Goal: Task Accomplishment & Management: Manage account settings

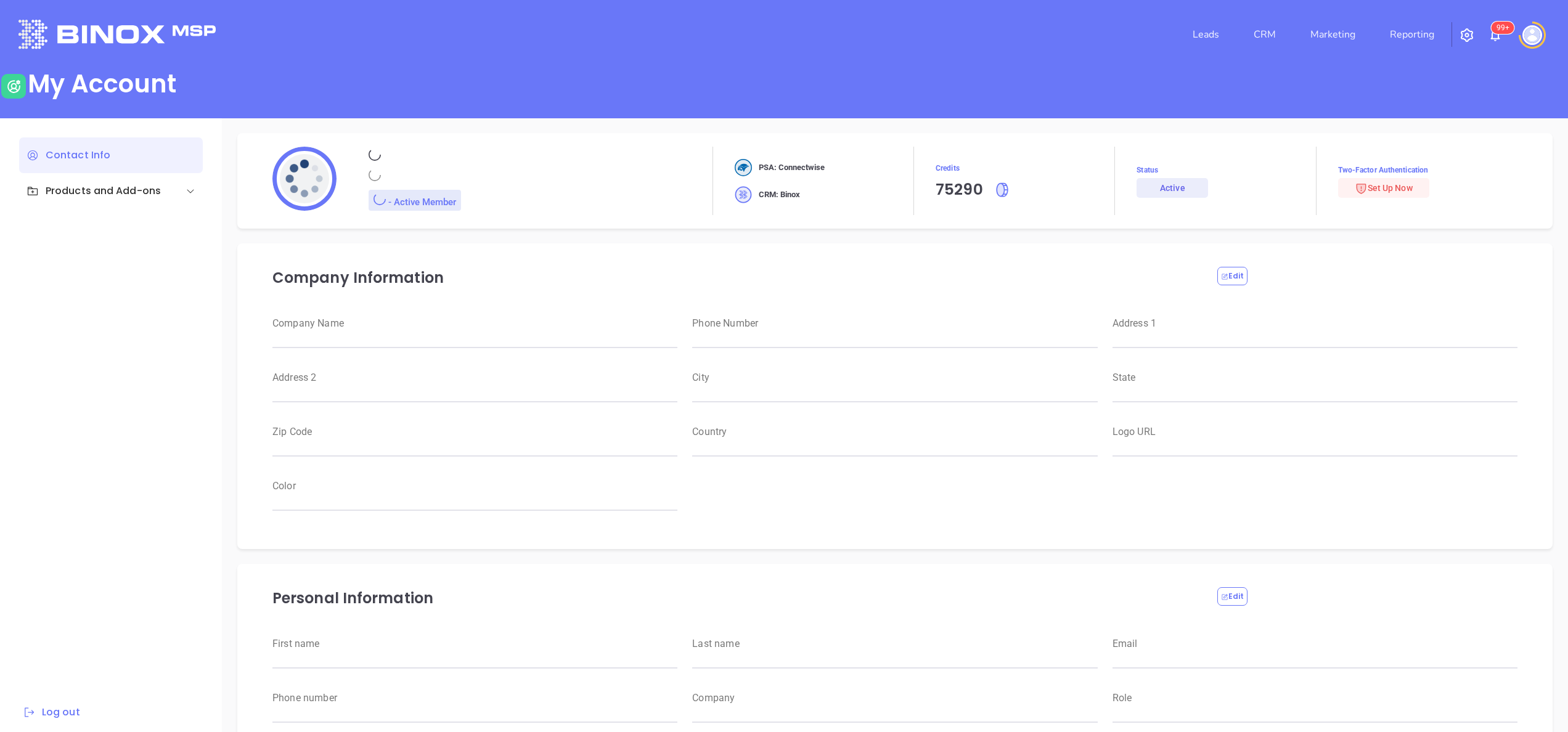
type input "[PERSON_NAME]"
type input "anabell@motiva.net"
type input "6465510554"
type input "Motiva Networks"
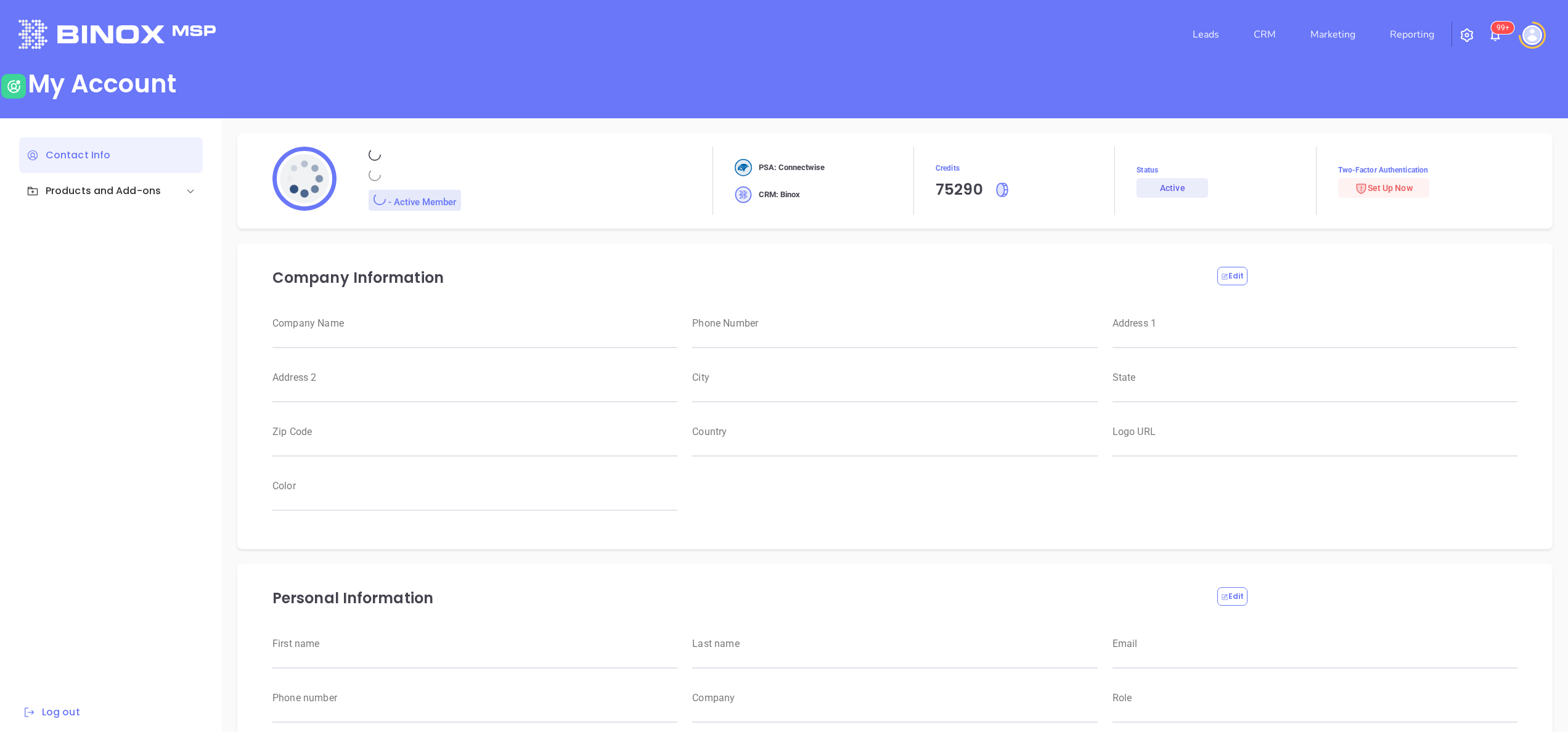
type input "Marketing"
type input "Motiva Networks"
type input "(646) 374-1820"
type input "1100 Franklin Avenue"
type input "Garden City"
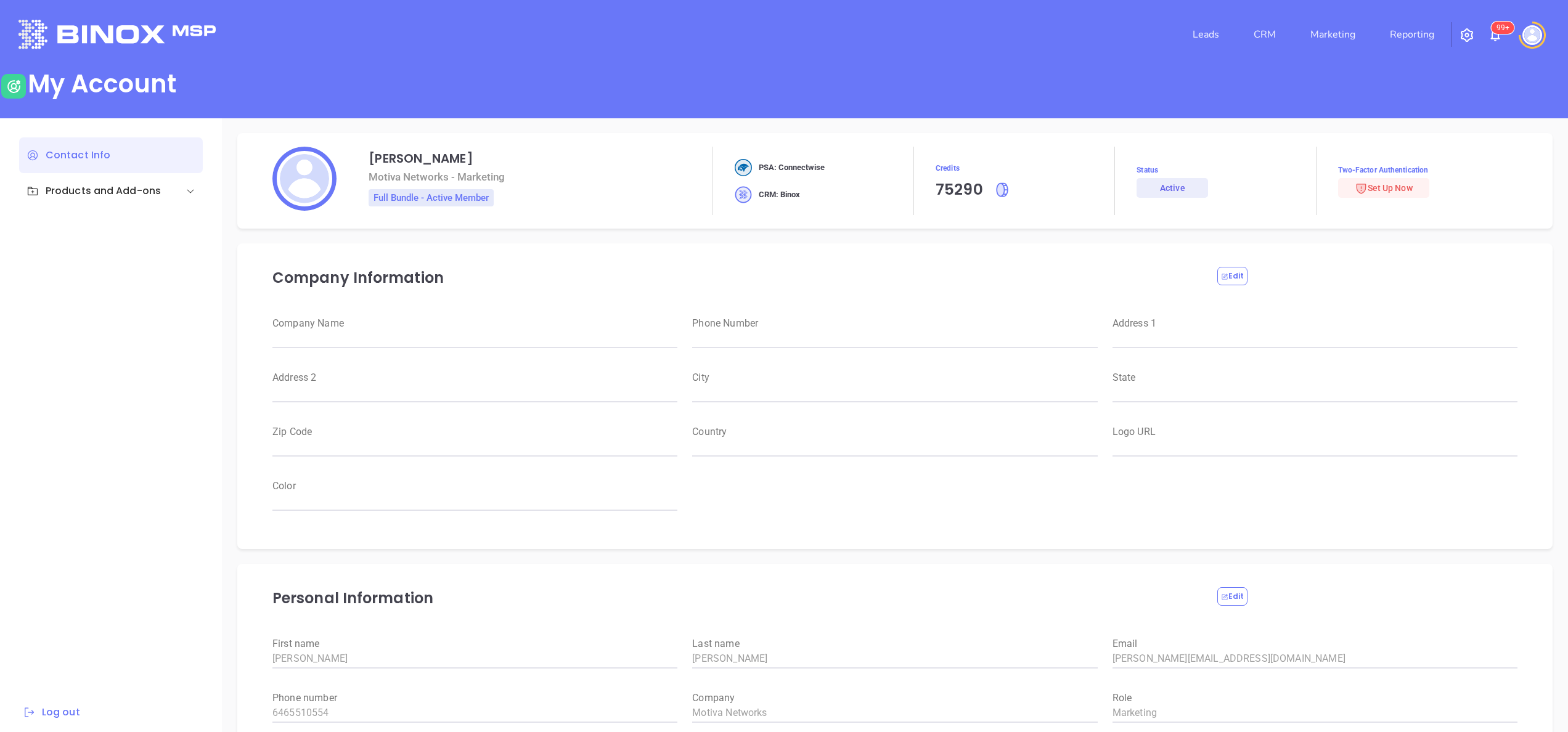
type input "New York"
type input "11530"
type input "USA"
type input "https://motiva.net/wp-content/uploads/2024/02/Motiva-Networks-High-DPI.png"
type input "#007aff"
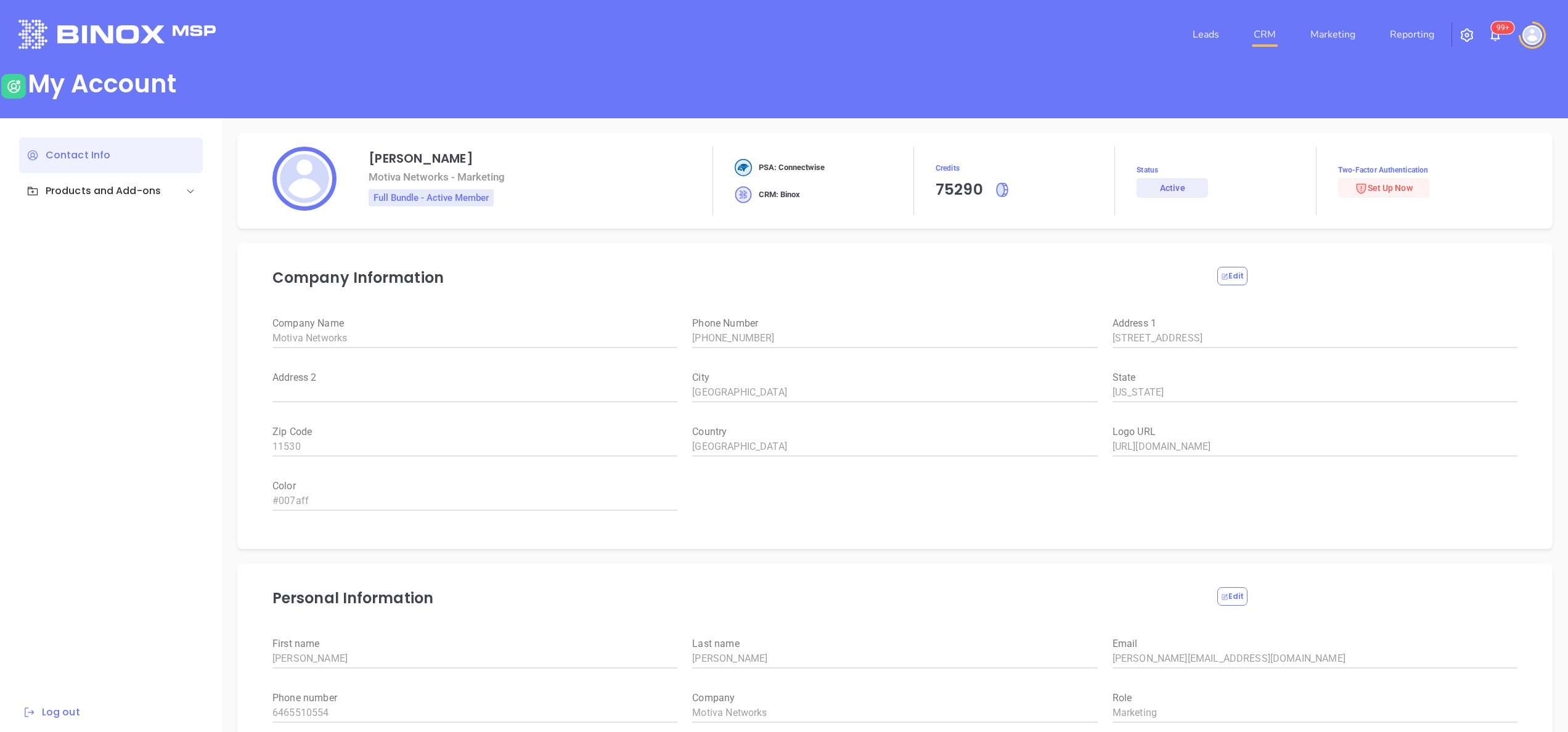
click at [1264, 23] on link "CRM" at bounding box center [1264, 35] width 32 height 25
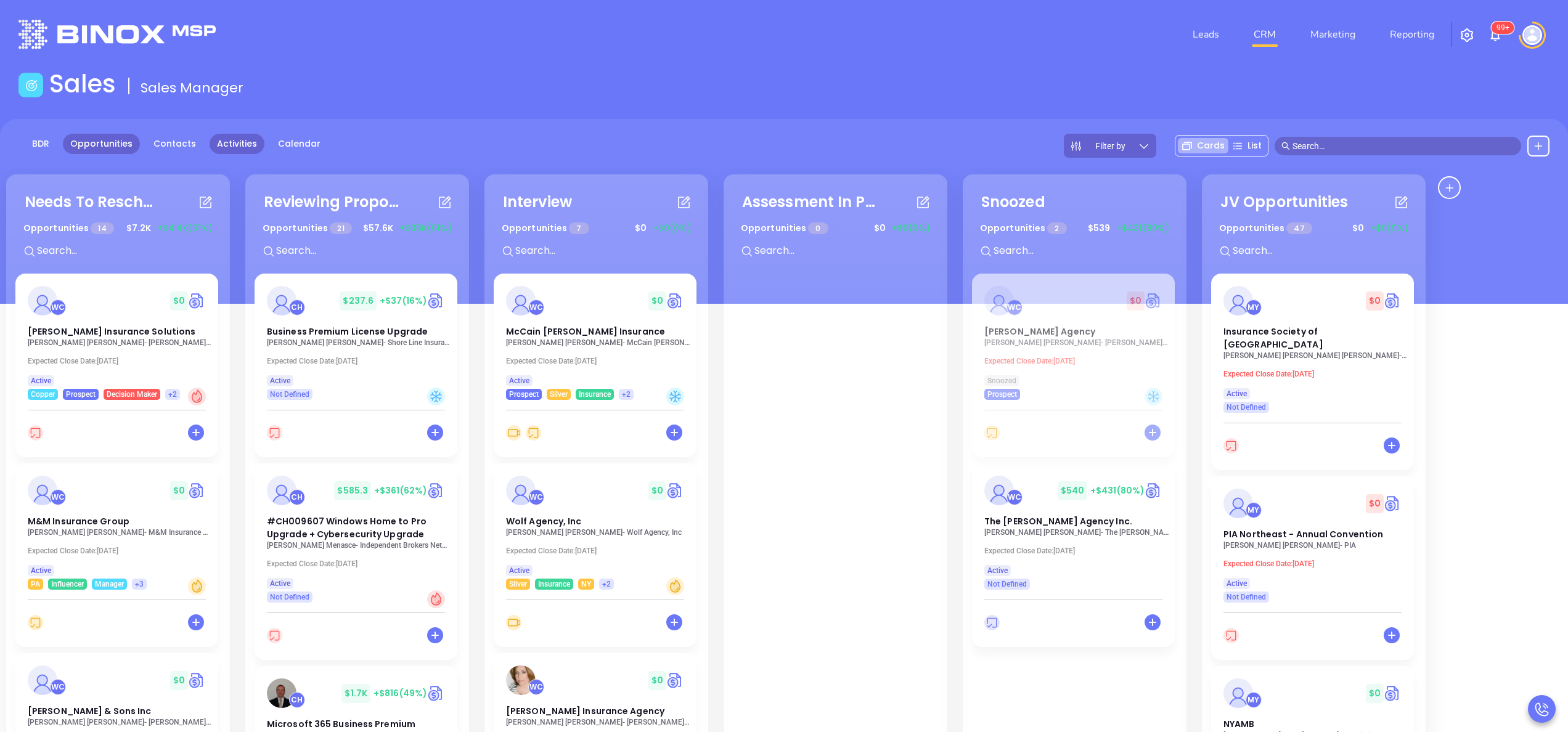
click at [233, 144] on link "Activities" at bounding box center [237, 143] width 55 height 20
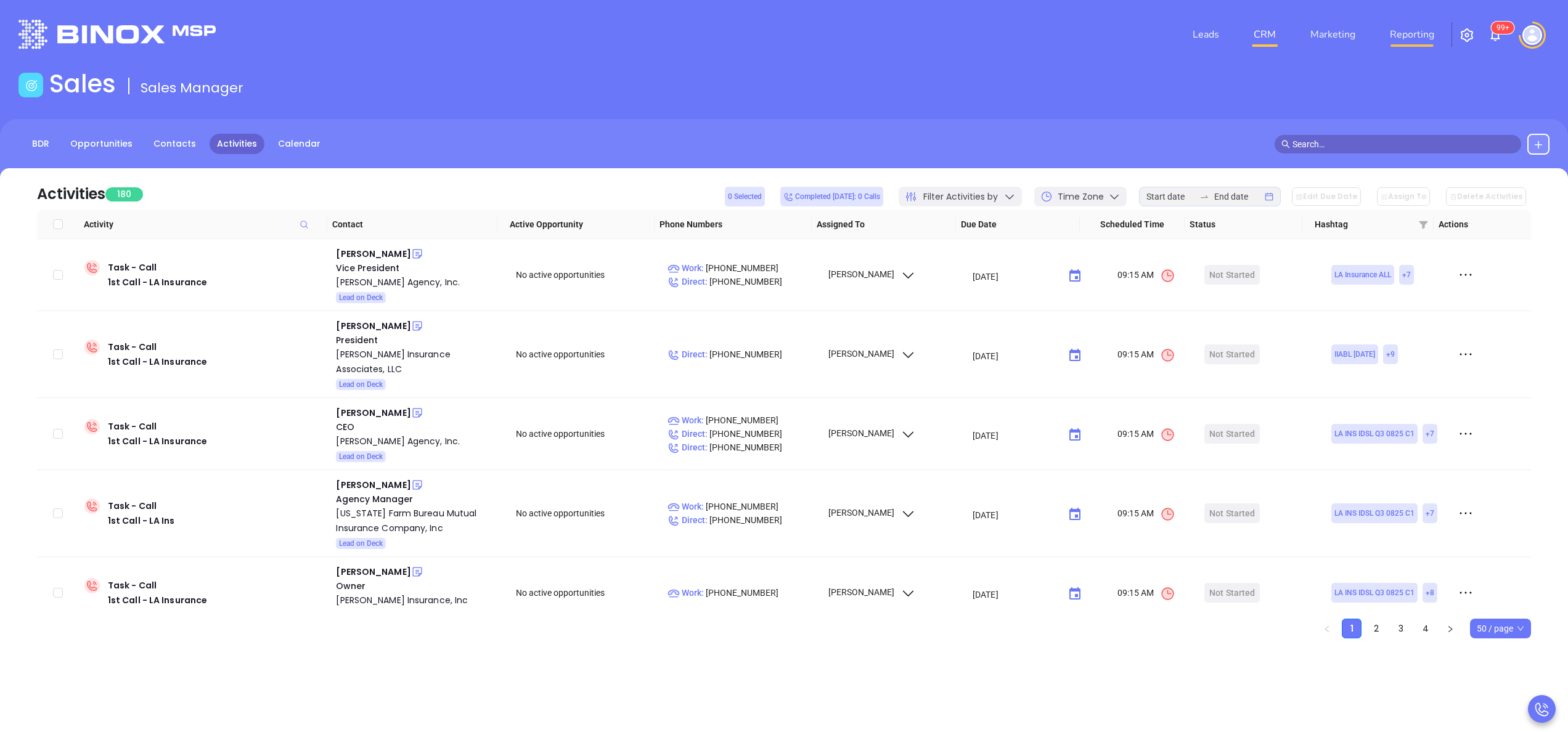
click at [1413, 30] on link "Reporting" at bounding box center [1412, 35] width 54 height 25
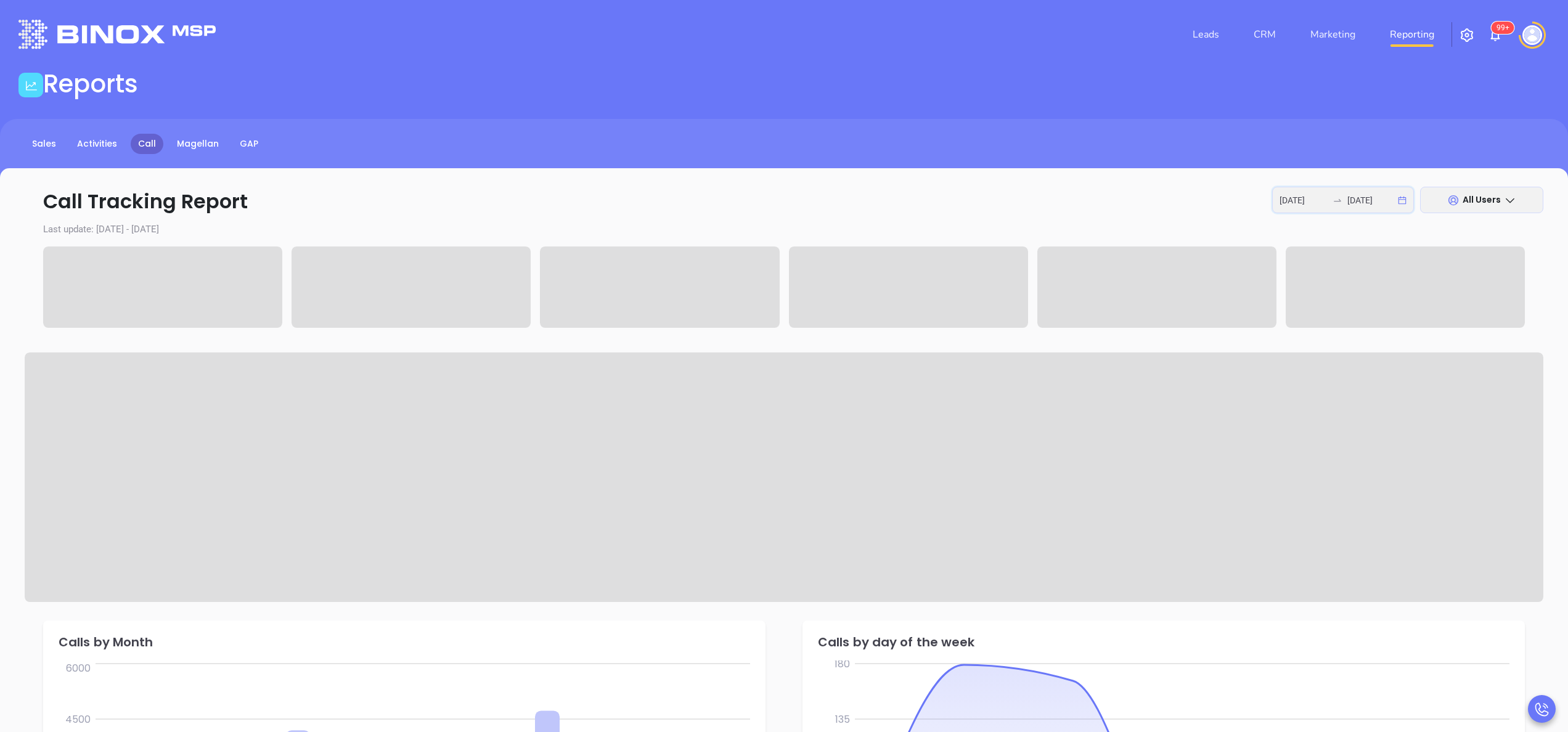
click at [1302, 206] on input "2025-09-15" at bounding box center [1304, 200] width 48 height 14
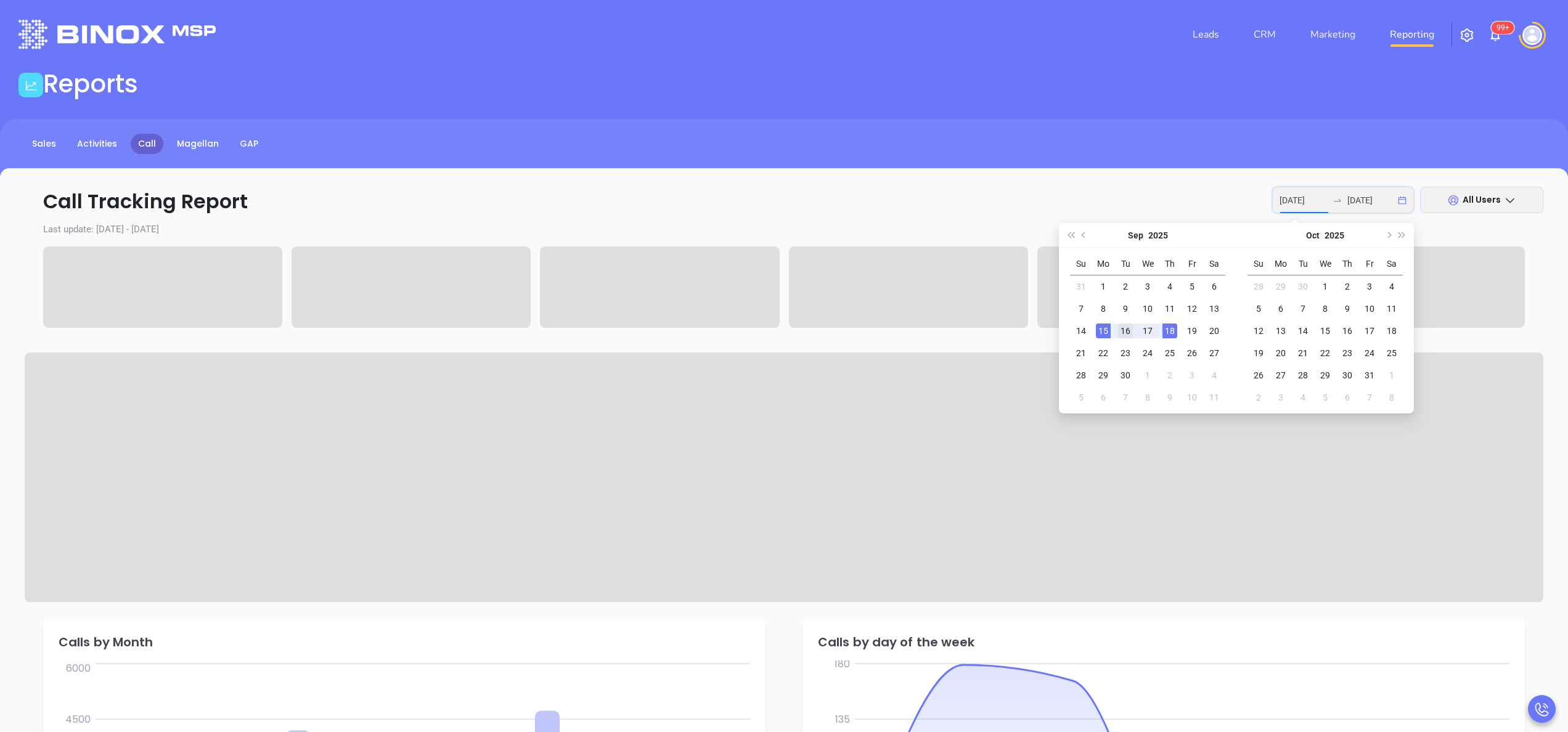
type input "2025-09-16"
click at [1123, 329] on div "16" at bounding box center [1125, 331] width 15 height 15
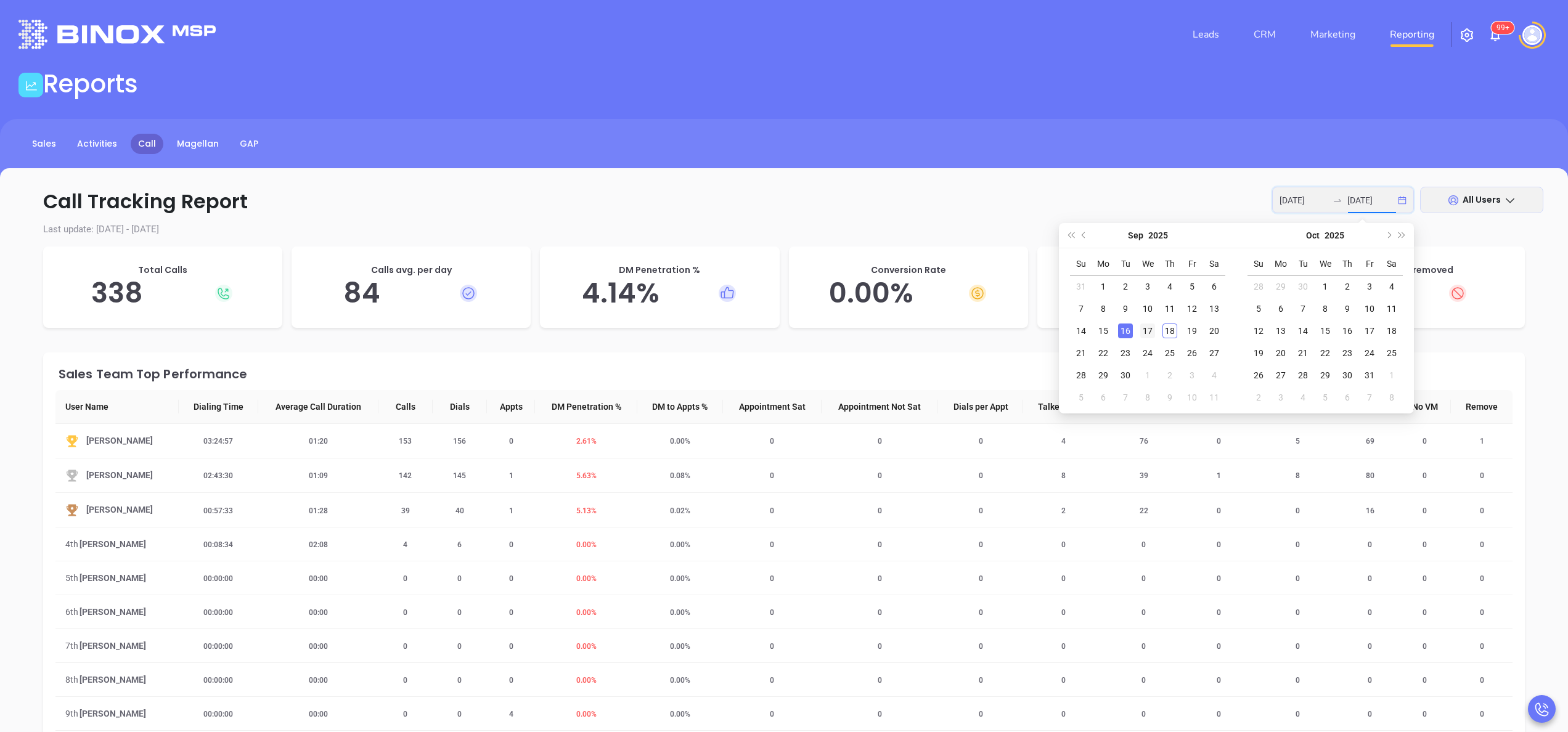
type input "2025-09-17"
click at [1137, 331] on td "17" at bounding box center [1147, 331] width 22 height 22
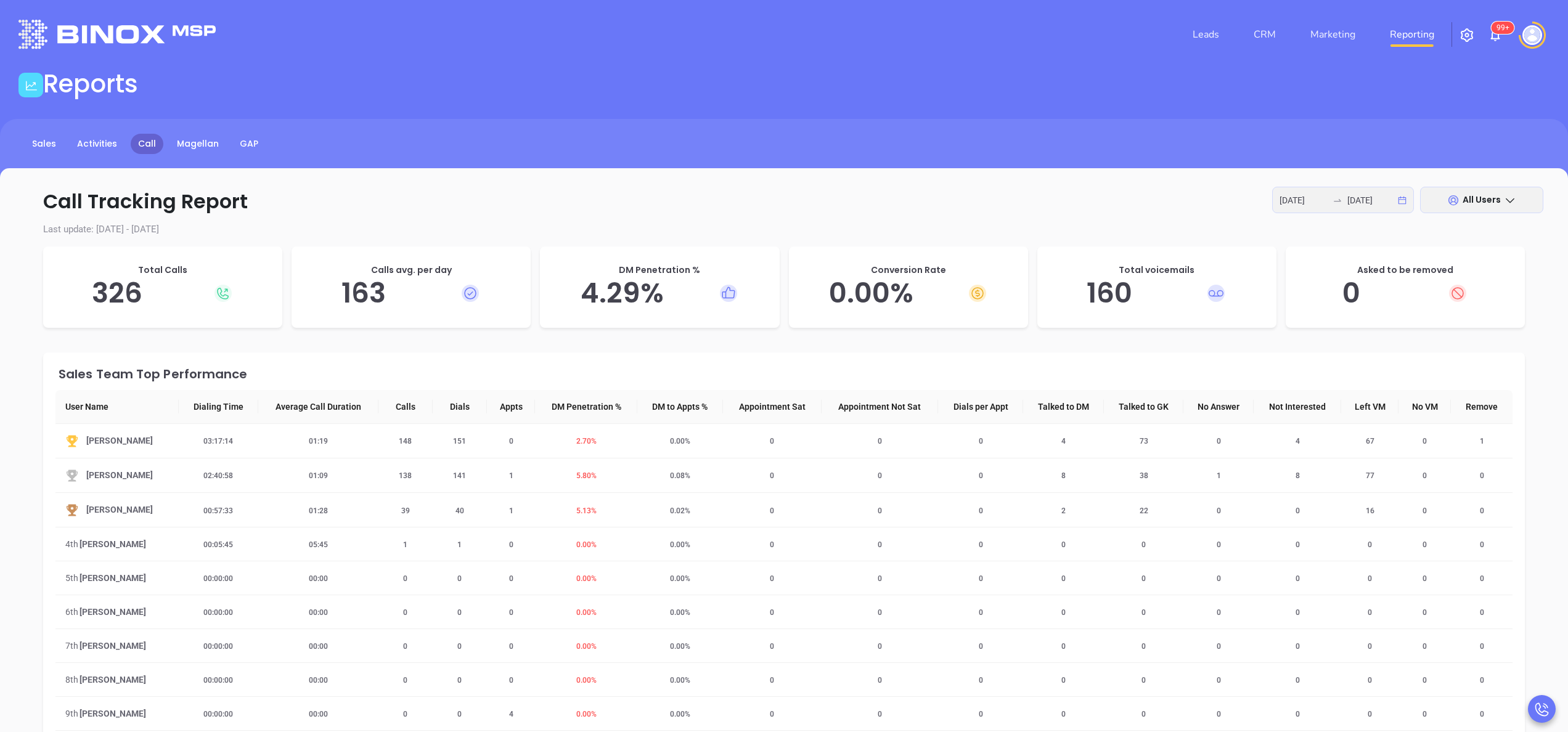
click at [1399, 201] on div "2025-09-16 2025-09-17" at bounding box center [1343, 199] width 142 height 26
type input "2025-09-18"
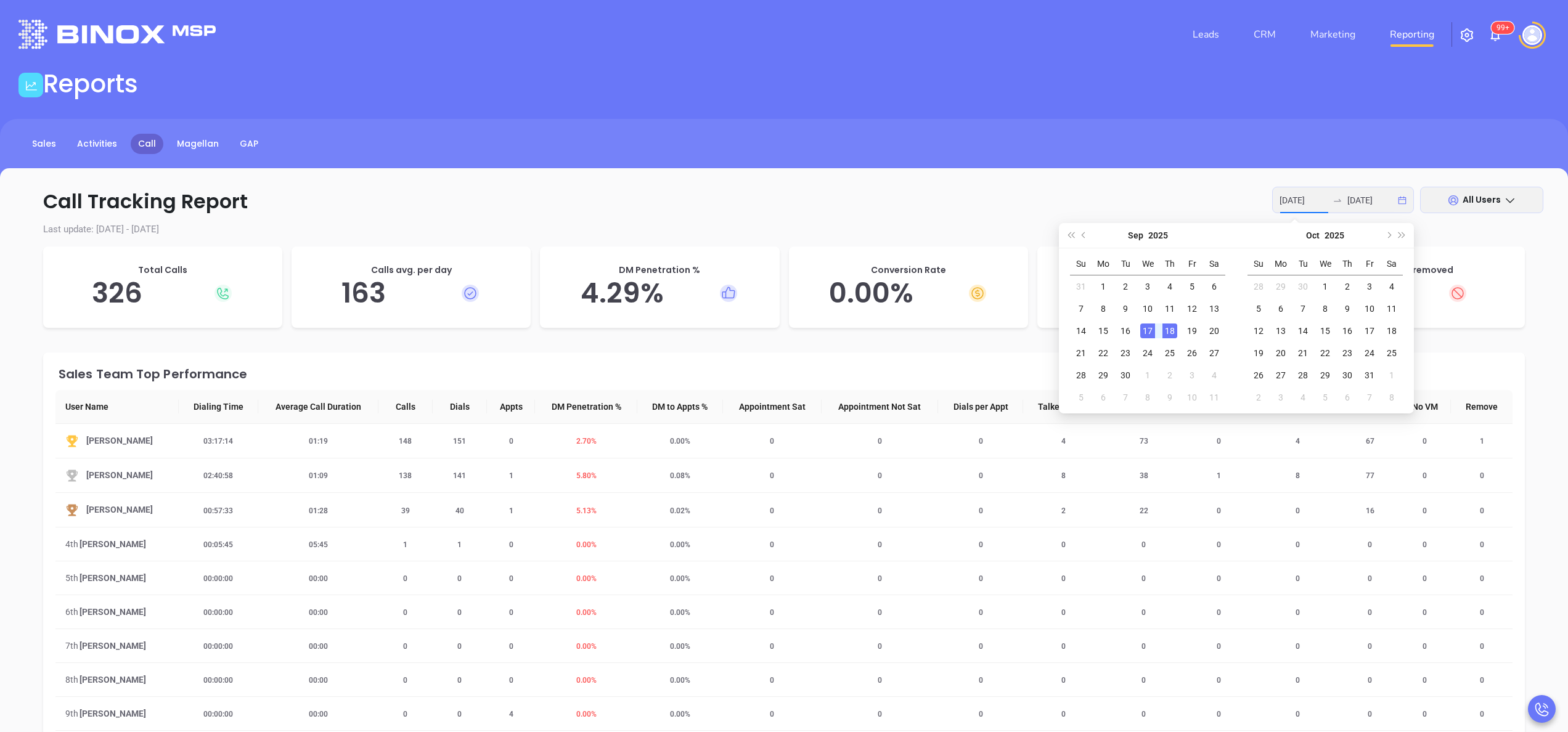
click at [1178, 327] on td "18" at bounding box center [1170, 331] width 22 height 22
click at [1175, 331] on div "18" at bounding box center [1170, 331] width 15 height 15
type input "2025-09-18"
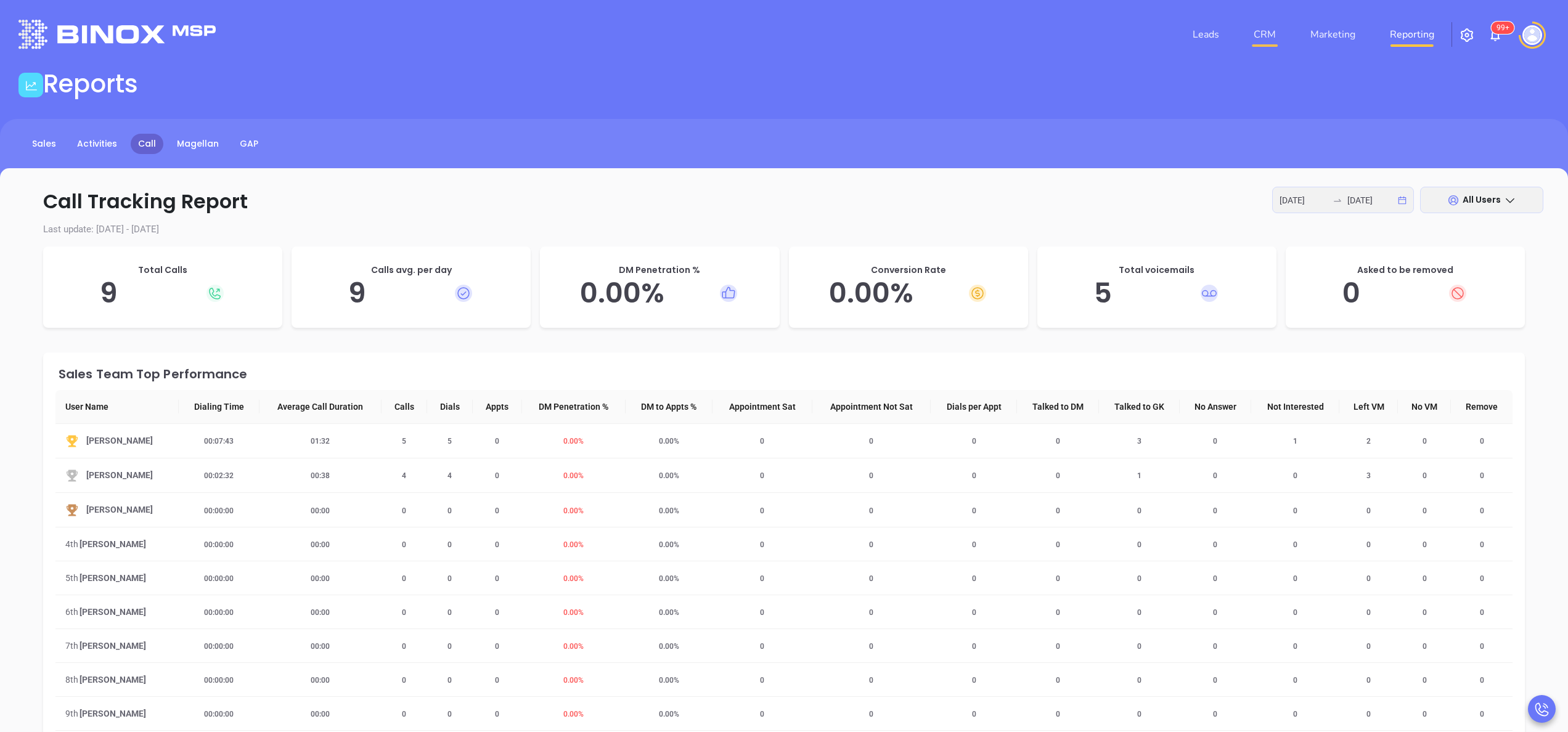
click at [1275, 28] on link "CRM" at bounding box center [1264, 35] width 32 height 25
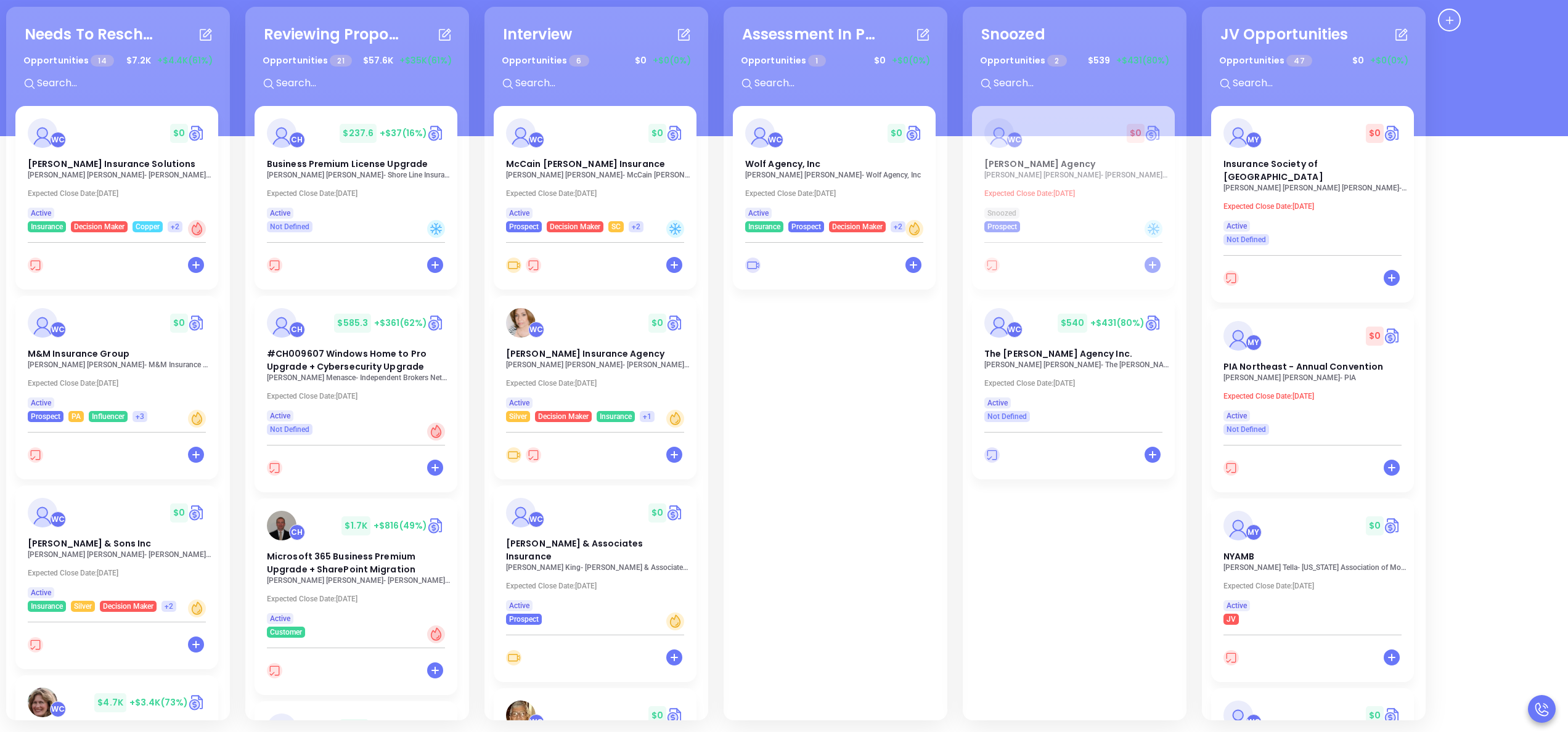
scroll to position [168, 0]
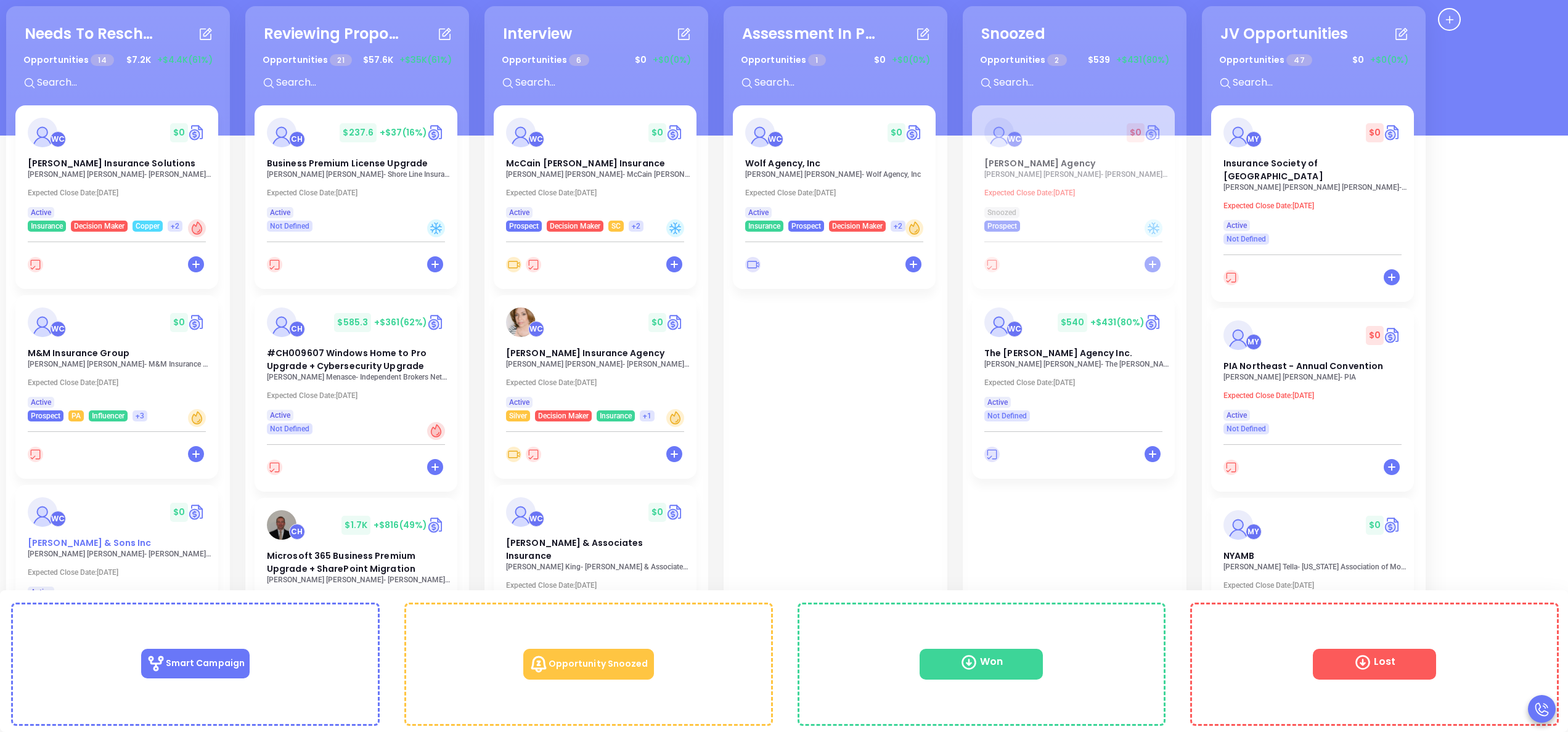
click at [104, 548] on span "Dan L Tillman & Sons Inc" at bounding box center [90, 542] width 124 height 13
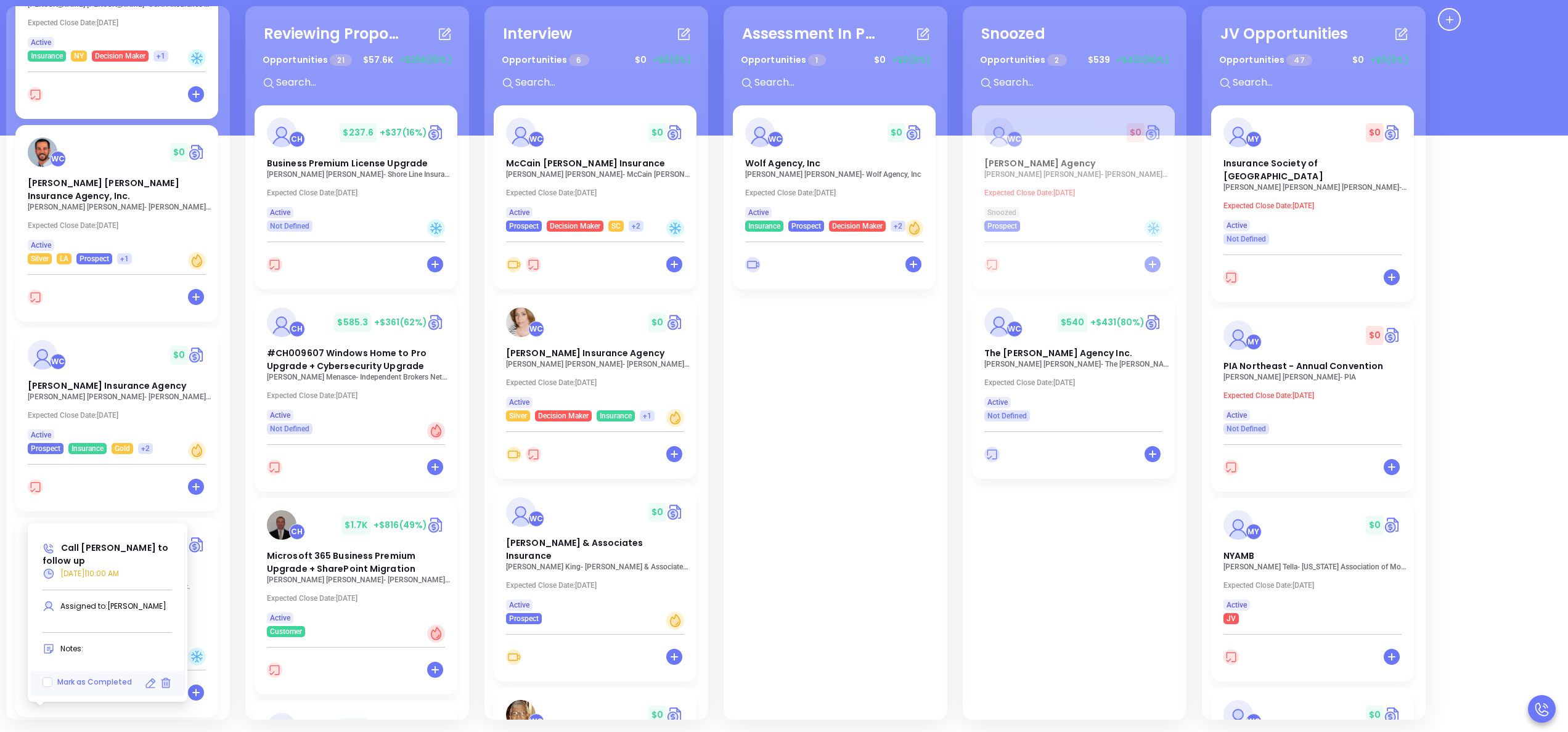
scroll to position [690, 0]
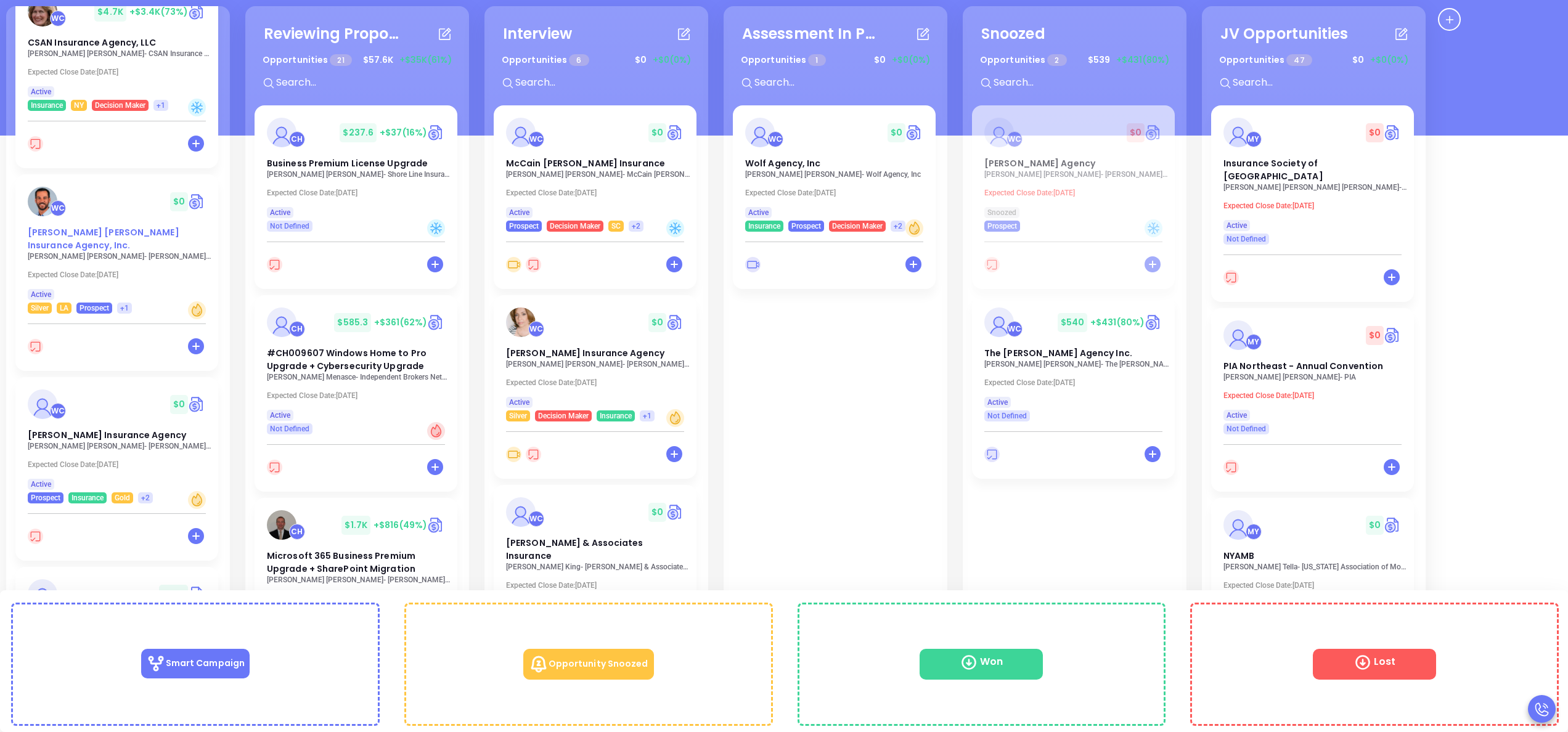
click at [115, 230] on span "[PERSON_NAME] [PERSON_NAME] Insurance Agency, Inc." at bounding box center [103, 239] width 152 height 25
click at [95, 429] on span "[PERSON_NAME] Insurance Agency" at bounding box center [107, 435] width 159 height 13
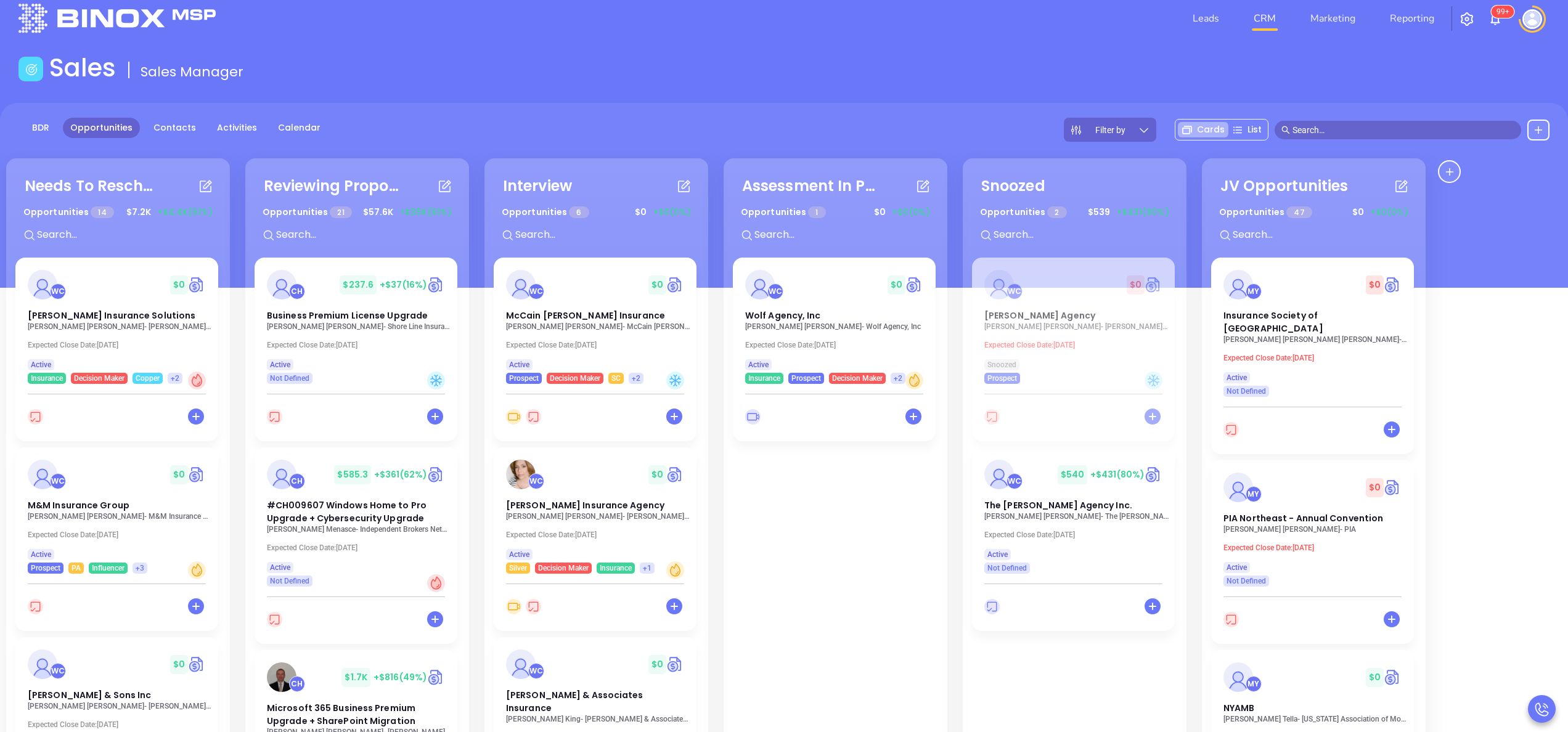
scroll to position [0, 0]
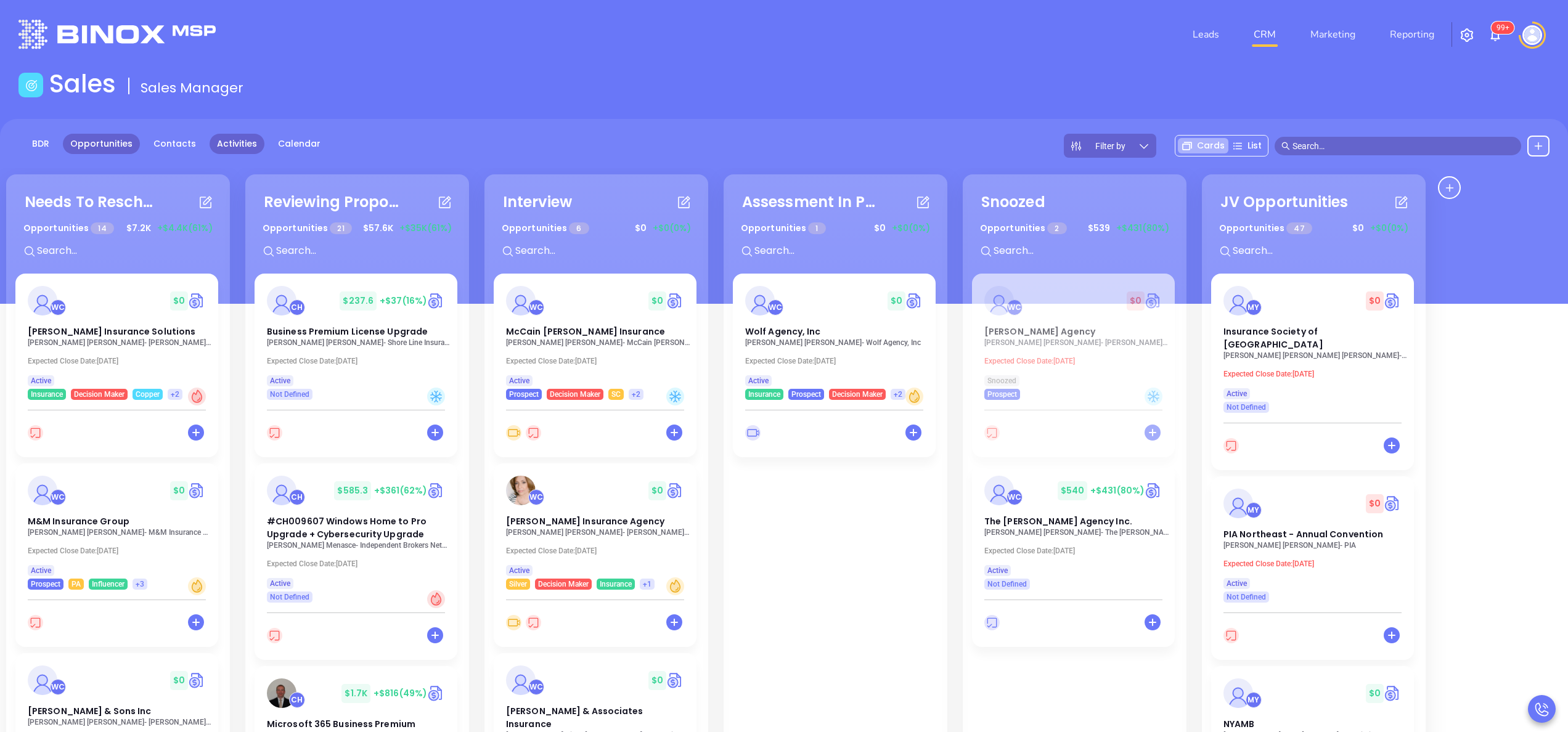
click at [243, 141] on link "Activities" at bounding box center [237, 143] width 55 height 20
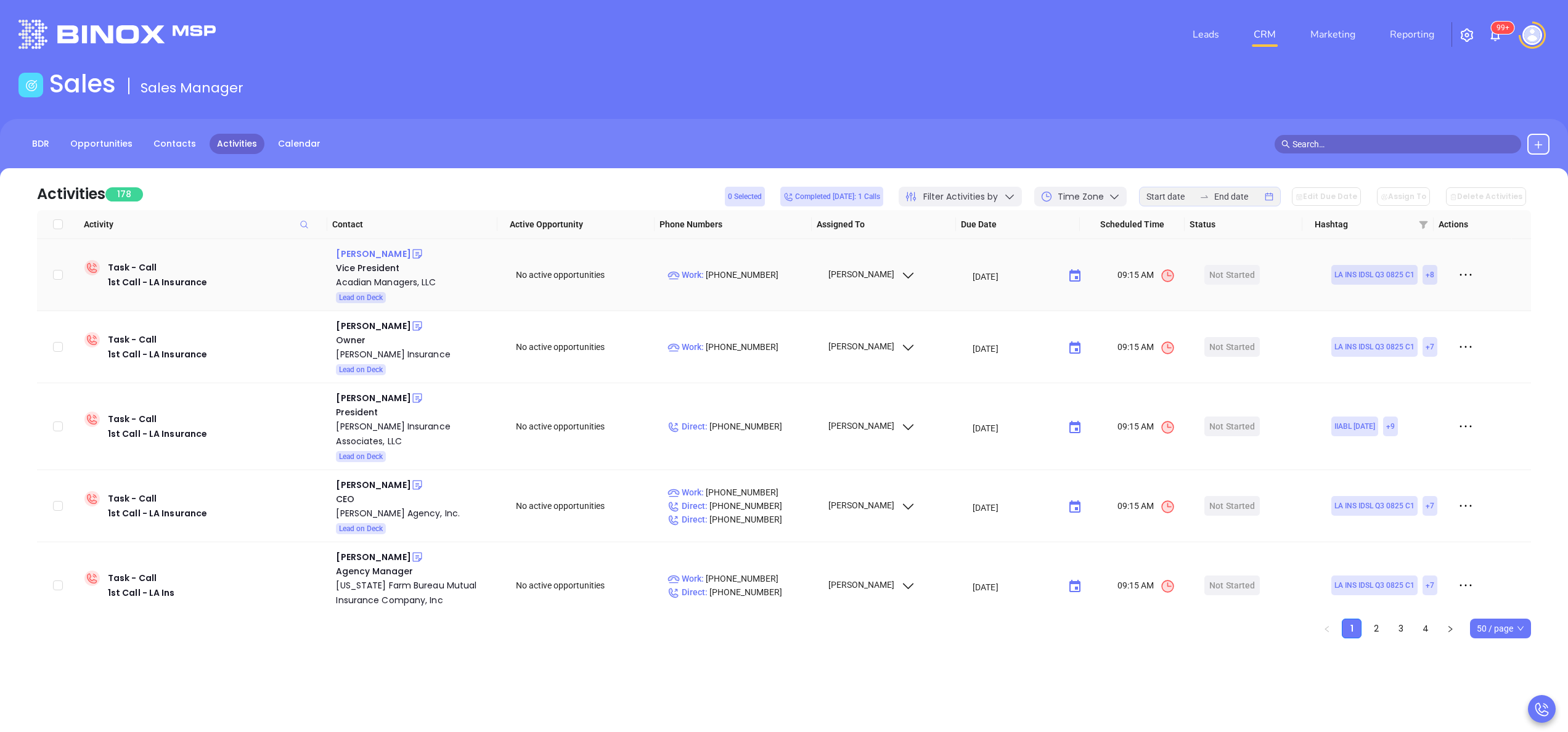
click at [355, 250] on div "Kerri Lyman" at bounding box center [372, 253] width 74 height 15
click at [385, 279] on div "Acadian Managers, LLC" at bounding box center [417, 281] width 162 height 15
click at [1213, 274] on div "Start Now" at bounding box center [1233, 275] width 39 height 19
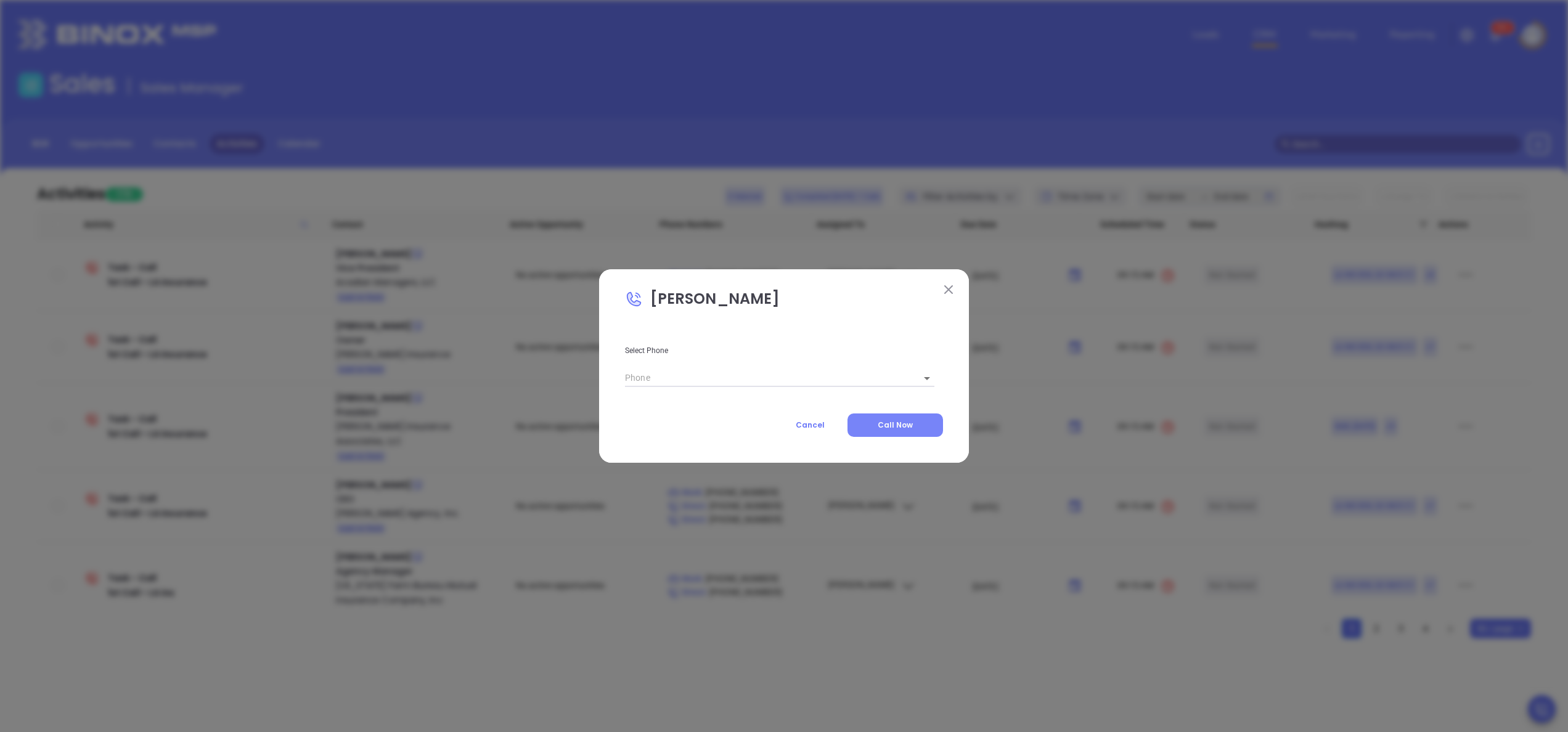
type input "(225) 354-2848"
type input "1"
click at [903, 425] on span "Call Now" at bounding box center [895, 425] width 35 height 11
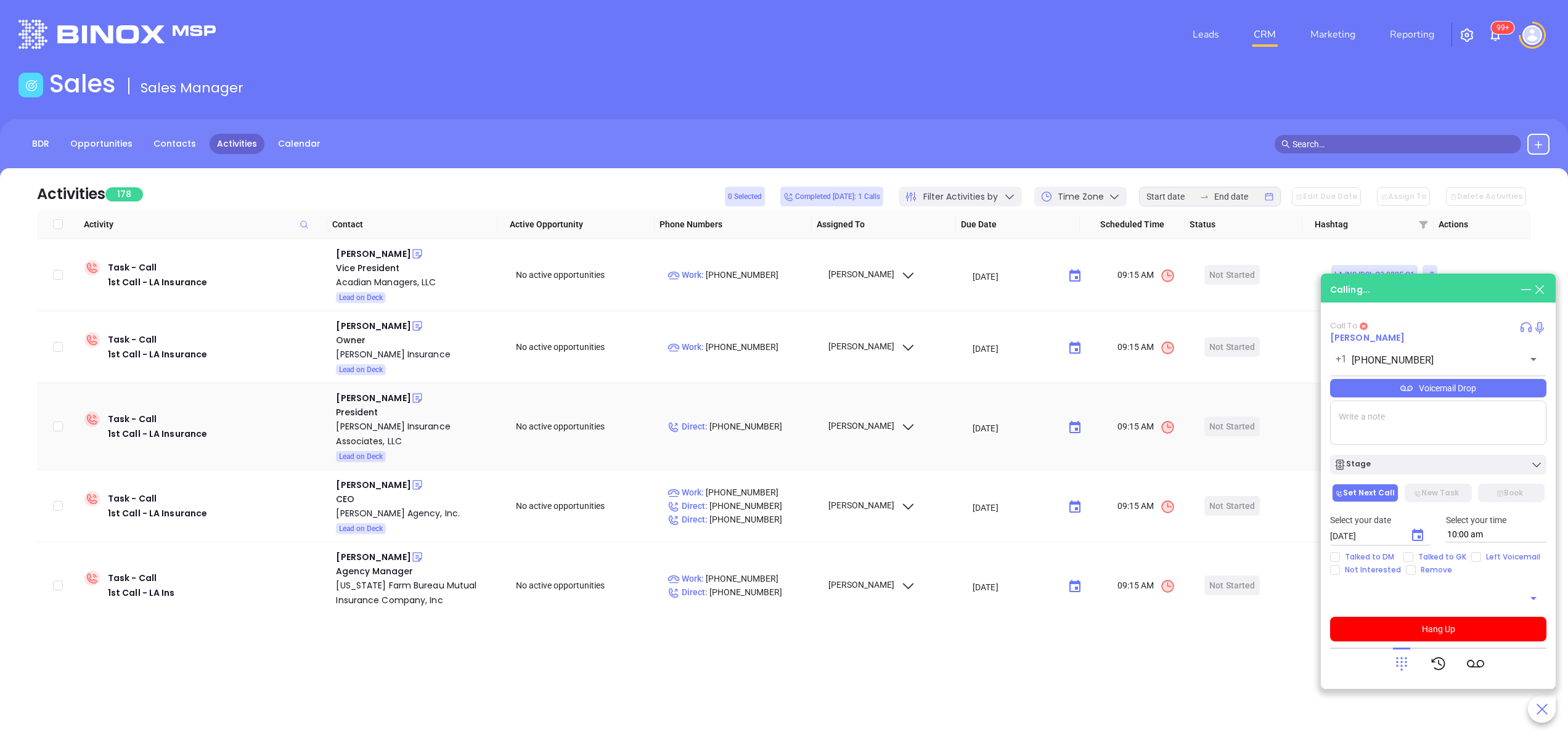
type input "(225) 354-2848"
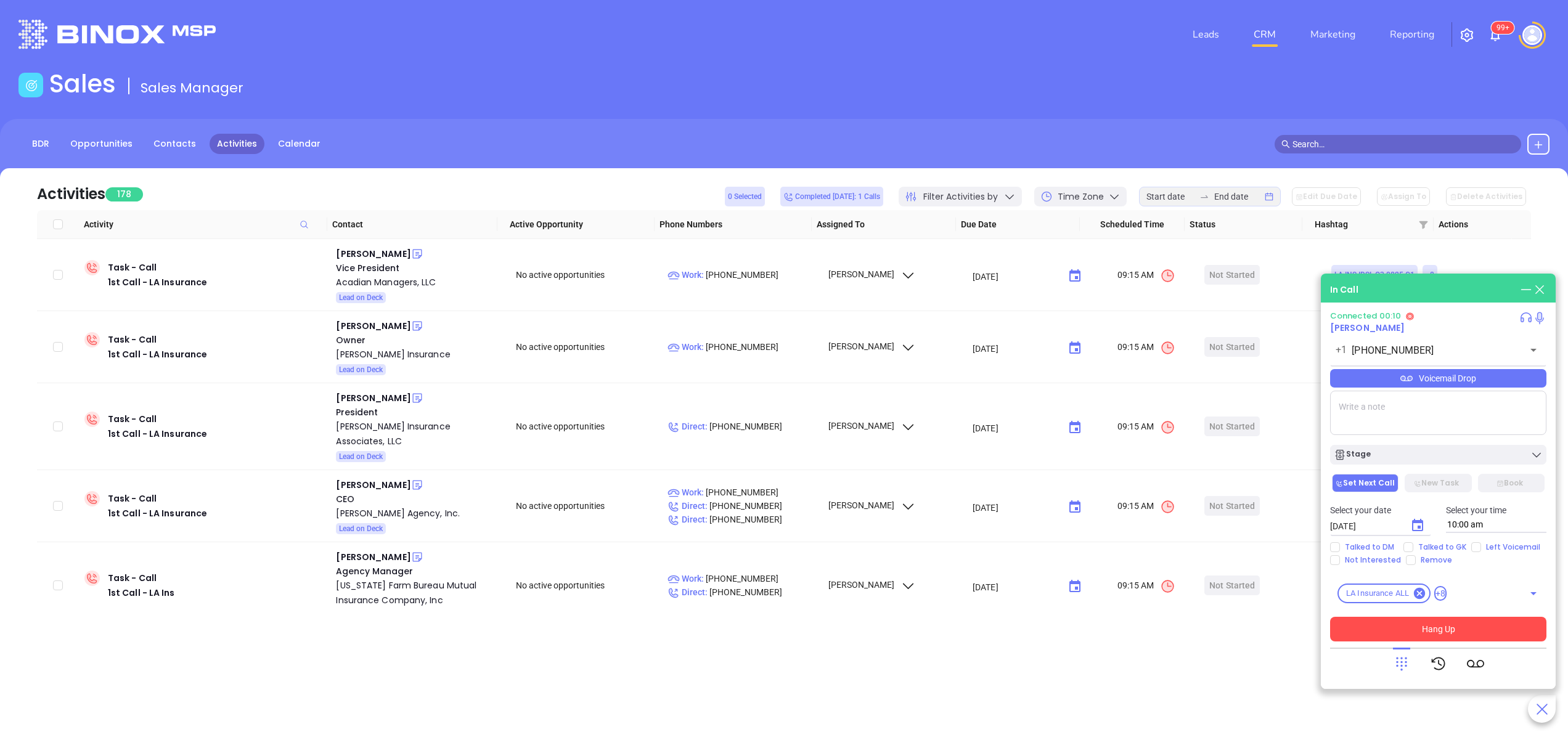
click at [1406, 626] on button "Hang Up" at bounding box center [1438, 630] width 217 height 25
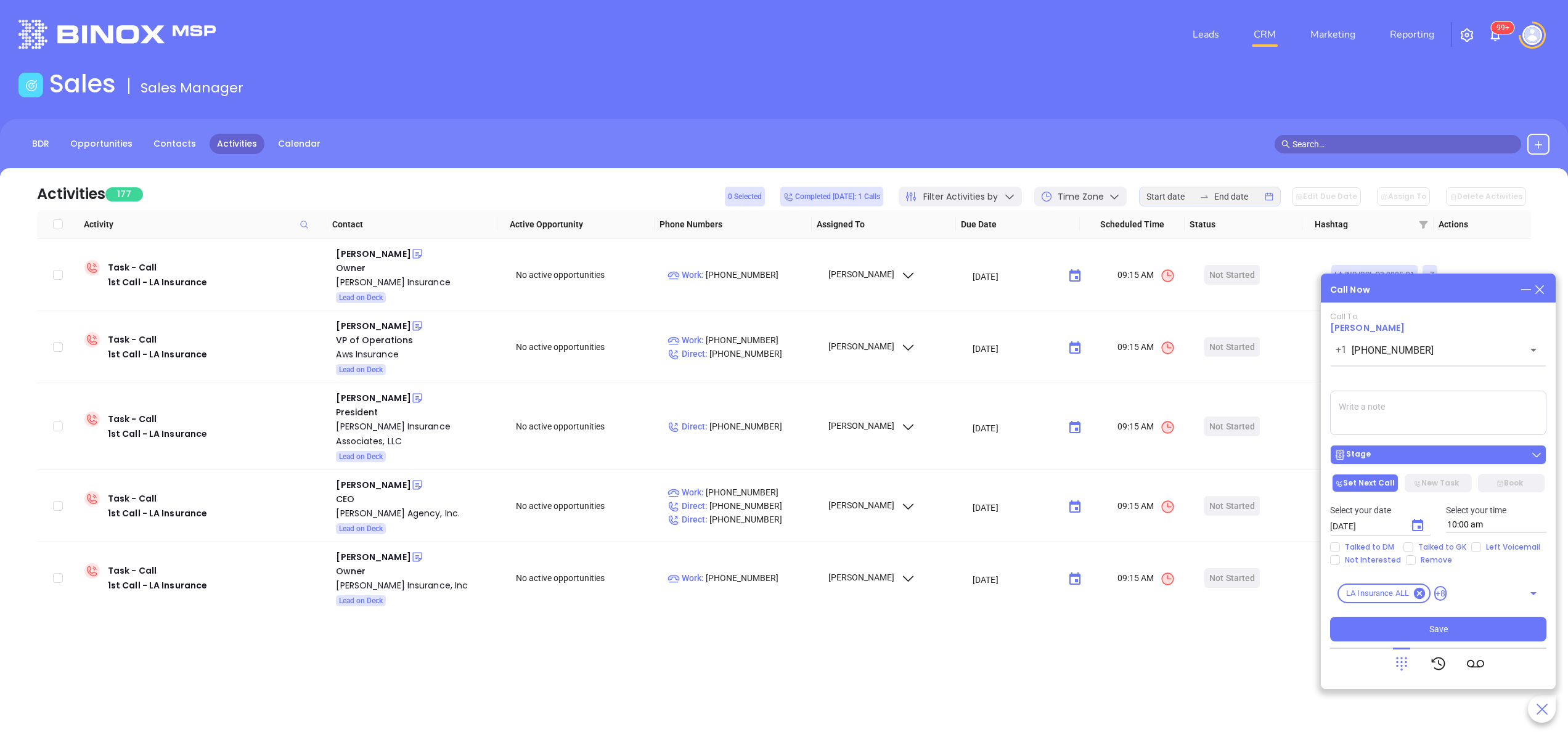
click at [1421, 460] on div "Stage" at bounding box center [1438, 454] width 209 height 13
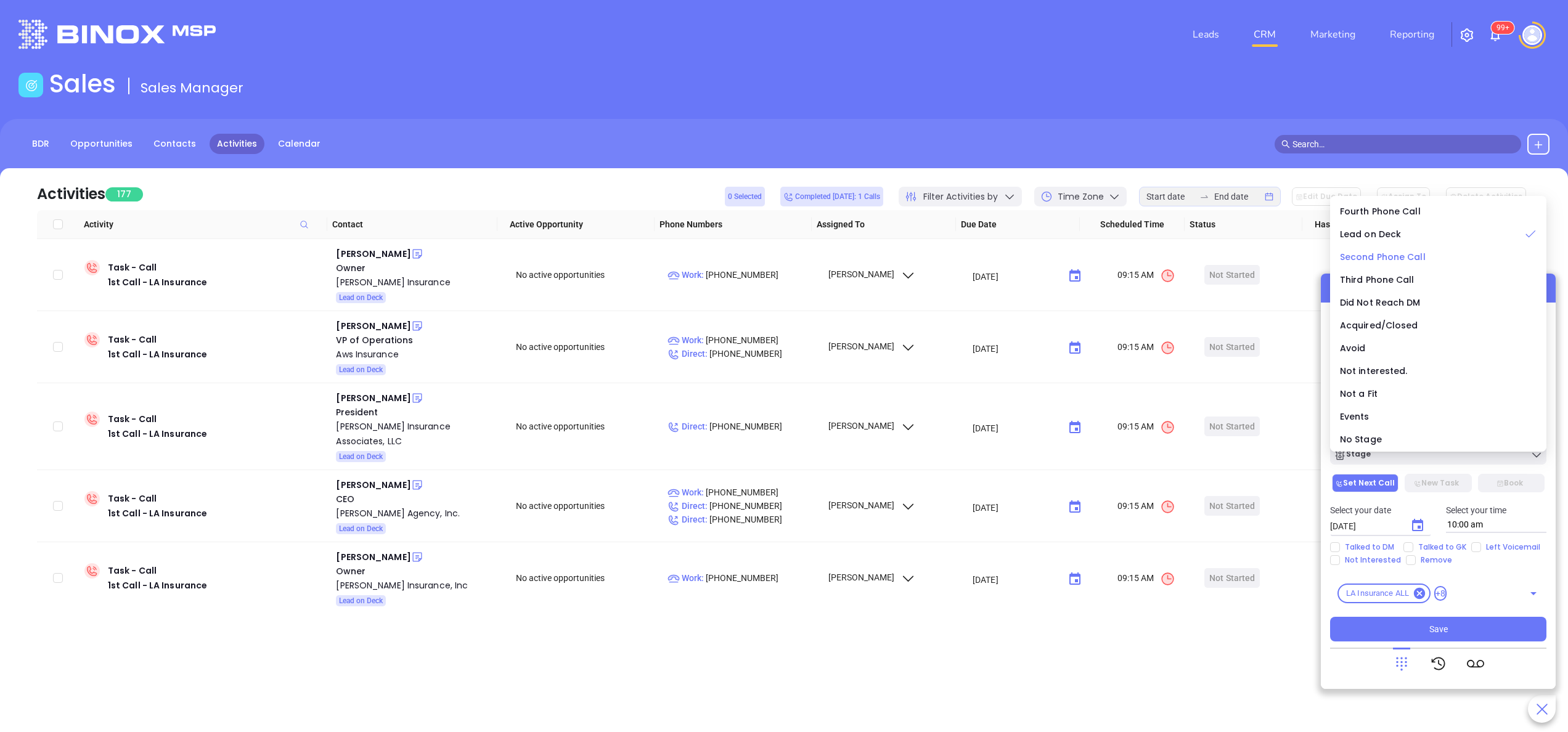
click at [1374, 265] on li "Second Phone Call" at bounding box center [1437, 256] width 212 height 26
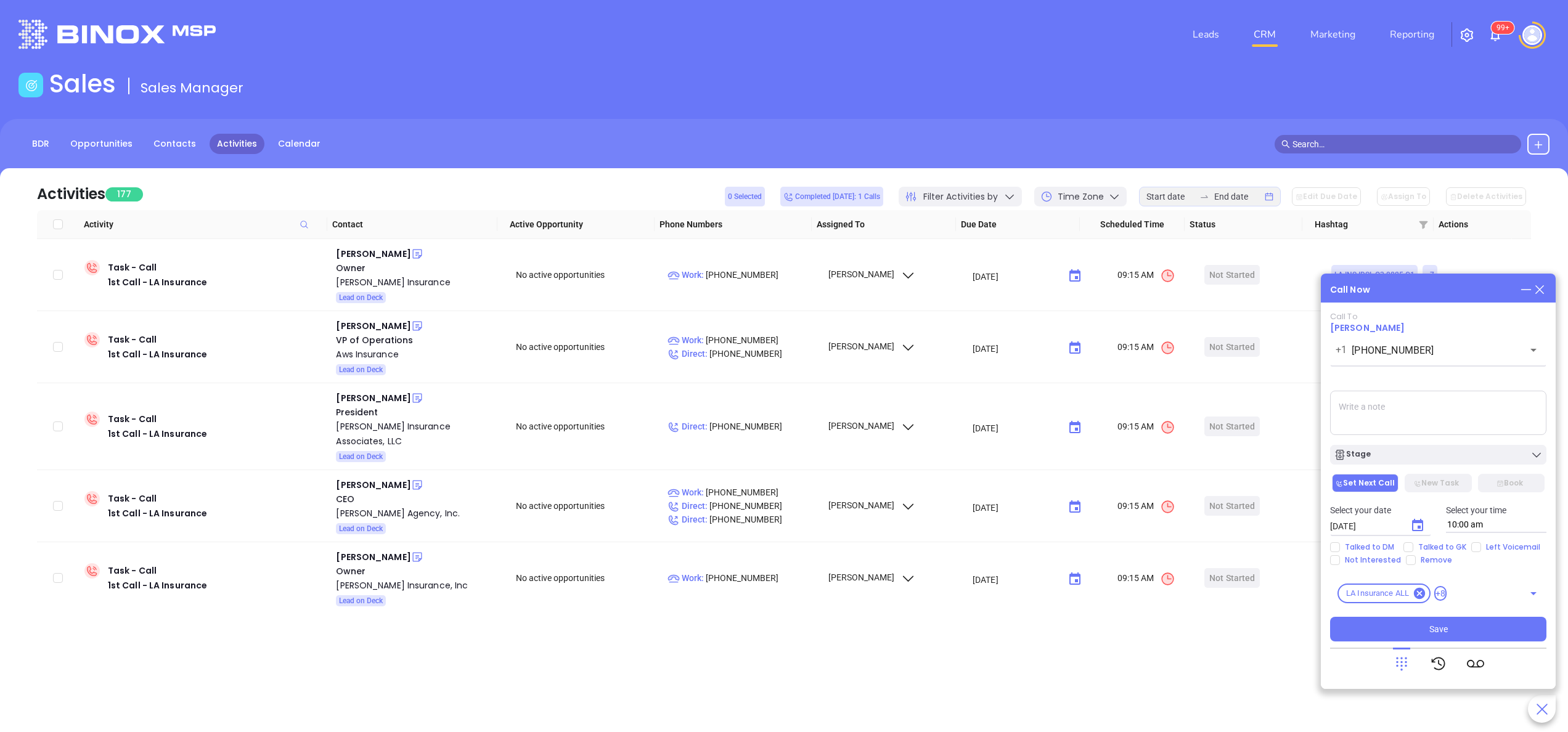
click at [1397, 425] on textarea at bounding box center [1438, 413] width 217 height 44
paste textarea "accentus insurance group"
type textarea "they are now accentus insurance group will confirm if they are still a fit sinc…"
click at [1420, 459] on div "Stage" at bounding box center [1438, 454] width 209 height 13
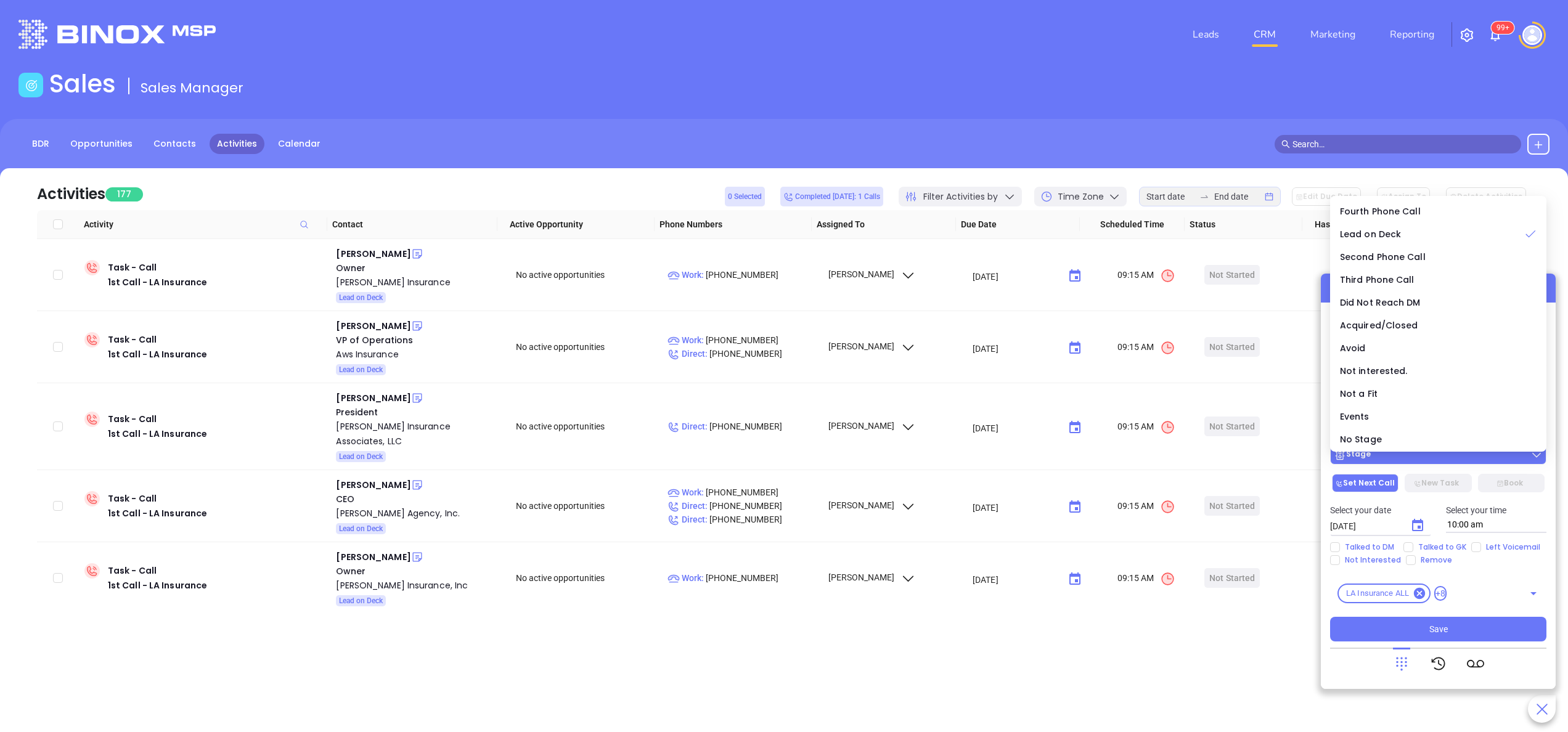
click at [1420, 459] on div "Stage" at bounding box center [1438, 454] width 209 height 13
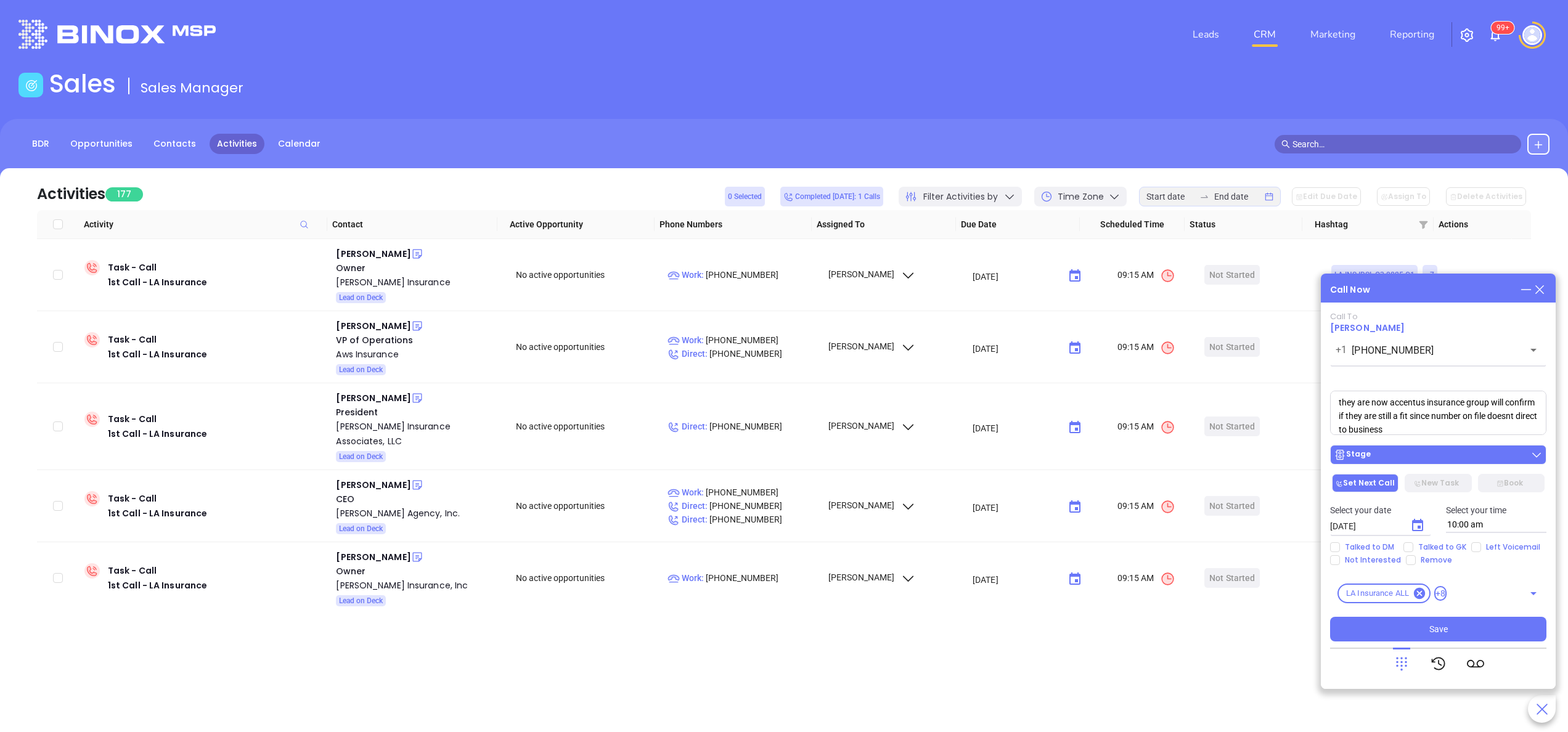
click at [1420, 459] on div "Stage" at bounding box center [1438, 454] width 209 height 13
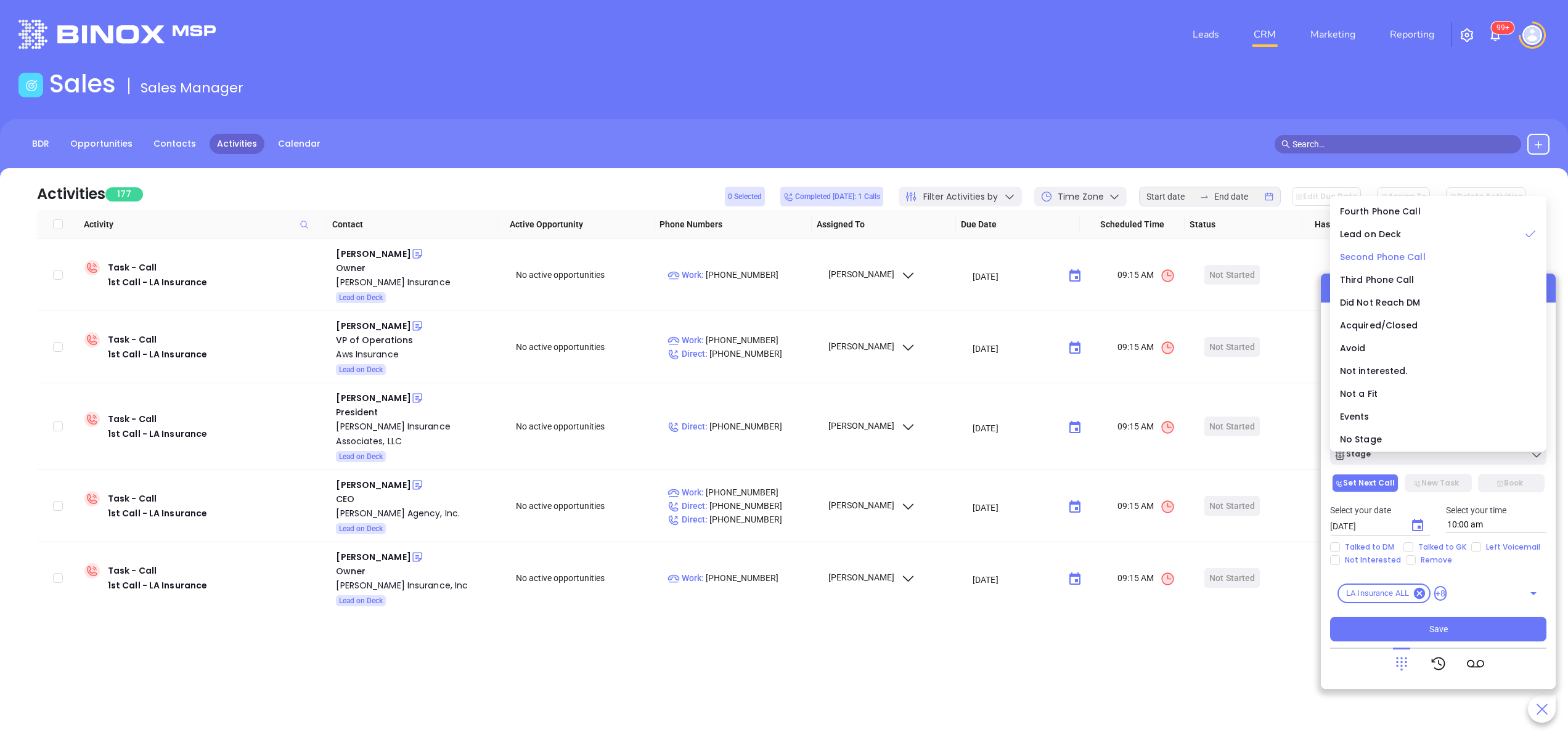
click at [1412, 251] on span "Second Phone Call" at bounding box center [1382, 257] width 86 height 13
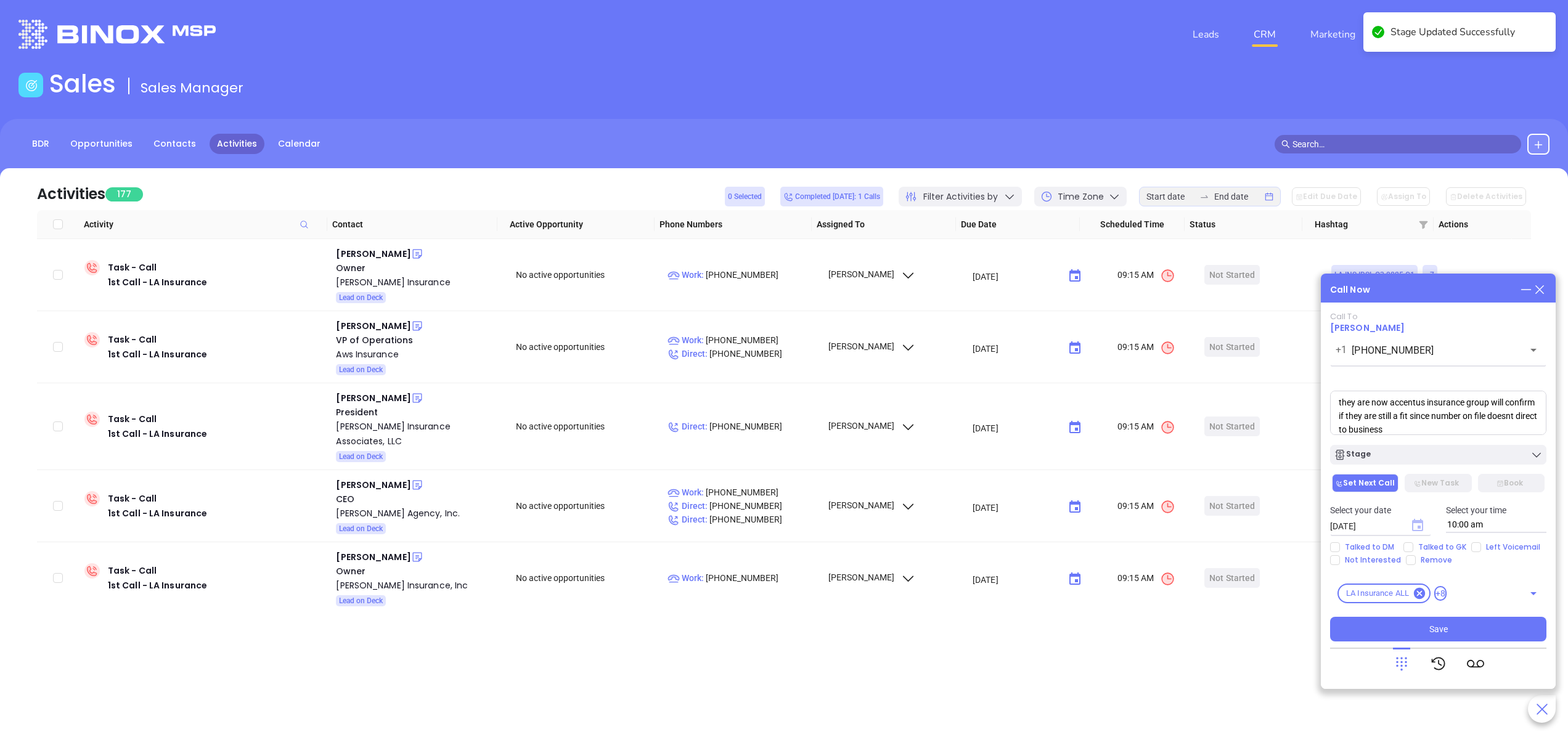
click at [1415, 523] on icon "Choose date, selected date is Sep 19, 2025" at bounding box center [1417, 525] width 11 height 13
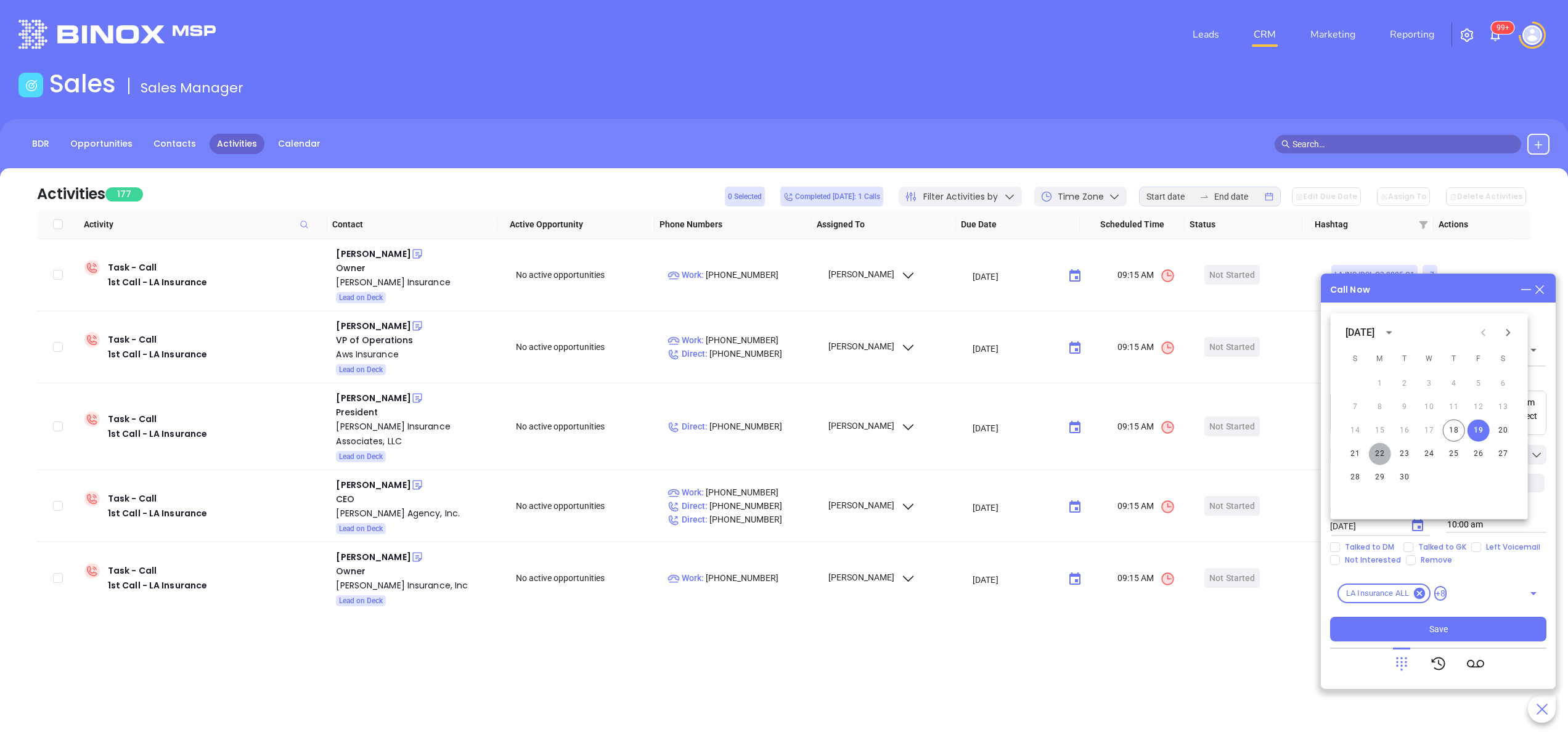
click at [1379, 450] on button "22" at bounding box center [1379, 454] width 22 height 22
type input "09/22/2025"
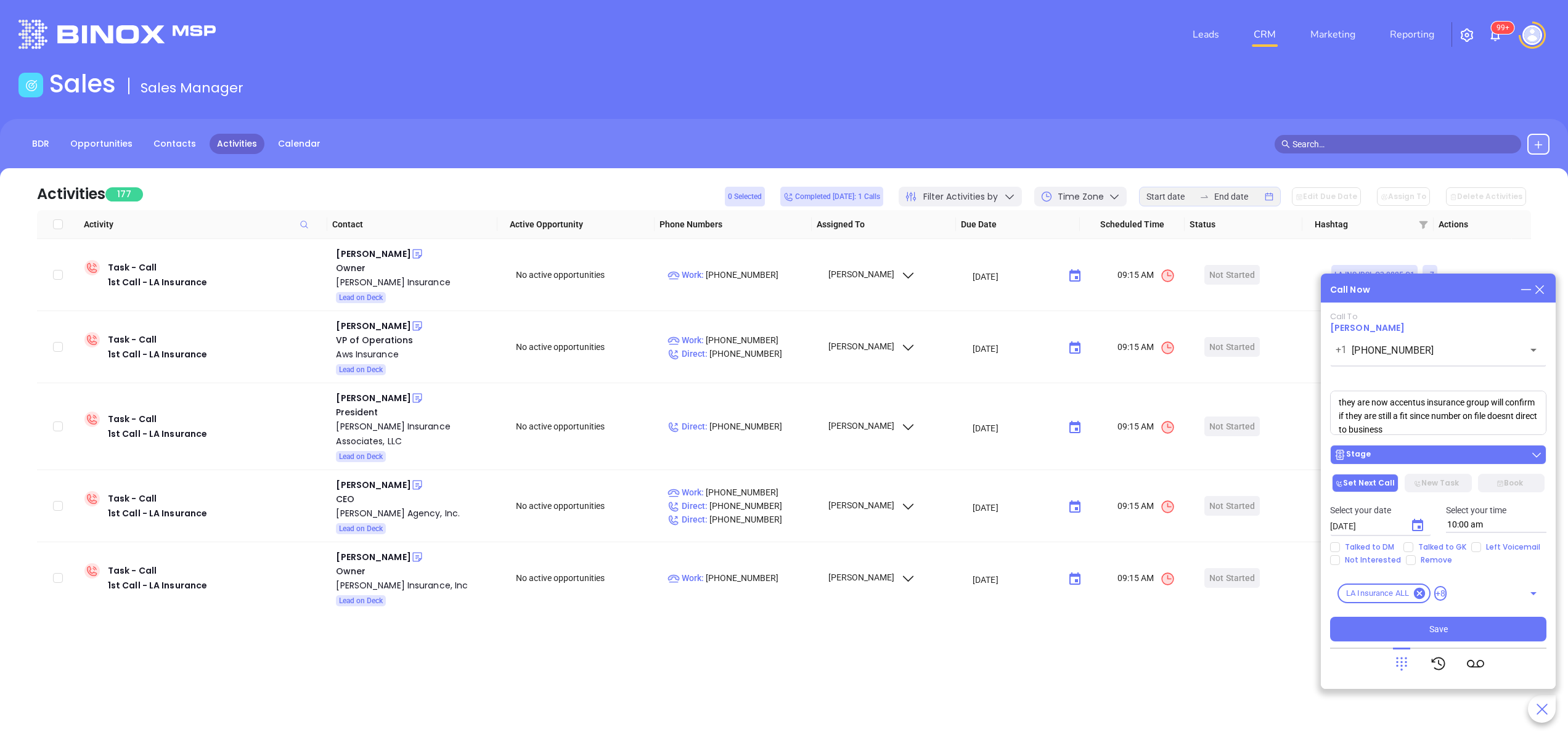
click at [1396, 458] on div "Stage" at bounding box center [1438, 454] width 209 height 13
click at [1549, 528] on div "Select your time 10:00 am" at bounding box center [1496, 518] width 116 height 30
click at [1428, 456] on div "Stage" at bounding box center [1438, 454] width 209 height 13
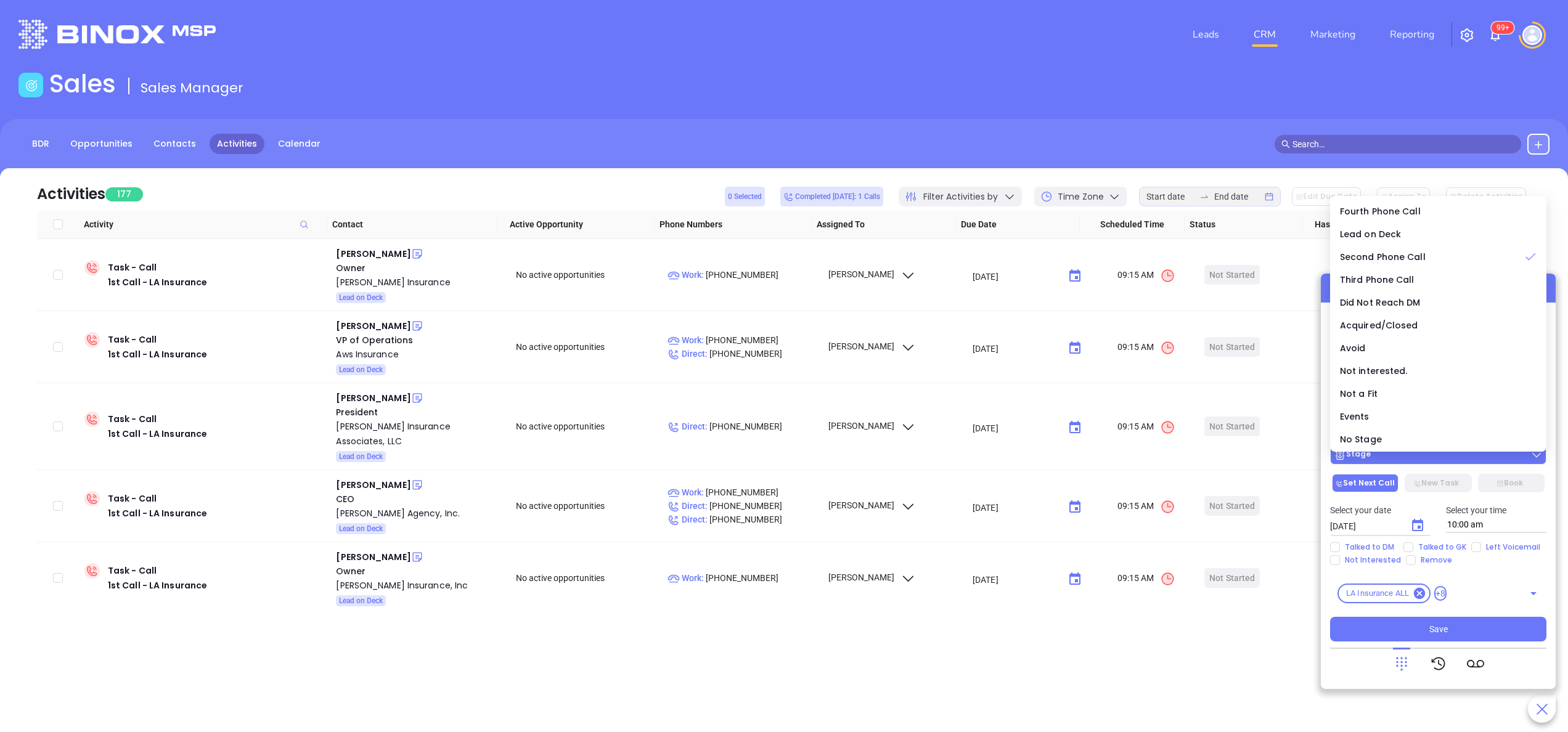
click at [1428, 456] on div "Stage" at bounding box center [1438, 454] width 209 height 13
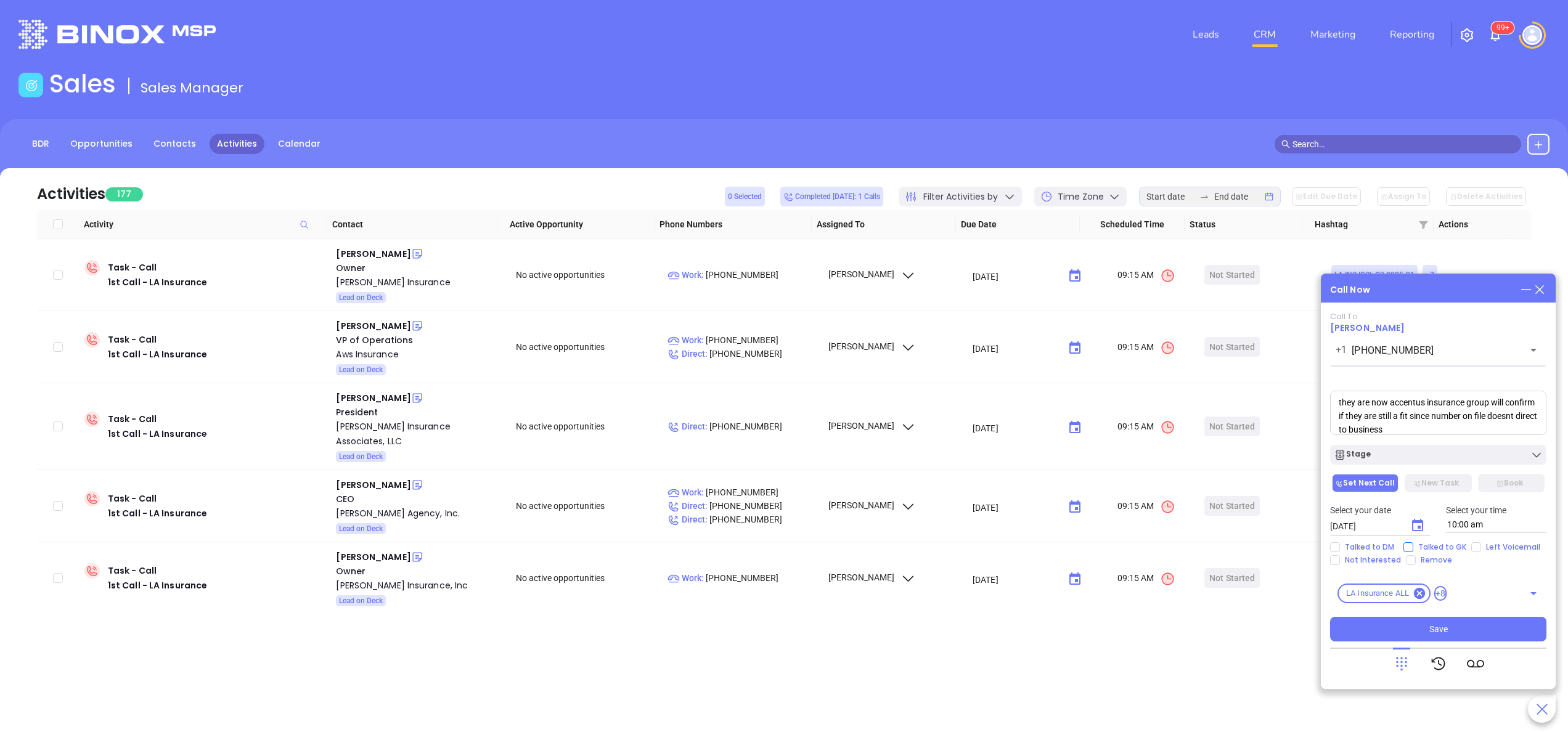
click at [1417, 548] on span "Talked to GK" at bounding box center [1442, 547] width 58 height 10
click at [1413, 548] on input "Talked to GK" at bounding box center [1408, 547] width 10 height 10
click at [1417, 548] on span "Talked to GK" at bounding box center [1442, 547] width 58 height 10
click at [1413, 548] on input "Talked to GK" at bounding box center [1408, 547] width 10 height 10
checkbox input "false"
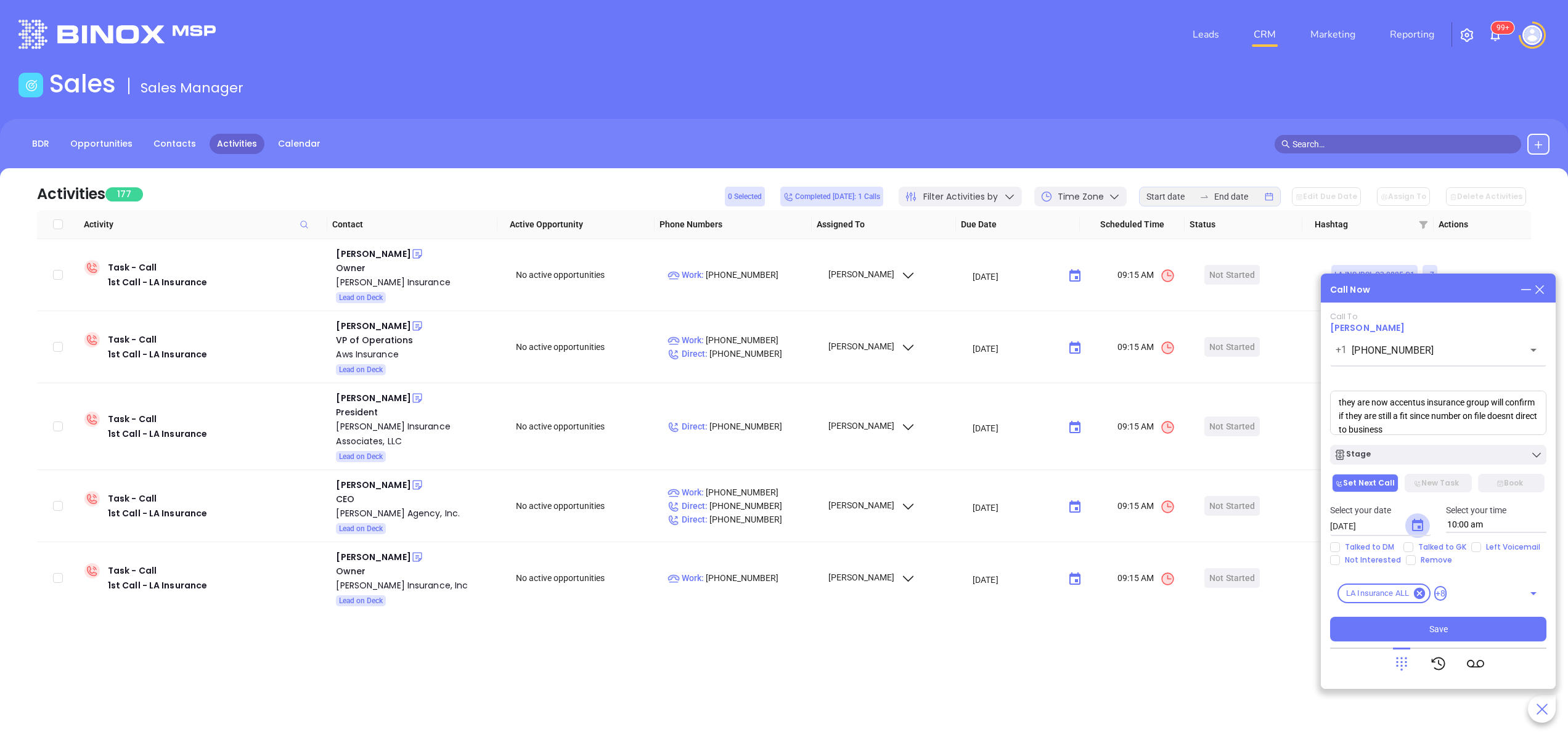
click at [1416, 519] on icon "Choose date, selected date is Sep 22, 2025" at bounding box center [1417, 525] width 15 height 15
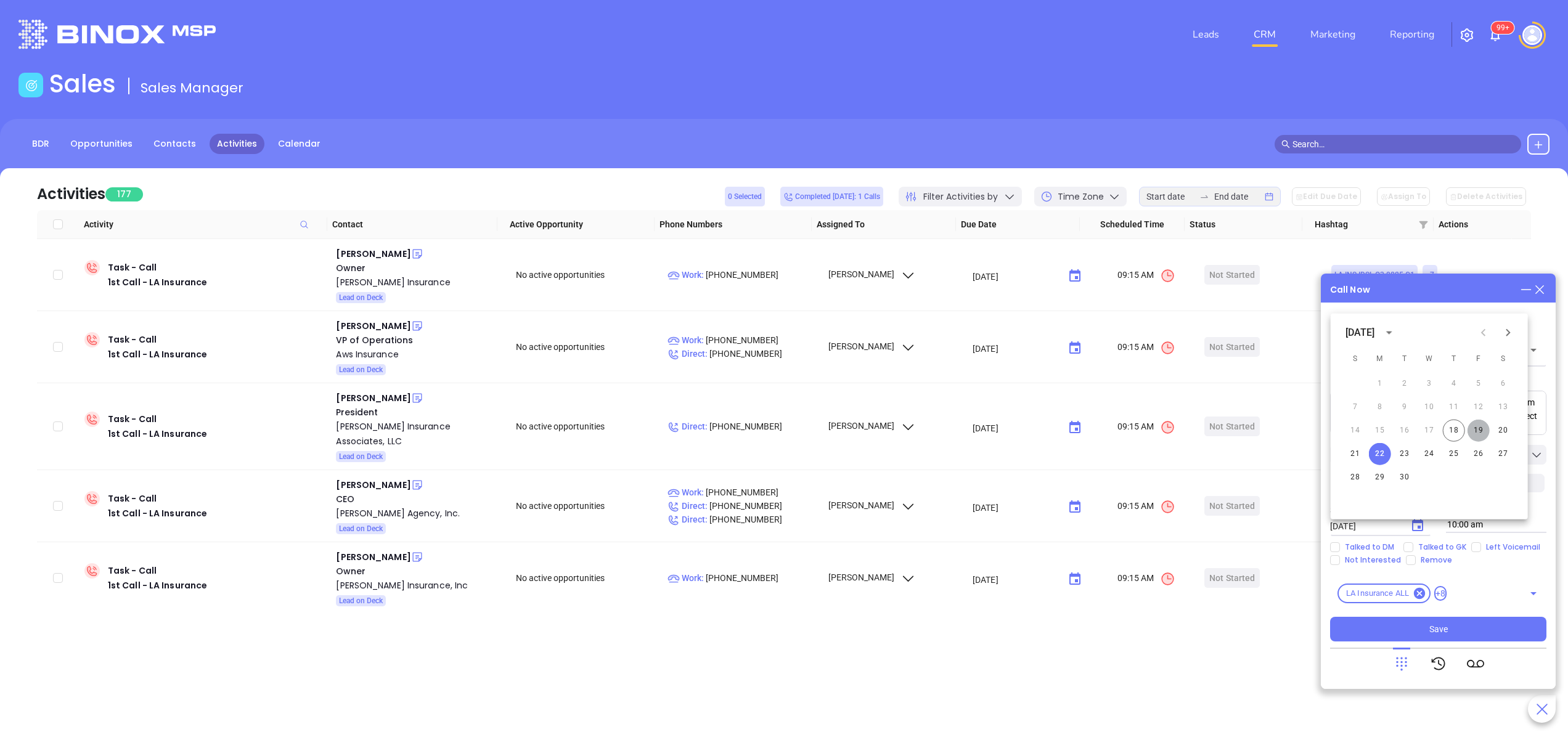
click at [1479, 427] on button "19" at bounding box center [1478, 430] width 22 height 22
type input "[DATE]"
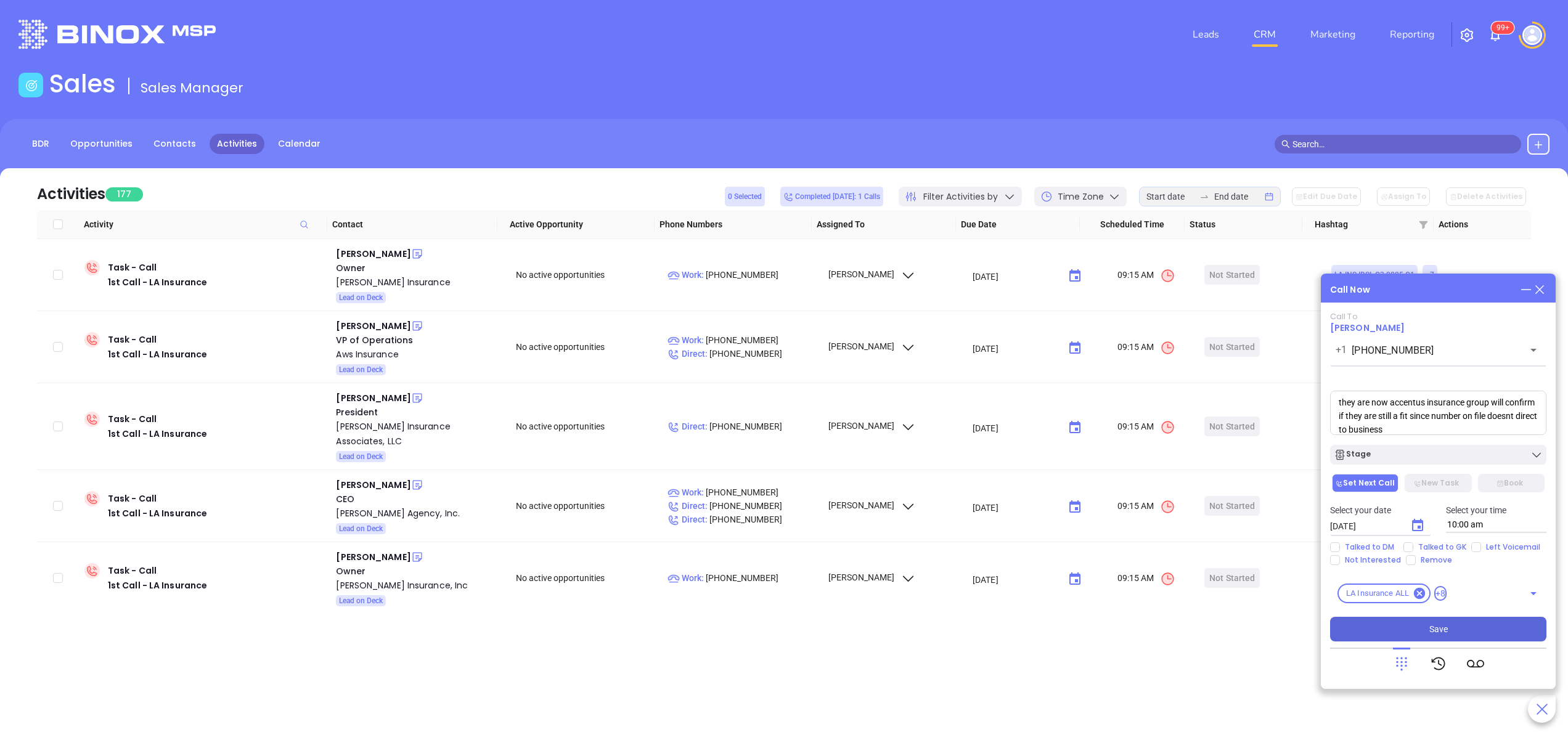
click at [1440, 635] on span "Save" at bounding box center [1438, 630] width 18 height 14
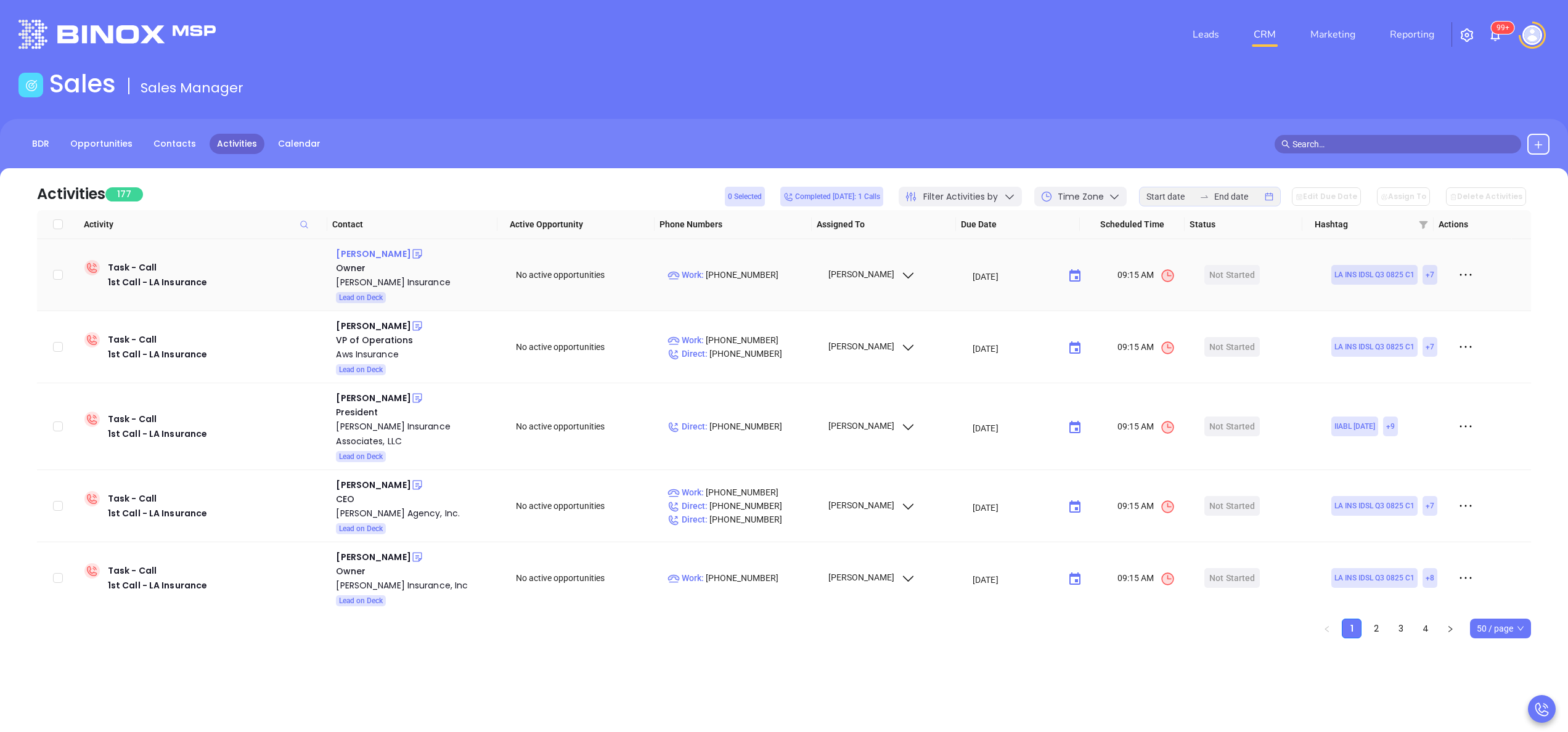
click at [357, 251] on div "Jennifer Boesch" at bounding box center [372, 253] width 74 height 15
click at [368, 278] on div "Jennifer Boesch Insurance" at bounding box center [417, 281] width 162 height 15
click at [411, 256] on icon at bounding box center [417, 253] width 13 height 13
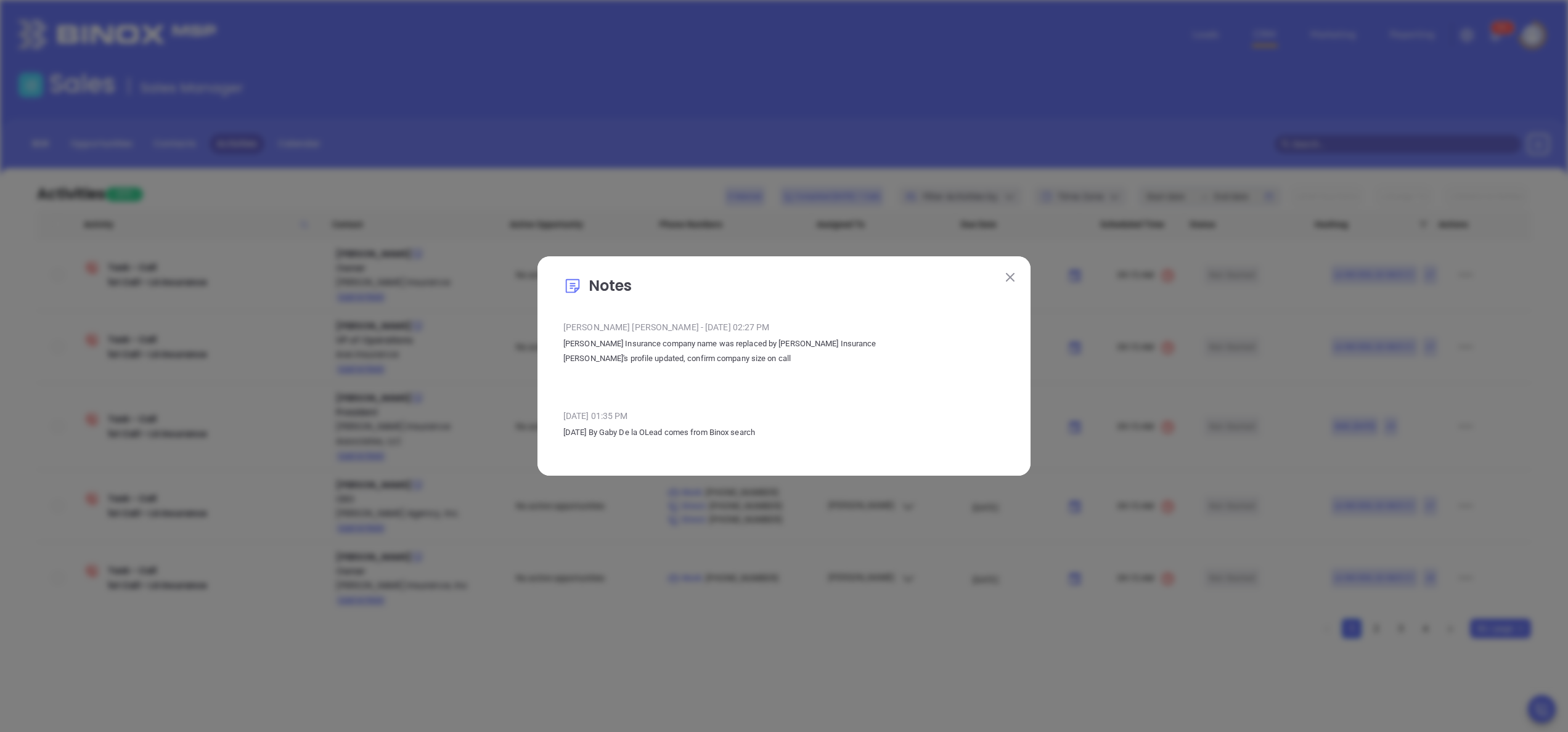
click at [1014, 275] on img at bounding box center [1010, 277] width 9 height 9
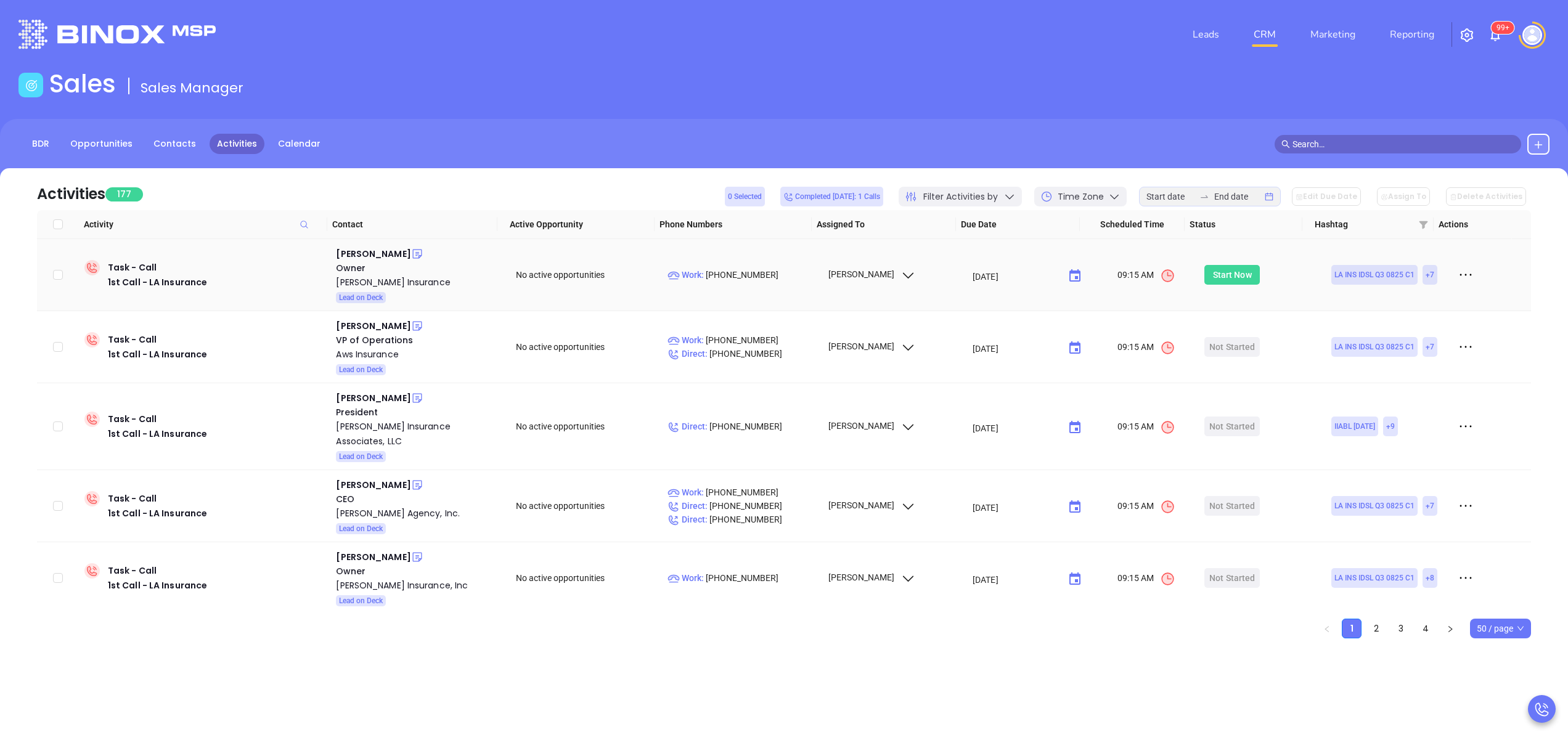
click at [1213, 281] on div "Start Now" at bounding box center [1233, 275] width 39 height 19
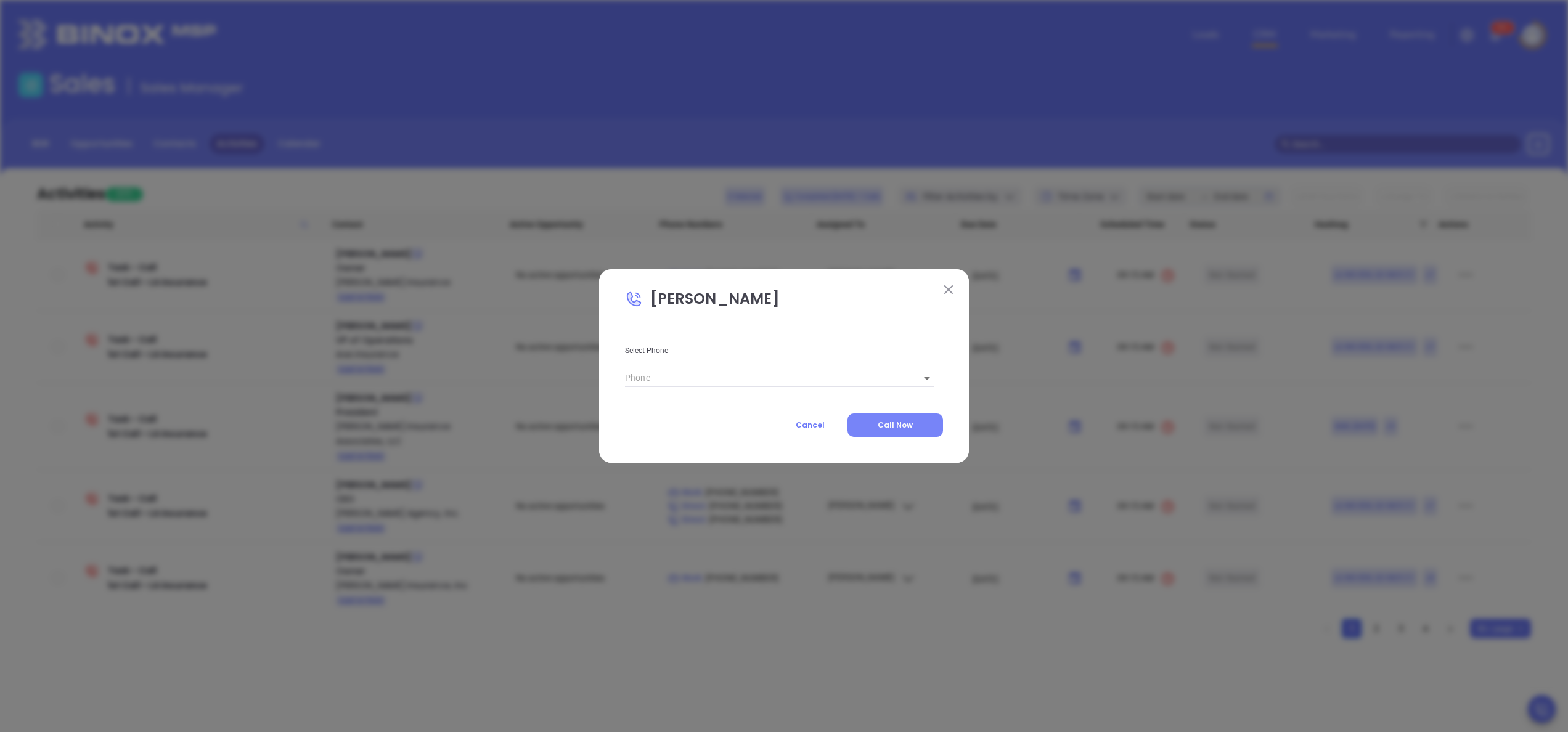
type input "1"
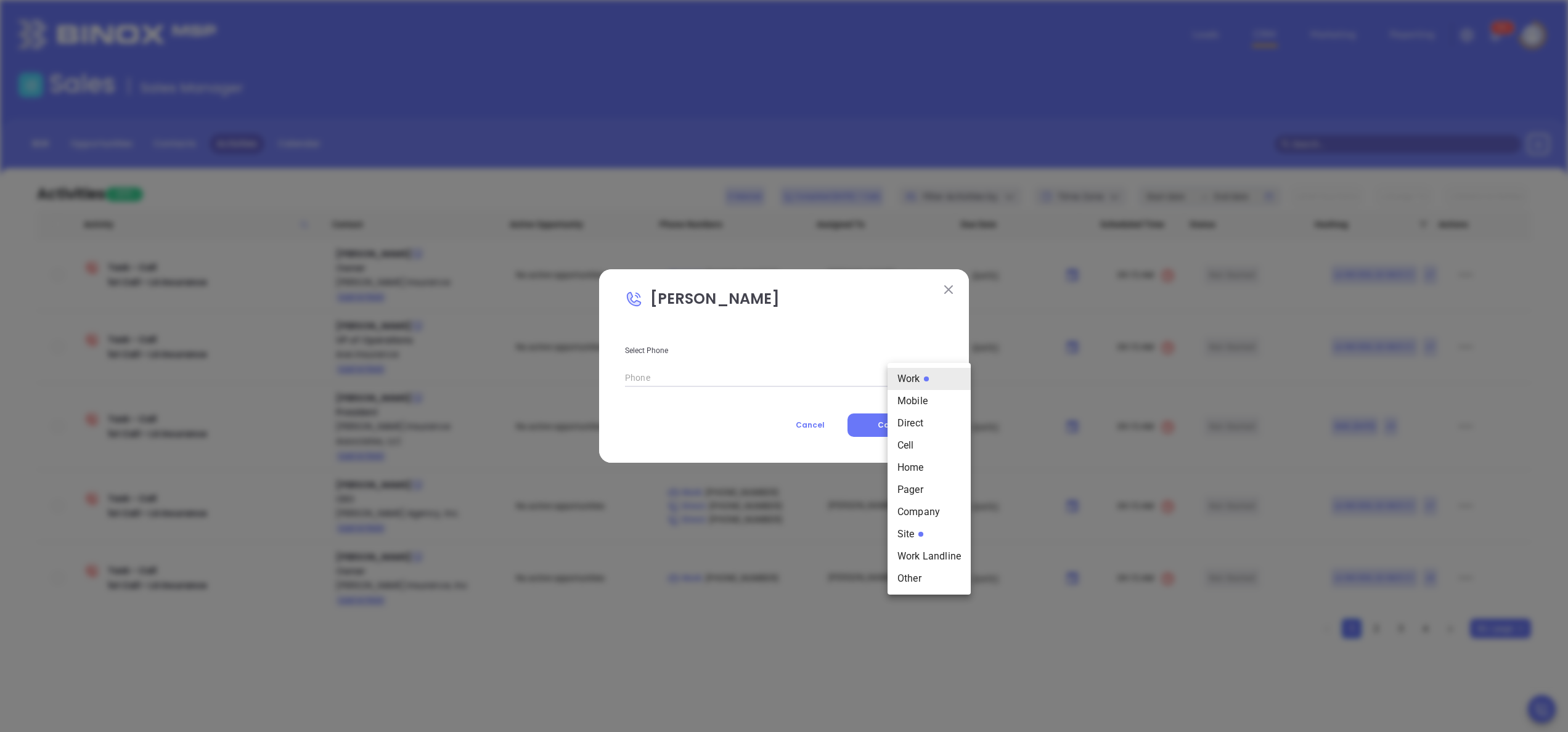
click at [915, 373] on body "Leads CRM Marketing Reporting 99+ Financial Leads Leads Sales Sales Manager BDR…" at bounding box center [784, 366] width 1568 height 732
click at [915, 528] on li "Site" at bounding box center [929, 534] width 83 height 22
type input "(985) 960-8505"
type input "11"
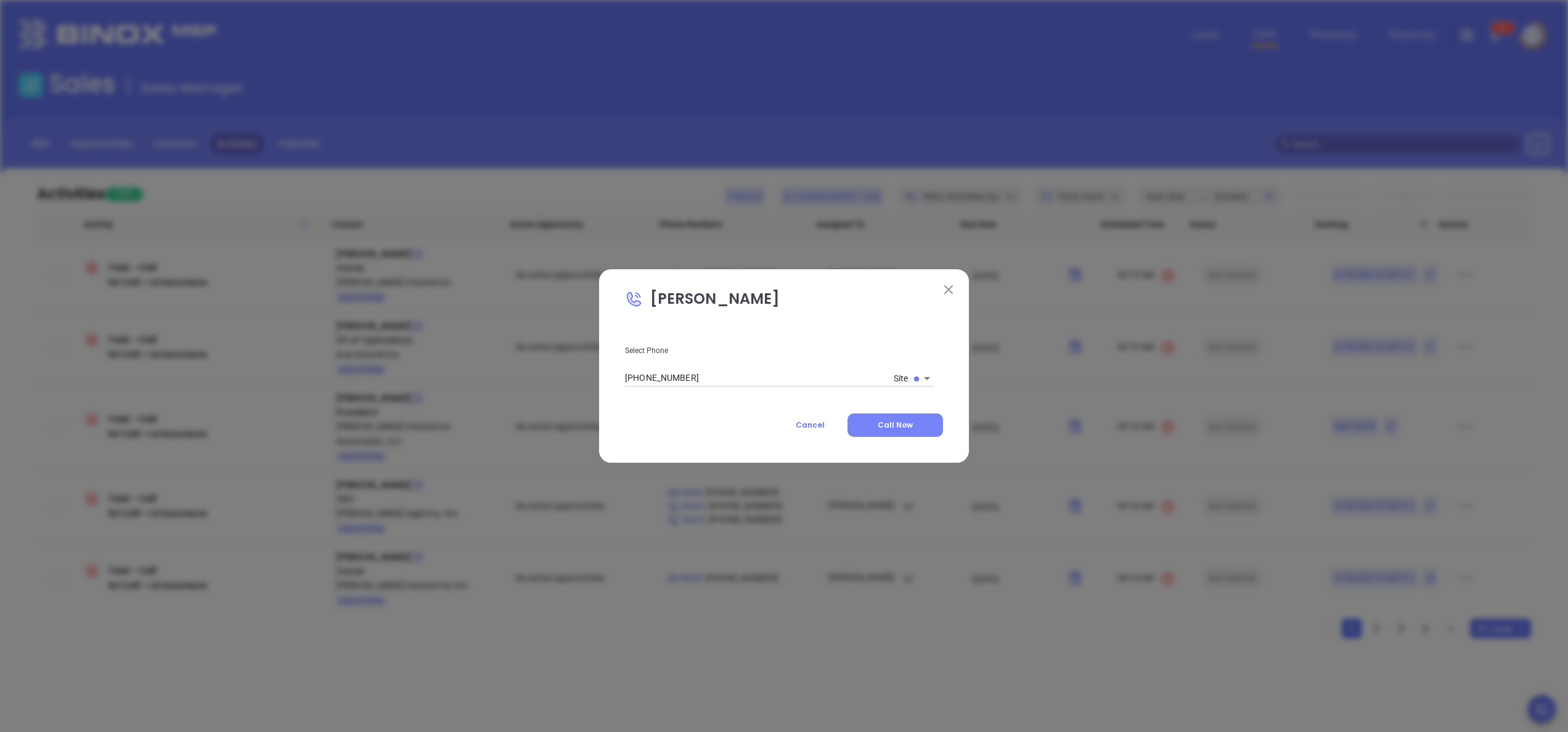
click at [888, 422] on span "Call Now" at bounding box center [895, 425] width 35 height 11
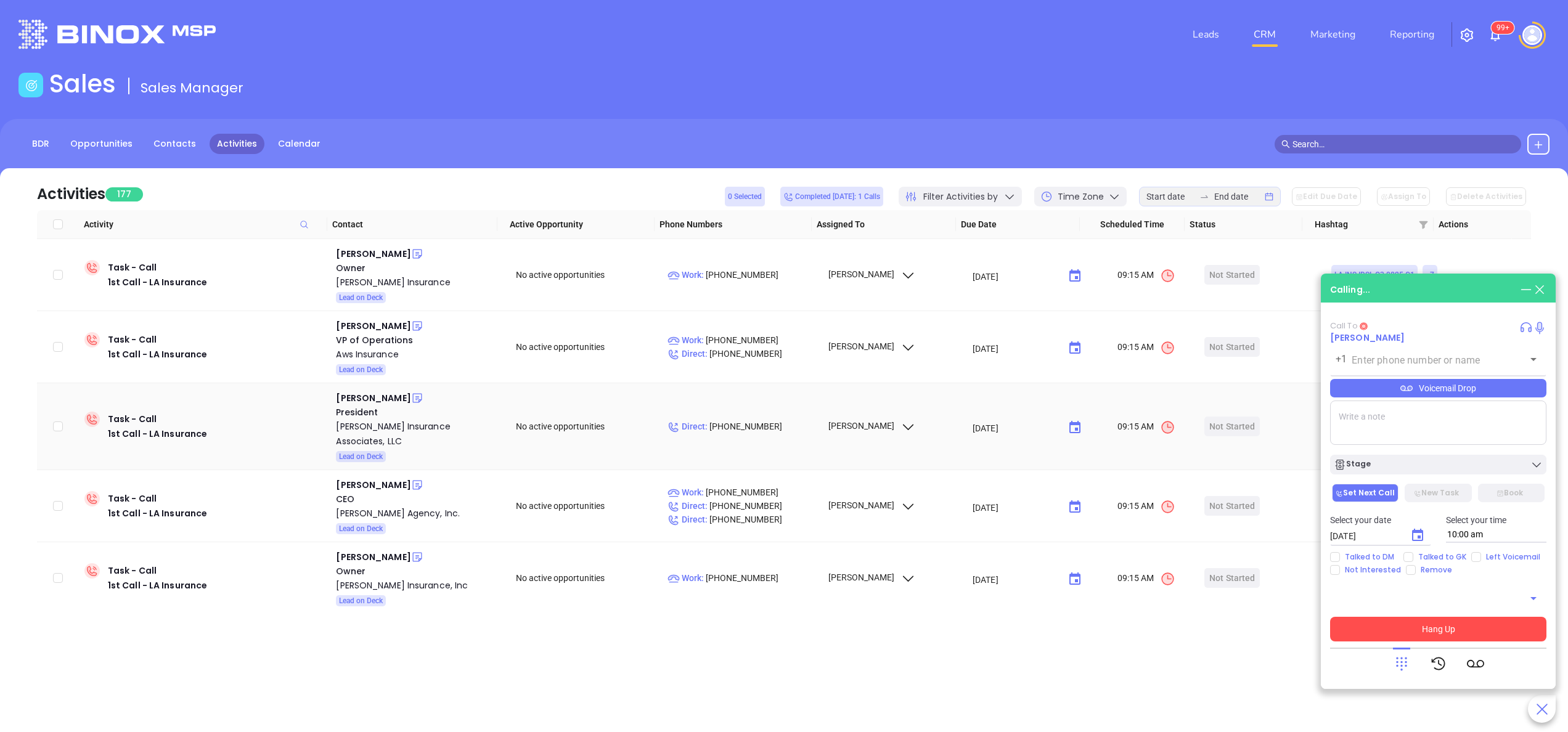
type input "(985) 960-8505"
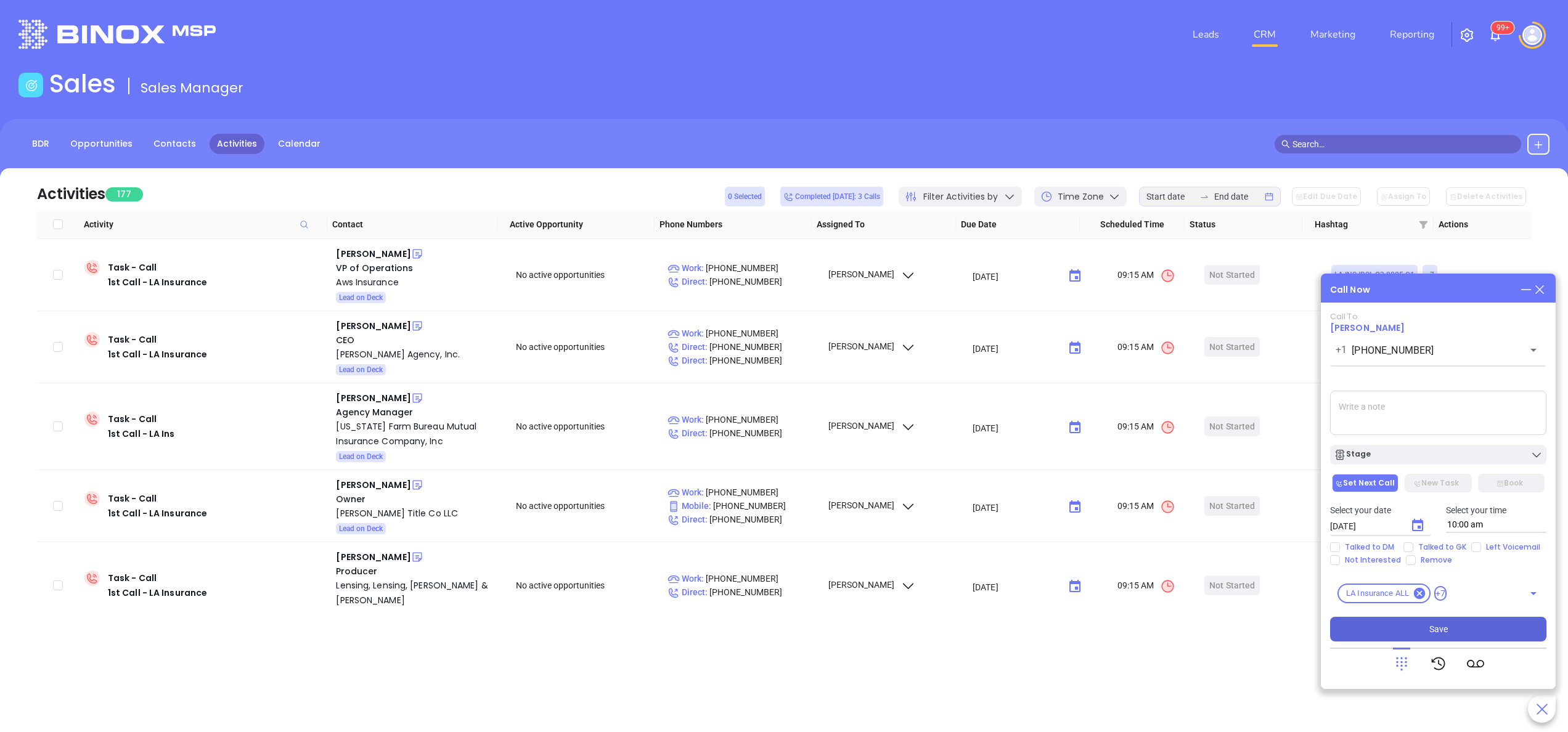
click at [1374, 413] on textarea at bounding box center [1438, 413] width 217 height 44
click at [1460, 359] on div "+1 (985) 960-8505 ​" at bounding box center [1438, 349] width 217 height 26
type textarea "spoke with female gk she said Jennifer was not available."
click at [1399, 659] on icon at bounding box center [1402, 664] width 17 height 17
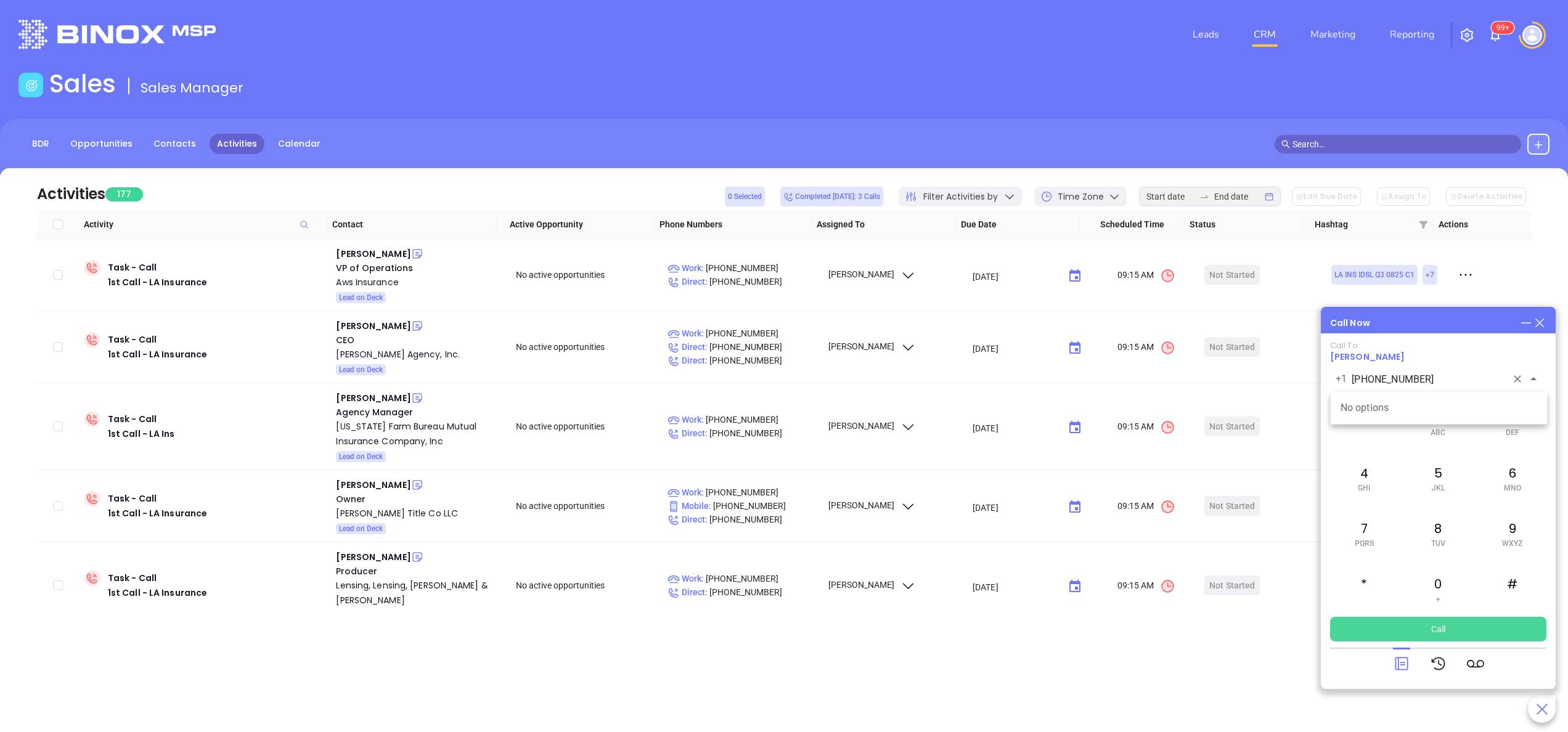
click at [1439, 380] on input "(985) 960-8505" at bounding box center [1429, 379] width 155 height 15
click at [1446, 623] on button "Call" at bounding box center [1438, 630] width 217 height 25
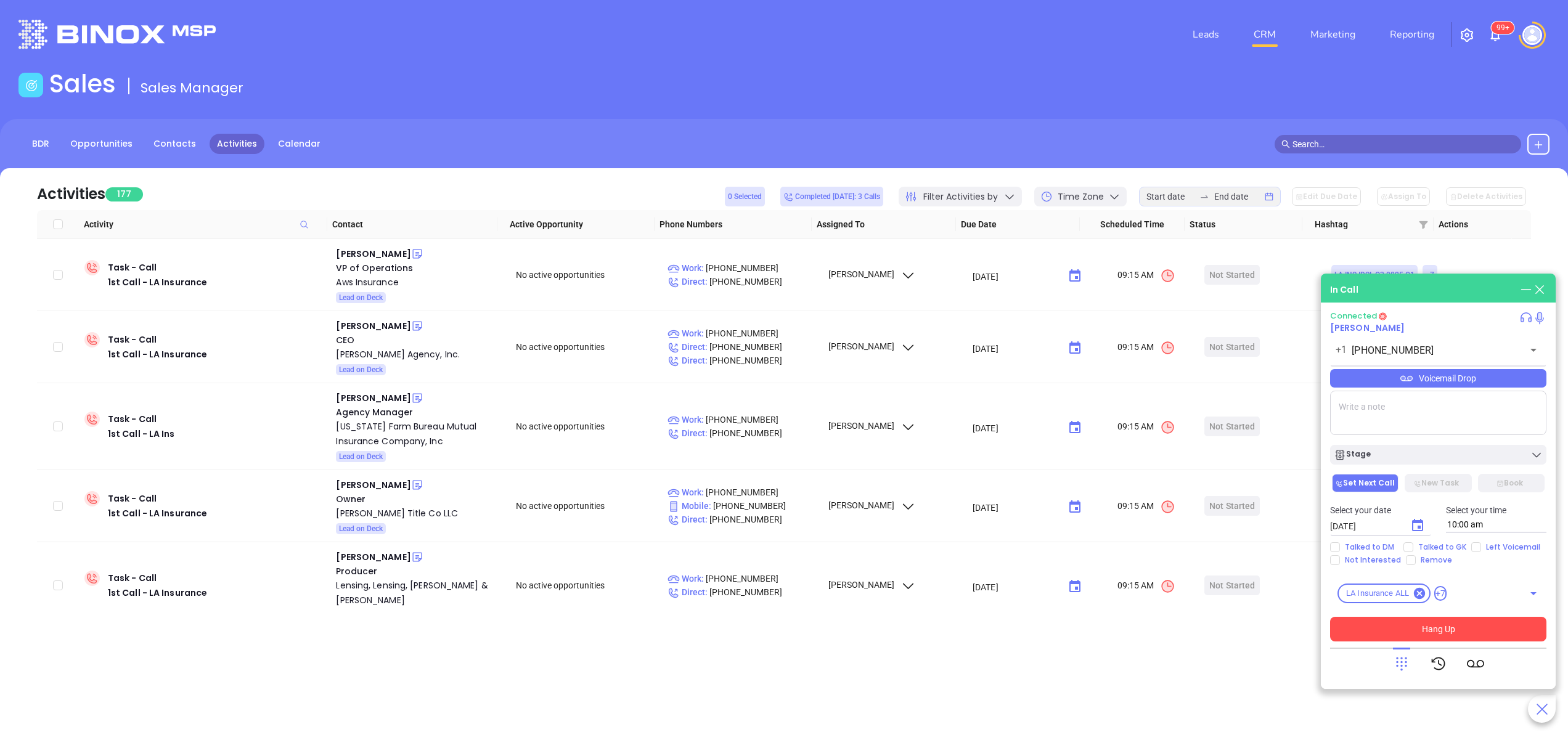
click at [1452, 624] on button "Hang Up" at bounding box center [1438, 630] width 217 height 25
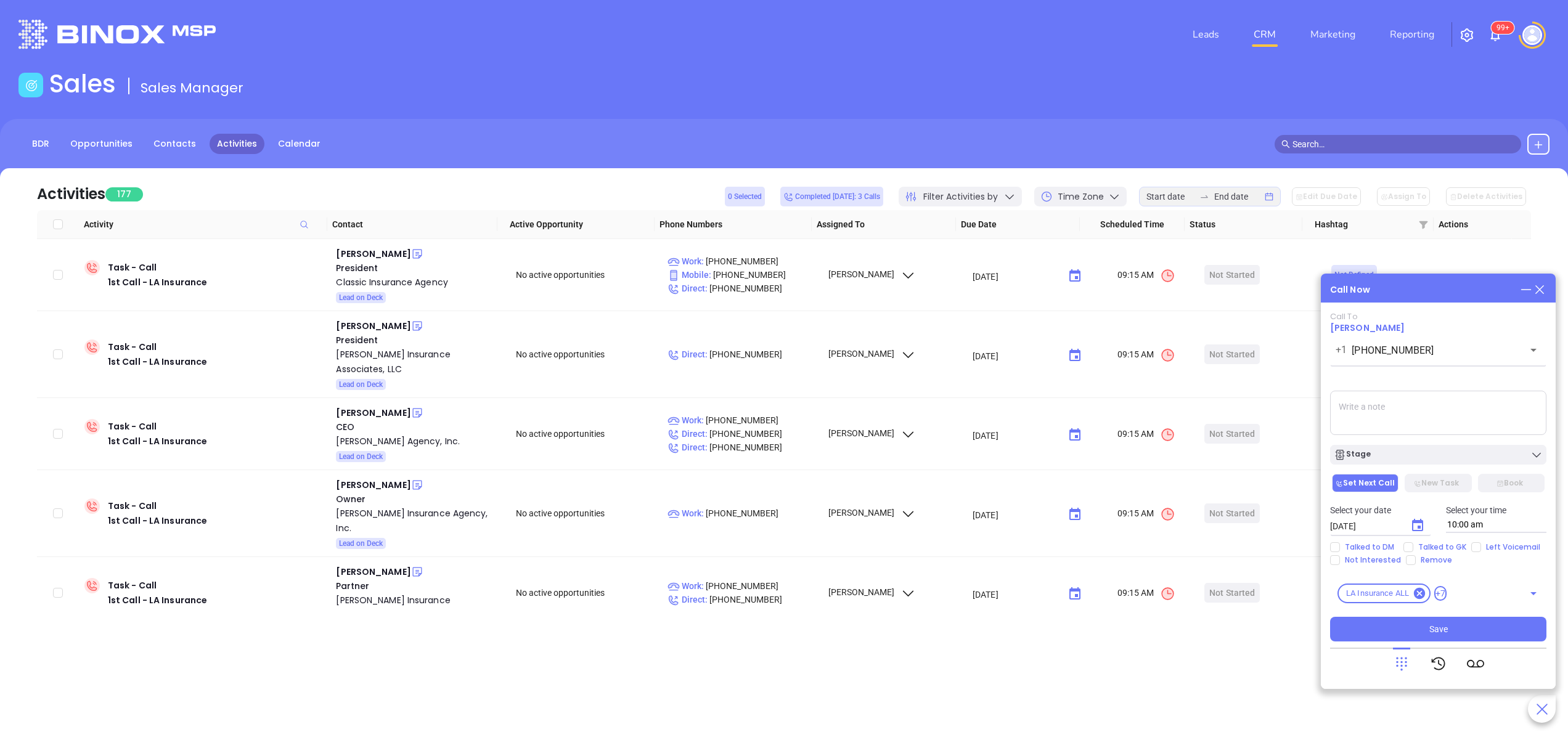
click at [1394, 417] on textarea at bounding box center [1438, 413] width 217 height 44
type textarea "s"
click at [1421, 521] on icon "Choose date, selected date is Sep 19, 2025" at bounding box center [1417, 525] width 11 height 13
click at [1384, 450] on button "22" at bounding box center [1379, 454] width 22 height 22
type input "09/22/2025"
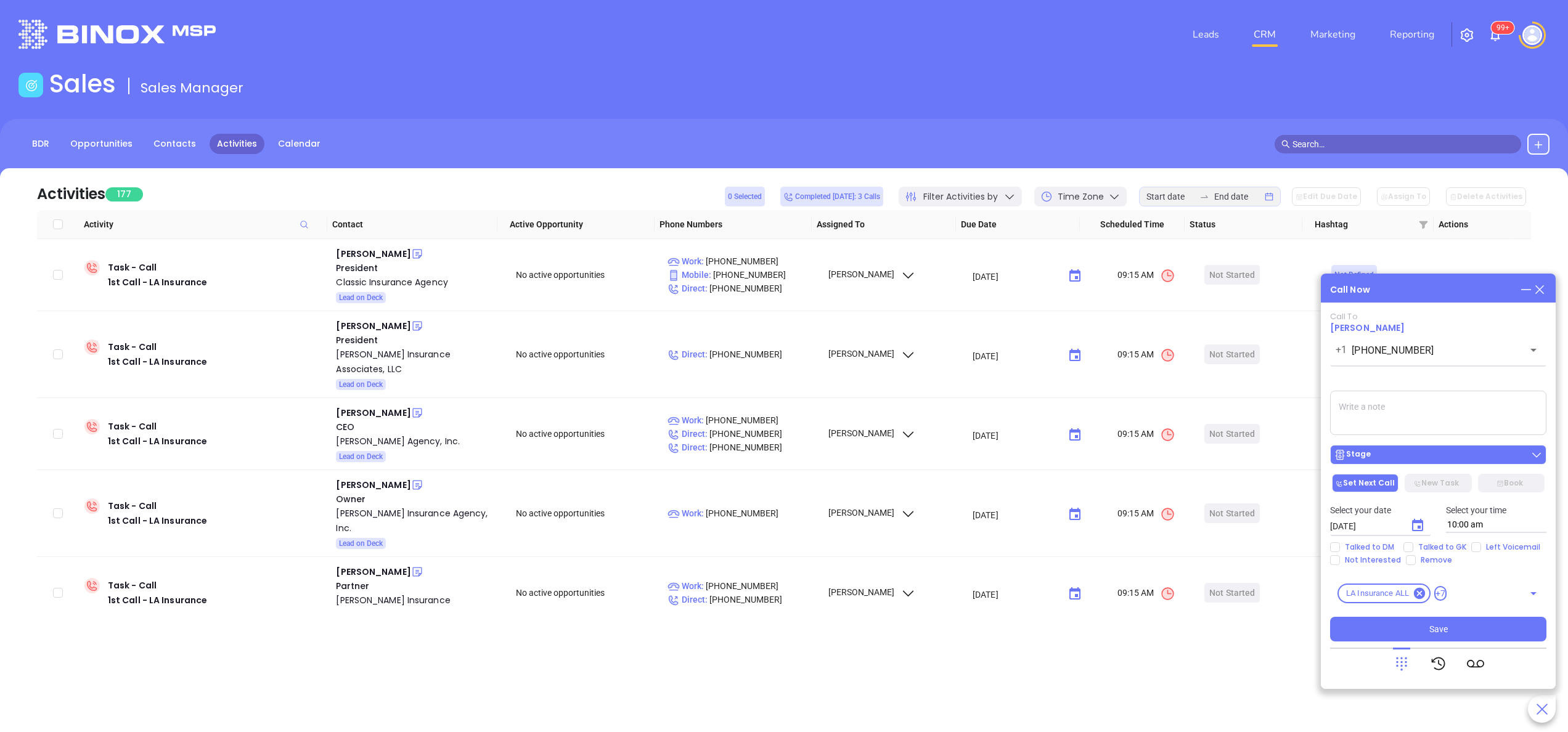
click at [1391, 455] on div "Stage" at bounding box center [1438, 454] width 209 height 13
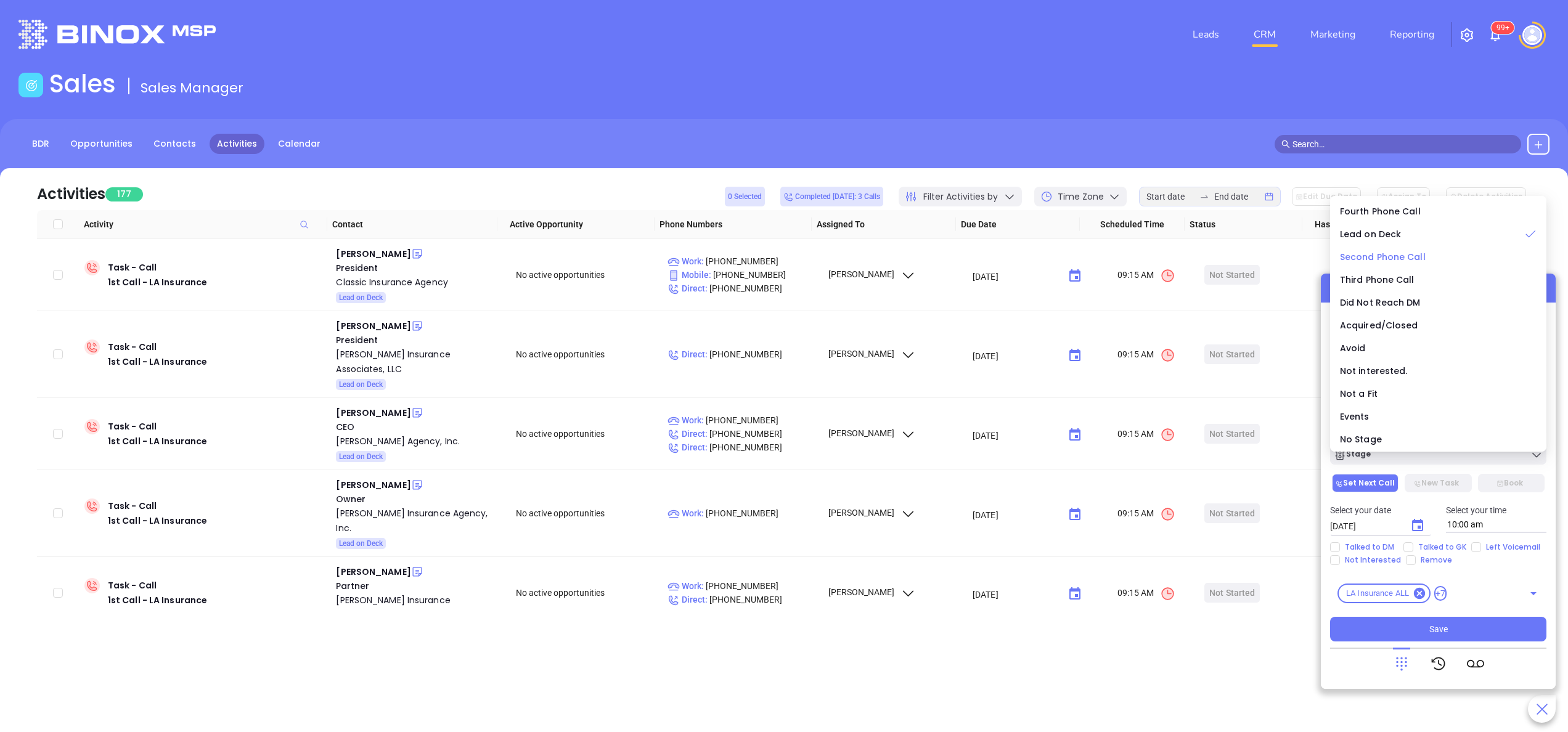
click at [1390, 251] on span "Second Phone Call" at bounding box center [1382, 257] width 86 height 13
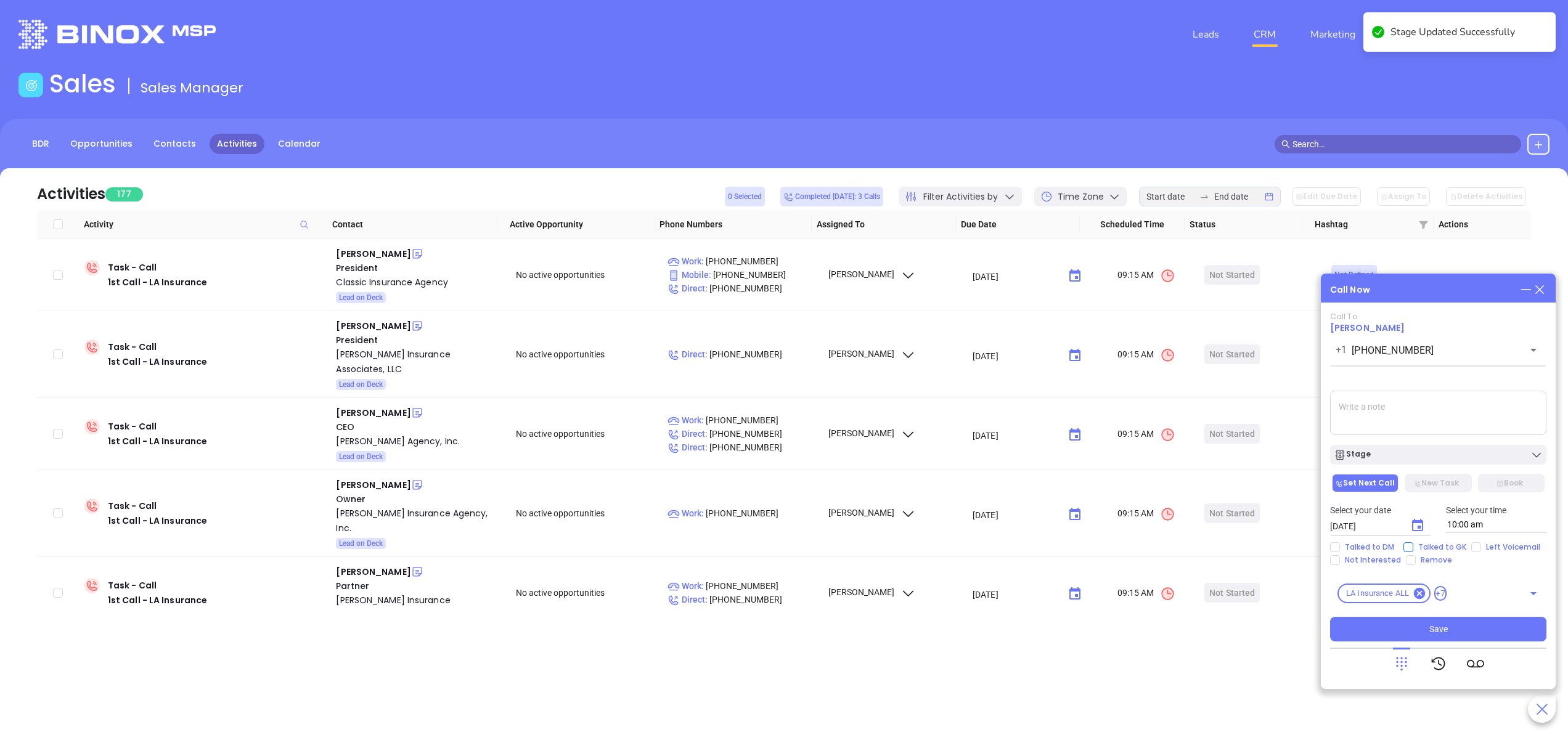
click at [1441, 548] on span "Talked to GK" at bounding box center [1442, 547] width 58 height 10
click at [1413, 548] on input "Talked to GK" at bounding box center [1408, 547] width 10 height 10
checkbox input "true"
click at [1450, 632] on button "Save" at bounding box center [1438, 630] width 217 height 25
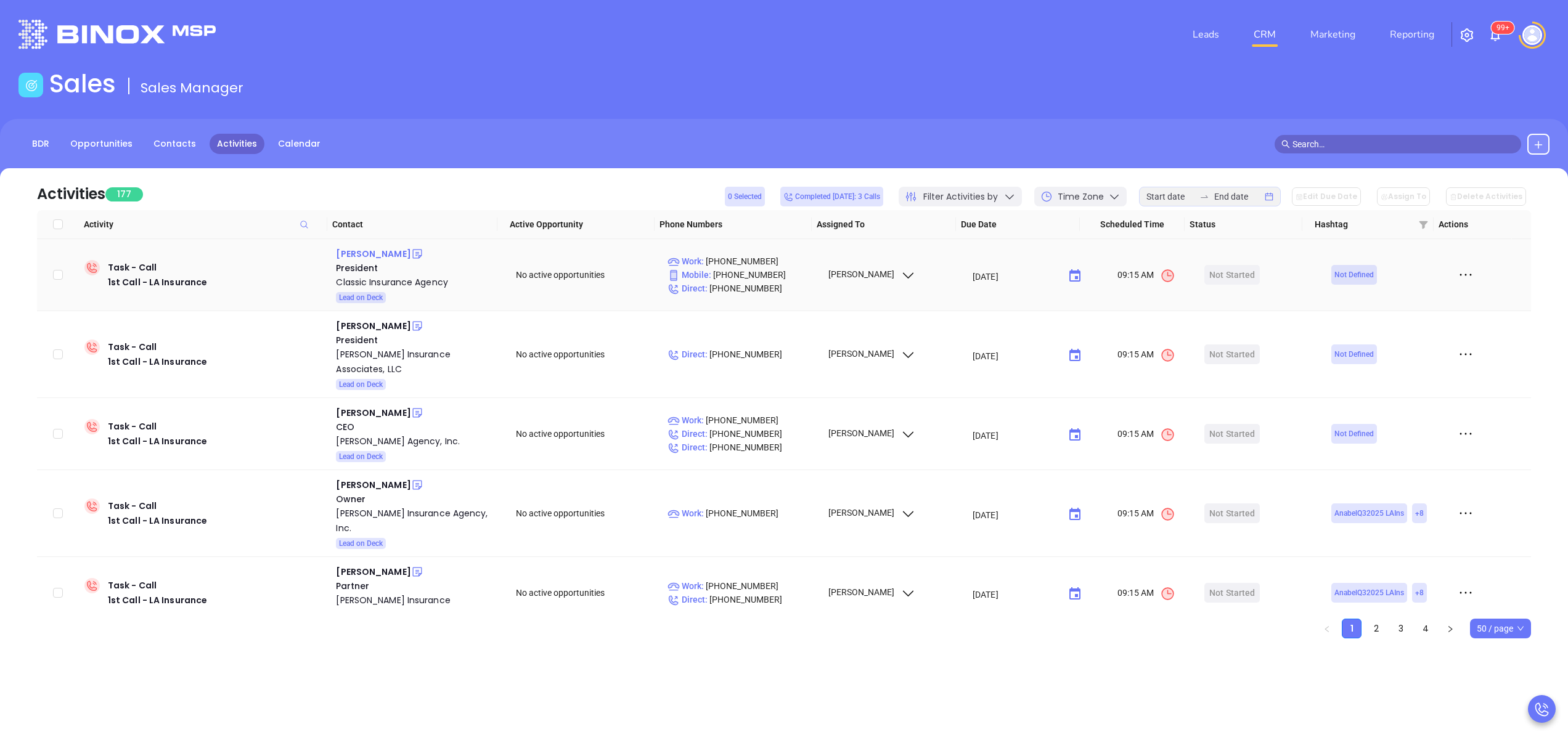
click at [364, 251] on div "Julio Murillo" at bounding box center [372, 253] width 74 height 15
click at [392, 283] on div "Classic Insurance Agency" at bounding box center [417, 281] width 162 height 15
click at [413, 254] on icon at bounding box center [418, 254] width 10 height 10
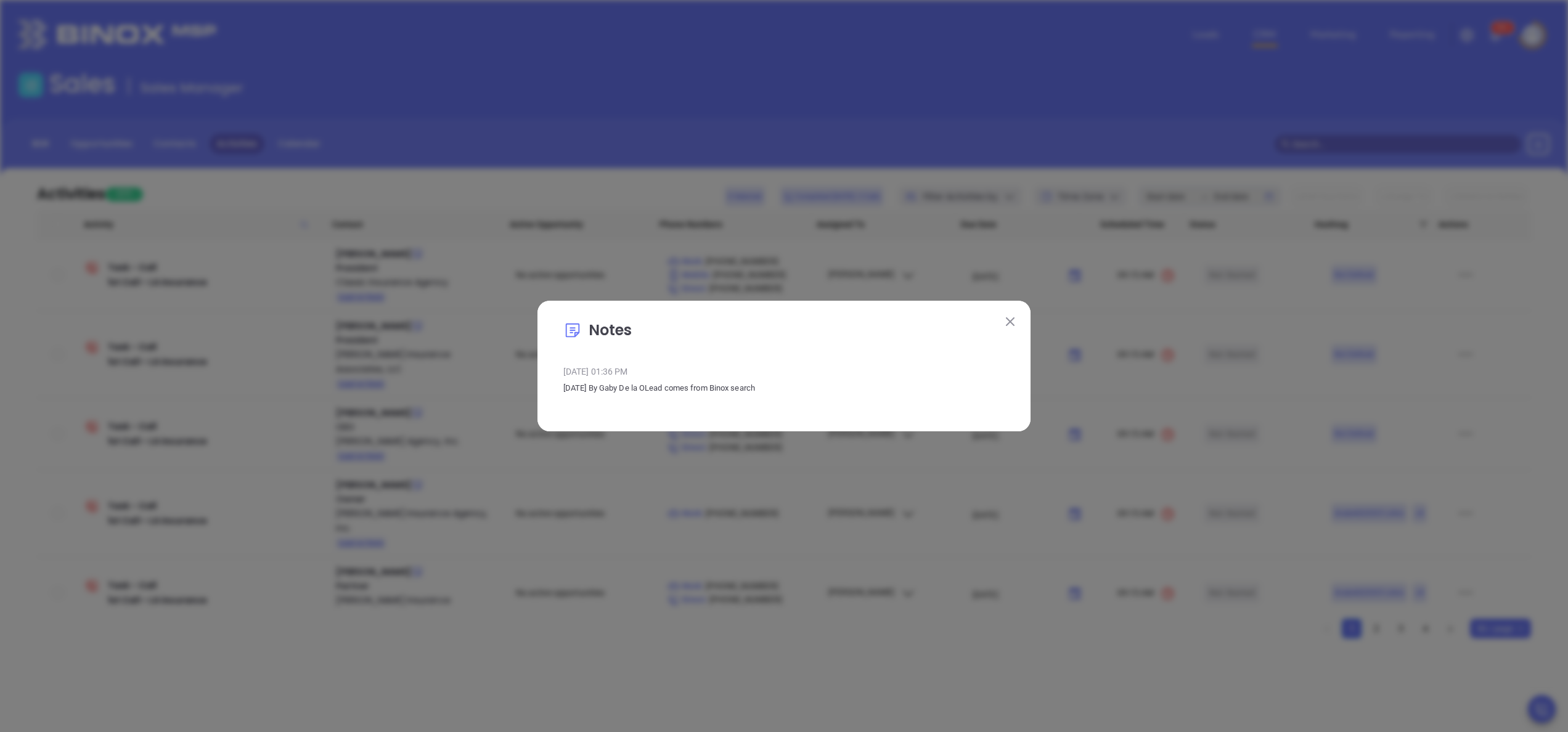
click at [1008, 319] on img at bounding box center [1010, 321] width 9 height 9
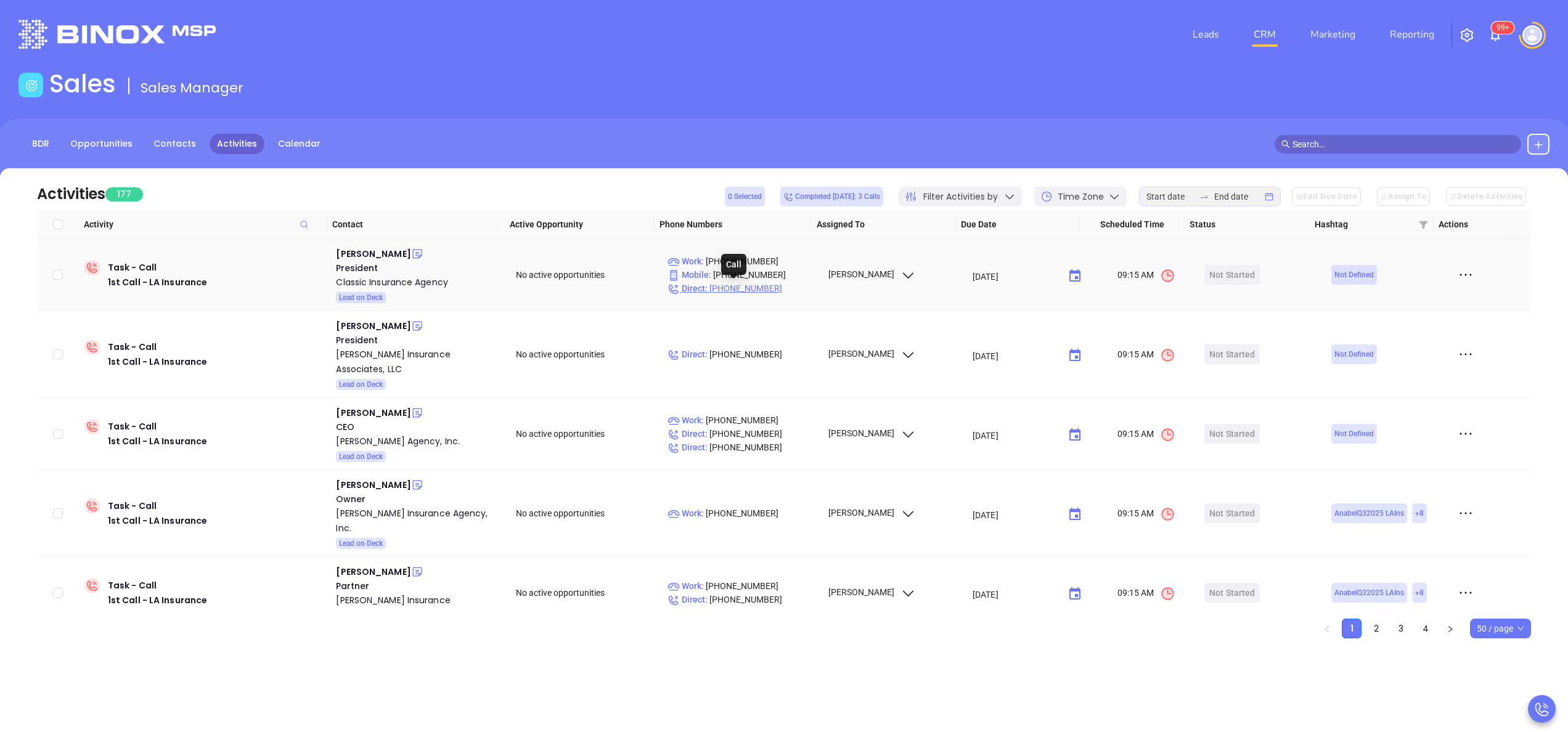
click at [740, 289] on p "Direct : (504) 488-5038" at bounding box center [742, 288] width 149 height 14
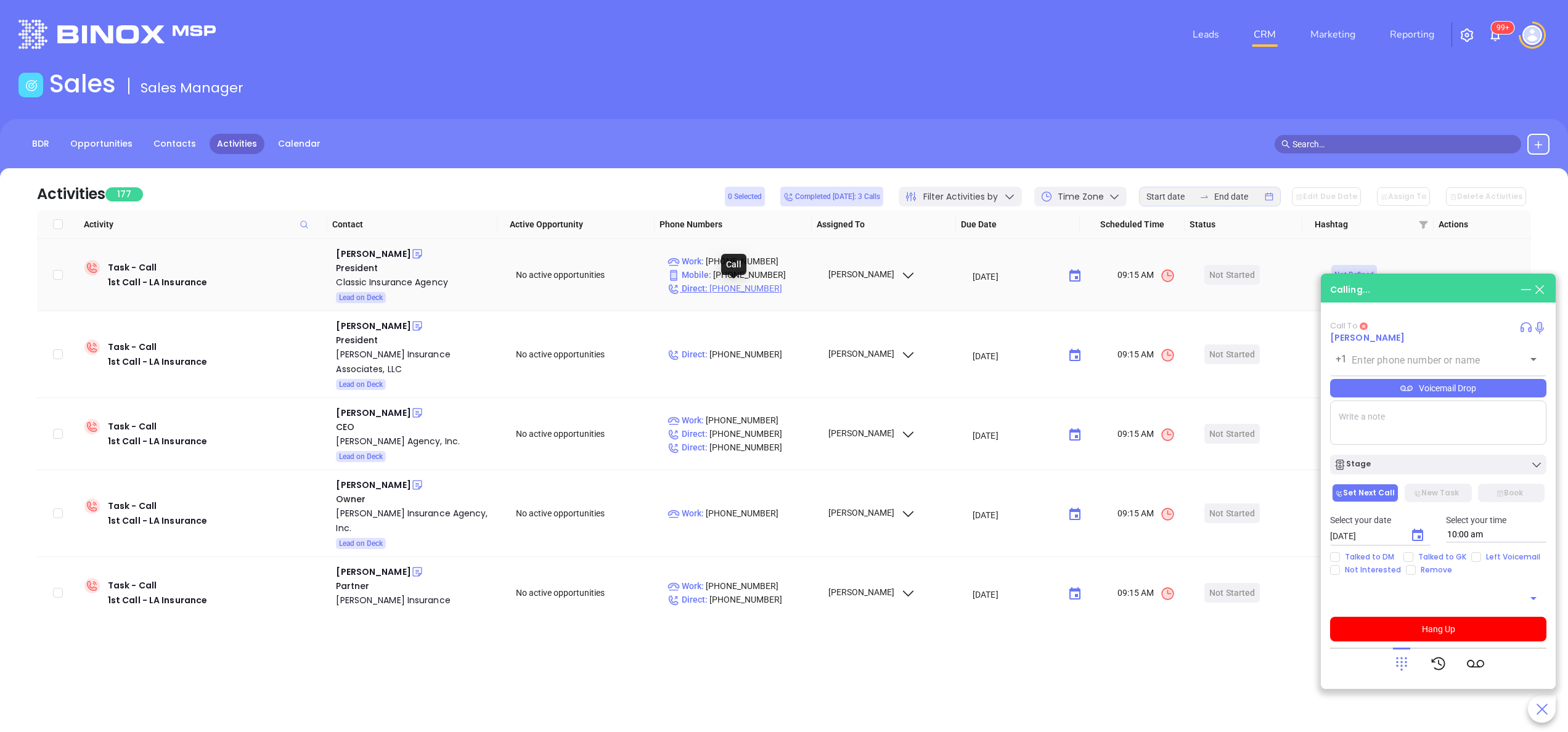
type input "(504) 488-5038"
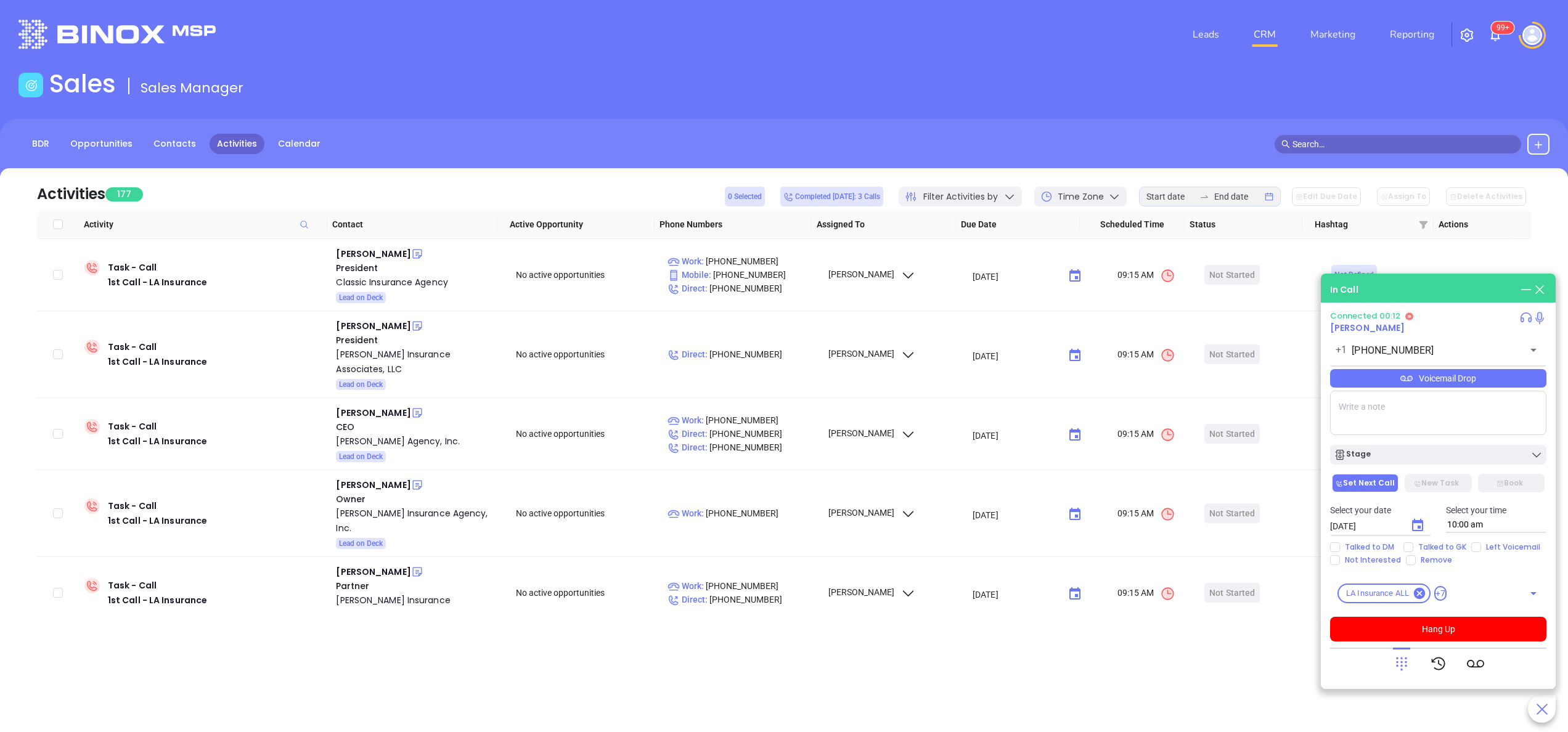
click at [1403, 654] on div at bounding box center [1402, 663] width 17 height 32
click at [1404, 668] on icon at bounding box center [1402, 664] width 17 height 17
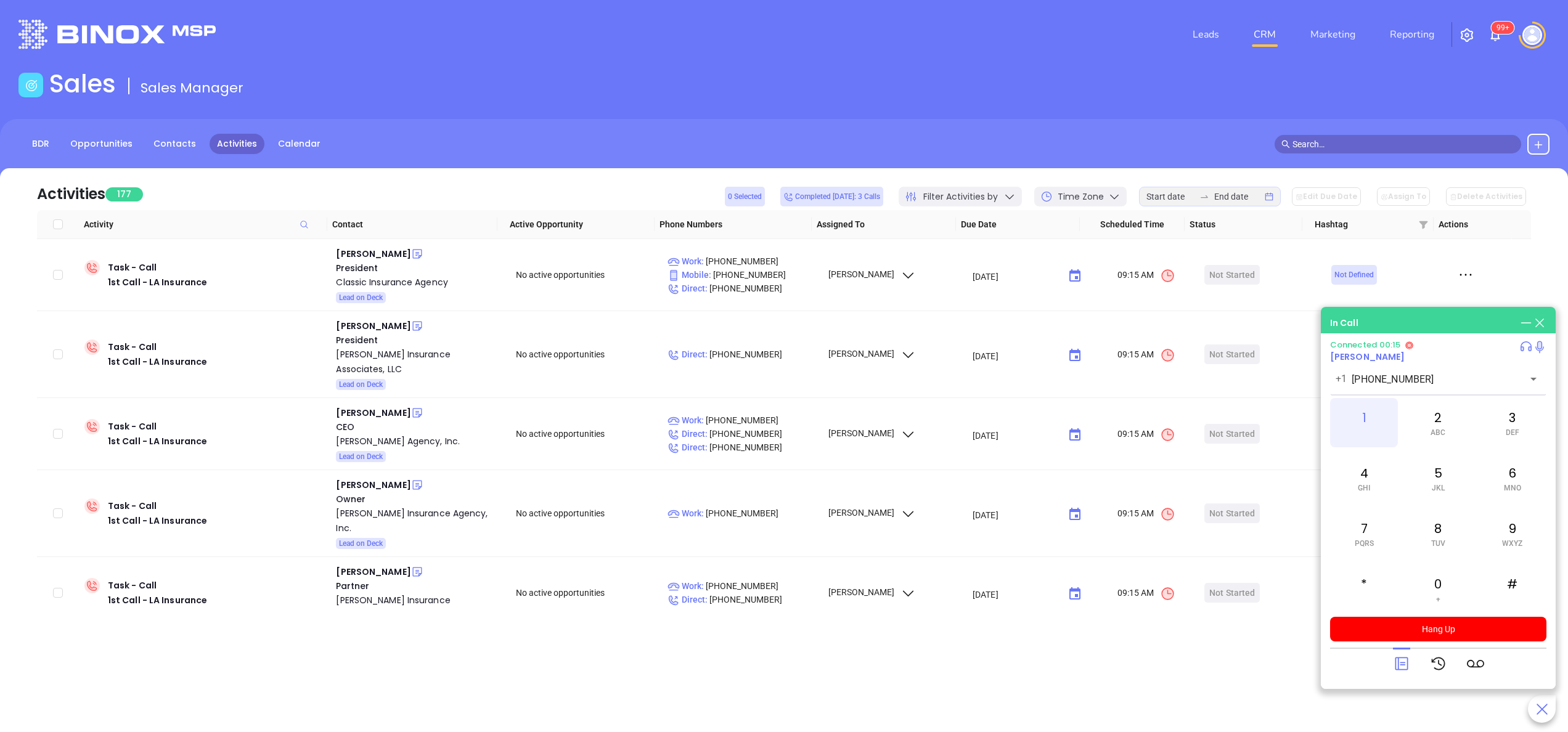
click at [1350, 416] on div "1" at bounding box center [1364, 423] width 68 height 49
click at [1446, 572] on div "0 +" at bounding box center [1437, 589] width 68 height 49
click at [1376, 423] on div "1" at bounding box center [1364, 423] width 68 height 49
click at [1415, 629] on button "Hang Up" at bounding box center [1438, 630] width 217 height 25
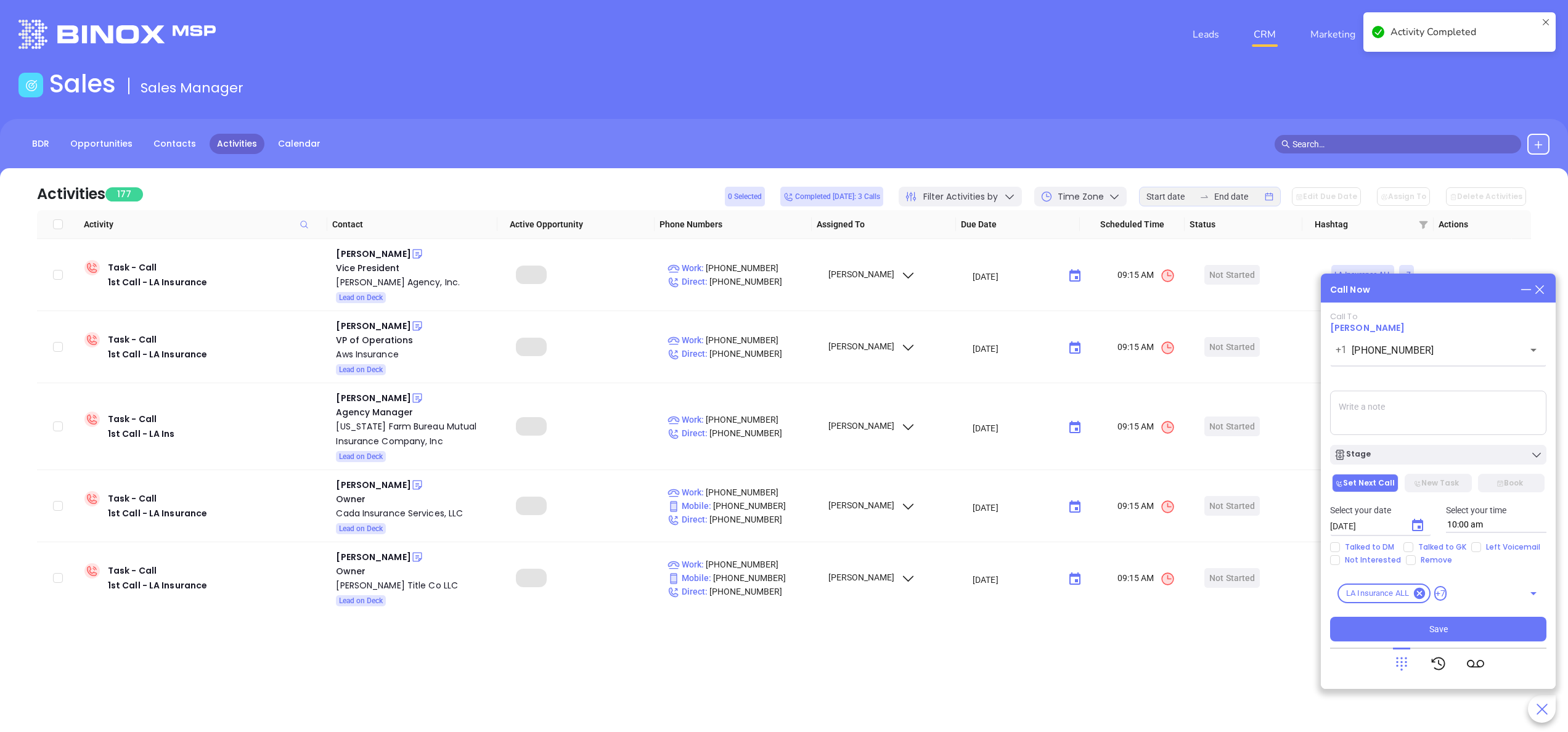
click at [1404, 664] on icon at bounding box center [1402, 664] width 17 height 17
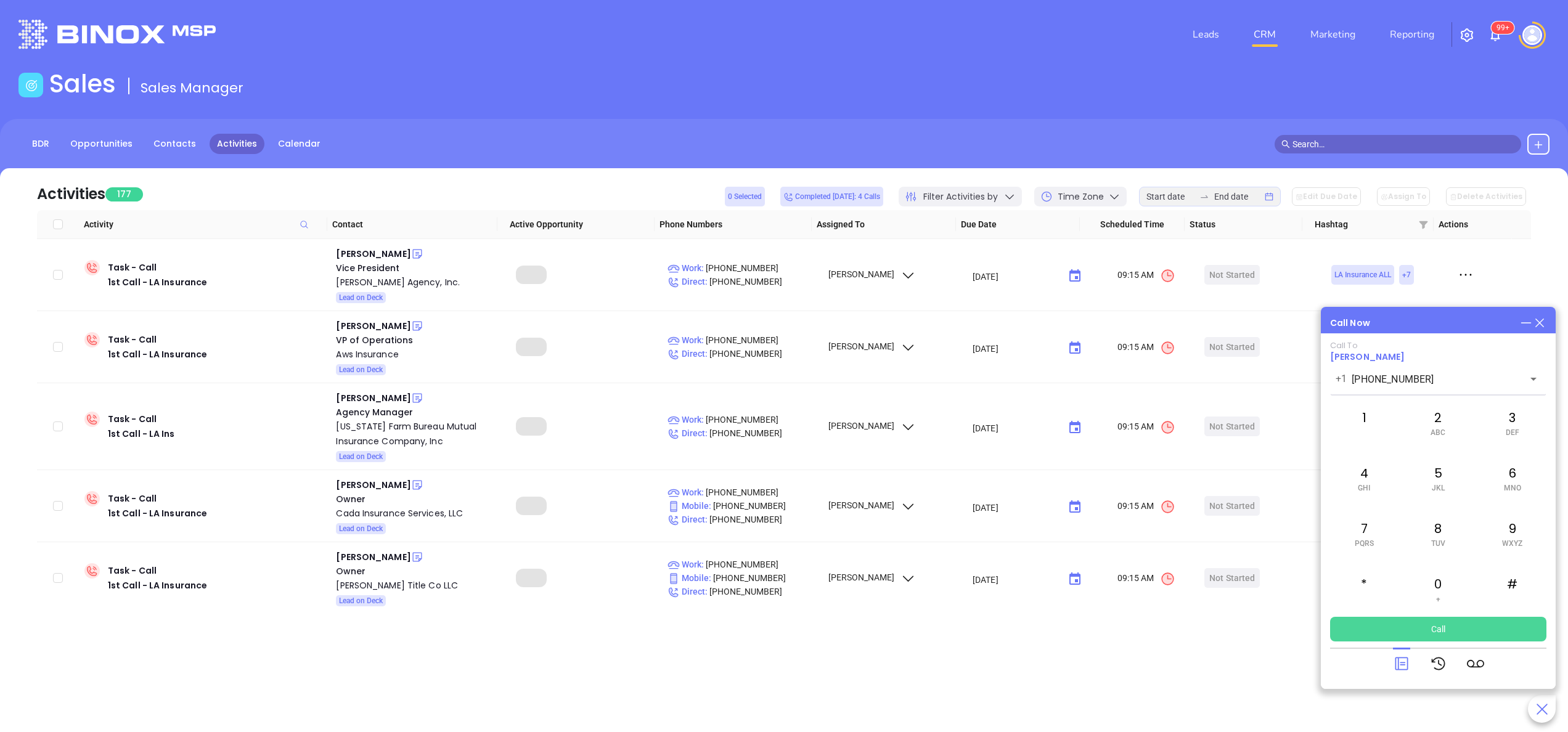
click at [1428, 620] on button "Call" at bounding box center [1438, 630] width 217 height 25
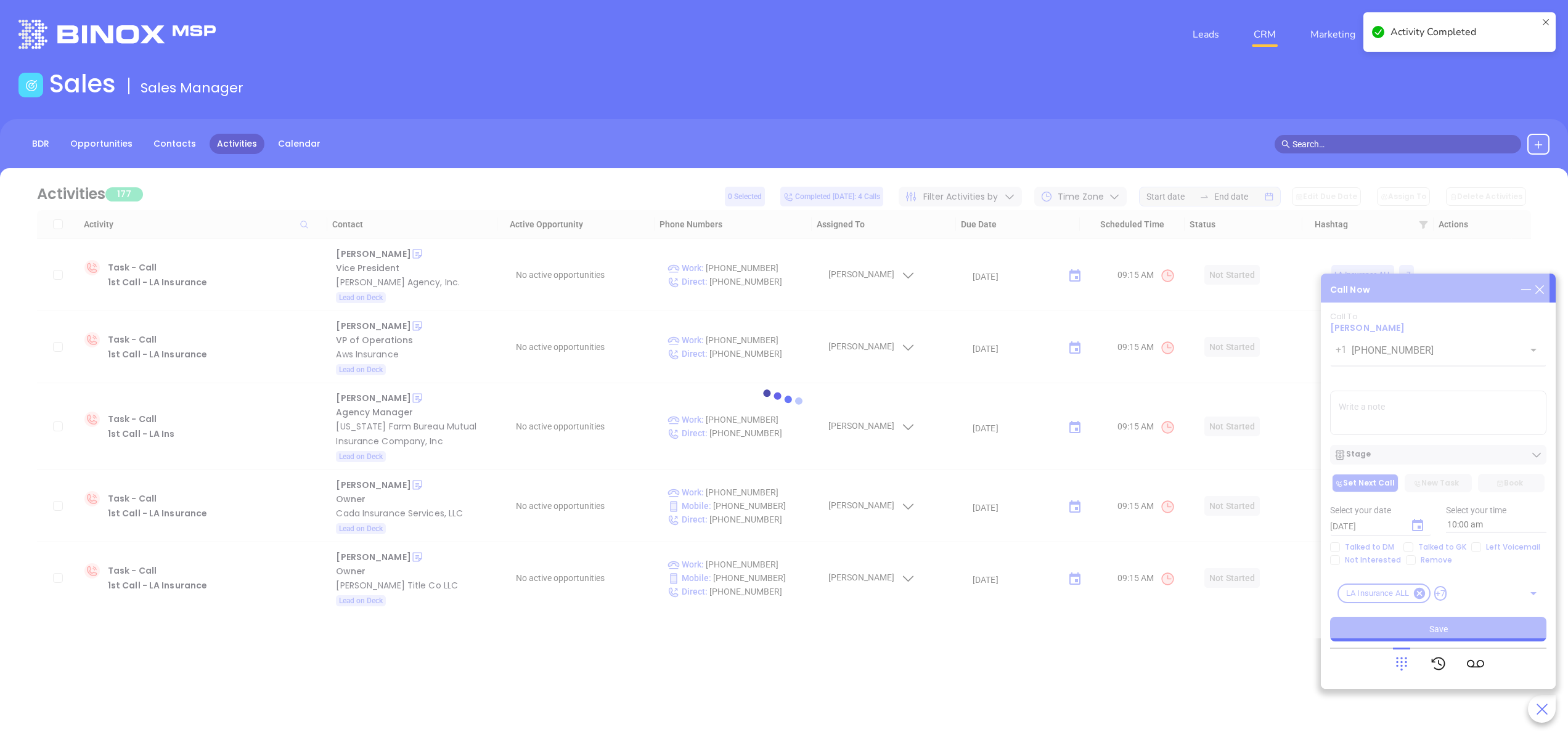
click at [1403, 661] on icon at bounding box center [1402, 664] width 17 height 17
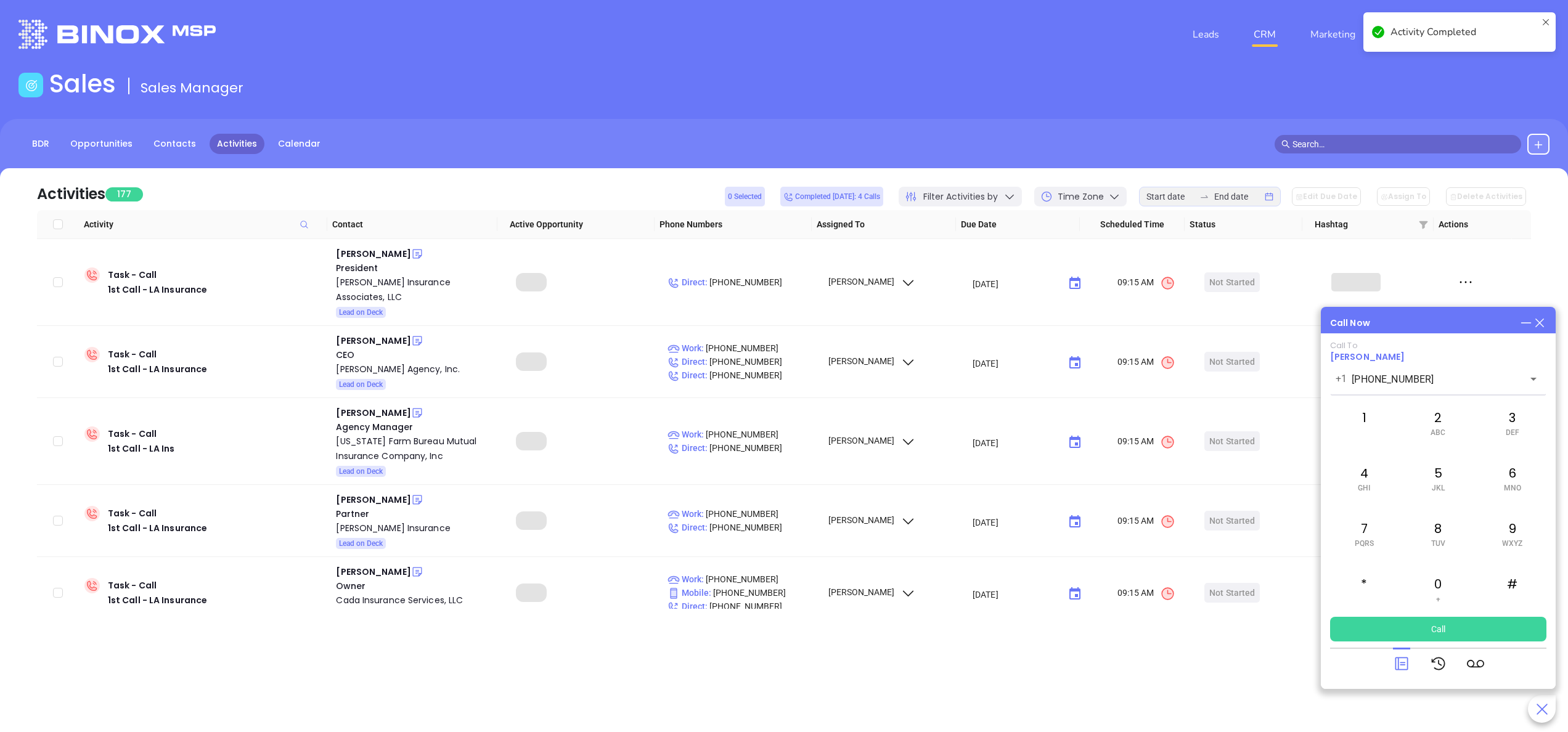
click at [1403, 661] on icon at bounding box center [1402, 664] width 17 height 17
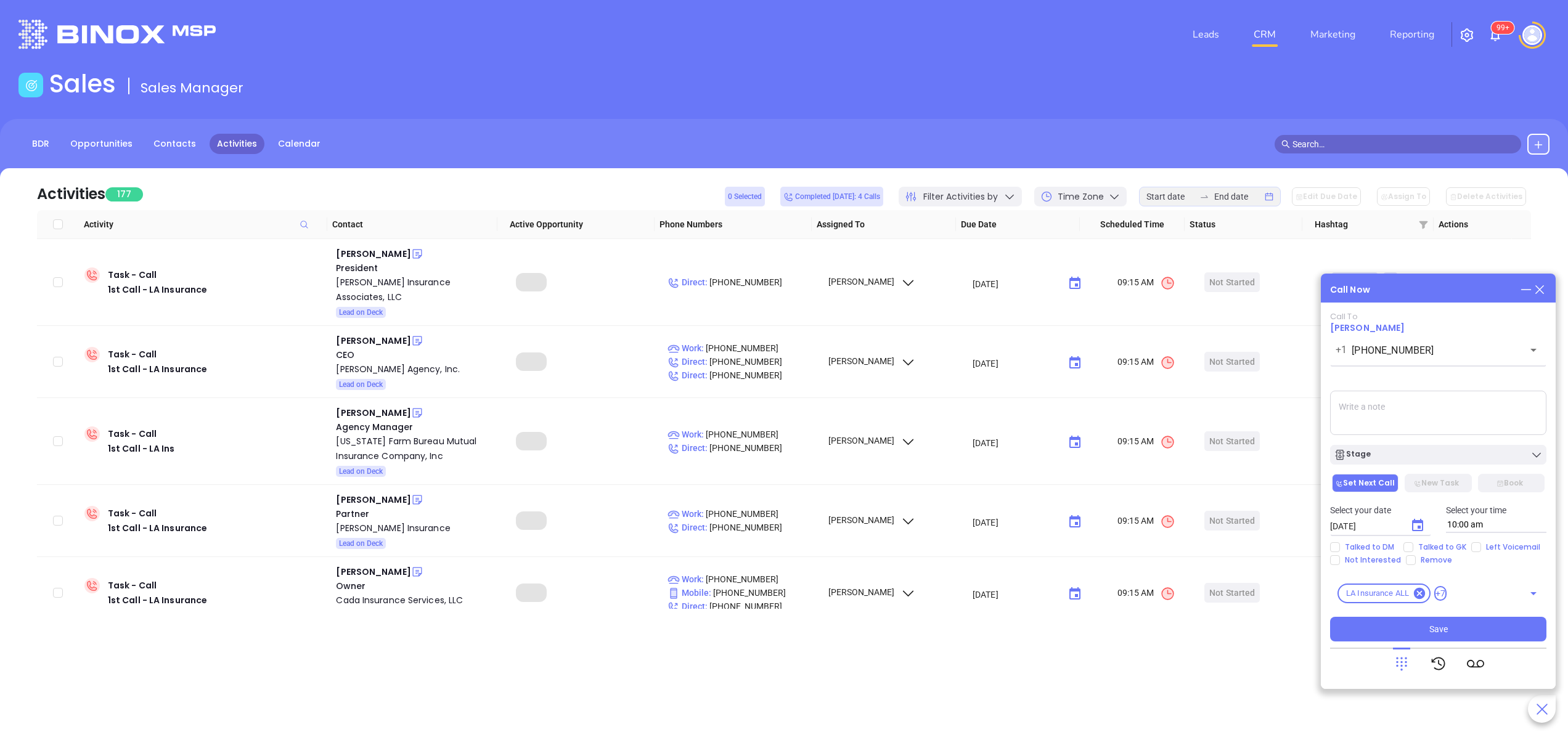
click at [1403, 668] on icon at bounding box center [1402, 664] width 17 height 17
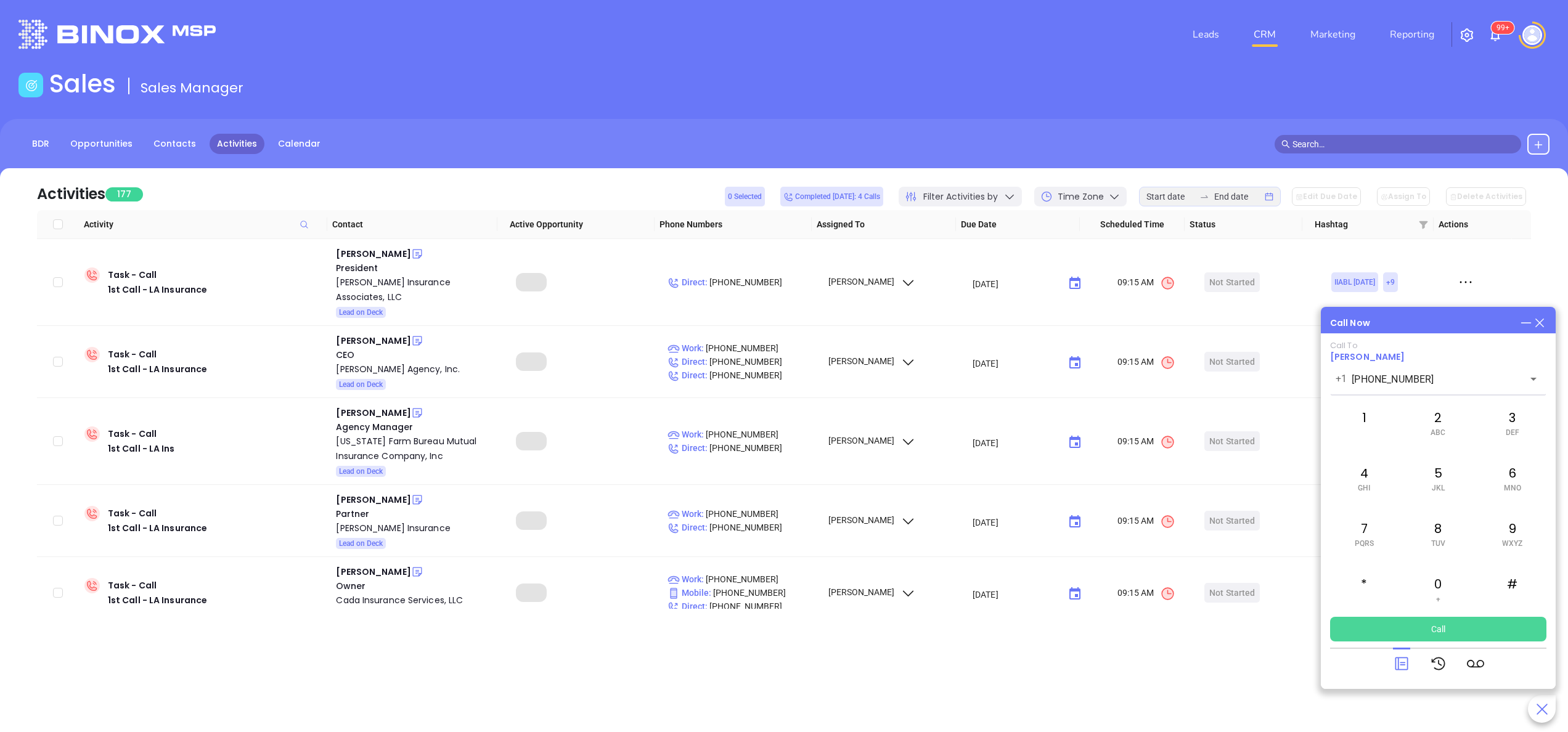
click at [1421, 628] on button "Call" at bounding box center [1438, 630] width 217 height 25
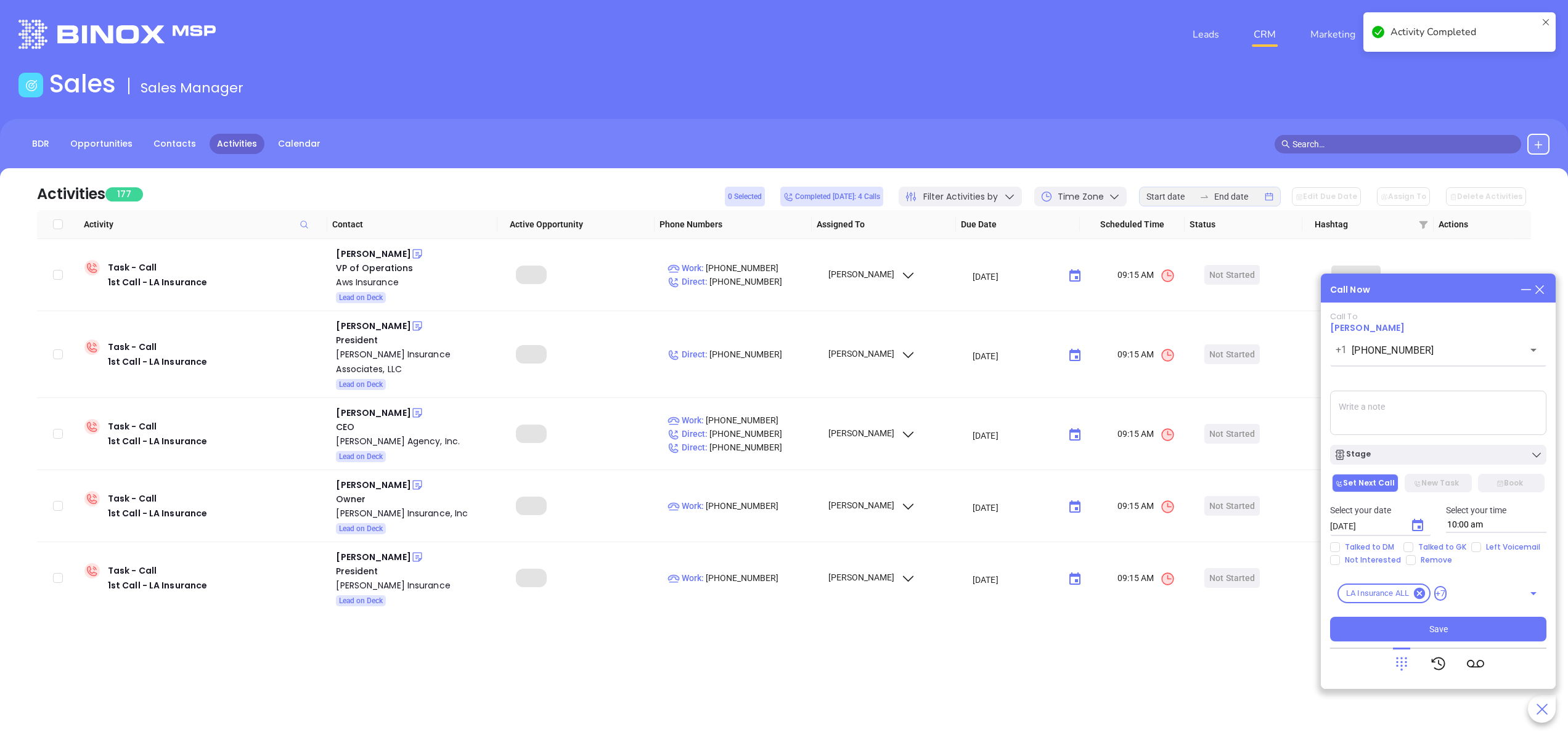
click at [1396, 659] on icon at bounding box center [1402, 664] width 17 height 17
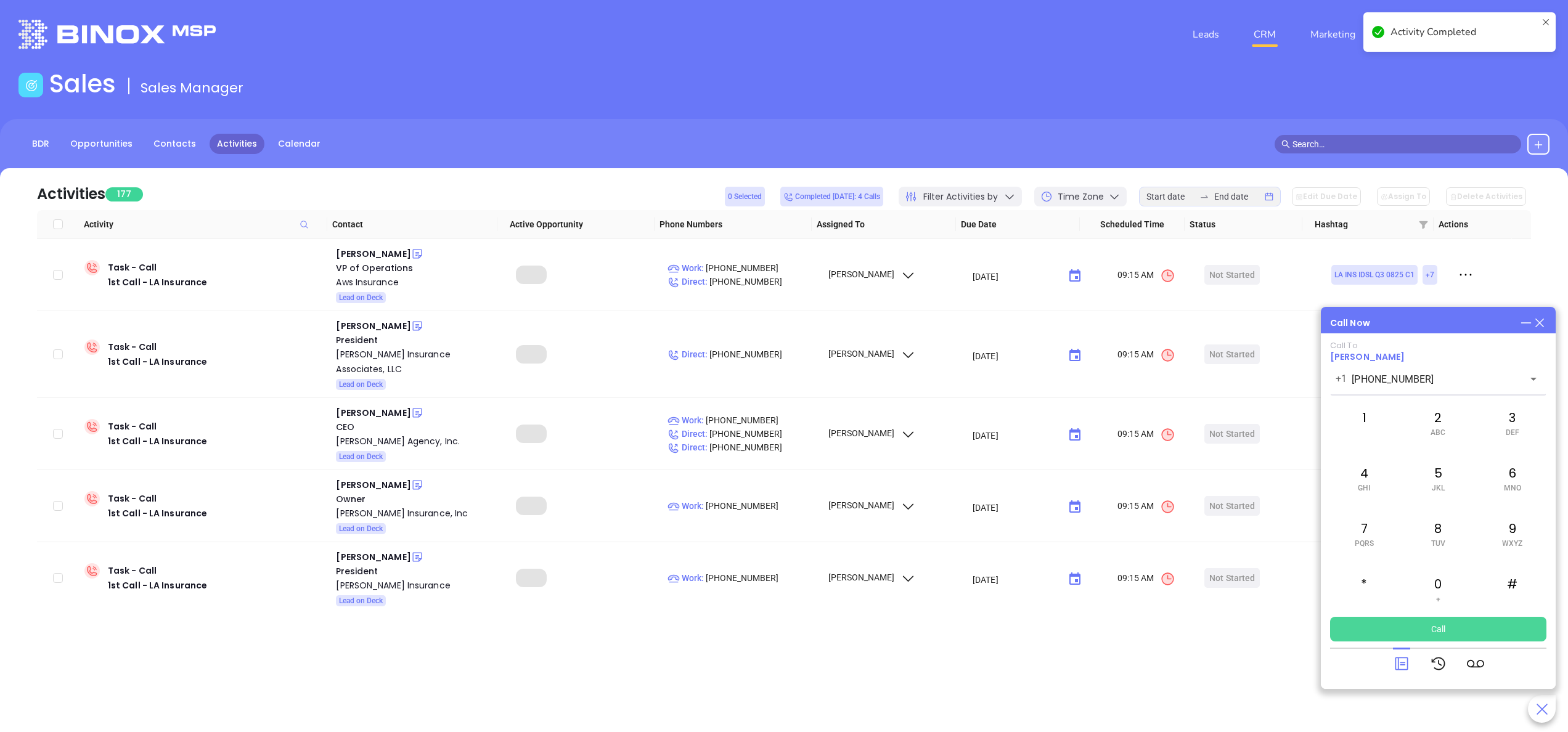
click at [1399, 629] on button "Call" at bounding box center [1438, 630] width 217 height 25
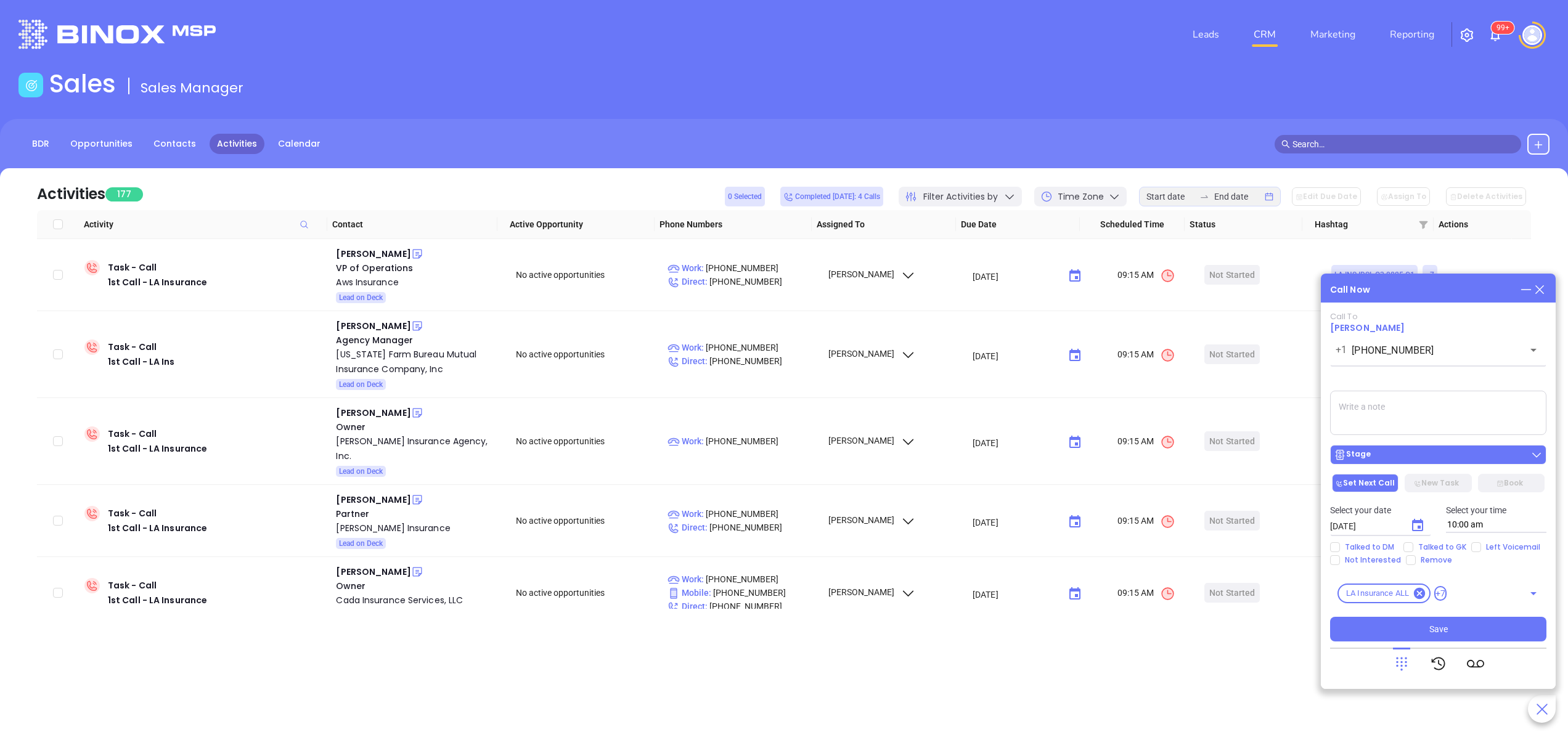
click at [1397, 456] on div "Stage" at bounding box center [1438, 454] width 209 height 13
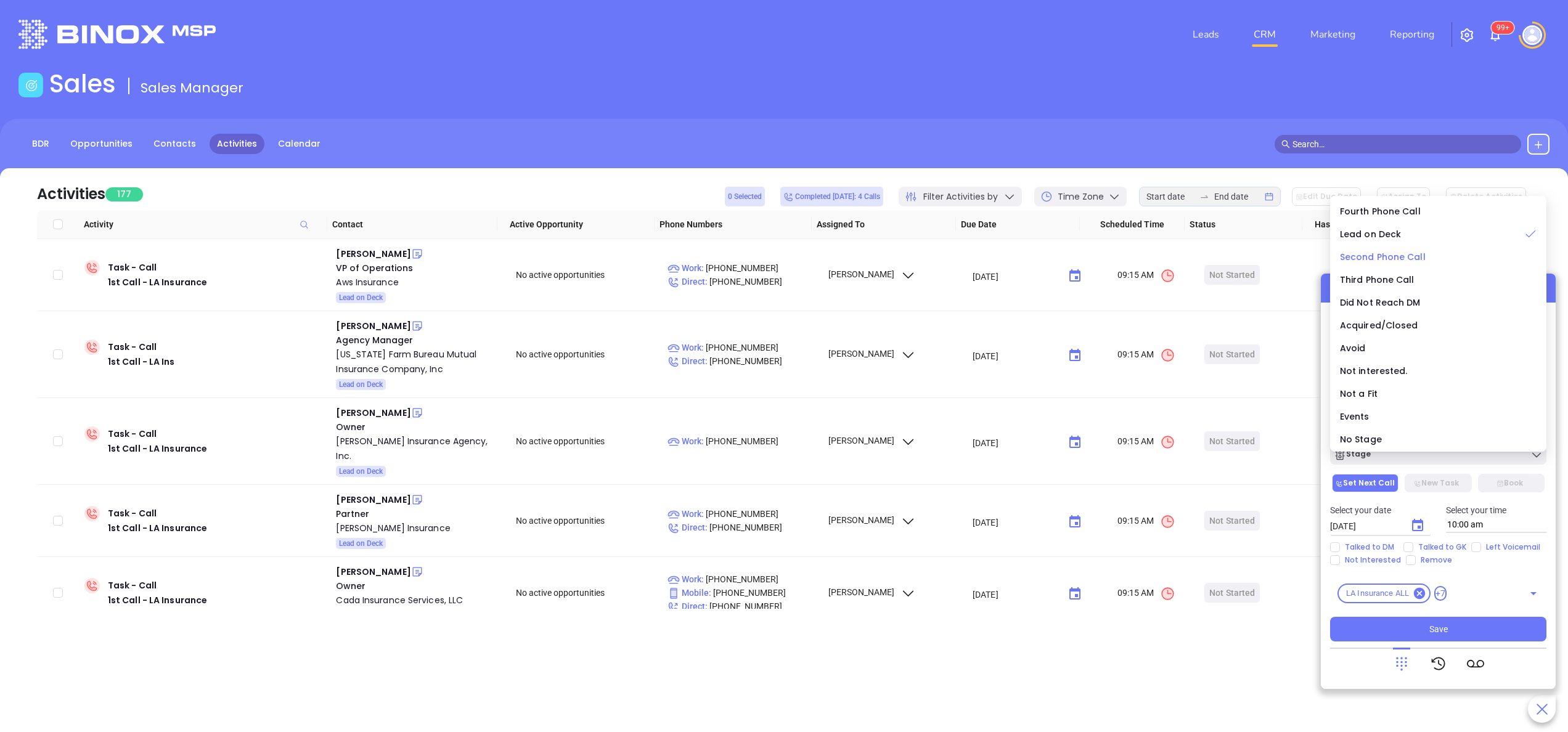
click at [1379, 260] on span "Second Phone Call" at bounding box center [1382, 257] width 86 height 13
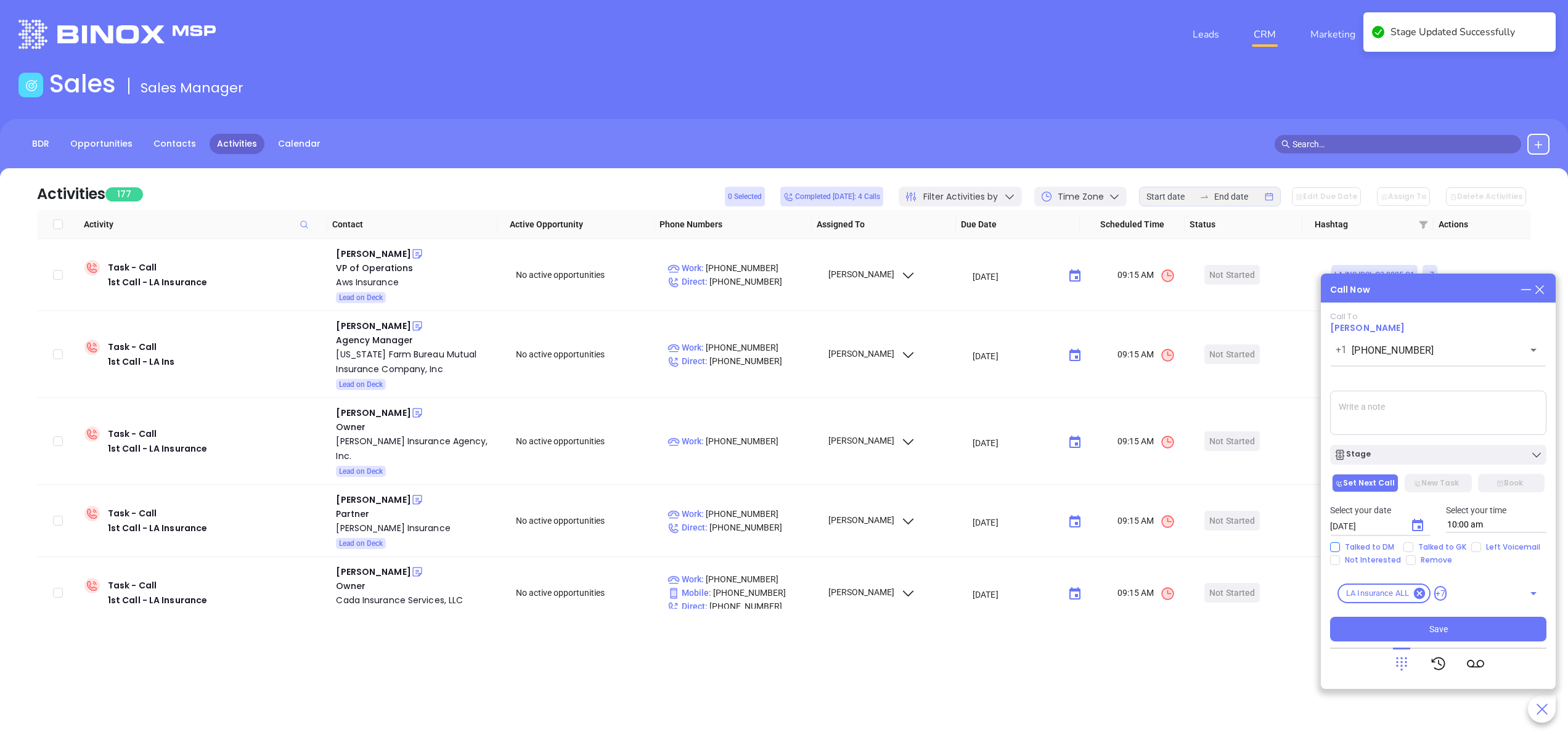
click at [1375, 543] on span "Talked to DM" at bounding box center [1369, 547] width 59 height 10
click at [1340, 543] on input "Talked to DM" at bounding box center [1335, 547] width 10 height 10
checkbox input "true"
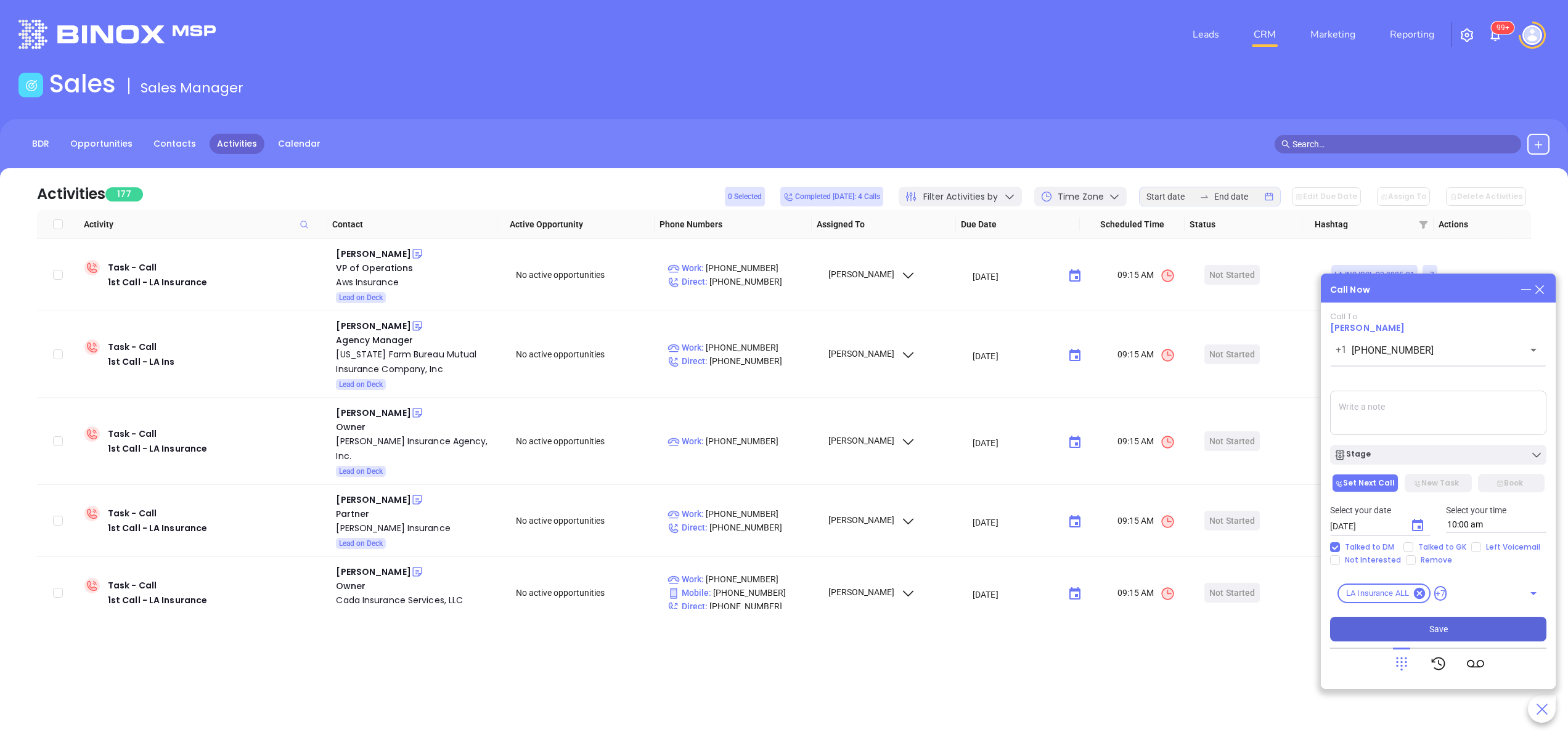
click at [1434, 627] on span "Save" at bounding box center [1438, 630] width 18 height 14
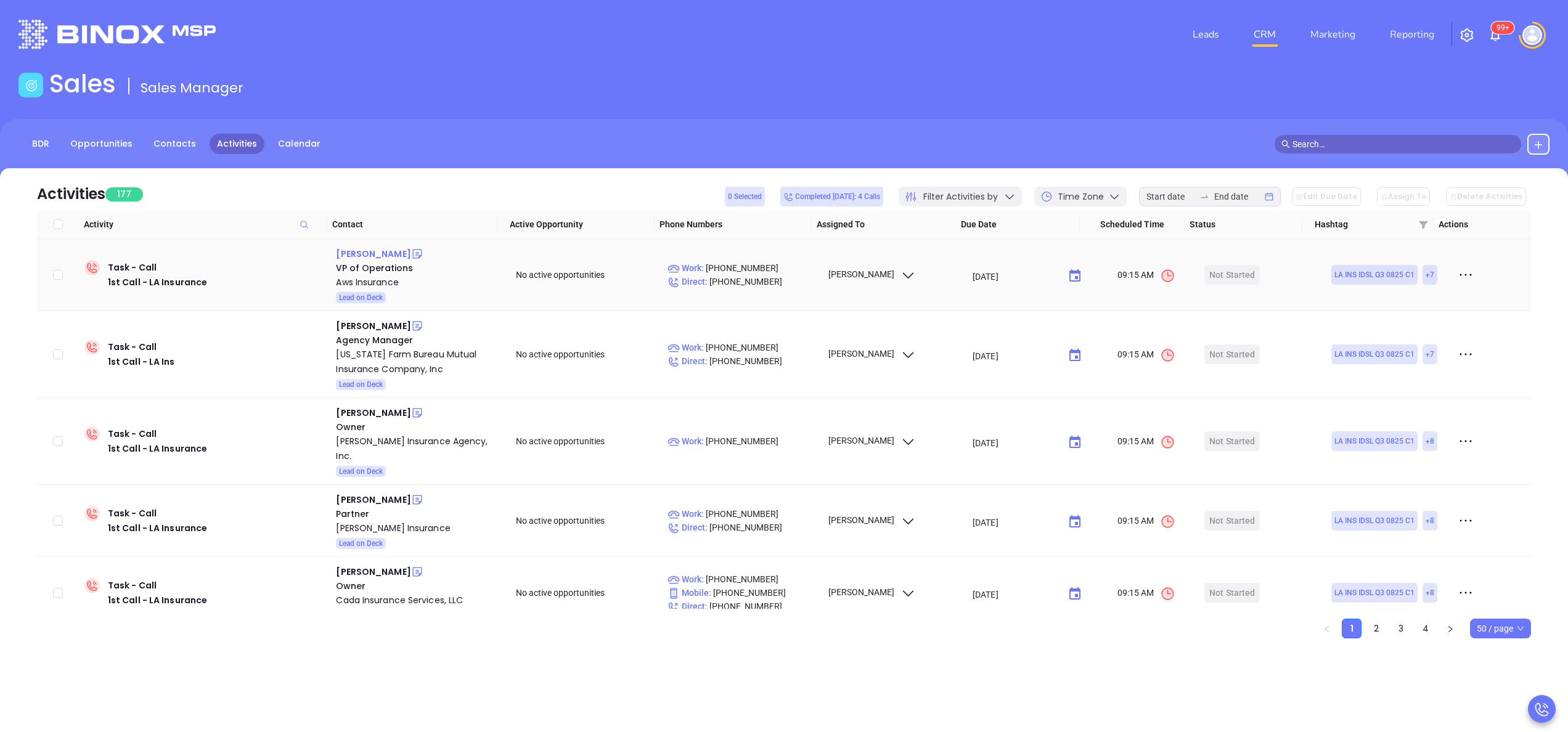
click at [375, 254] on div "Michael Seeling" at bounding box center [372, 253] width 74 height 15
click at [363, 281] on div "Aws Insurance" at bounding box center [417, 281] width 162 height 15
click at [411, 252] on icon at bounding box center [417, 253] width 13 height 13
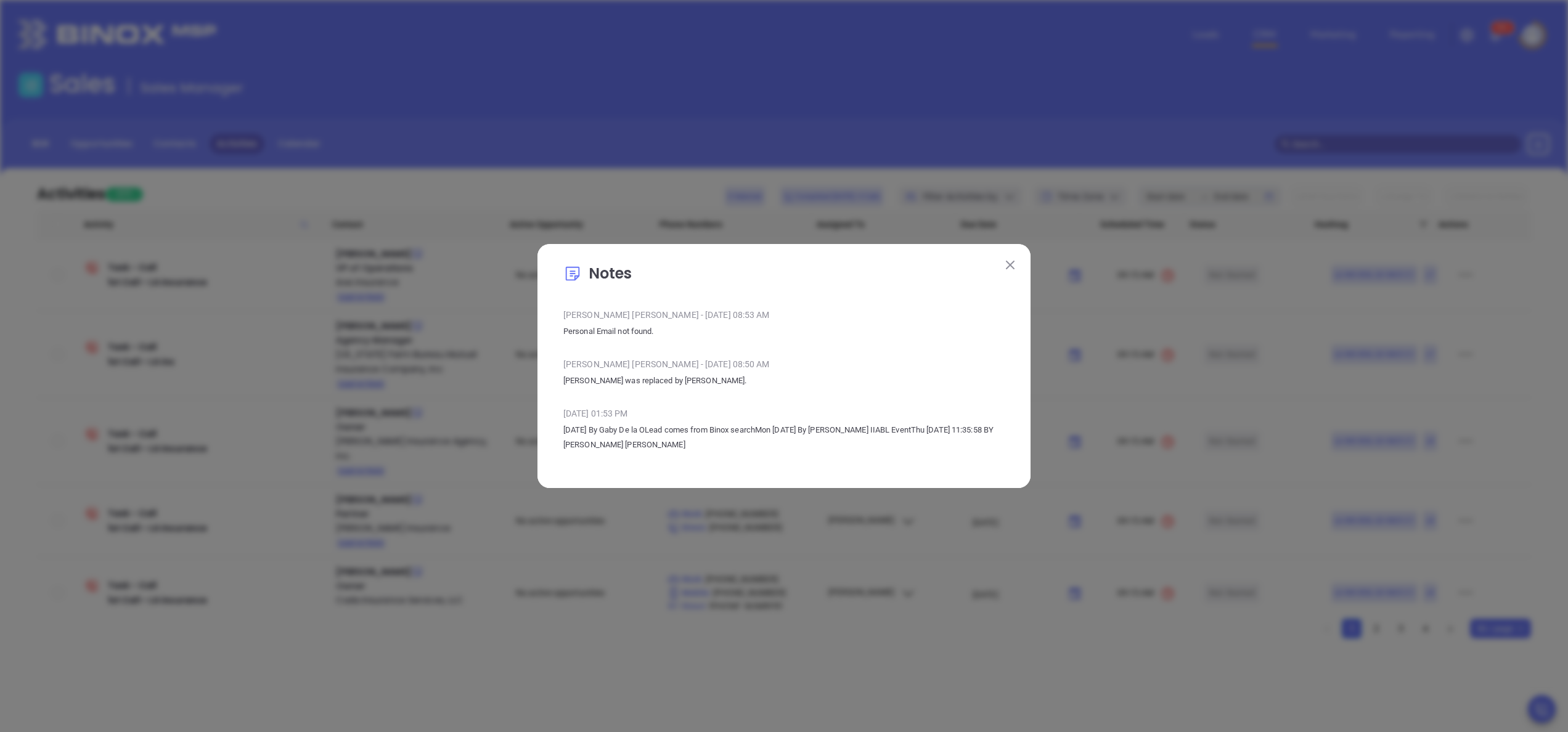
click at [1004, 265] on button at bounding box center [1010, 264] width 16 height 16
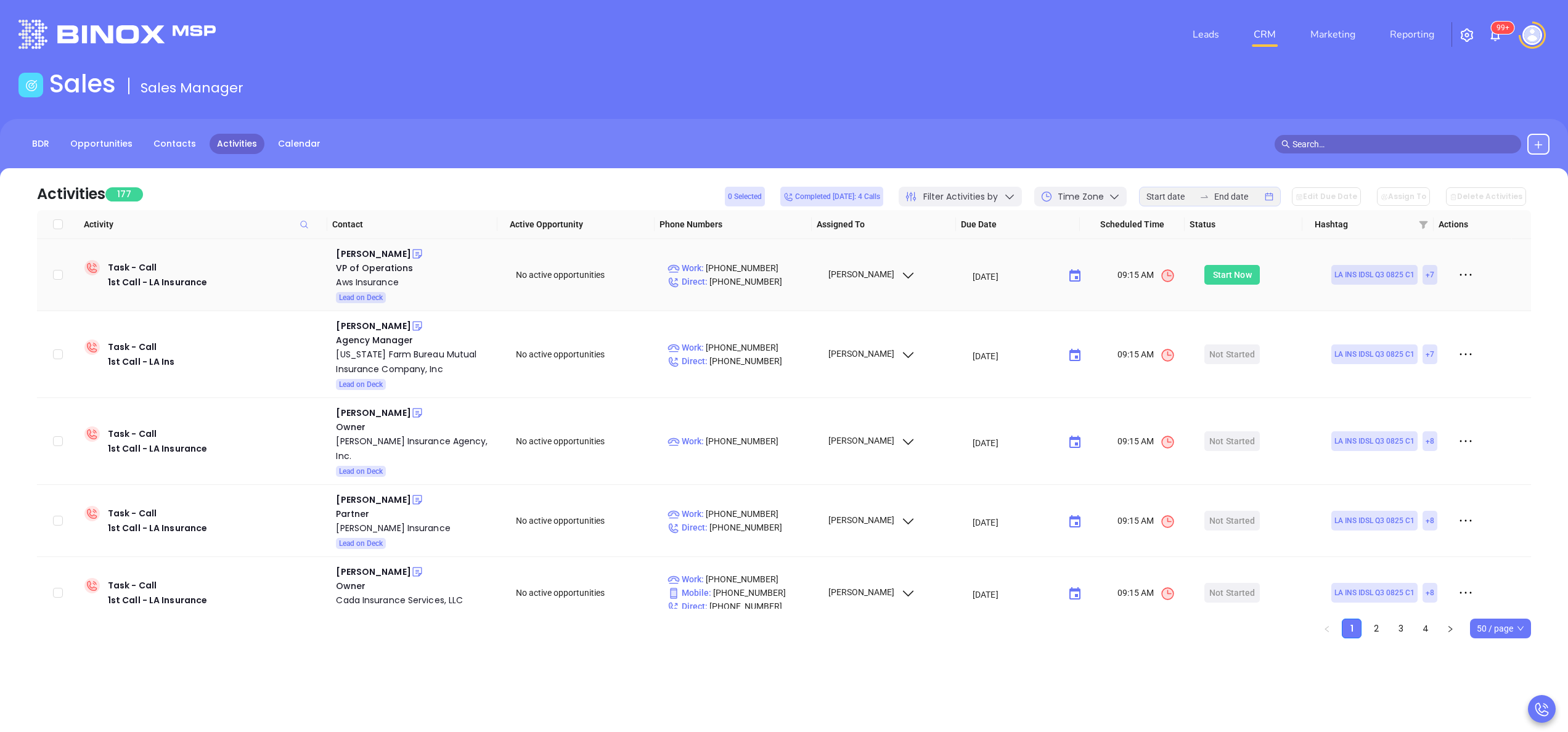
click at [1222, 270] on div "Start Now" at bounding box center [1233, 275] width 39 height 19
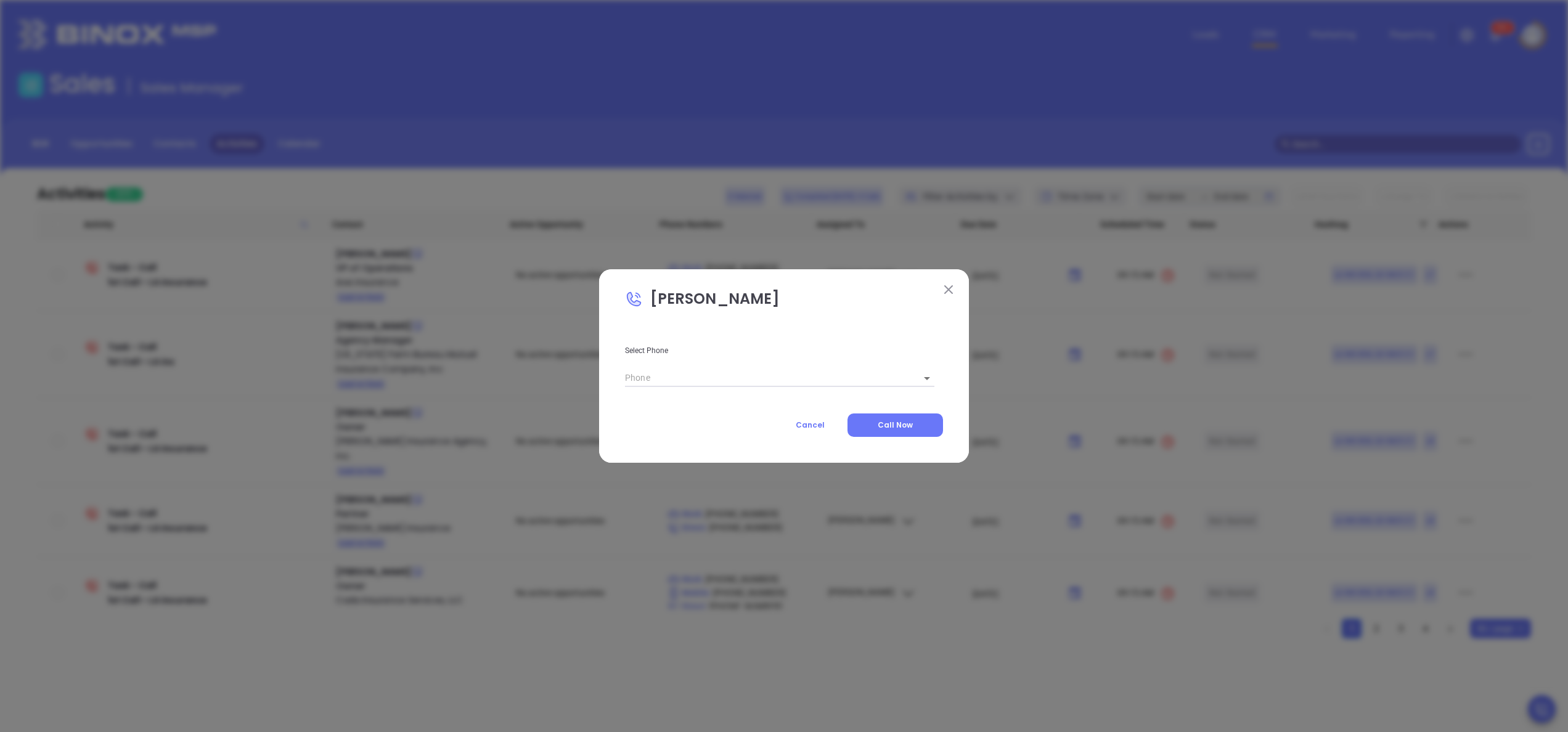
type input "(800) 375-5563"
type input "1"
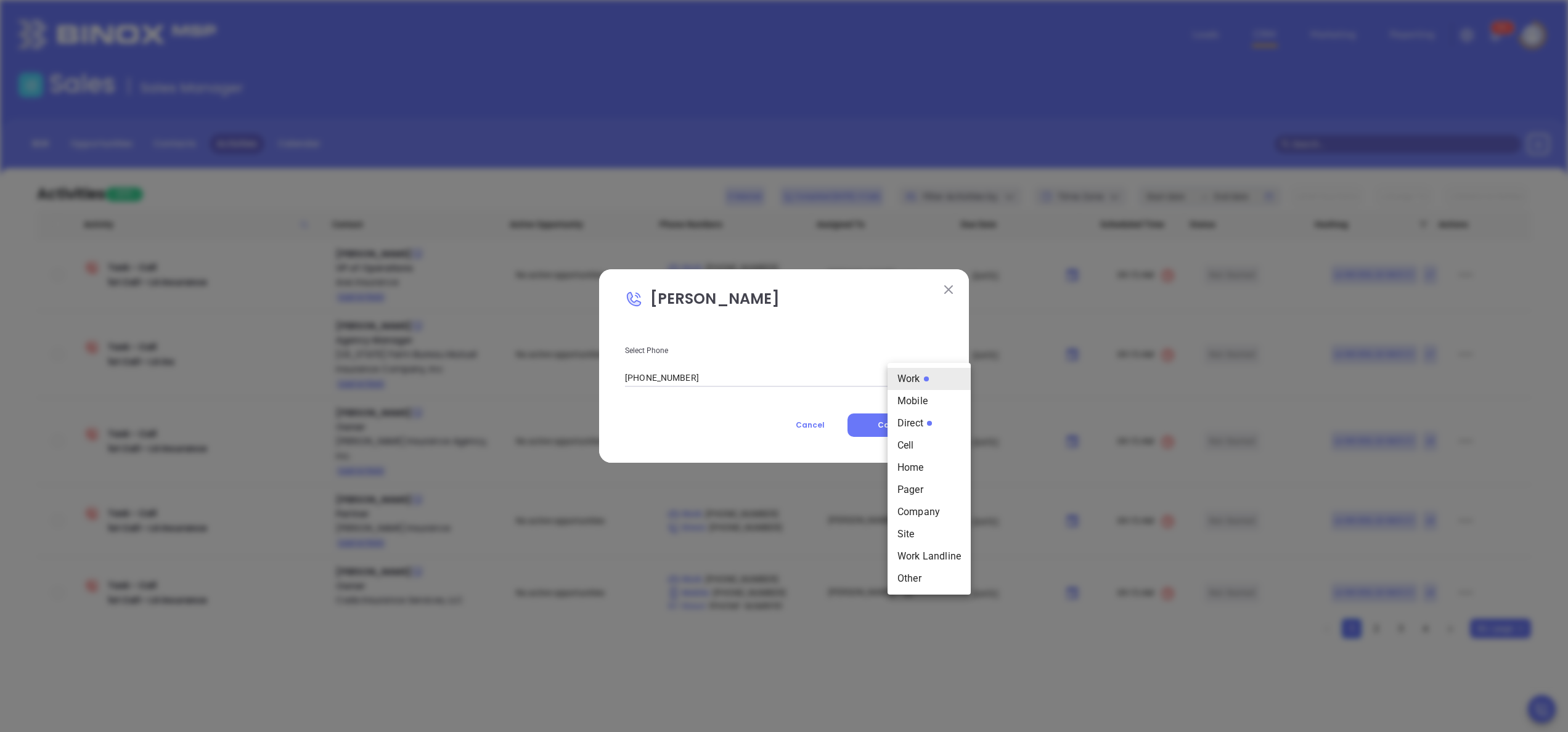
click at [901, 373] on body "Leads CRM Marketing Reporting 99+ Financial Leads Leads Sales Sales Manager BDR…" at bounding box center [784, 366] width 1568 height 732
click at [908, 422] on li "Direct" at bounding box center [929, 424] width 83 height 22
type input "(504) 883-4111"
type input "3"
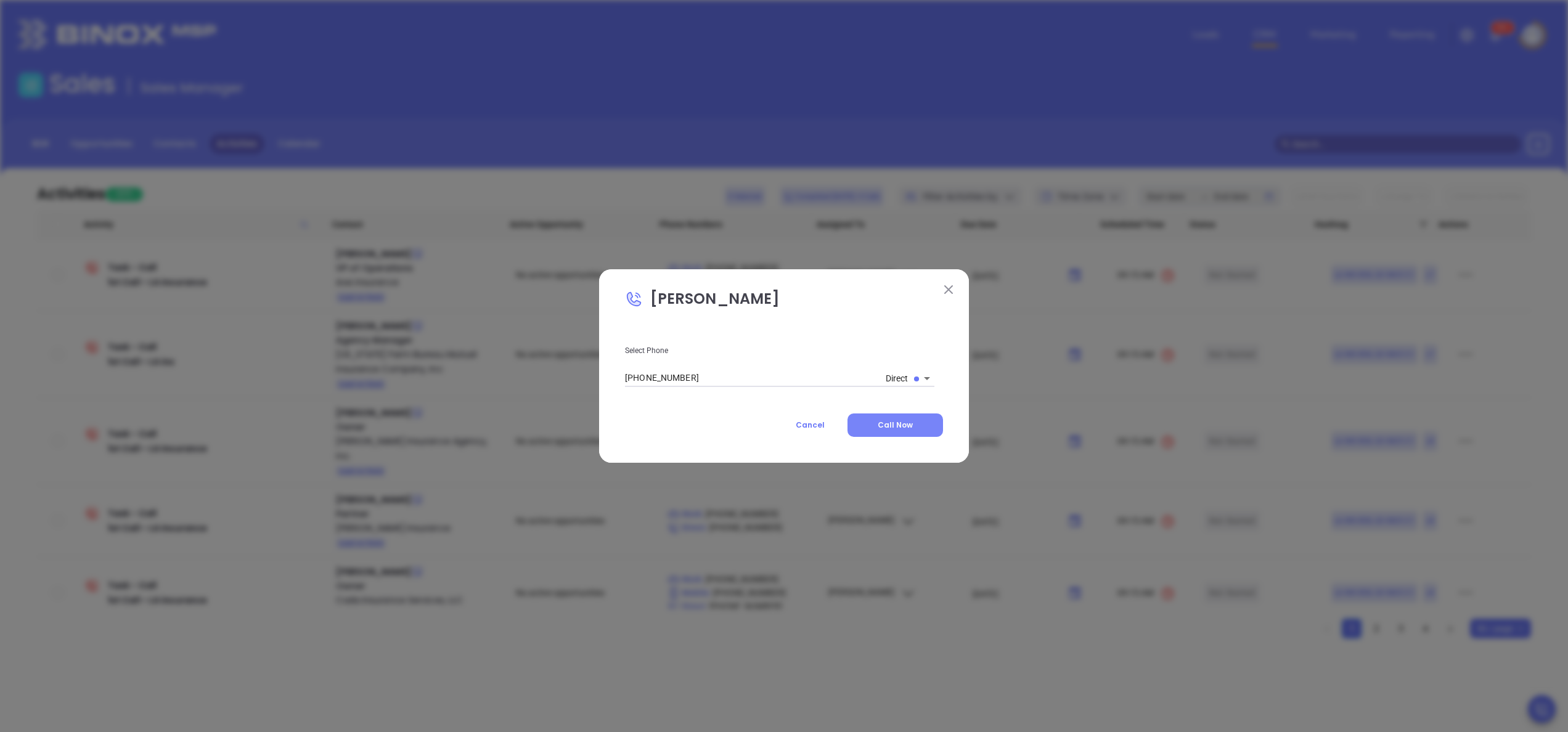
click at [910, 425] on span "Call Now" at bounding box center [895, 425] width 35 height 11
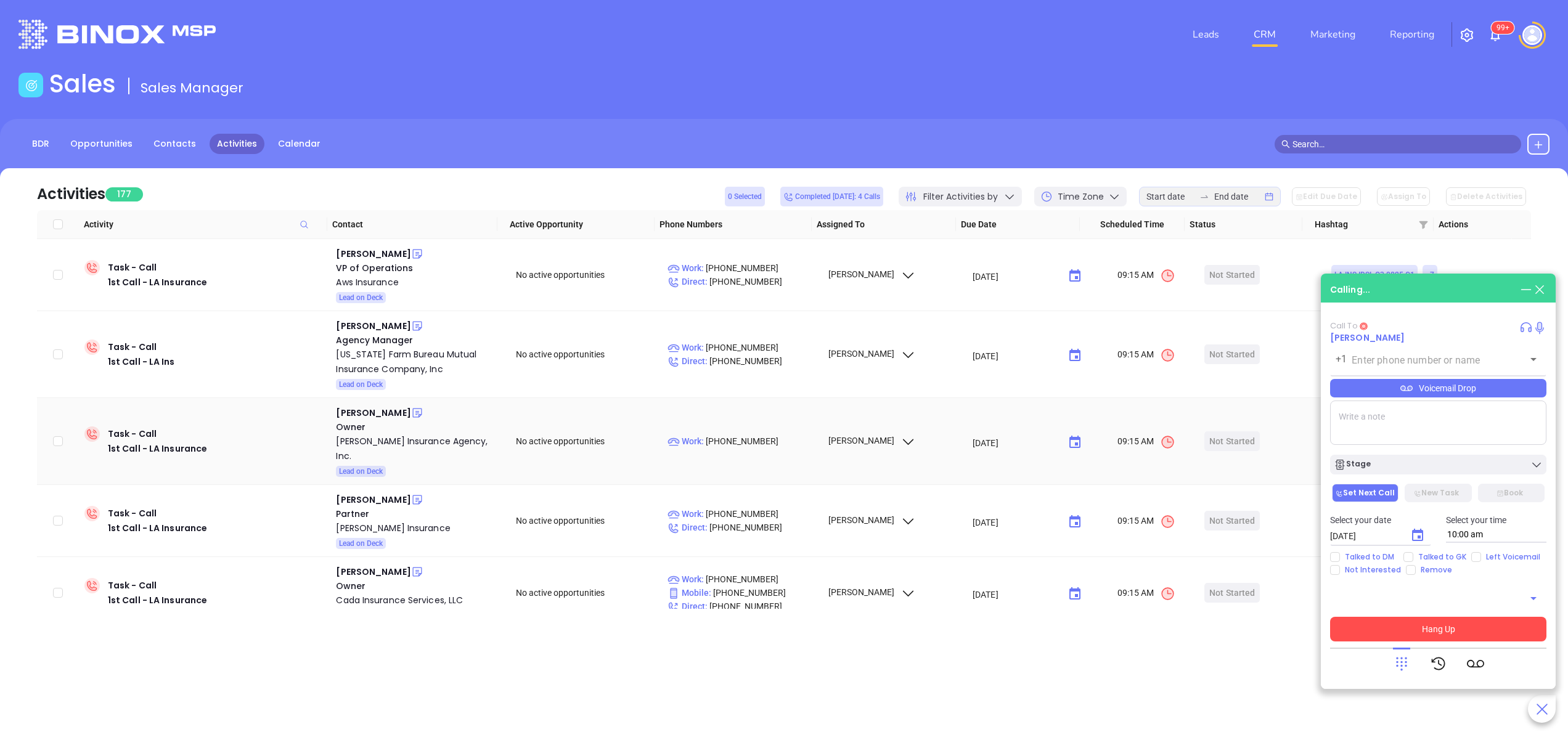
type input "(504) 883-4111"
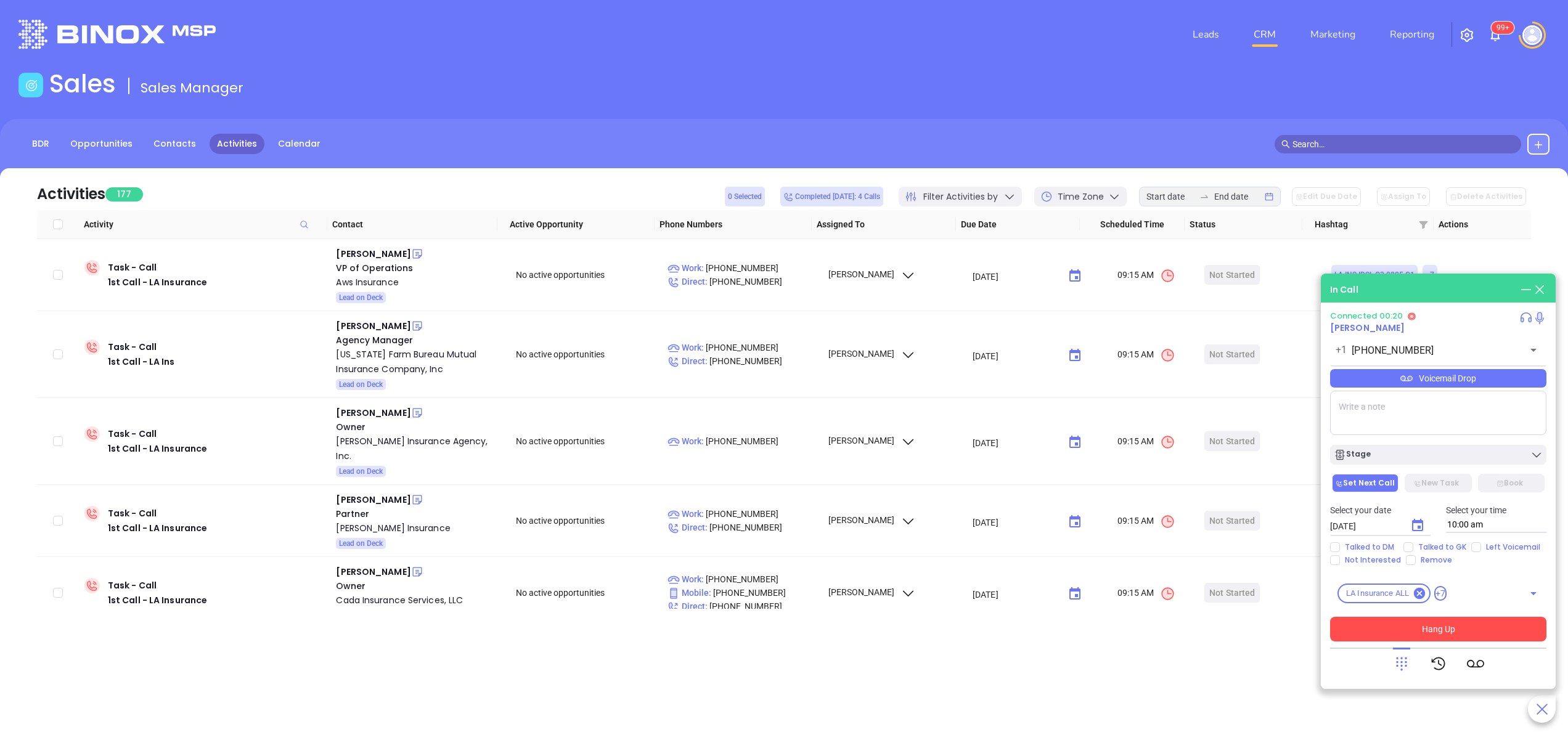
click at [1404, 664] on icon at bounding box center [1402, 664] width 17 height 17
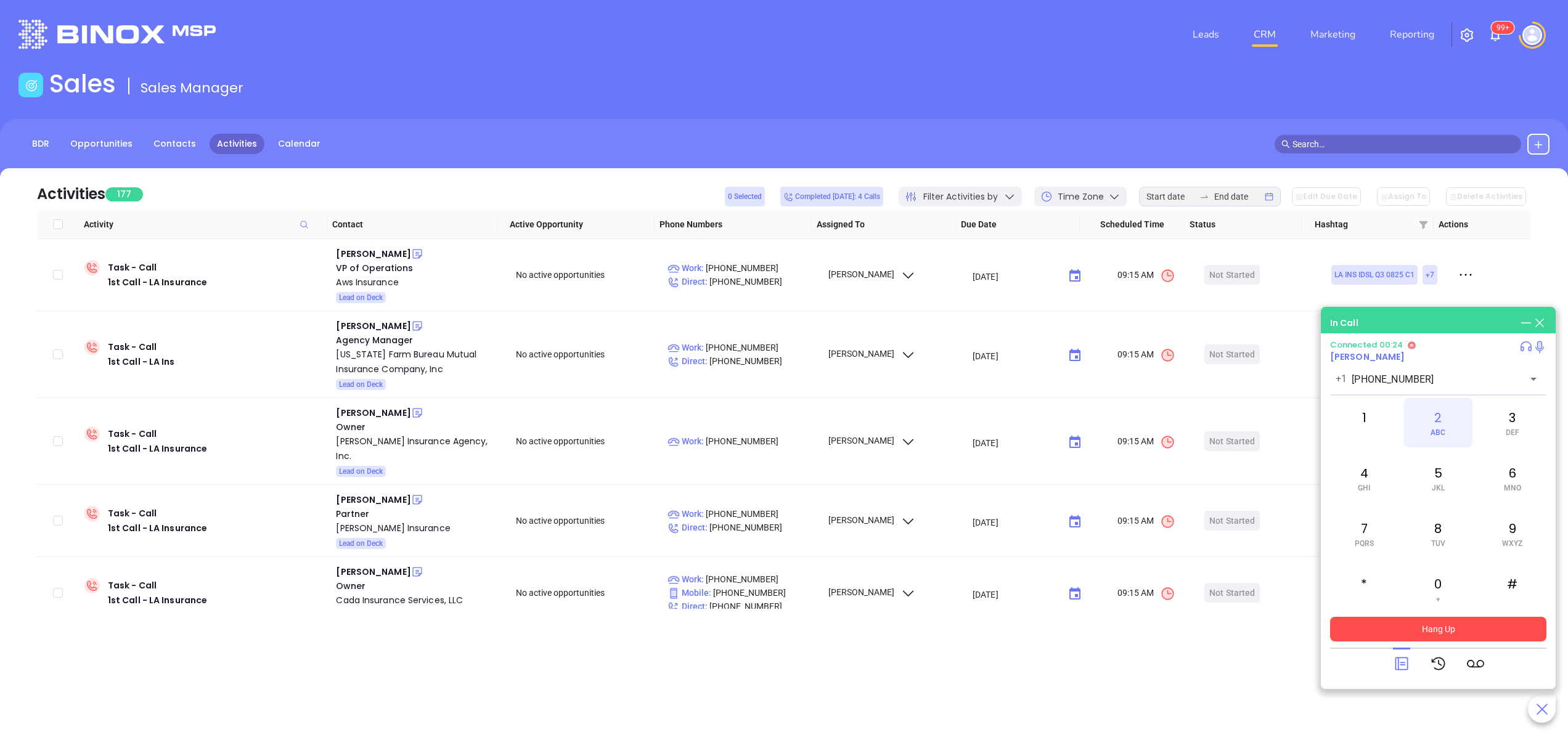
click at [1450, 422] on div "2 ABC" at bounding box center [1437, 423] width 68 height 49
click at [1505, 481] on div "6 MNO" at bounding box center [1513, 478] width 68 height 49
click at [1356, 479] on div "4 GHI" at bounding box center [1364, 478] width 68 height 49
click at [1447, 420] on div "2 ABC" at bounding box center [1437, 423] width 68 height 49
click at [1396, 662] on icon at bounding box center [1401, 663] width 13 height 13
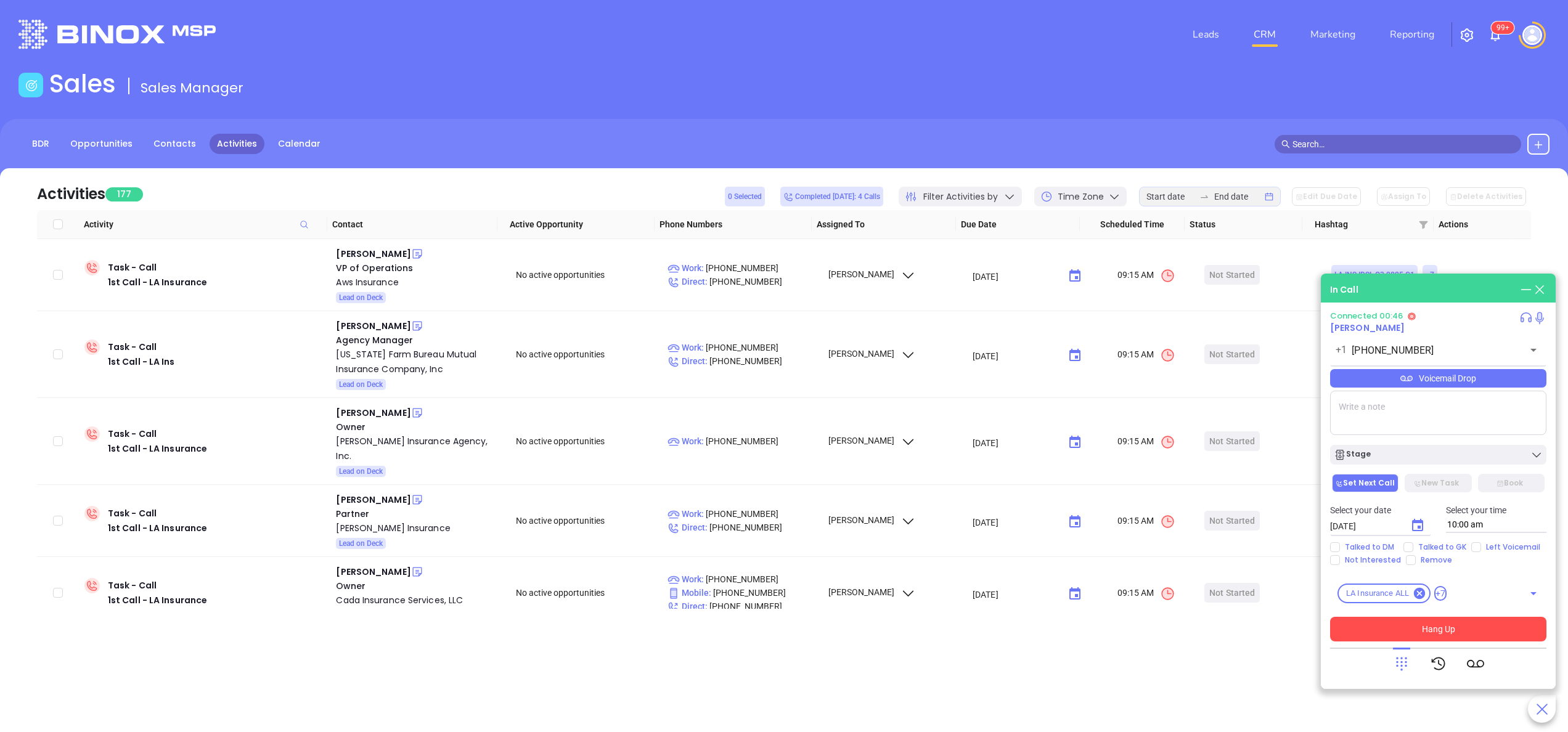
click at [1374, 425] on textarea at bounding box center [1438, 413] width 217 height 44
type textarea "ext 2255"
click at [1399, 662] on icon at bounding box center [1402, 664] width 17 height 17
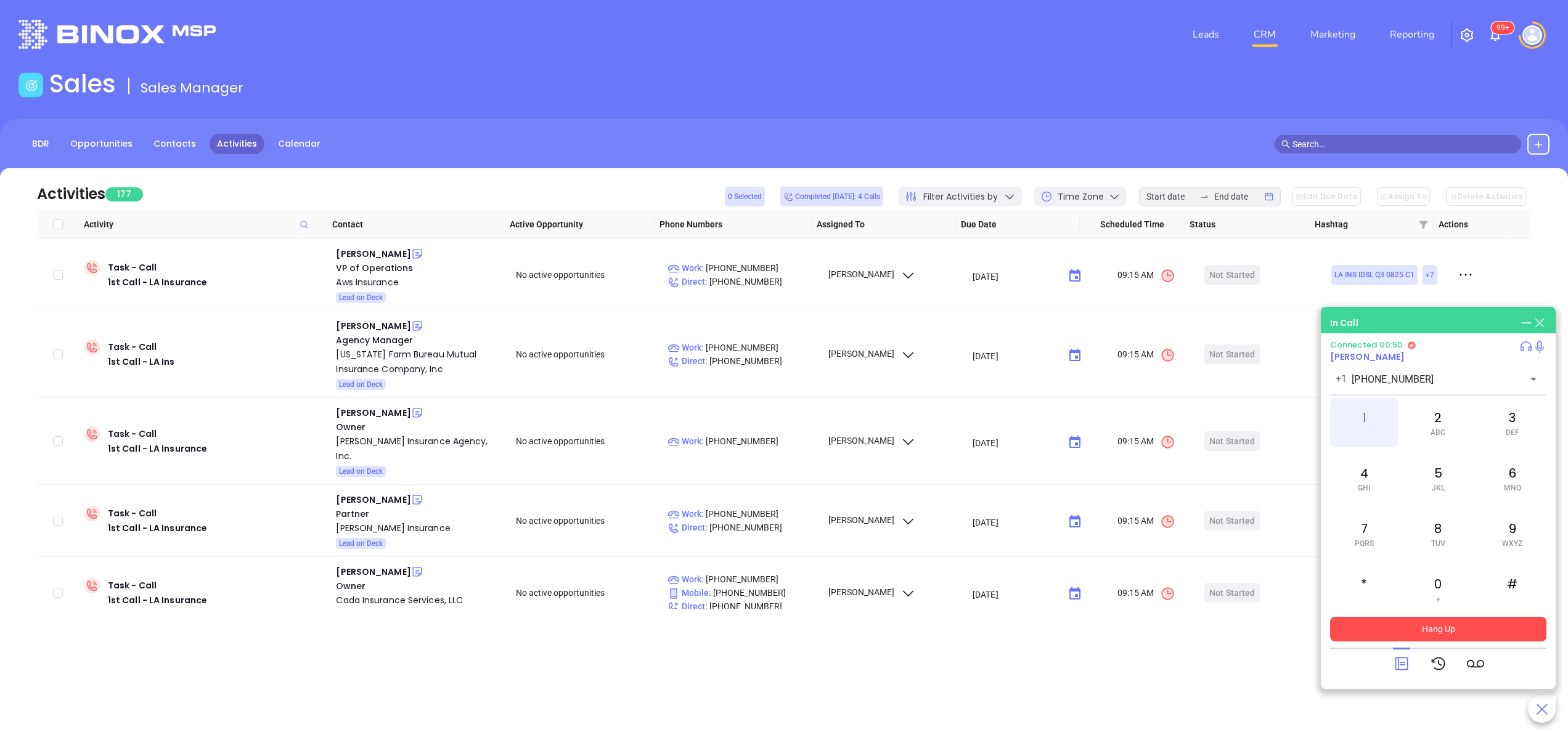
click at [1354, 413] on div "1" at bounding box center [1364, 423] width 68 height 49
click at [1404, 669] on icon at bounding box center [1402, 664] width 17 height 17
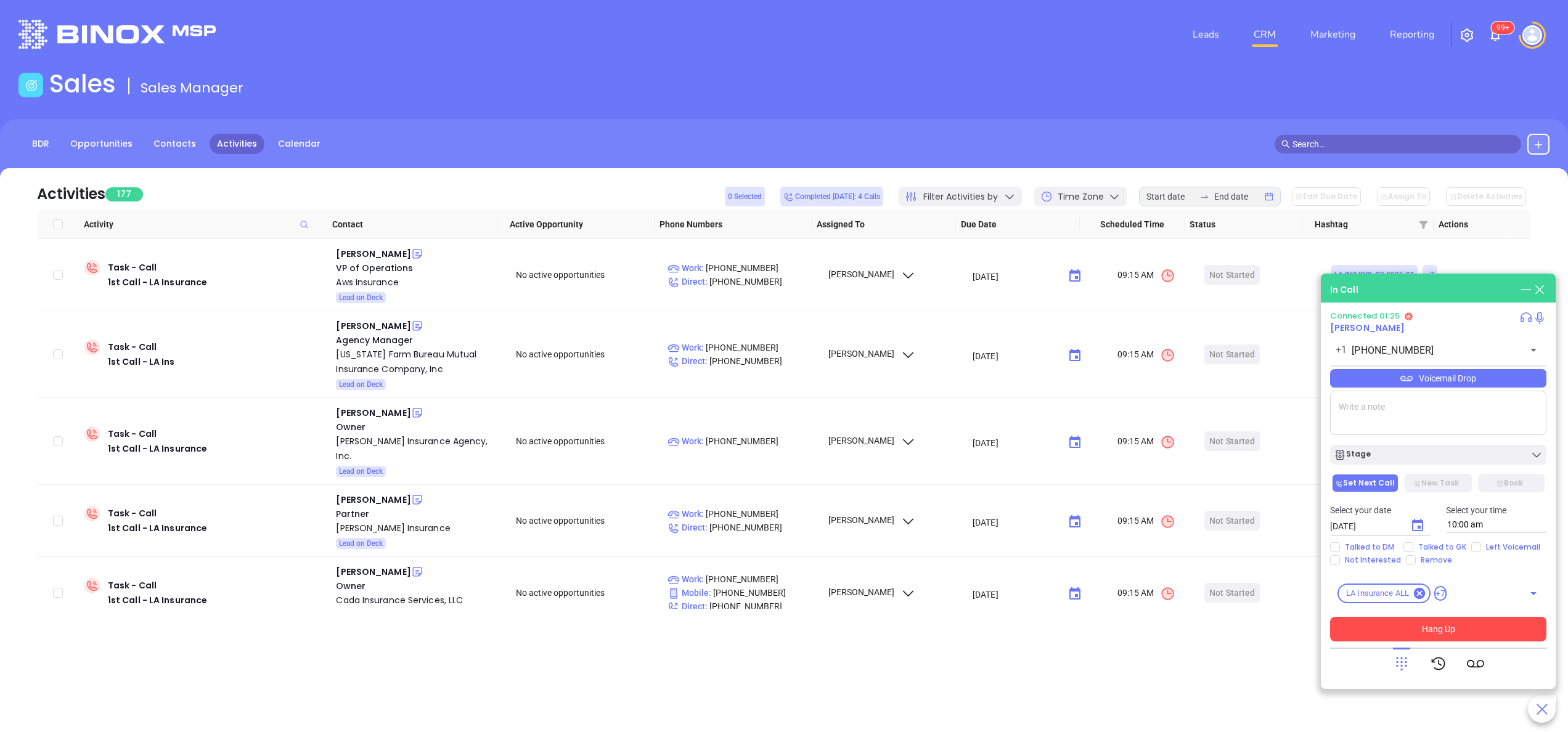
click at [1474, 378] on div "Voicemail Drop" at bounding box center [1438, 378] width 217 height 18
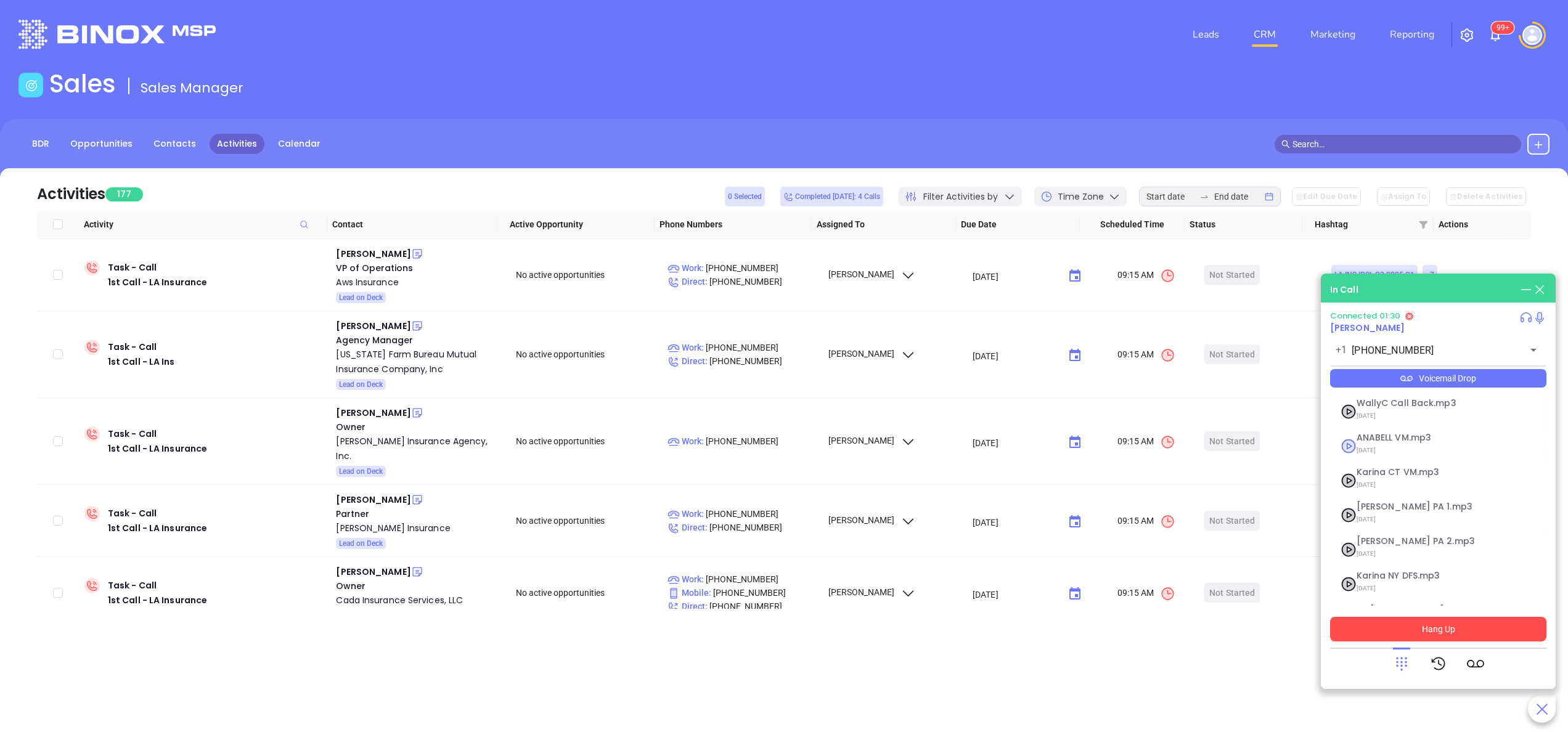
click at [1351, 445] on div "ANABELL VM.mp3 04/30/2025" at bounding box center [1423, 446] width 148 height 25
checkbox input "true"
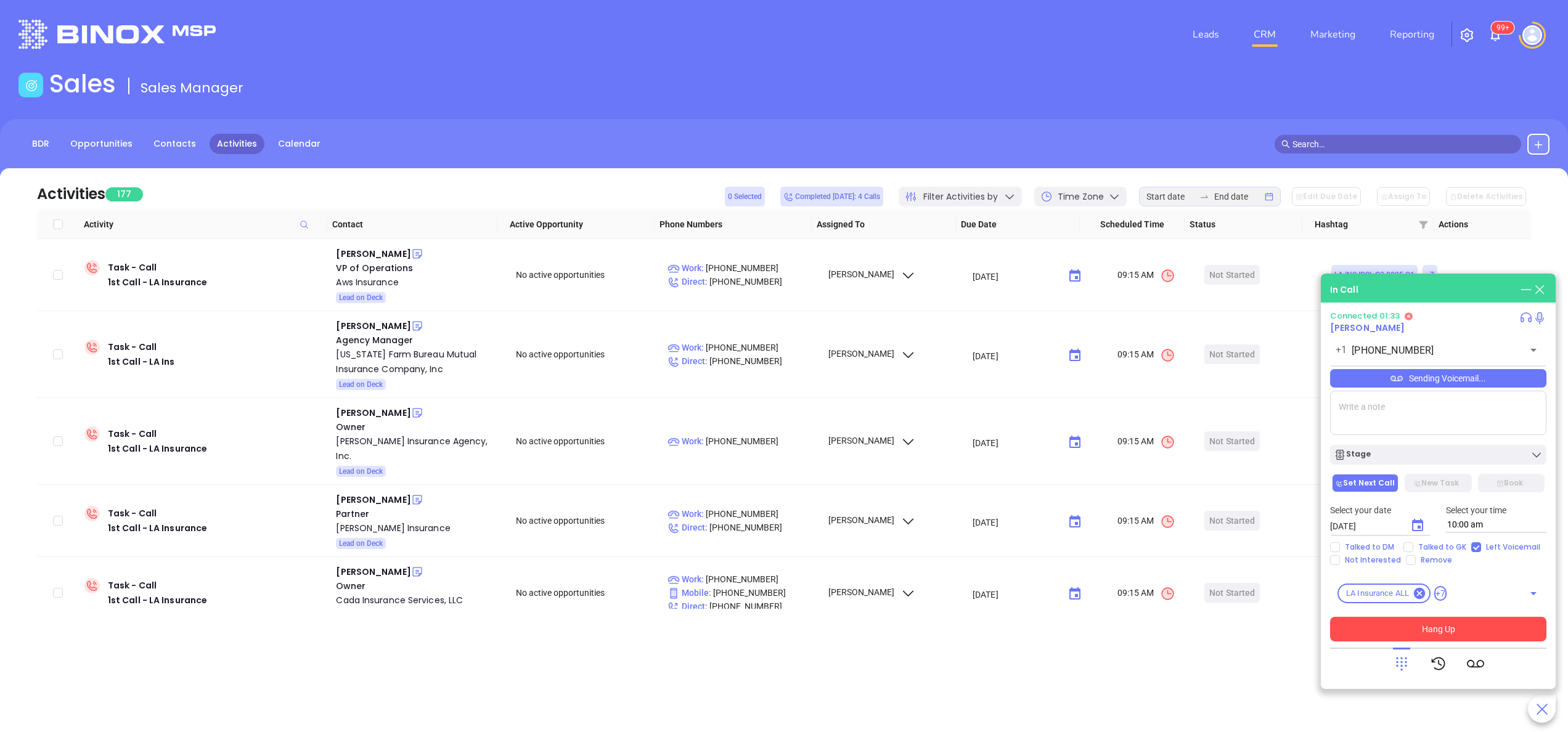
click at [1396, 667] on icon at bounding box center [1402, 664] width 17 height 17
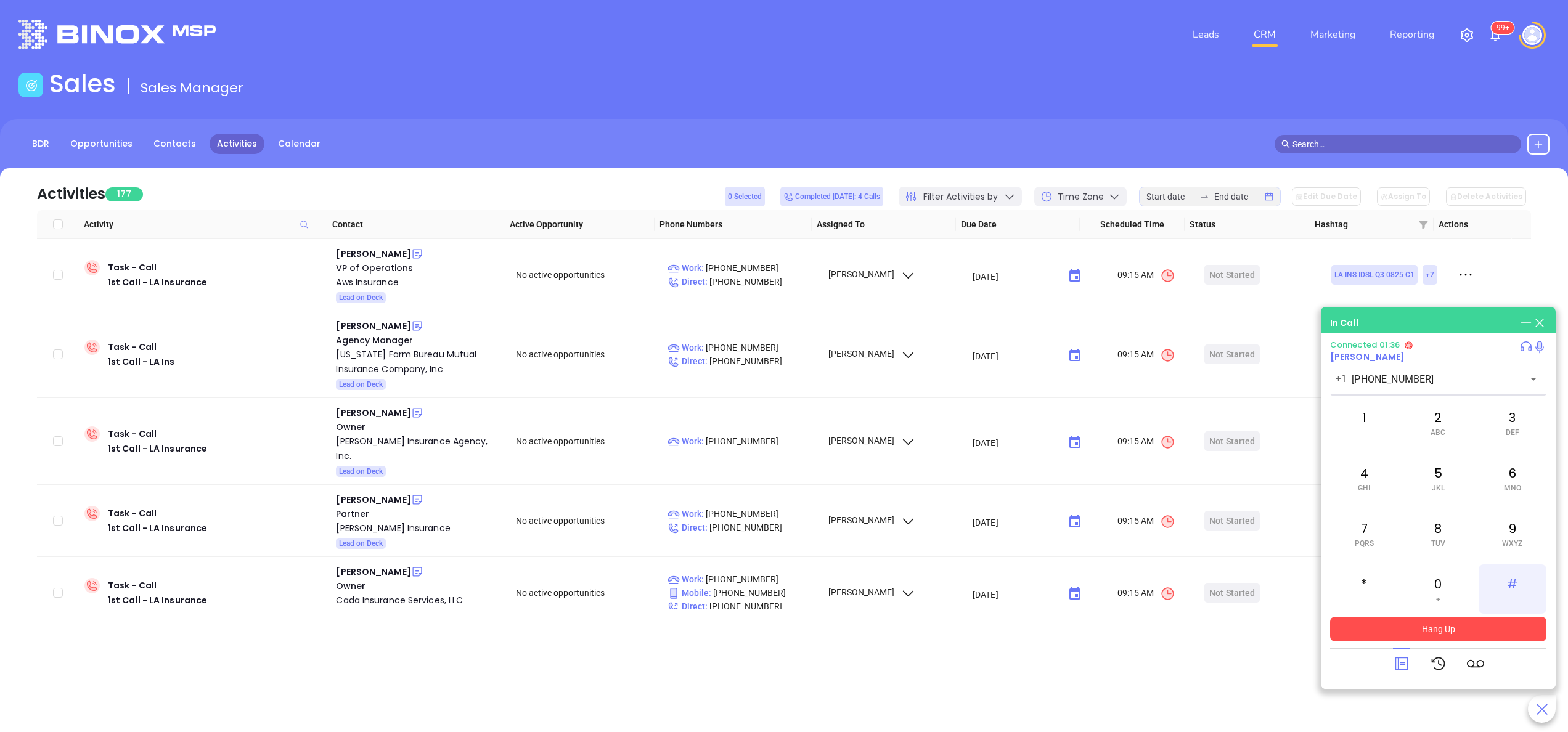
click at [1512, 588] on div "#" at bounding box center [1513, 589] width 68 height 49
click at [1402, 664] on icon at bounding box center [1401, 663] width 13 height 13
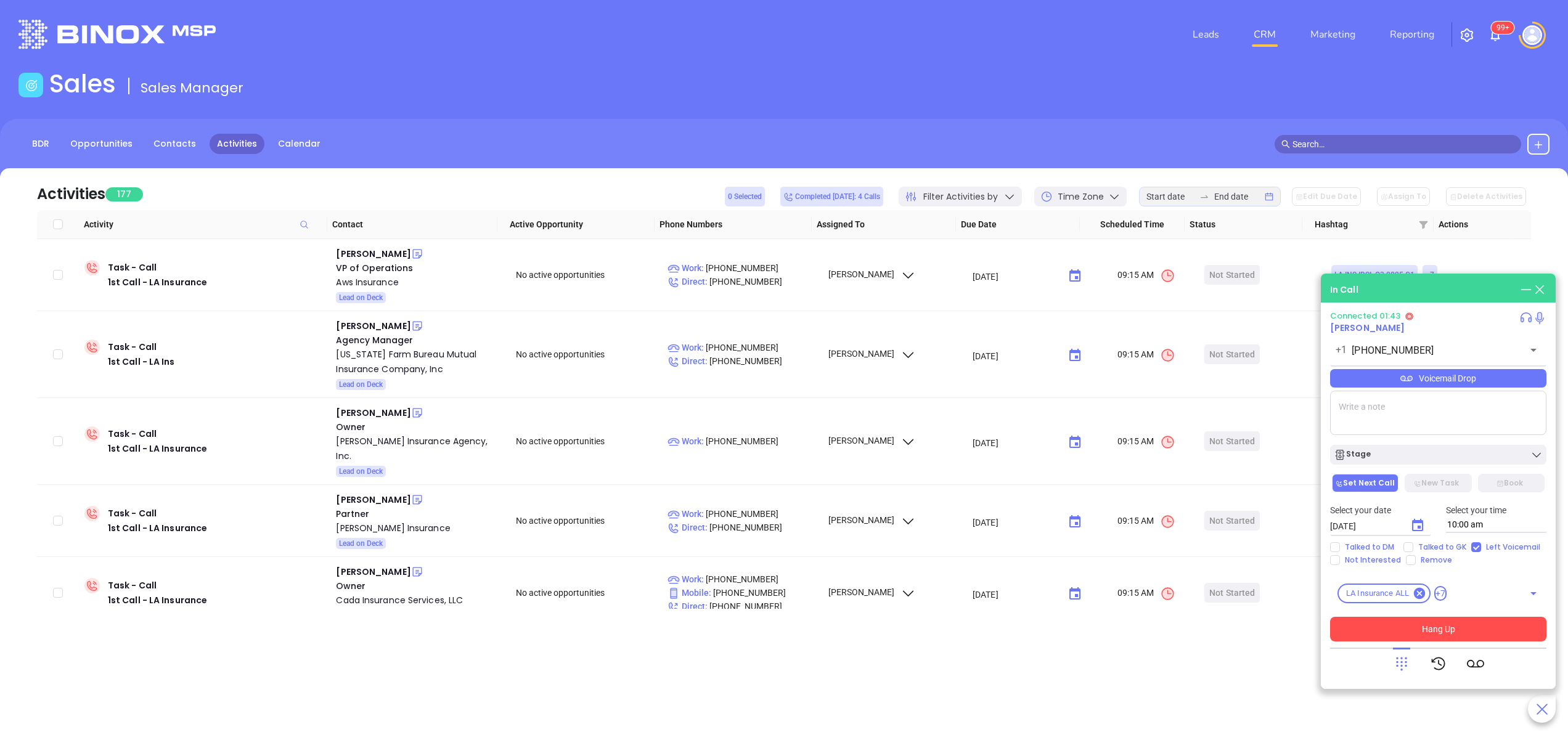
click at [1428, 378] on div "Voicemail Drop" at bounding box center [1438, 378] width 217 height 18
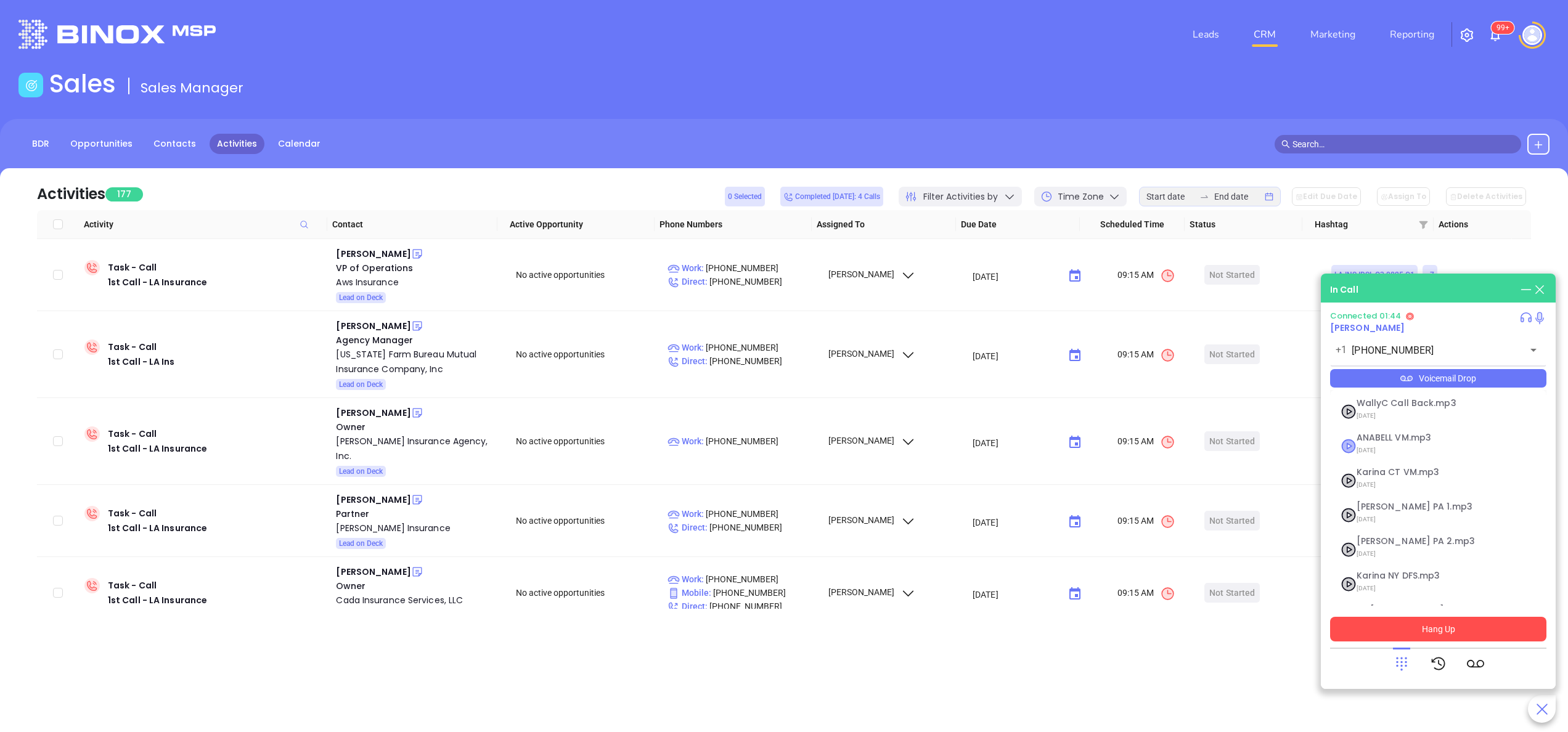
click at [1347, 442] on icon at bounding box center [1349, 446] width 13 height 13
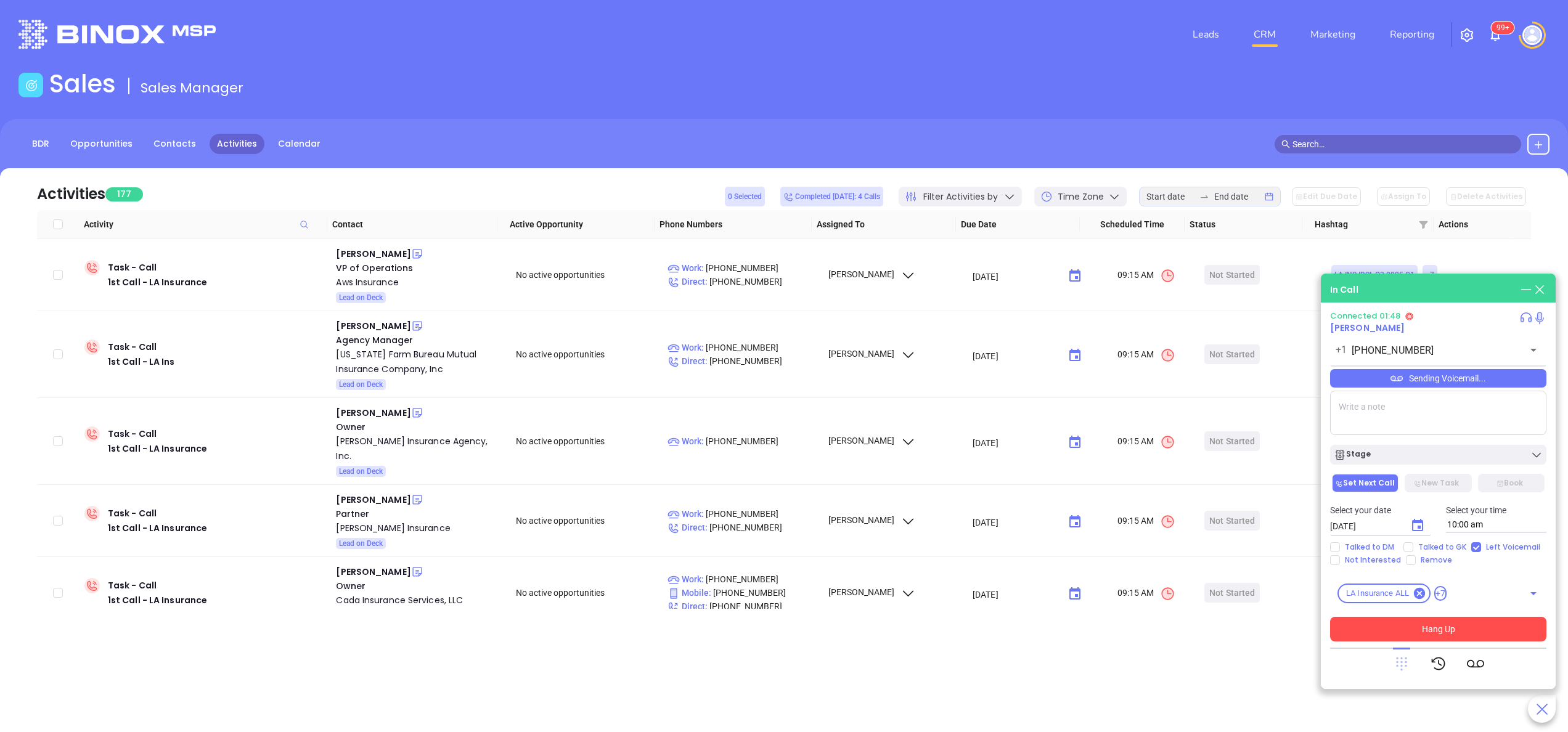
click at [1401, 659] on icon at bounding box center [1401, 664] width 11 height 14
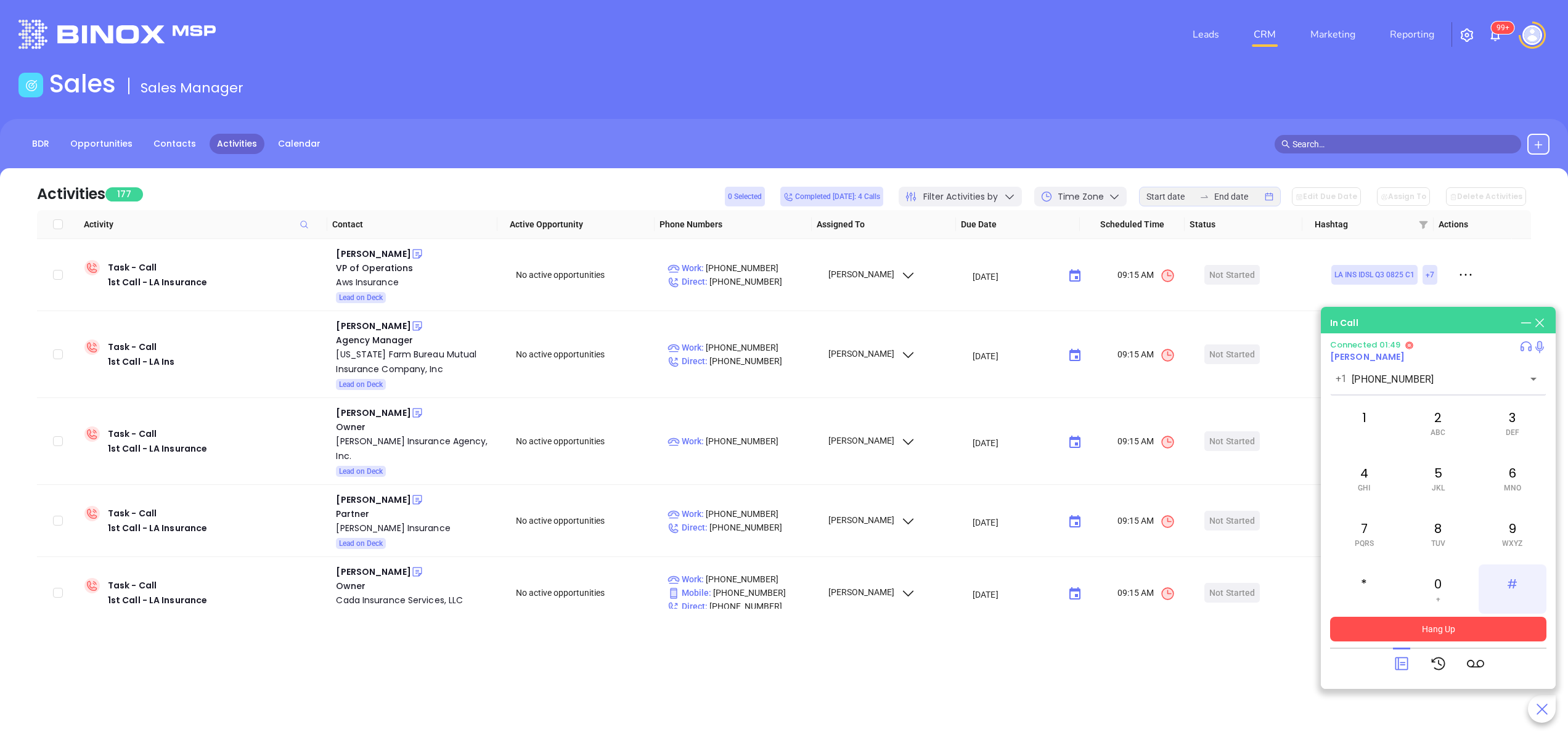
click at [1524, 581] on div "#" at bounding box center [1513, 589] width 68 height 49
click at [1416, 631] on button "Hang Up" at bounding box center [1438, 630] width 217 height 25
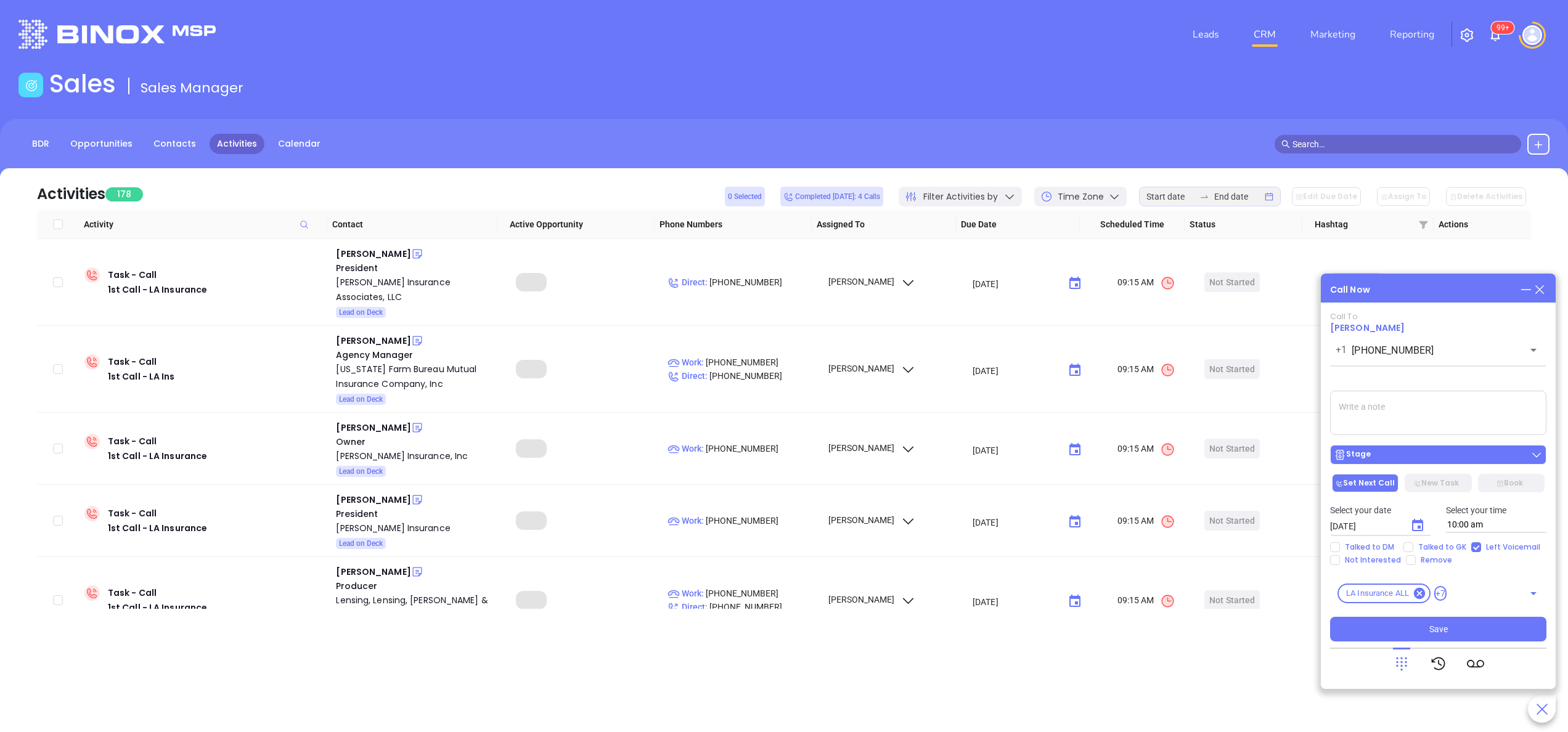
click at [1412, 458] on div "Stage" at bounding box center [1438, 454] width 209 height 13
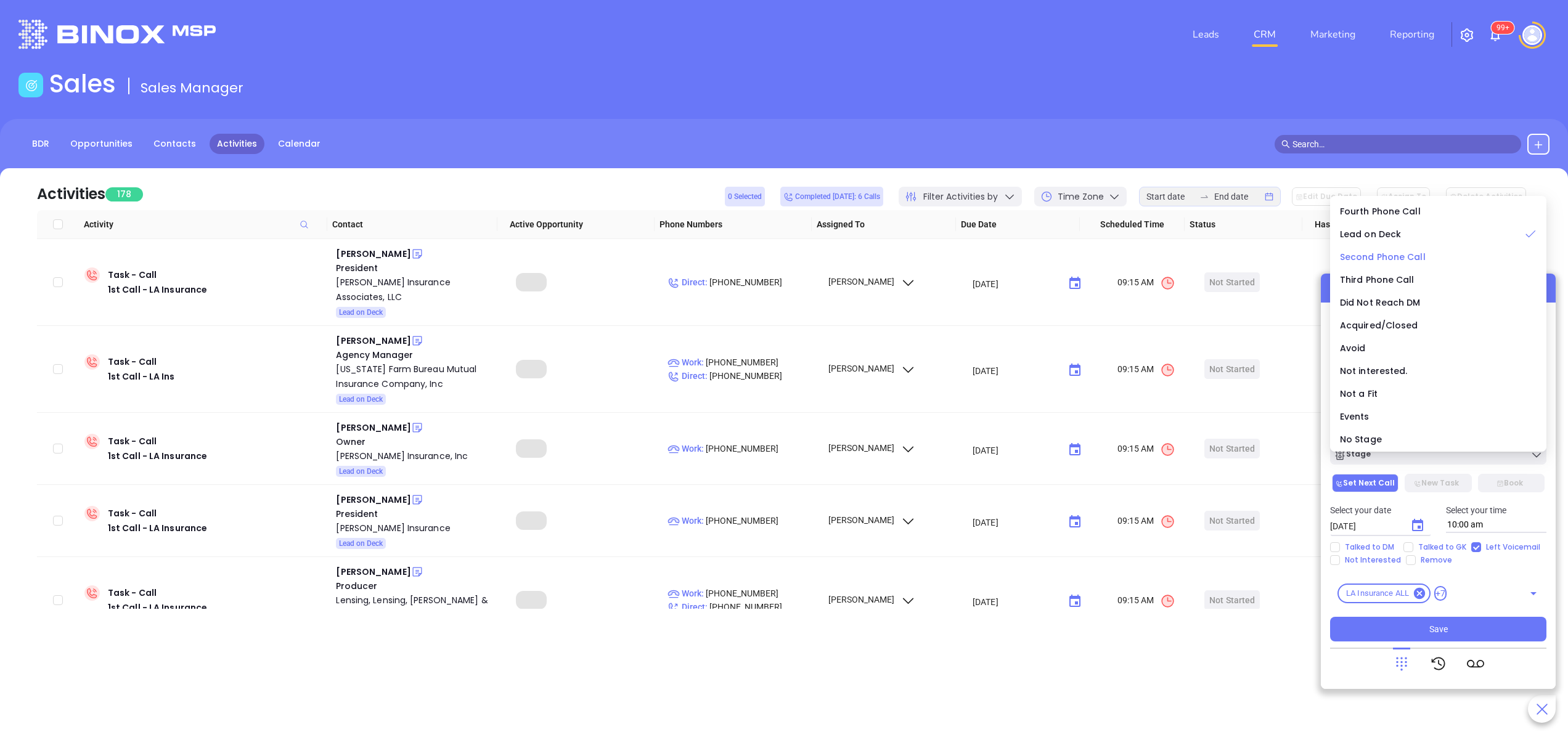
click at [1402, 251] on span "Second Phone Call" at bounding box center [1382, 257] width 86 height 13
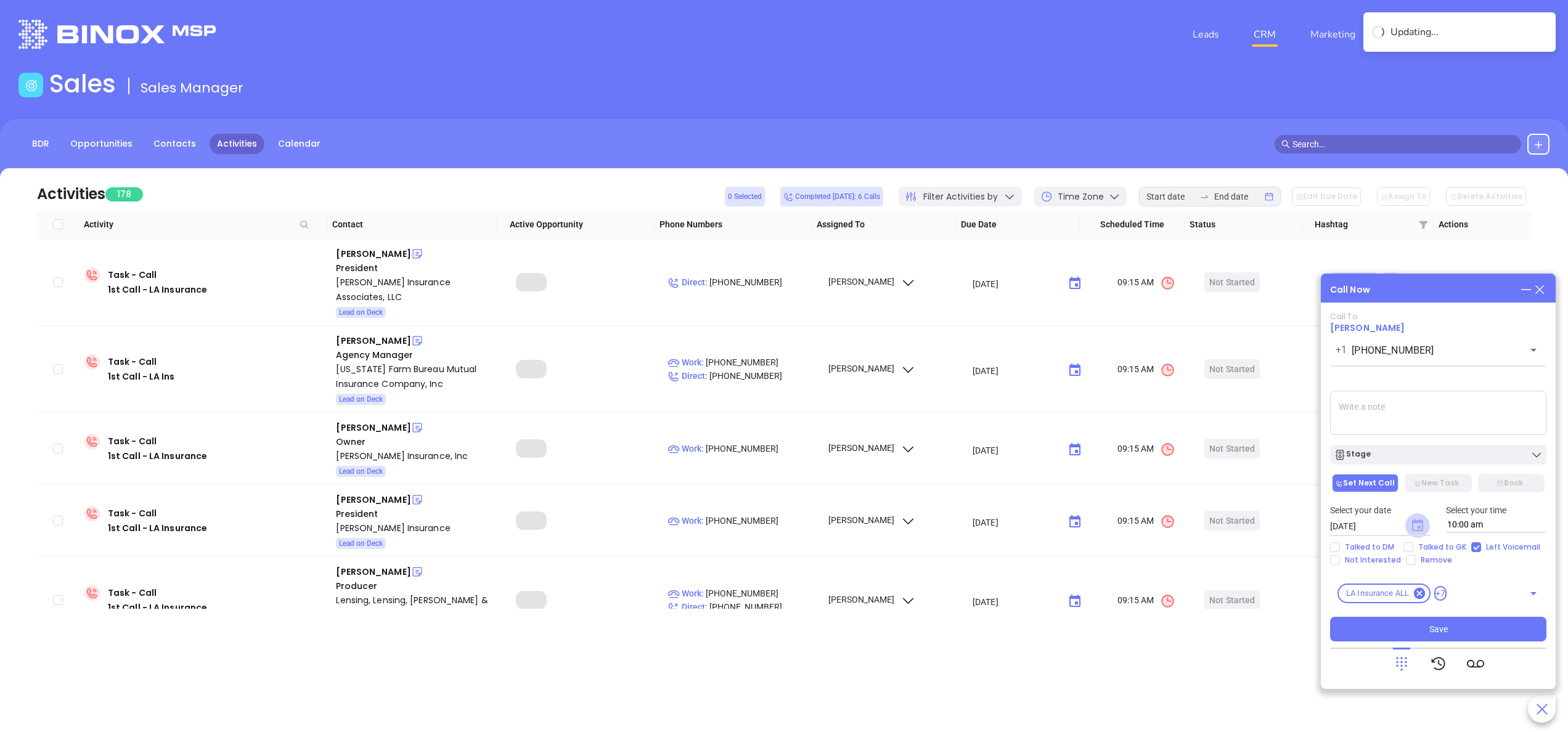
click at [1415, 521] on icon "Choose date, selected date is Sep 19, 2025" at bounding box center [1417, 525] width 11 height 13
click at [1387, 450] on button "22" at bounding box center [1379, 454] width 22 height 22
type input "09/22/2025"
click at [1421, 625] on button "Save" at bounding box center [1438, 630] width 217 height 25
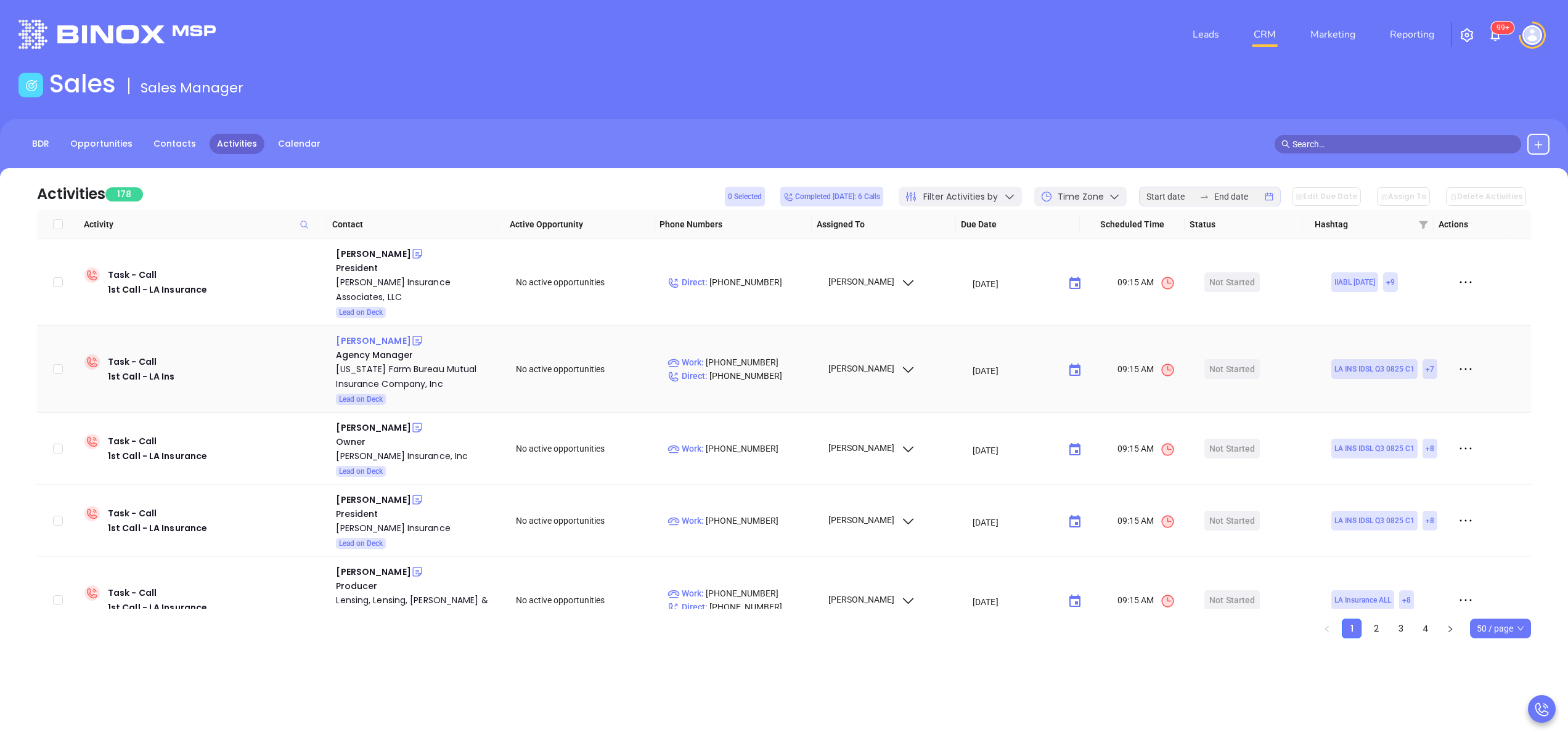
click at [378, 334] on div "Jeremy Ortego" at bounding box center [372, 340] width 74 height 15
click at [383, 362] on div "Louisiana Farm Bureau Mutual Insurance Company, Inc" at bounding box center [417, 376] width 162 height 30
click at [411, 335] on icon at bounding box center [417, 340] width 13 height 13
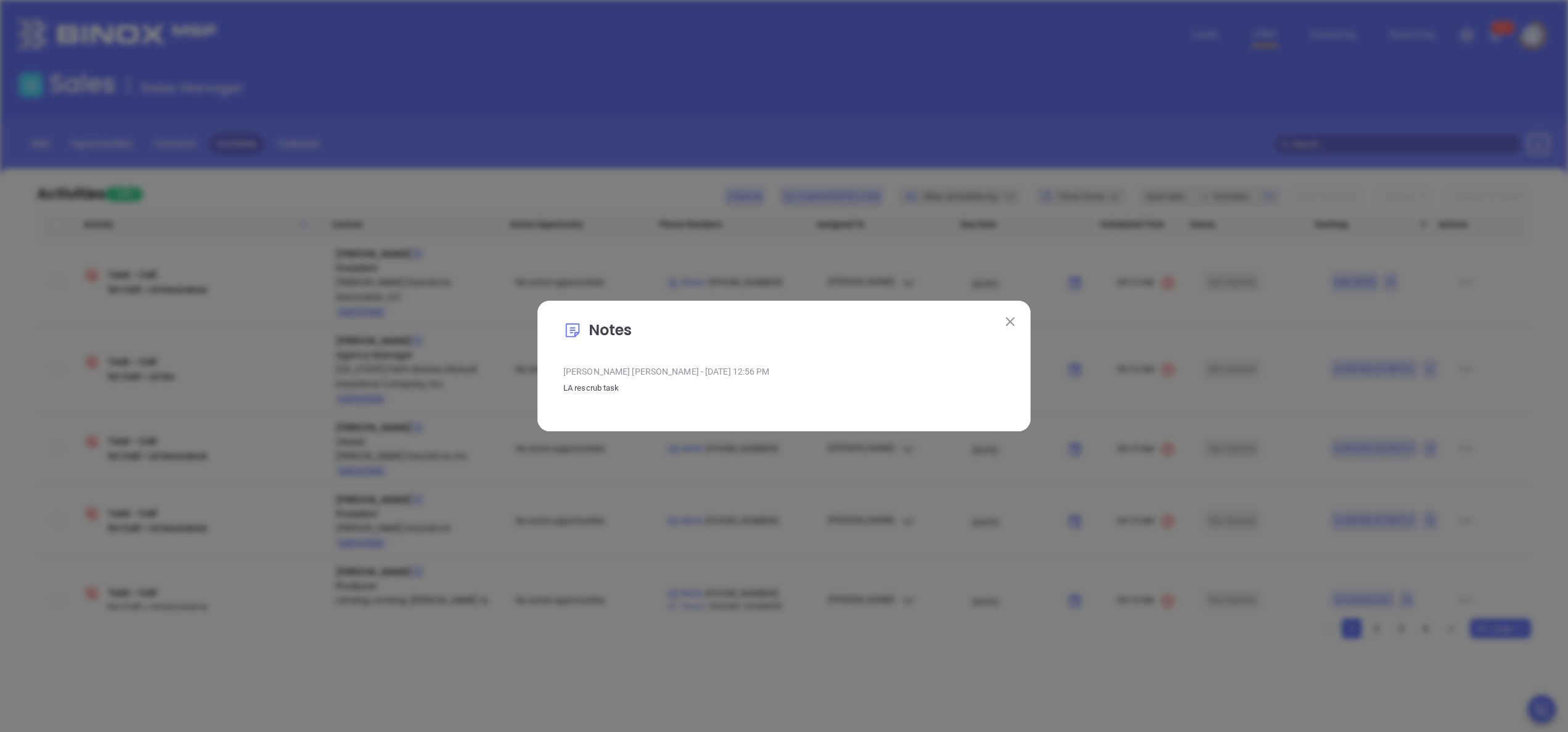
click at [1007, 326] on img at bounding box center [1010, 321] width 9 height 9
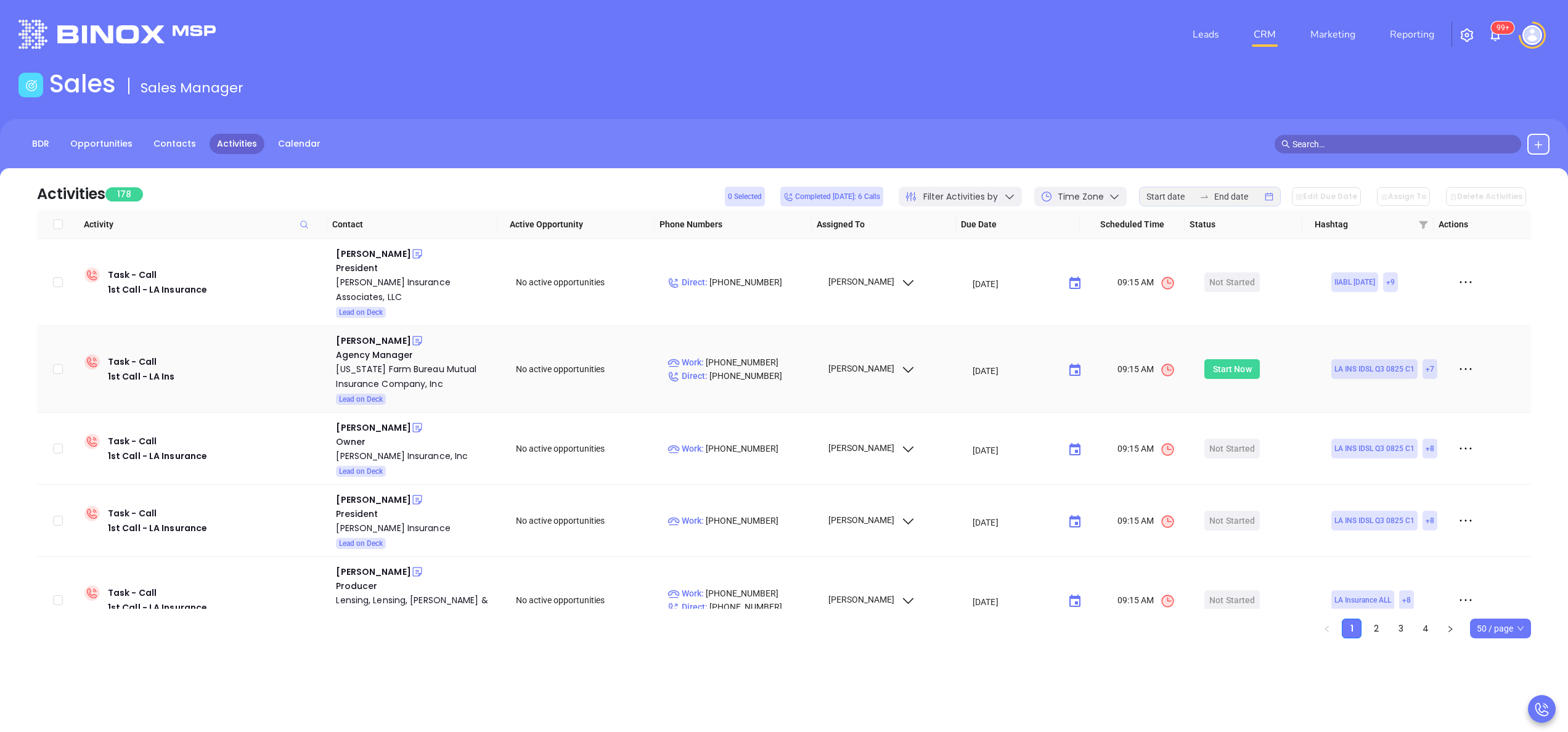
click at [1222, 360] on div "Start Now" at bounding box center [1233, 369] width 39 height 19
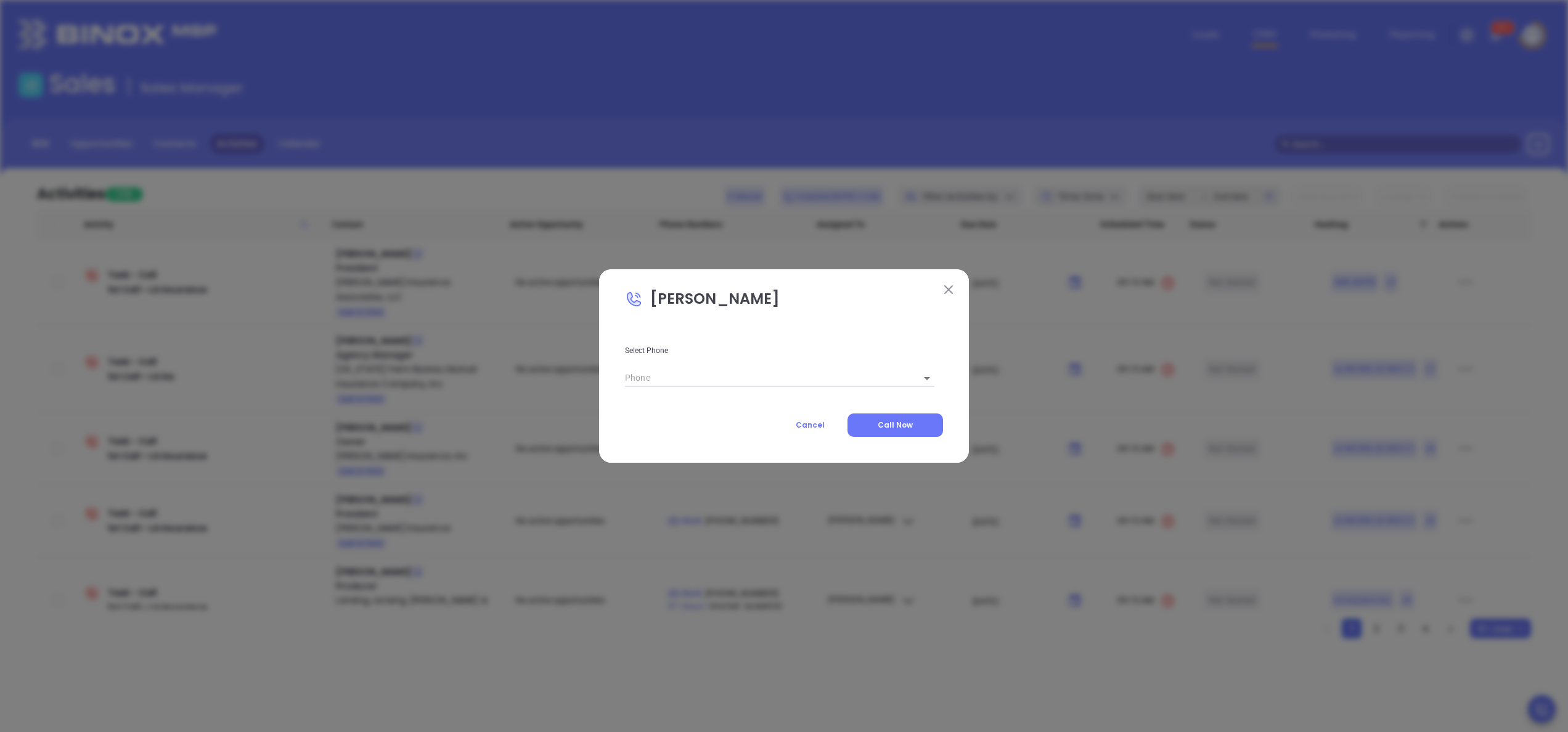
type input "(225) 922-6200"
type input "1"
click at [926, 423] on button "Call Now" at bounding box center [895, 425] width 96 height 23
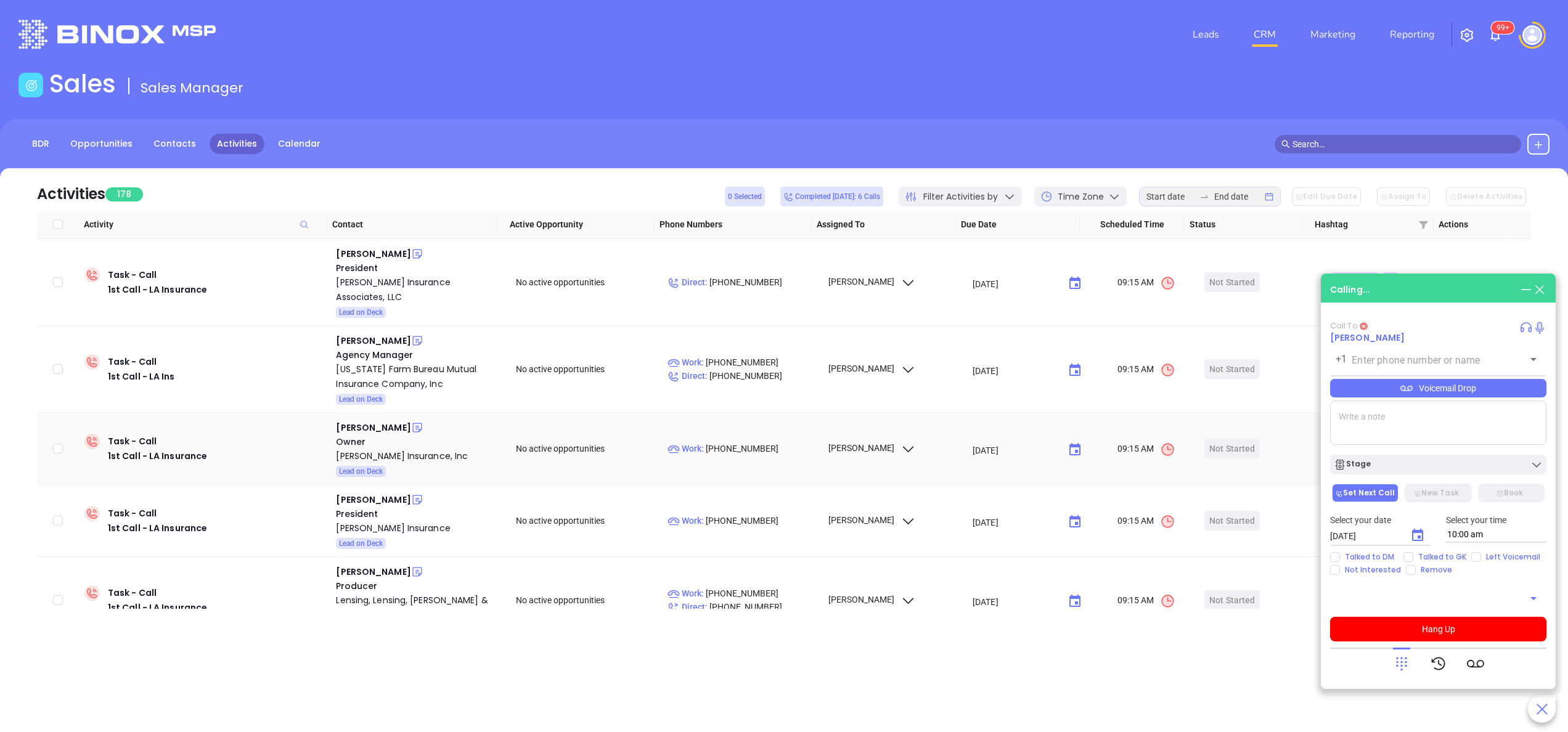
type input "(225) 922-6200"
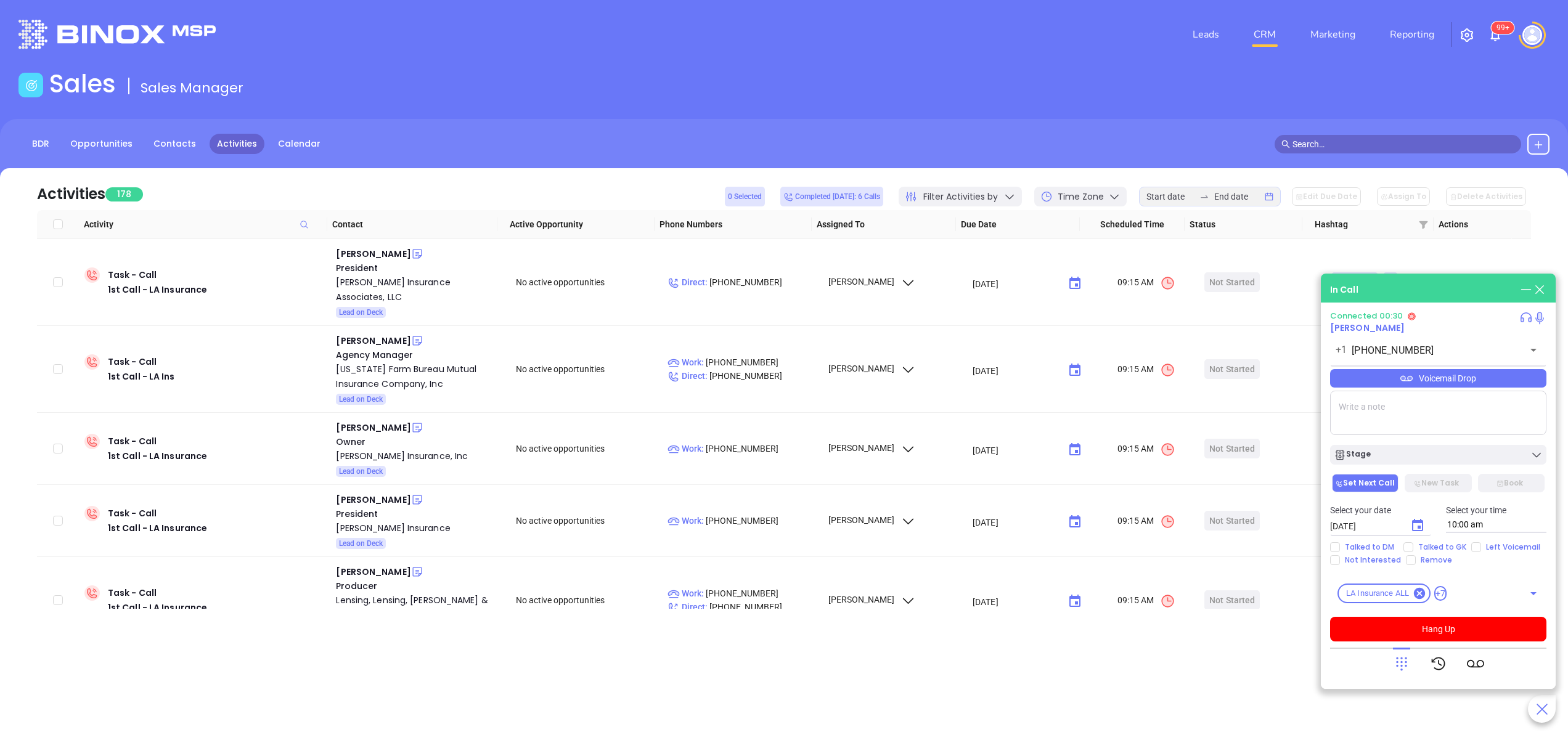
click at [1404, 664] on icon at bounding box center [1402, 664] width 17 height 17
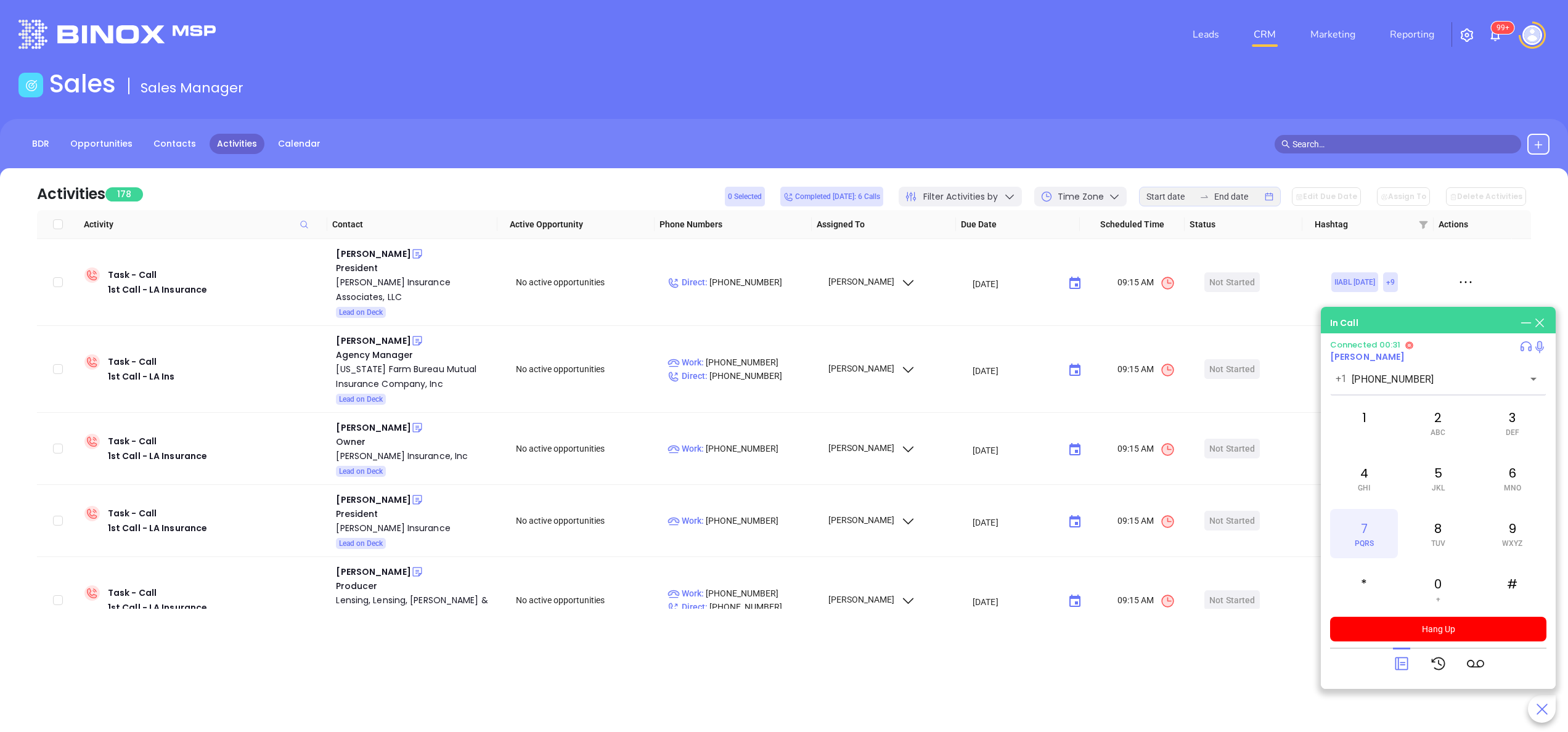
click at [1364, 519] on div "7 PQRS" at bounding box center [1364, 534] width 68 height 49
click at [1524, 477] on div "6 MNO" at bounding box center [1513, 478] width 68 height 49
click at [1363, 537] on div "7 PQRS" at bounding box center [1364, 534] width 68 height 49
click at [1473, 542] on div "1 2 ABC 3 DEF 4 GHI 5 JKL 6 MNO 7 PQRS 8 TUV 9 WXYZ * 0 + #" at bounding box center [1438, 506] width 217 height 216
click at [1440, 543] on span "TUV" at bounding box center [1438, 543] width 15 height 9
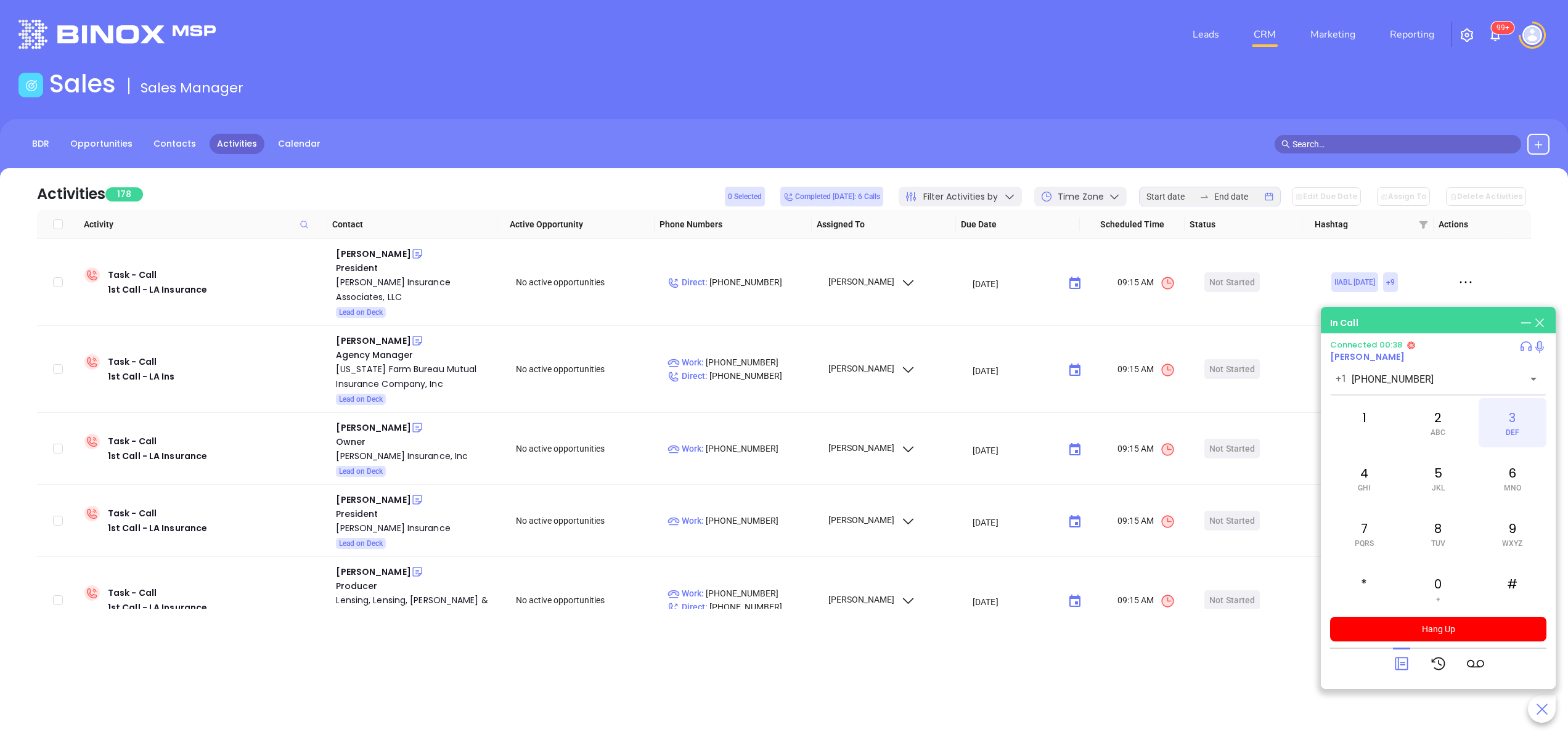
click at [1504, 430] on div "3 DEF" at bounding box center [1513, 423] width 68 height 49
click at [1426, 634] on button "Hang Up" at bounding box center [1438, 630] width 217 height 25
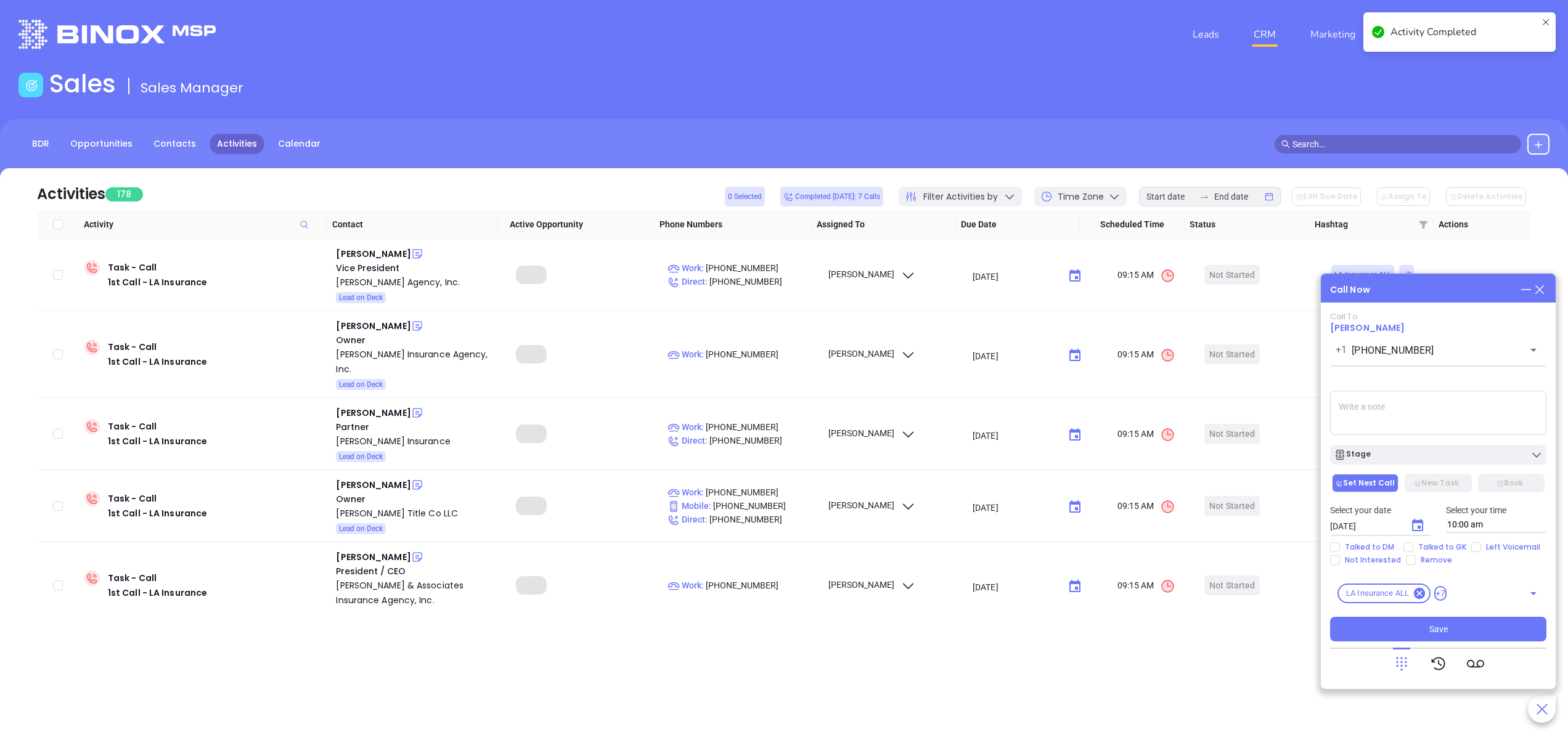
click at [1403, 656] on icon at bounding box center [1402, 664] width 17 height 17
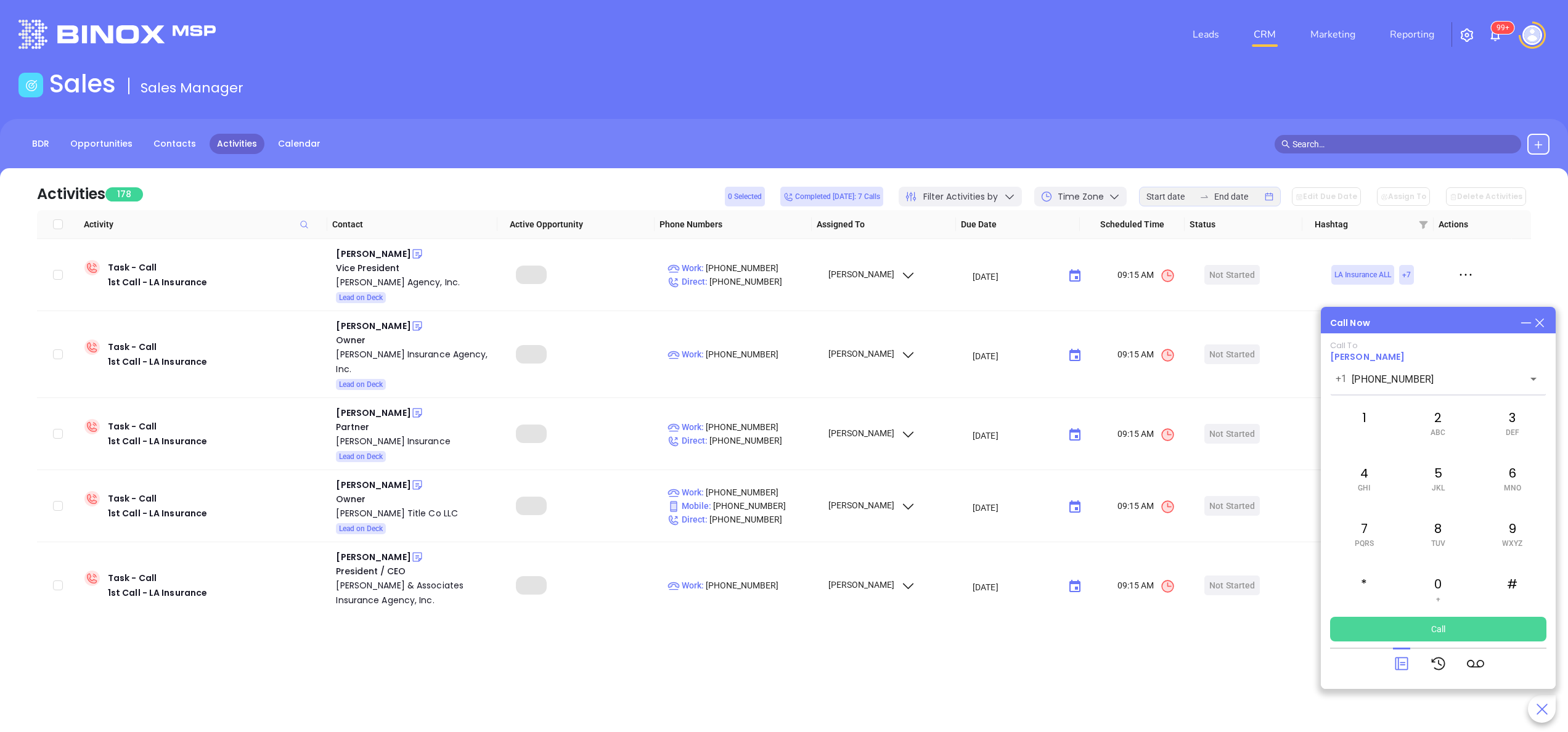
click at [1431, 627] on button "Call" at bounding box center [1438, 630] width 217 height 25
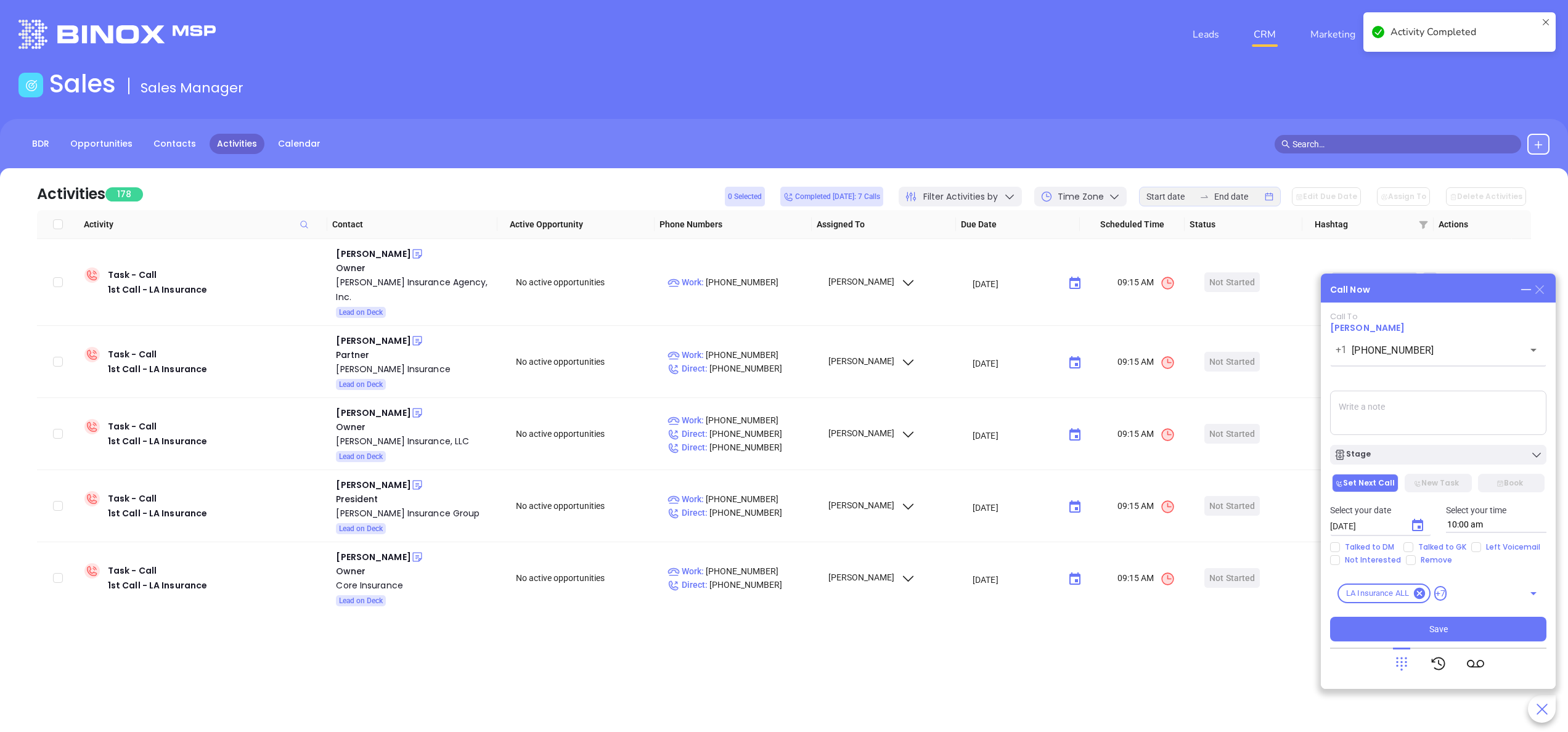
click at [1539, 289] on icon at bounding box center [1539, 289] width 9 height 9
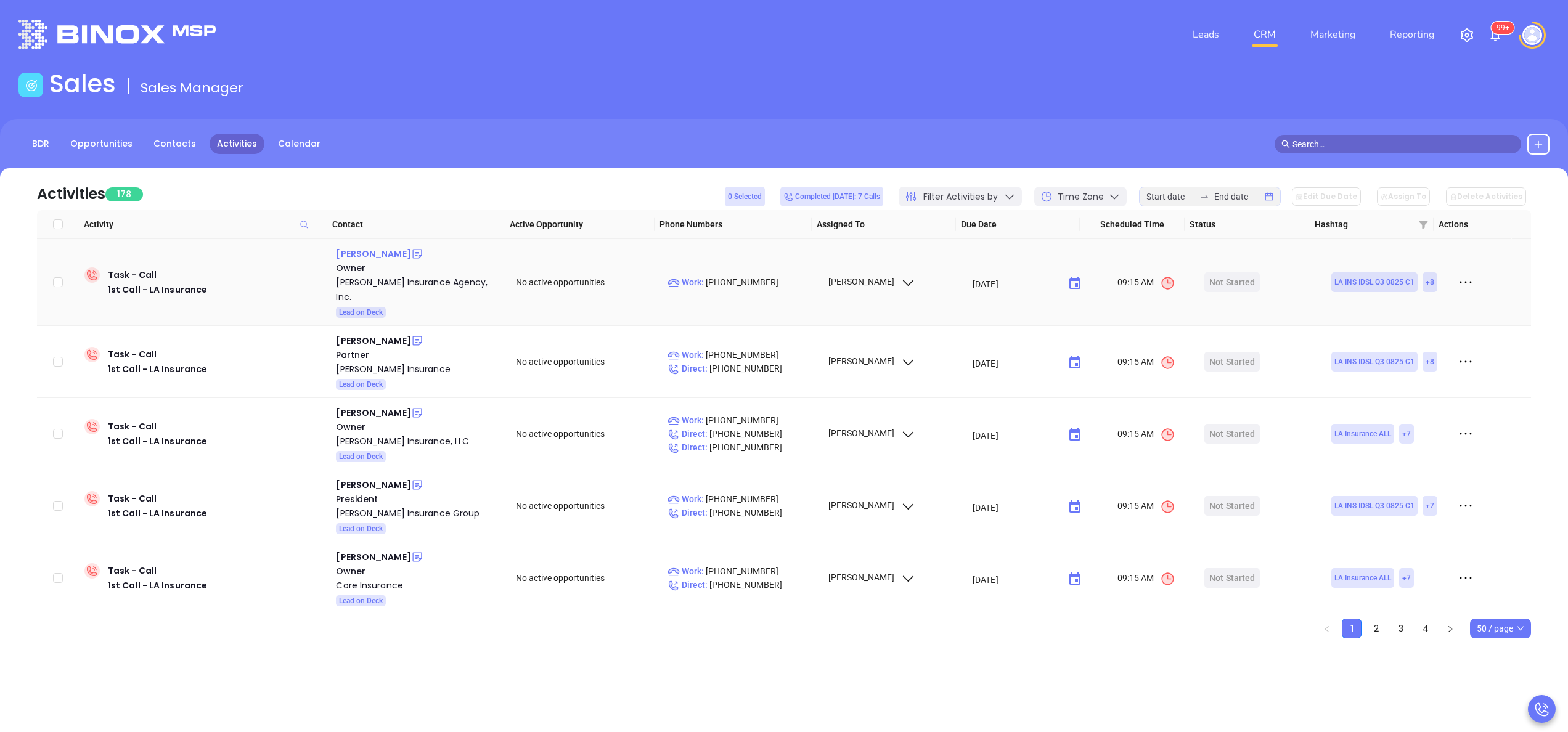
click at [341, 248] on div "[PERSON_NAME]" at bounding box center [372, 253] width 74 height 15
click at [366, 279] on div "[PERSON_NAME] Insurance Agency, Inc." at bounding box center [417, 289] width 162 height 30
click at [411, 250] on icon at bounding box center [417, 253] width 13 height 13
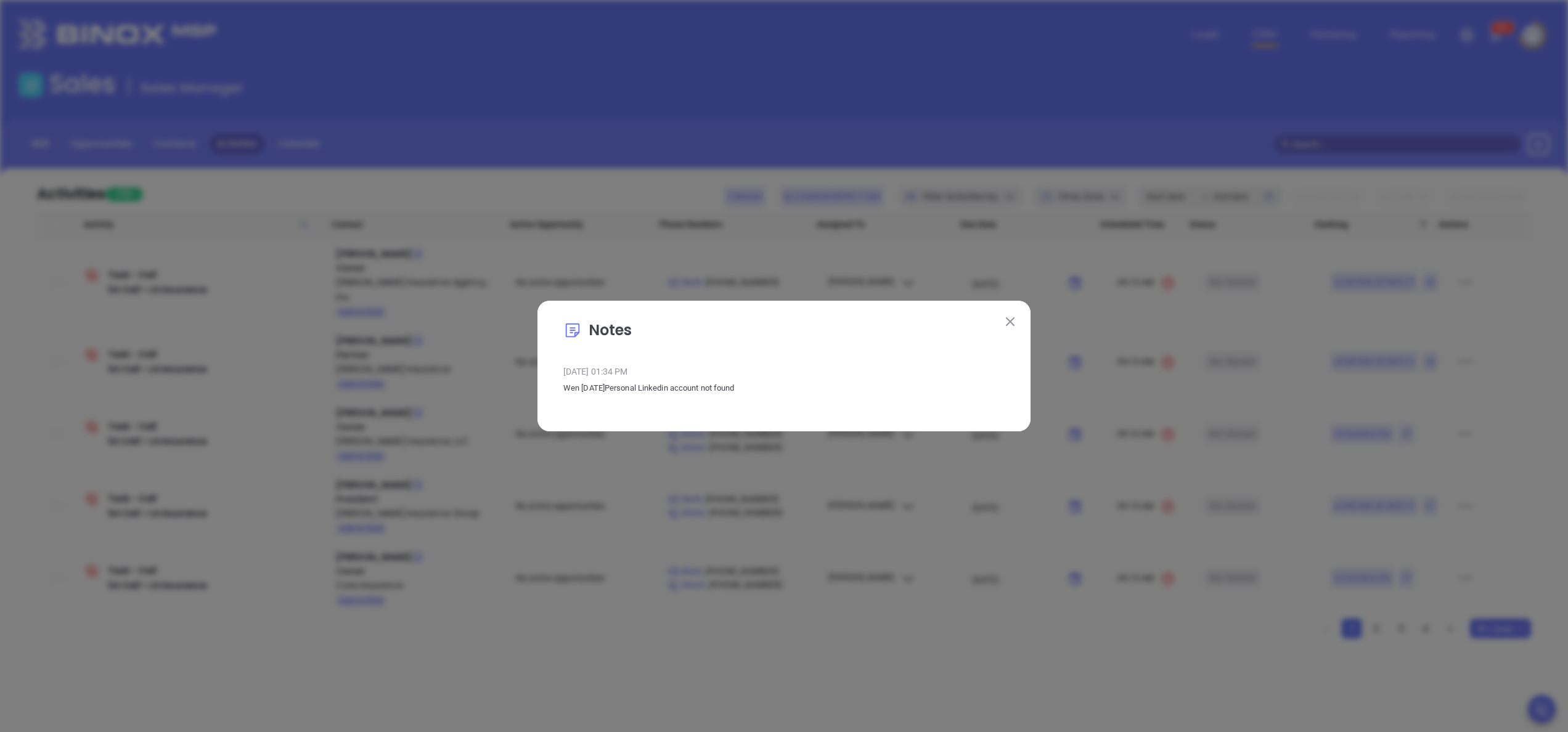
click at [1014, 321] on img at bounding box center [1010, 321] width 9 height 9
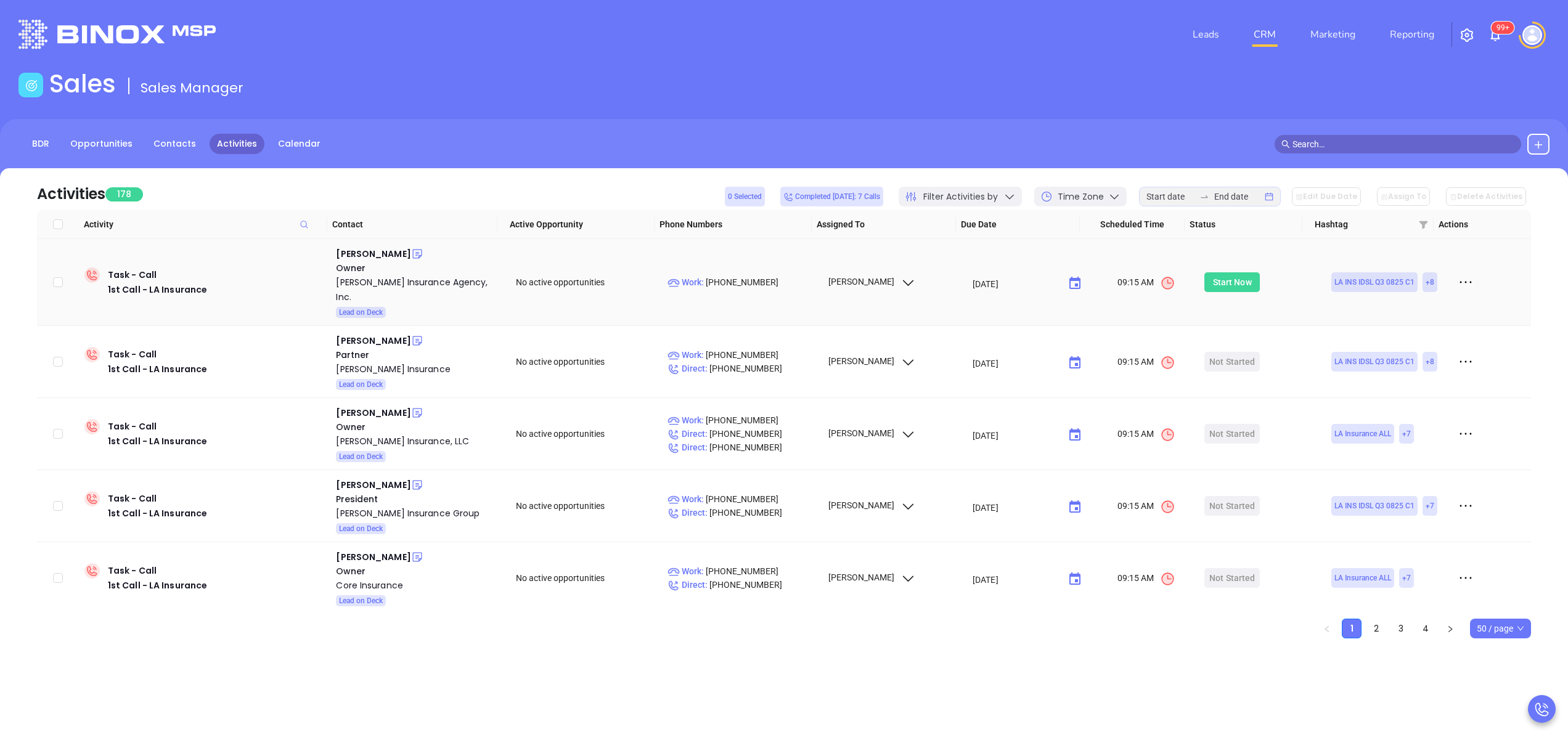
click at [1213, 273] on div "Start Now" at bounding box center [1233, 282] width 39 height 19
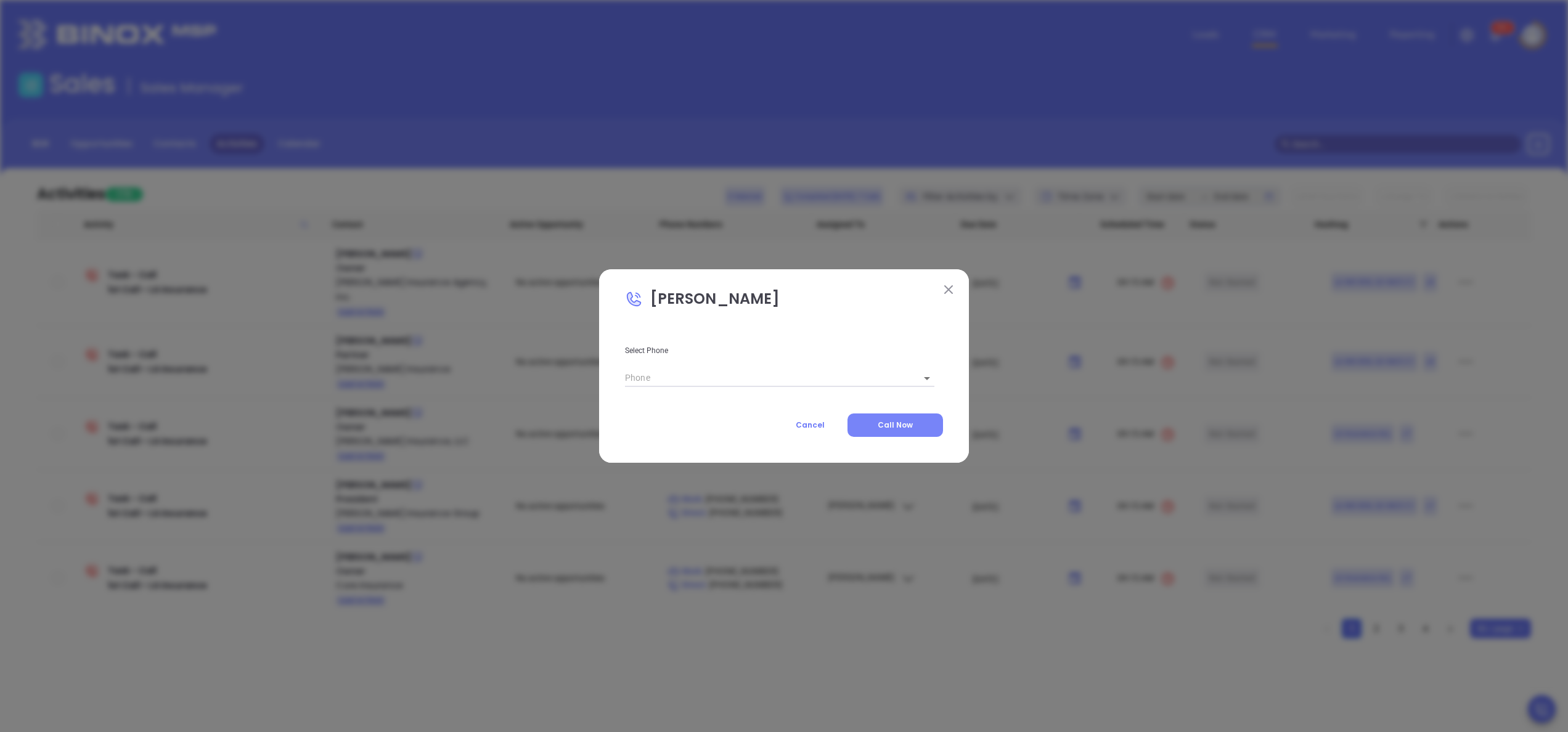
type input "[PHONE_NUMBER]"
type input "1"
click at [886, 427] on span "Call Now" at bounding box center [895, 425] width 35 height 11
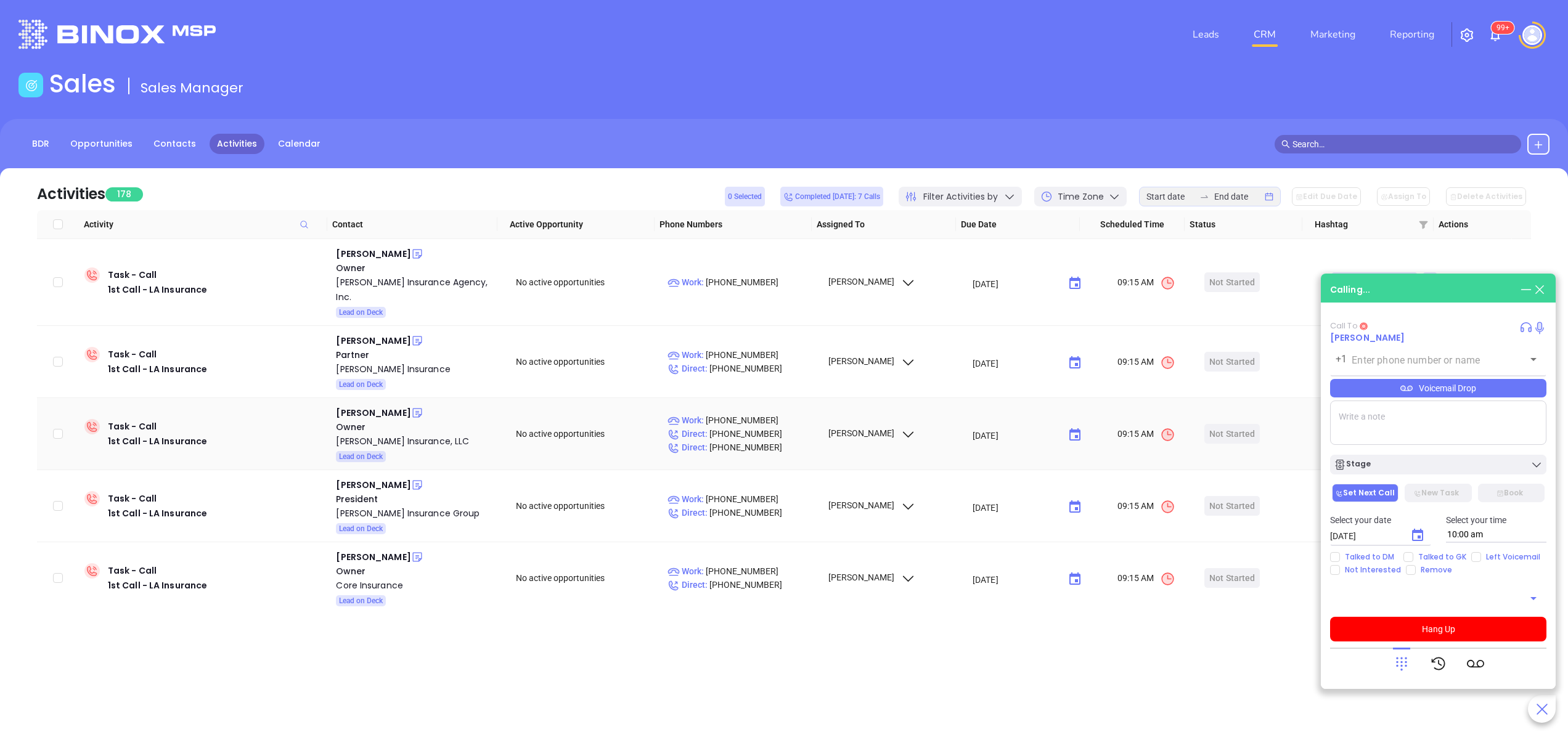
type input "[PHONE_NUMBER]"
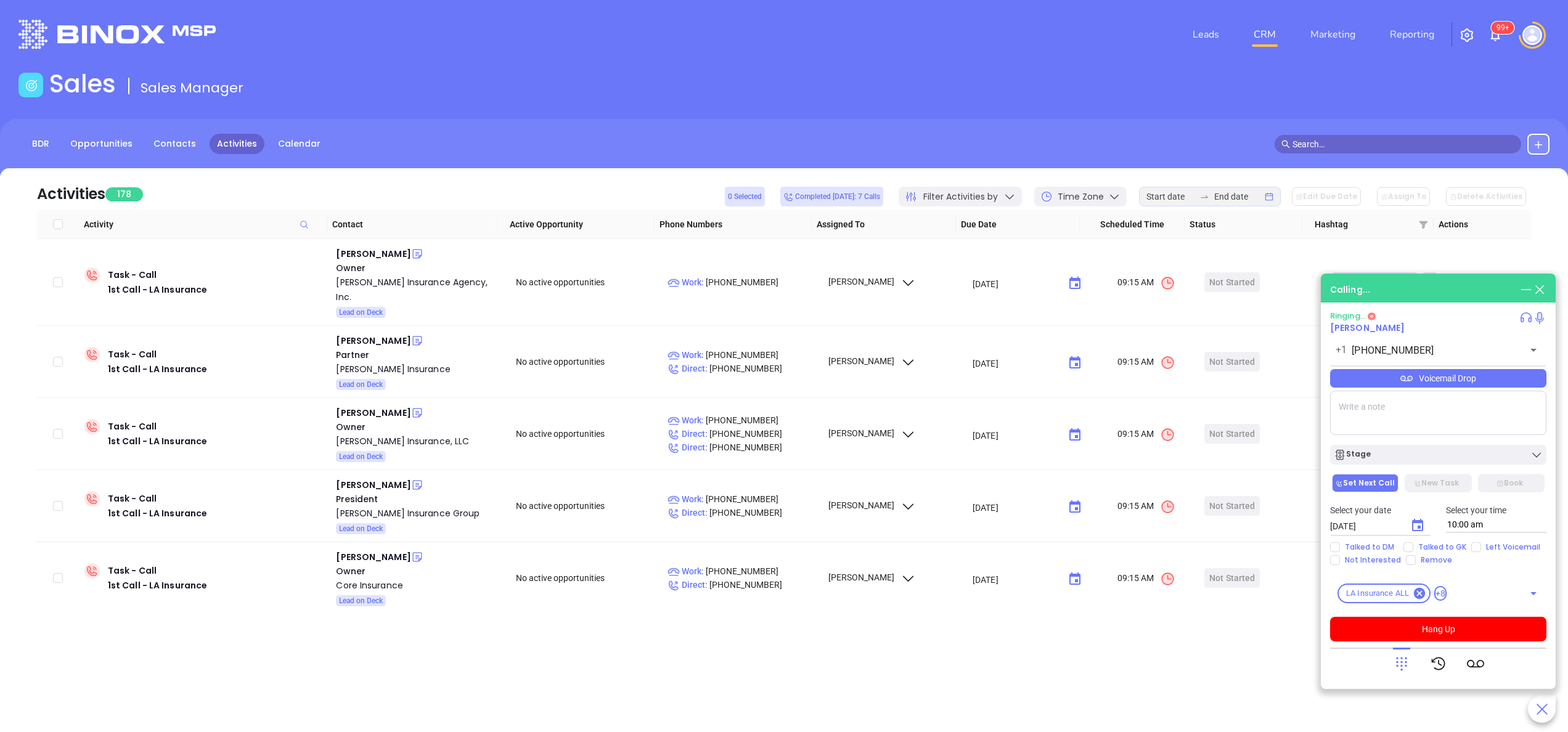
click at [1368, 397] on textarea at bounding box center [1438, 413] width 217 height 44
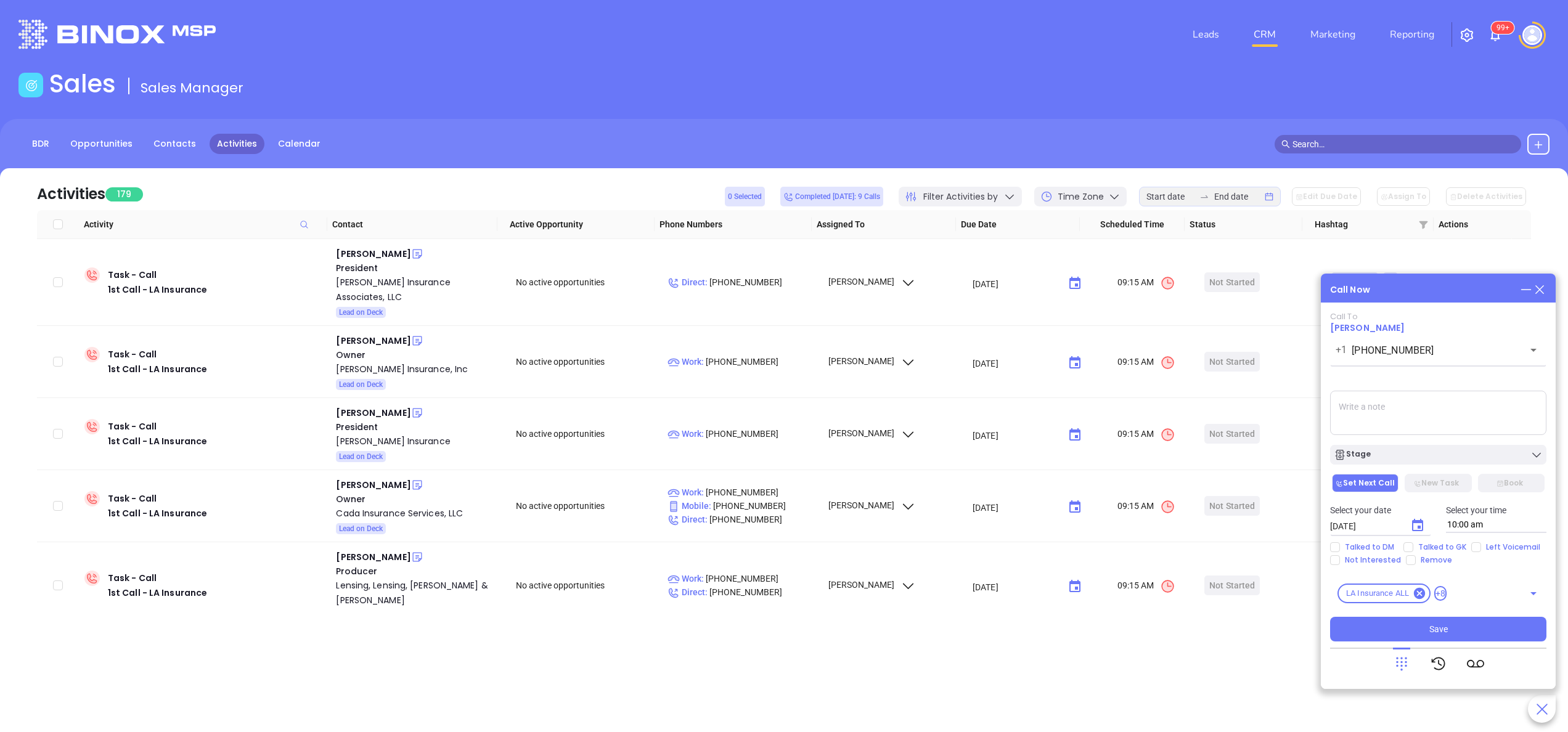
click at [1540, 291] on icon at bounding box center [1540, 290] width 14 height 14
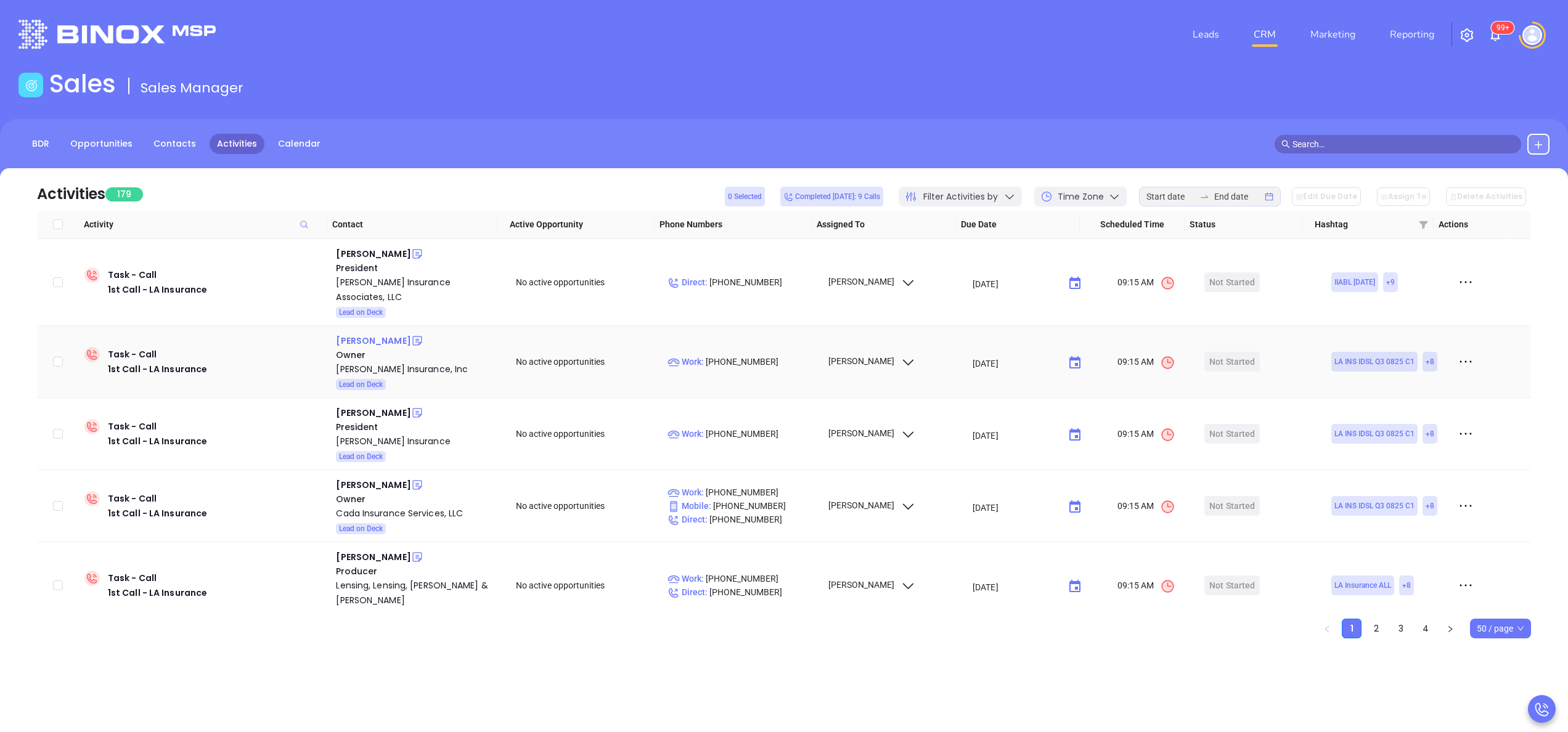
click at [367, 334] on div "David Brennan" at bounding box center [372, 340] width 74 height 15
click at [386, 362] on div "[PERSON_NAME] Insurance, Inc" at bounding box center [417, 368] width 162 height 15
click at [413, 337] on icon at bounding box center [418, 341] width 10 height 10
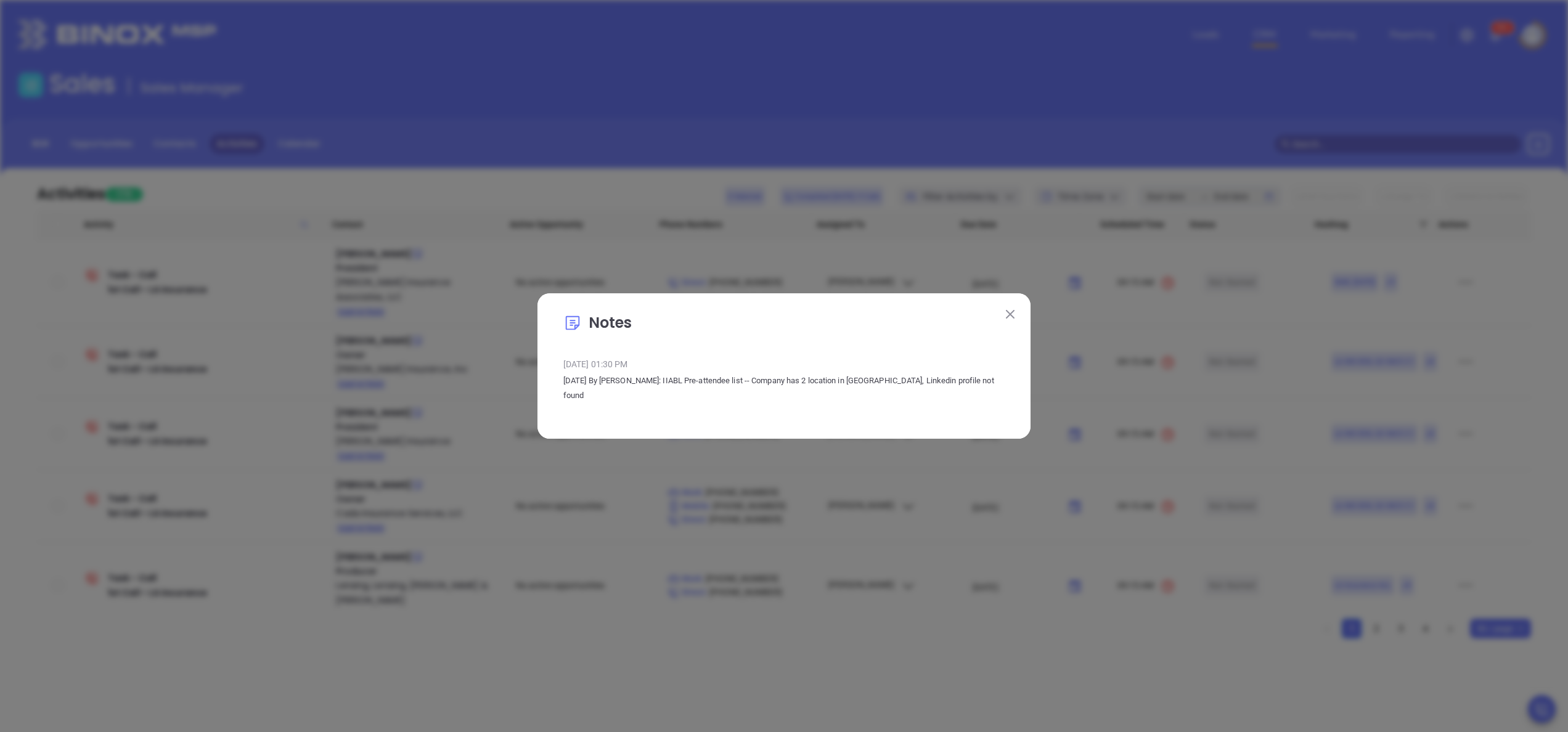
click at [1008, 319] on img at bounding box center [1010, 314] width 9 height 9
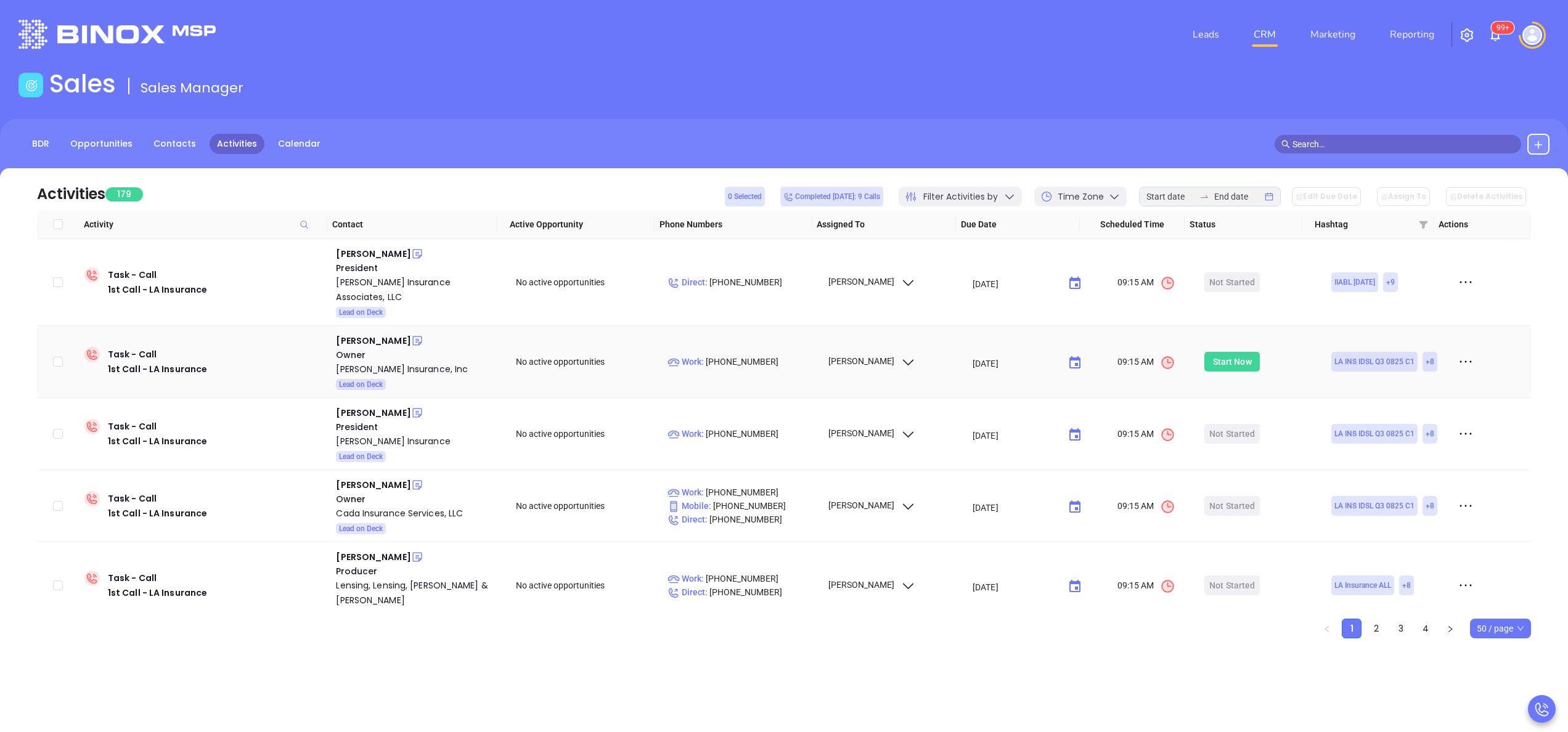
click at [1216, 354] on div "Start Now" at bounding box center [1233, 362] width 39 height 19
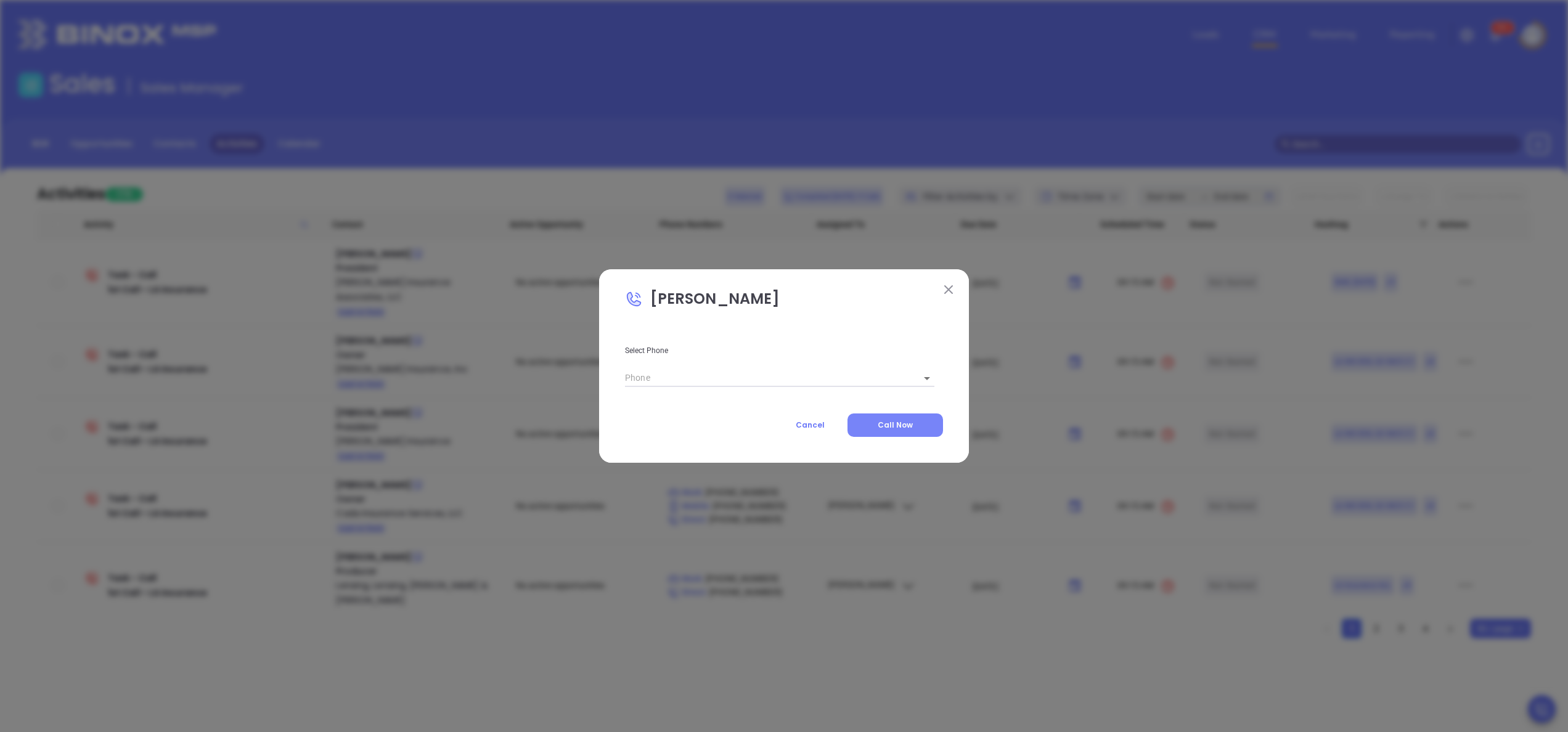
type input "[PHONE_NUMBER]"
type input "1"
click at [915, 426] on button "Call Now" at bounding box center [895, 425] width 96 height 23
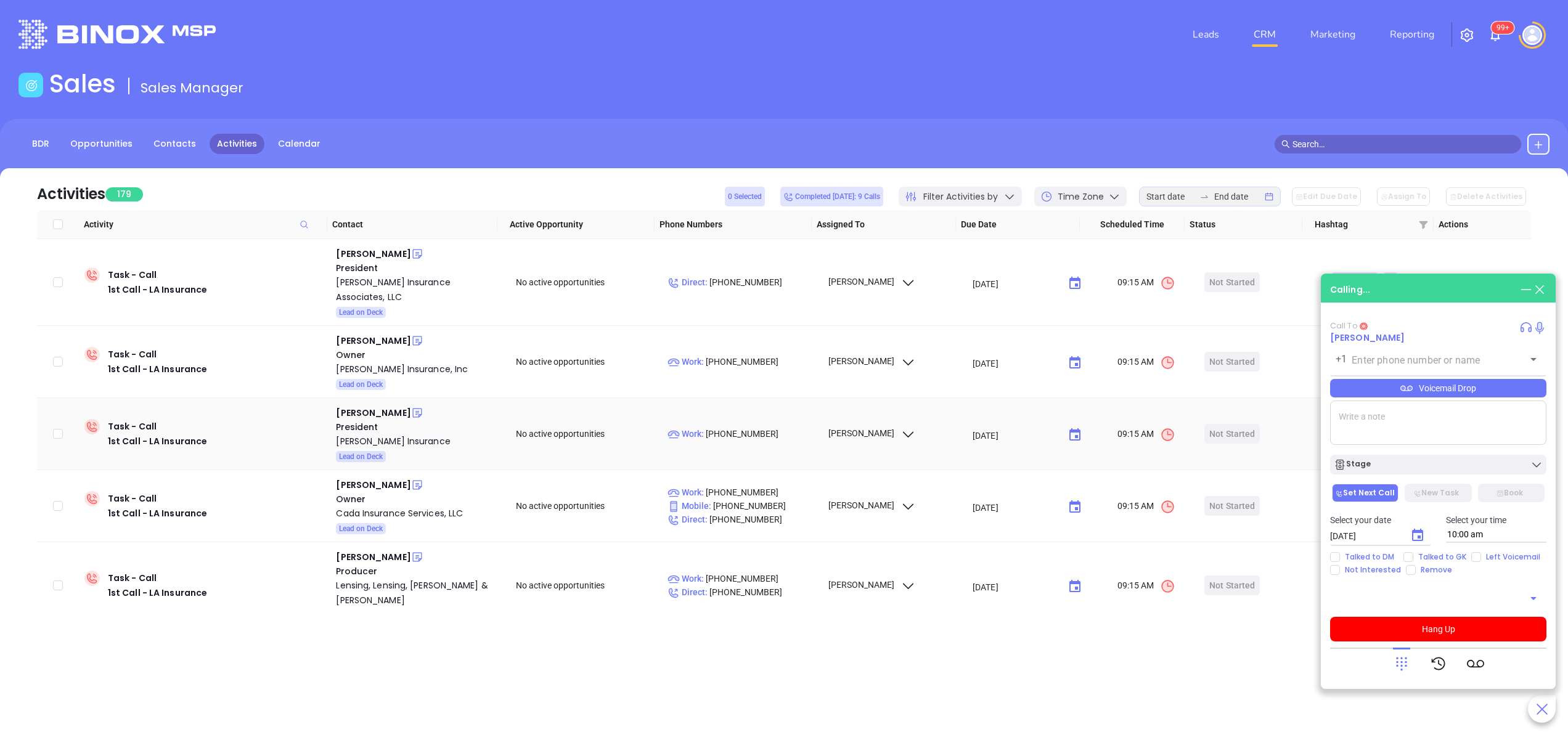
type input "[PHONE_NUMBER]"
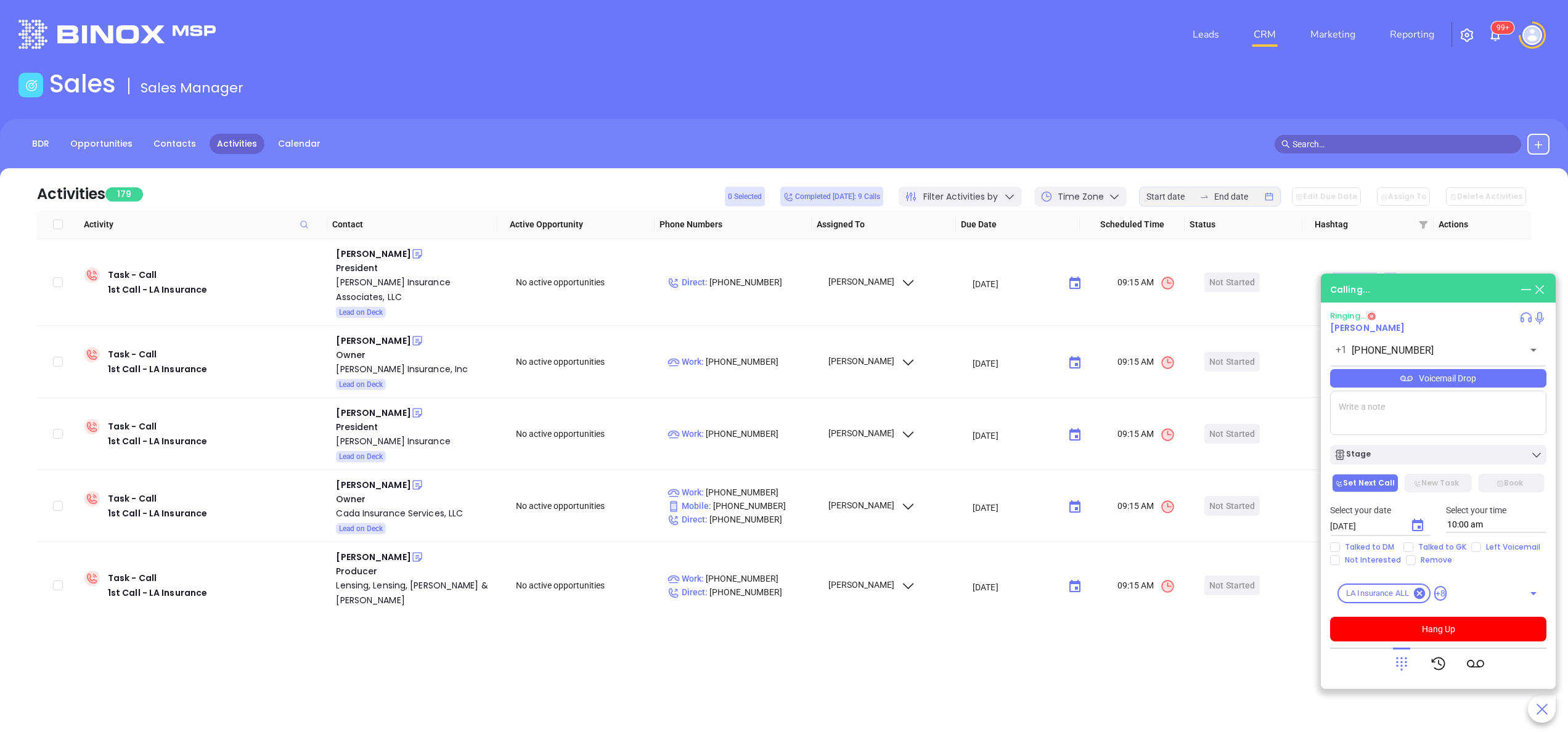
click at [1392, 421] on textarea at bounding box center [1438, 413] width 217 height 44
click at [1490, 625] on button "Hang Up" at bounding box center [1438, 630] width 217 height 25
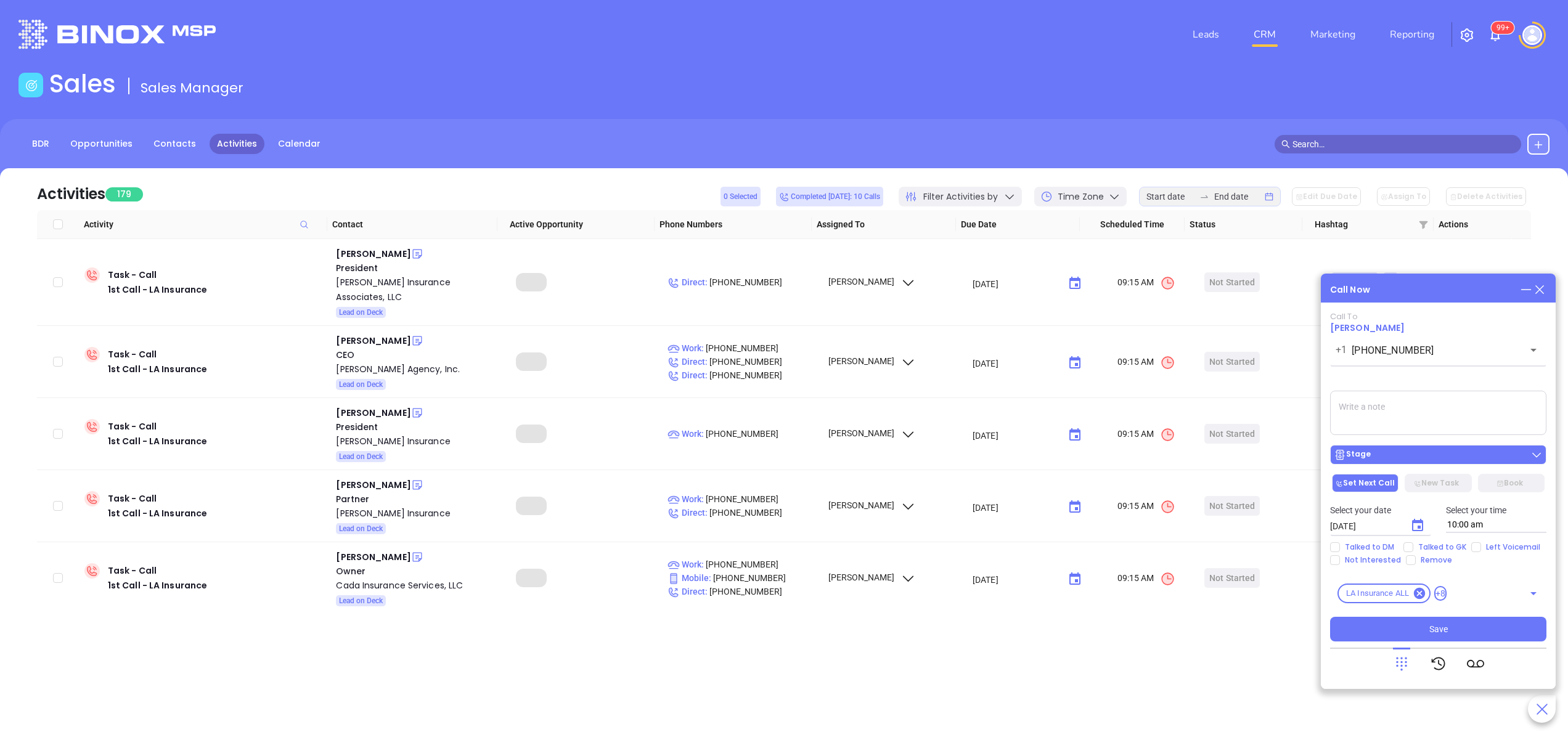
click at [1375, 456] on div "Stage" at bounding box center [1438, 454] width 209 height 13
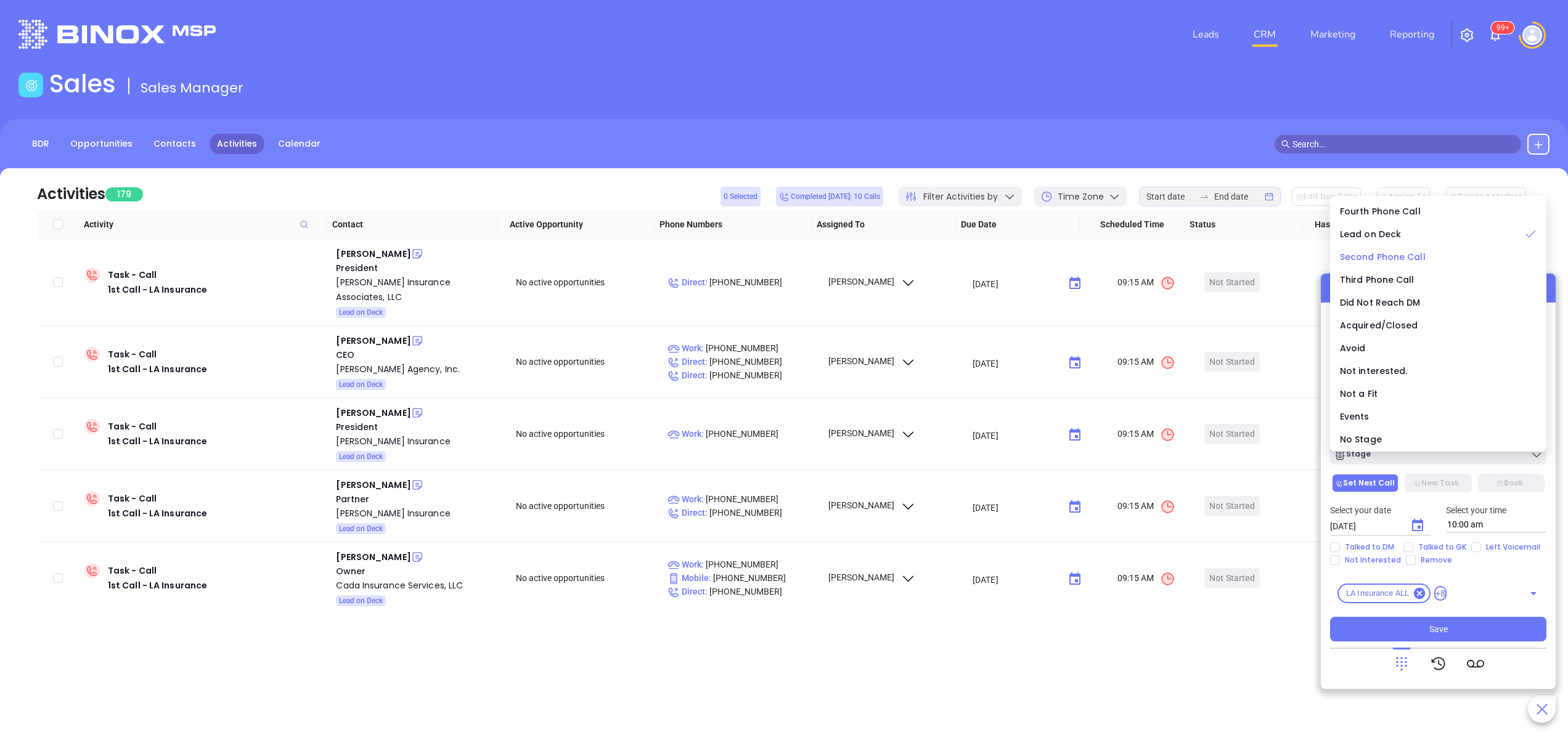
click at [1382, 252] on span "Second Phone Call" at bounding box center [1382, 257] width 86 height 13
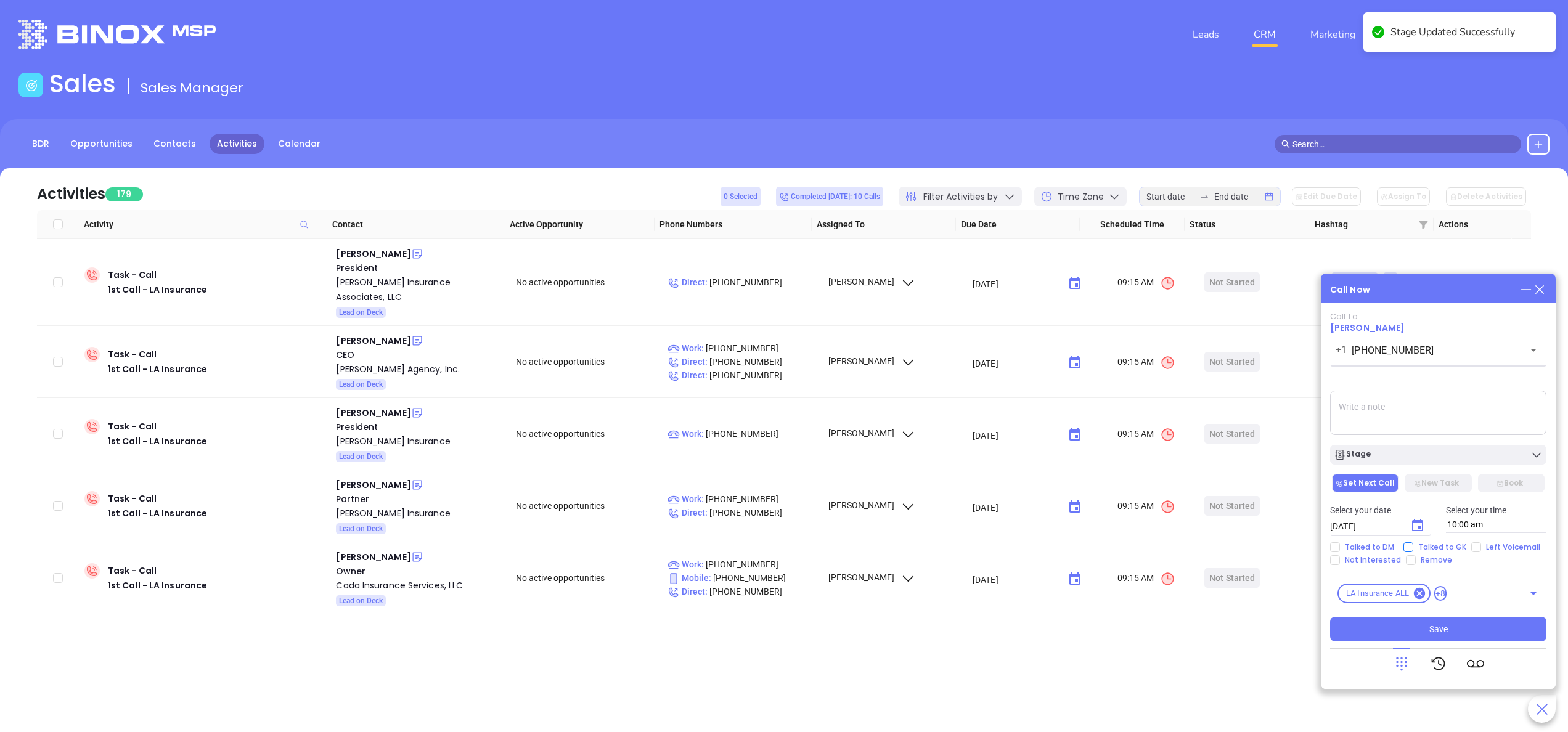
click at [1425, 545] on span "Talked to GK" at bounding box center [1442, 547] width 58 height 10
click at [1413, 545] on input "Talked to GK" at bounding box center [1408, 547] width 10 height 10
checkbox input "true"
click at [1426, 521] on button "Choose date, selected date is Sep 19, 2025" at bounding box center [1418, 526] width 25 height 25
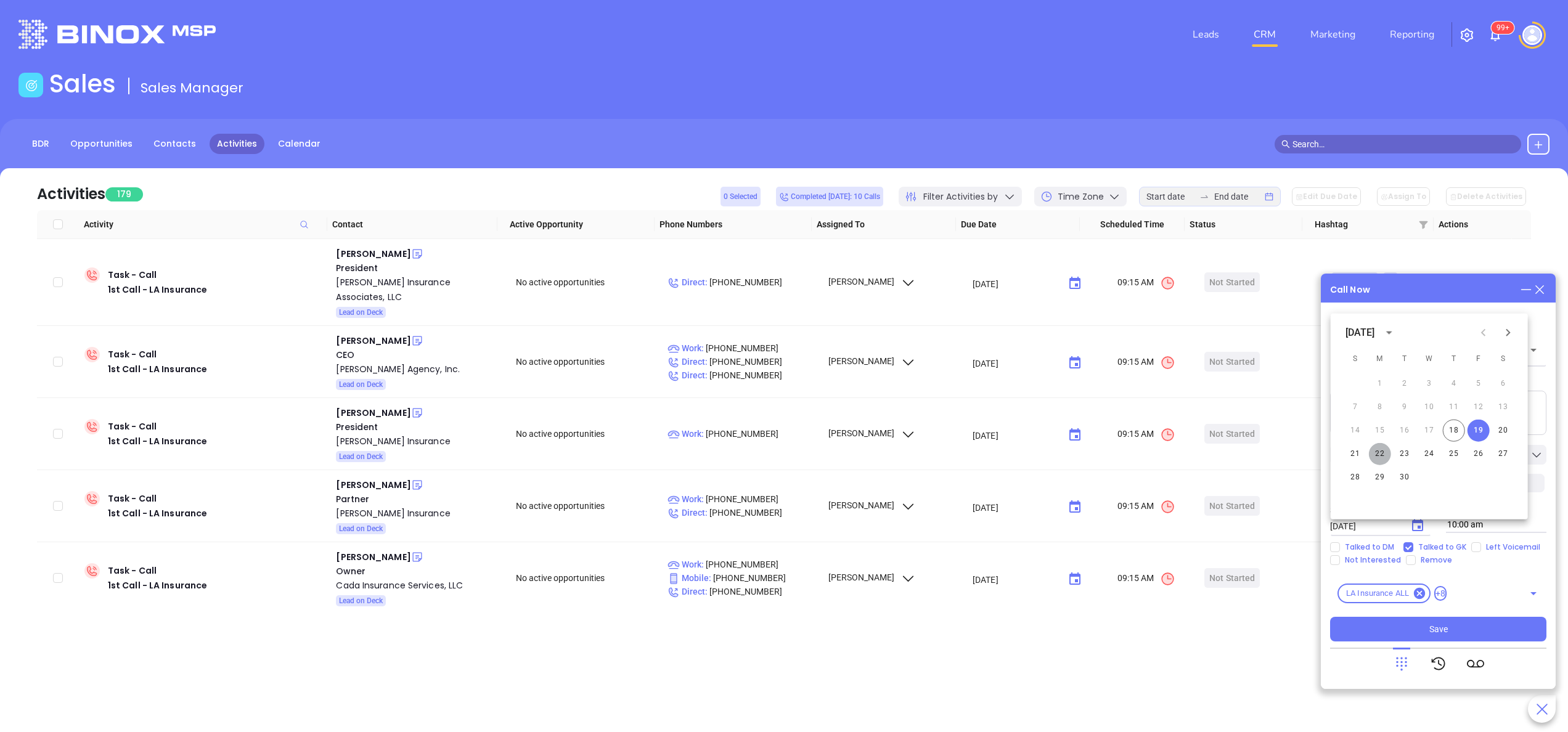
click at [1377, 454] on button "22" at bounding box center [1379, 454] width 22 height 22
type input "09/22/2025"
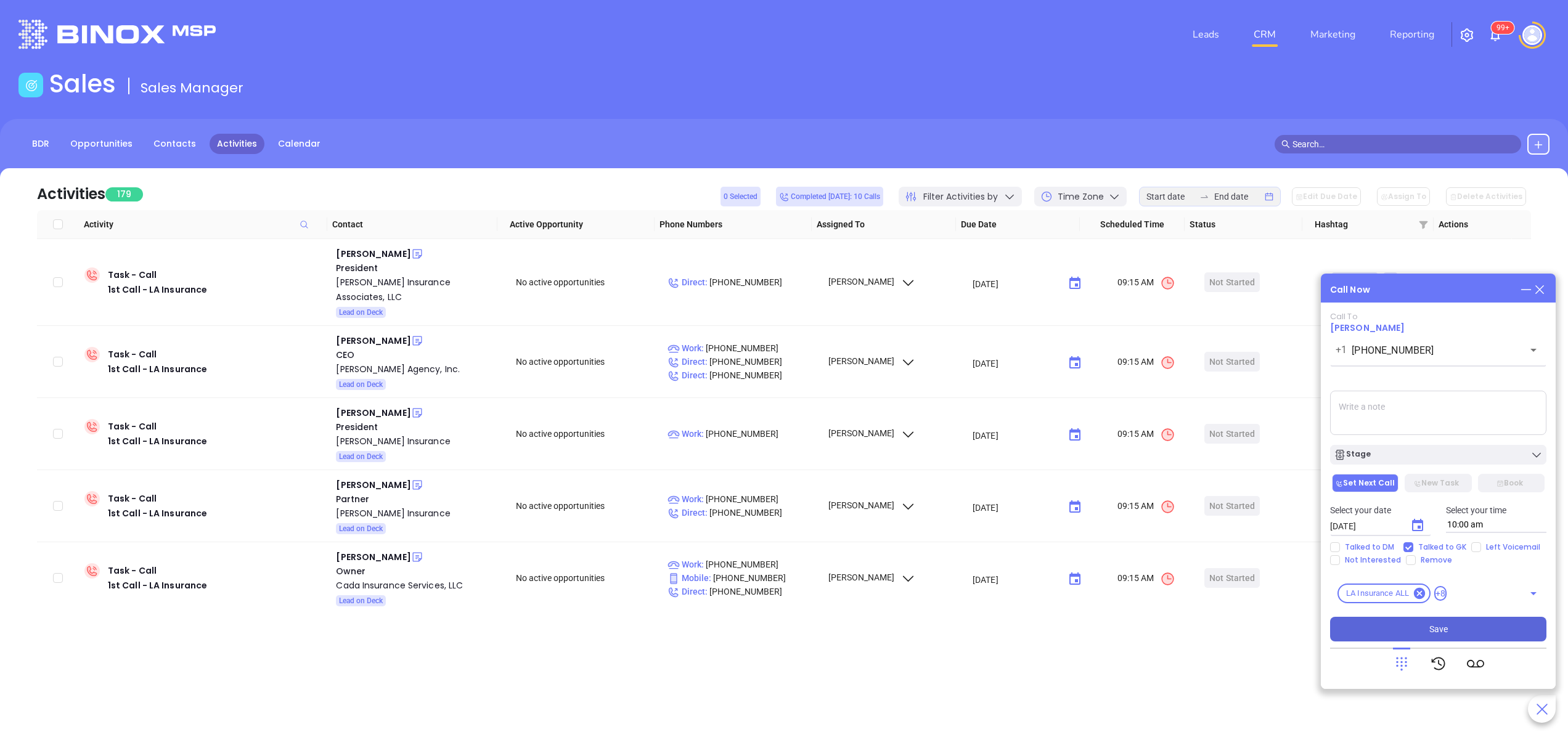
click at [1450, 630] on button "Save" at bounding box center [1438, 630] width 217 height 25
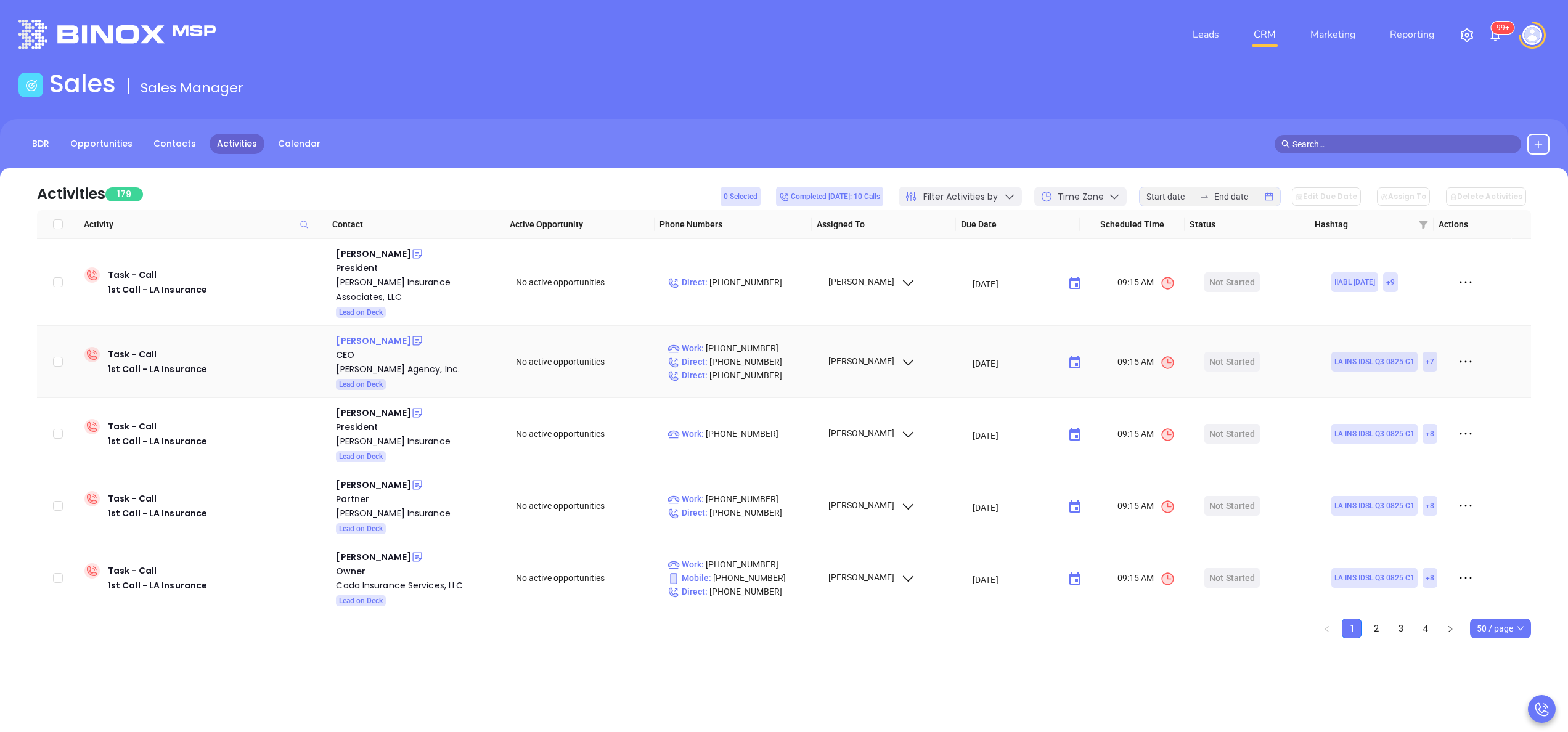
click at [363, 334] on div "Matt Wimberly" at bounding box center [372, 340] width 74 height 15
click at [390, 362] on div "Wimberly Agency, Inc." at bounding box center [417, 368] width 162 height 15
click at [413, 337] on icon at bounding box center [418, 341] width 10 height 10
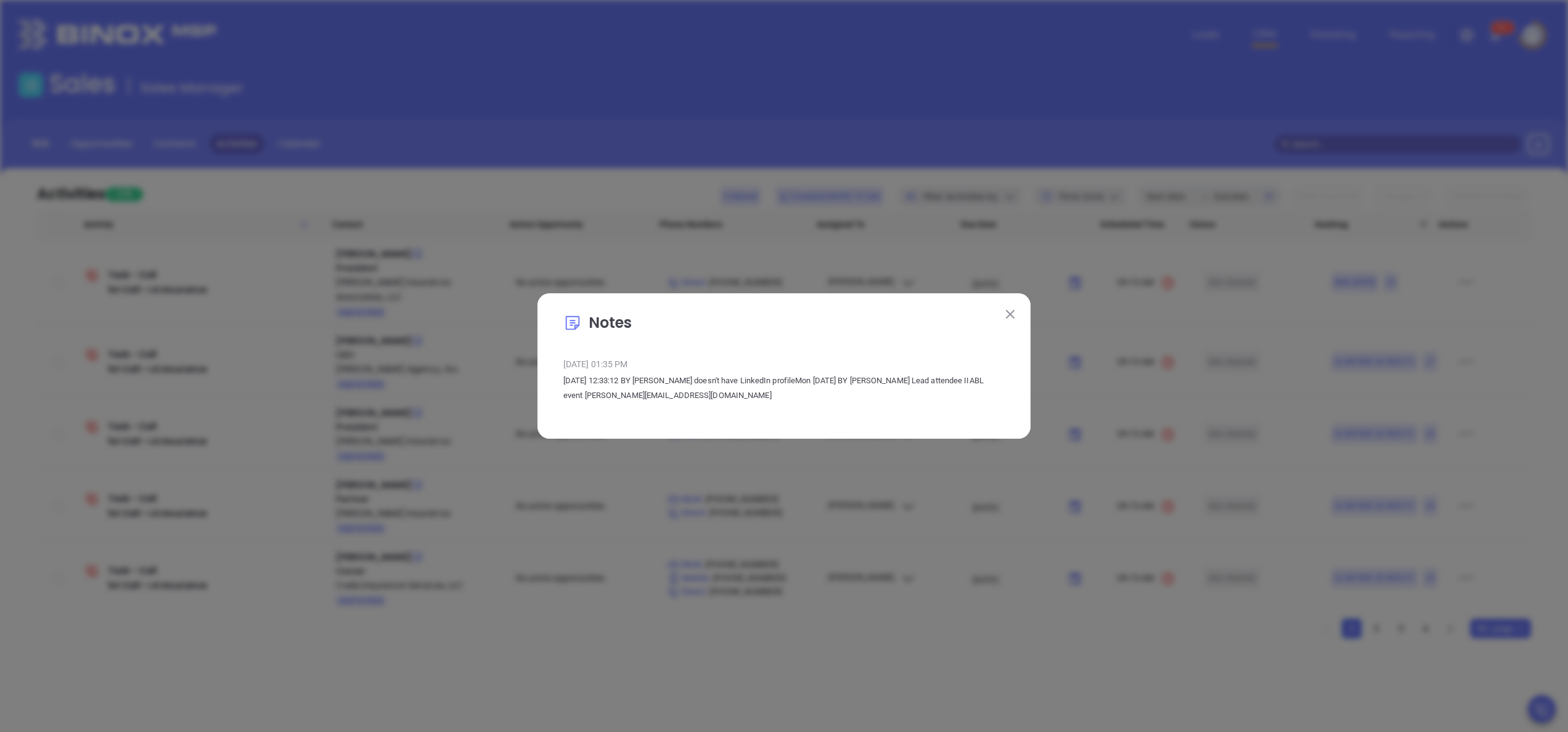
click at [1008, 308] on button at bounding box center [1010, 313] width 16 height 16
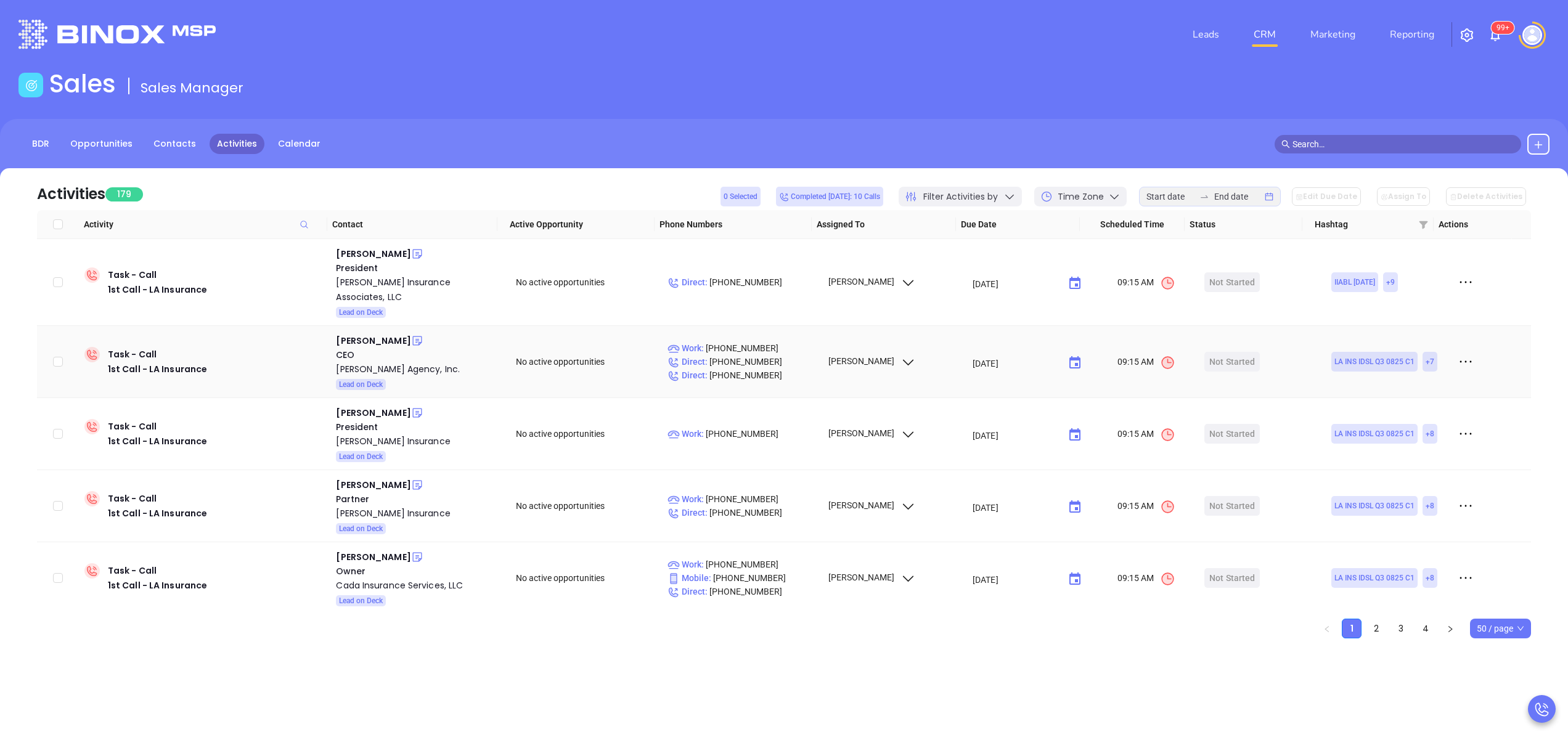
click at [1227, 358] on td "Not Started" at bounding box center [1260, 362] width 120 height 73
click at [1217, 352] on div "Start Now" at bounding box center [1233, 362] width 39 height 19
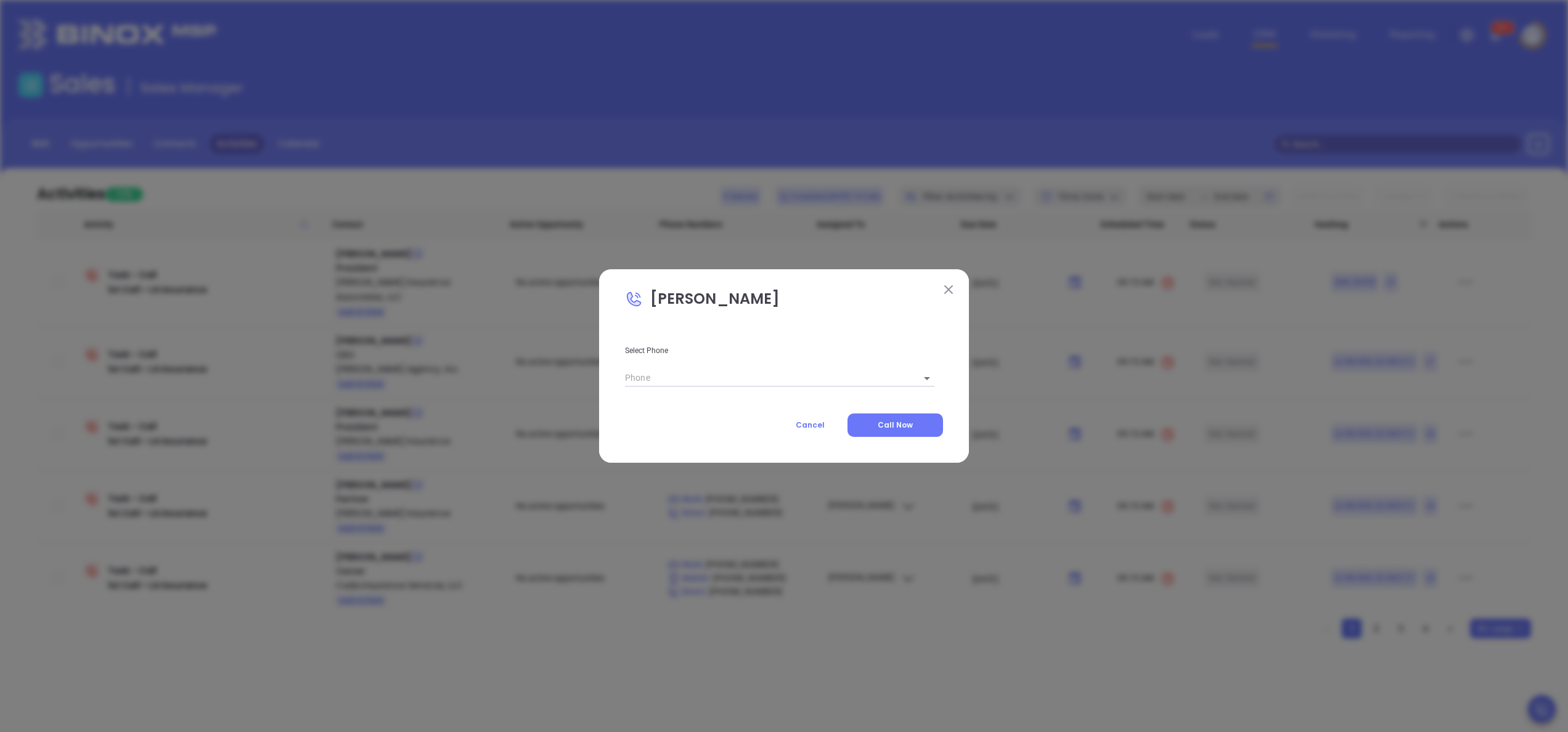
type input "(318) 894-9167"
type input "1"
click at [888, 425] on span "Call Now" at bounding box center [895, 425] width 35 height 11
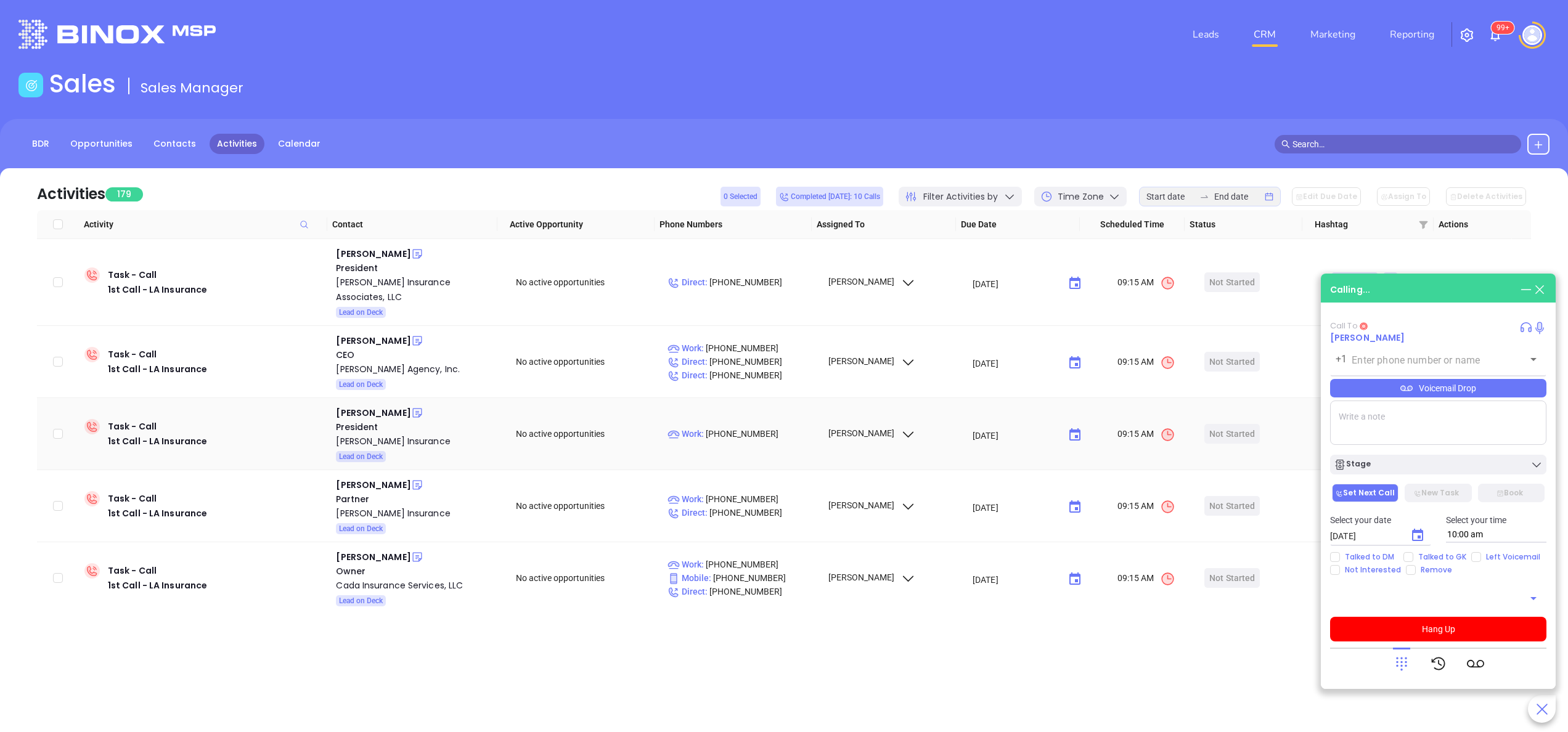
type input "(318) 894-9167"
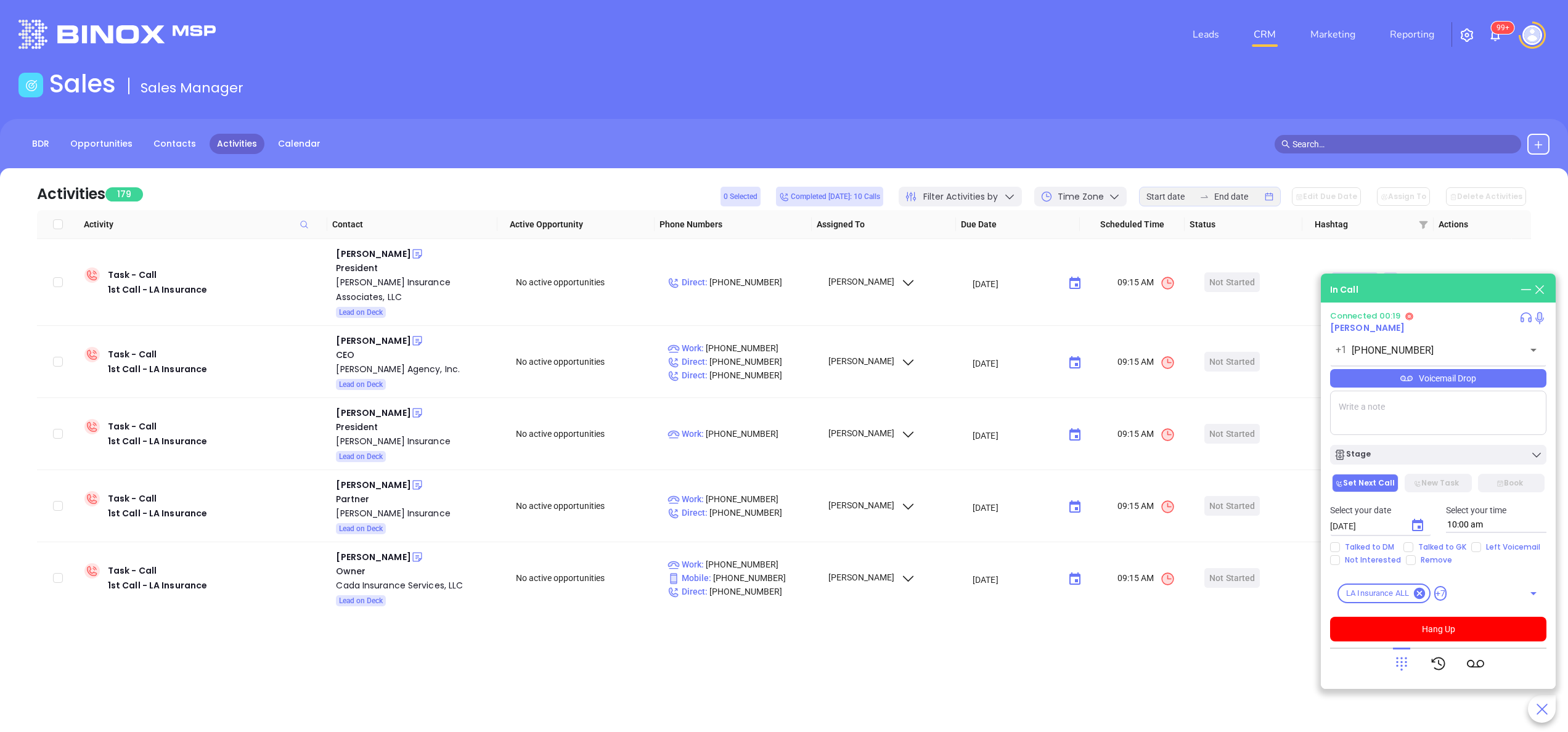
click at [1379, 431] on textarea at bounding box center [1438, 413] width 217 height 44
type textarea "matt@wemberlyagency.com"
click at [1495, 632] on button "Hang Up" at bounding box center [1438, 630] width 217 height 25
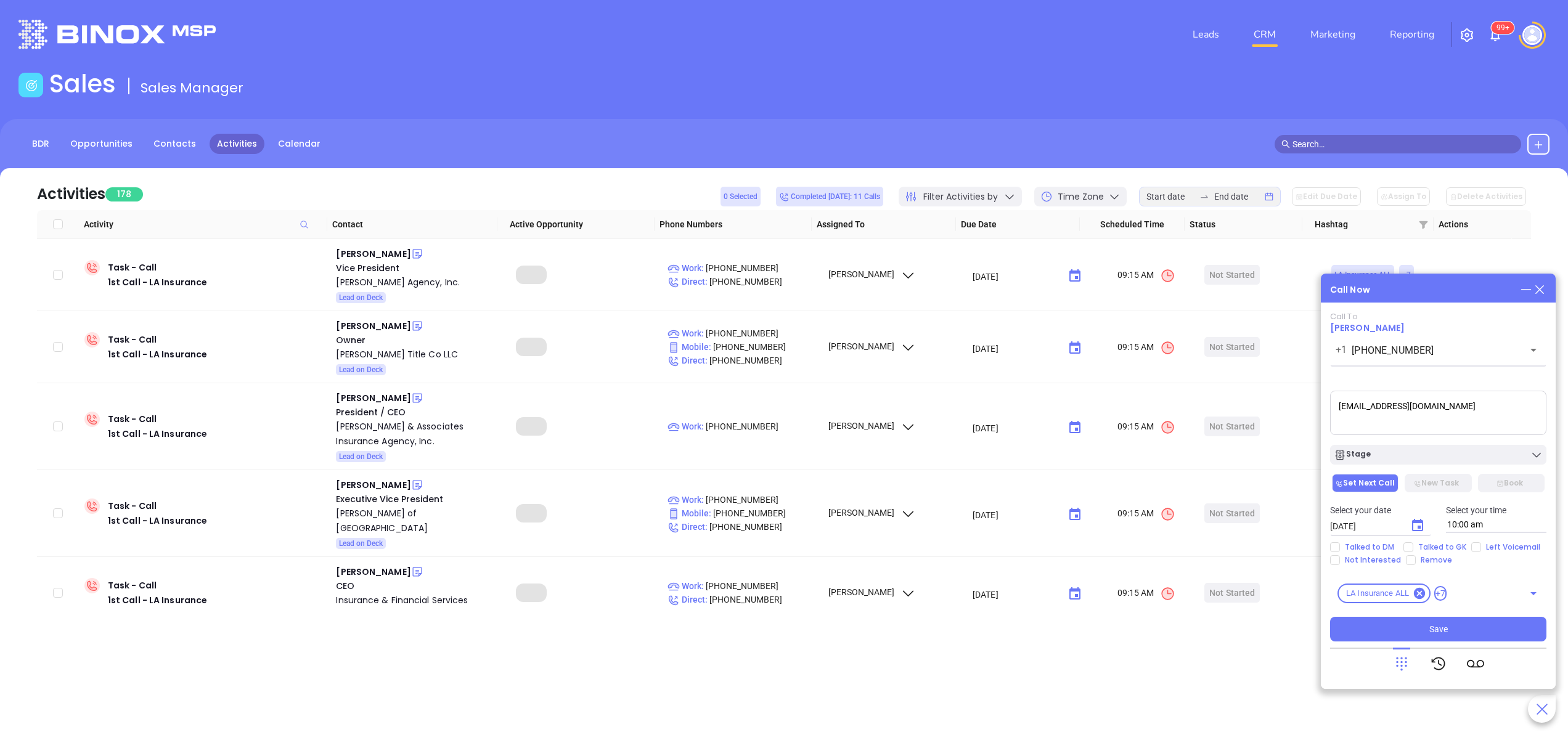
drag, startPoint x: 1470, startPoint y: 403, endPoint x: 1264, endPoint y: 425, distance: 207.2
click at [1264, 425] on main "Sales Sales Manager BDR Opportunities Contacts Activities Calendar Call Now Cal…" at bounding box center [784, 375] width 1568 height 613
type textarea "i spoke with [DEMOGRAPHIC_DATA] gk she said [PERSON_NAME] ever goes into the of…"
click at [1416, 525] on icon "Choose date, selected date is Sep 19, 2025" at bounding box center [1417, 525] width 15 height 15
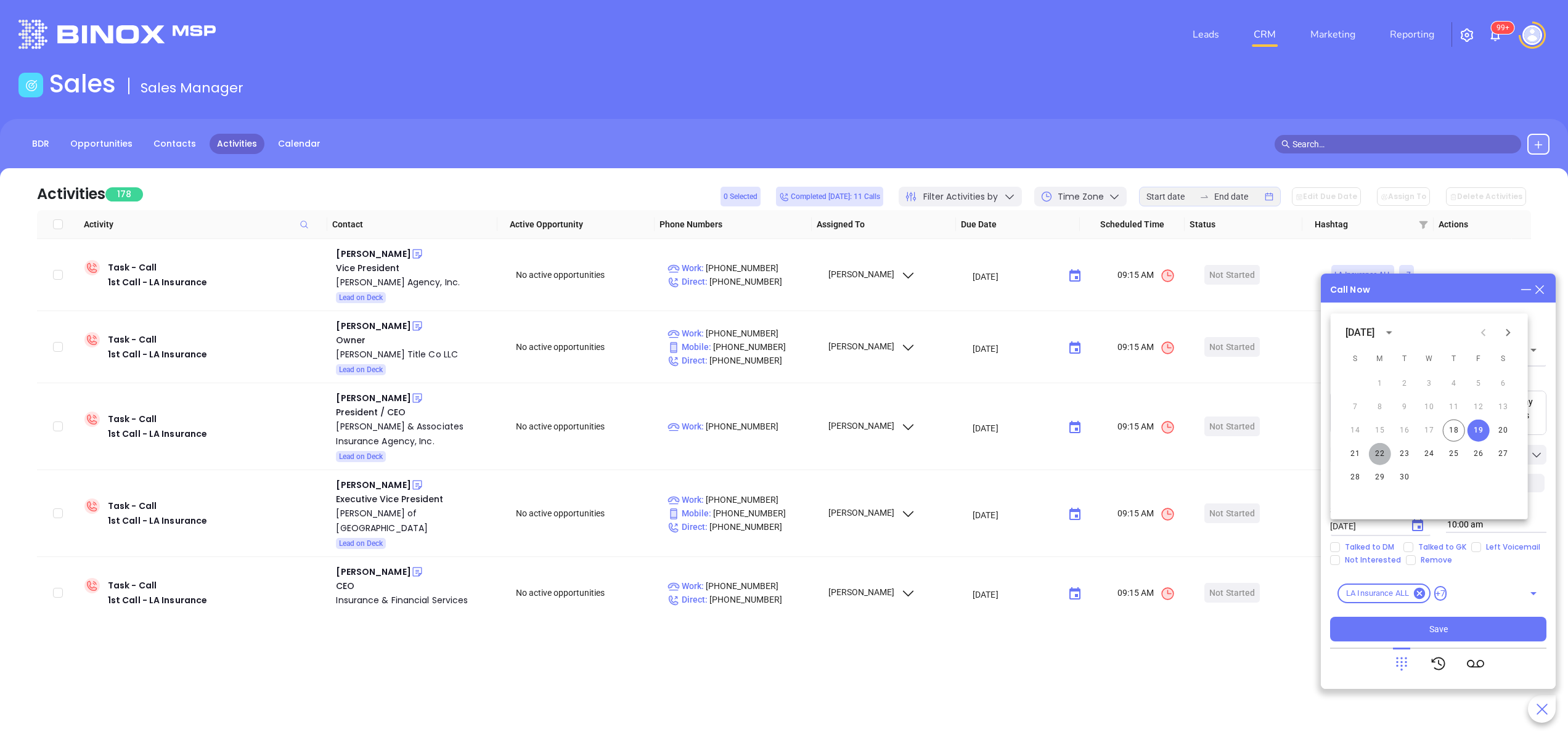
click at [1379, 456] on button "22" at bounding box center [1379, 454] width 22 height 22
type input "09/22/2025"
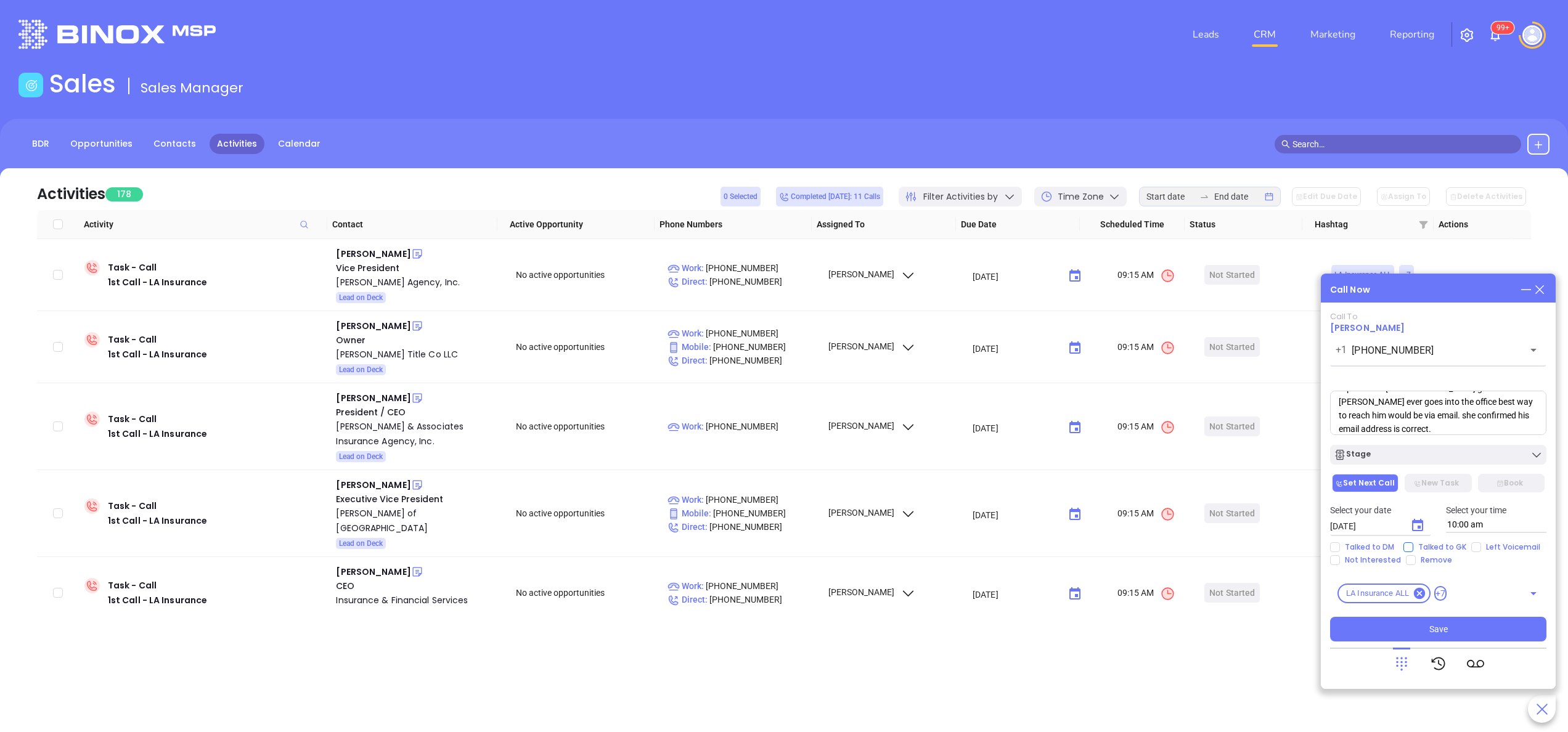
click at [1426, 543] on span "Talked to GK" at bounding box center [1442, 547] width 58 height 10
click at [1413, 543] on input "Talked to GK" at bounding box center [1408, 547] width 10 height 10
checkbox input "true"
click at [1408, 637] on button "Save" at bounding box center [1438, 630] width 217 height 25
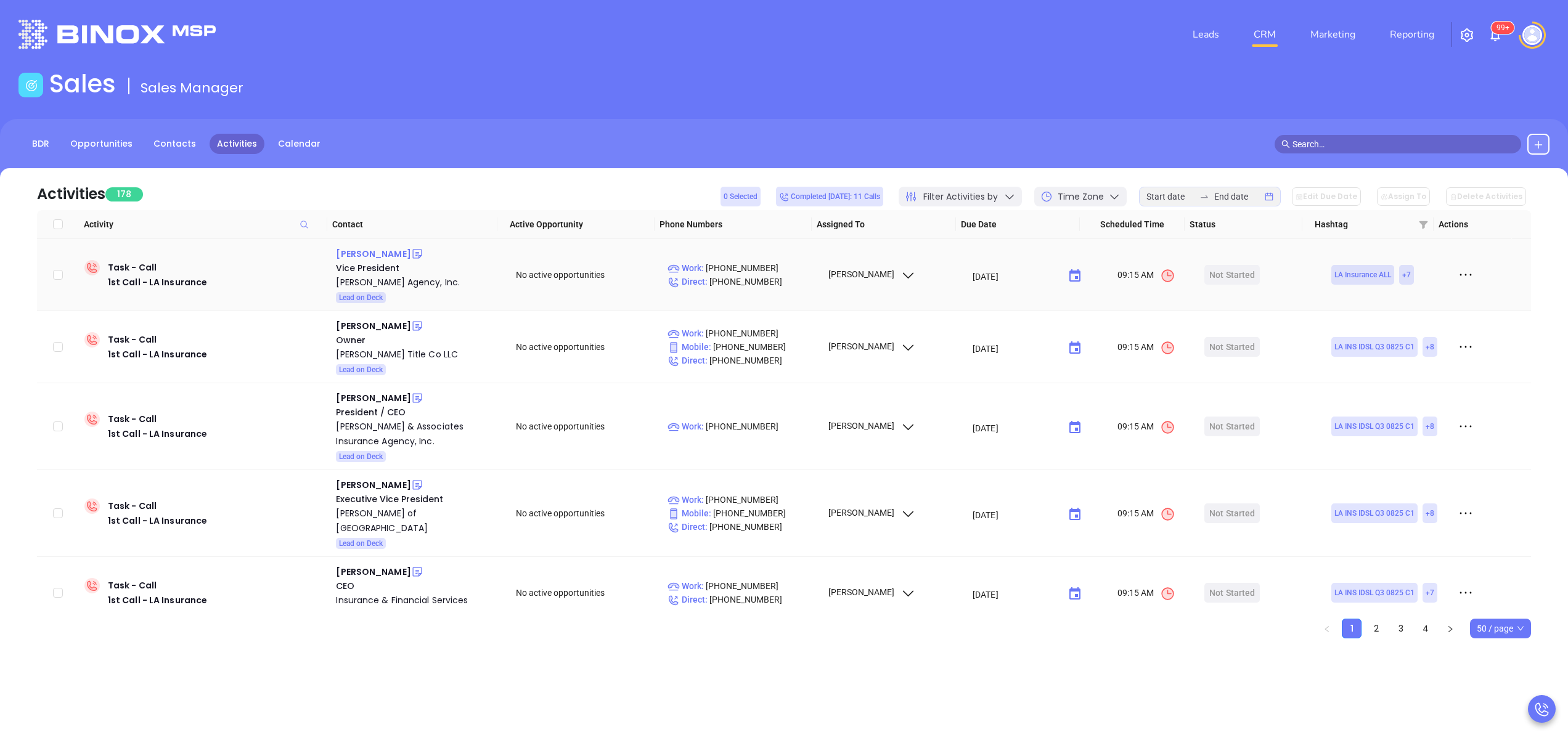
click at [363, 257] on div "Elaine Ardoin" at bounding box center [372, 253] width 74 height 15
click at [359, 285] on div "Dupre-Carrier-Godchaux Agency, Inc." at bounding box center [417, 281] width 162 height 15
click at [362, 334] on div "Lance Mosley" at bounding box center [372, 326] width 74 height 15
click at [392, 362] on div "Mosley Title Co LLC" at bounding box center [417, 354] width 162 height 15
click at [411, 333] on icon at bounding box center [417, 326] width 13 height 13
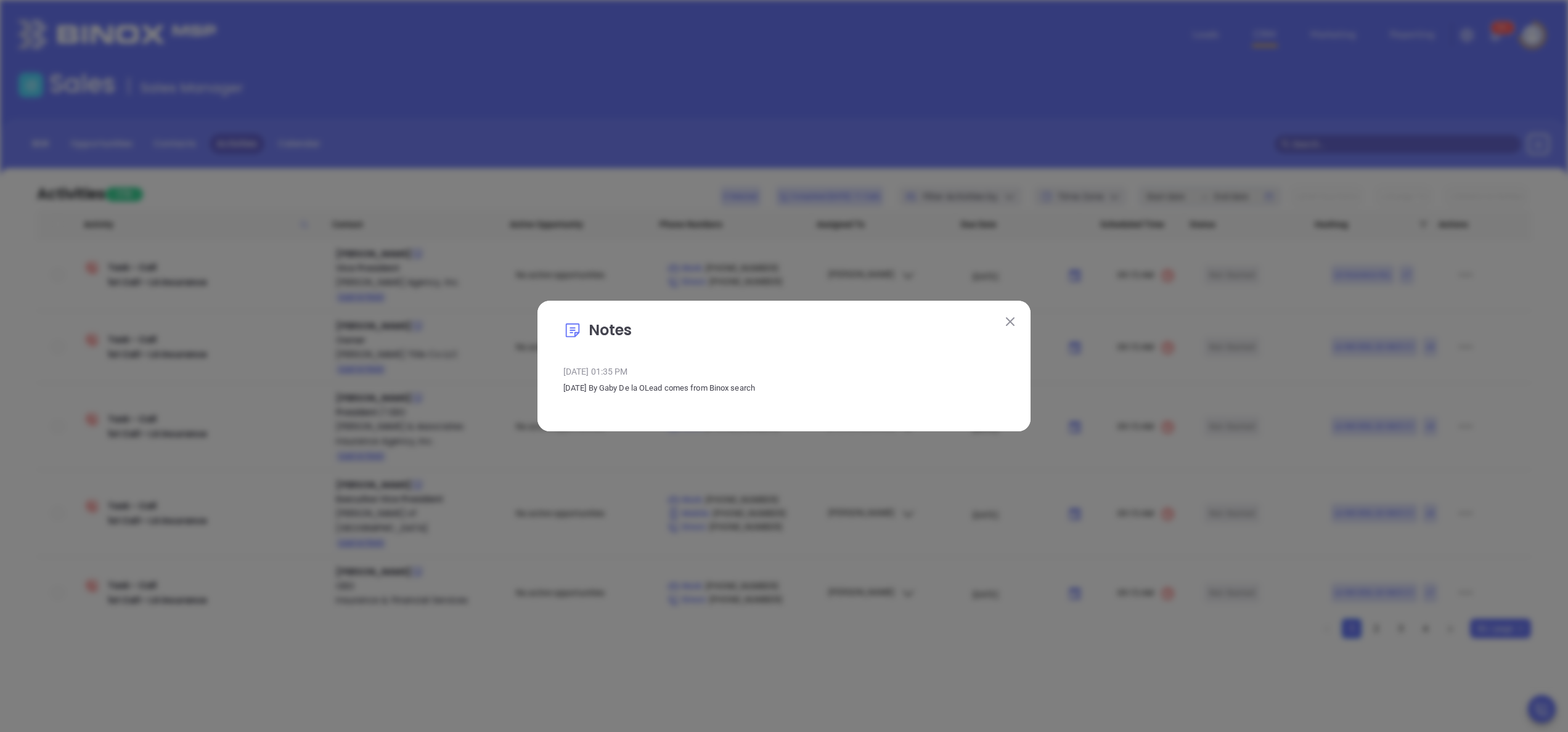
click at [1012, 318] on img at bounding box center [1010, 321] width 9 height 9
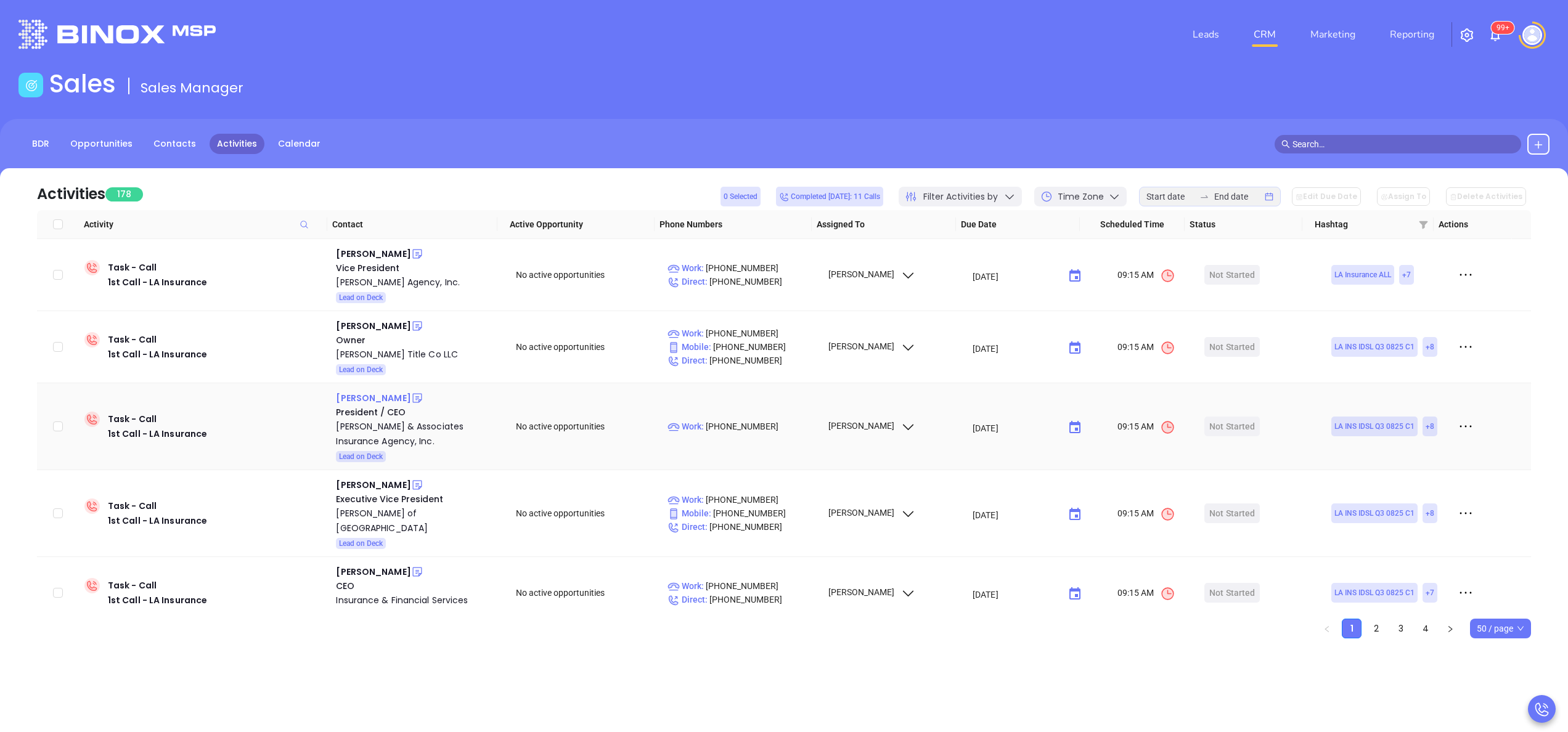
click at [388, 406] on div "Gabrielle Boudreaux" at bounding box center [372, 397] width 74 height 15
click at [363, 449] on div "Boudreaux & Associates Insurance Agency, Inc." at bounding box center [417, 434] width 162 height 30
click at [423, 404] on icon at bounding box center [417, 398] width 13 height 13
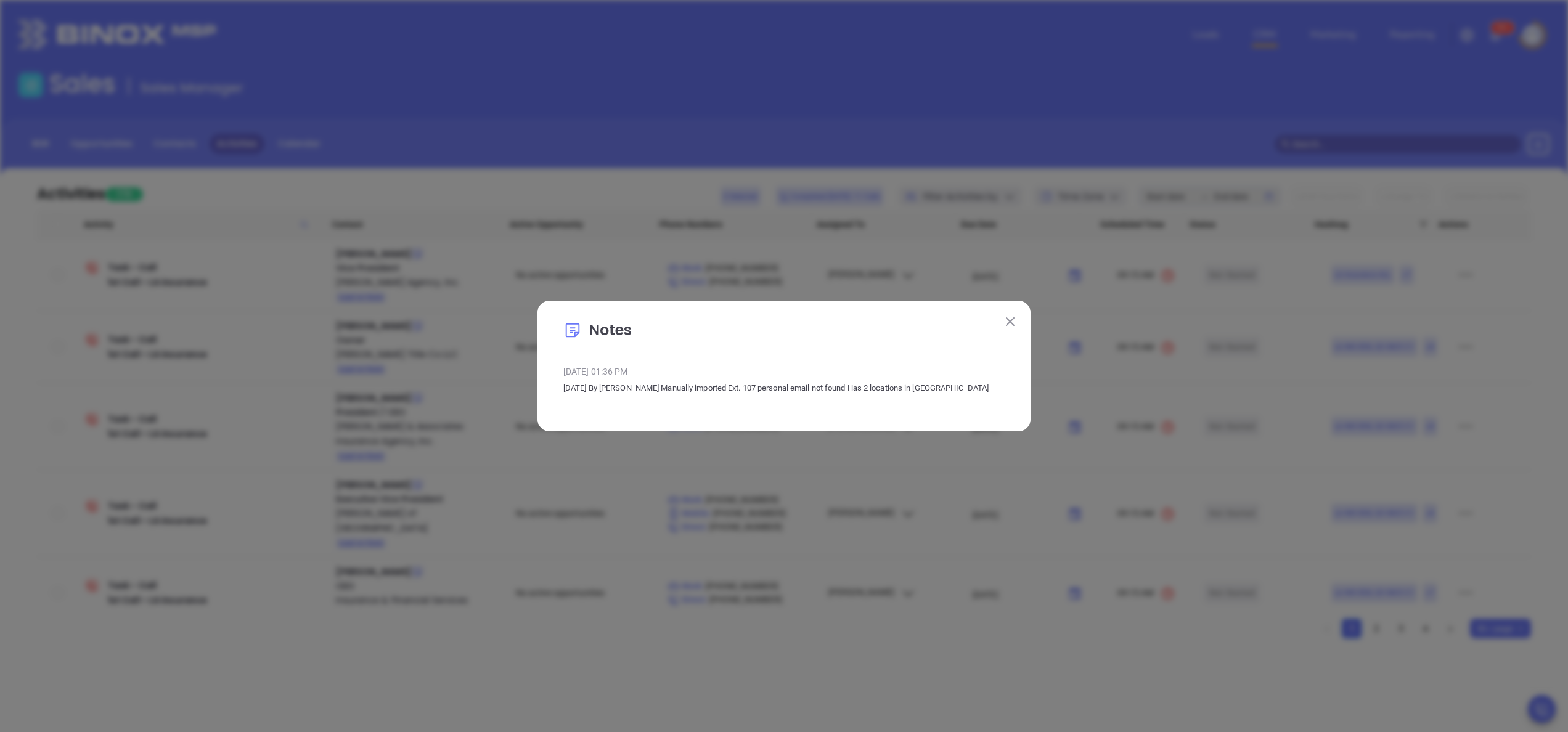
click at [1016, 319] on button at bounding box center [1010, 321] width 16 height 16
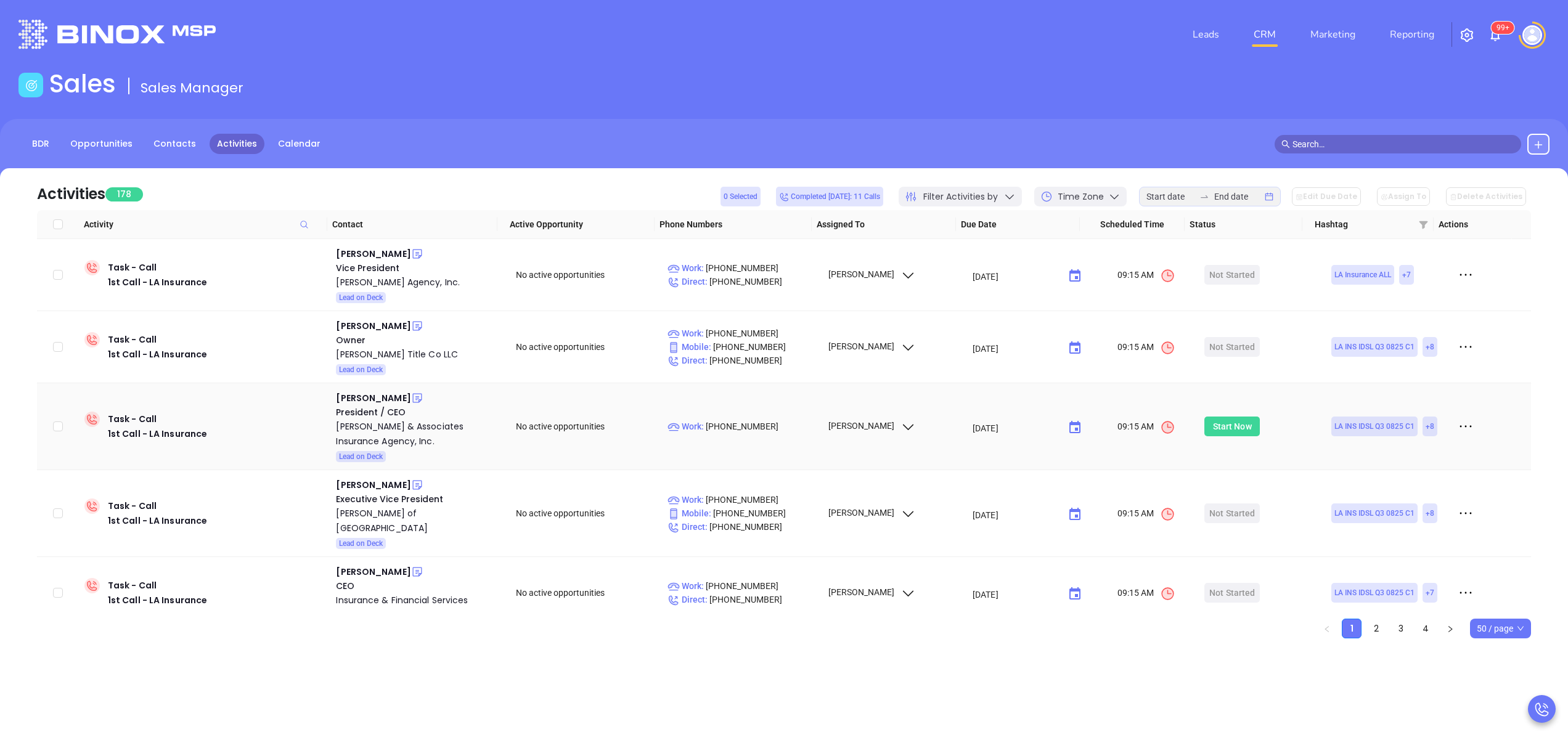
click at [1224, 436] on div "Start Now" at bounding box center [1233, 426] width 39 height 19
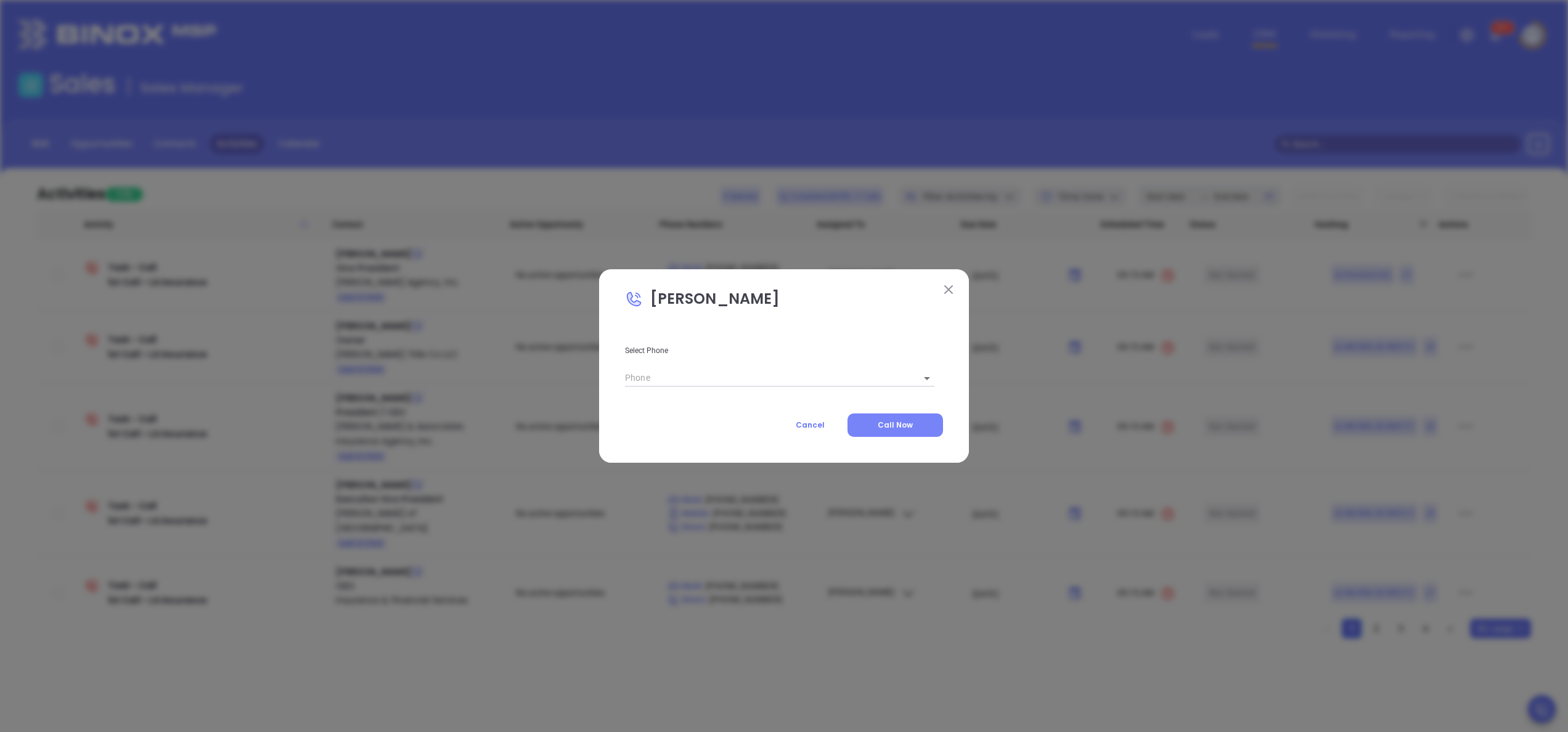
type input "(504) 340-2500"
type input "1"
click at [918, 425] on button "Call Now" at bounding box center [895, 425] width 96 height 23
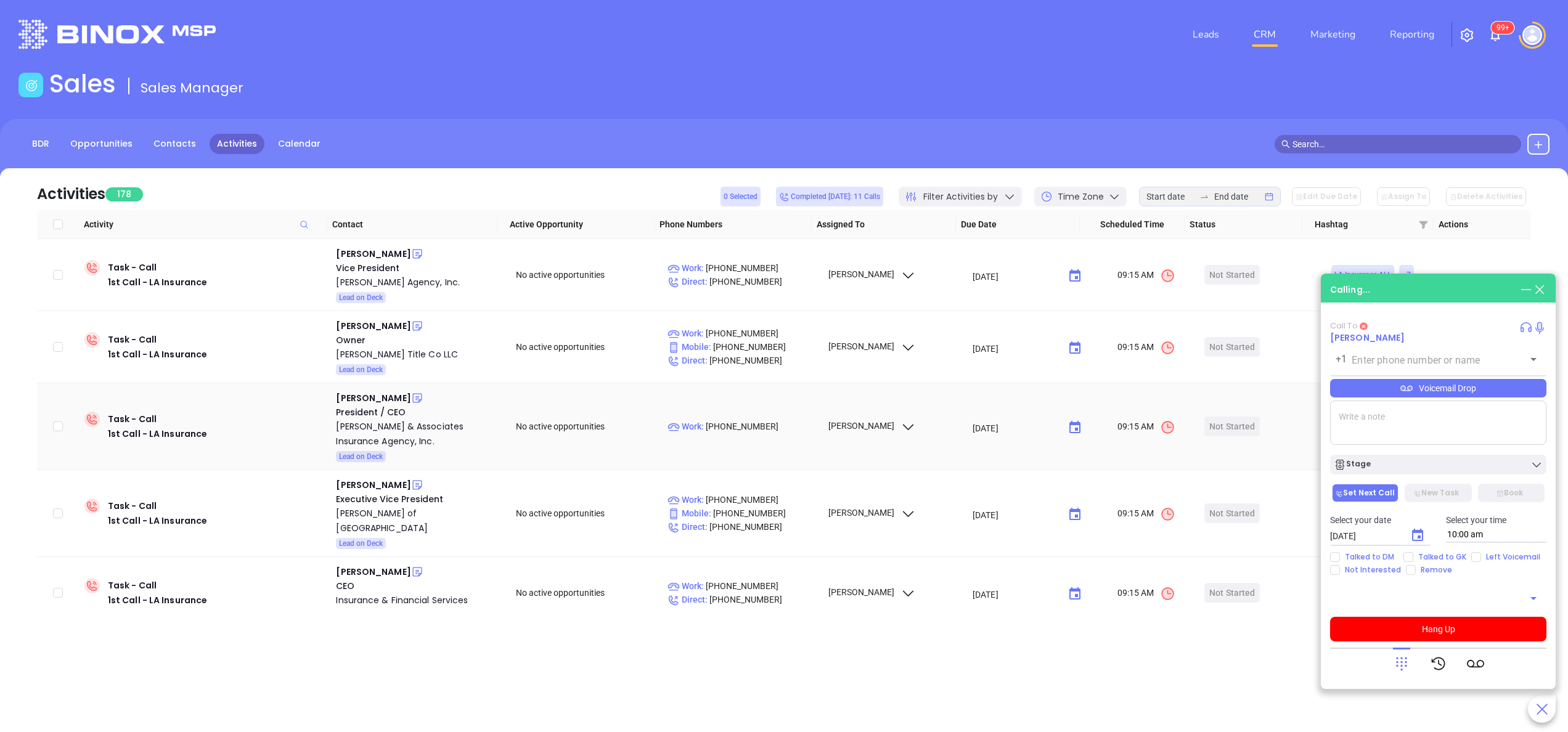
type input "(504) 340-2500"
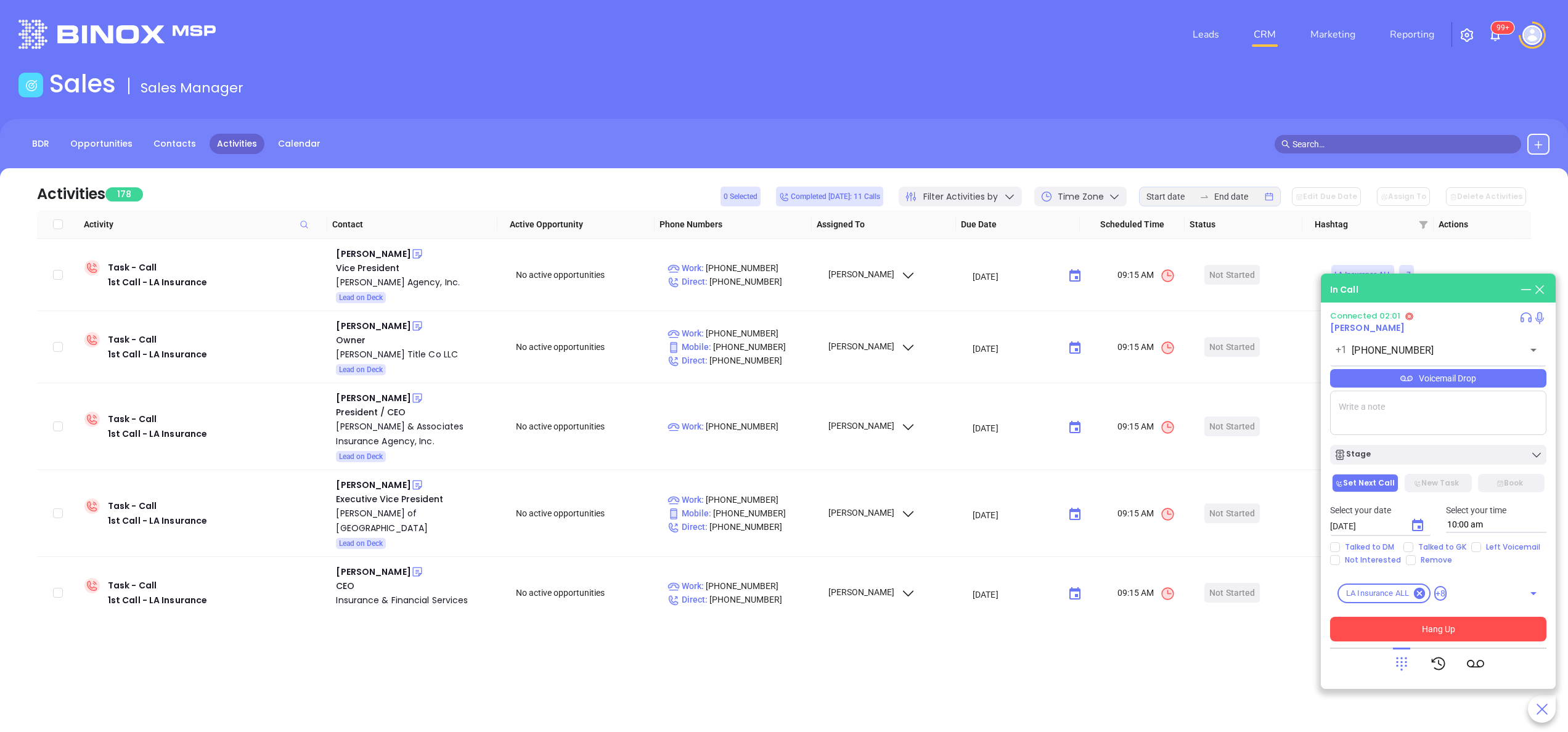
click at [1438, 620] on button "Hang Up" at bounding box center [1438, 630] width 217 height 25
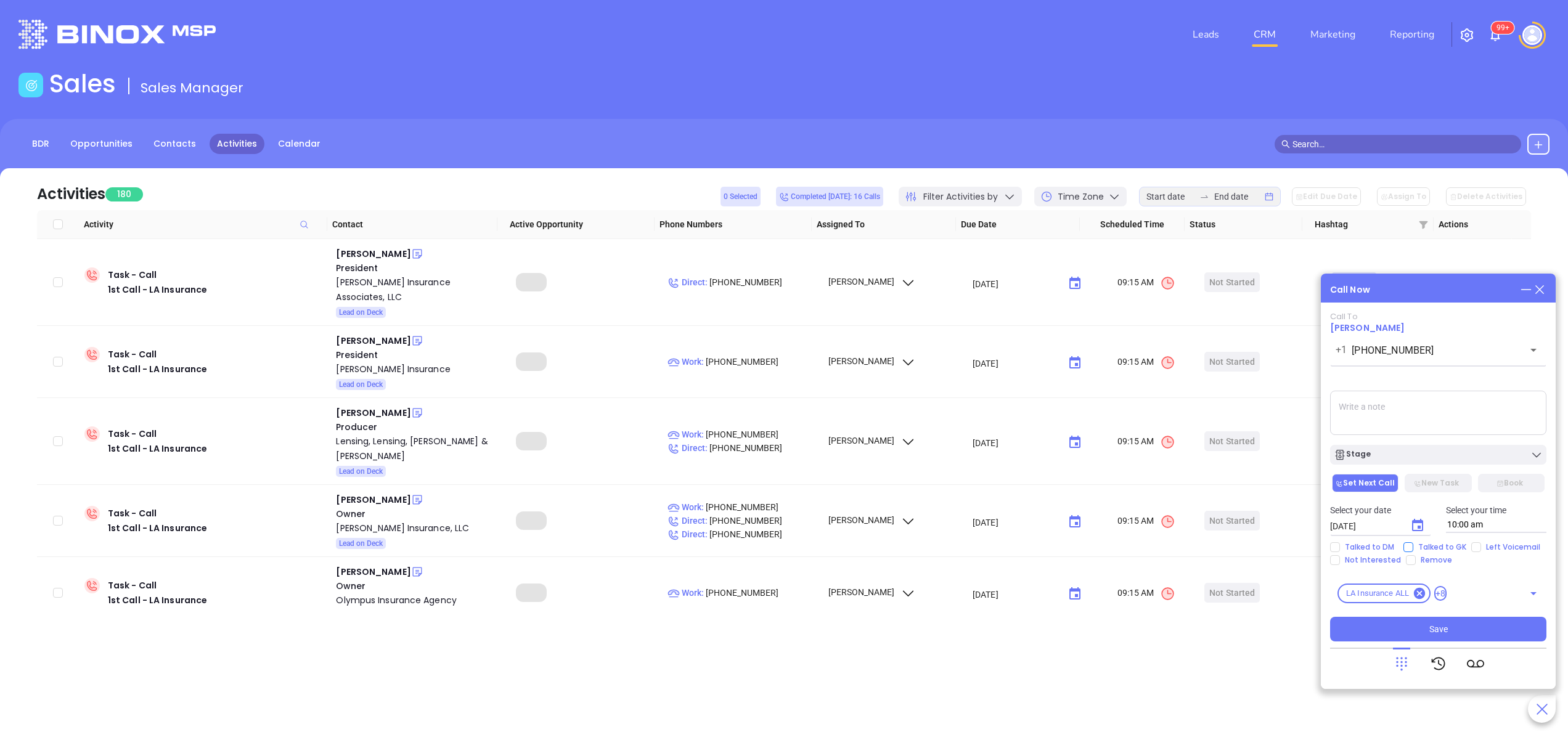
click at [1423, 545] on span "Talked to GK" at bounding box center [1442, 547] width 58 height 10
click at [1413, 545] on input "Talked to GK" at bounding box center [1408, 547] width 10 height 10
checkbox input "true"
click at [1474, 547] on input "Left Voicemail" at bounding box center [1476, 547] width 10 height 10
checkbox input "true"
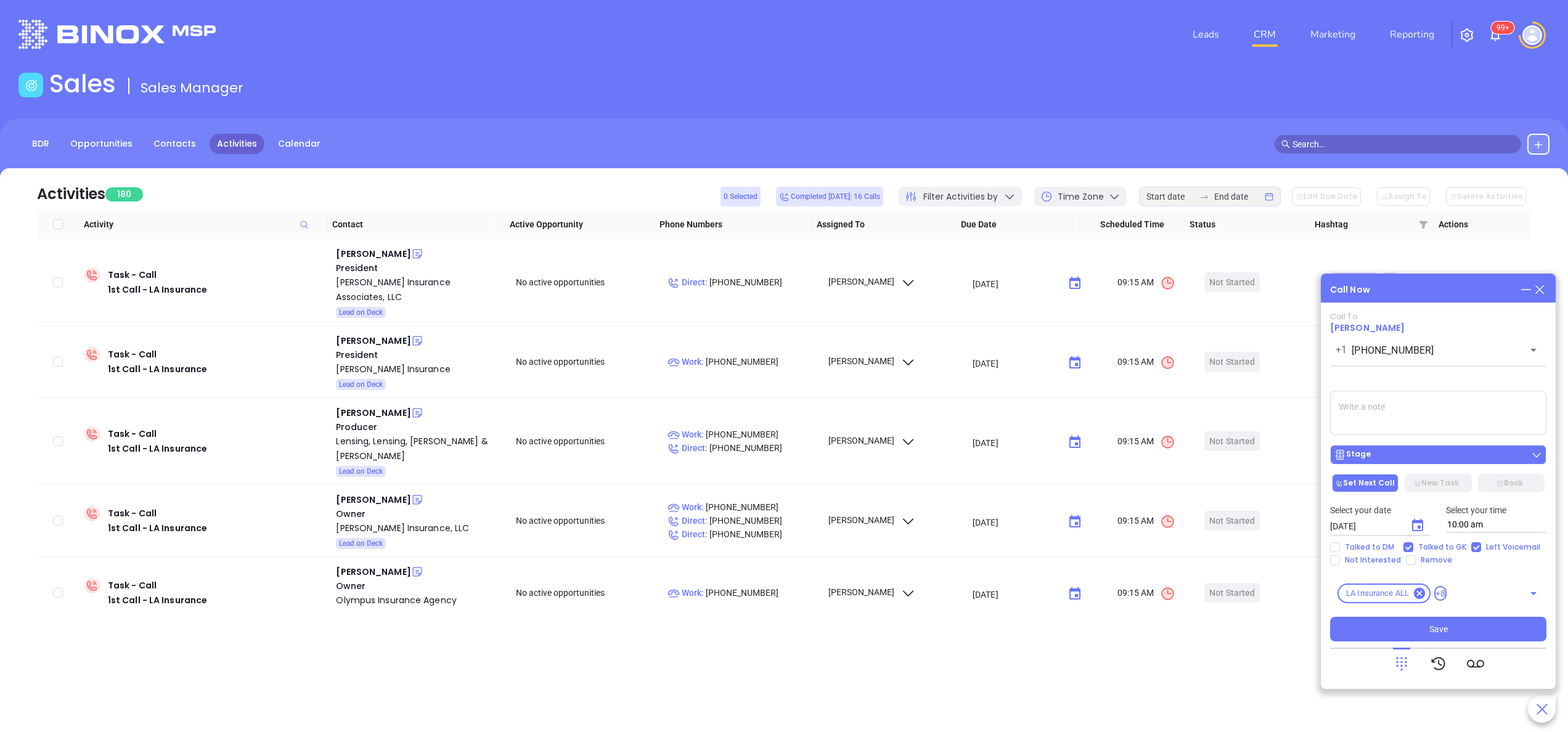
click at [1426, 452] on div "Stage" at bounding box center [1438, 454] width 209 height 13
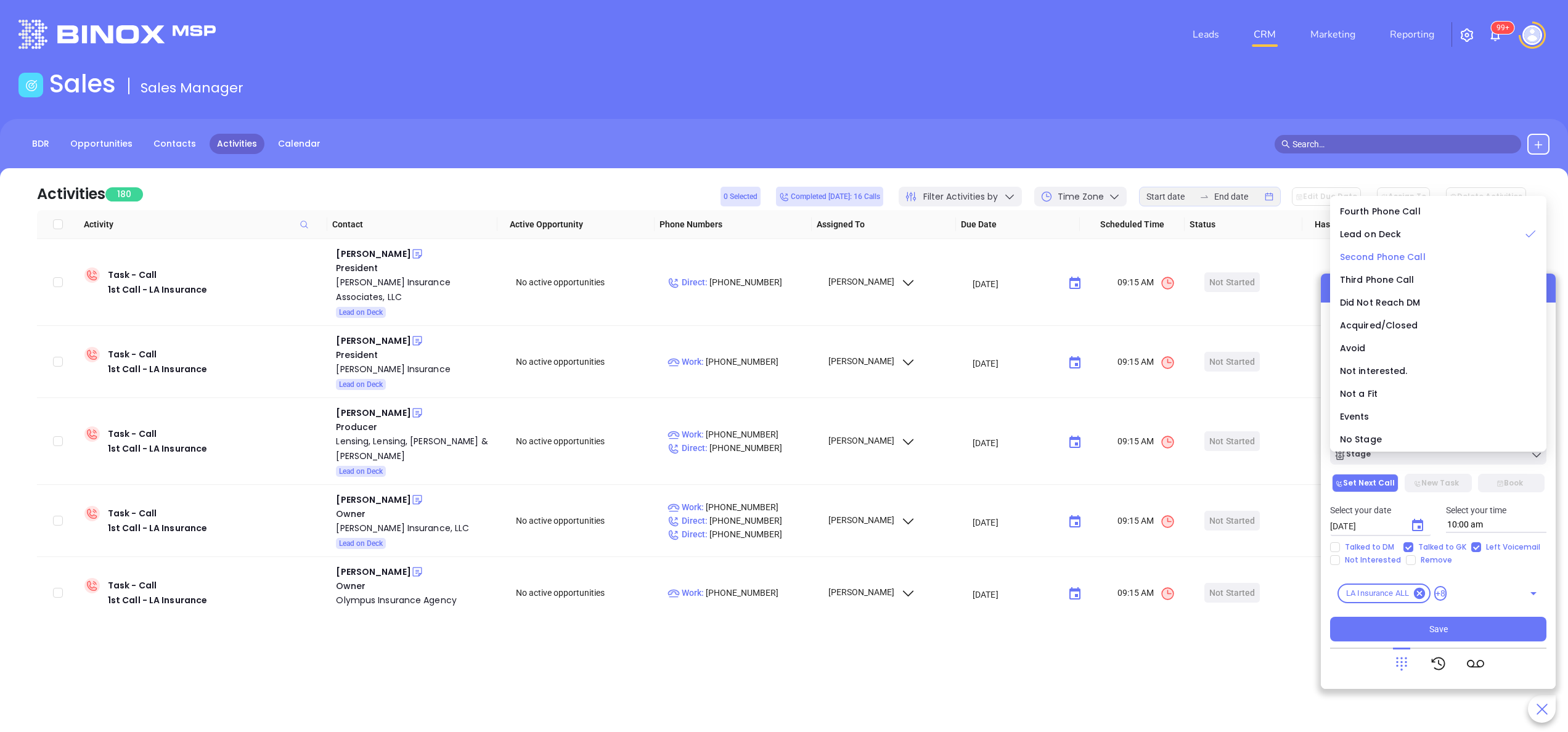
click at [1397, 251] on span "Second Phone Call" at bounding box center [1382, 257] width 86 height 13
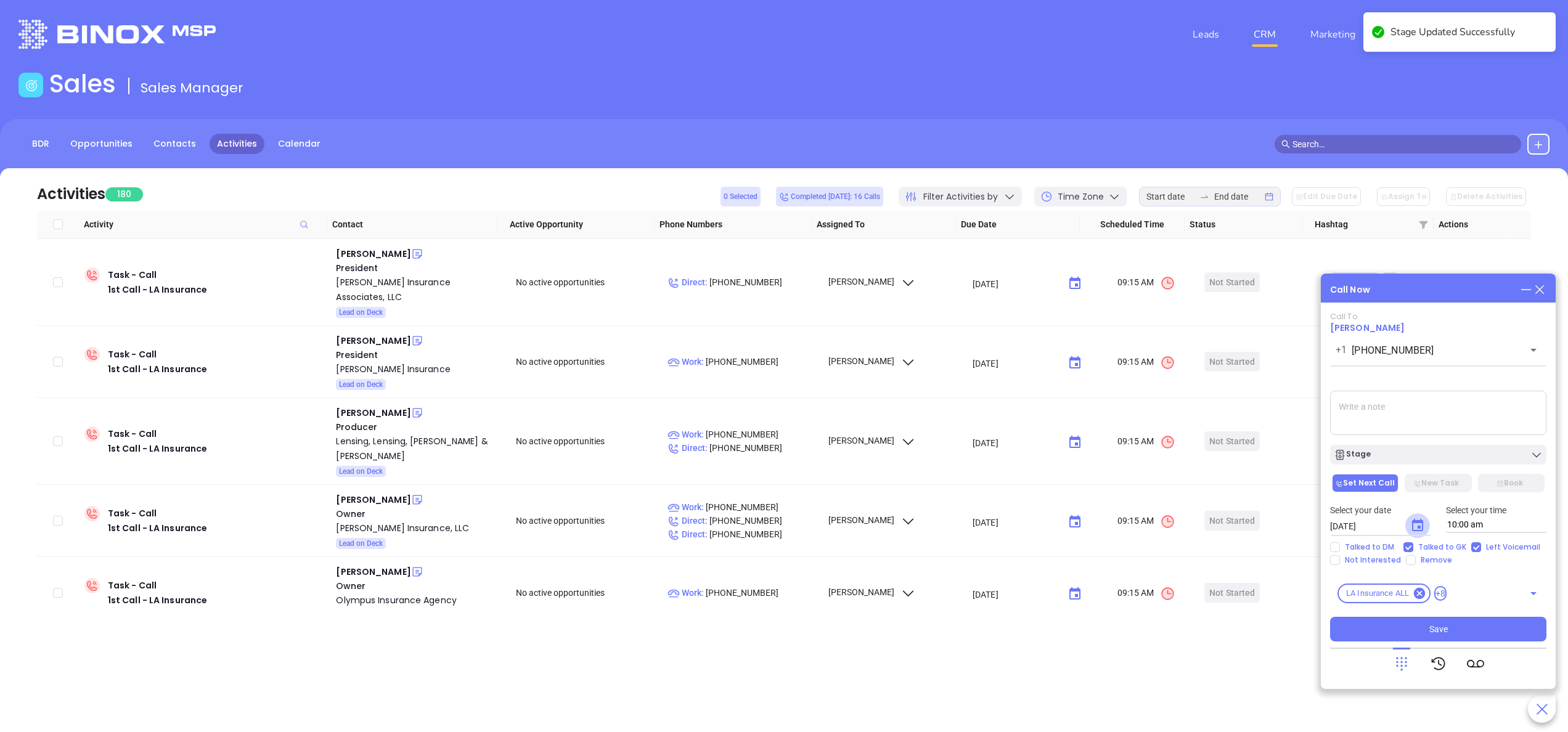
click at [1416, 526] on icon "Choose date, selected date is Sep 19, 2025" at bounding box center [1417, 525] width 15 height 15
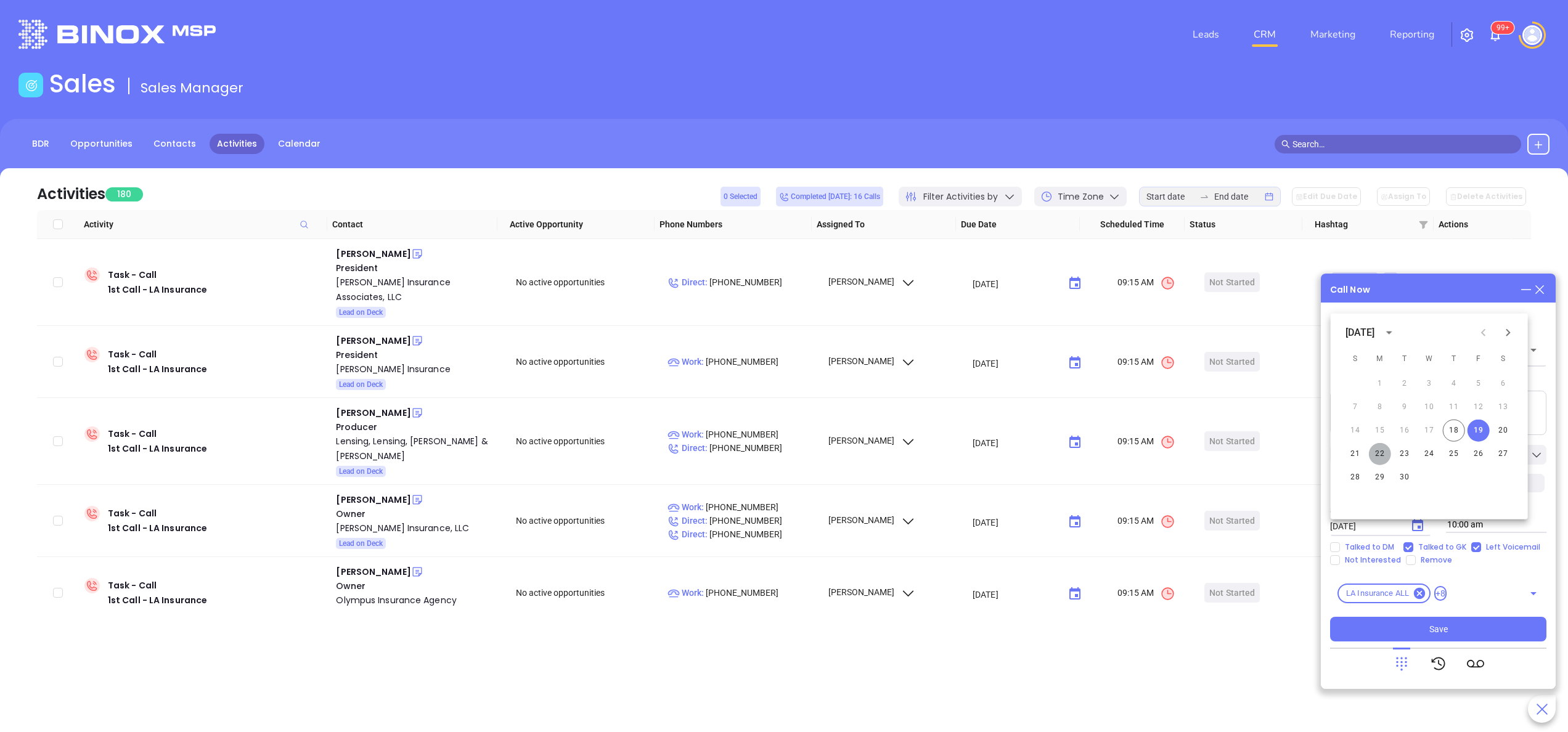
click at [1385, 453] on button "22" at bounding box center [1379, 454] width 22 height 22
type input "[DATE]"
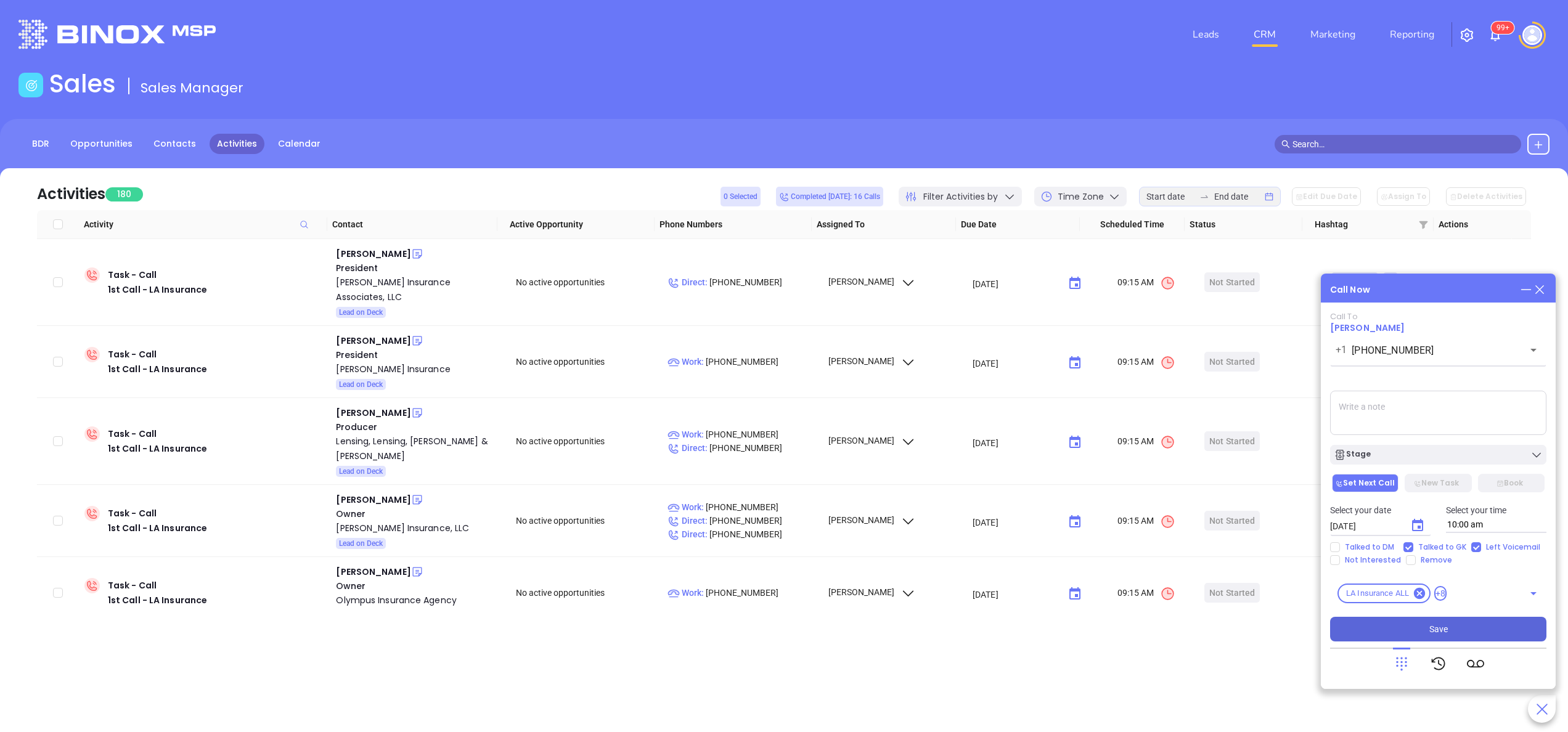
click at [1416, 625] on button "Save" at bounding box center [1438, 630] width 217 height 25
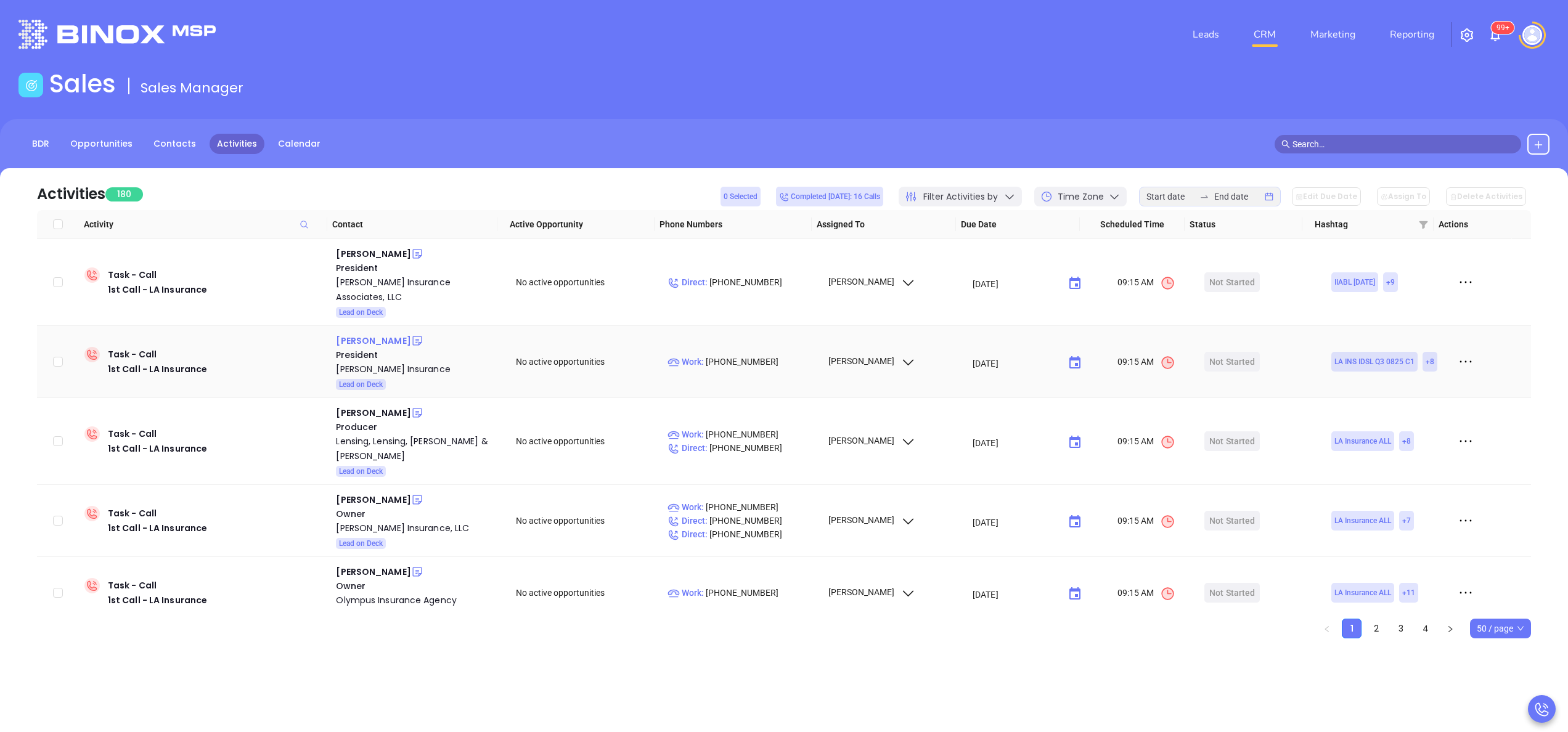
click at [348, 334] on div "Bill Porche" at bounding box center [372, 340] width 74 height 15
click at [368, 362] on div "Olinde Porche Insurance" at bounding box center [417, 368] width 162 height 15
click at [411, 335] on icon at bounding box center [417, 340] width 13 height 13
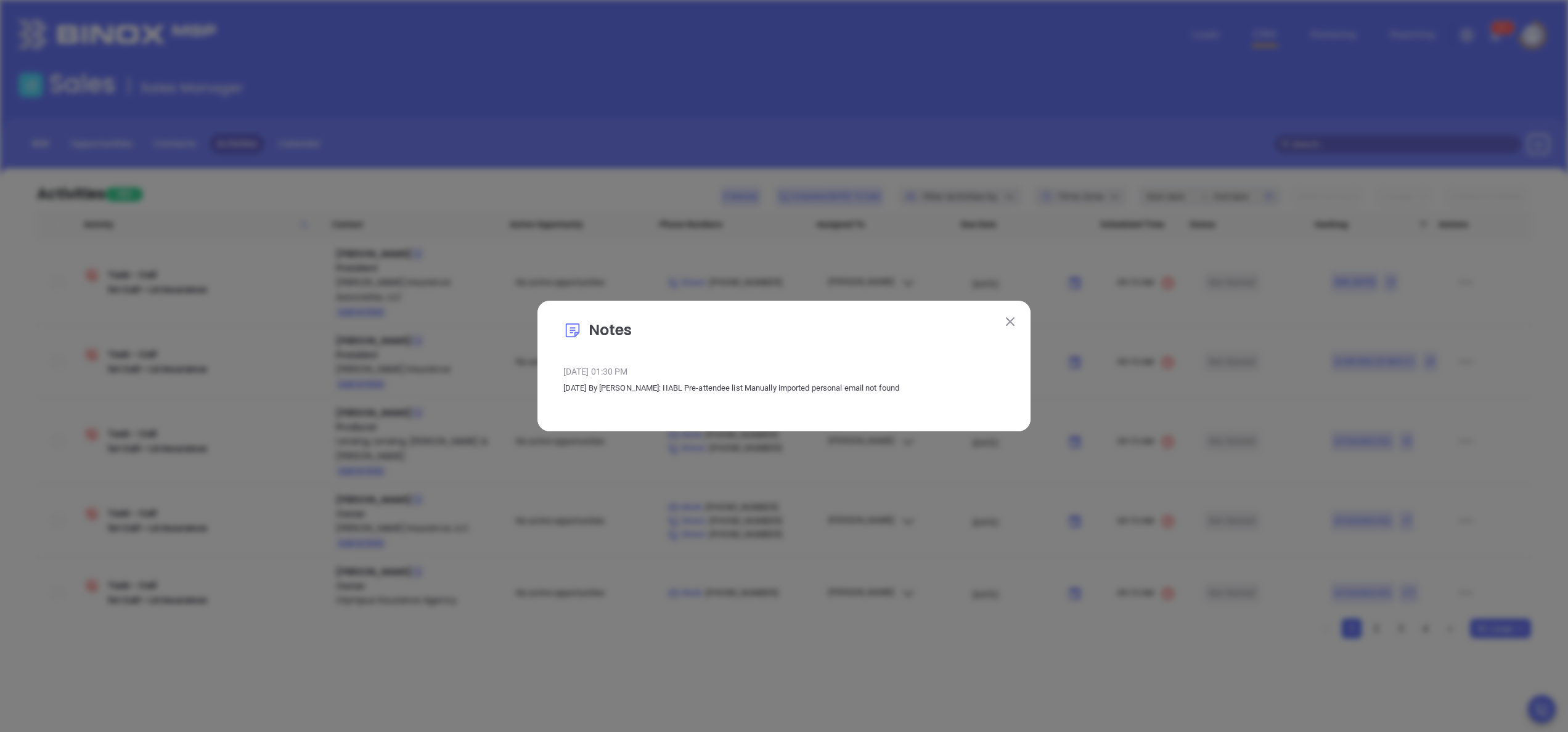
click at [1014, 321] on button at bounding box center [1010, 321] width 16 height 16
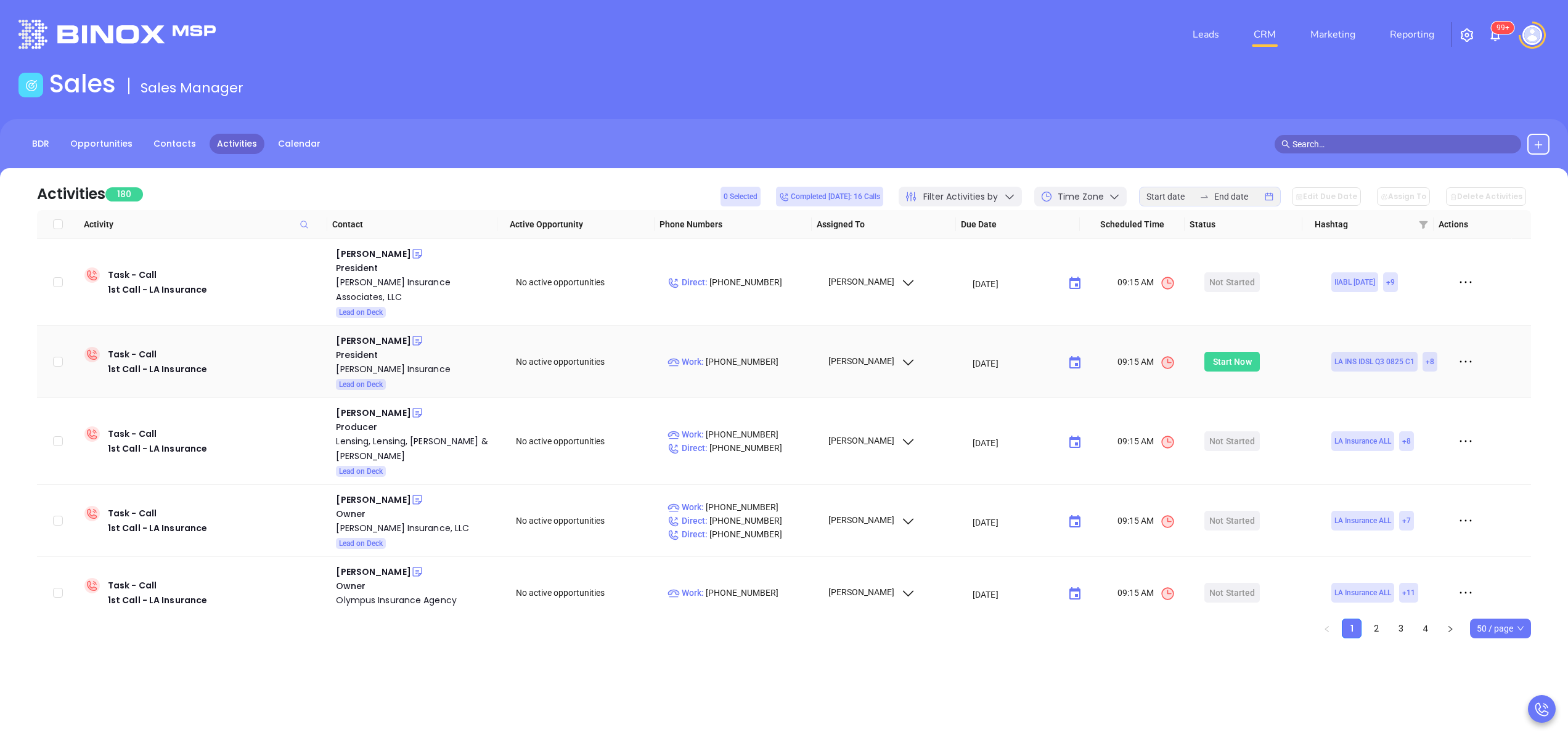
click at [1232, 352] on div "Start Now" at bounding box center [1233, 362] width 39 height 19
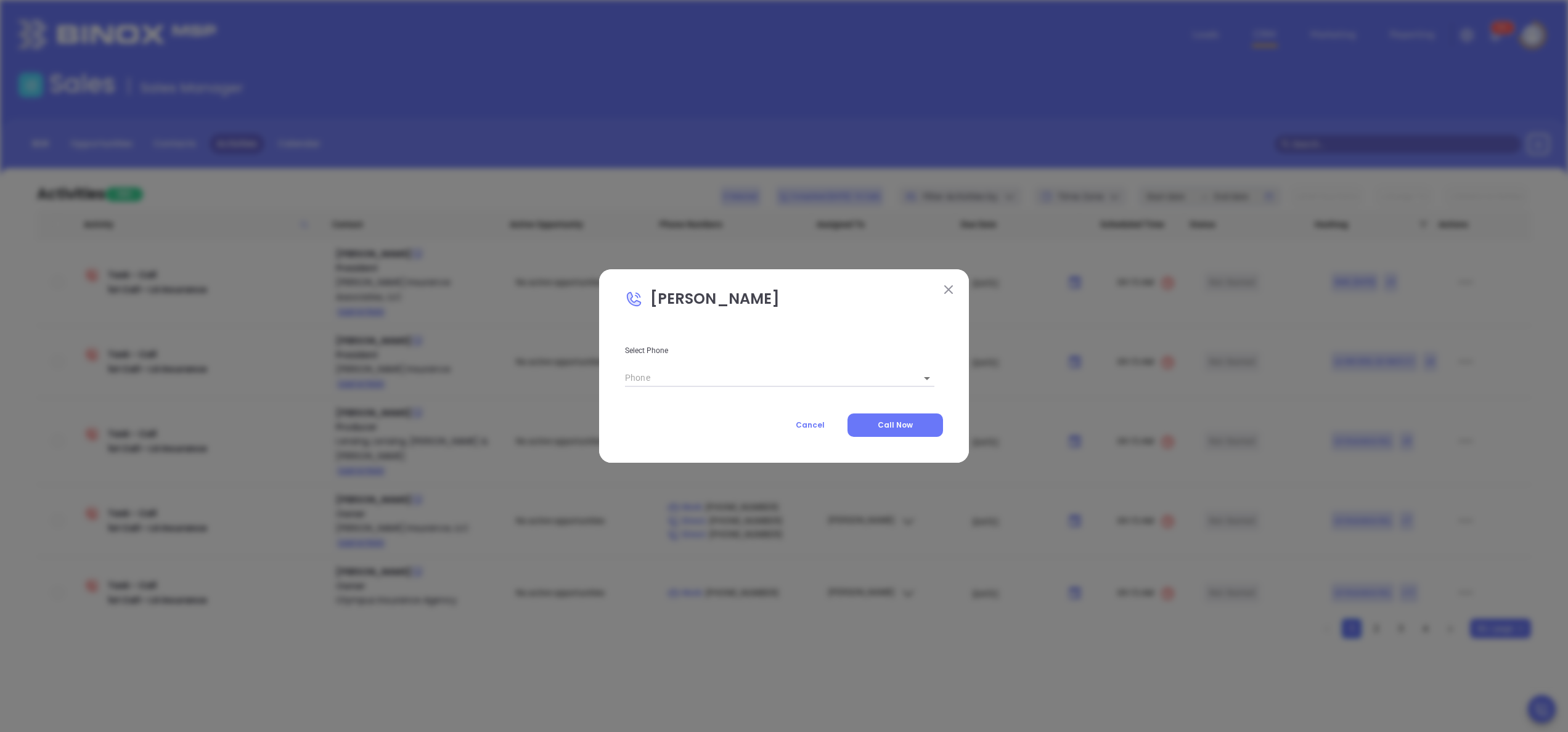
type input "(225) 293-3958"
type input "1"
click at [919, 425] on button "Call Now" at bounding box center [895, 425] width 96 height 23
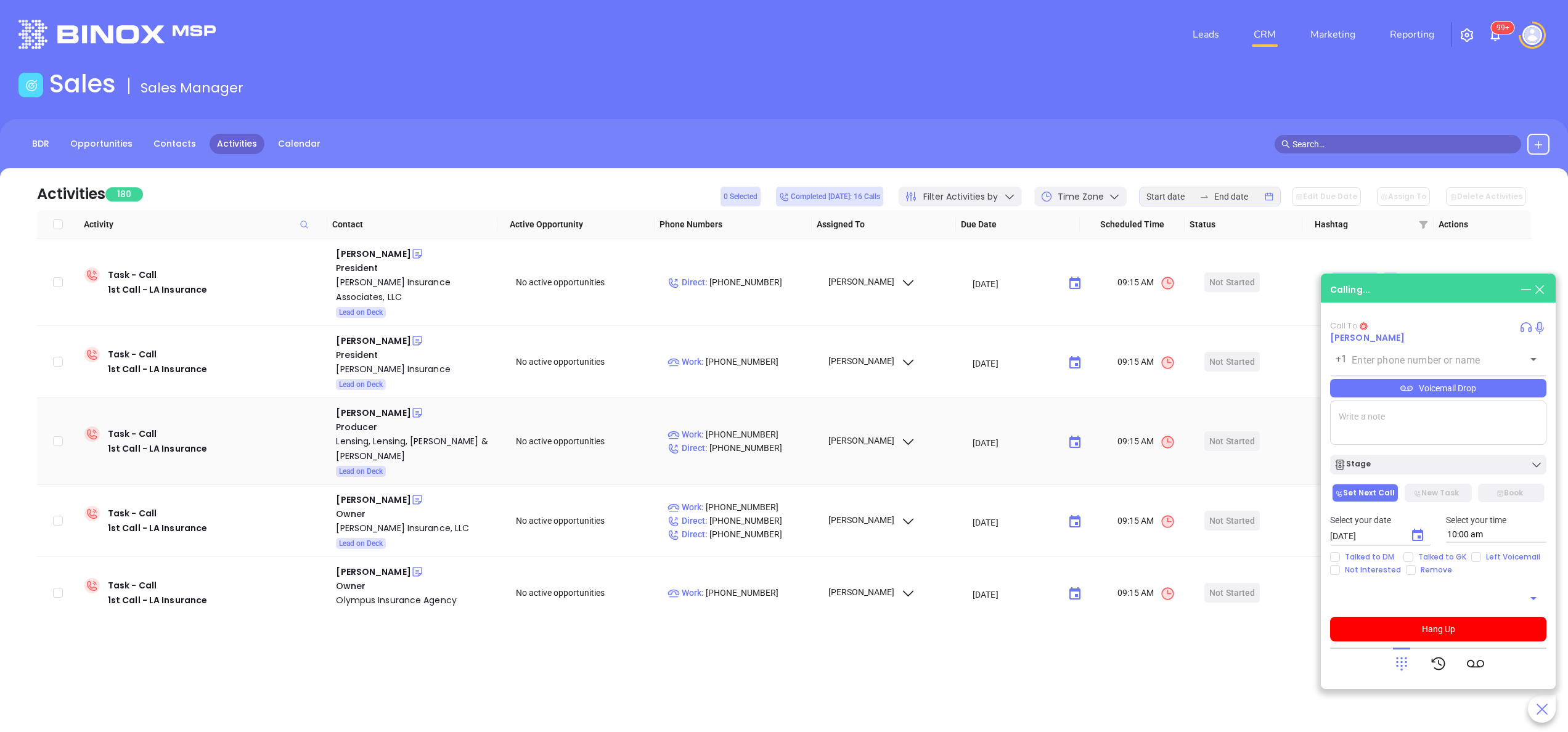
type input "(225) 293-3958"
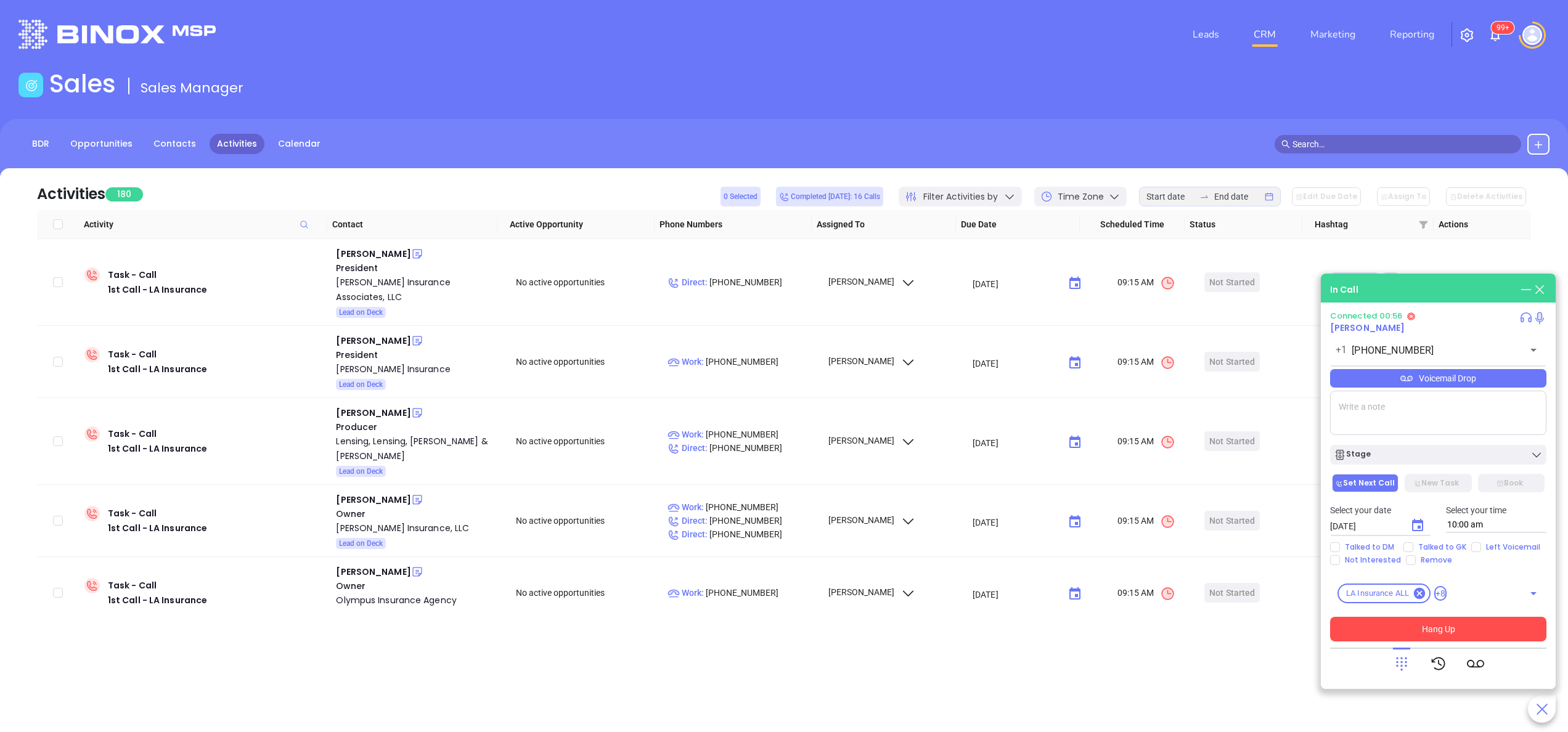
click at [1453, 626] on button "Hang Up" at bounding box center [1438, 630] width 217 height 25
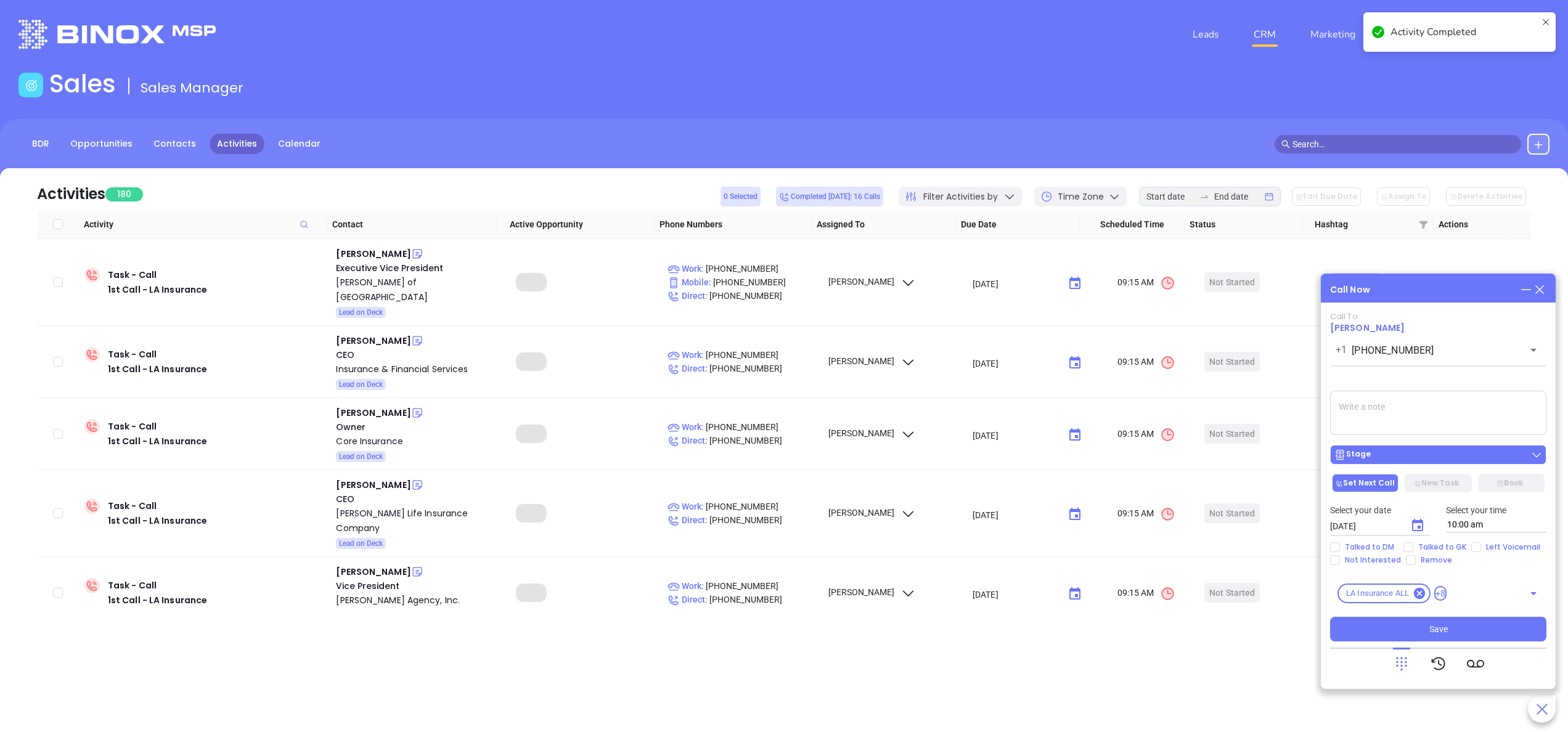
click at [1416, 452] on div "Stage" at bounding box center [1438, 454] width 209 height 13
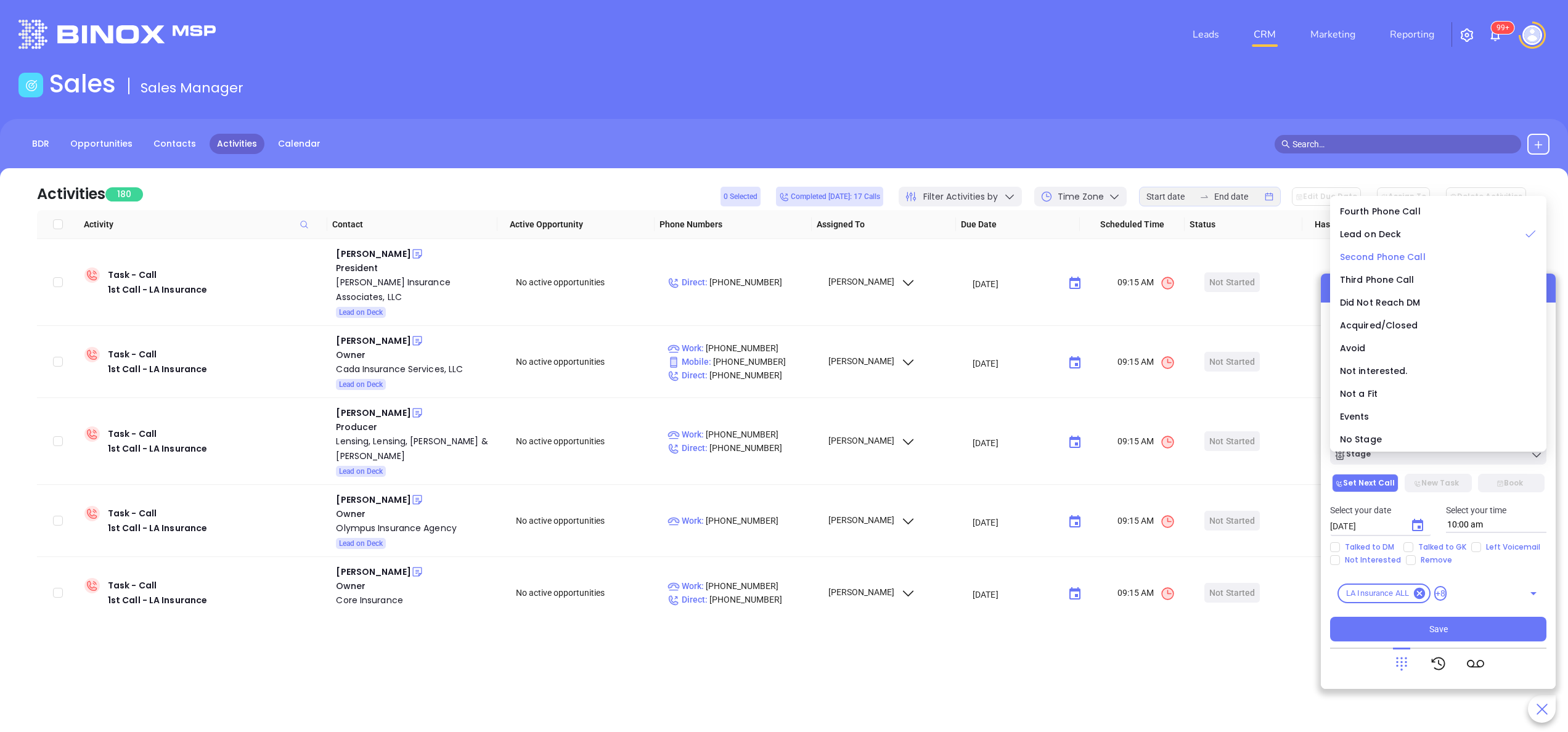
click at [1404, 252] on span "Second Phone Call" at bounding box center [1382, 257] width 86 height 13
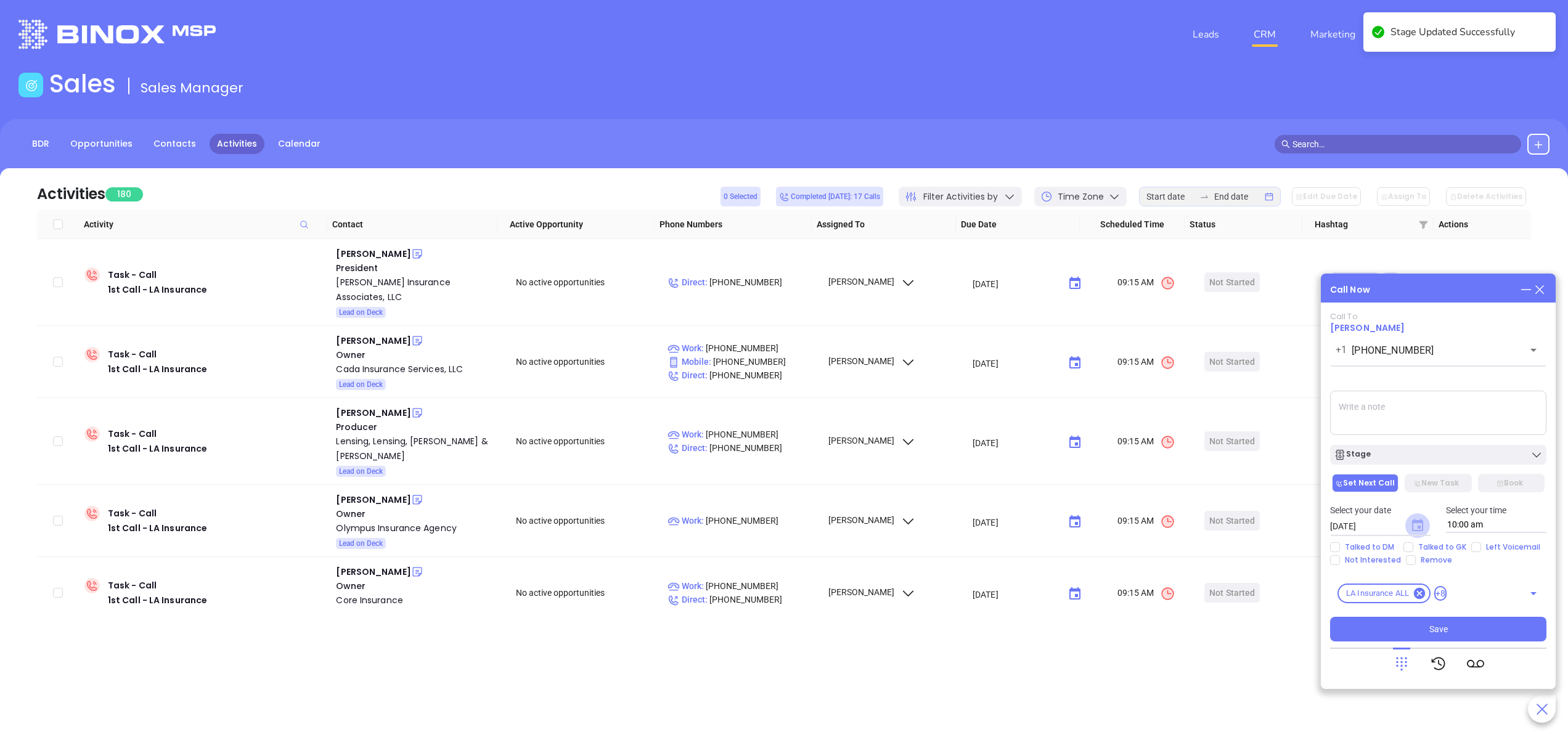
click at [1416, 521] on icon "Choose date, selected date is Sep 19, 2025" at bounding box center [1417, 525] width 11 height 13
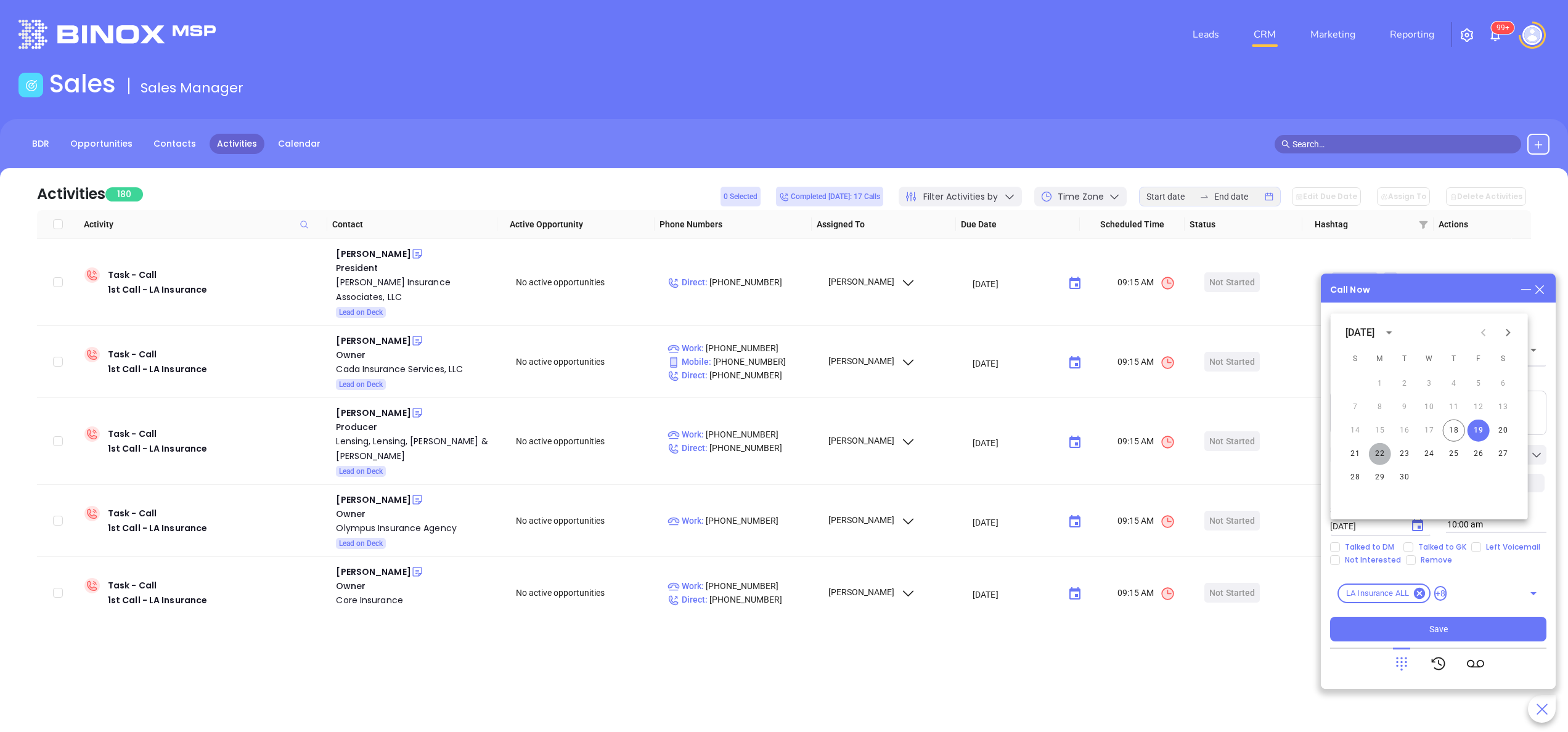
click at [1379, 452] on button "22" at bounding box center [1379, 454] width 22 height 22
type input "09/22/2025"
click at [1475, 548] on input "Left Voicemail" at bounding box center [1476, 547] width 10 height 10
checkbox input "true"
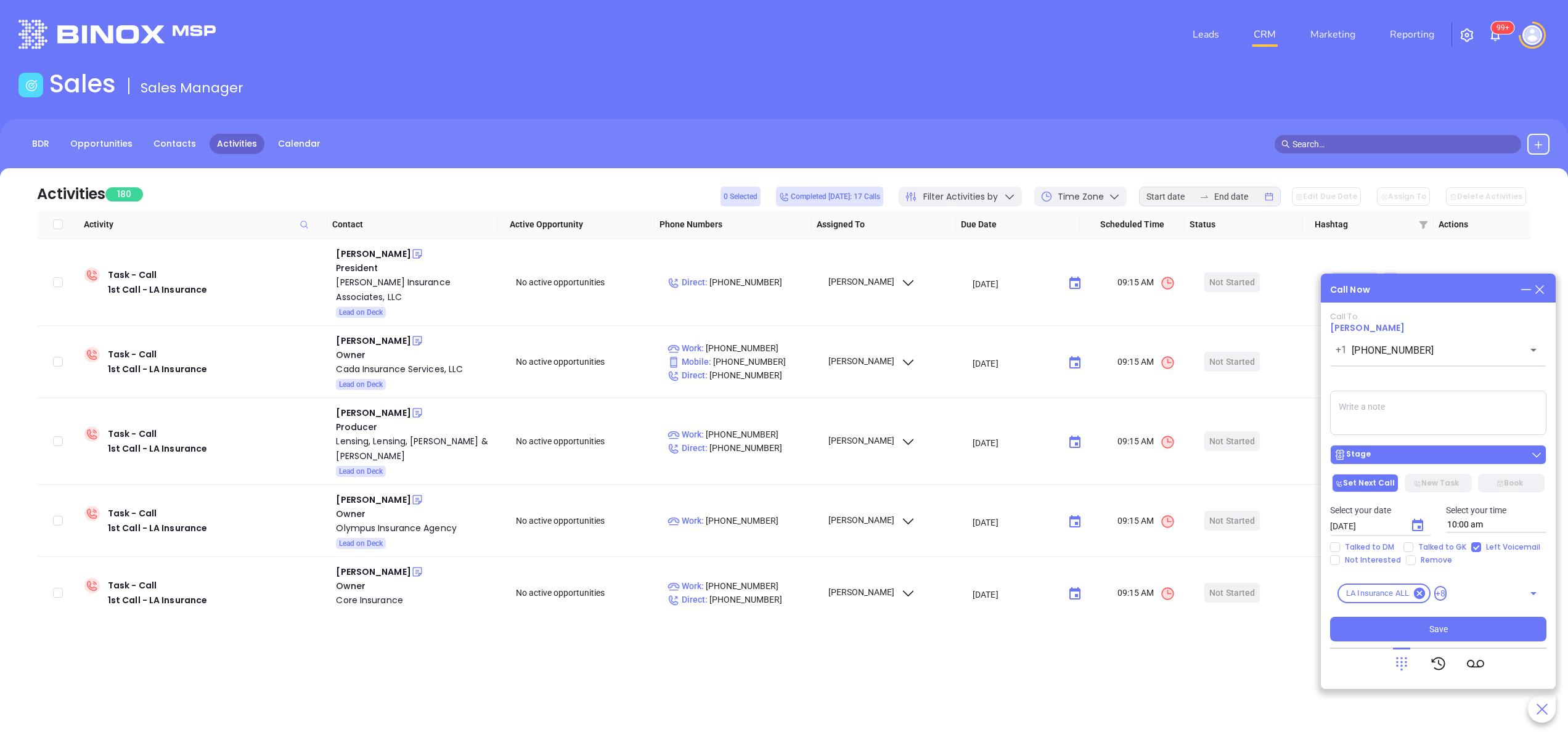
click at [1431, 456] on div "Stage" at bounding box center [1438, 454] width 209 height 13
click at [1437, 622] on button "Save" at bounding box center [1438, 630] width 217 height 25
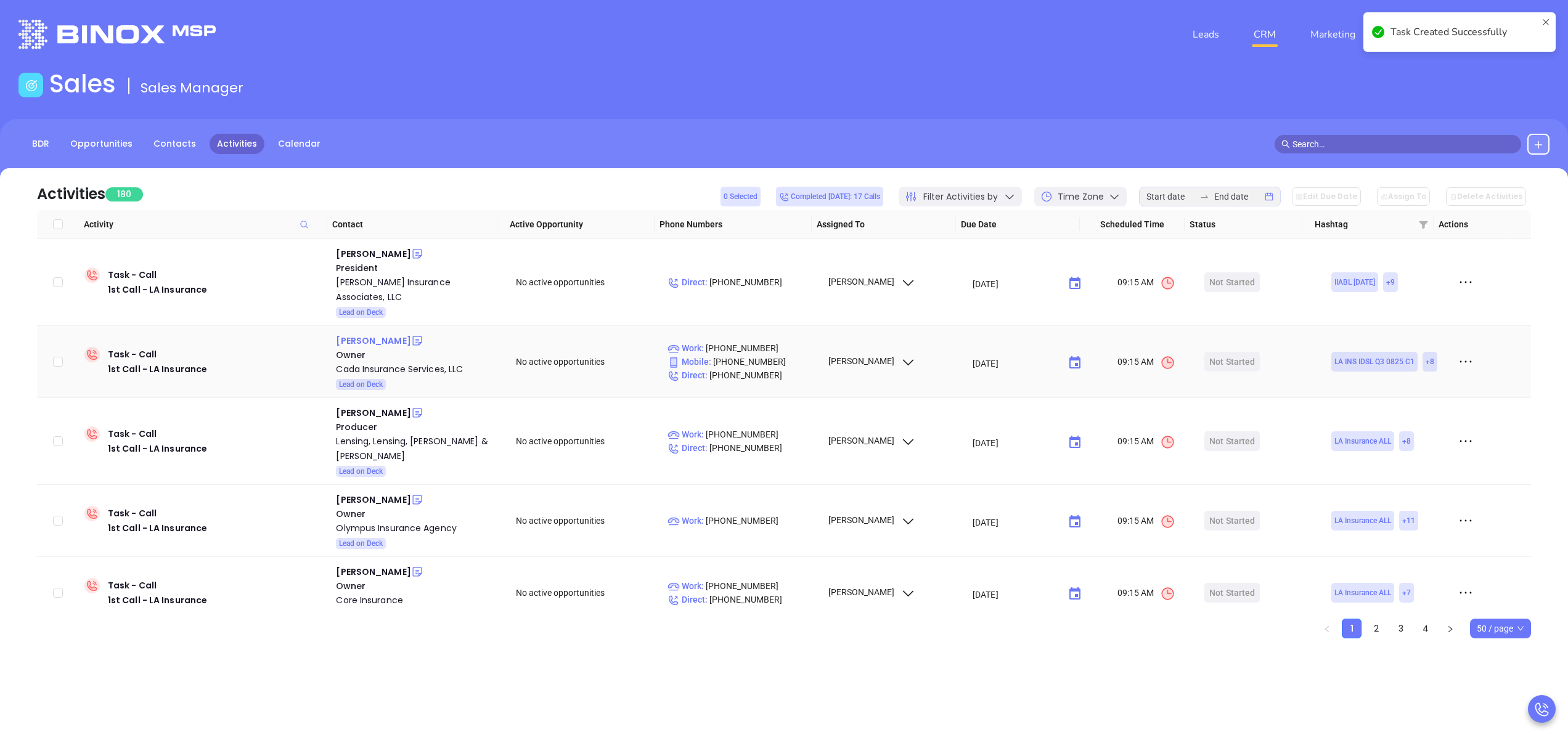
click at [373, 334] on div "Kevin Verneuil" at bounding box center [372, 340] width 74 height 15
click at [397, 362] on div "Cada Insurance Services, LLC" at bounding box center [417, 368] width 162 height 15
click at [411, 335] on icon at bounding box center [417, 340] width 13 height 13
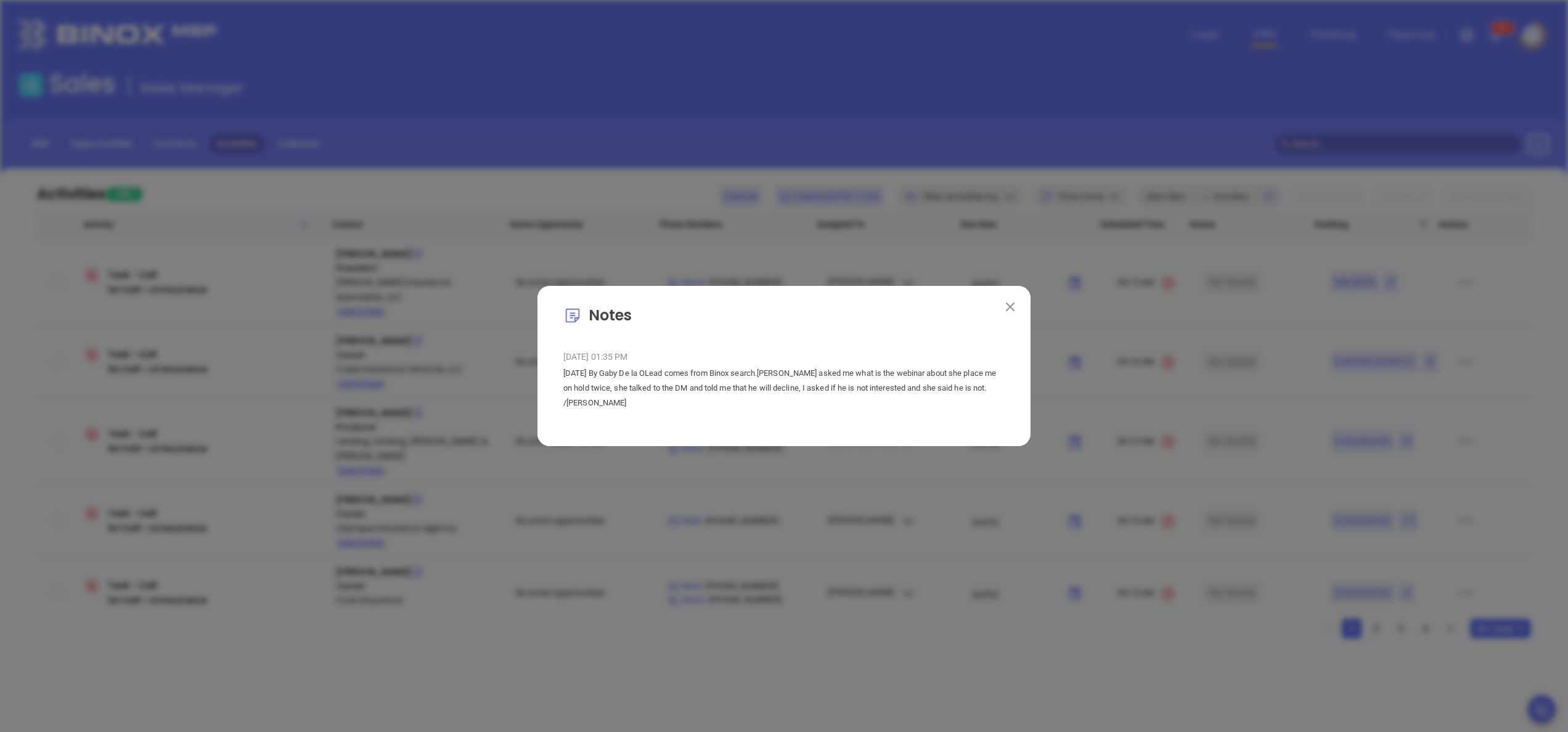
click at [1009, 304] on img at bounding box center [1010, 307] width 9 height 9
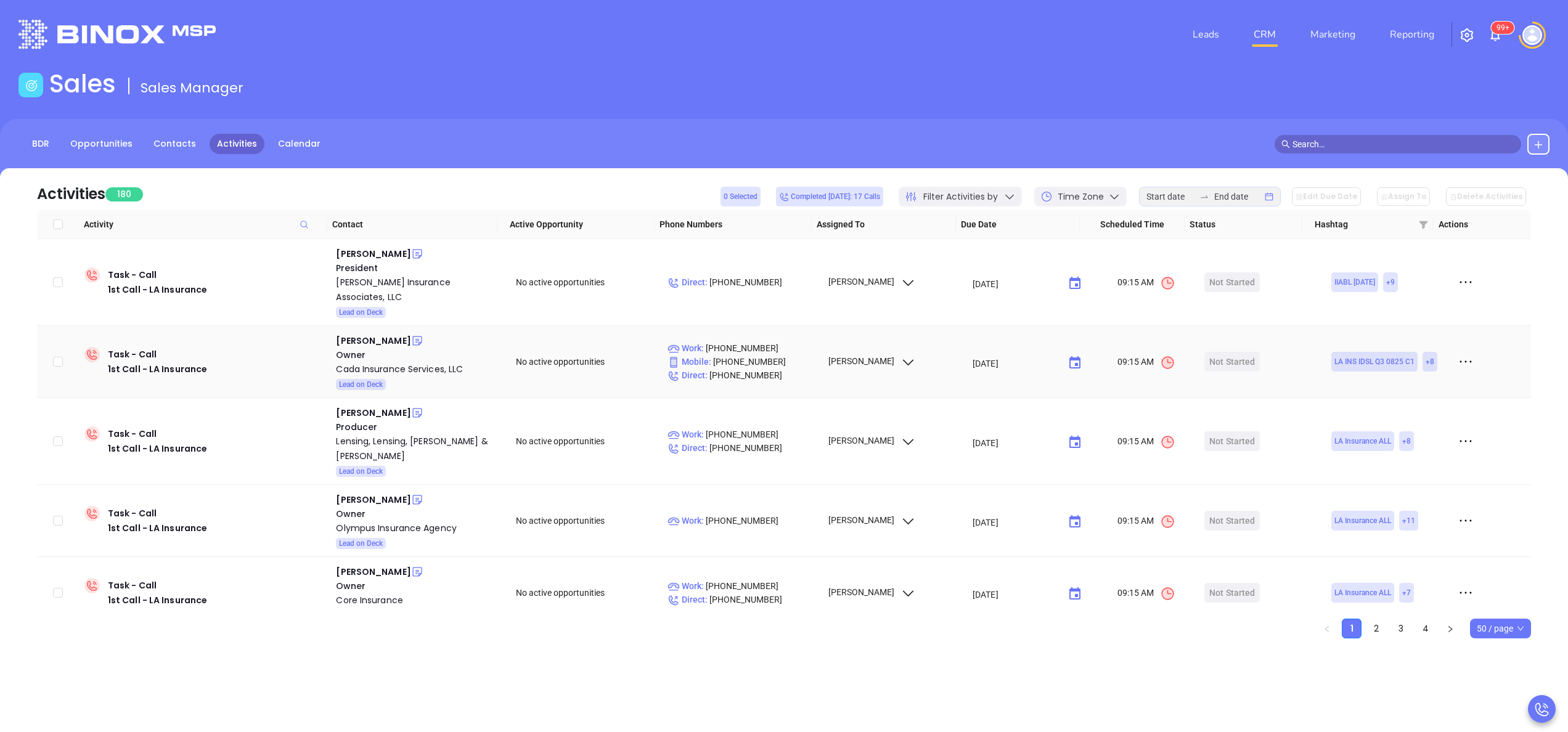
click at [1227, 364] on td "Not Started" at bounding box center [1260, 362] width 120 height 73
click at [1205, 357] on div "Start Now" at bounding box center [1232, 362] width 55 height 19
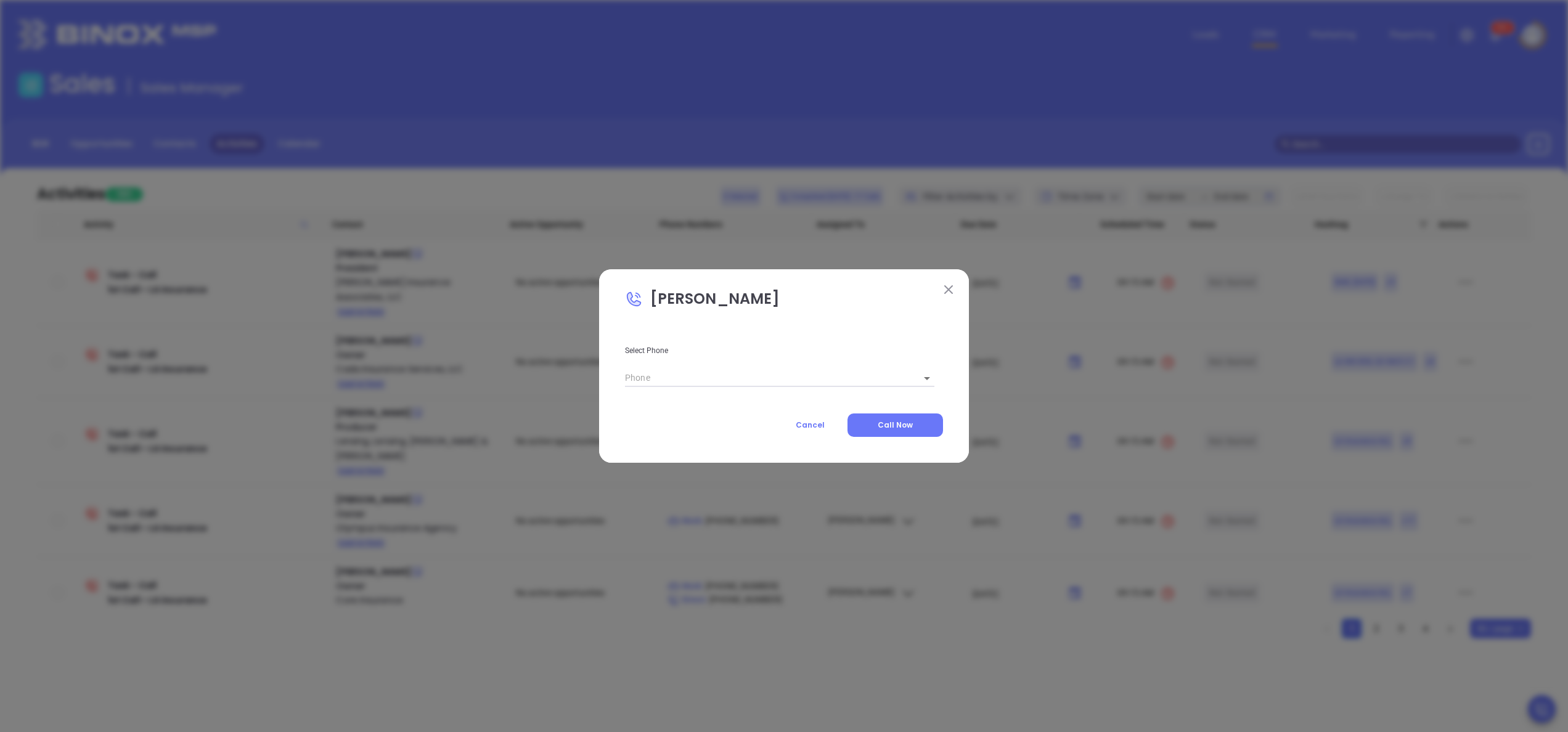
type input "(504) 305-4446"
type input "1"
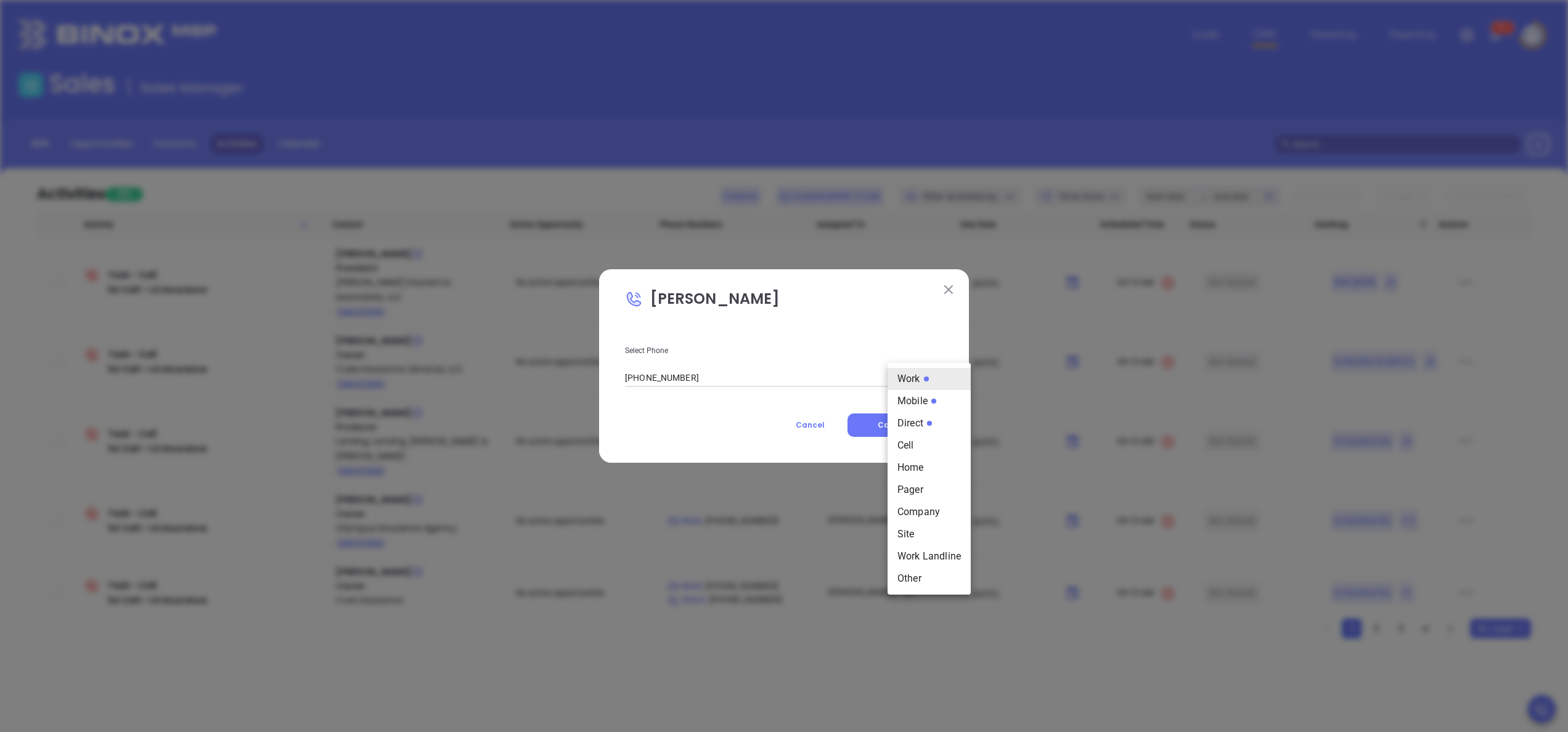
click at [913, 373] on body "Leads CRM Marketing Reporting 99+ Financial Leads Leads Sales Sales Manager BDR…" at bounding box center [784, 366] width 1568 height 732
click at [918, 426] on li "Direct" at bounding box center [929, 424] width 83 height 22
type input "(504) 220-6824"
type input "3"
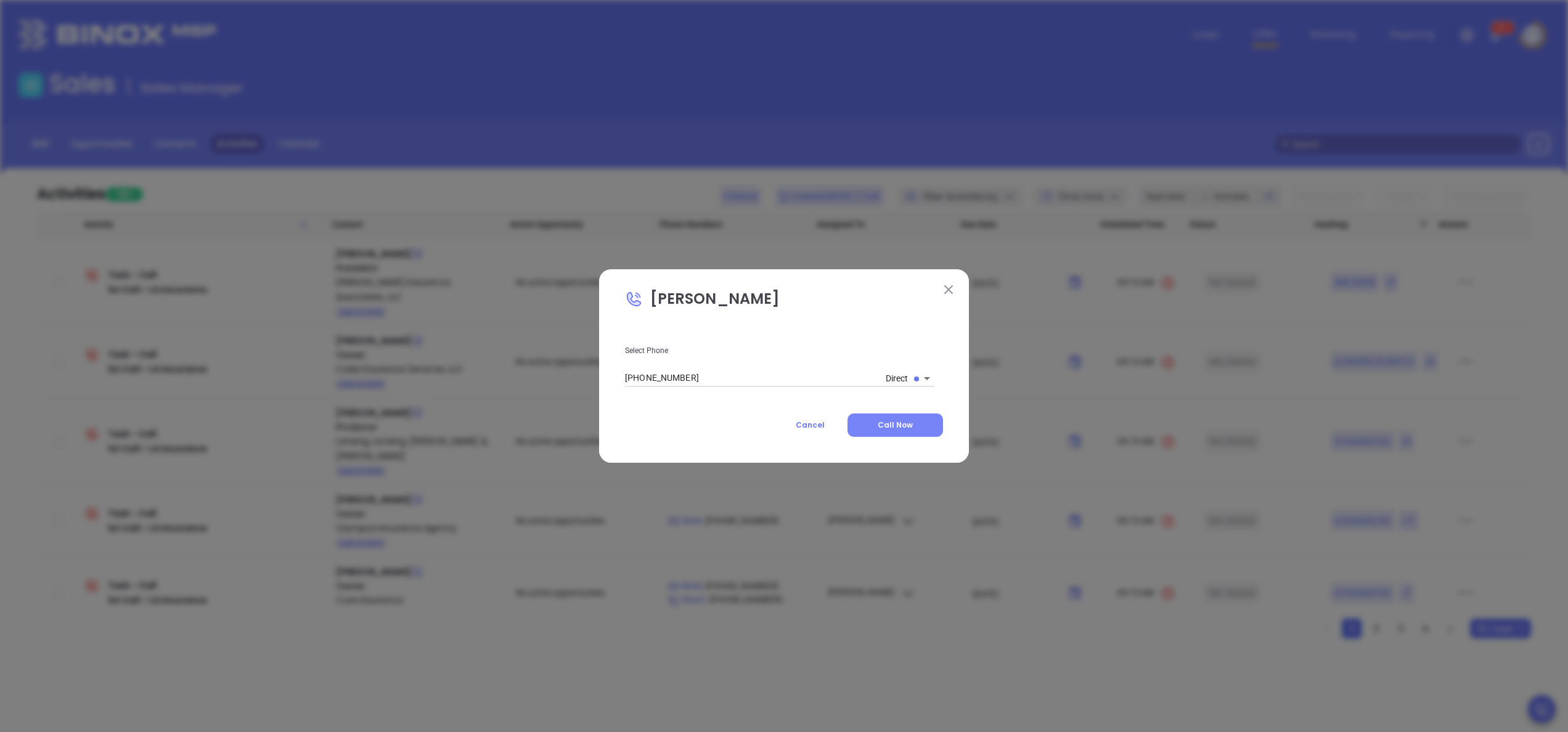
click at [872, 420] on button "Call Now" at bounding box center [895, 425] width 96 height 23
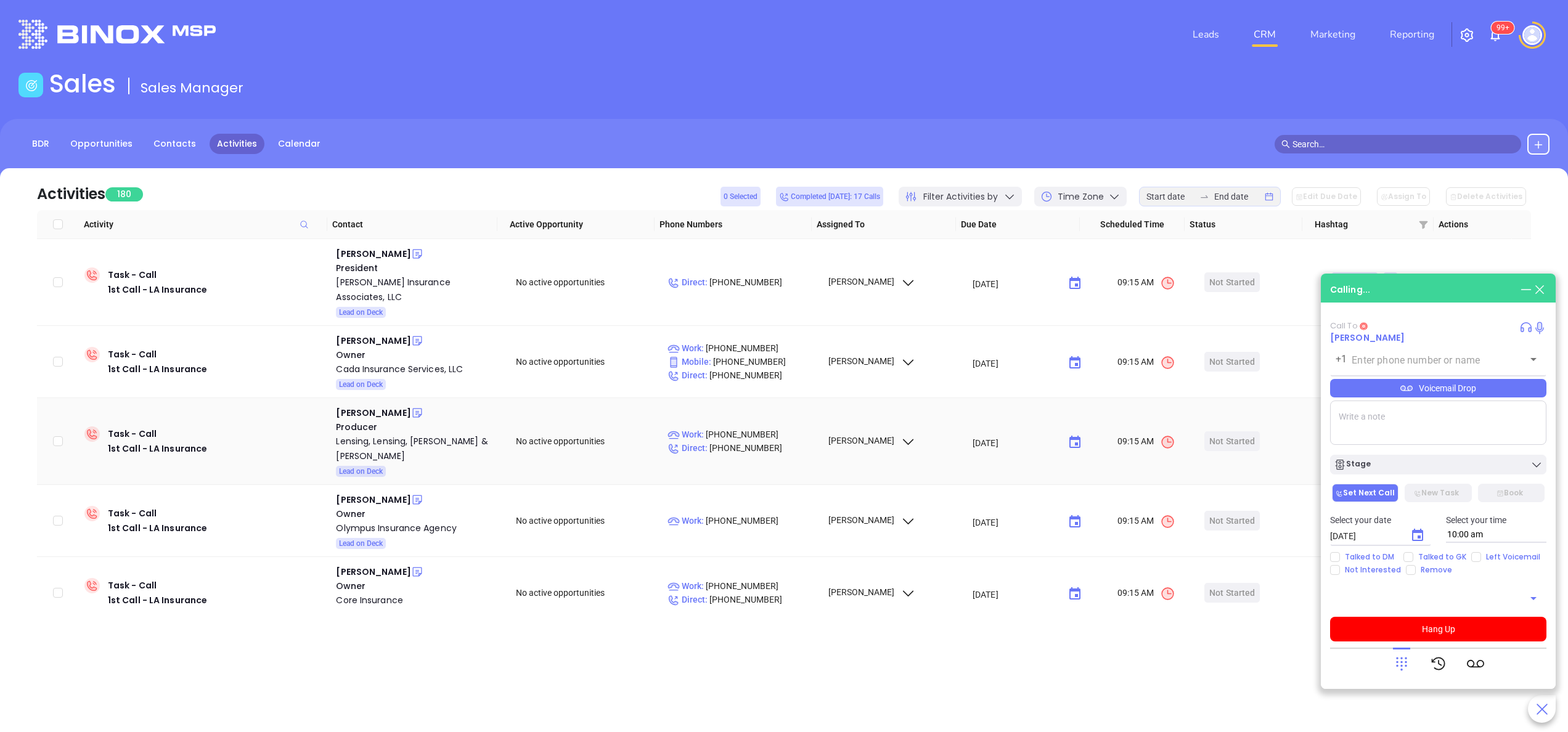
type input "(504) 220-6824"
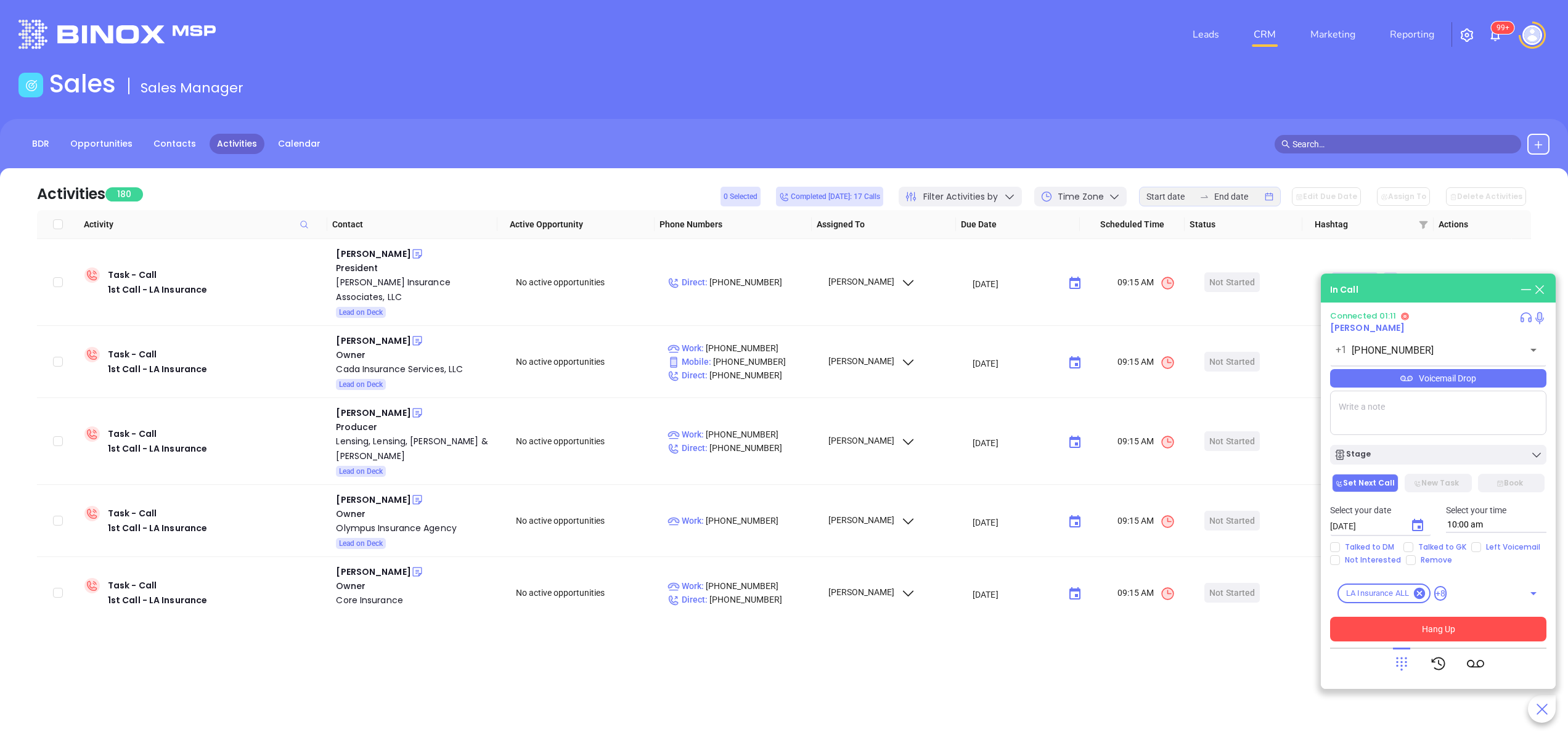
click at [1450, 631] on button "Hang Up" at bounding box center [1438, 630] width 217 height 25
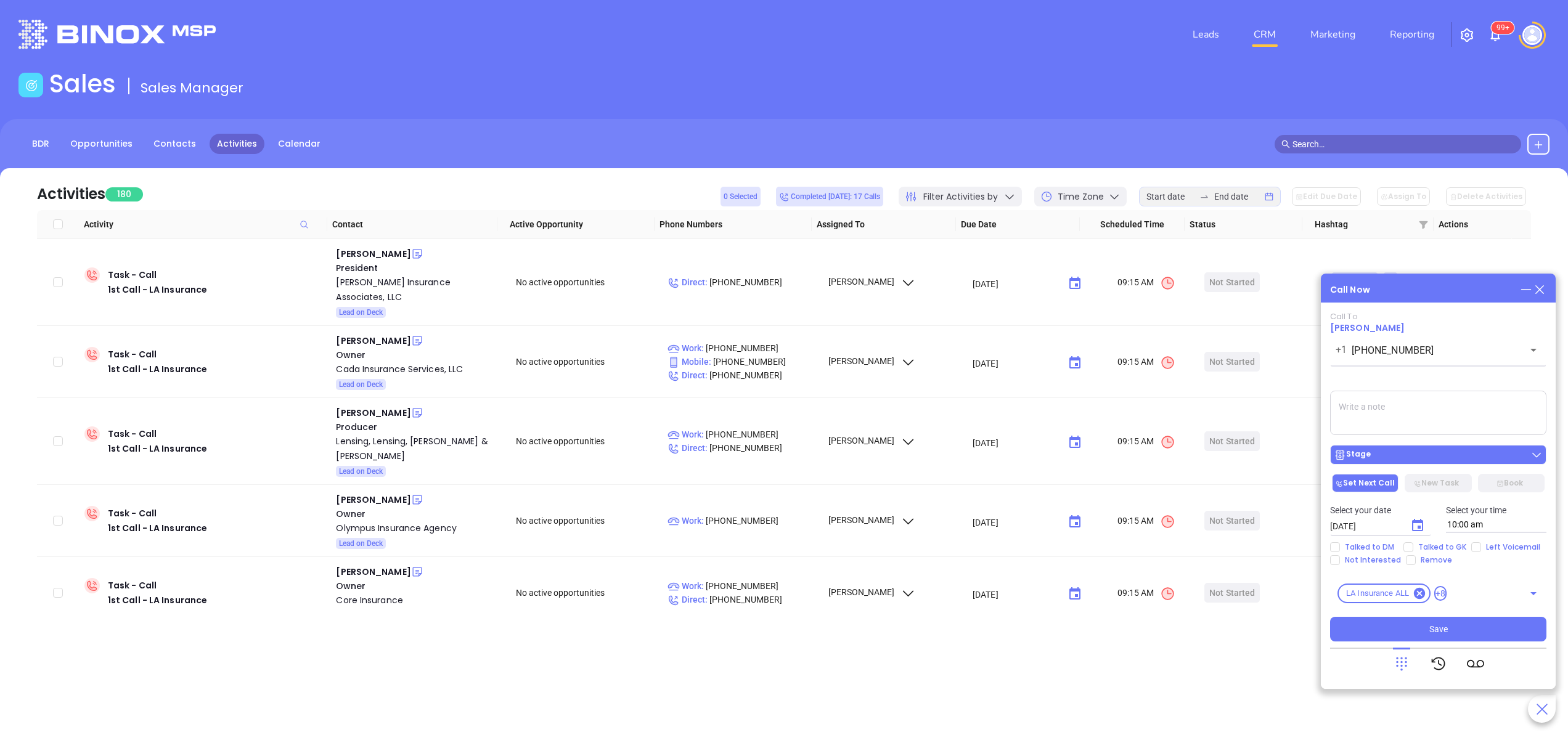
click at [1408, 459] on div "Stage" at bounding box center [1438, 454] width 209 height 13
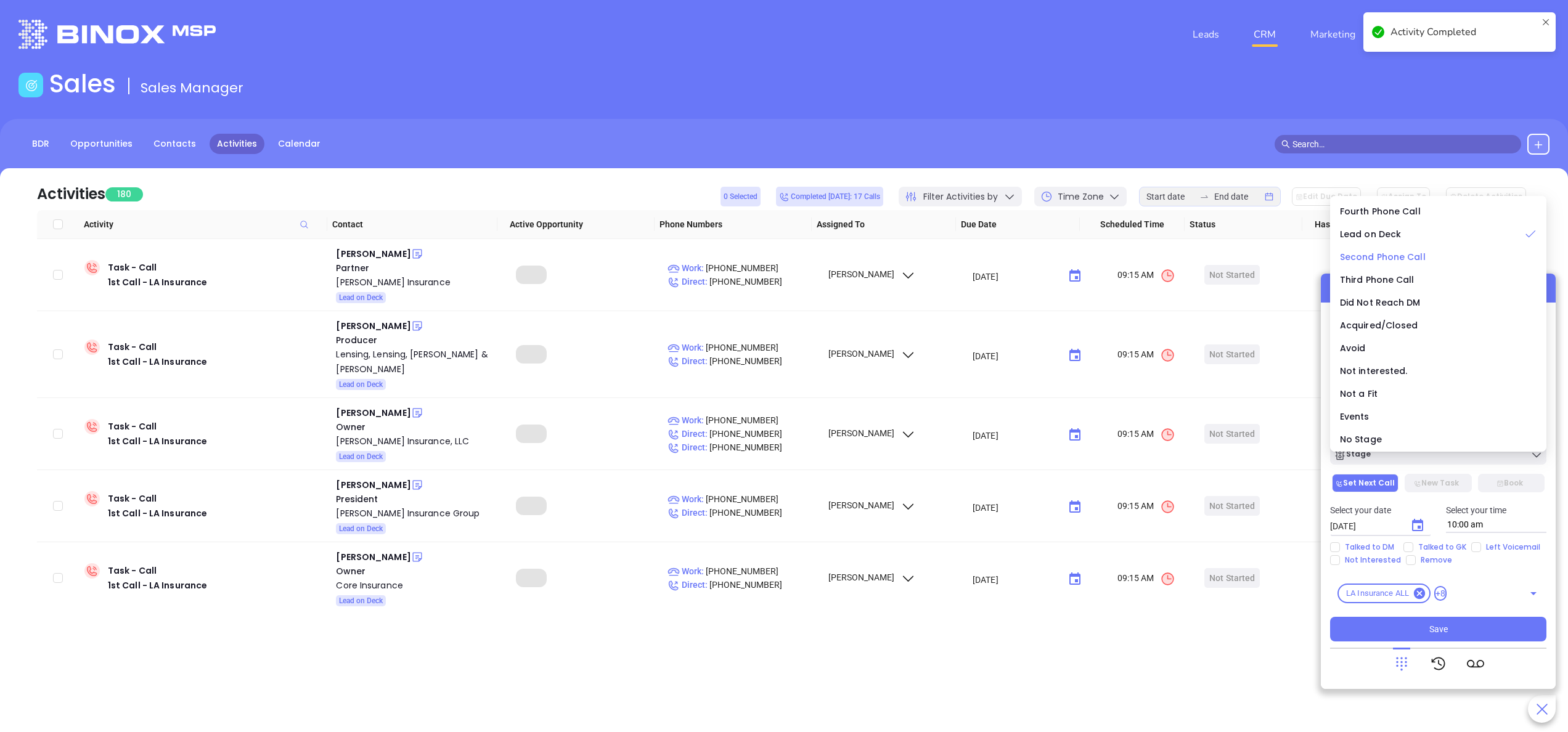
click at [1406, 259] on span "Second Phone Call" at bounding box center [1382, 257] width 86 height 13
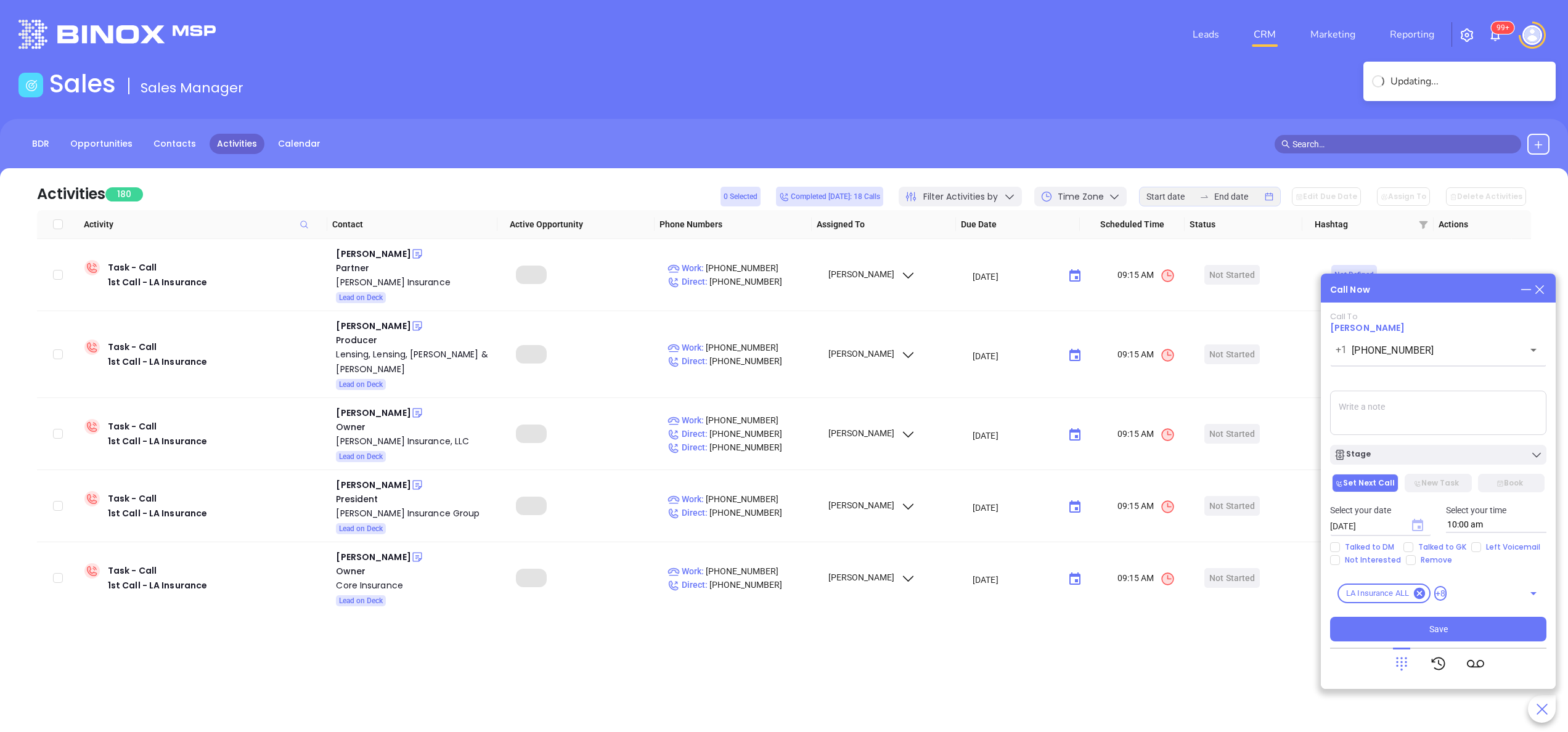
click at [1420, 521] on icon "Choose date, selected date is Sep 19, 2025" at bounding box center [1417, 525] width 11 height 13
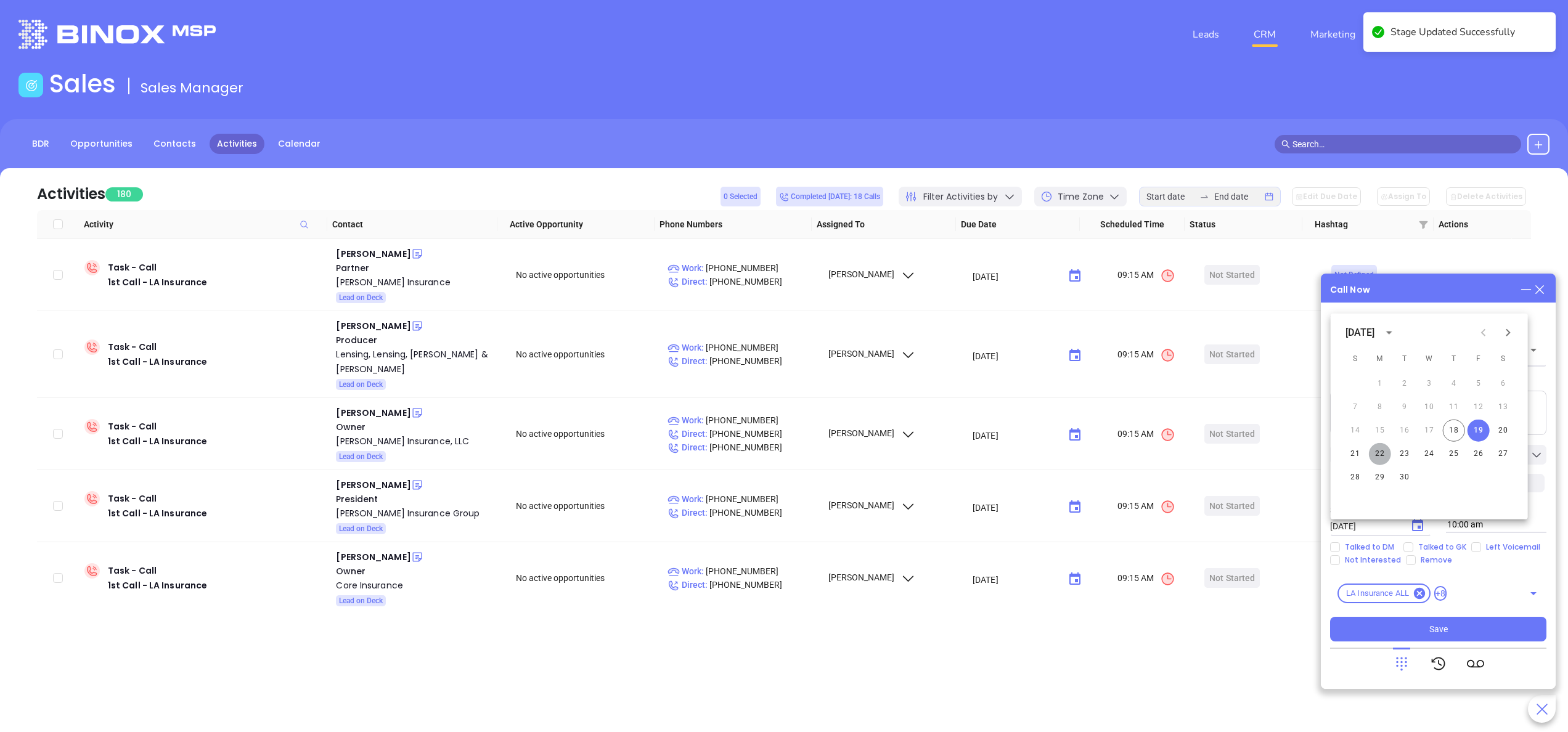
click at [1384, 454] on button "22" at bounding box center [1379, 454] width 22 height 22
type input "09/22/2025"
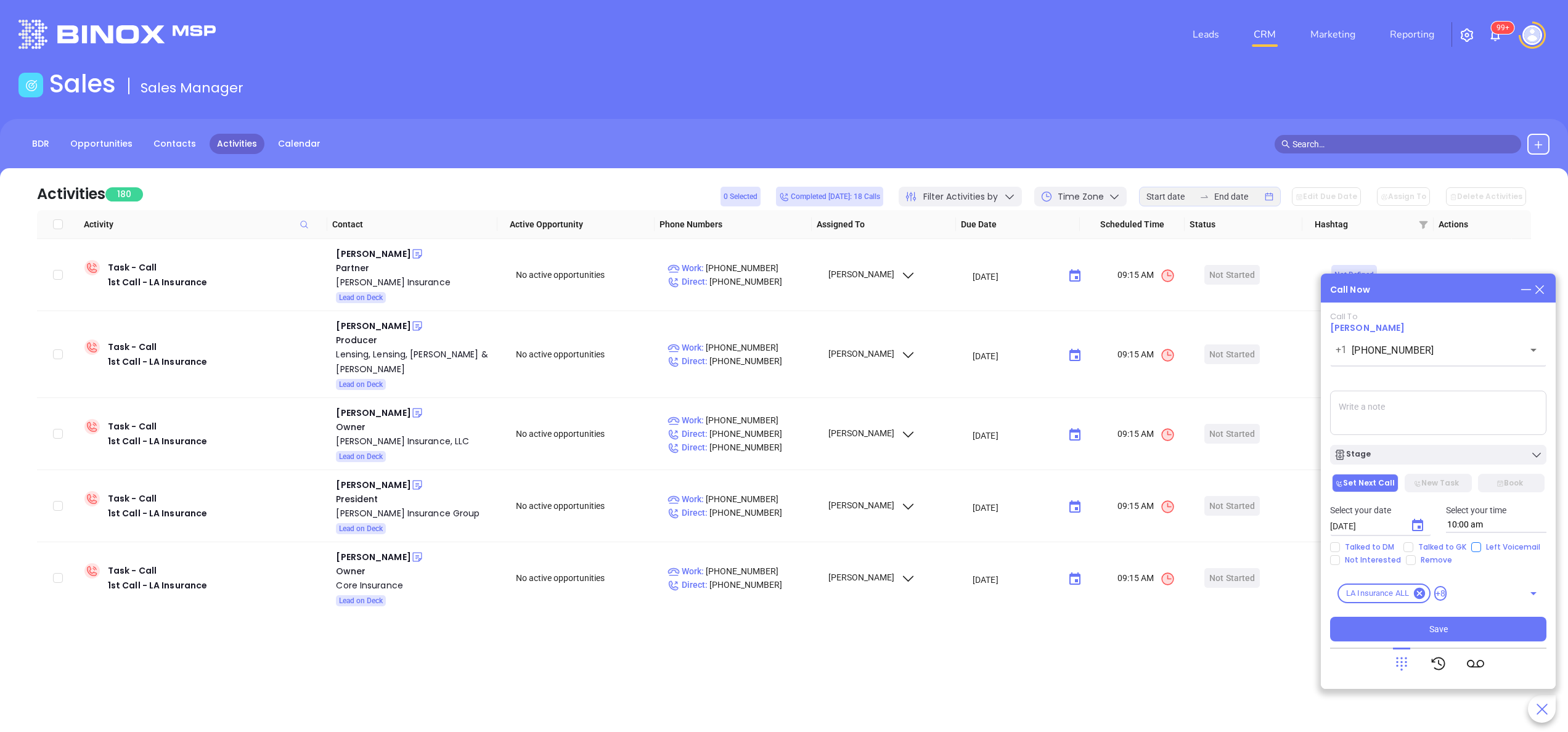
click at [1472, 550] on input "Left Voicemail" at bounding box center [1476, 547] width 10 height 10
checkbox input "true"
click at [1477, 627] on button "Save" at bounding box center [1438, 630] width 217 height 25
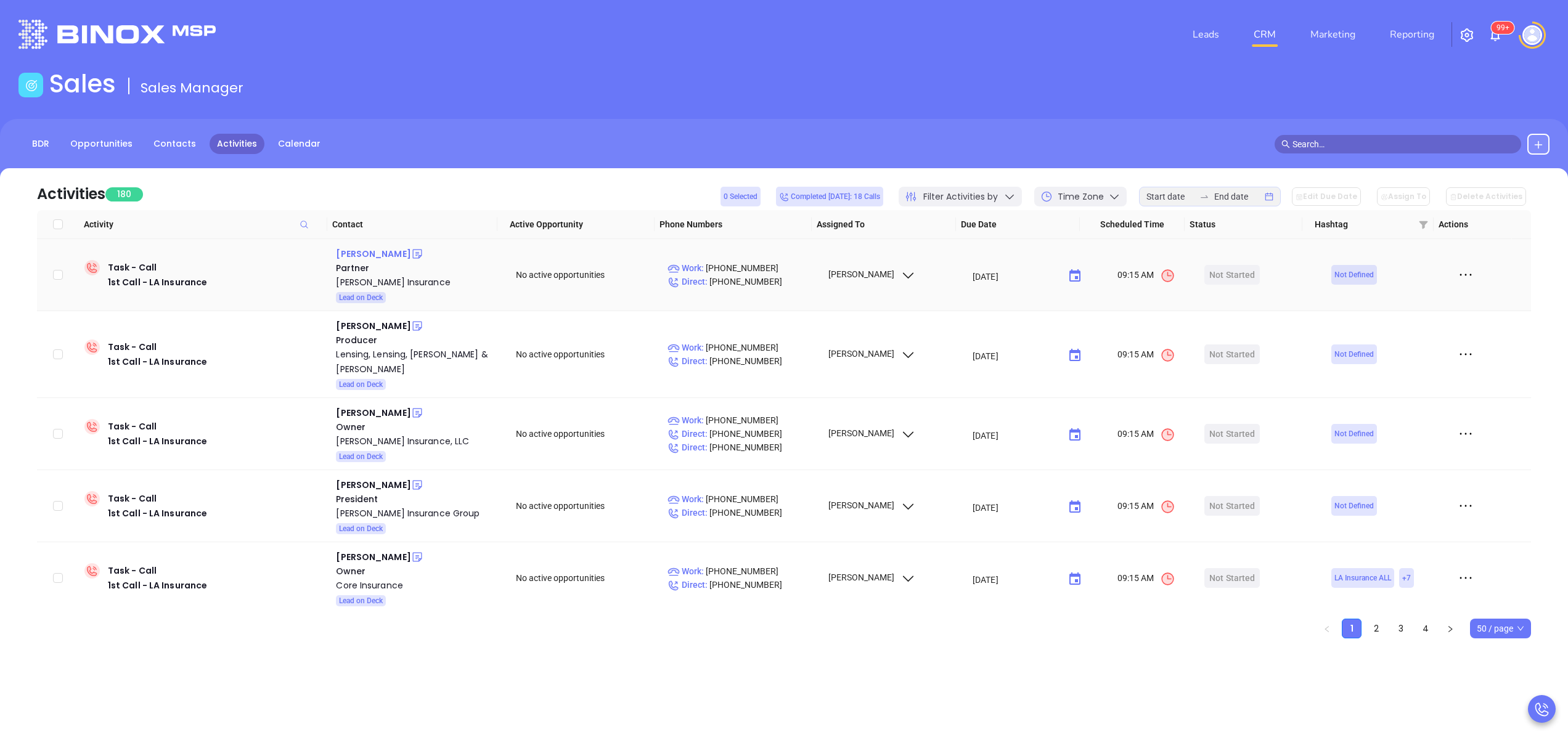
click at [372, 252] on div "[PERSON_NAME]" at bounding box center [372, 253] width 74 height 15
click at [388, 278] on div "[PERSON_NAME] Insurance" at bounding box center [417, 281] width 162 height 15
click at [411, 250] on icon at bounding box center [417, 253] width 13 height 13
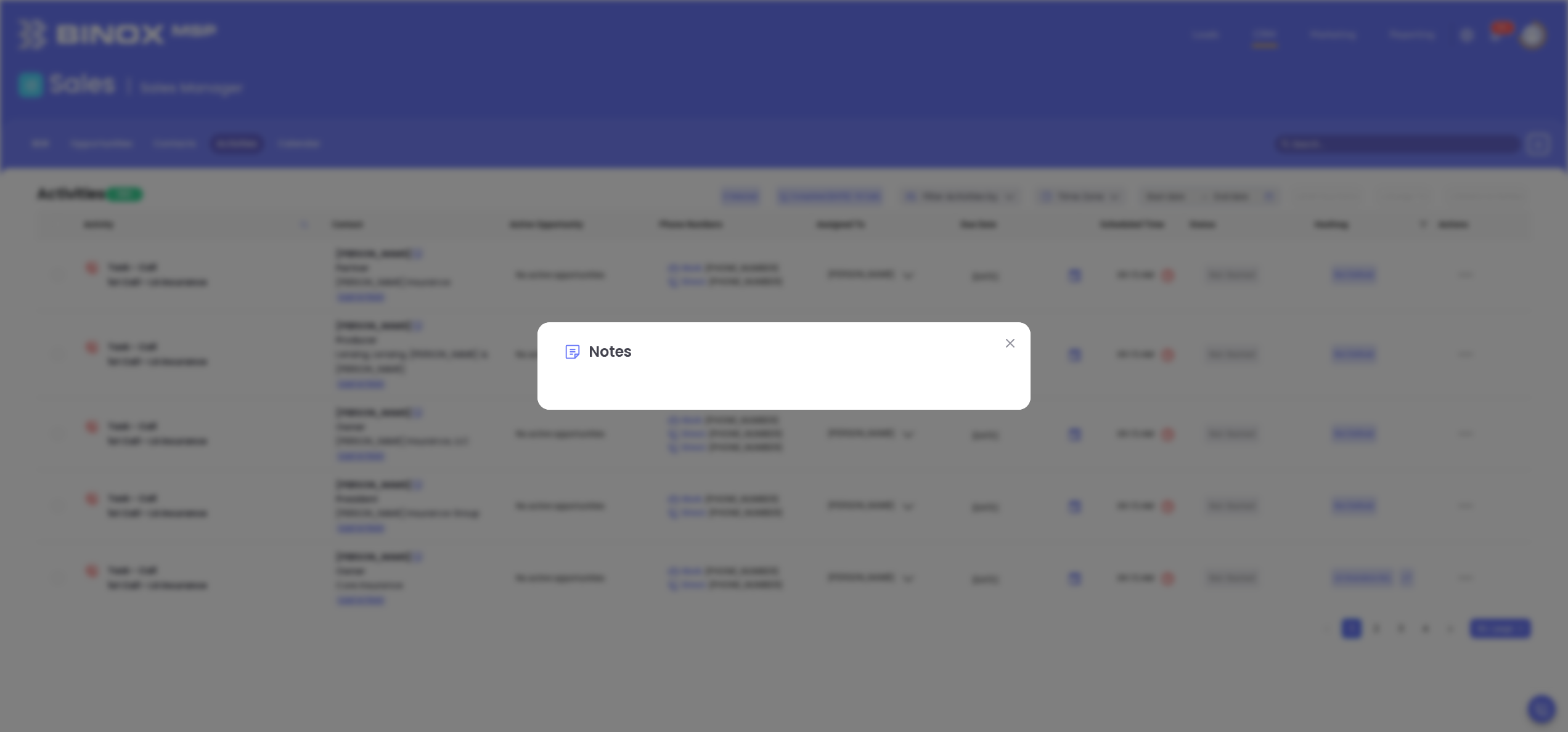
click at [1014, 340] on img at bounding box center [1010, 343] width 9 height 9
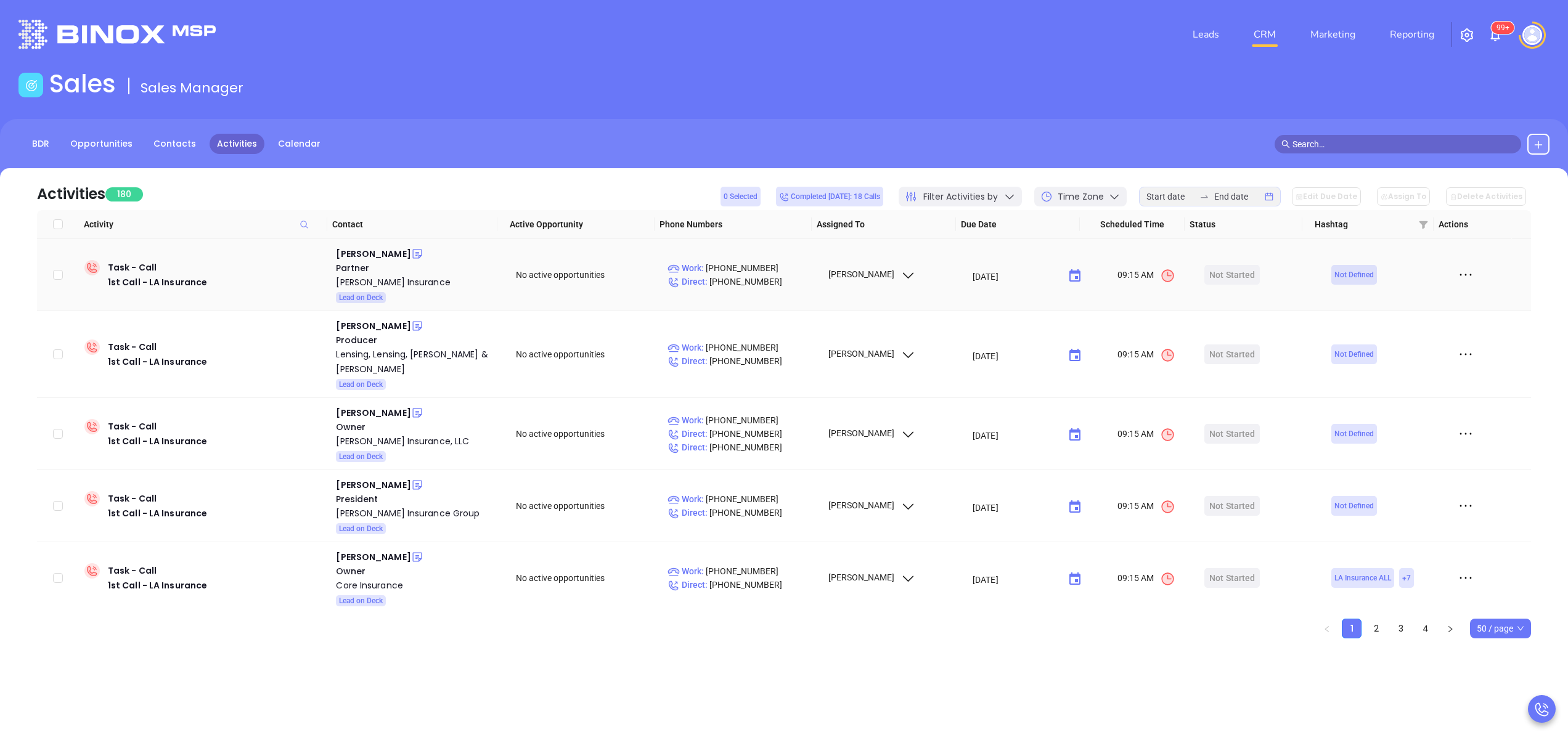
click at [1334, 275] on span "Not Defined" at bounding box center [1353, 275] width 40 height 14
click at [1213, 272] on div "Start Now" at bounding box center [1233, 275] width 39 height 19
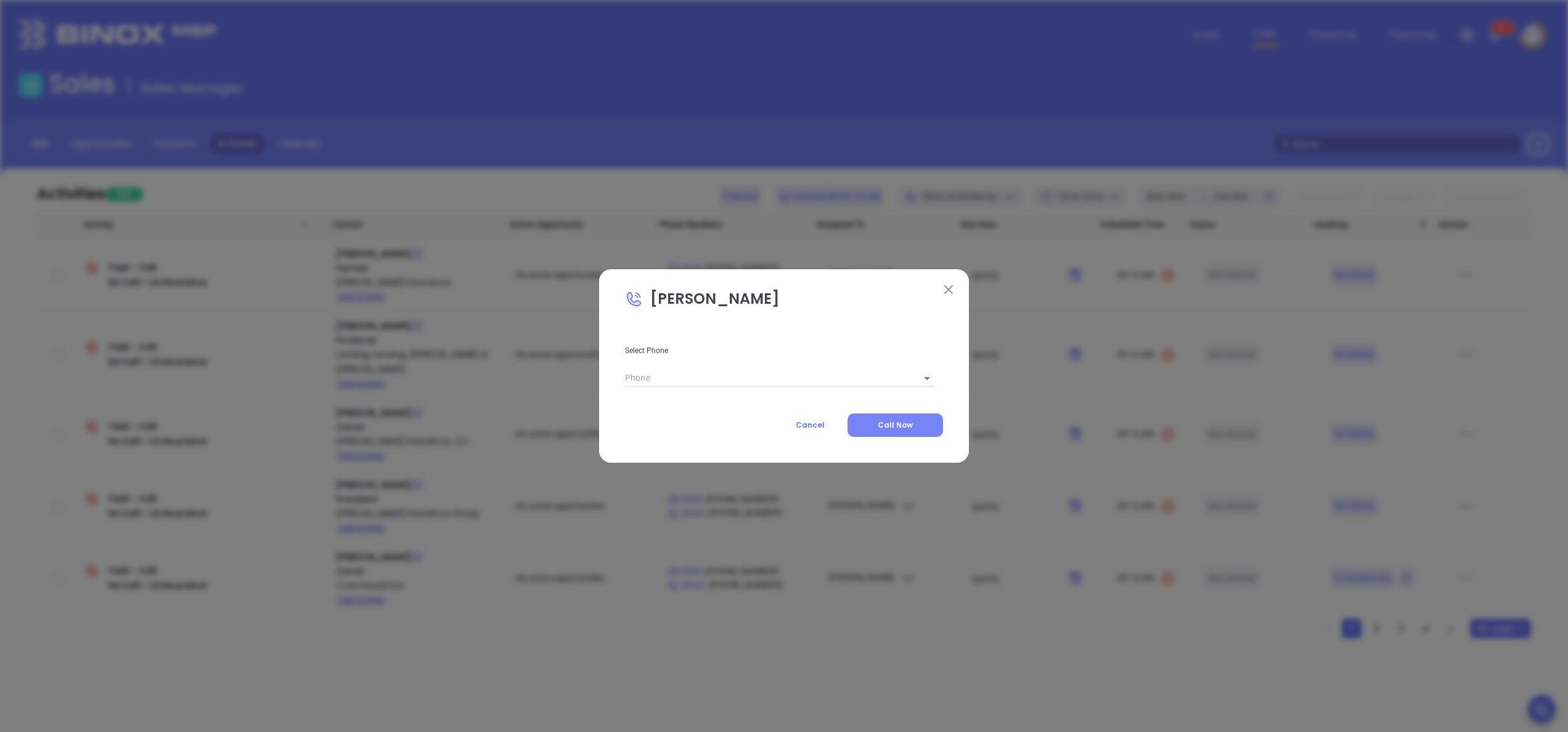
type input "(337) 291-0018"
type input "1"
click at [902, 426] on span "Call Now" at bounding box center [895, 425] width 35 height 11
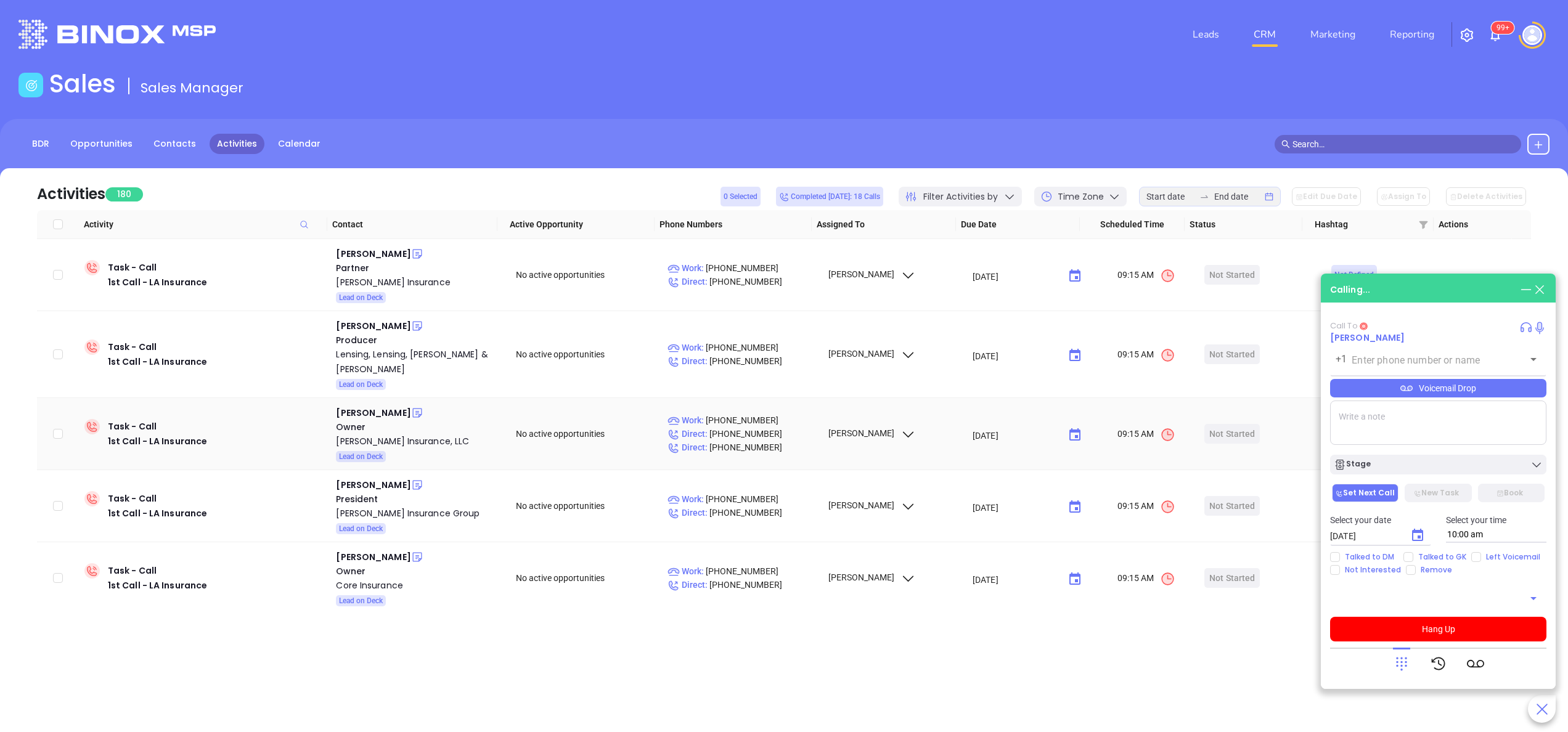
type input "(337) 291-0018"
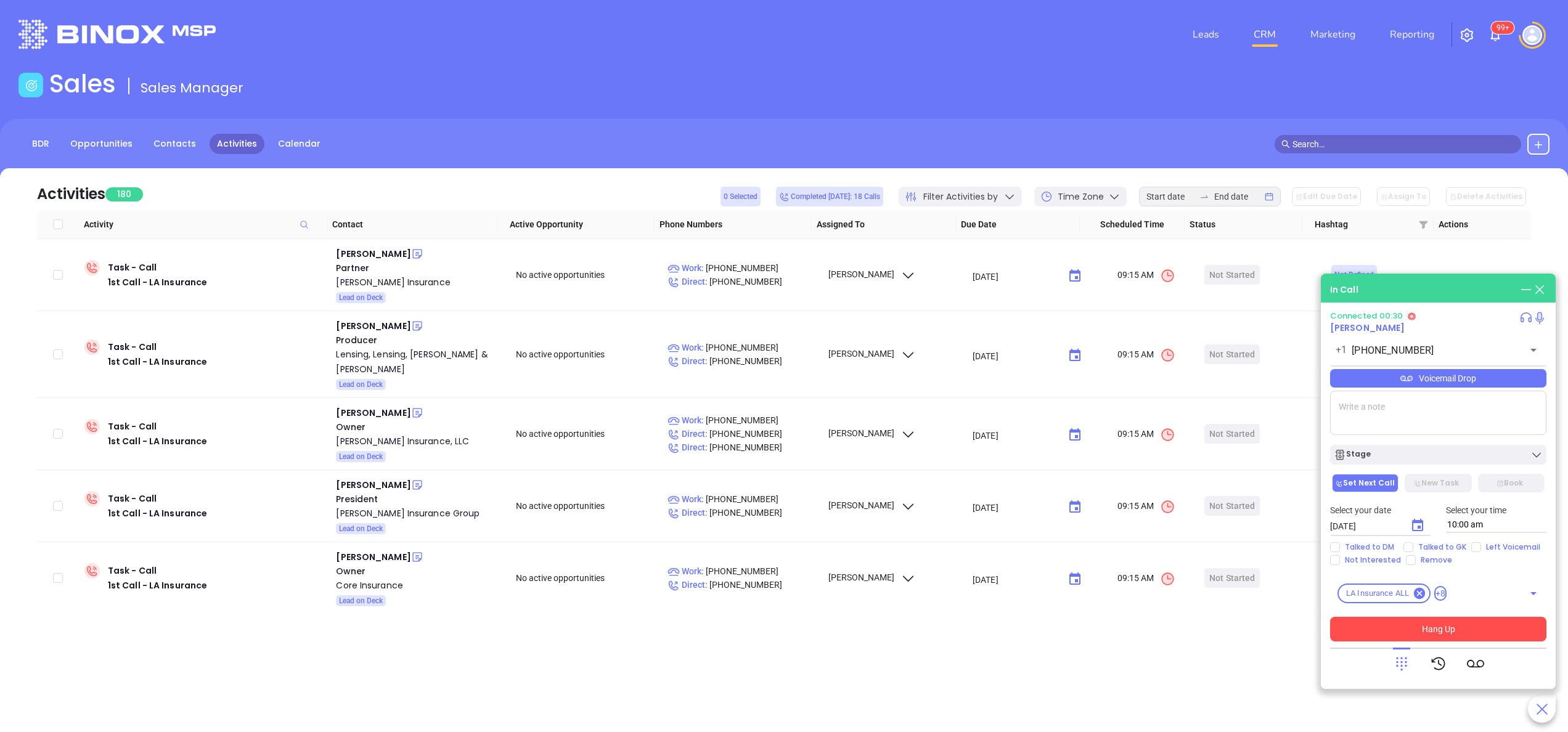
click at [1451, 626] on button "Hang Up" at bounding box center [1438, 630] width 217 height 25
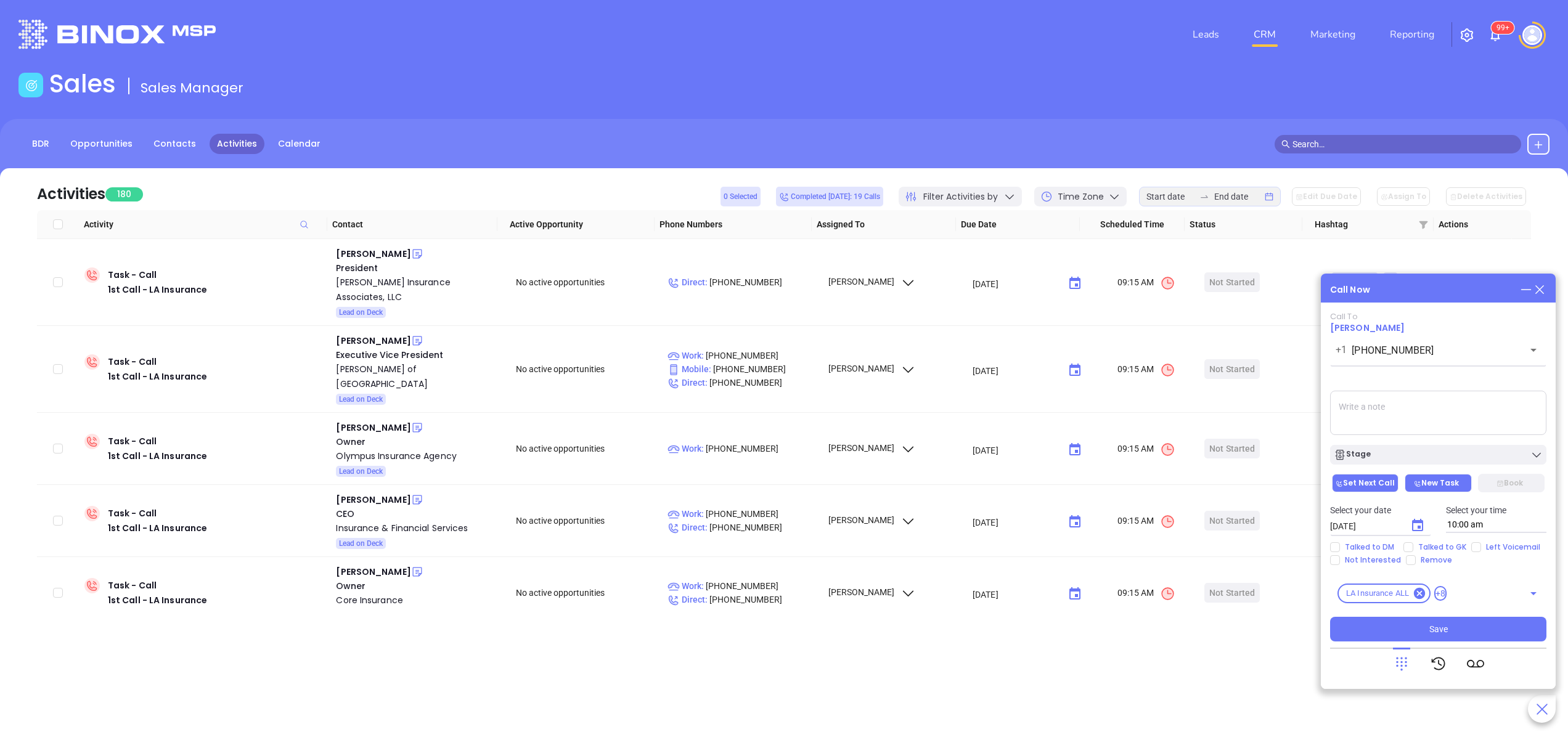
click at [1456, 479] on button "New Task" at bounding box center [1437, 483] width 67 height 18
click at [1446, 628] on span "Save" at bounding box center [1438, 630] width 18 height 14
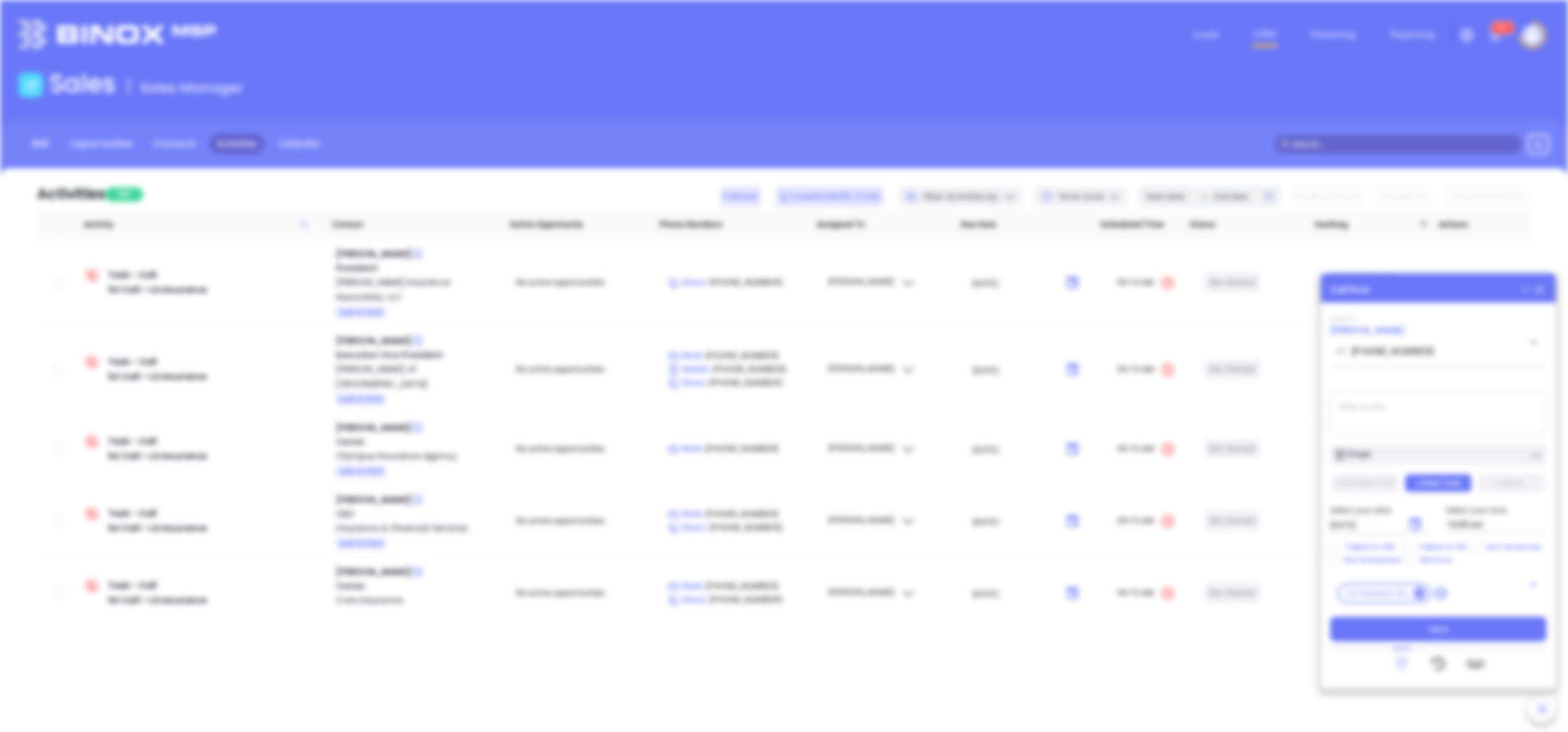
type input "09/19/2025"
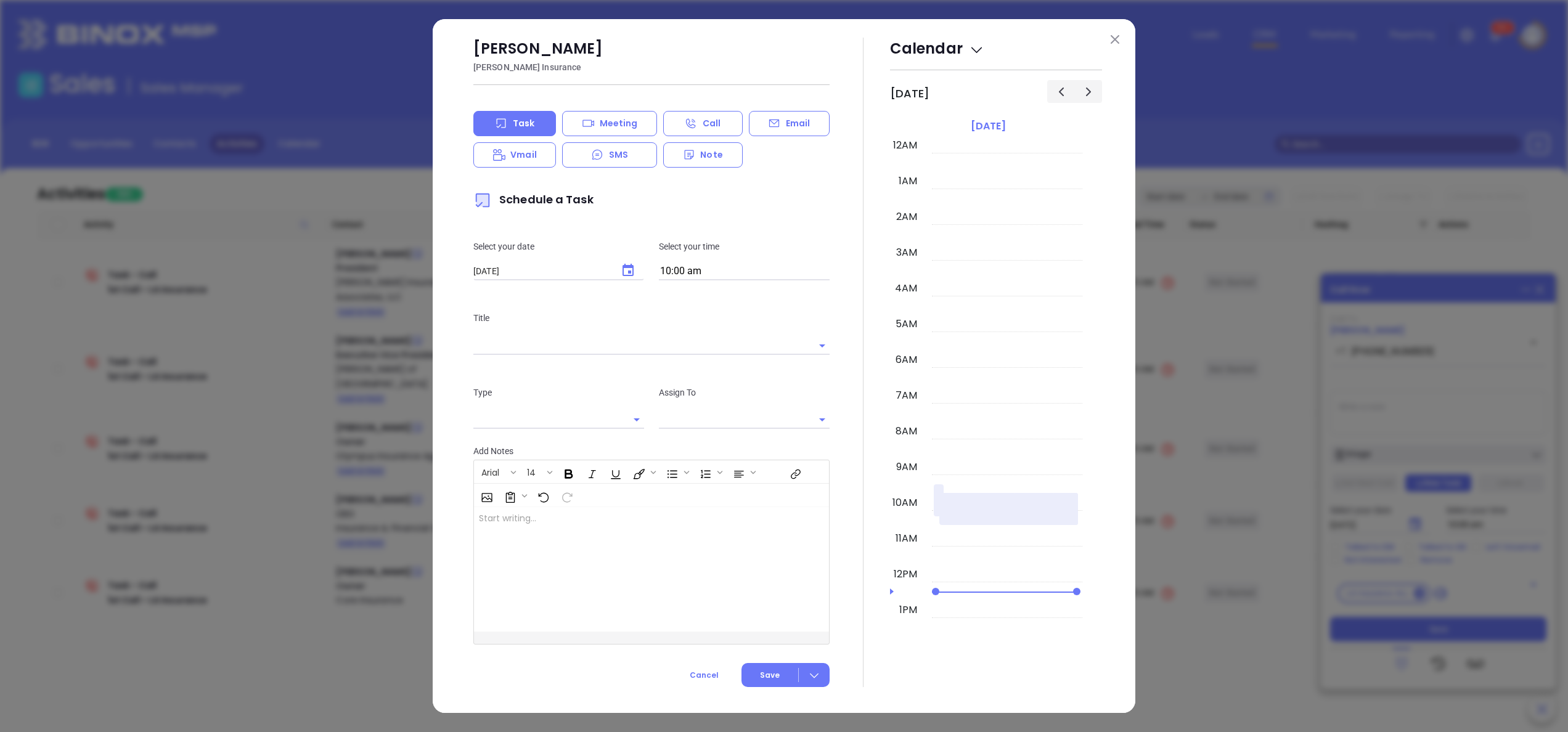
scroll to position [358, 0]
type input "[PERSON_NAME]"
click at [1111, 40] on img at bounding box center [1115, 39] width 9 height 9
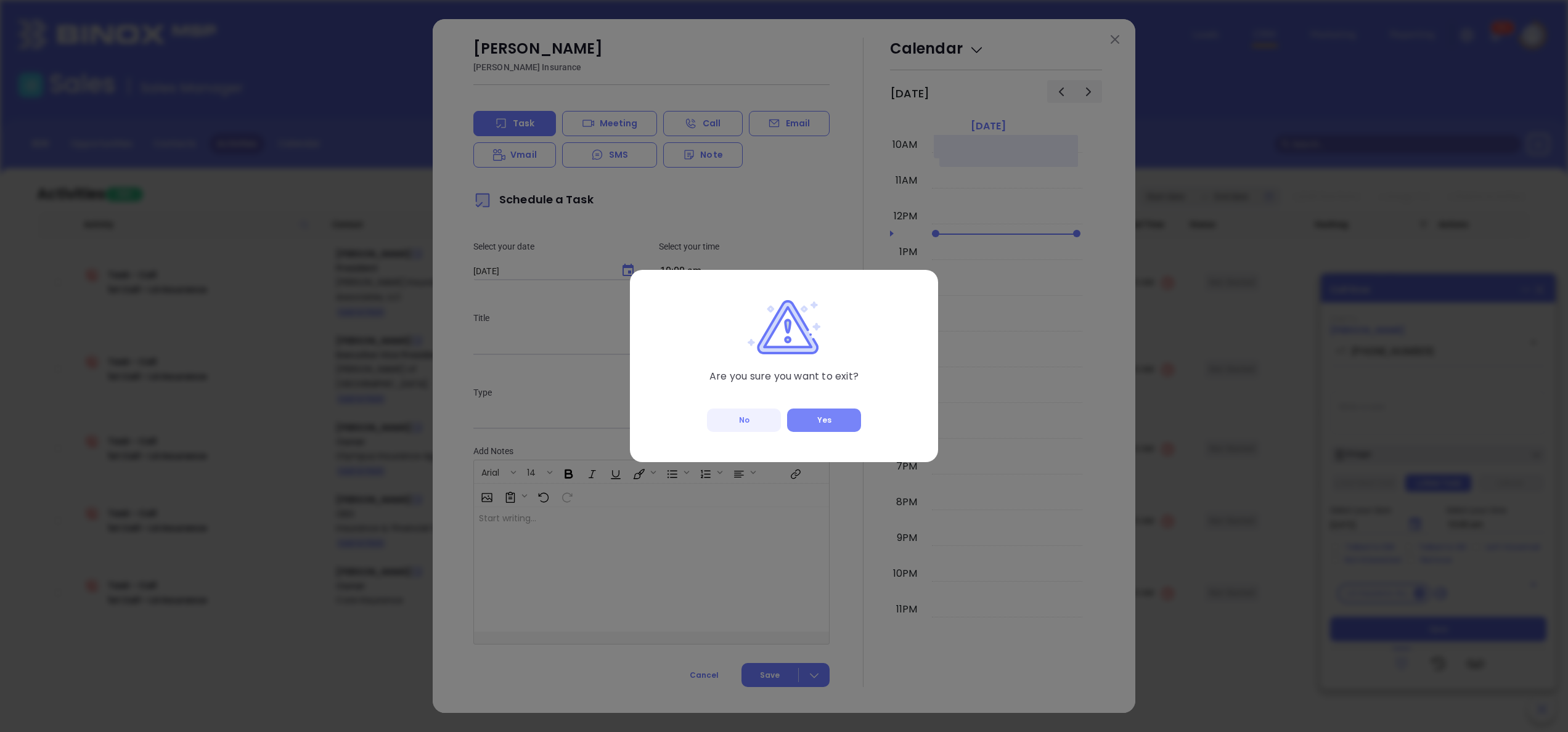
click at [811, 418] on button "Yes" at bounding box center [824, 421] width 74 height 23
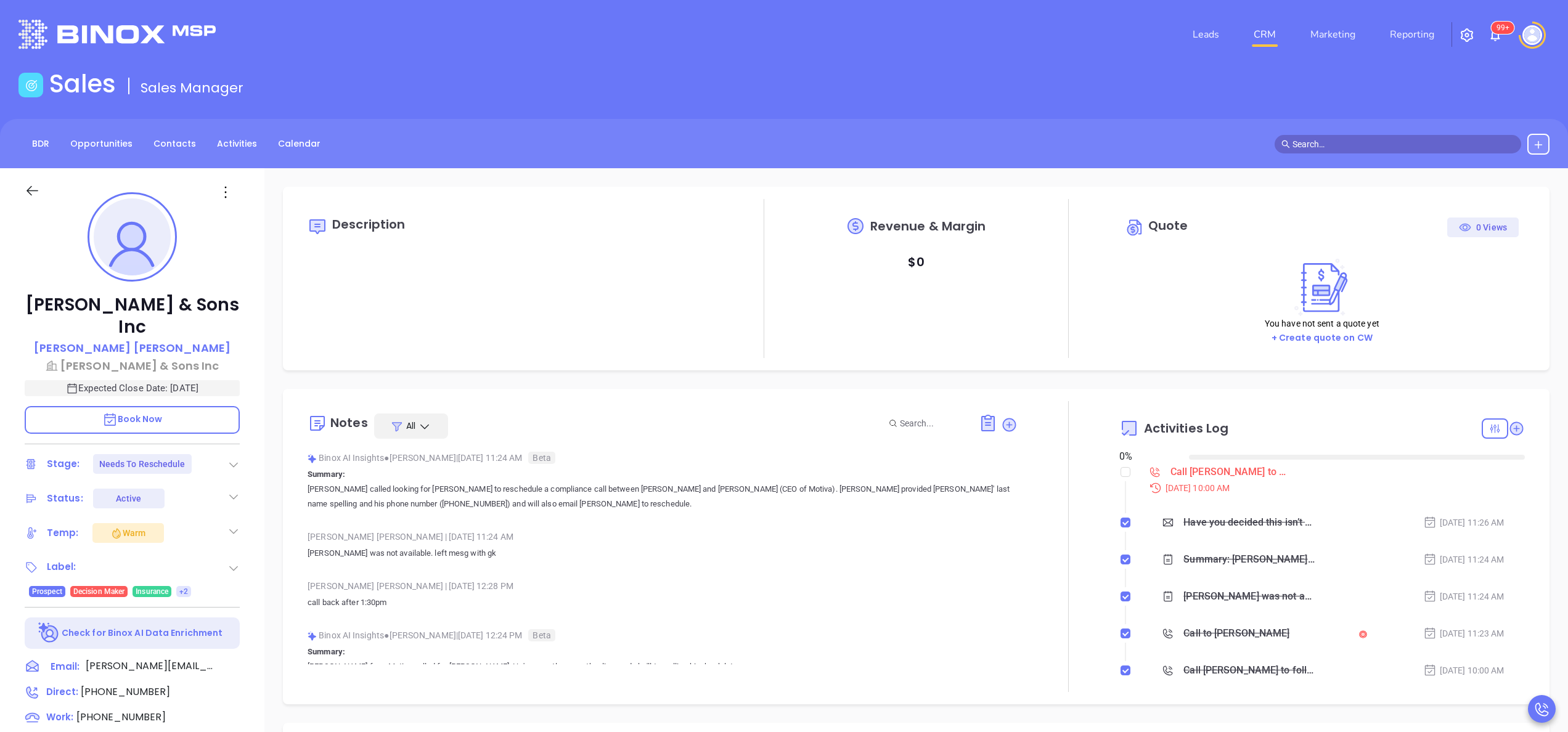
type input "[DATE]"
type input "[PERSON_NAME]"
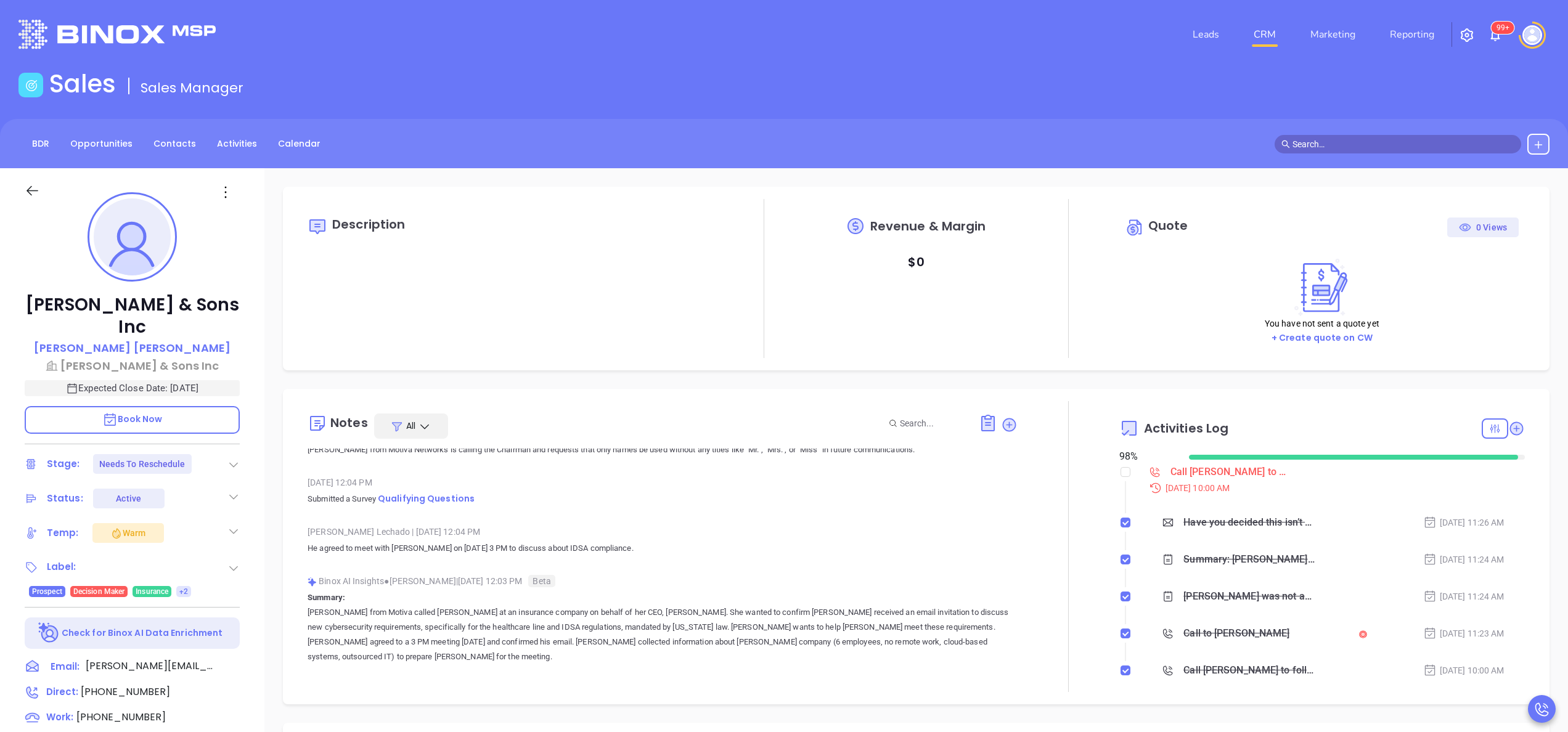
scroll to position [888, 0]
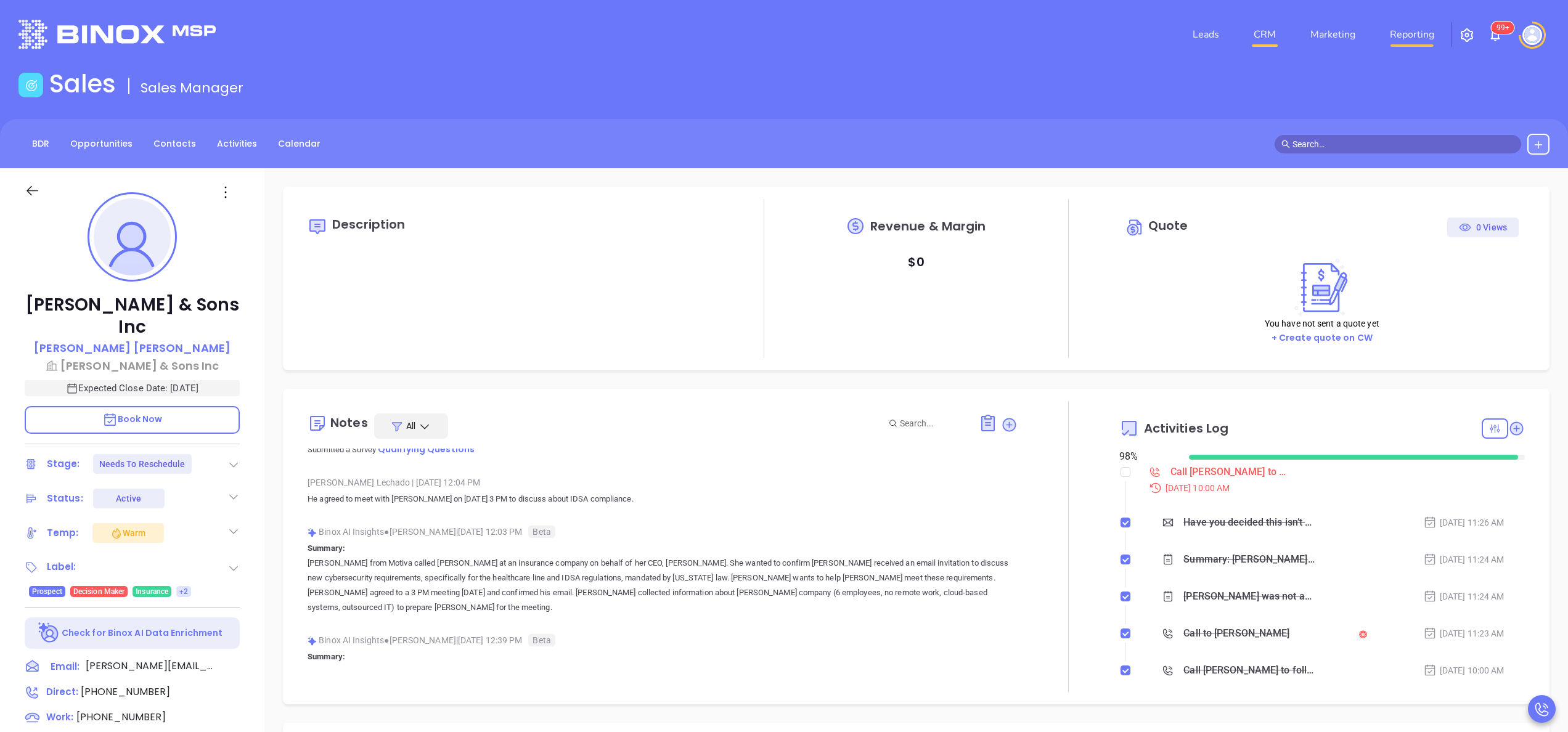
click at [1407, 25] on link "Reporting" at bounding box center [1412, 35] width 54 height 25
click at [555, 533] on span "Beta" at bounding box center [540, 532] width 26 height 13
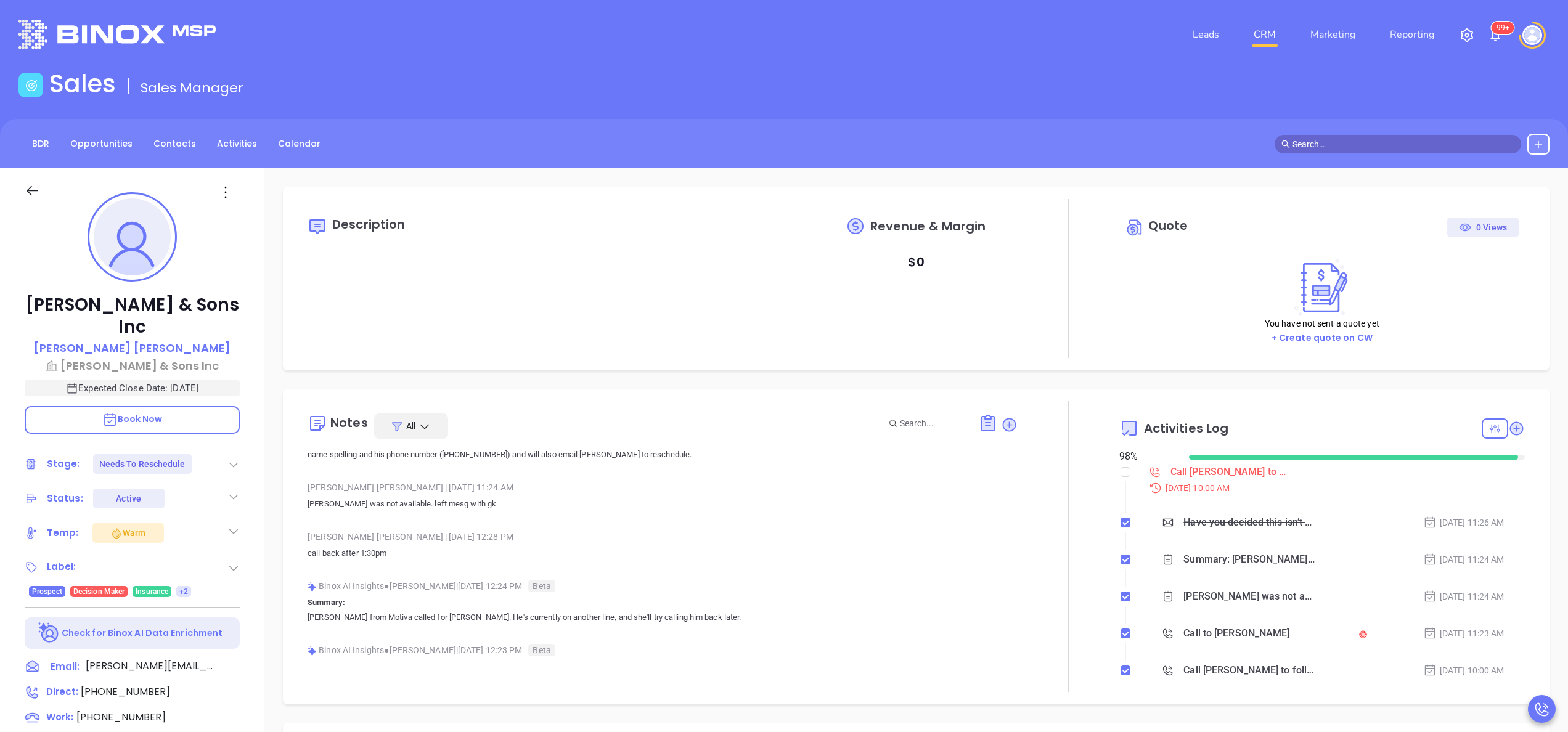
scroll to position [0, 0]
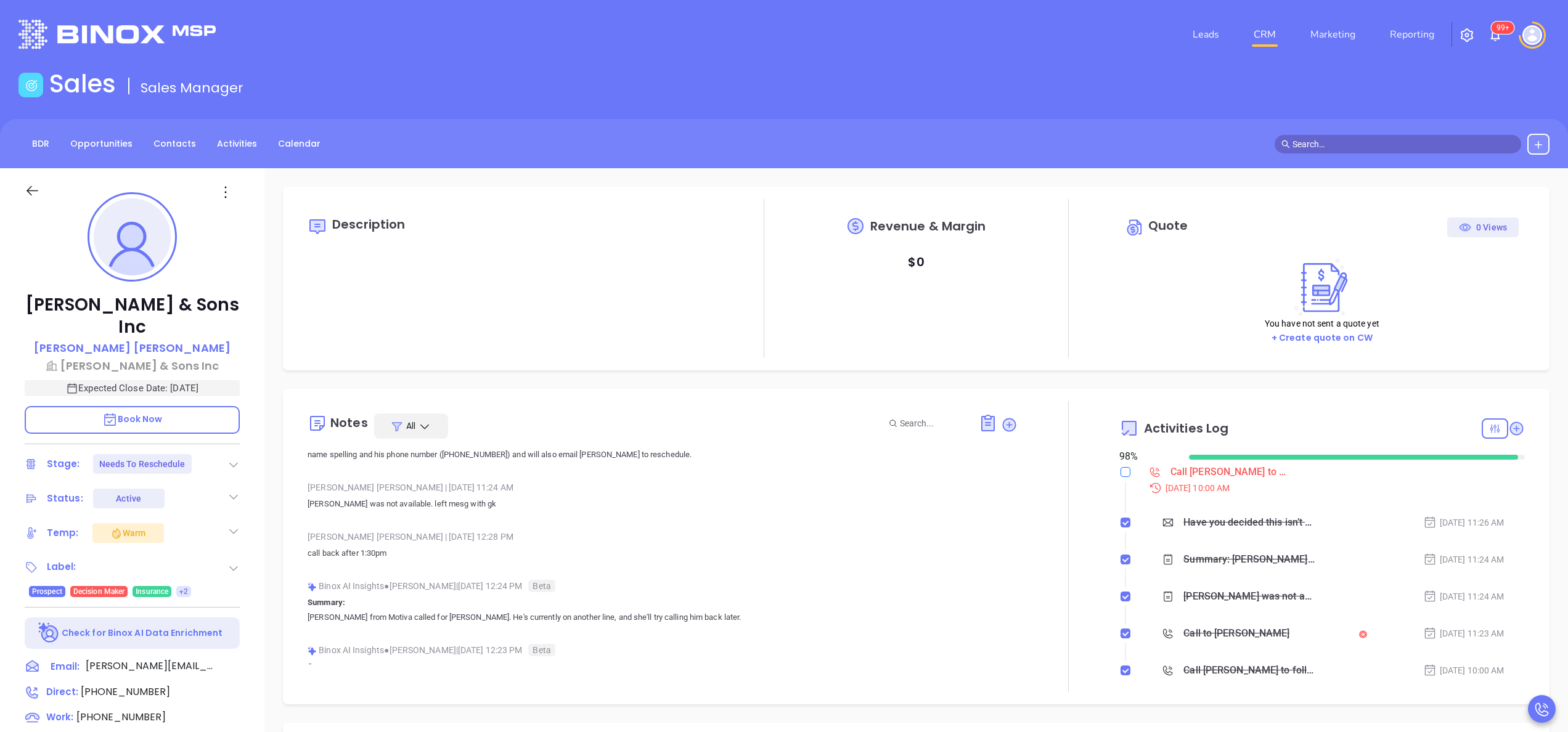
click at [1120, 476] on input "checkbox" at bounding box center [1125, 472] width 10 height 10
checkbox input "true"
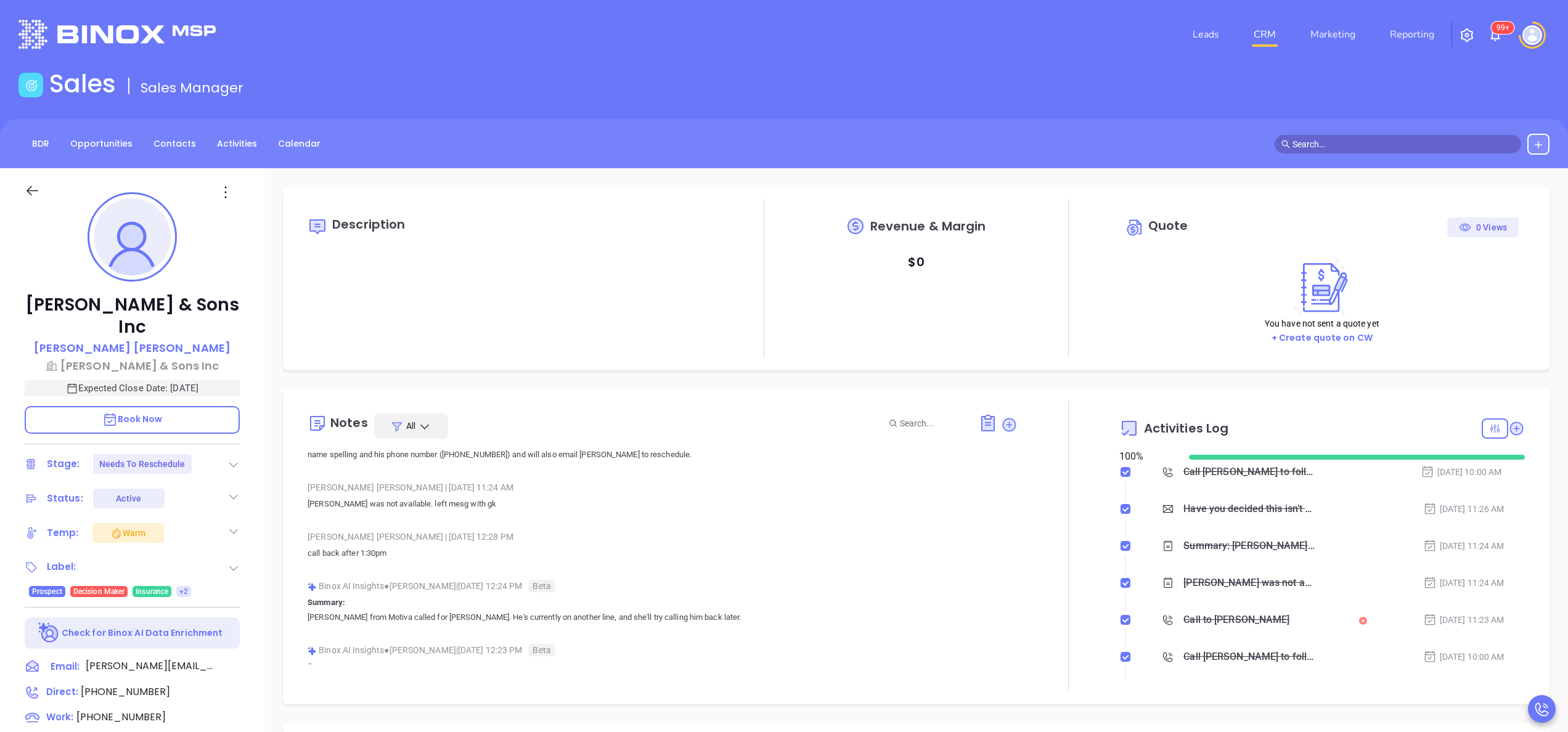
click at [236, 458] on icon at bounding box center [233, 464] width 13 height 13
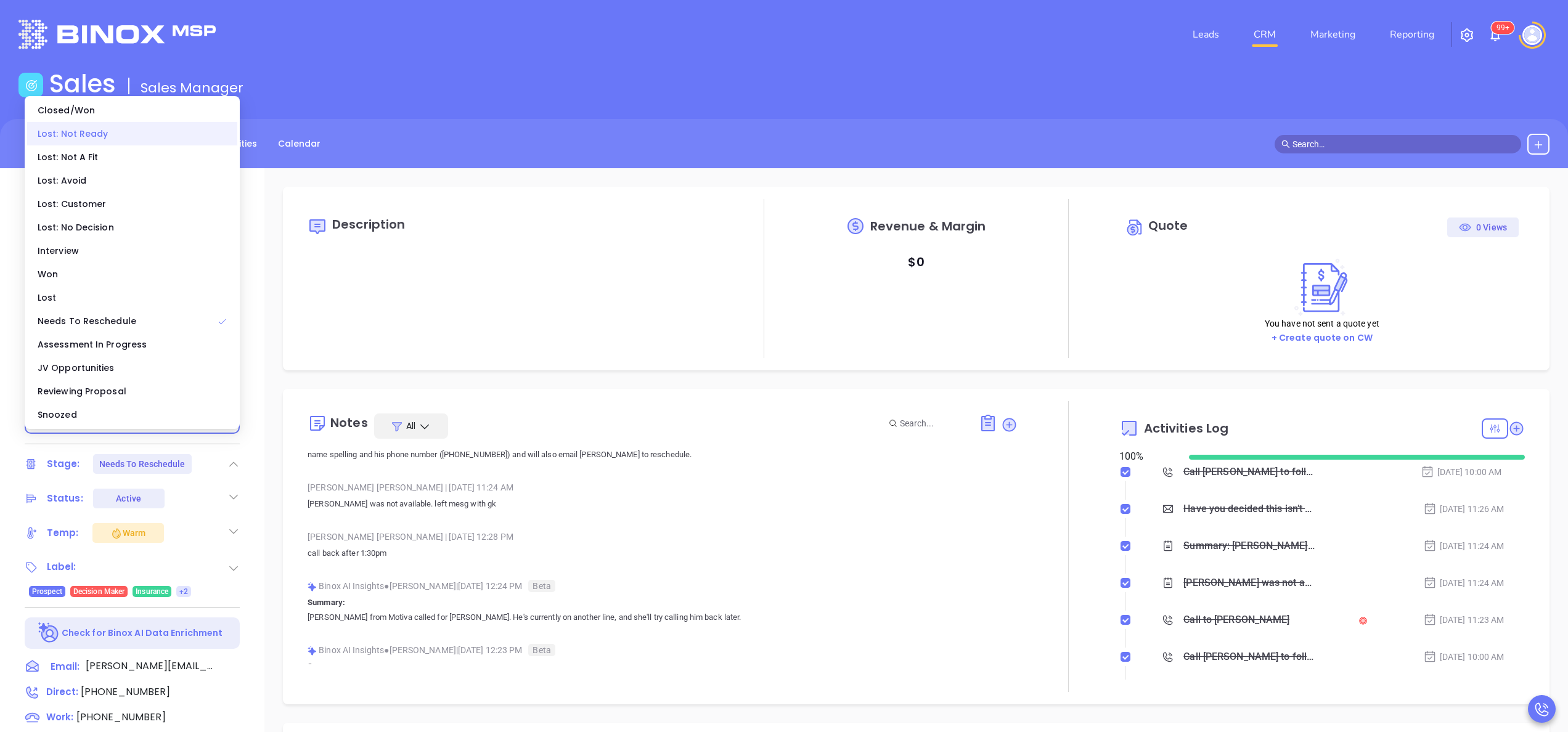
click at [106, 139] on div "Lost: Not Ready" at bounding box center [131, 133] width 210 height 23
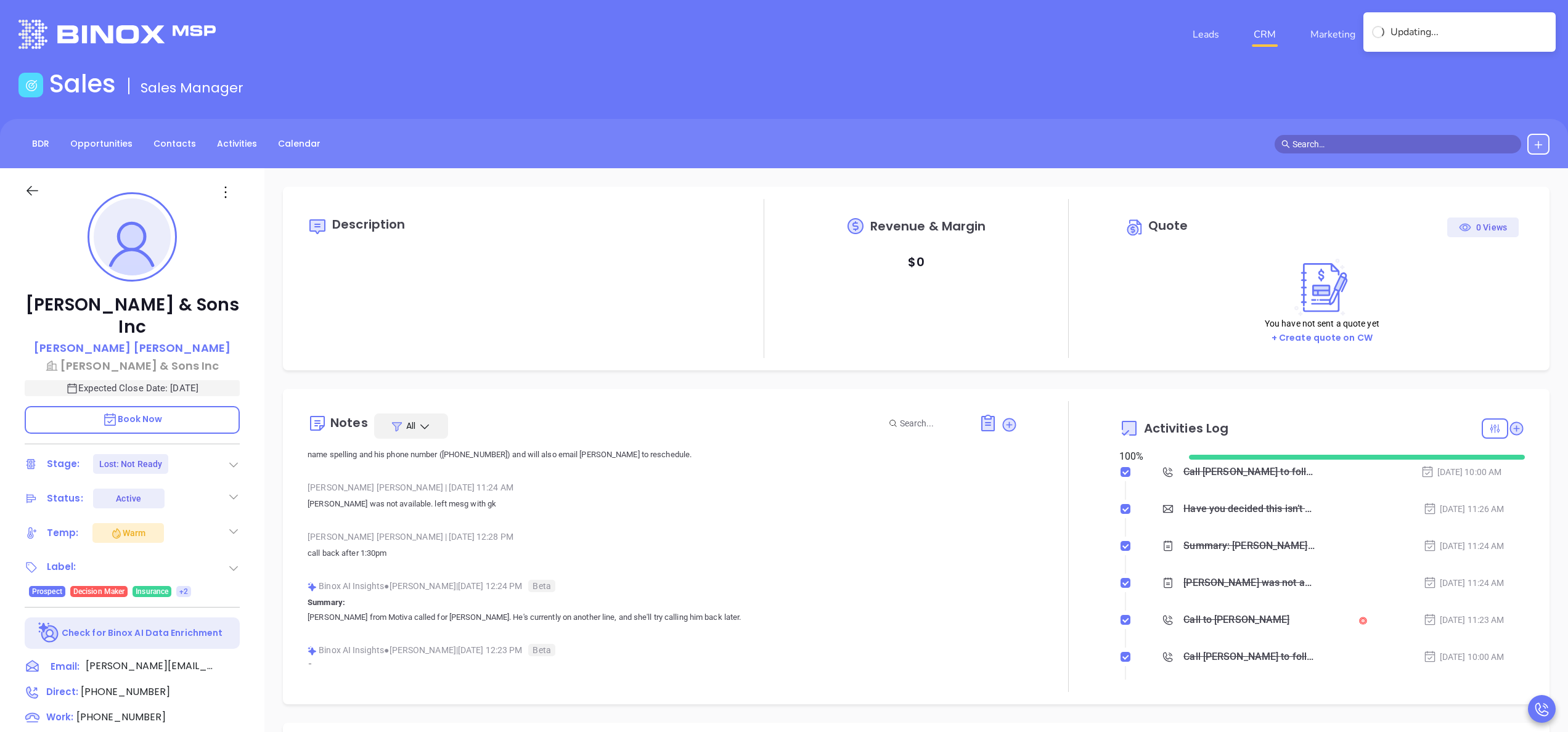
click at [1083, 582] on div at bounding box center [1068, 546] width 102 height 291
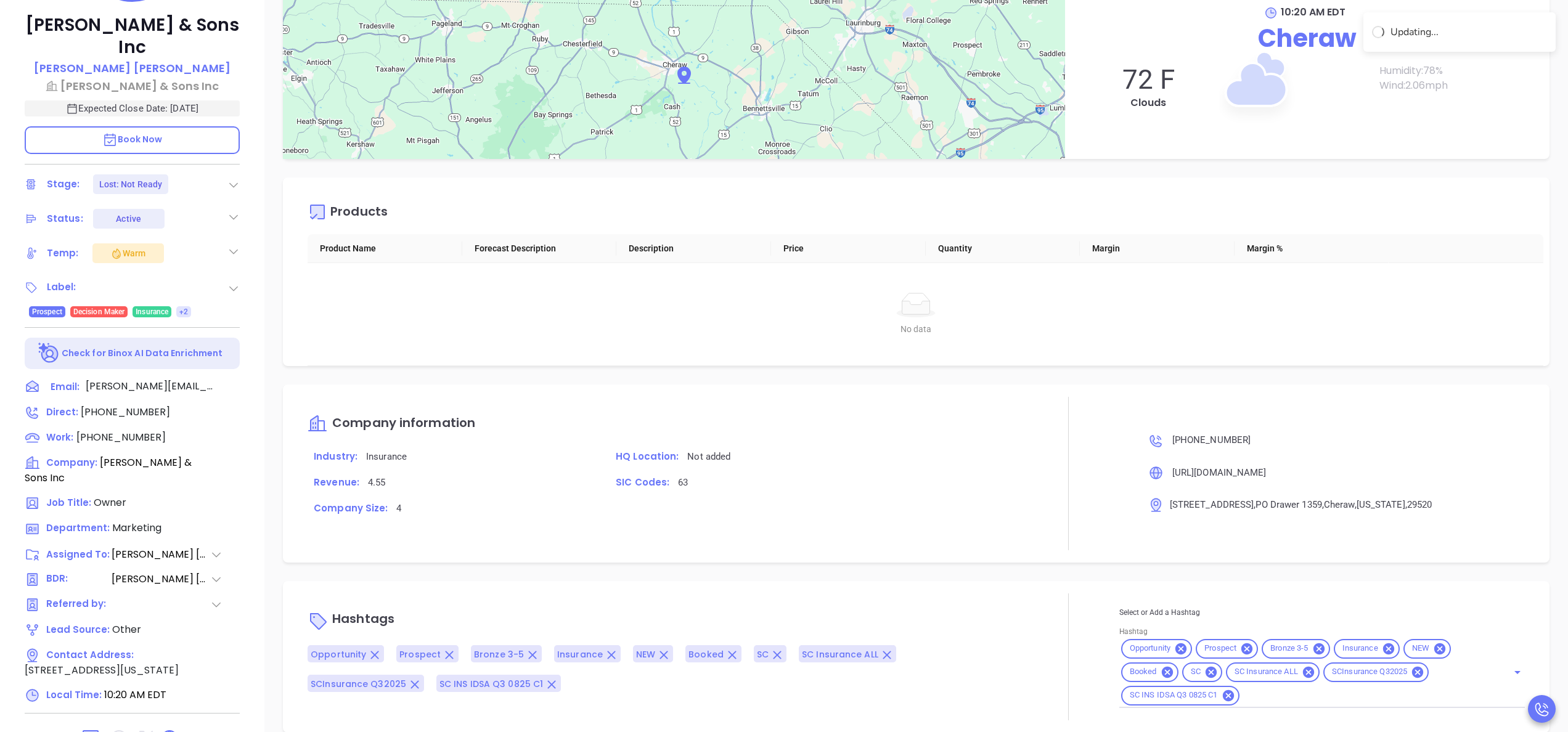
scroll to position [351, 0]
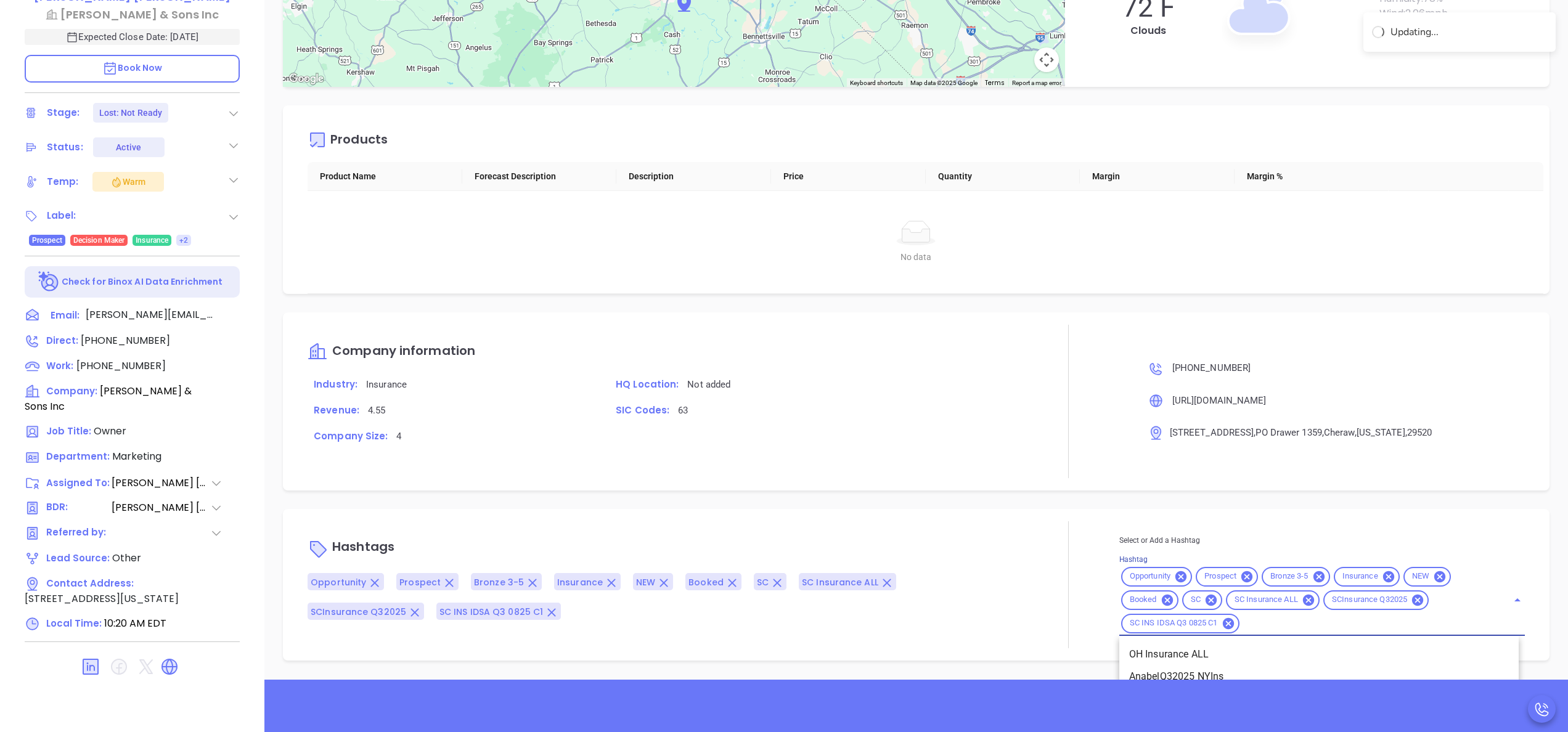
click at [1277, 624] on input "Hashtag" at bounding box center [1366, 624] width 249 height 15
type input "ltn"
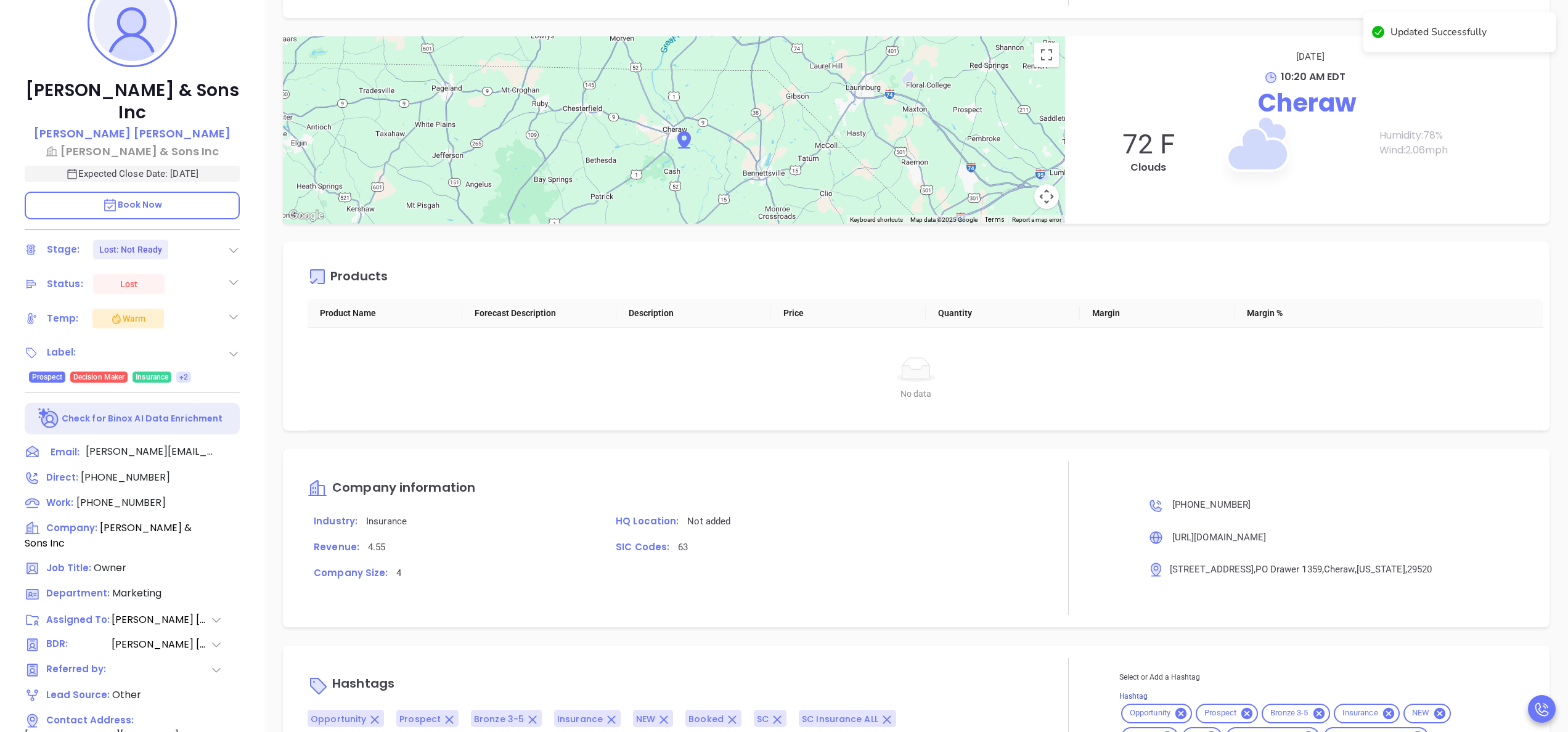
scroll to position [0, 0]
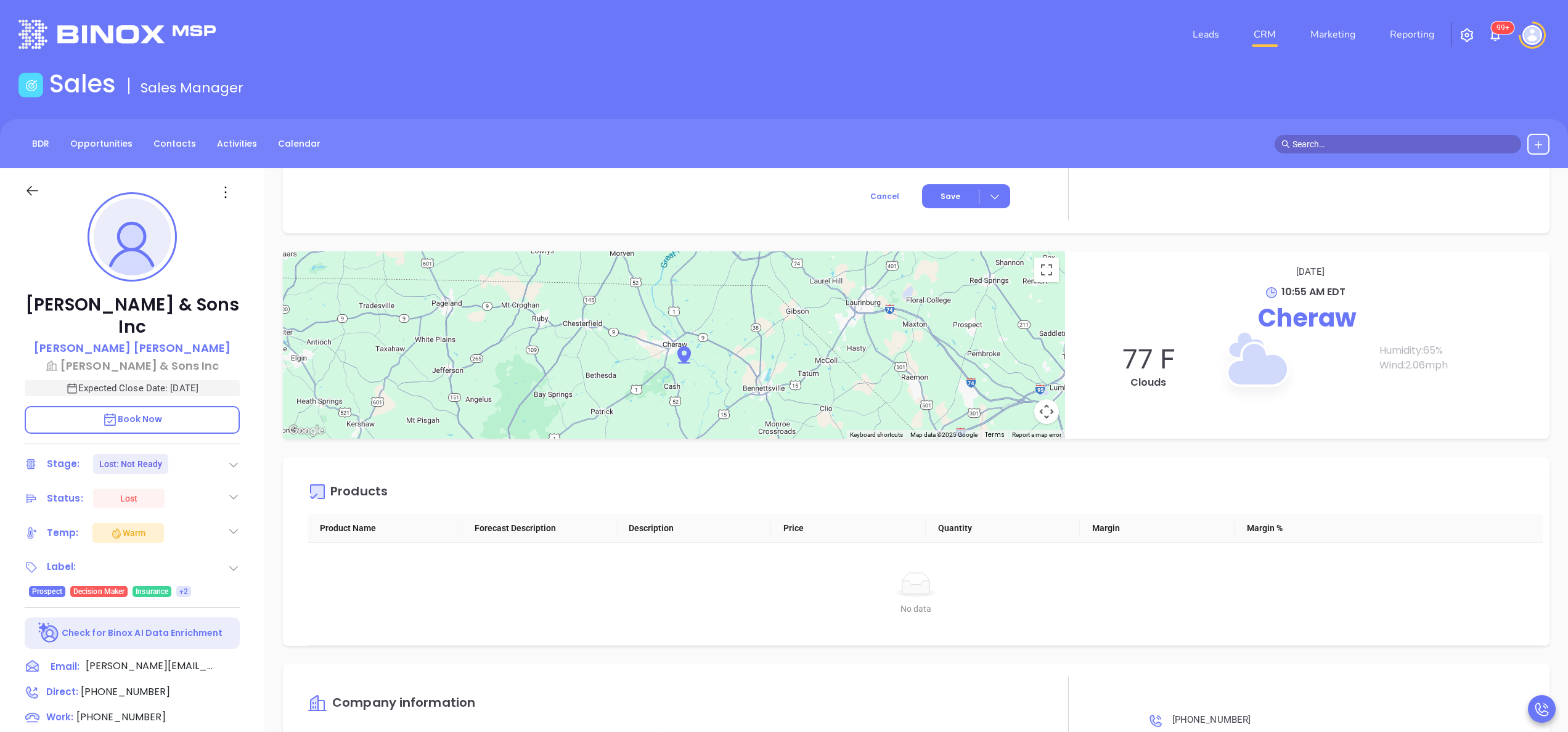
click at [1539, 632] on div "Description Revenue & Margin $ 0 Quote 0 Views You have not sent a quote yet + …" at bounding box center [916, 600] width 1304 height 864
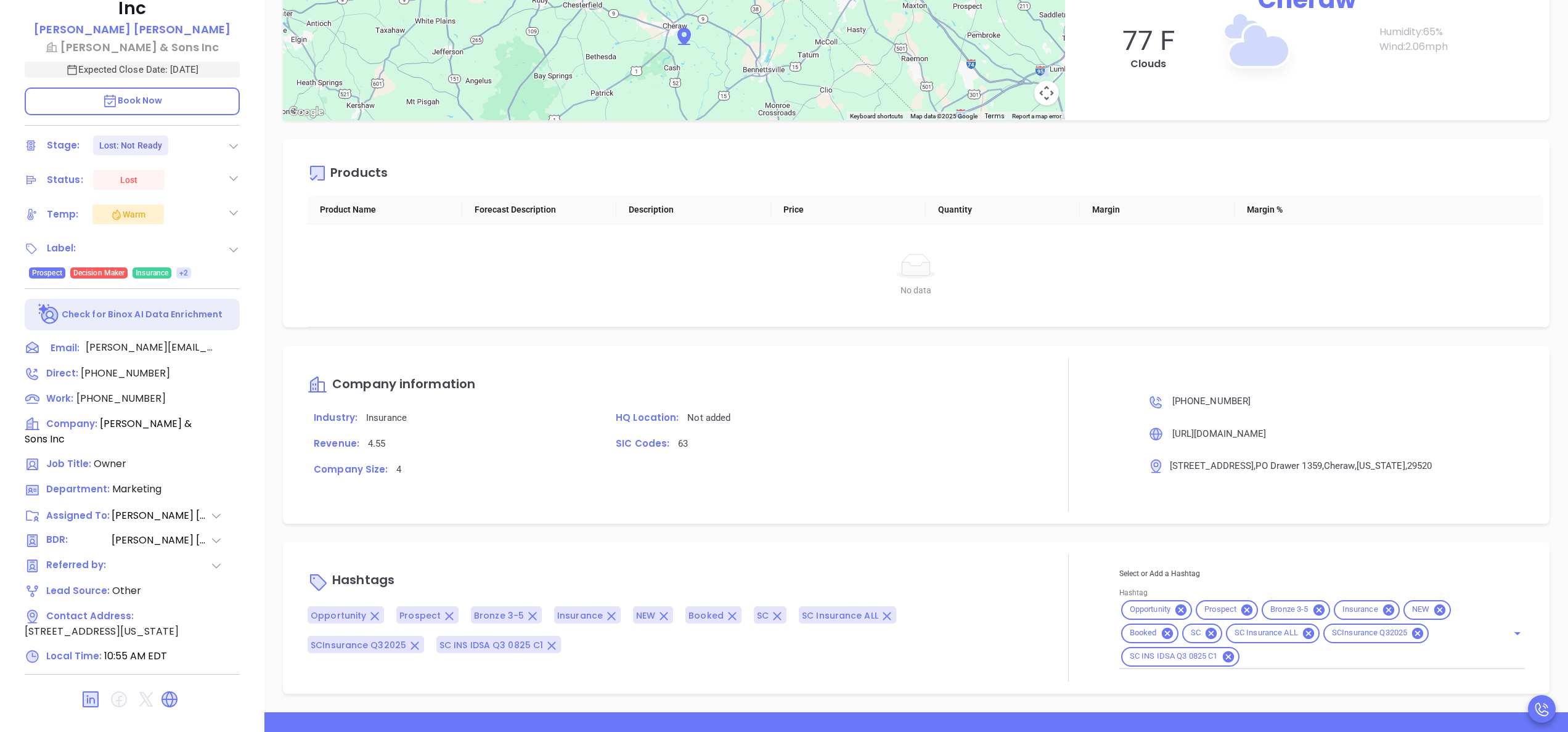
scroll to position [351, 0]
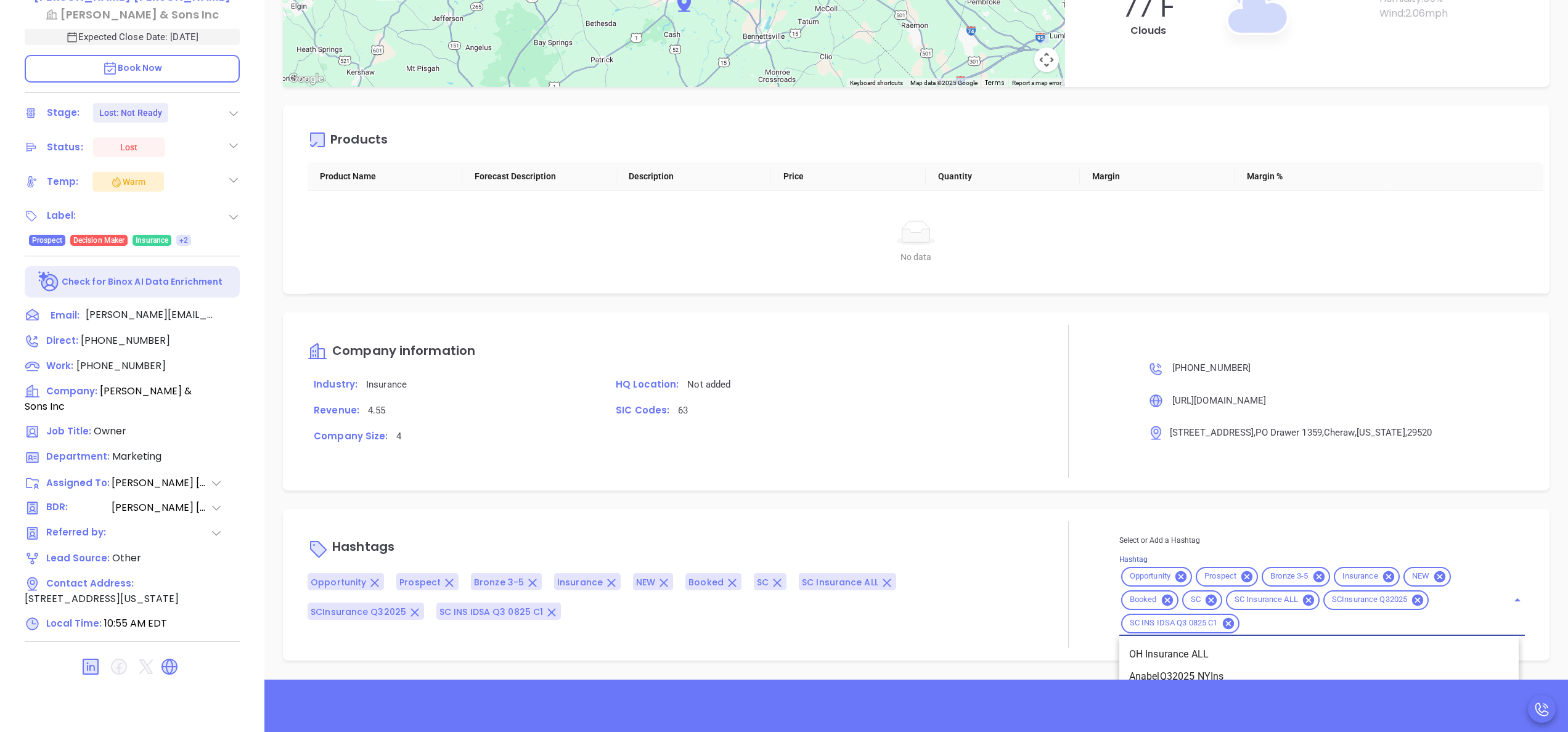
click at [1255, 620] on input "Hashtag" at bounding box center [1366, 624] width 249 height 15
type input "ltn"
click at [1160, 666] on li "LTN" at bounding box center [1319, 677] width 399 height 22
click at [1058, 620] on div at bounding box center [1068, 585] width 102 height 127
click at [922, 455] on div "Company Size: 4" at bounding box center [663, 442] width 725 height 26
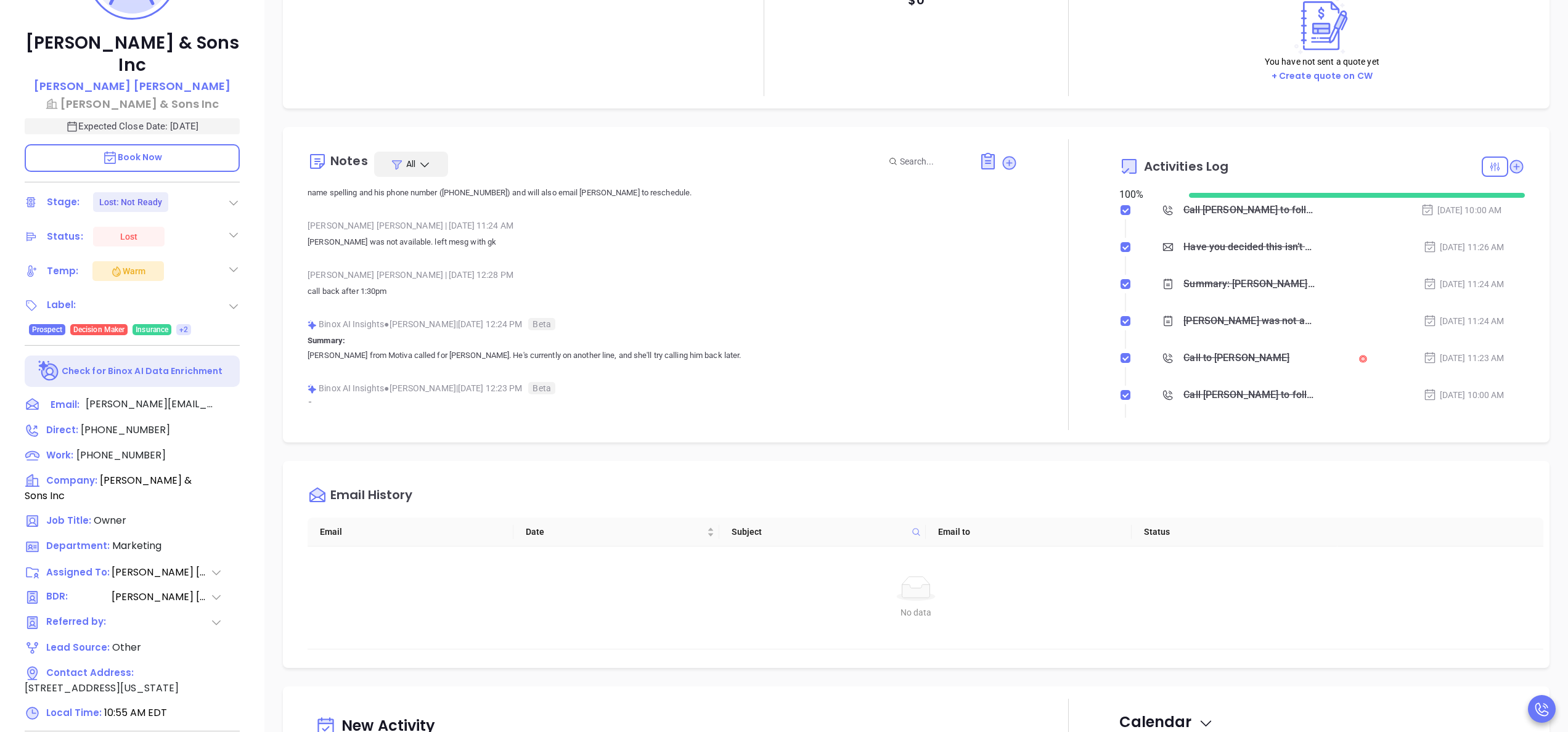
scroll to position [0, 0]
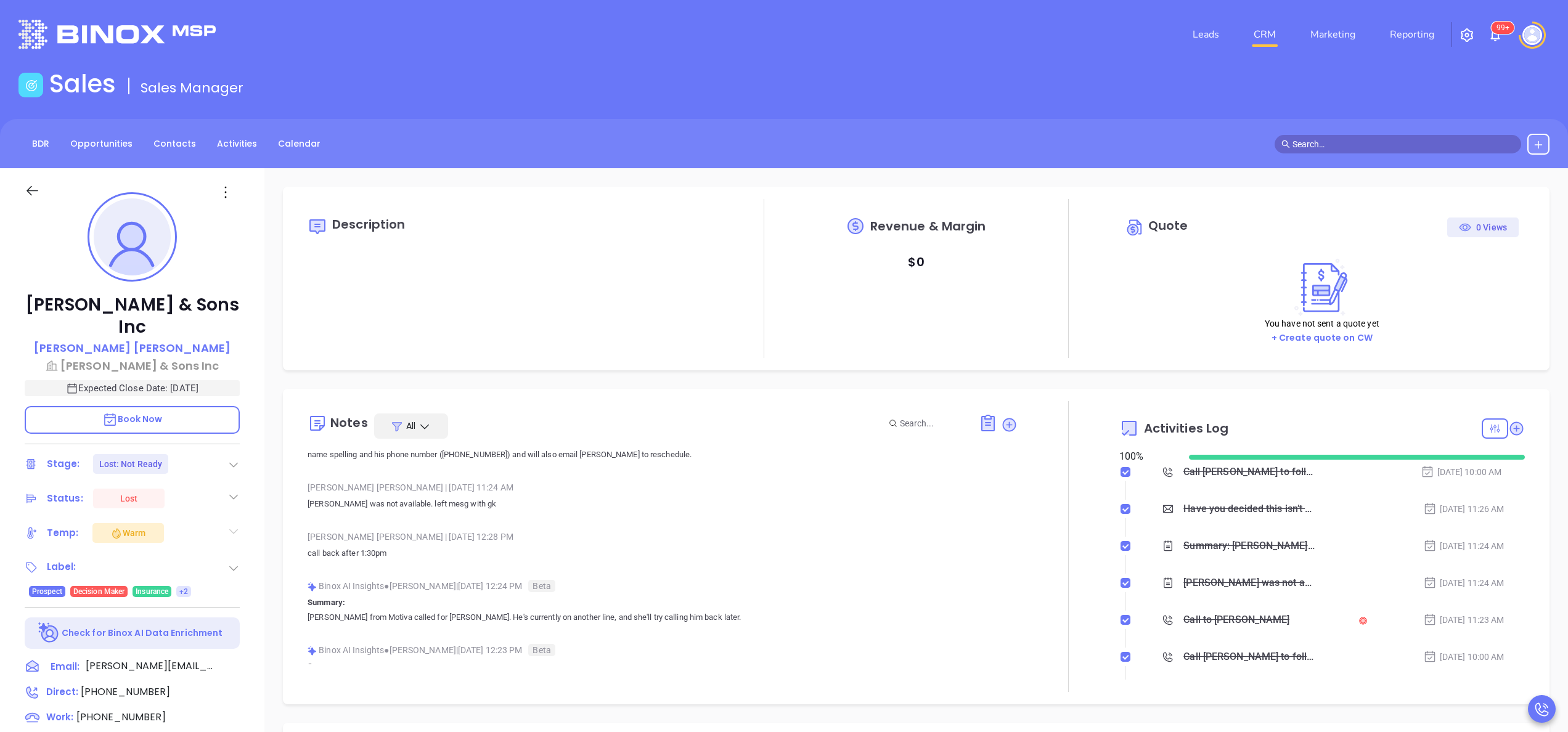
click at [236, 529] on icon at bounding box center [233, 531] width 9 height 5
click at [129, 339] on p "Blake Tillman" at bounding box center [131, 347] width 196 height 16
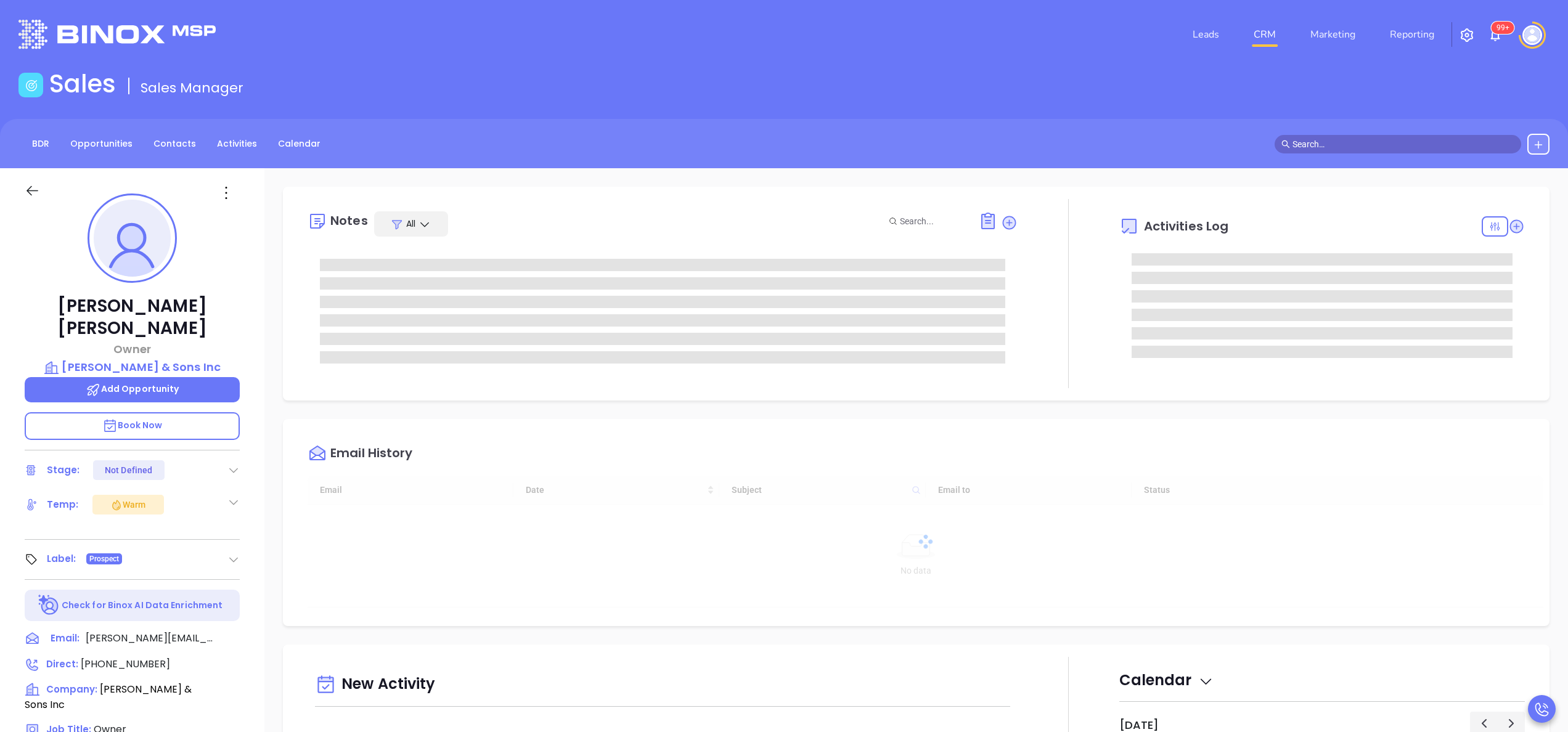
type input "[DATE]"
click at [235, 496] on icon at bounding box center [233, 502] width 13 height 13
type input "[PERSON_NAME]"
click at [202, 532] on div "Not Defined" at bounding box center [172, 542] width 72 height 19
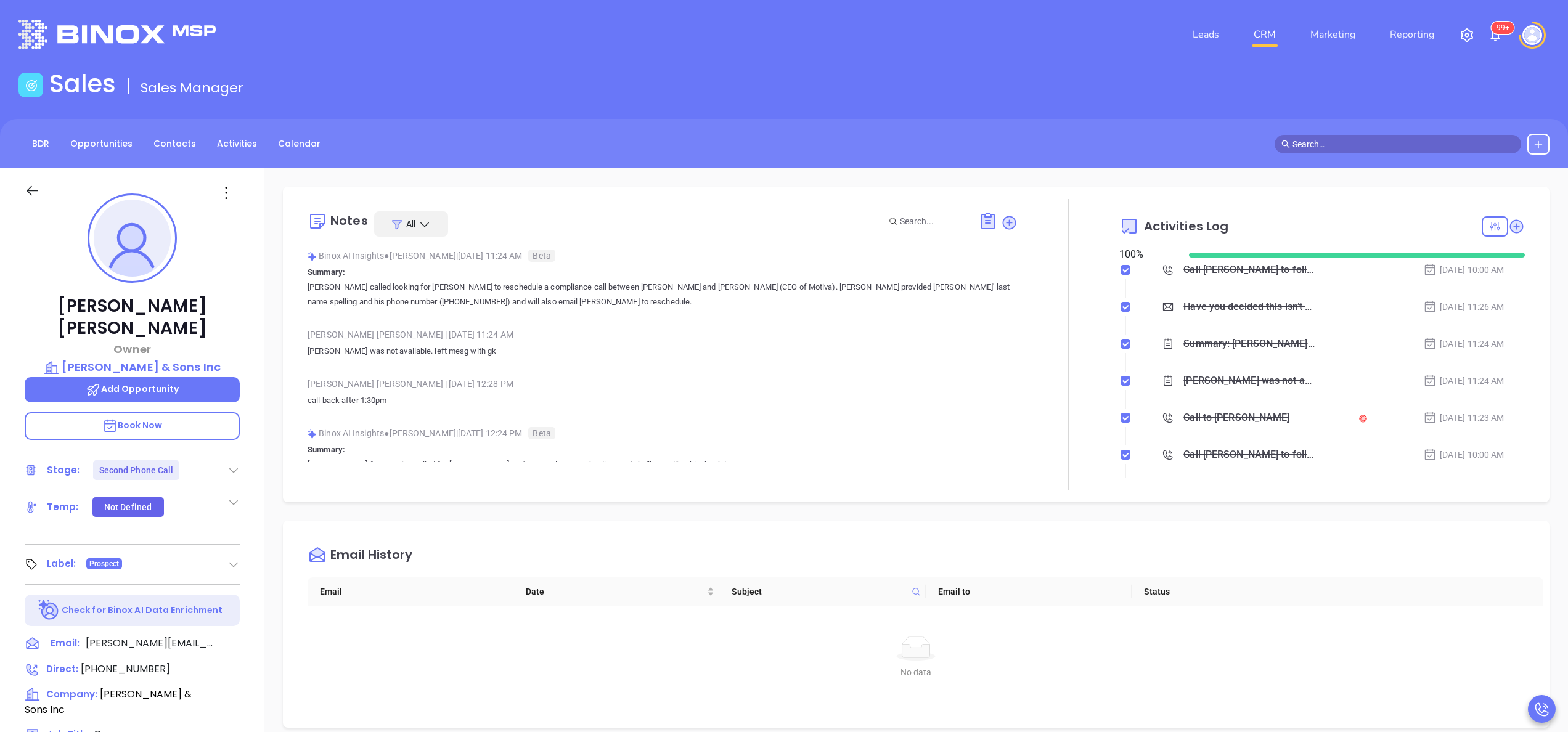
click at [232, 460] on div "Stage: Second Phone Call" at bounding box center [132, 470] width 216 height 19
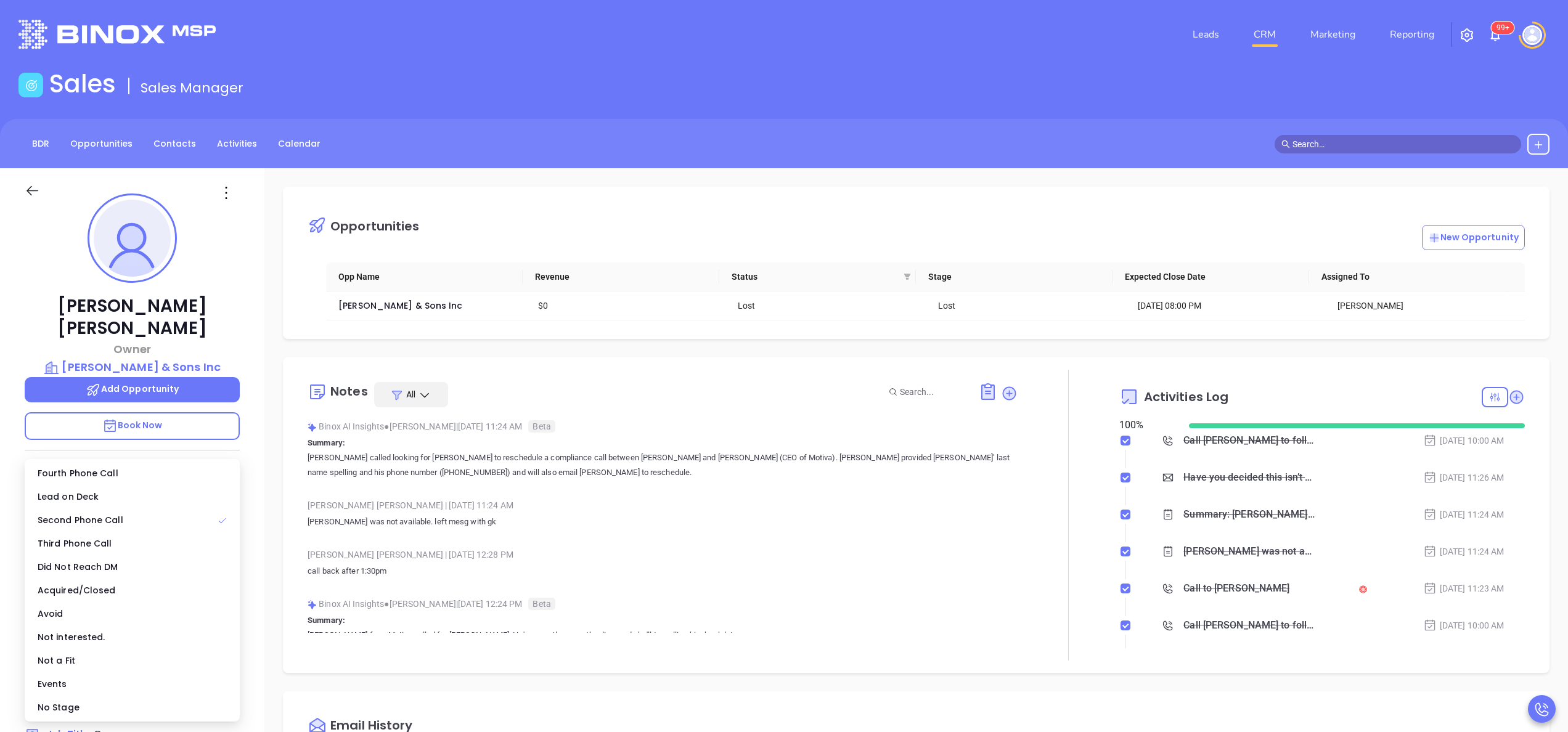
click at [232, 464] on icon at bounding box center [233, 470] width 13 height 13
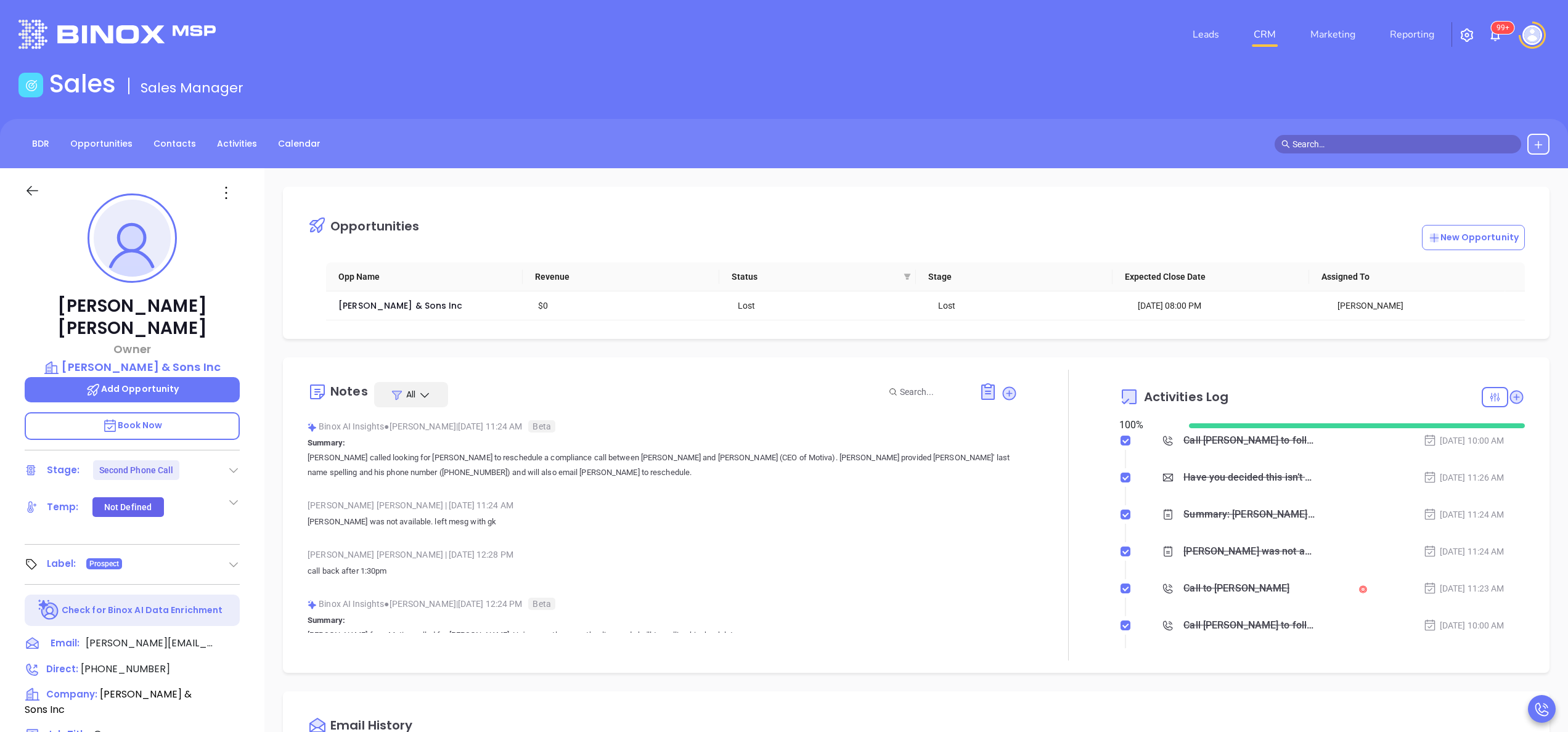
click at [232, 464] on icon at bounding box center [233, 470] width 13 height 13
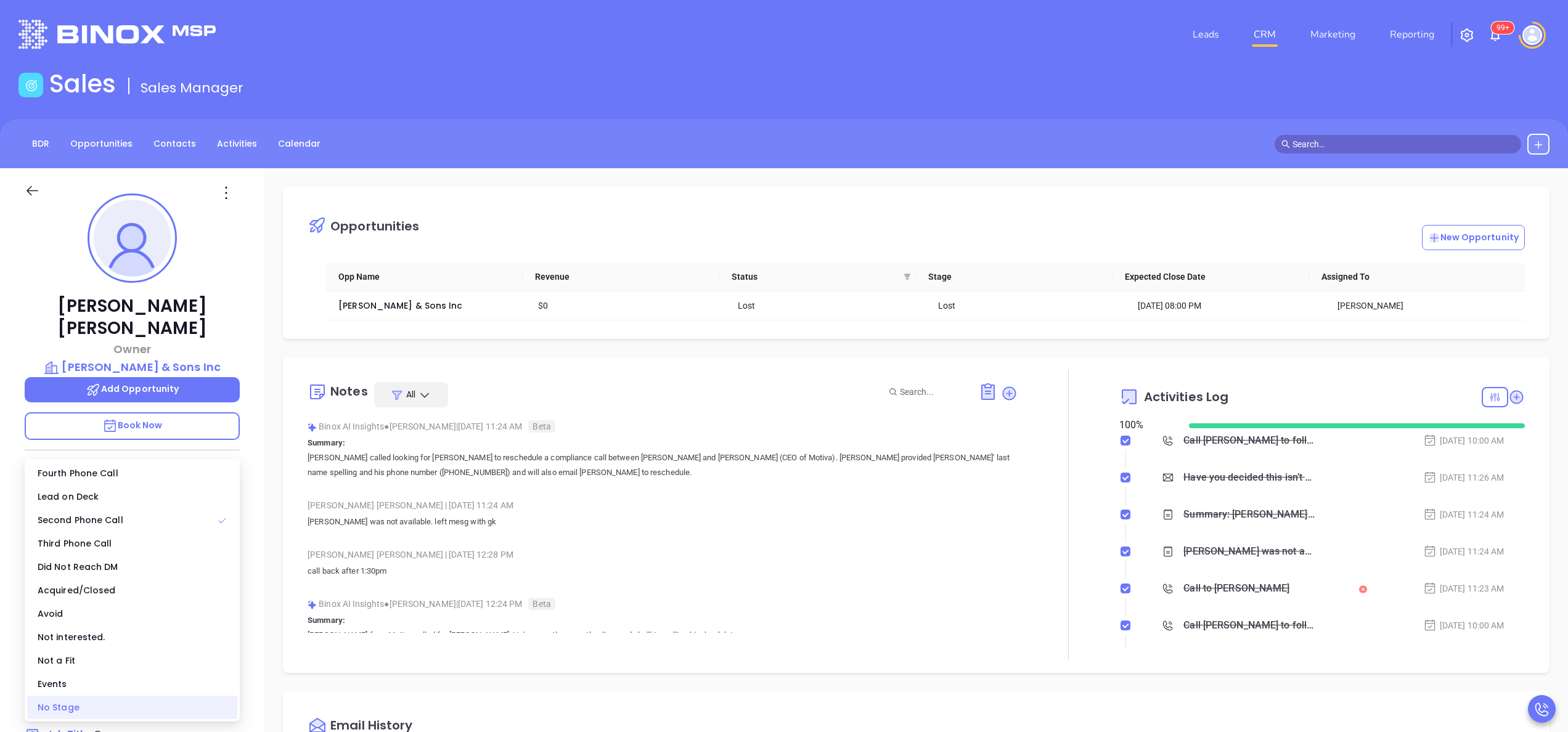
click at [82, 703] on div "No Stage" at bounding box center [131, 708] width 210 height 23
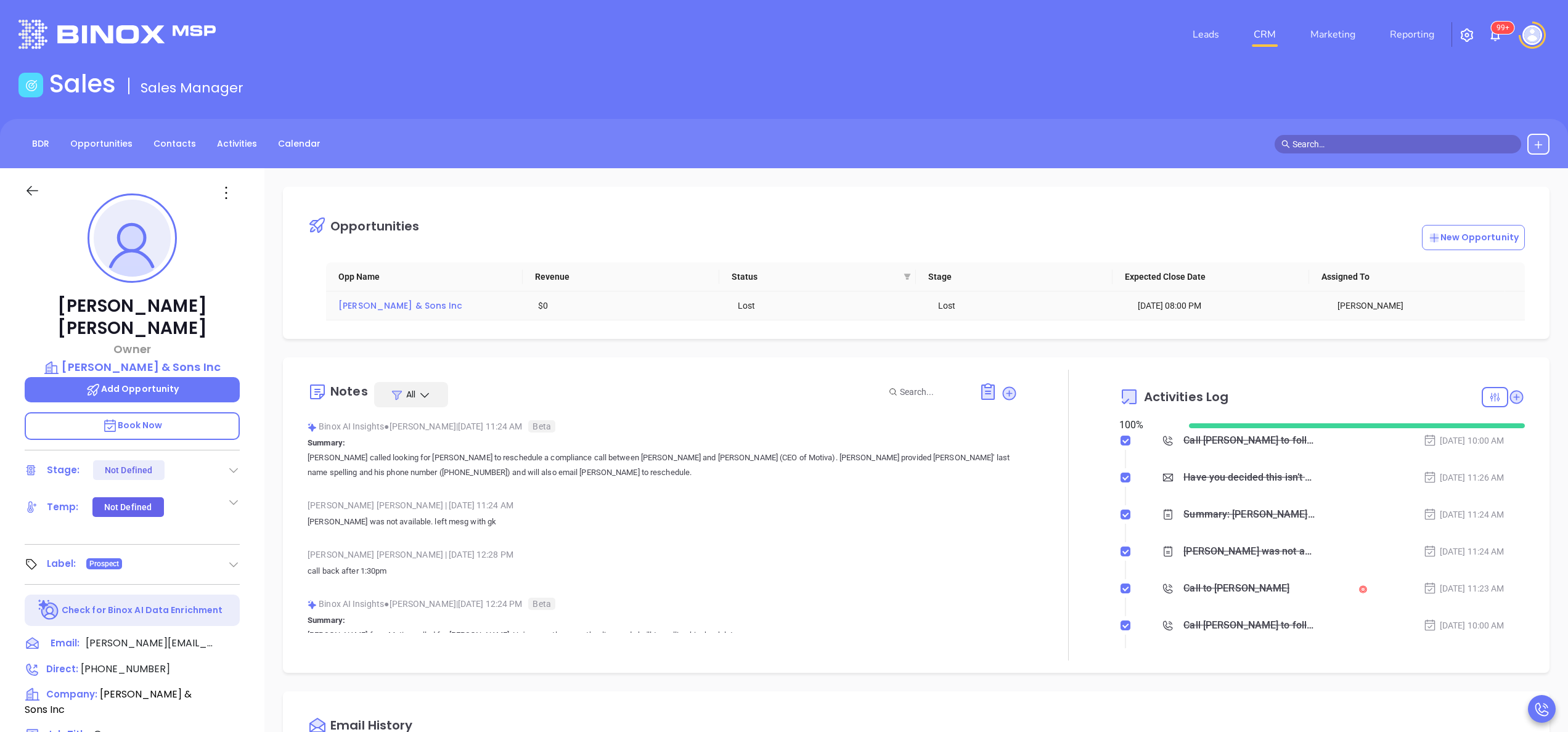
click at [421, 306] on span "Dan L Tillman & Sons Inc" at bounding box center [400, 306] width 124 height 13
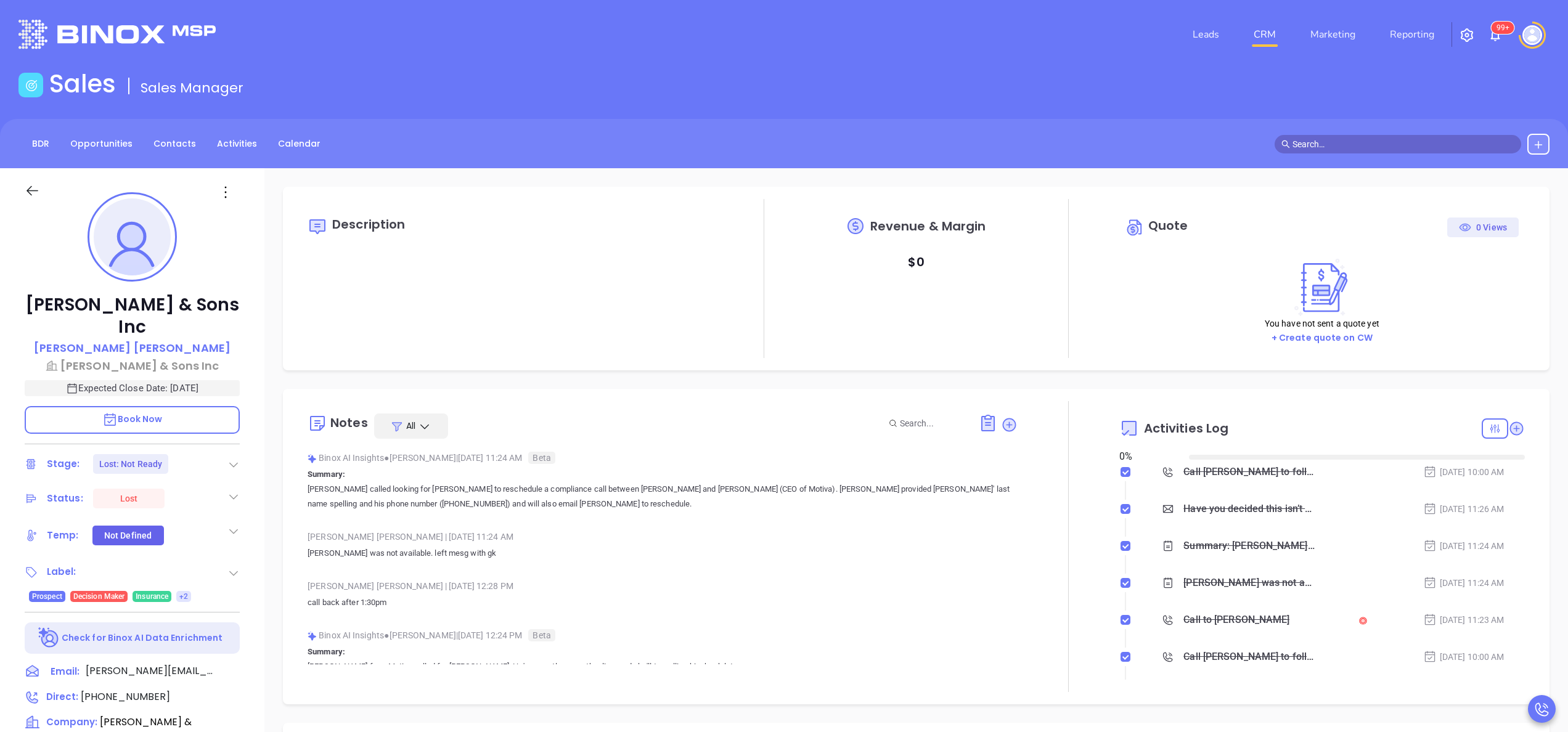
type input "[DATE]"
click at [900, 608] on p "call back after 1:30pm" at bounding box center [662, 602] width 711 height 15
type input "[PERSON_NAME]"
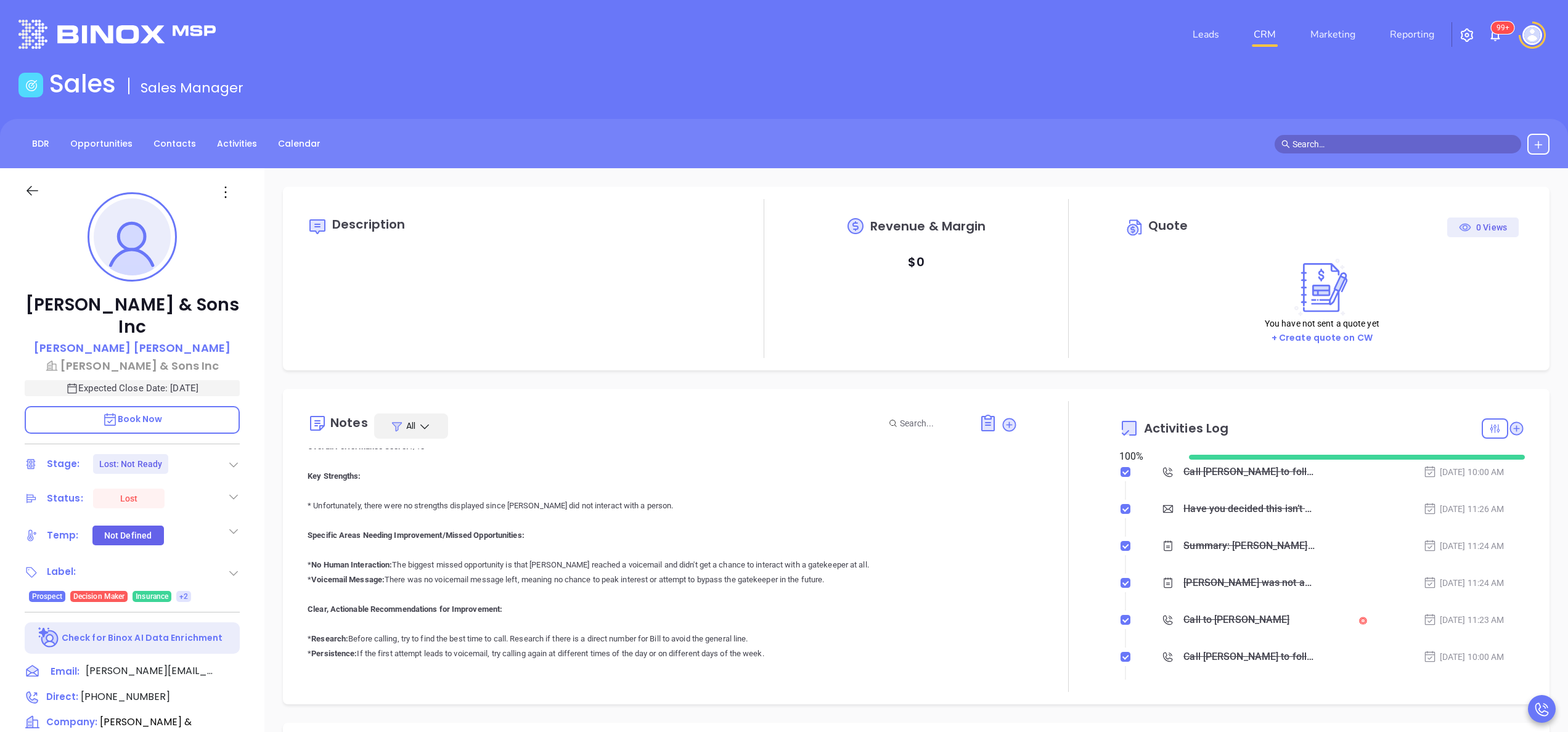
scroll to position [1578, 0]
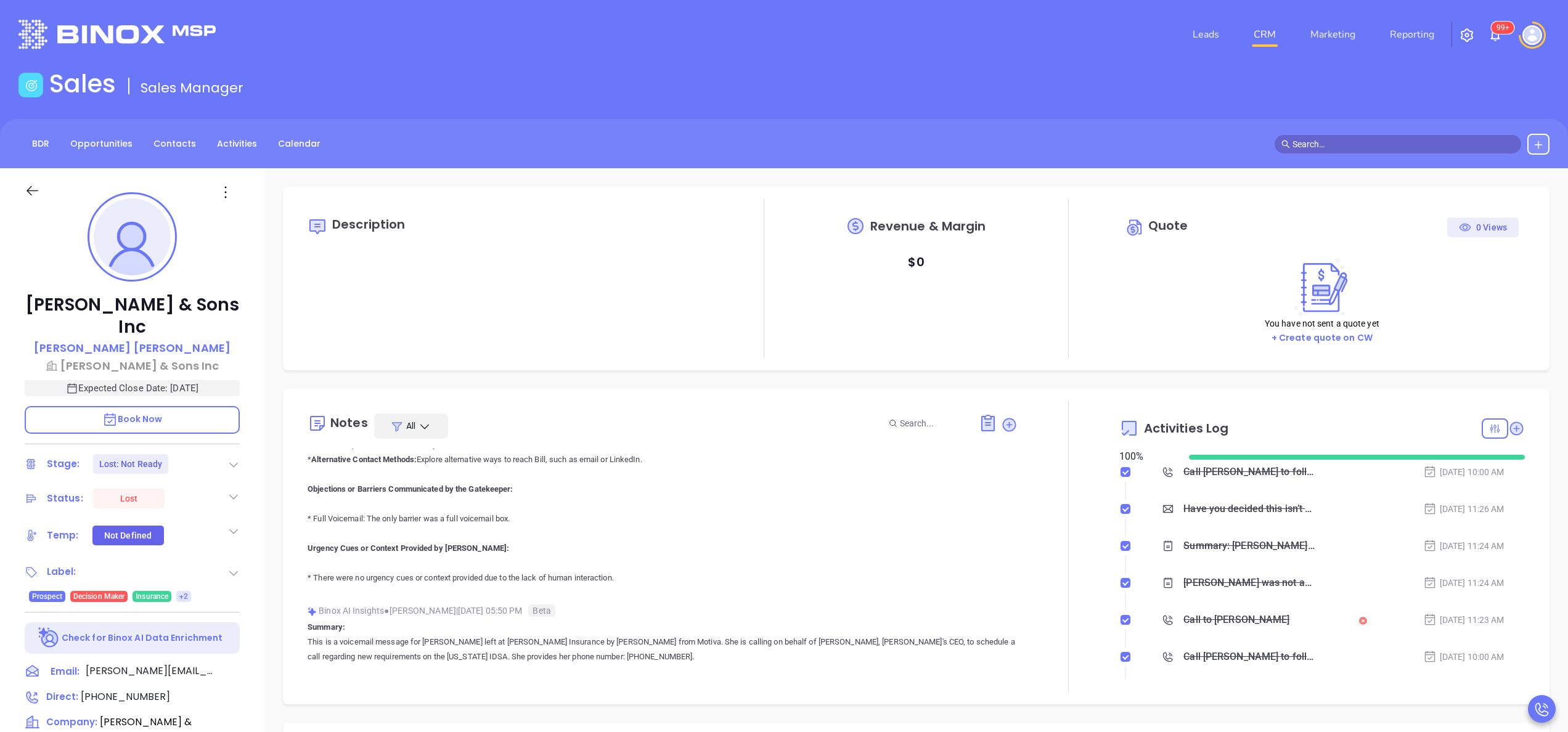
click at [1068, 613] on div at bounding box center [1068, 546] width 1 height 291
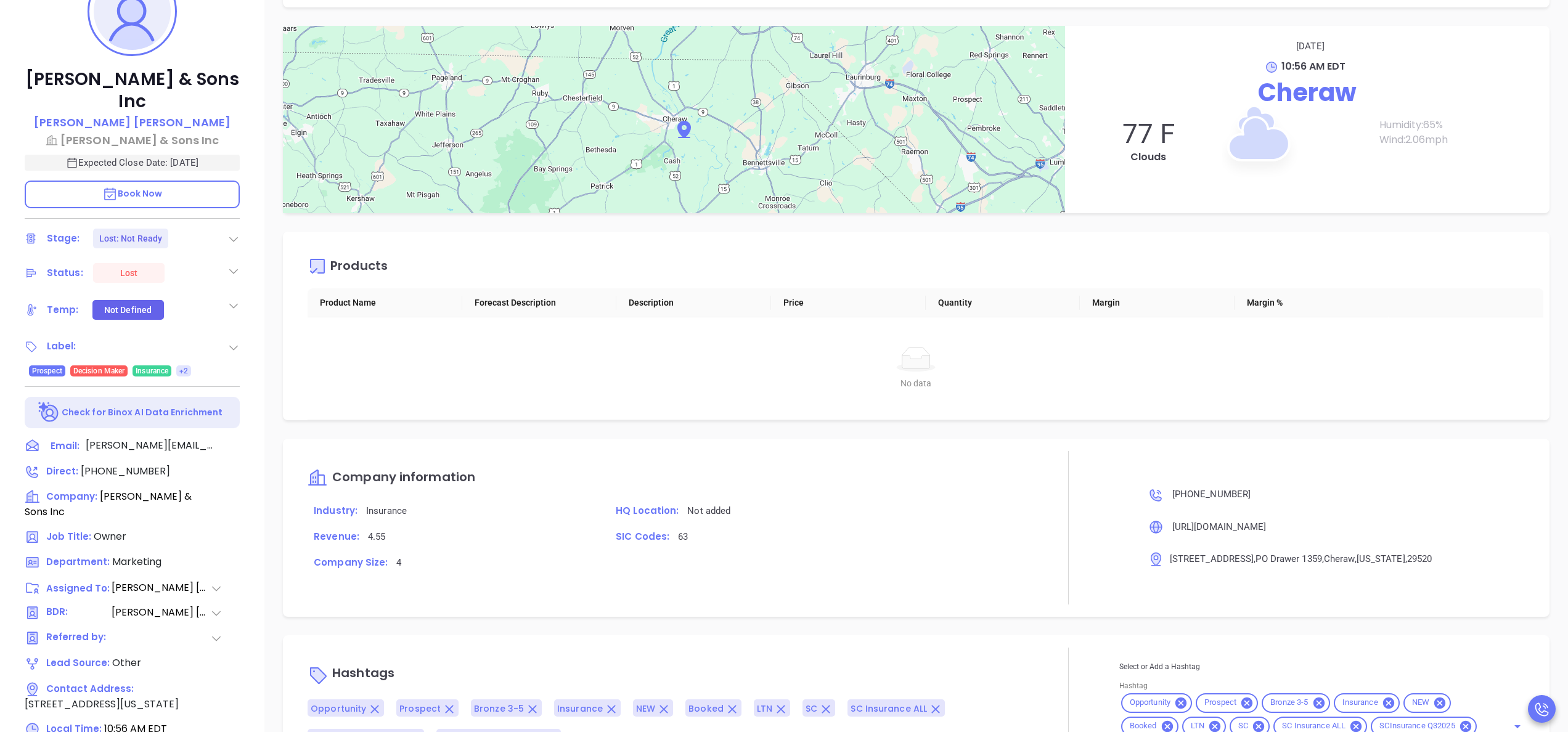
scroll to position [351, 0]
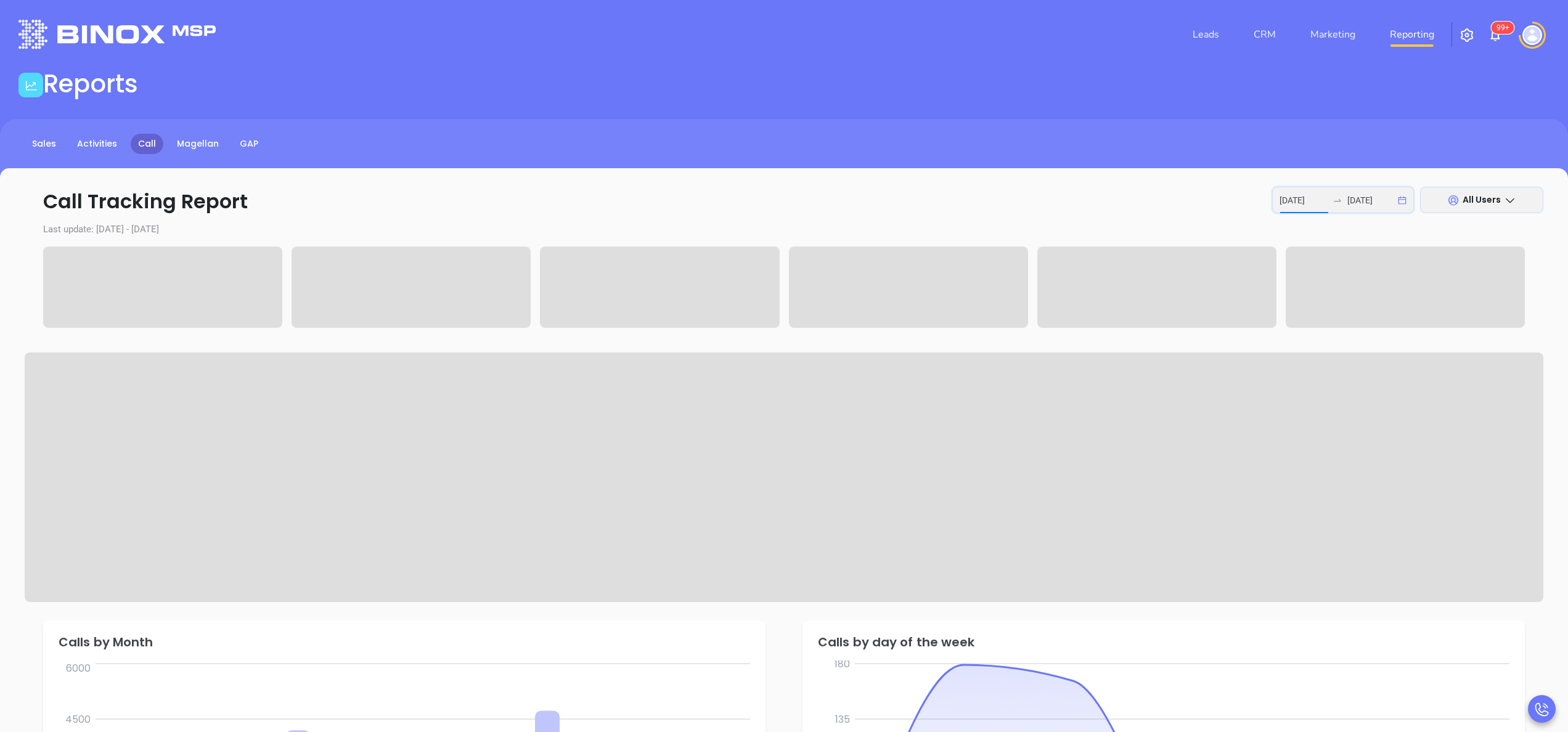
click at [1308, 198] on input "[DATE]" at bounding box center [1304, 200] width 48 height 14
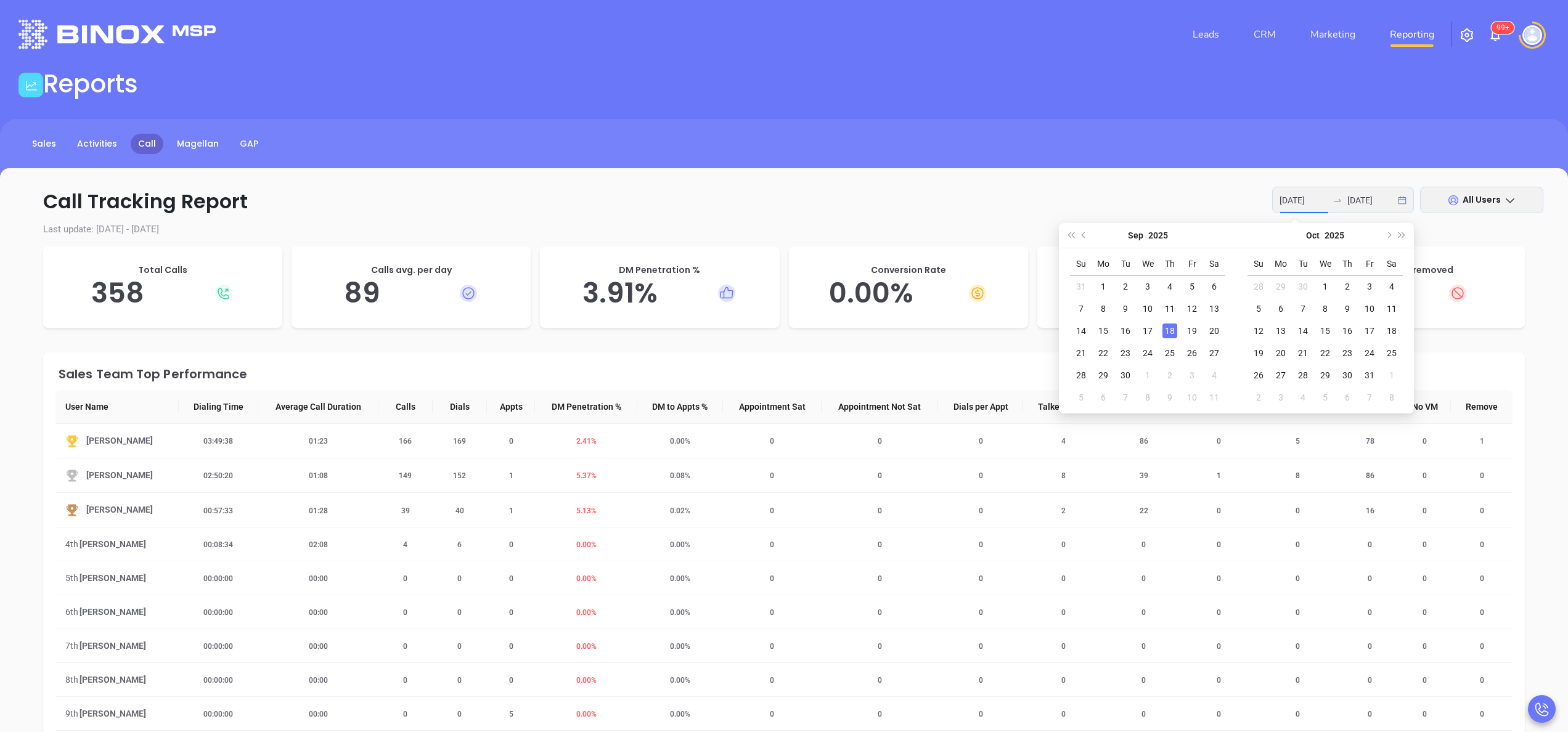
click at [1170, 333] on div "18" at bounding box center [1170, 331] width 15 height 15
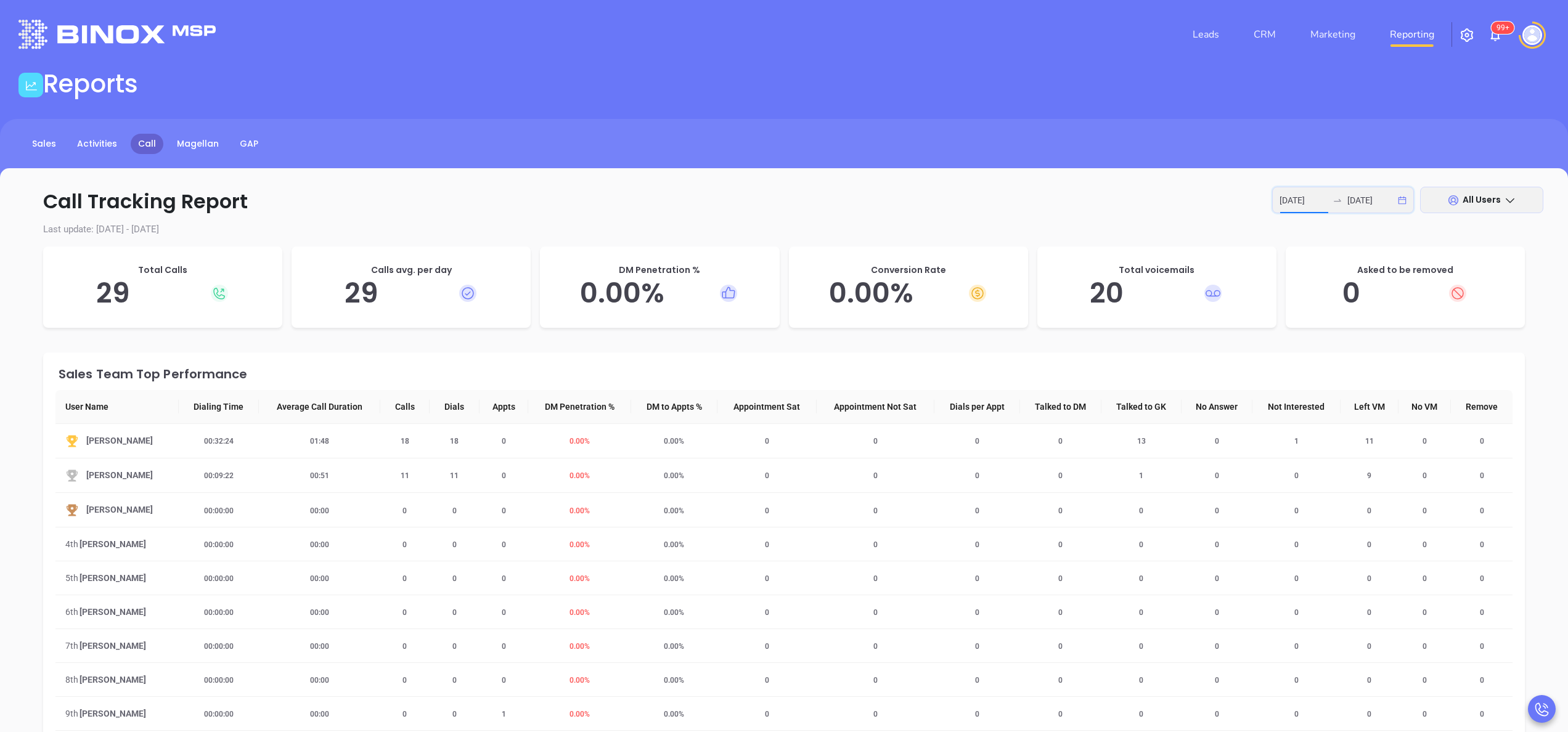
click at [1309, 200] on input "2025-09-18" at bounding box center [1304, 200] width 48 height 14
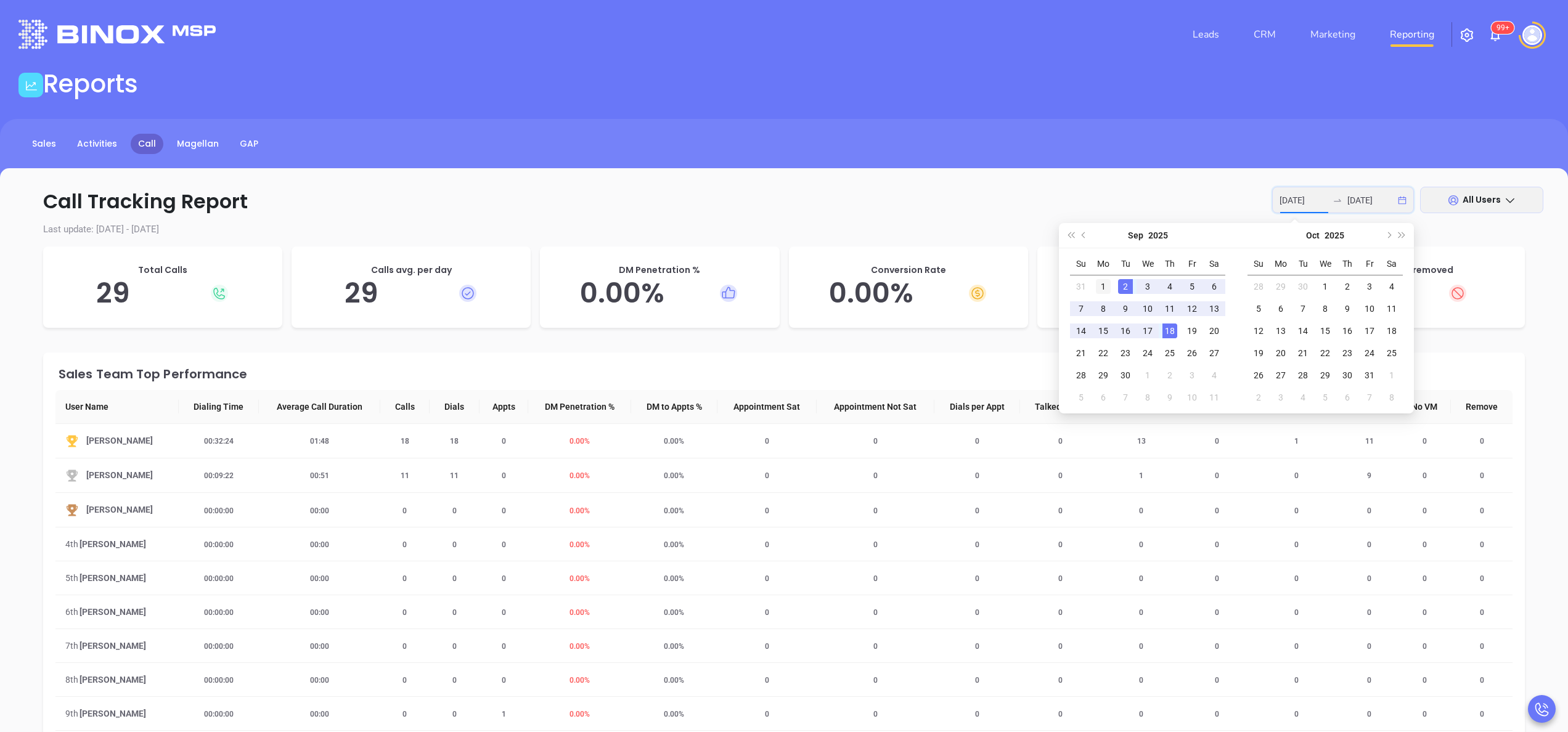
type input "2025-09-01"
click at [1103, 285] on div "1" at bounding box center [1103, 286] width 15 height 15
type input "2025-09-18"
click at [1165, 326] on div "18" at bounding box center [1170, 331] width 15 height 15
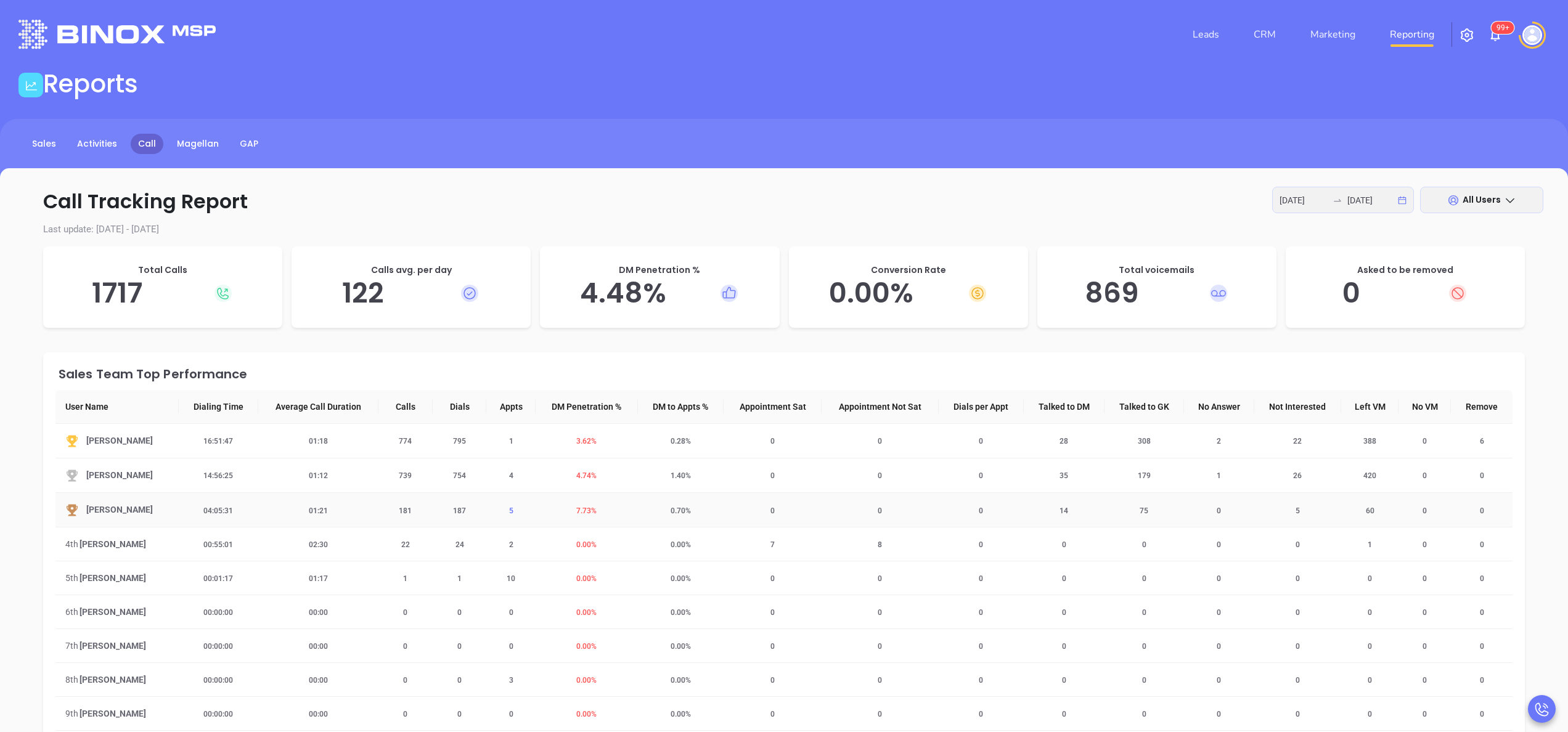
click at [508, 509] on span "5" at bounding box center [511, 511] width 19 height 9
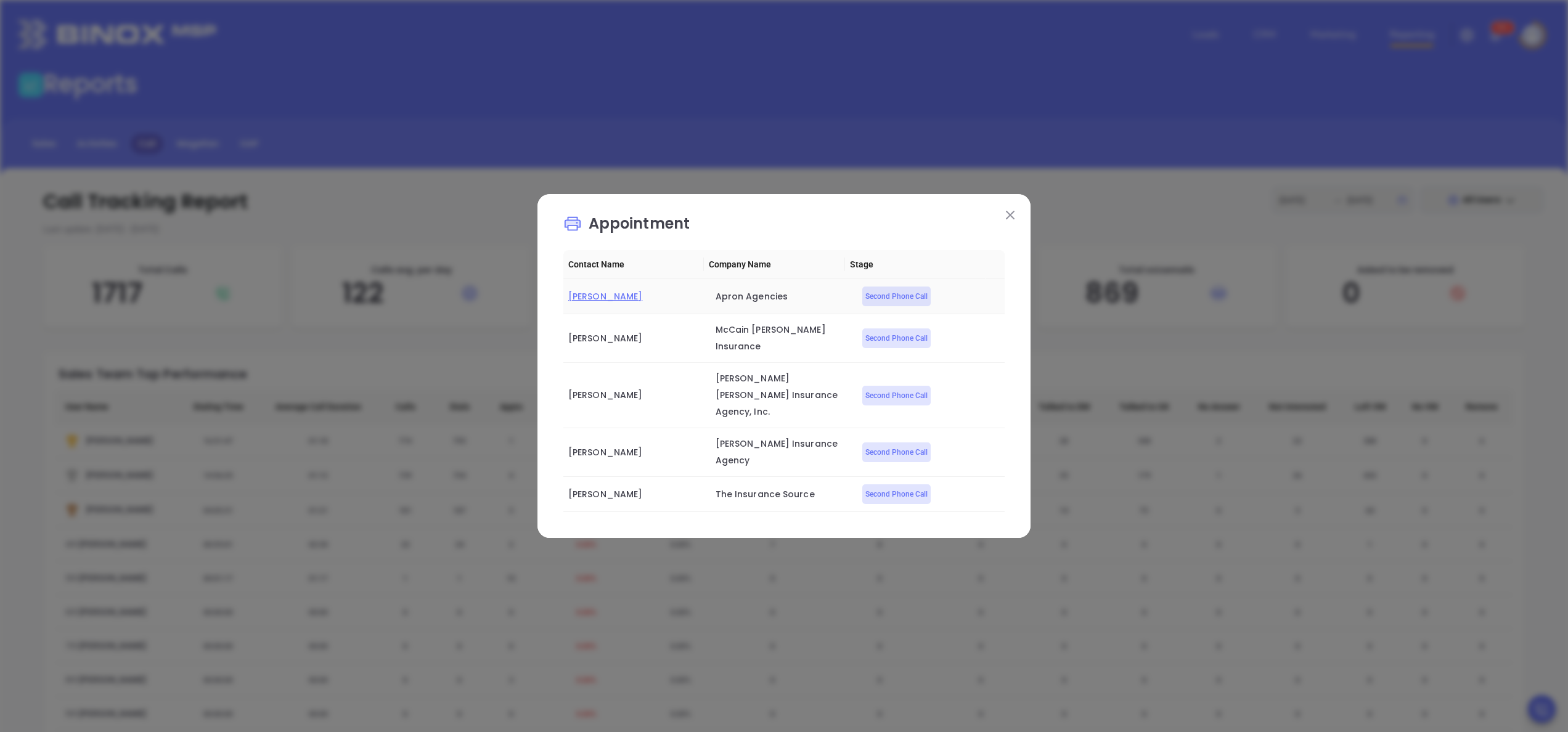
click at [597, 303] on span "Mel Leveque" at bounding box center [605, 296] width 74 height 13
click at [607, 345] on div "[PERSON_NAME]" at bounding box center [637, 338] width 137 height 16
click at [607, 344] on span "[PERSON_NAME]" at bounding box center [605, 338] width 74 height 13
click at [607, 395] on span "Taylor Robert" at bounding box center [605, 395] width 74 height 13
click at [611, 447] on span "Andrea Guillory" at bounding box center [605, 453] width 74 height 13
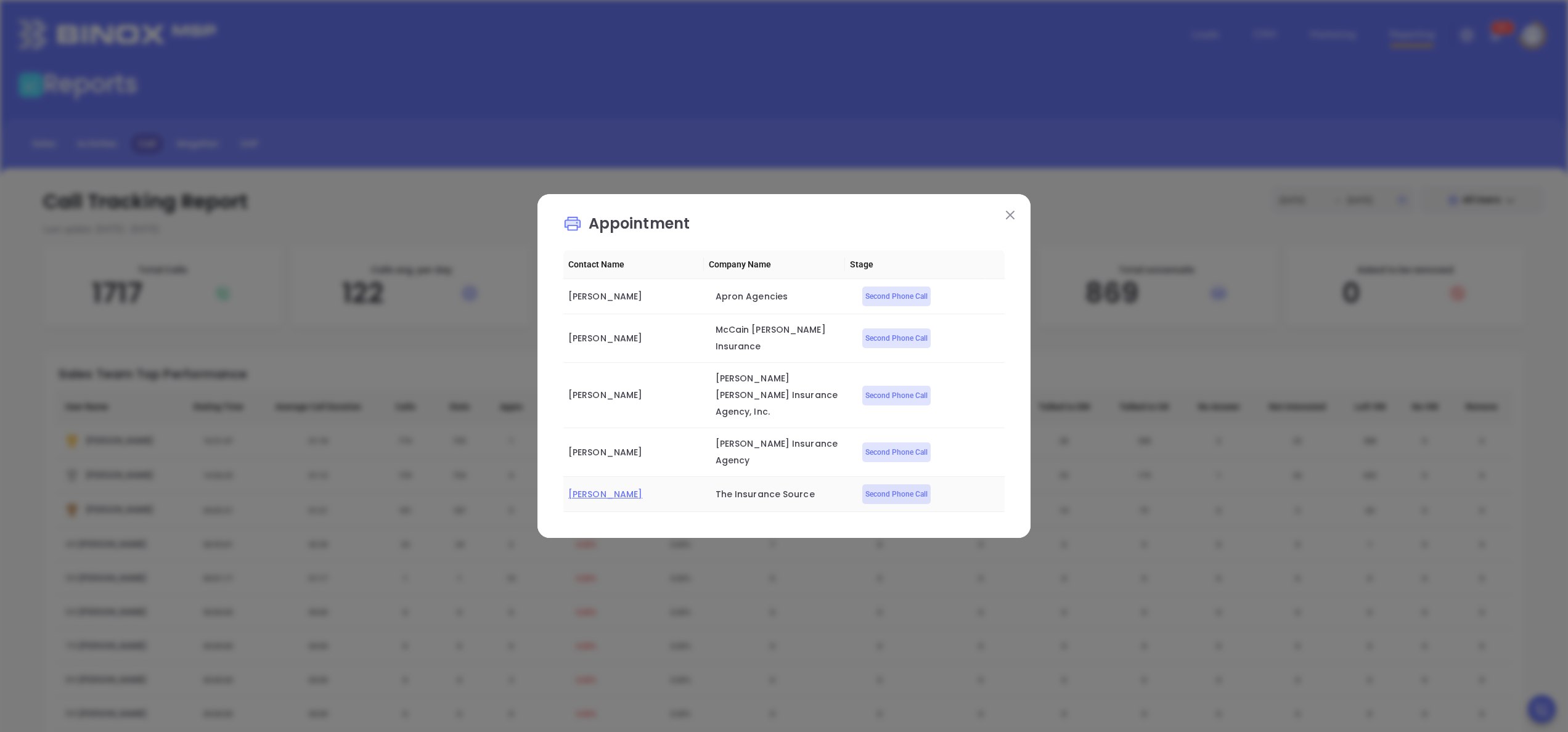
click at [600, 488] on span "Guy Furay" at bounding box center [605, 494] width 74 height 13
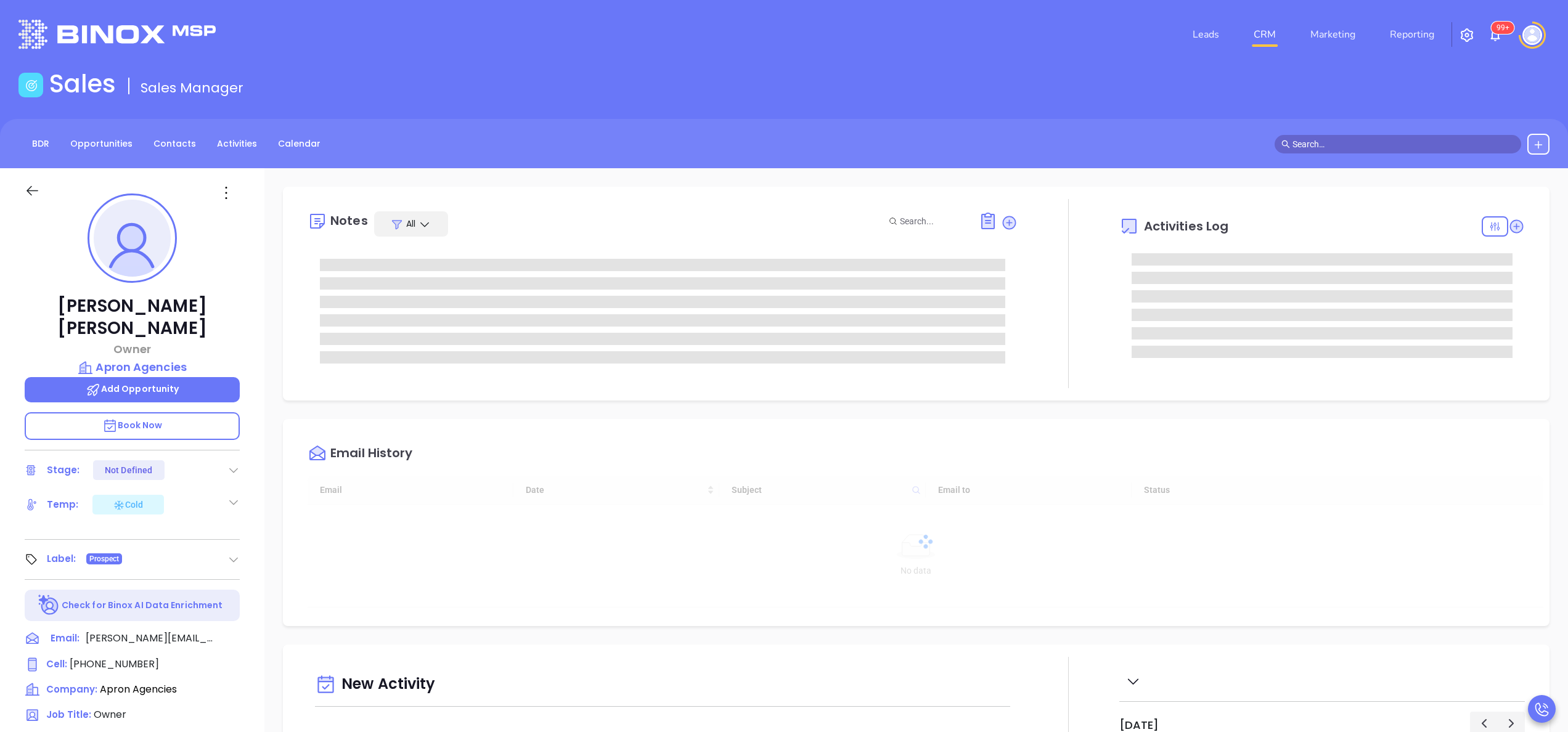
type input "[DATE]"
type input "[PERSON_NAME]"
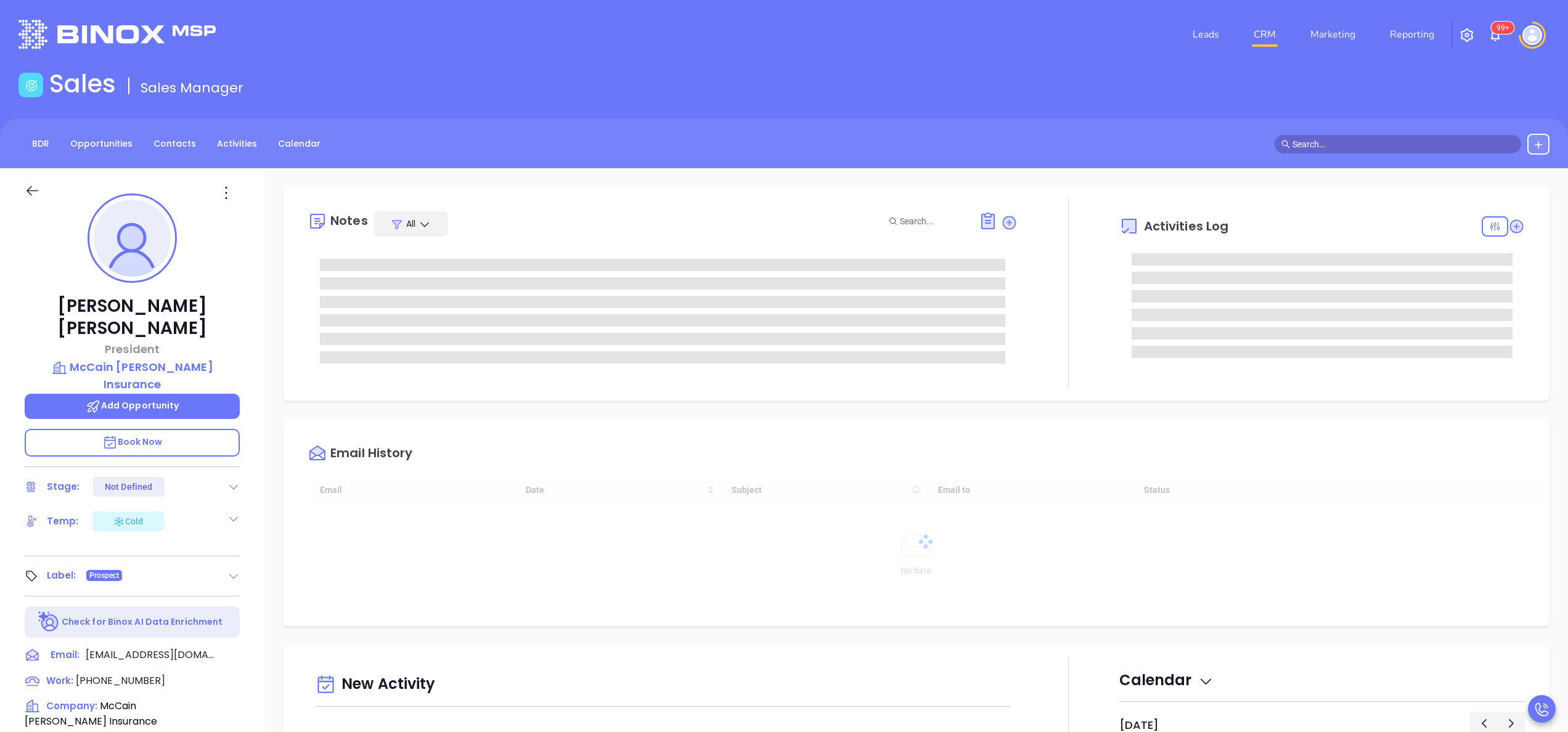
type input "[DATE]"
type input "[PERSON_NAME]"
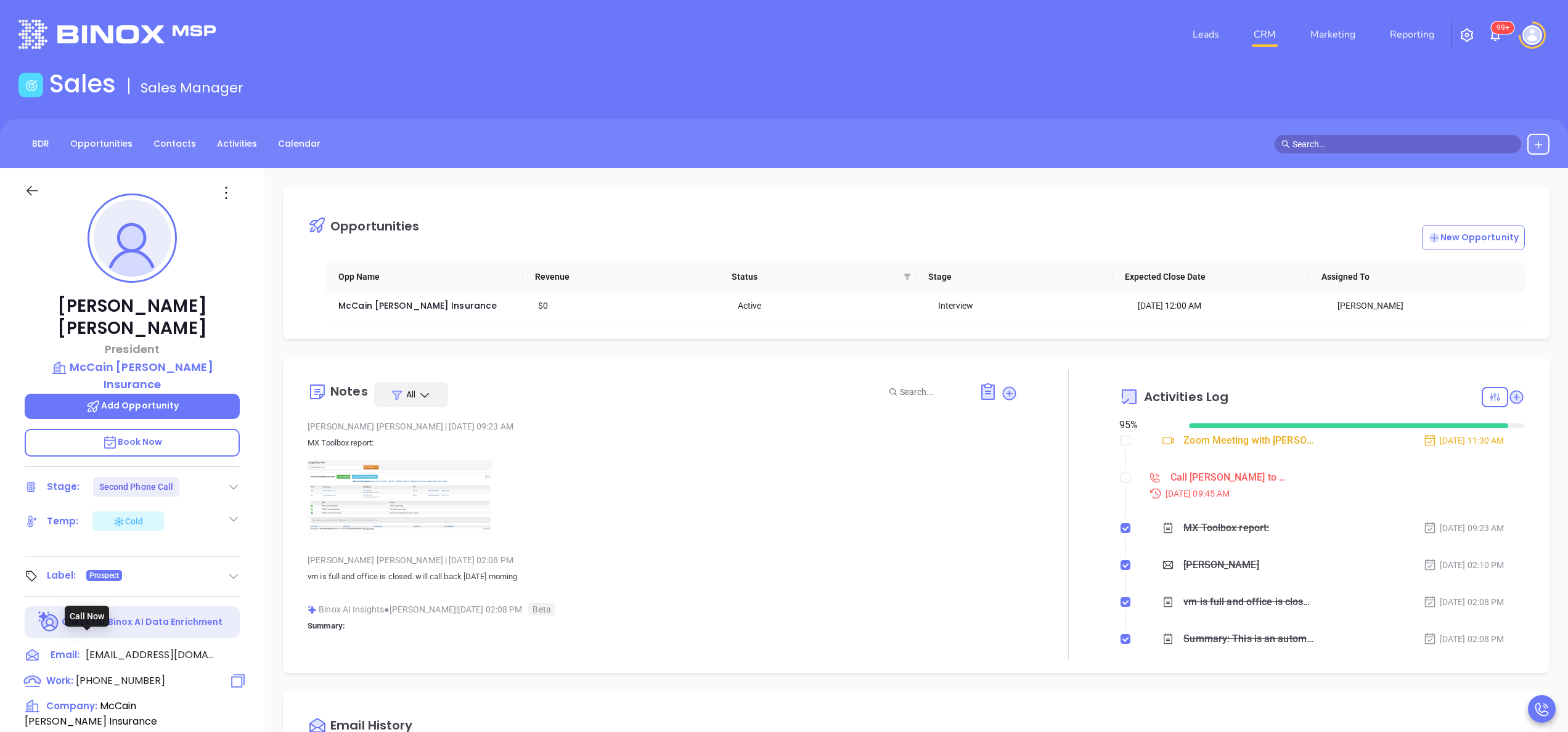
click at [131, 674] on span "[PHONE_NUMBER]" at bounding box center [120, 681] width 89 height 15
type input "[PHONE_NUMBER]"
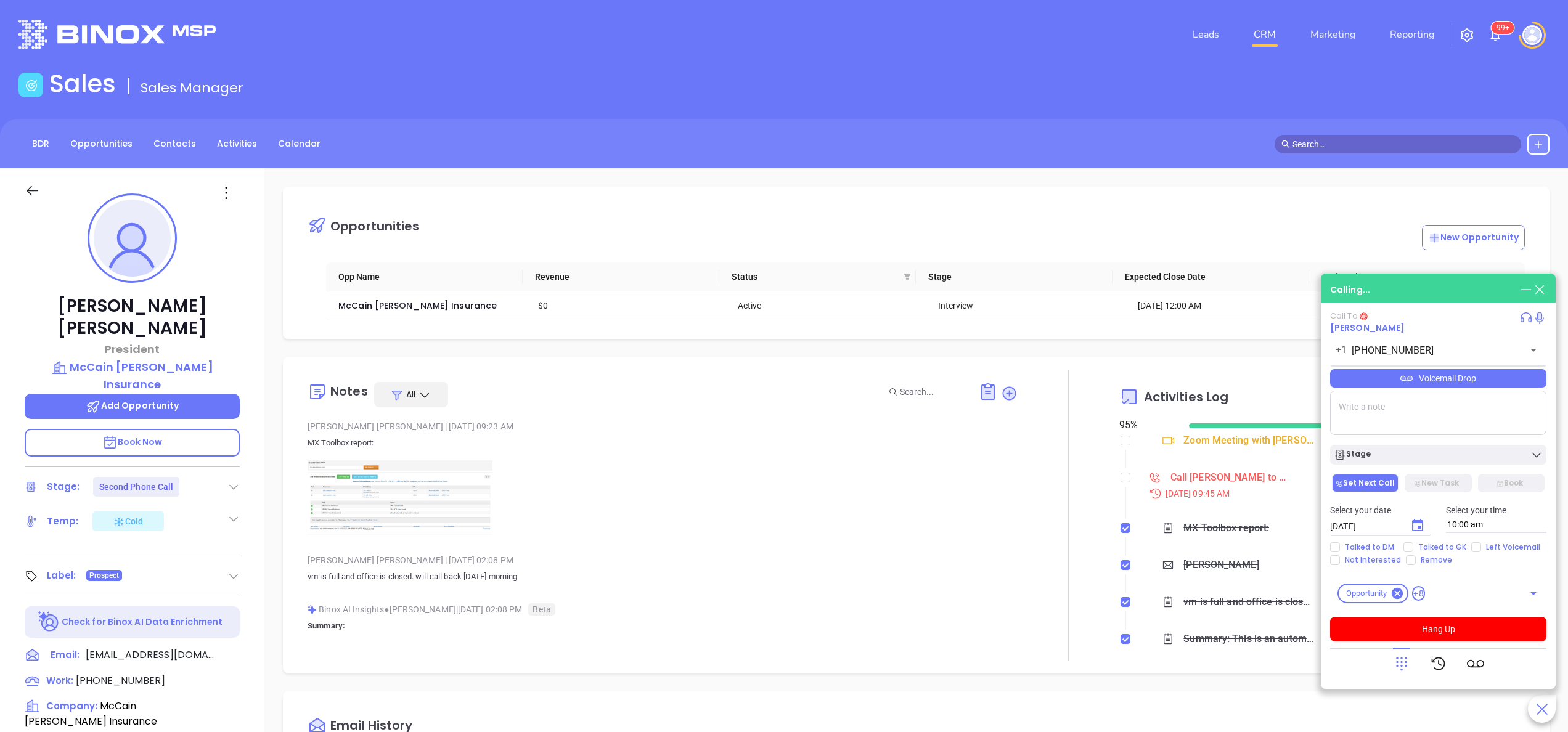
click at [258, 528] on div "[PERSON_NAME] President [PERSON_NAME] [PERSON_NAME] Insurance Add Opportunity B…" at bounding box center [132, 626] width 265 height 916
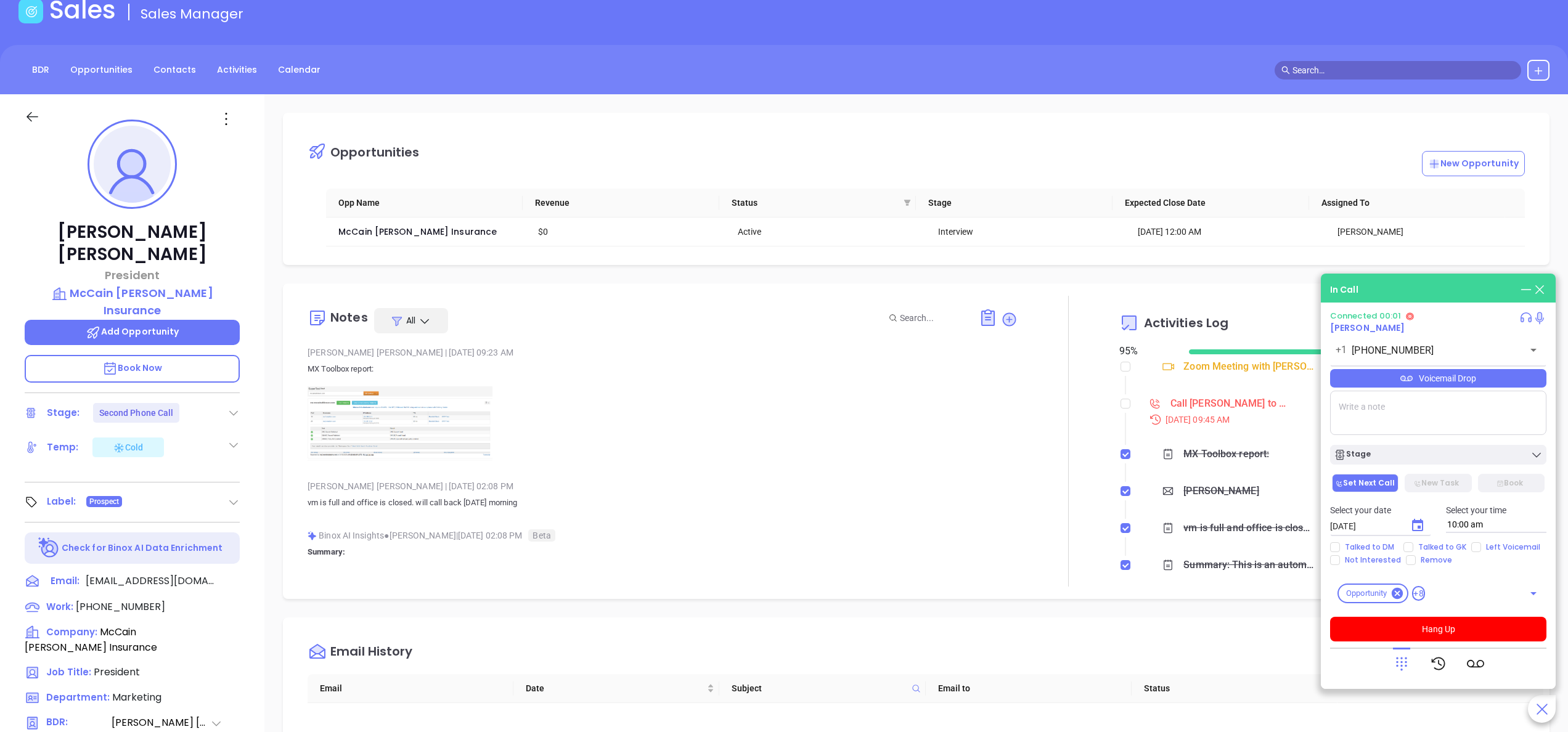
scroll to position [55, 0]
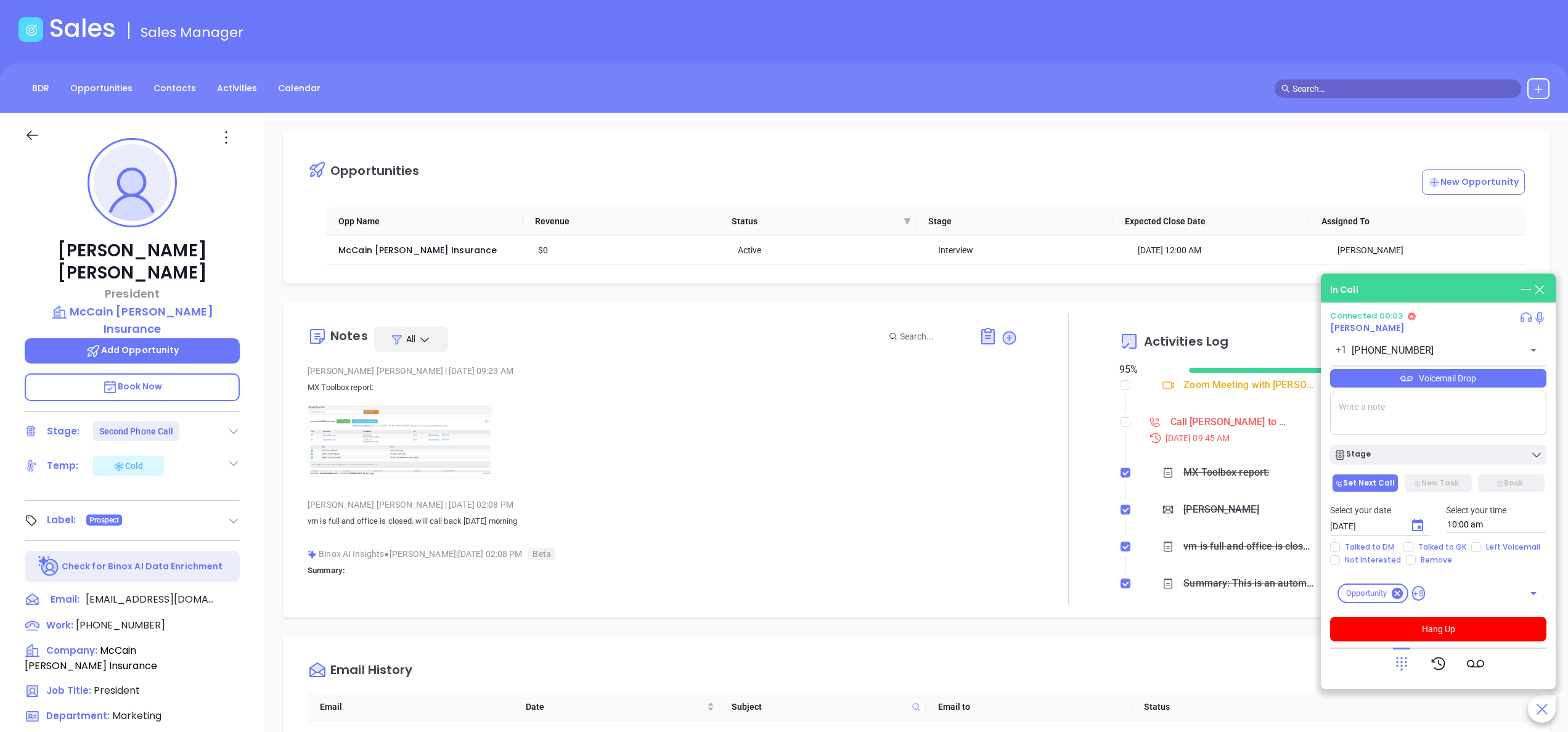
click at [644, 447] on p at bounding box center [662, 442] width 711 height 74
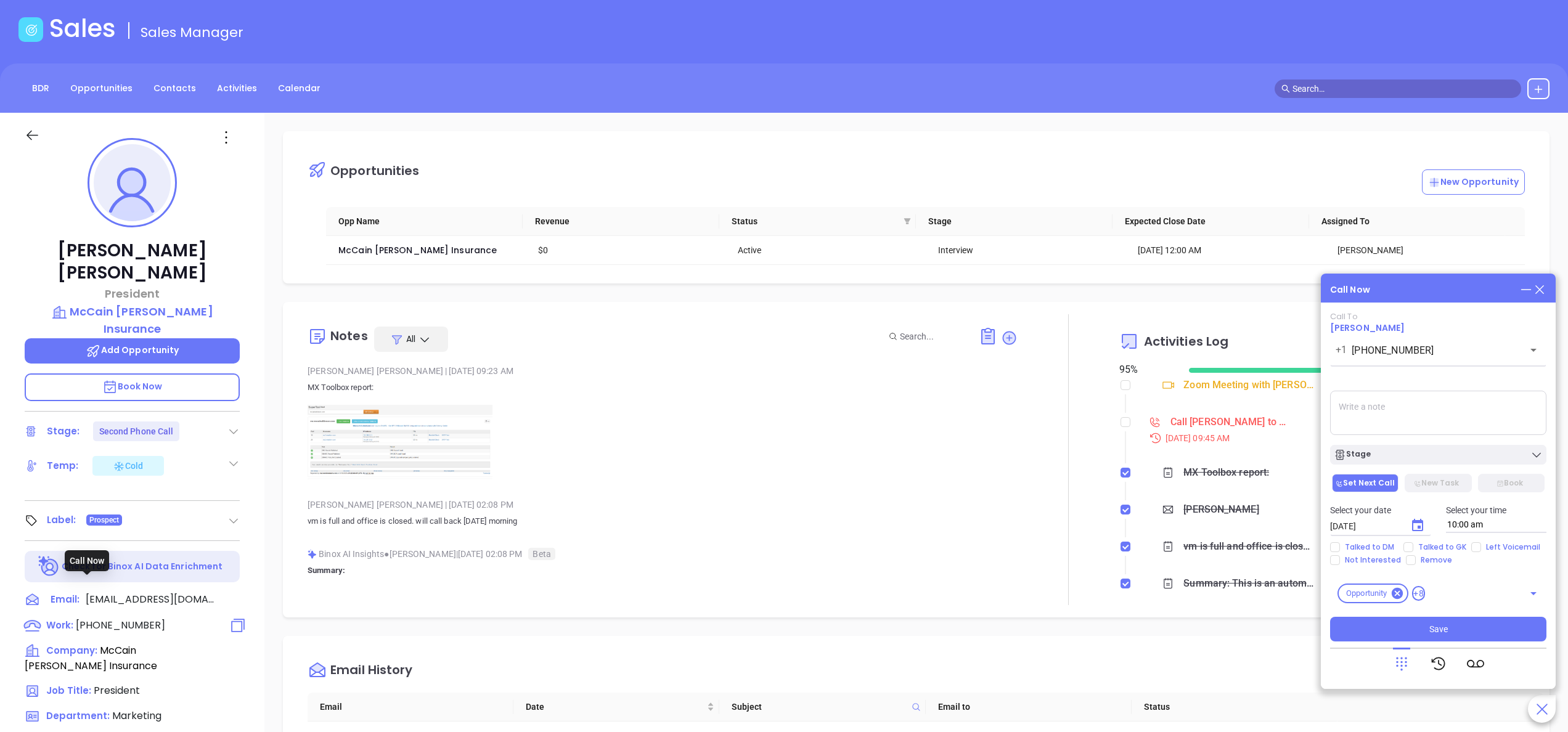
click at [109, 619] on span "[PHONE_NUMBER]" at bounding box center [120, 626] width 89 height 15
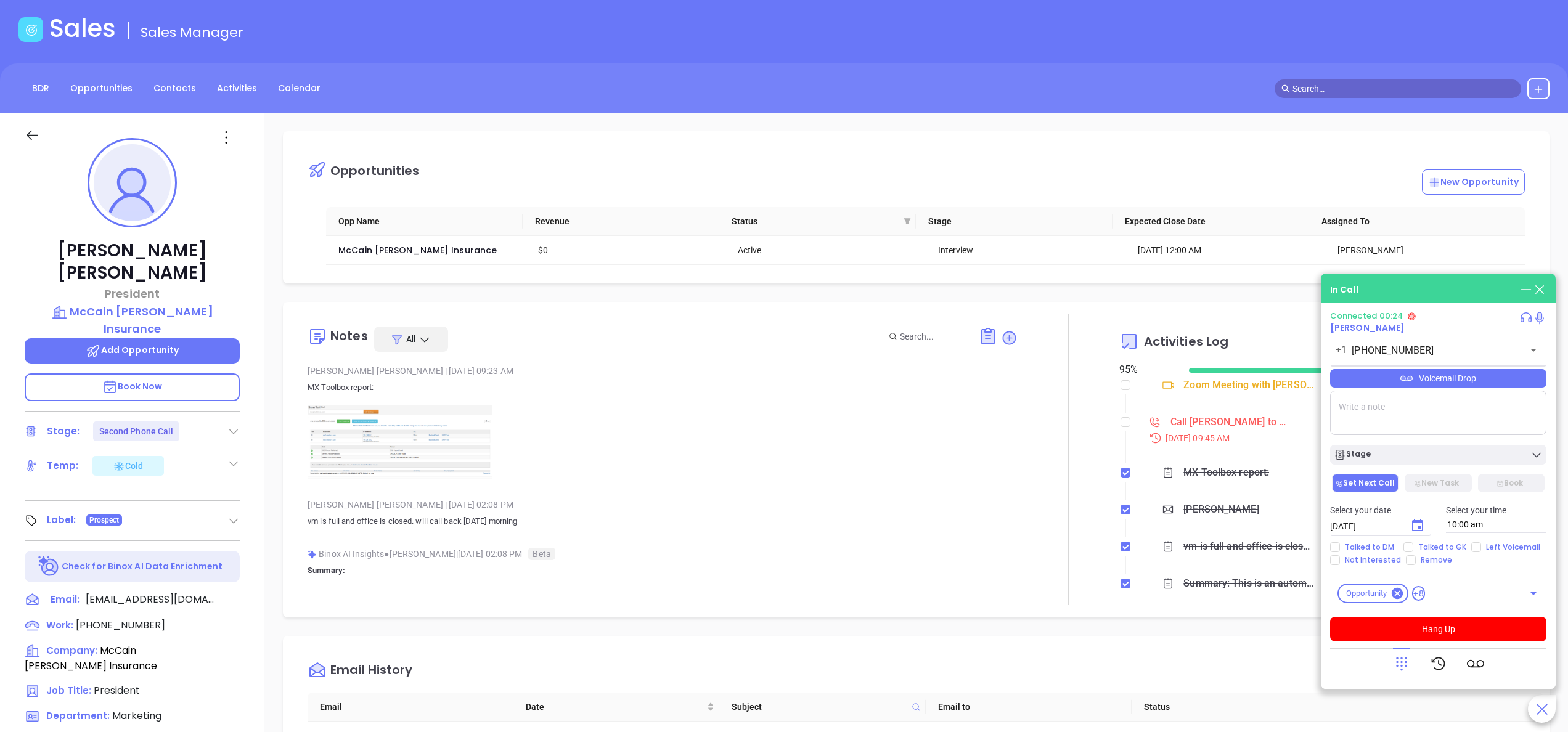
click at [609, 487] on div "[PERSON_NAME] | [DATE] 09:23 AM MX Toolbox report:" at bounding box center [662, 425] width 711 height 127
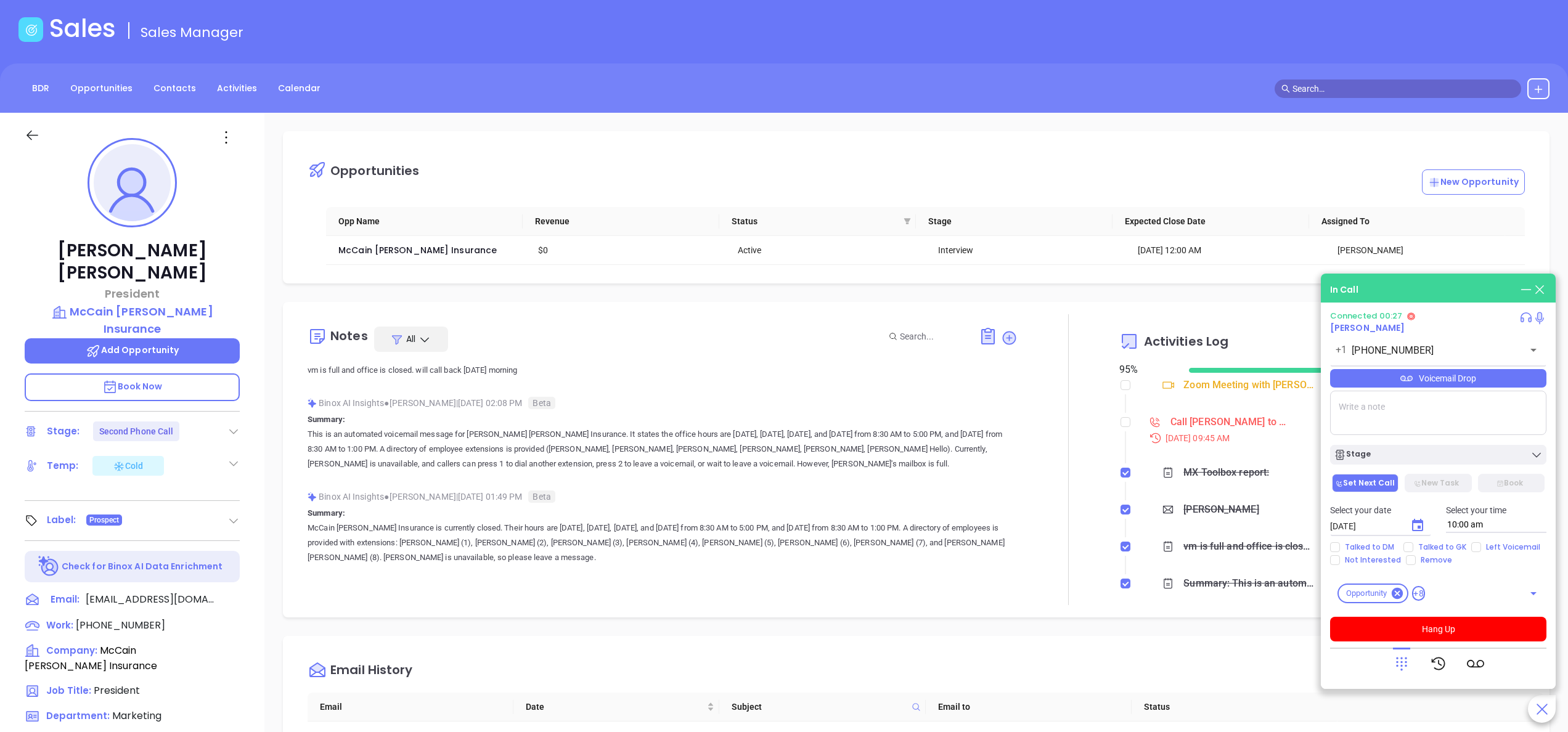
scroll to position [148, 0]
click at [251, 477] on div "[PERSON_NAME] President [PERSON_NAME] [PERSON_NAME] Insurance Add Opportunity B…" at bounding box center [132, 571] width 265 height 916
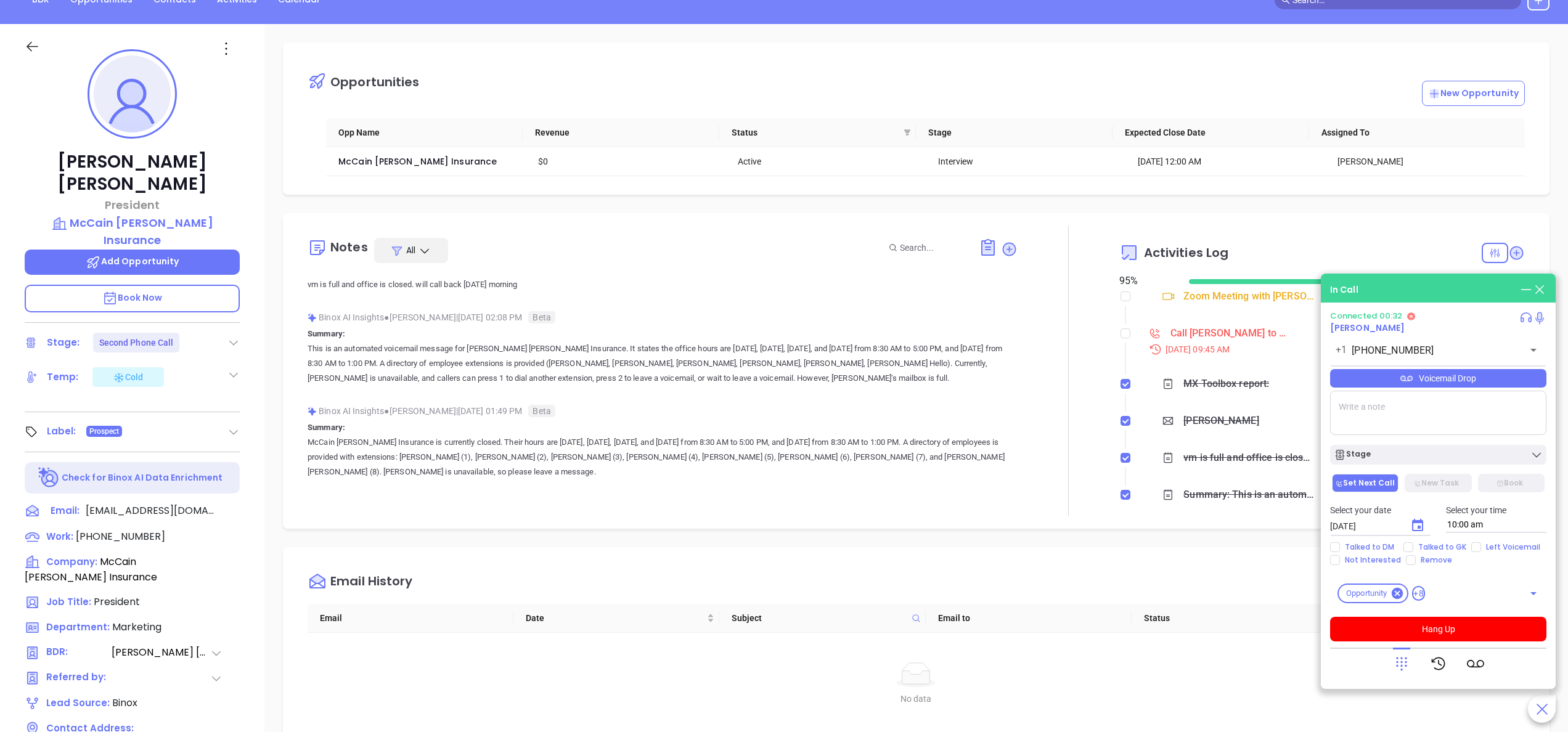
scroll to position [104, 0]
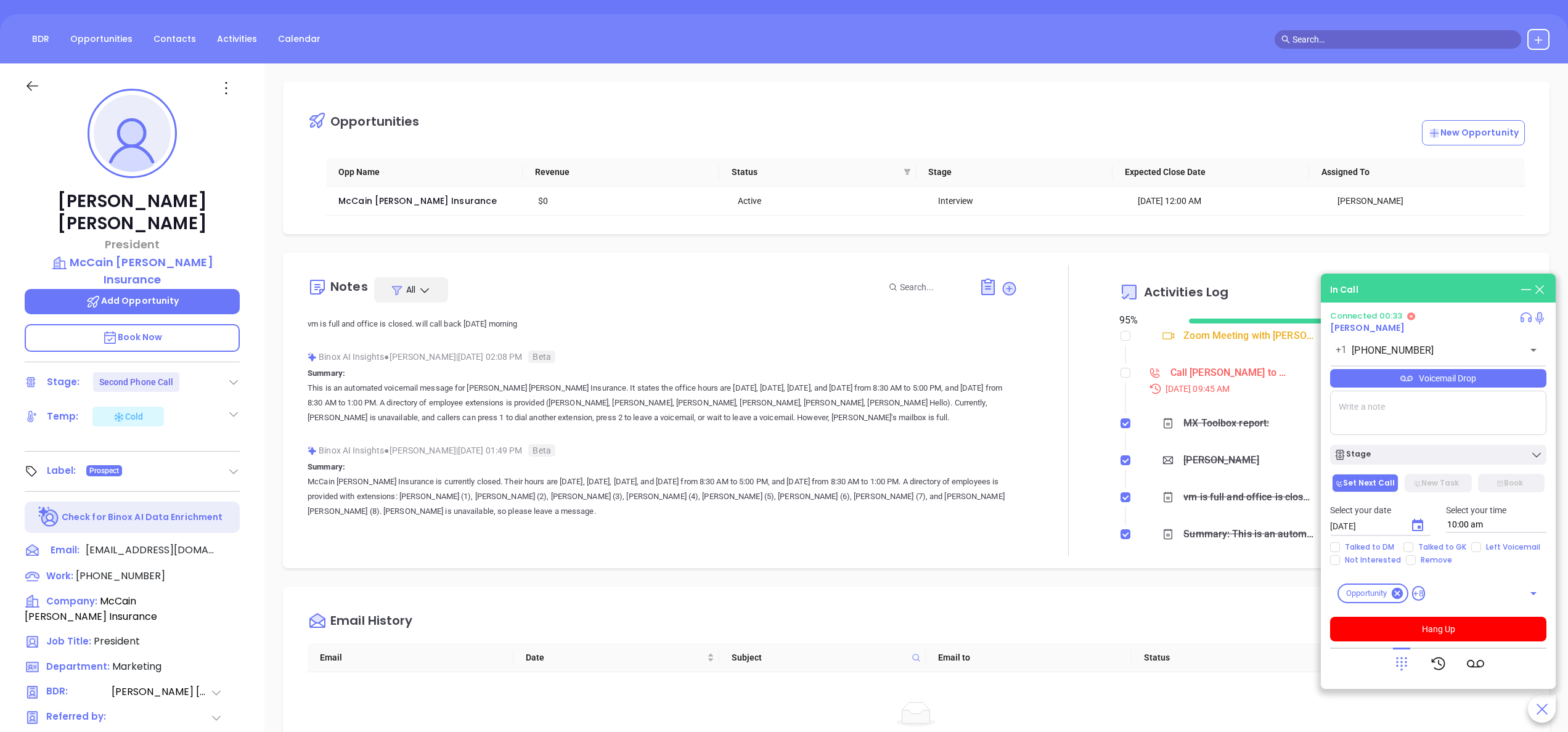
click at [527, 460] on div "Binox AI Insights ● [PERSON_NAME] | [DATE] 01:49 PM Beta" at bounding box center [662, 451] width 711 height 18
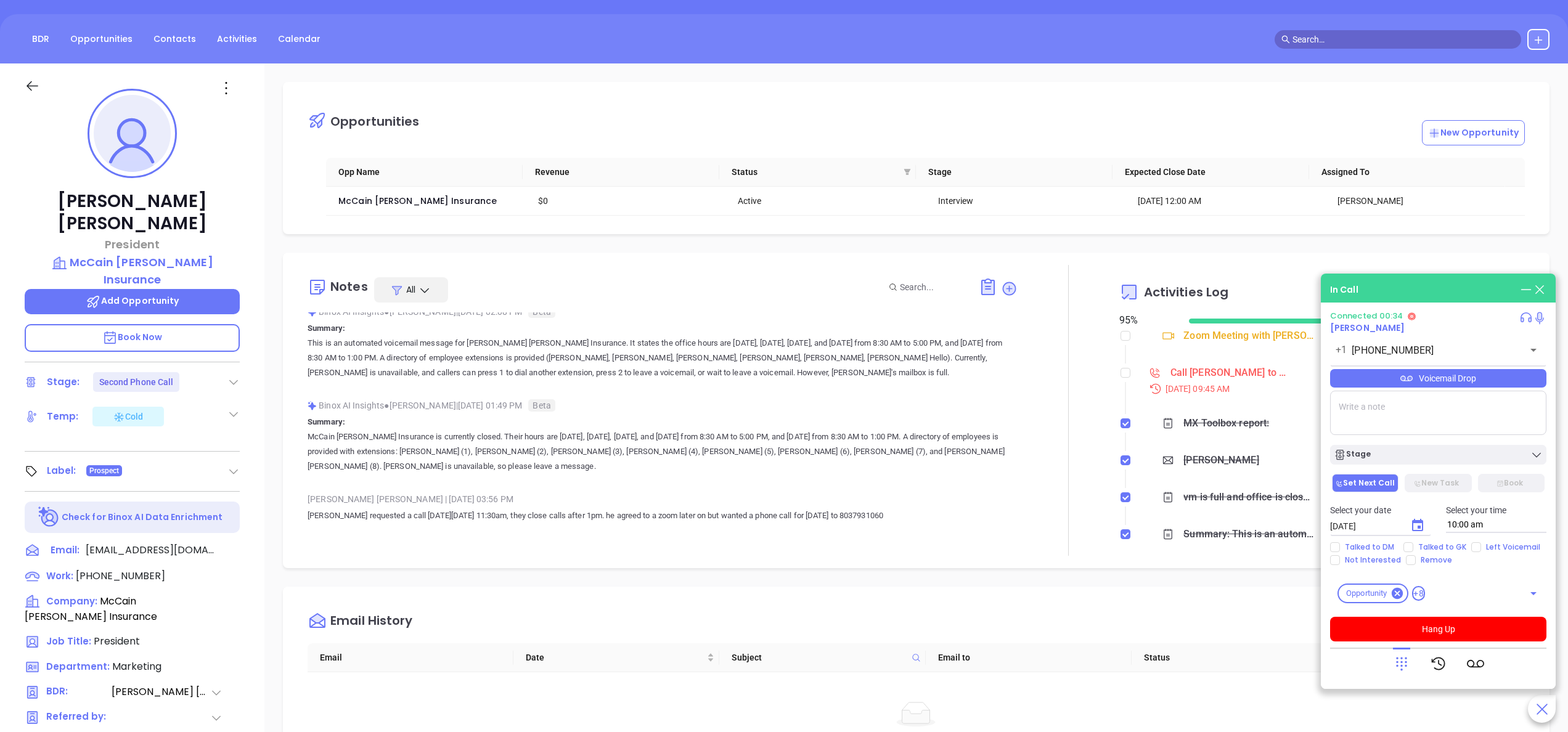
scroll to position [197, 0]
click at [888, 400] on div "Binox AI Insights ● [PERSON_NAME] | [DATE] 01:49 PM Beta" at bounding box center [662, 401] width 711 height 18
click at [1377, 414] on textarea at bounding box center [1438, 413] width 217 height 44
click at [1462, 408] on textarea at bounding box center [1438, 413] width 217 height 44
click at [1419, 412] on textarea at bounding box center [1438, 413] width 217 height 44
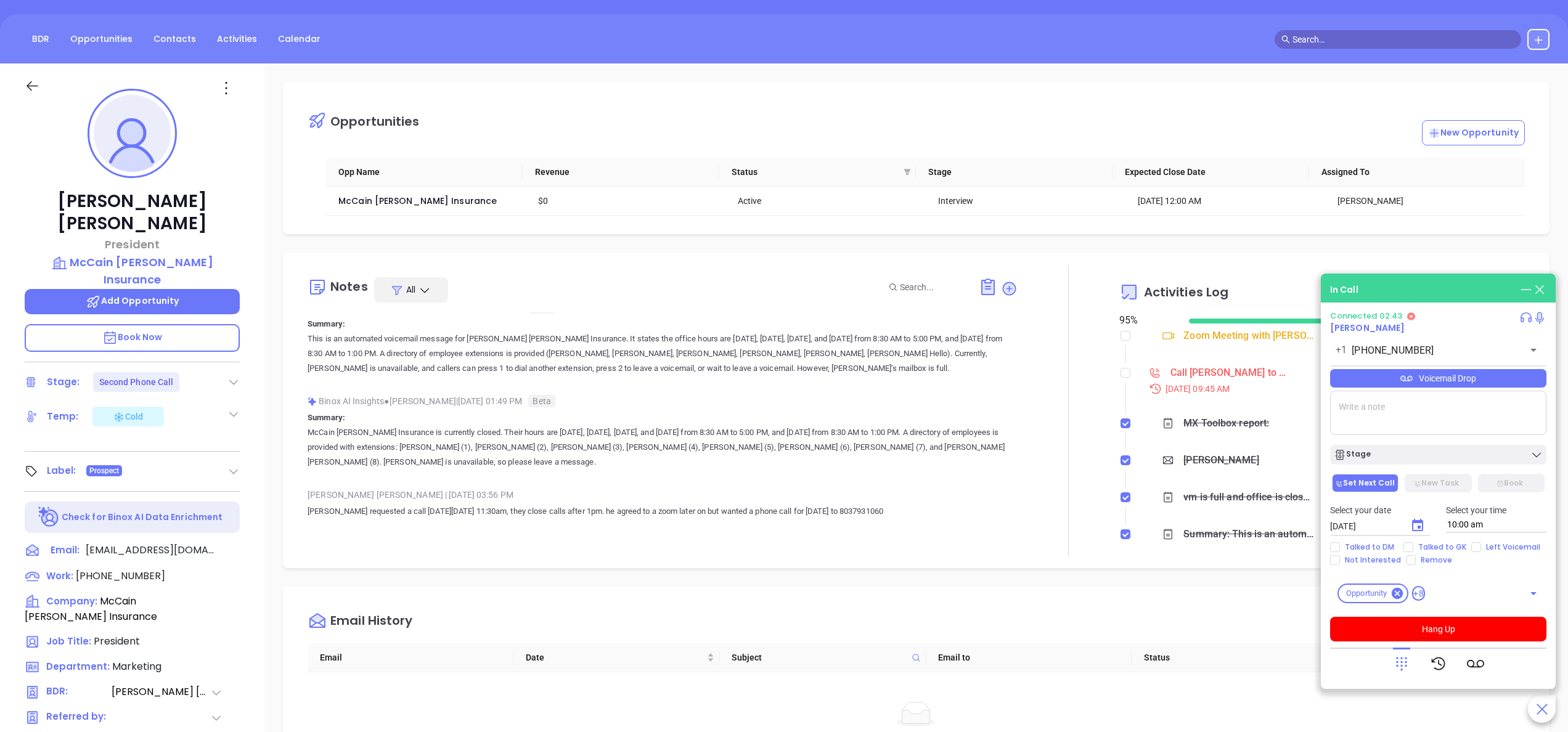
click at [255, 560] on div "David Atkinson President McCain Atkinson Insurance Add Opportunity Book Now Sta…" at bounding box center [132, 521] width 265 height 916
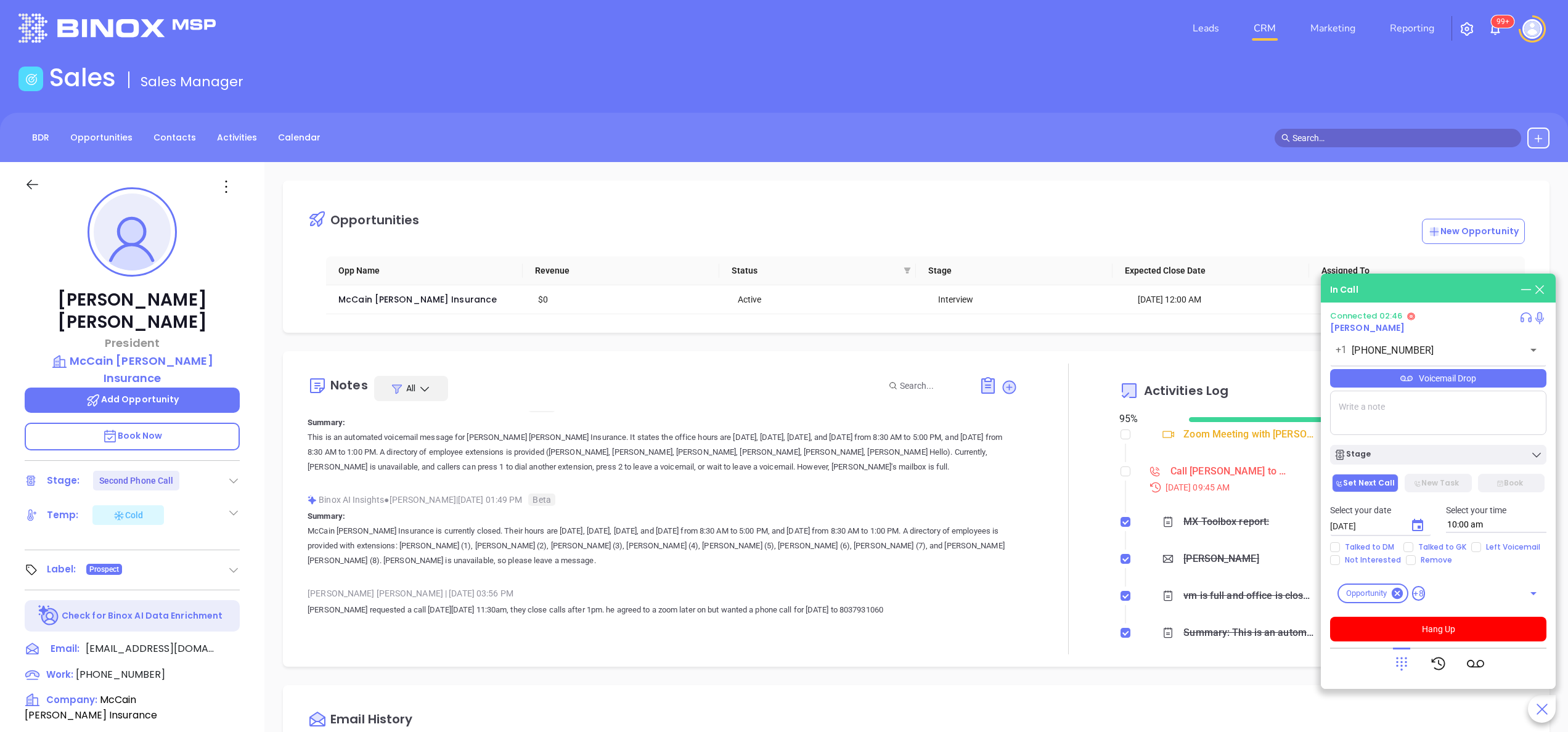
scroll to position [0, 0]
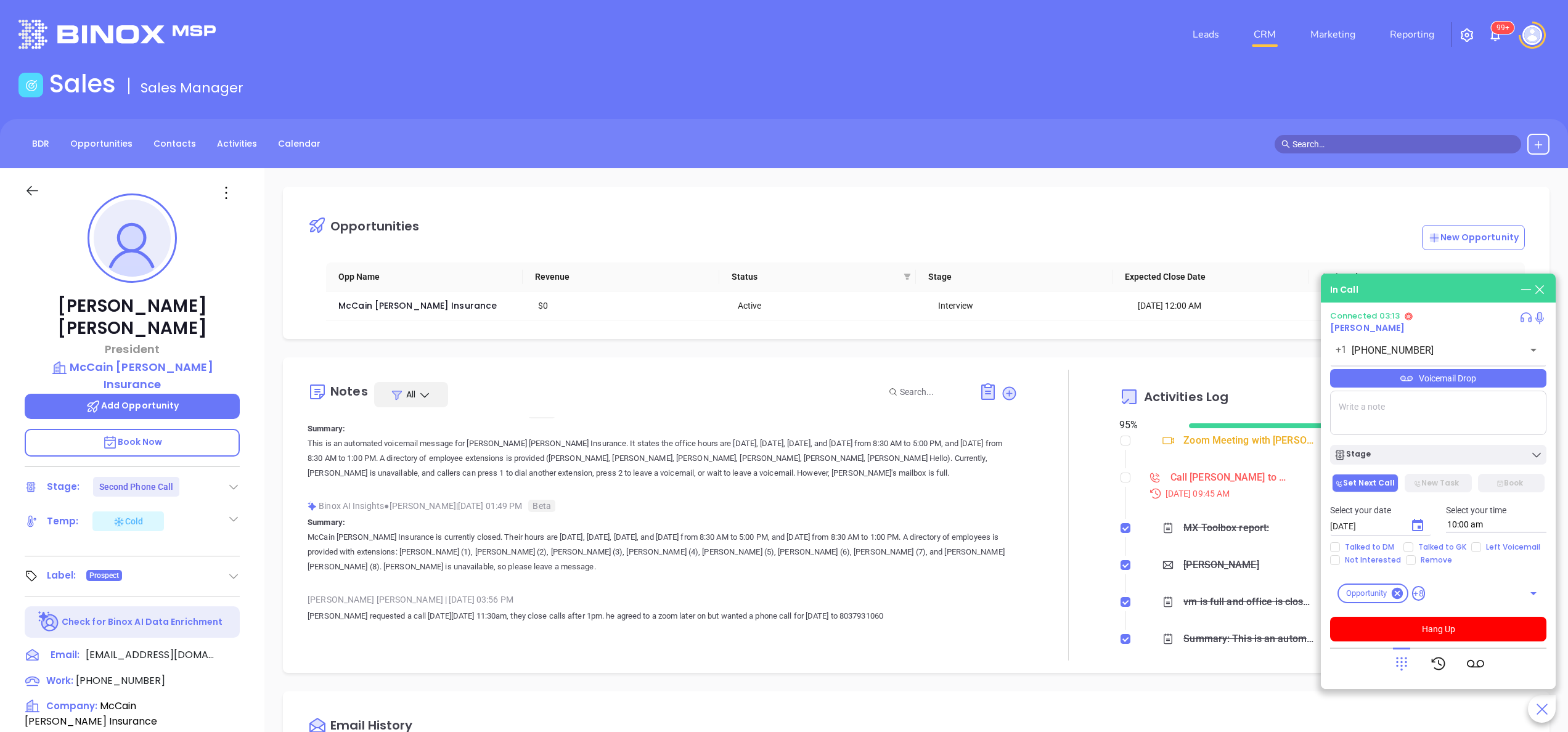
click at [189, 429] on p "Book Now" at bounding box center [132, 443] width 216 height 28
click at [987, 626] on div "Anabell Dominguez | Sep 4, 2025 03:56 PM David requested a call on thursday 9/1…" at bounding box center [662, 612] width 711 height 44
click at [1451, 632] on button "Hang Up" at bounding box center [1438, 630] width 217 height 25
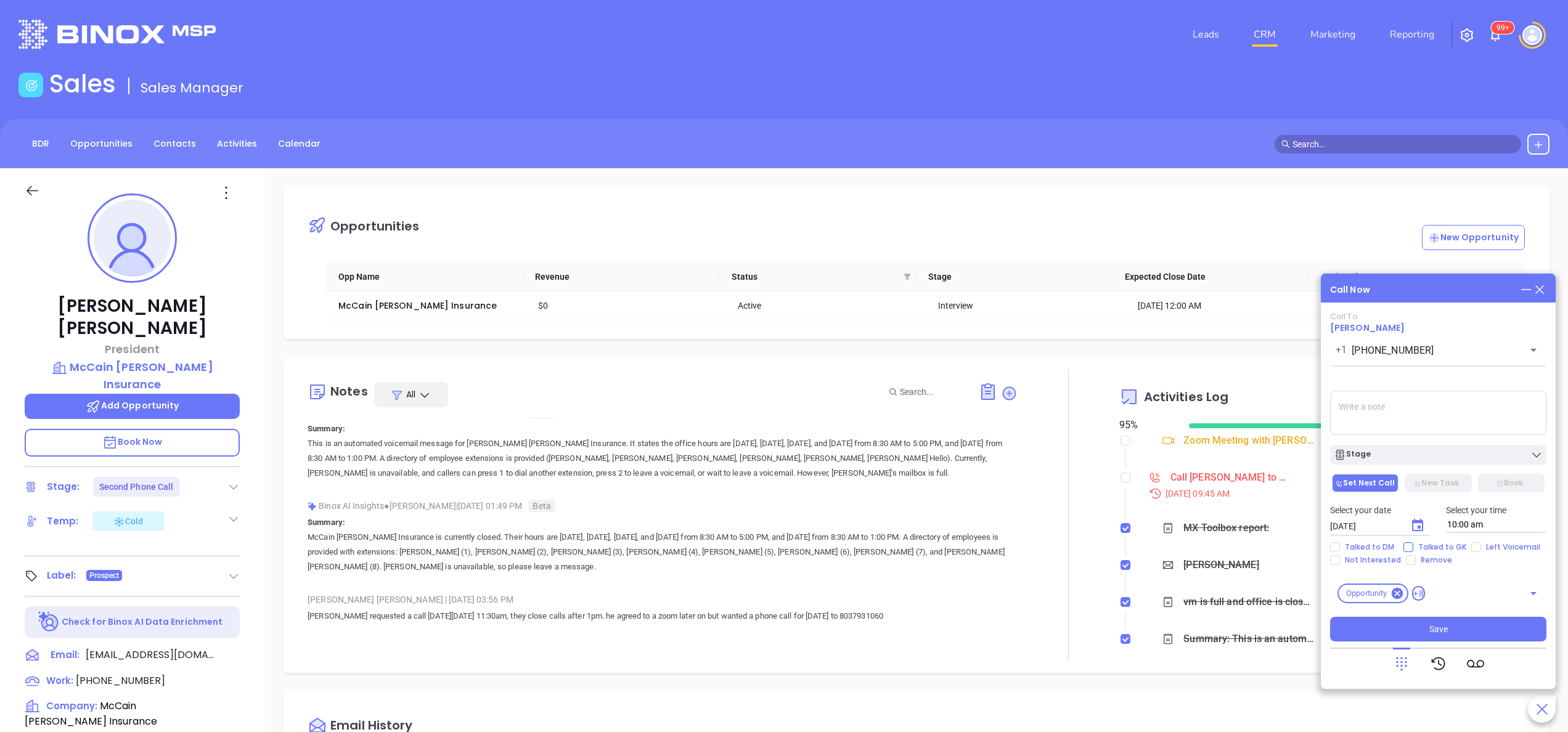
click at [1451, 546] on span "Talked to GK" at bounding box center [1442, 547] width 58 height 10
click at [1413, 546] on input "Talked to GK" at bounding box center [1408, 547] width 10 height 10
checkbox input "true"
click at [1442, 481] on button "New Task" at bounding box center [1437, 483] width 67 height 18
click at [1392, 400] on textarea at bounding box center [1438, 413] width 217 height 44
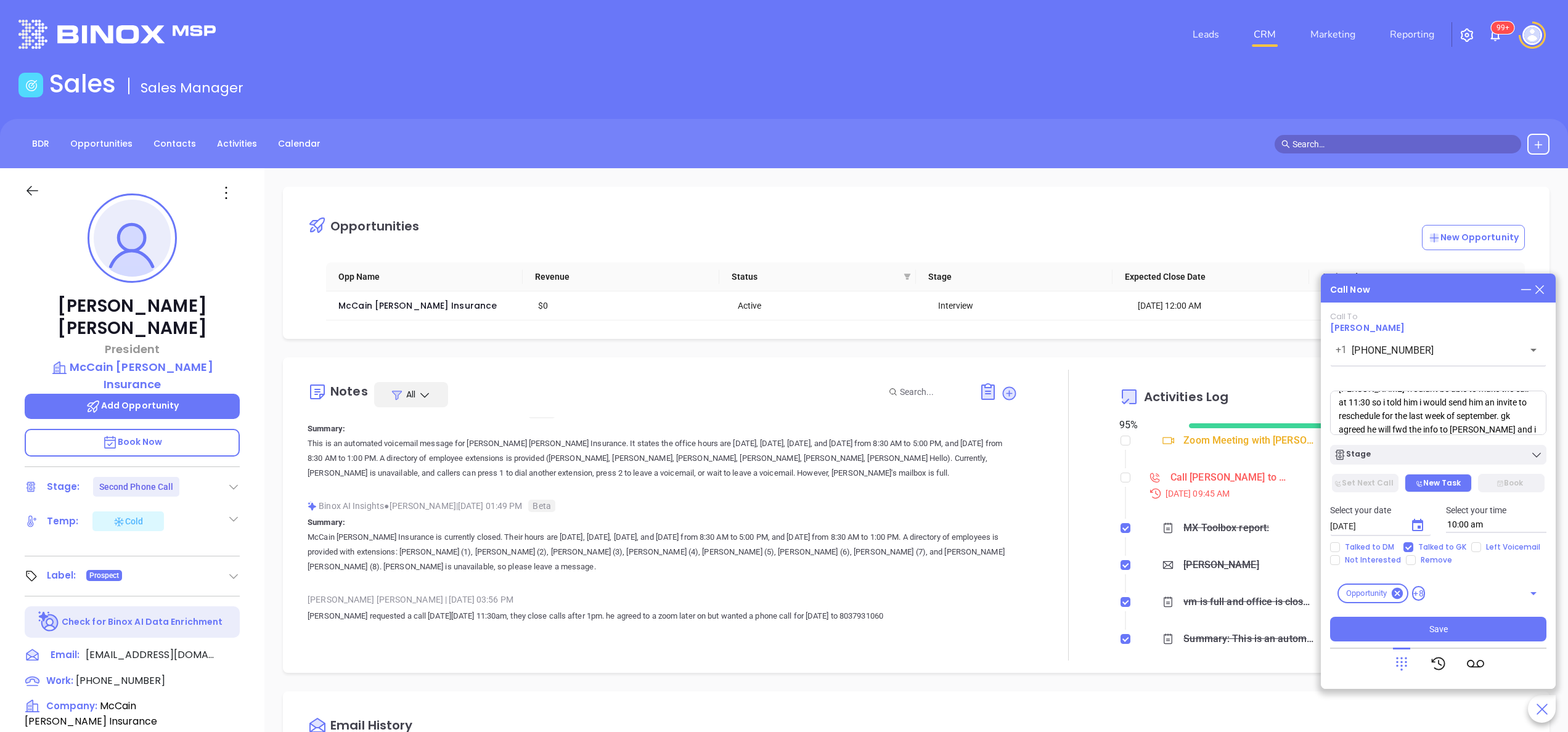
scroll to position [45, 0]
type textarea "Spoke with male gk he said mr atkinson wouldnt be able to make the call at 11:3…"
click at [1432, 632] on span "Save" at bounding box center [1438, 630] width 18 height 14
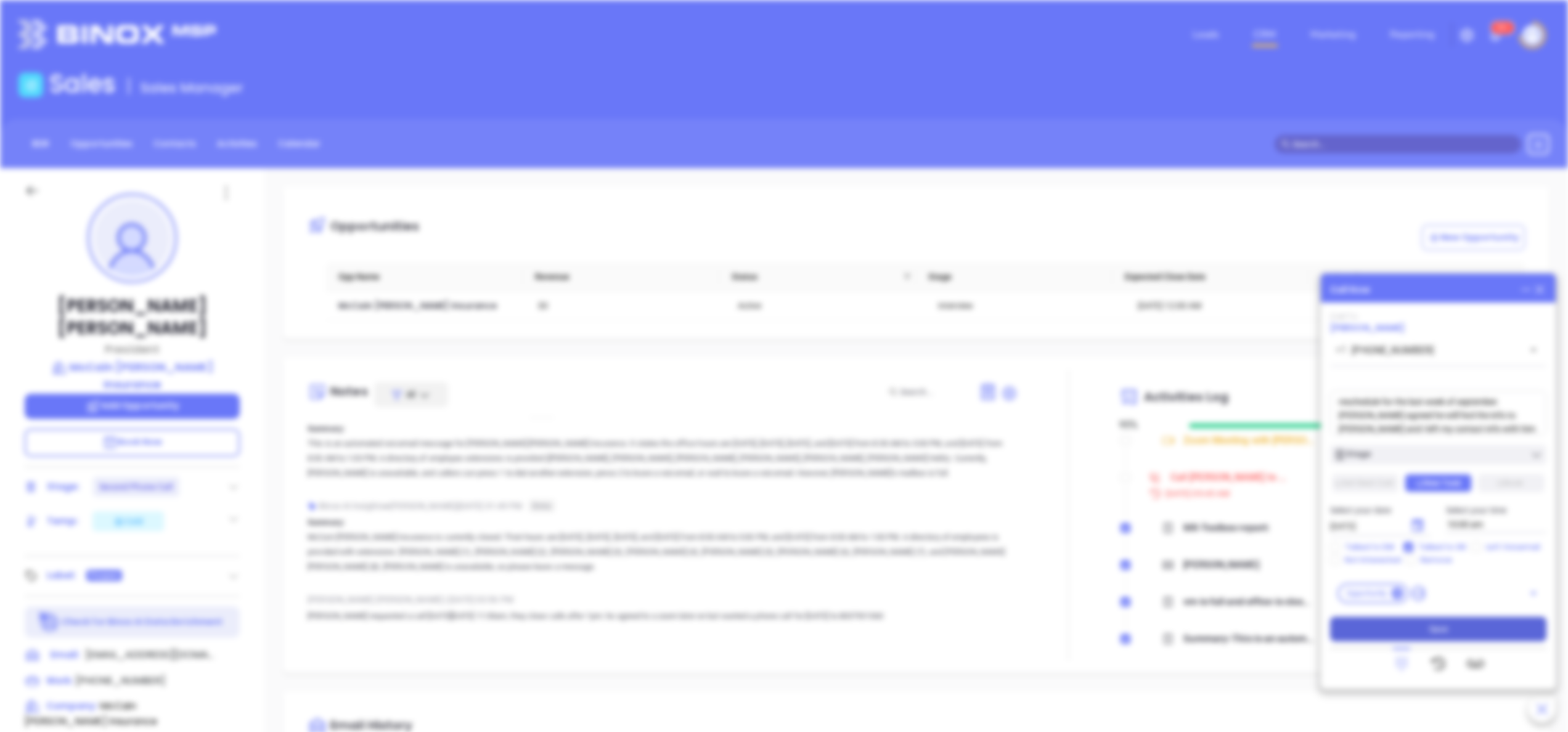
type input "[DATE]"
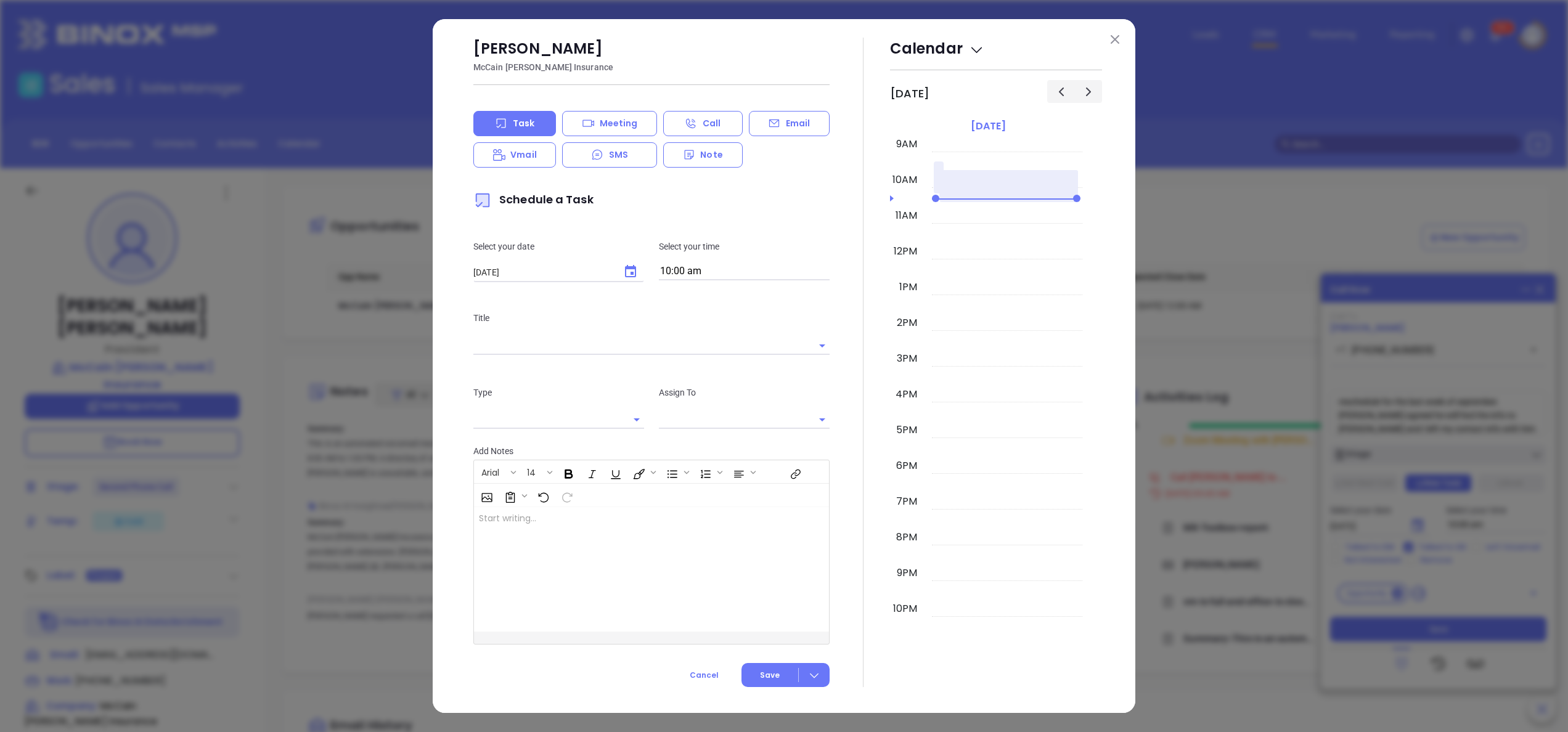
type input "[PERSON_NAME]"
click at [1120, 33] on button at bounding box center [1115, 40] width 16 height 16
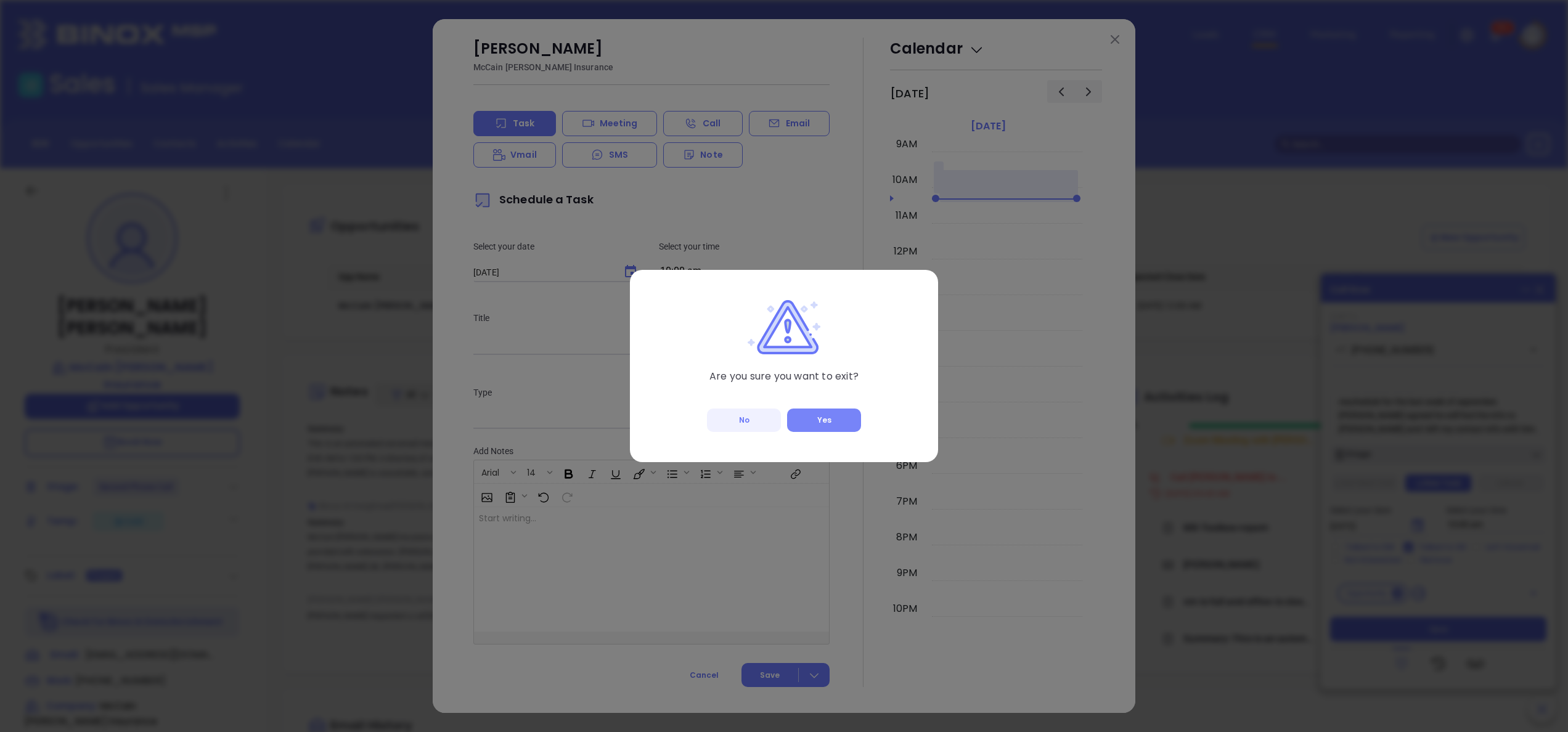
click at [832, 409] on button "Yes" at bounding box center [824, 421] width 74 height 23
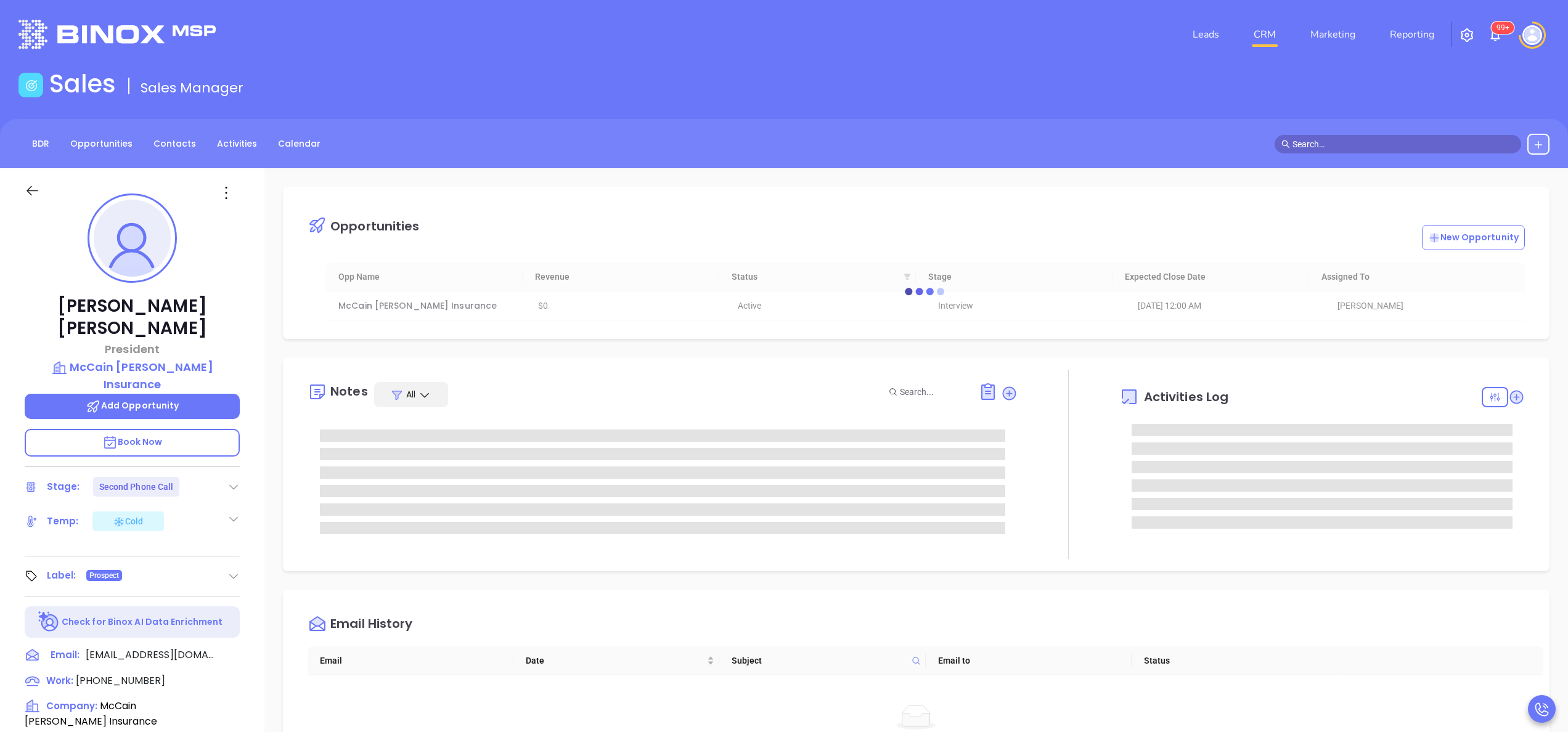
scroll to position [0, 0]
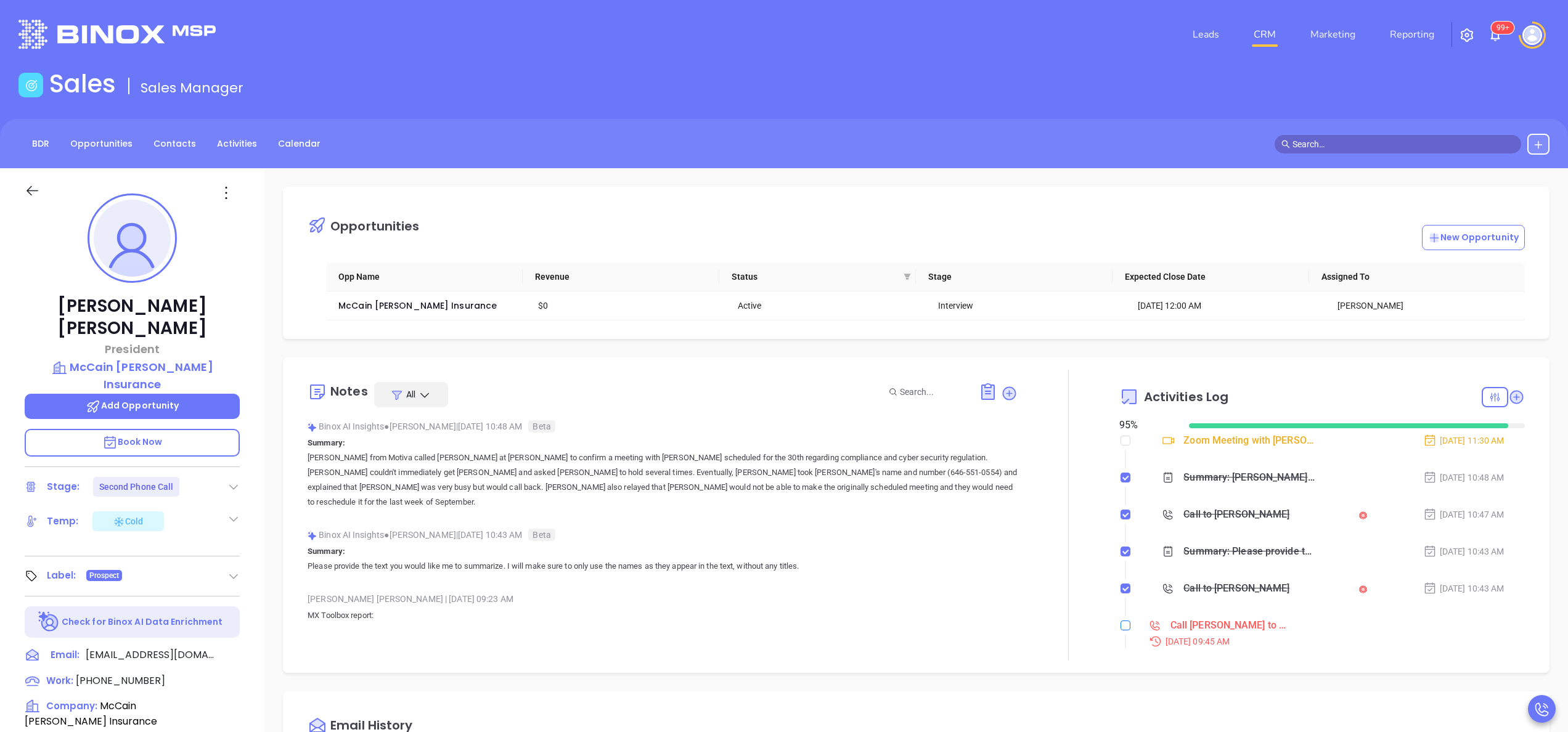
click at [1120, 630] on input "checkbox" at bounding box center [1125, 626] width 10 height 10
checkbox input "true"
click at [1120, 445] on input "checkbox" at bounding box center [1125, 441] width 10 height 10
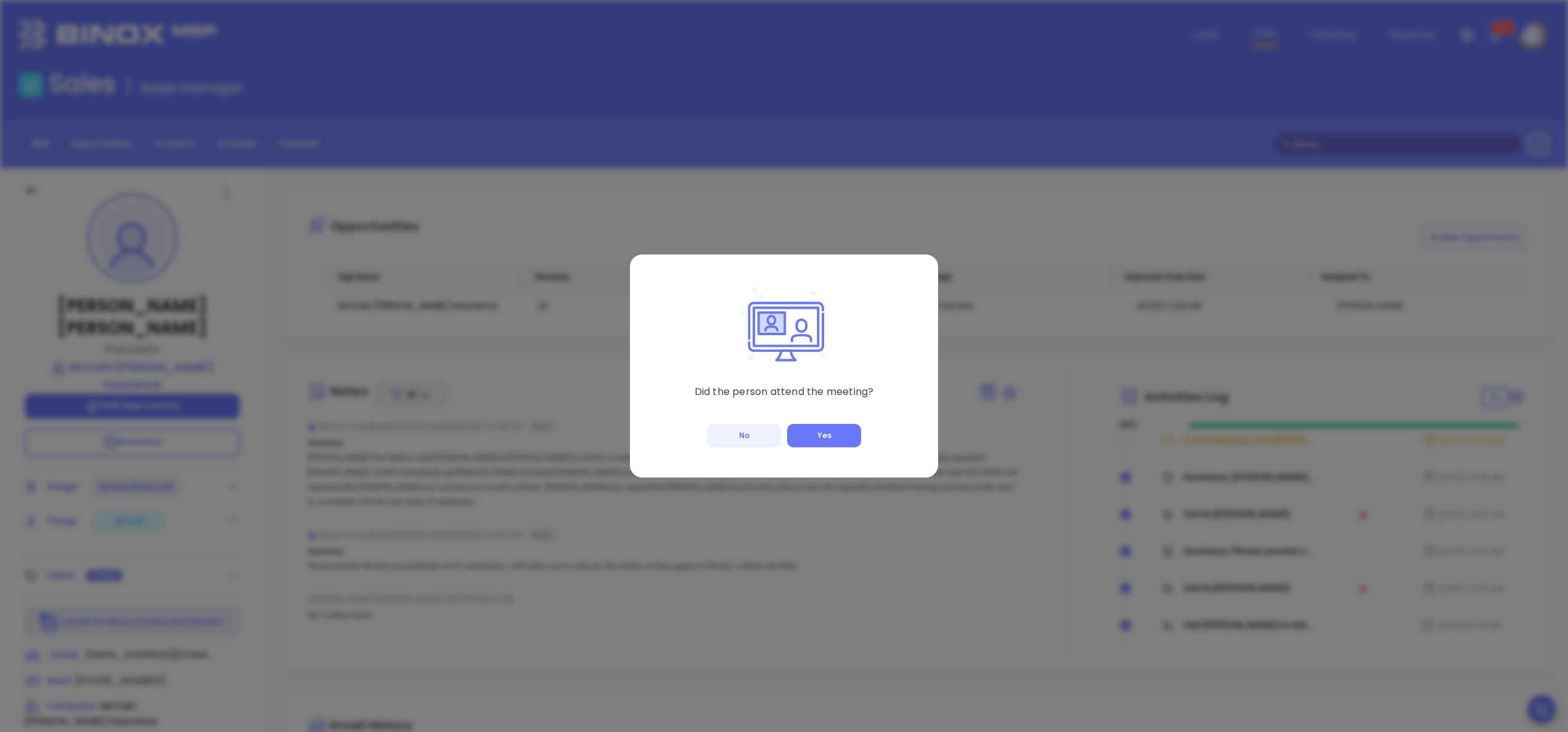
click at [728, 433] on button "No" at bounding box center [743, 436] width 74 height 23
checkbox input "true"
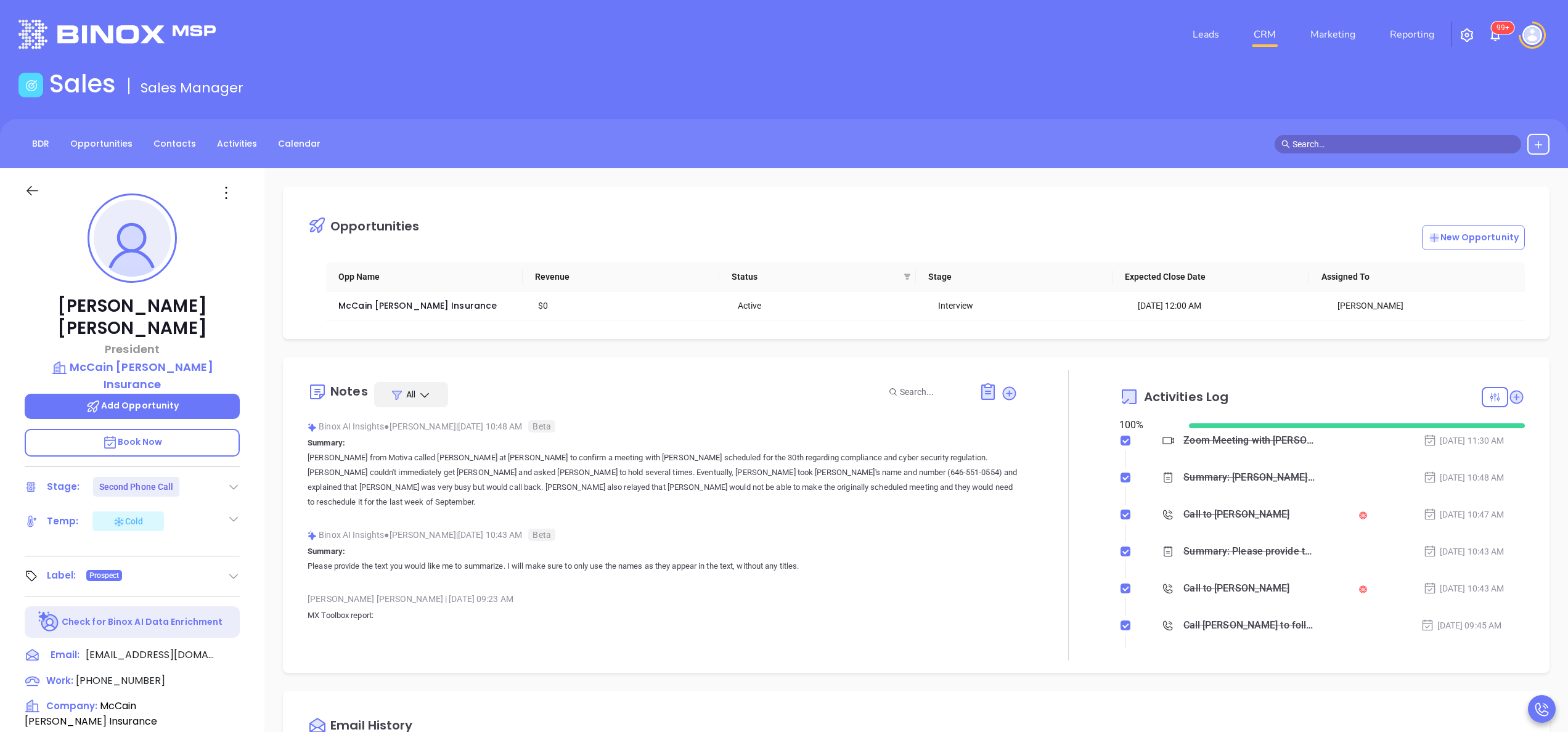
click at [148, 429] on p "Book Now" at bounding box center [132, 443] width 216 height 28
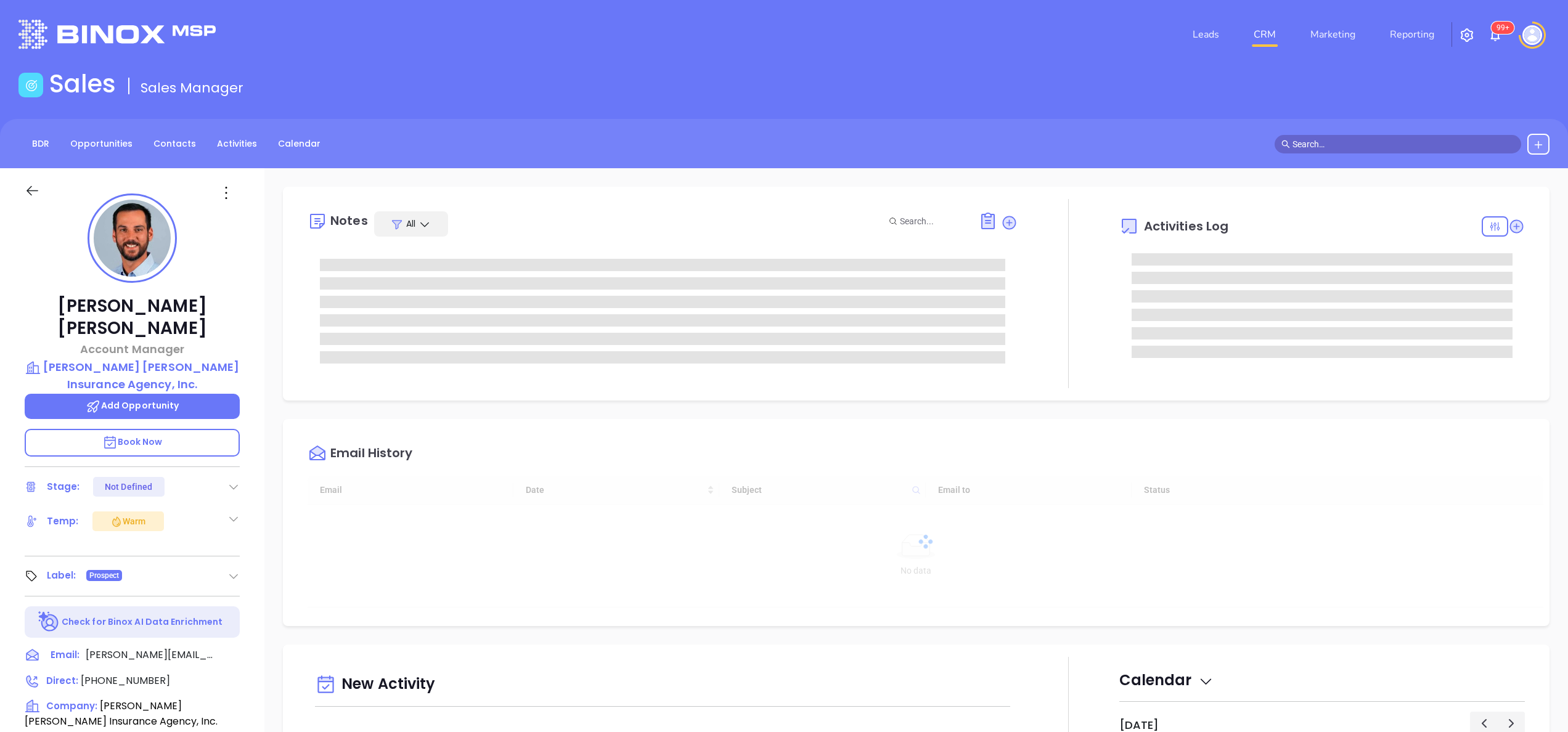
type input "[DATE]"
type input "[PERSON_NAME]"
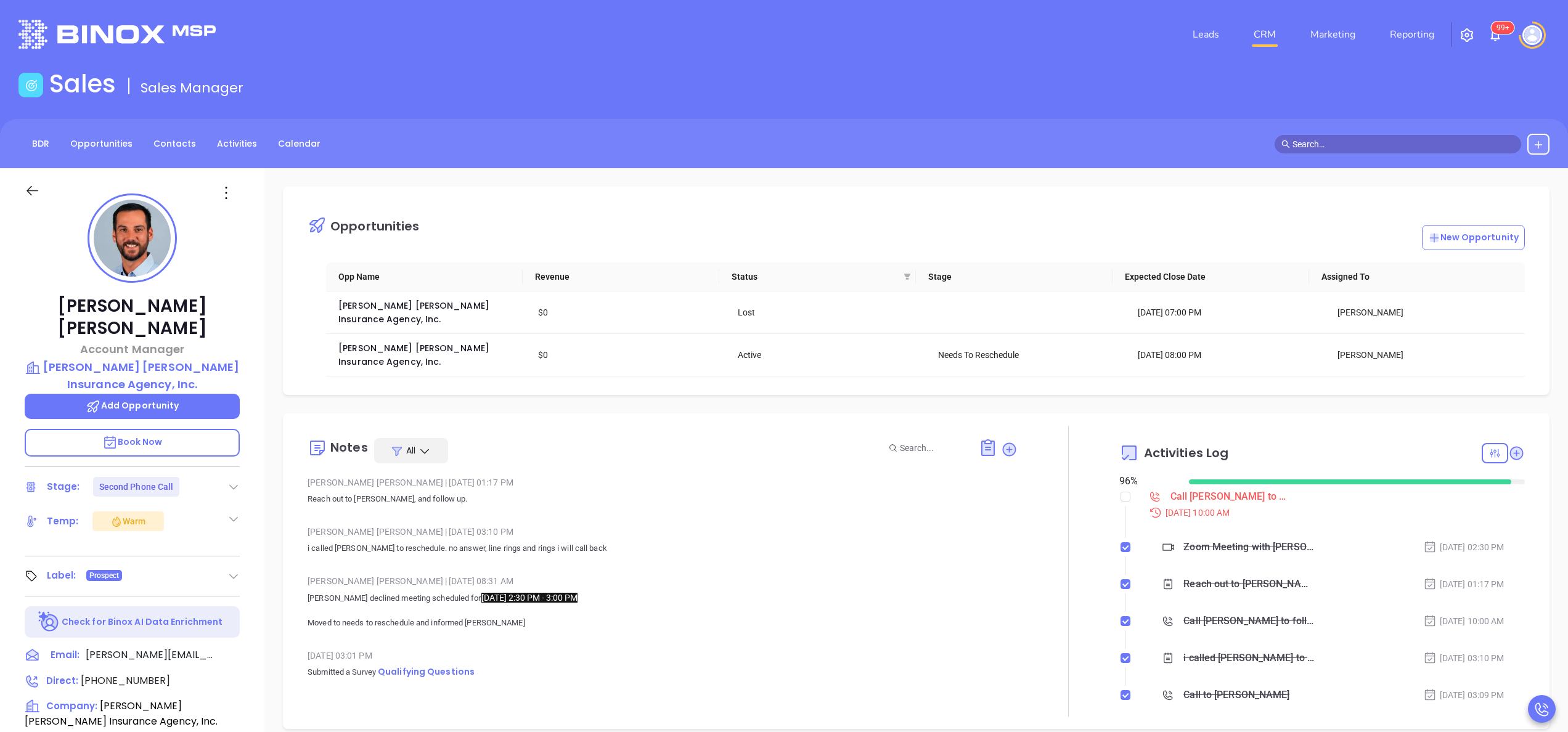
click at [760, 614] on div "[PERSON_NAME] | [DATE] 08:31 AM [PERSON_NAME] declined meeting scheduled for [D…" at bounding box center [662, 606] width 711 height 69
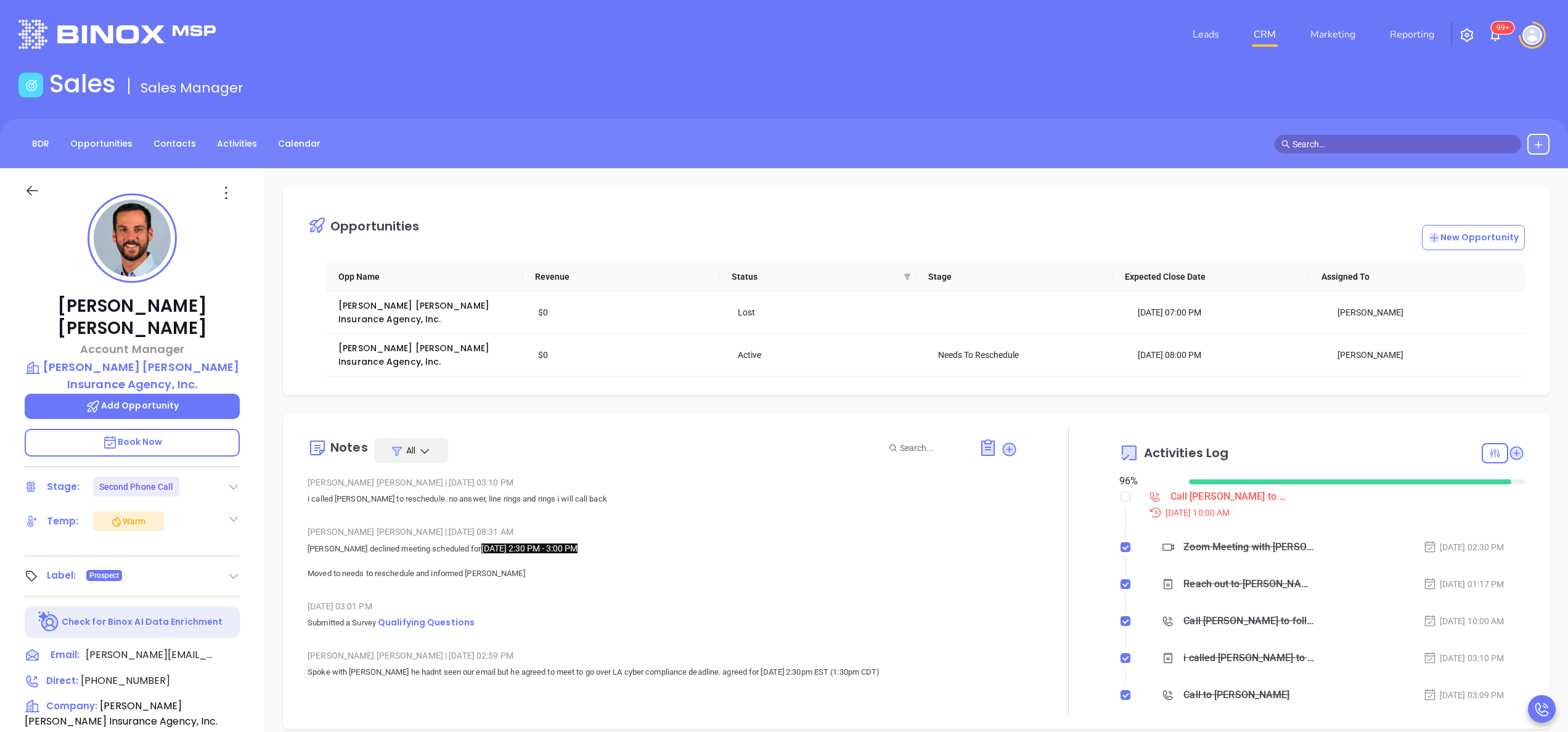
scroll to position [99, 0]
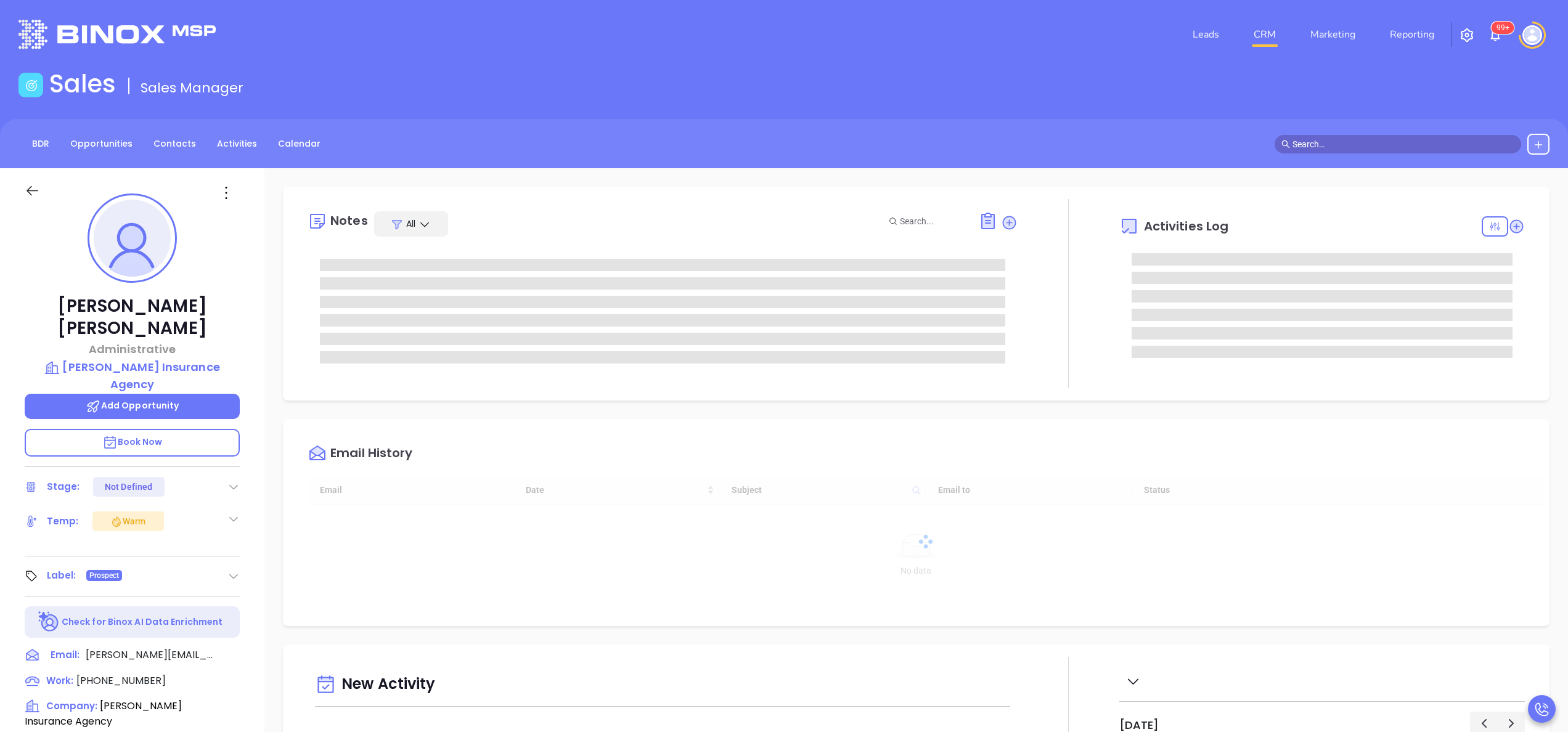
scroll to position [322, 0]
type input "[PERSON_NAME]"
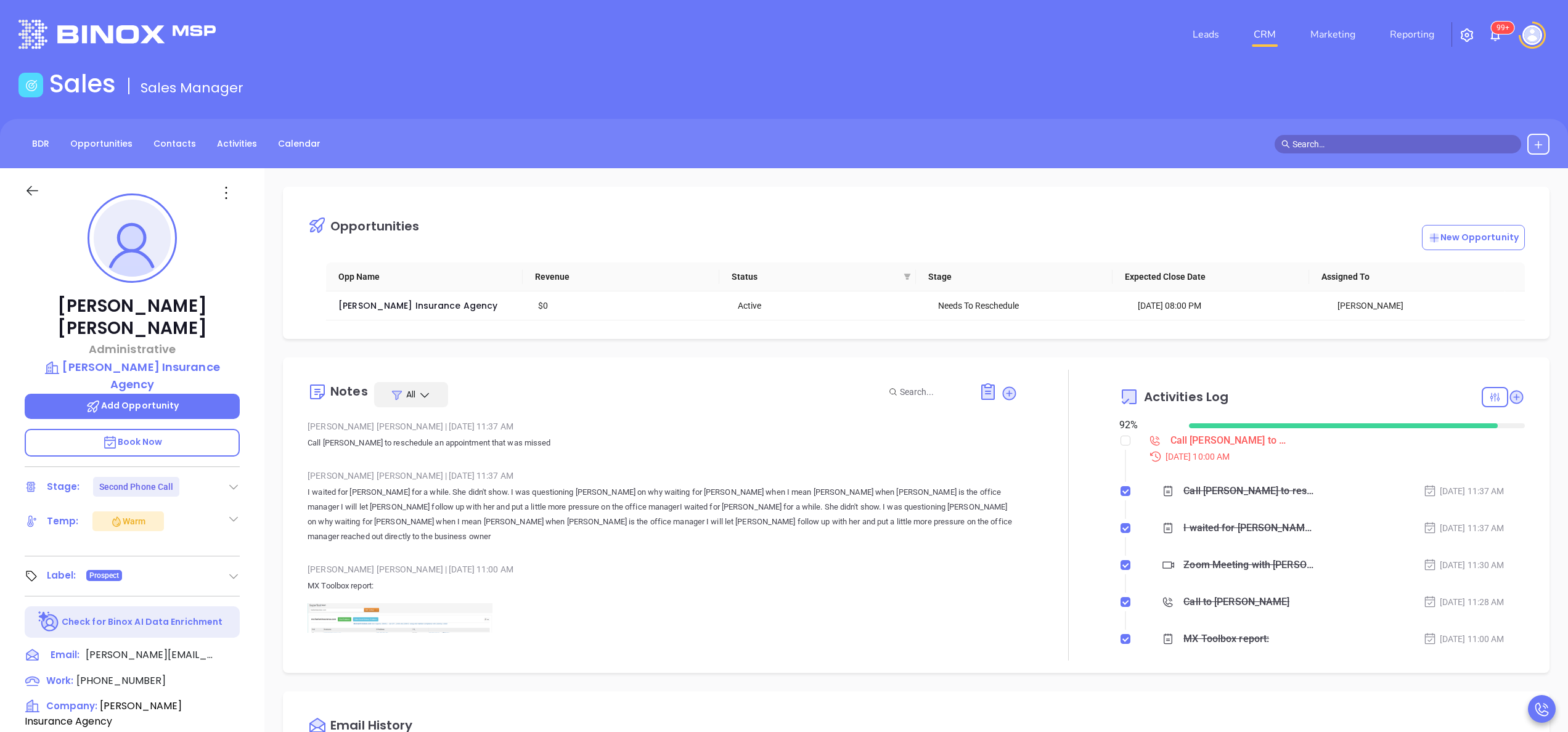
click at [524, 543] on div "[PERSON_NAME] | [DATE] 11:37 AM Call [PERSON_NAME] to reschedule an appointment…" at bounding box center [662, 704] width 711 height 572
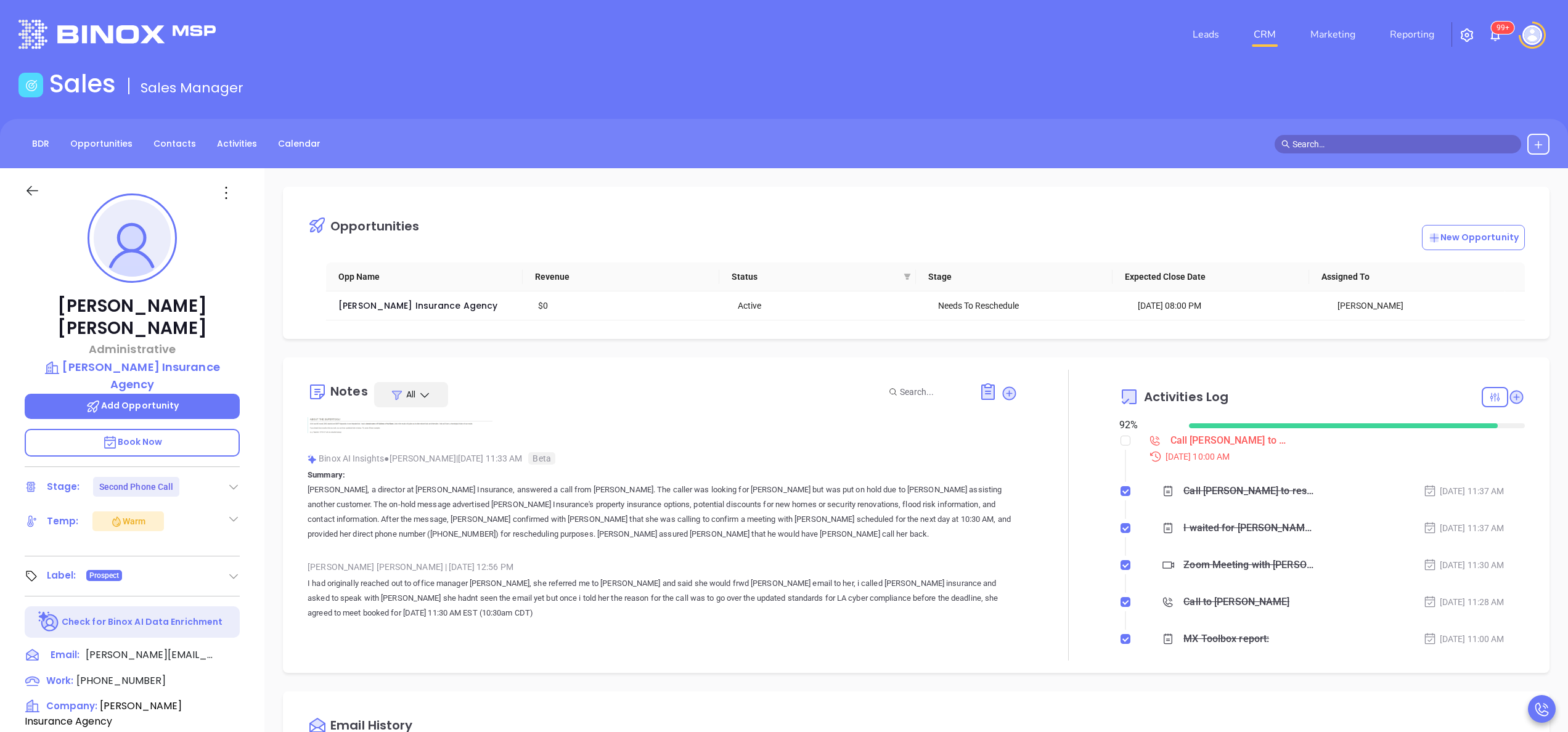
scroll to position [296, 0]
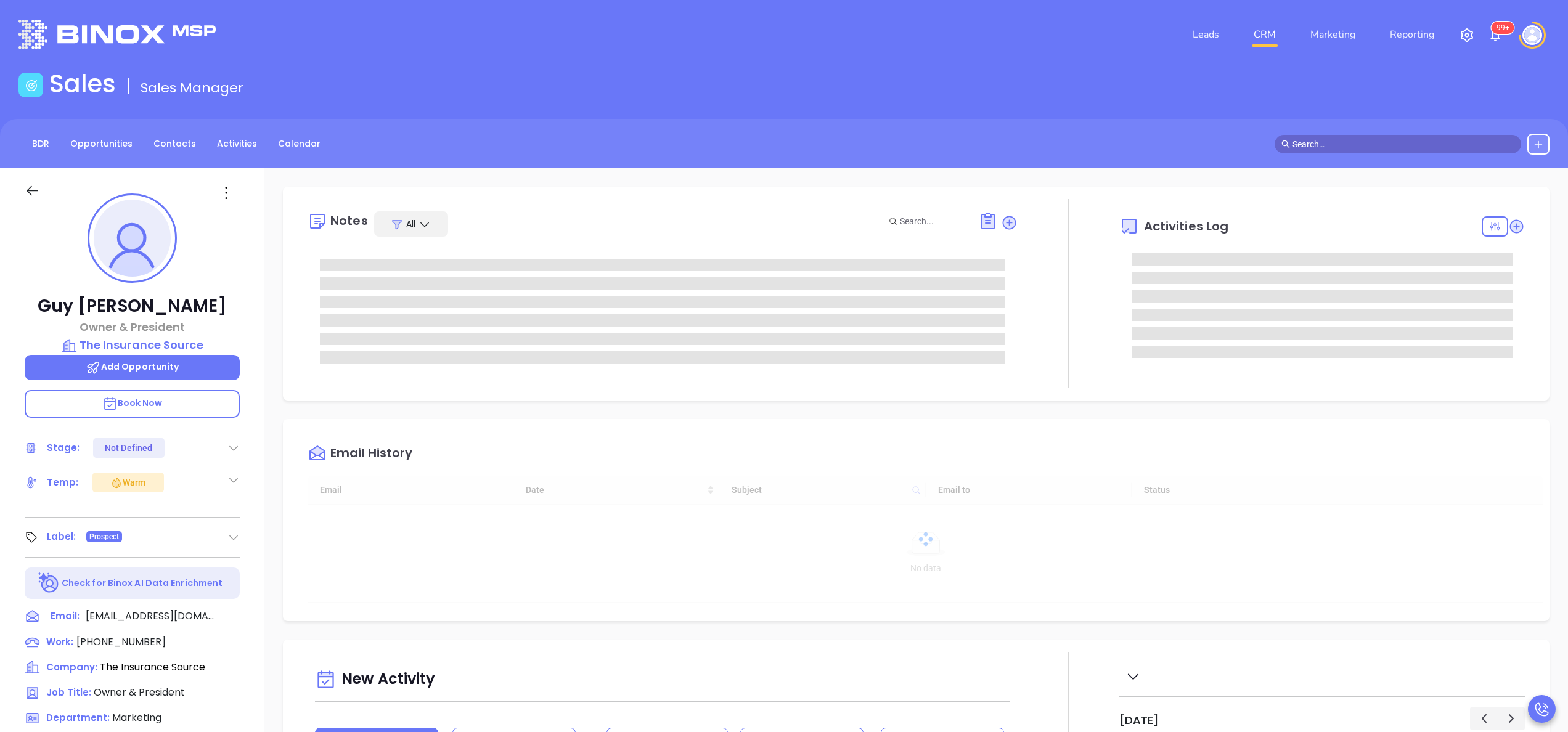
type input "[DATE]"
type input "[PERSON_NAME]"
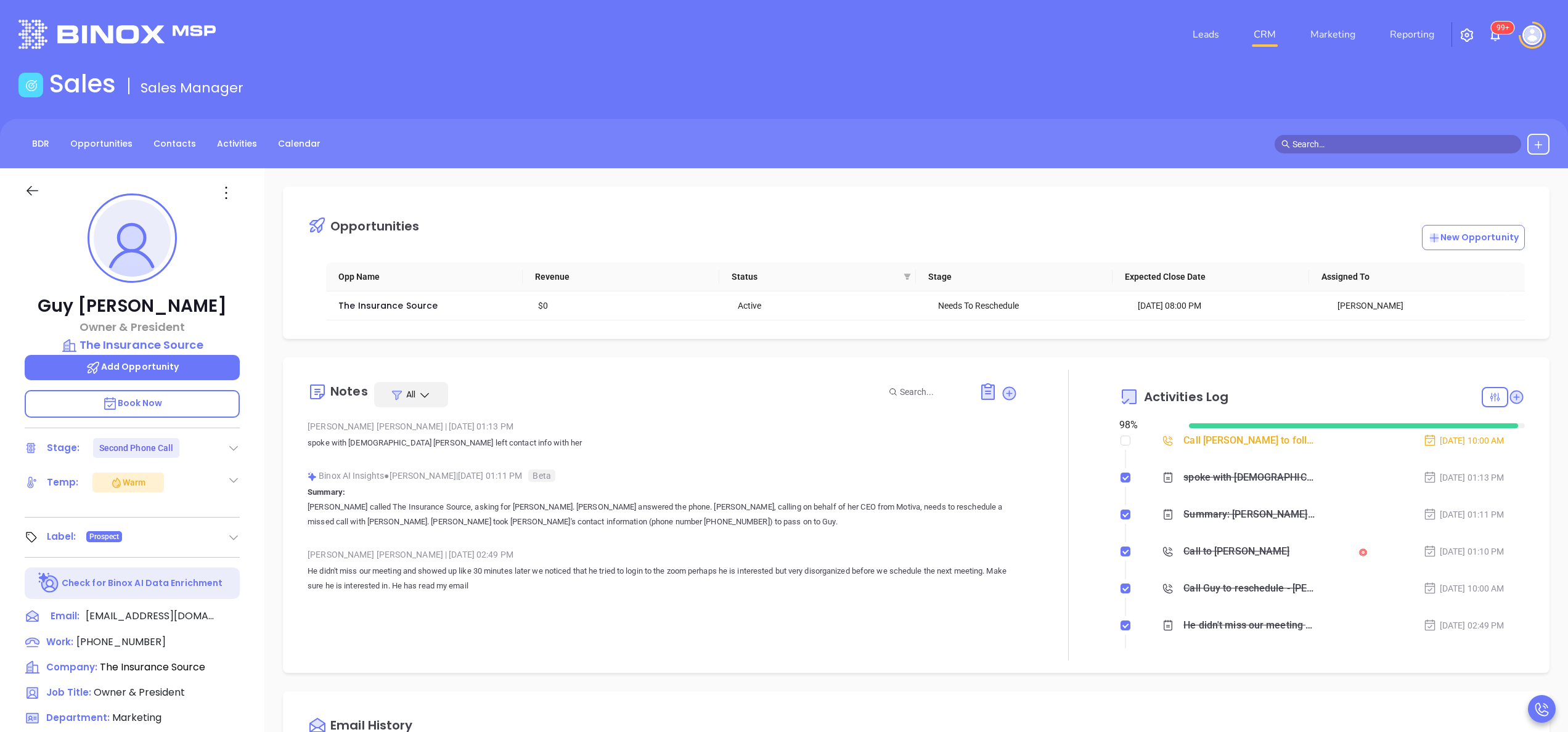
click at [532, 489] on p "Summary: [PERSON_NAME] called The Insurance Source, asking for [PERSON_NAME]. […" at bounding box center [662, 508] width 711 height 44
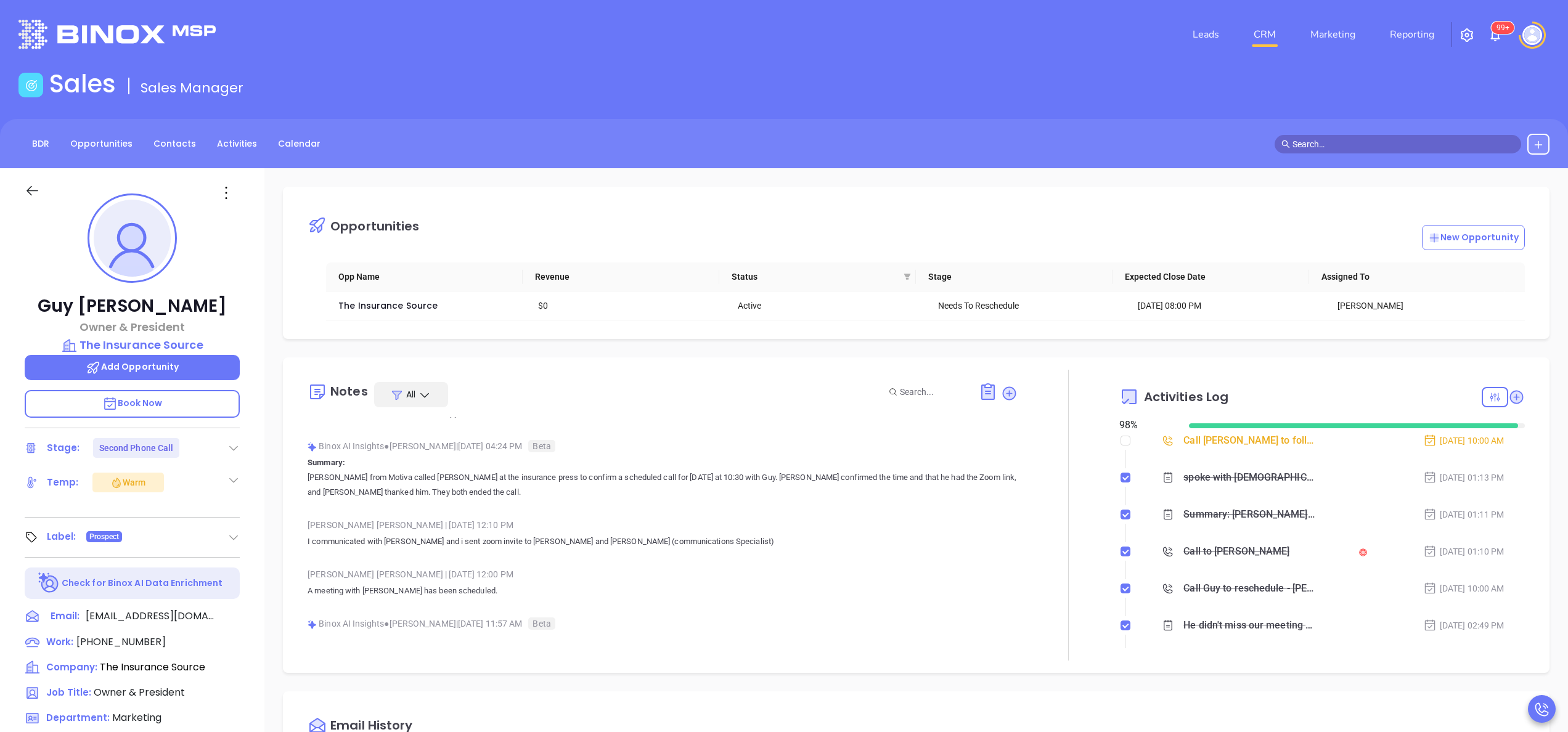
scroll to position [197, 0]
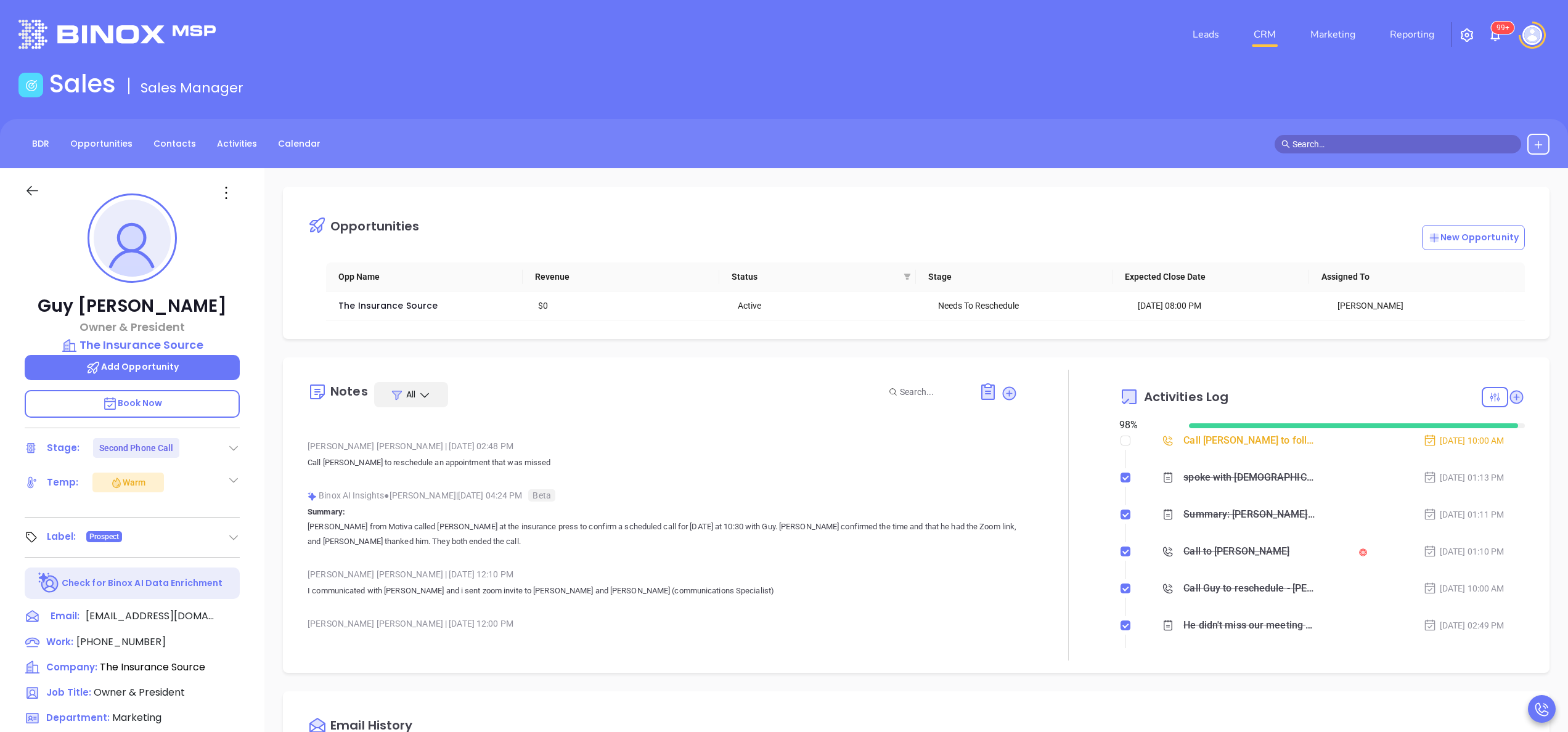
click at [814, 552] on div "Binox AI Insights ● [PERSON_NAME] | [DATE] 04:24 PM Beta Summary: [PERSON_NAME]…" at bounding box center [662, 522] width 711 height 73
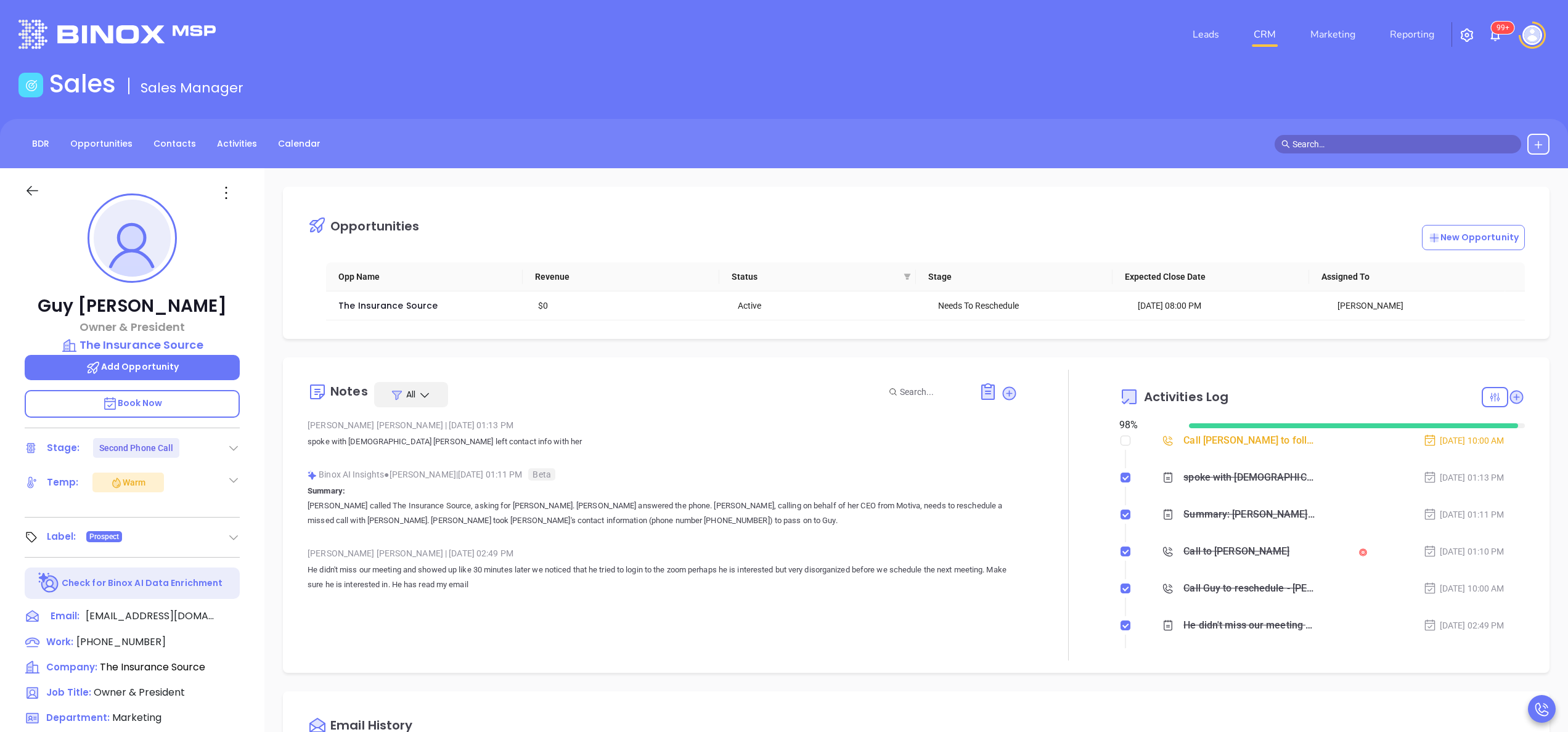
scroll to position [0, 0]
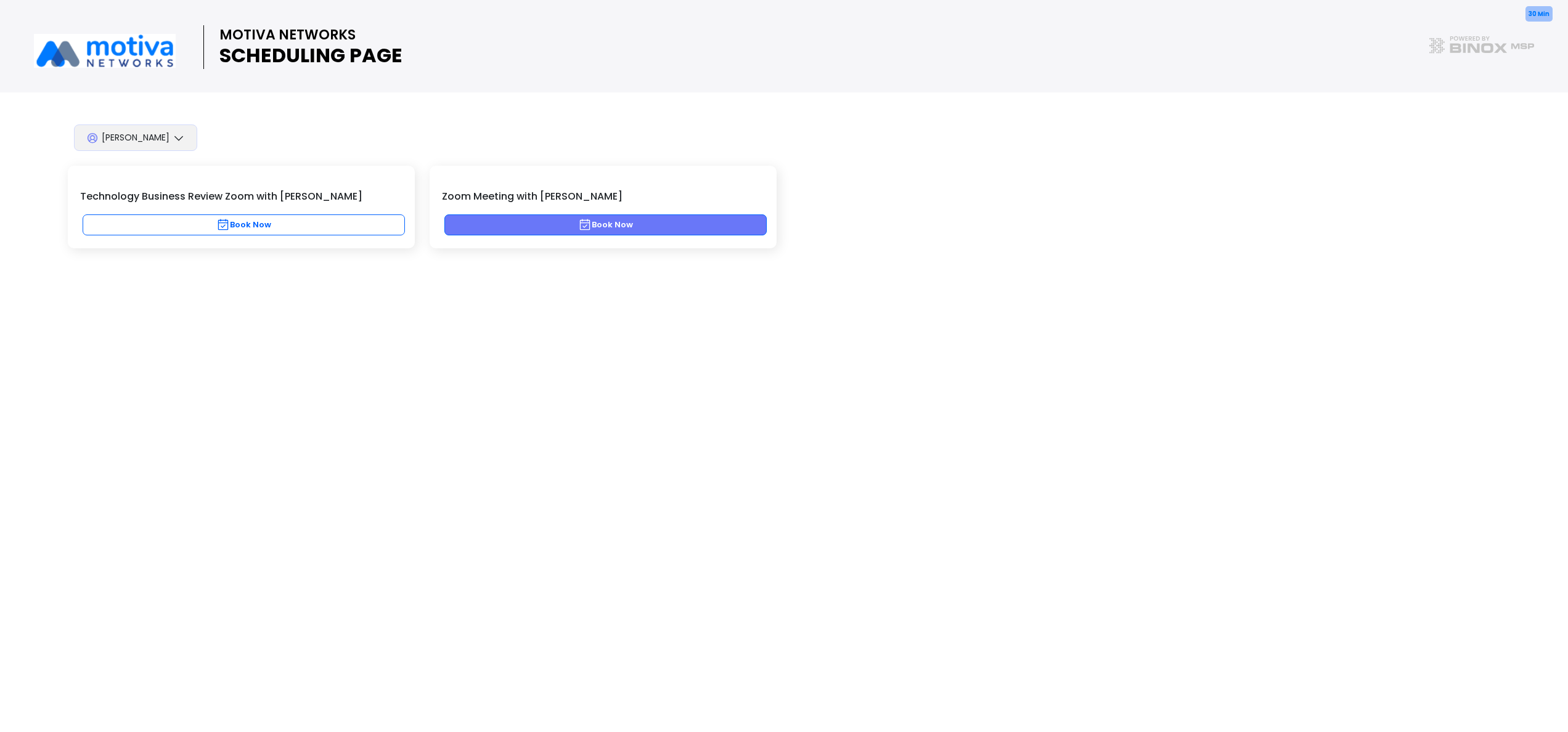
click at [624, 218] on button "Book Now" at bounding box center [605, 225] width 322 height 21
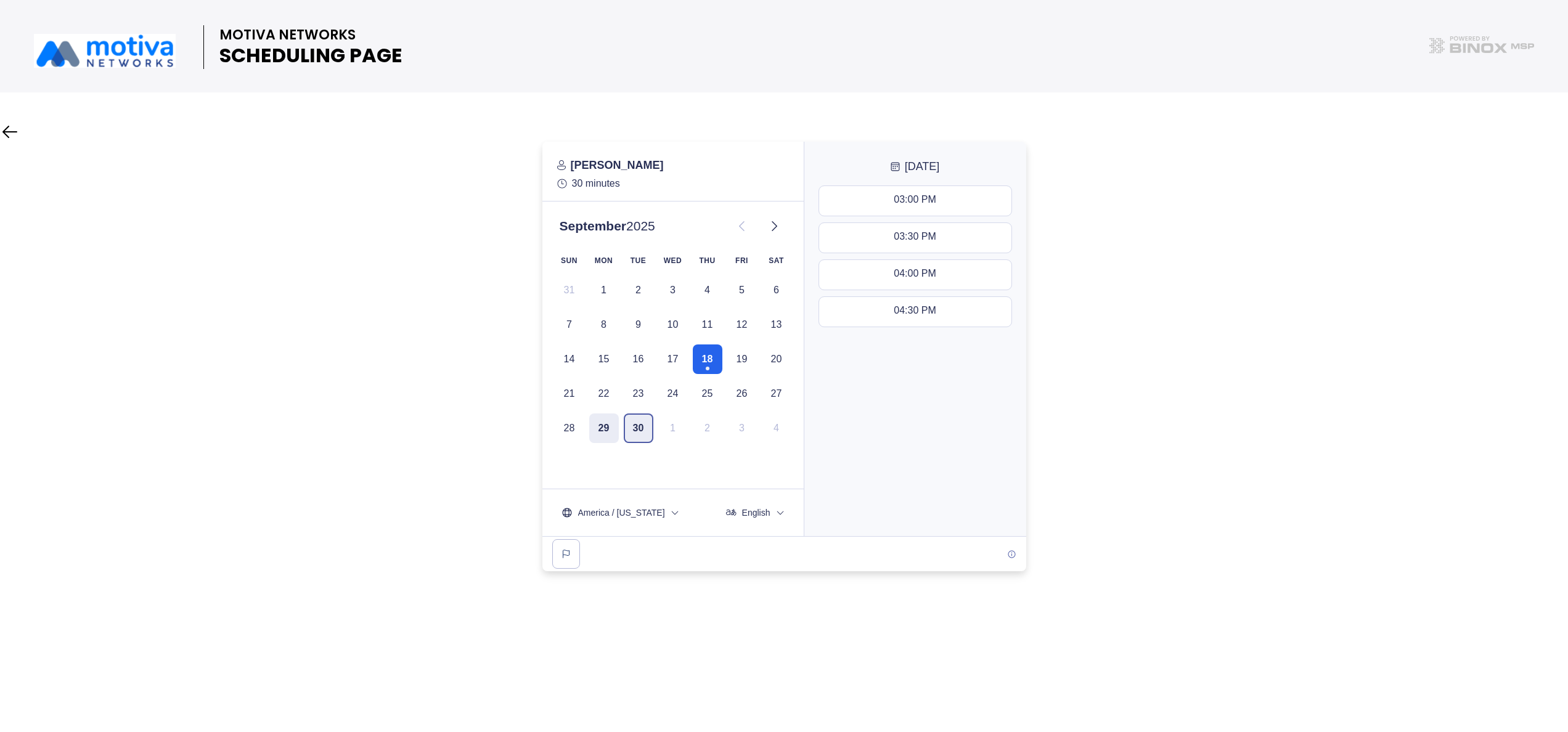
click at [642, 427] on button "30" at bounding box center [638, 428] width 30 height 30
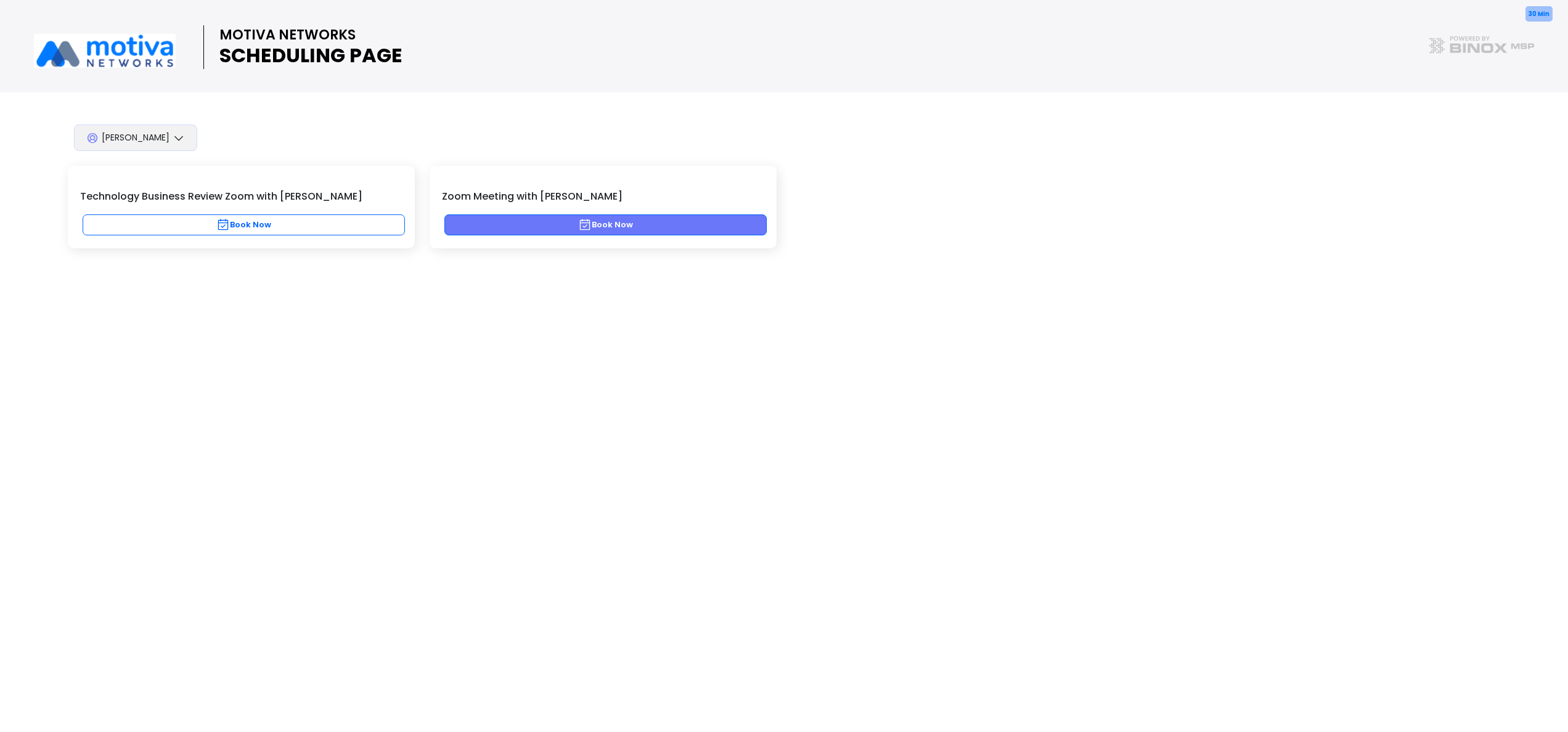
click at [608, 222] on button "Book Now" at bounding box center [605, 225] width 322 height 21
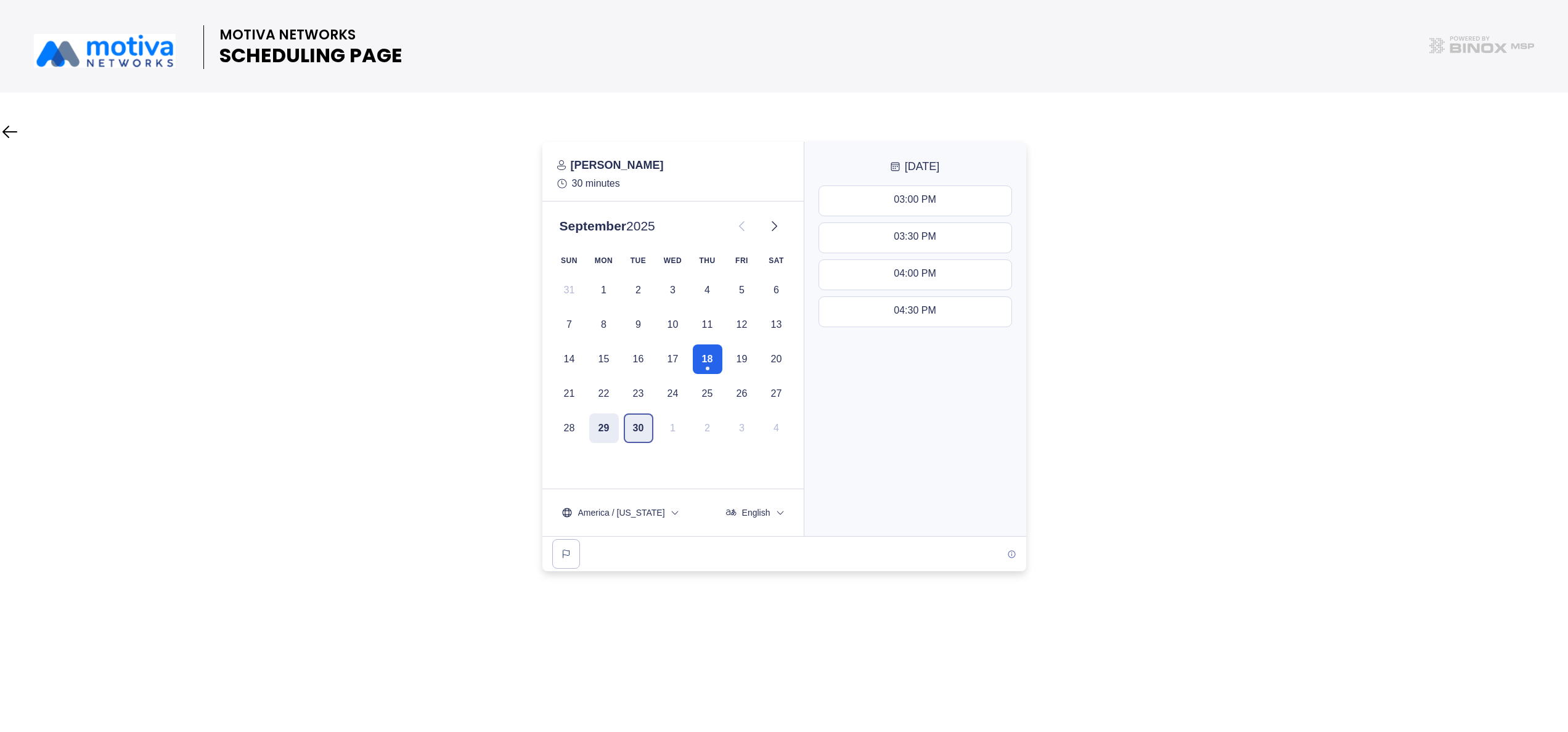
click at [635, 429] on button "30" at bounding box center [638, 428] width 30 height 30
click at [902, 281] on button "11:00 AM - 11:30 AM" at bounding box center [915, 275] width 192 height 30
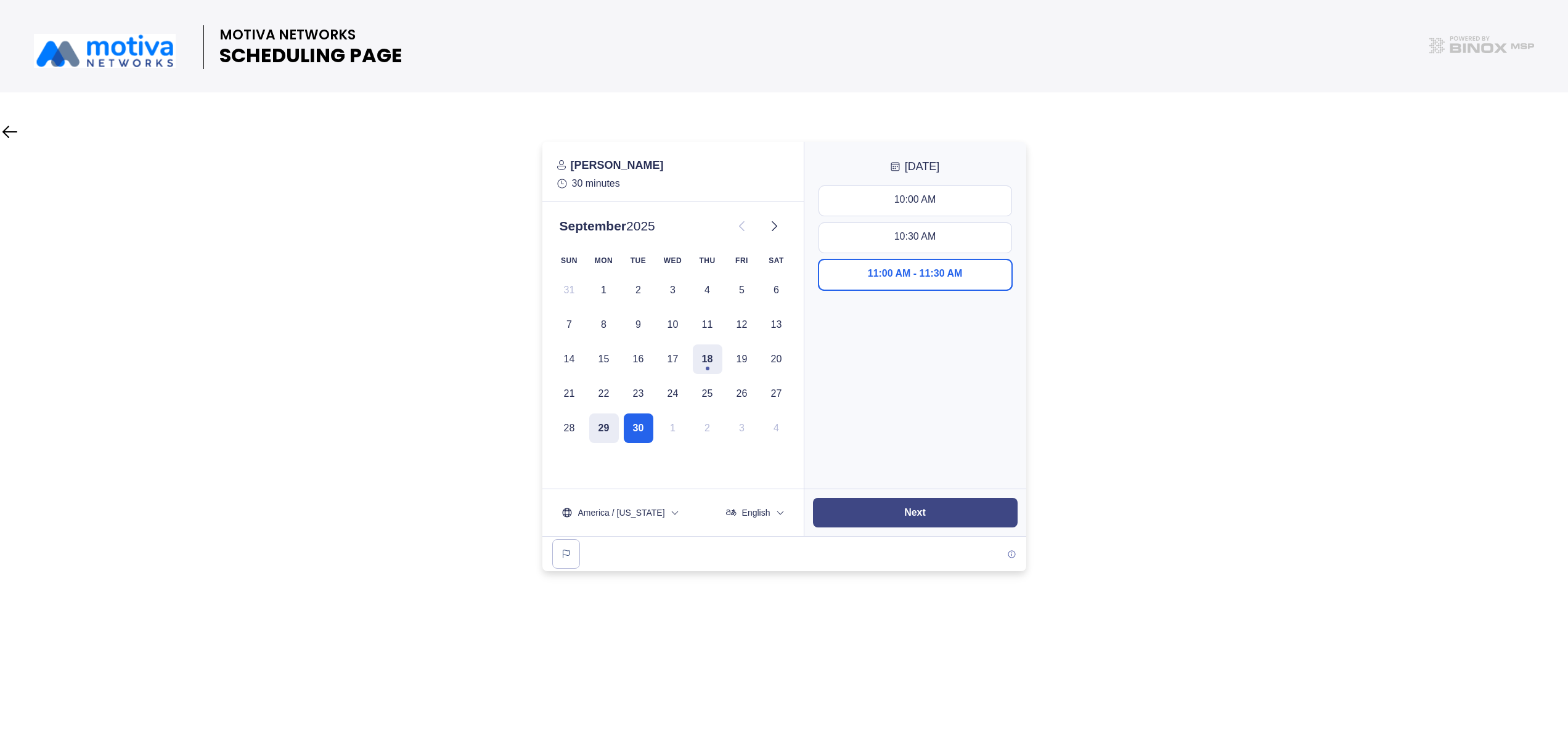
click at [0, 0] on slot "Next" at bounding box center [0, 0] width 0 height 0
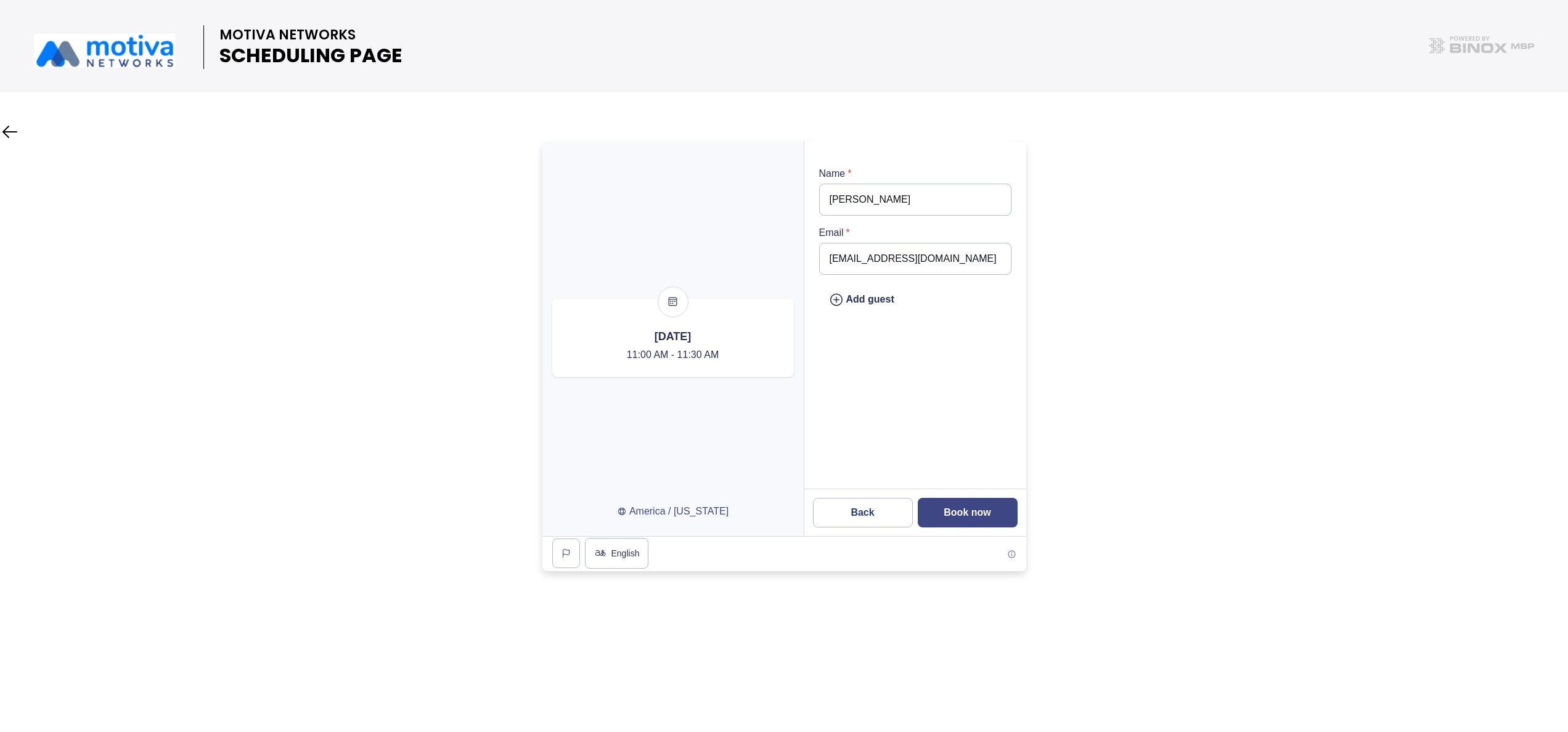
click at [0, 0] on slot "Book now" at bounding box center [0, 0] width 0 height 0
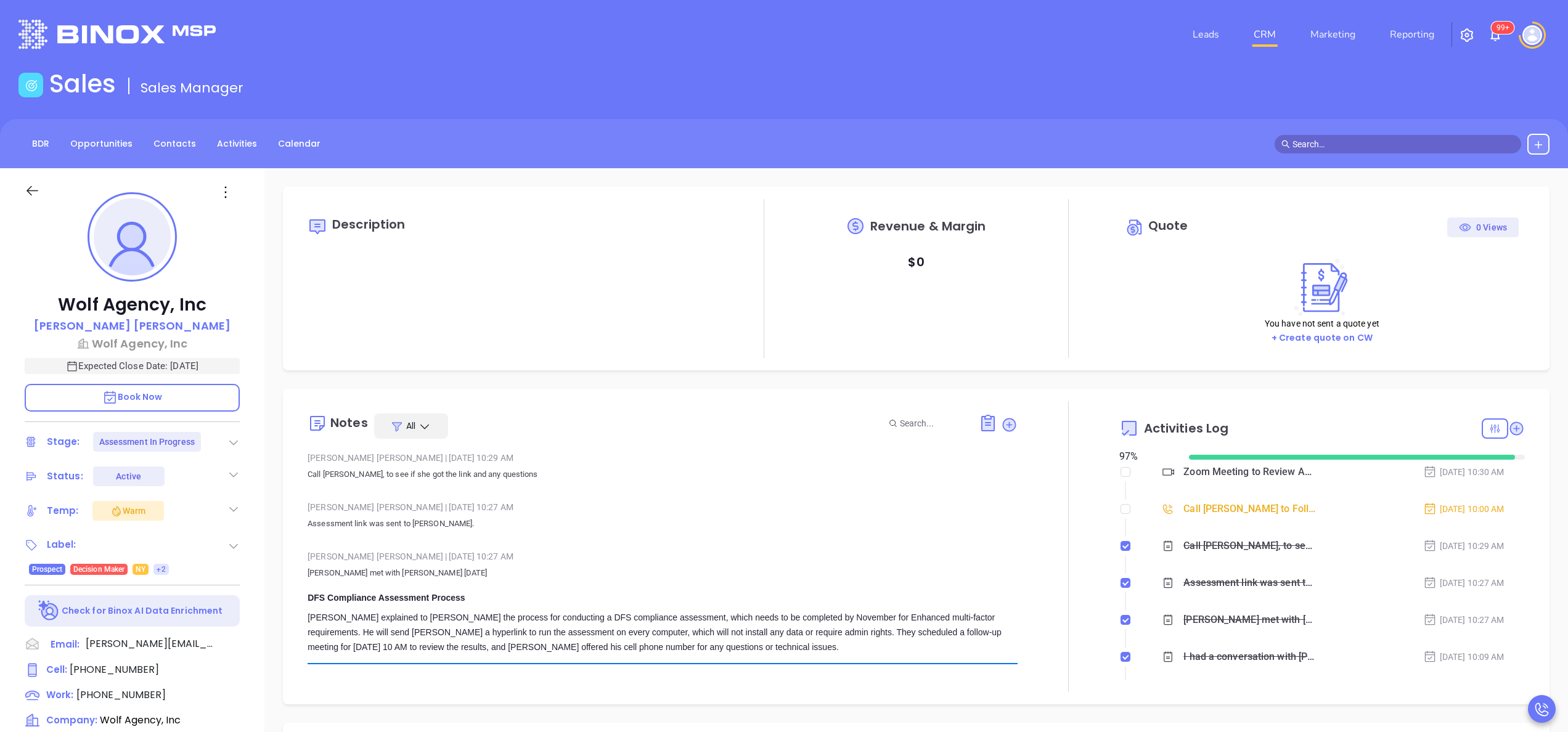
scroll to position [322, 0]
click at [1246, 506] on div "Call Connie to Follow up on Assessment - Connie Caputo" at bounding box center [1249, 509] width 131 height 18
click at [924, 519] on p "Assessment link was sent to Connie." at bounding box center [662, 523] width 711 height 15
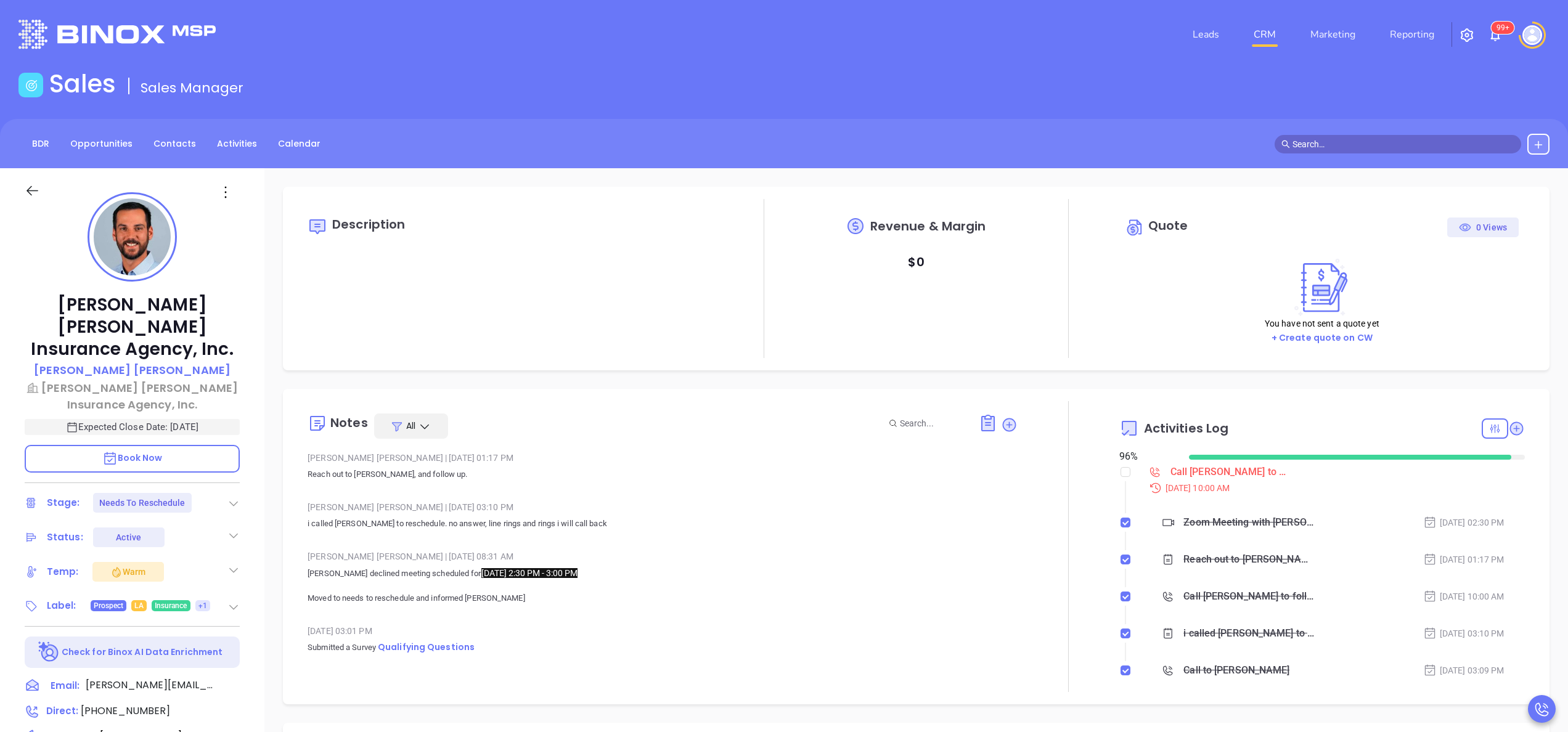
type input "[PERSON_NAME]"
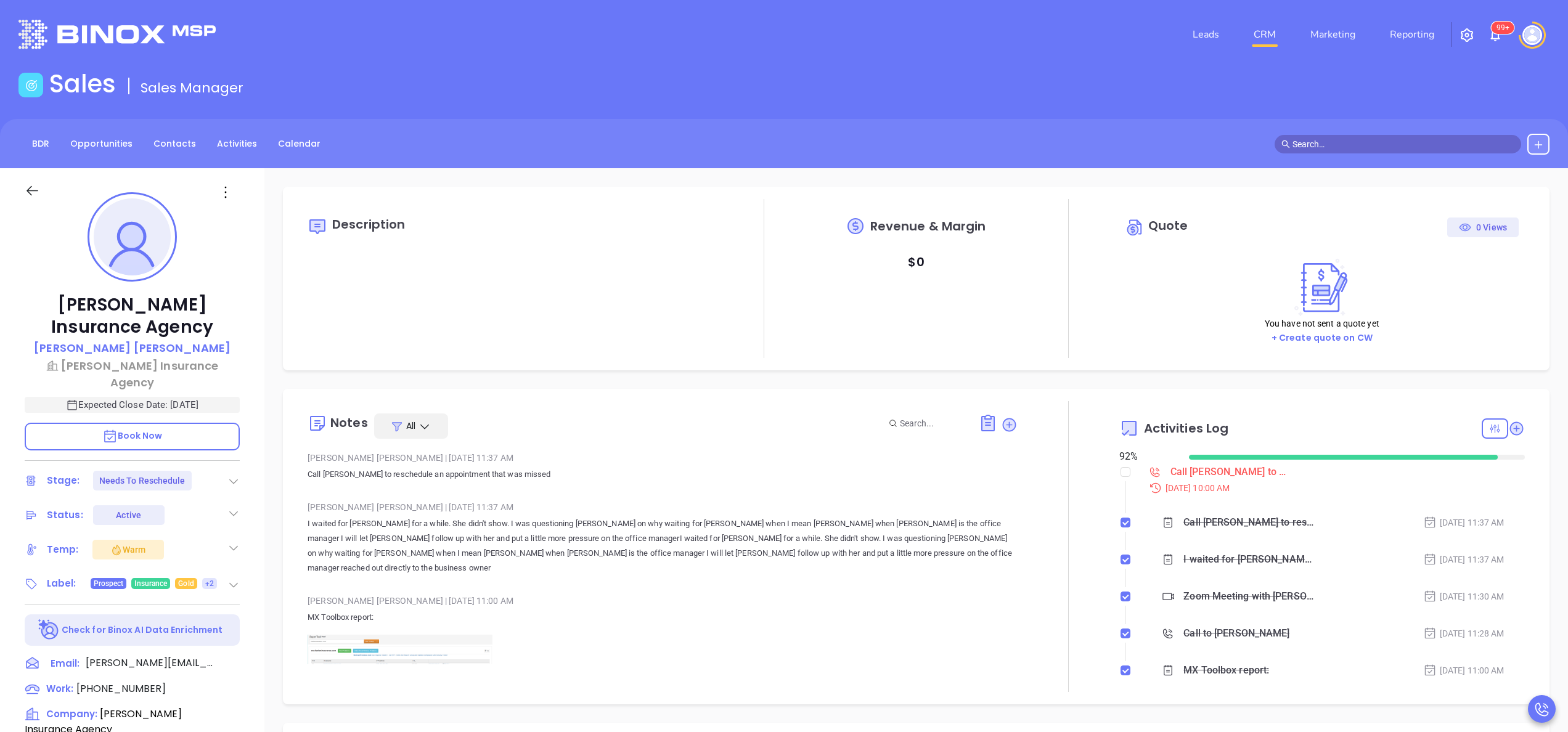
type input "[PERSON_NAME]"
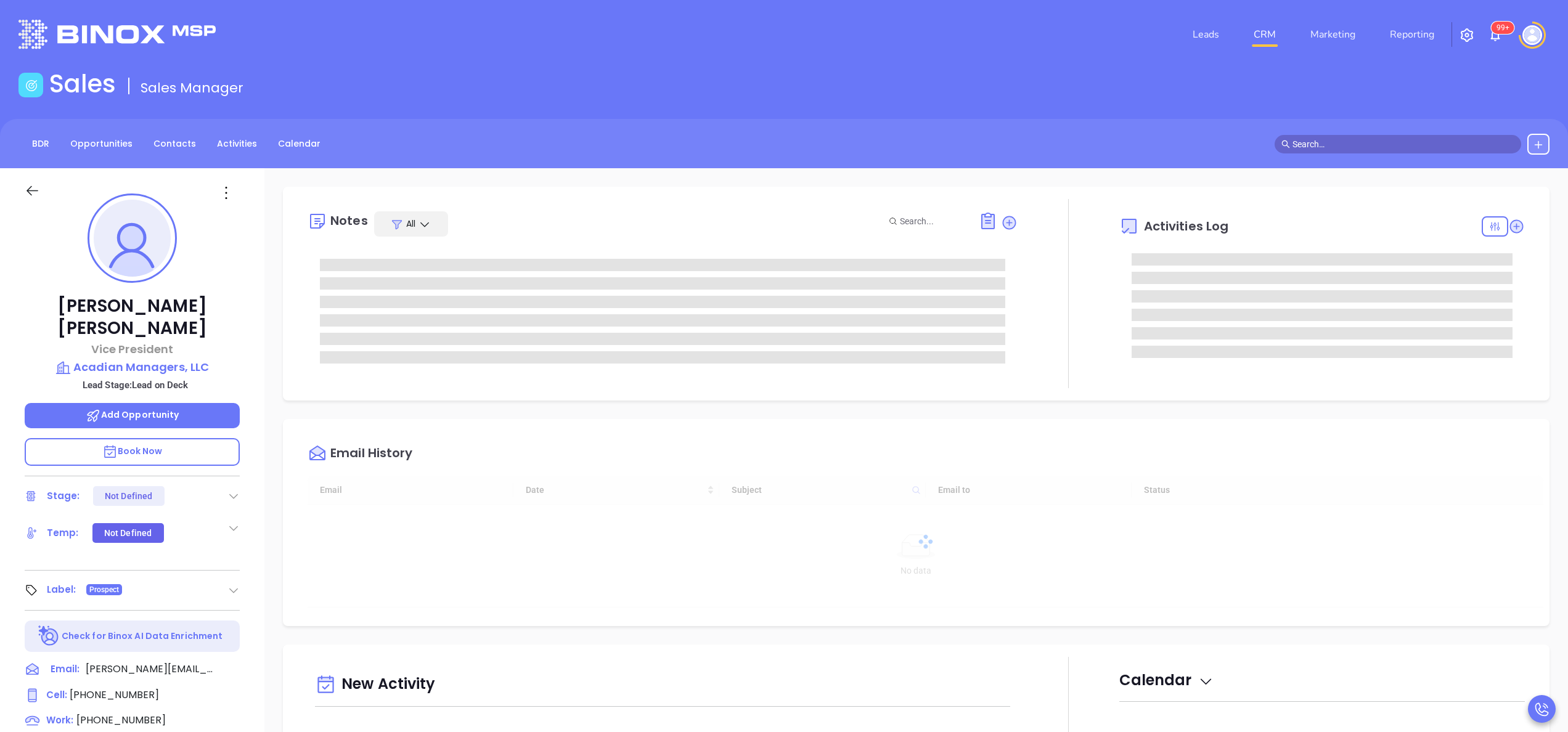
scroll to position [358, 0]
type input "[PERSON_NAME]"
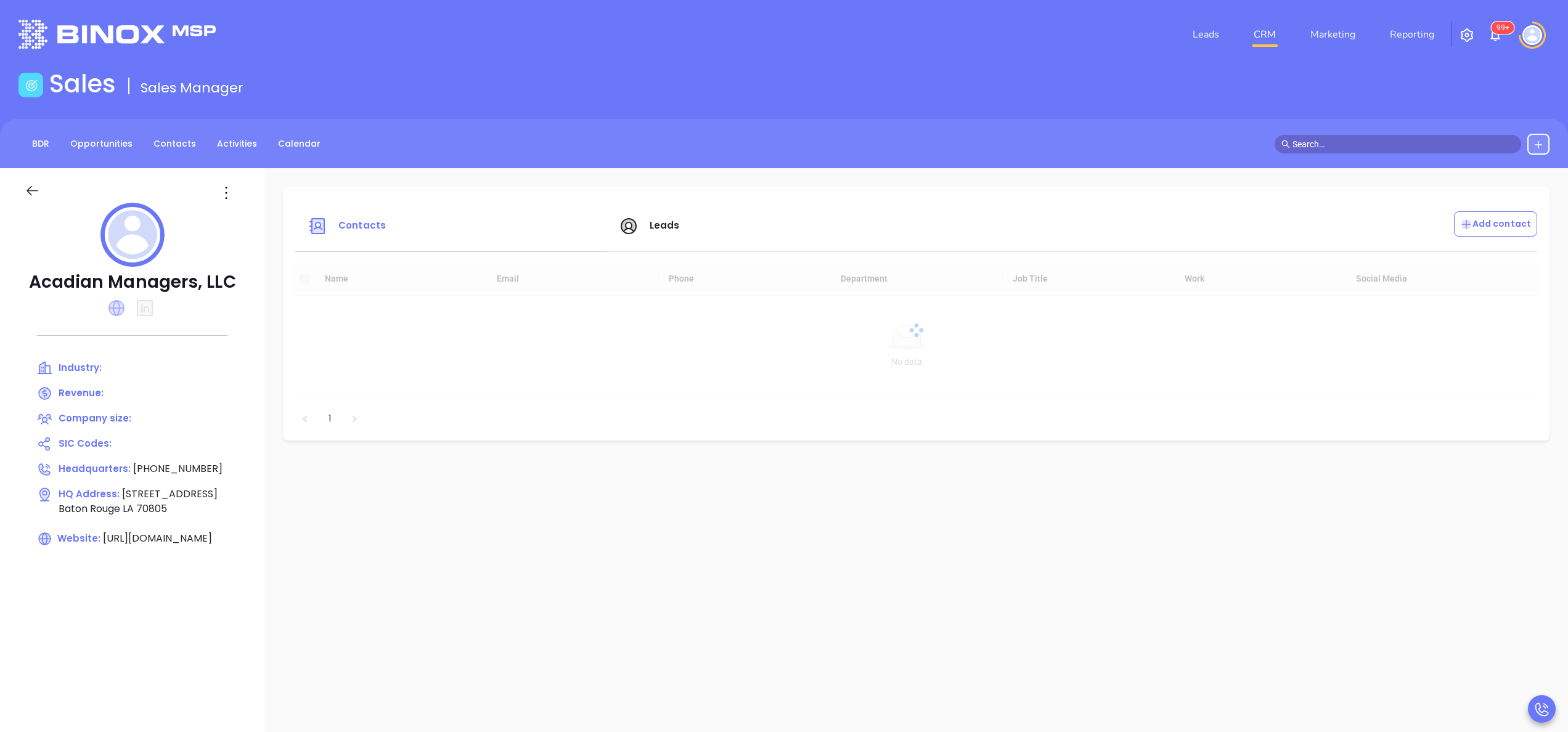
click at [118, 305] on icon at bounding box center [116, 308] width 16 height 16
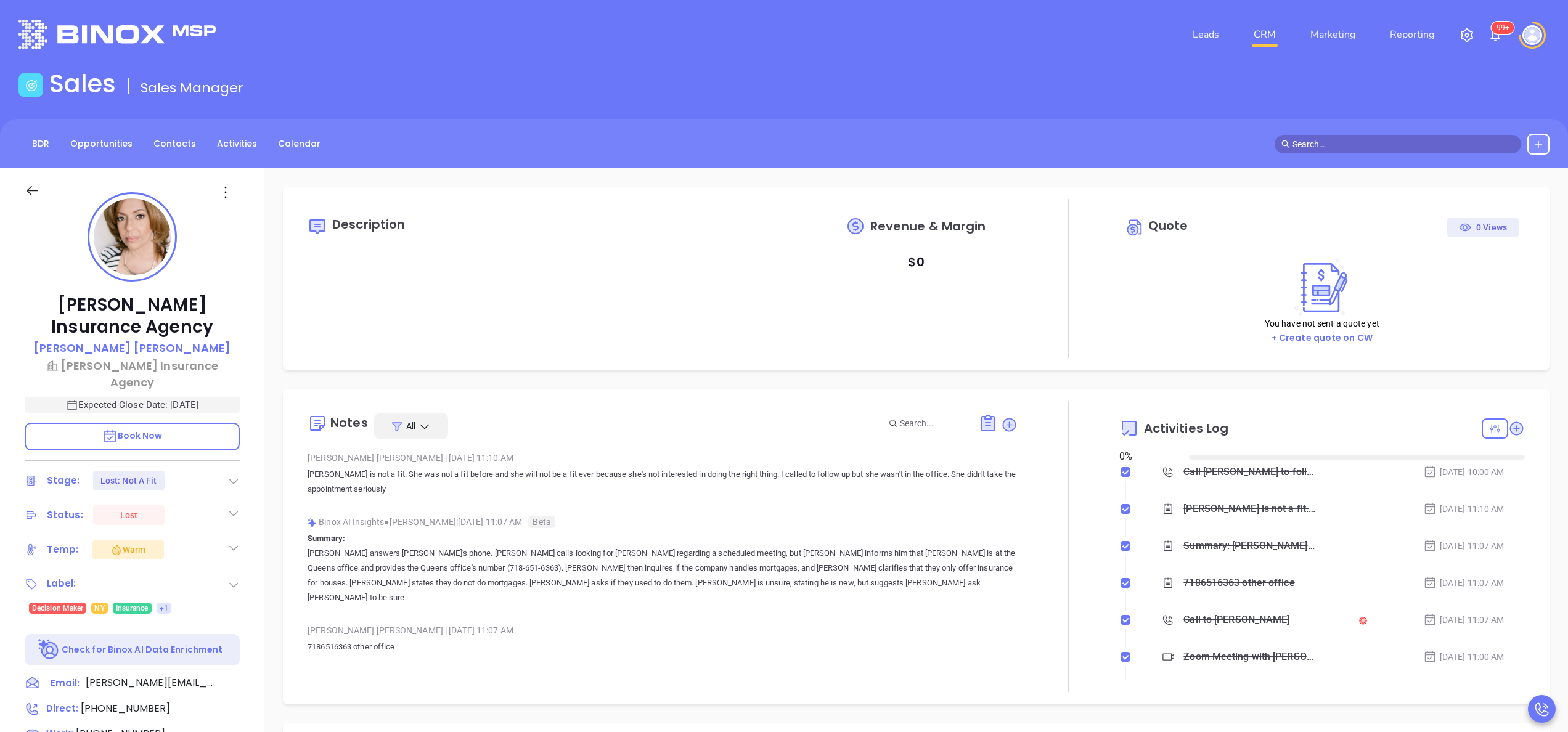
type input "10:00 am"
type input "[DATE]"
type input "[PERSON_NAME]"
click at [1100, 584] on div at bounding box center [1068, 546] width 102 height 291
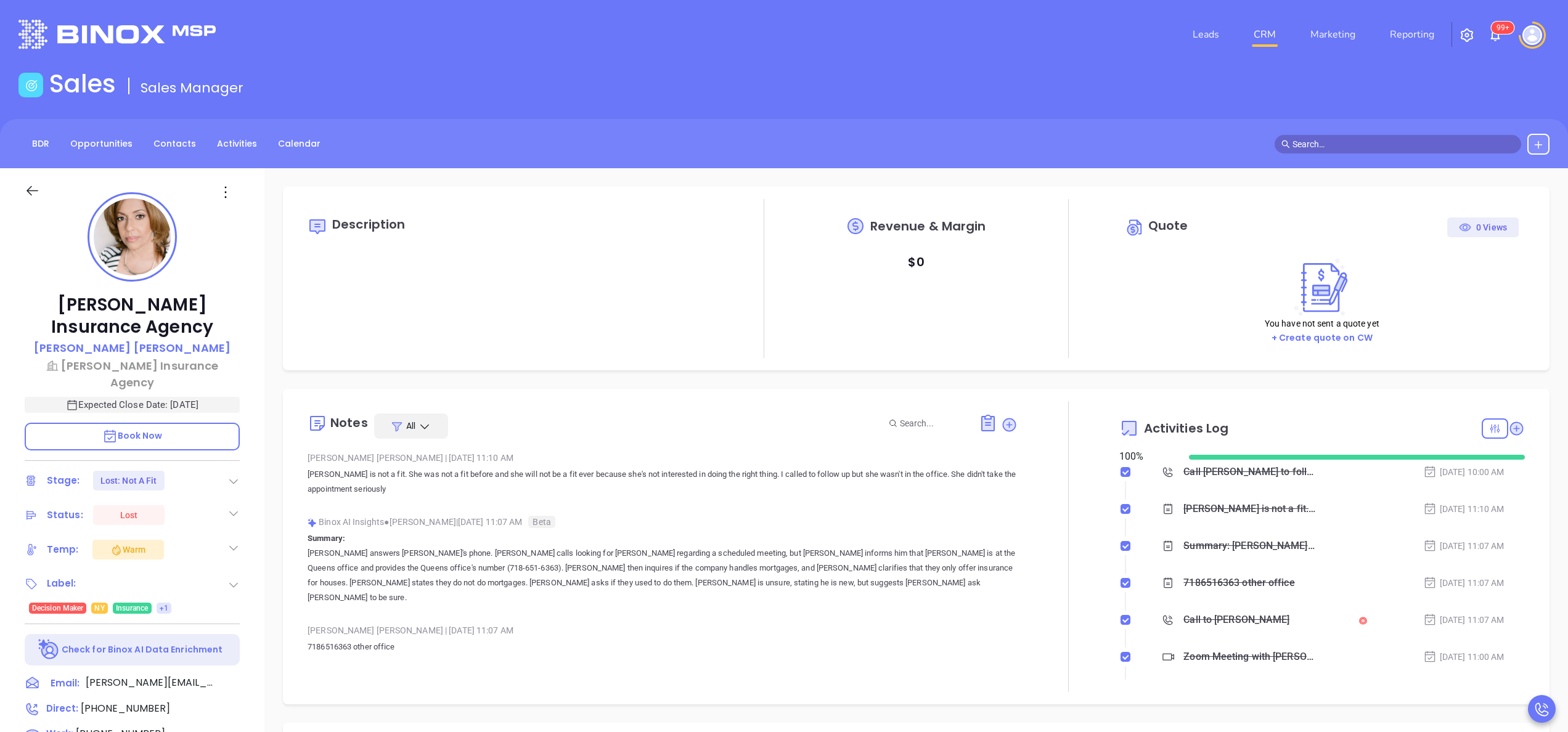
click at [1060, 568] on div at bounding box center [1068, 546] width 102 height 291
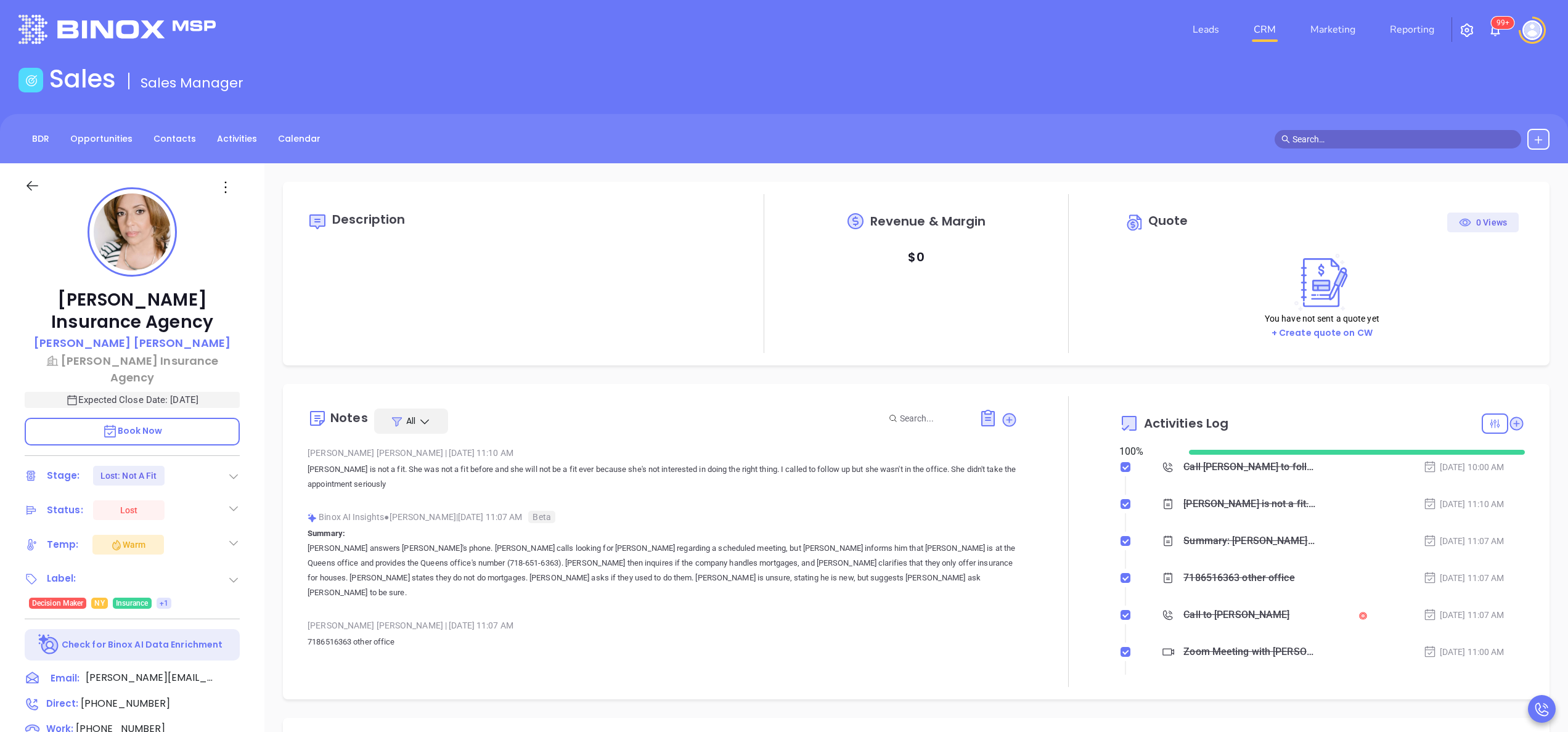
scroll to position [0, 0]
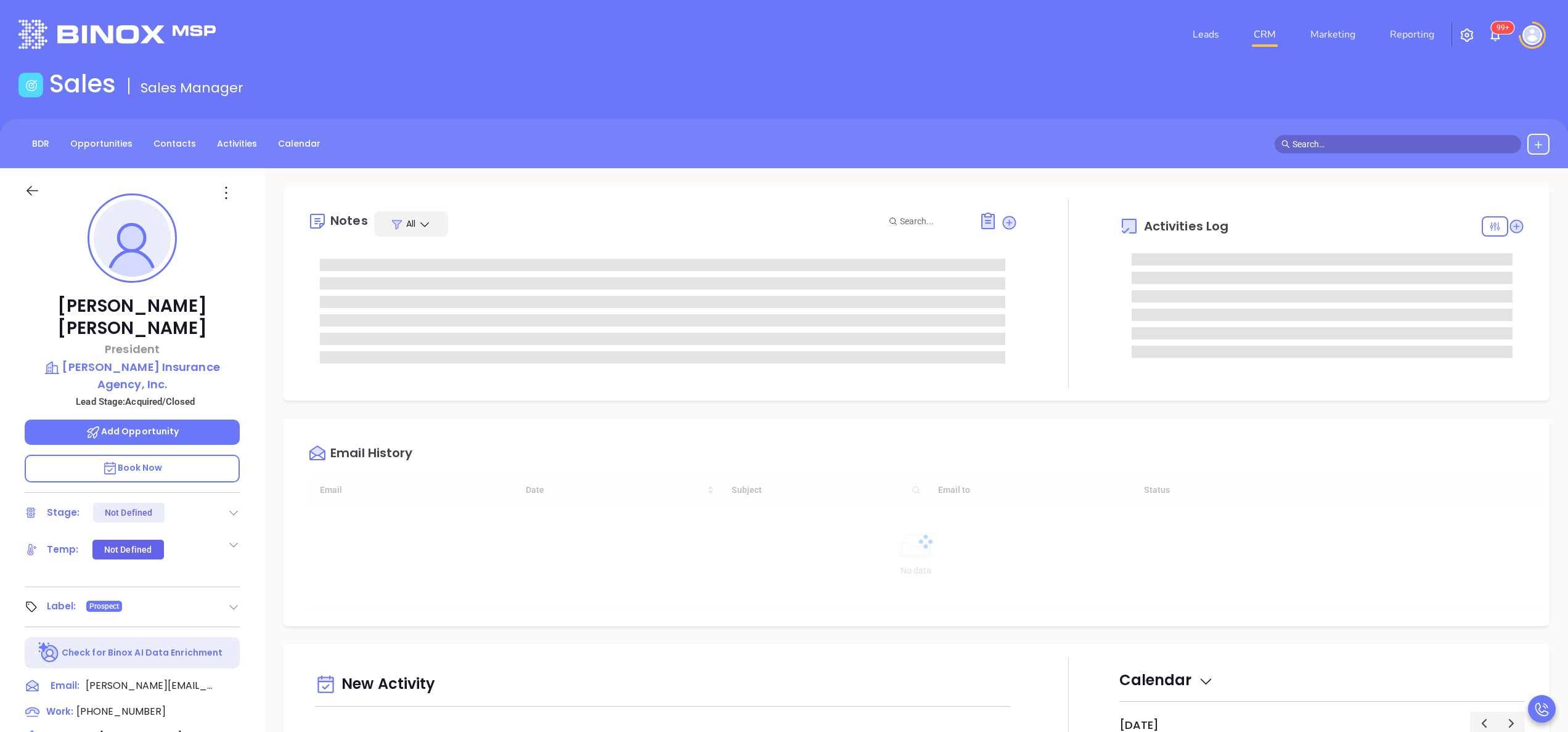
type input "10:00 am"
type input "[DATE]"
type input "[PERSON_NAME]"
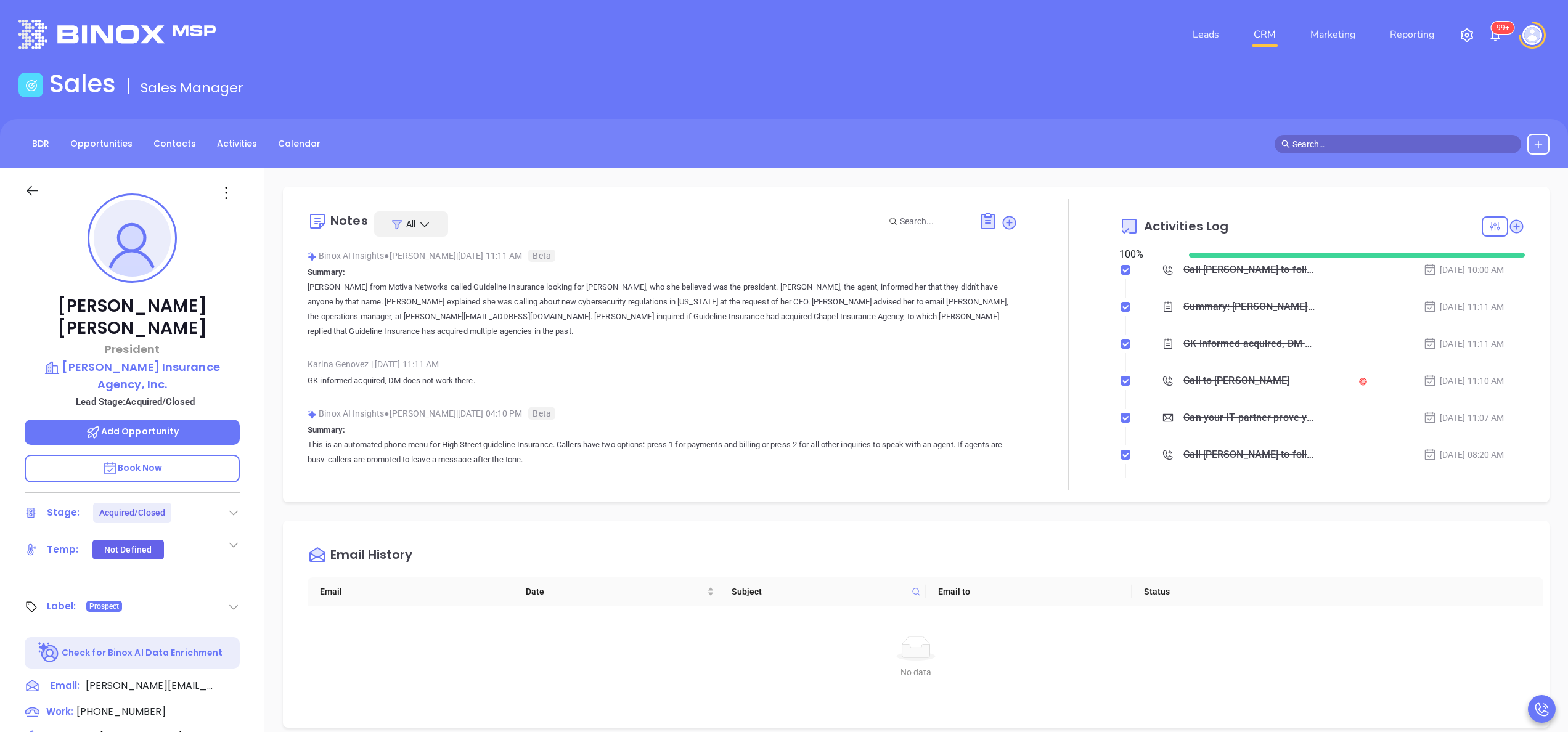
click at [511, 386] on p "GK informed acquired, DM does not work there." at bounding box center [662, 380] width 711 height 15
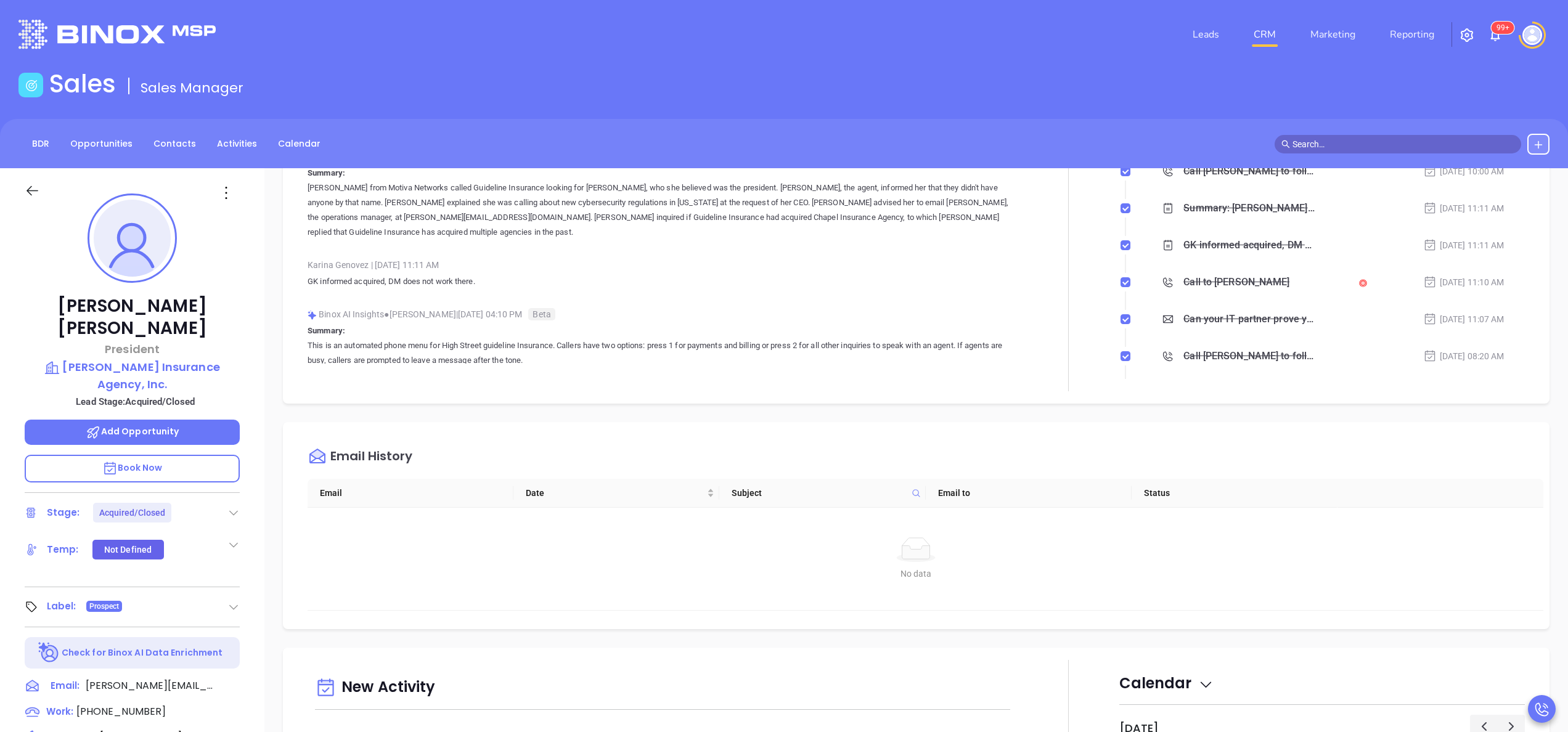
scroll to position [0, 0]
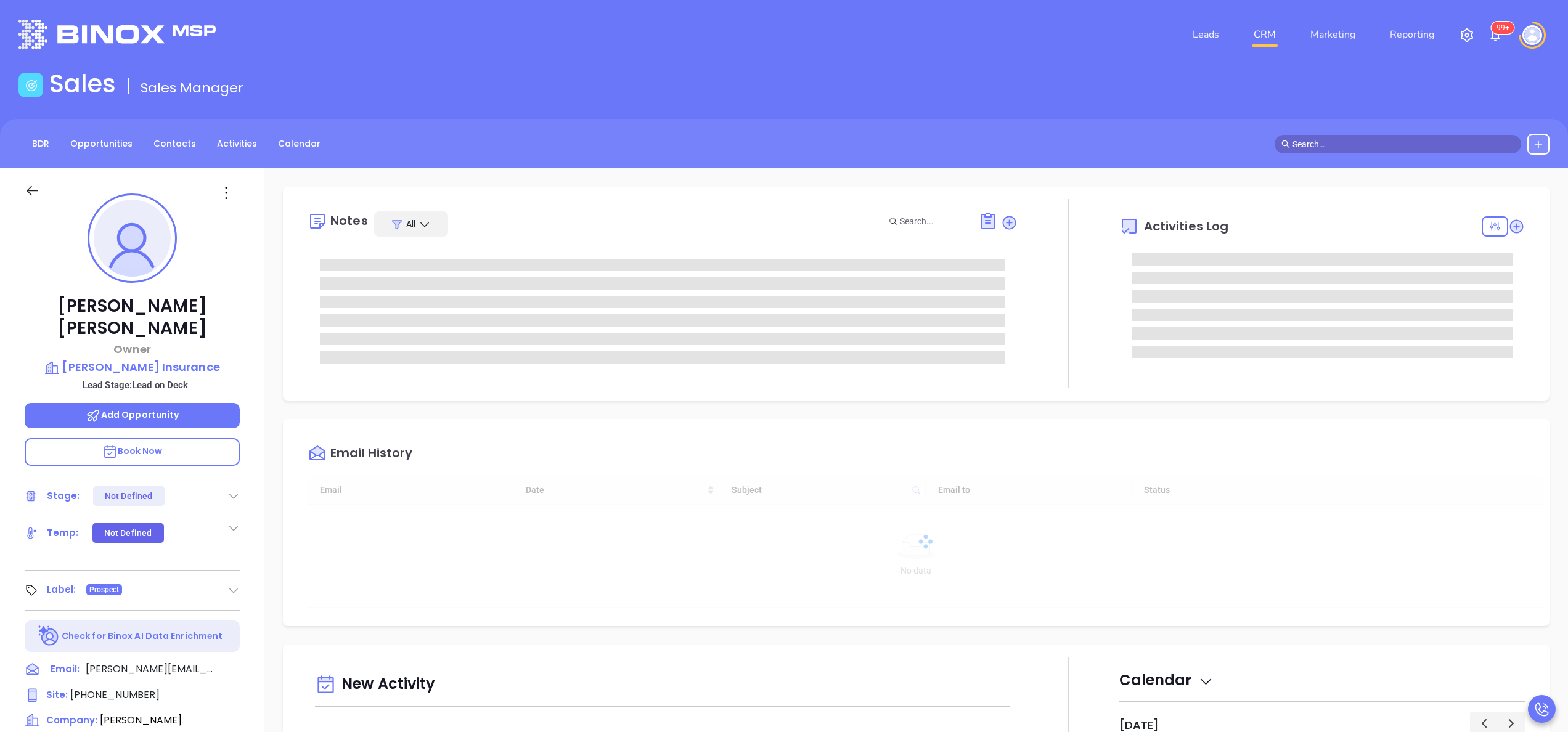
type input "[DATE]"
type input "[PERSON_NAME]"
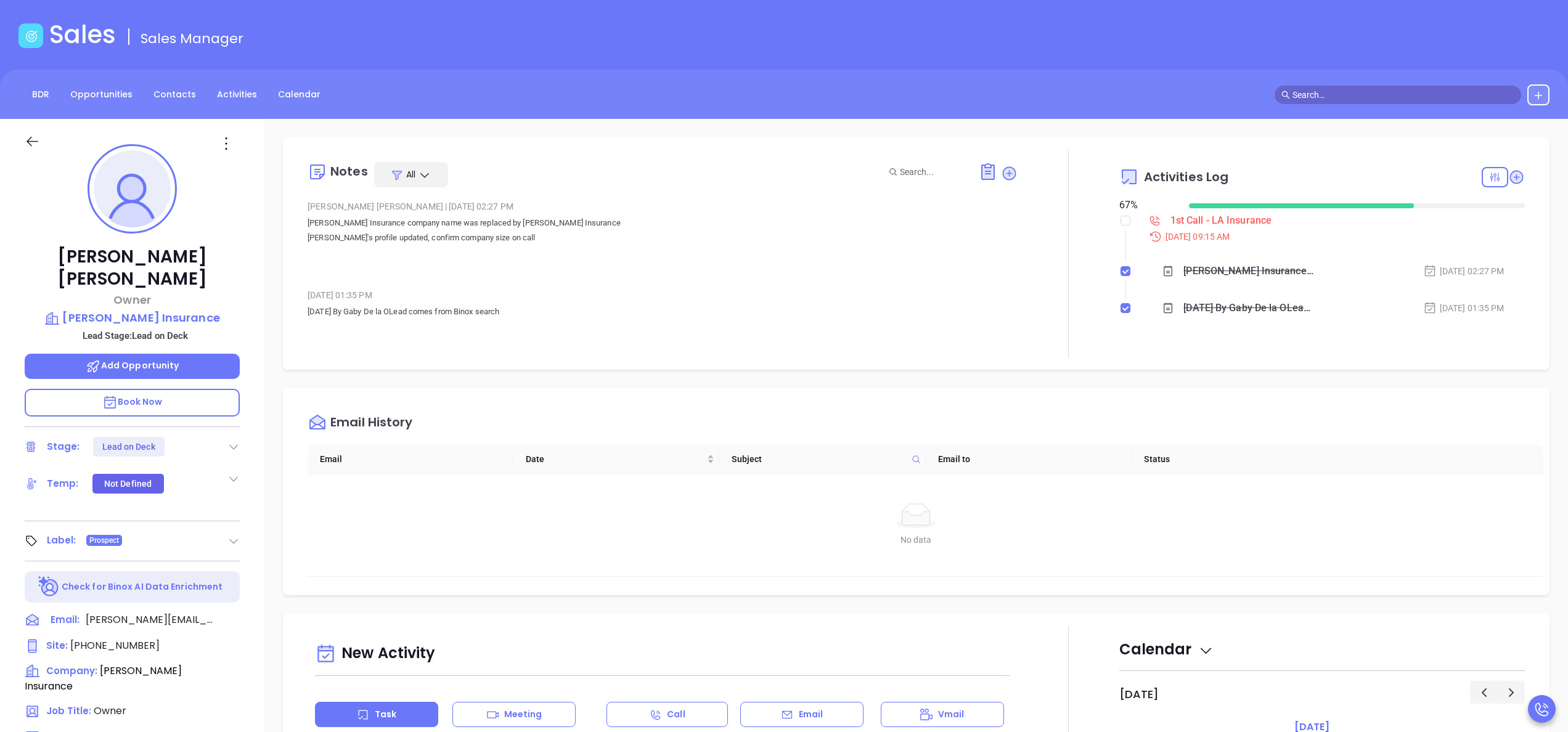
scroll to position [148, 0]
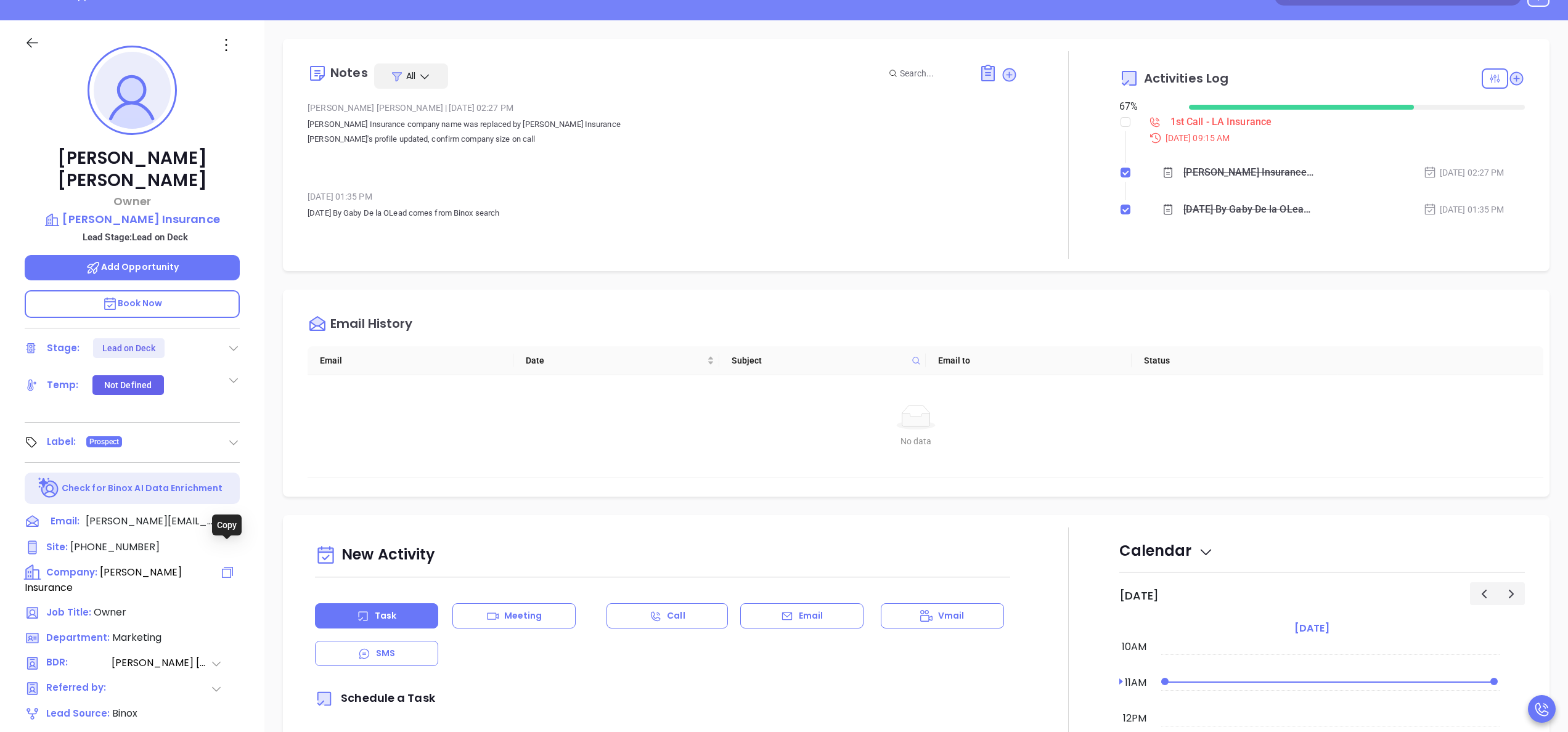
click at [228, 566] on icon at bounding box center [227, 572] width 15 height 15
click at [1510, 76] on icon at bounding box center [1516, 78] width 13 height 13
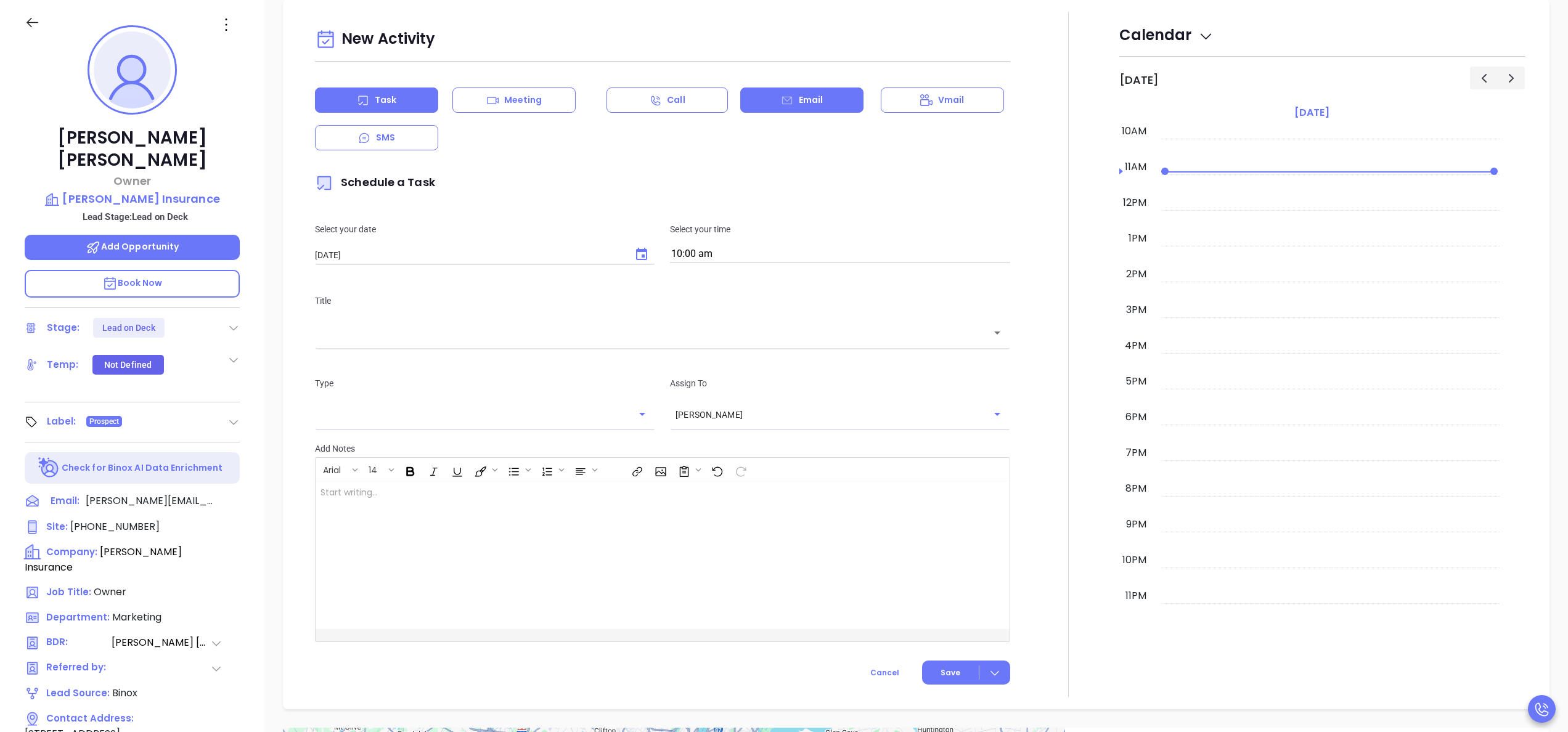
click at [782, 102] on icon at bounding box center [787, 100] width 10 height 8
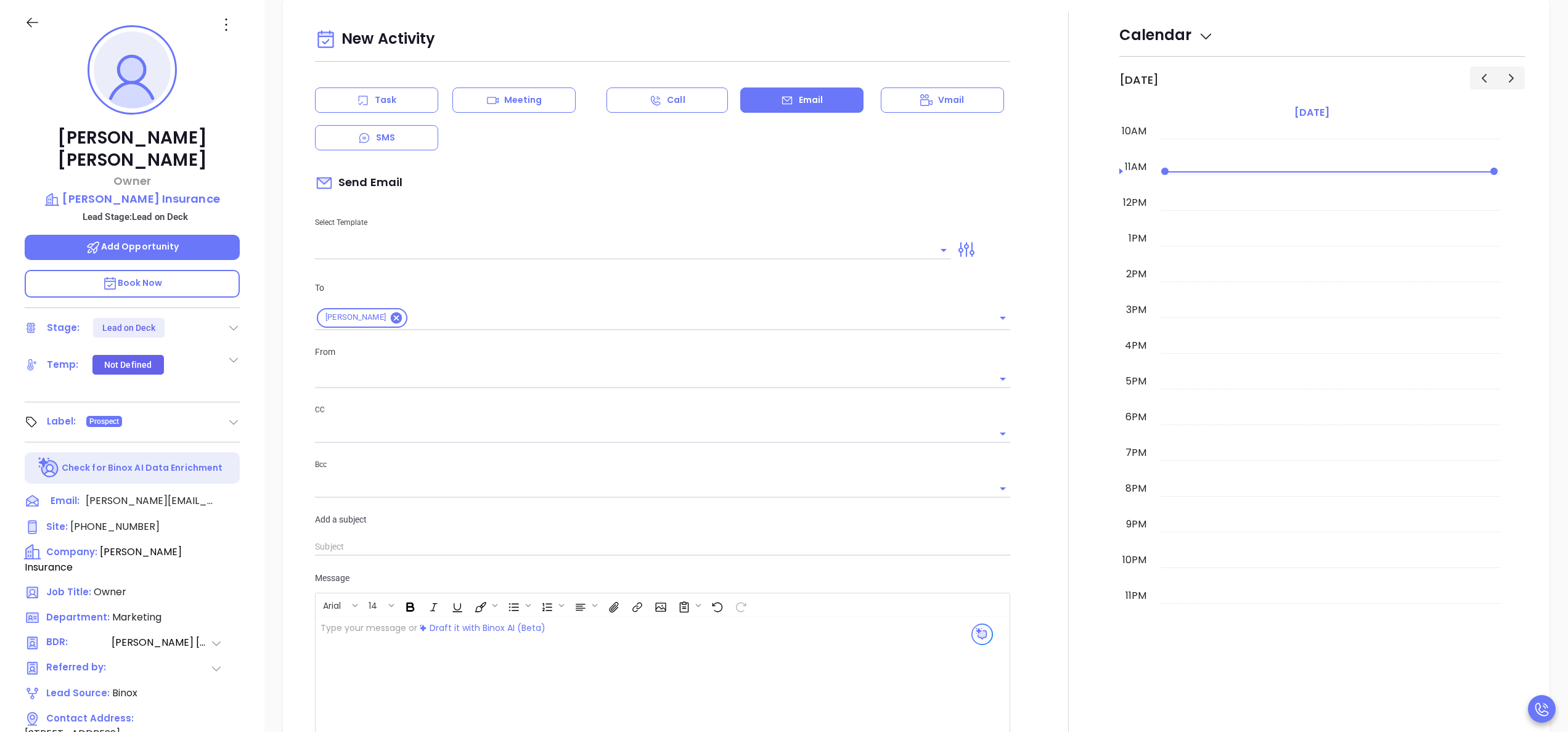
click at [420, 239] on div "Select Template" at bounding box center [632, 228] width 651 height 62
type input "Anabell Dominguez"
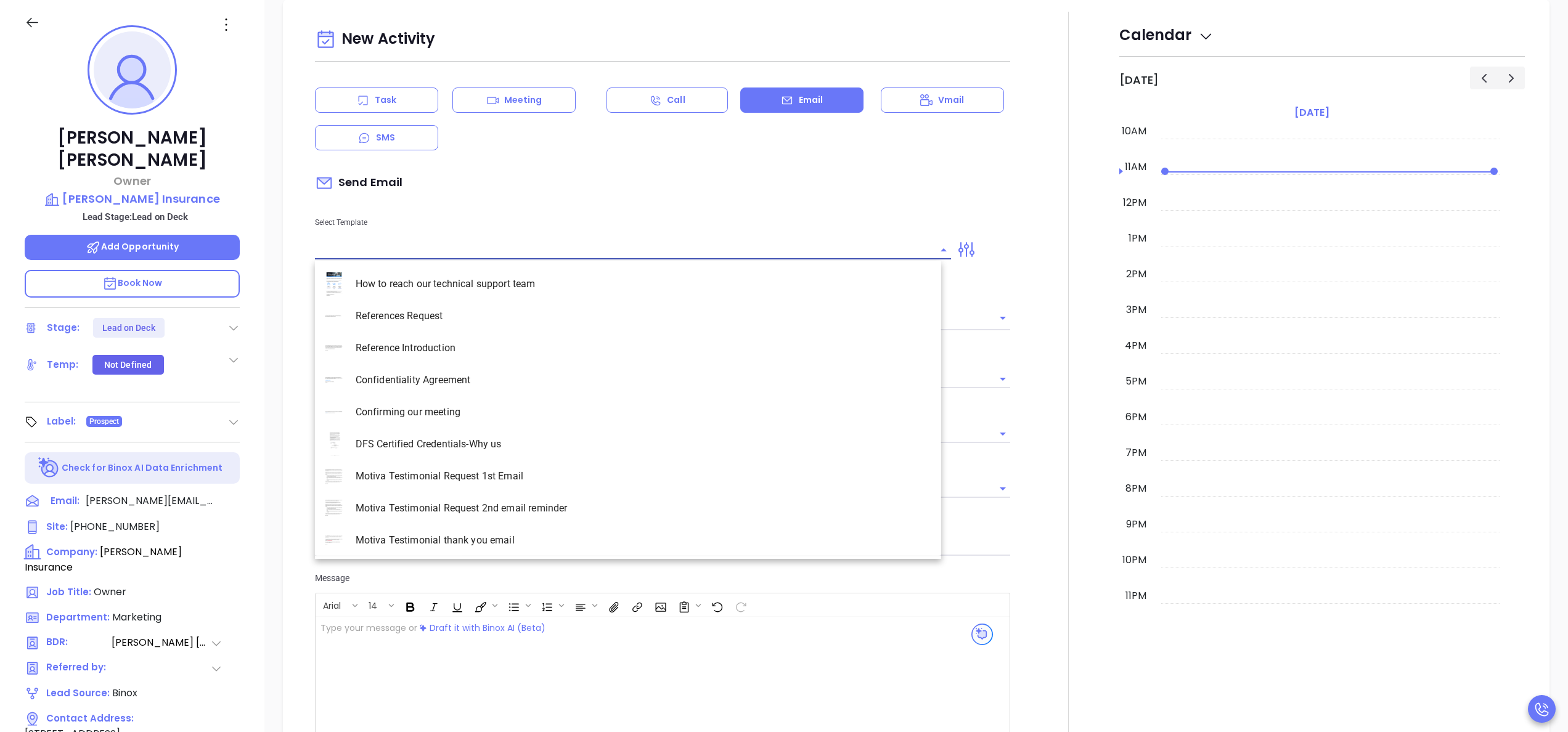
click at [432, 249] on input "text" at bounding box center [624, 249] width 618 height 17
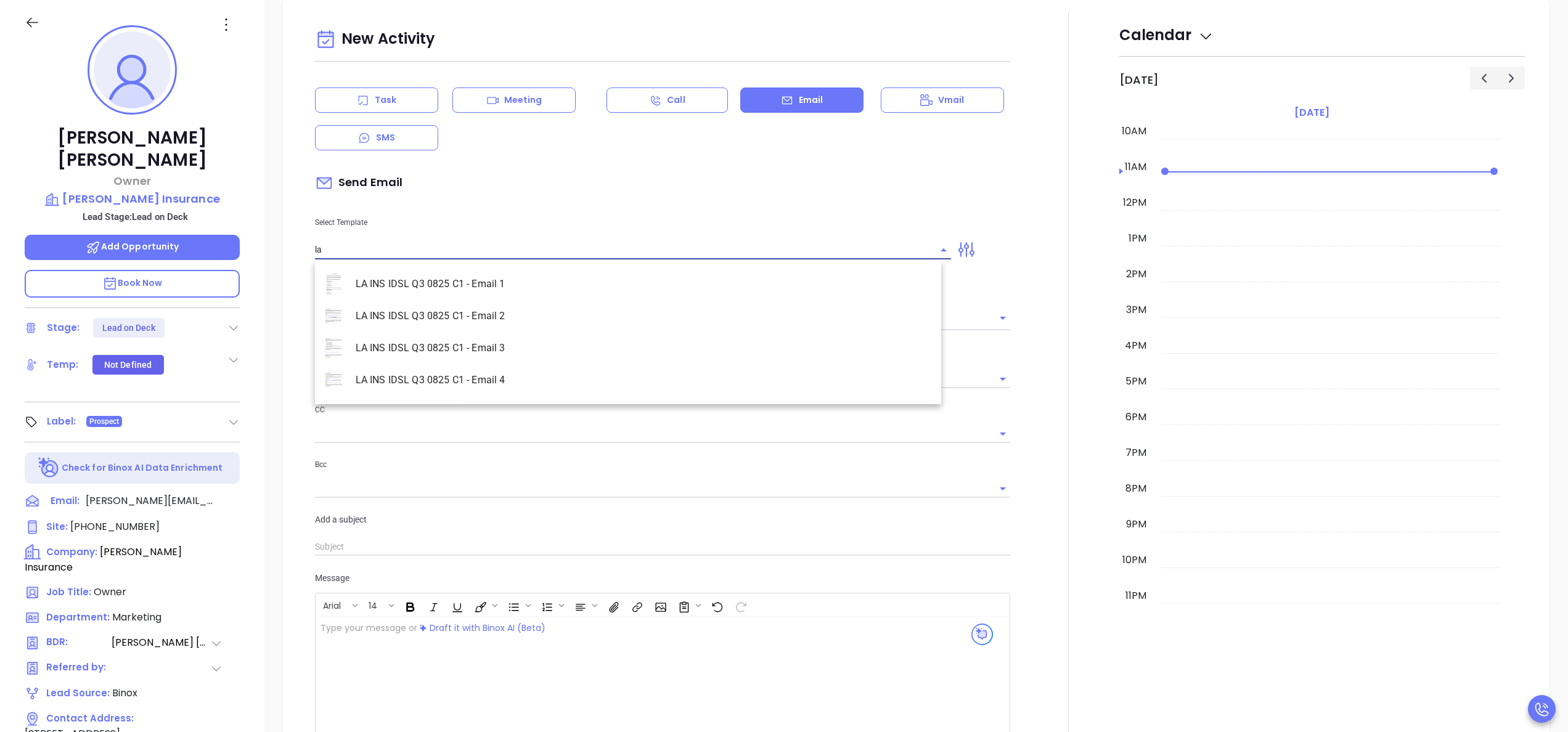
click at [467, 317] on li "LA INS IDSL Q3 0825 C1 - Email 2" at bounding box center [628, 316] width 626 height 32
type input "LA INS IDSL Q3 0825 C1 - Email 2"
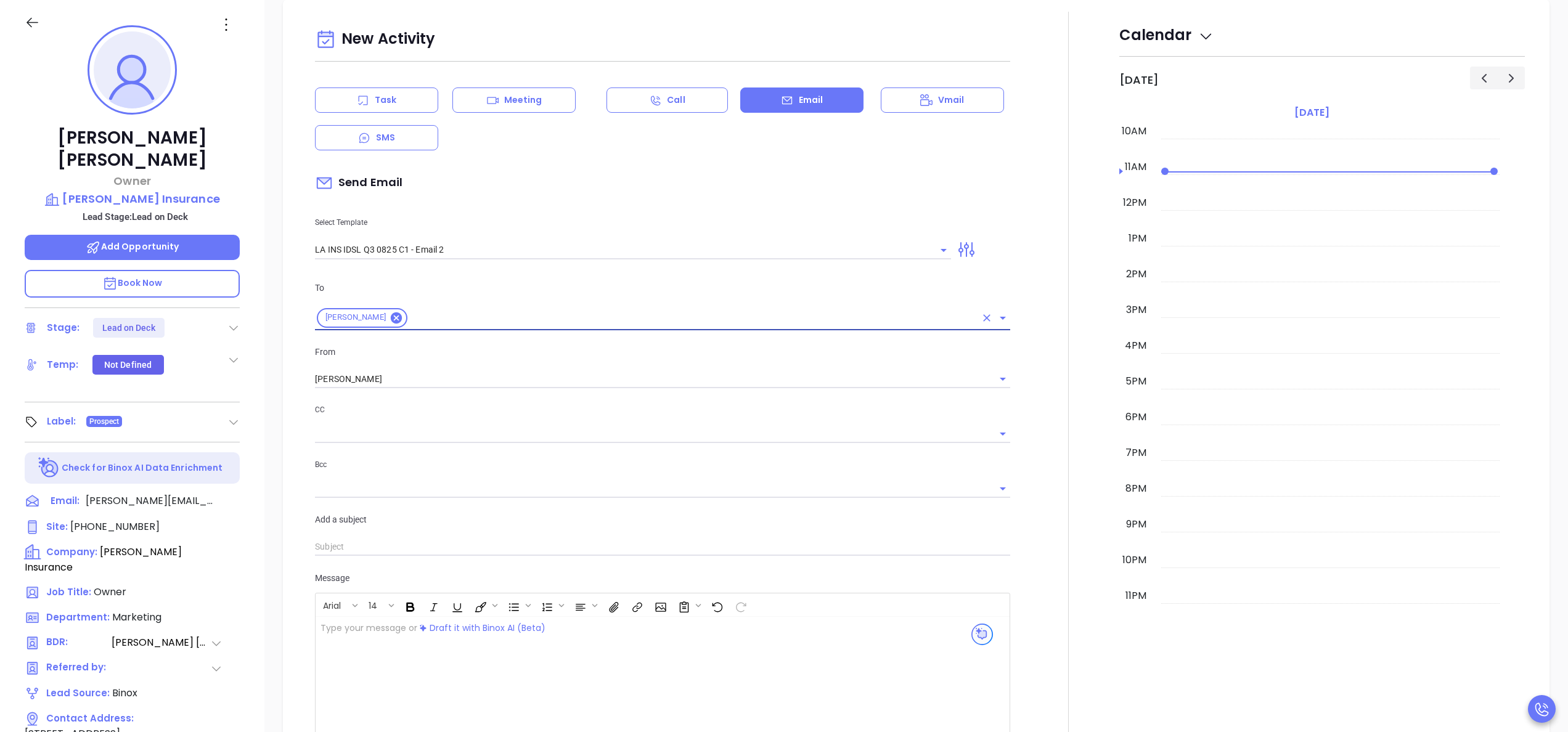
type input "February is coming fast—will Jennifer Boesch Insurance be compliant?"
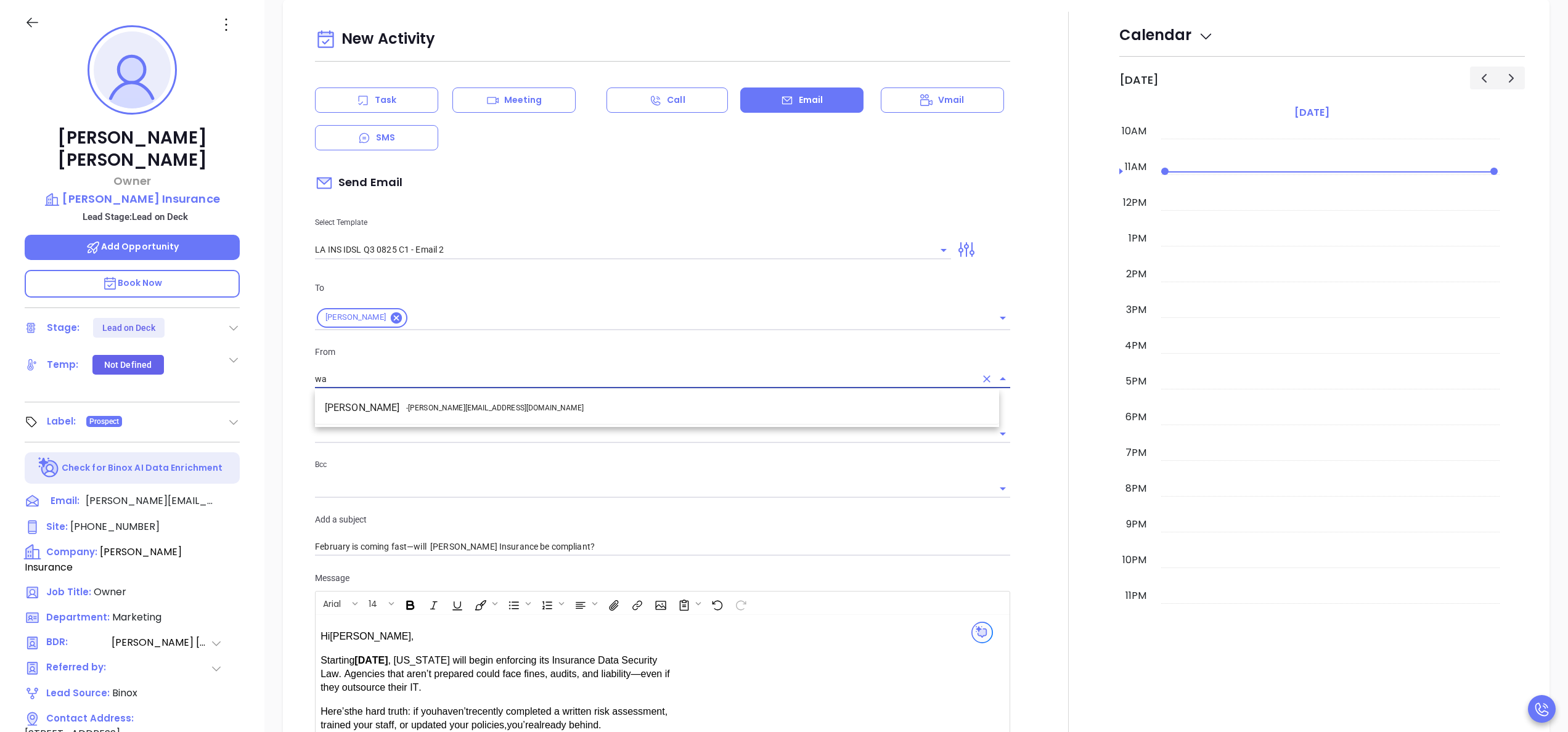
click at [499, 408] on li "Walter Contreras - walter@motiva.net" at bounding box center [657, 408] width 684 height 22
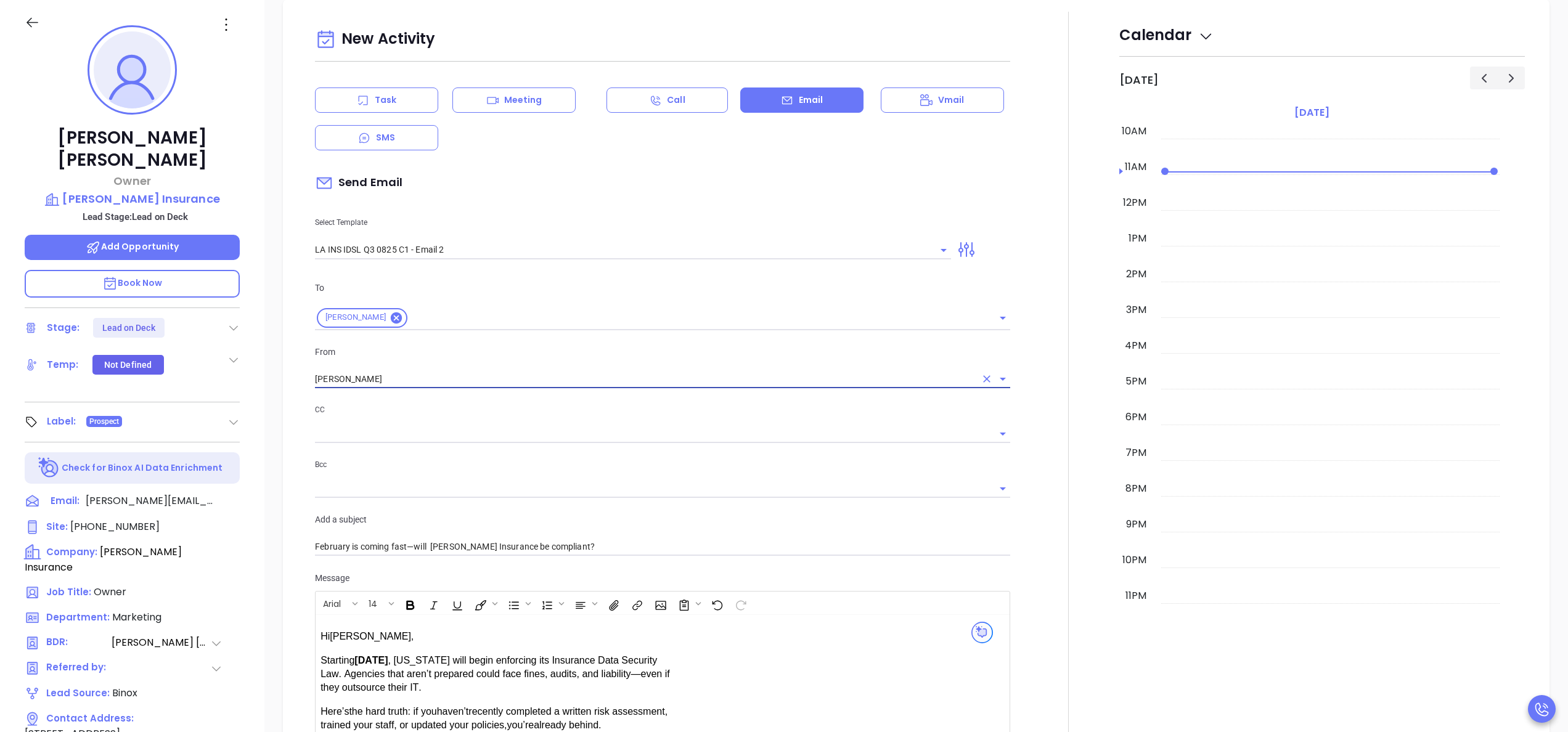
type input "Walter Contreras"
click at [1021, 454] on div at bounding box center [1068, 484] width 102 height 946
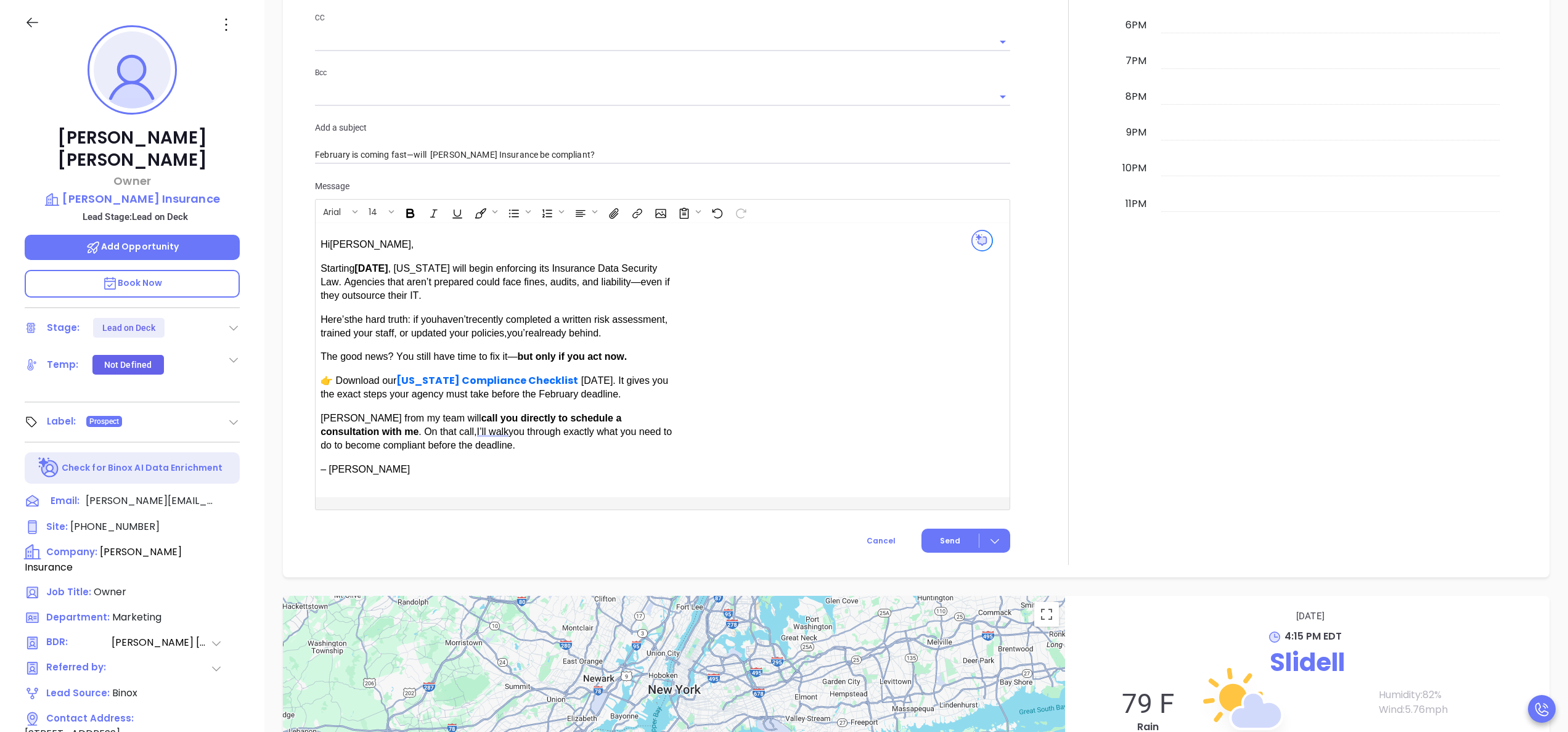
scroll to position [891, 0]
click at [528, 283] on span ", Louisiana will begin enforcing its Insurance Data Security Law. Agencies that…" at bounding box center [496, 280] width 350 height 39
click at [538, 144] on input "February is coming fast—will Jennifer Boesch Insurance be compliant?" at bounding box center [662, 153] width 695 height 18
type input "February is coming fast—will Dragon Insurance Agency be compliant?"
click at [1029, 206] on div at bounding box center [1068, 90] width 102 height 946
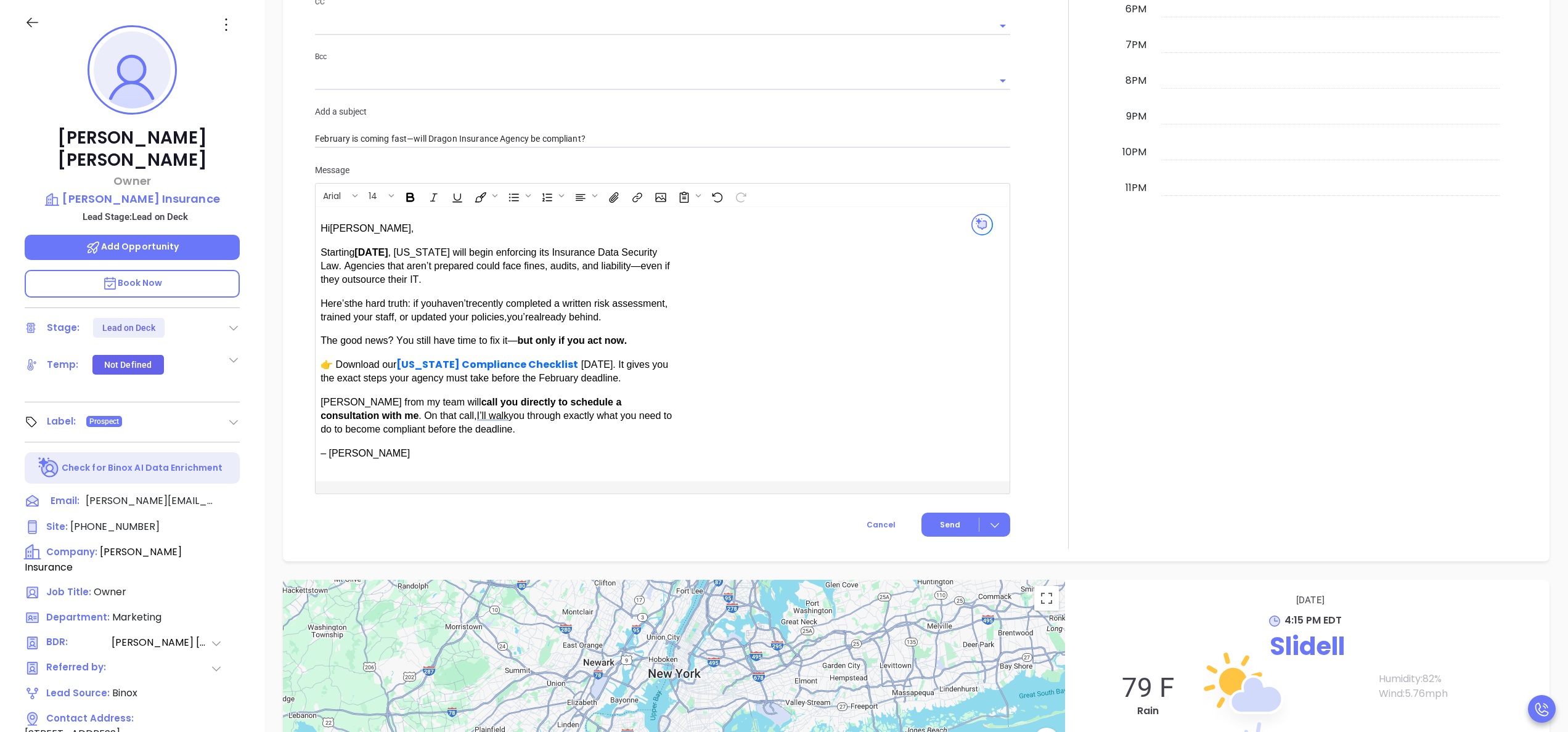
scroll to position [940, 0]
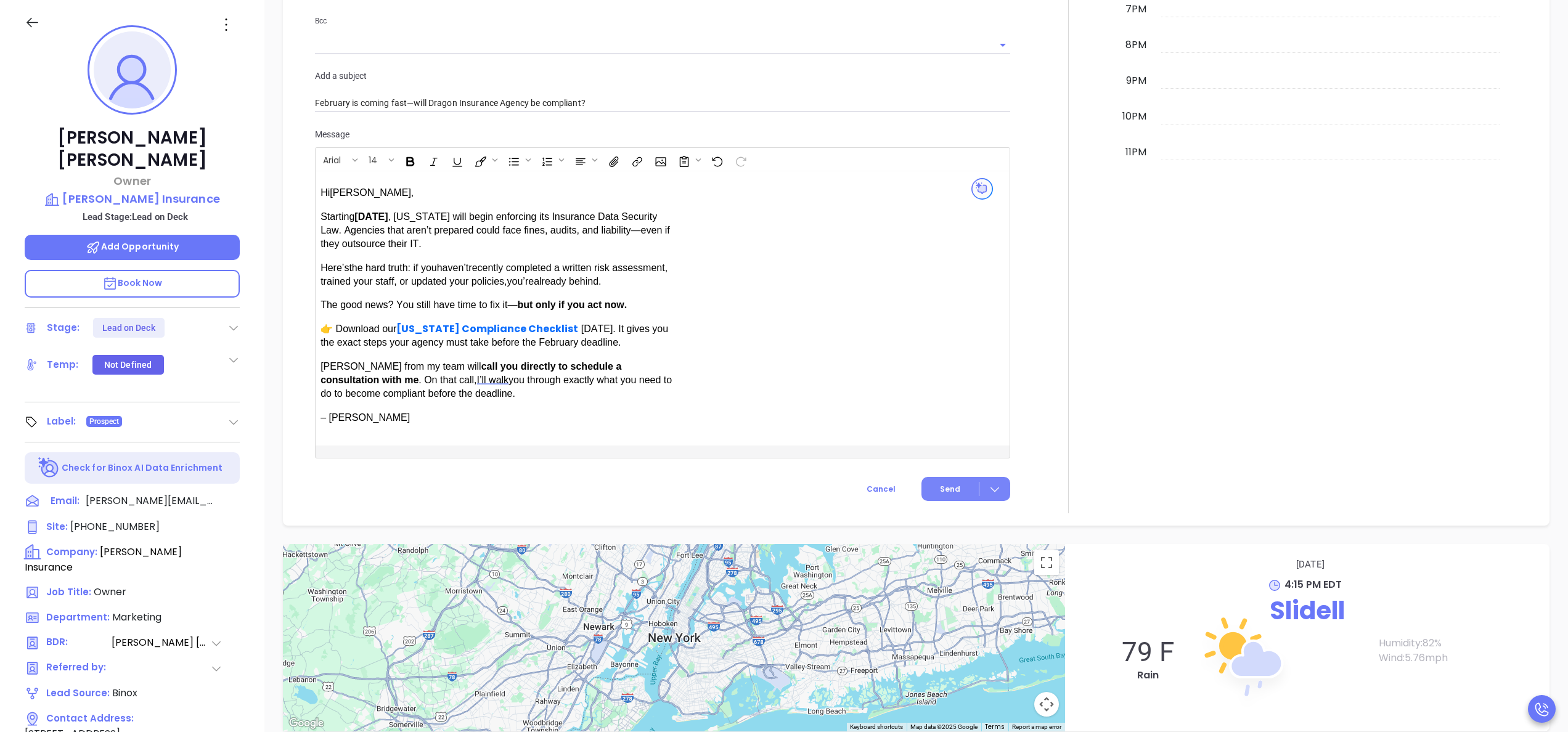
click at [944, 484] on span "Send" at bounding box center [949, 489] width 20 height 11
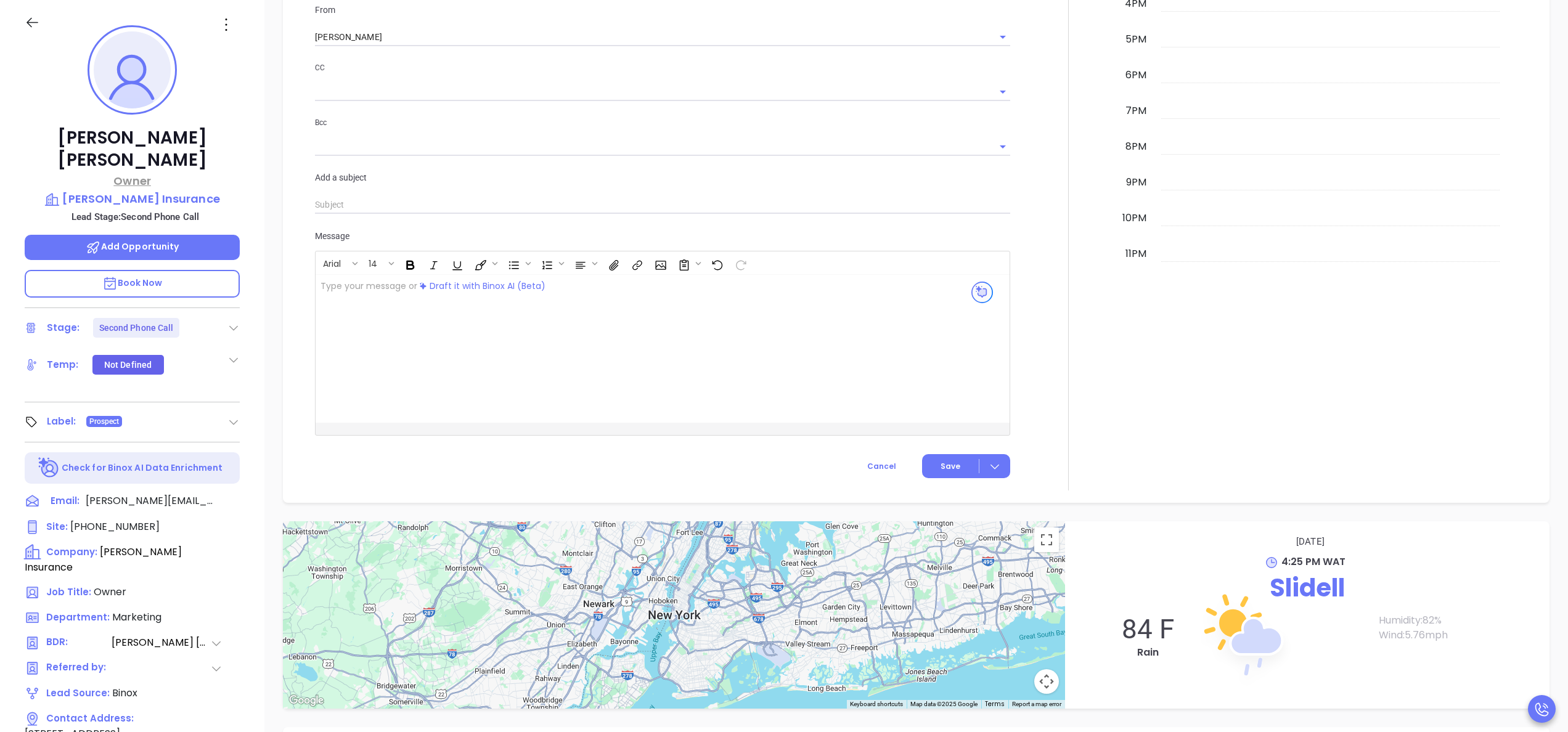
scroll to position [1023, 0]
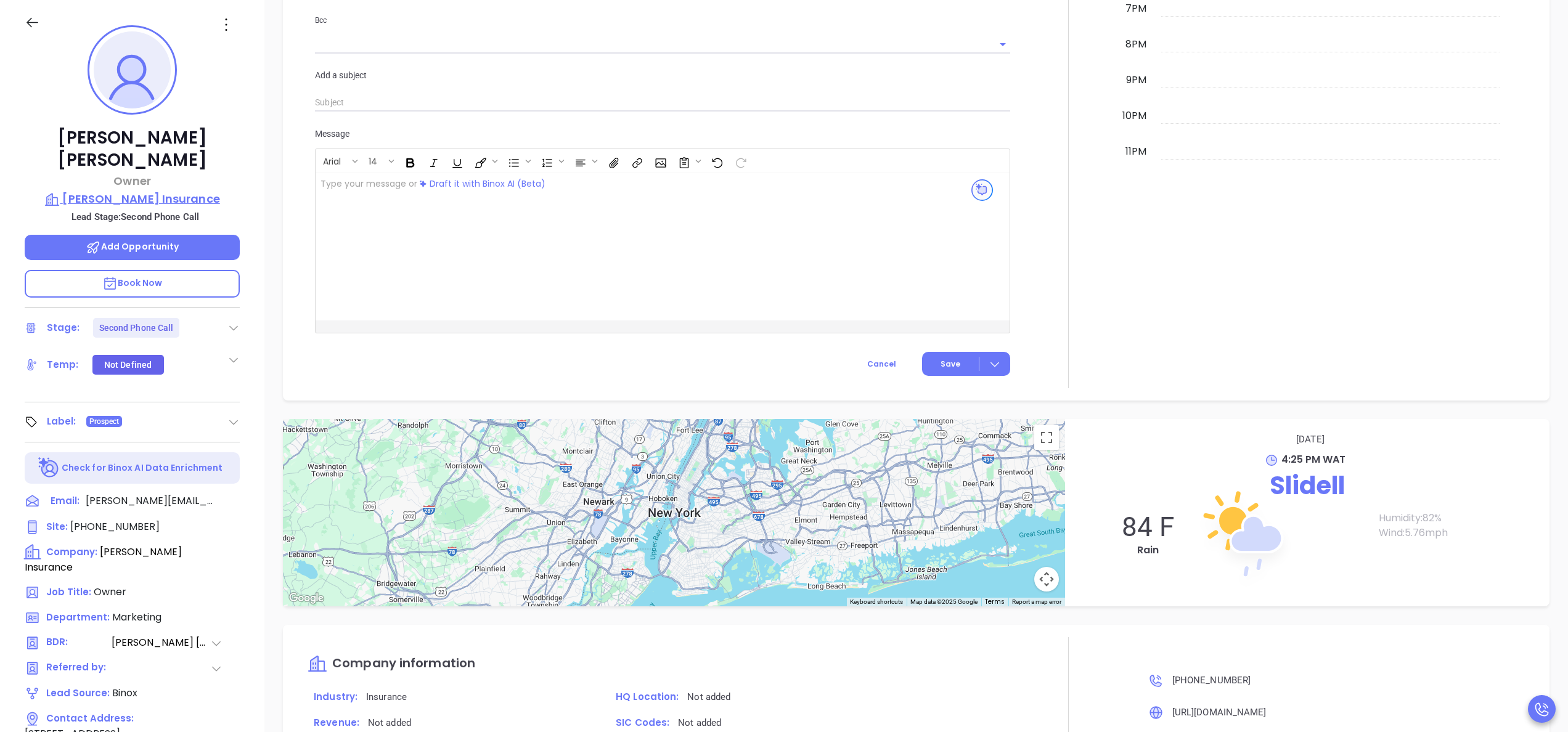
click at [180, 190] on p "Jennifer Boesch Insurance" at bounding box center [132, 199] width 216 height 17
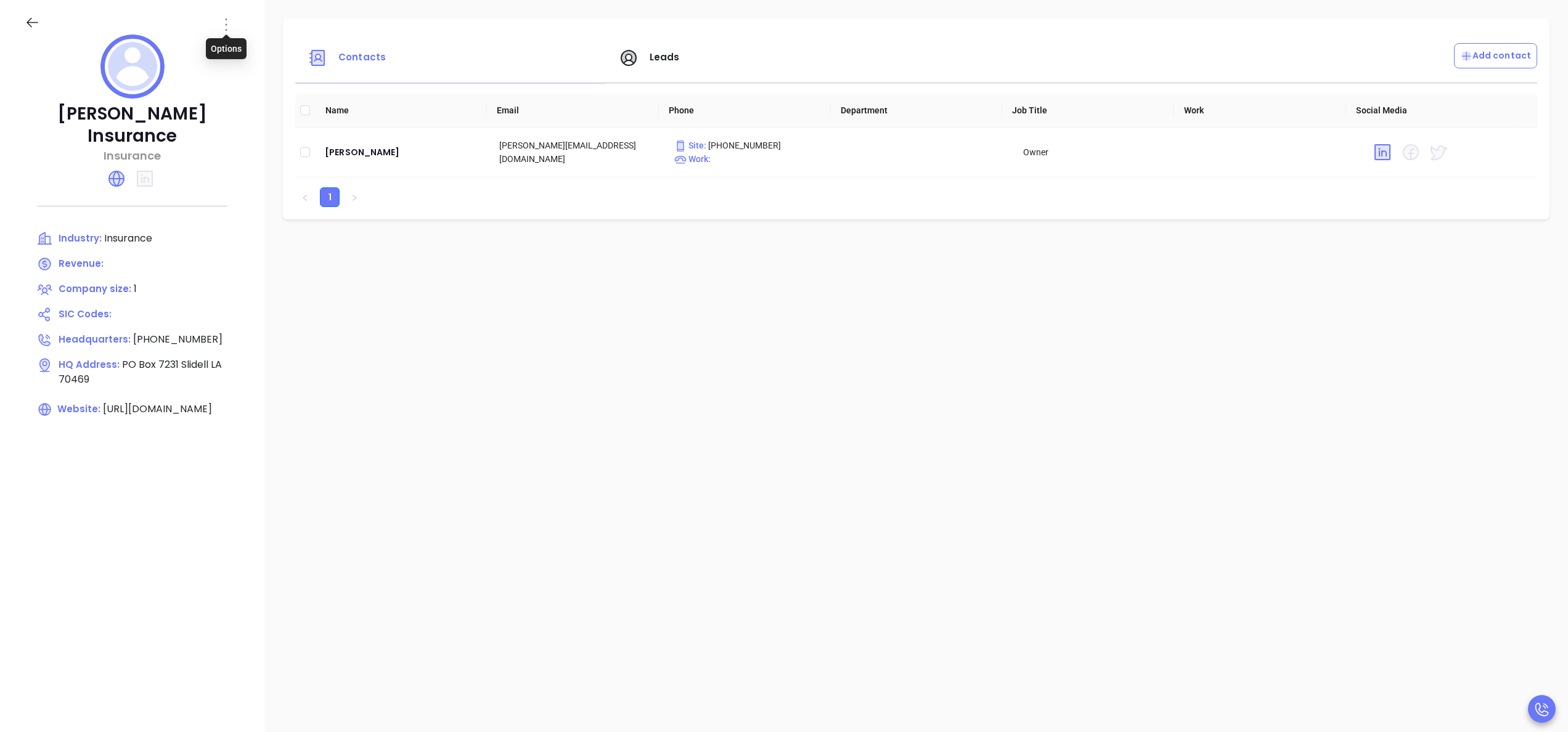
click at [225, 23] on icon at bounding box center [226, 24] width 2 height 13
click at [249, 46] on div "Edit" at bounding box center [281, 48] width 111 height 14
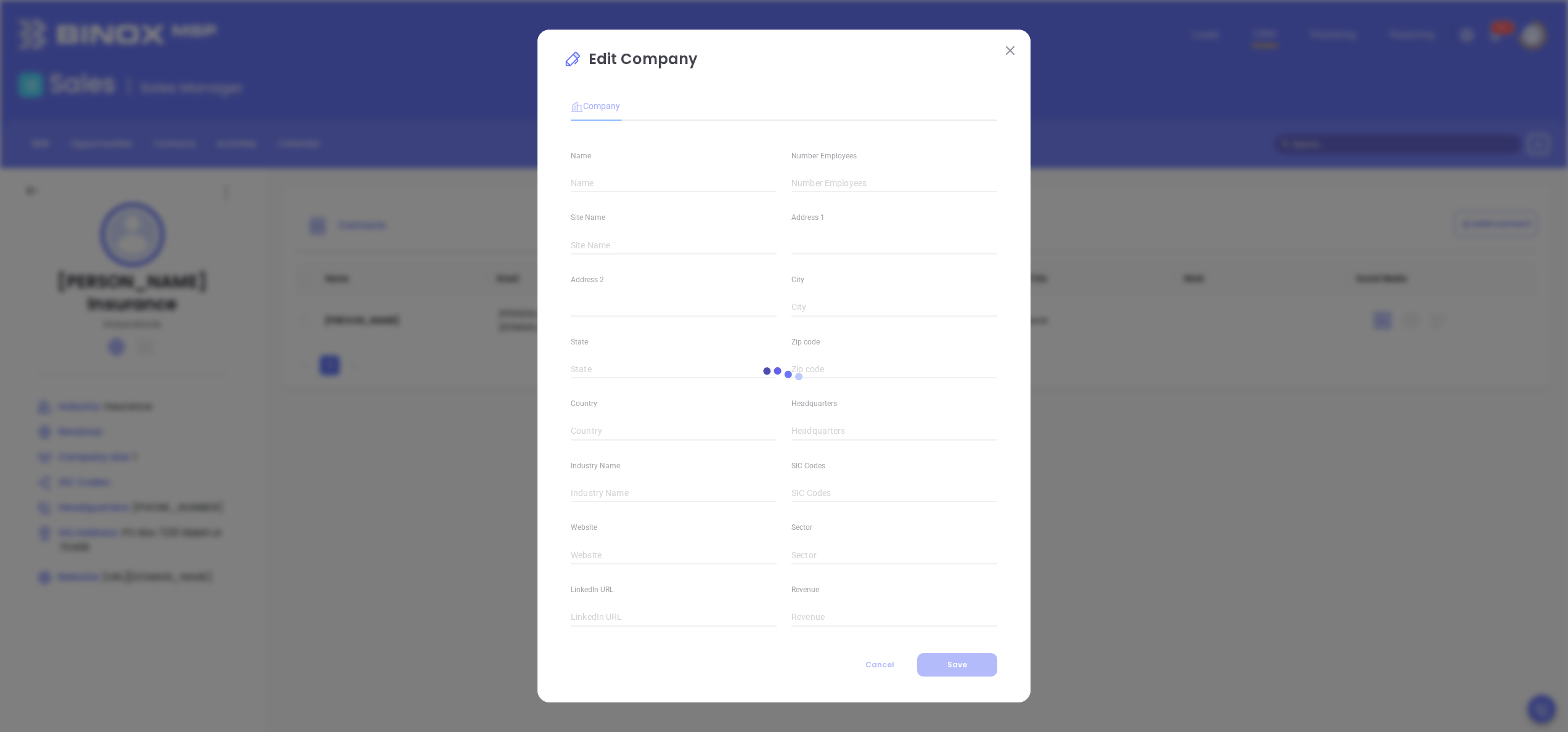
type input "Jennifer Boesch Insurance"
type input "1"
type input "(985) 960-8505"
type input "Insurance"
type input "https://boeschinsurance.com/"
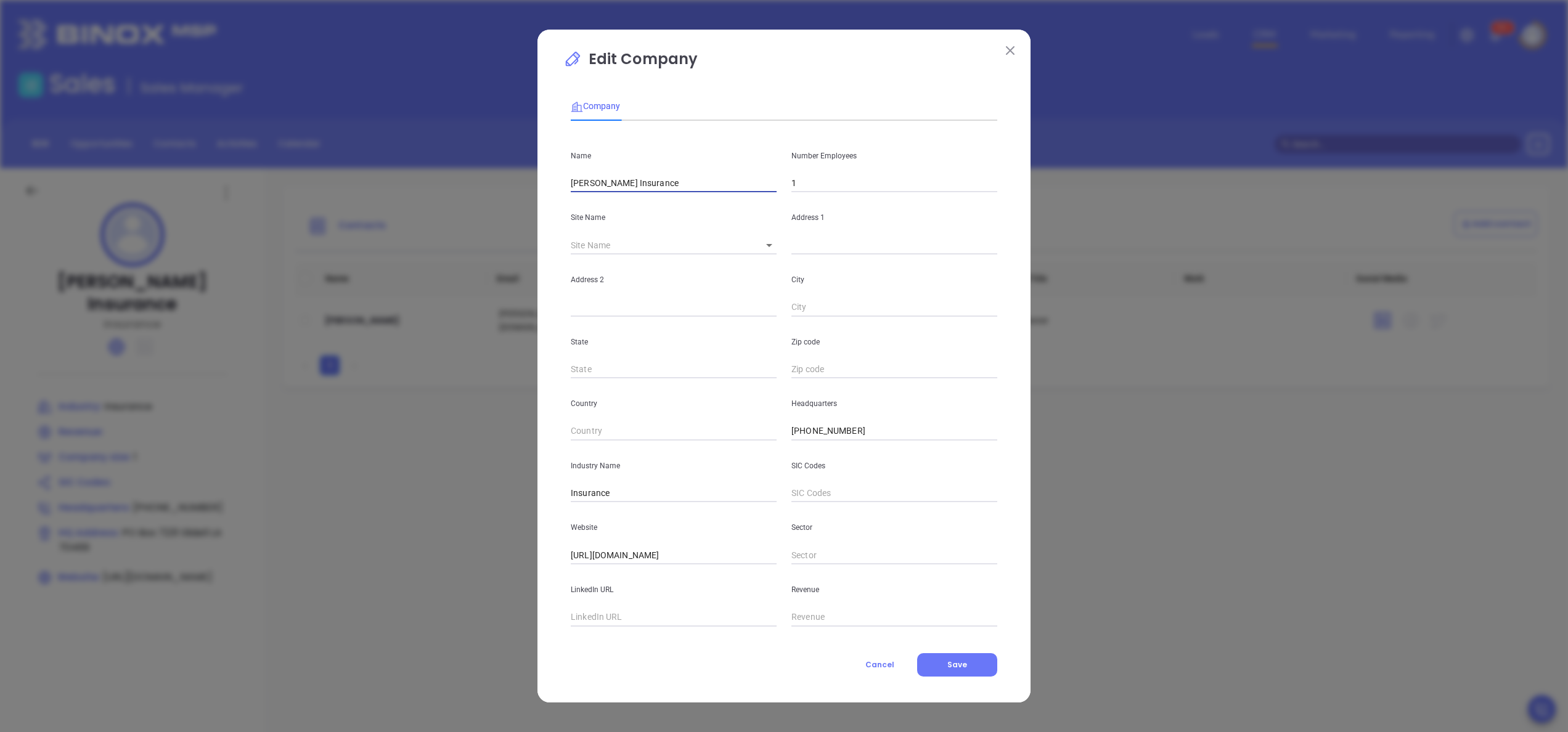
click at [711, 181] on input "Jennifer Boesch Insurance" at bounding box center [673, 183] width 206 height 18
click at [634, 181] on input "Jennifer Boesch Insurance" at bounding box center [673, 183] width 206 height 18
type input "Dragon Insurance Agency"
click at [982, 656] on button "Save" at bounding box center [957, 665] width 80 height 23
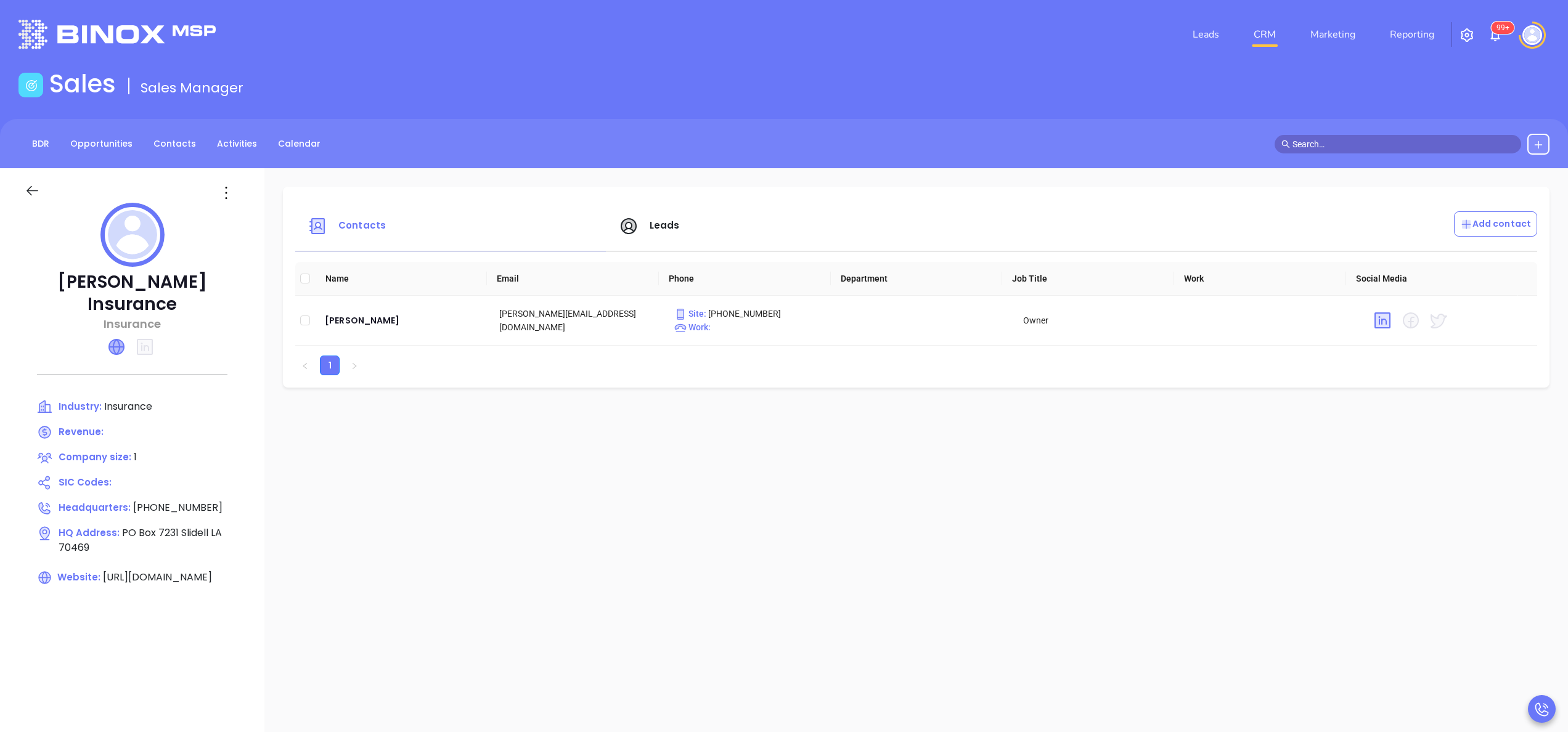
click at [115, 343] on icon at bounding box center [116, 346] width 15 height 15
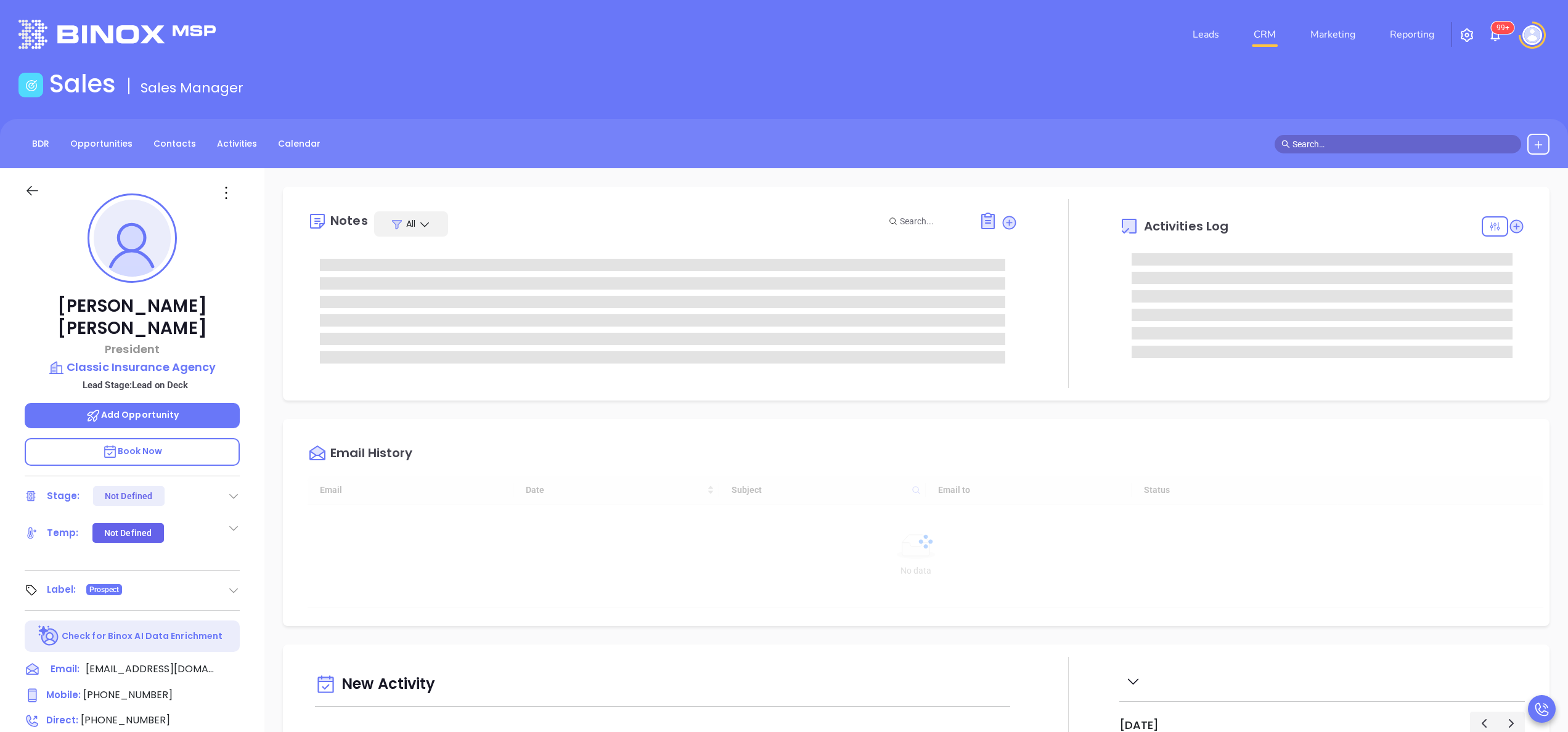
type input "[DATE]"
type input "Anabell Dominguez"
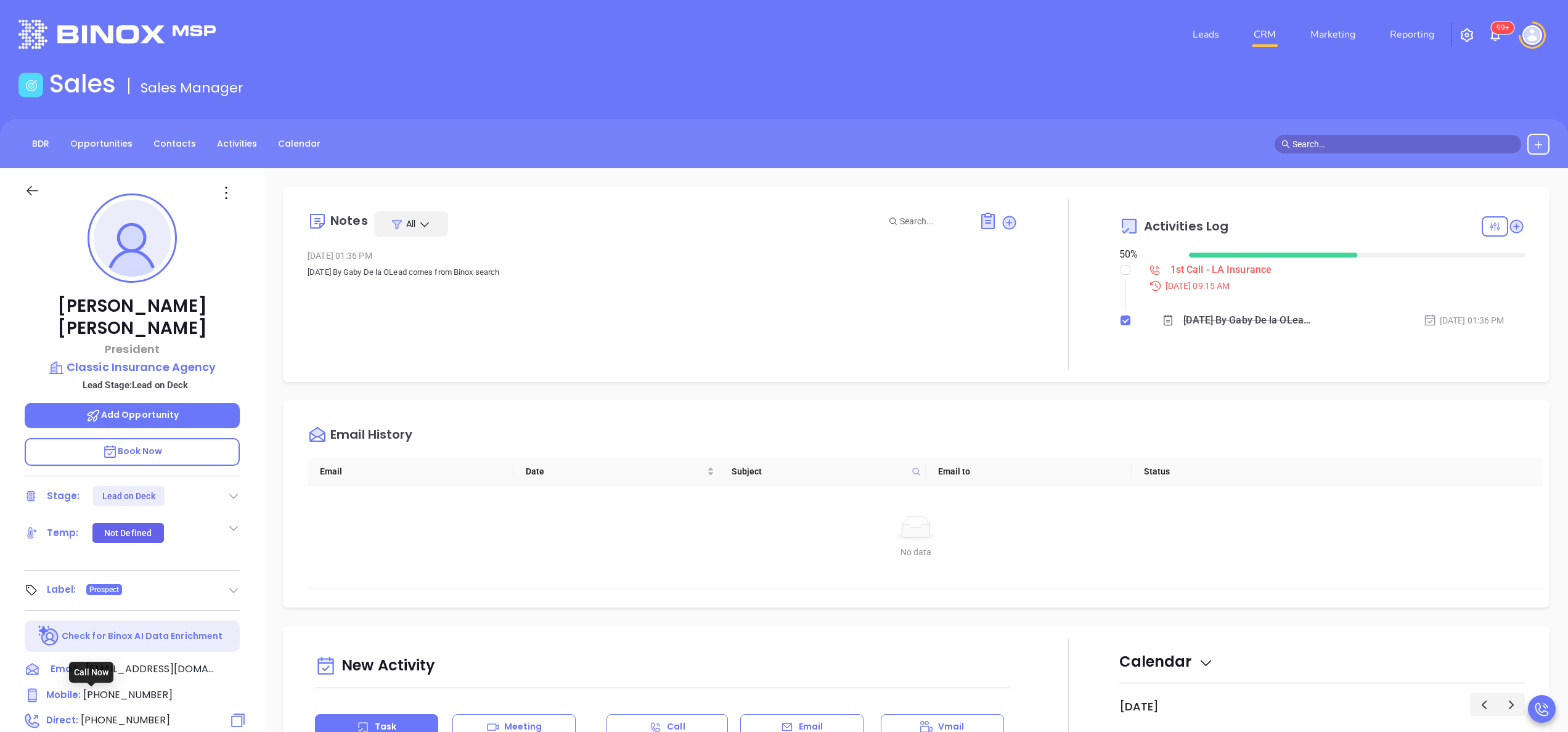
click at [127, 714] on span "(504) 488-5038" at bounding box center [126, 720] width 89 height 15
type input "(504) 488-5038"
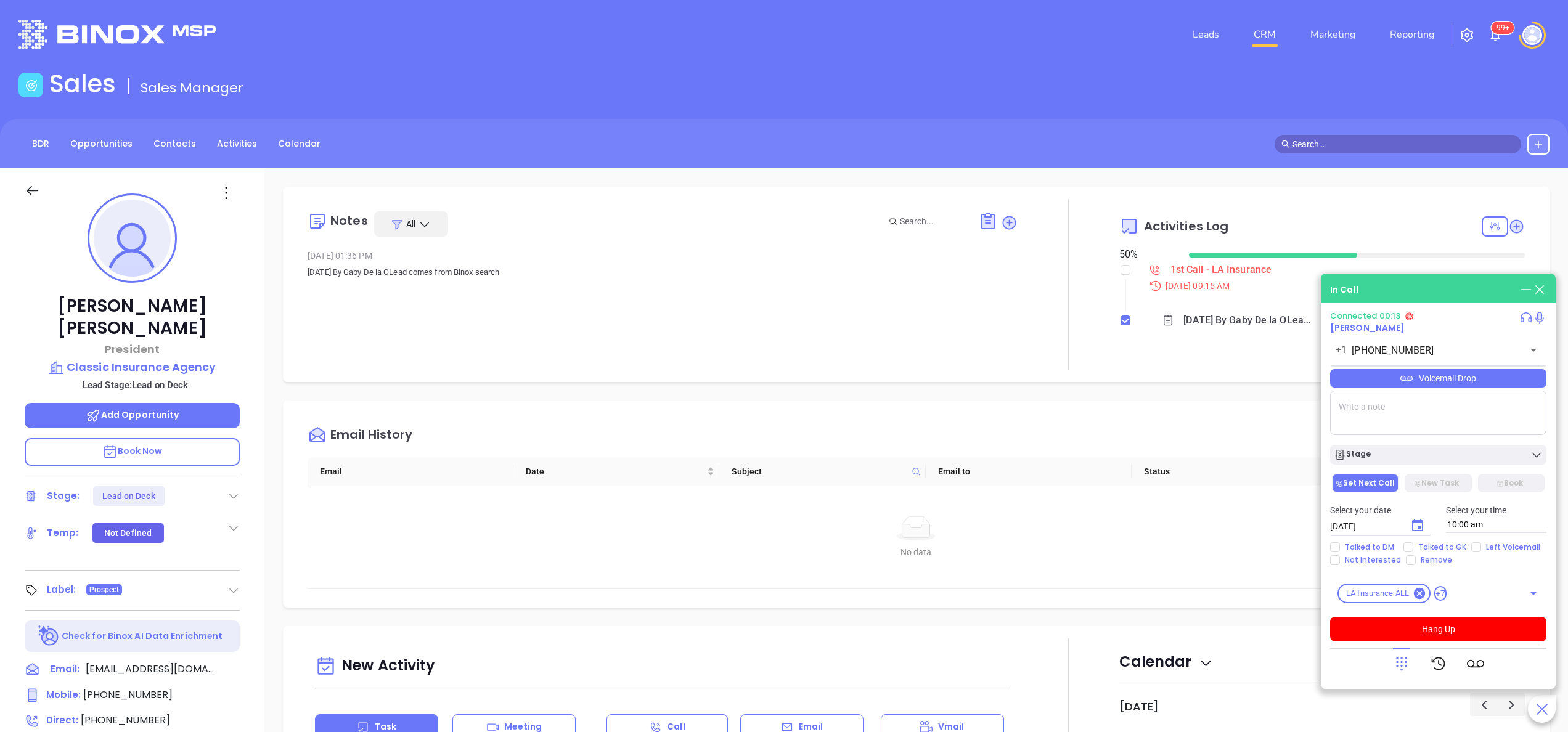
click at [1404, 656] on icon at bounding box center [1402, 664] width 17 height 17
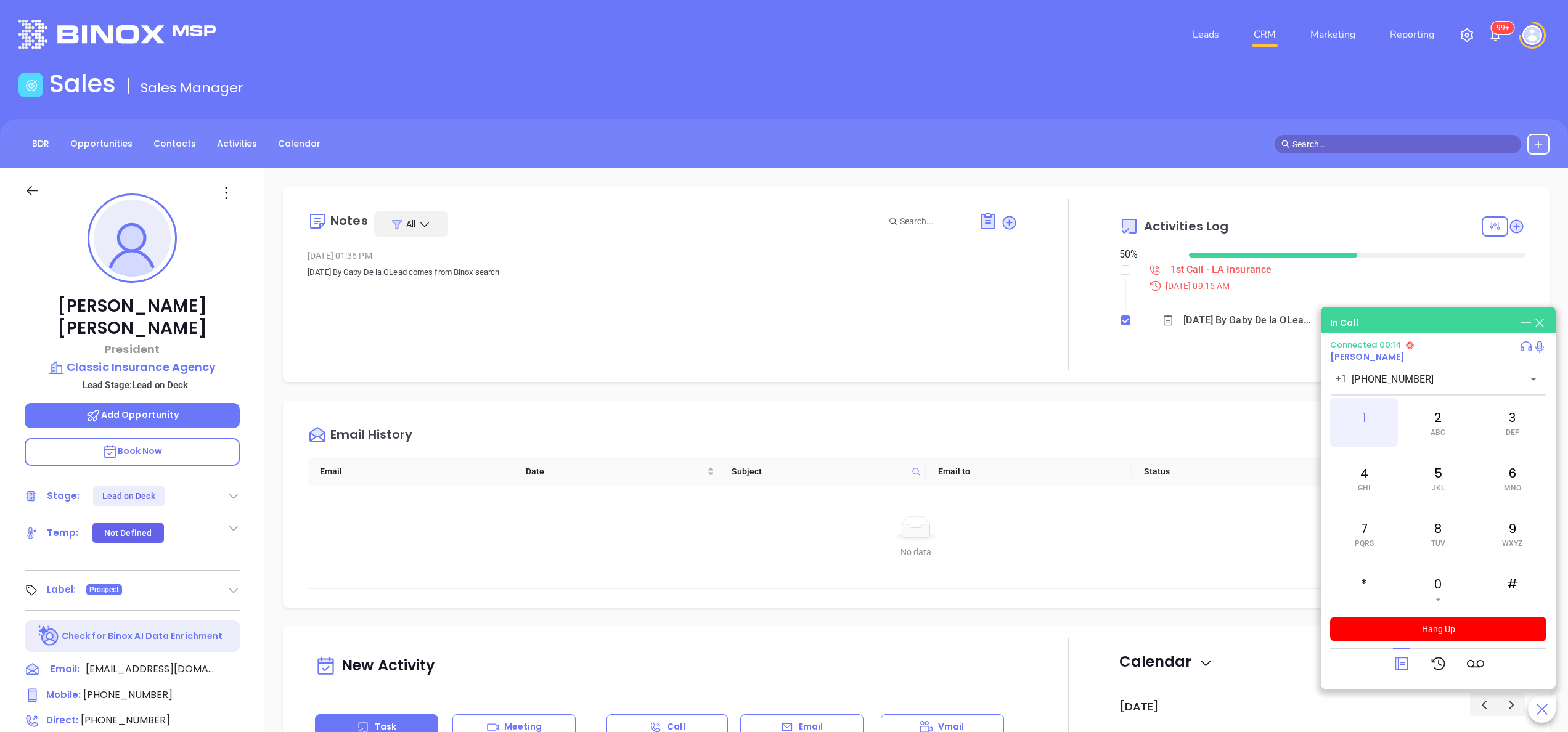
click at [1361, 428] on span at bounding box center [1364, 432] width 6 height 9
click at [1438, 576] on div "0 +" at bounding box center [1437, 589] width 68 height 49
click at [1362, 413] on div "1" at bounding box center [1364, 423] width 68 height 49
click at [1475, 636] on button "Hang Up" at bounding box center [1438, 630] width 217 height 25
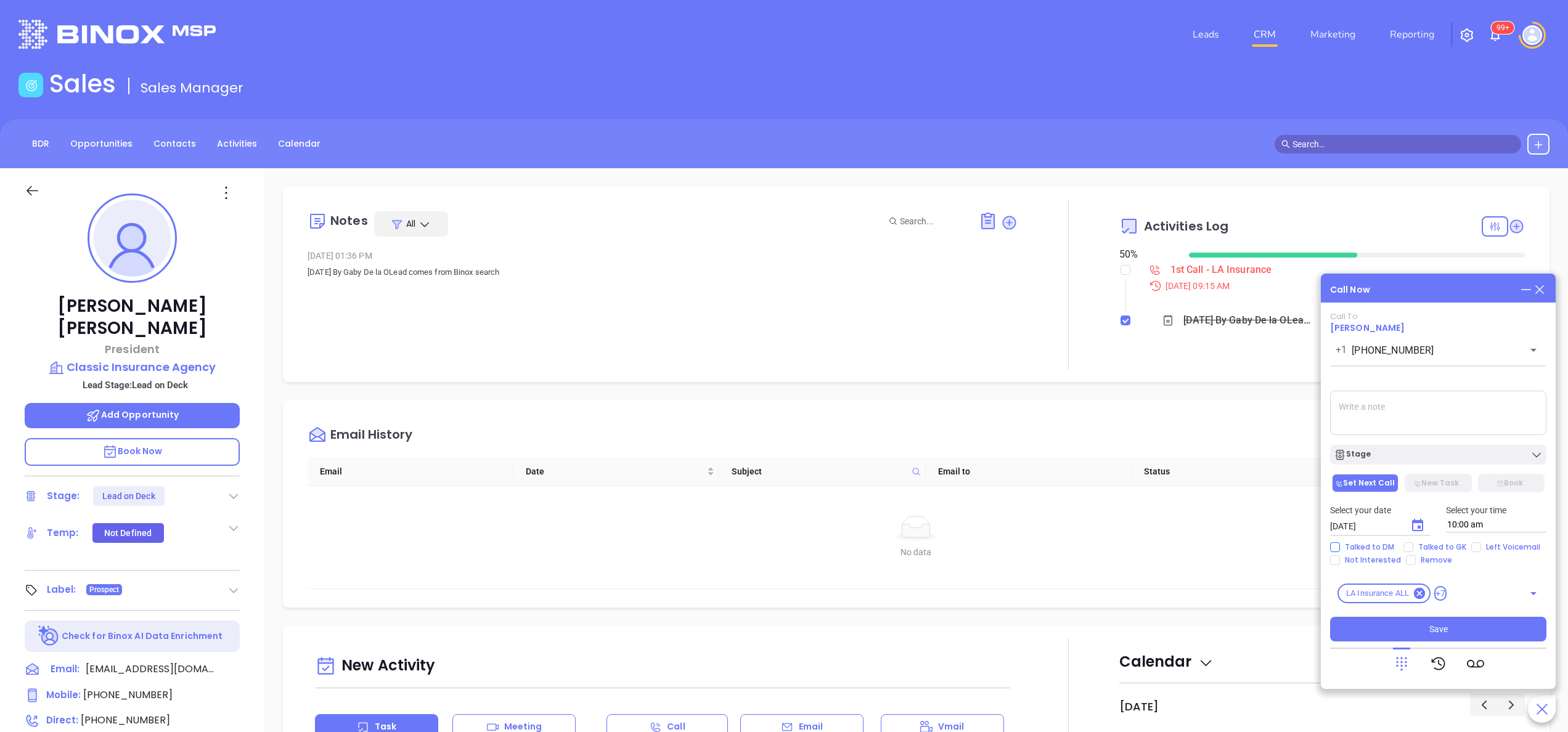
click at [1359, 550] on span "Talked to DM" at bounding box center [1369, 547] width 59 height 10
click at [1340, 550] on input "Talked to DM" at bounding box center [1335, 547] width 10 height 10
checkbox input "true"
click at [1416, 516] on button "Choose date, selected date is Sep 19, 2025" at bounding box center [1418, 526] width 25 height 25
click at [1459, 455] on button "25" at bounding box center [1454, 454] width 22 height 22
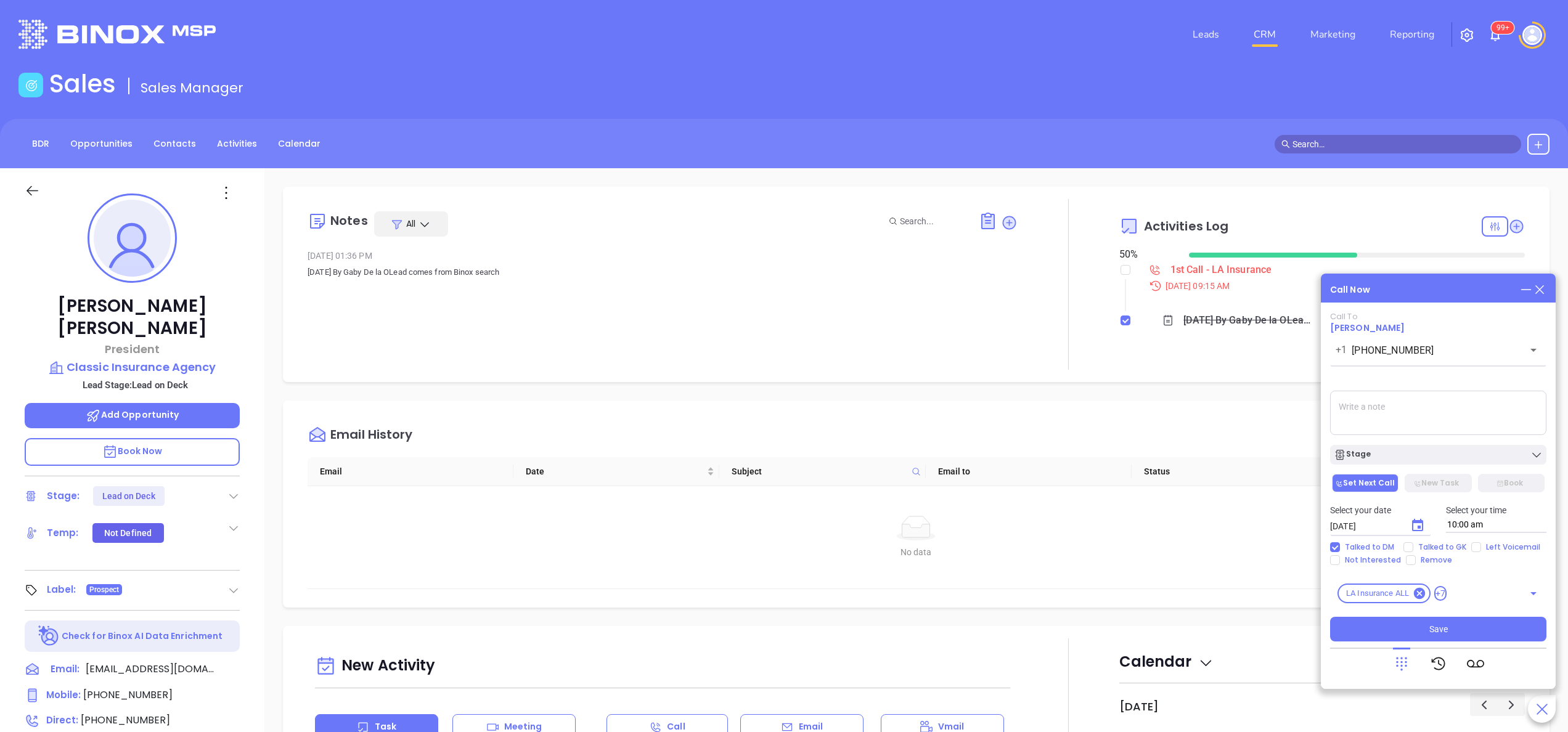
type input "09/25/2025"
click at [1431, 551] on span "Talked to GK" at bounding box center [1442, 547] width 58 height 10
click at [1413, 551] on input "Talked to GK" at bounding box center [1408, 547] width 10 height 10
checkbox input "true"
click at [1406, 617] on button "Save" at bounding box center [1438, 630] width 217 height 25
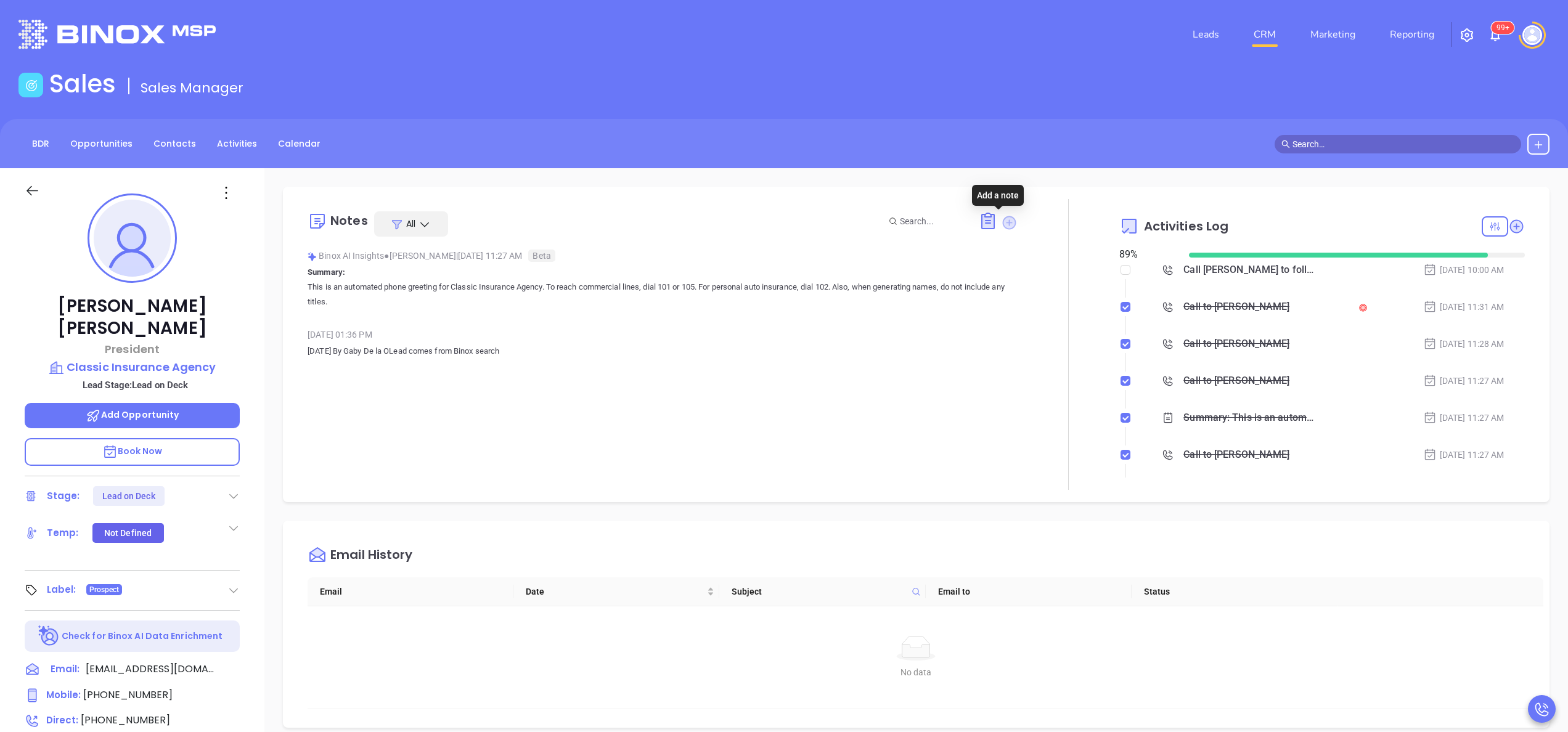
click at [1003, 224] on icon at bounding box center [1009, 222] width 13 height 13
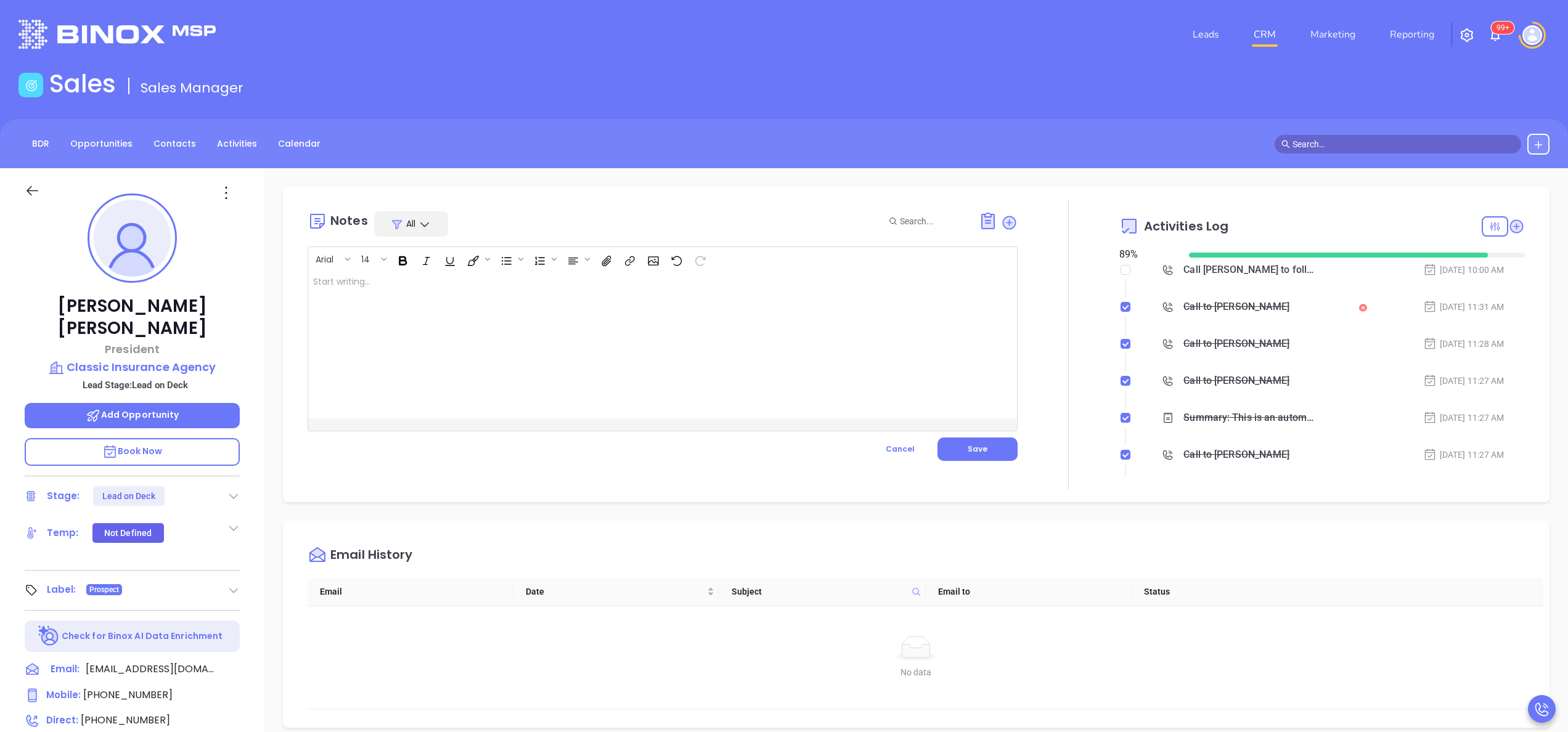
click at [597, 359] on div at bounding box center [638, 344] width 659 height 148
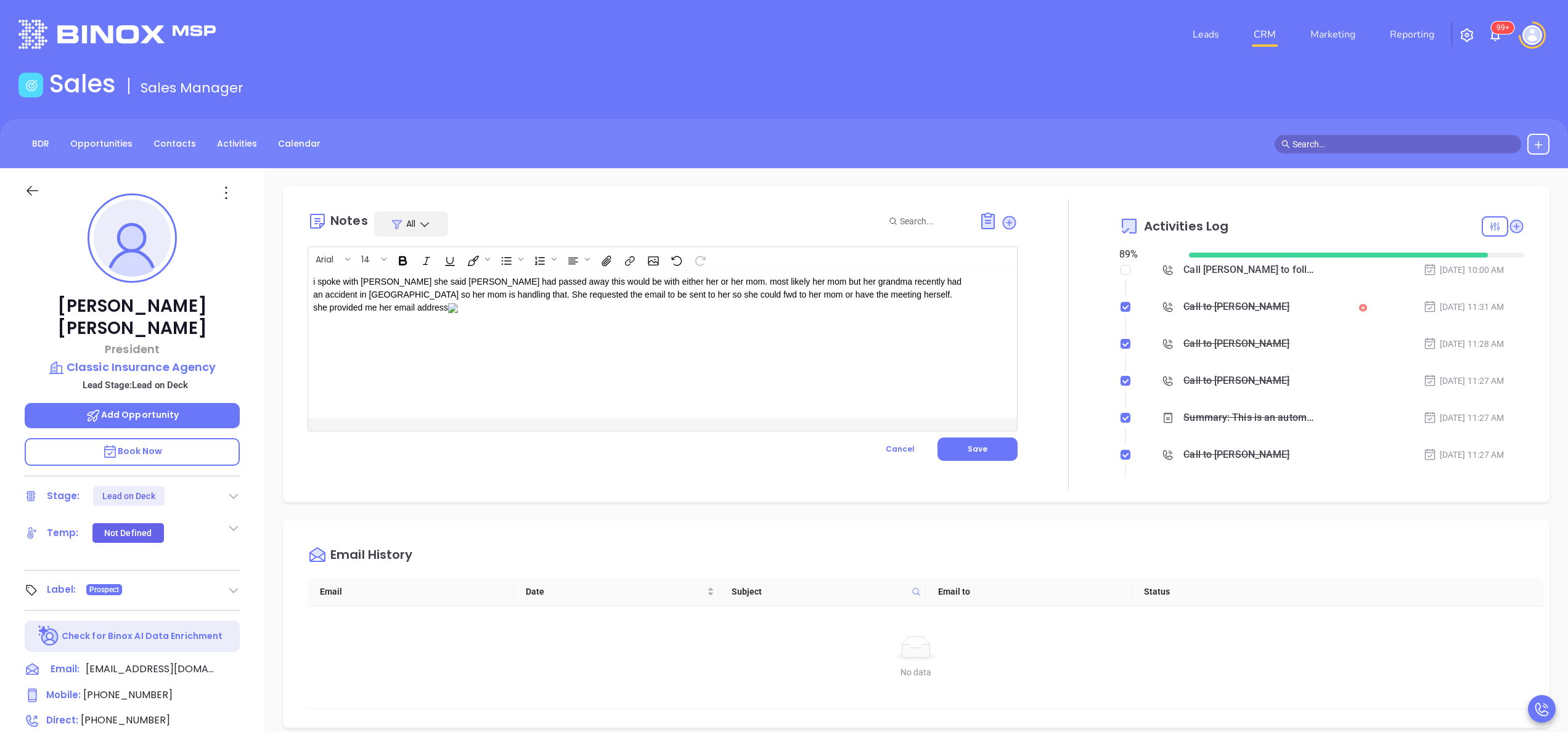
click at [897, 290] on p "i spoke with Korrin she said Julio had passed away this would be with either he…" at bounding box center [637, 295] width 649 height 39
click at [955, 285] on div "i spoke with Korrin she said Julio had passed away this would be with either he…" at bounding box center [638, 344] width 659 height 148
click at [957, 300] on div "i spoke with Korrin she said Julio had passed away this would be with either he…" at bounding box center [638, 344] width 659 height 148
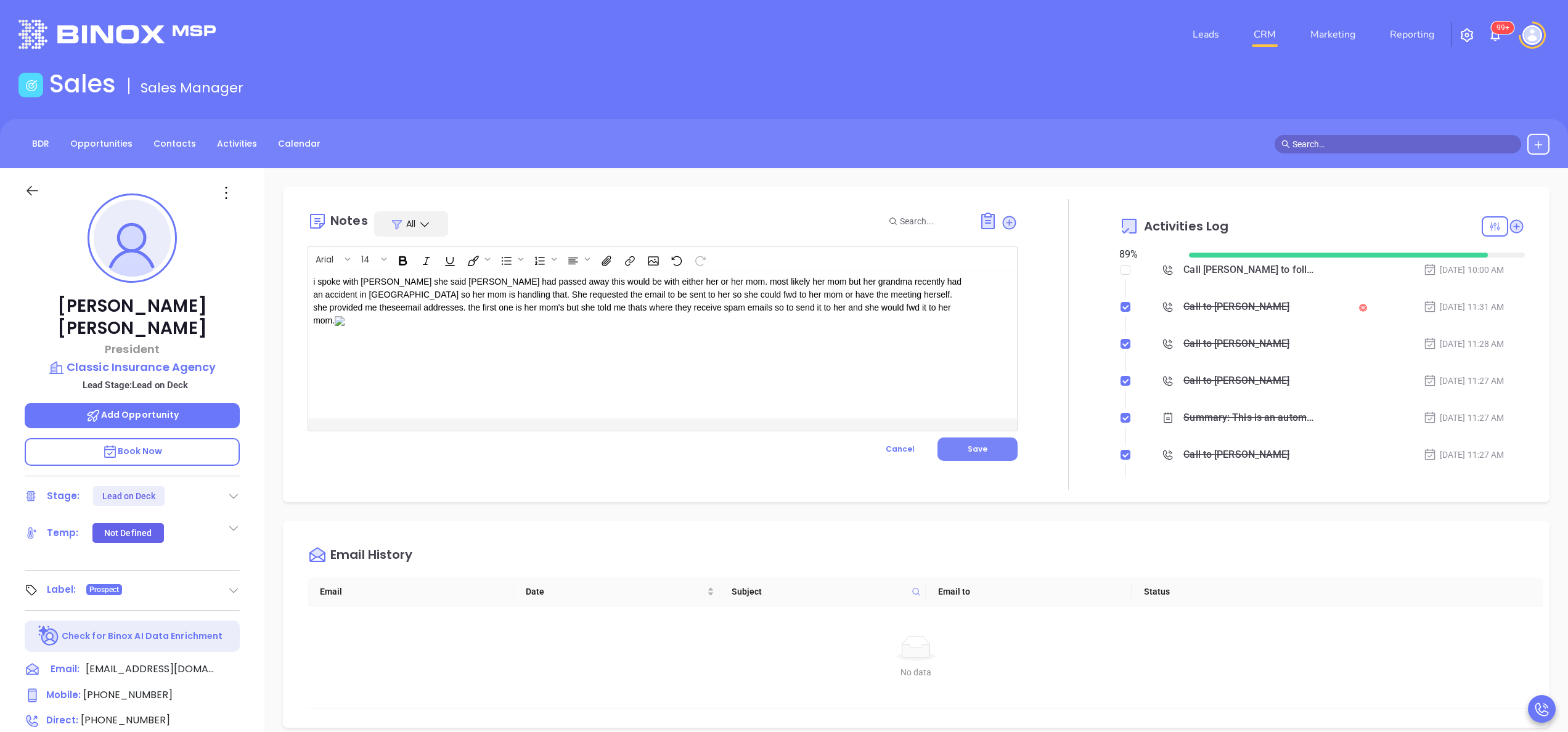
click at [979, 455] on button "Save" at bounding box center [977, 450] width 80 height 23
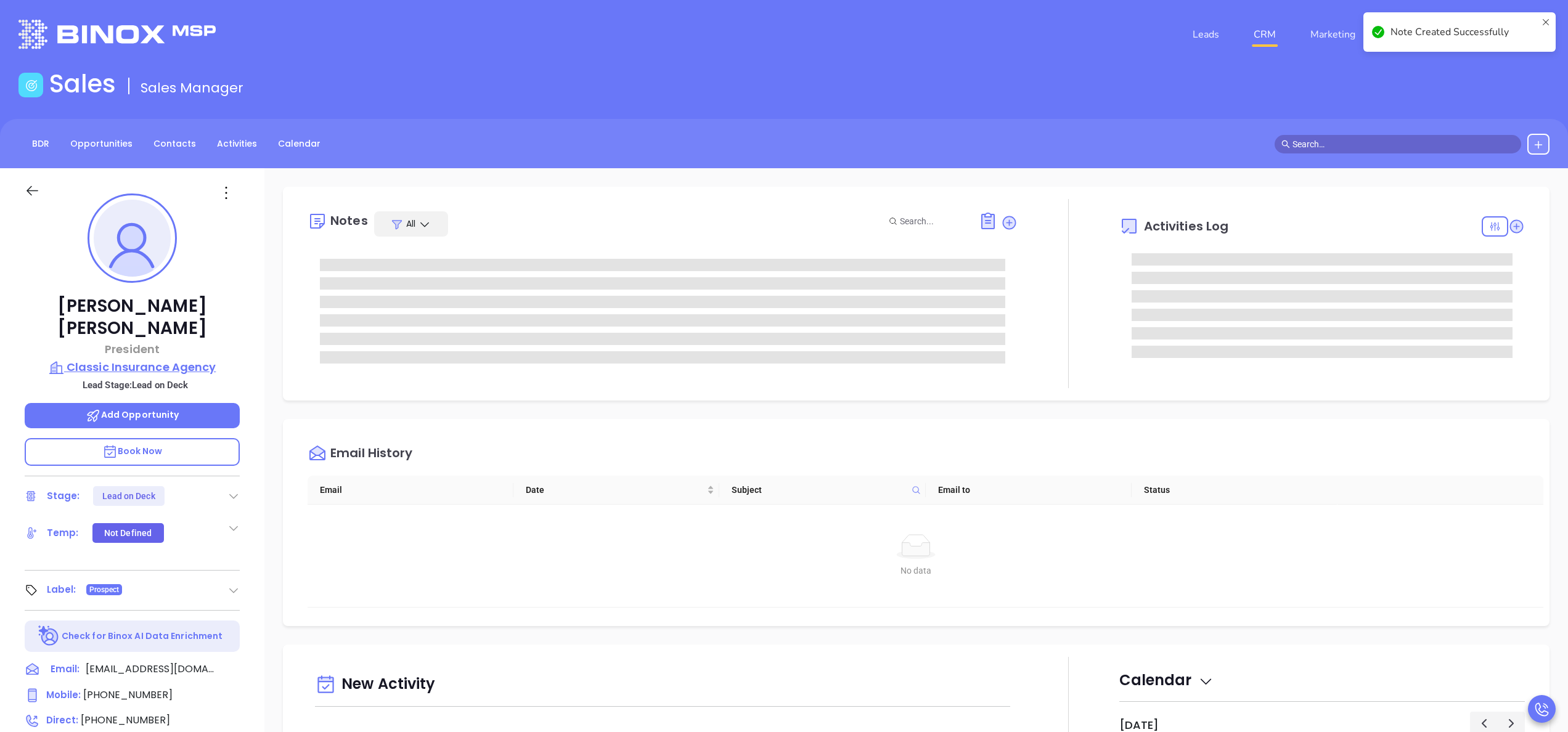
click at [168, 359] on p "Classic Insurance Agency" at bounding box center [132, 367] width 216 height 17
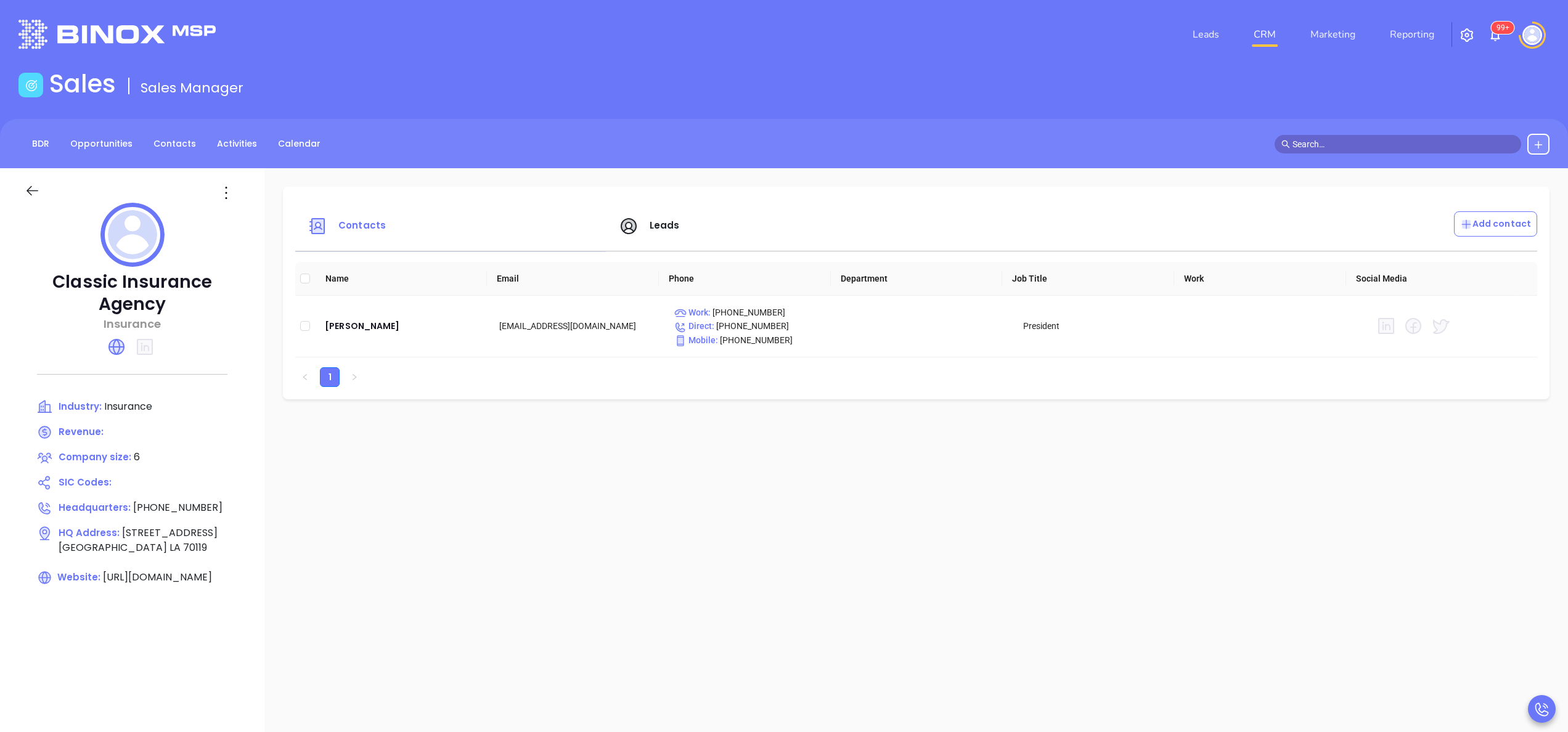
click at [666, 229] on span "Leads" at bounding box center [664, 224] width 30 height 13
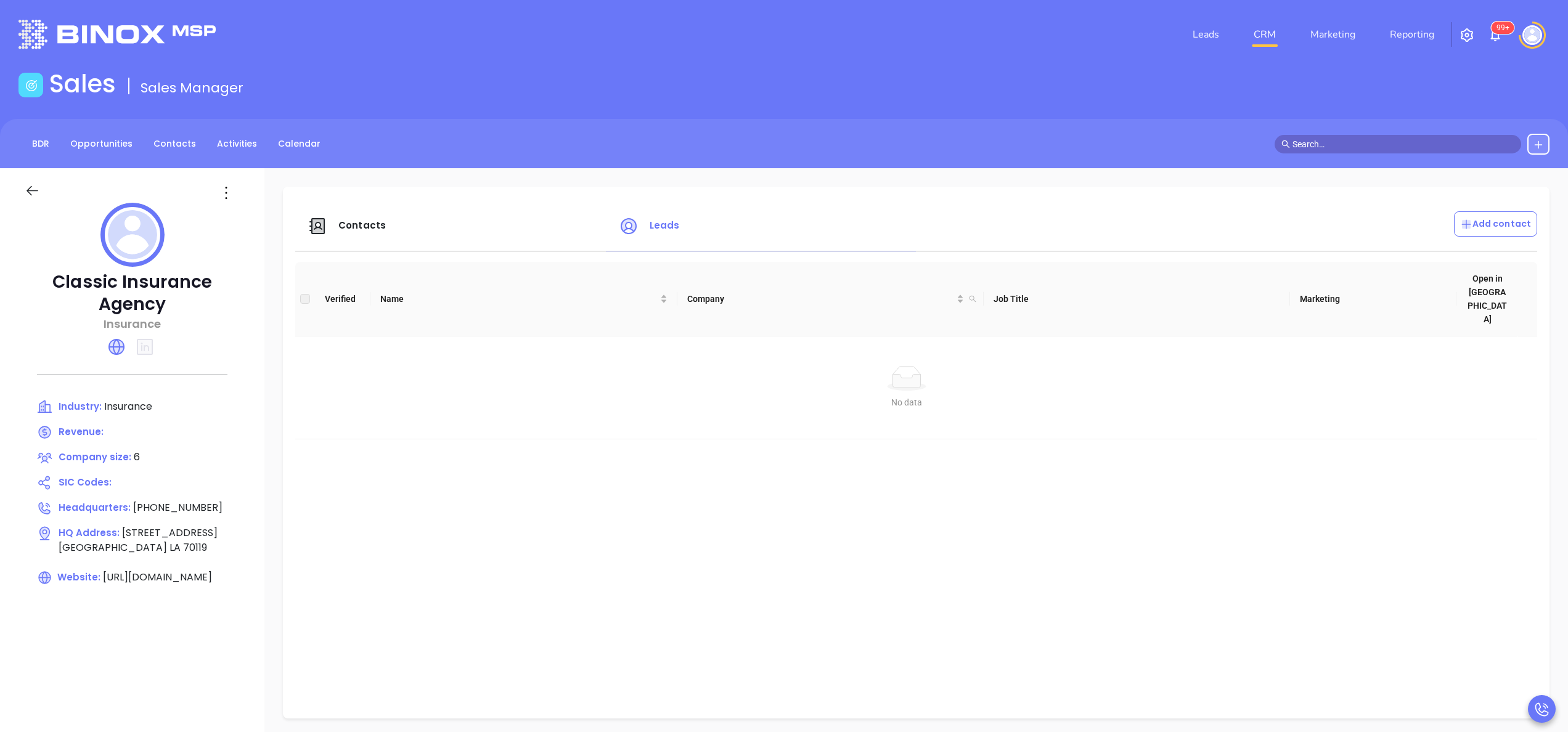
click at [344, 220] on span "Contacts" at bounding box center [362, 224] width 47 height 13
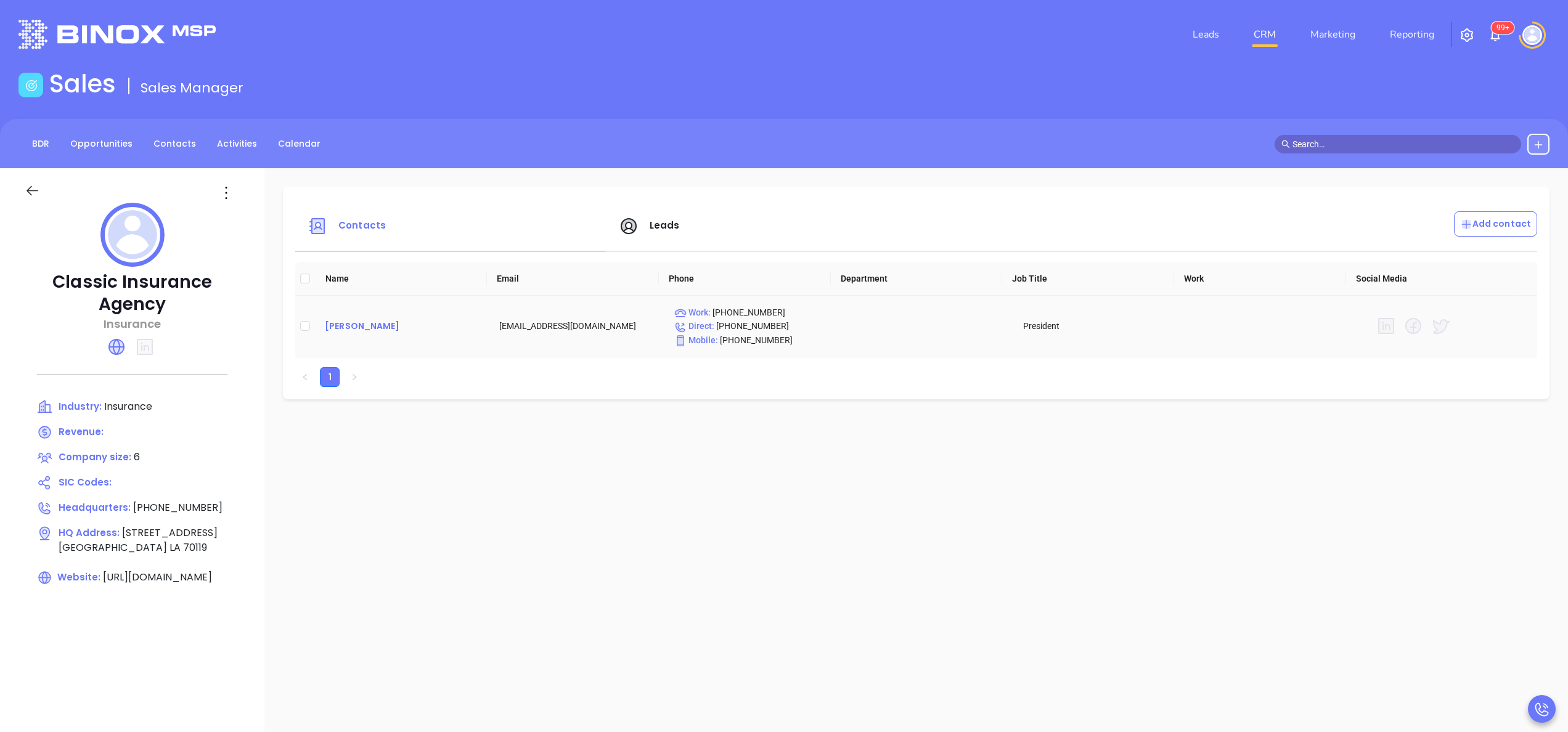
click at [343, 319] on div "Julio Murillo" at bounding box center [402, 326] width 155 height 15
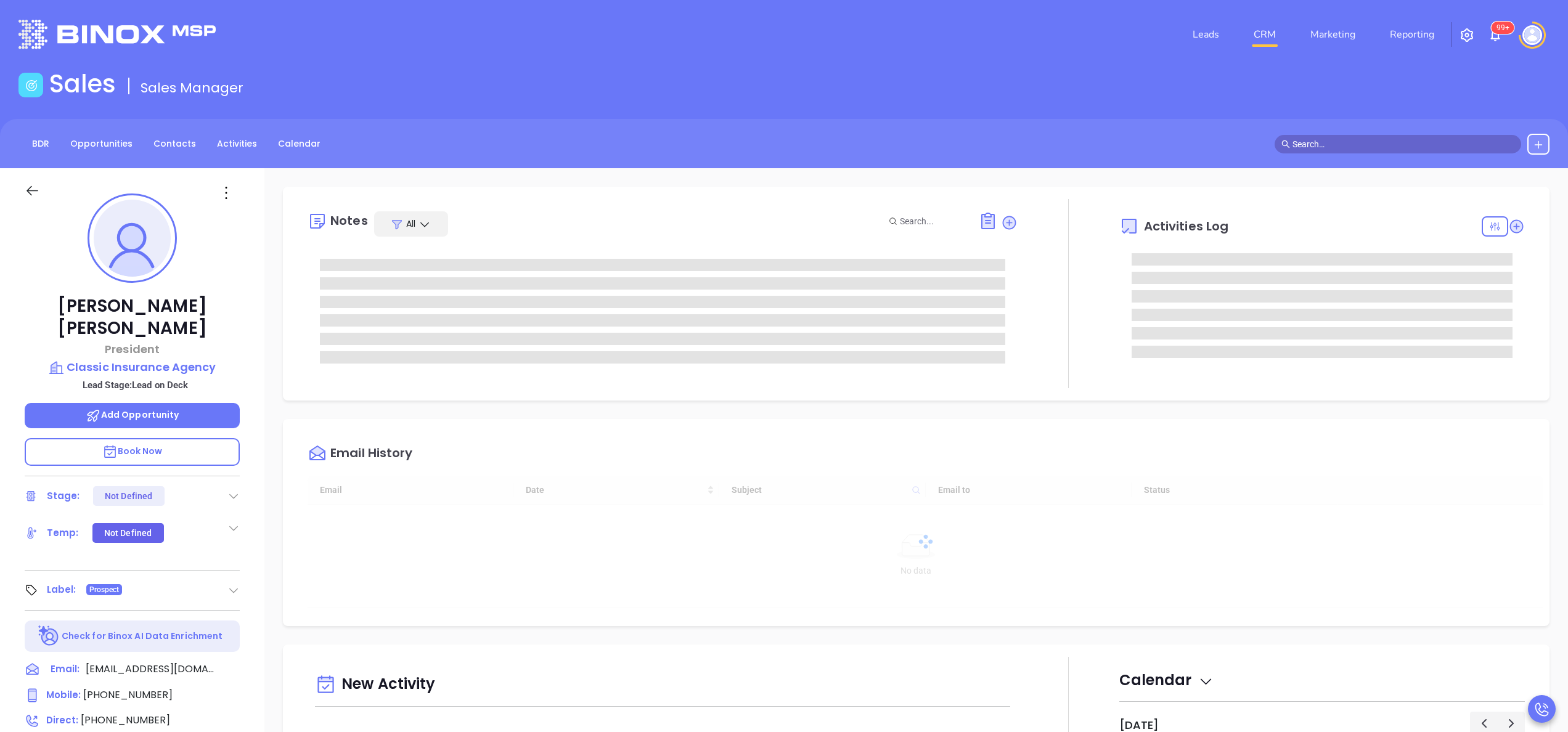
type input "[DATE]"
type input "Anabell Dominguez"
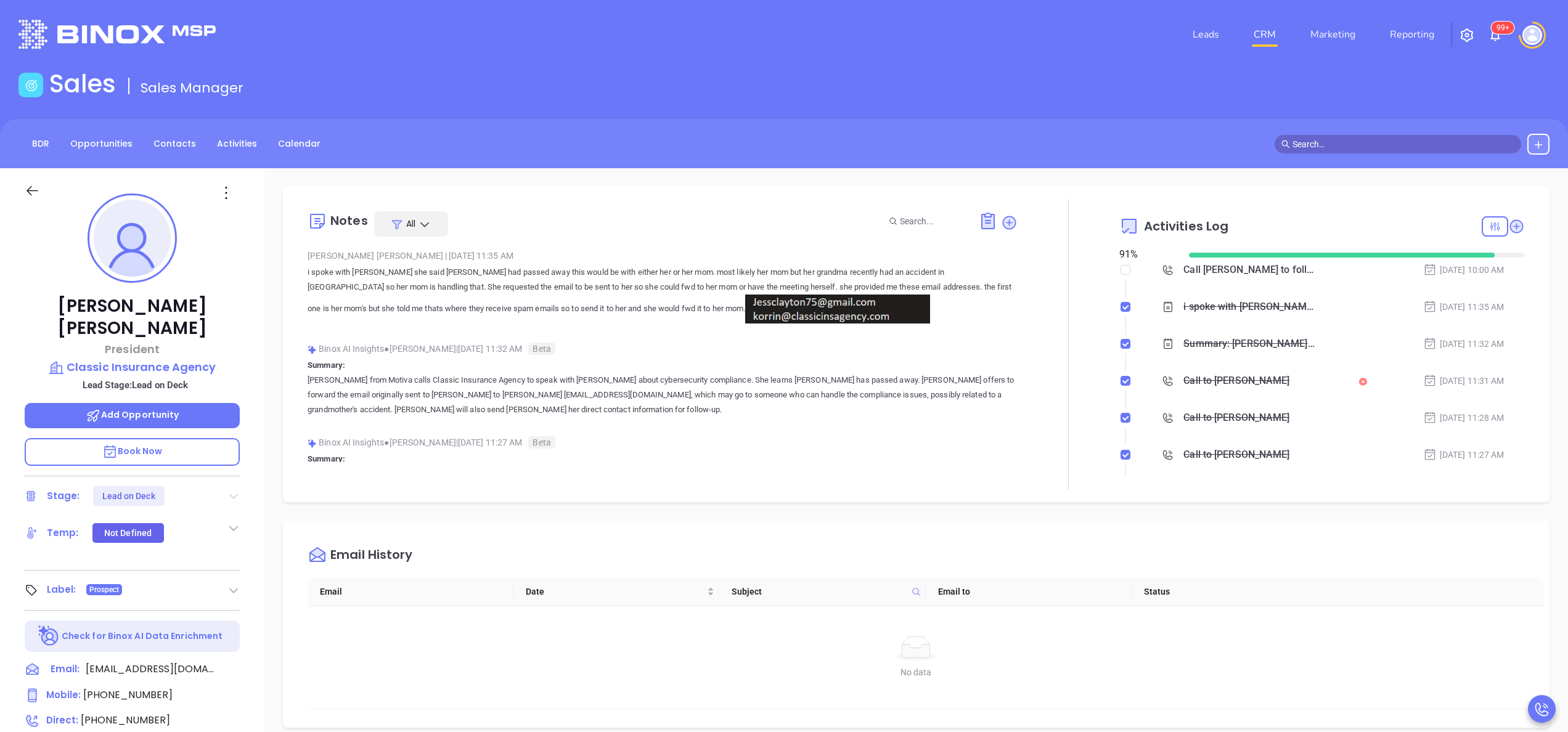
click at [233, 494] on icon at bounding box center [233, 496] width 9 height 5
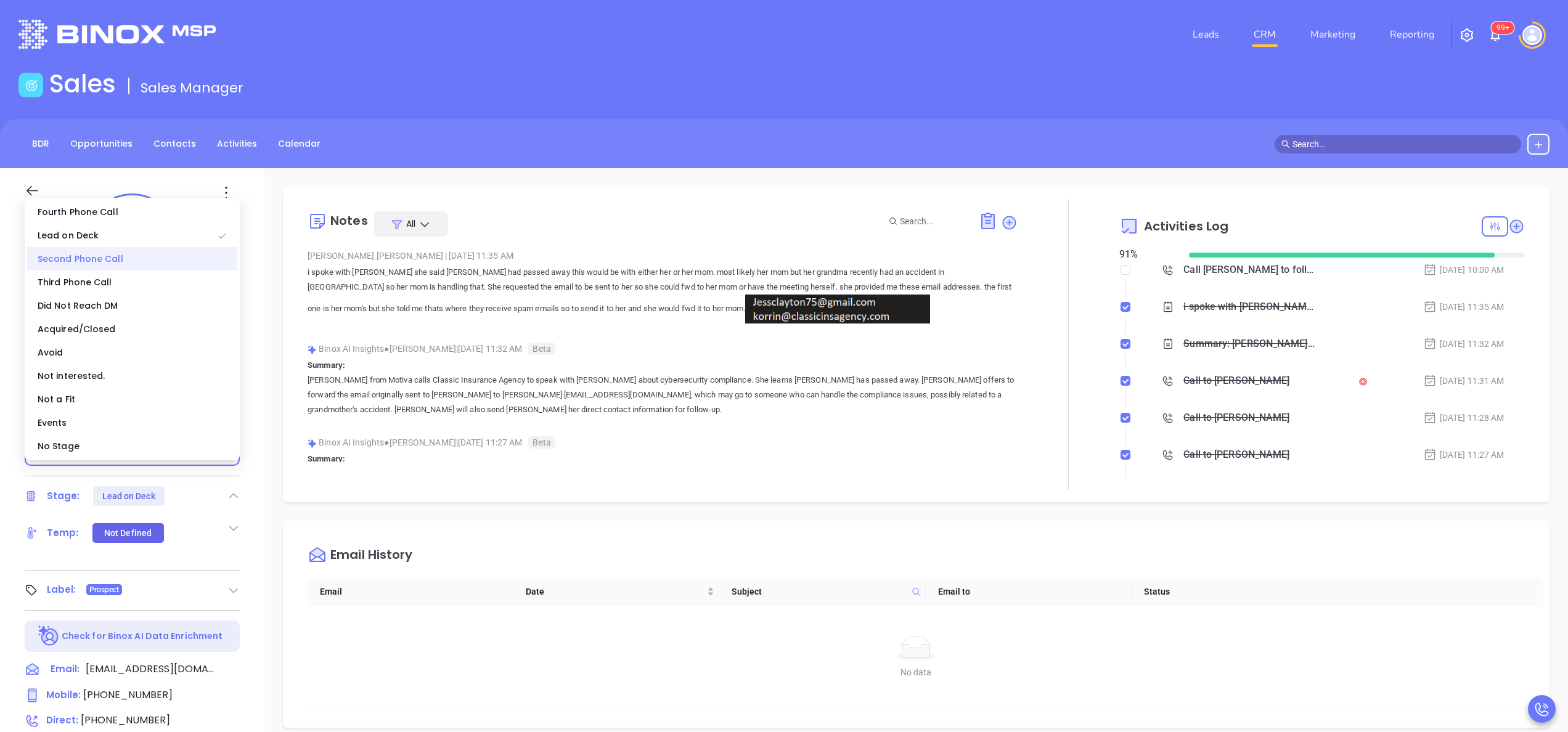
click at [127, 262] on div "Second Phone Call" at bounding box center [131, 259] width 210 height 23
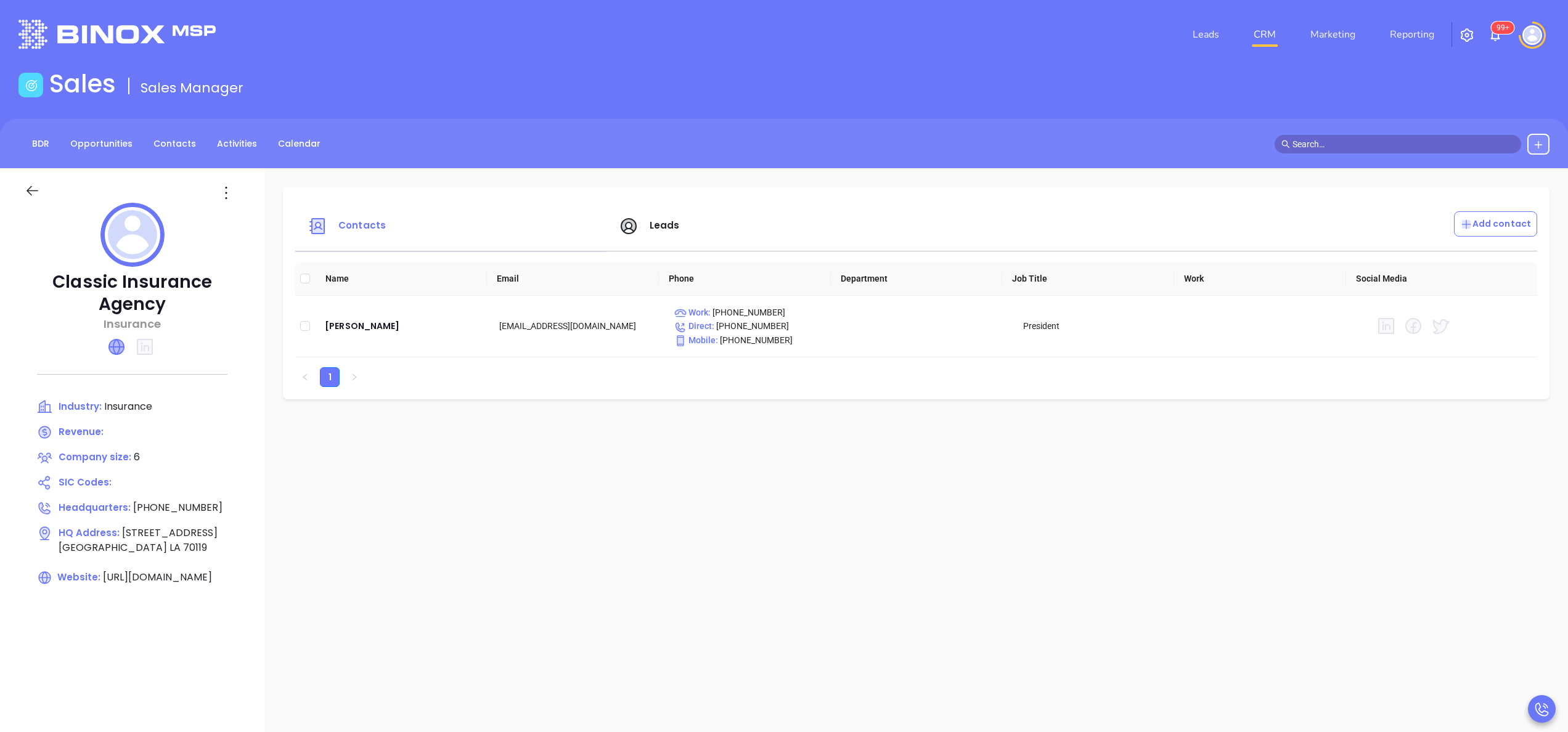
click at [115, 348] on icon at bounding box center [116, 346] width 15 height 15
click at [658, 232] on span "Leads" at bounding box center [664, 224] width 30 height 13
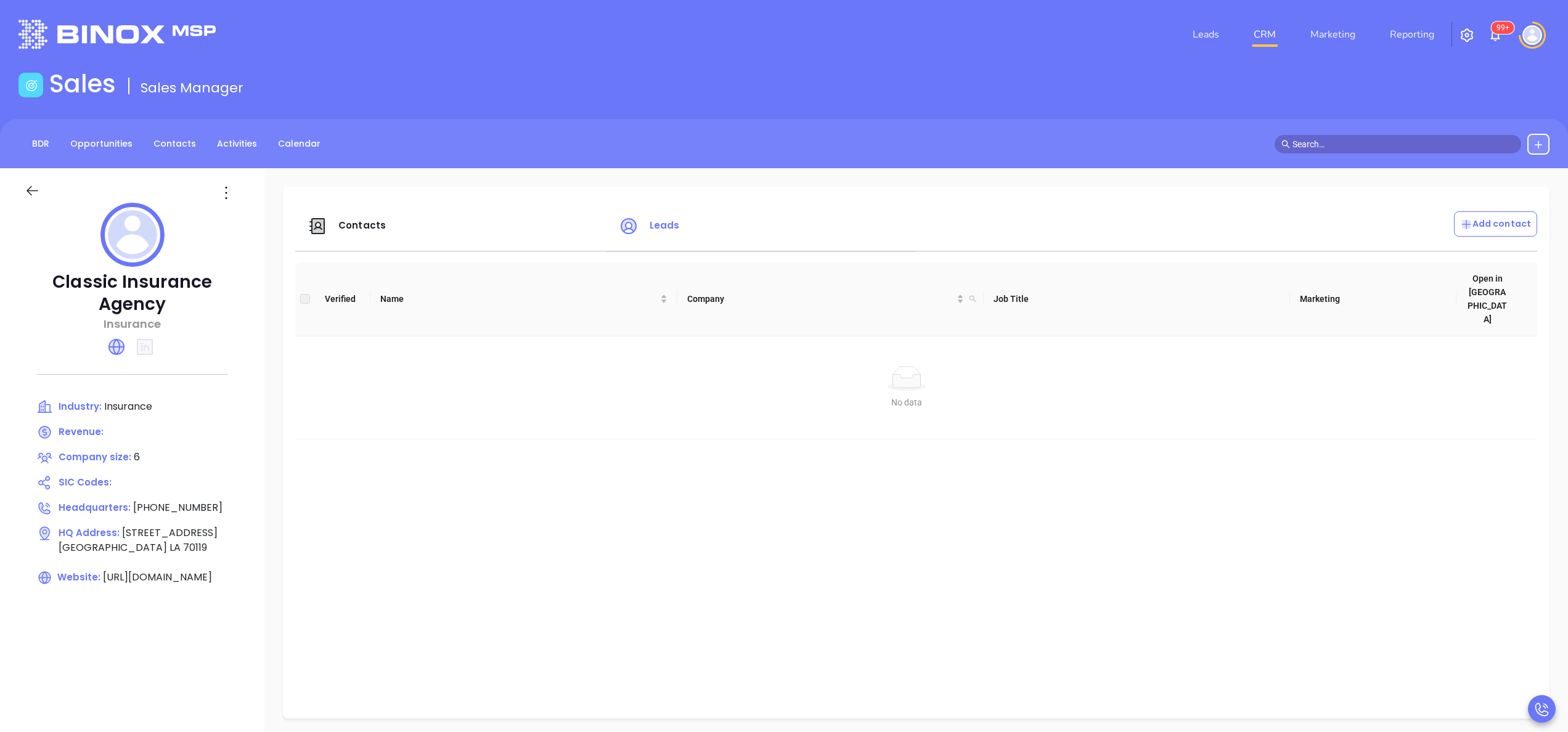
click at [343, 218] on div "Contacts" at bounding box center [456, 226] width 311 height 30
click at [343, 219] on span "Contacts" at bounding box center [346, 225] width 78 height 15
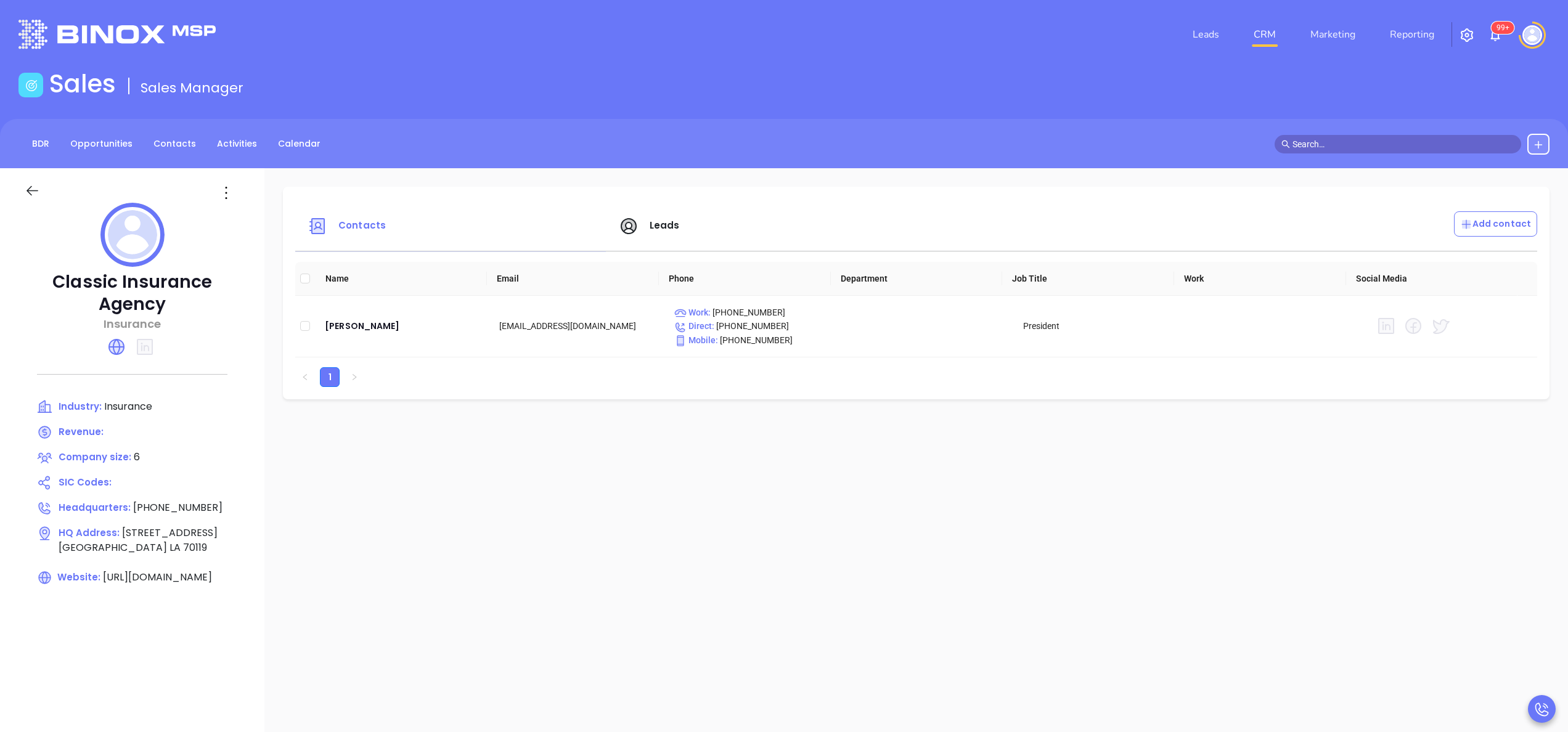
click at [636, 222] on span "Leads" at bounding box center [649, 225] width 61 height 15
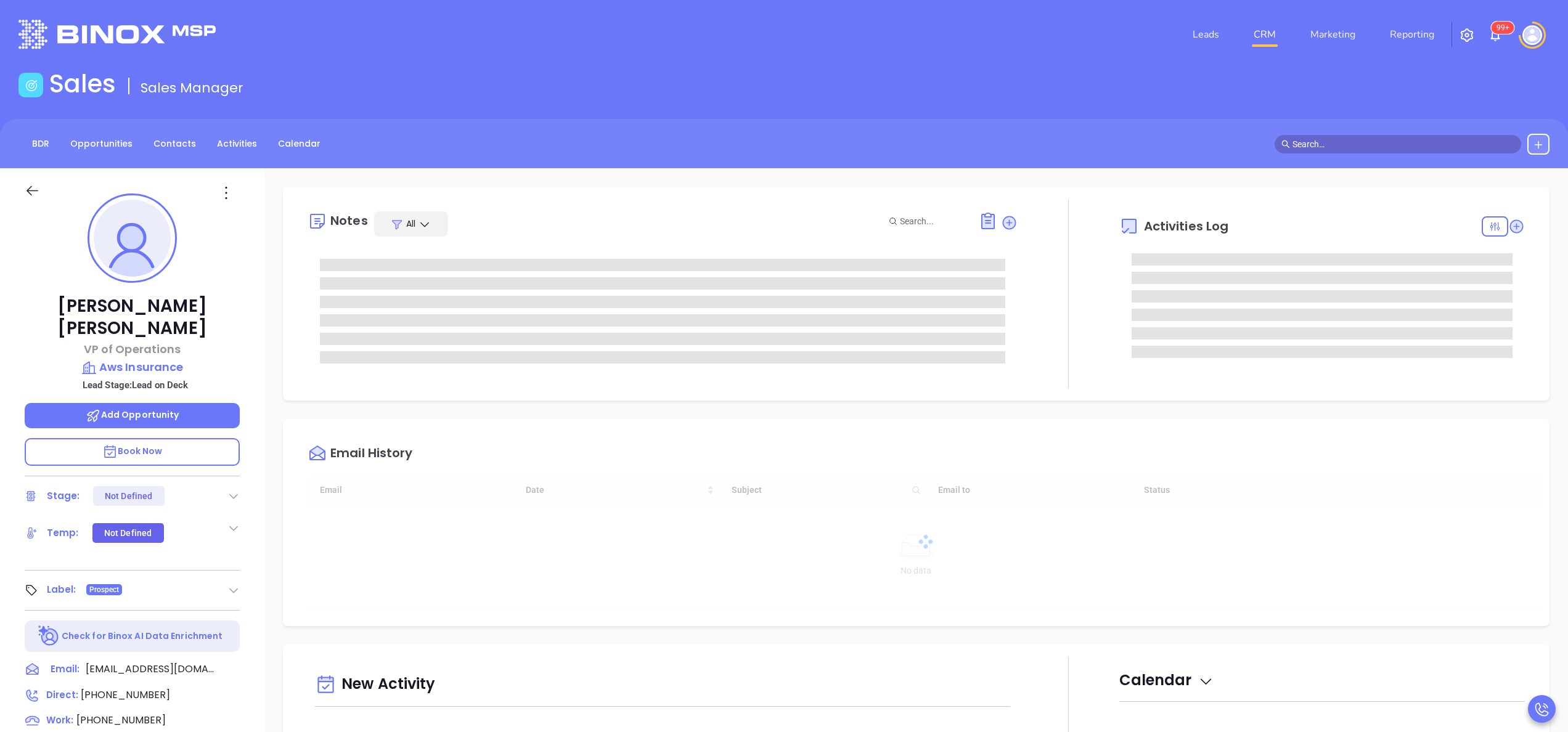
type input "[DATE]"
type input "[PERSON_NAME]"
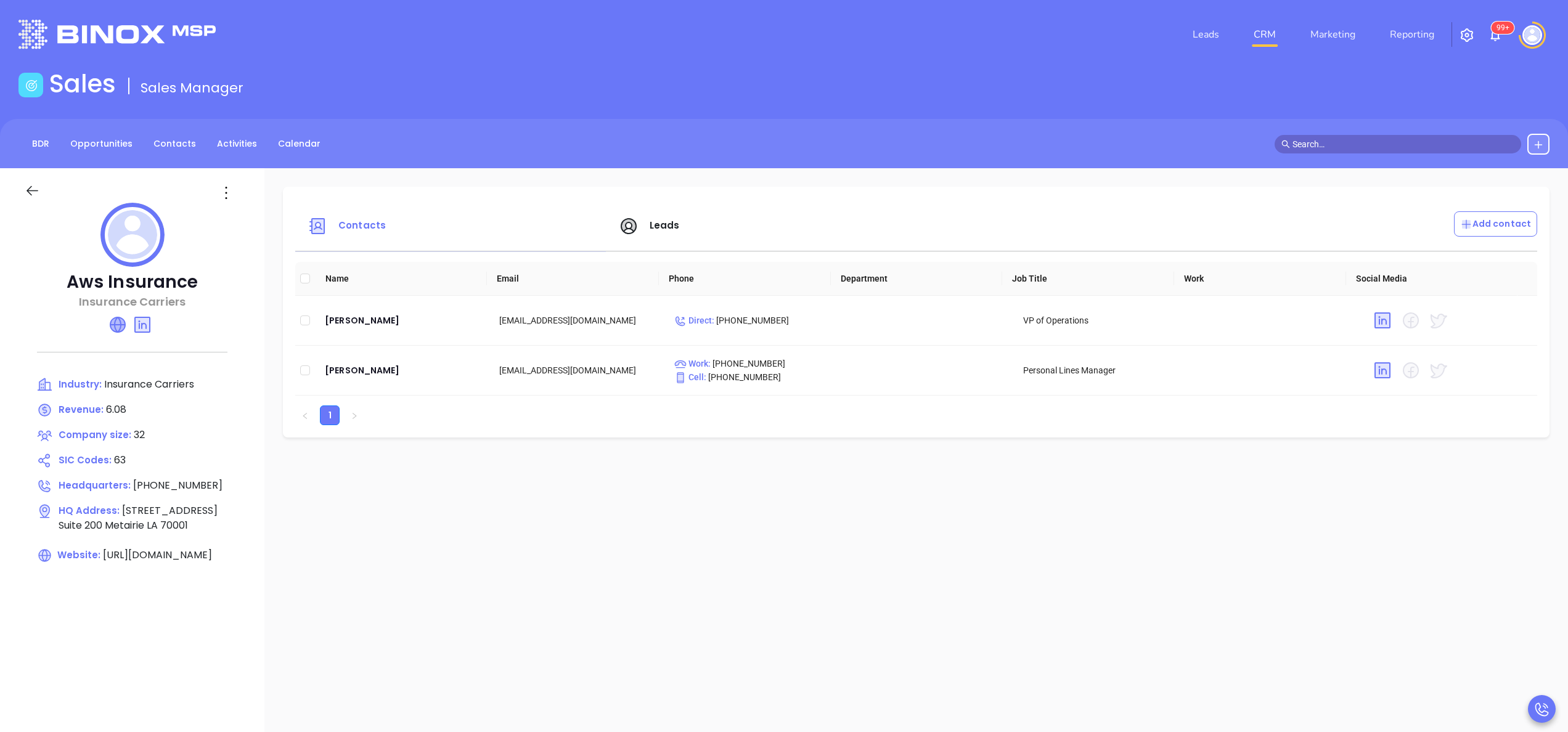
click at [122, 326] on icon at bounding box center [117, 324] width 15 height 15
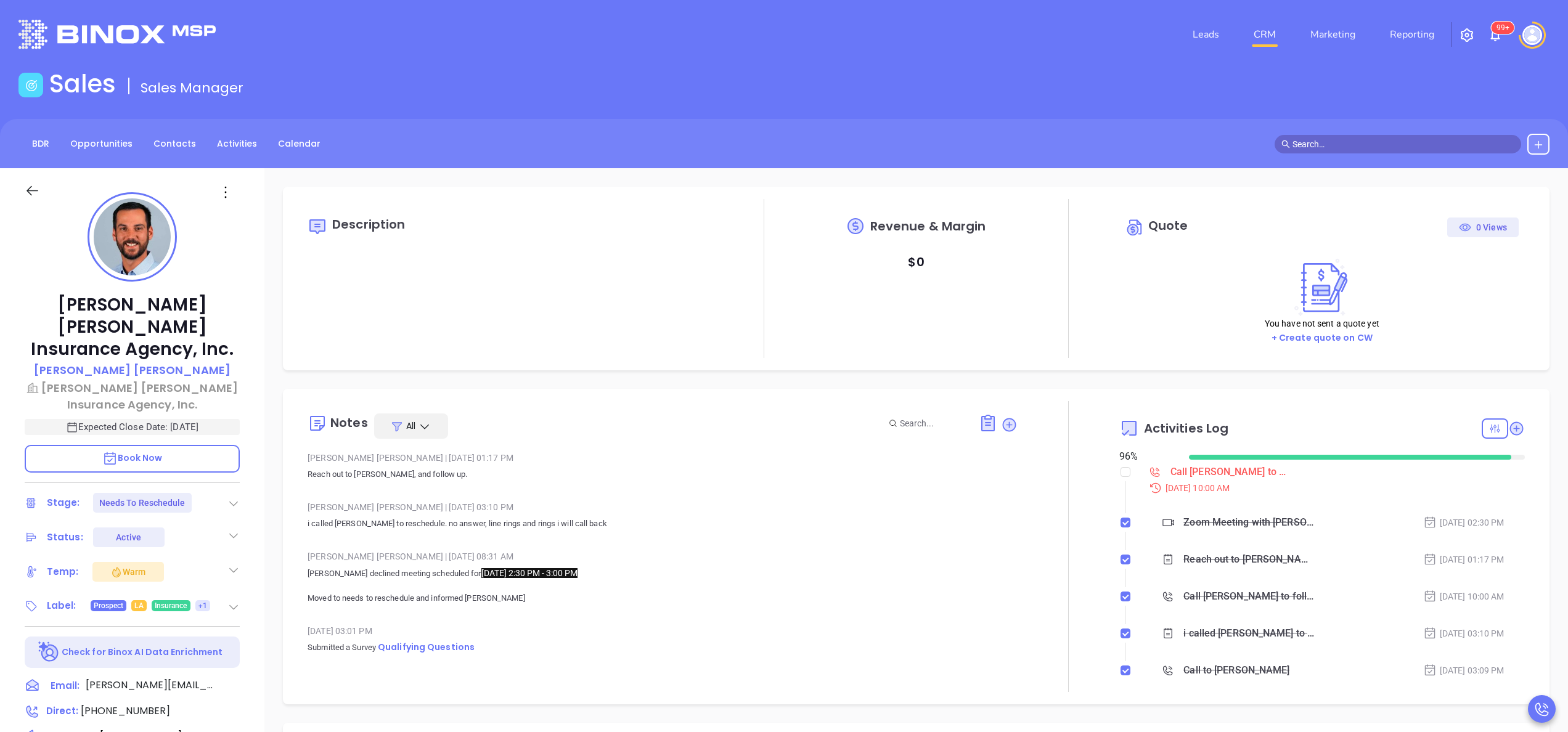
scroll to position [322, 0]
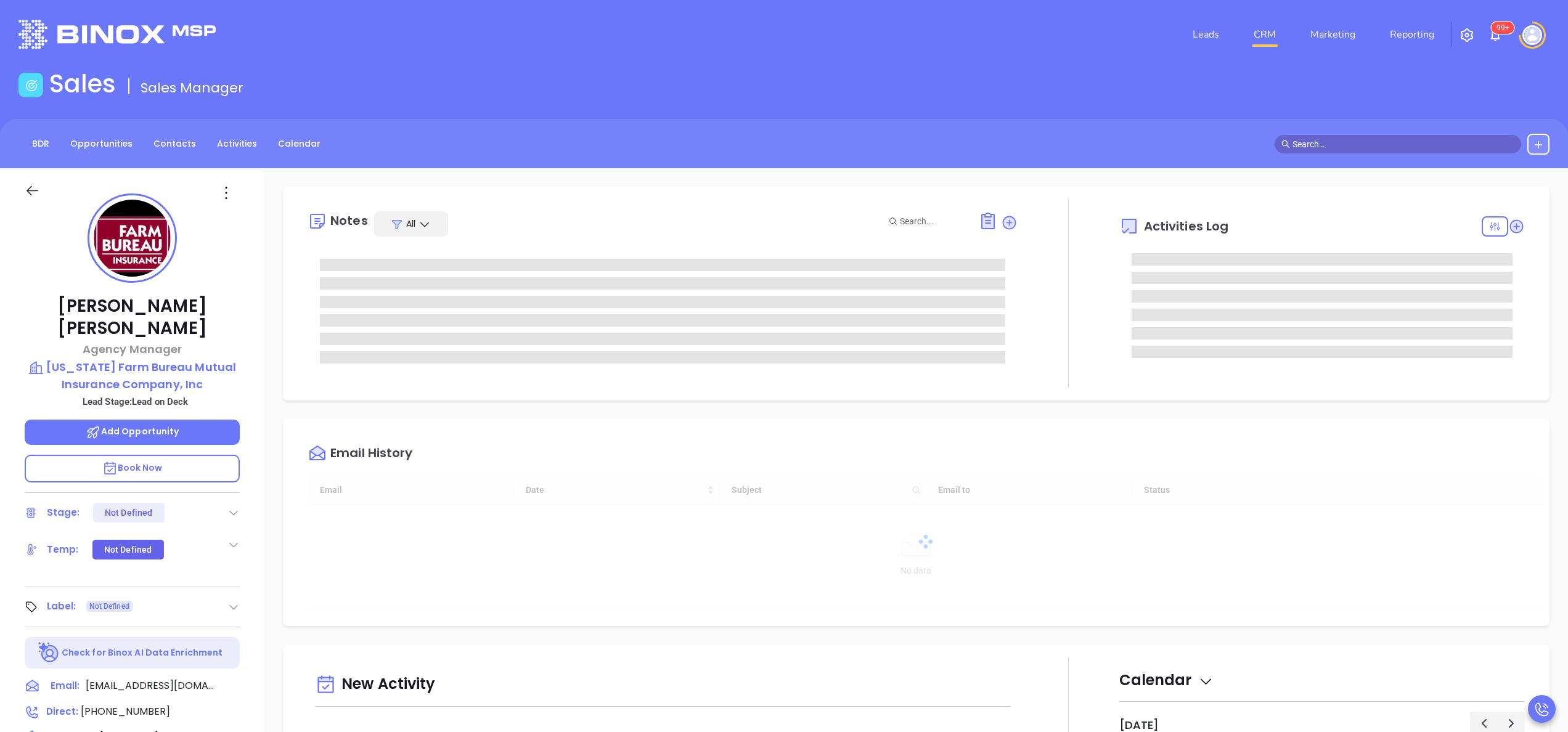
type input "[DATE]"
type input "[PERSON_NAME]"
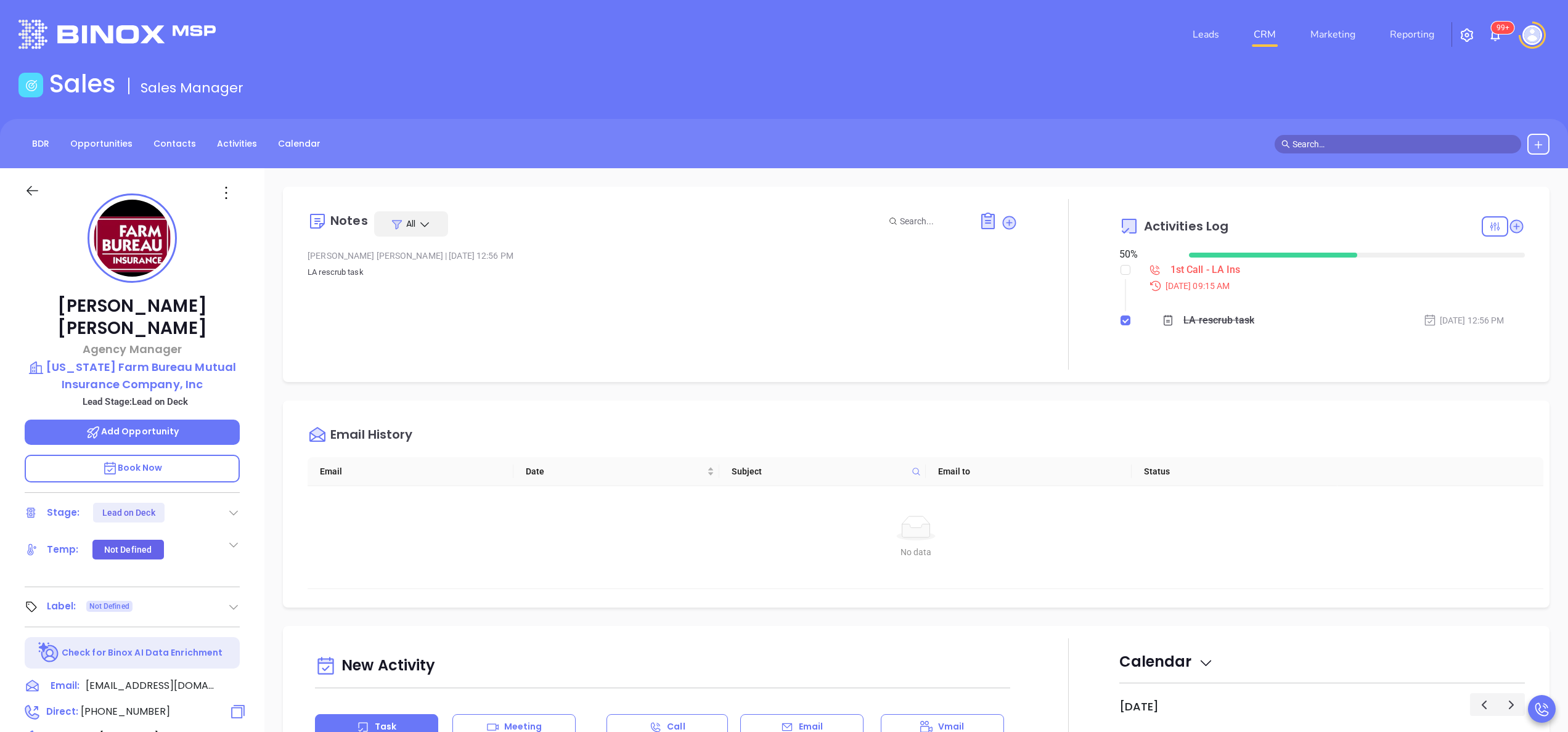
click at [137, 705] on span "[PHONE_NUMBER]" at bounding box center [126, 712] width 89 height 15
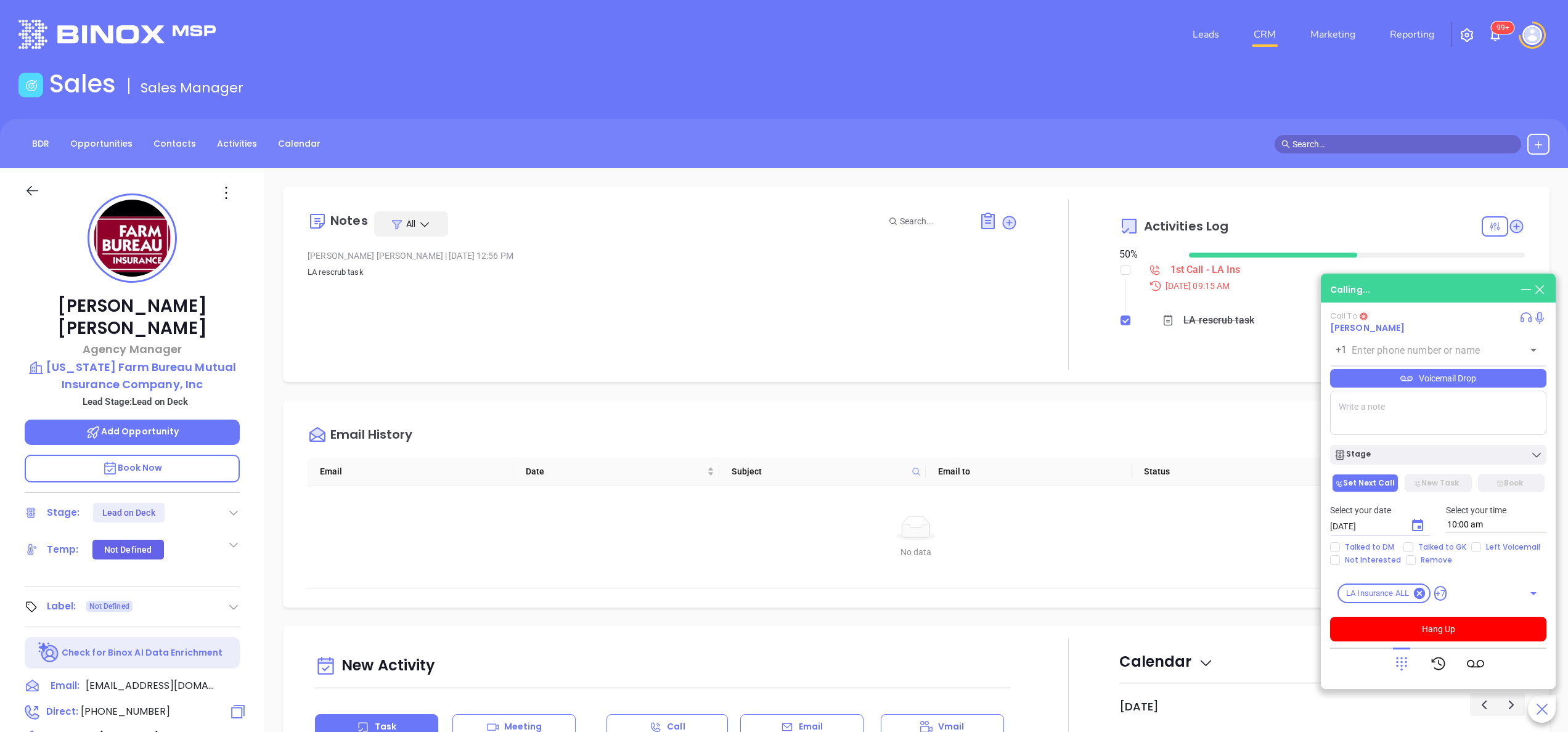
type input "[PHONE_NUMBER]"
click at [1391, 662] on div at bounding box center [1438, 663] width 217 height 32
click at [1394, 661] on icon at bounding box center [1402, 664] width 17 height 17
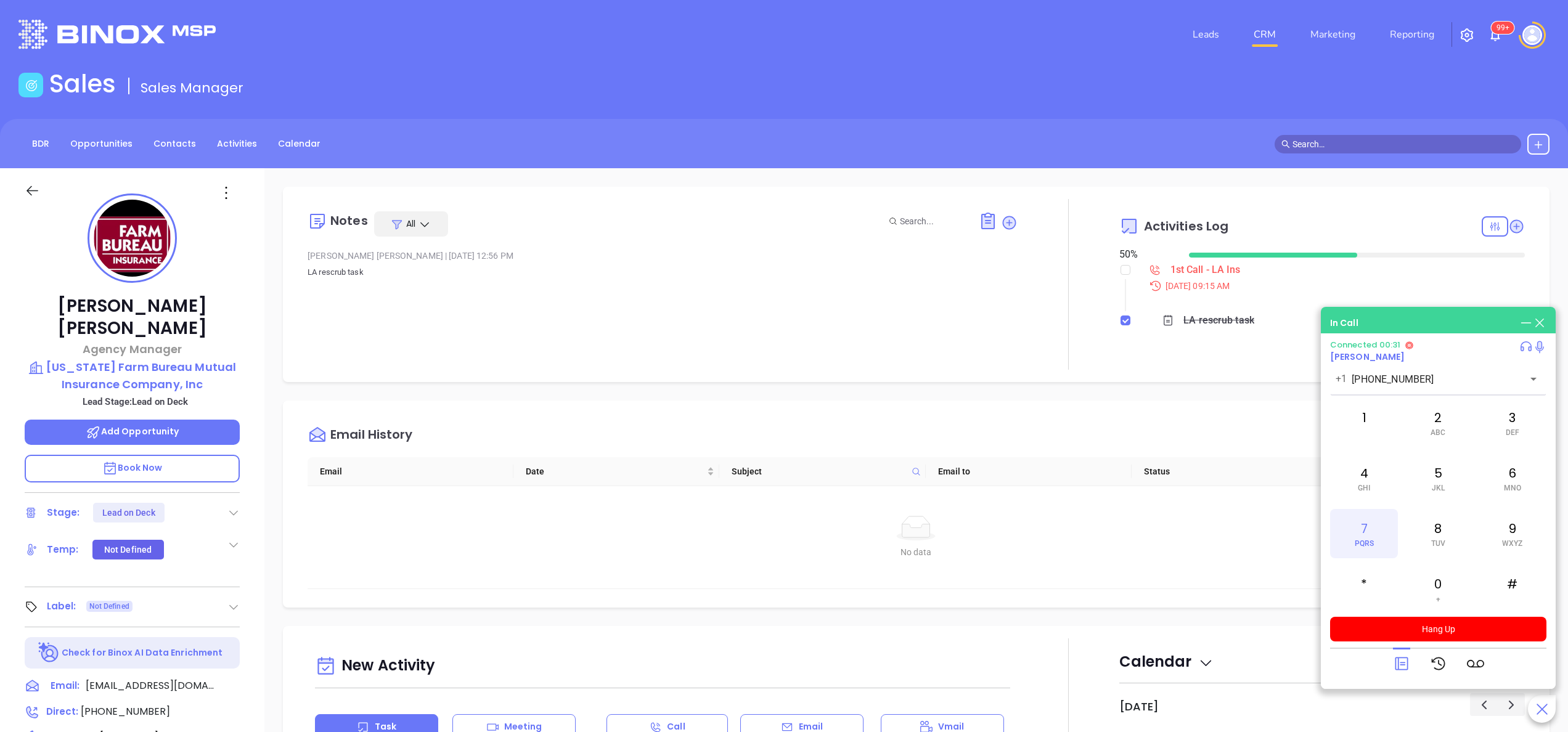
click at [1367, 548] on div "7 PQRS" at bounding box center [1364, 534] width 68 height 49
click at [1508, 479] on div "6 MNO" at bounding box center [1513, 478] width 68 height 49
click at [1371, 523] on div "7 PQRS" at bounding box center [1364, 534] width 68 height 49
click at [1428, 507] on div "1 2 ABC 3 DEF 4 GHI 5 JKL 6 MNO 7 PQRS 8 TUV 9 WXYZ * 0 + #" at bounding box center [1438, 506] width 217 height 216
click at [1431, 512] on div "8 TUV" at bounding box center [1437, 534] width 68 height 49
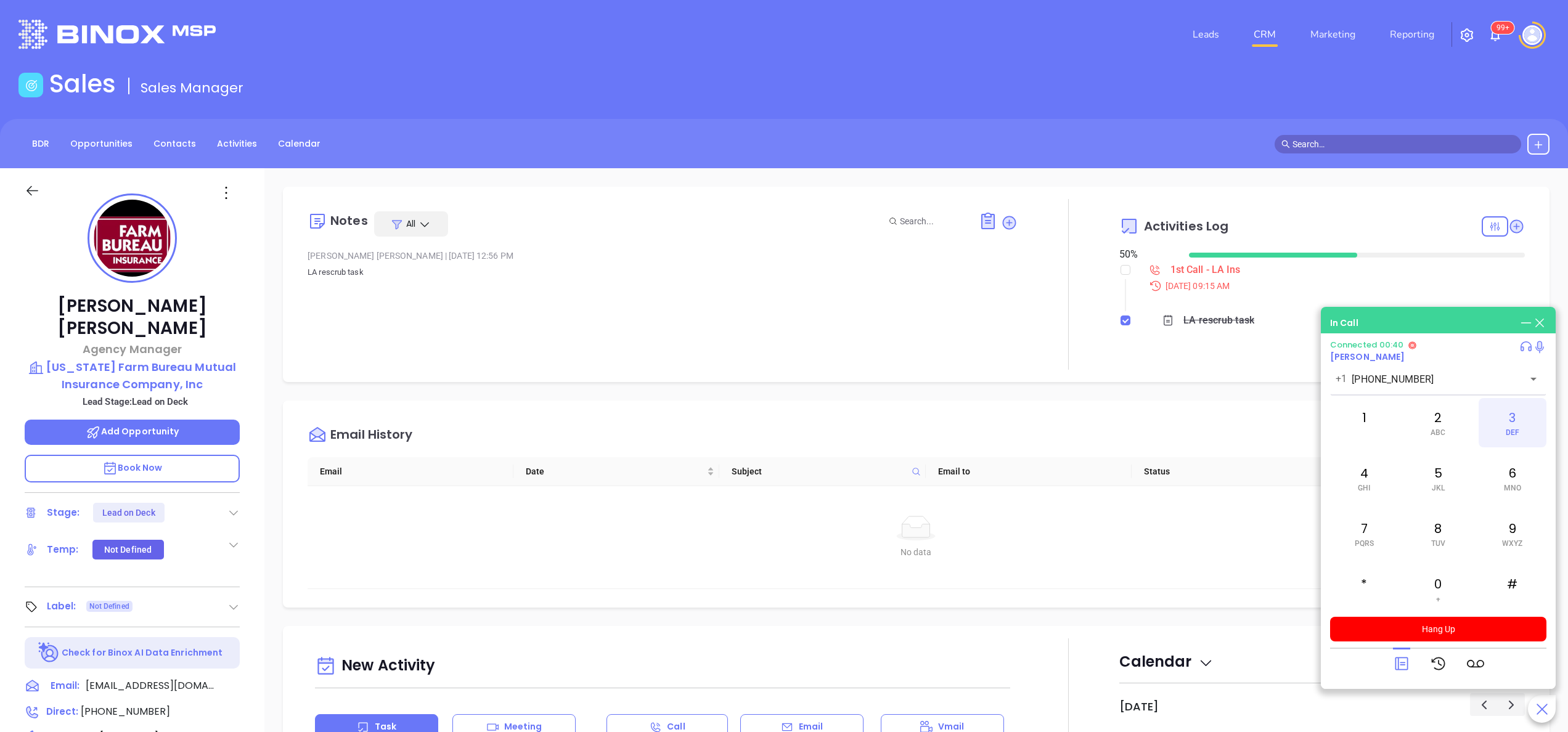
click at [1497, 418] on div "3 DEF" at bounding box center [1513, 423] width 68 height 49
click at [1367, 484] on span "GHI" at bounding box center [1364, 488] width 13 height 9
click at [1499, 481] on div "6 MNO" at bounding box center [1513, 478] width 68 height 49
click at [1448, 585] on div "0 +" at bounding box center [1437, 589] width 68 height 49
click at [1463, 632] on button "Hang Up" at bounding box center [1438, 630] width 217 height 25
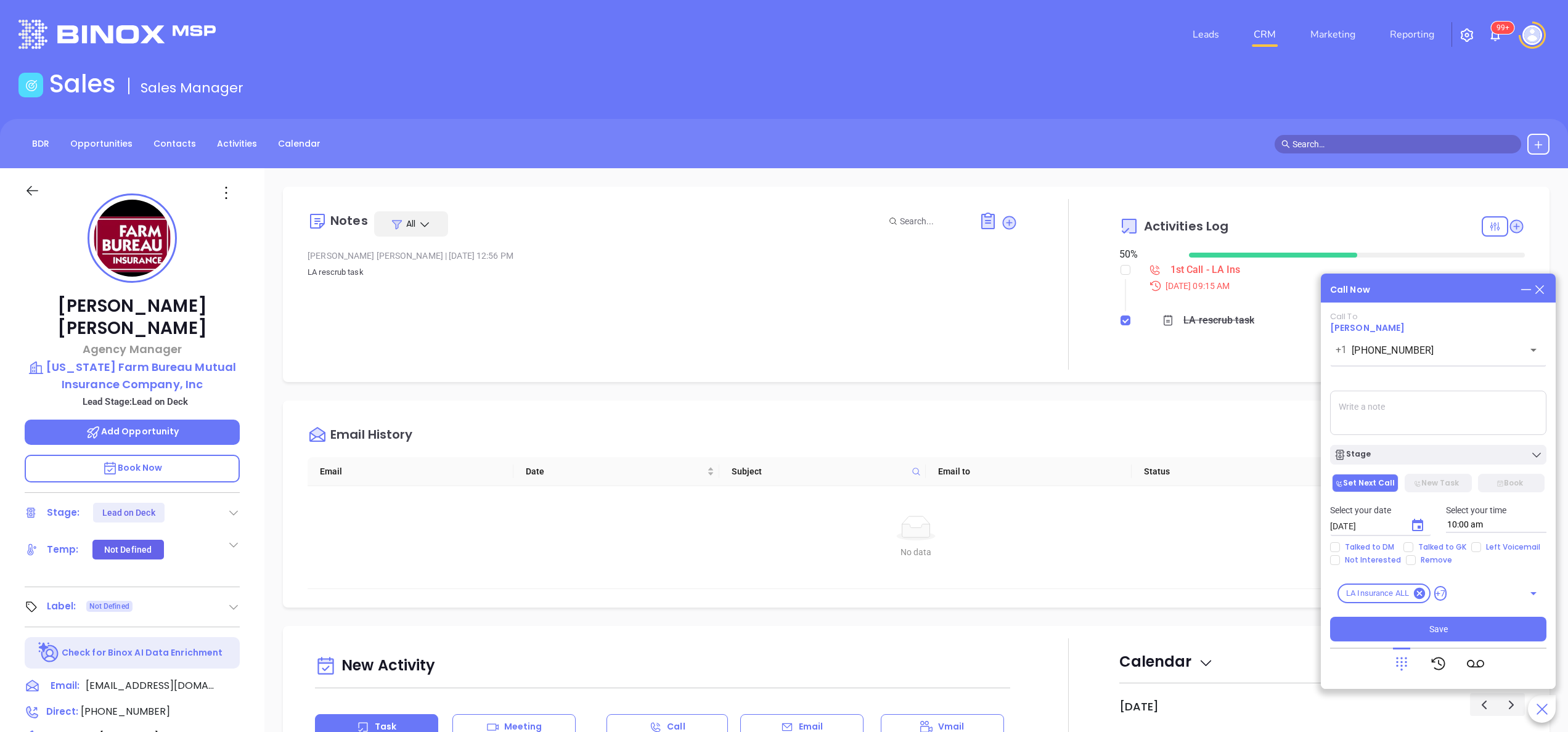
click at [1429, 402] on textarea at bounding box center [1438, 413] width 217 height 44
type textarea "spoke with operator, she said Jeremy is not in the office, hes an agent in the …"
click at [1430, 550] on span "Talked to GK" at bounding box center [1442, 547] width 58 height 10
click at [1413, 550] on input "Talked to GK" at bounding box center [1408, 547] width 10 height 10
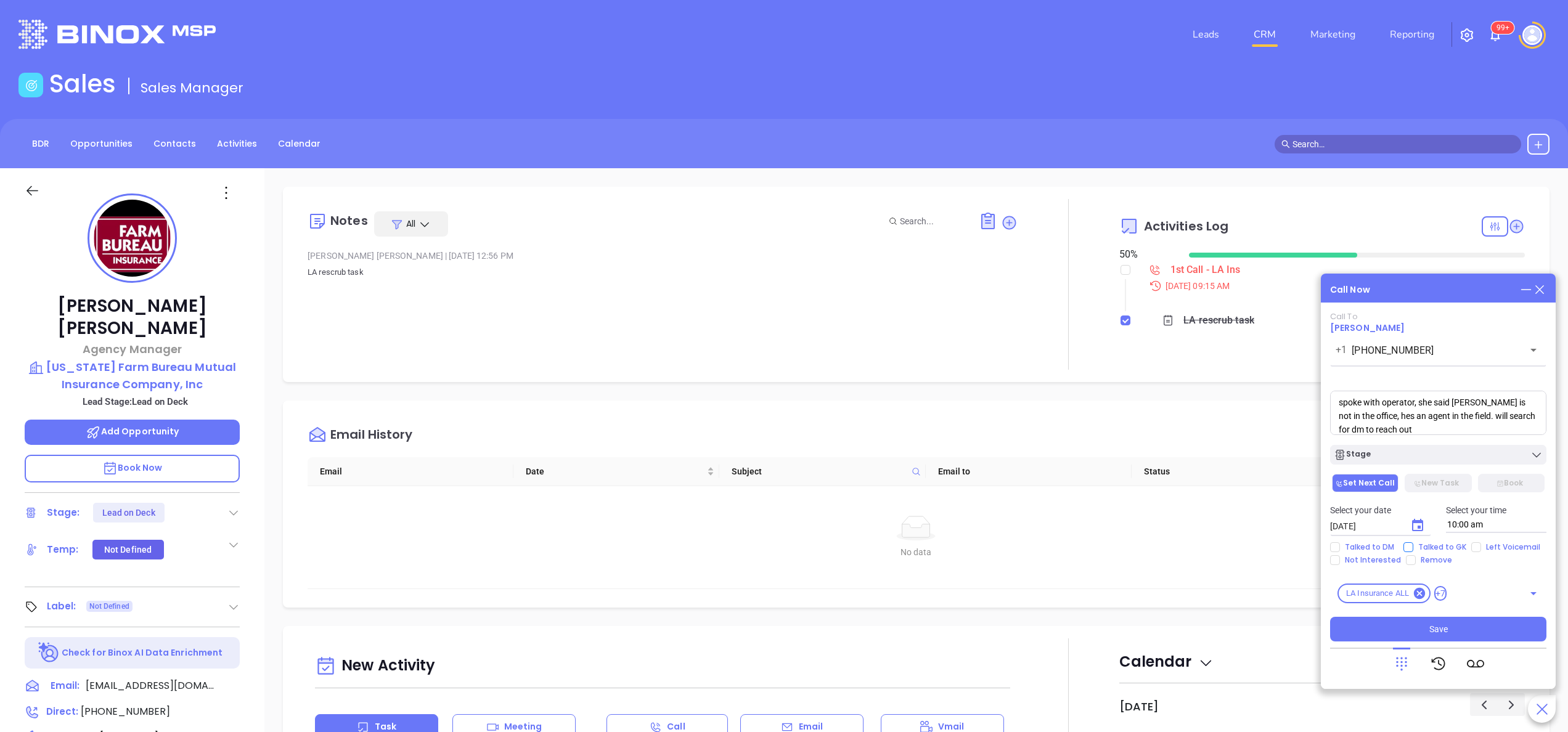
checkbox input "true"
click at [1443, 630] on span "Save" at bounding box center [1438, 630] width 18 height 14
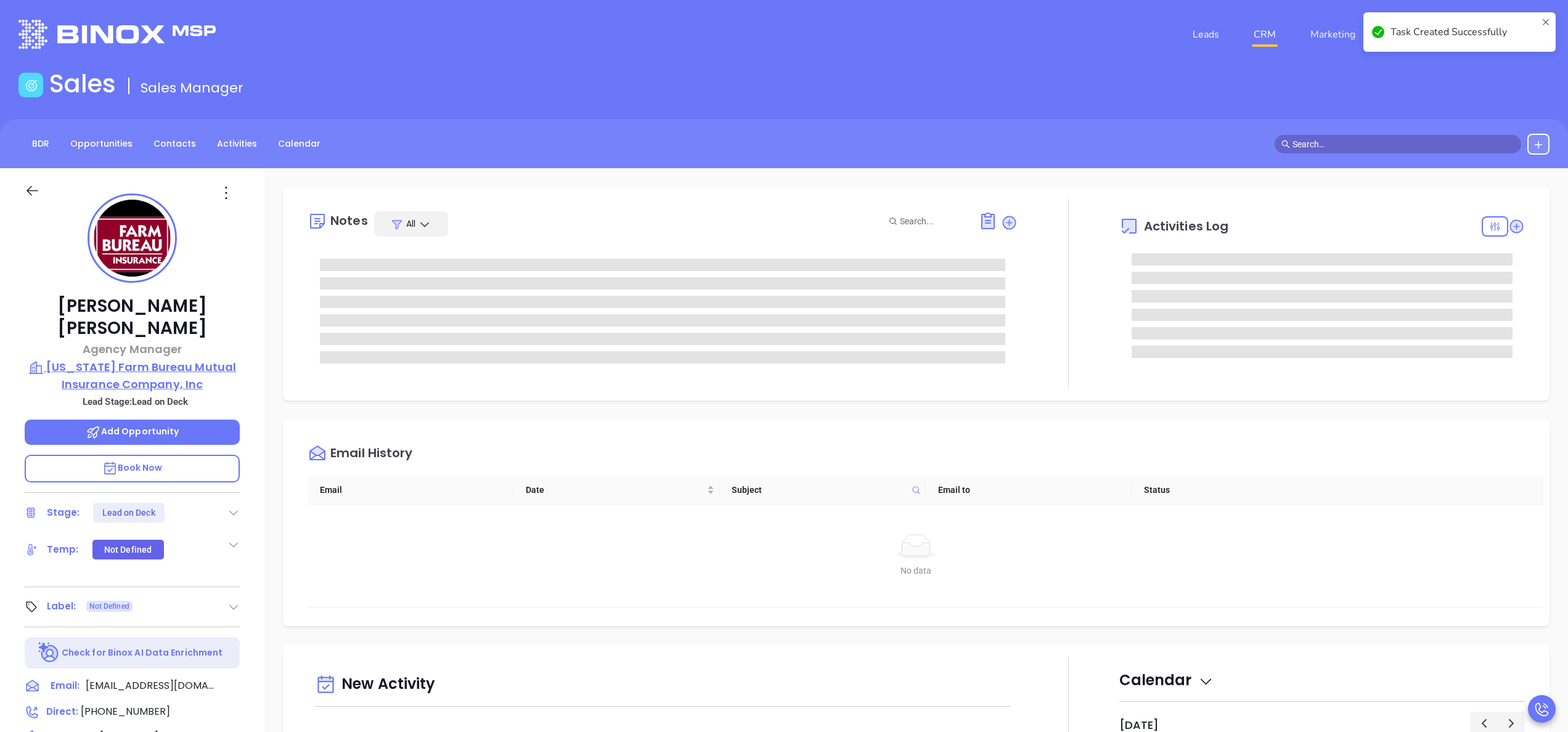
click at [112, 359] on p "[US_STATE] Farm Bureau Mutual Insurance Company, Inc" at bounding box center [132, 375] width 216 height 34
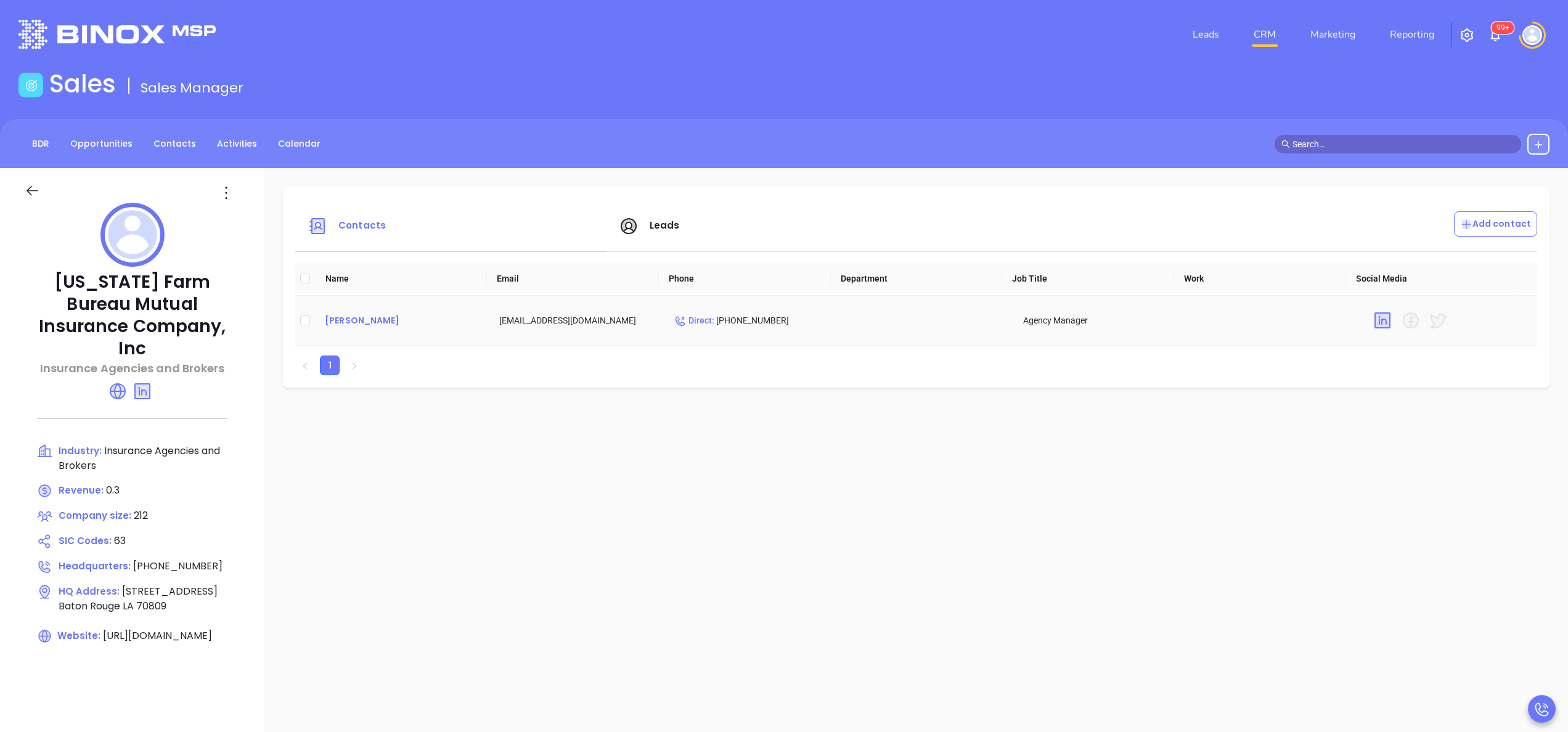
click at [385, 318] on div "[PERSON_NAME]" at bounding box center [402, 320] width 155 height 15
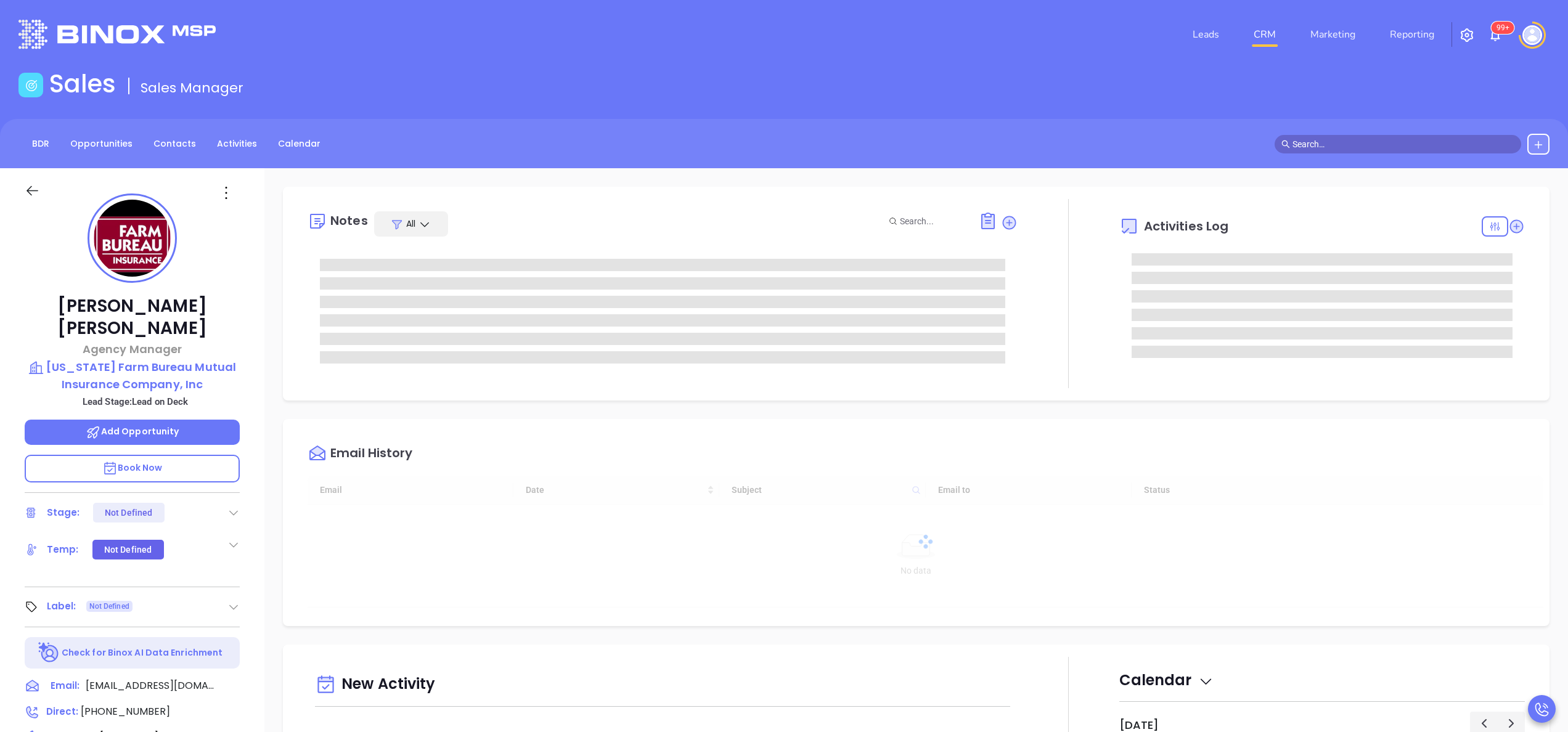
type input "[DATE]"
click at [1018, 348] on div at bounding box center [1068, 294] width 102 height 190
type input "[PERSON_NAME]"
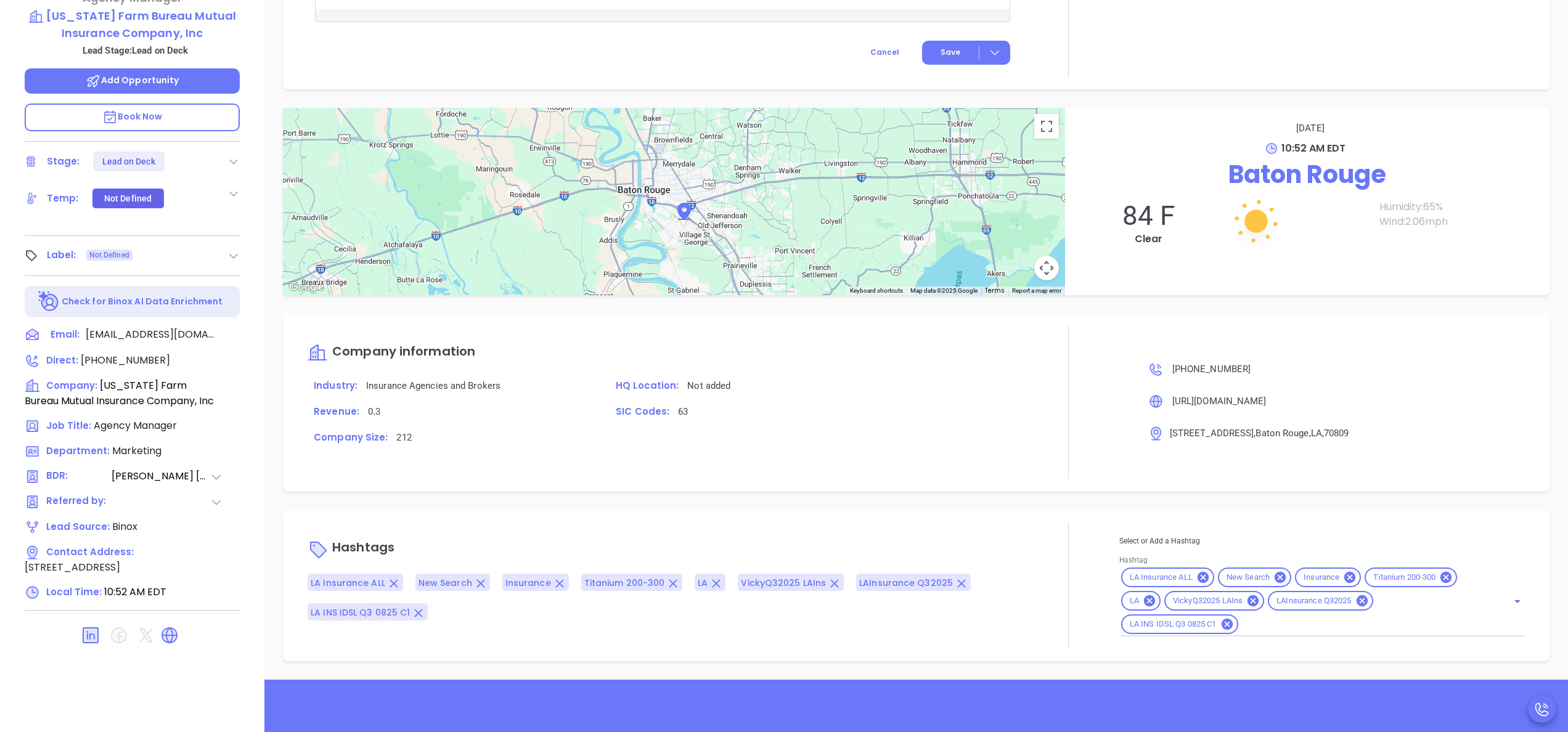
scroll to position [1012, 0]
click at [109, 353] on span "[PHONE_NUMBER]" at bounding box center [126, 360] width 89 height 15
type input "[PHONE_NUMBER]"
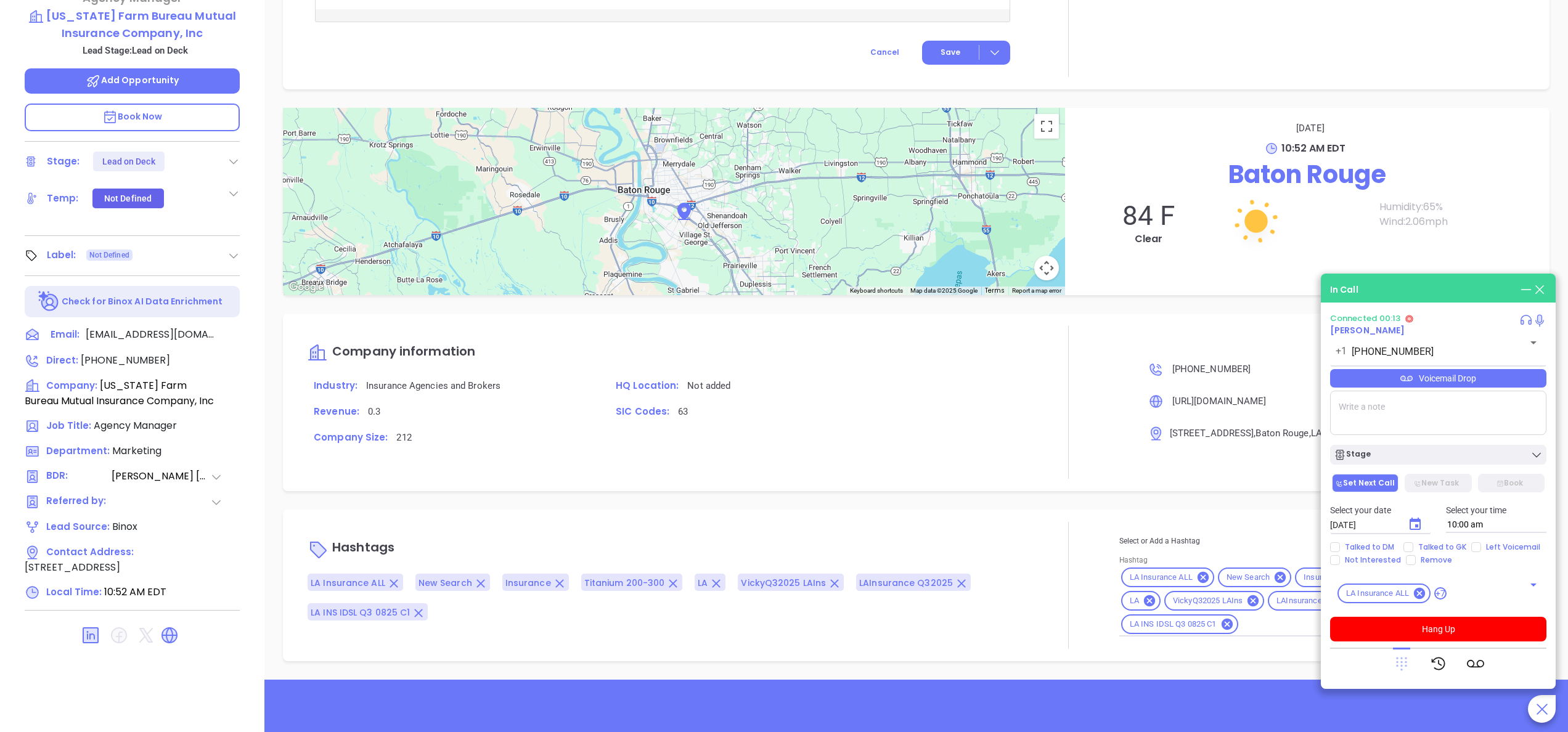
click at [1399, 666] on icon at bounding box center [1402, 664] width 17 height 17
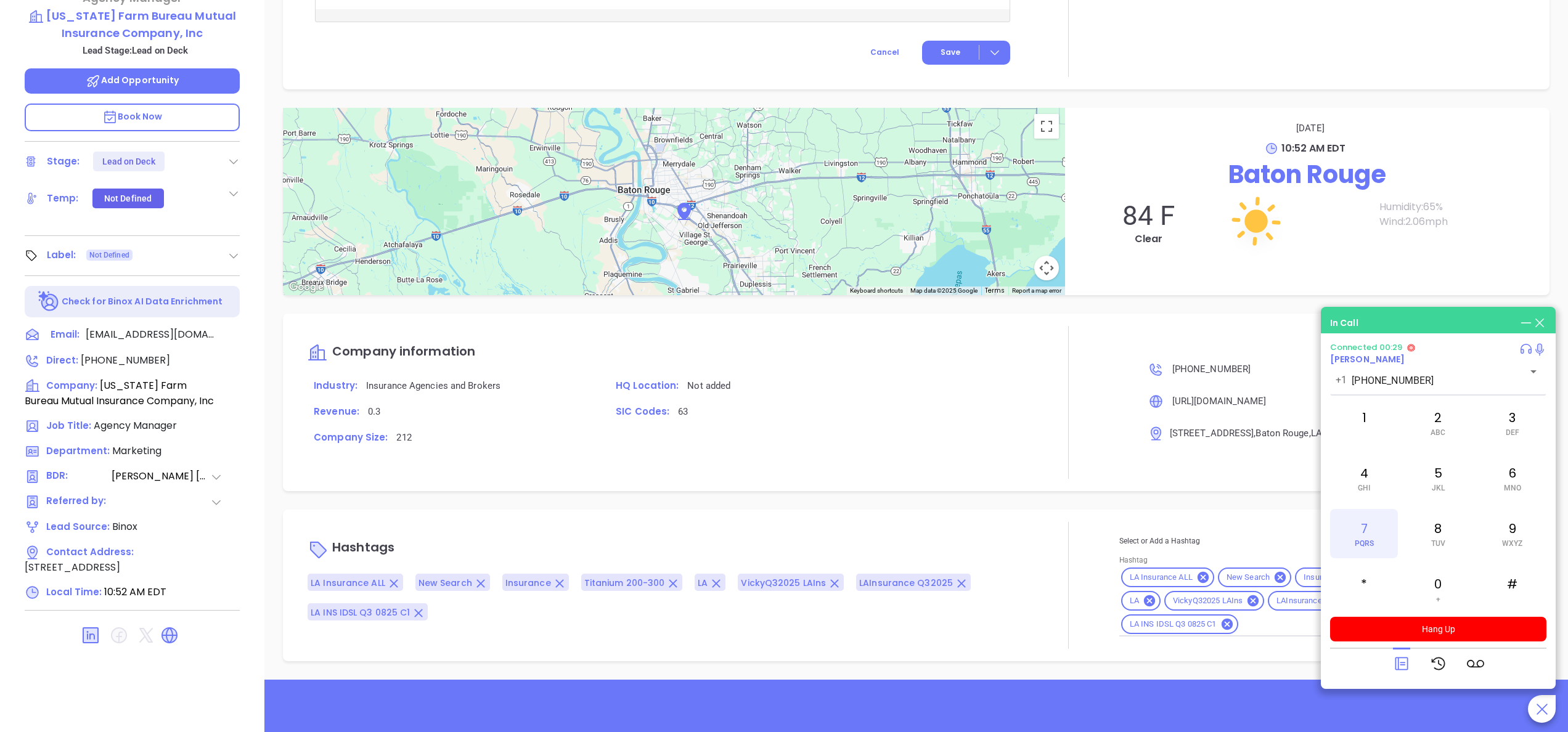
click at [1362, 524] on div "7 PQRS" at bounding box center [1364, 534] width 68 height 49
click at [1354, 472] on div "4 GHI" at bounding box center [1364, 478] width 68 height 49
click at [1523, 420] on div "3 DEF" at bounding box center [1513, 423] width 68 height 49
click at [1520, 474] on div "6 MNO" at bounding box center [1513, 478] width 68 height 49
click at [1520, 421] on div "3 DEF" at bounding box center [1513, 423] width 68 height 49
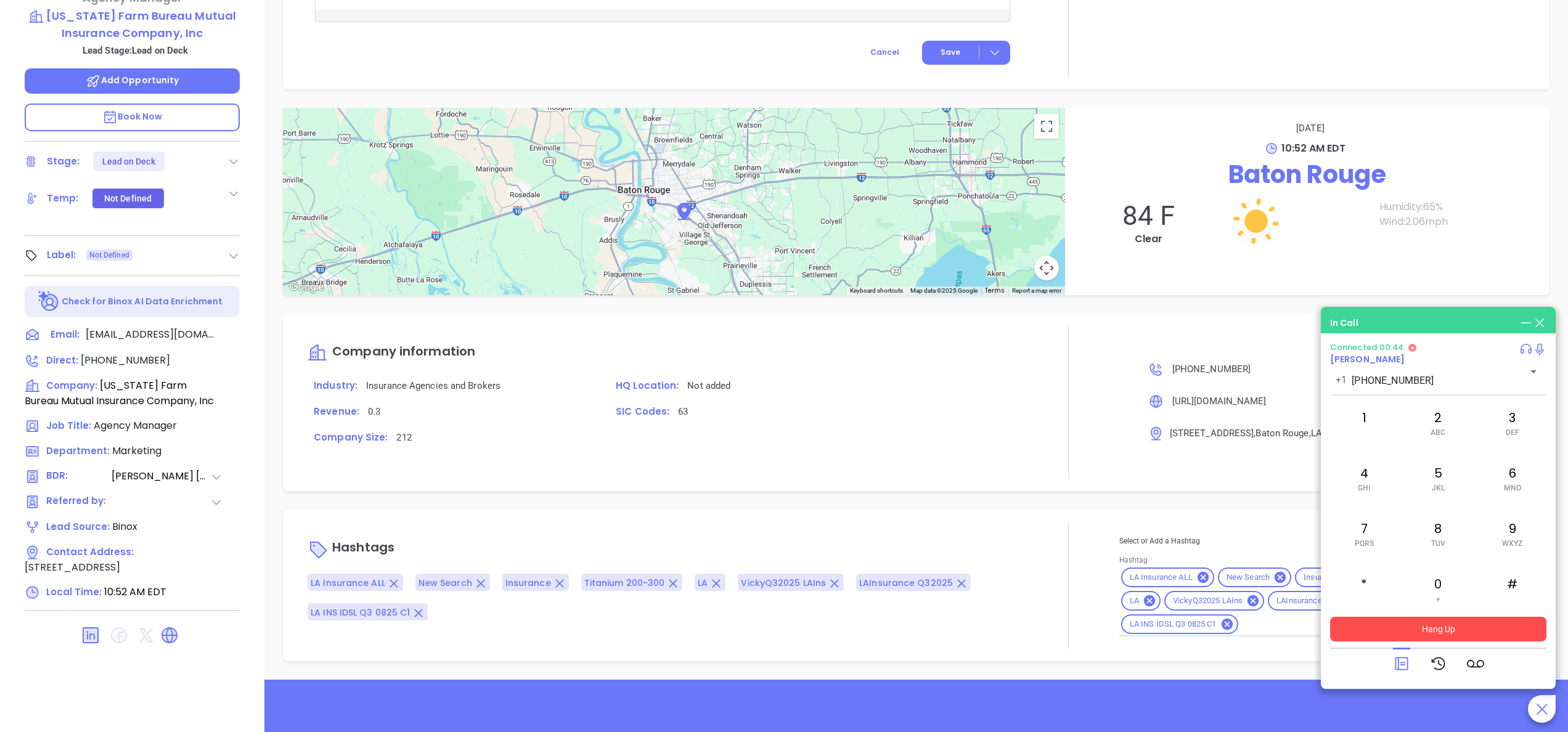
click at [1438, 630] on button "Hang Up" at bounding box center [1438, 630] width 217 height 25
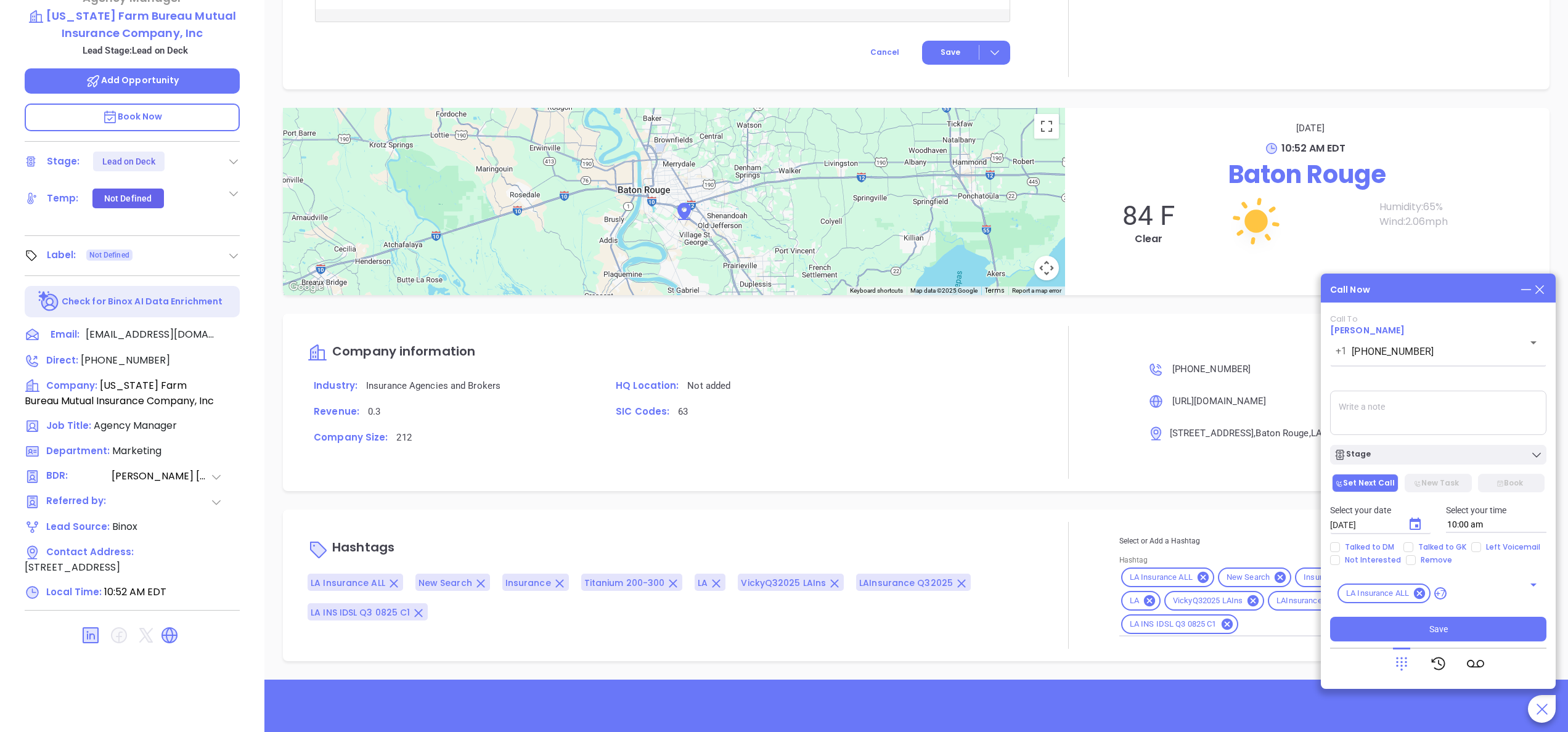
click at [1541, 286] on icon at bounding box center [1540, 290] width 14 height 14
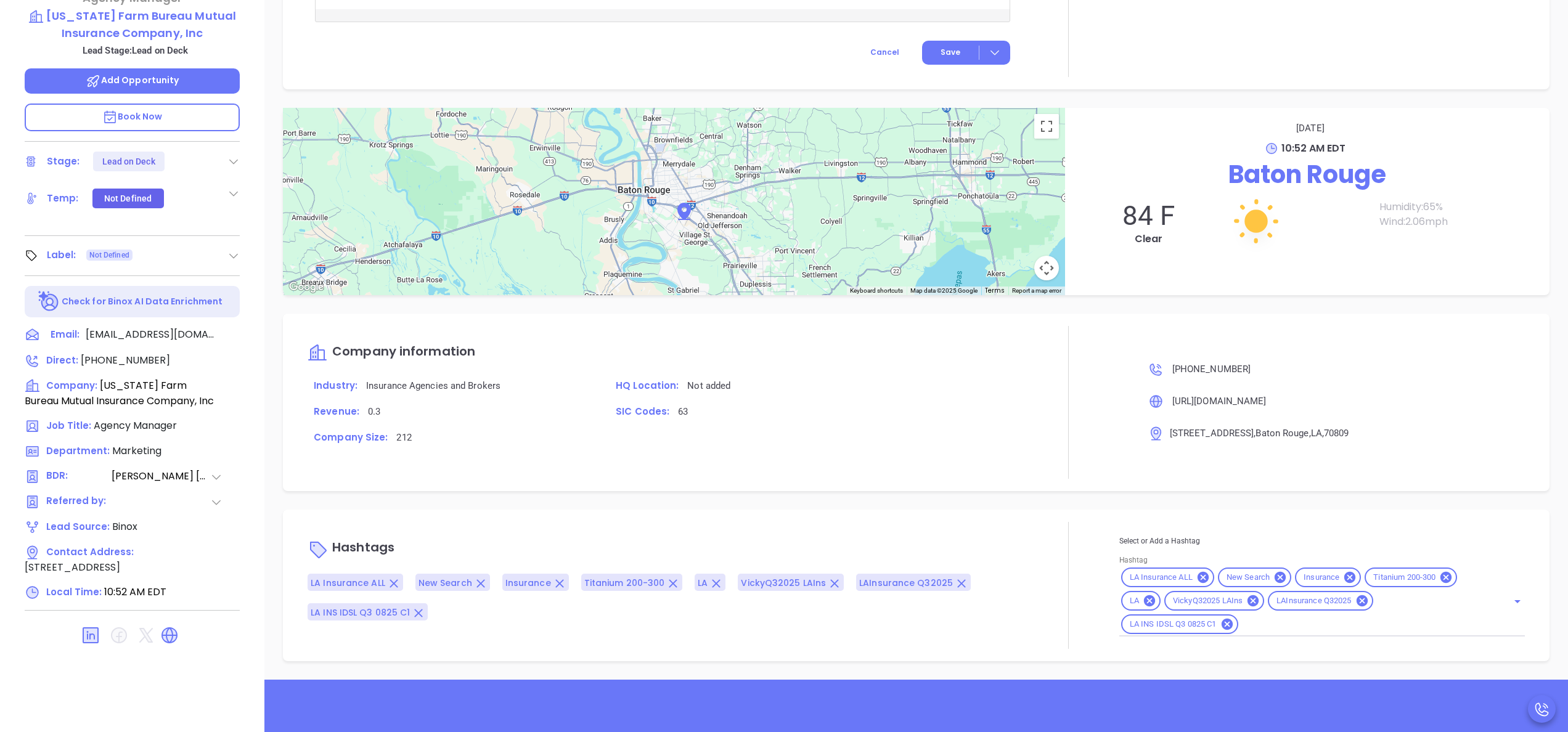
scroll to position [911, 0]
click at [1245, 626] on input "Hashtag" at bounding box center [1365, 625] width 250 height 15
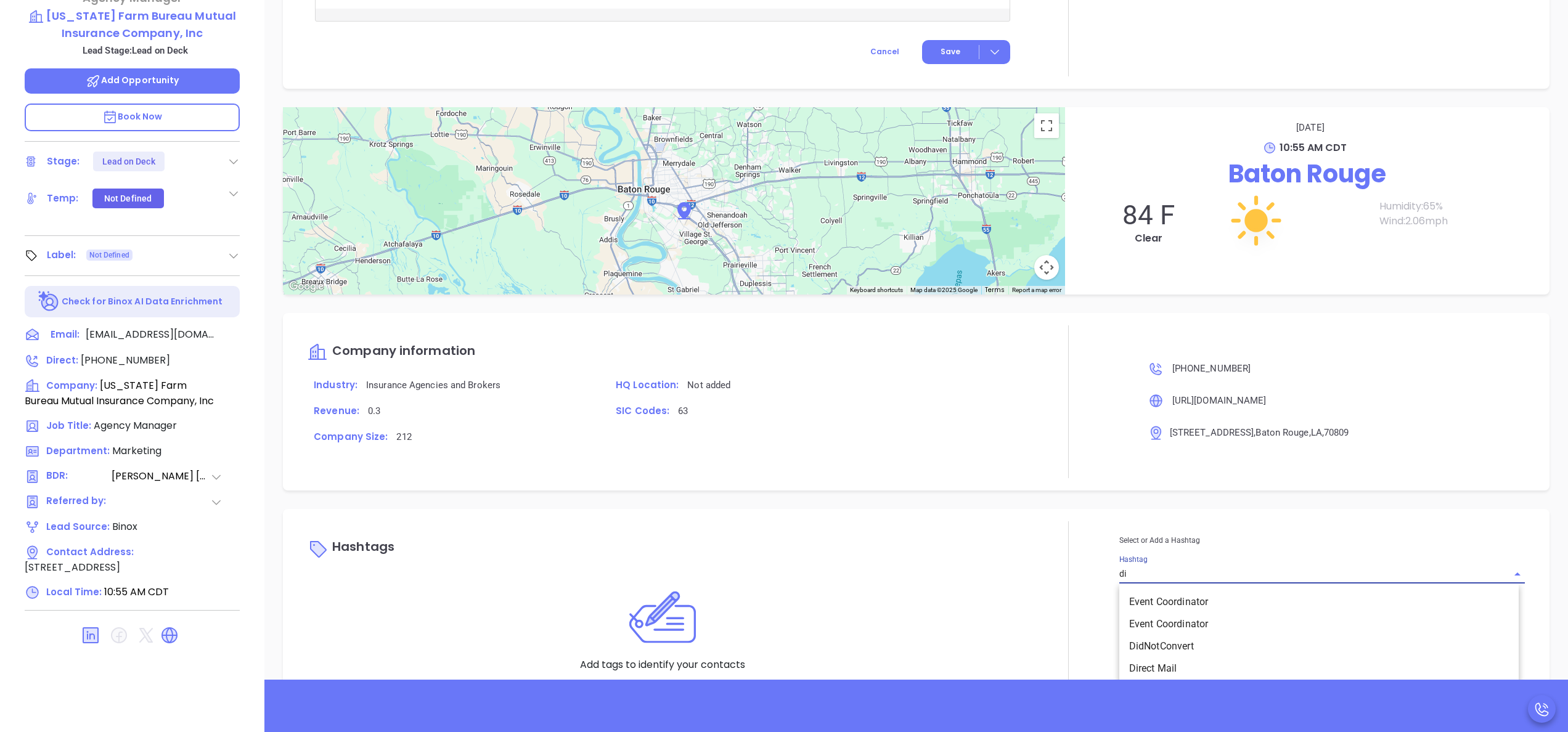
type input "dis"
click at [1195, 608] on li "Discarded Contact" at bounding box center [1319, 601] width 399 height 22
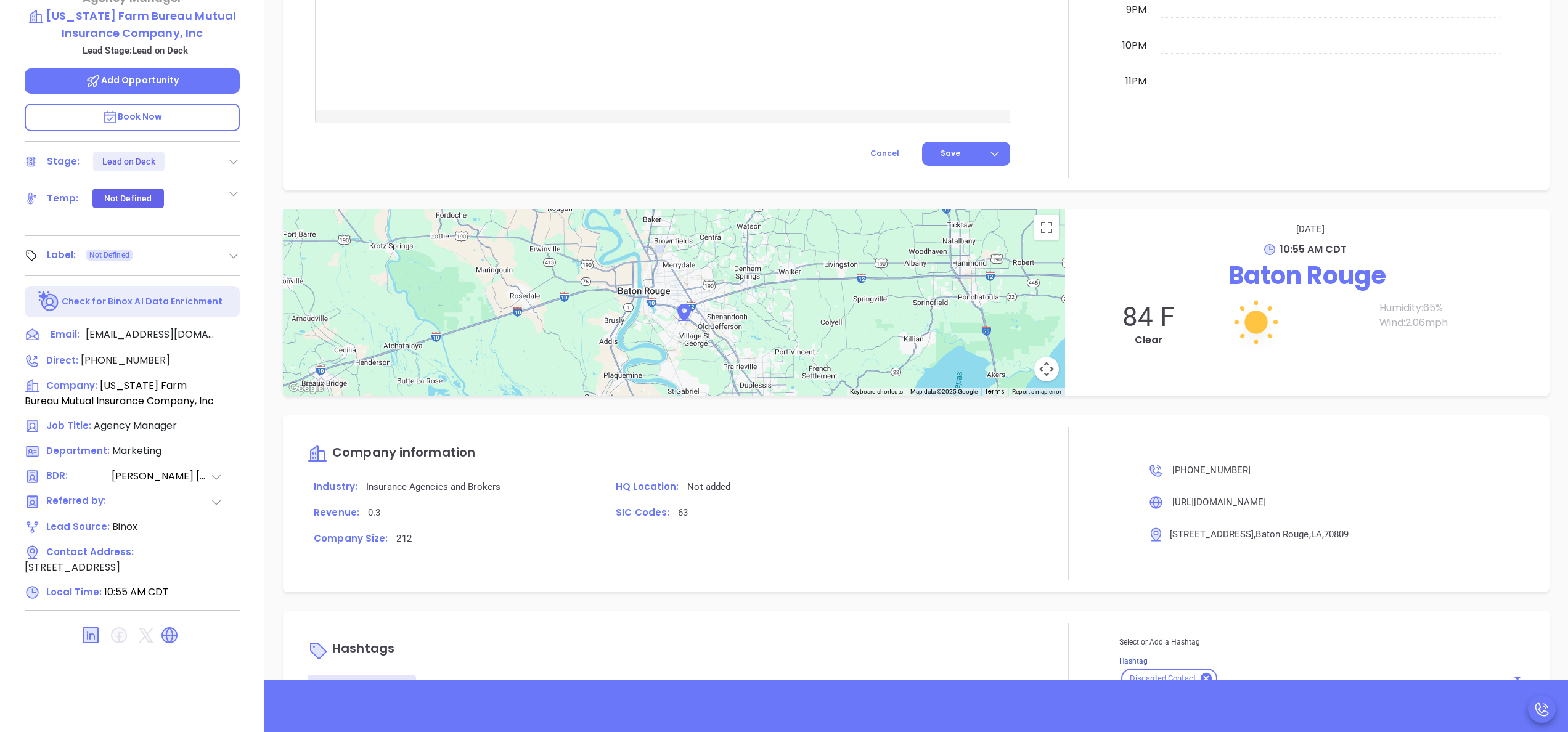
scroll to position [977, 0]
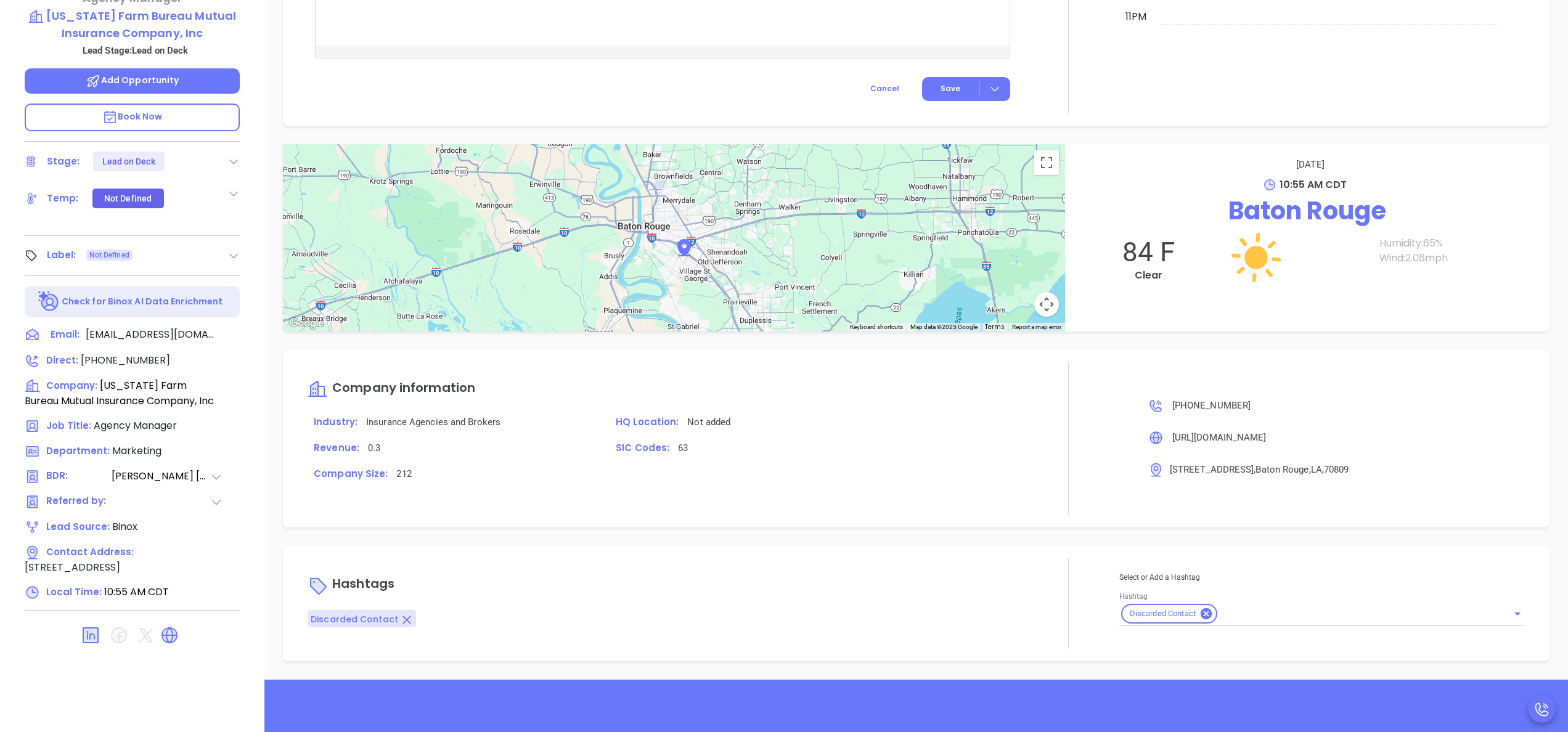
click at [1047, 489] on div at bounding box center [1068, 439] width 102 height 153
click at [1201, 615] on icon at bounding box center [1205, 613] width 11 height 11
click at [1196, 615] on input "Hashtag" at bounding box center [1305, 610] width 371 height 17
type input "d"
type input "ex"
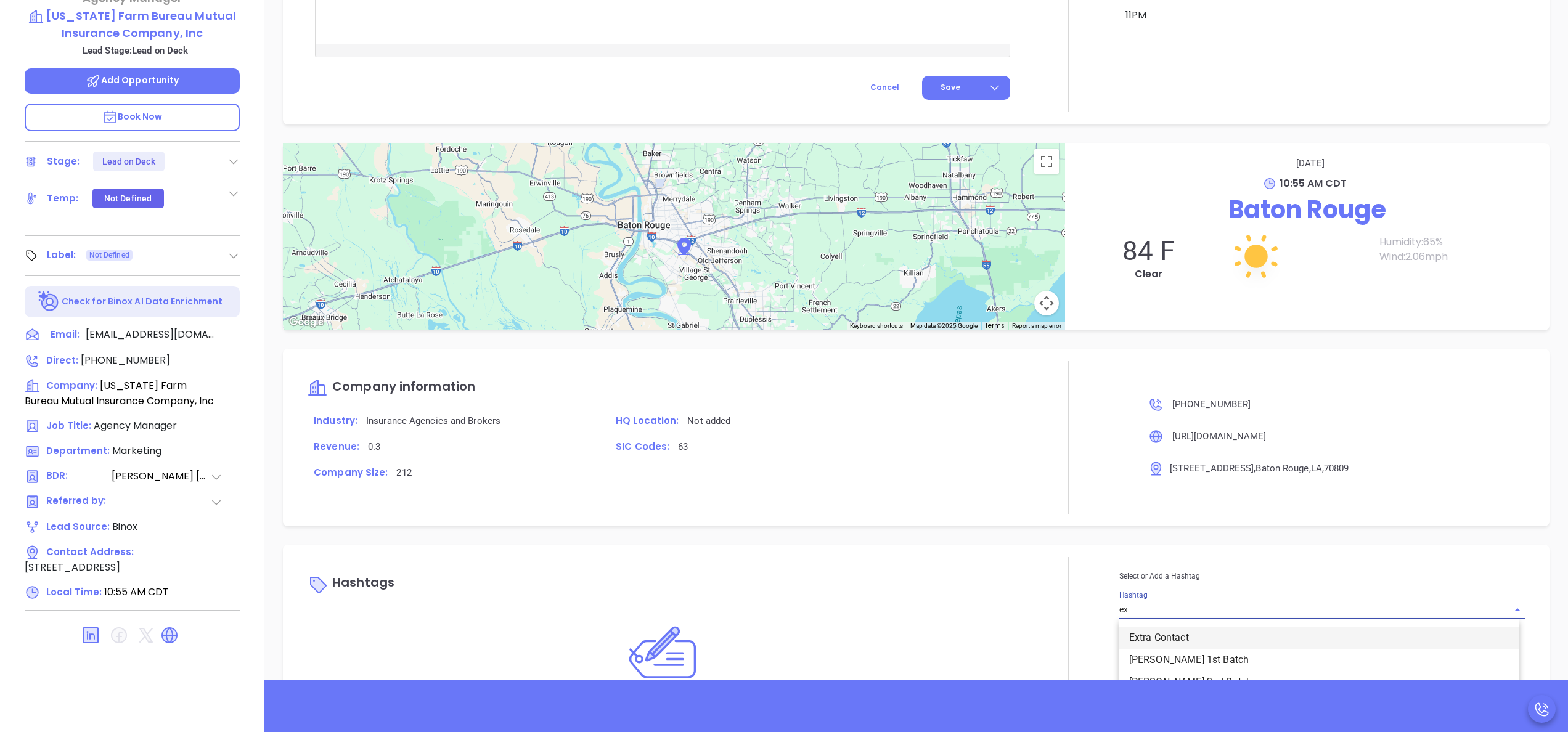
click at [1157, 639] on li "Extra Contact" at bounding box center [1319, 637] width 399 height 22
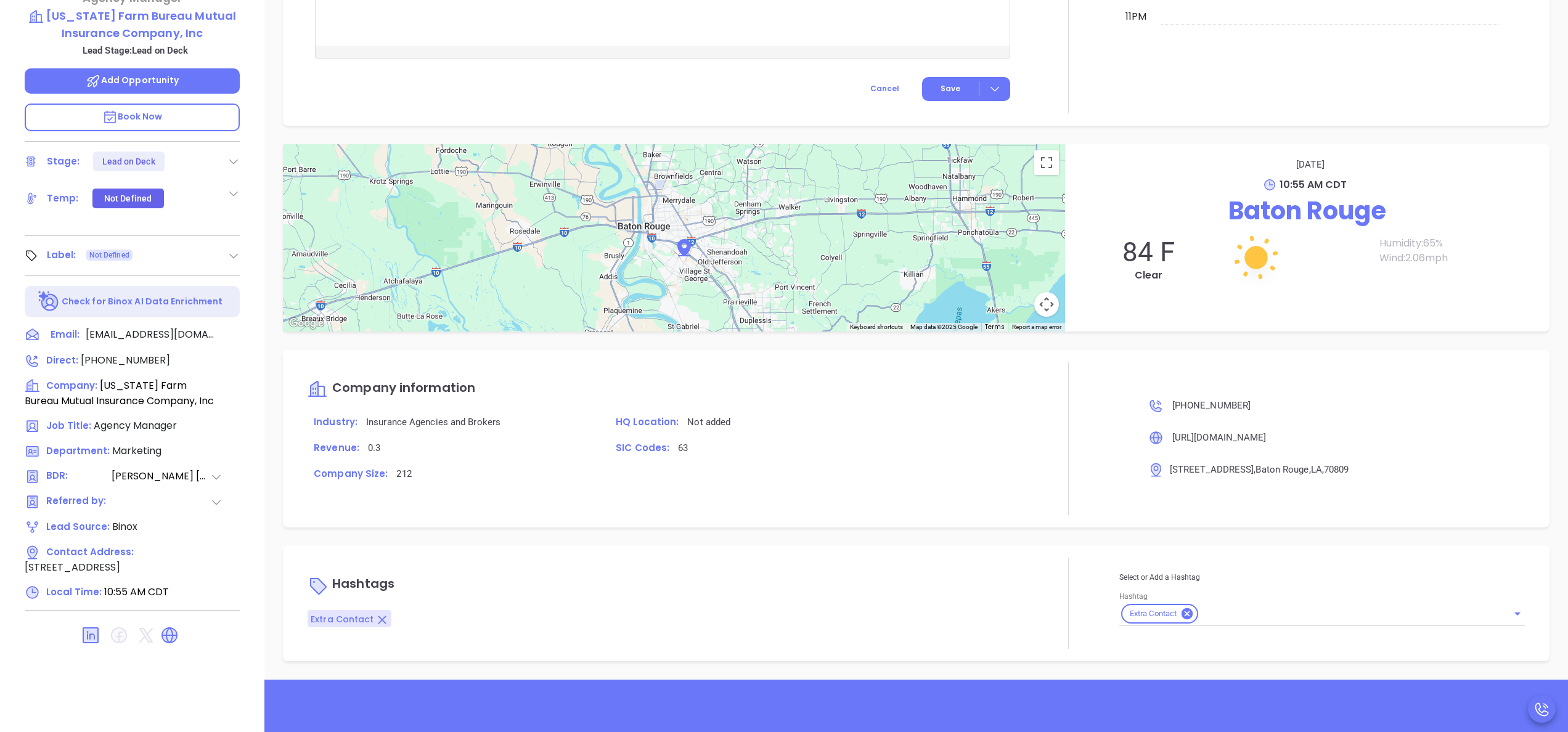
click at [1029, 507] on div at bounding box center [1068, 439] width 102 height 153
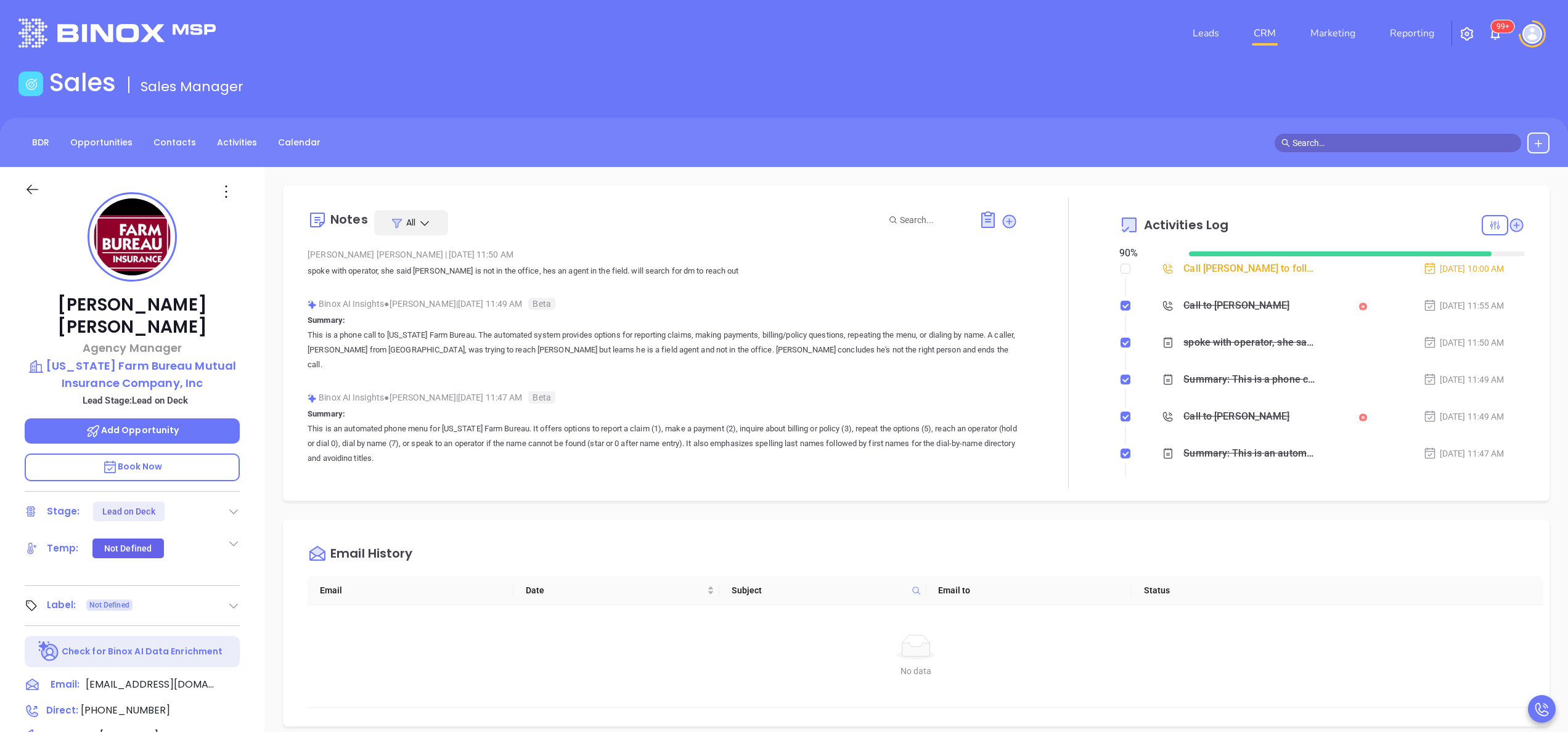
scroll to position [0, 0]
click at [1208, 268] on div "Call Jeremy Ortego to follow up" at bounding box center [1249, 270] width 131 height 18
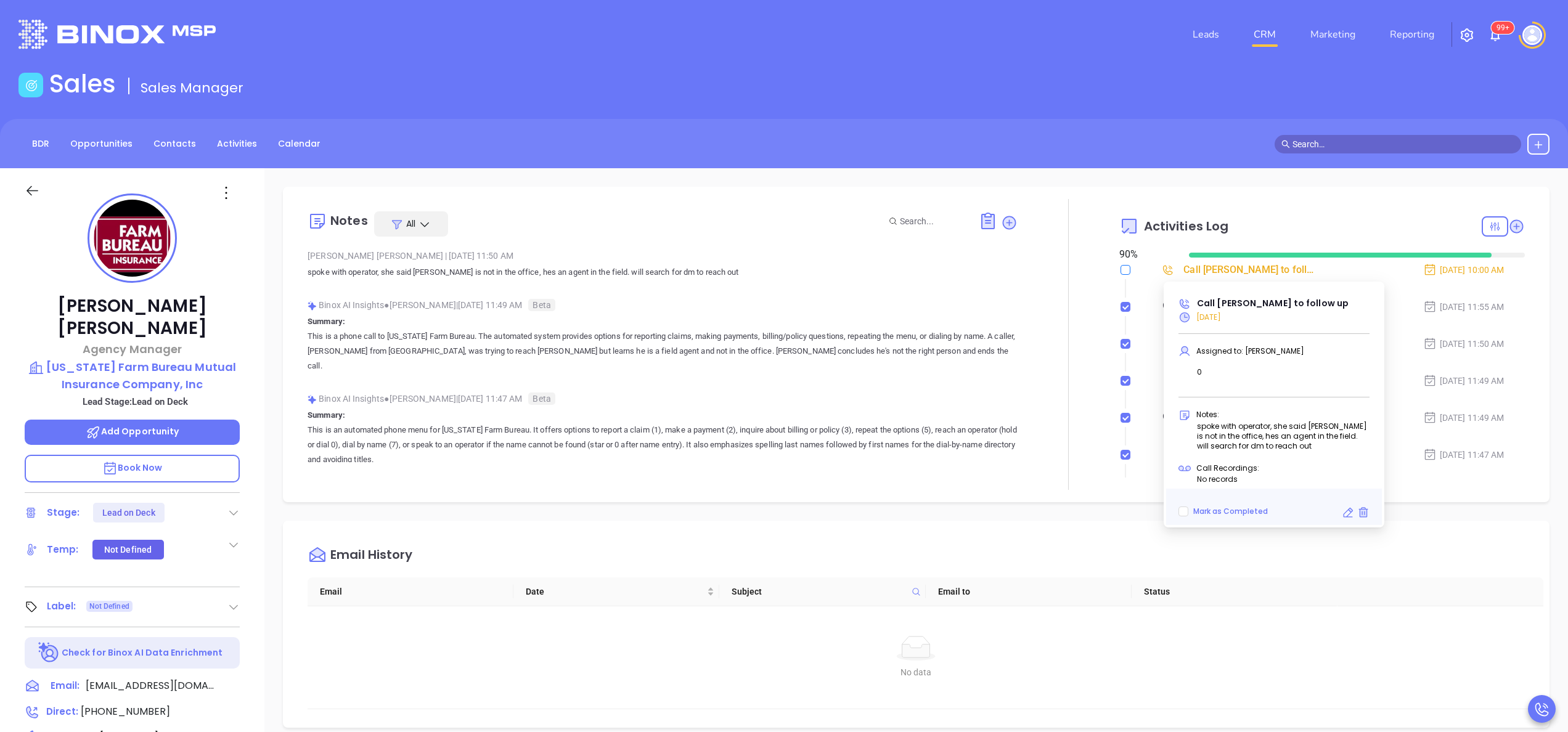
click at [1120, 269] on input "checkbox" at bounding box center [1125, 270] width 10 height 10
checkbox input "true"
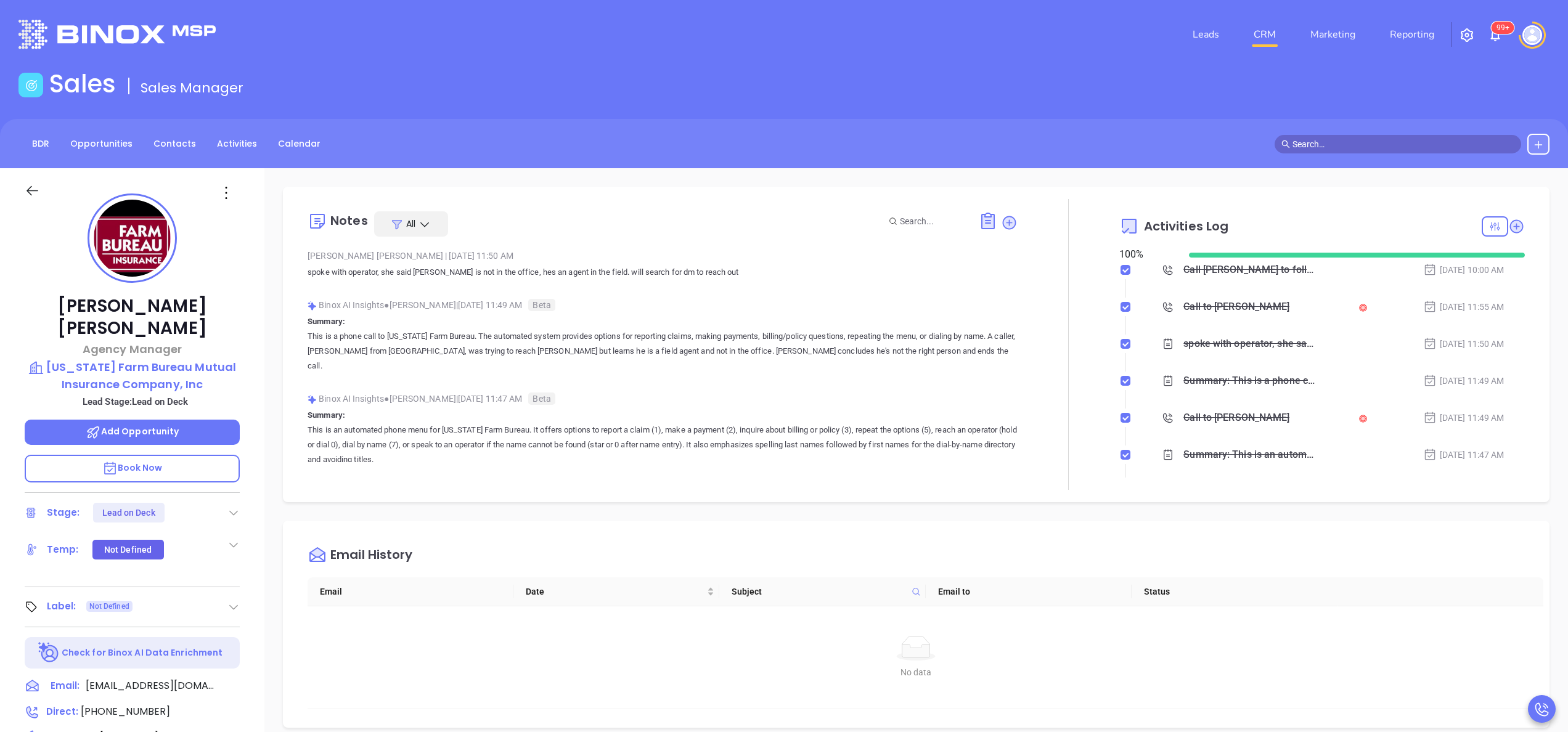
click at [1054, 269] on div at bounding box center [1068, 344] width 102 height 291
click at [229, 506] on div at bounding box center [233, 512] width 13 height 15
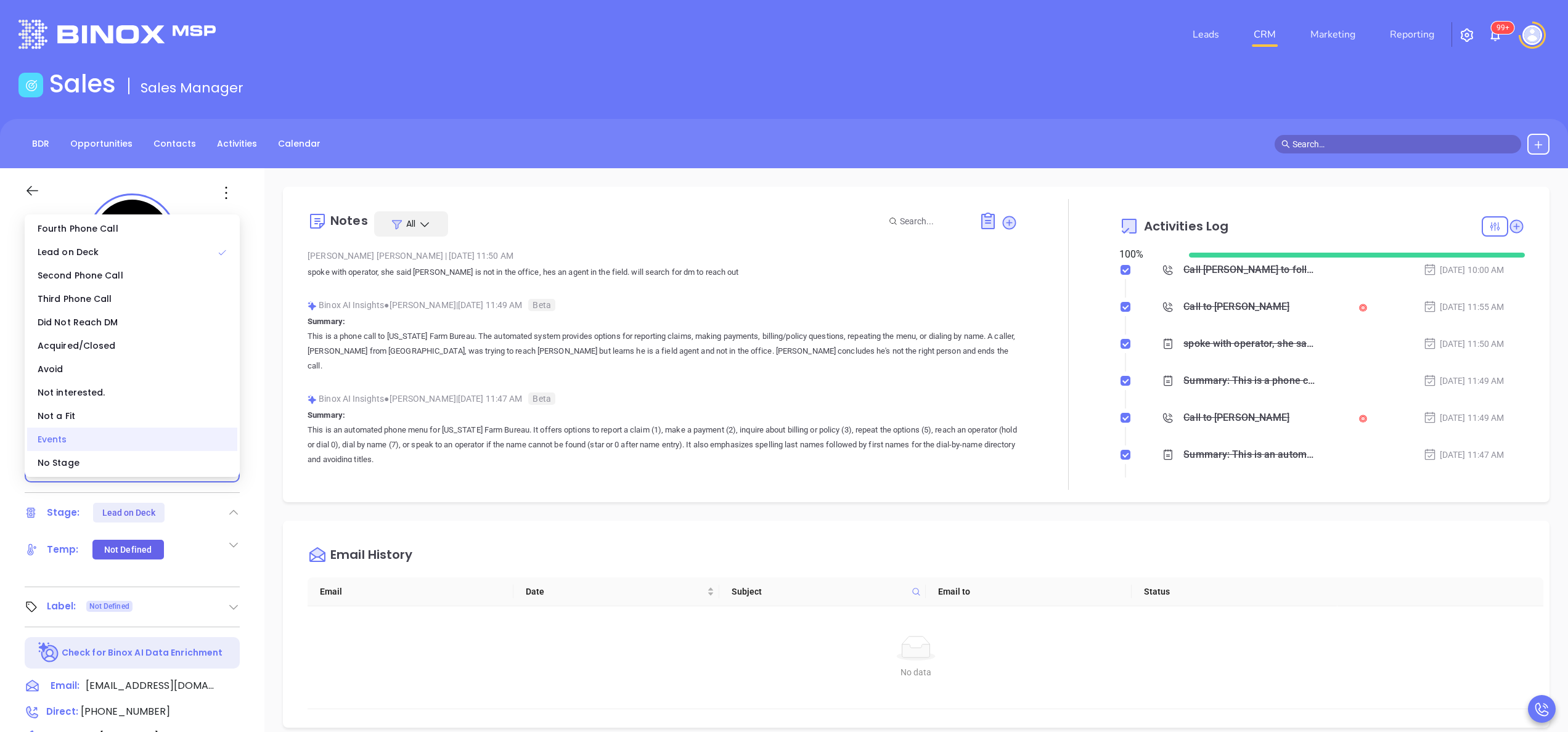
click at [164, 448] on div "Events" at bounding box center [131, 439] width 210 height 23
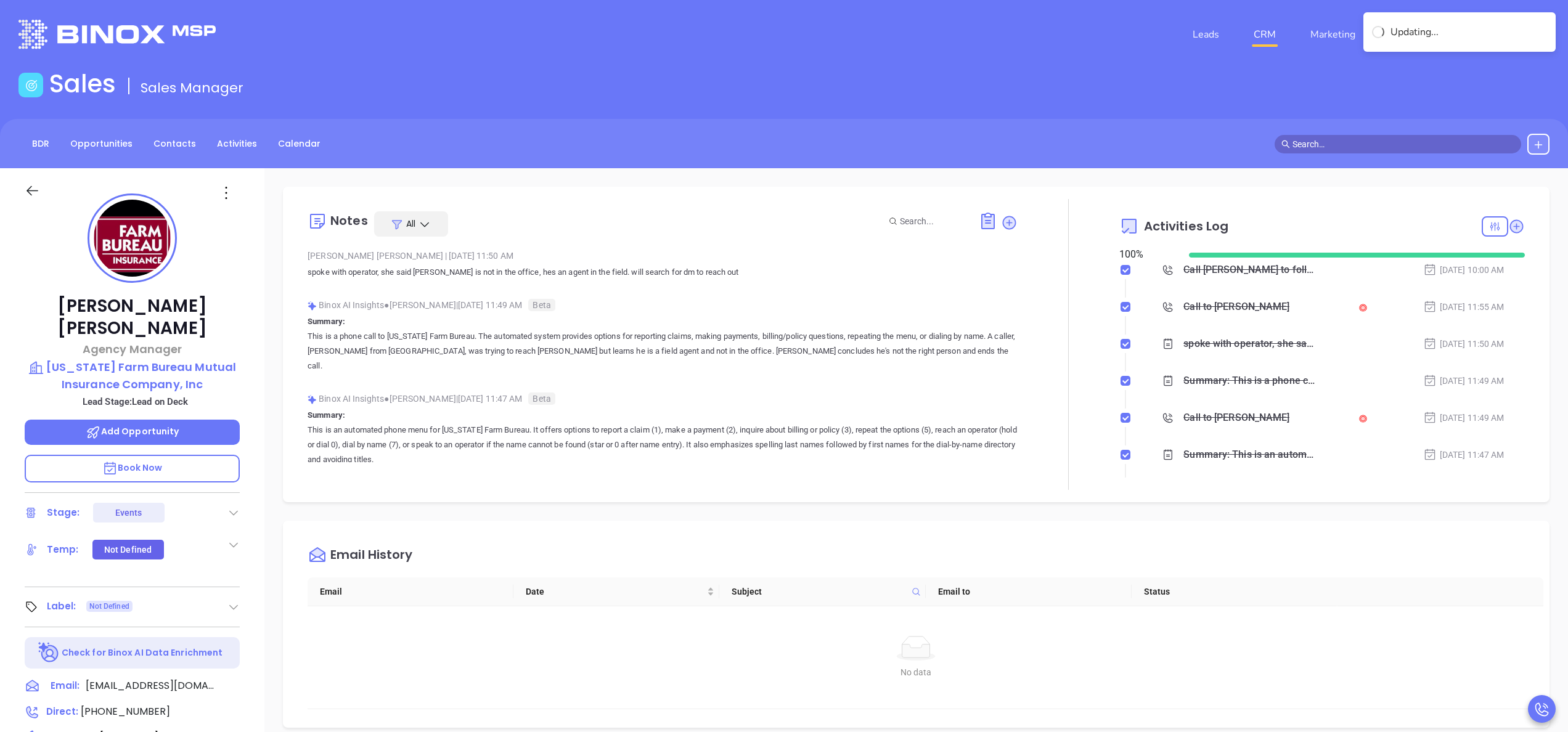
click at [233, 507] on icon at bounding box center [233, 512] width 13 height 13
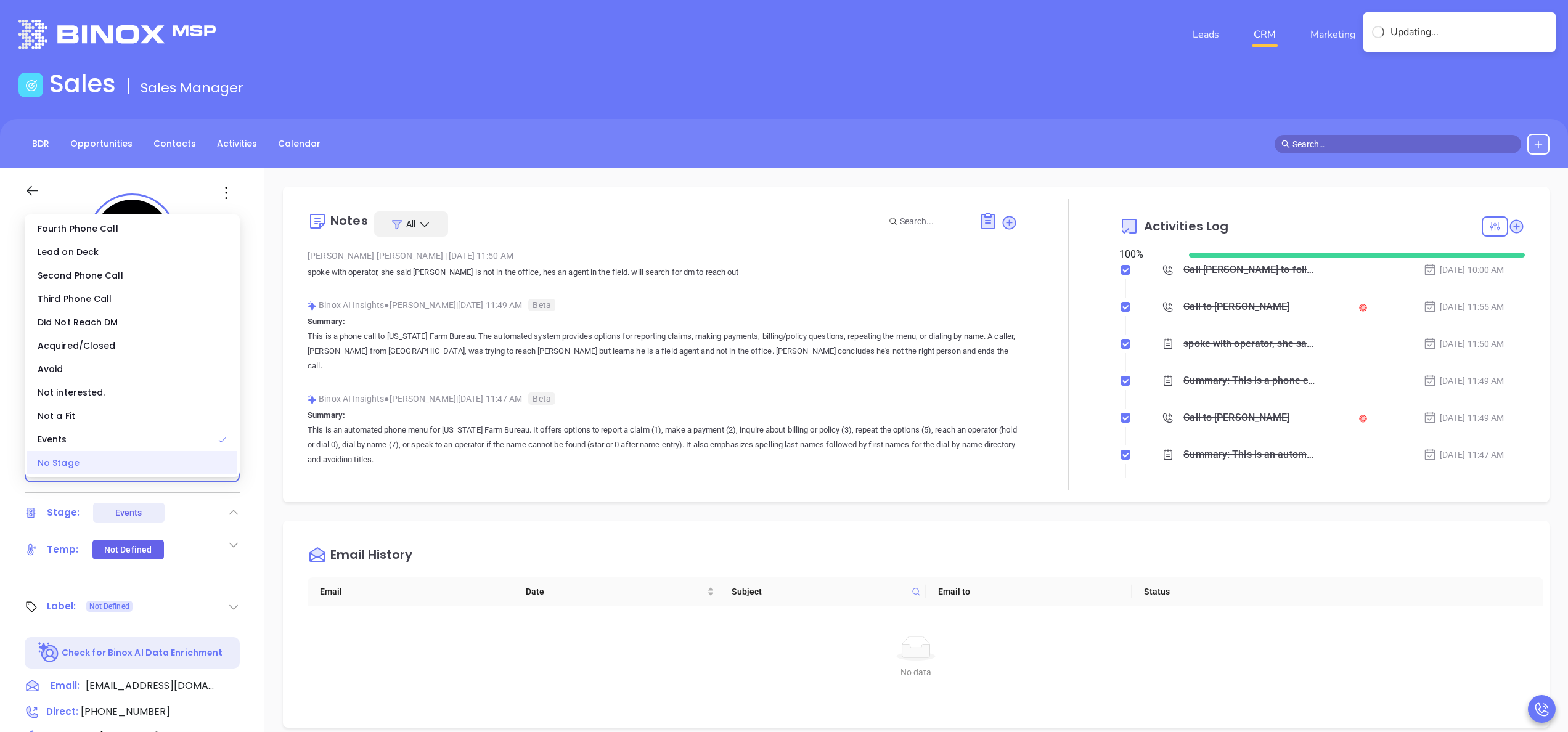
click at [160, 466] on div "No Stage" at bounding box center [131, 463] width 210 height 23
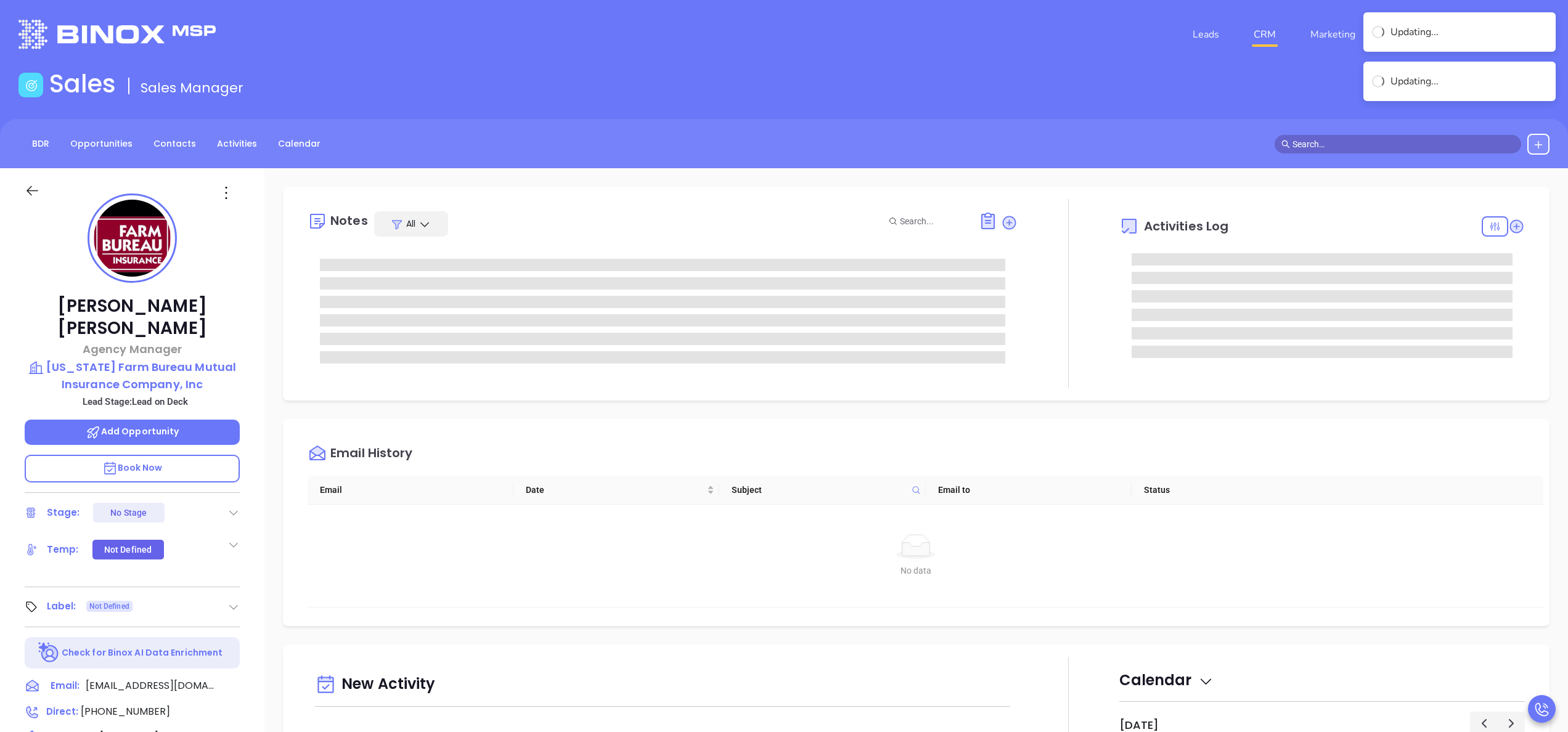
click at [1051, 341] on div at bounding box center [1068, 294] width 102 height 190
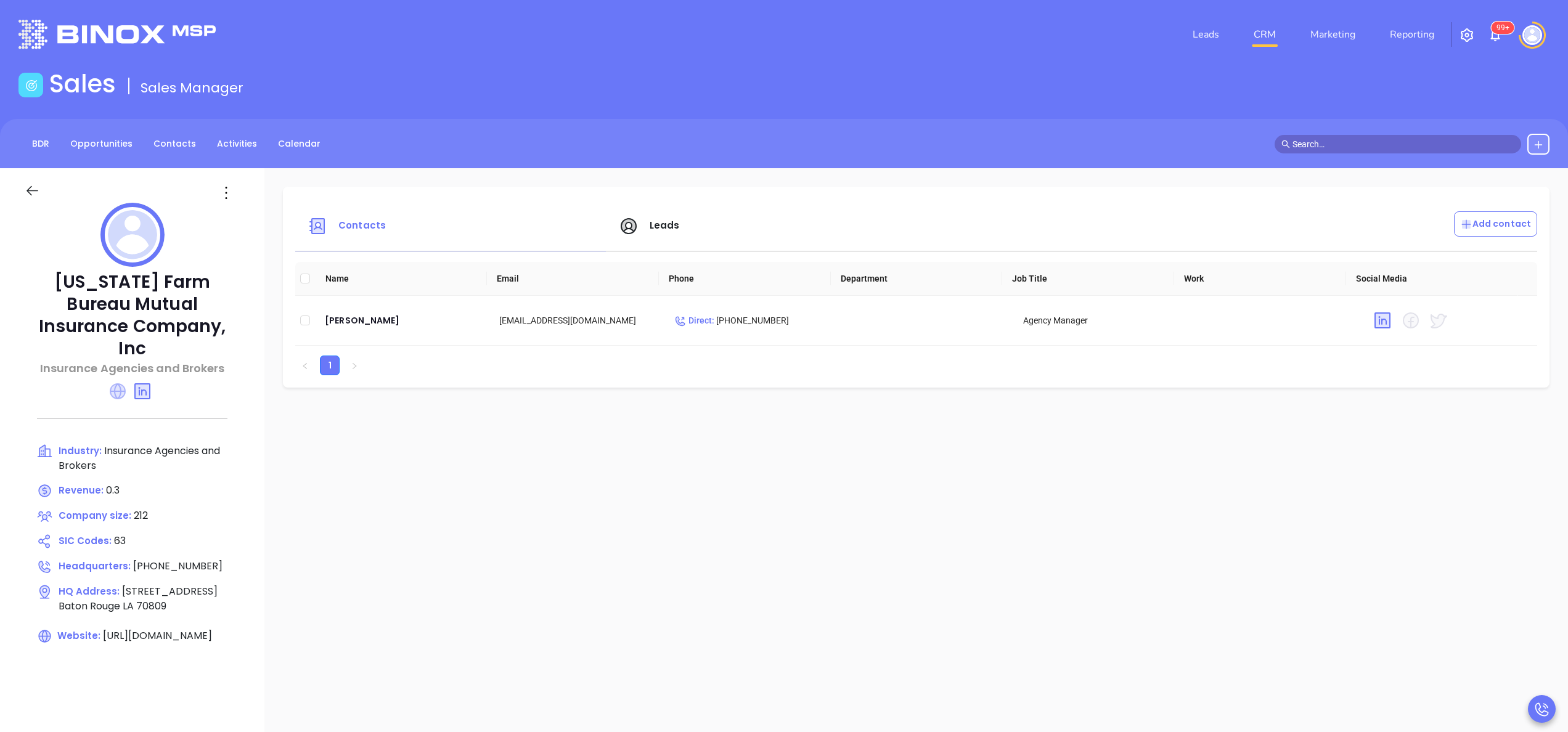
click at [120, 384] on icon at bounding box center [117, 392] width 16 height 16
click at [654, 232] on div "Leads" at bounding box center [767, 226] width 311 height 30
click at [653, 224] on span "Leads" at bounding box center [664, 224] width 30 height 13
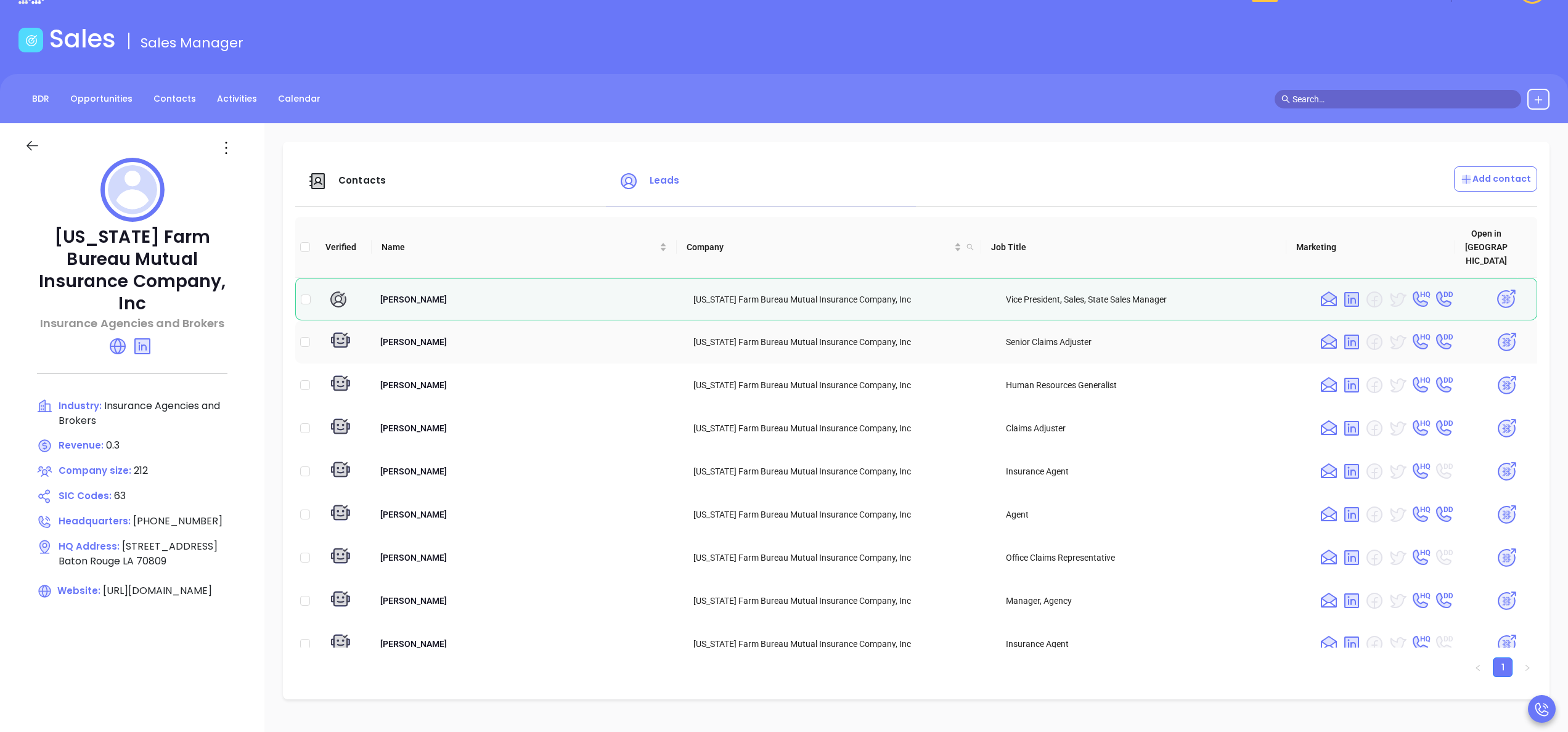
scroll to position [49, 0]
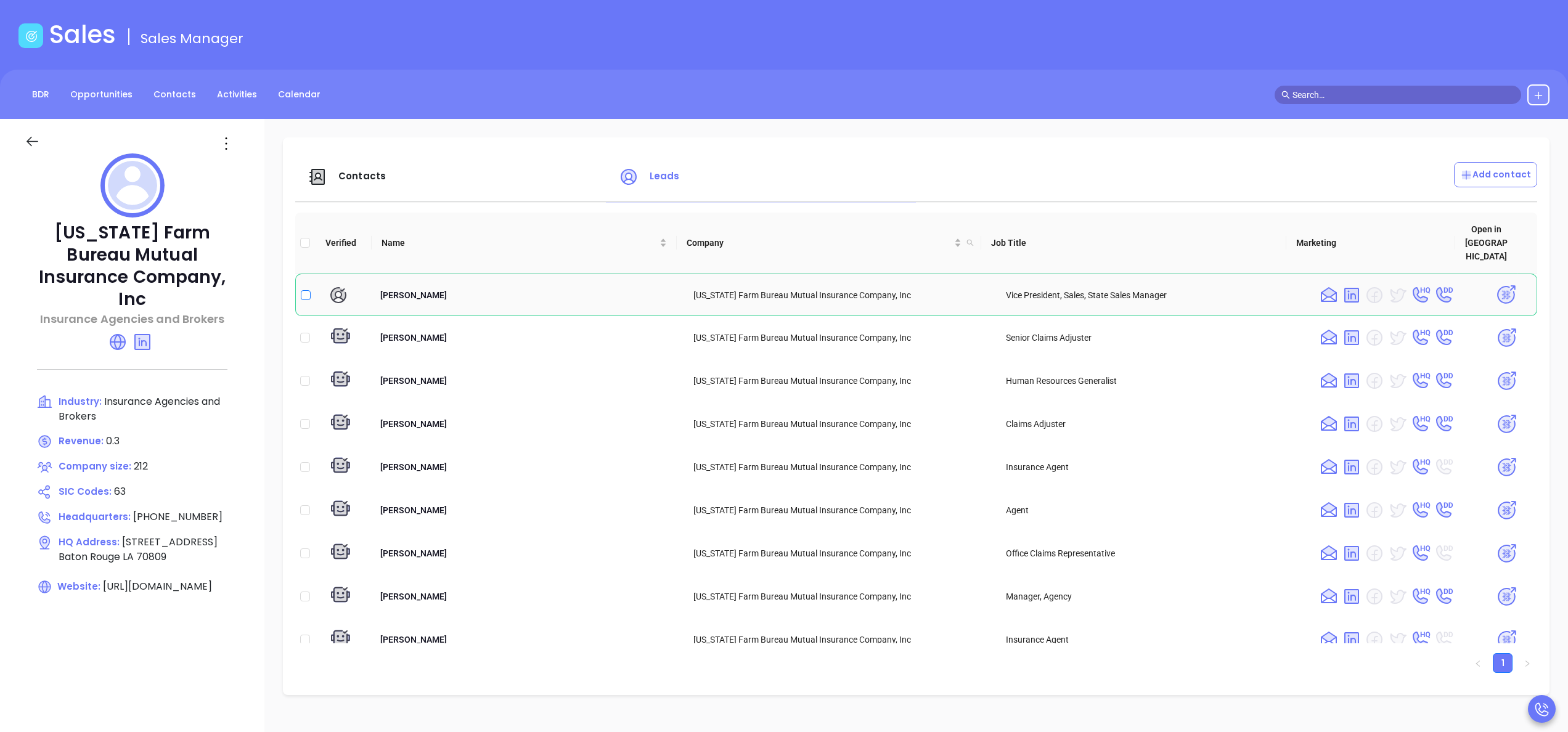
click at [308, 290] on input "checkbox" at bounding box center [305, 295] width 10 height 10
checkbox input "true"
click at [1495, 284] on img at bounding box center [1506, 295] width 21 height 21
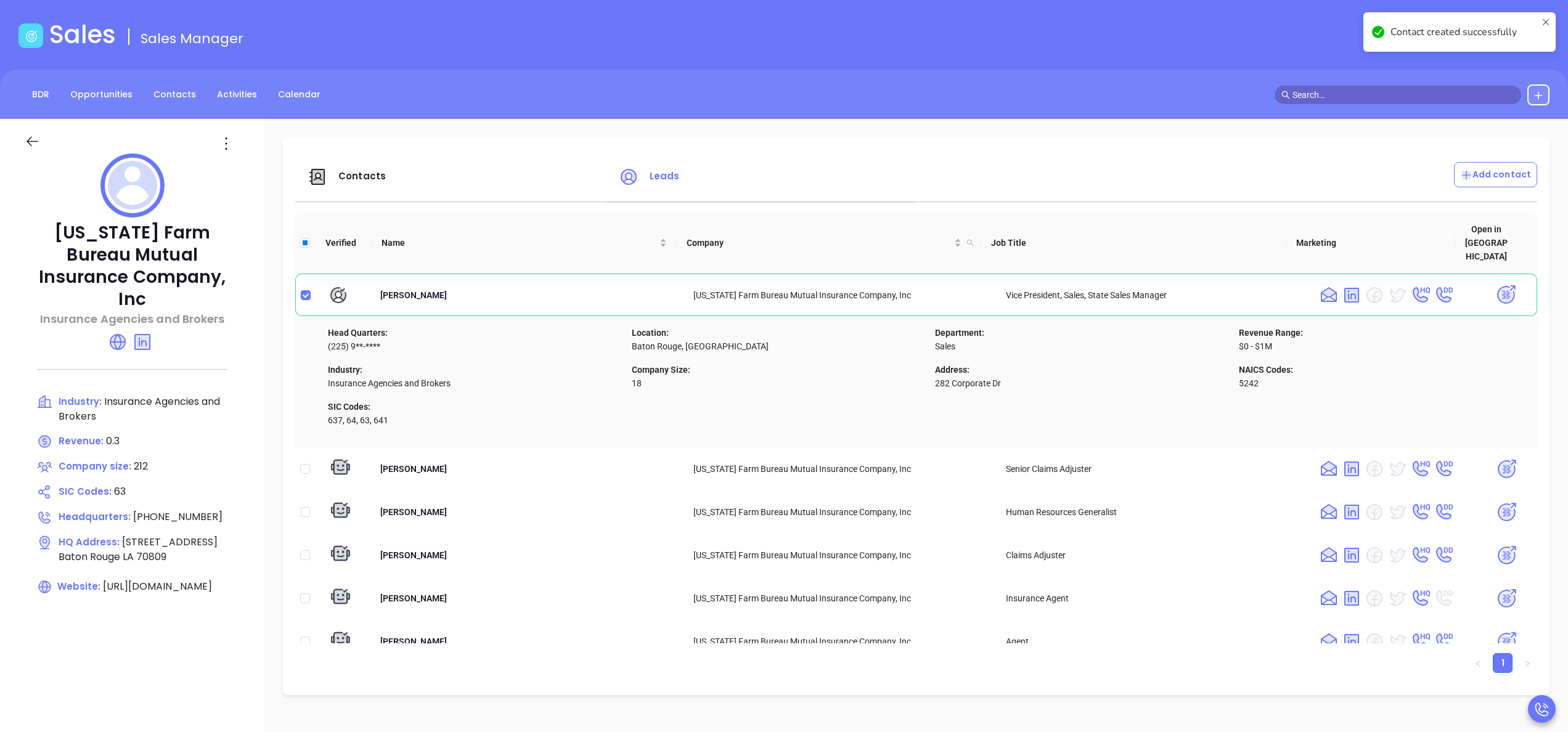
click at [363, 178] on span "Contacts" at bounding box center [362, 175] width 47 height 13
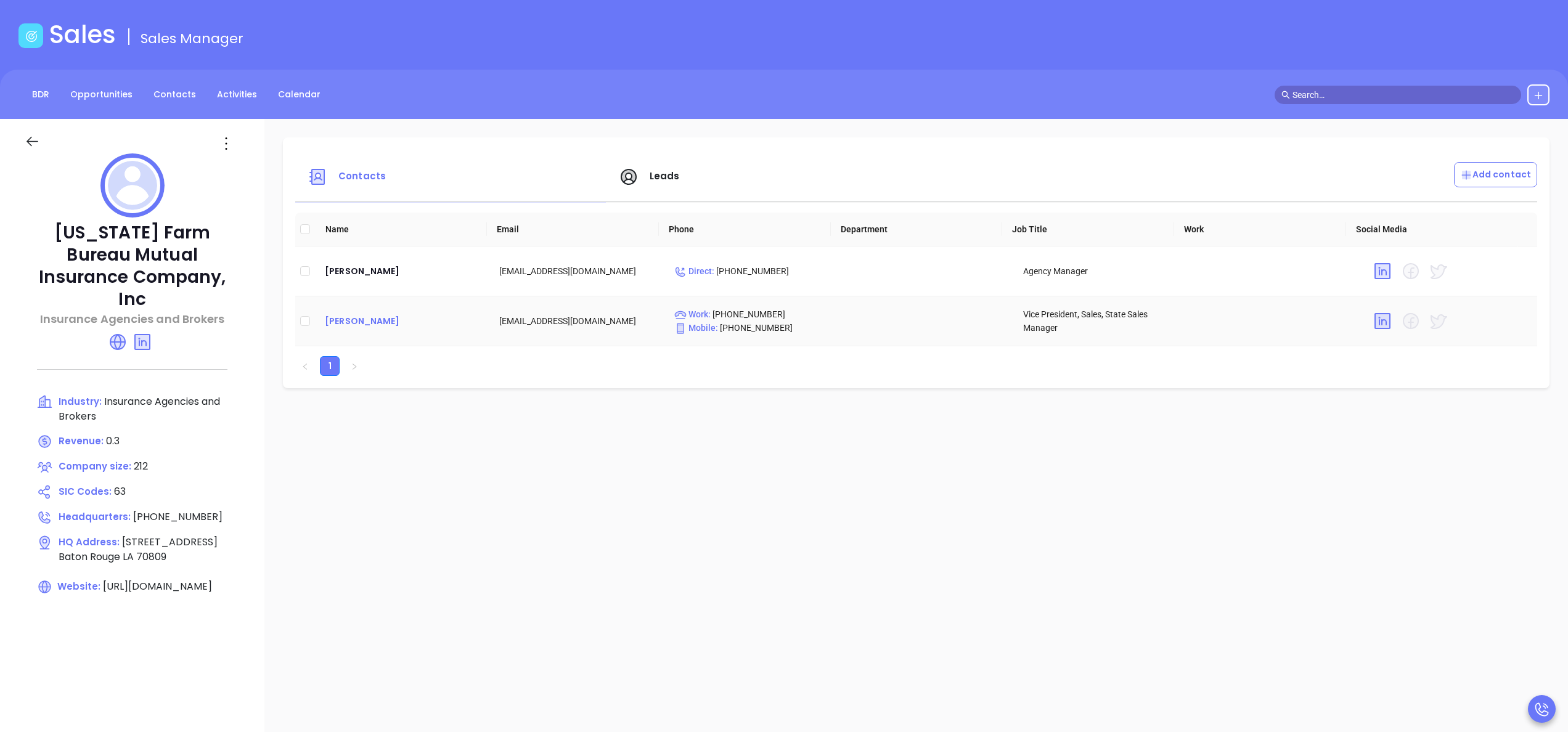
click at [346, 319] on div "[PERSON_NAME]" at bounding box center [402, 321] width 155 height 15
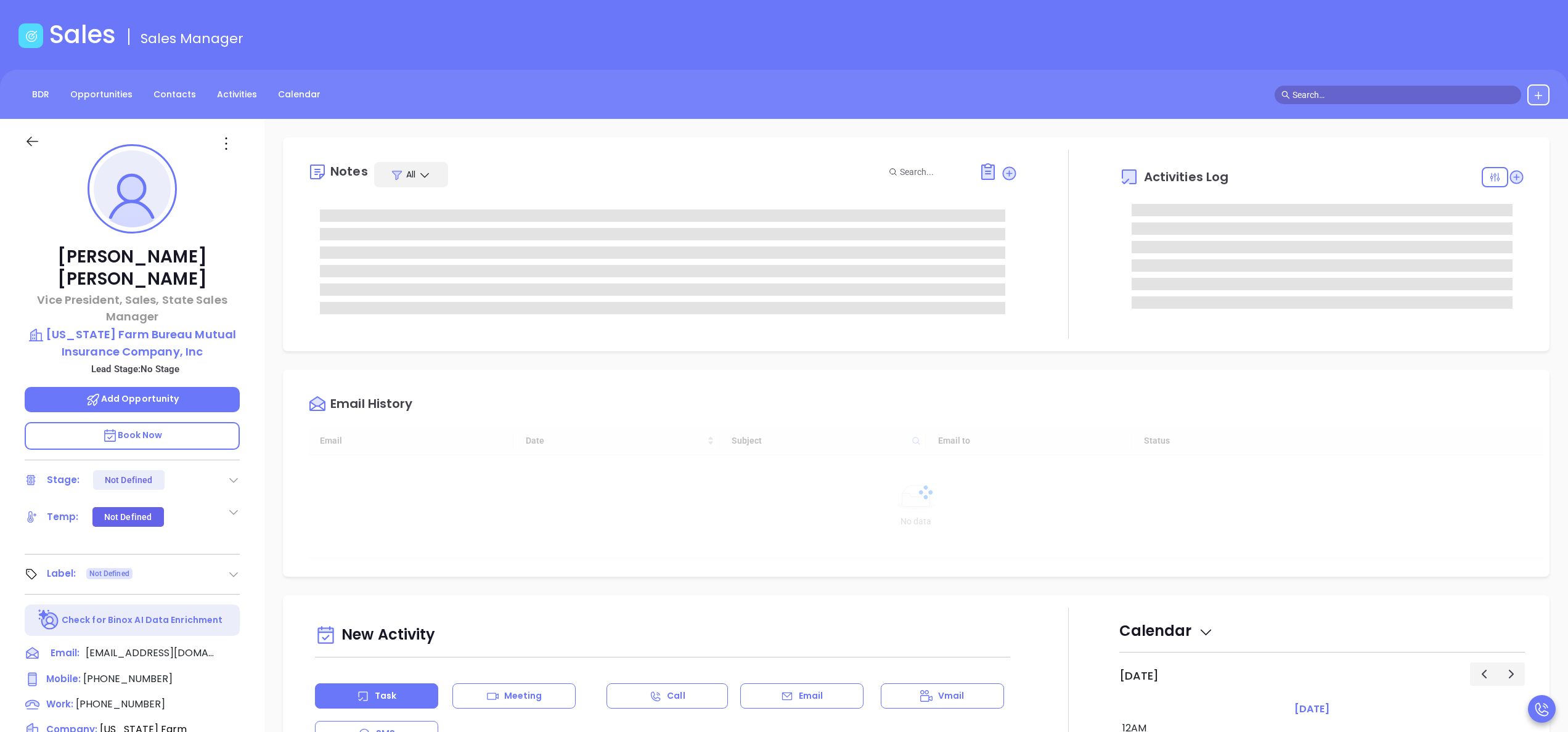
type input "[DATE]"
type input "[PERSON_NAME]"
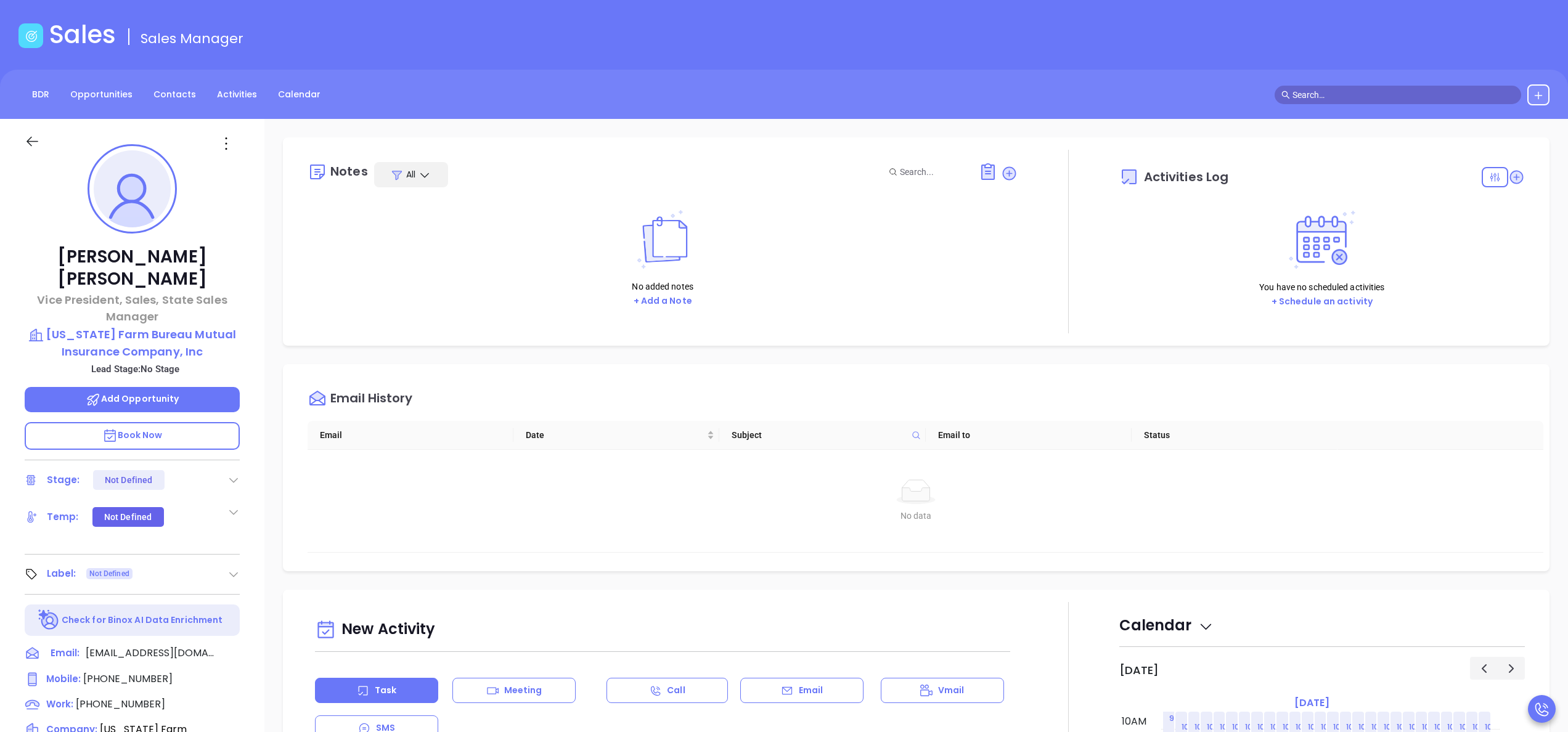
click at [1089, 305] on div at bounding box center [1068, 242] width 102 height 184
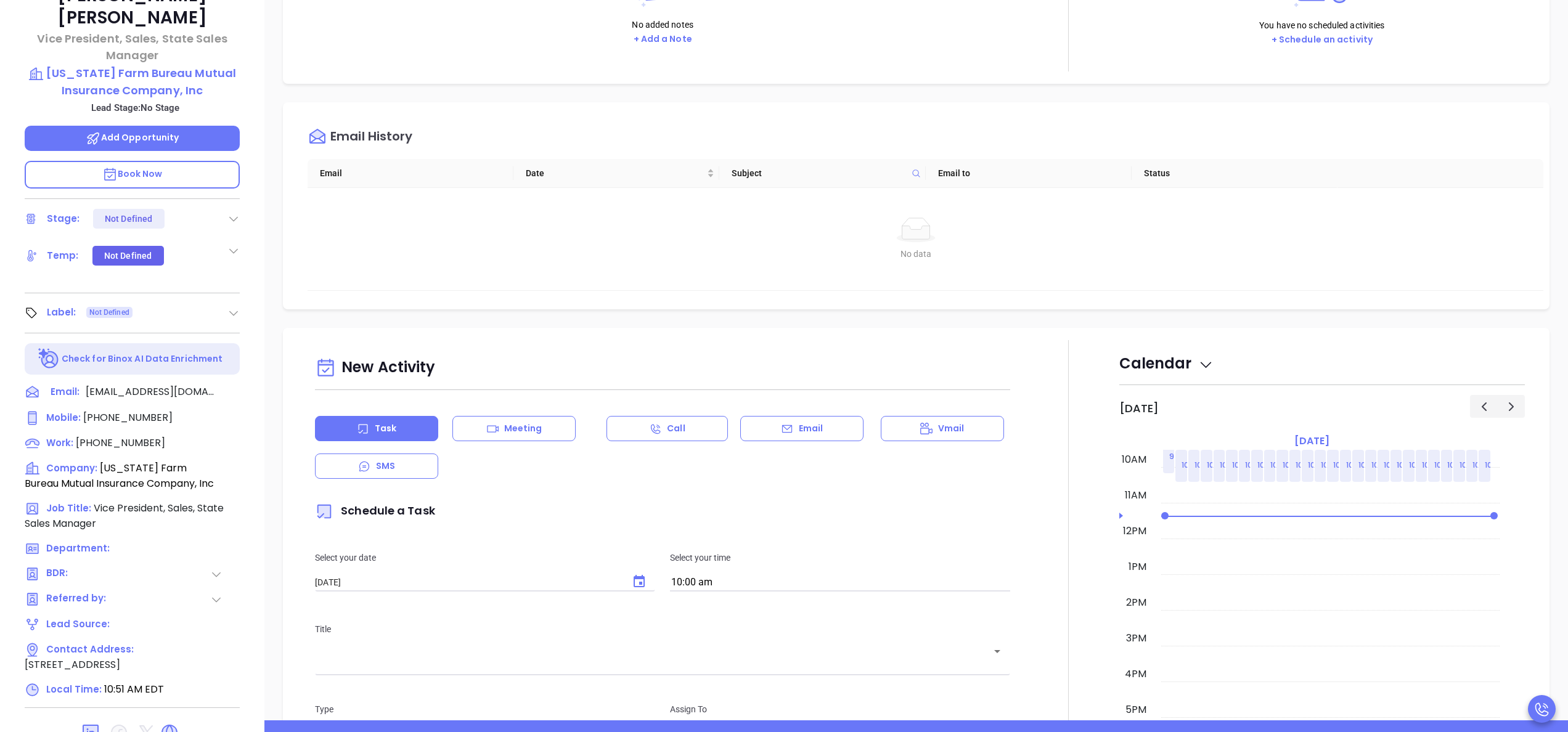
scroll to position [0, 0]
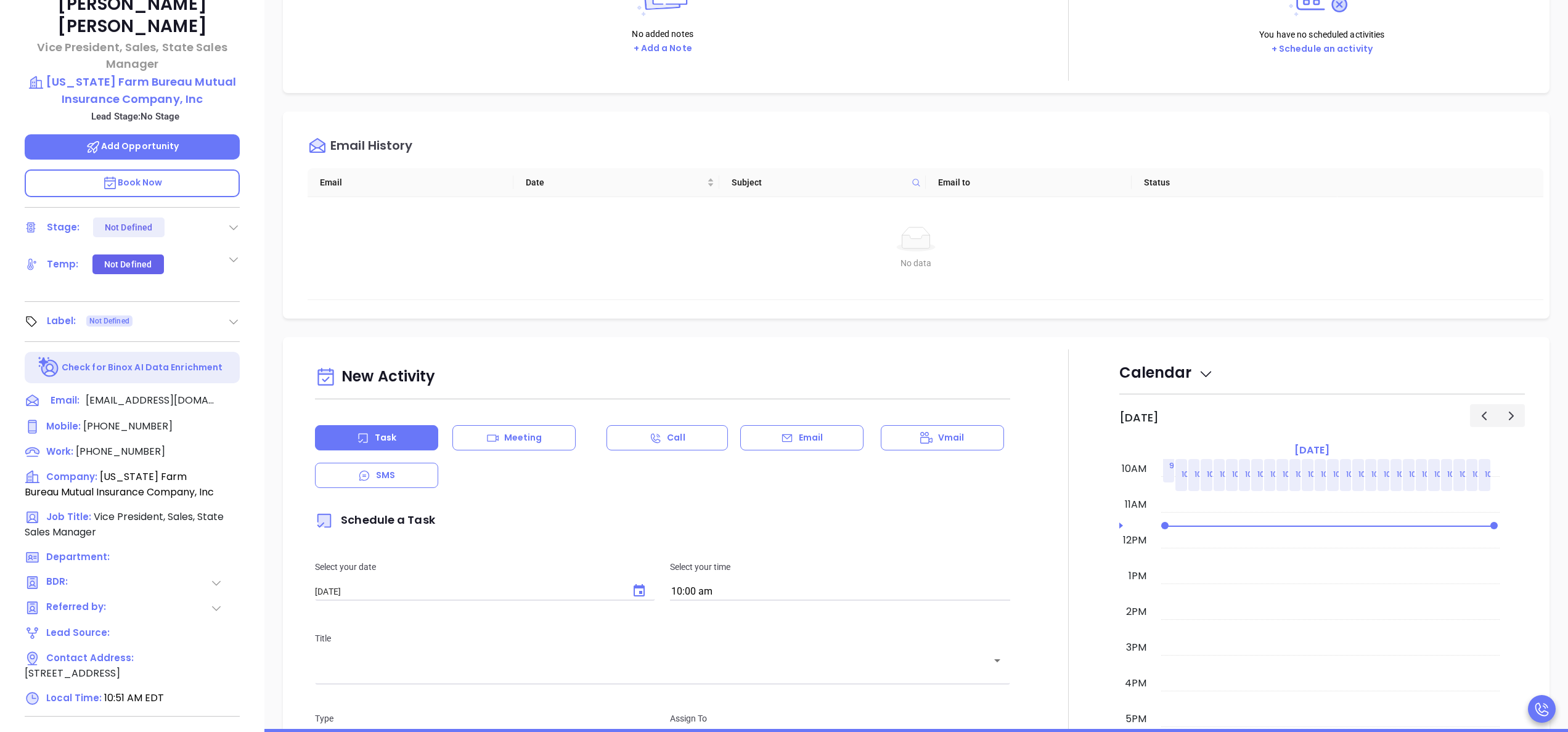
click at [1071, 383] on div at bounding box center [1068, 690] width 102 height 682
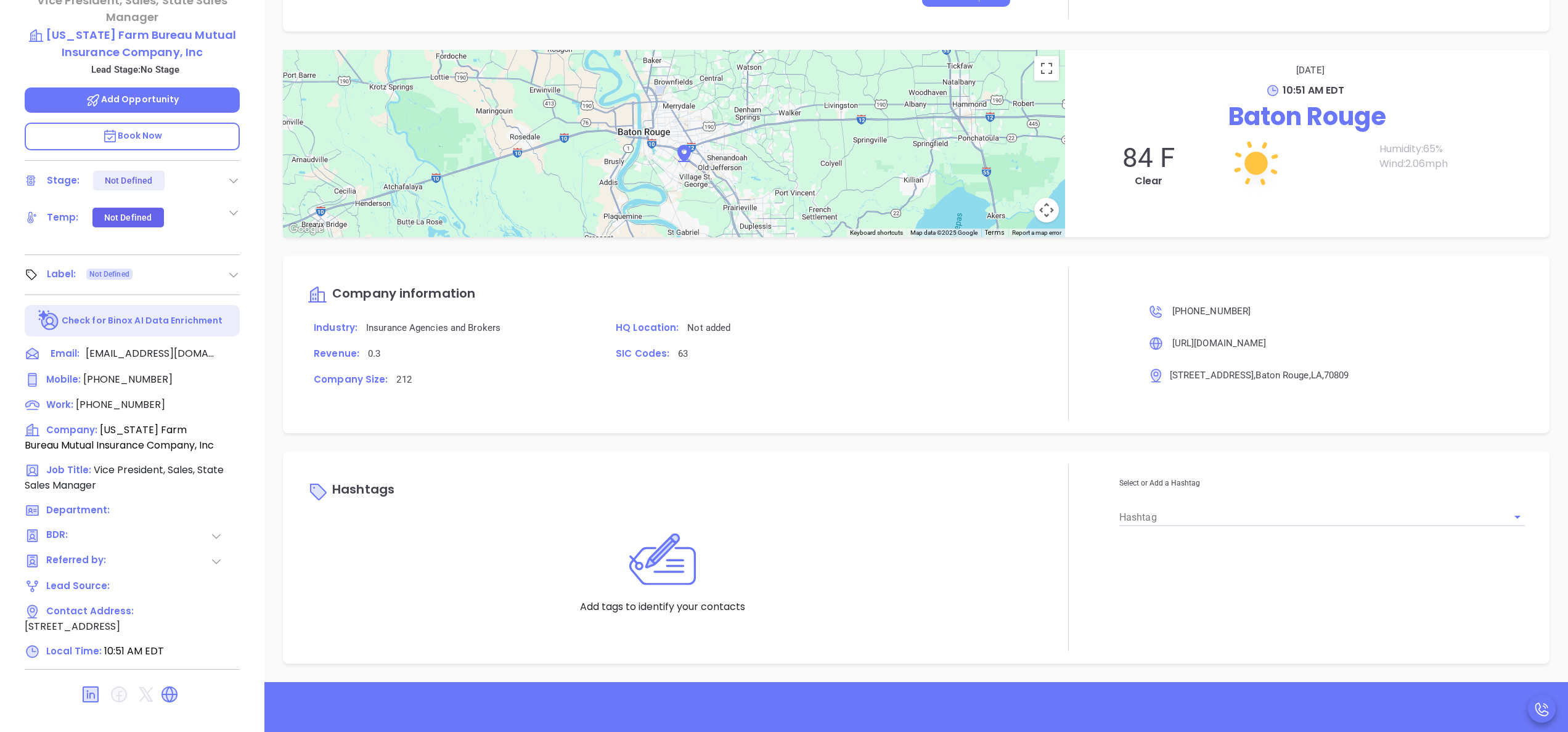
scroll to position [351, 0]
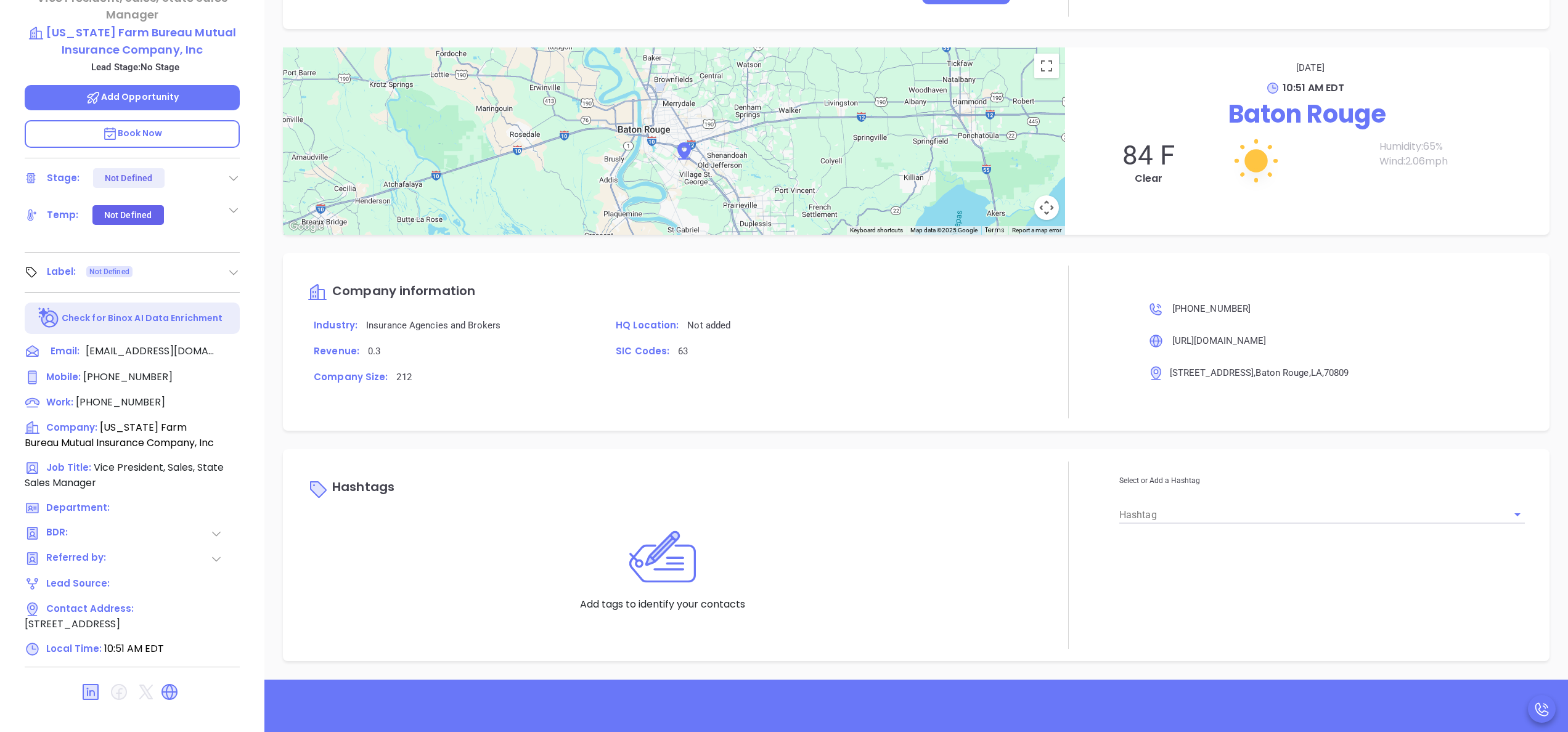
click at [1172, 502] on div "Hashtag" at bounding box center [1322, 510] width 406 height 28
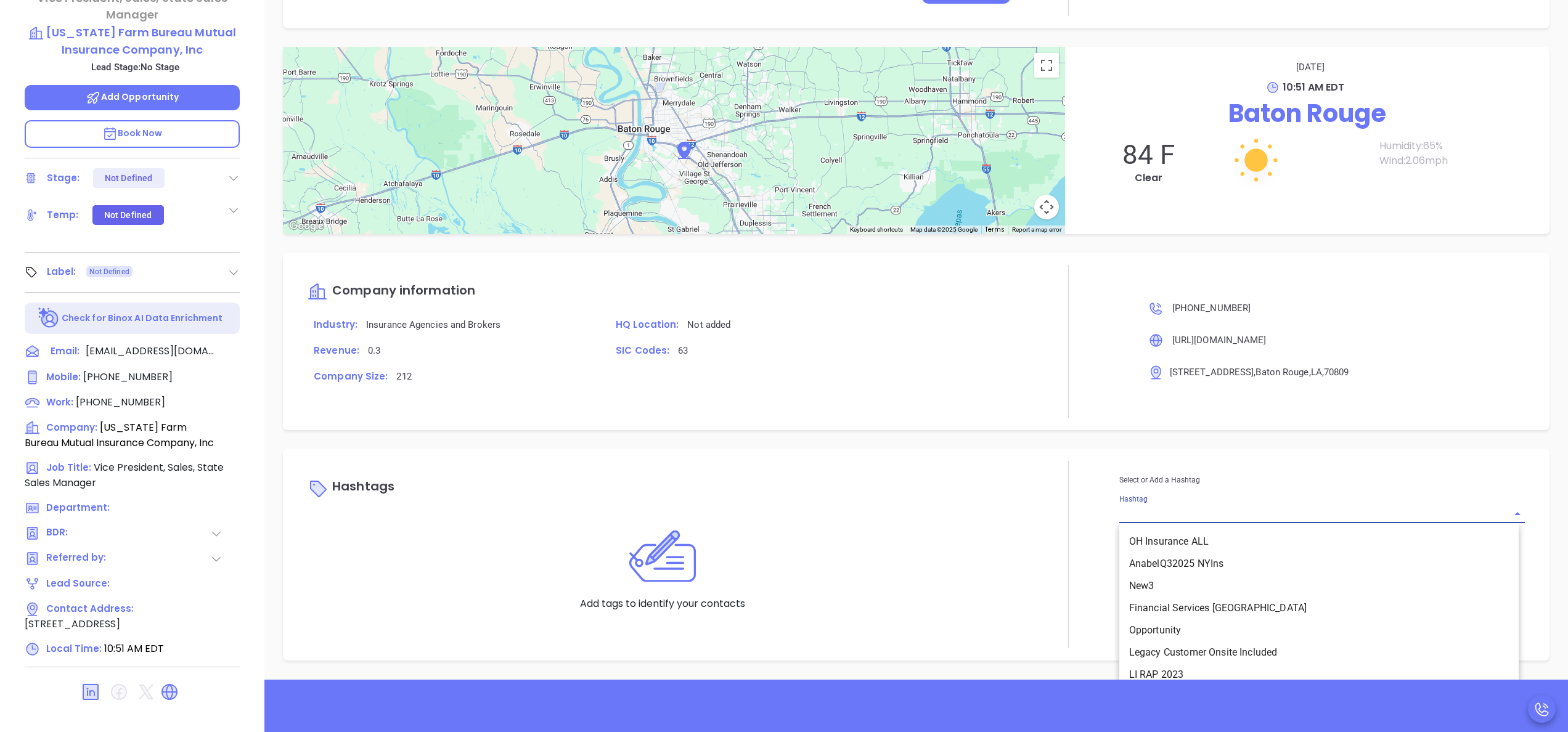
click at [1149, 512] on input "Hashtag" at bounding box center [1305, 513] width 371 height 17
type input "la in"
click at [1161, 543] on li "LA Insurance ALL" at bounding box center [1319, 542] width 399 height 22
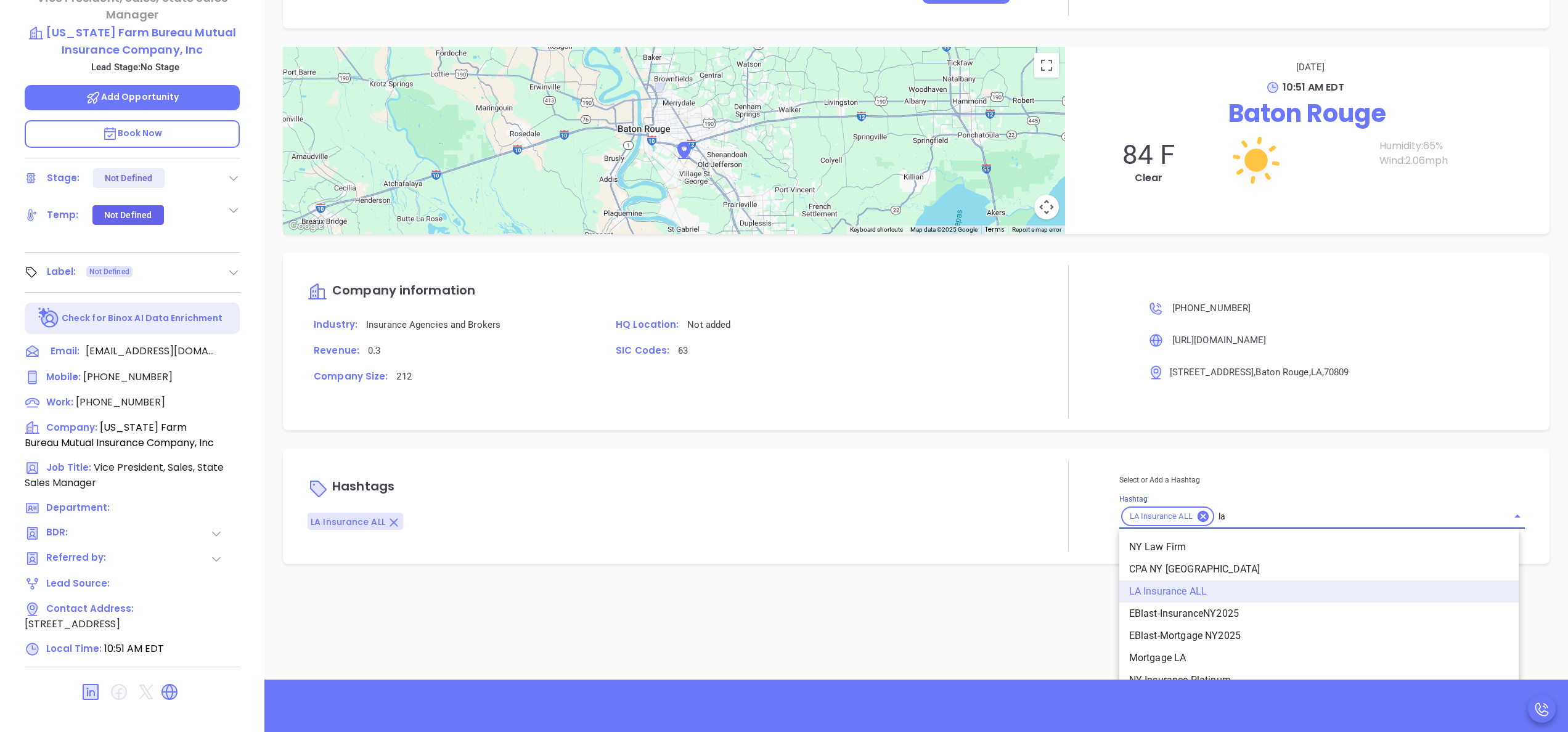
scroll to position [875, 0]
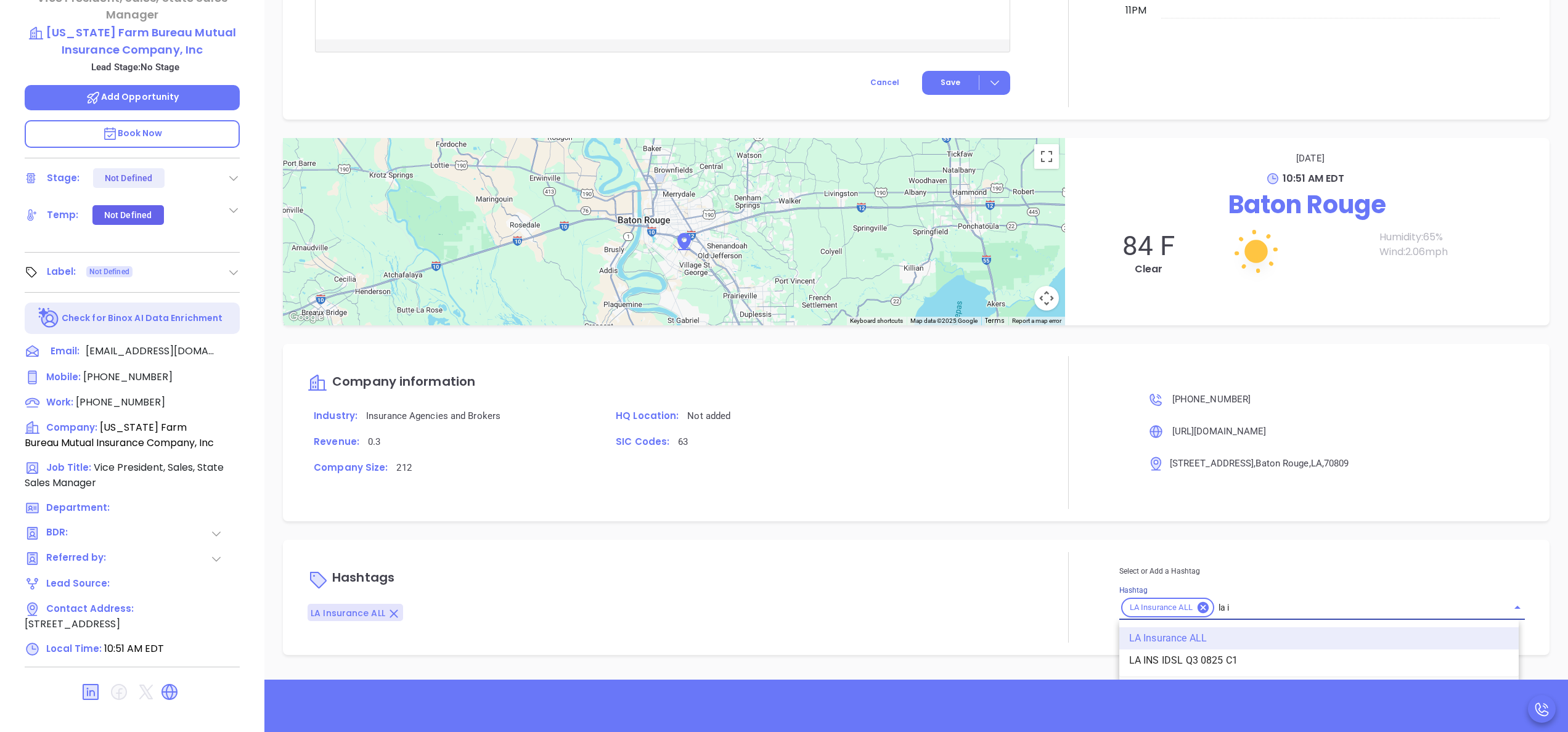
type input "la in"
click at [1199, 658] on li "LA INS IDSL Q3 0825 C1" at bounding box center [1319, 660] width 399 height 22
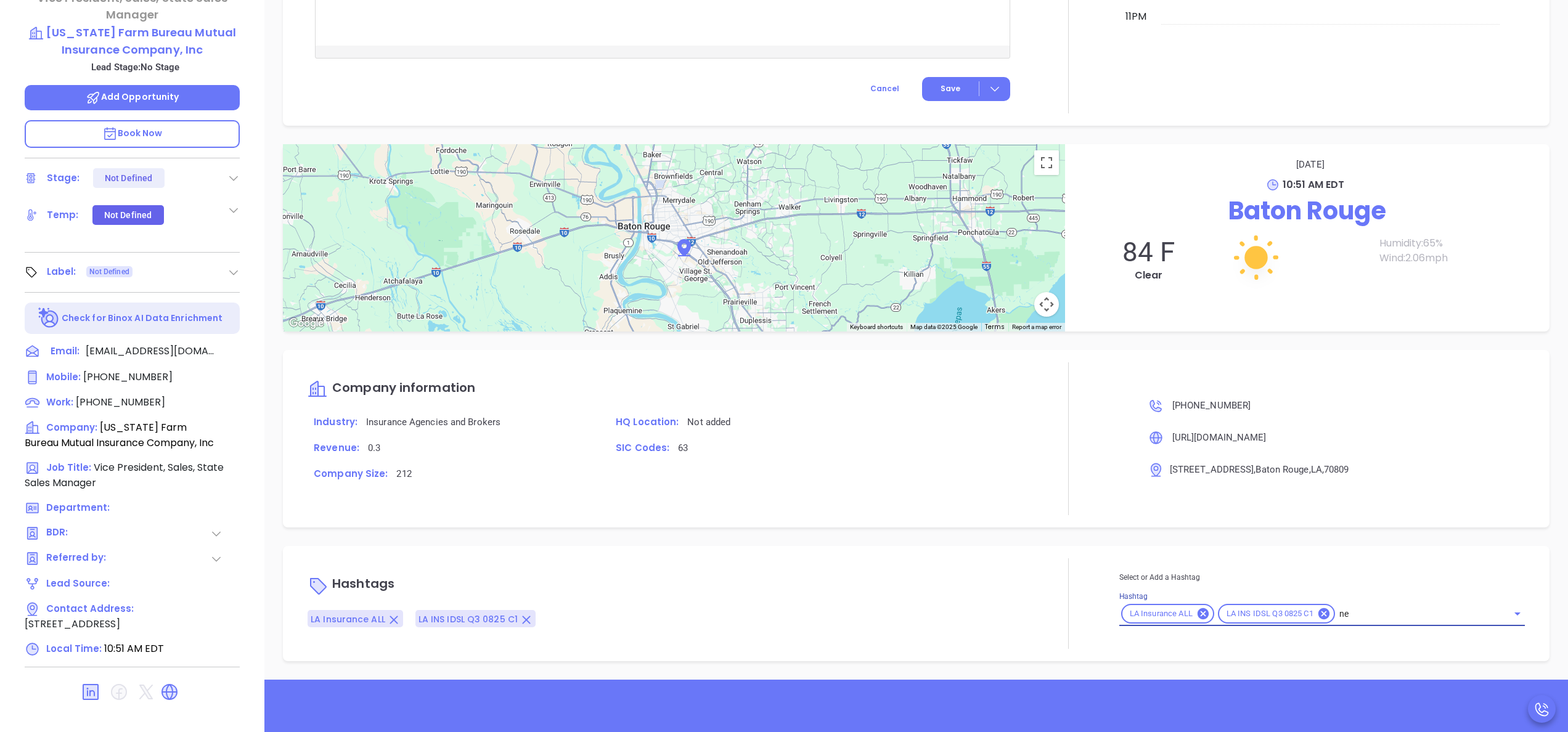
scroll to position [965, 0]
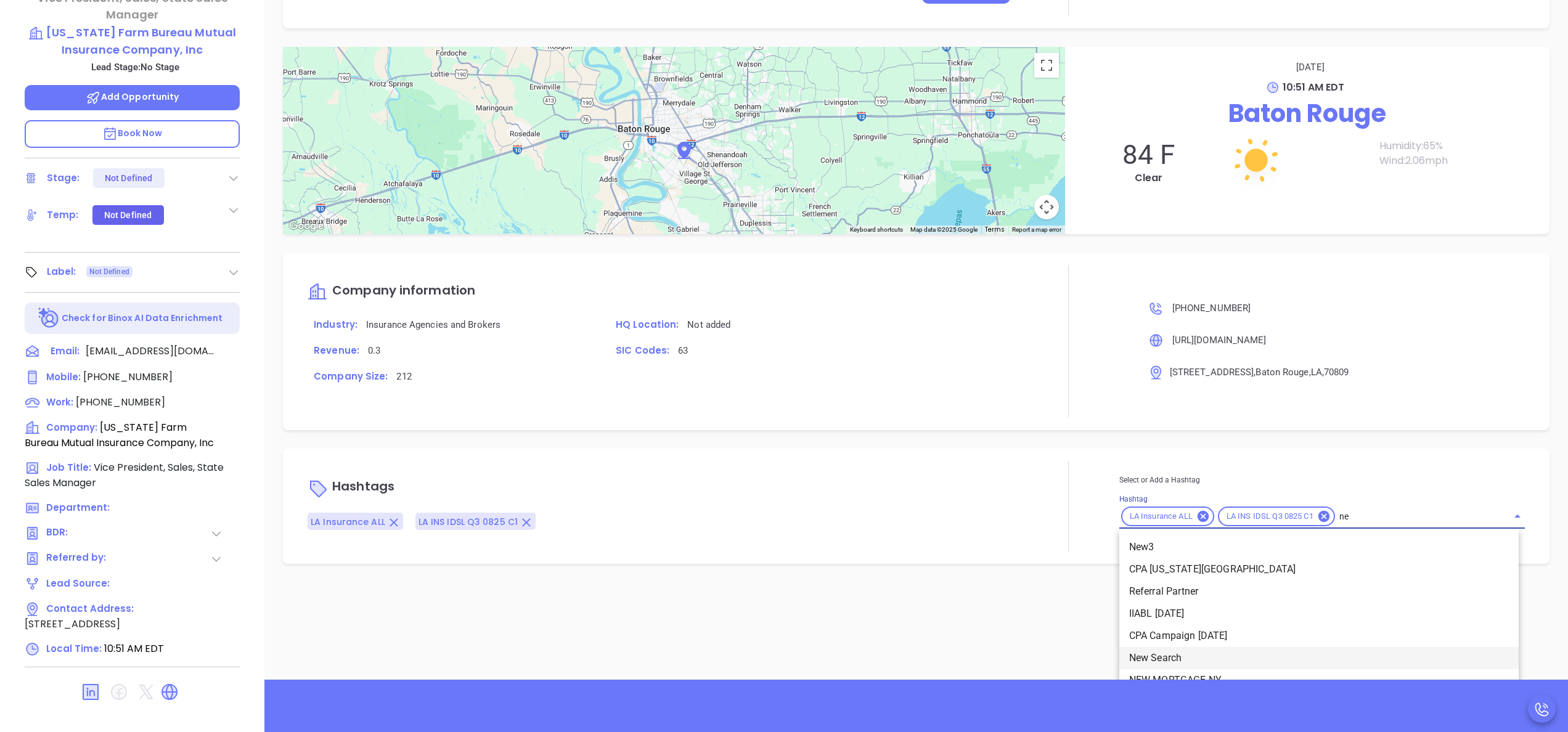
type input "new"
click at [1154, 587] on li "New Search" at bounding box center [1319, 592] width 399 height 22
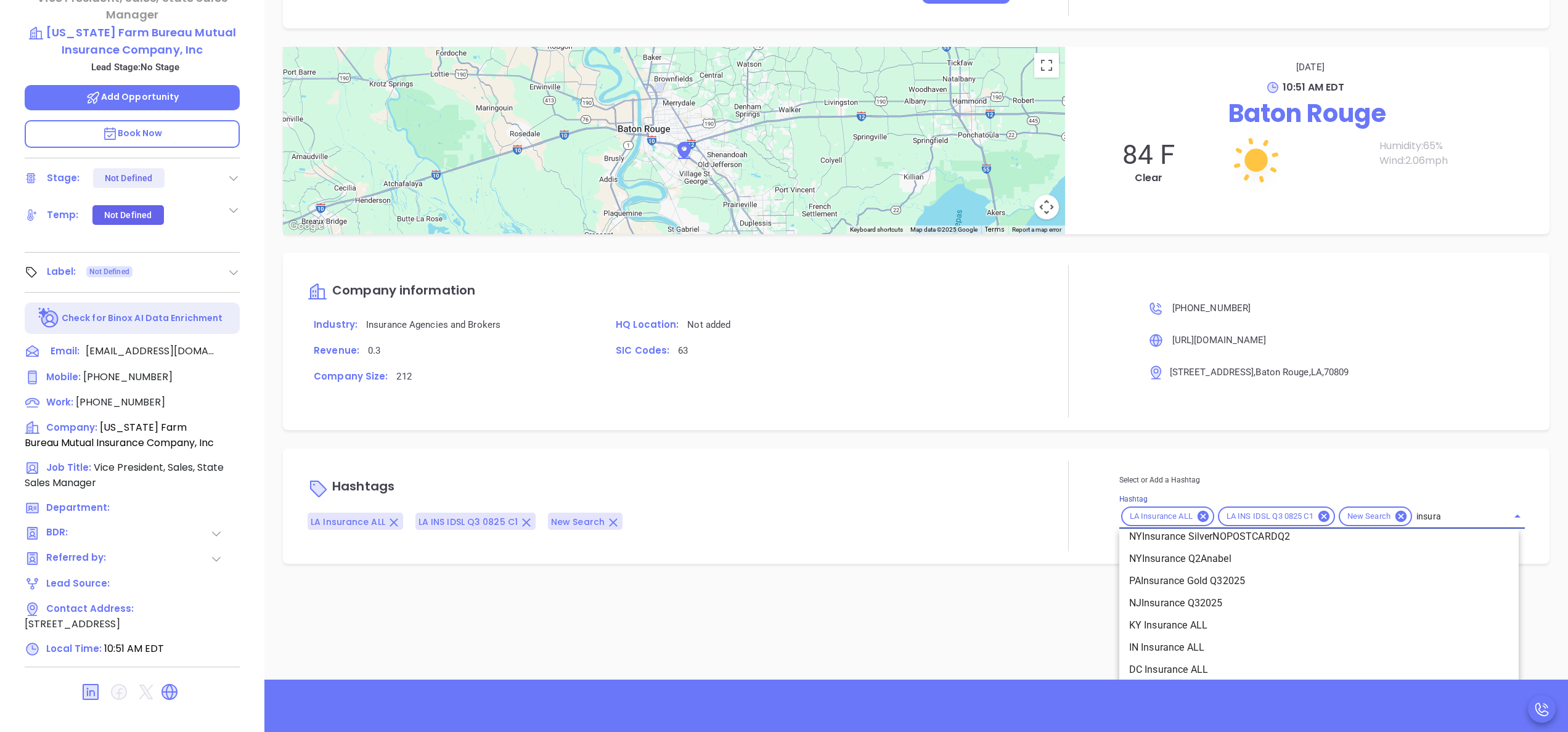
scroll to position [1315, 0]
type input "insura"
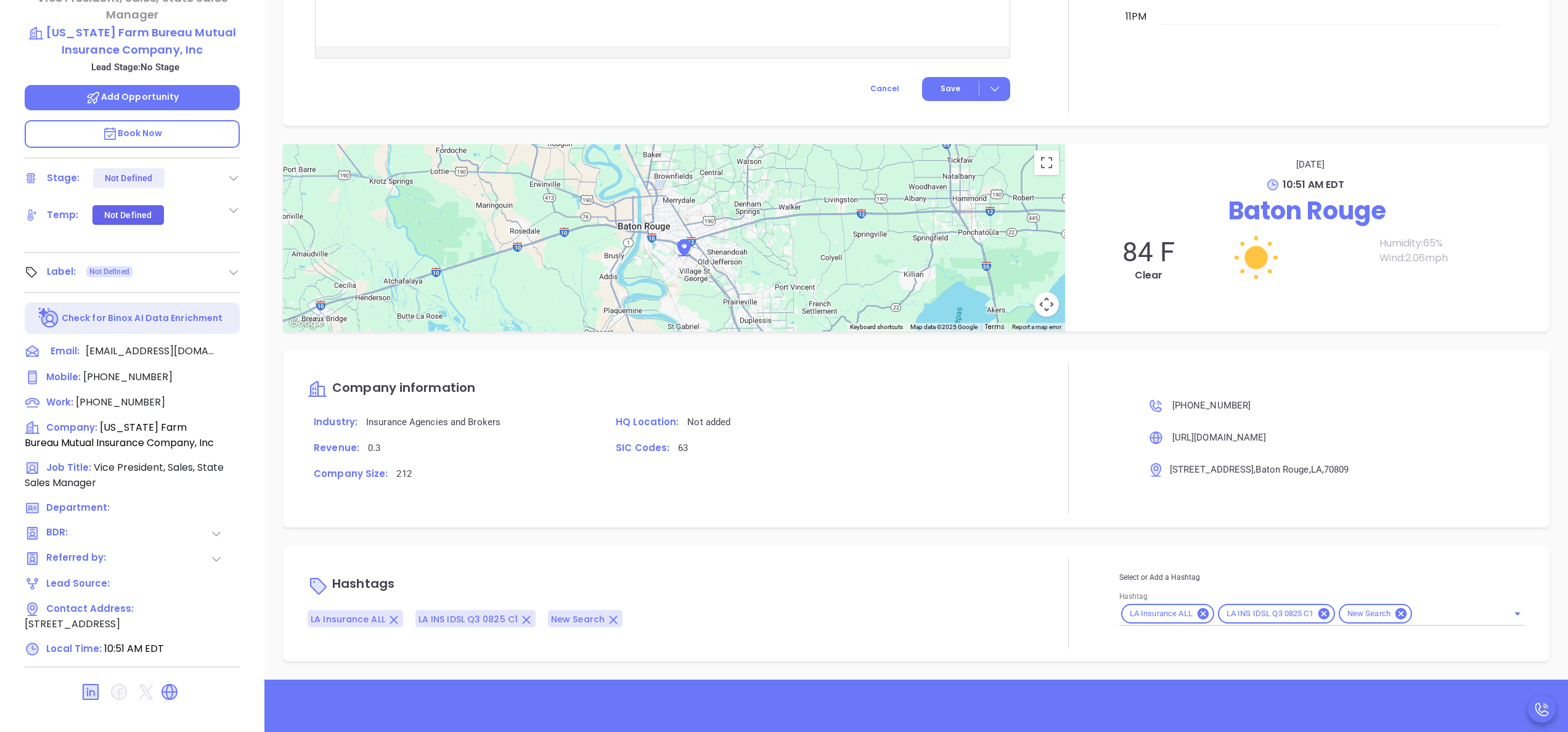
click at [1545, 593] on div "Notes All No added notes + Add a Note Activities Log You have no scheduled acti…" at bounding box center [916, 249] width 1304 height 864
click at [1515, 613] on icon "Open" at bounding box center [1518, 614] width 6 height 3
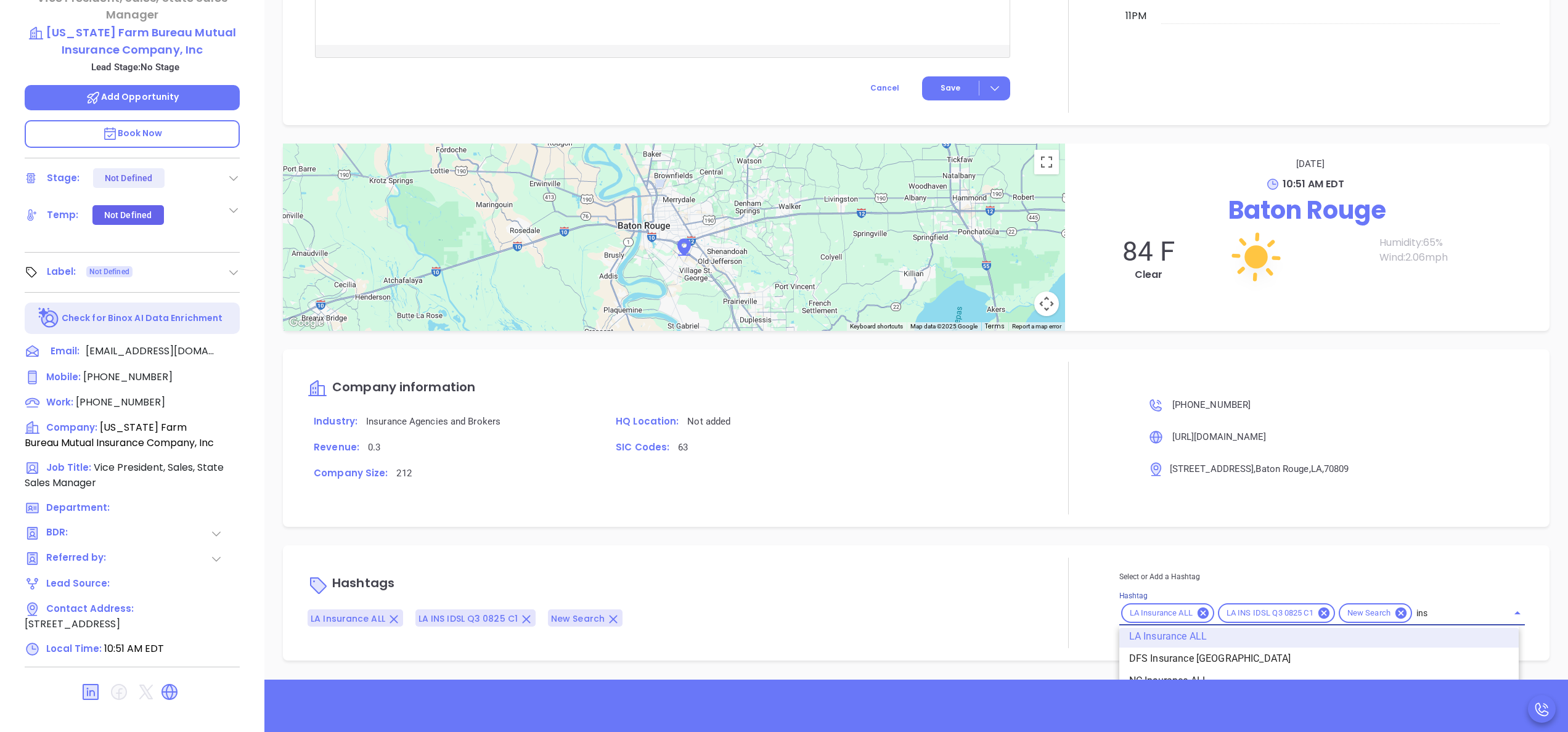
type input "insu"
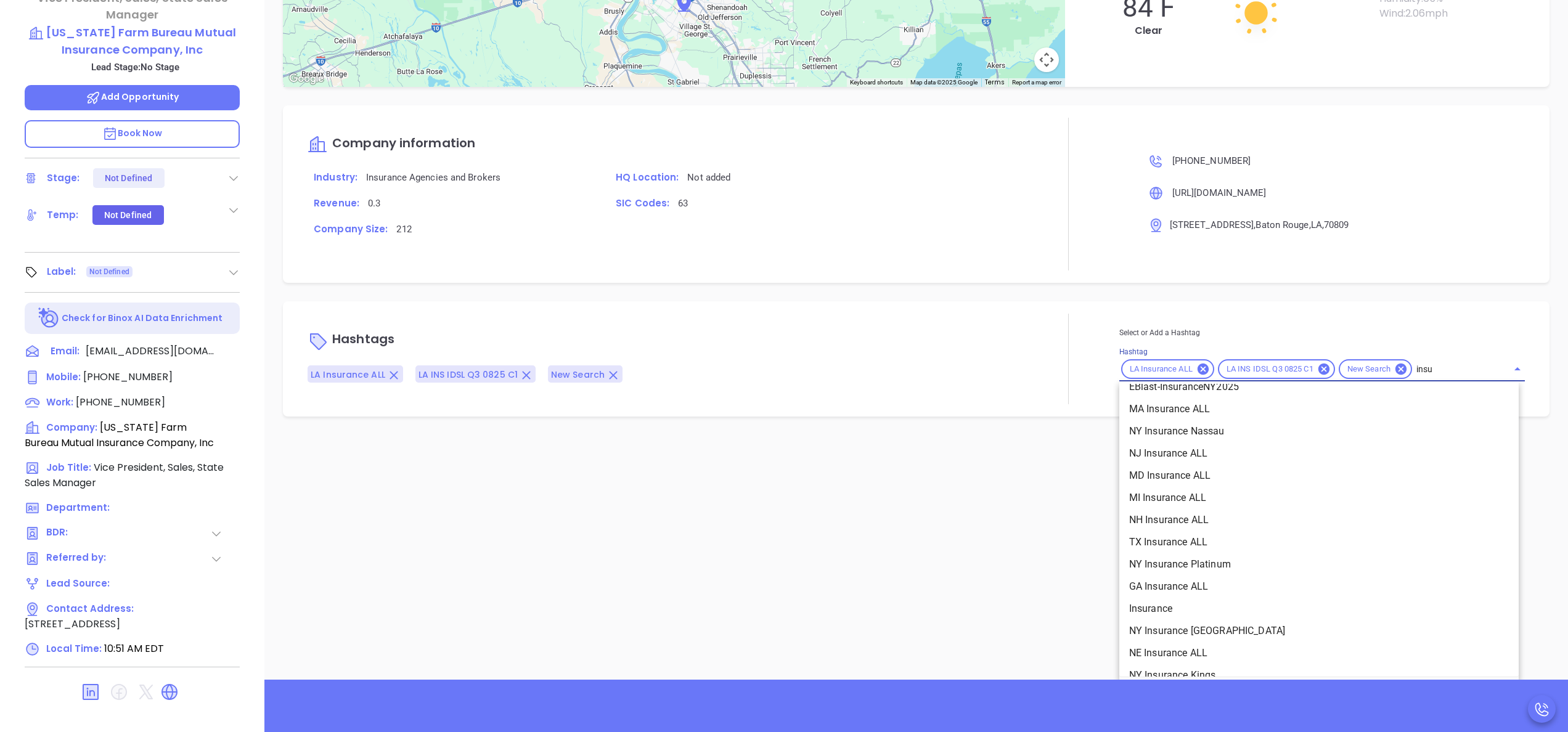
scroll to position [353, 0]
click at [1287, 550] on li "Insurance" at bounding box center [1319, 557] width 399 height 22
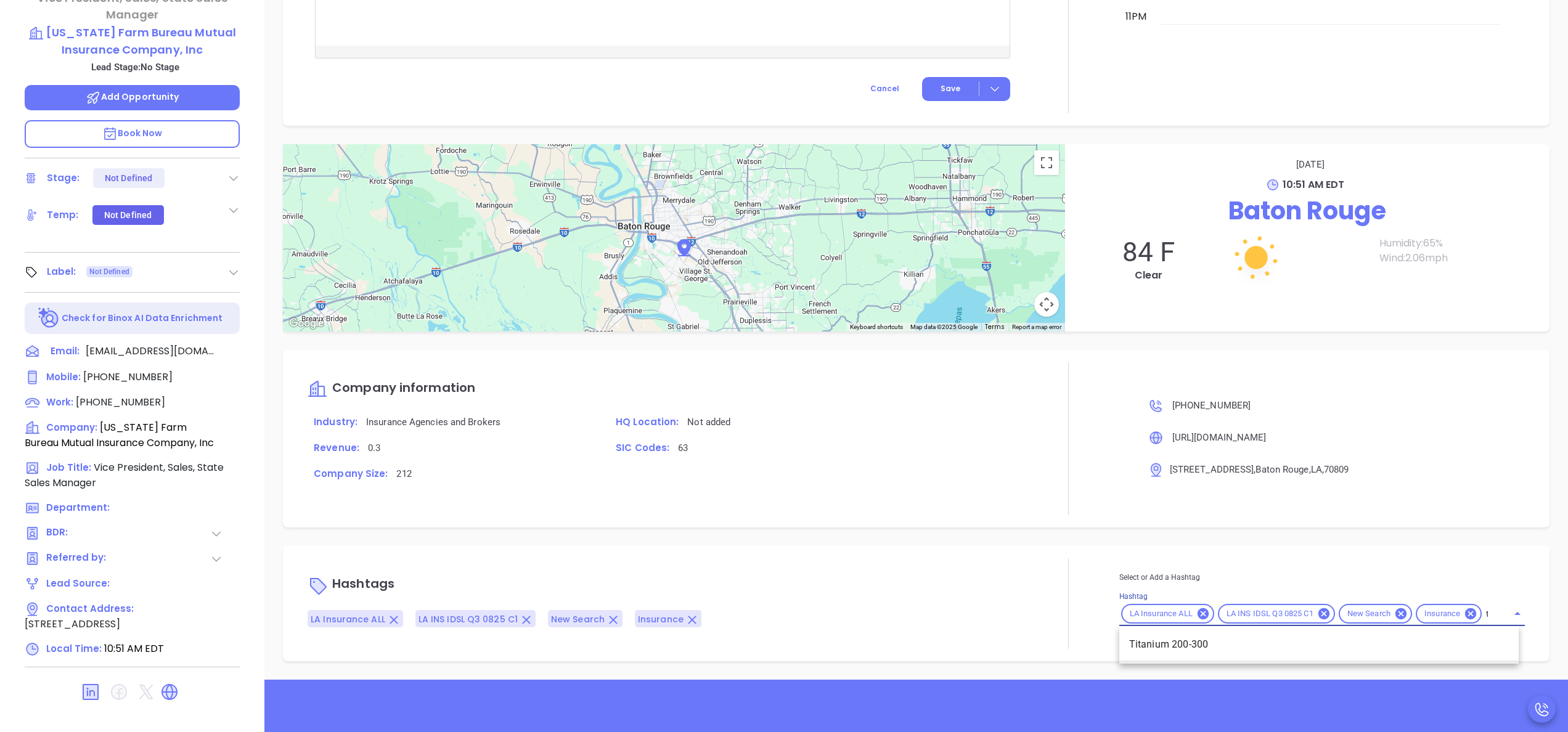
scroll to position [873, 0]
type input "tita"
click at [1196, 653] on li "Titanium 200-300" at bounding box center [1319, 644] width 399 height 22
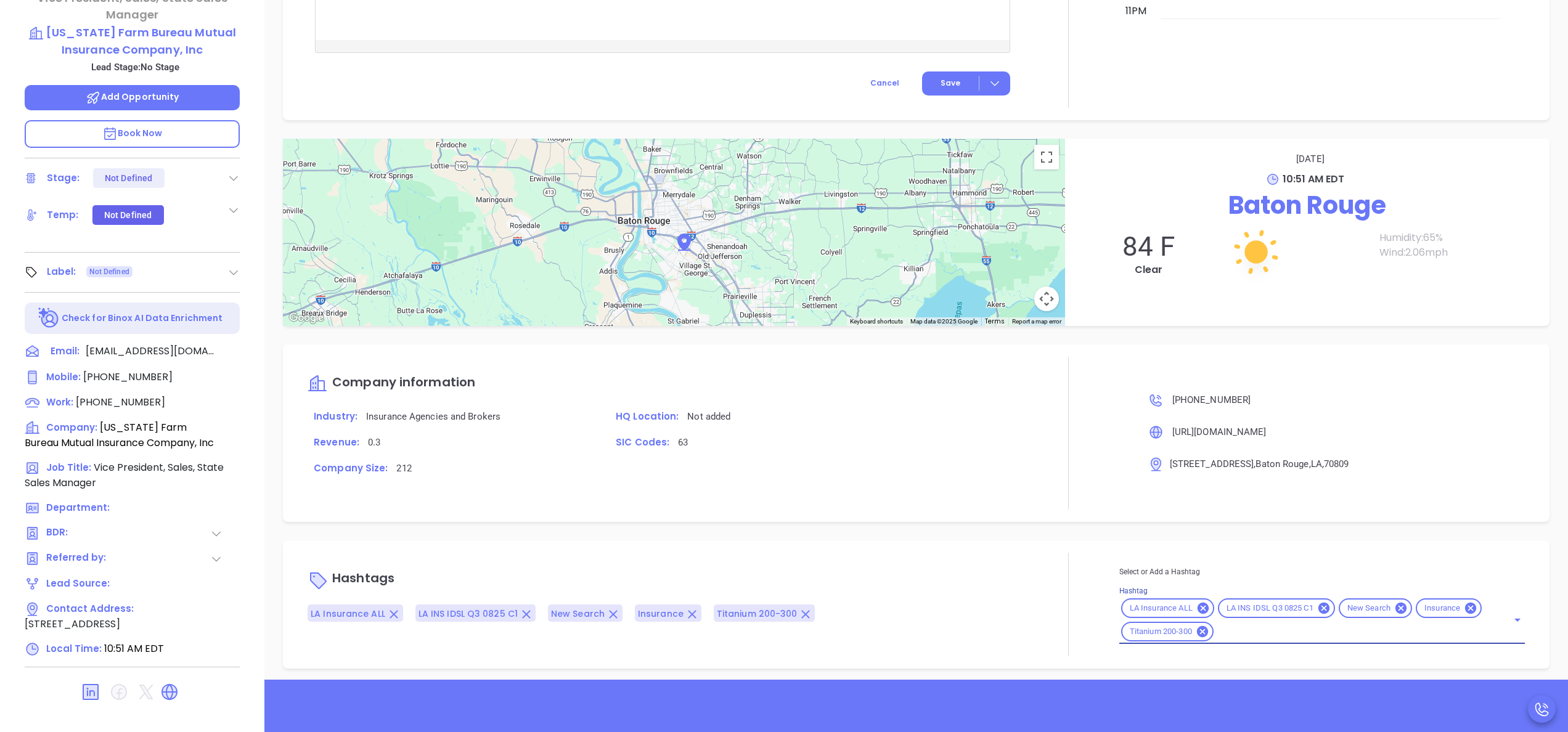
scroll to position [882, 0]
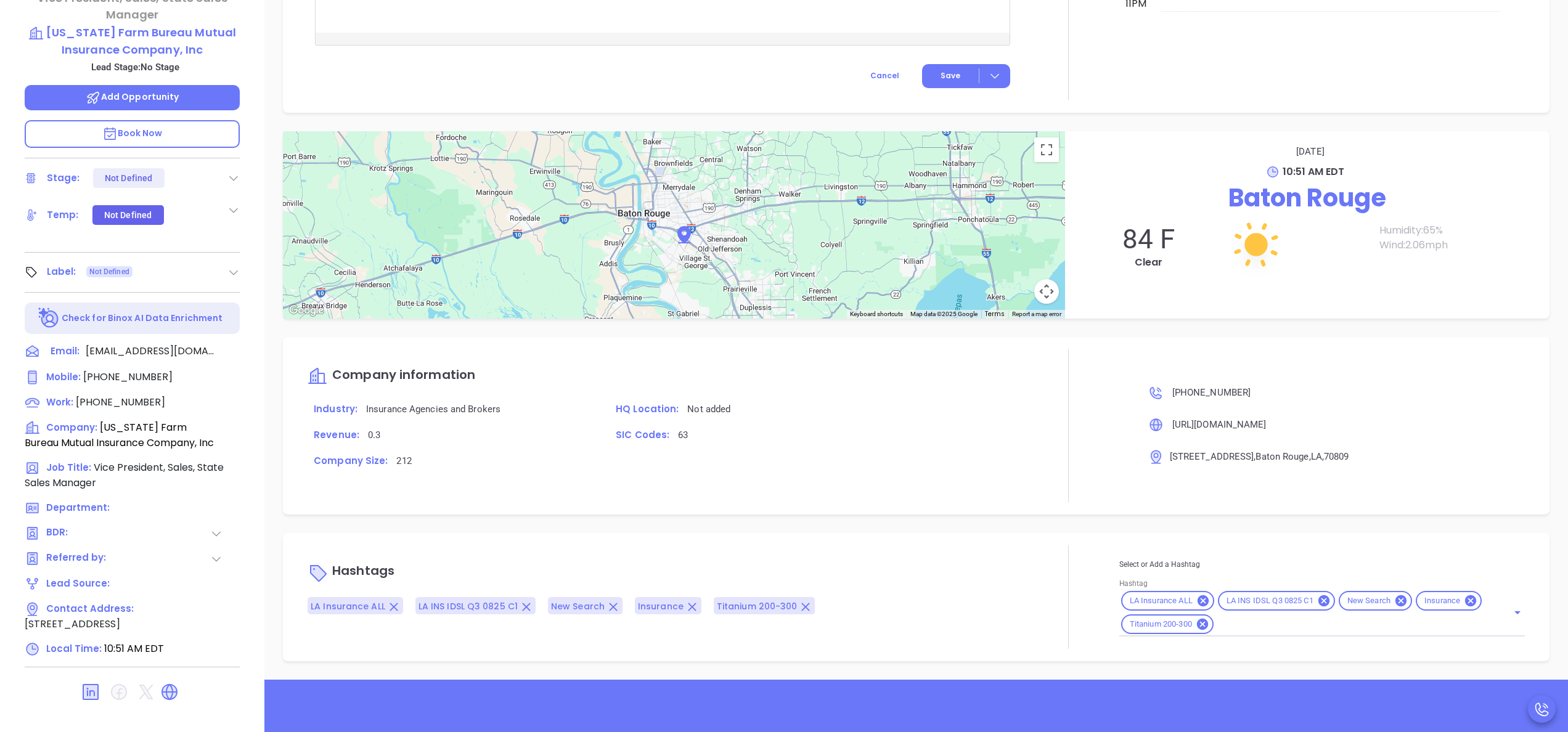
click at [1196, 653] on div "Hashtags LA Insurance ALL LA INS IDSL Q3 0825 C1 New Search Insurance Titanium …" at bounding box center [916, 598] width 1266 height 129
click at [1227, 620] on input "Hashtag" at bounding box center [1352, 625] width 275 height 15
type input "vicky"
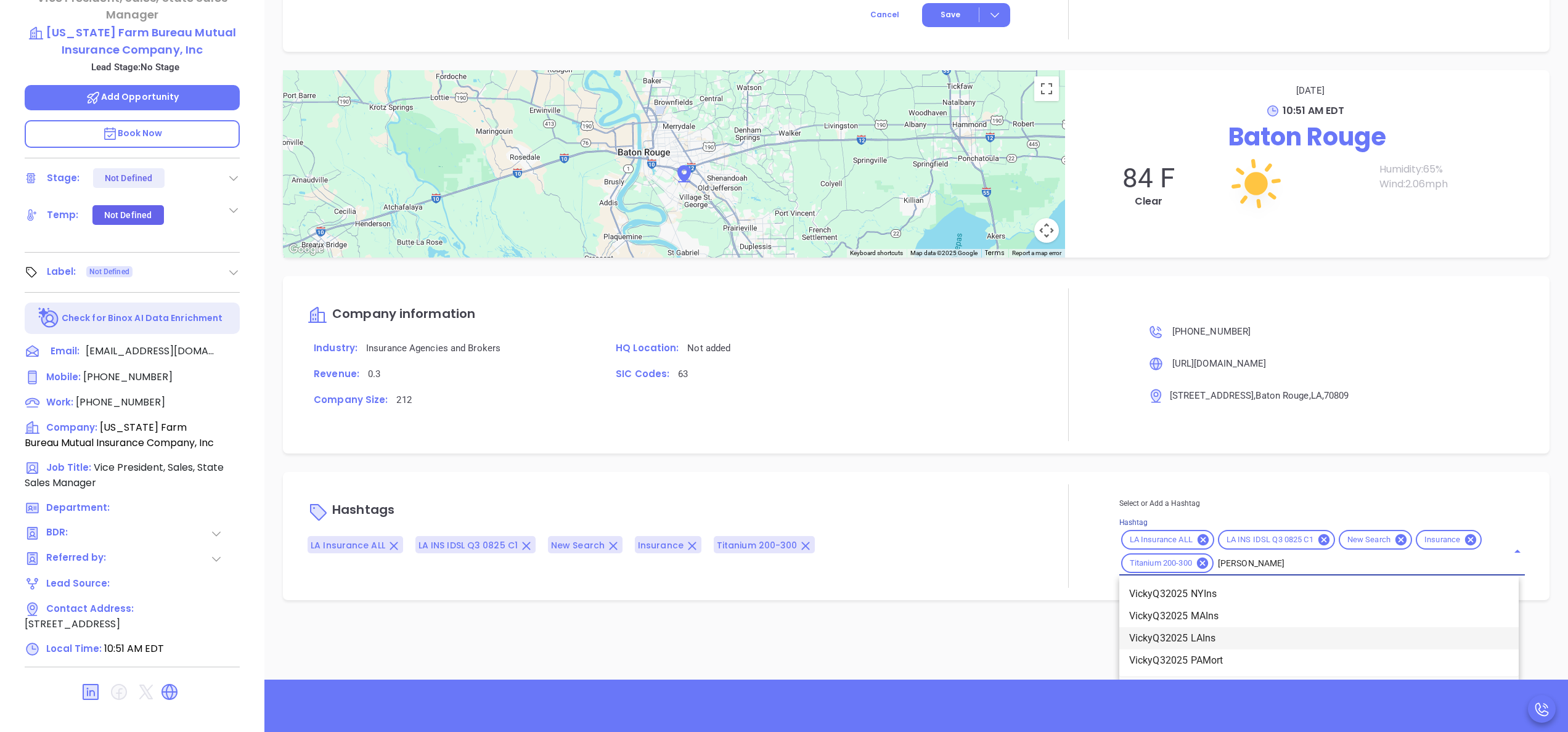
click at [1197, 639] on li "VickyQ32025 LAIns" at bounding box center [1319, 638] width 399 height 22
type input "lain"
click at [1206, 642] on li "LAInsurance Q32025" at bounding box center [1319, 638] width 399 height 22
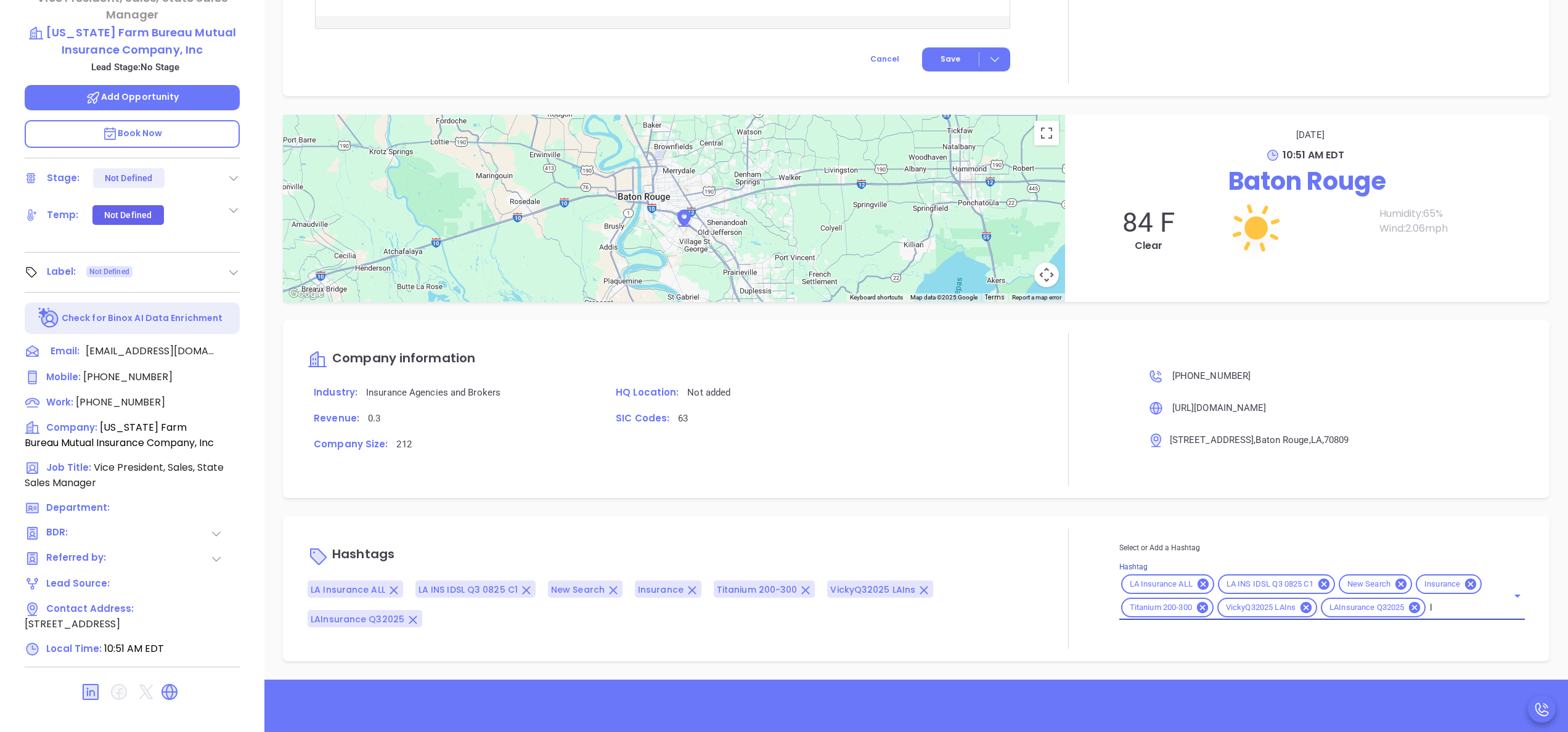
type input "la"
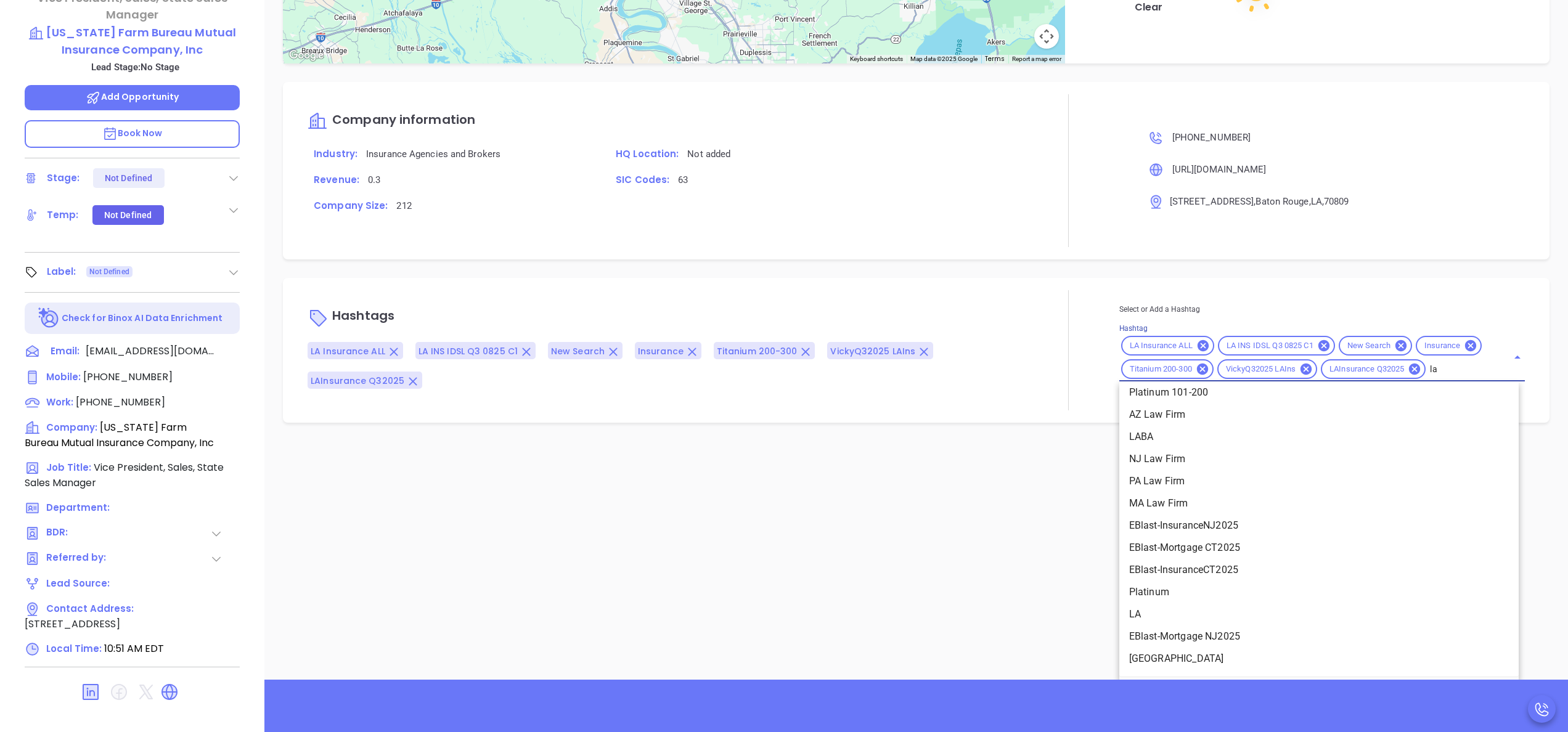
scroll to position [203, 0]
click at [1169, 598] on li "LA" at bounding box center [1319, 596] width 399 height 22
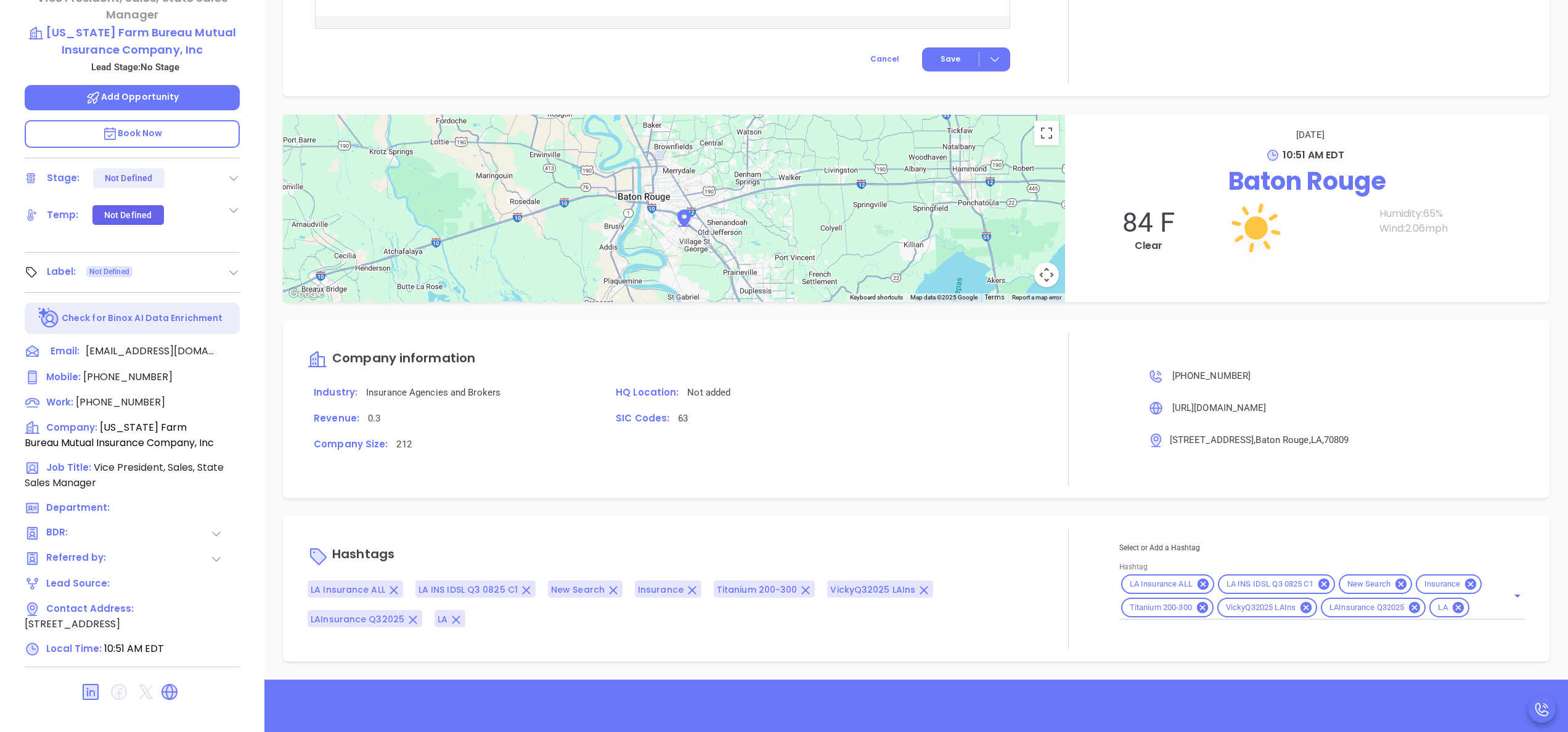
click at [1004, 516] on div "Hashtags LA Insurance ALL LA INS IDSL Q3 0825 C1 New Search Insurance Titanium …" at bounding box center [916, 589] width 1266 height 145
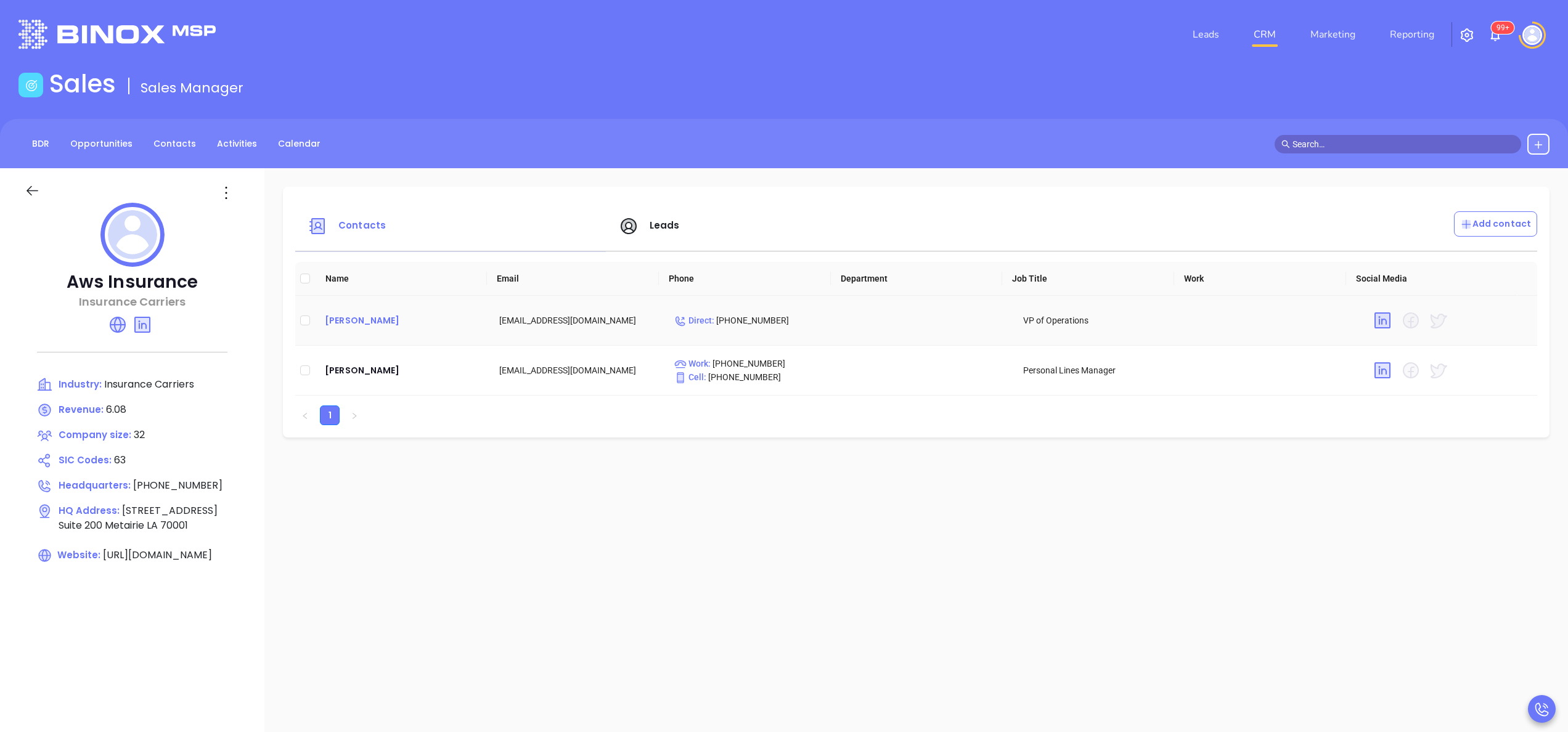
click at [368, 321] on div "[PERSON_NAME]" at bounding box center [402, 320] width 155 height 15
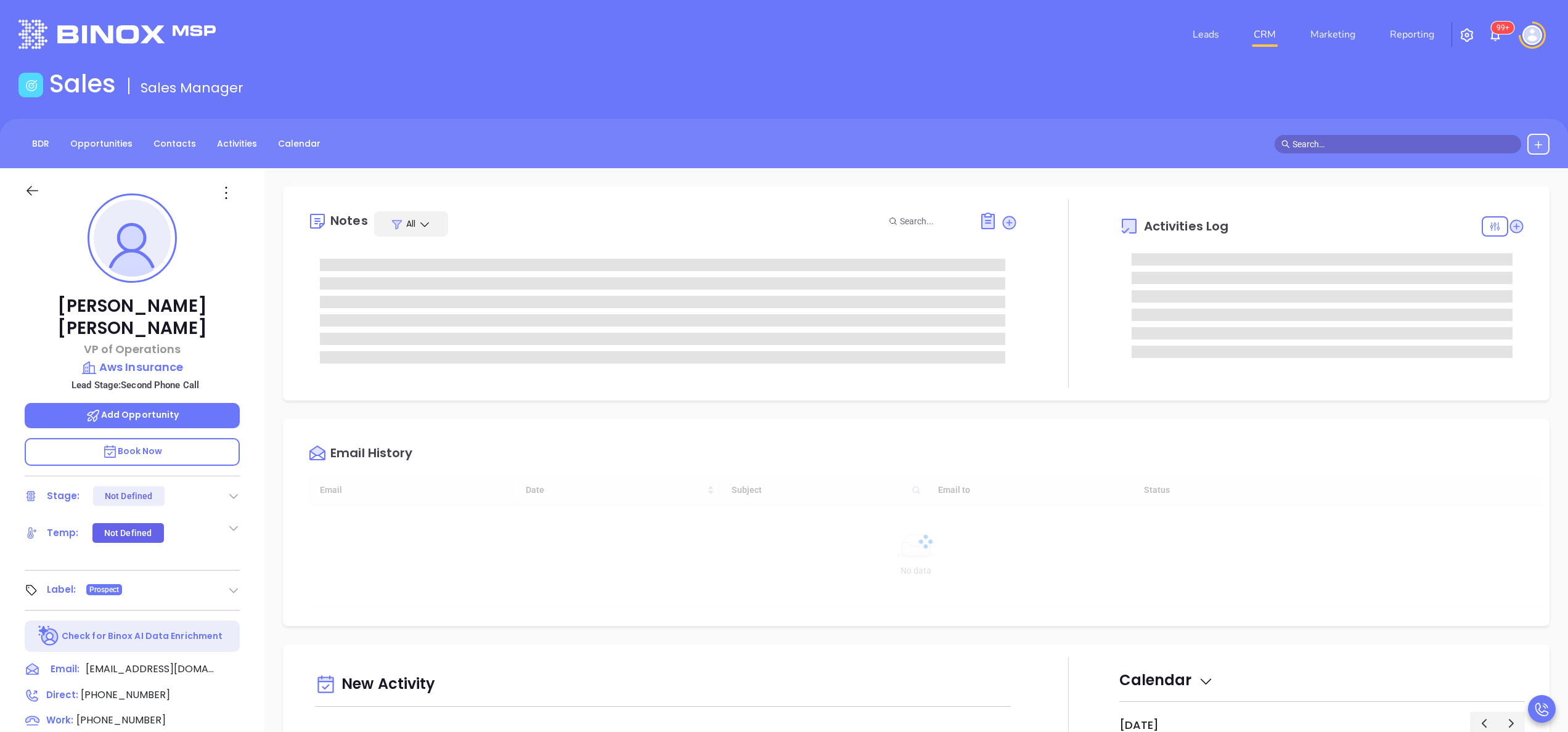
type input "[DATE]"
type input "[PERSON_NAME]"
click at [1004, 217] on icon at bounding box center [1008, 222] width 16 height 16
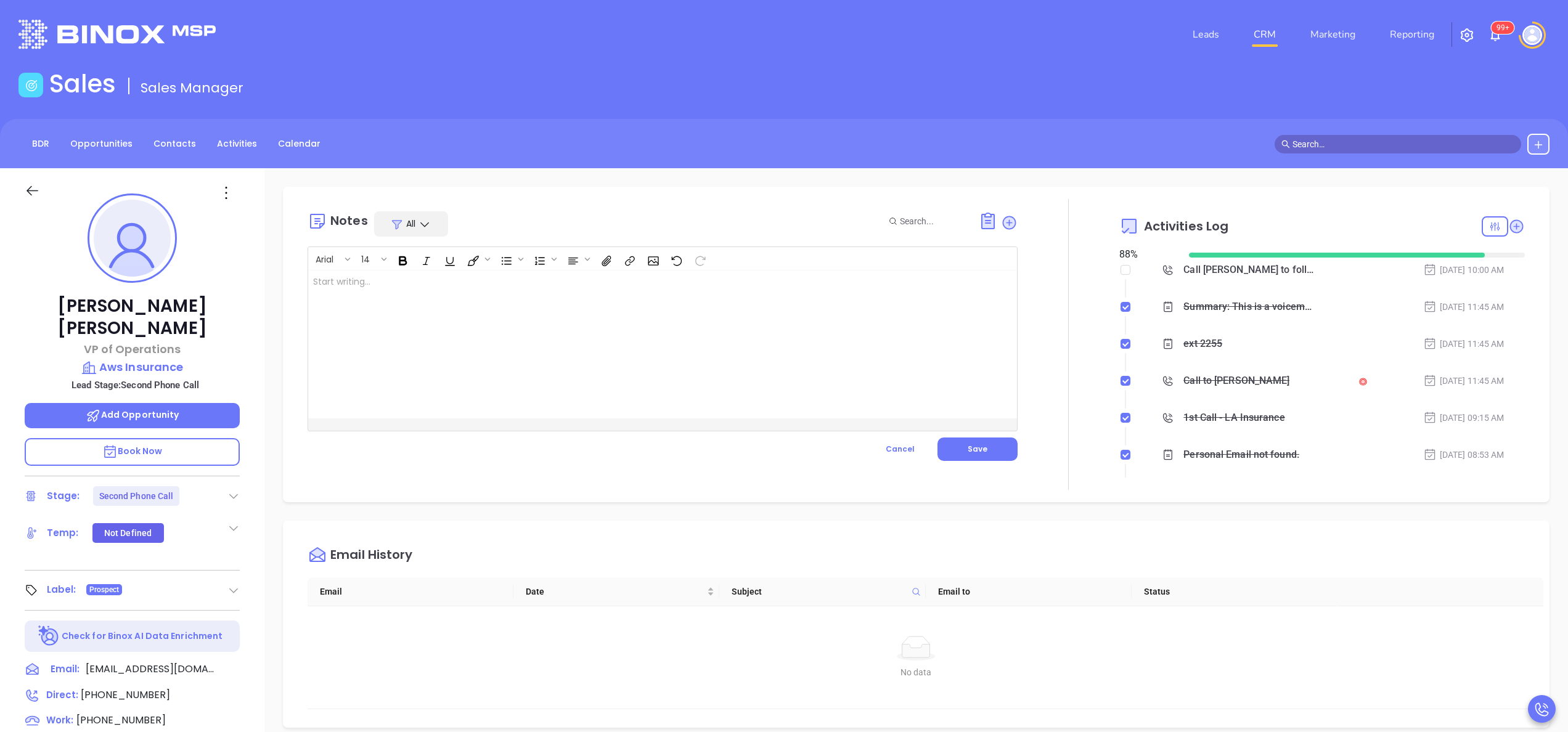
click at [834, 286] on div at bounding box center [638, 344] width 659 height 148
click at [986, 443] on button "Save" at bounding box center [977, 450] width 80 height 23
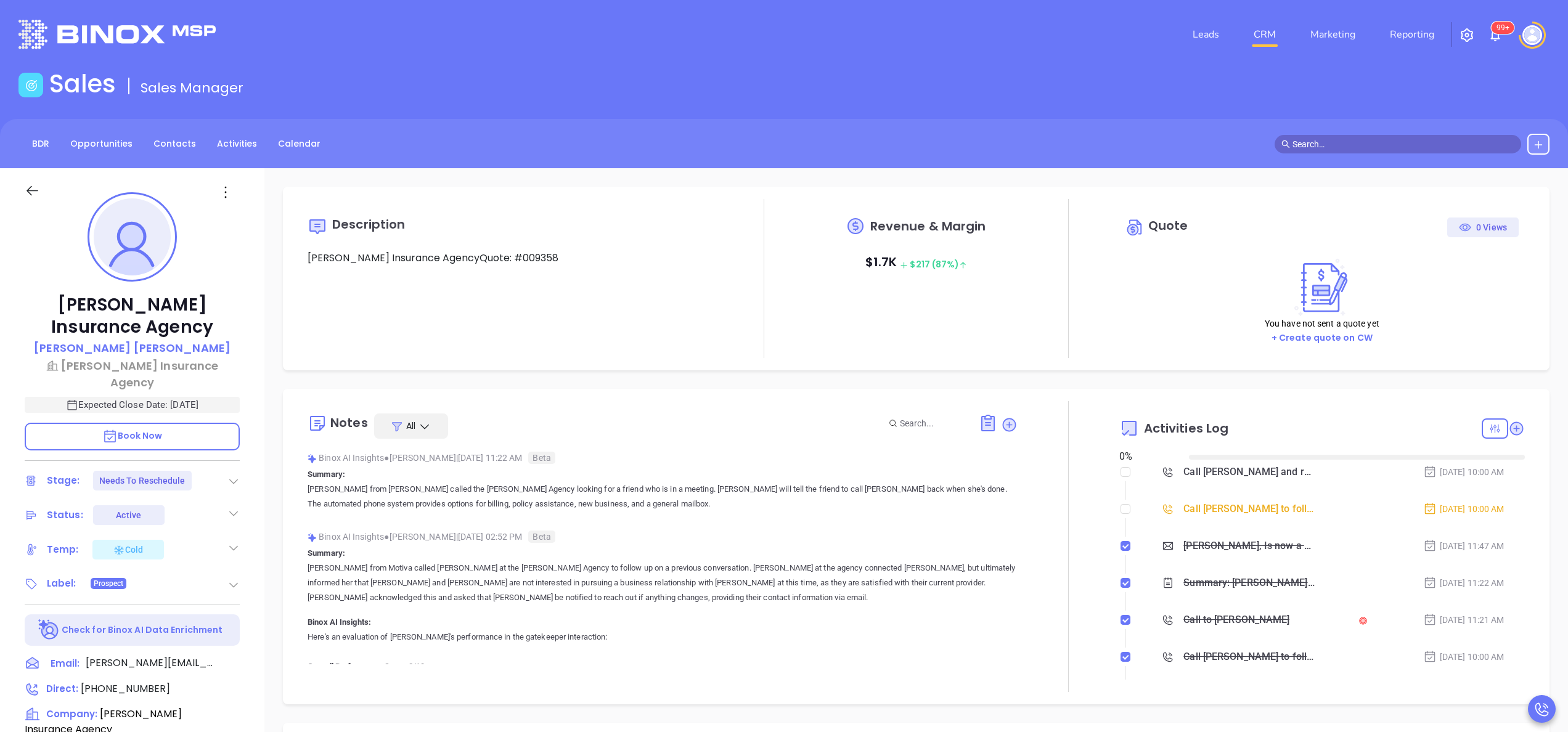
type input "[DATE]"
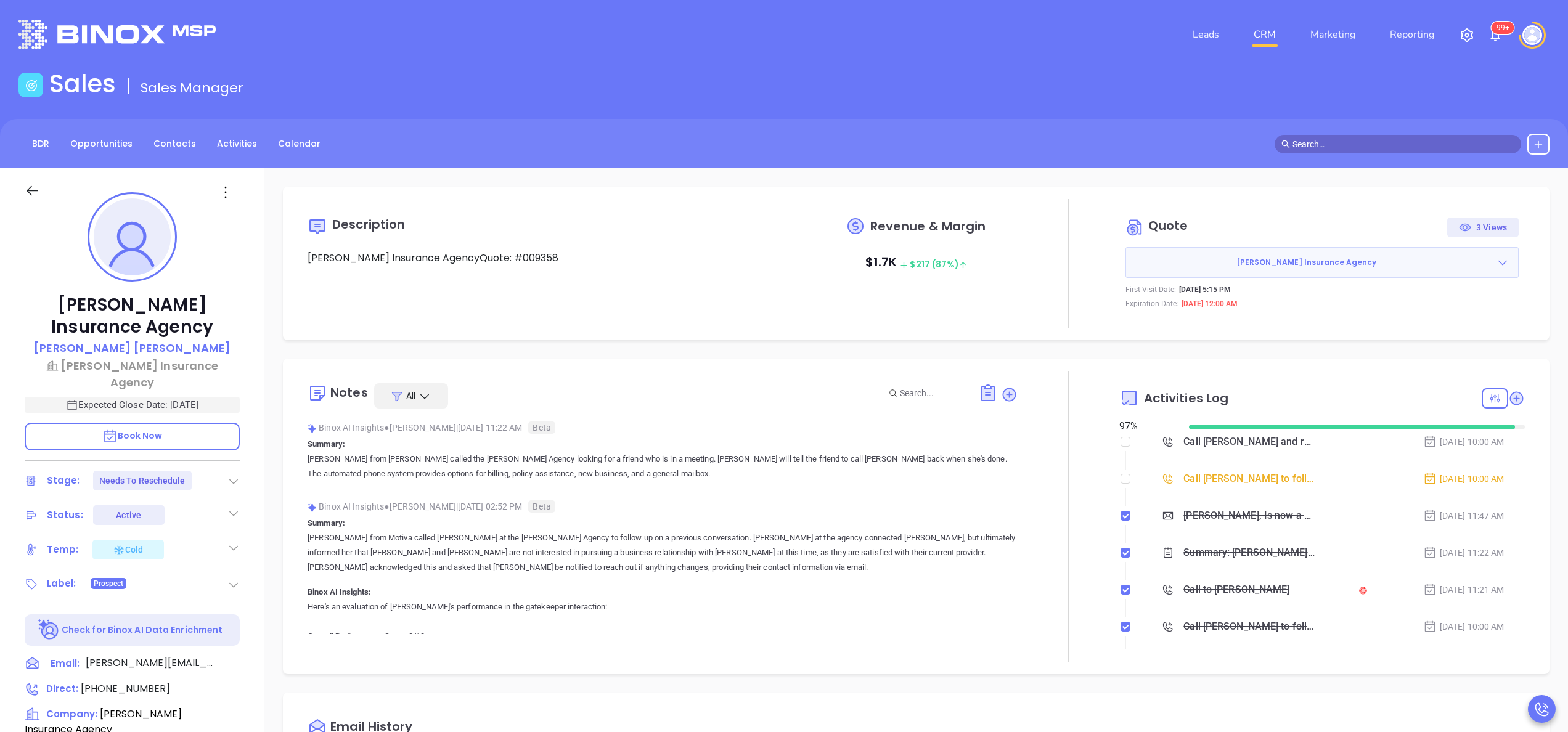
type input "[PERSON_NAME]"
click at [1184, 480] on div "Call [PERSON_NAME] to follow up" at bounding box center [1249, 479] width 131 height 18
click at [972, 505] on div "Binox AI Insights ● [PERSON_NAME] | [DATE] 02:52 PM Beta" at bounding box center [662, 507] width 711 height 18
click at [1221, 440] on div "Call [PERSON_NAME] and re-engage to schedule a Meeting - [PERSON_NAME]" at bounding box center [1249, 442] width 131 height 18
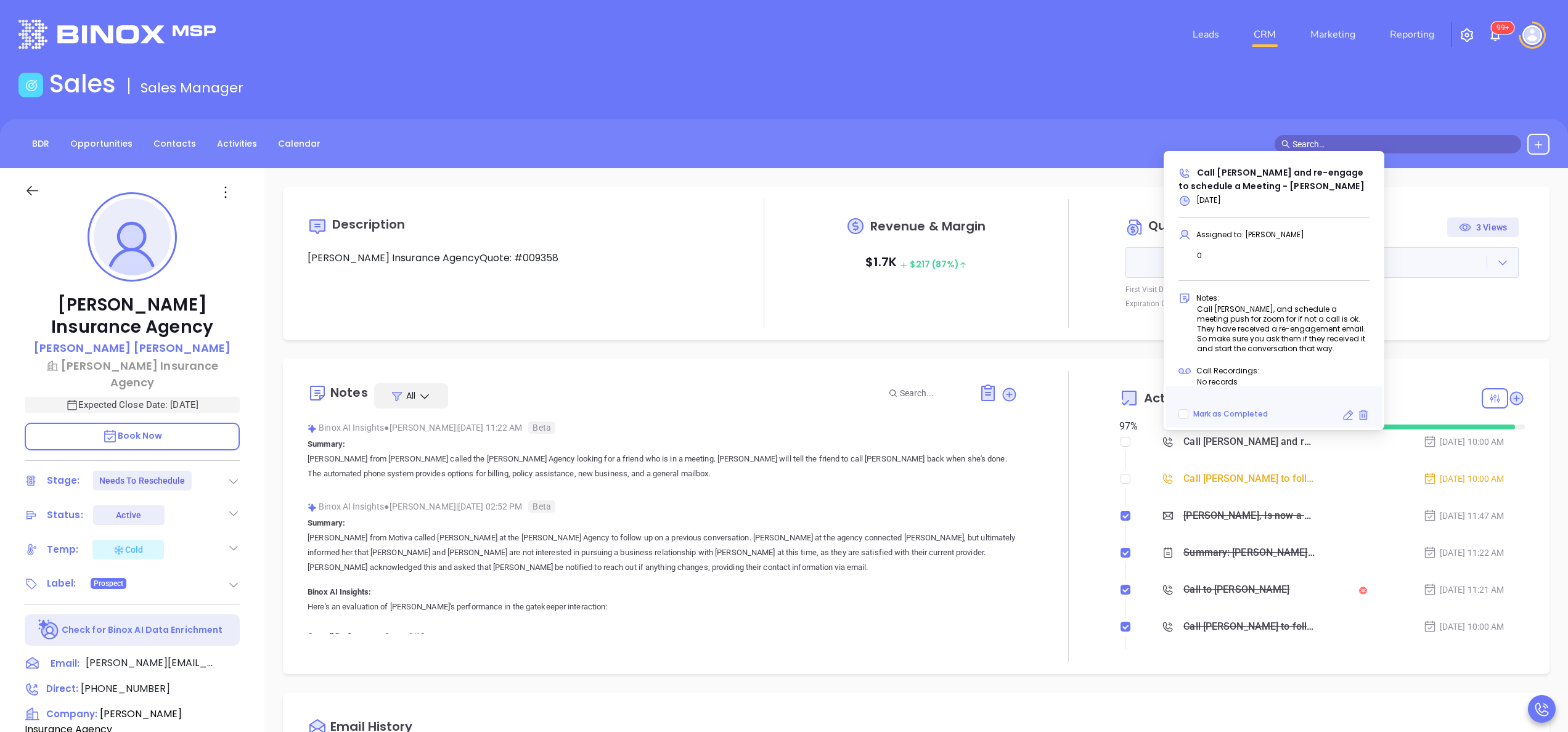
click at [1018, 496] on div at bounding box center [1068, 516] width 102 height 291
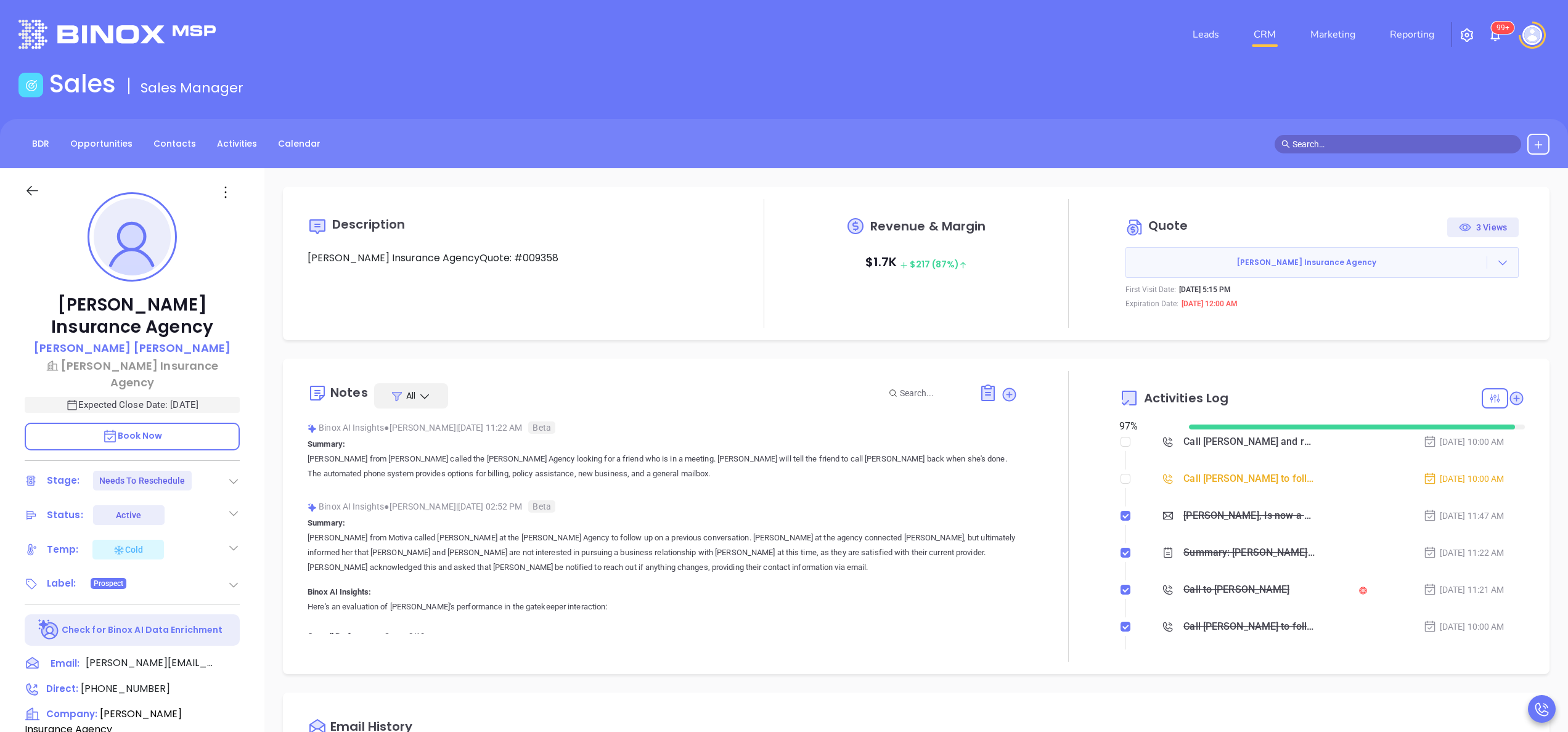
scroll to position [189, 0]
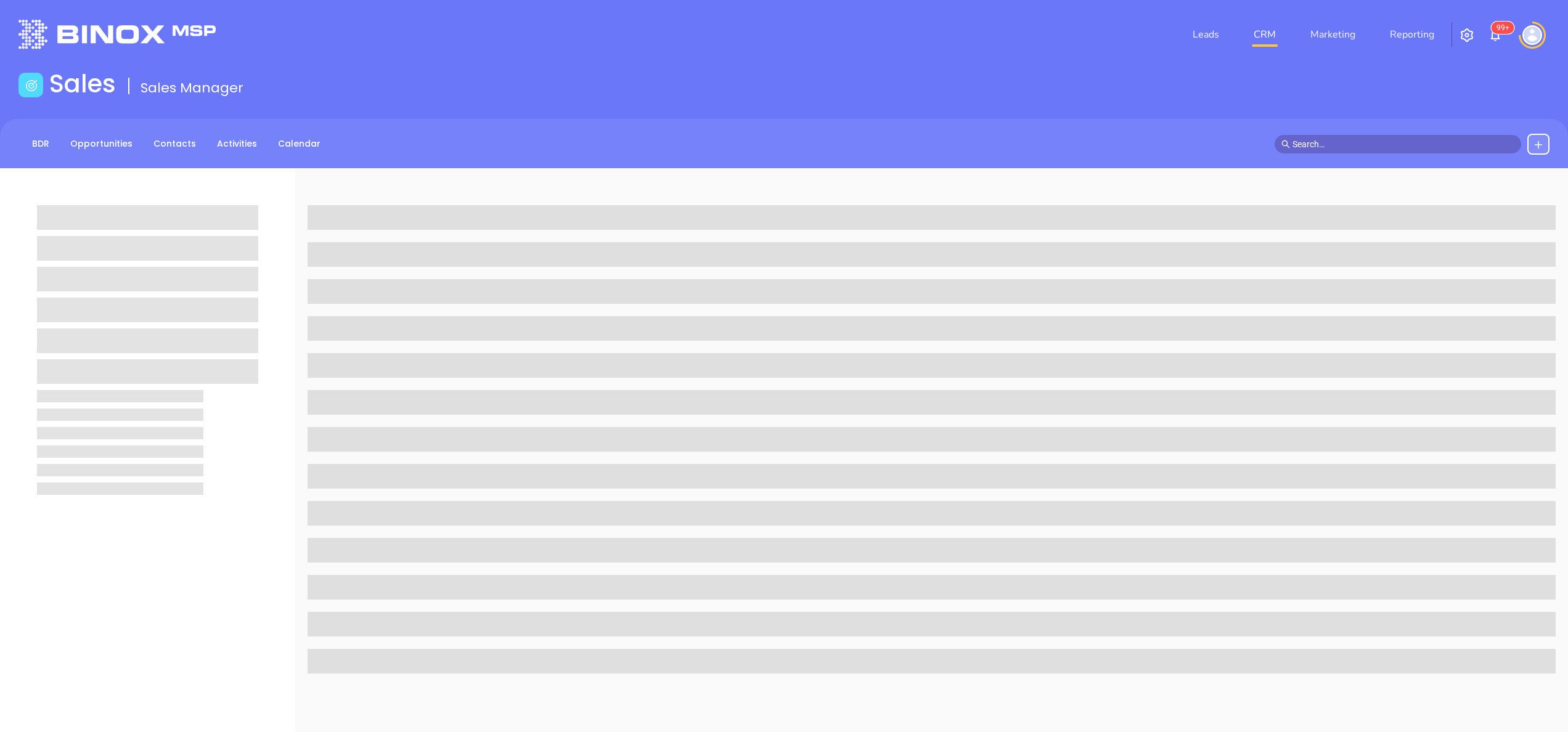
scroll to position [351, 0]
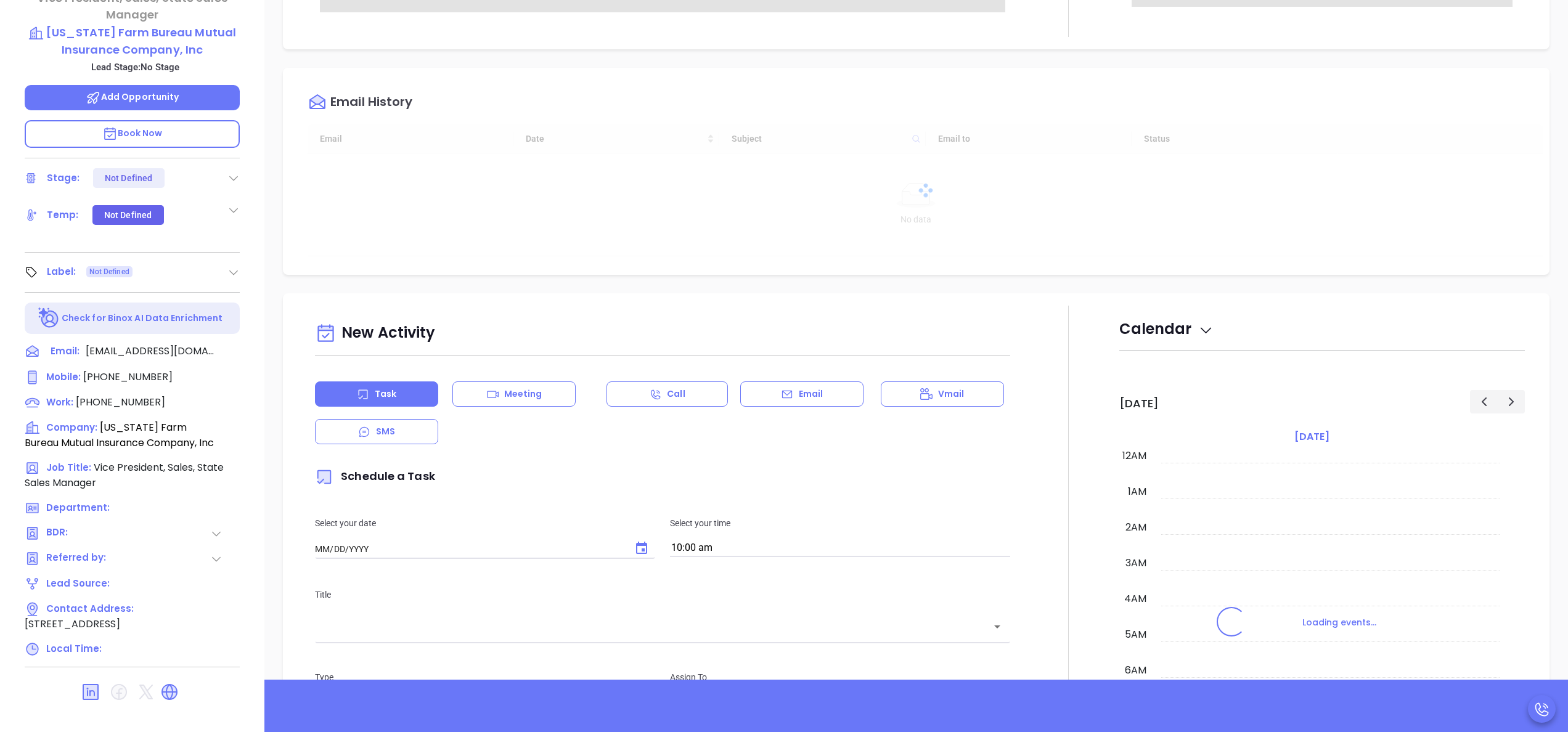
type input "[DATE]"
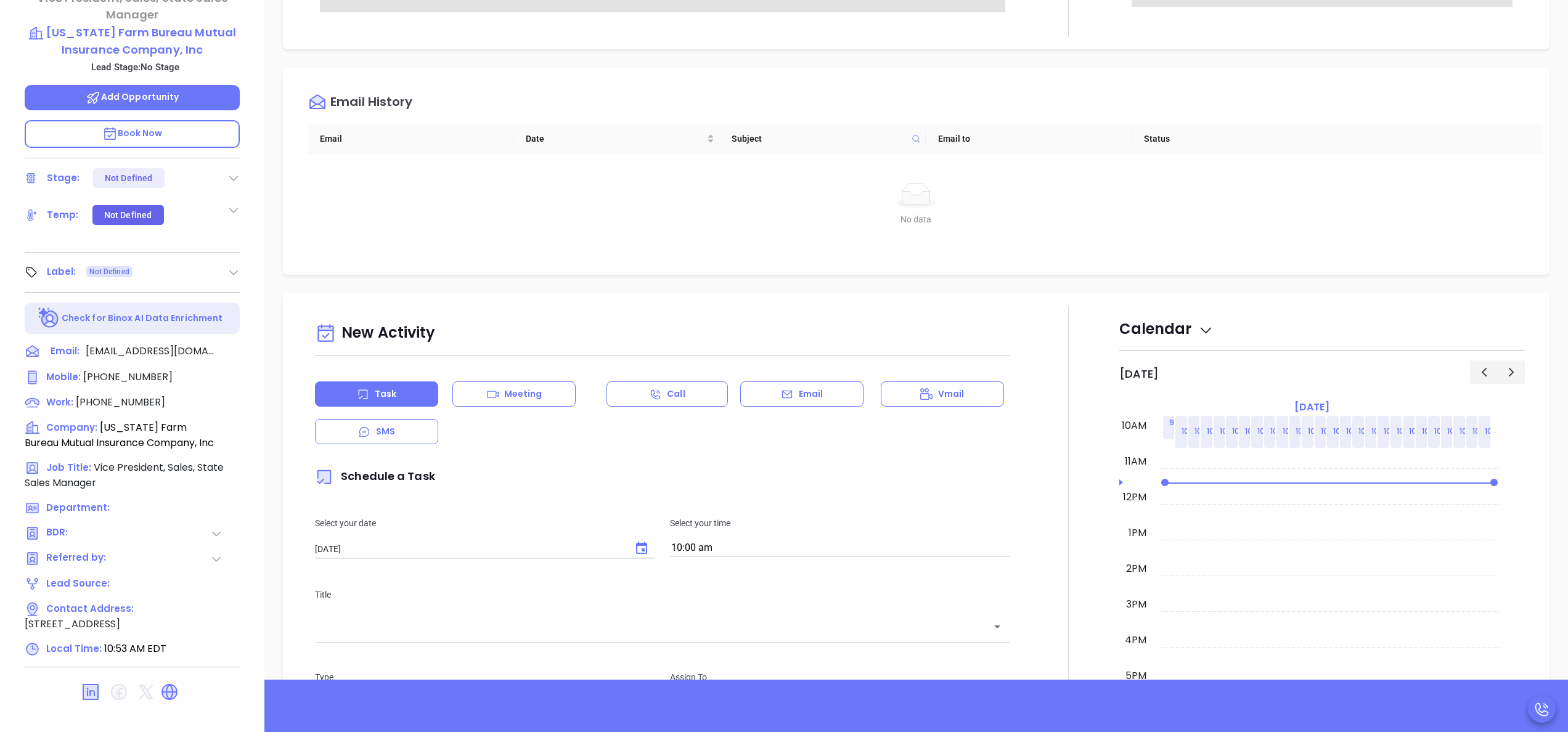
type input "[PERSON_NAME]"
click at [1070, 519] on div at bounding box center [1068, 648] width 102 height 686
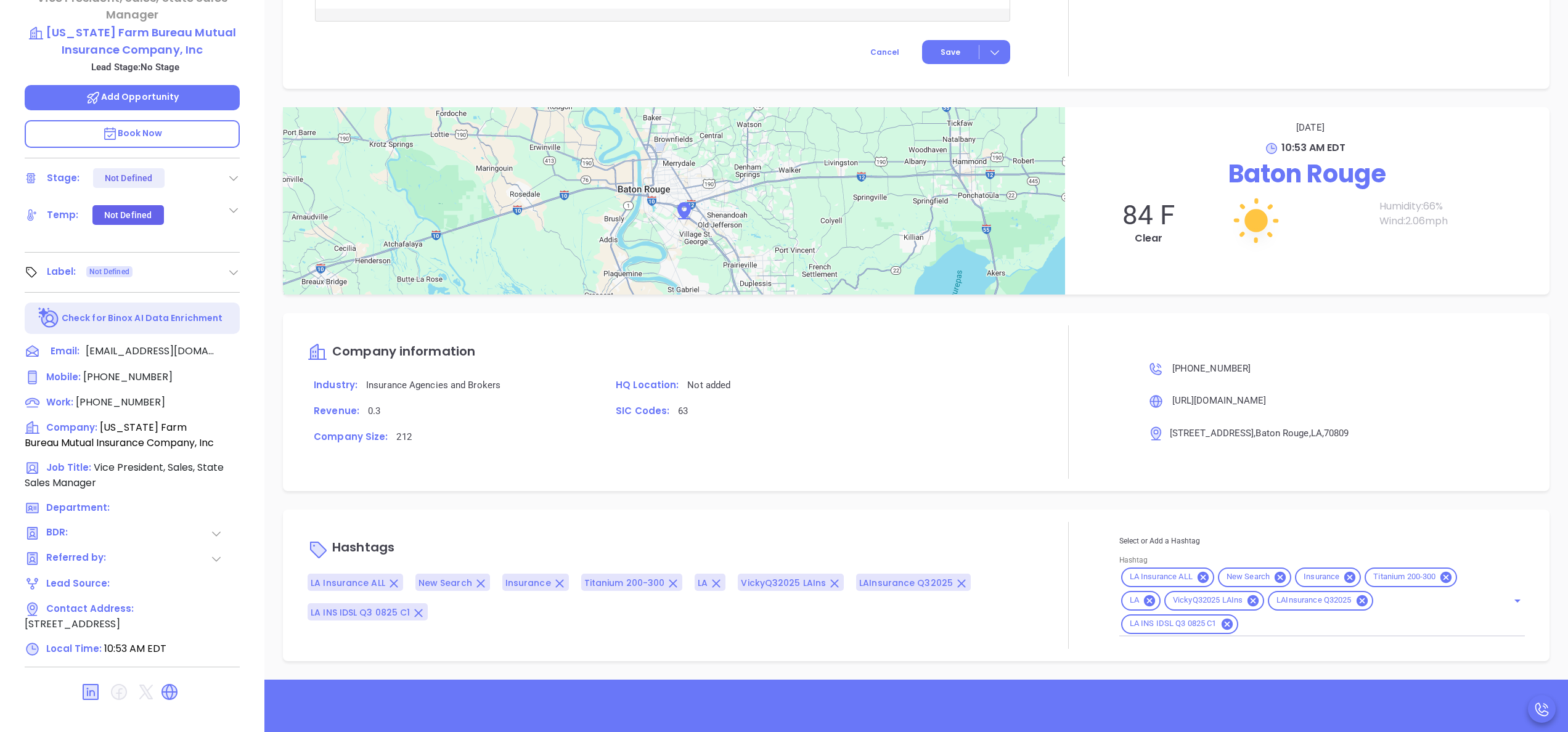
scroll to position [910, 0]
click at [234, 176] on icon at bounding box center [233, 178] width 9 height 5
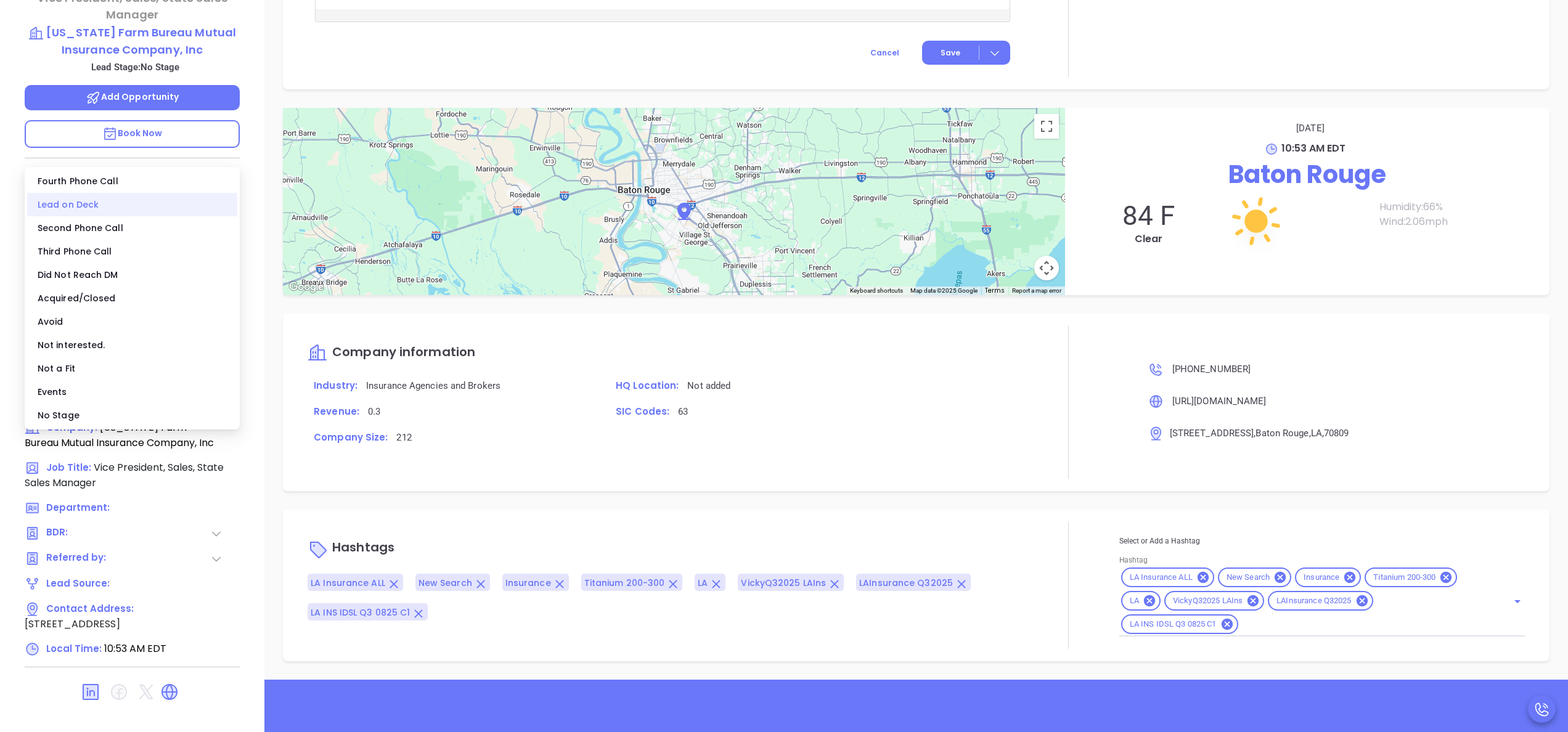
click at [97, 202] on div "Lead on Deck" at bounding box center [131, 205] width 210 height 23
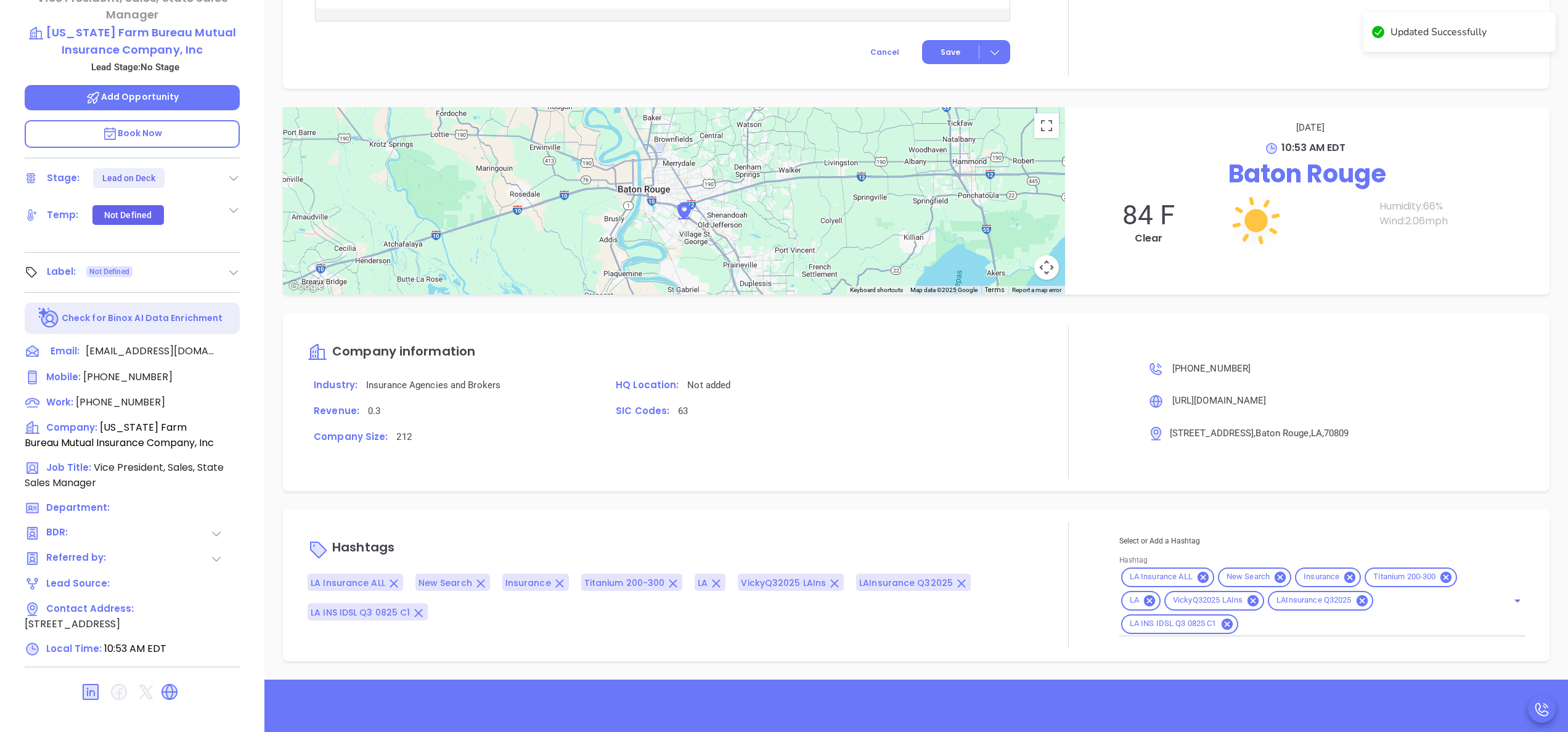
click at [995, 505] on div "Notes All Activities Log Email History Email Date Subject Email to Status No da…" at bounding box center [916, 249] width 1304 height 864
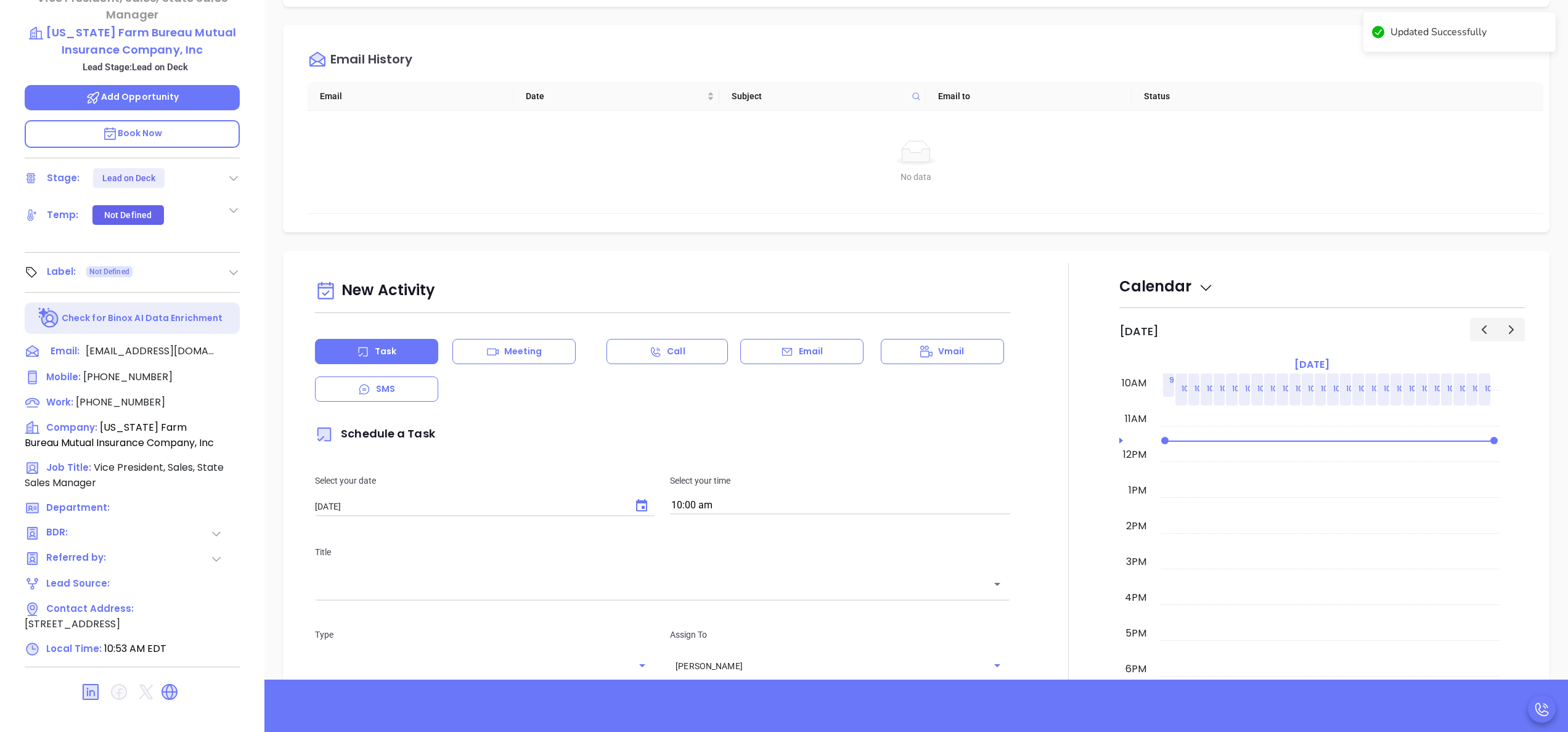
scroll to position [28, 0]
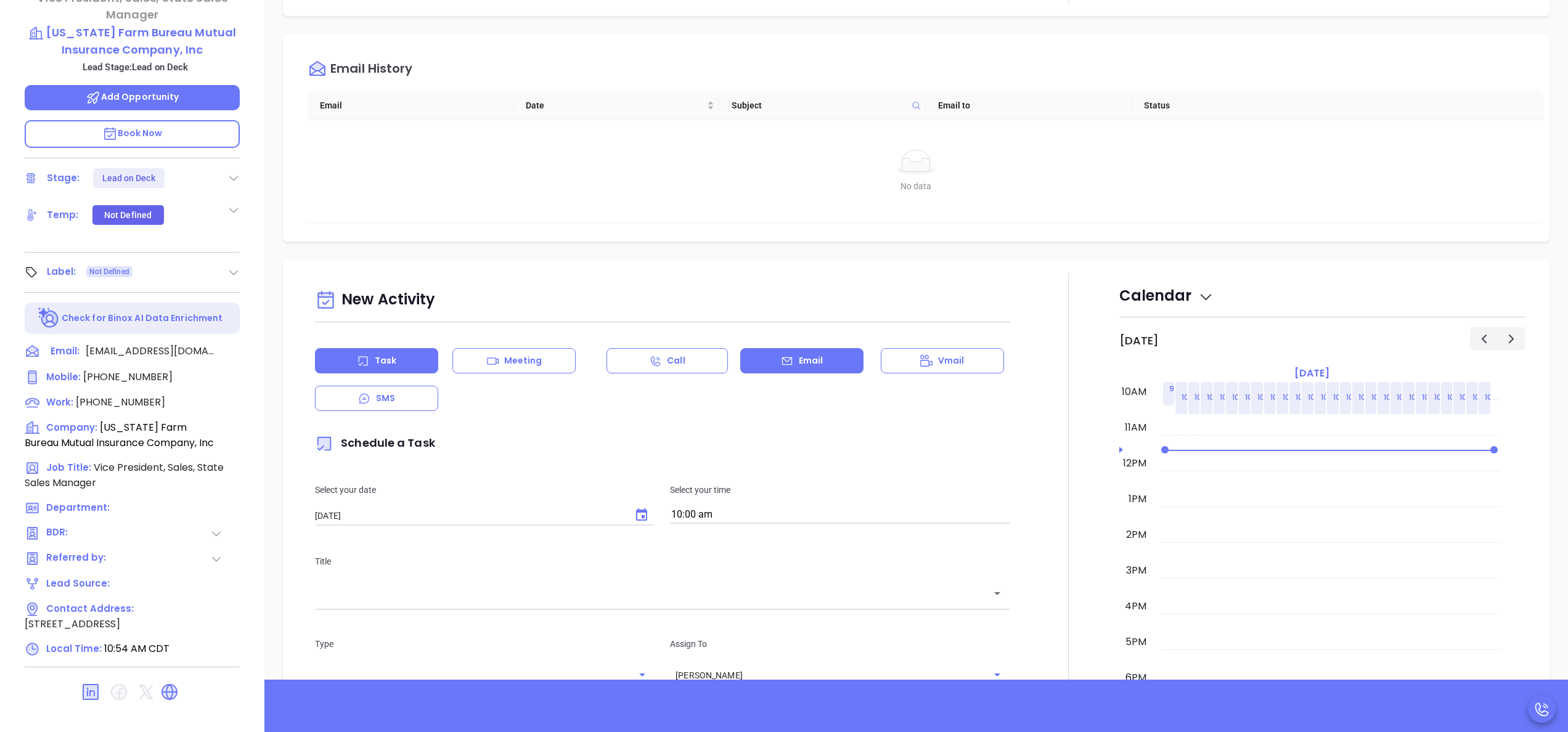
click at [768, 355] on div "Email" at bounding box center [802, 361] width 124 height 25
type input "[PERSON_NAME]"
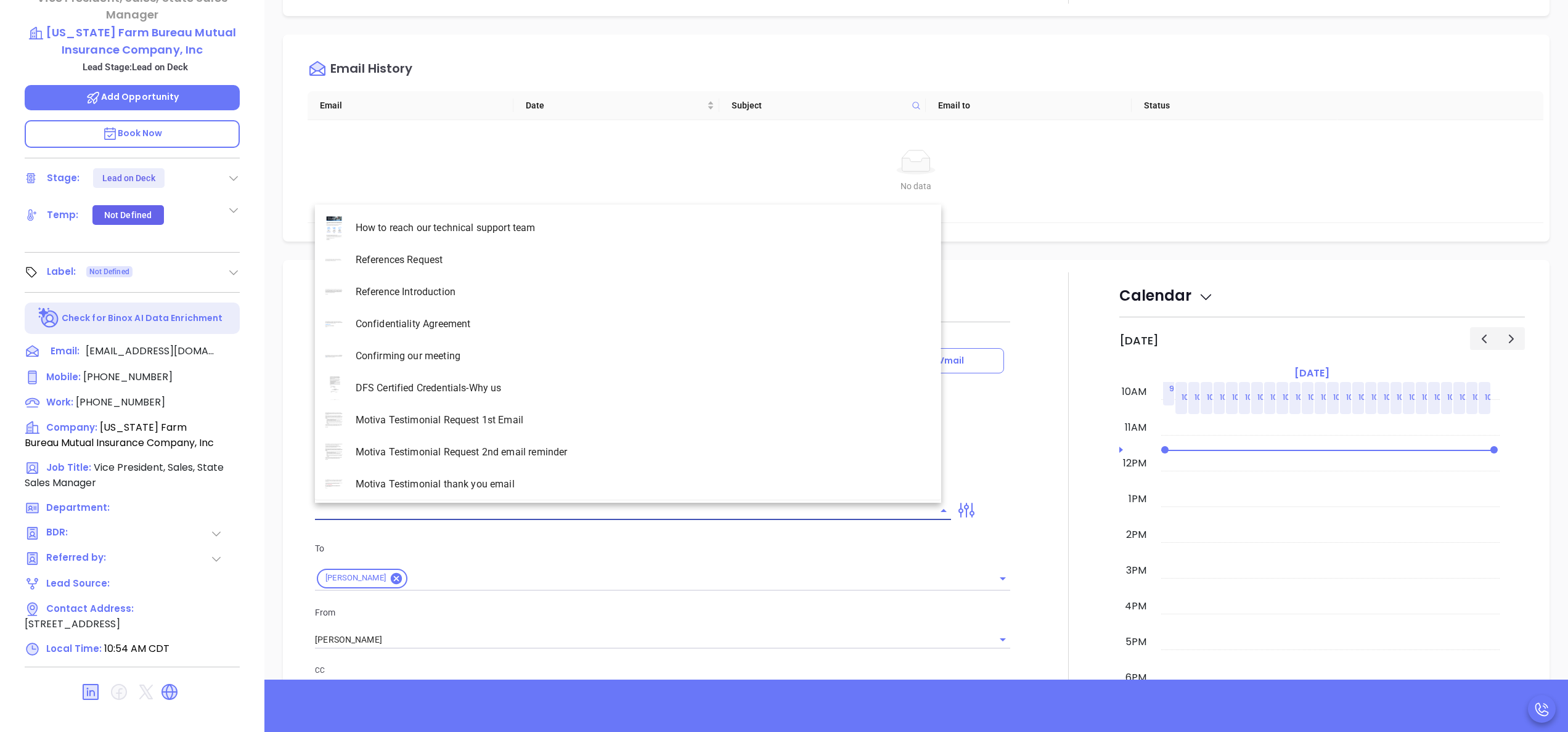
click at [570, 507] on input "text" at bounding box center [624, 511] width 618 height 17
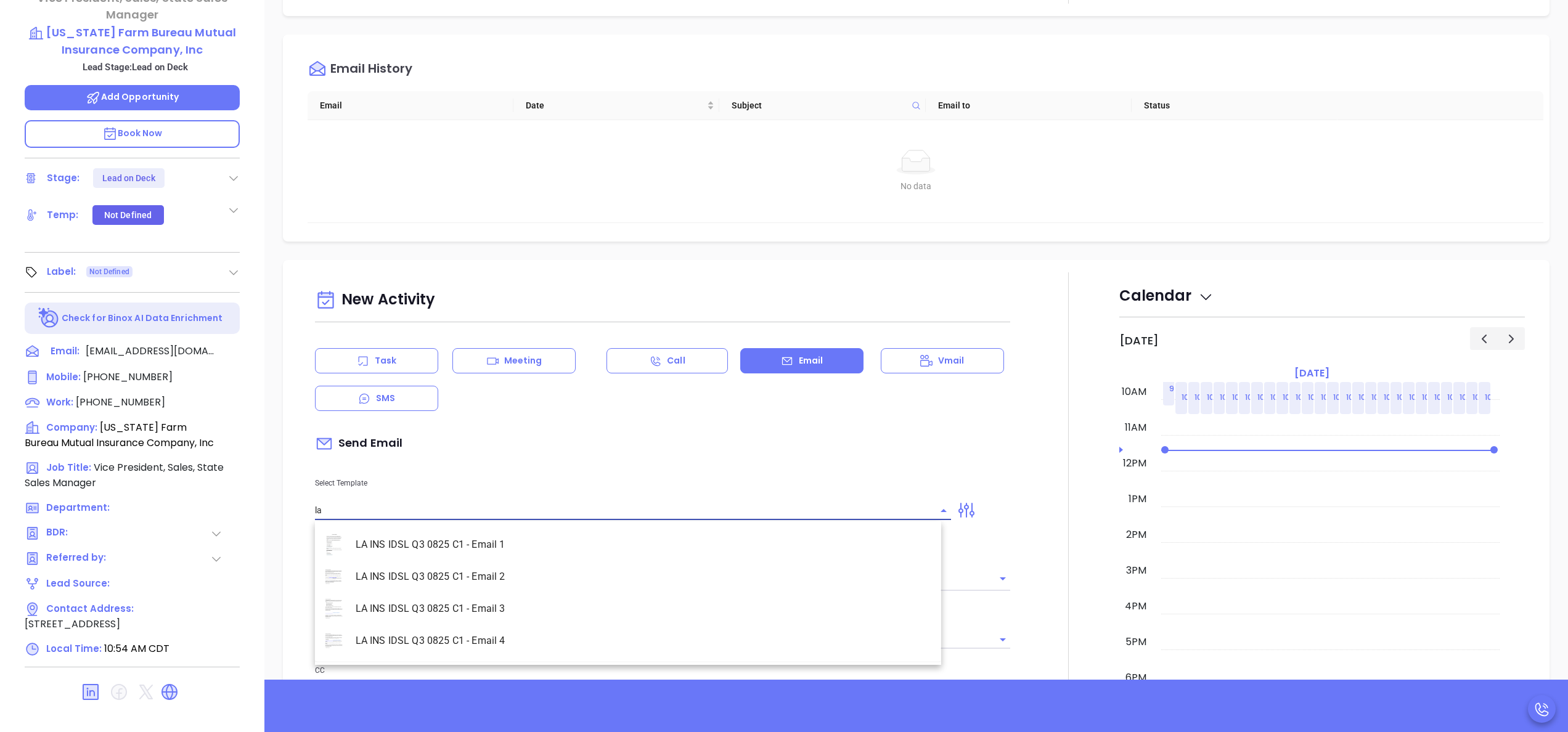
click at [472, 577] on li "LA INS IDSL Q3 0825 C1 - Email 2" at bounding box center [628, 576] width 626 height 32
type input "LA INS IDSL Q3 0825 C1 - Email 2"
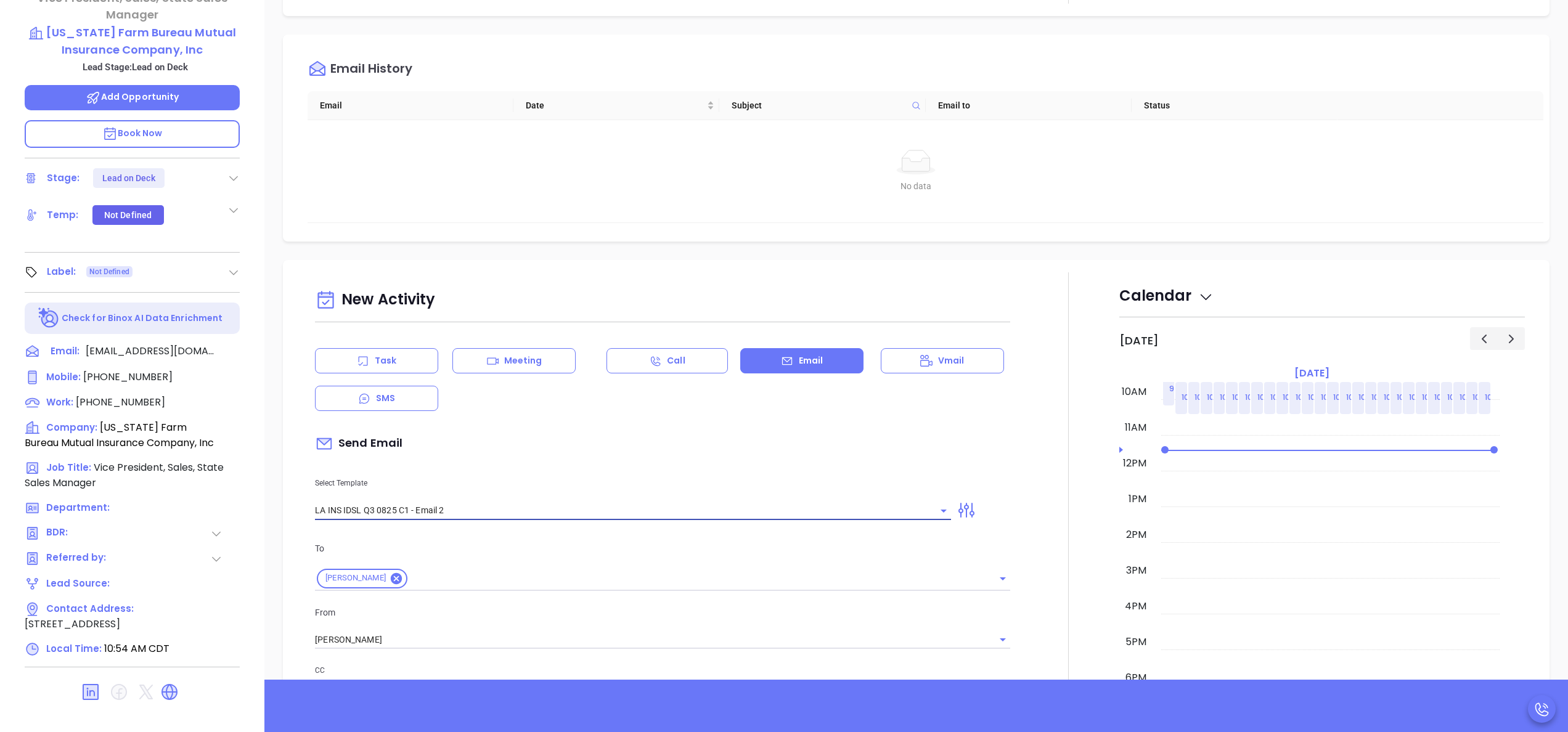
type input "February is coming fast—will [US_STATE] Farm Bureau Mutual Insurance Company, I…"
type input "LA INS IDSL Q3 0825 C1 - Email 2"
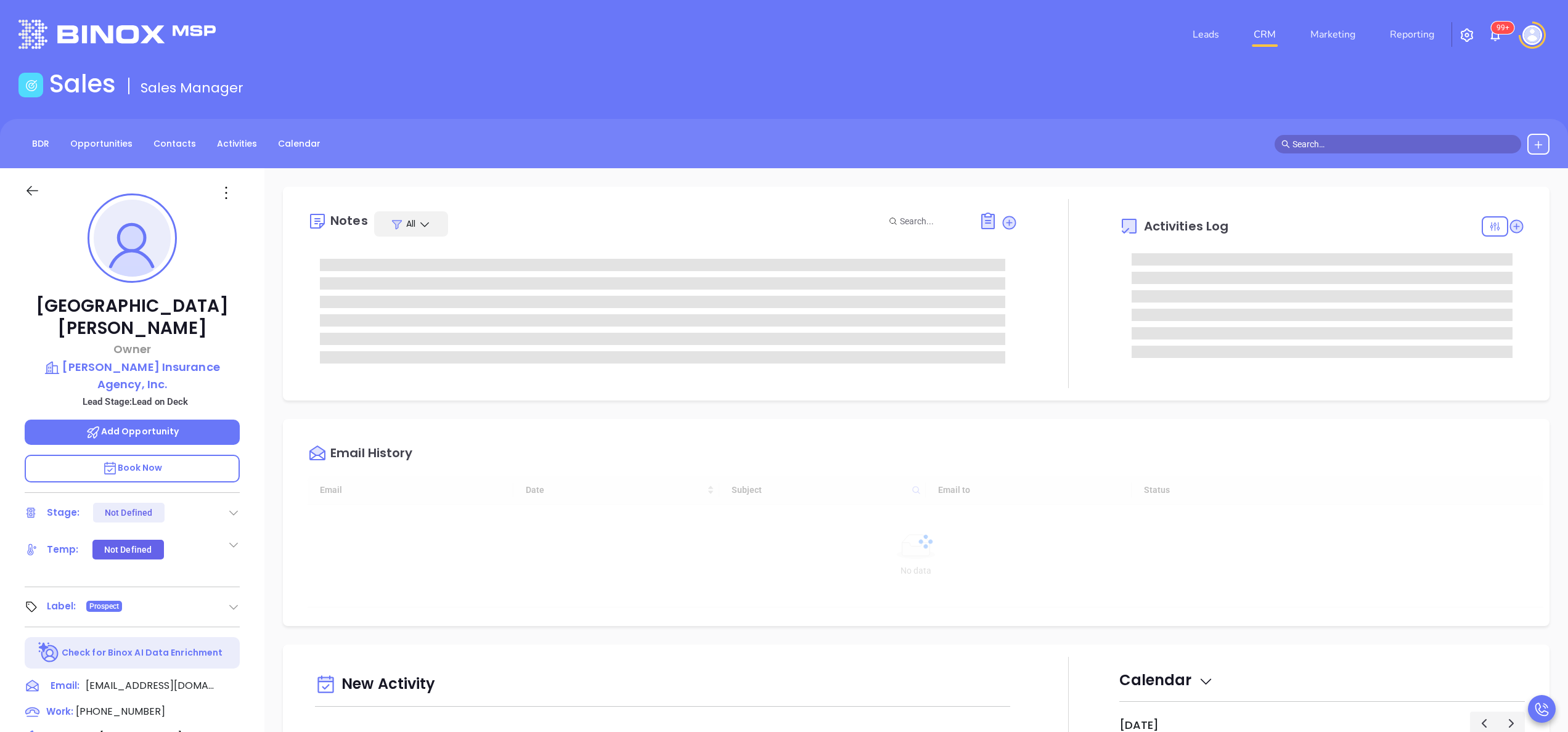
type input "[DATE]"
type input "[PERSON_NAME]"
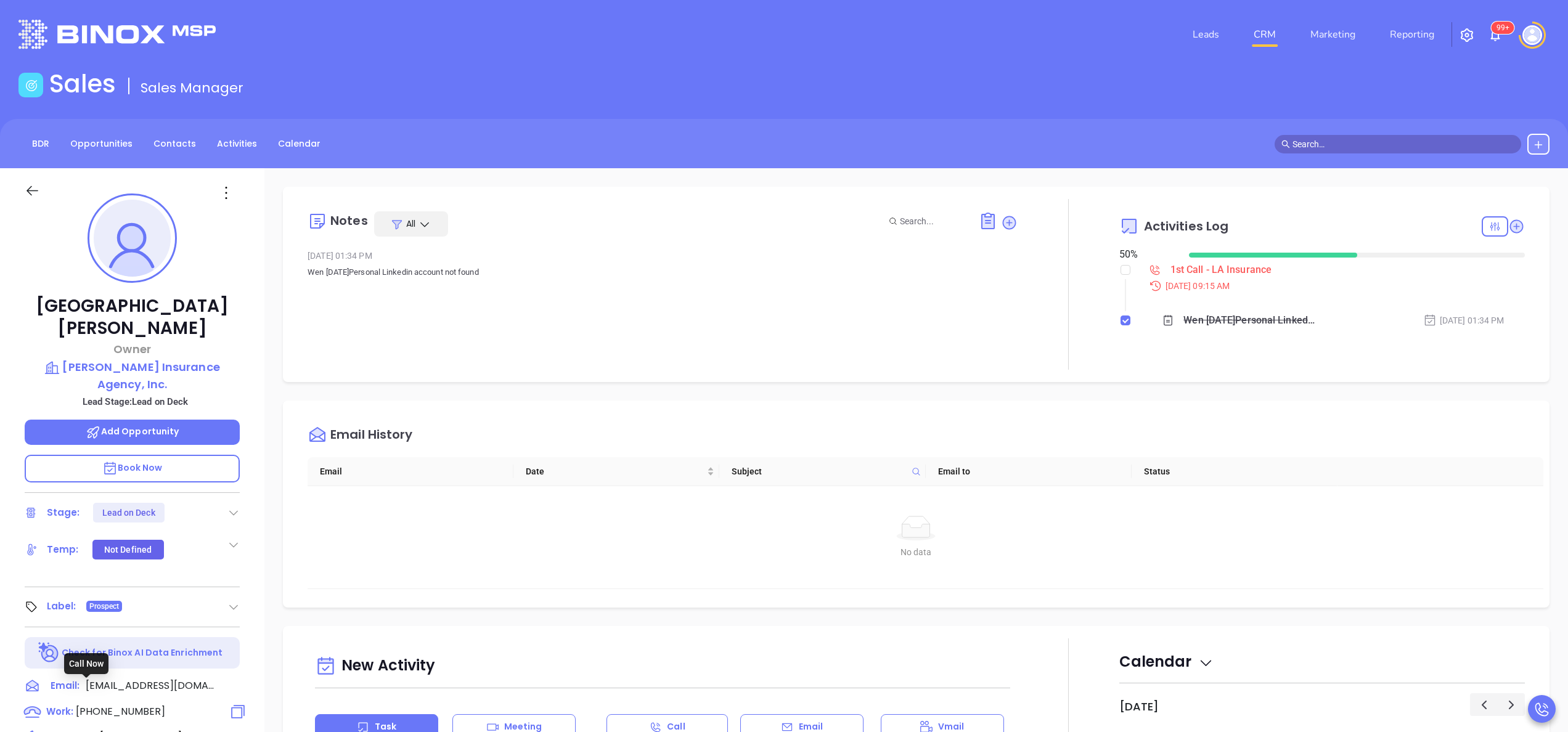
click at [135, 705] on span "[PHONE_NUMBER]" at bounding box center [120, 712] width 89 height 15
type input "[PHONE_NUMBER]"
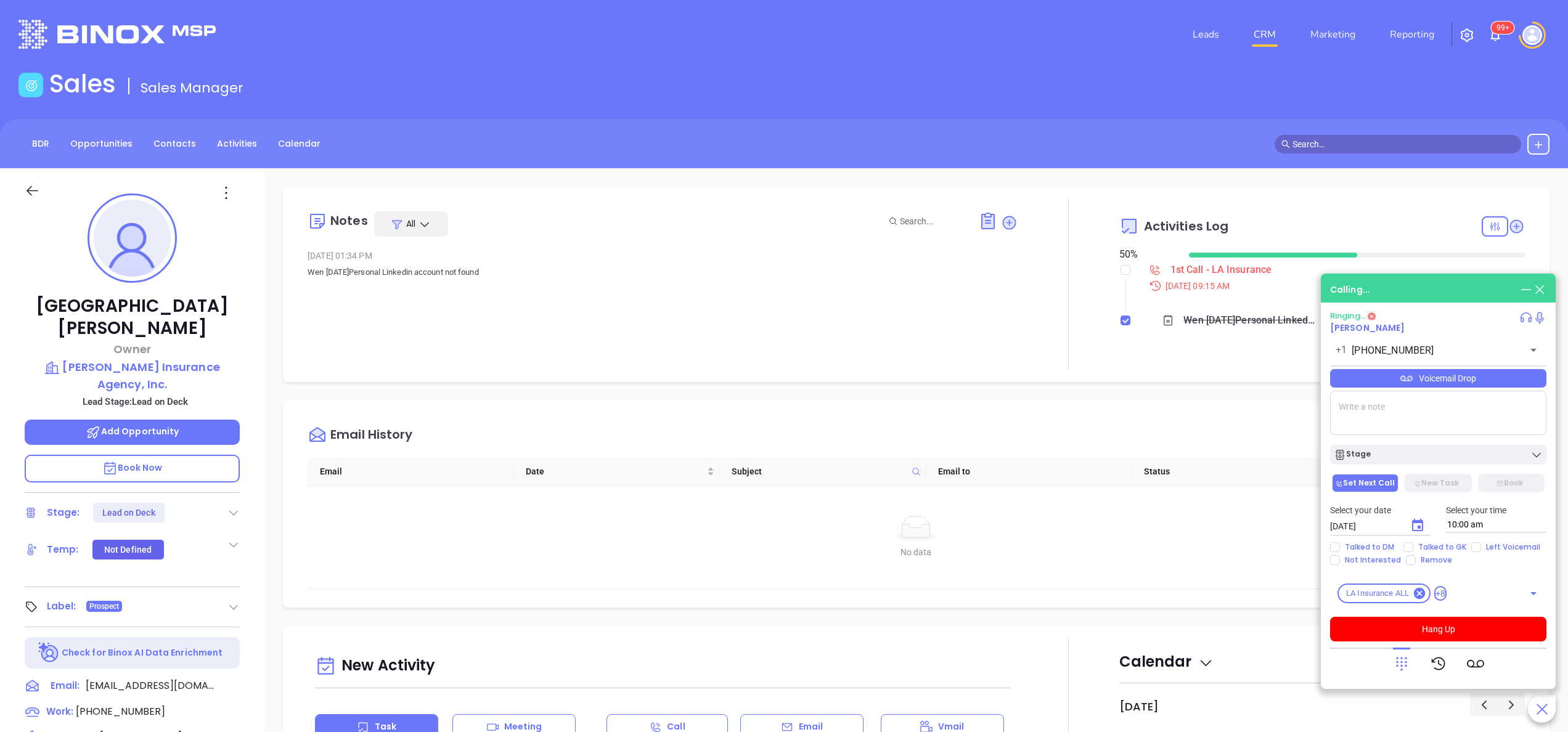
click at [176, 455] on p "Book Now" at bounding box center [132, 469] width 216 height 28
click at [254, 402] on div "[PERSON_NAME] Owner [PERSON_NAME] Insurance Agency, Inc. Lead Stage: Lead on De…" at bounding box center [132, 626] width 265 height 916
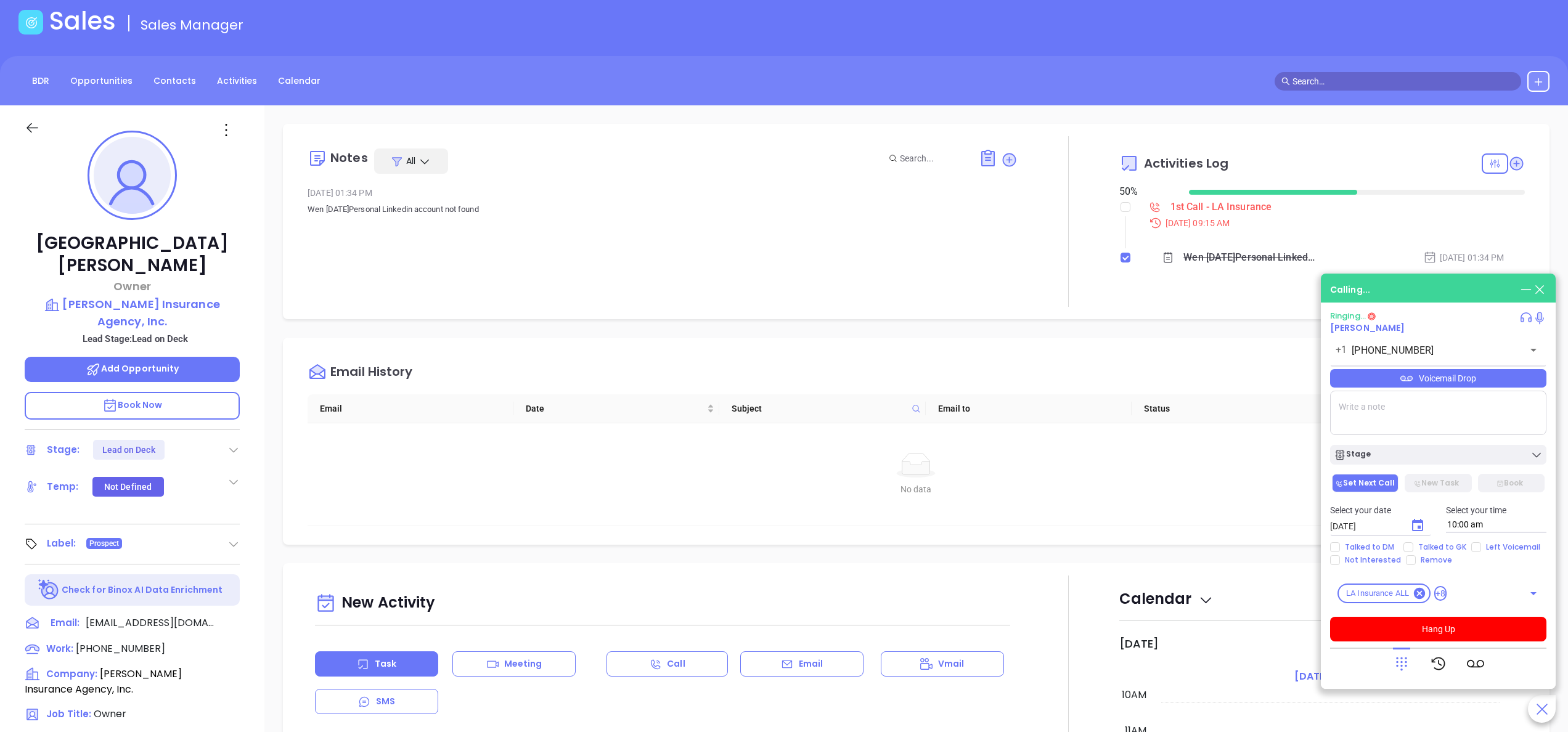
scroll to position [0, 0]
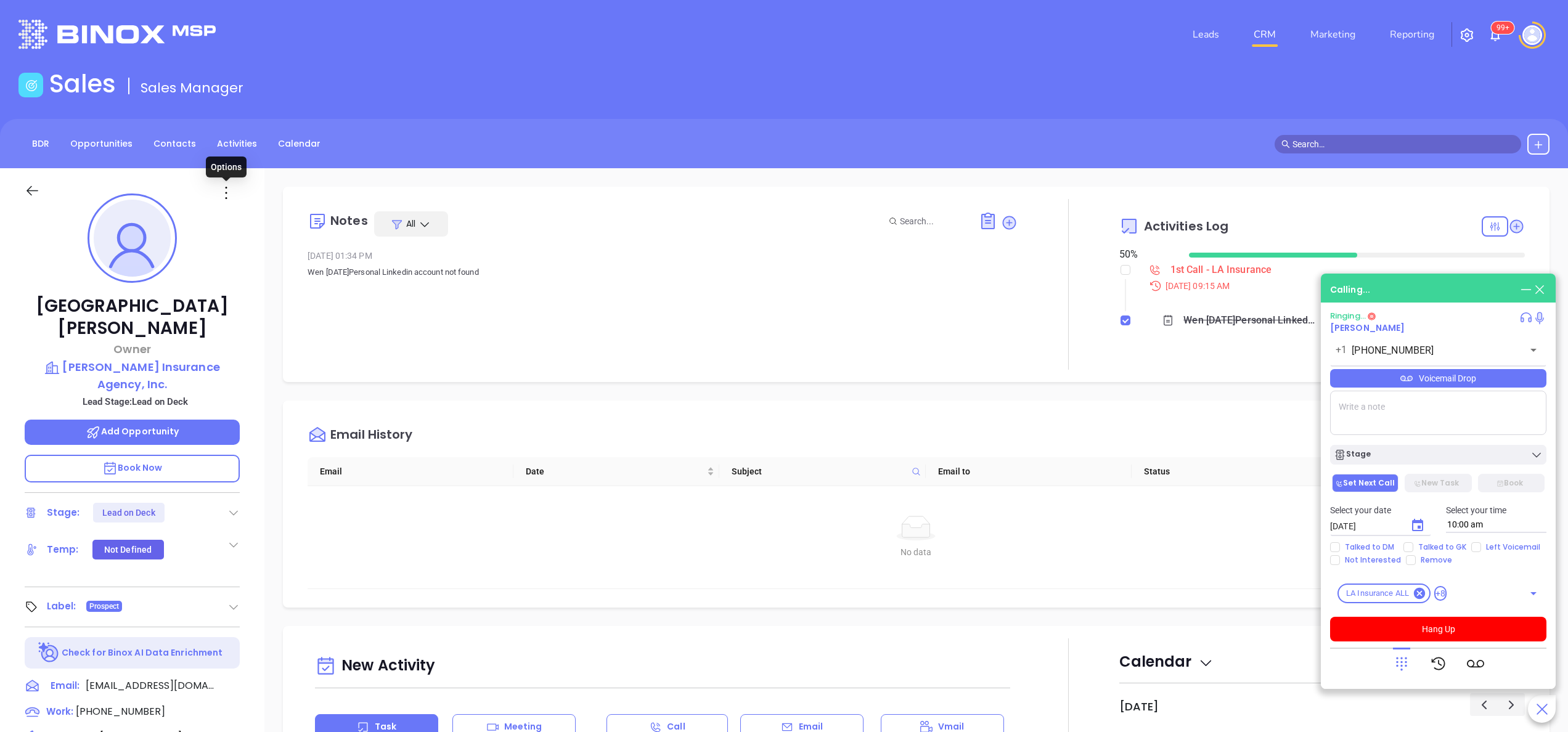
click at [228, 190] on icon at bounding box center [226, 192] width 19 height 19
click at [252, 326] on div "Edit" at bounding box center [286, 325] width 121 height 14
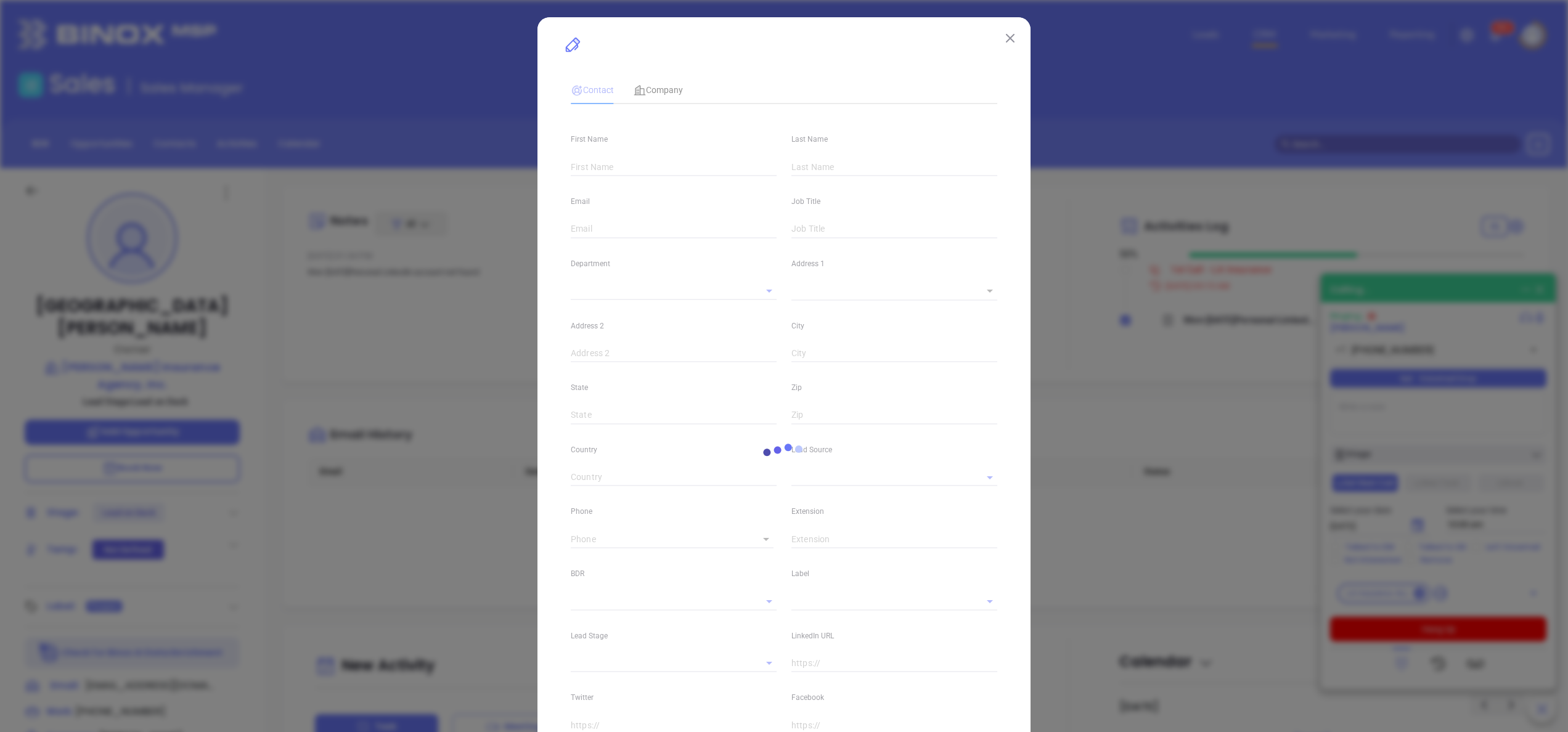
type input "[GEOGRAPHIC_DATA]"
type input "[PERSON_NAME]"
type input "[EMAIL_ADDRESS][DOMAIN_NAME]"
type input "Owner"
type input "1"
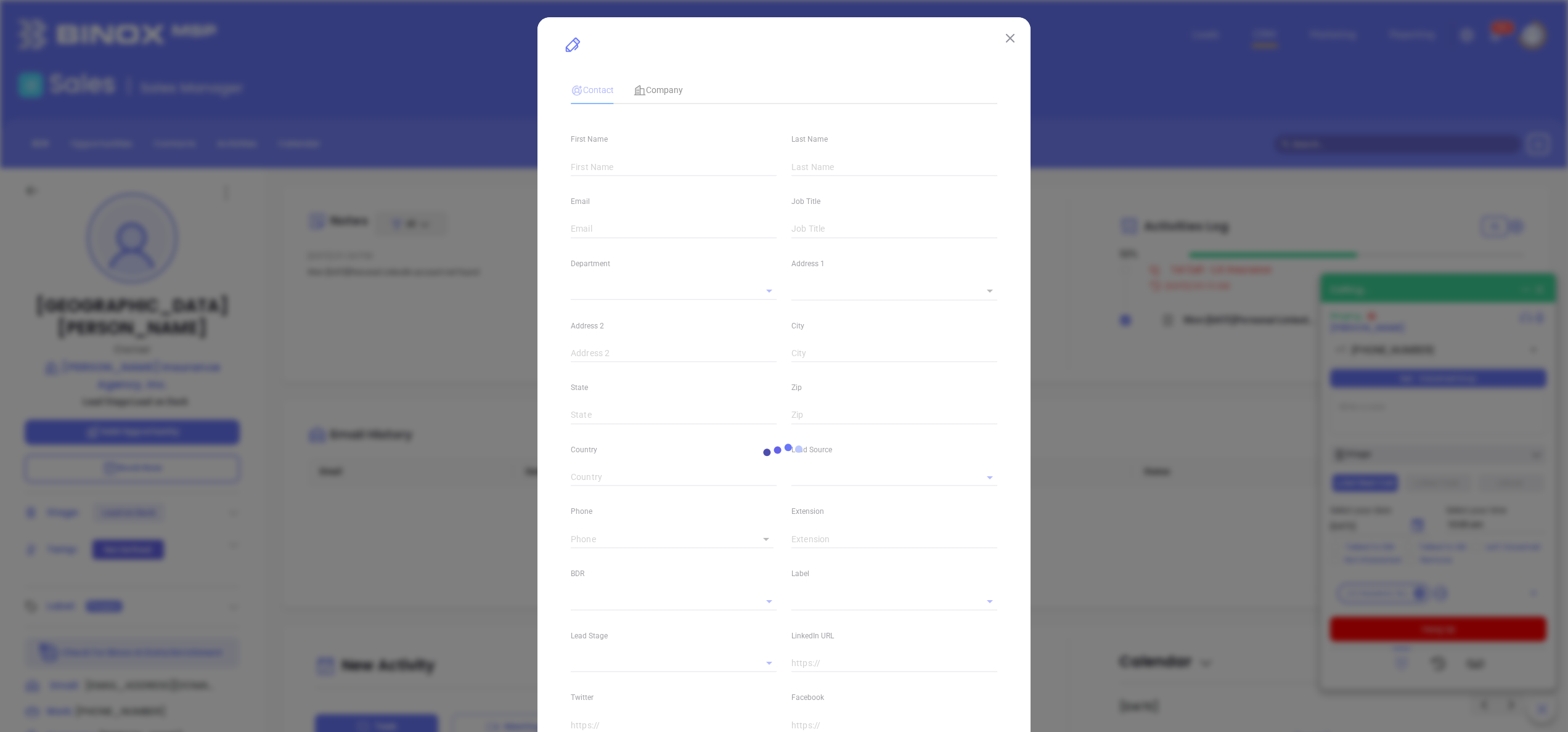
type input "[URL][DOMAIN_NAME]"
type input "Marketing"
type input "Binox"
type input "[PERSON_NAME]"
type input "Lead on Deck"
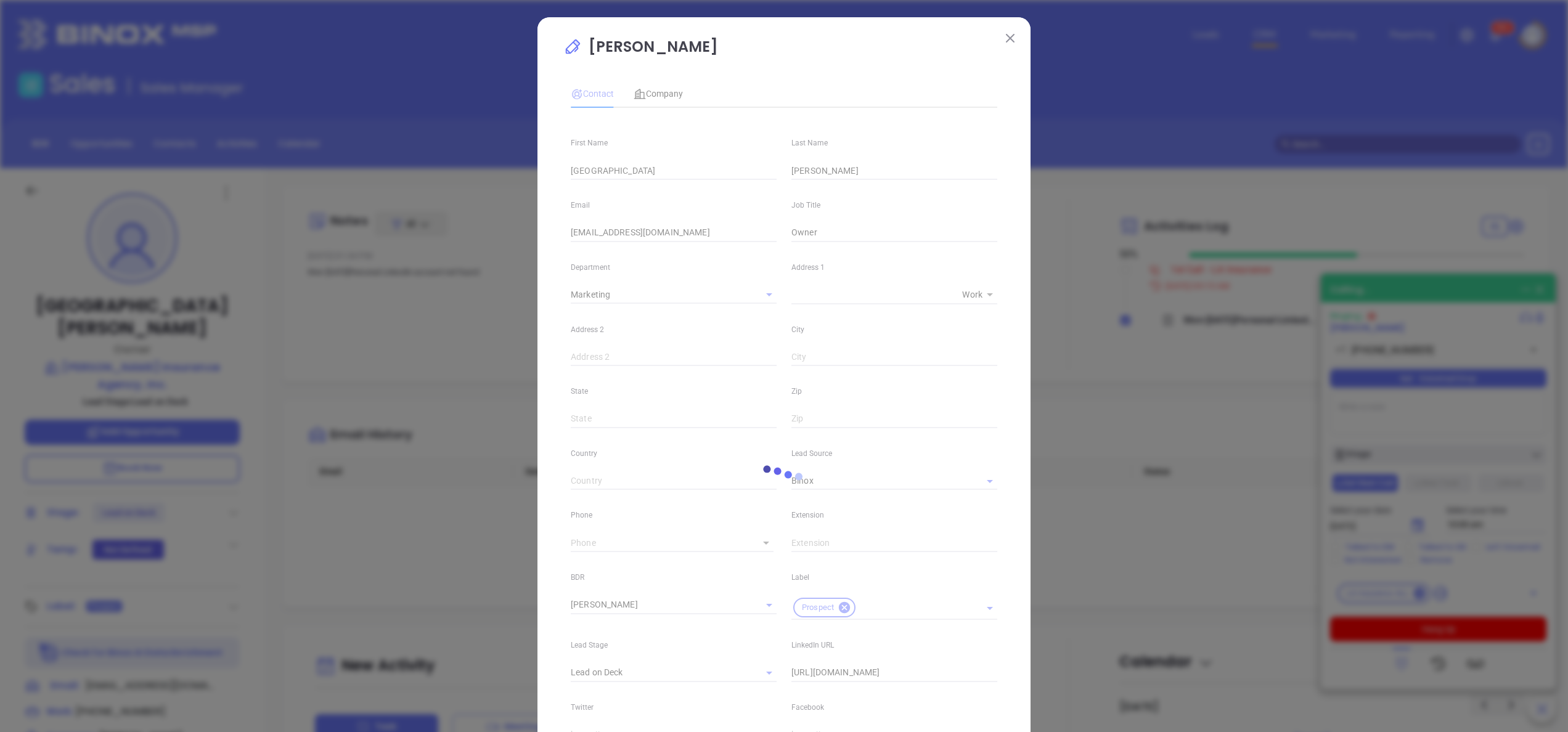
type input "[PHONE_NUMBER]"
type input "1"
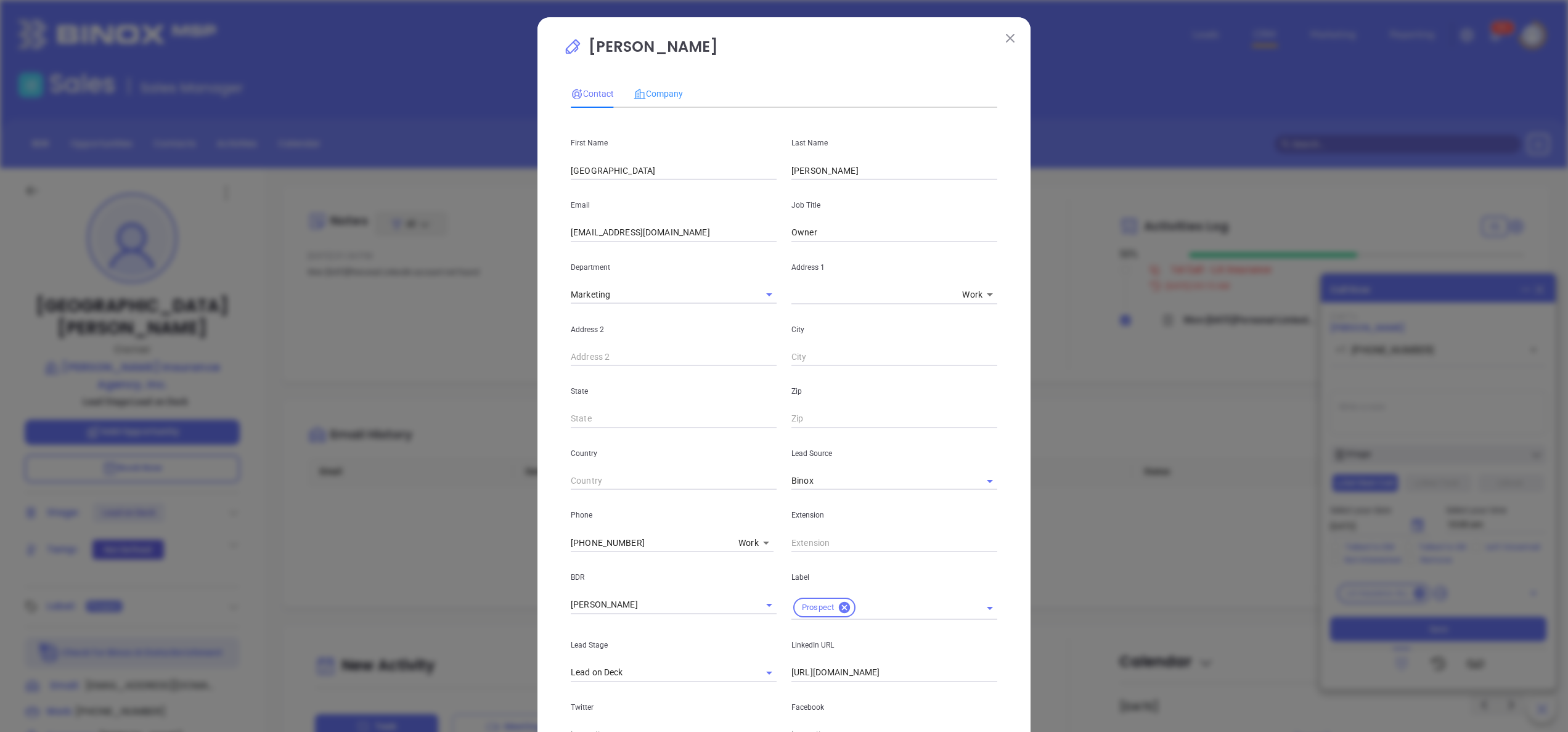
click at [659, 82] on div "Company" at bounding box center [657, 93] width 49 height 28
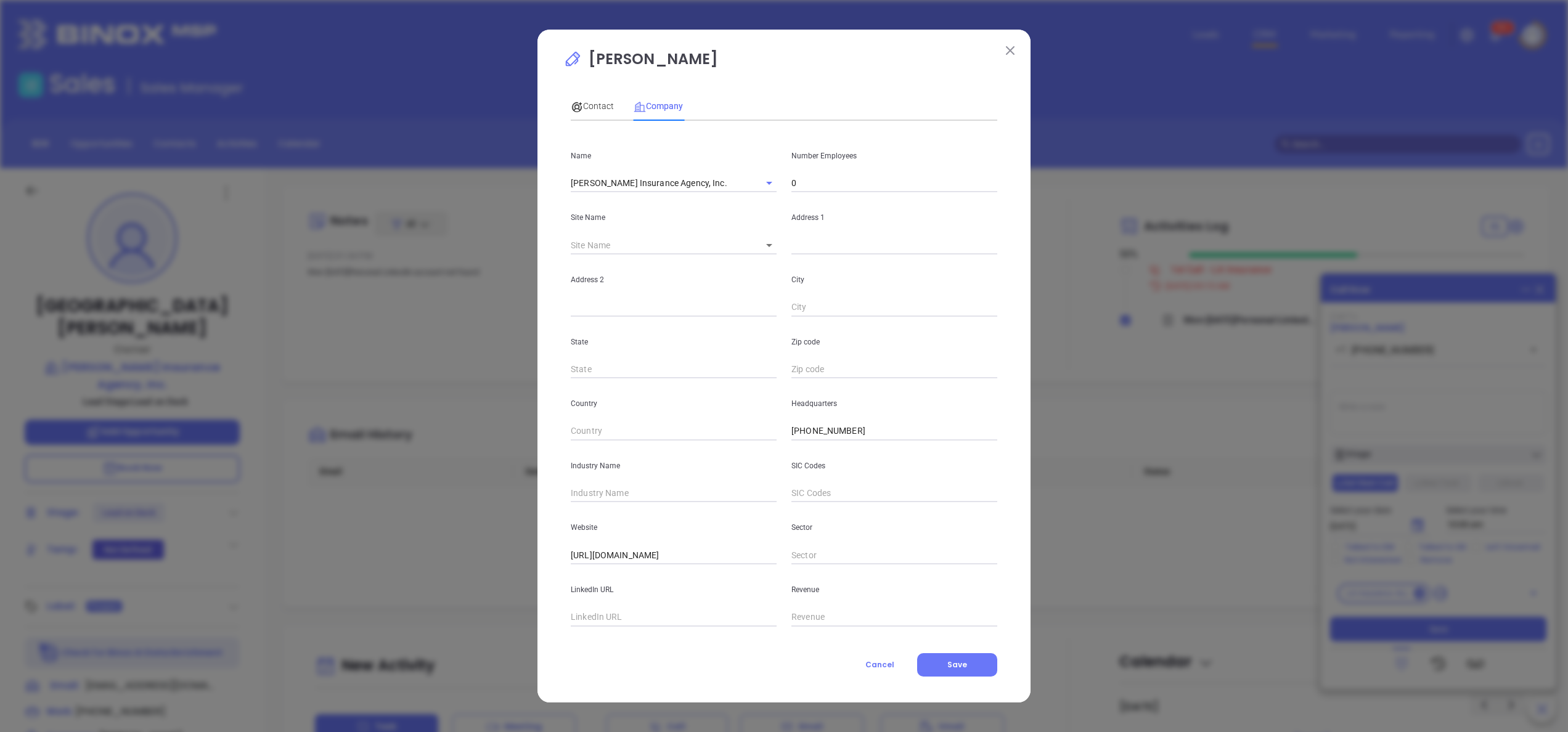
click at [1018, 44] on div "[PERSON_NAME] Contact Company First Name [PERSON_NAME] Last Name [PERSON_NAME] …" at bounding box center [784, 366] width 493 height 673
click at [588, 100] on div "Contact" at bounding box center [592, 106] width 44 height 14
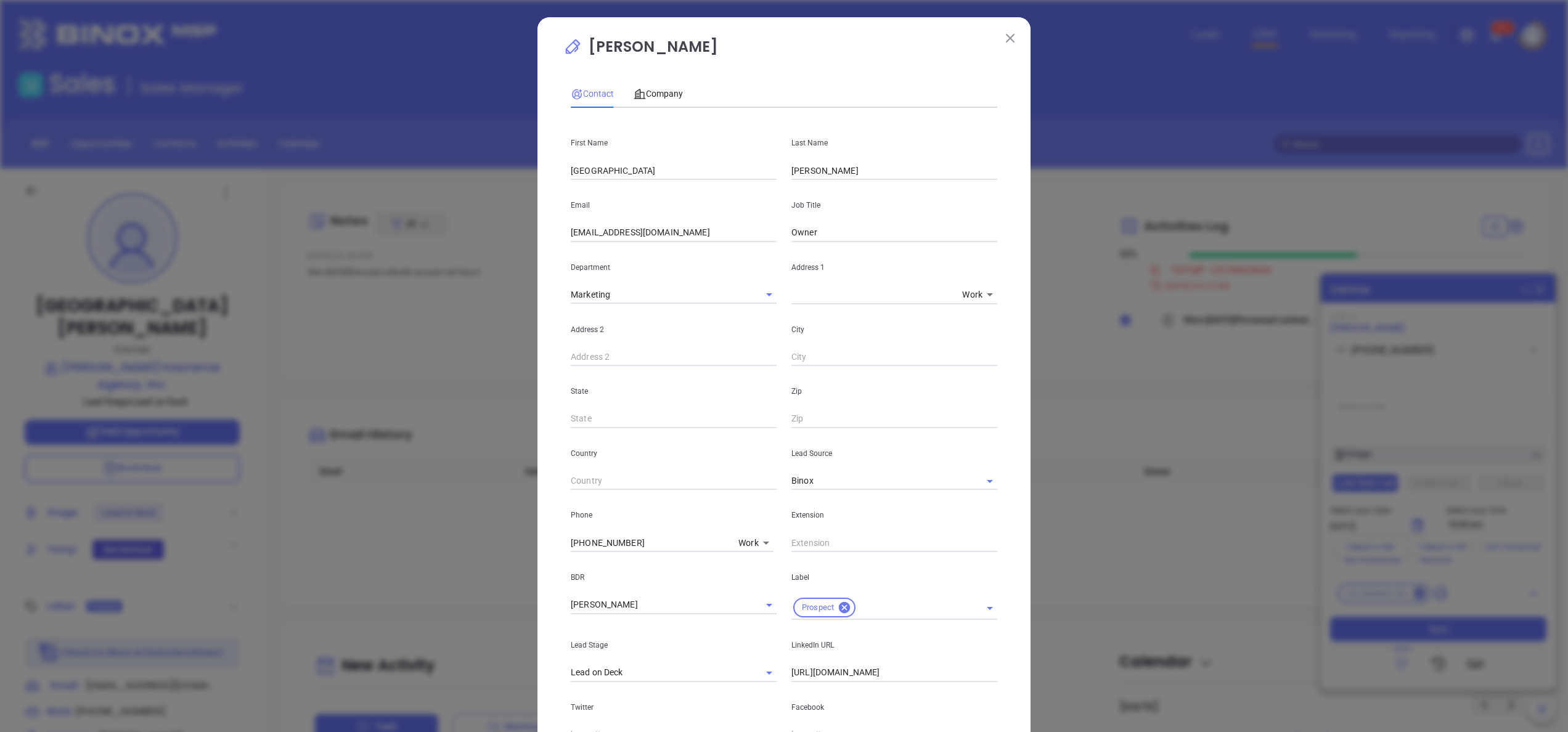
click at [1011, 139] on div "[PERSON_NAME] Contact Company First Name [PERSON_NAME] Last Name [PERSON_NAME] …" at bounding box center [784, 464] width 493 height 894
click at [1002, 48] on div "[PERSON_NAME] Contact Company First Name [PERSON_NAME] Last Name [PERSON_NAME] …" at bounding box center [784, 464] width 493 height 894
click at [1006, 37] on img at bounding box center [1010, 38] width 9 height 9
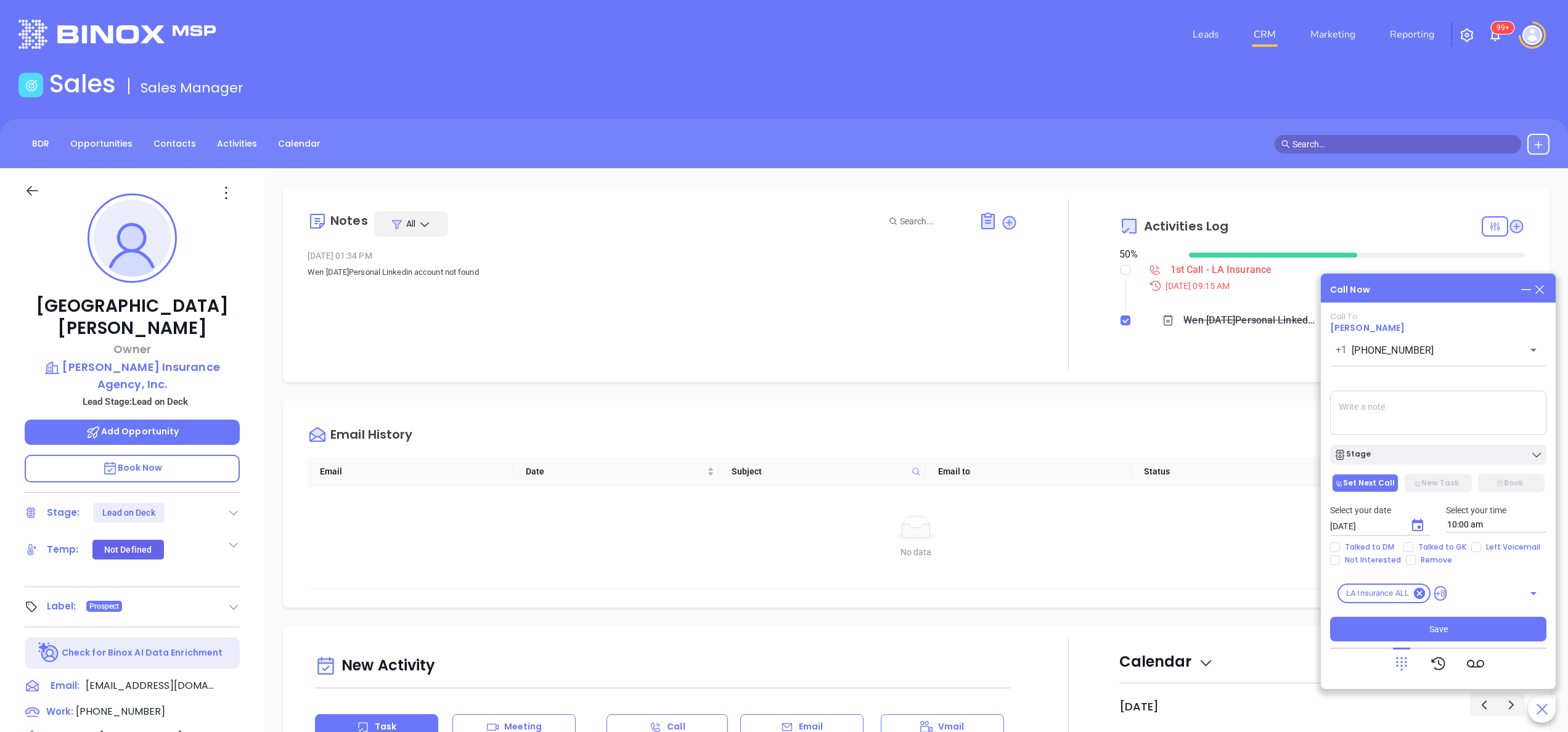
click at [254, 358] on div "[PERSON_NAME] Owner [PERSON_NAME] Insurance Agency, Inc. Lead Stage: Lead on De…" at bounding box center [132, 626] width 265 height 916
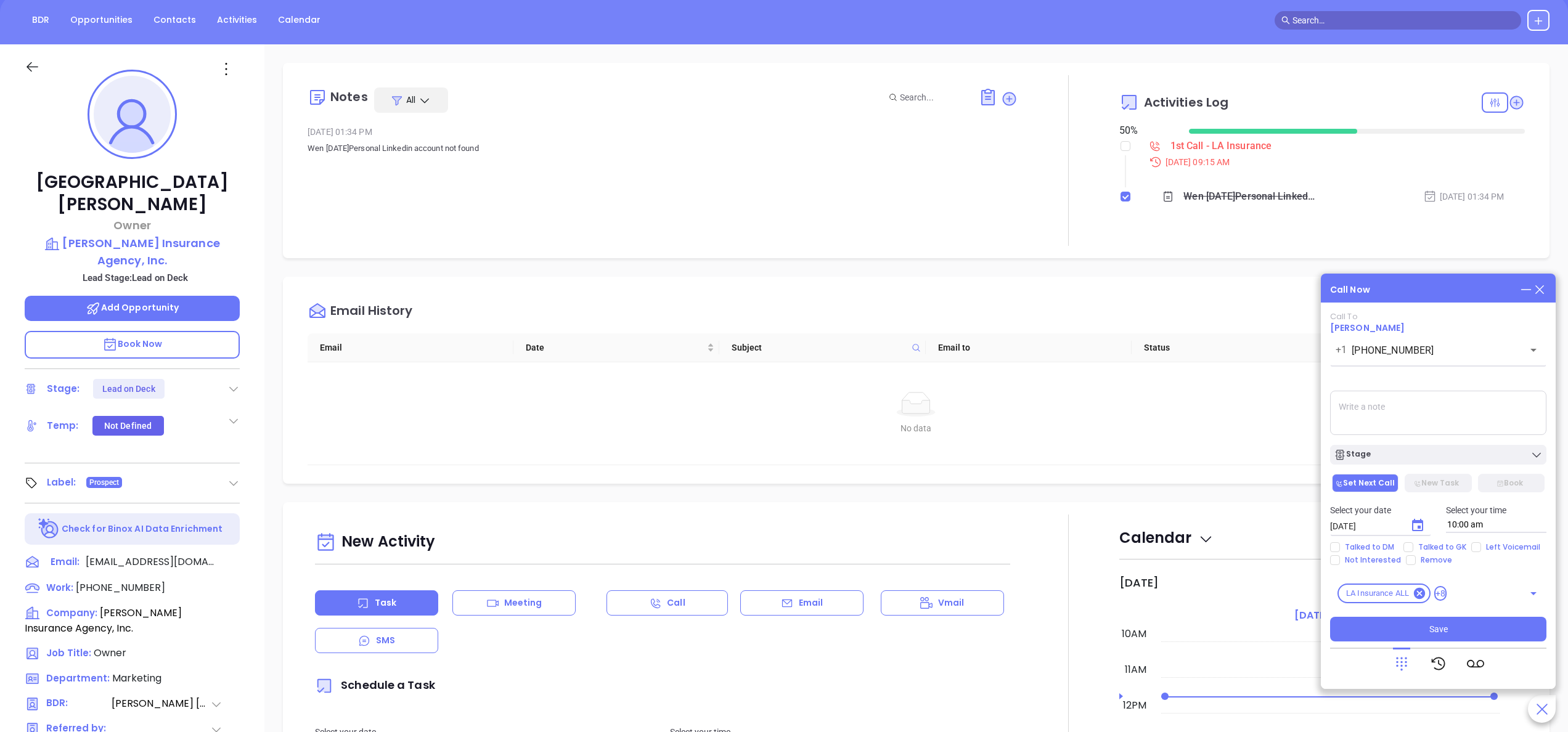
scroll to position [351, 0]
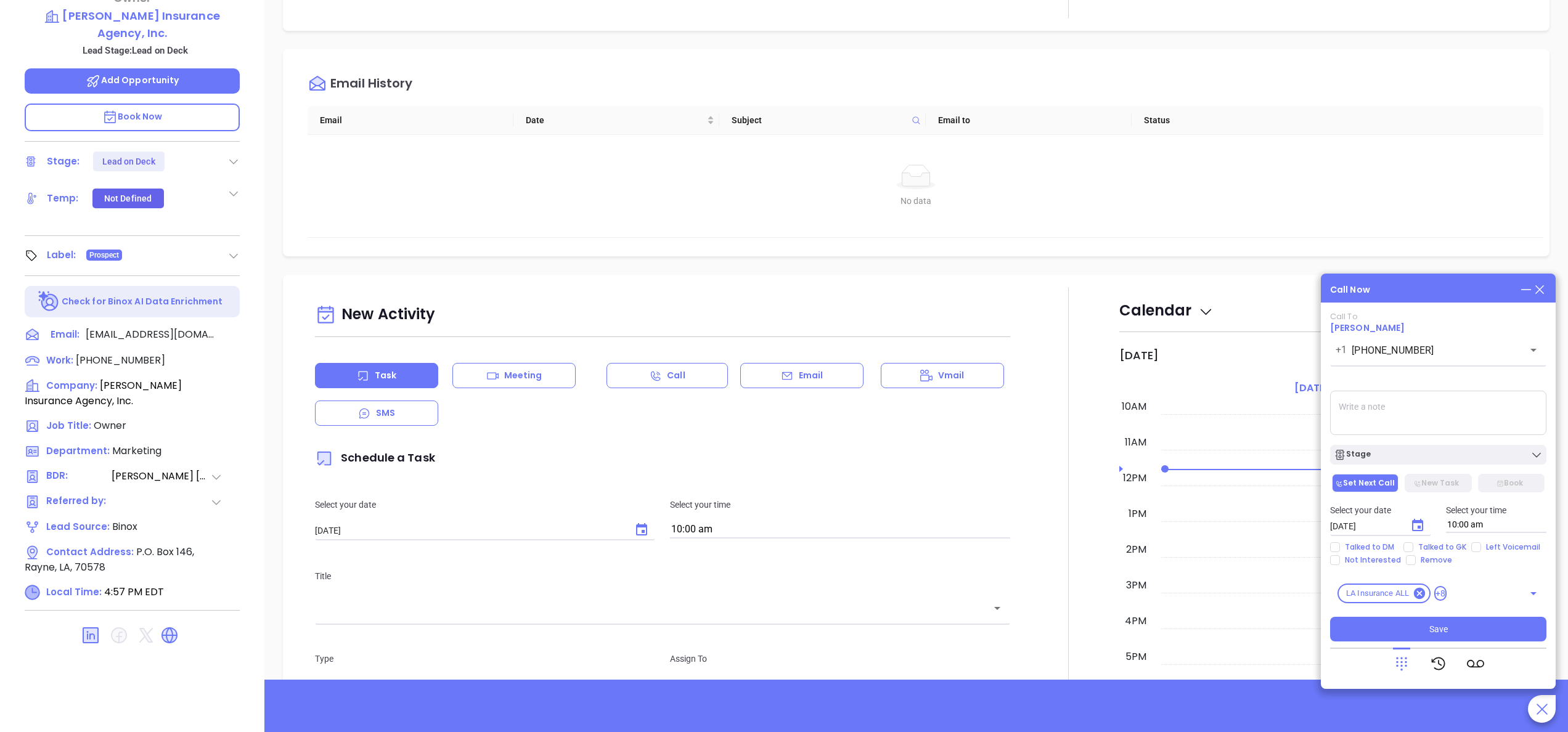
click at [35, 586] on icon at bounding box center [32, 593] width 15 height 15
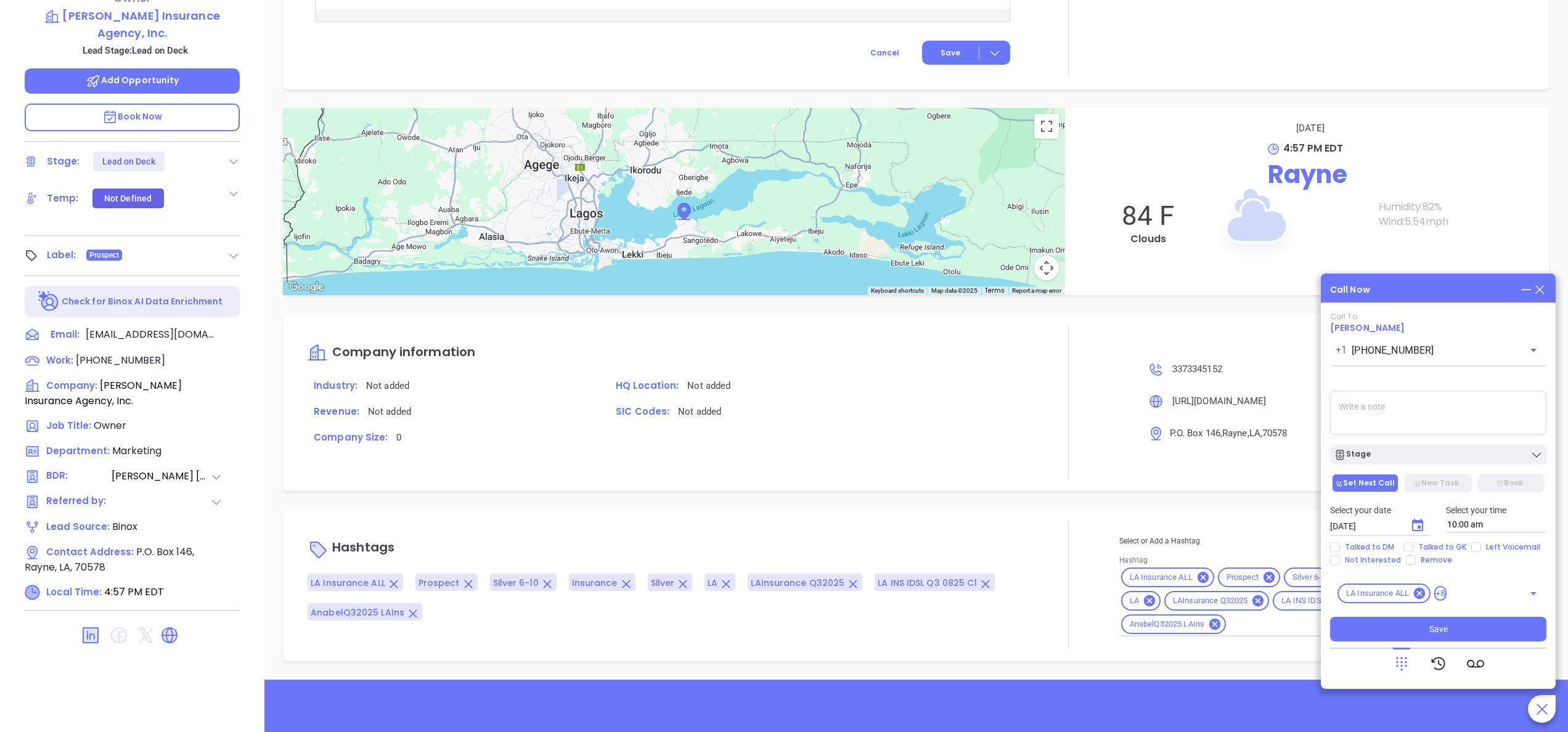
click at [35, 586] on icon at bounding box center [32, 593] width 15 height 15
click at [1268, 149] on icon at bounding box center [1273, 149] width 11 height 11
click at [1382, 423] on textarea at bounding box center [1438, 413] width 217 height 44
type textarea "no answer, just rings and rings. ill call back"
click at [1420, 622] on button "Save" at bounding box center [1438, 630] width 217 height 25
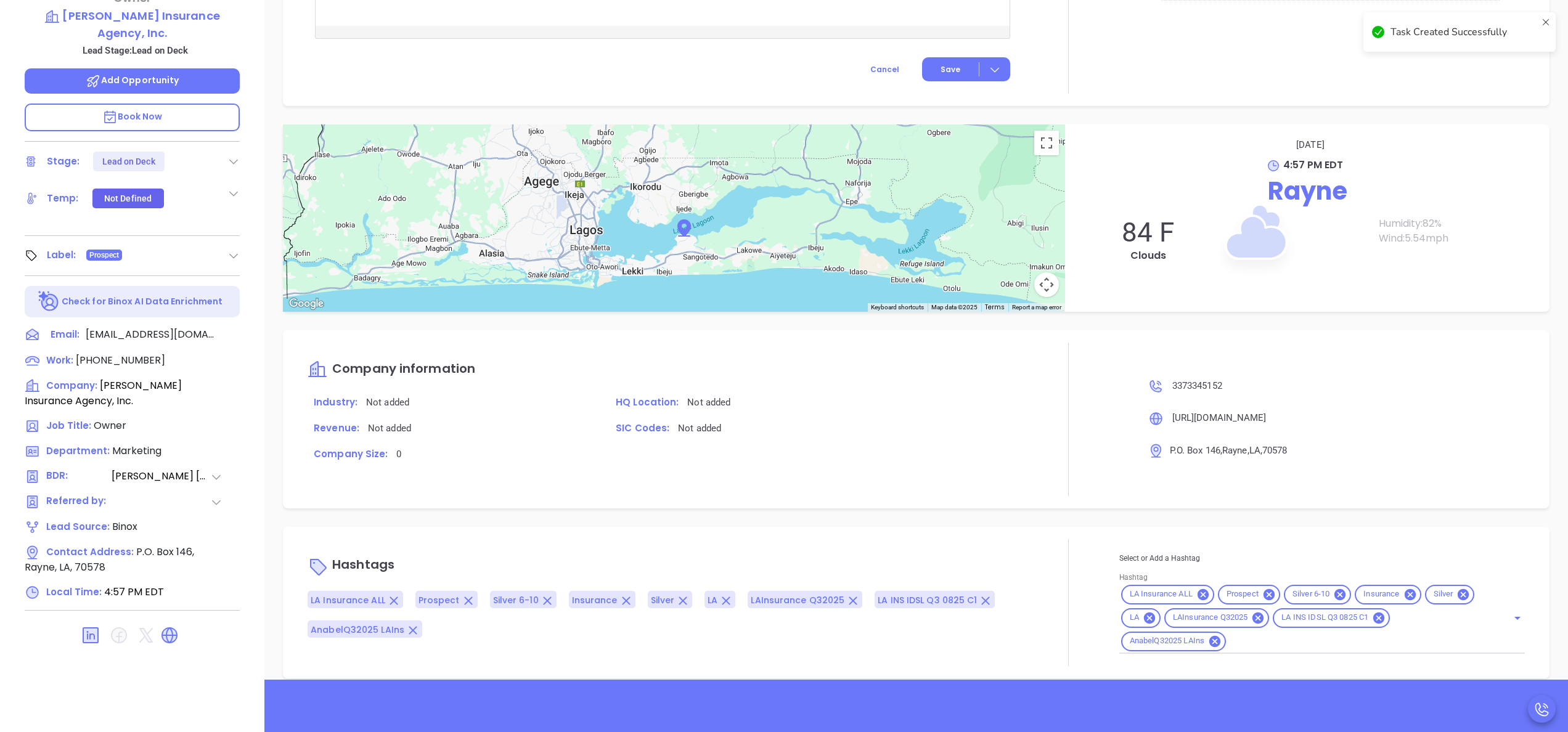
scroll to position [916, 0]
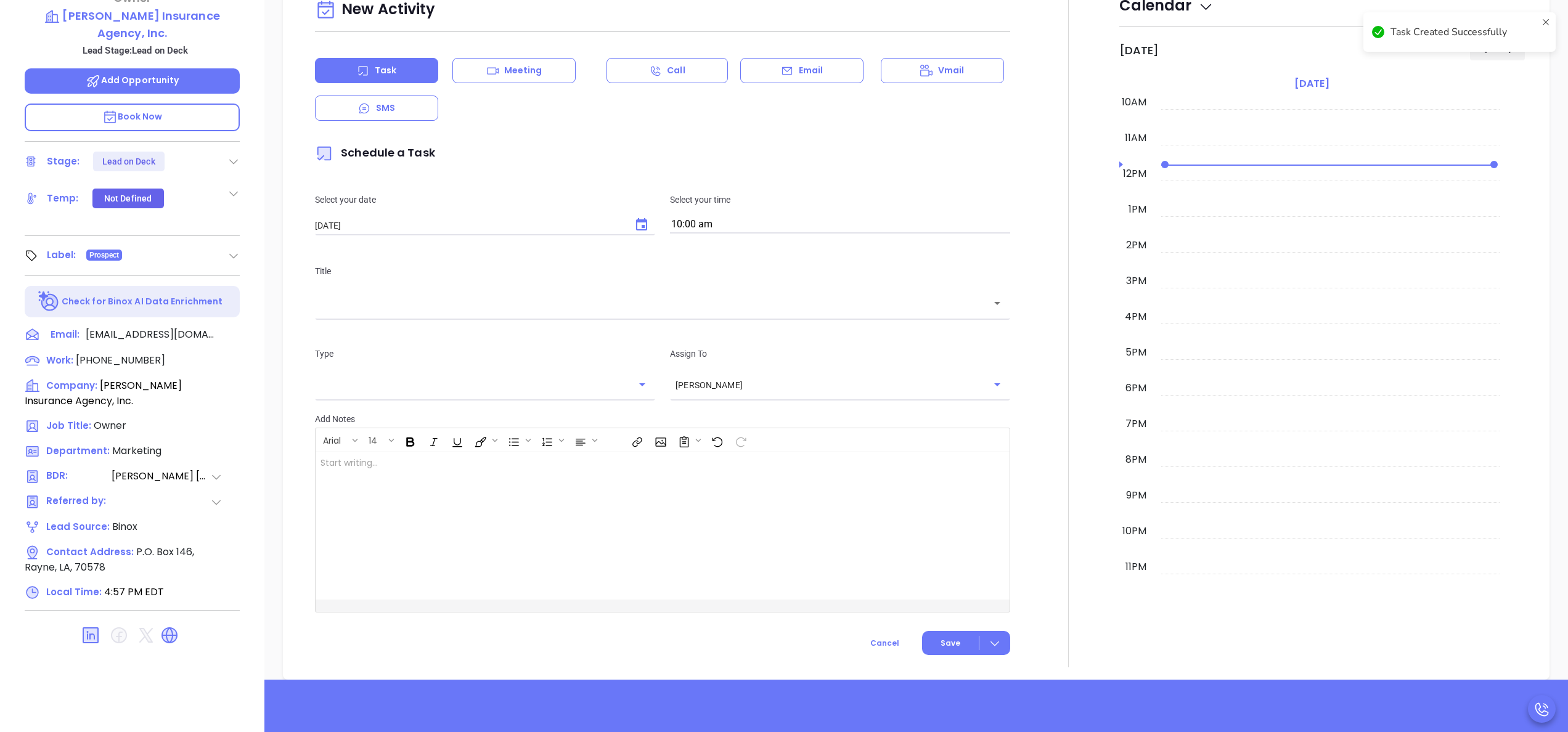
scroll to position [275, 0]
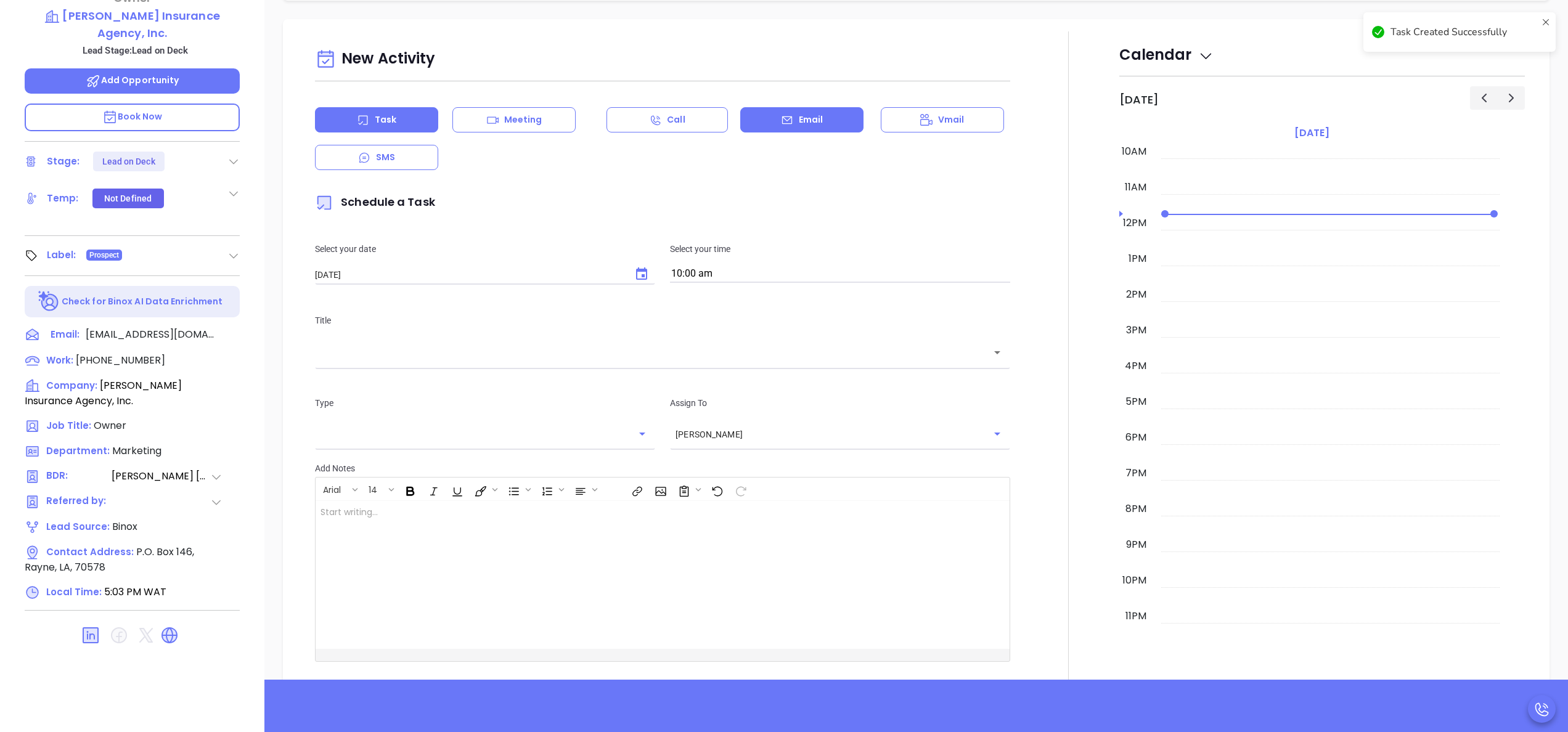
click at [804, 112] on div "Email" at bounding box center [802, 120] width 124 height 25
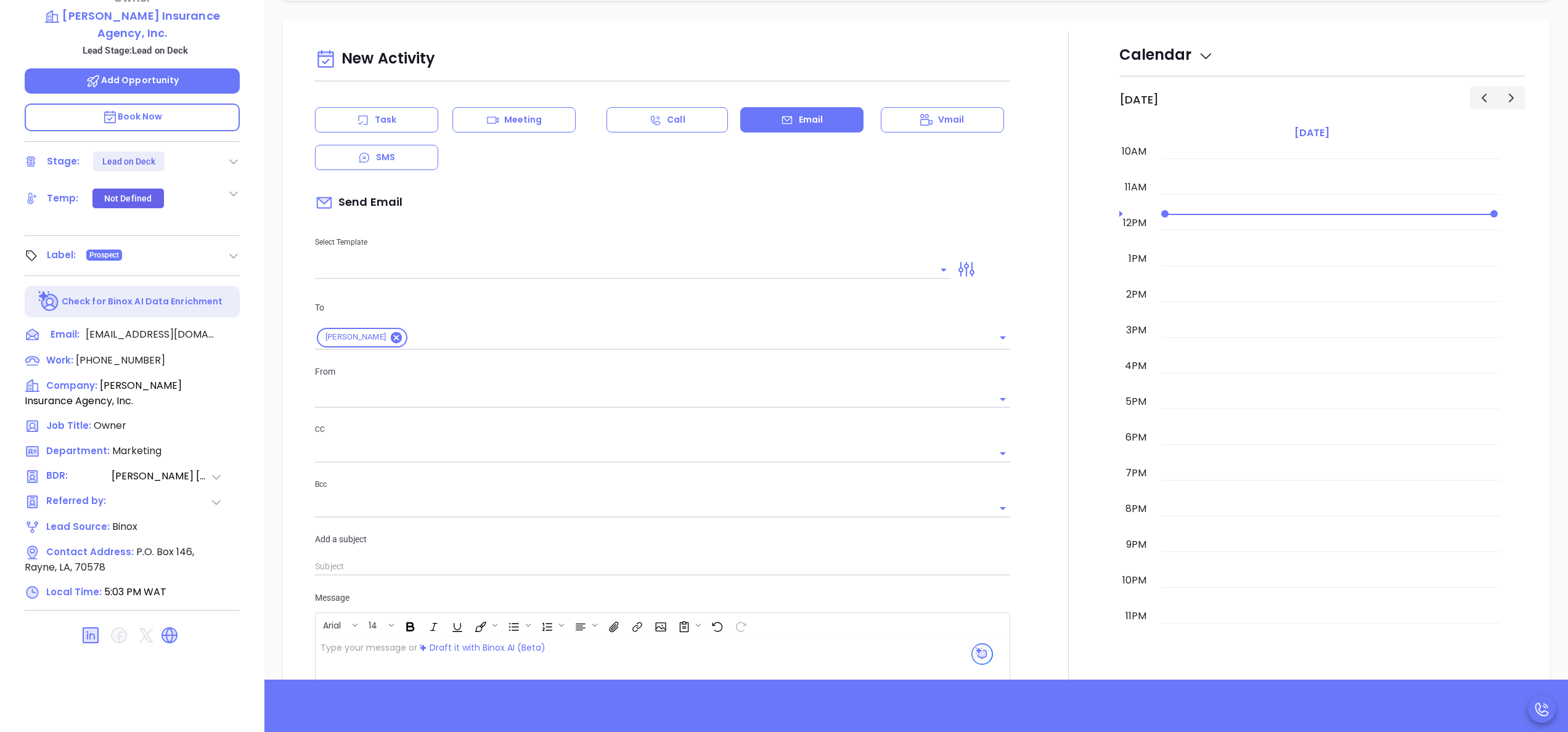
type input "[PERSON_NAME]"
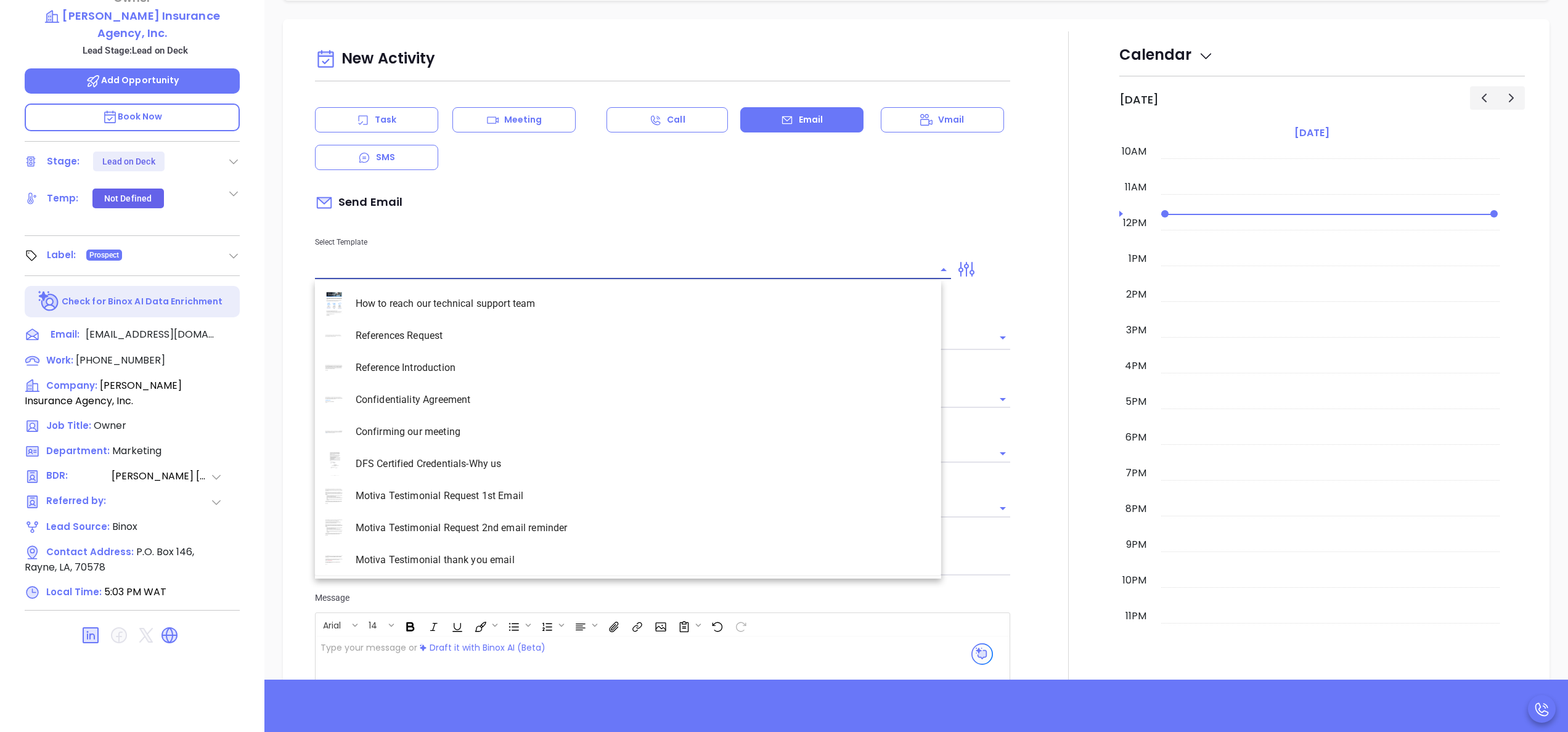
click at [624, 263] on input "text" at bounding box center [624, 270] width 618 height 17
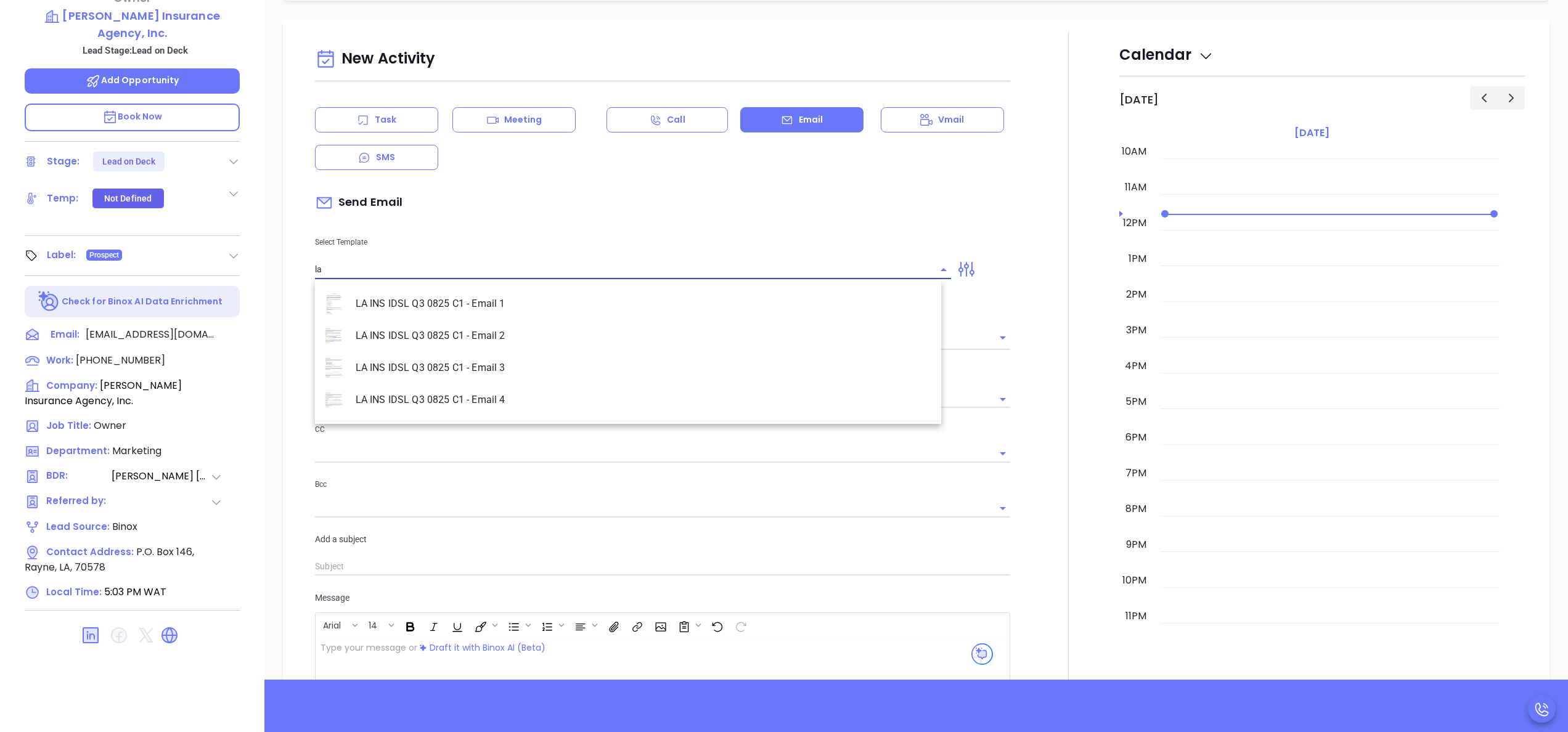
scroll to position [376, 0]
click at [510, 333] on li "LA INS IDSL Q3 0825 C1 - Email 2" at bounding box center [628, 335] width 626 height 32
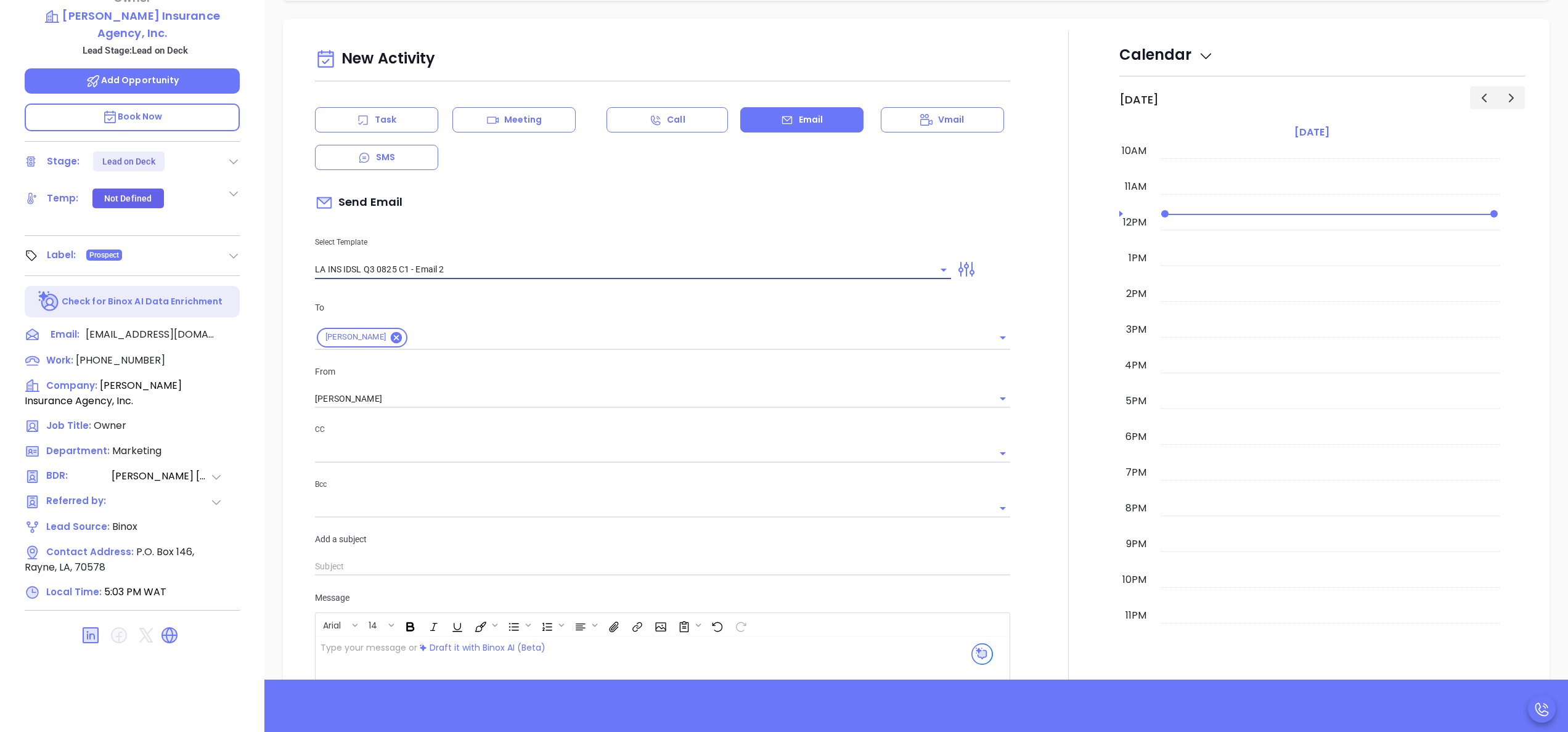
type input "LA INS IDSL Q3 0825 C1 - Email 2"
type input "February is coming fast—will [PERSON_NAME] Insurance Agency, Inc. be compliant?"
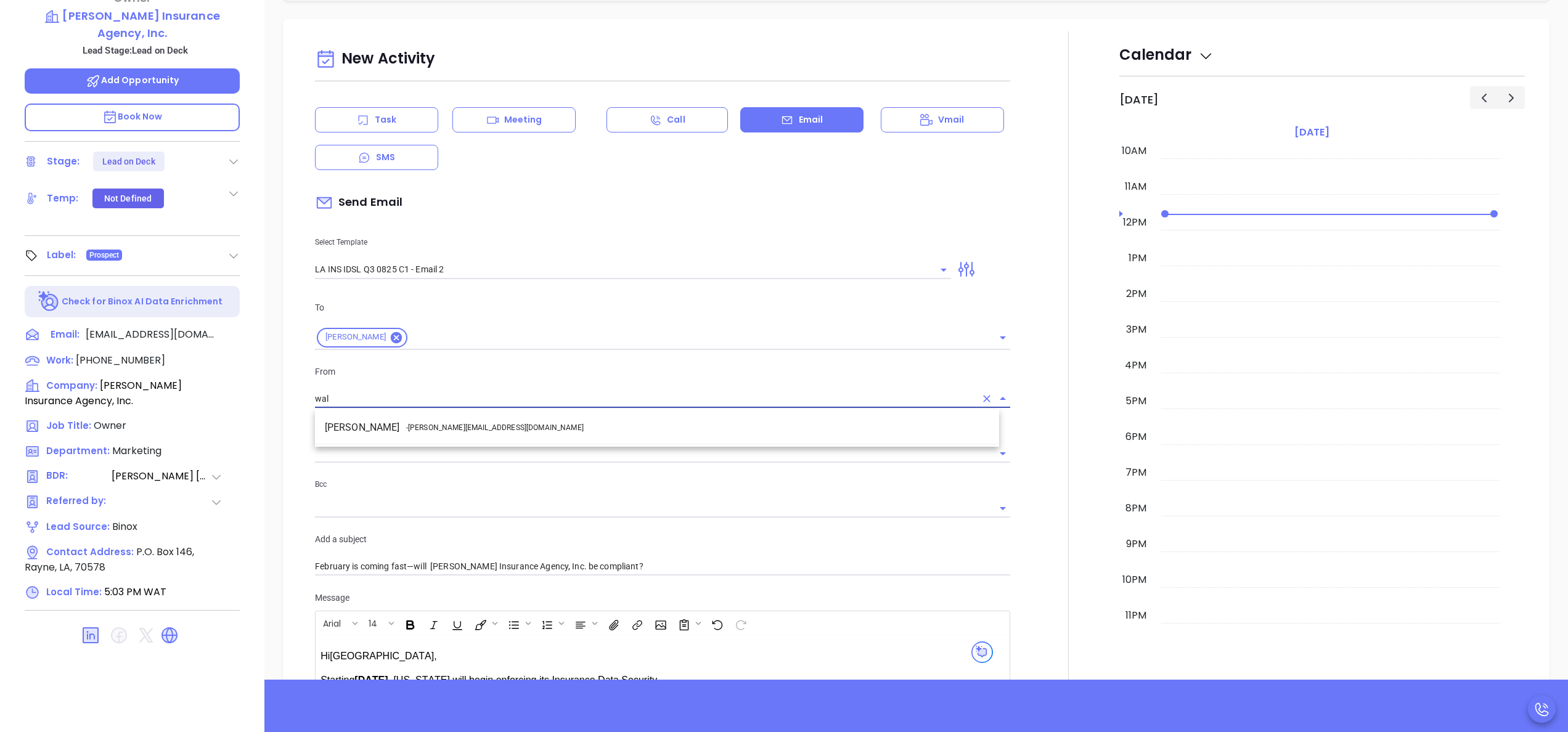
click at [533, 425] on li "Walter Contreras - [EMAIL_ADDRESS][DOMAIN_NAME]" at bounding box center [657, 427] width 684 height 22
type input "[PERSON_NAME]"
click at [1042, 484] on div at bounding box center [1068, 505] width 102 height 946
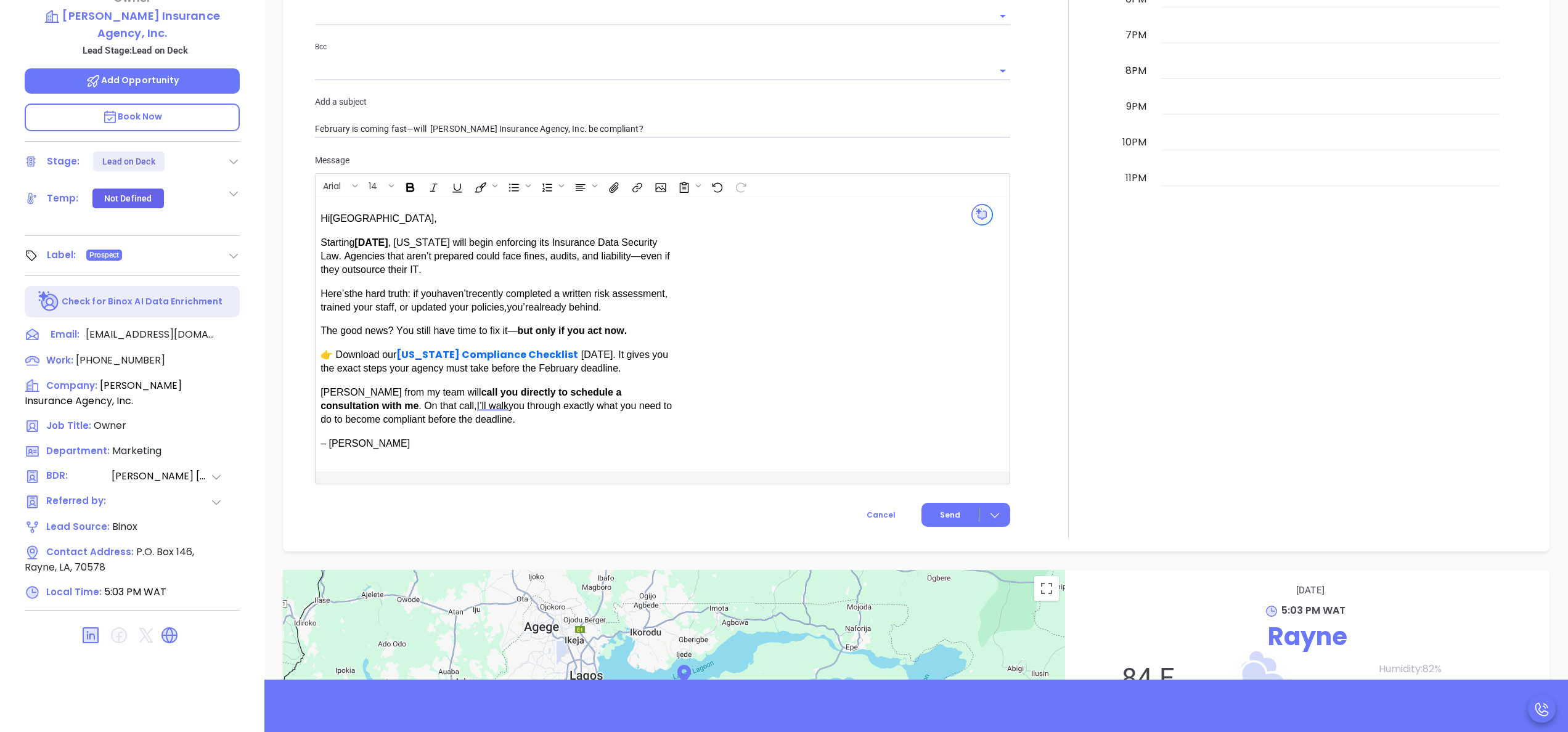
scroll to position [820, 0]
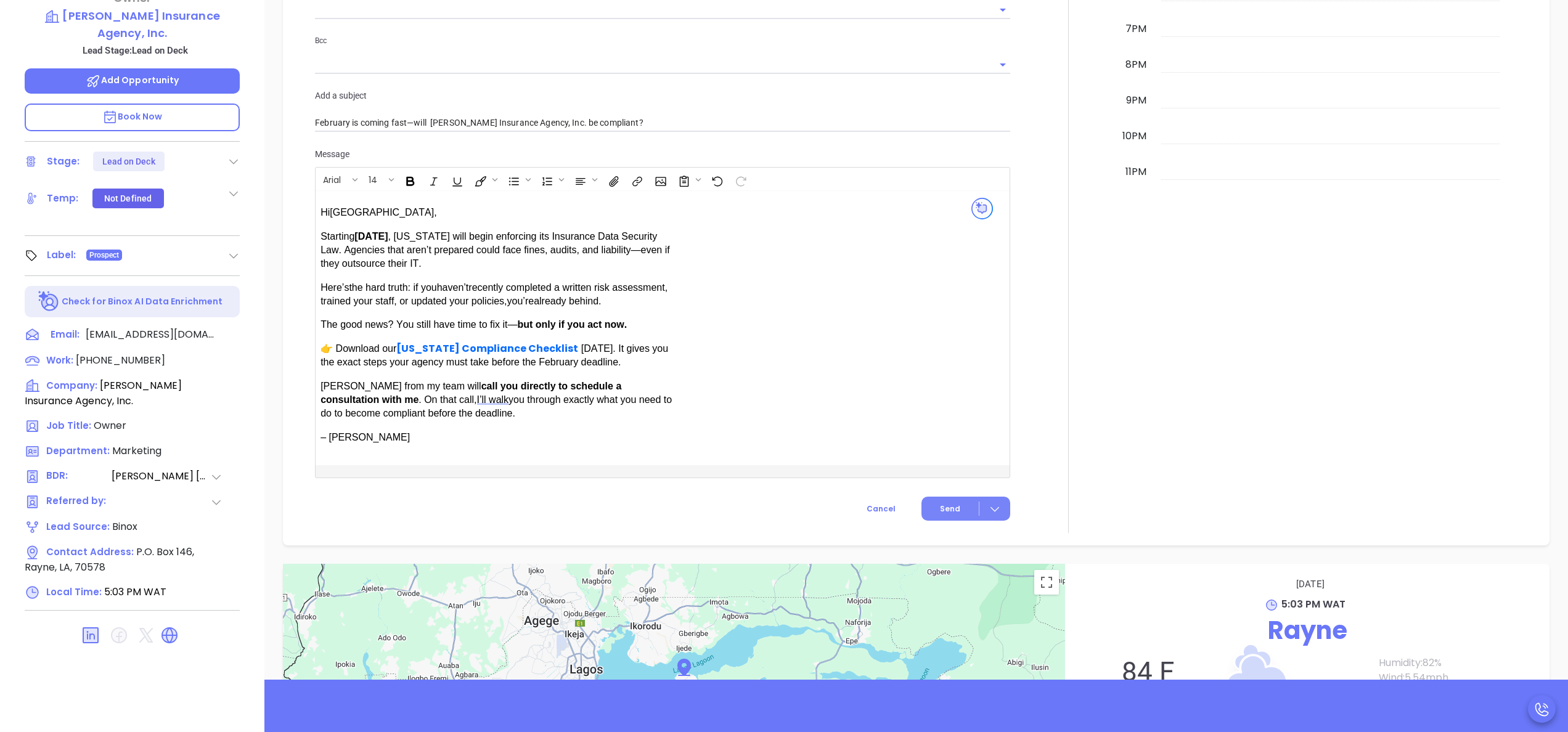
click at [922, 509] on button "Send" at bounding box center [966, 509] width 89 height 24
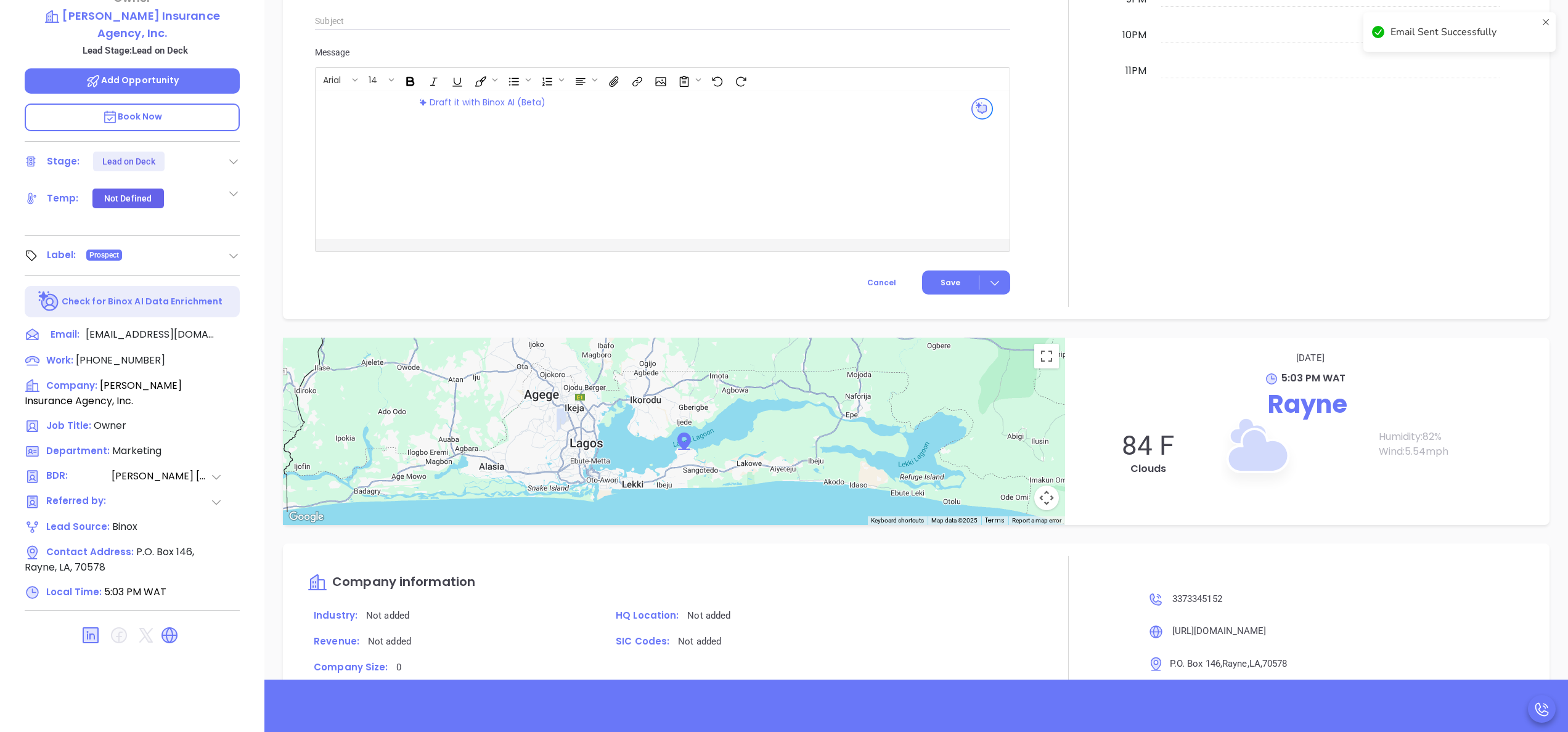
scroll to position [718, 0]
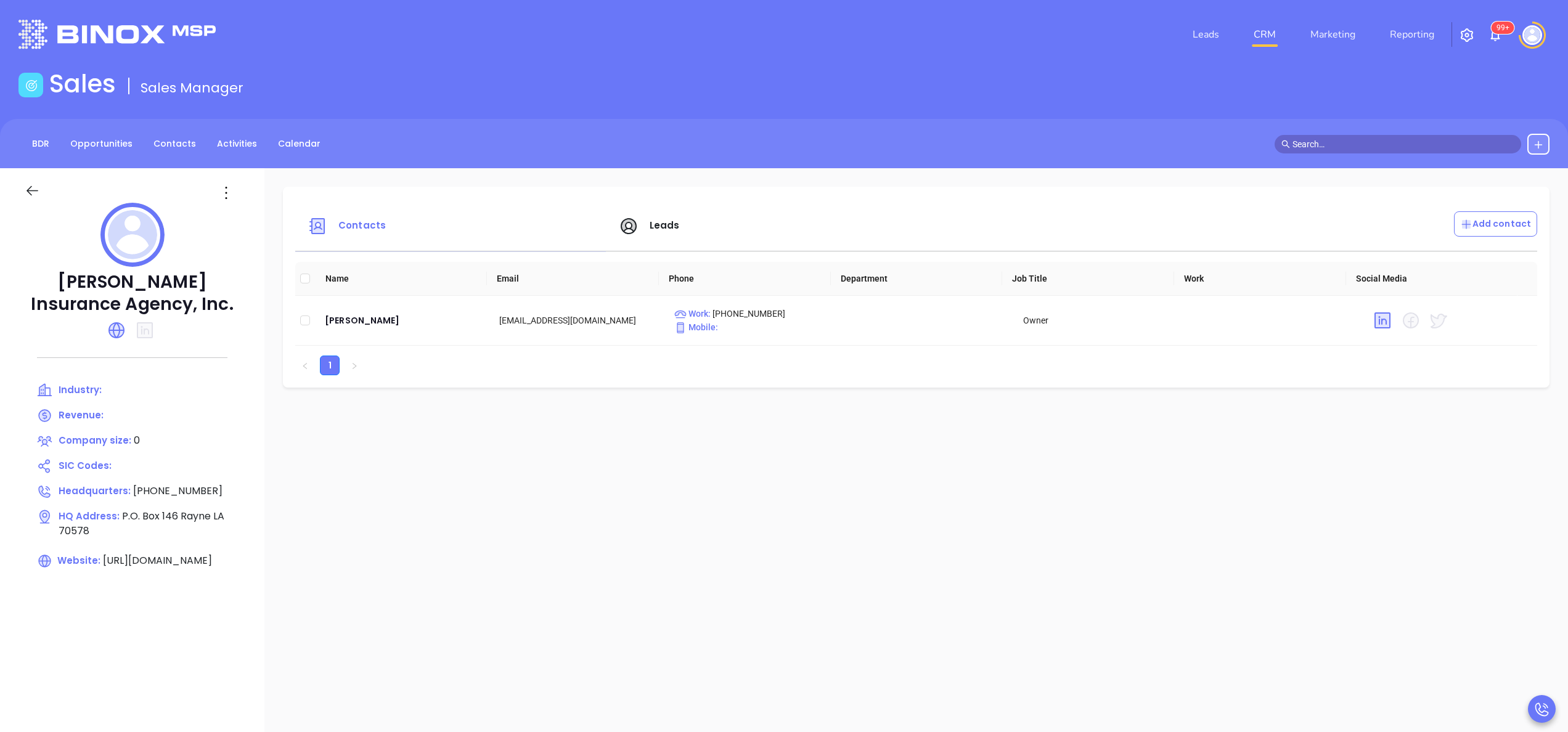
click at [650, 220] on span "Leads" at bounding box center [664, 224] width 30 height 13
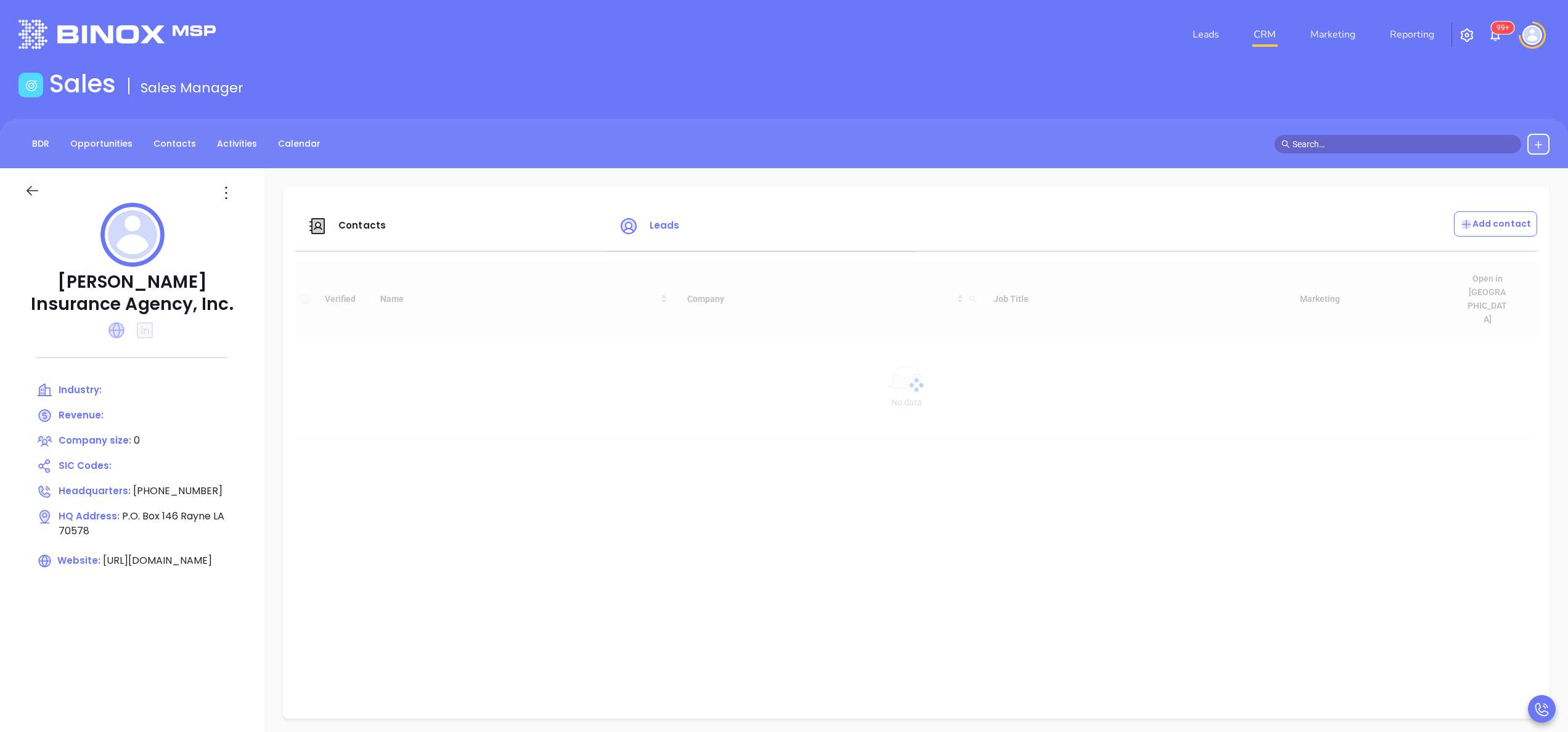
click at [113, 323] on icon at bounding box center [116, 330] width 16 height 16
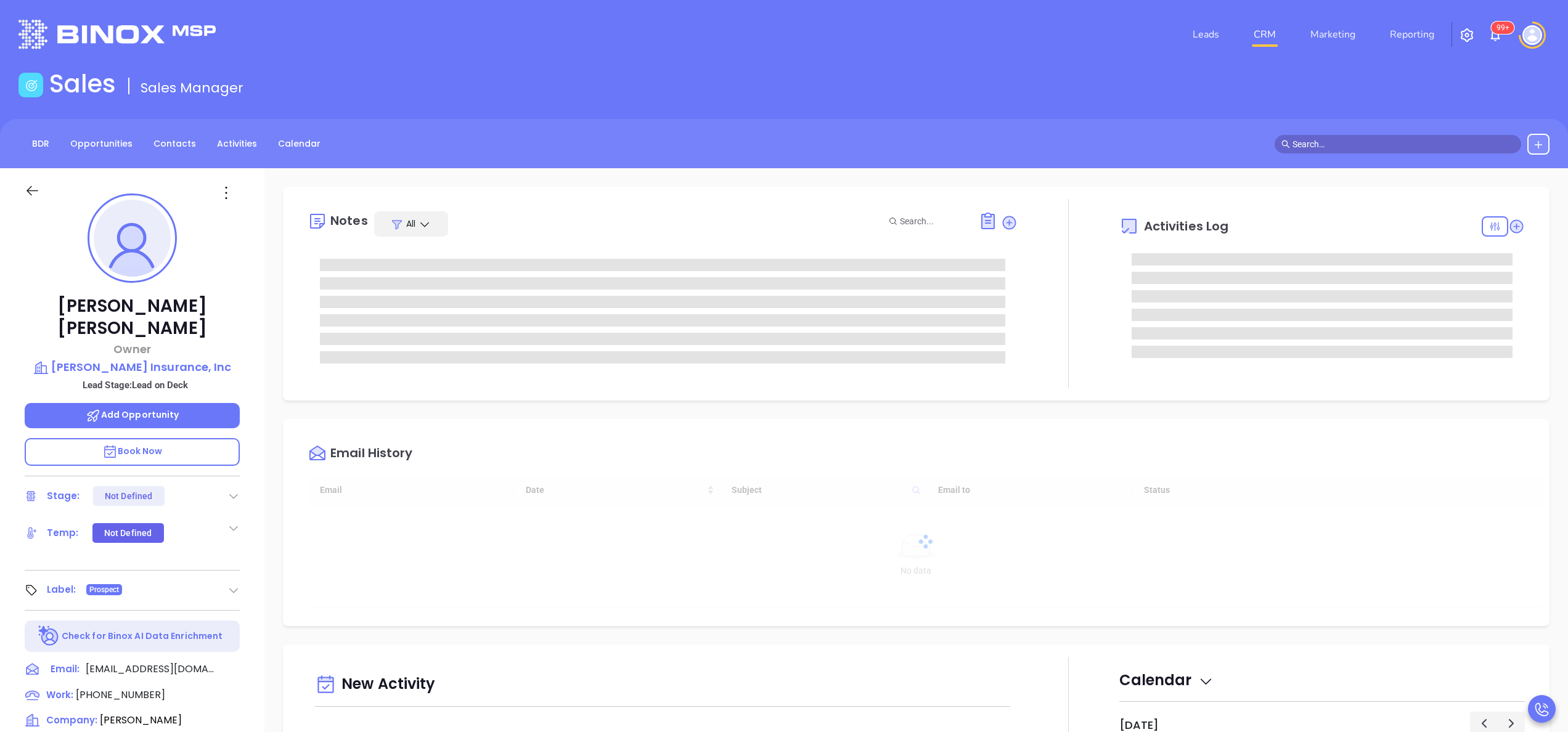
type input "[DATE]"
type input "[PERSON_NAME]"
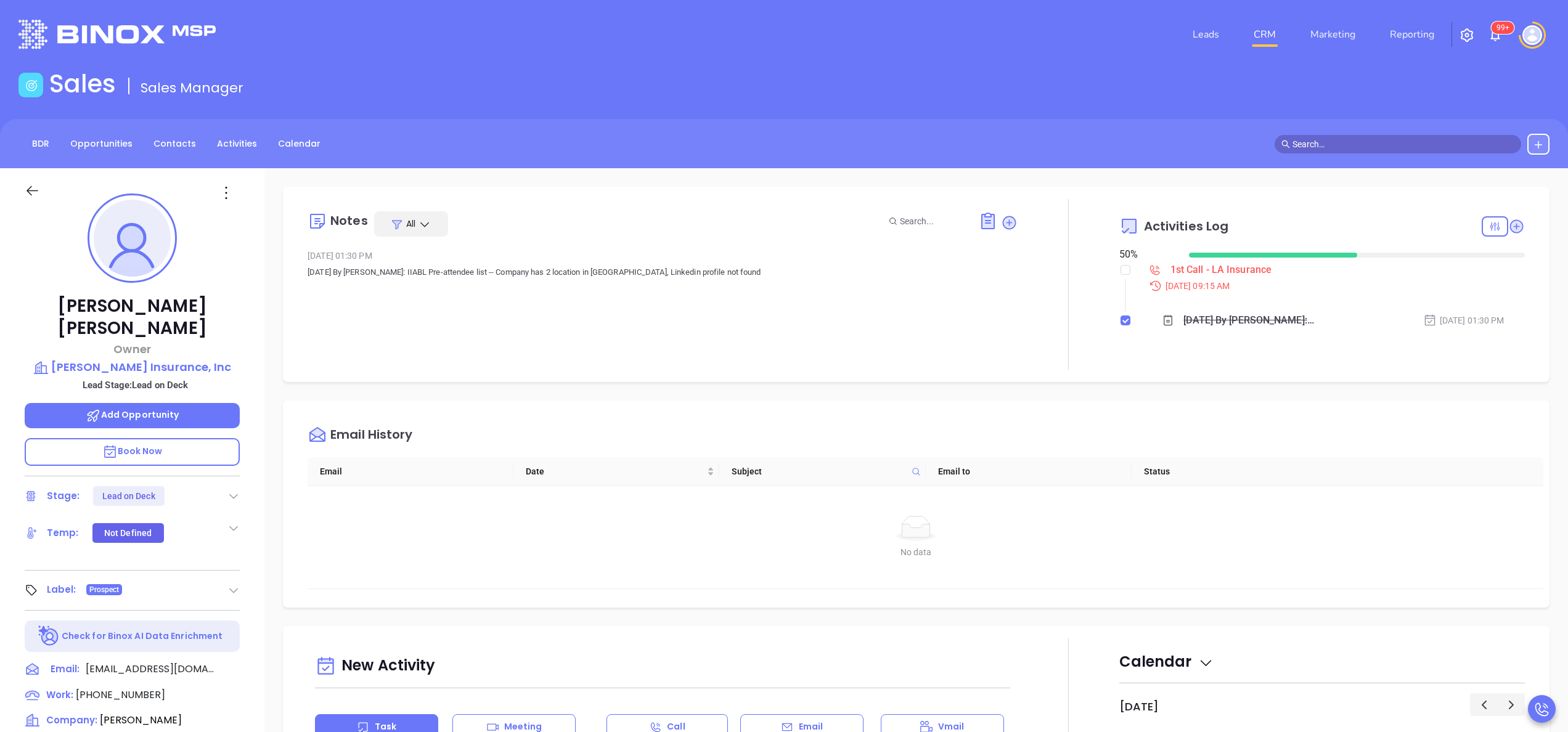
click at [251, 364] on div "David Brennan Owner Dave Brenman Insurance, Inc Lead Stage: Lead on Deck Add Op…" at bounding box center [132, 626] width 265 height 916
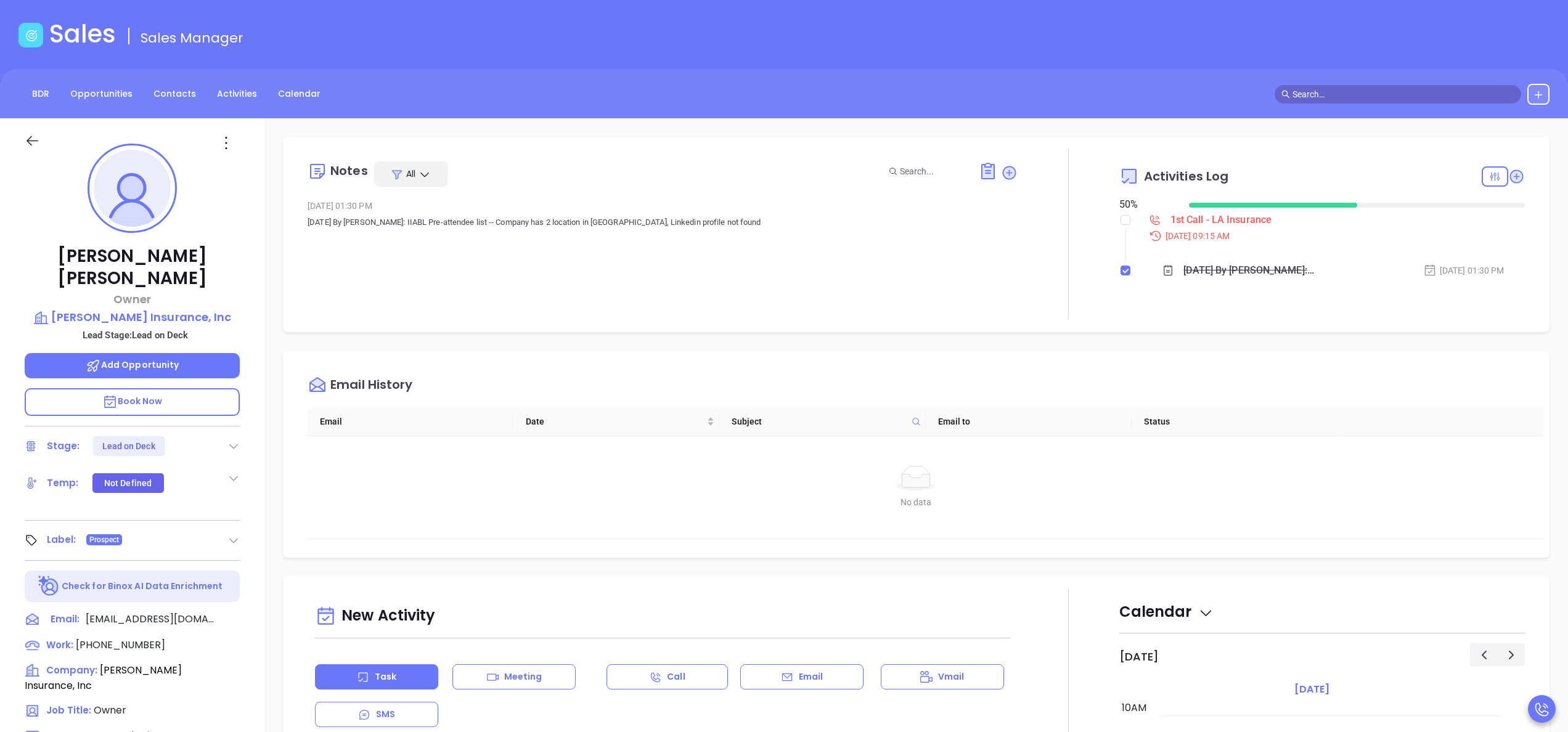
scroll to position [0, 0]
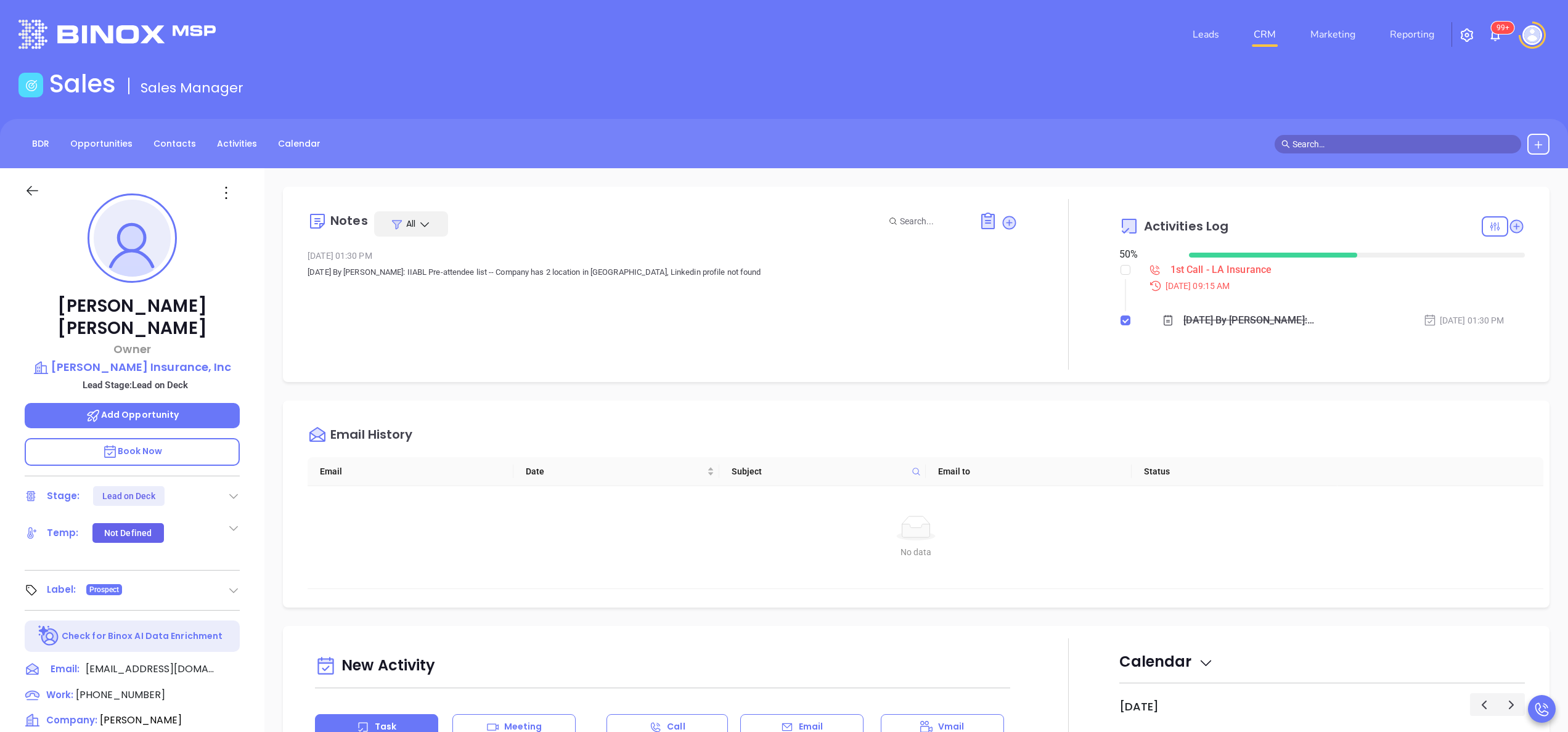
click at [259, 452] on div "David Brennan Owner Dave Brenman Insurance, Inc Lead Stage: Lead on Deck Add Op…" at bounding box center [132, 626] width 265 height 916
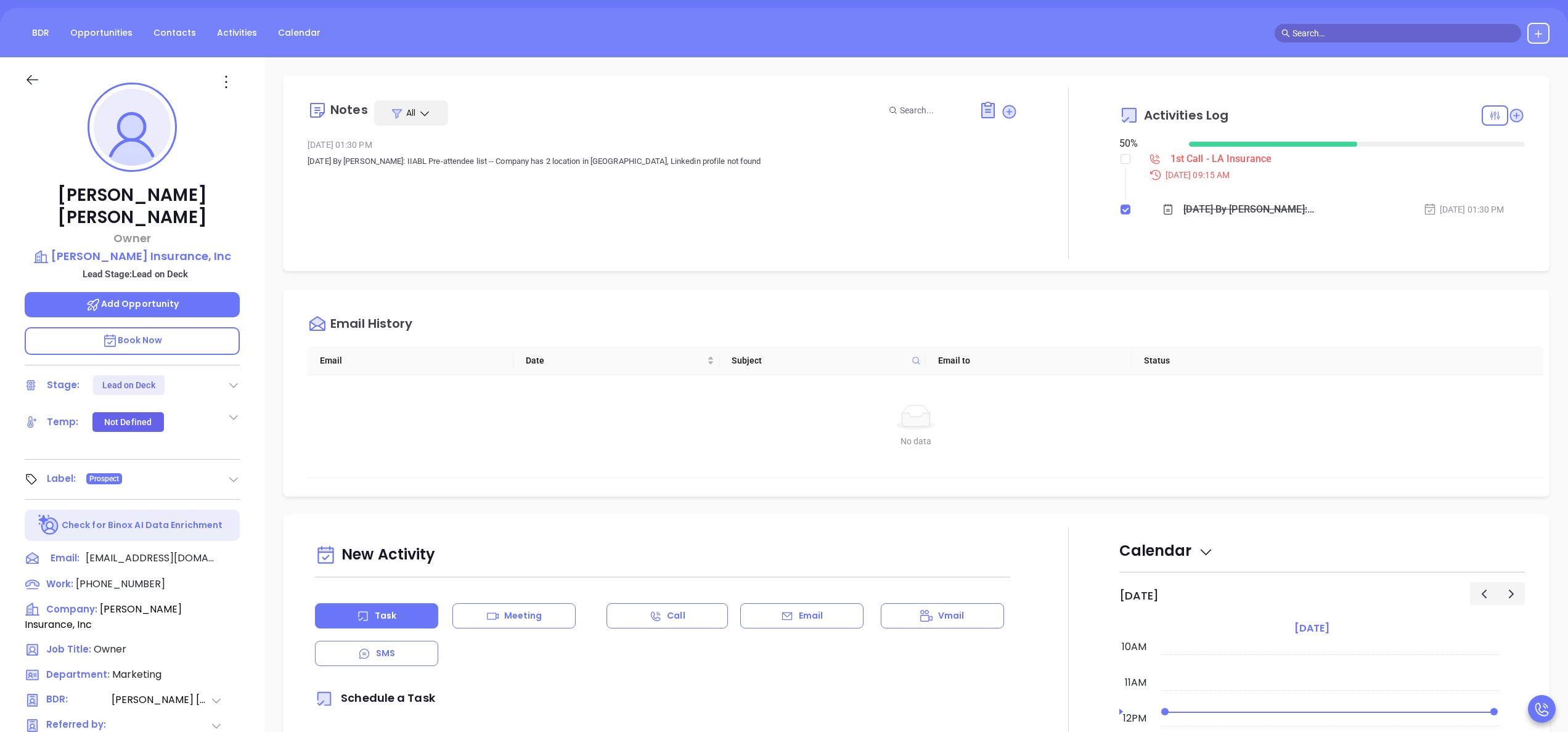
scroll to position [148, 0]
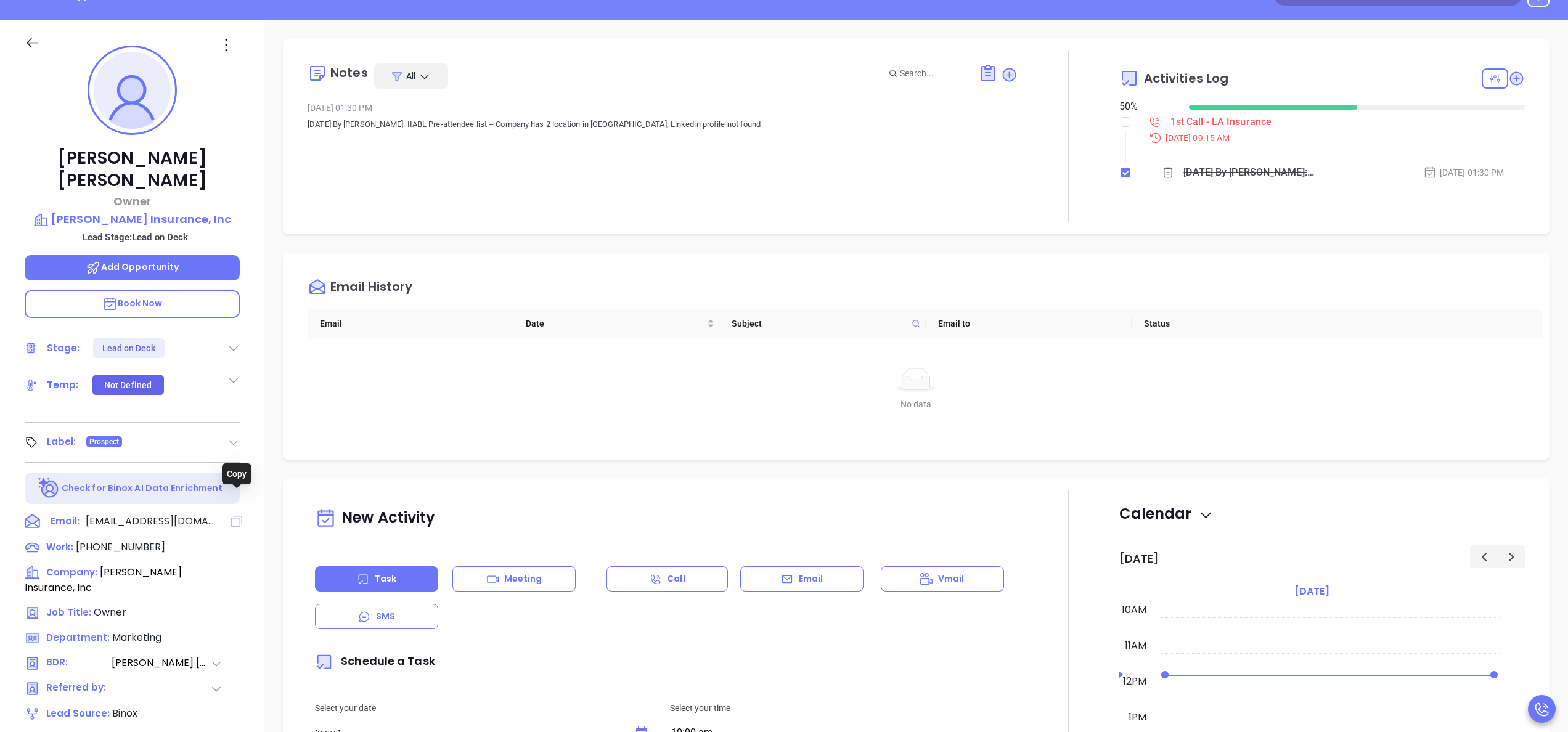
click at [234, 516] on icon at bounding box center [236, 521] width 11 height 11
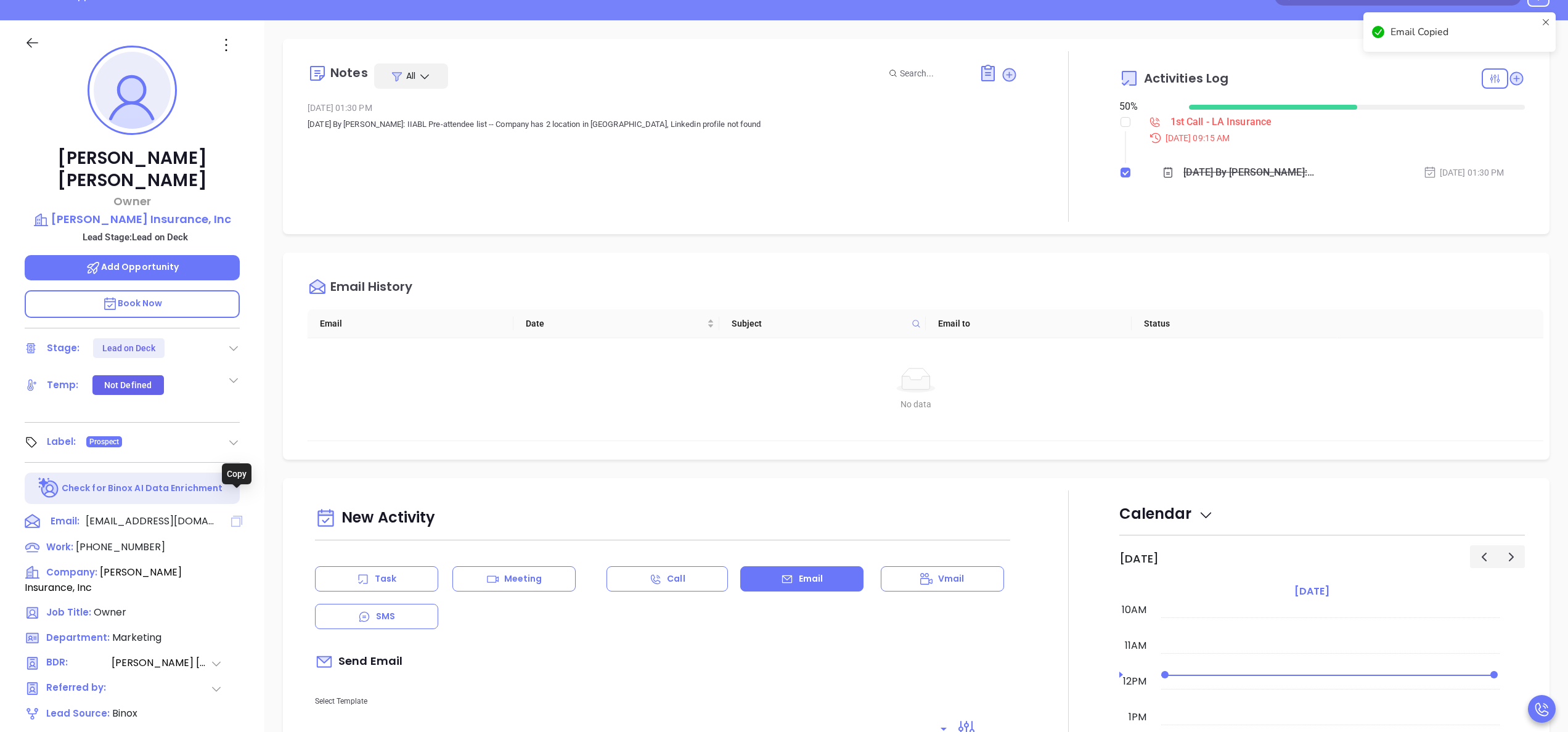
scroll to position [458, 0]
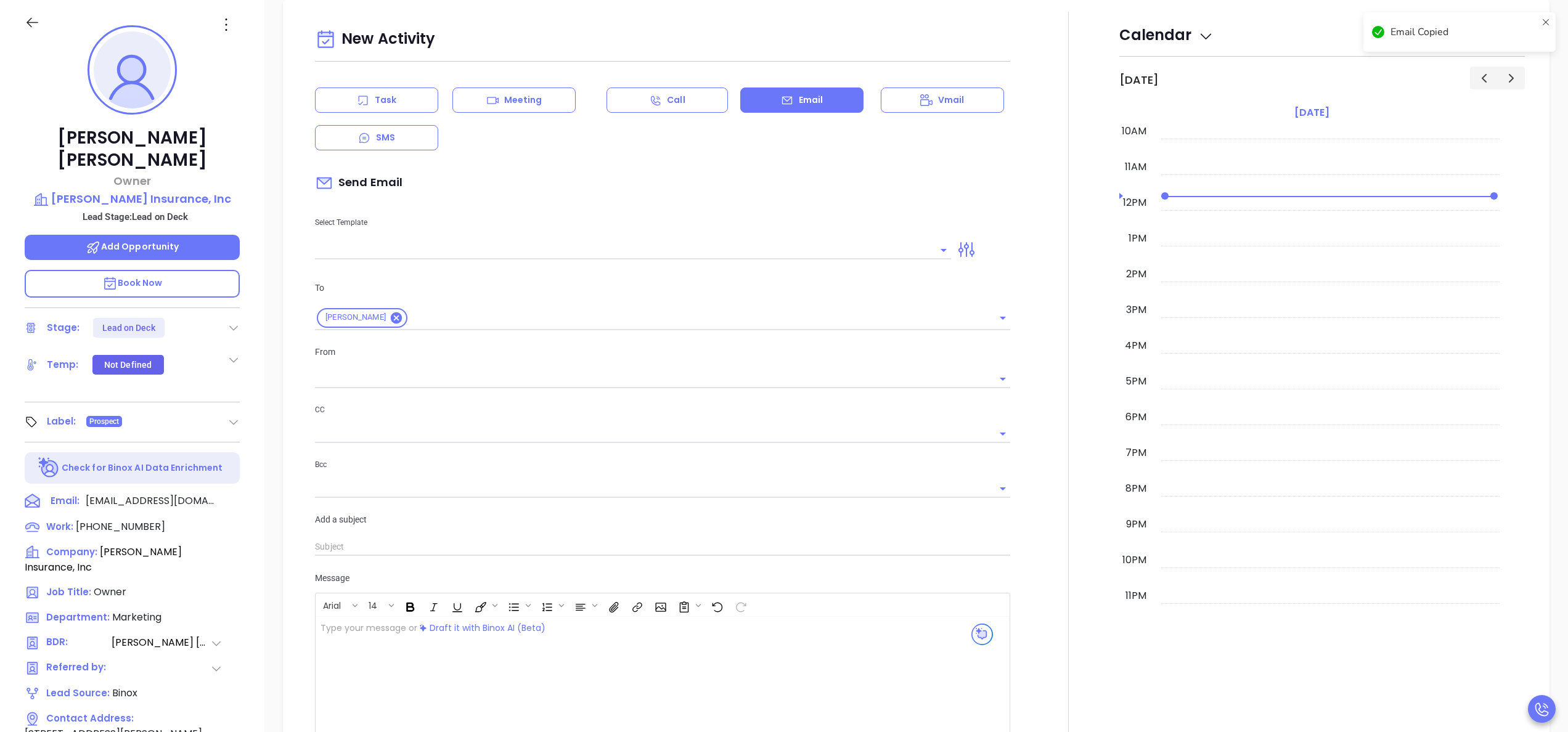
type input "[PERSON_NAME]"
click at [512, 667] on div at bounding box center [638, 690] width 646 height 148
click at [1027, 241] on div at bounding box center [1068, 424] width 102 height 819
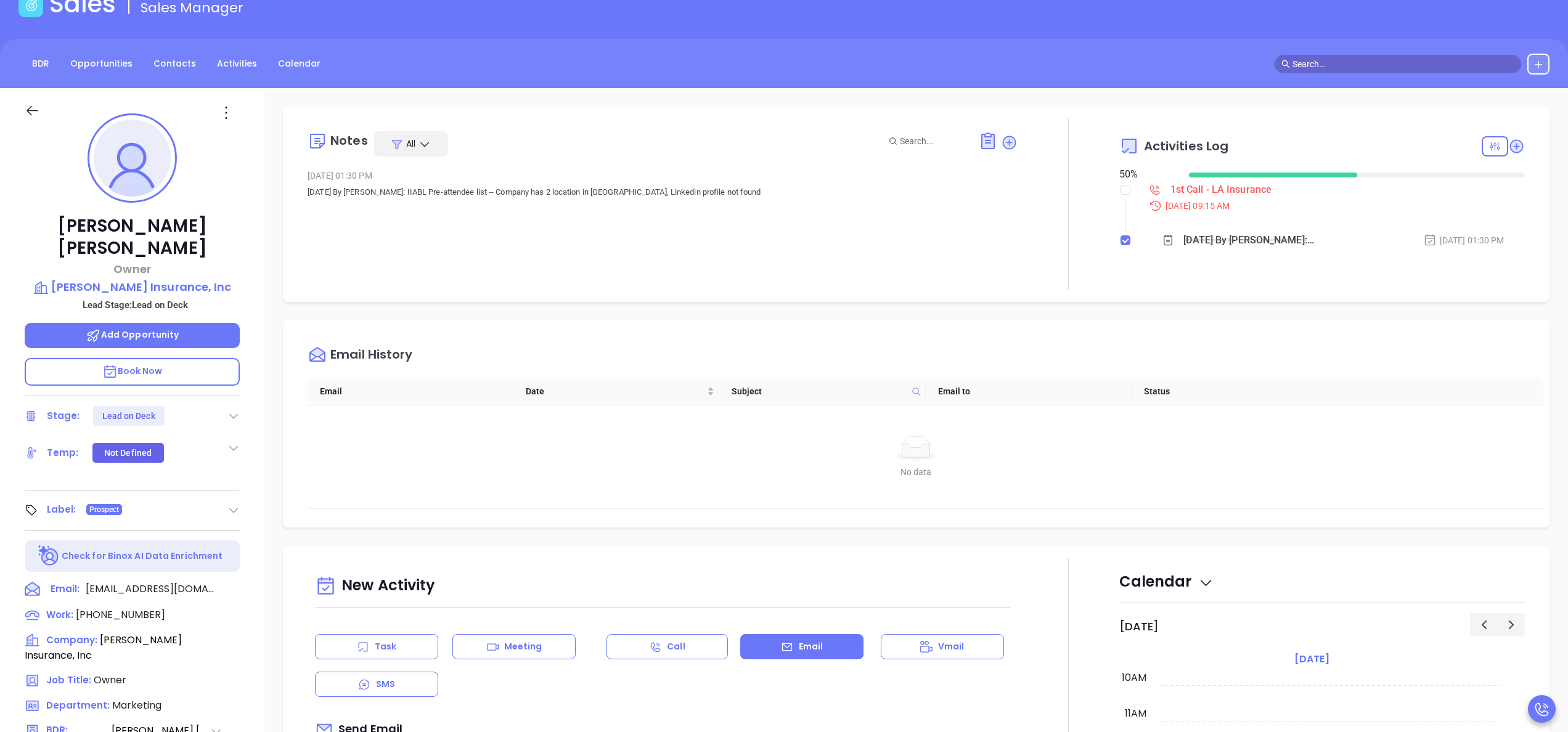
scroll to position [69, 0]
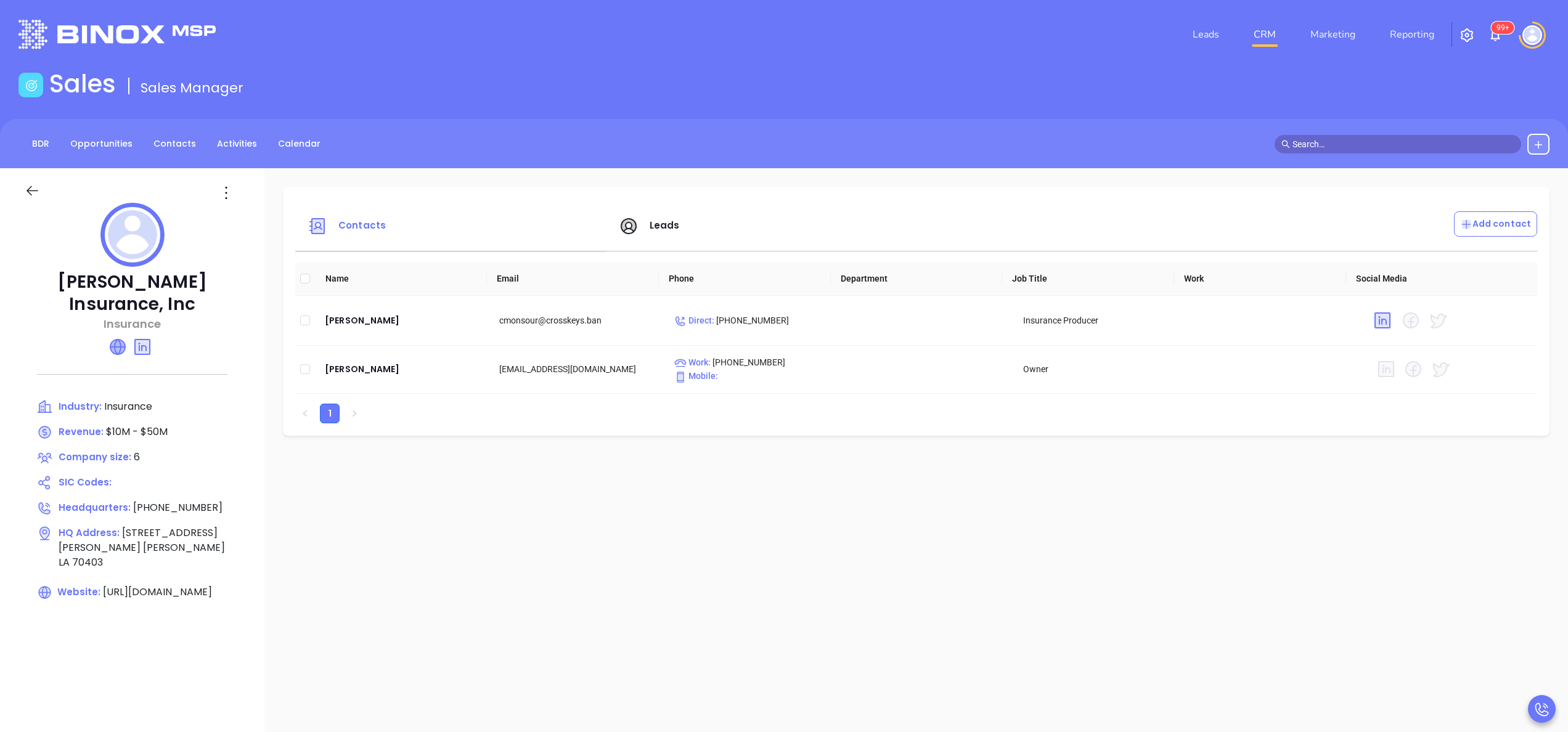
click at [112, 343] on icon at bounding box center [117, 346] width 15 height 15
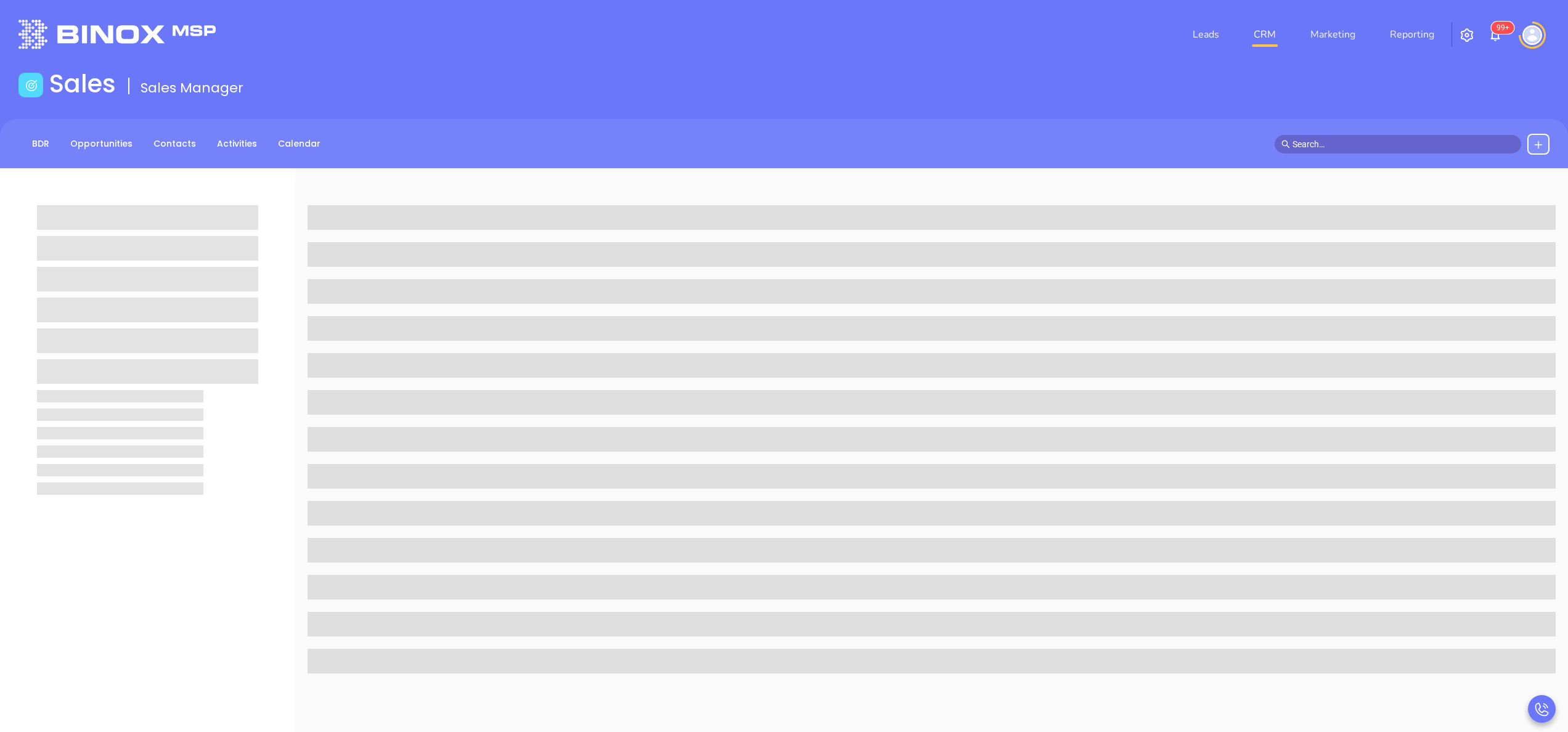
scroll to position [69, 0]
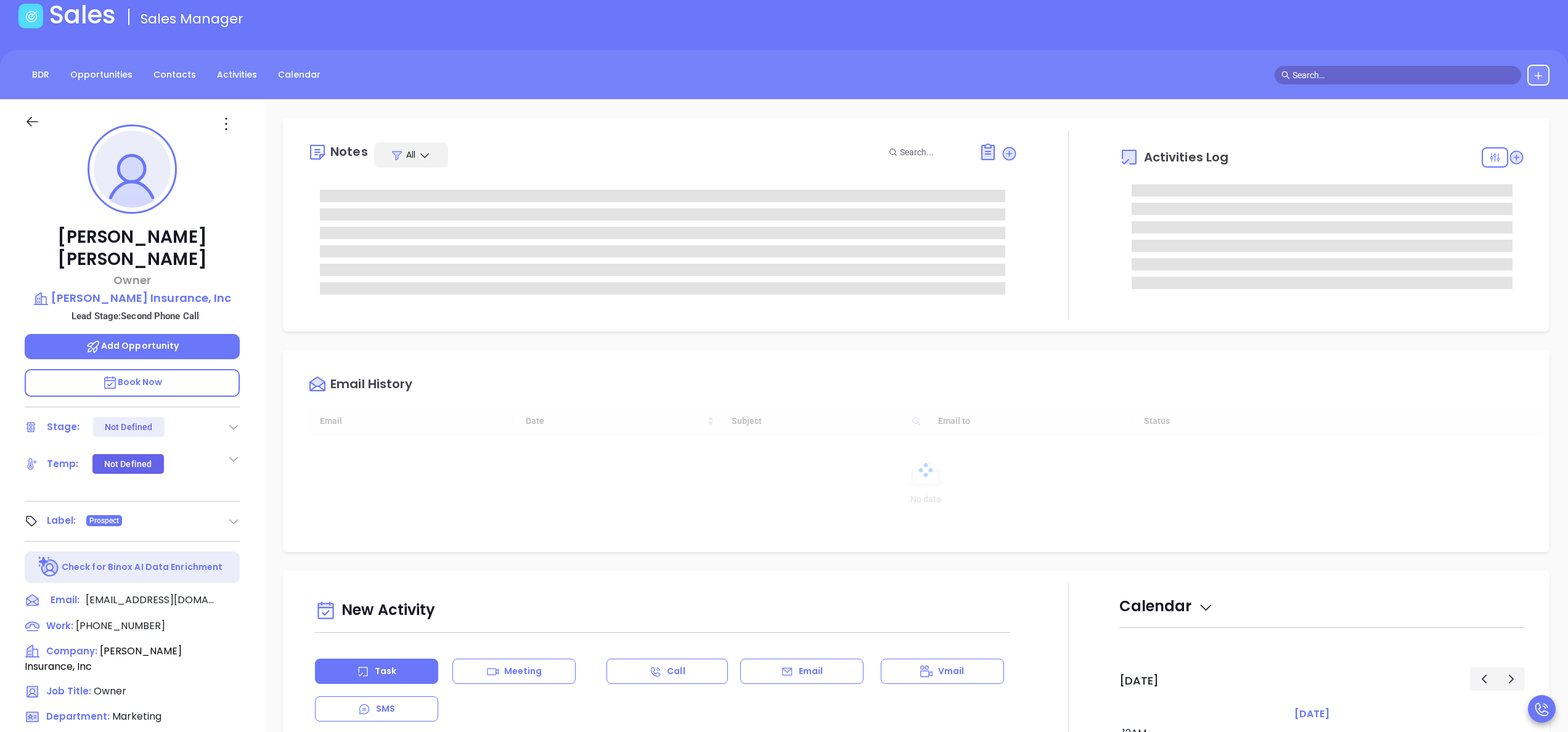
type input "10:00 am"
type input "[DATE]"
type input "[PERSON_NAME]"
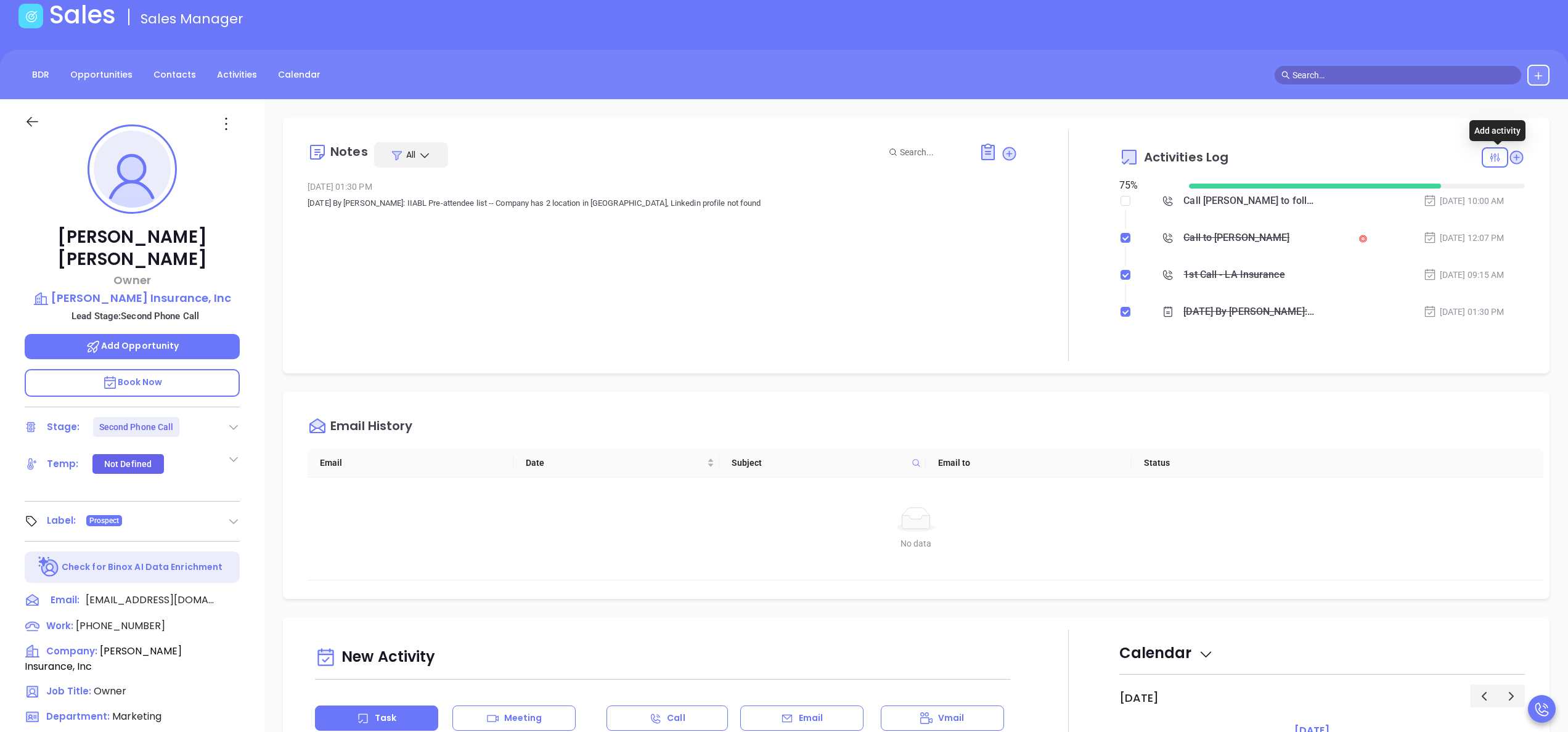
click at [1508, 149] on icon at bounding box center [1516, 157] width 16 height 16
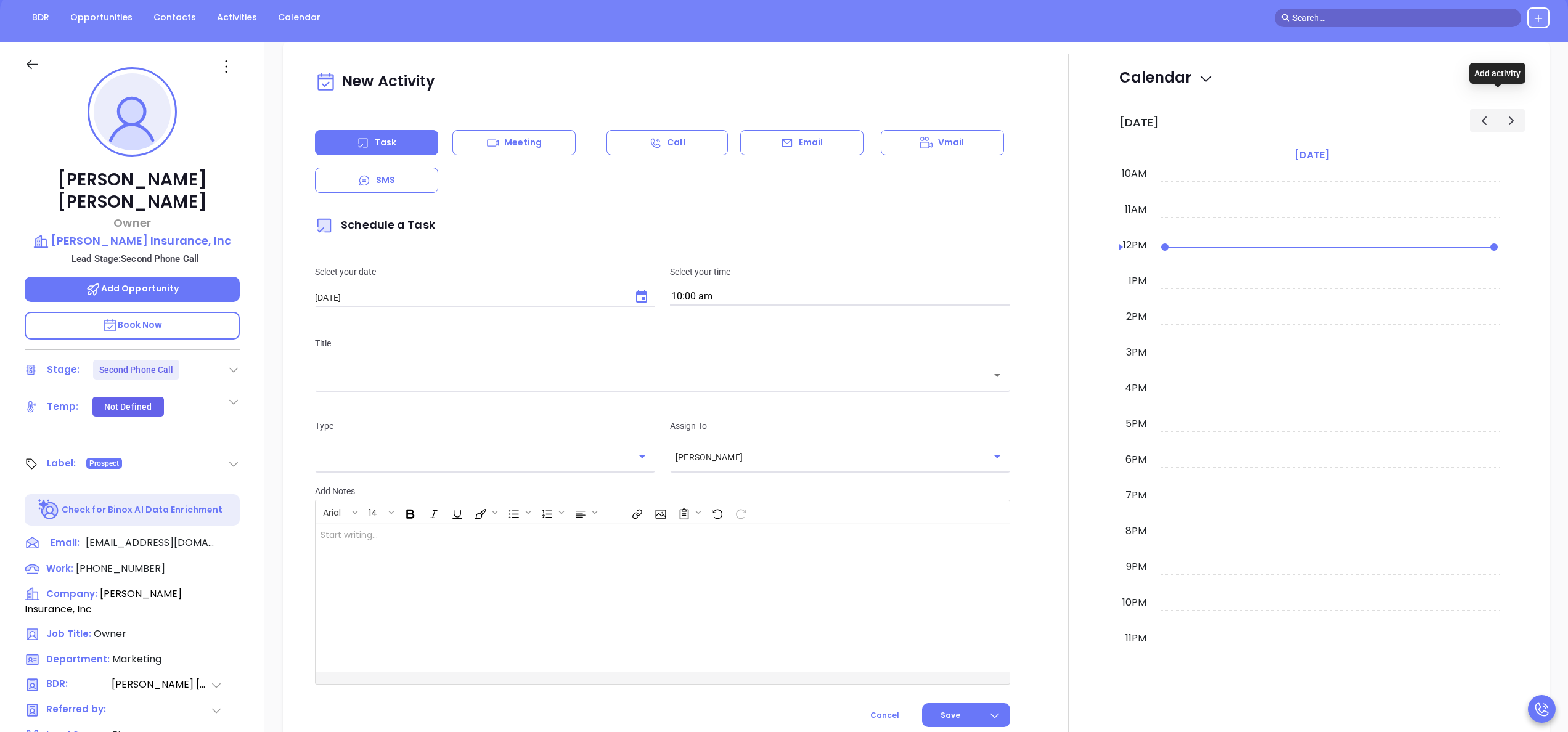
scroll to position [168, 0]
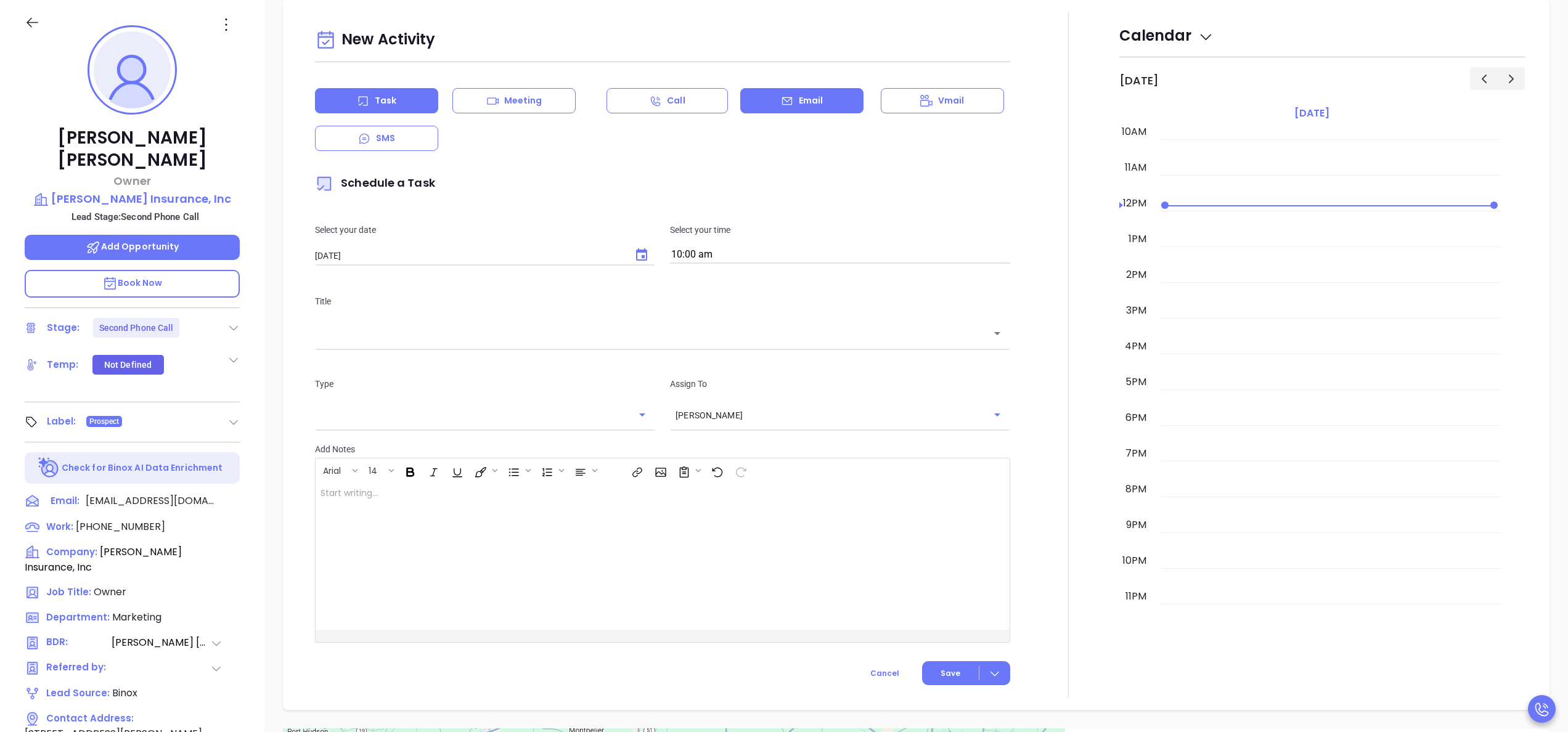
click at [799, 106] on p "Email" at bounding box center [811, 101] width 25 height 13
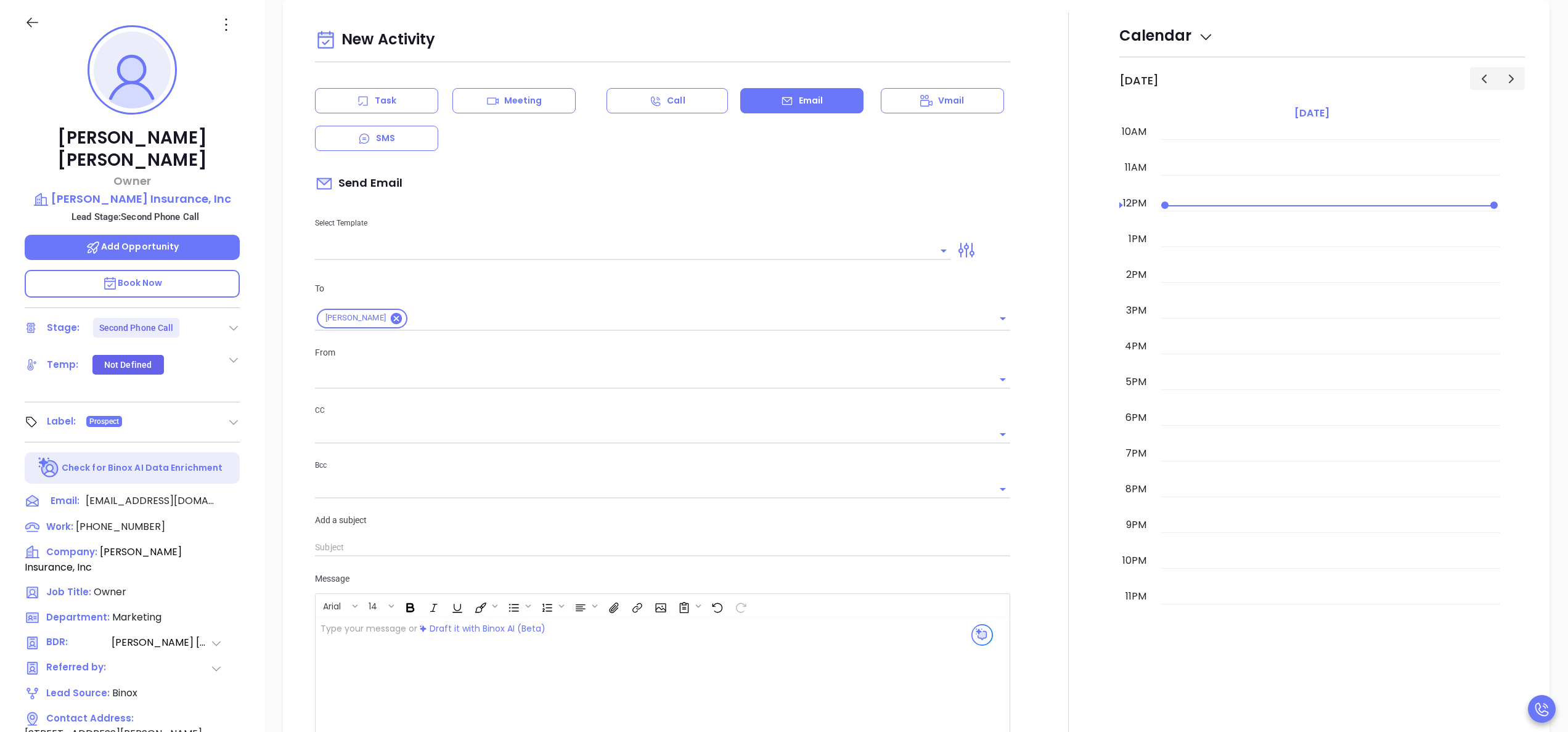
type input "[PERSON_NAME]"
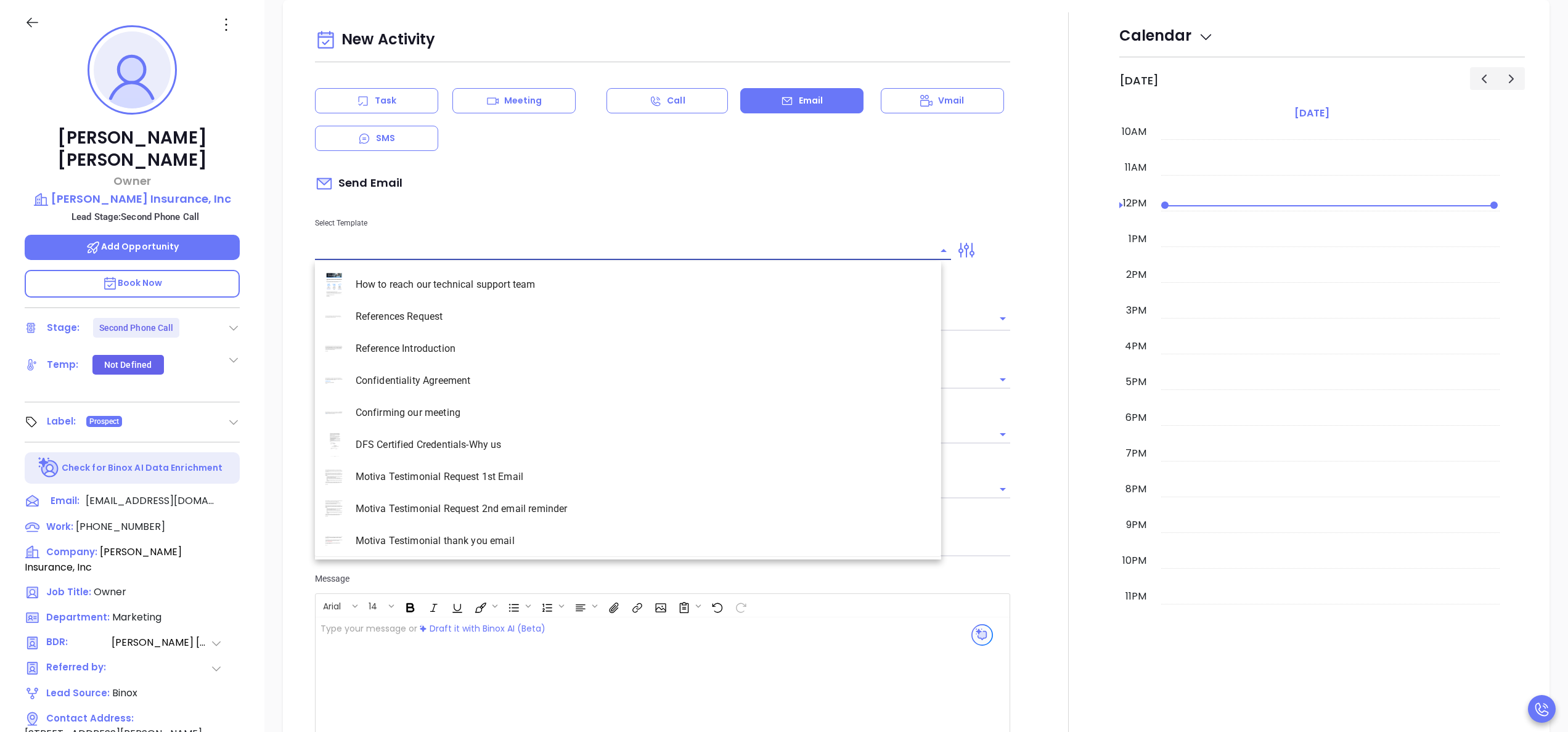
click at [623, 252] on input "text" at bounding box center [624, 250] width 618 height 17
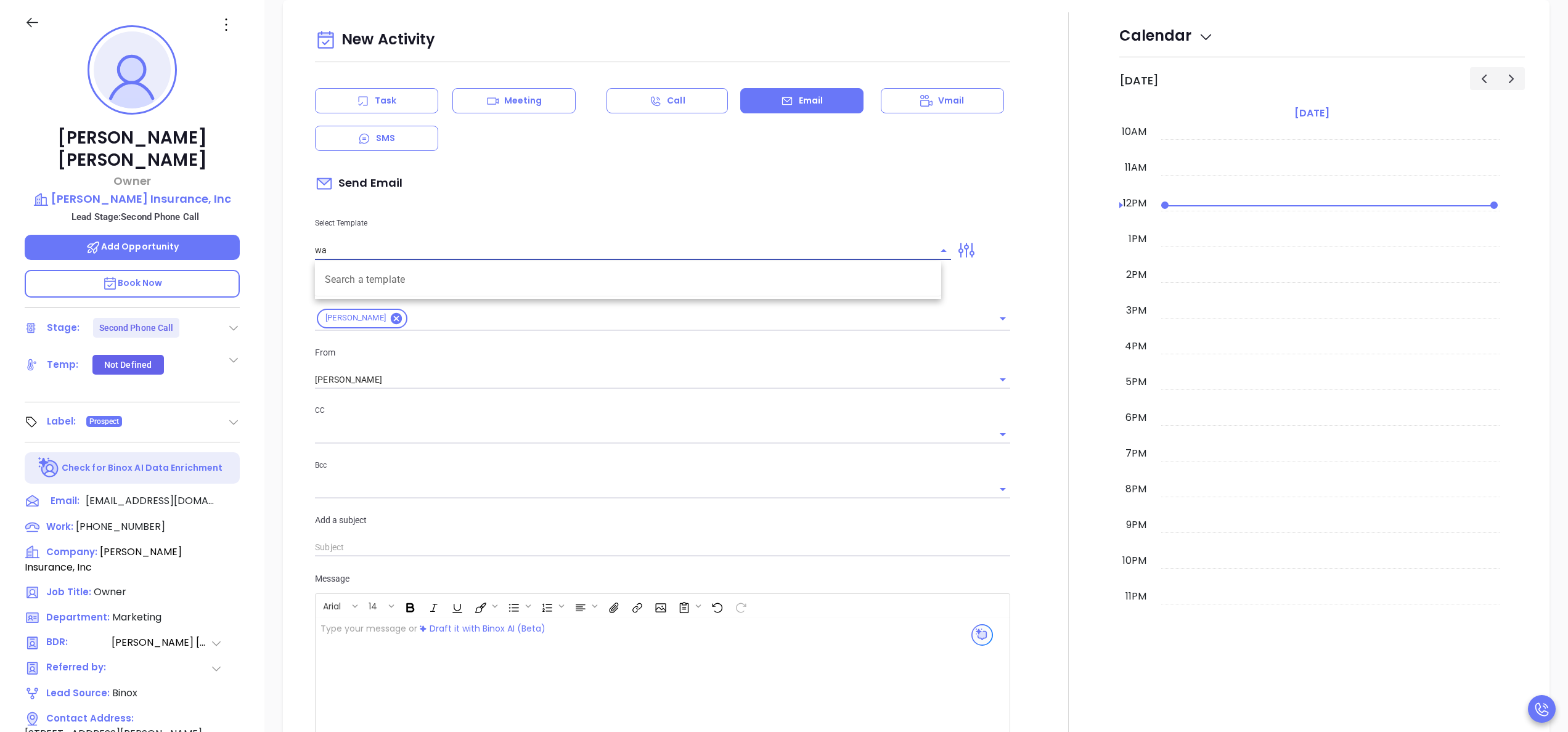
type input "w"
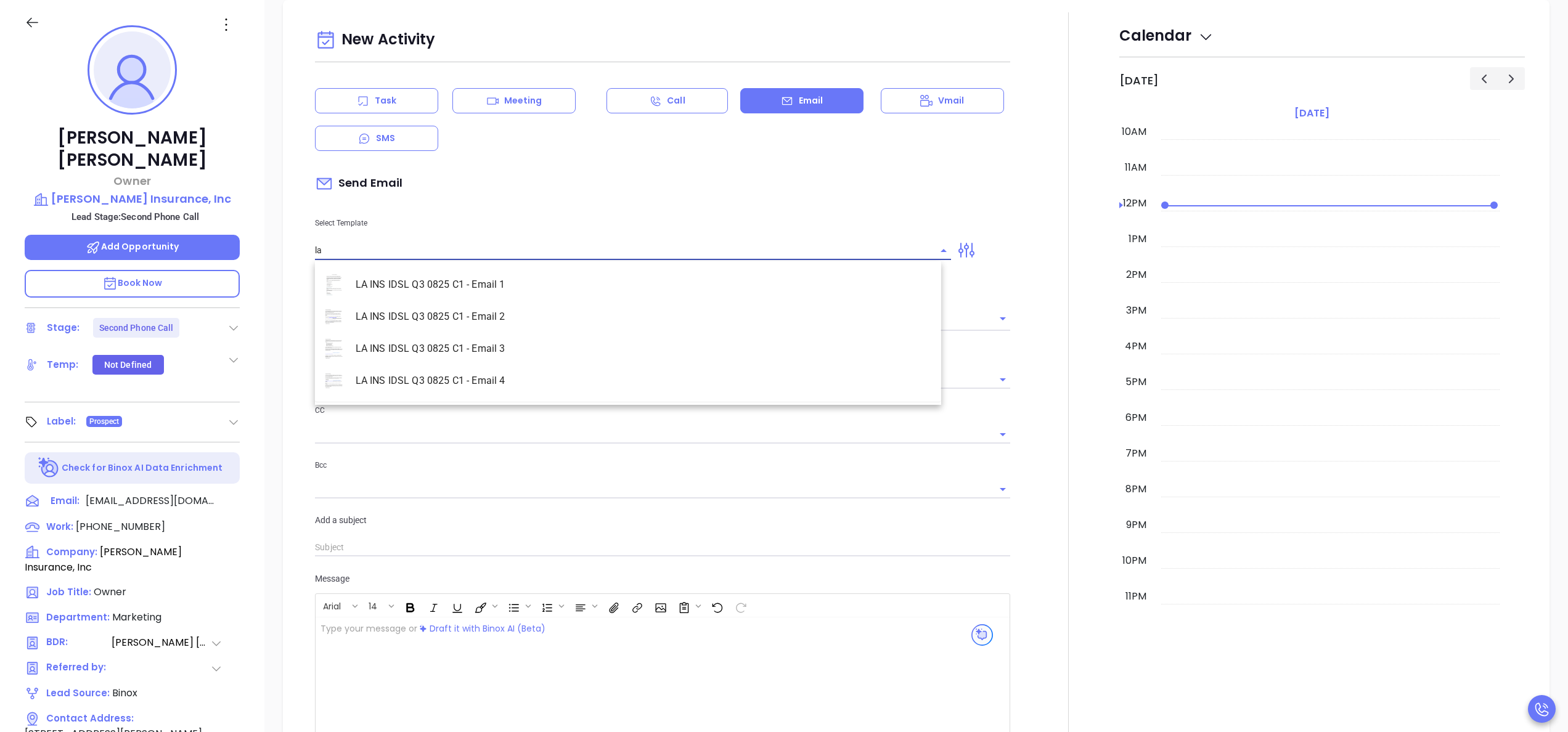
click at [516, 313] on li "LA INS IDSL Q3 0825 C1 - Email 2" at bounding box center [628, 316] width 626 height 32
type input "LA INS IDSL Q3 0825 C1 - Email 2"
type input "February is coming fast—will [PERSON_NAME] Insurance, Inc be compliant?"
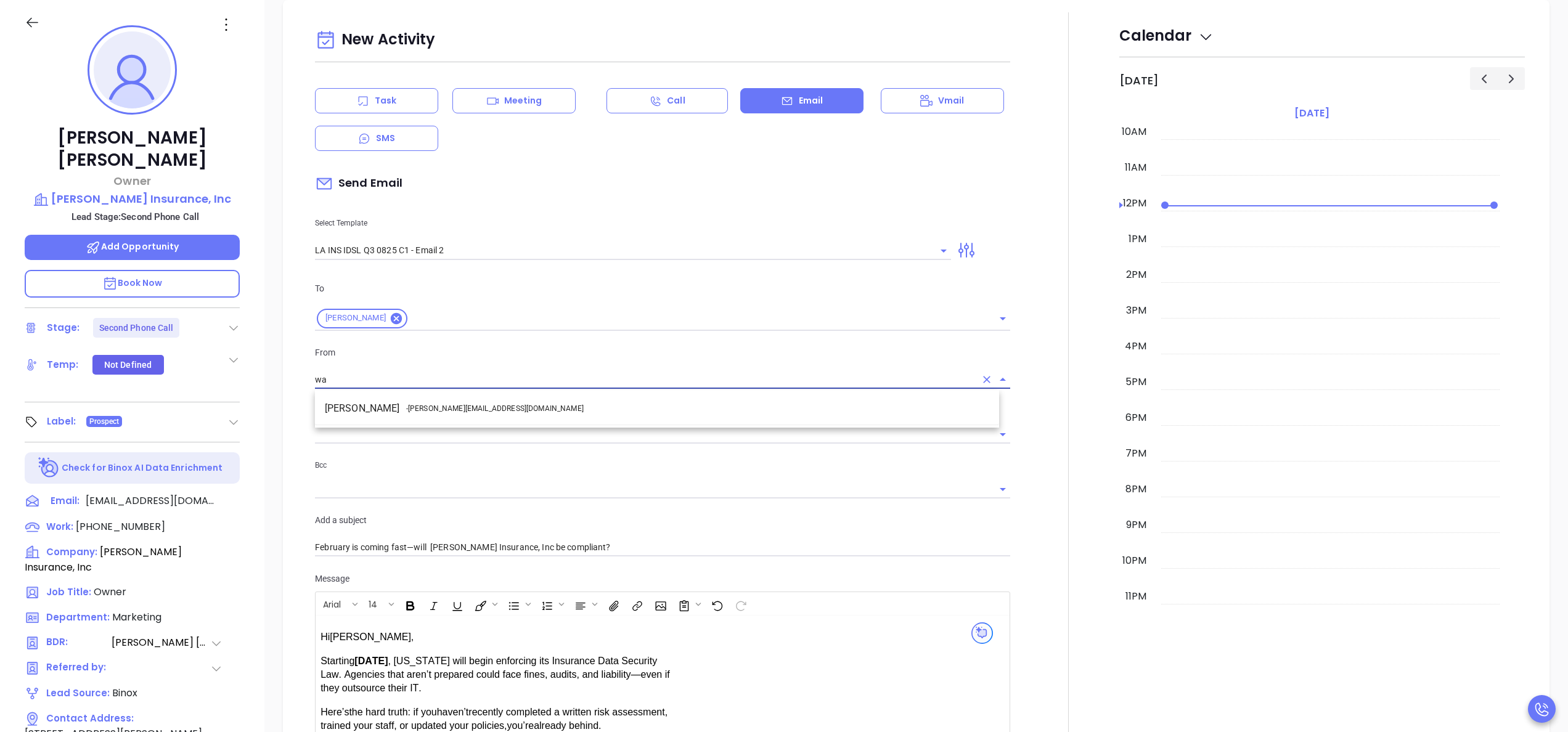
click at [492, 407] on li "Walter Contreras - [EMAIL_ADDRESS][DOMAIN_NAME]" at bounding box center [657, 408] width 684 height 22
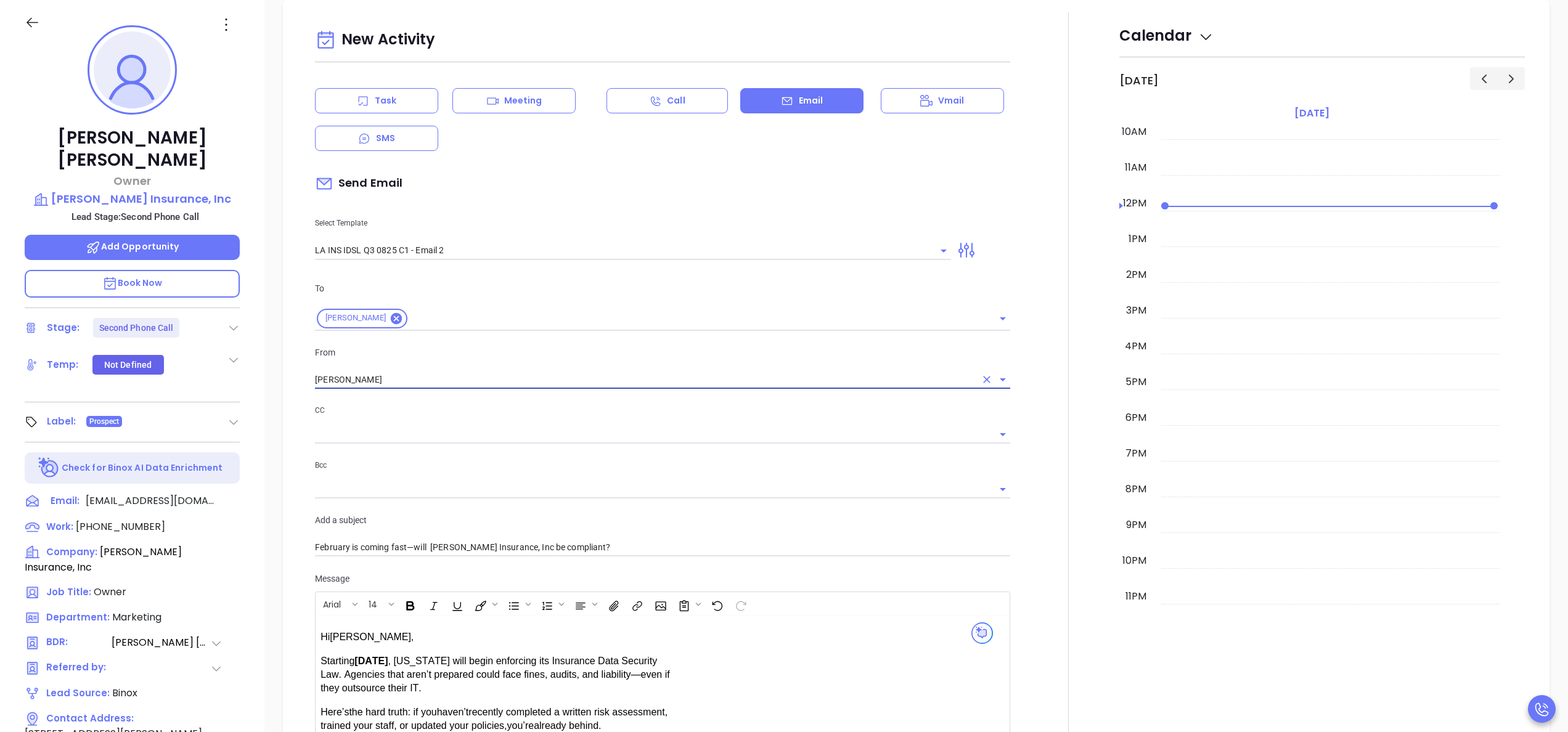
type input "[PERSON_NAME]"
click at [1020, 478] on div at bounding box center [1068, 485] width 102 height 946
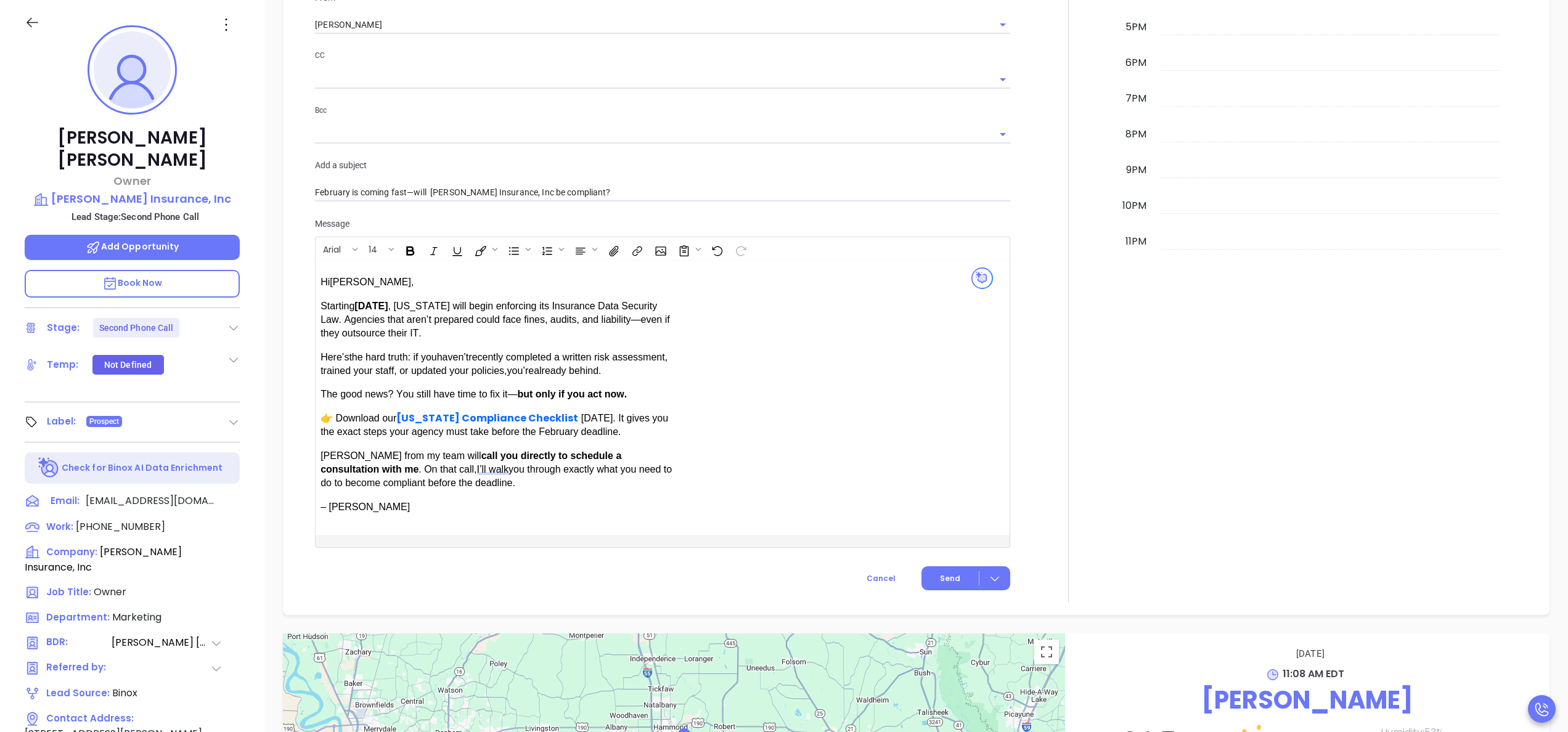
scroll to position [913, 0]
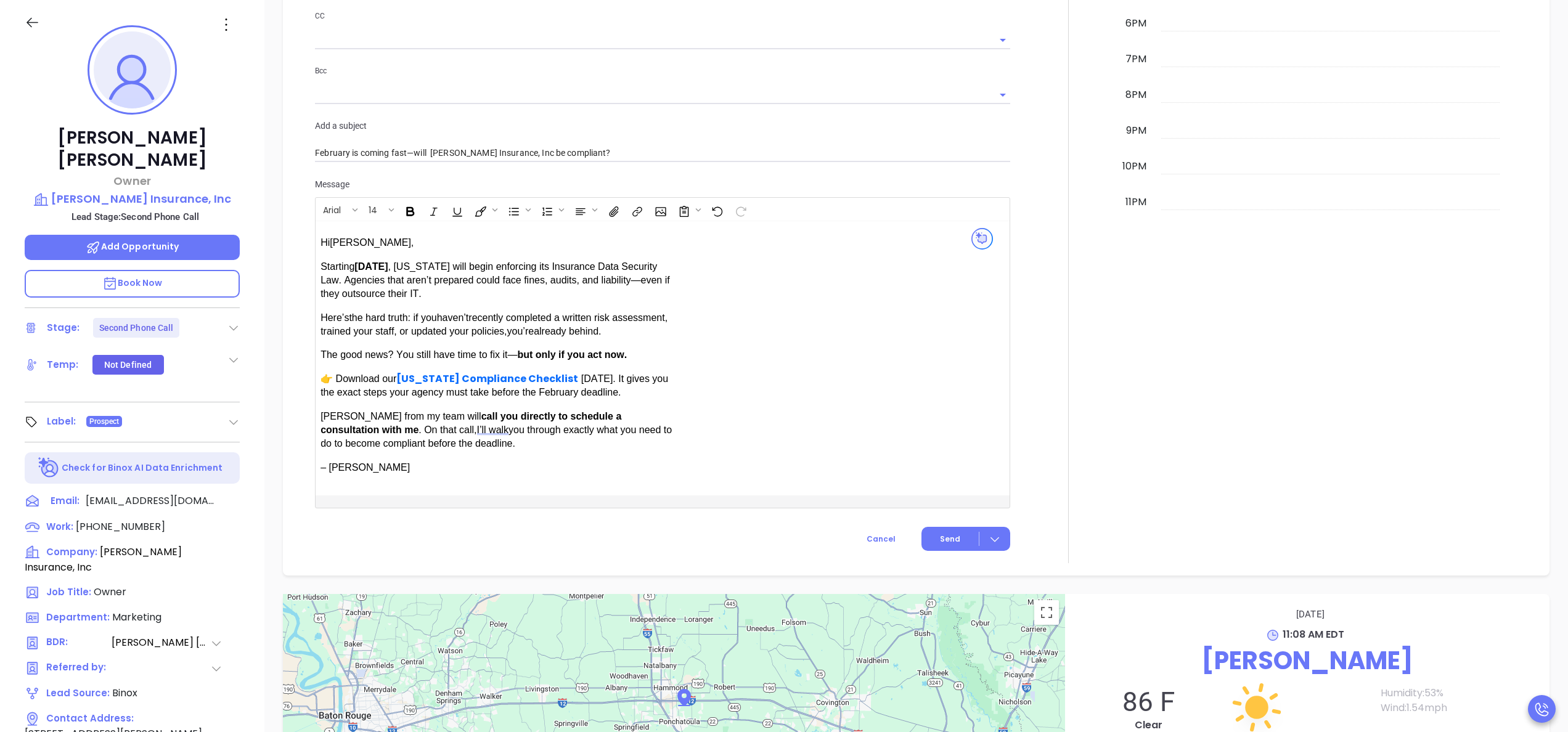
click at [1038, 450] on div at bounding box center [1068, 91] width 102 height 946
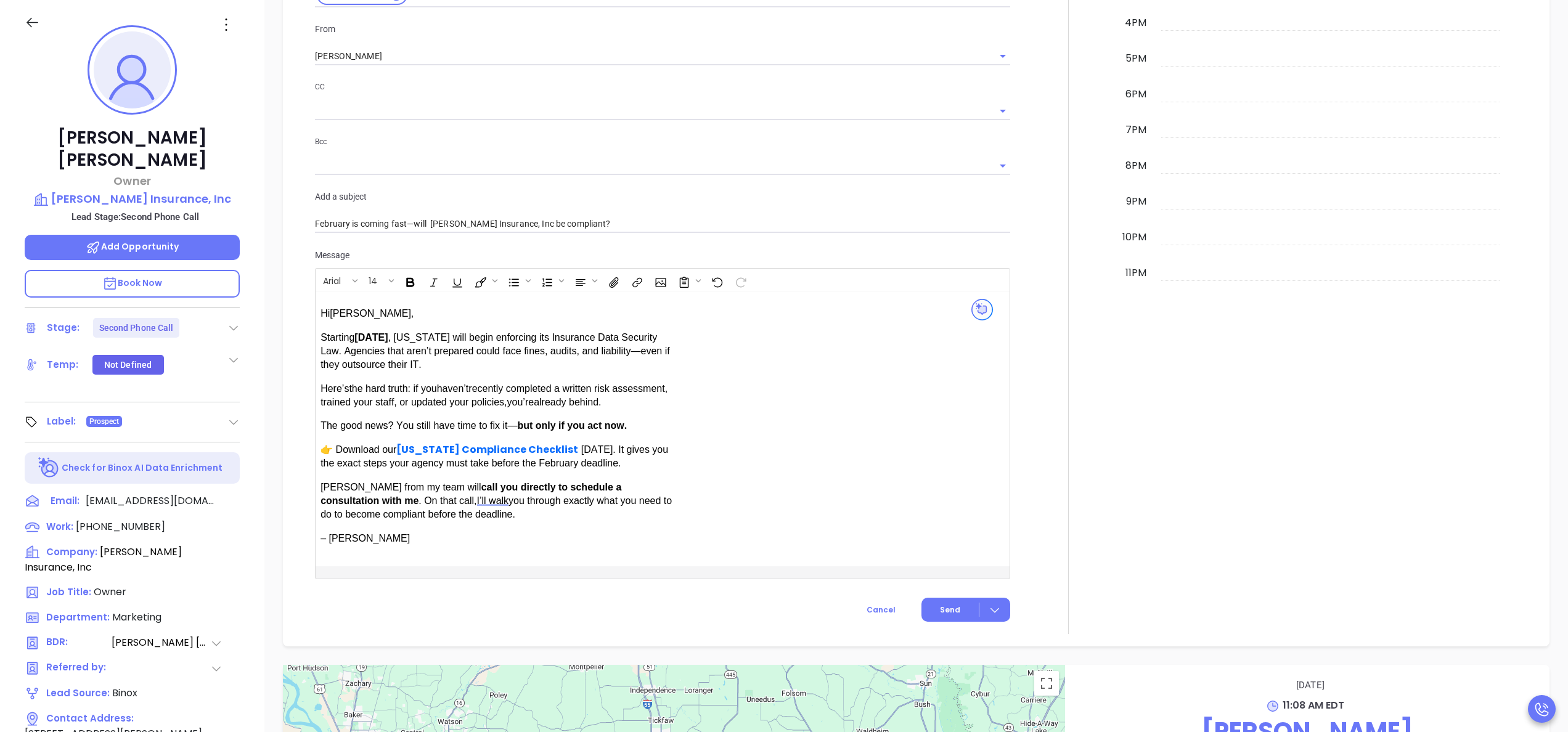
scroll to position [864, 0]
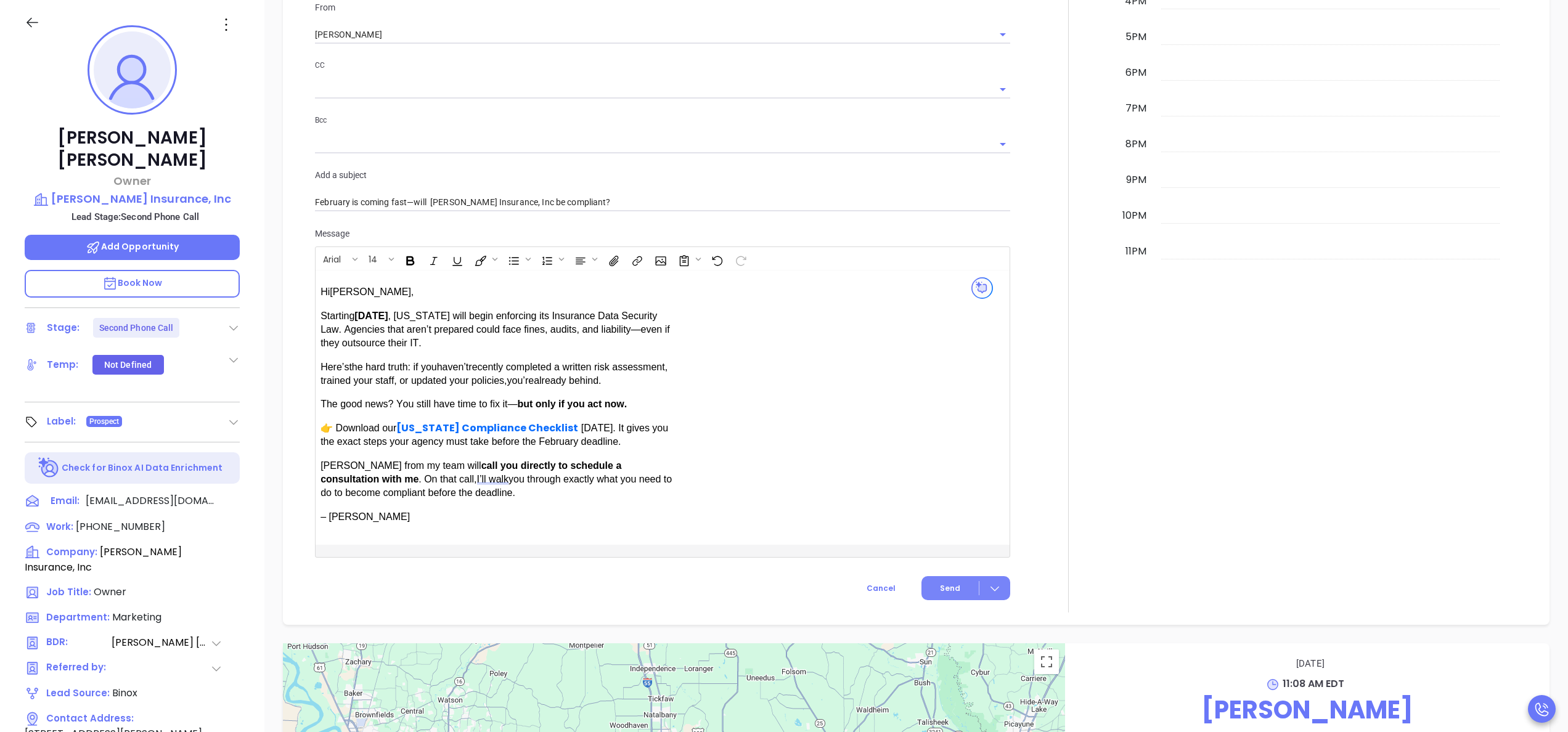
click at [944, 578] on button "Send" at bounding box center [966, 588] width 89 height 24
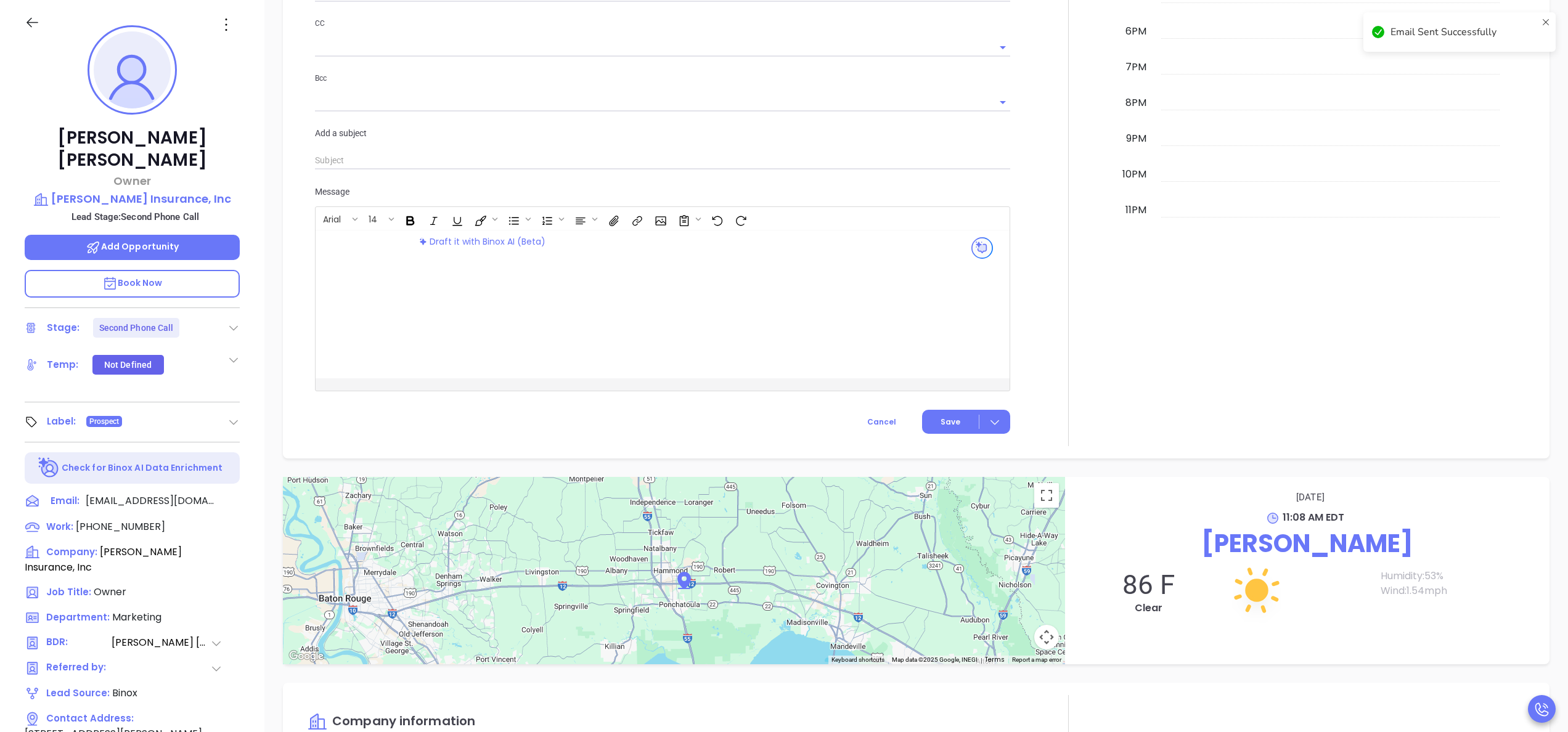
scroll to position [822, 0]
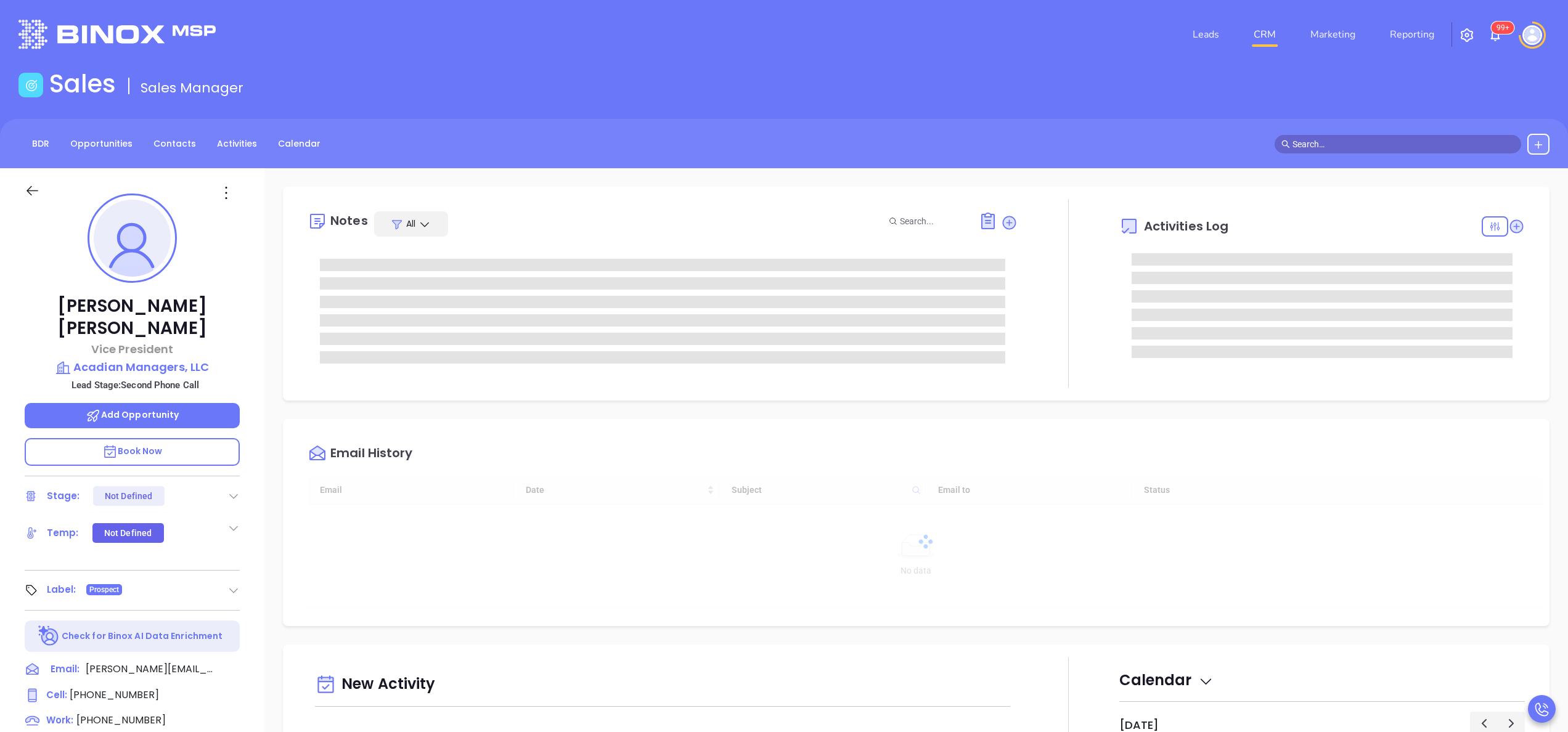
type input "[DATE]"
type input "[PERSON_NAME]"
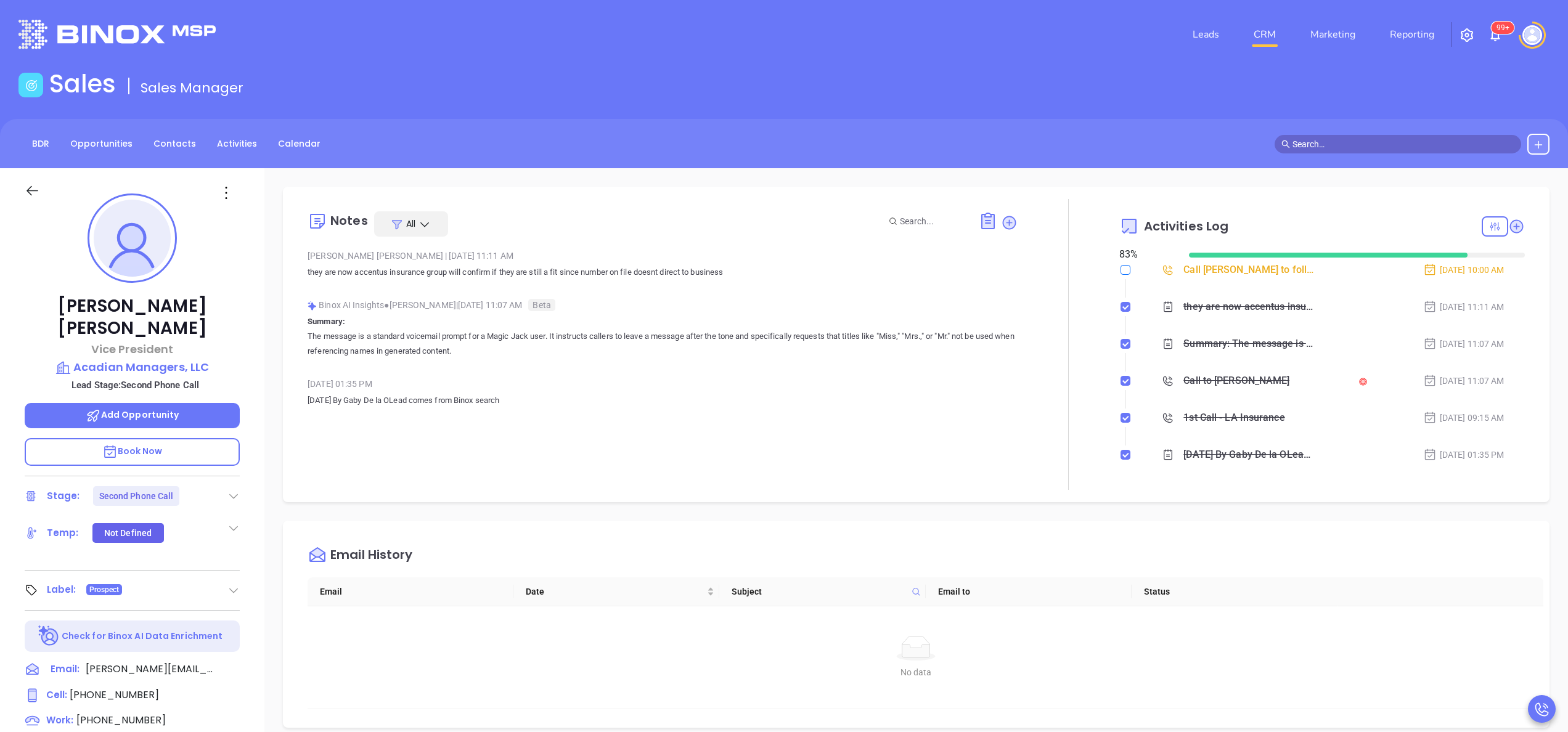
click at [1120, 275] on label at bounding box center [1125, 270] width 10 height 14
click at [1120, 275] on input "checkbox" at bounding box center [1125, 270] width 10 height 10
checkbox input "true"
click at [229, 490] on icon at bounding box center [233, 496] width 13 height 13
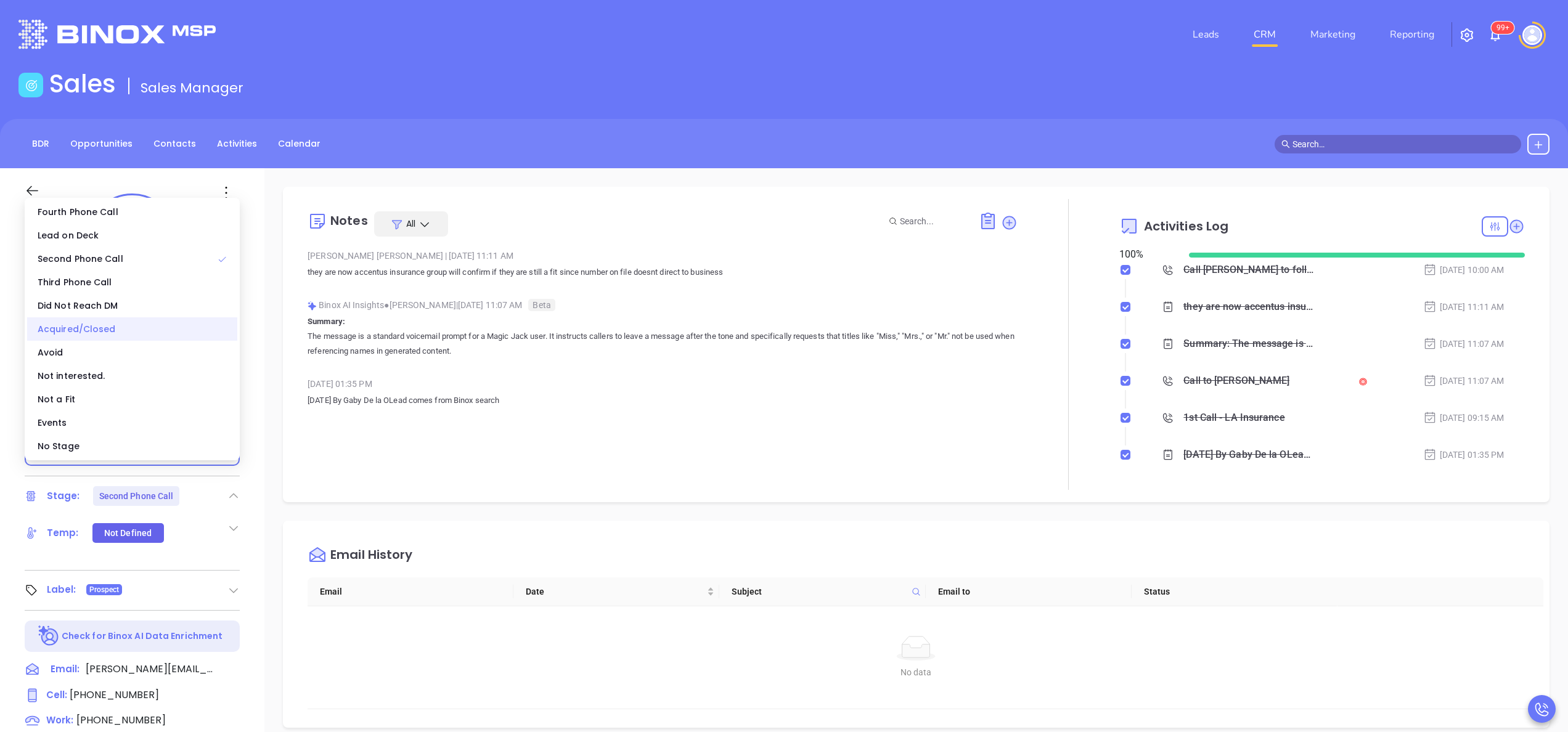
click at [114, 332] on div "Acquired/Closed" at bounding box center [131, 329] width 210 height 23
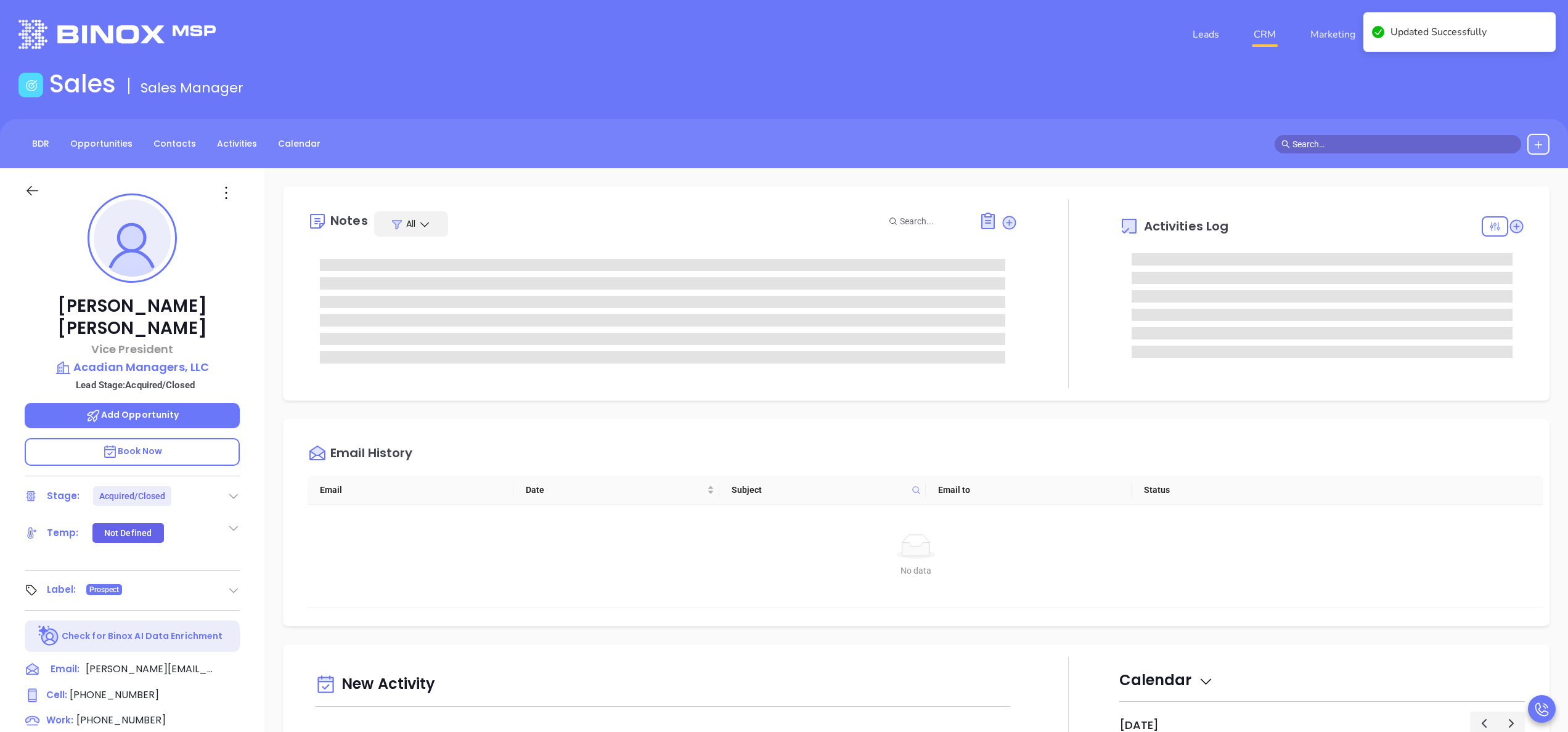
click at [1081, 418] on div "Notes All Activities Log Email History Email Date Subject Email to Status No da…" at bounding box center [916, 600] width 1304 height 864
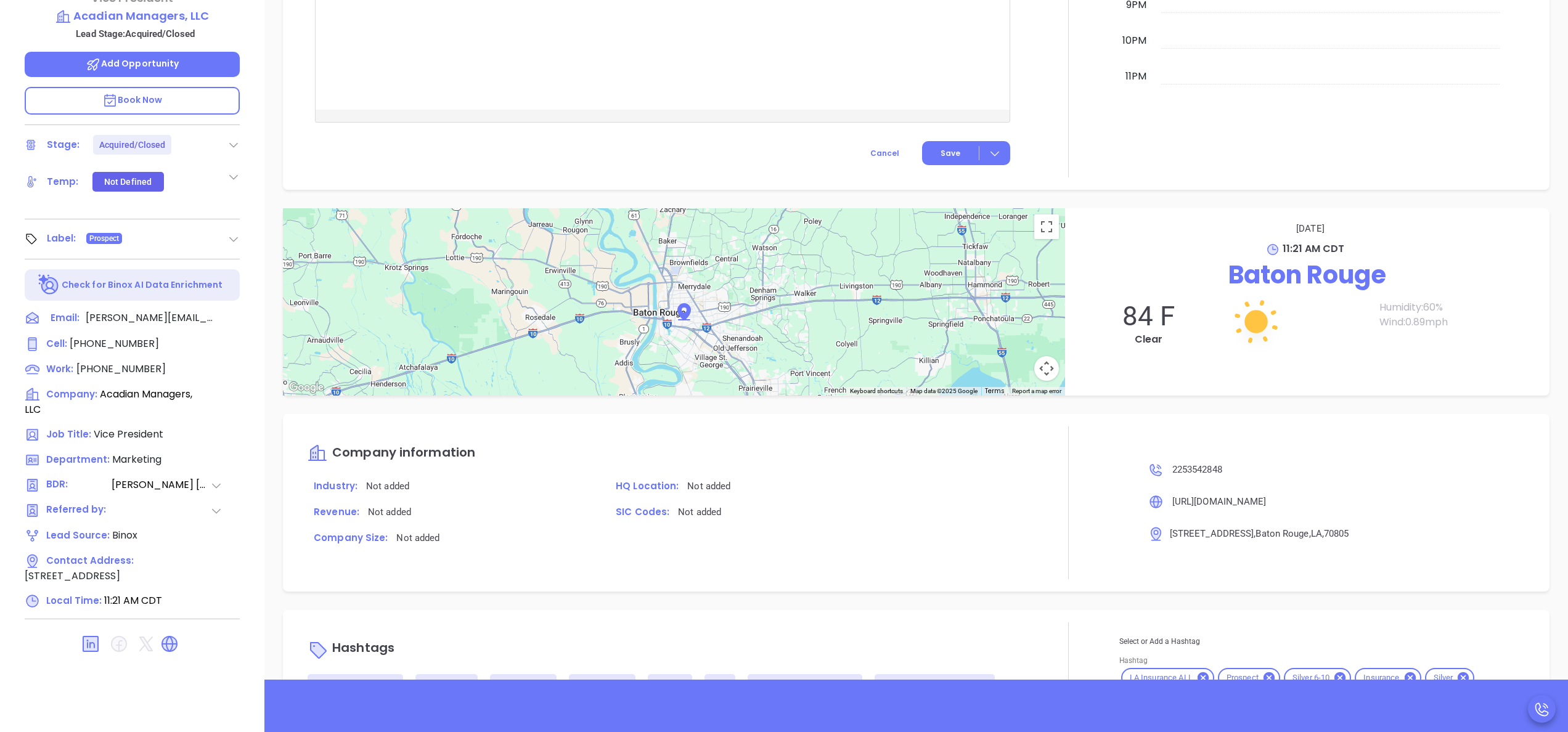
scroll to position [1017, 0]
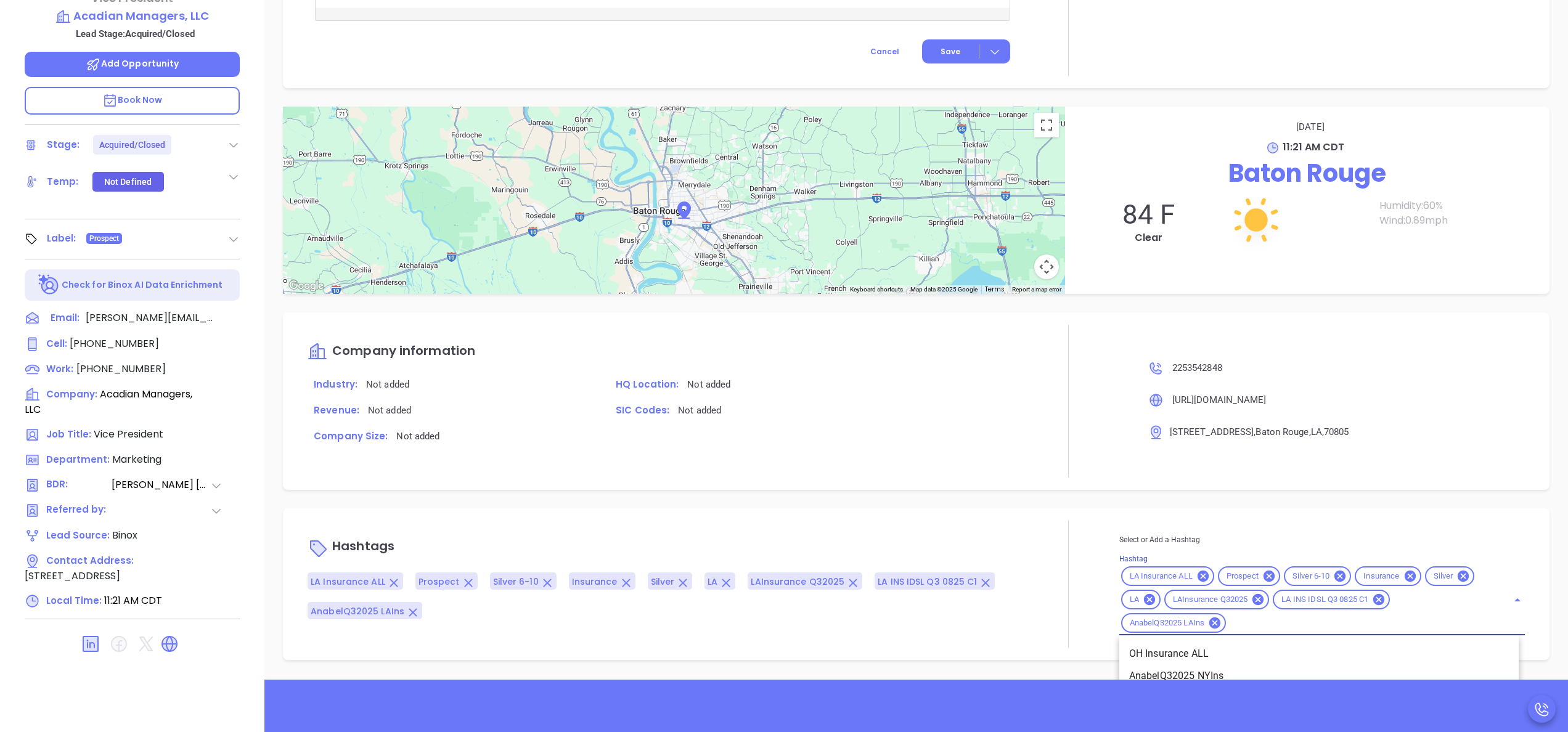
click at [1250, 622] on input "Hashtag" at bounding box center [1359, 624] width 263 height 15
type input "acq"
click at [1224, 650] on li "Acquired" at bounding box center [1319, 655] width 399 height 22
type input "remove f"
click at [1197, 653] on li "Remove from Marketing" at bounding box center [1319, 655] width 399 height 22
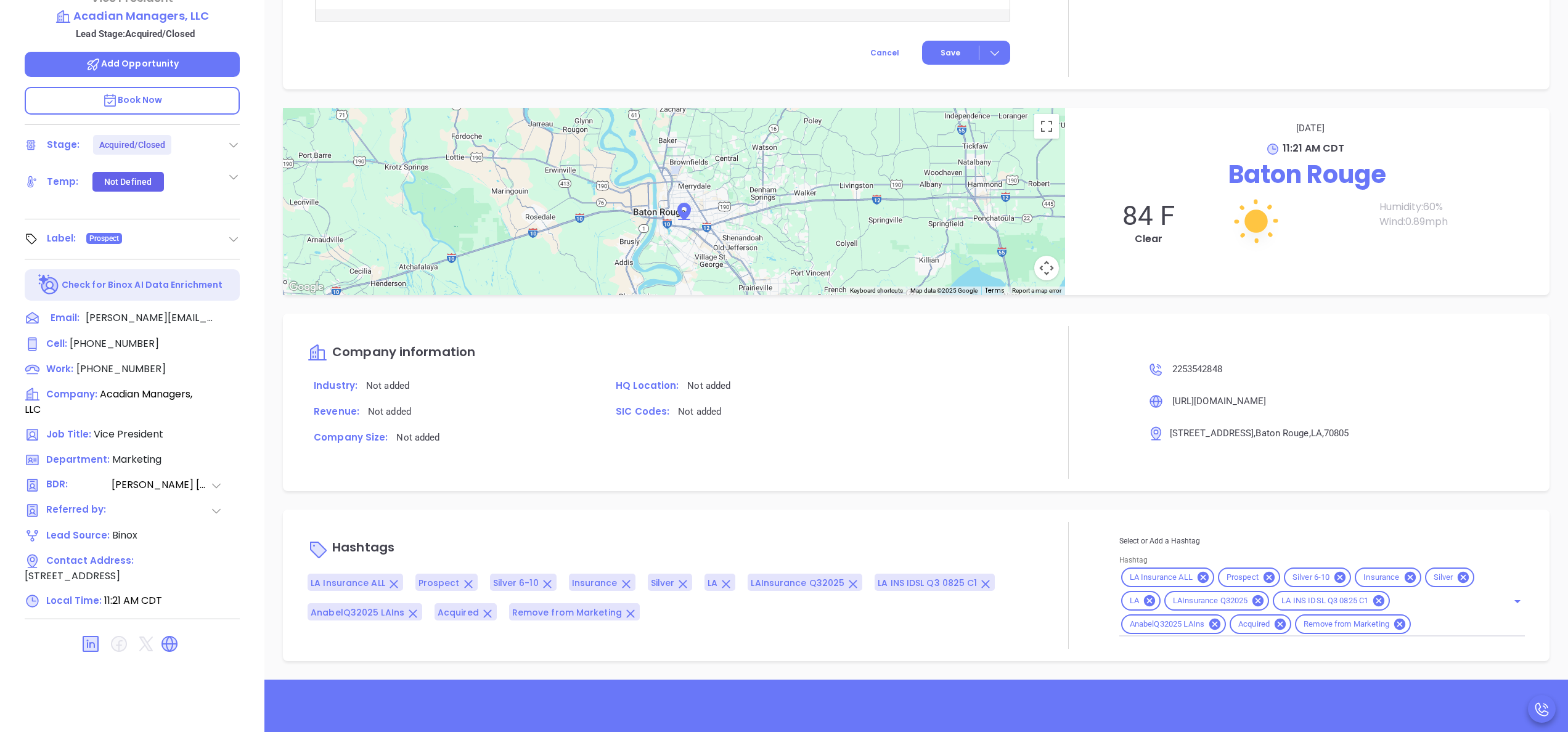
click at [1030, 547] on div at bounding box center [1068, 585] width 102 height 127
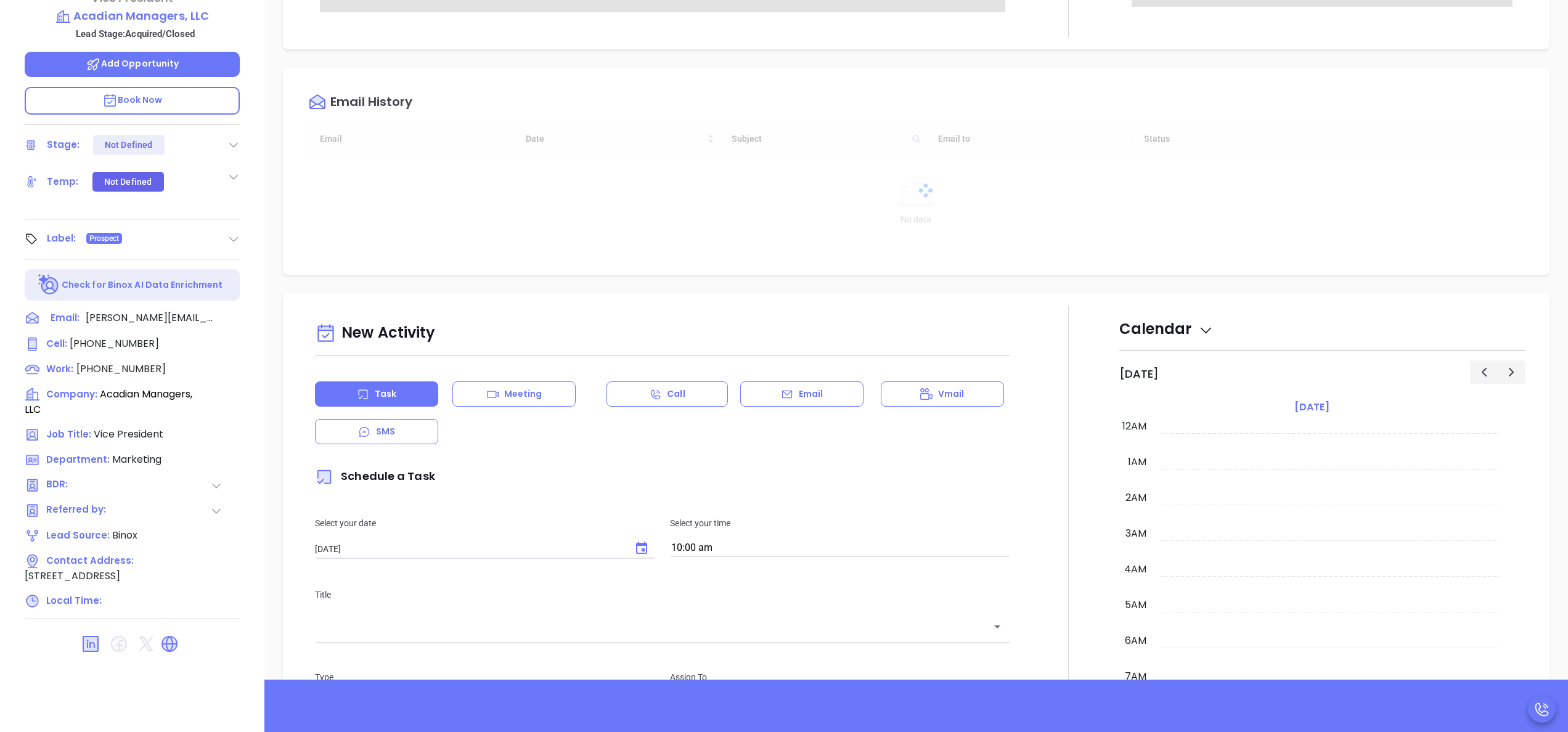
scroll to position [358, 0]
type input "[PERSON_NAME]"
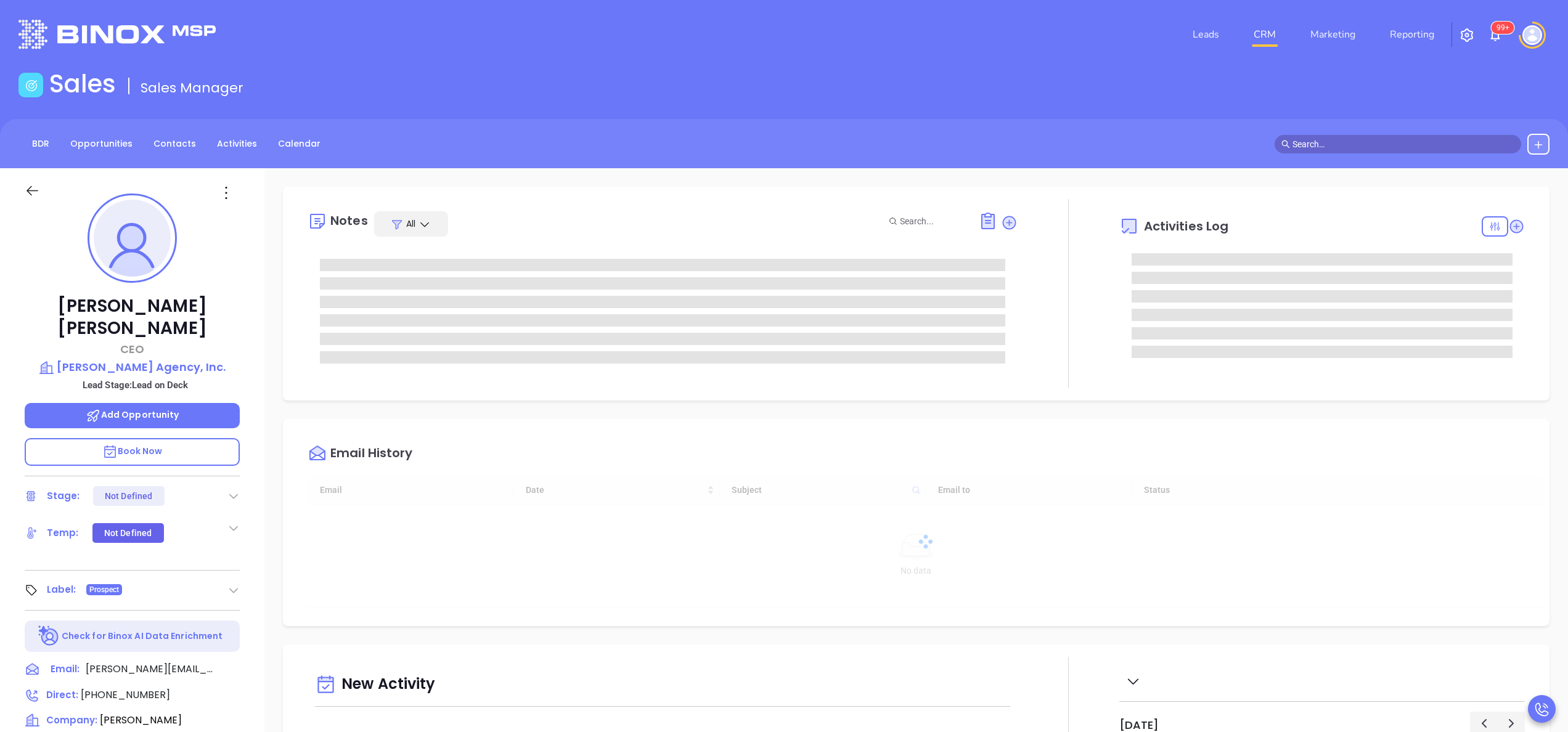
type input "[DATE]"
type input "[PERSON_NAME]"
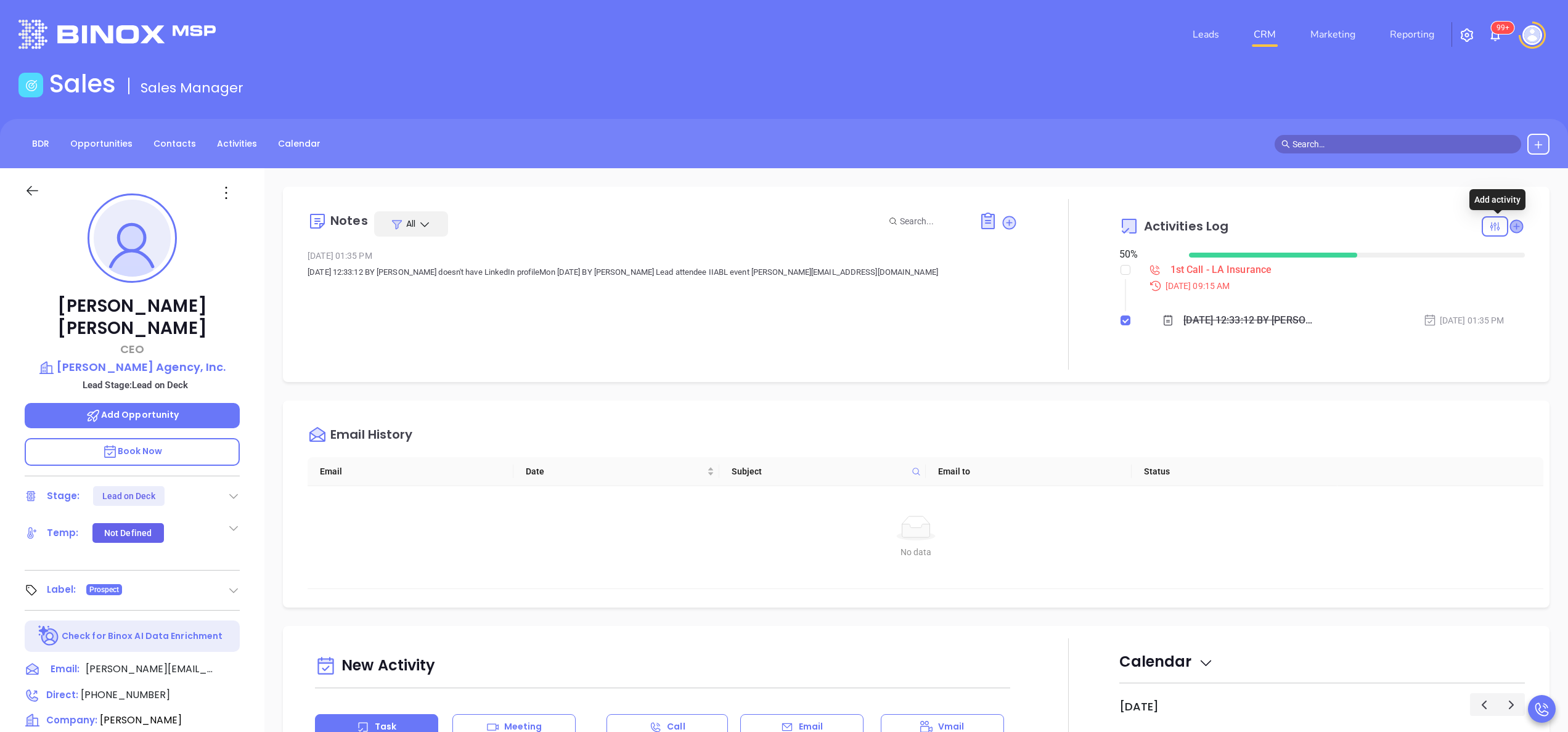
click at [1510, 222] on icon at bounding box center [1516, 226] width 13 height 13
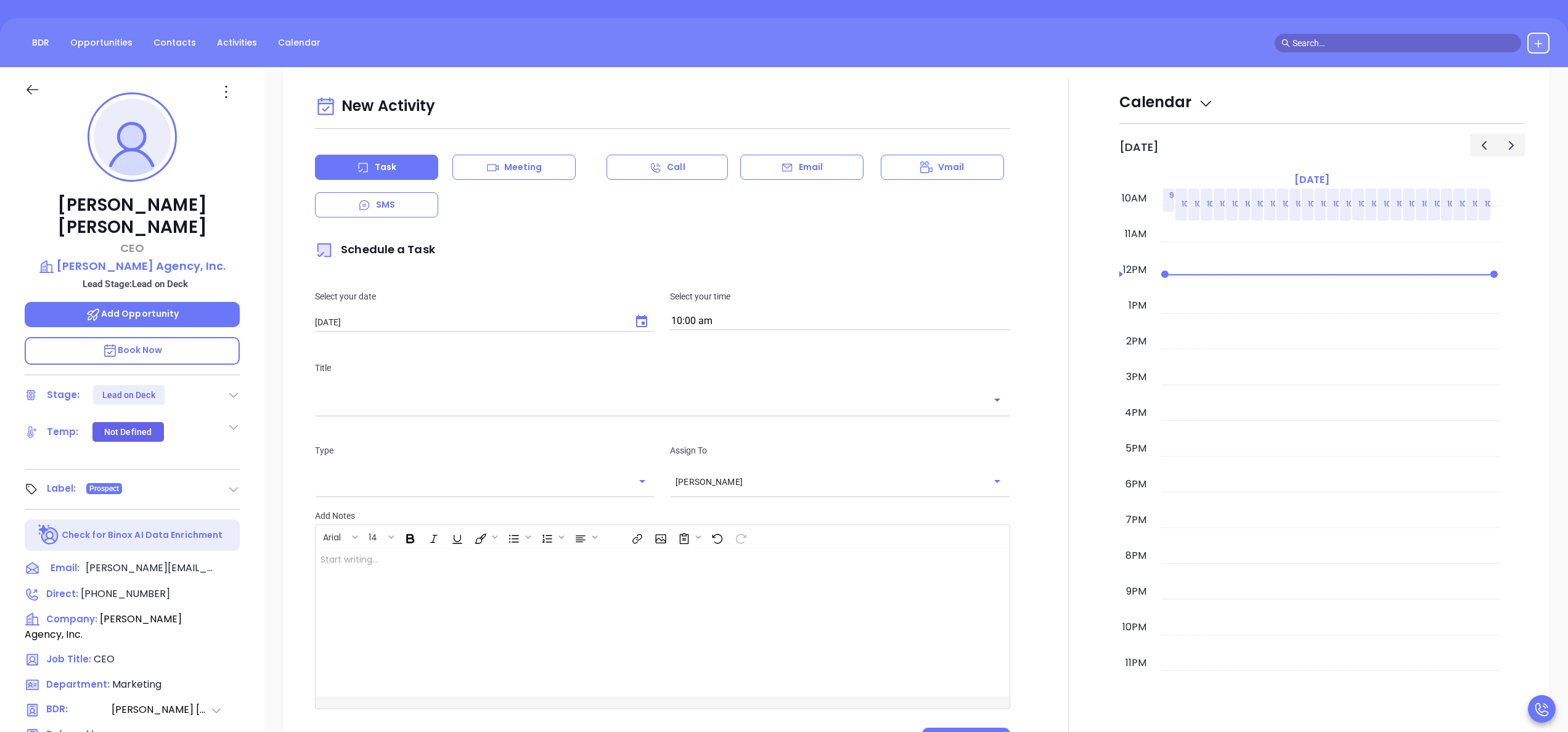
scroll to position [168, 0]
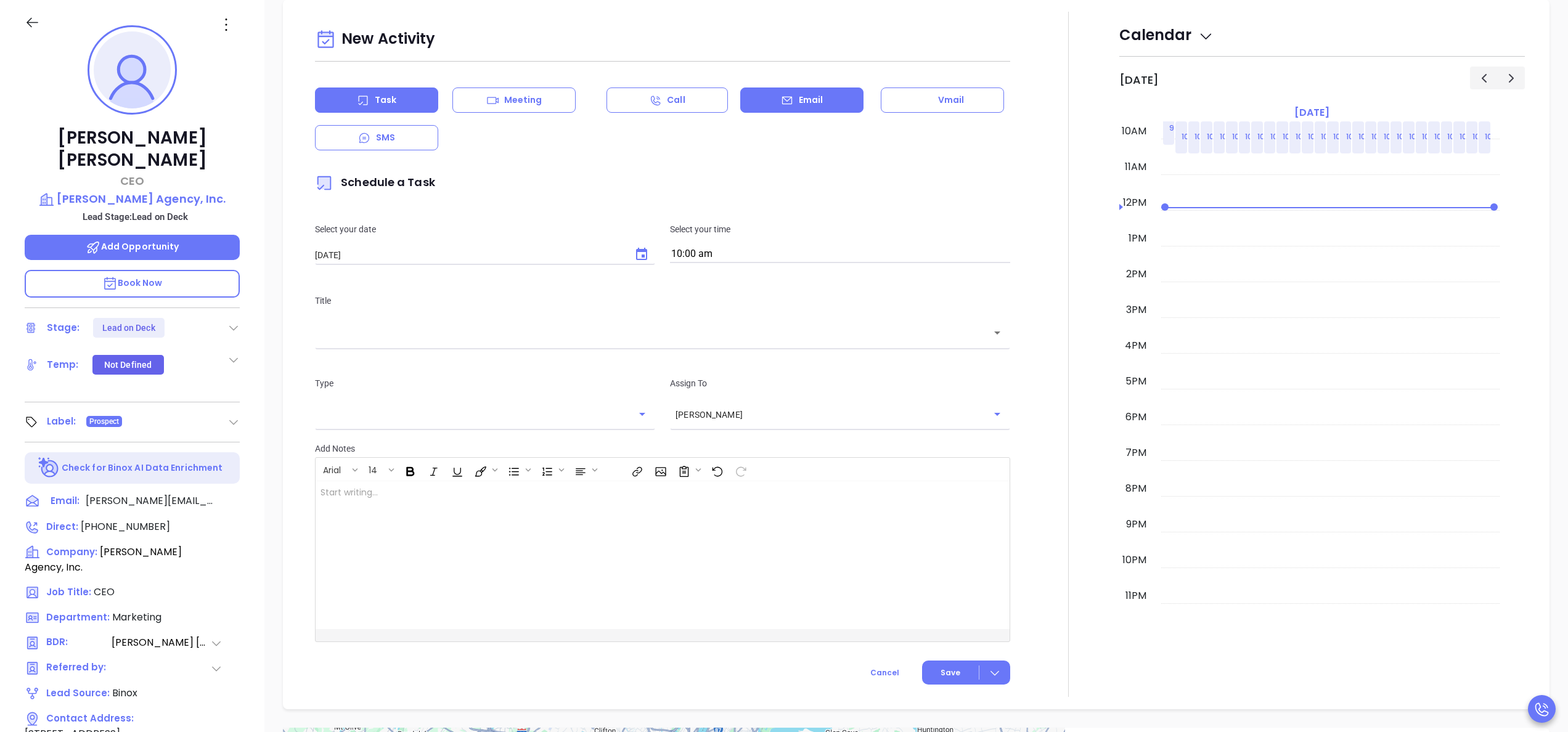
click at [781, 103] on icon at bounding box center [787, 101] width 13 height 13
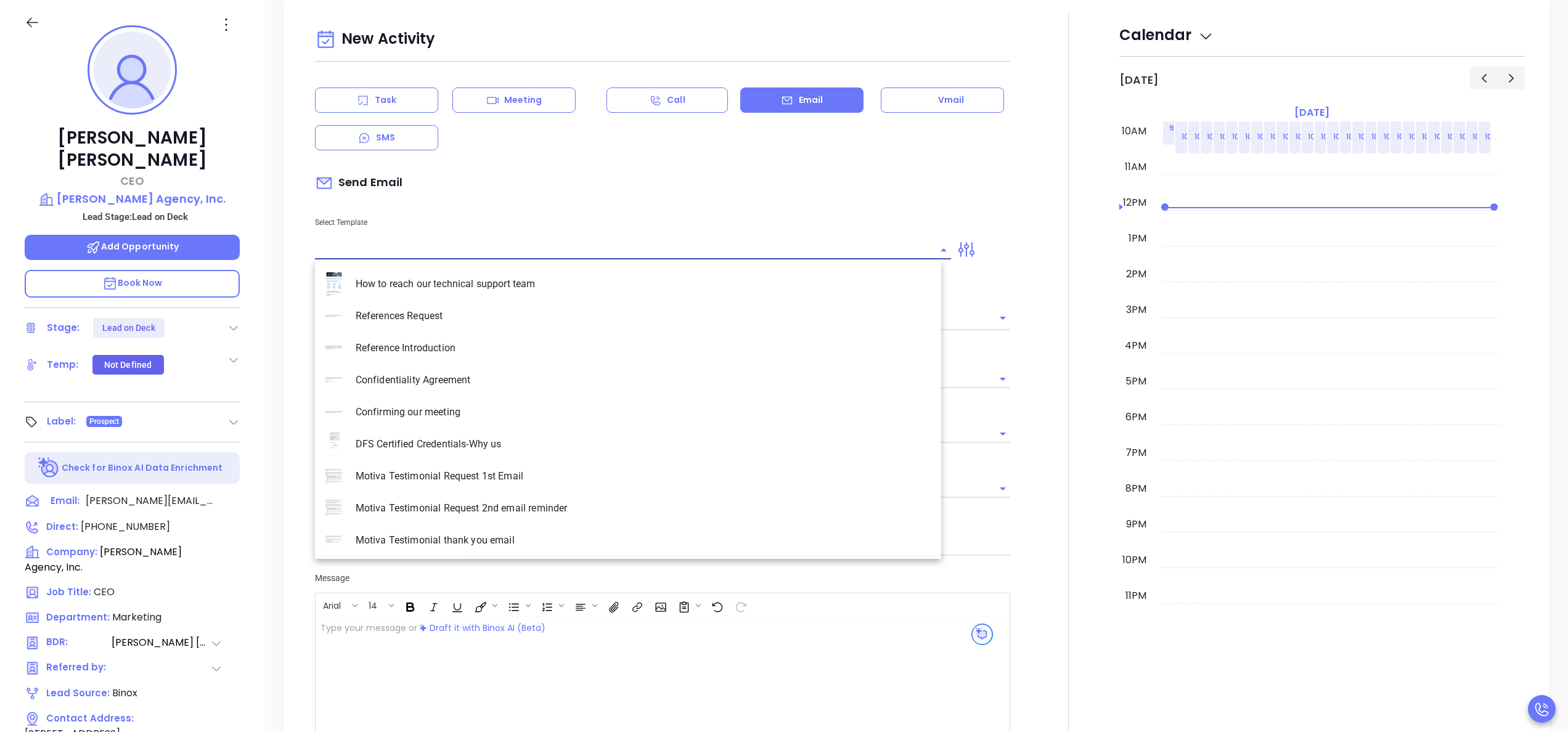
type input "[PERSON_NAME]"
click at [341, 252] on input "text" at bounding box center [624, 249] width 618 height 17
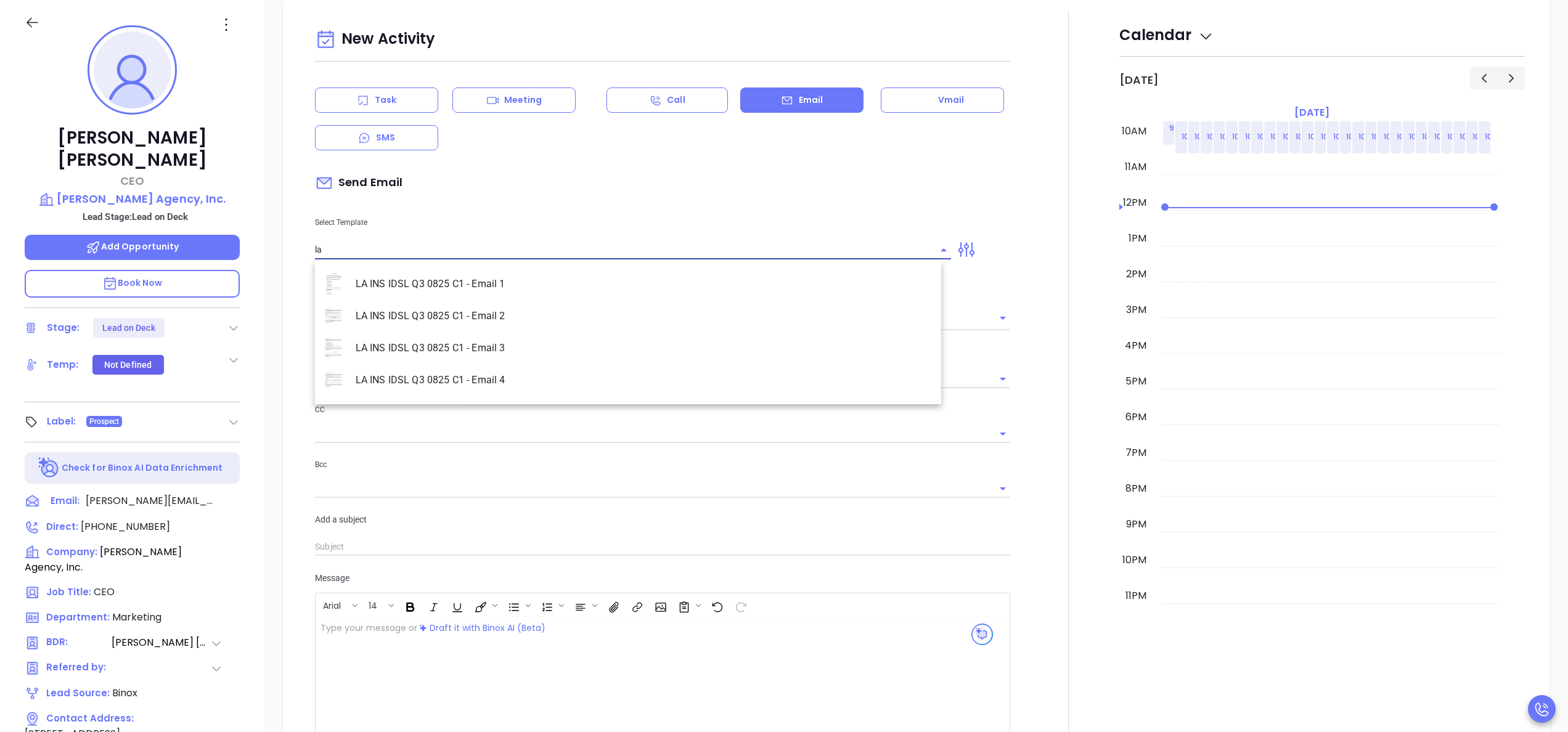
click at [387, 307] on li "LA INS IDSL Q3 0825 C1 - Email 2" at bounding box center [628, 316] width 626 height 32
type input "LA INS IDSL Q3 0825 C1 - Email 2"
type input "February is coming fast—will [PERSON_NAME] Agency, Inc. be compliant?"
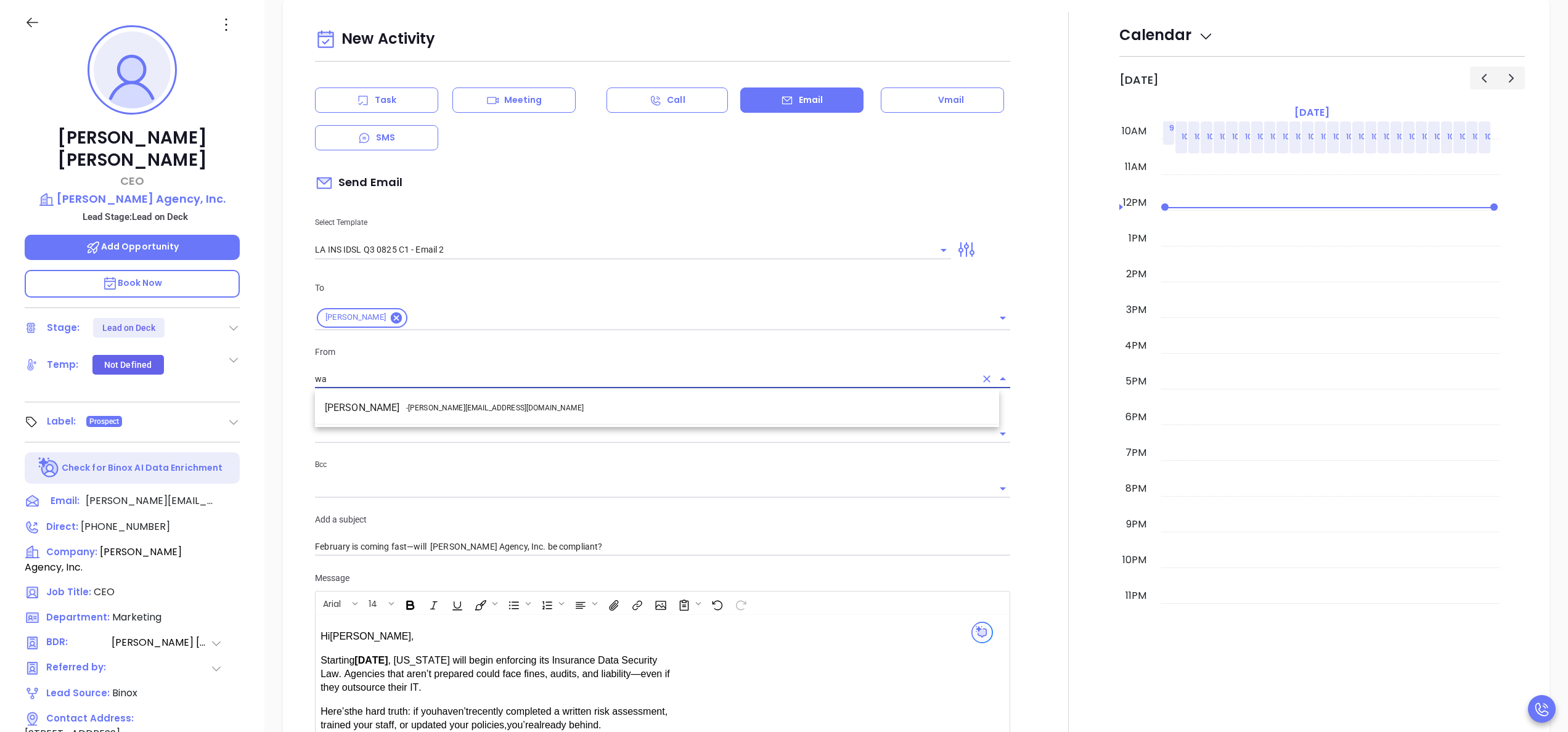
click at [457, 403] on span "- [PERSON_NAME][EMAIL_ADDRESS][DOMAIN_NAME]" at bounding box center [495, 407] width 178 height 11
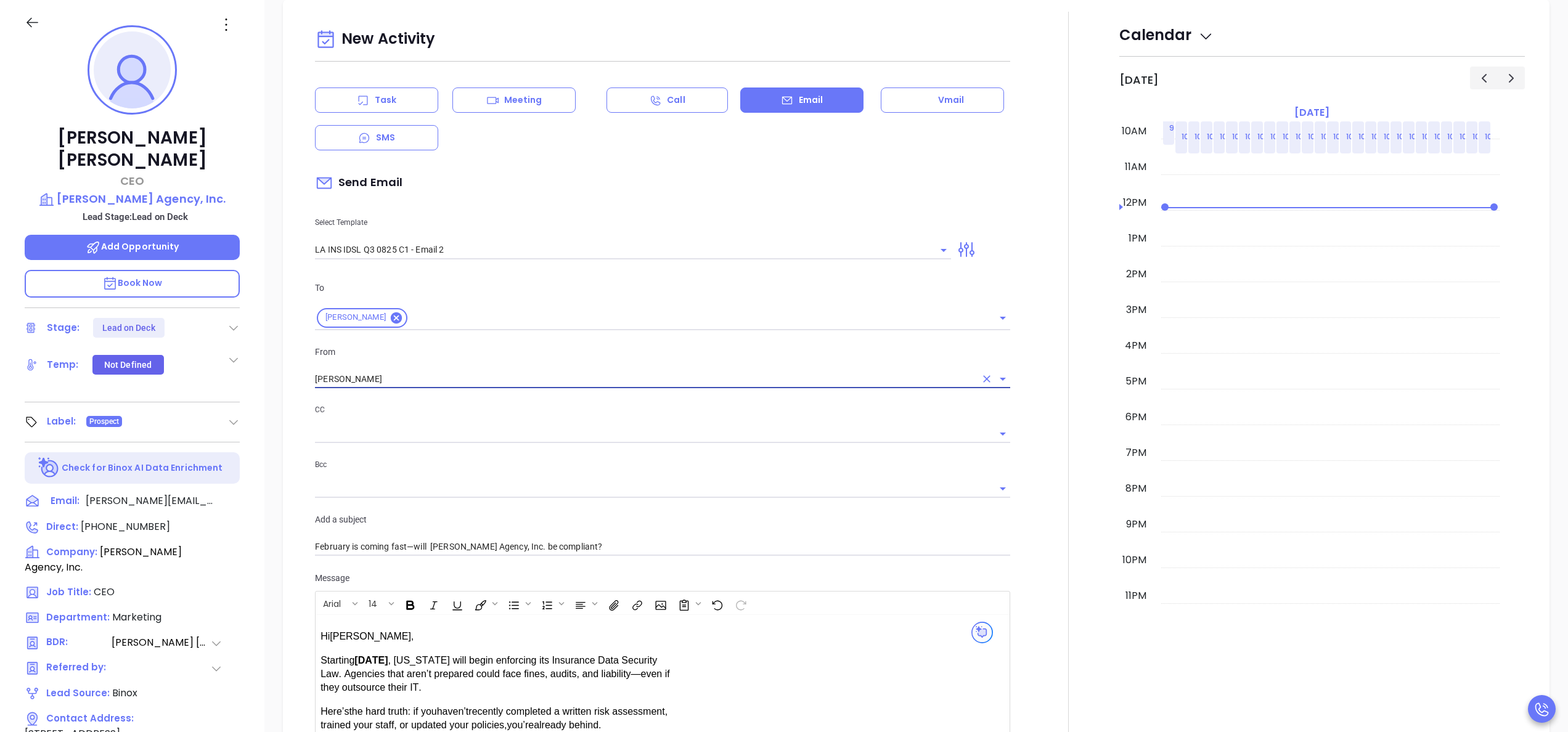
type input "[PERSON_NAME]"
click at [1002, 536] on div "Add a subject February is coming fast—will [PERSON_NAME] Agency, Inc. be compli…" at bounding box center [662, 534] width 711 height 44
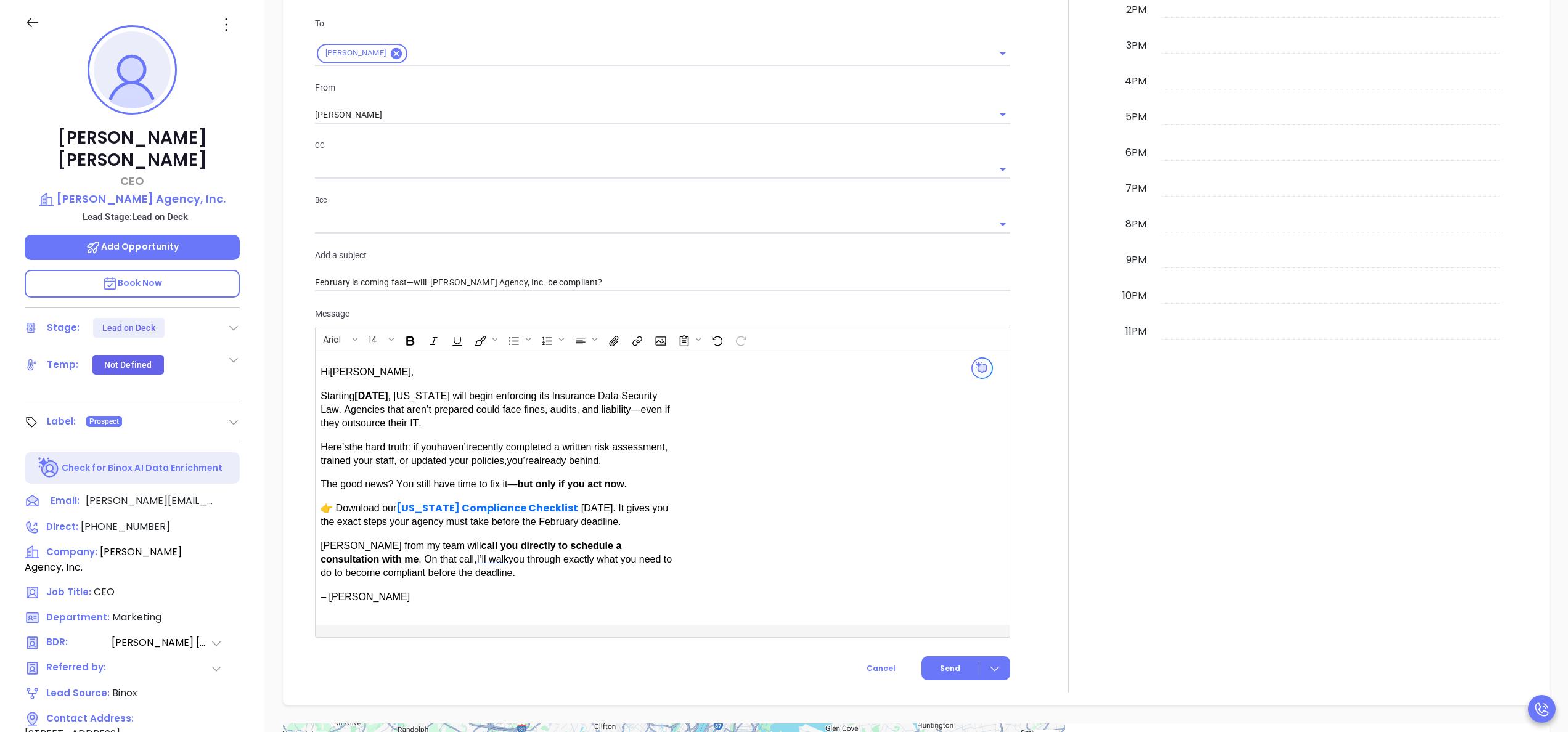
scroll to position [902, 0]
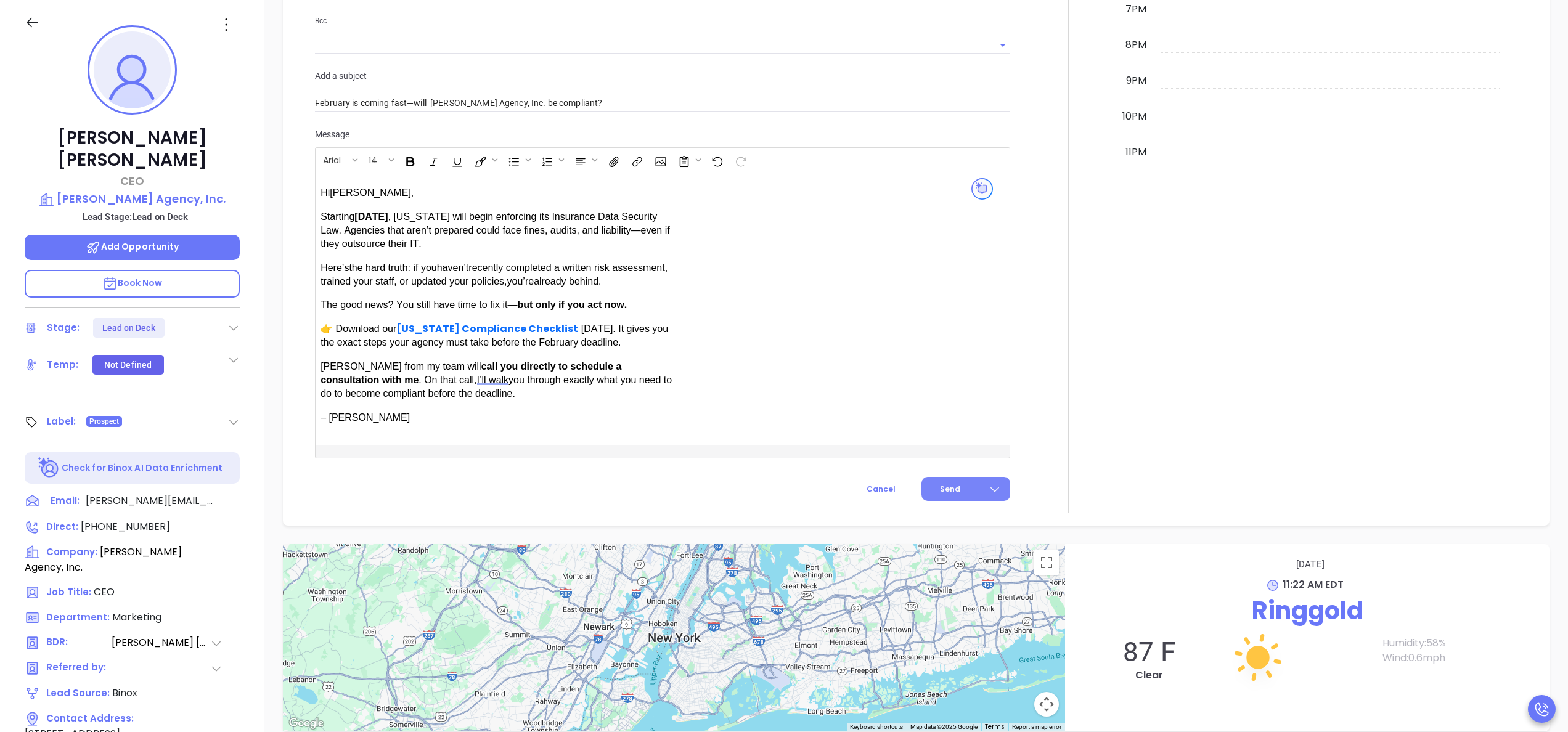
click at [942, 486] on span "Send" at bounding box center [949, 489] width 20 height 11
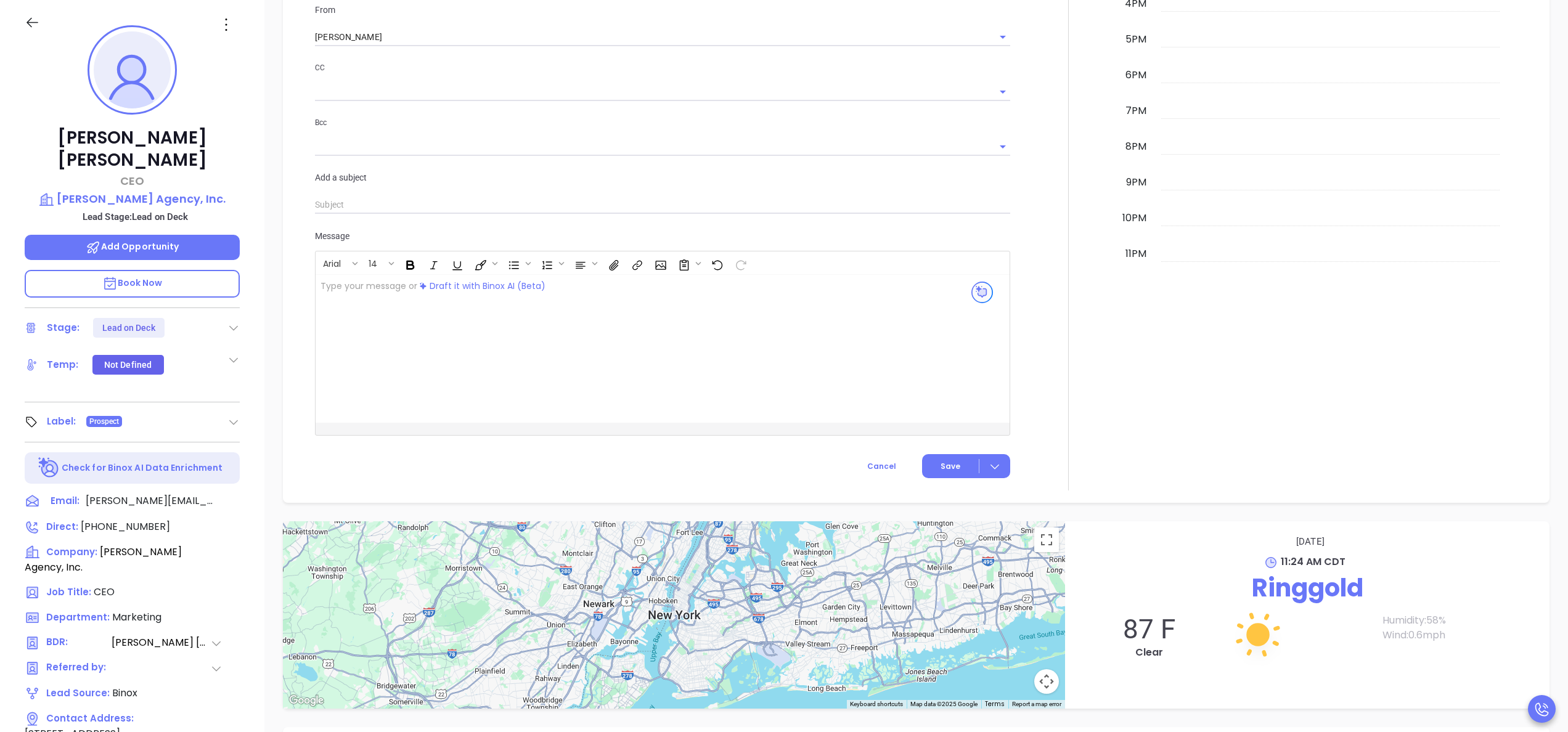
scroll to position [1023, 0]
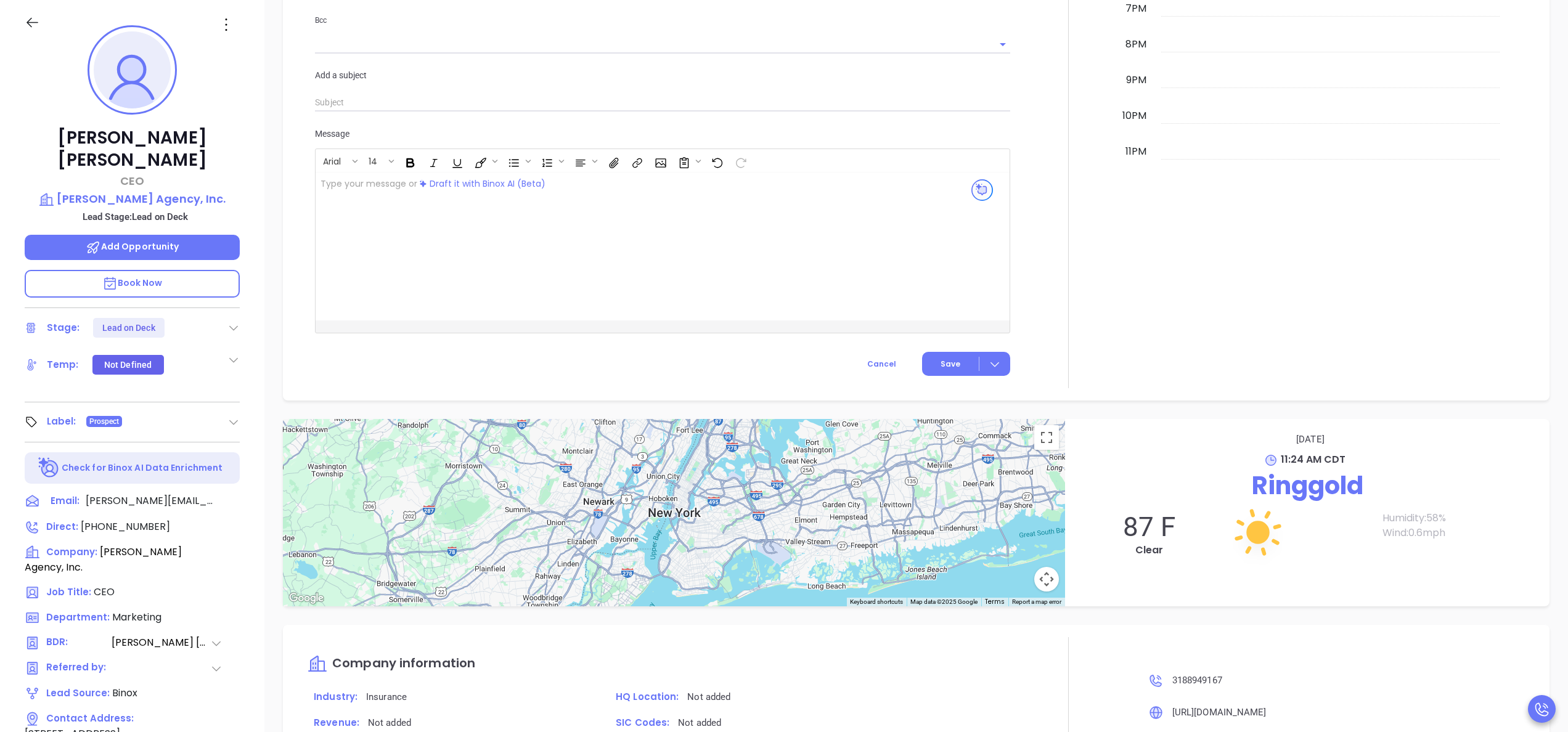
click at [230, 322] on icon at bounding box center [233, 328] width 13 height 13
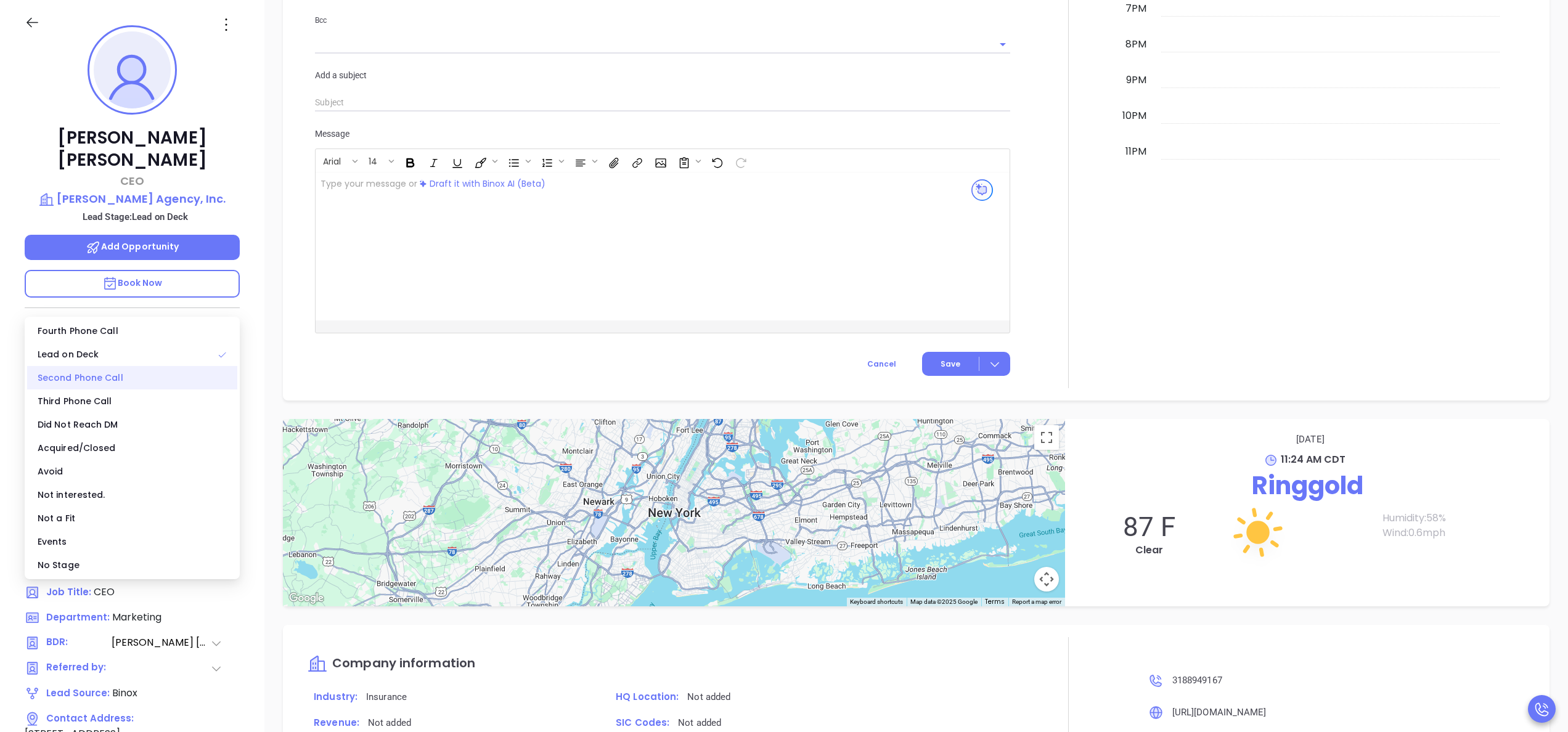
click at [104, 380] on div "Second Phone Call" at bounding box center [131, 378] width 210 height 23
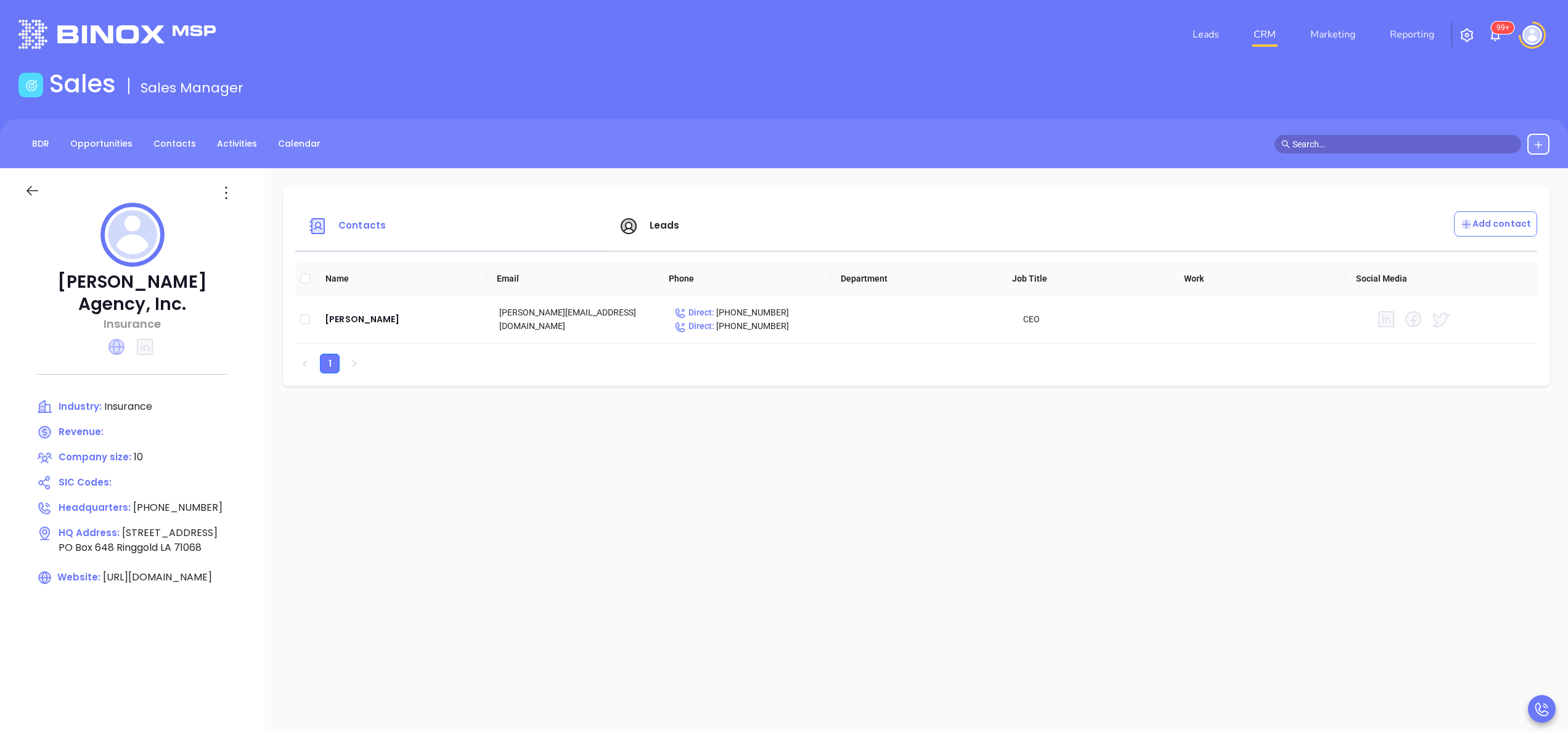
click at [117, 339] on icon at bounding box center [116, 347] width 16 height 16
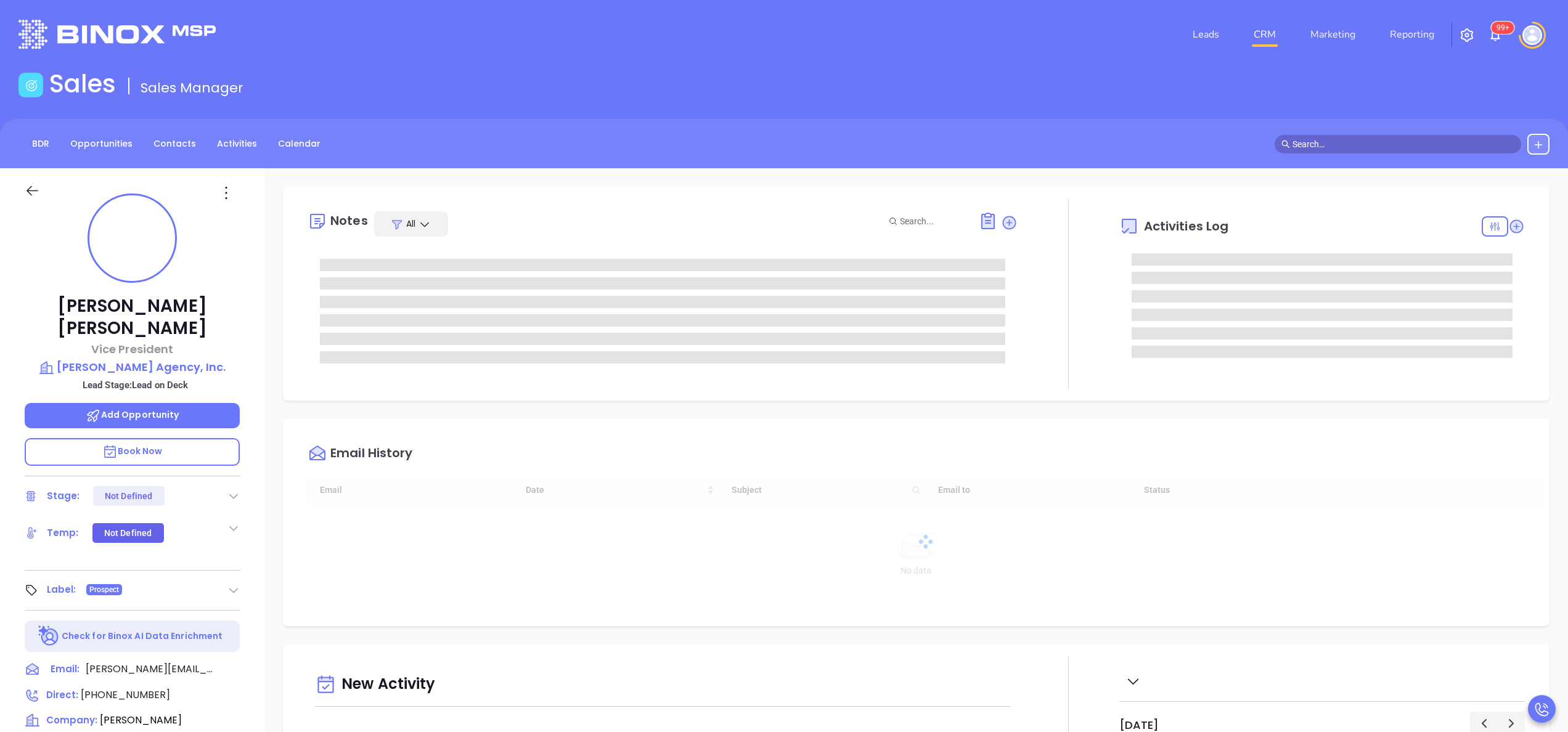
type input "[DATE]"
type input "Anabell Dominguez"
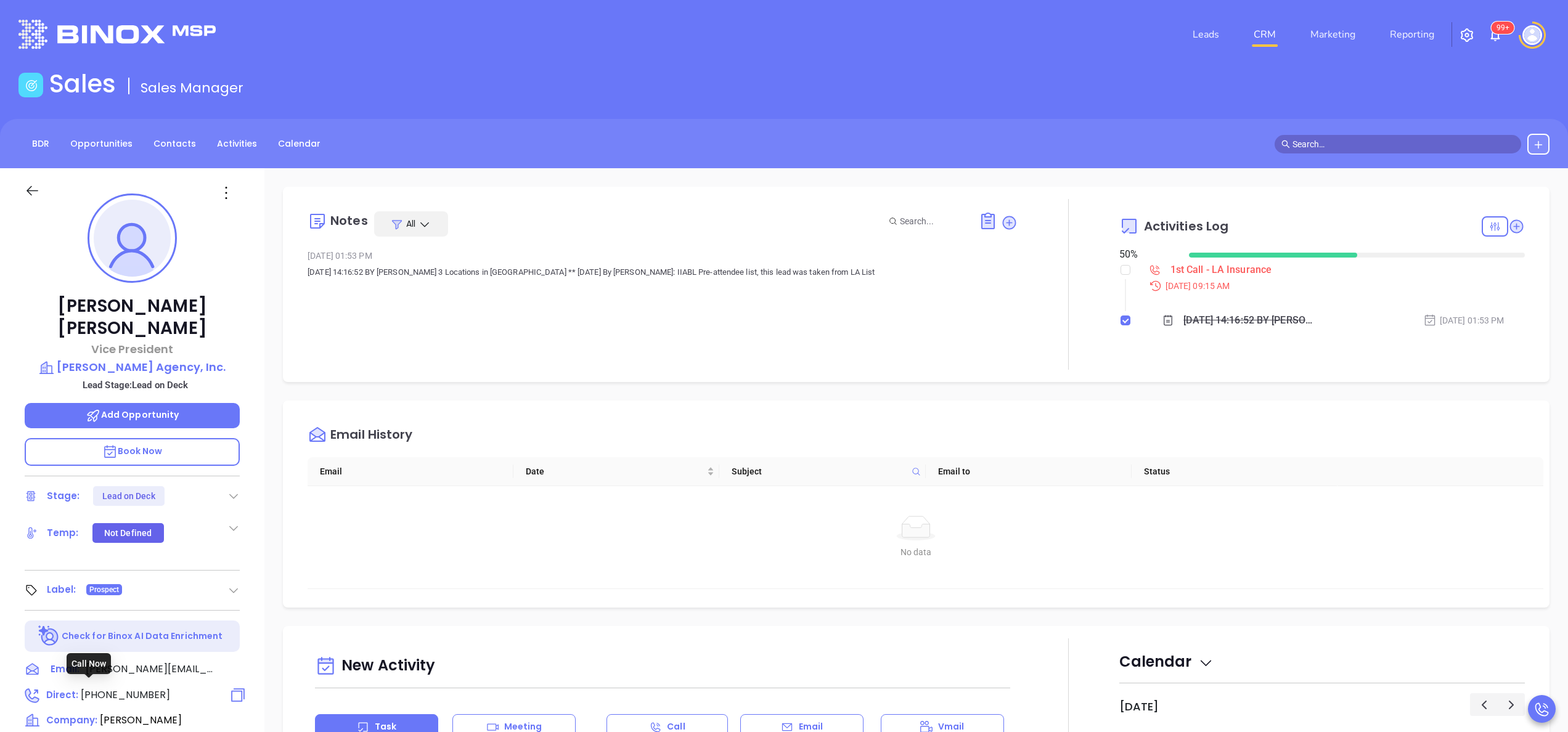
click at [113, 688] on span "(337) 948-8186" at bounding box center [126, 695] width 89 height 15
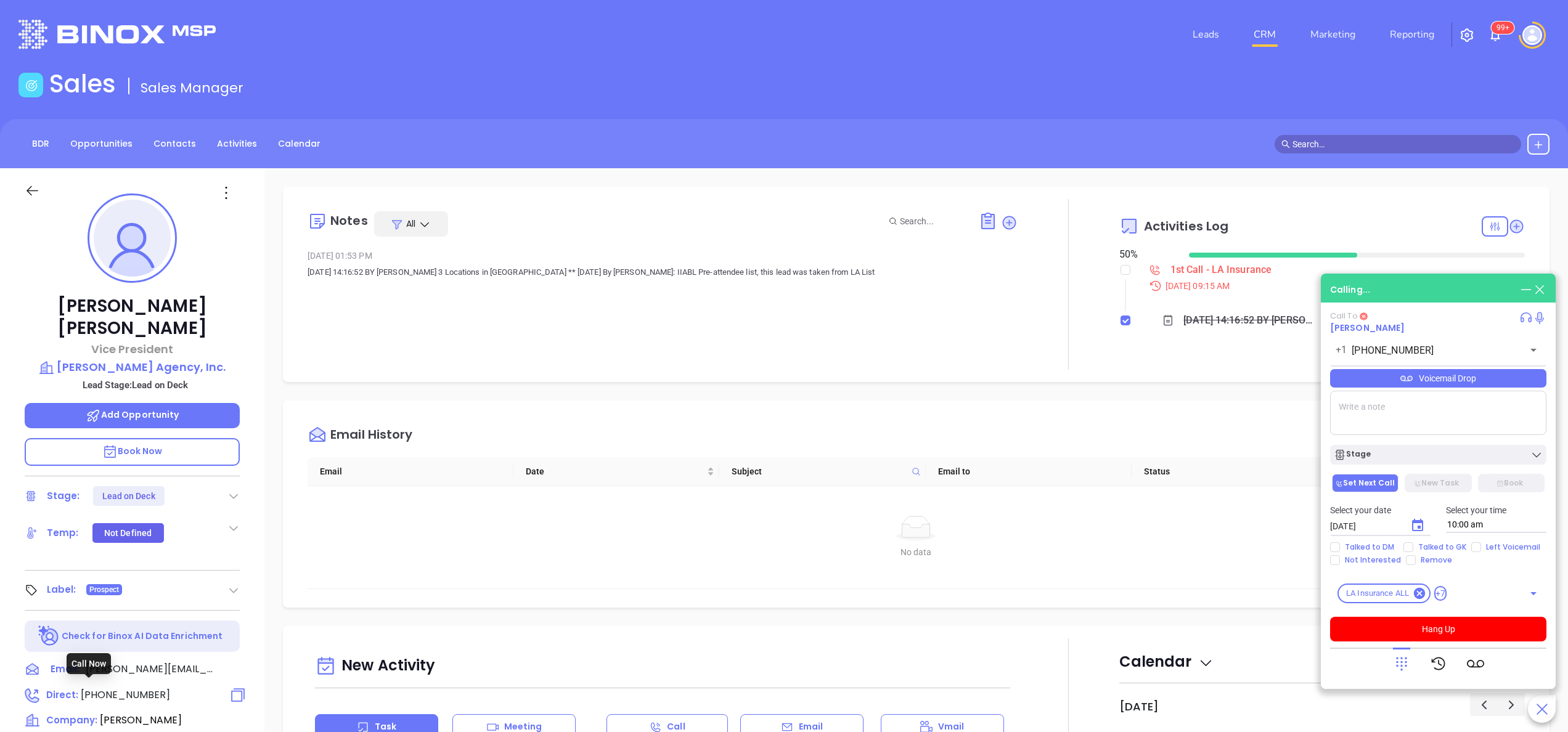
type input "(337) 948-8186"
click at [1394, 664] on icon at bounding box center [1402, 664] width 17 height 17
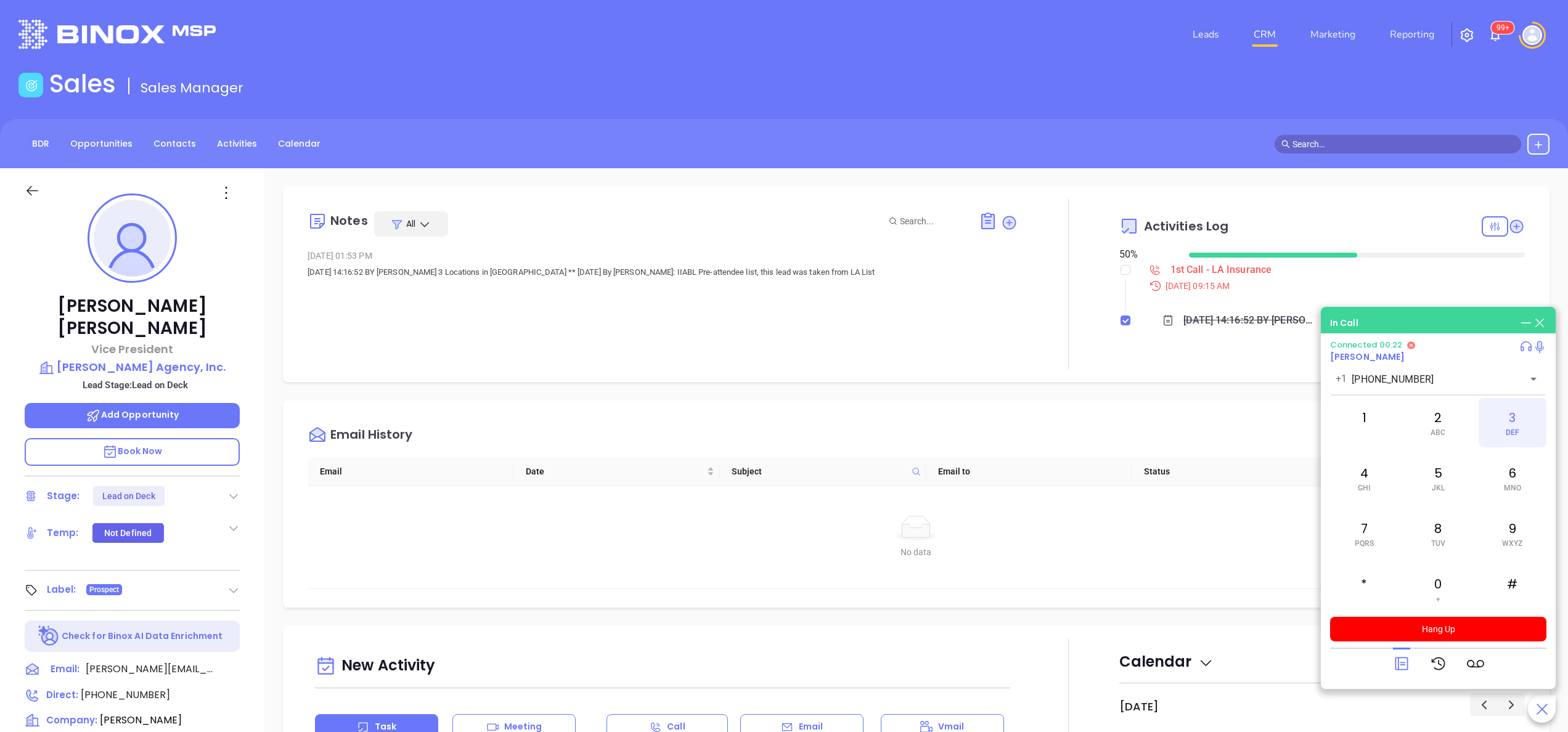
click at [1511, 425] on div "3 DEF" at bounding box center [1513, 423] width 68 height 49
click at [1508, 435] on span "DEF" at bounding box center [1513, 432] width 14 height 9
click at [1423, 477] on div "5 JKL" at bounding box center [1437, 478] width 68 height 49
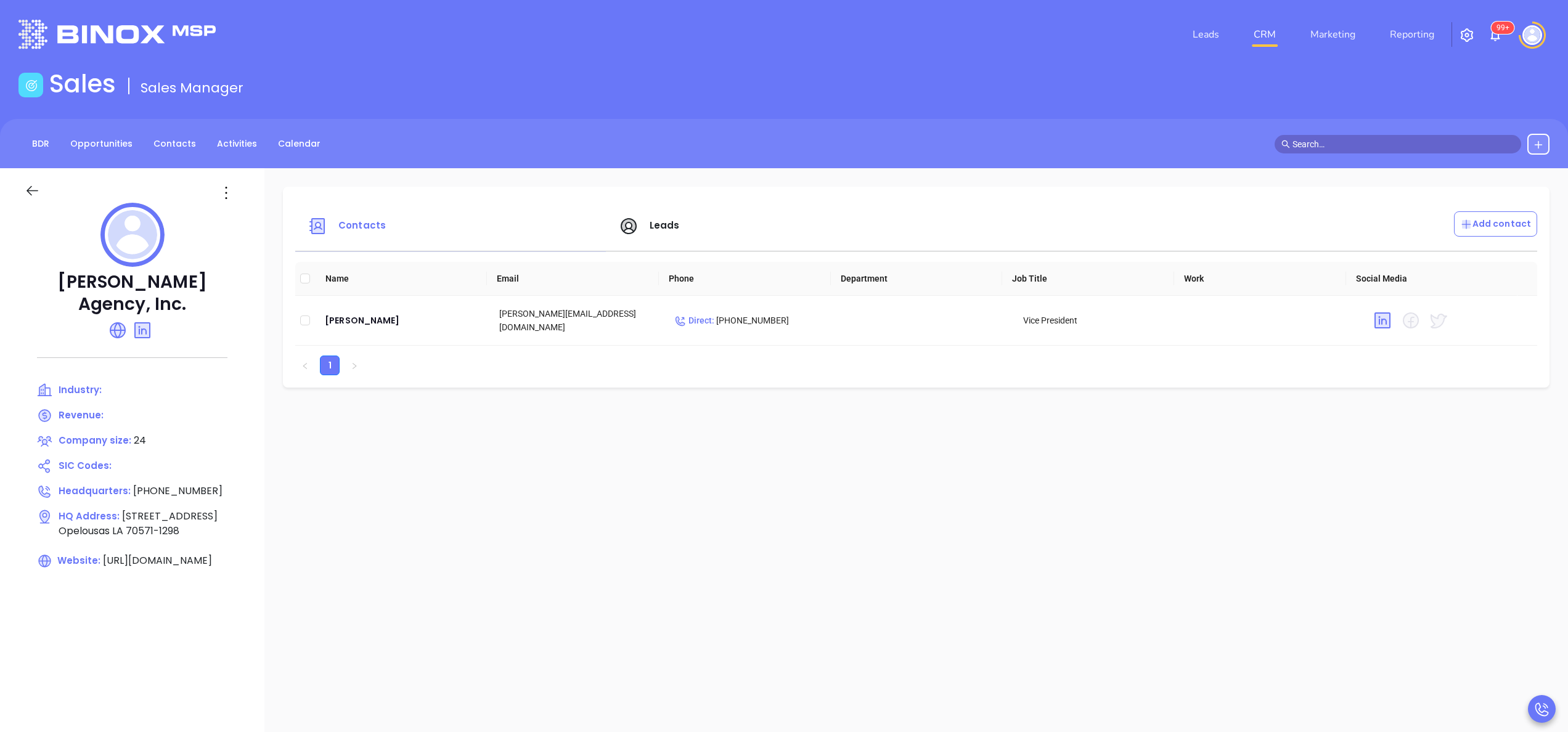
click at [127, 328] on link at bounding box center [121, 329] width 25 height 15
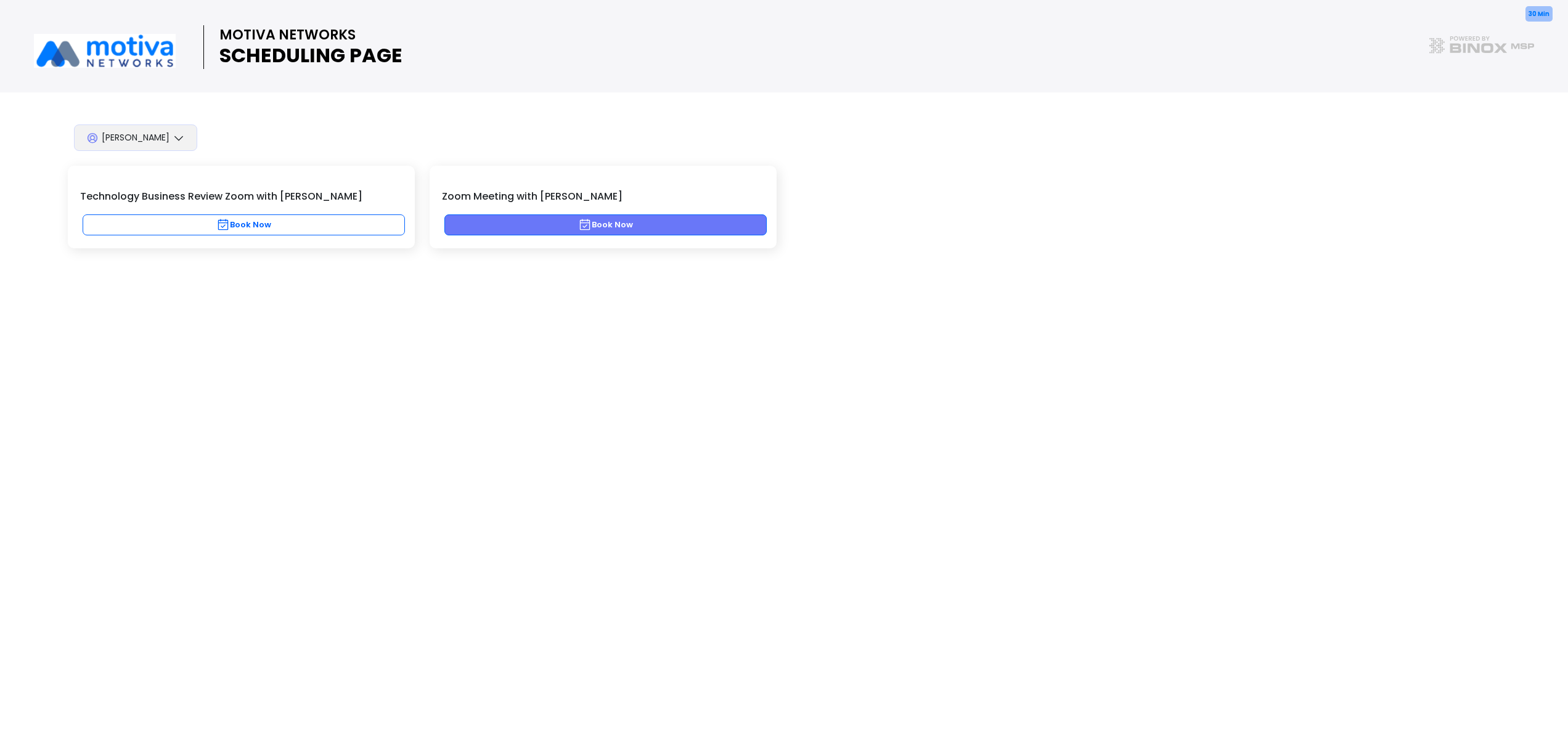
click at [605, 222] on button "Book Now" at bounding box center [605, 225] width 322 height 21
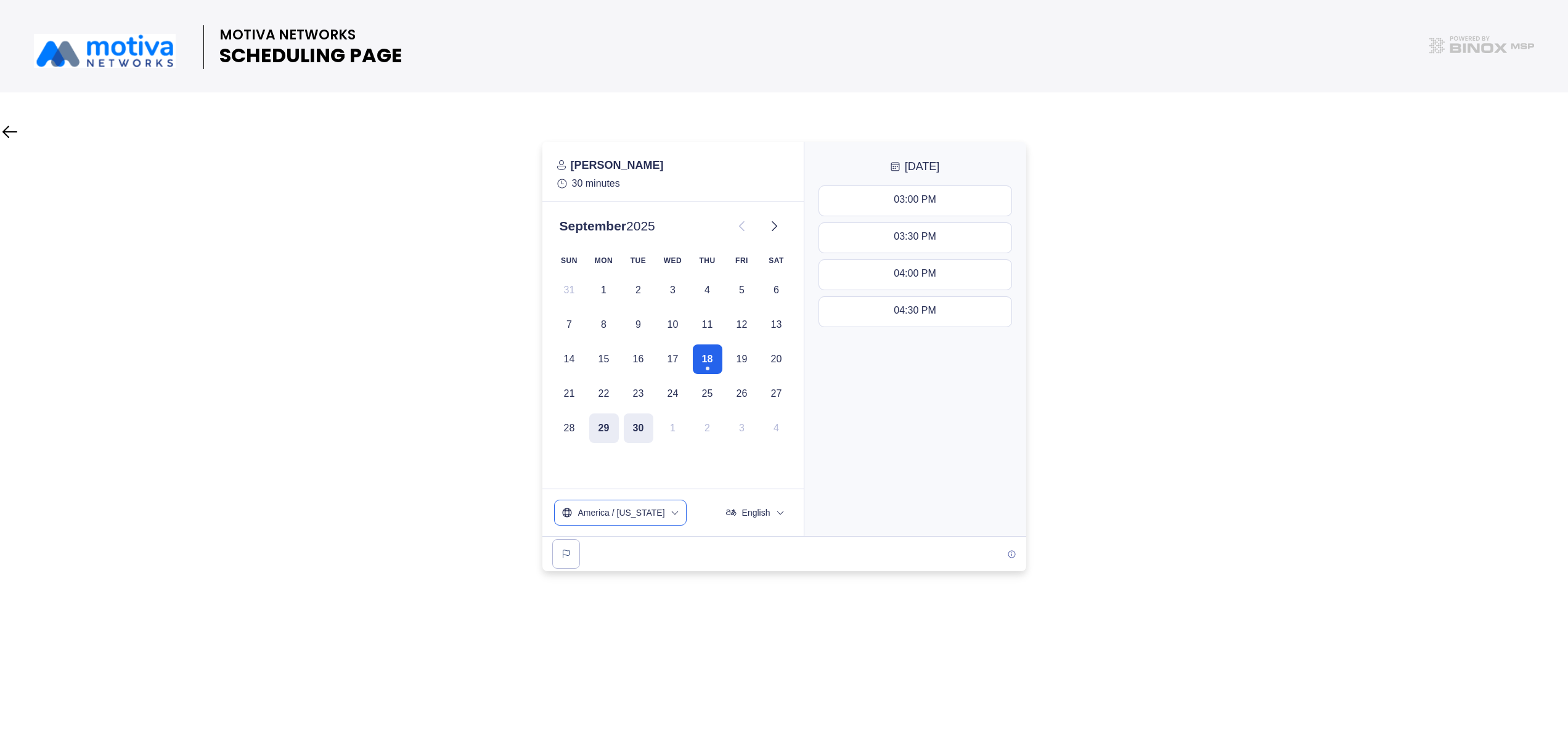
click at [659, 506] on button "America / [US_STATE]" at bounding box center [621, 513] width 131 height 25
click at [624, 545] on input "text" at bounding box center [620, 548] width 119 height 23
type input "centr"
click at [610, 627] on li "US / Central -05:00" at bounding box center [621, 640] width 131 height 27
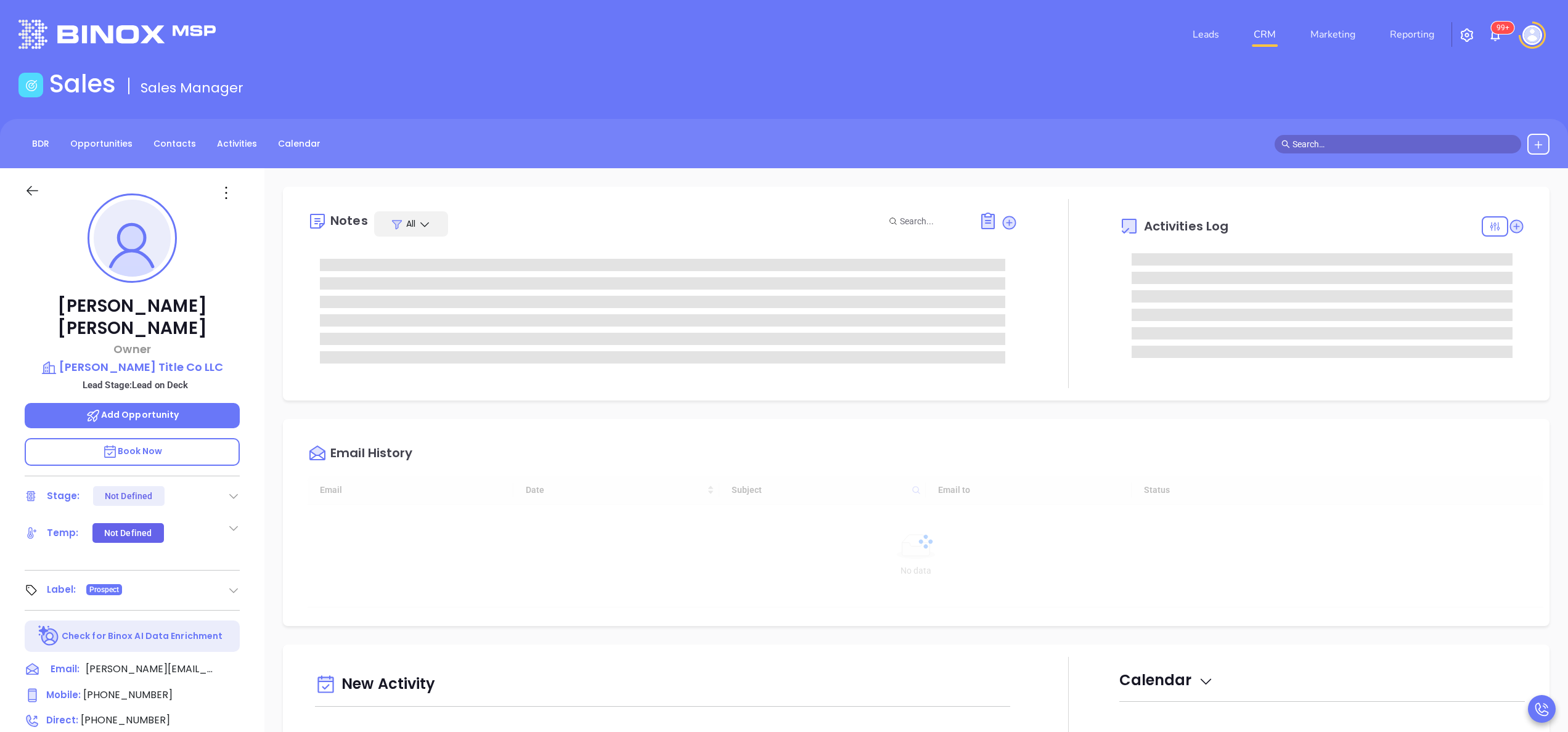
scroll to position [358, 0]
type input "[PERSON_NAME]"
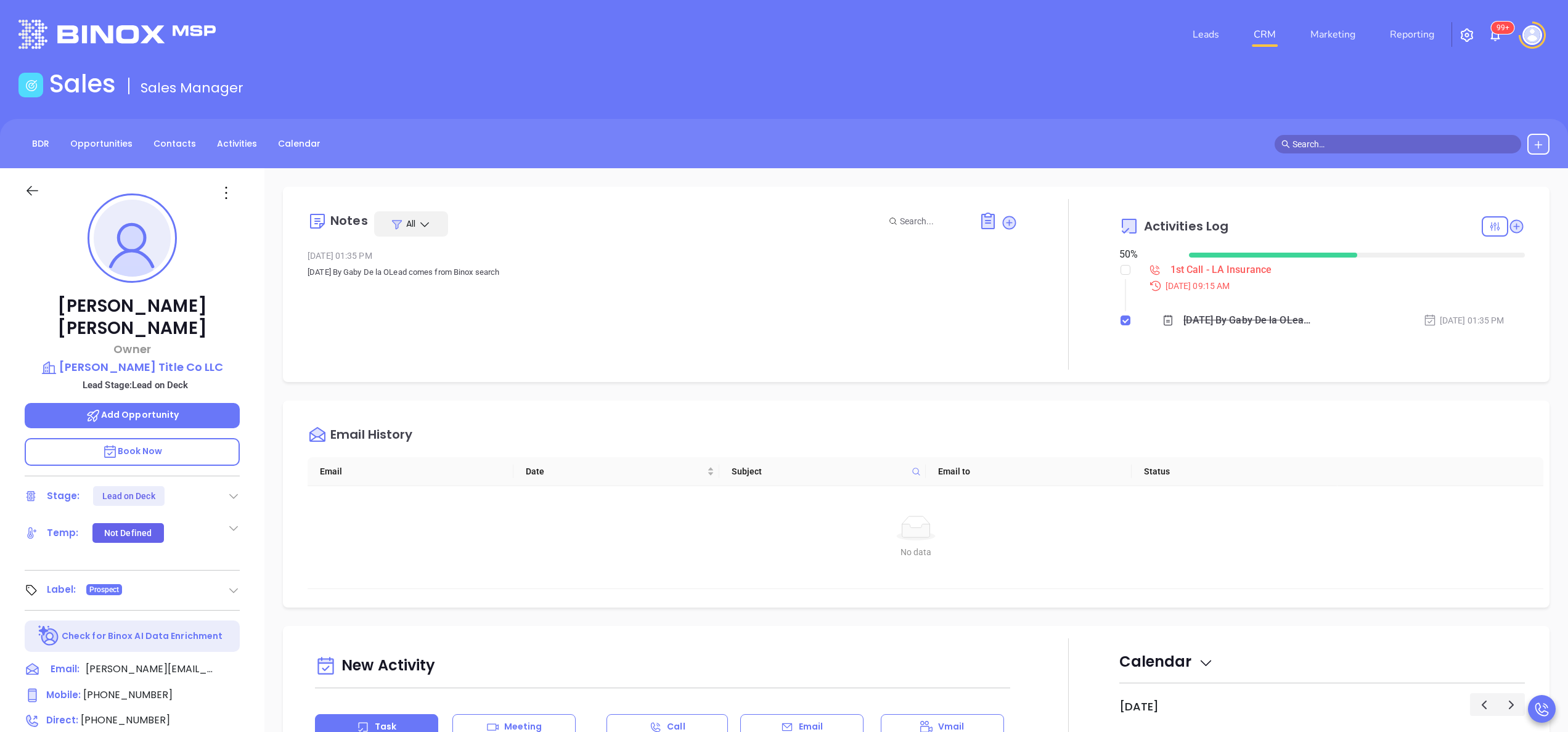
click at [252, 457] on div "[PERSON_NAME] Owner [PERSON_NAME] Title Co LLC Lead Stage: Lead on Deck Add Opp…" at bounding box center [132, 626] width 265 height 916
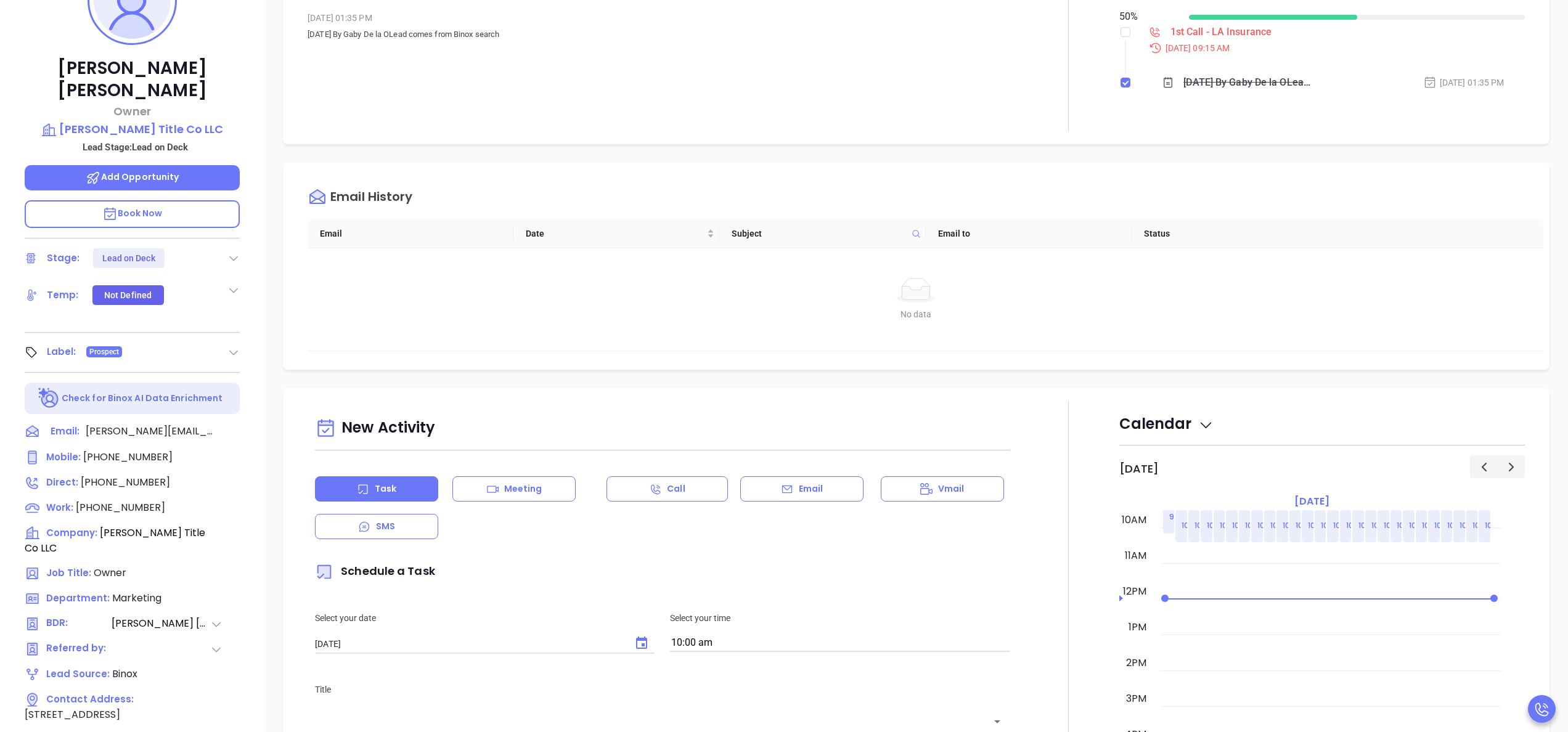
scroll to position [296, 0]
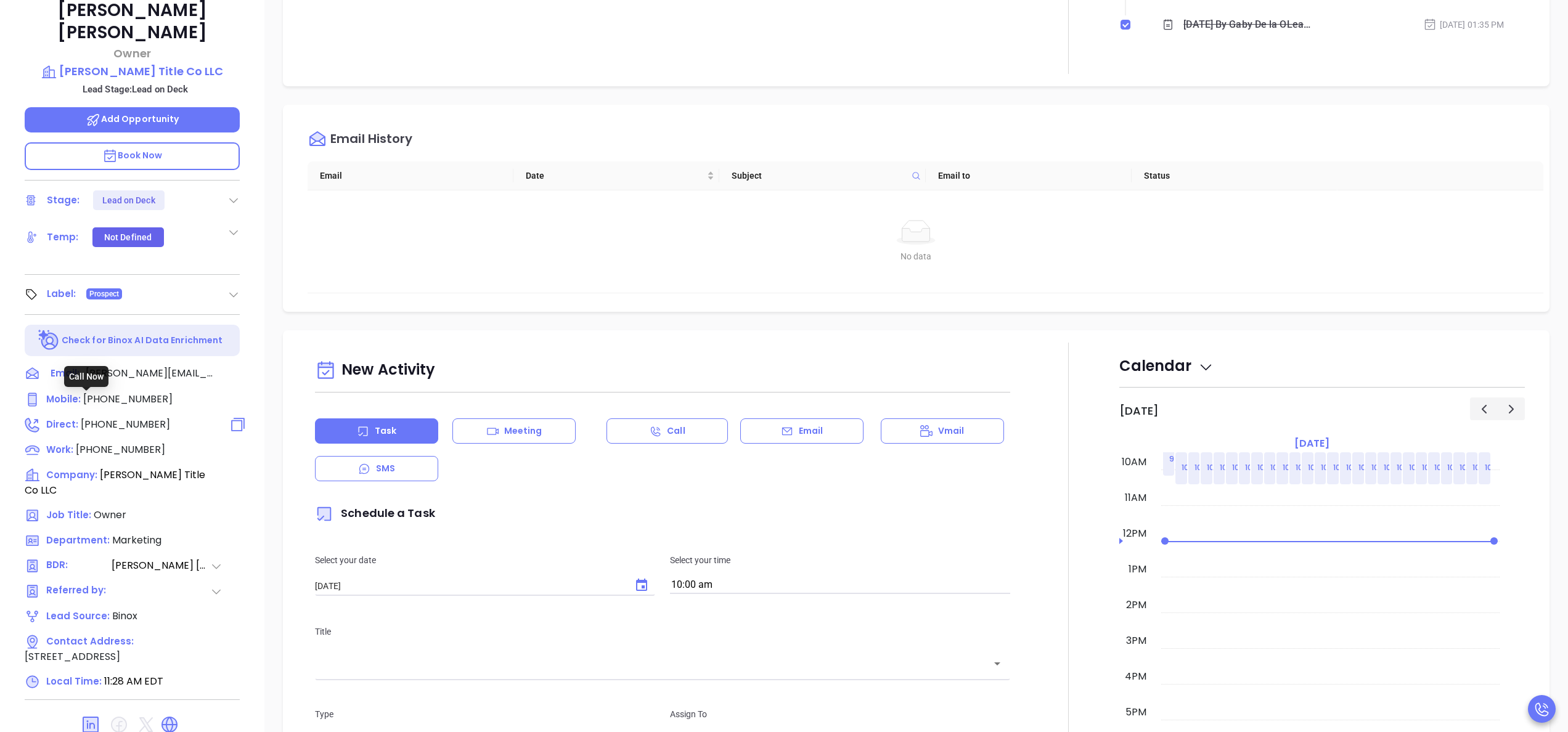
click at [104, 418] on span "[PHONE_NUMBER]" at bounding box center [126, 425] width 89 height 15
type input "[PHONE_NUMBER]"
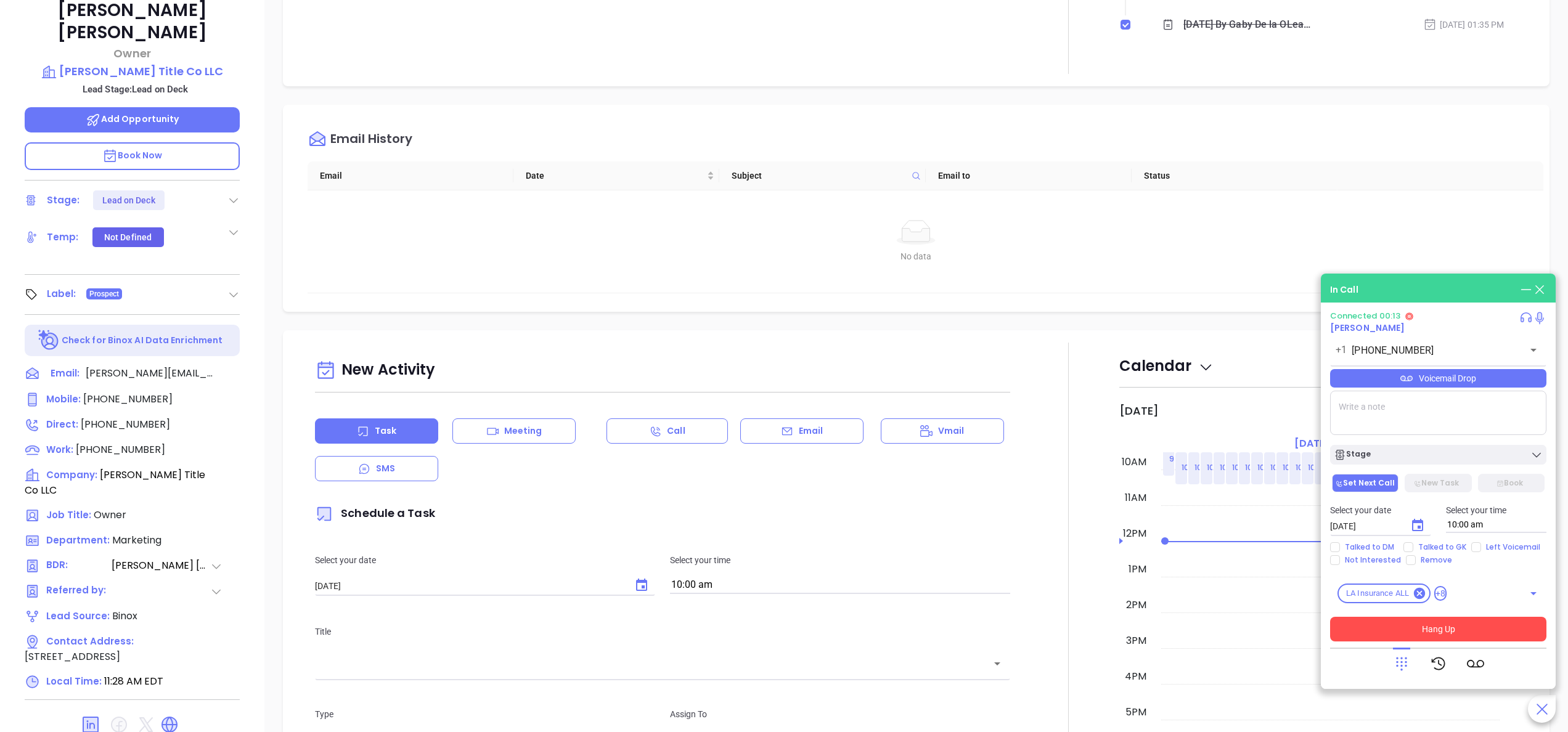
click at [1487, 625] on button "Hang Up" at bounding box center [1438, 630] width 217 height 25
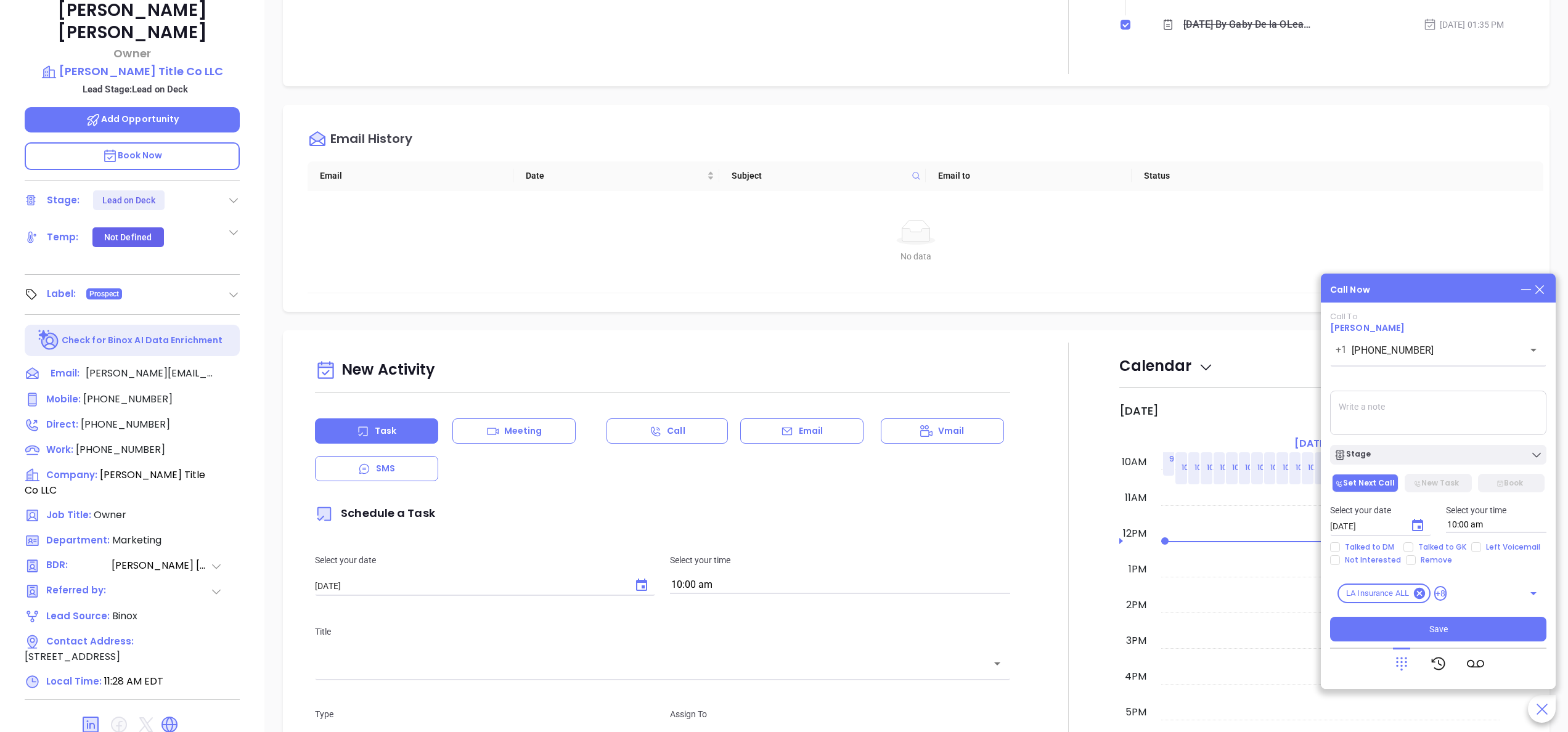
click at [1421, 409] on textarea at bounding box center [1438, 413] width 217 height 44
type textarea "direct number is disconnected"
click at [1438, 627] on span "Save" at bounding box center [1438, 630] width 18 height 14
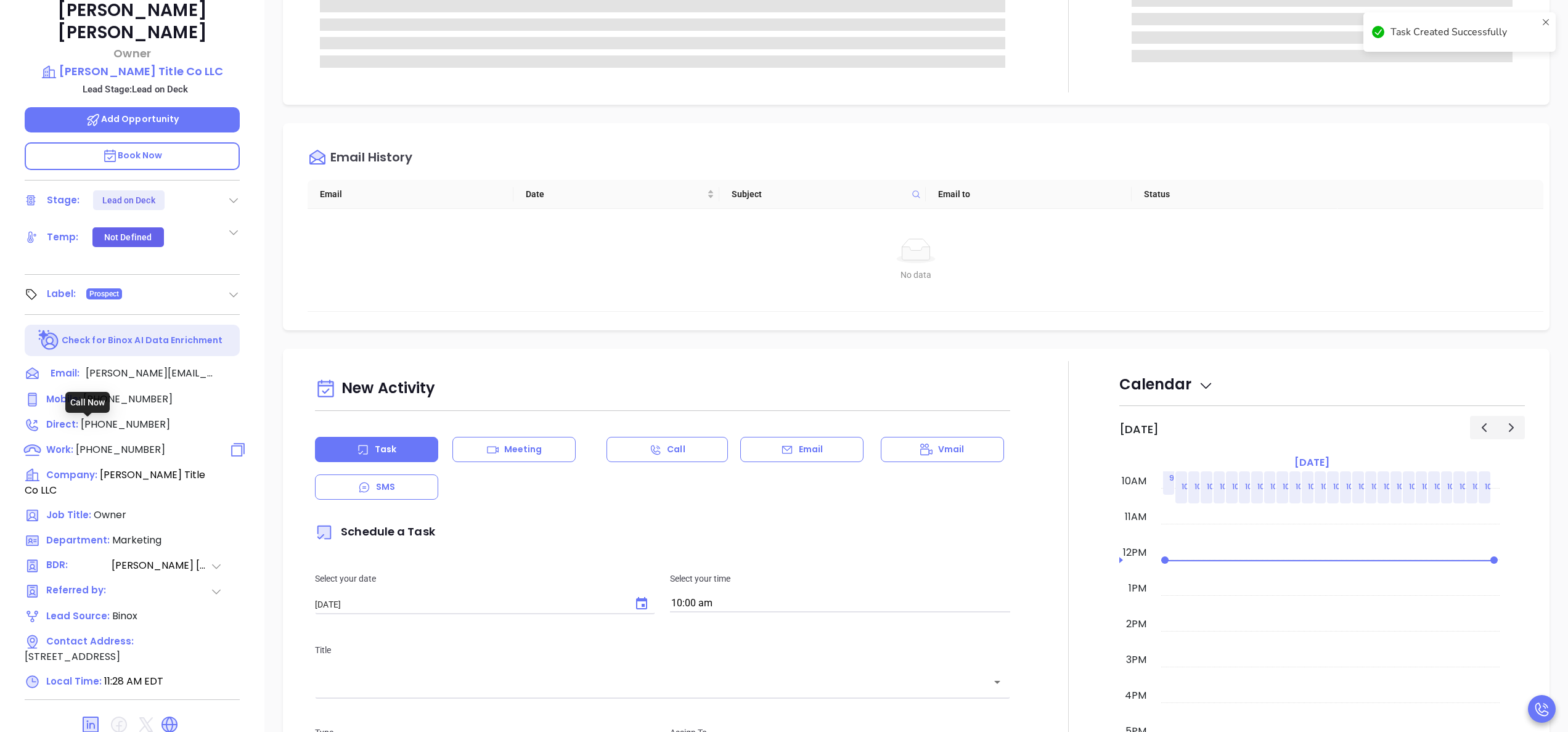
click at [140, 443] on span "[PHONE_NUMBER]" at bounding box center [120, 450] width 89 height 15
type input "[PHONE_NUMBER]"
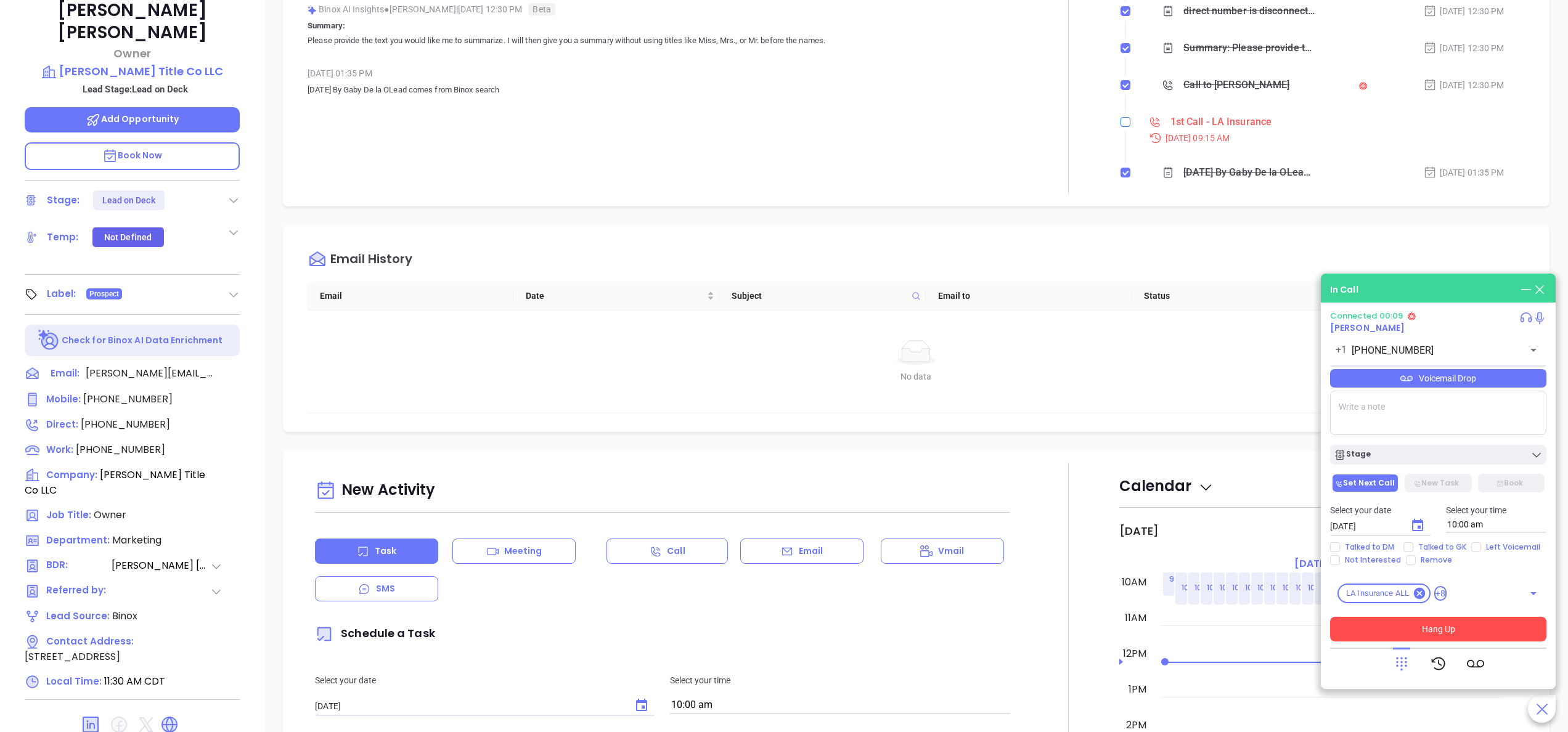
click at [1120, 121] on input "checkbox" at bounding box center [1125, 122] width 10 height 10
checkbox input "true"
click at [1043, 109] on div at bounding box center [1068, 48] width 102 height 291
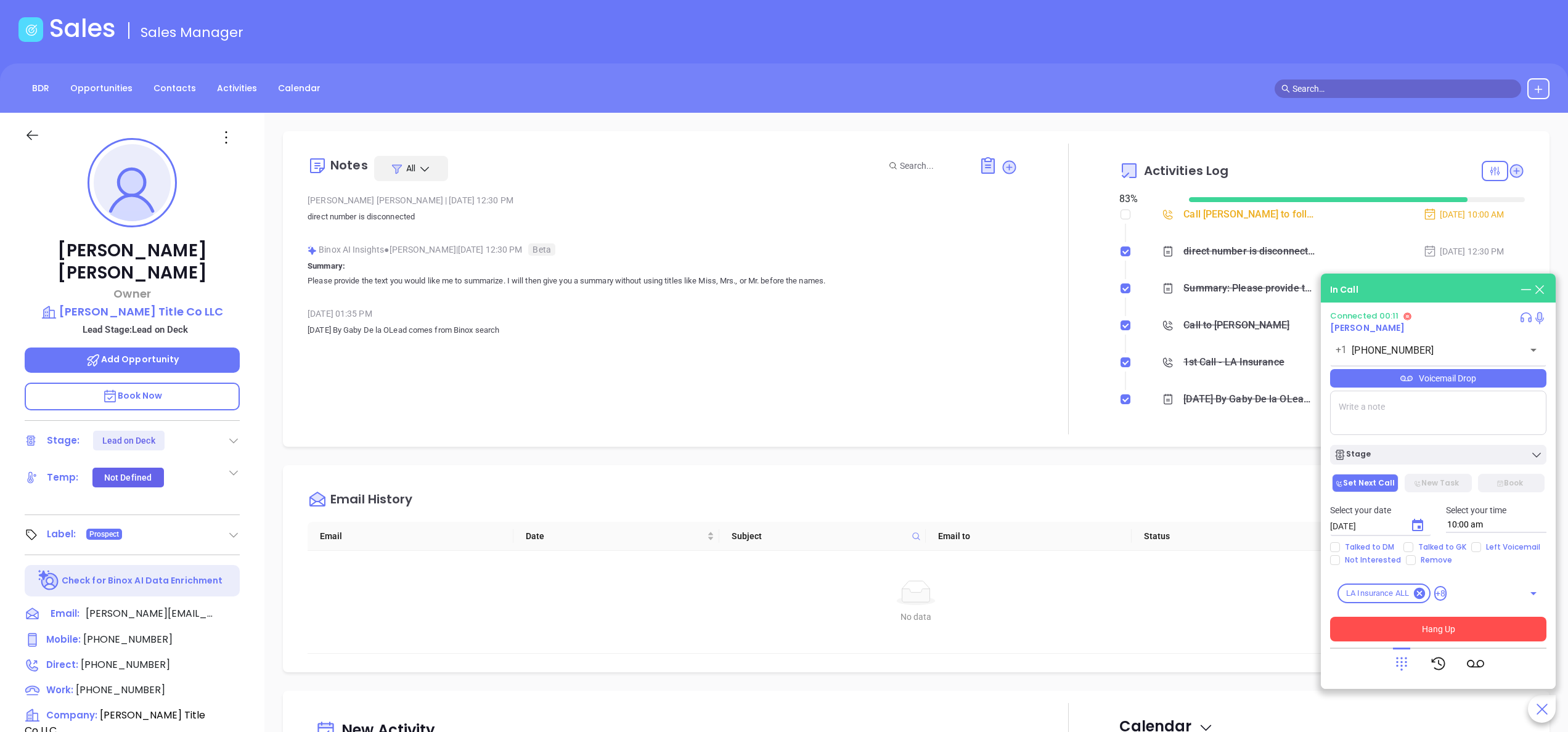
scroll to position [49, 0]
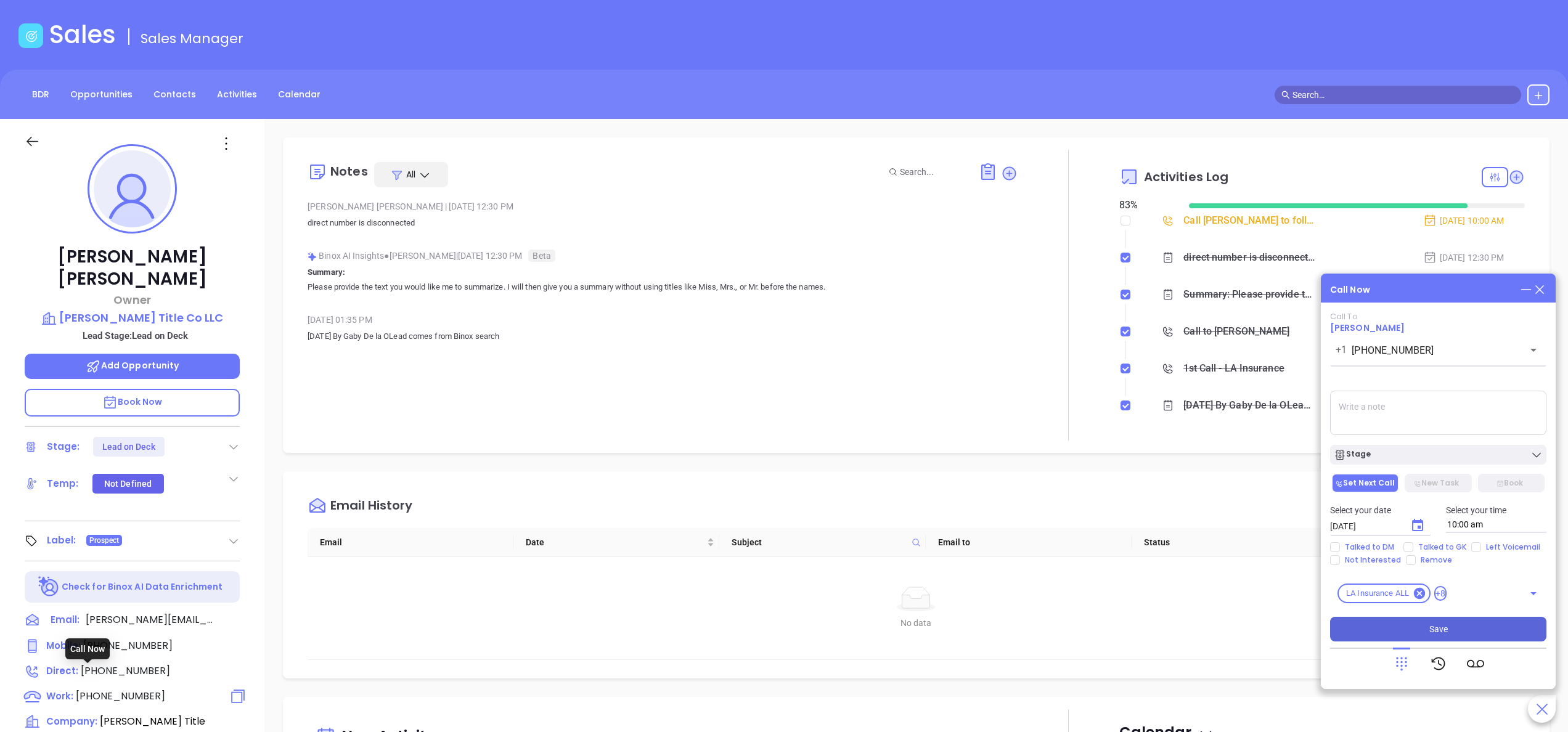
click at [124, 689] on span "[PHONE_NUMBER]" at bounding box center [120, 696] width 89 height 15
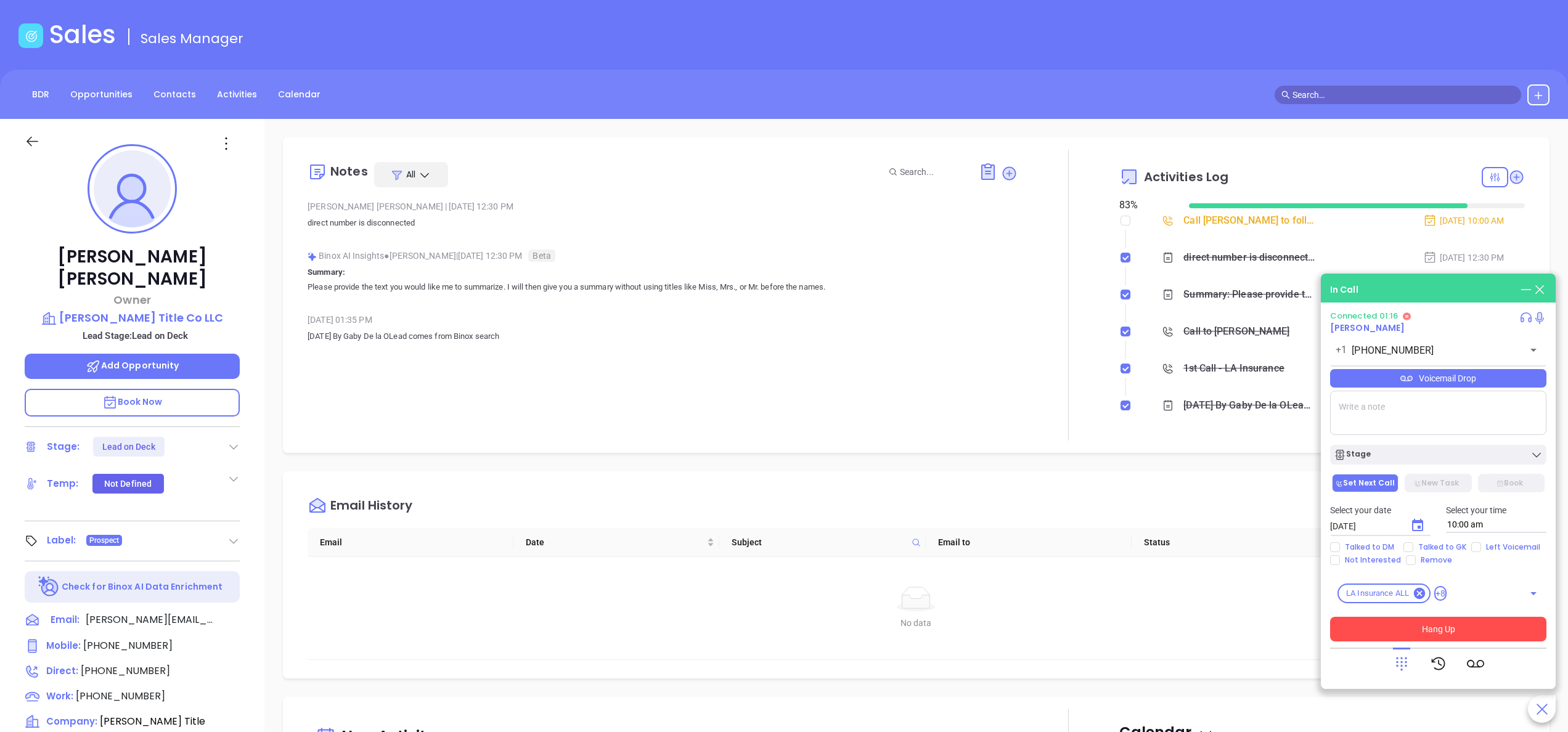
click at [1415, 637] on button "Hang Up" at bounding box center [1438, 630] width 217 height 25
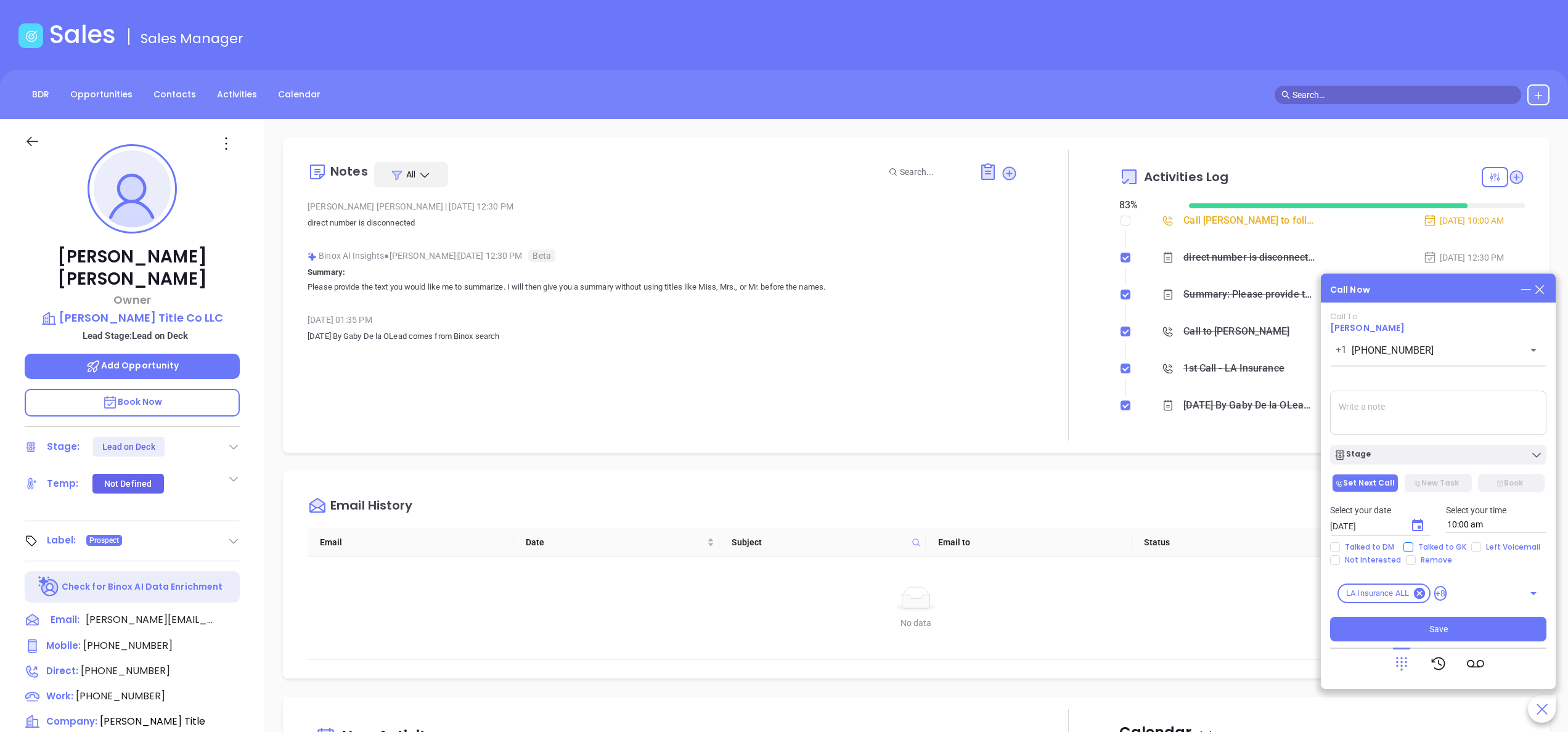
click at [1411, 546] on input "Talked to GK" at bounding box center [1408, 547] width 10 height 10
checkbox input "true"
drag, startPoint x: 1430, startPoint y: 444, endPoint x: 1433, endPoint y: 454, distance: 10.4
click at [1433, 454] on div "Stage" at bounding box center [1437, 452] width 231 height 26
click at [1433, 454] on div "Stage" at bounding box center [1438, 454] width 209 height 13
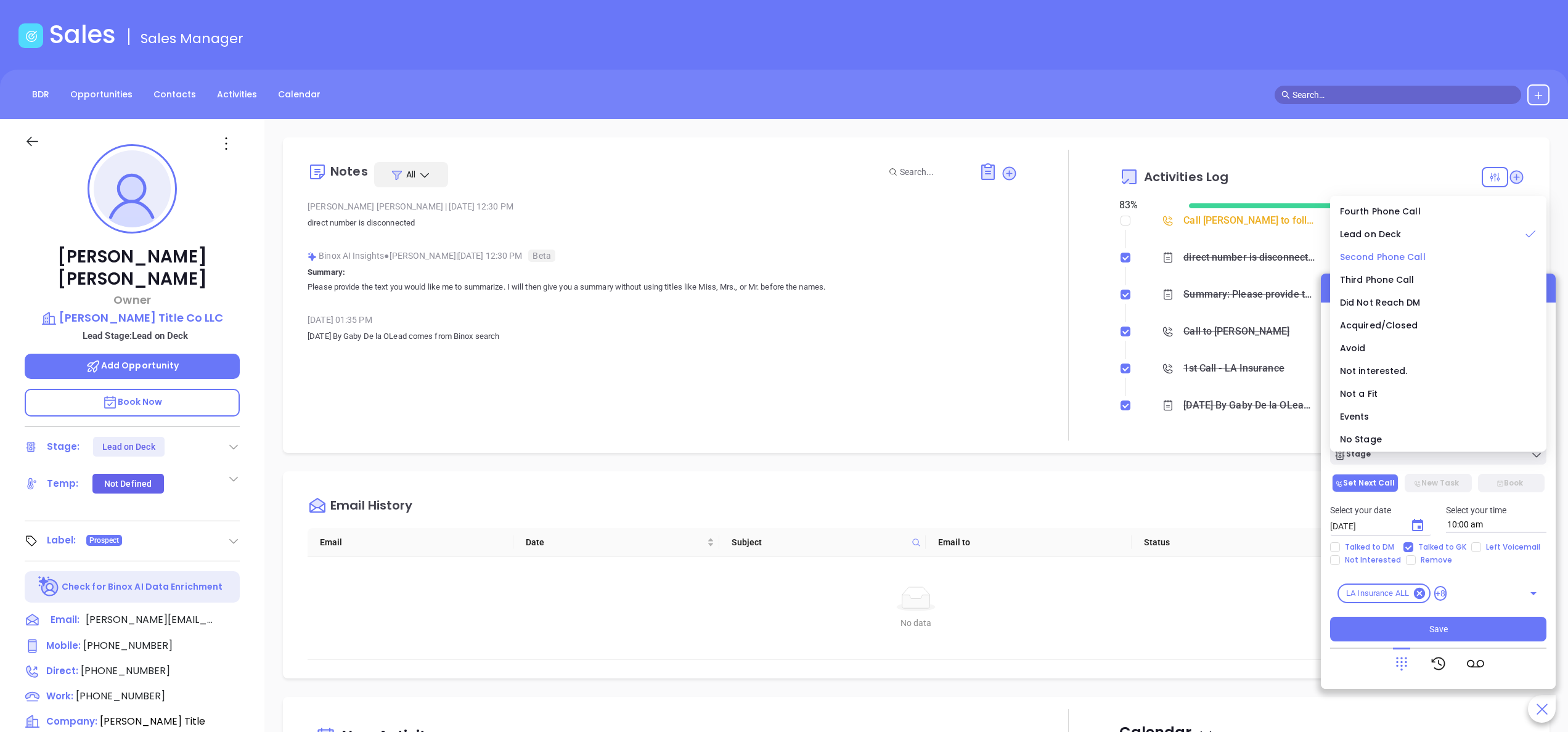
click at [1392, 257] on span "Second Phone Call" at bounding box center [1382, 257] width 86 height 13
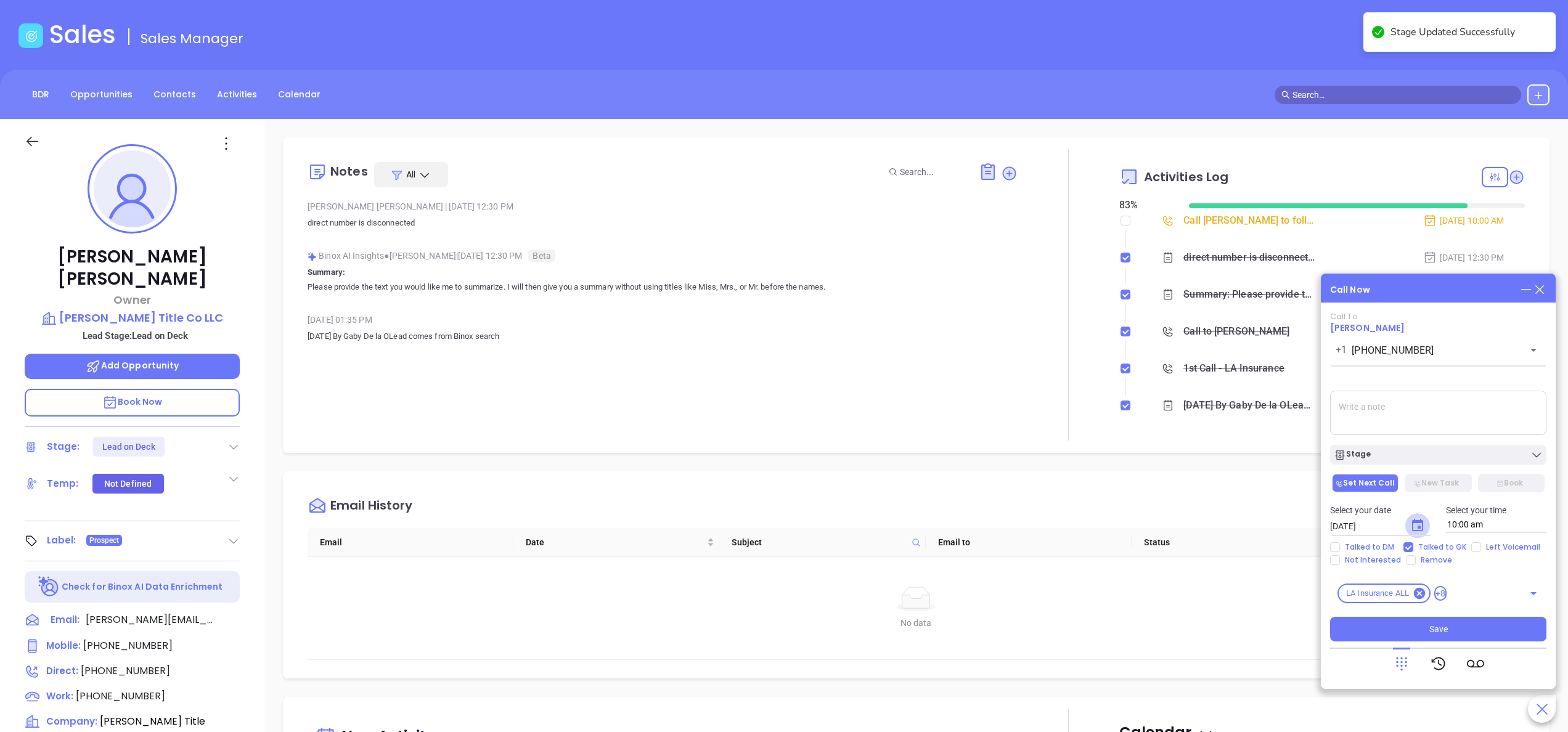
click at [1414, 524] on icon "Choose date, selected date is Sep 19, 2025" at bounding box center [1417, 525] width 15 height 15
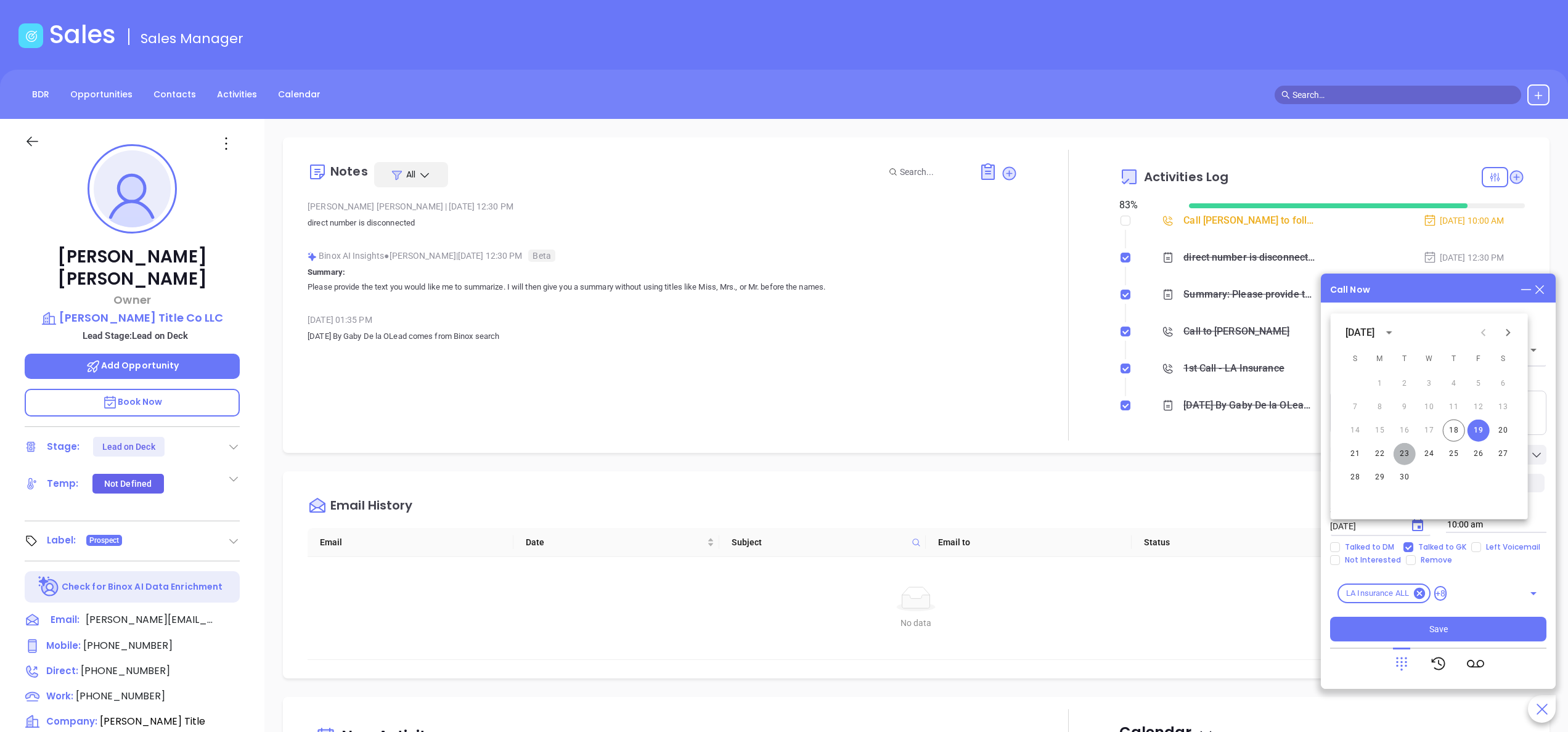
click at [1402, 455] on button "23" at bounding box center [1405, 454] width 22 height 22
click at [1416, 523] on icon "Choose date, selected date is Sep 23, 2025" at bounding box center [1417, 525] width 11 height 13
click at [1379, 457] on button "22" at bounding box center [1379, 454] width 22 height 22
type input "[DATE]"
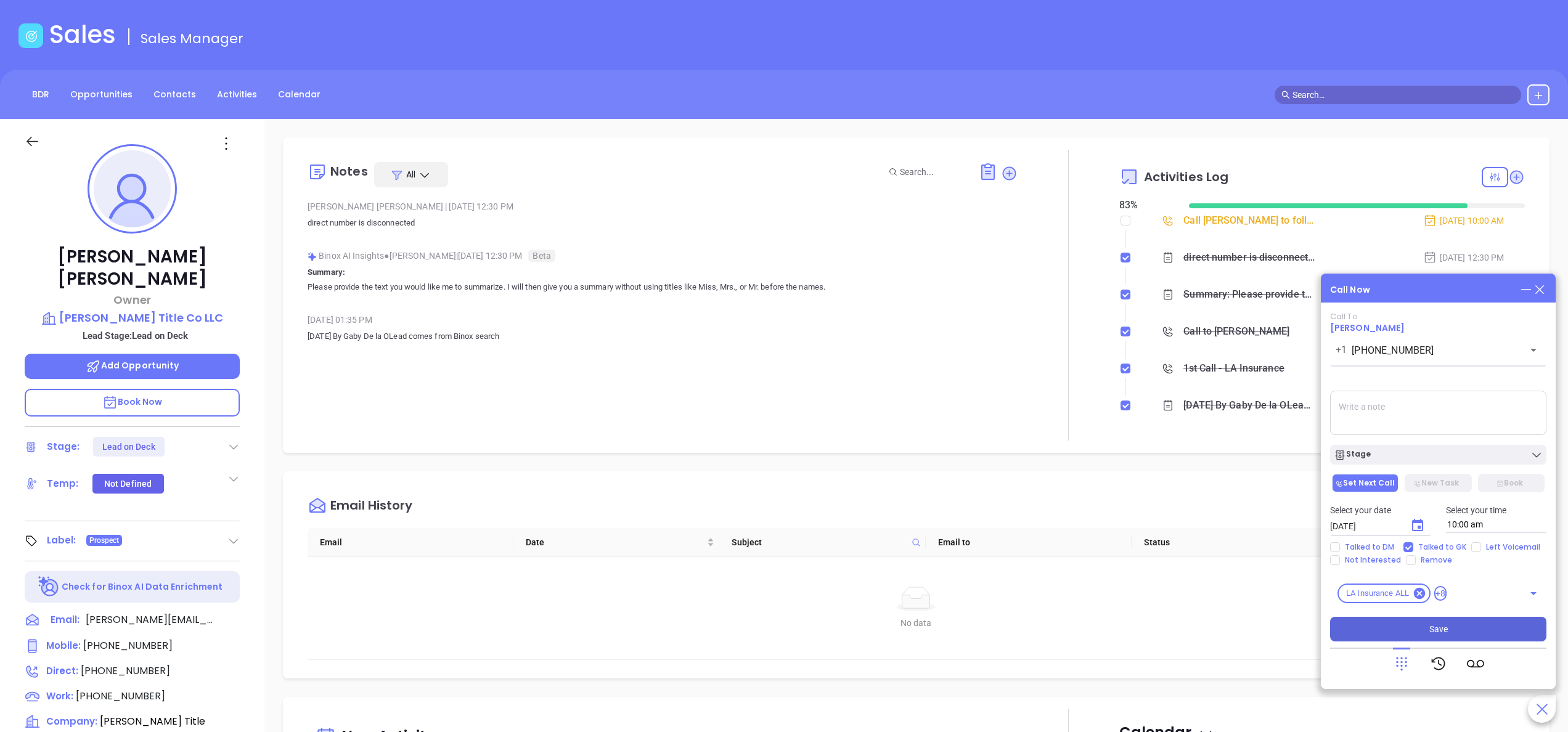
click at [1420, 626] on button "Save" at bounding box center [1438, 630] width 217 height 25
click at [1187, 506] on div "Email History" at bounding box center [925, 507] width 1235 height 44
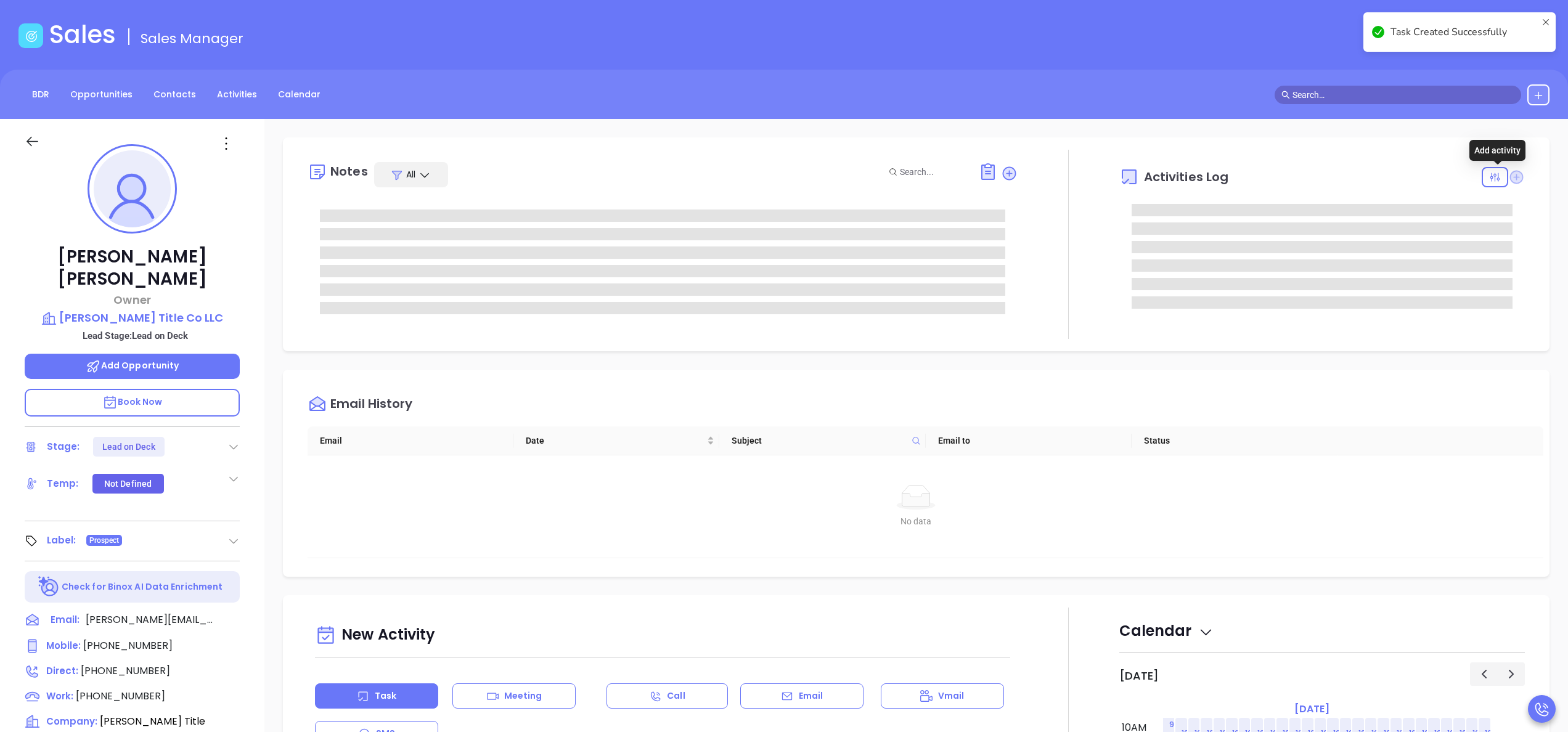
click at [1510, 176] on icon at bounding box center [1516, 177] width 13 height 13
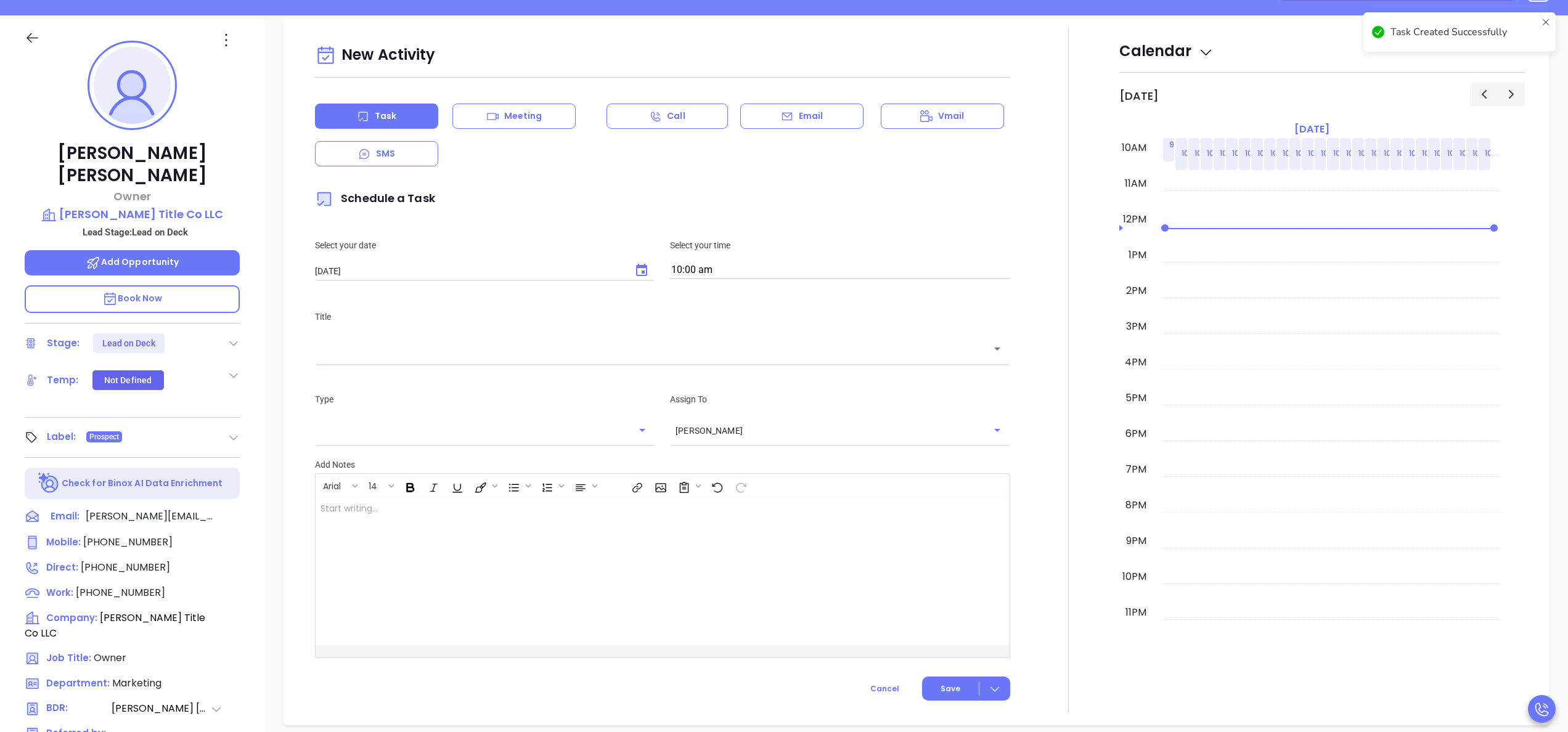
scroll to position [168, 0]
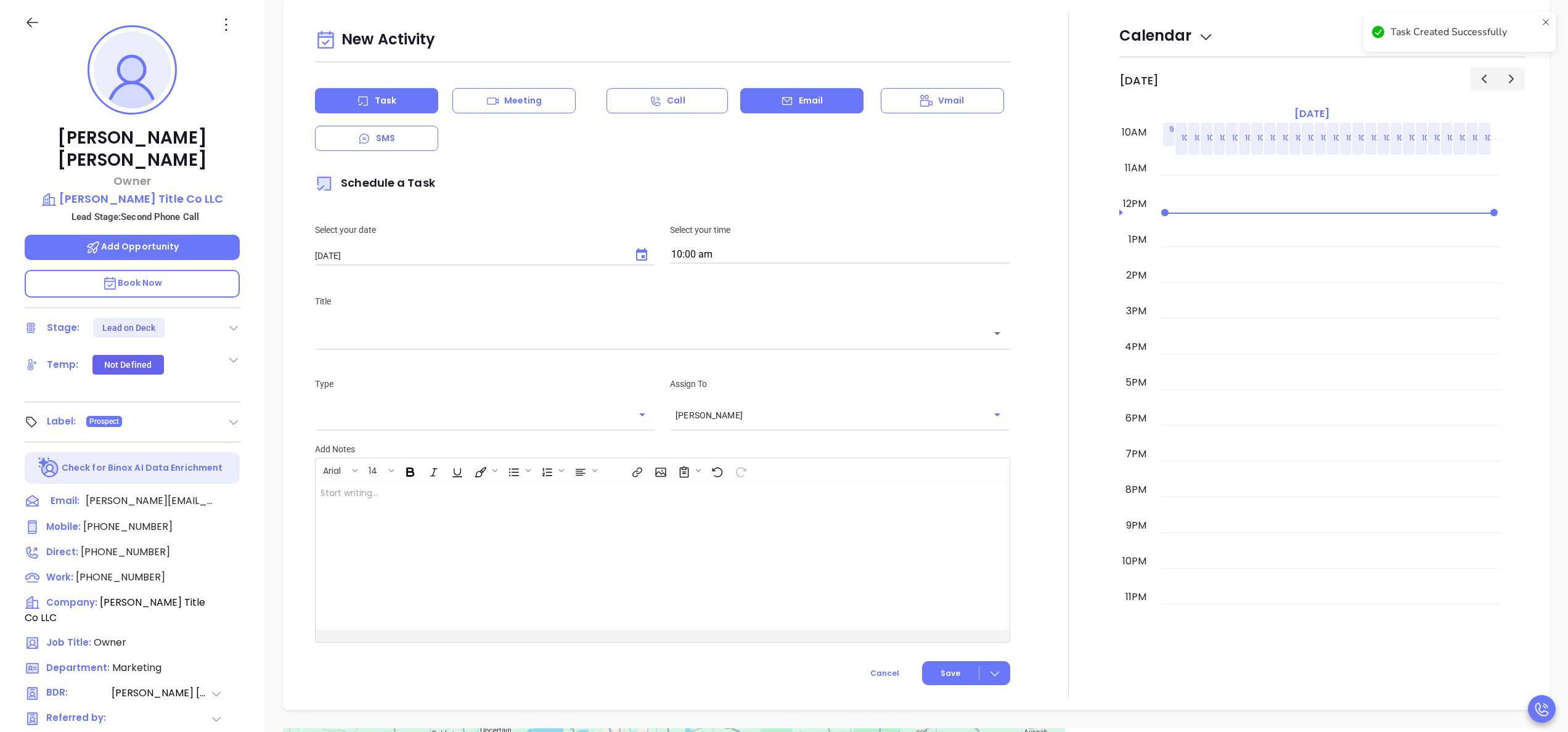
drag, startPoint x: 779, startPoint y: 116, endPoint x: 760, endPoint y: 95, distance: 28.3
click at [760, 95] on div "Email" at bounding box center [802, 101] width 124 height 25
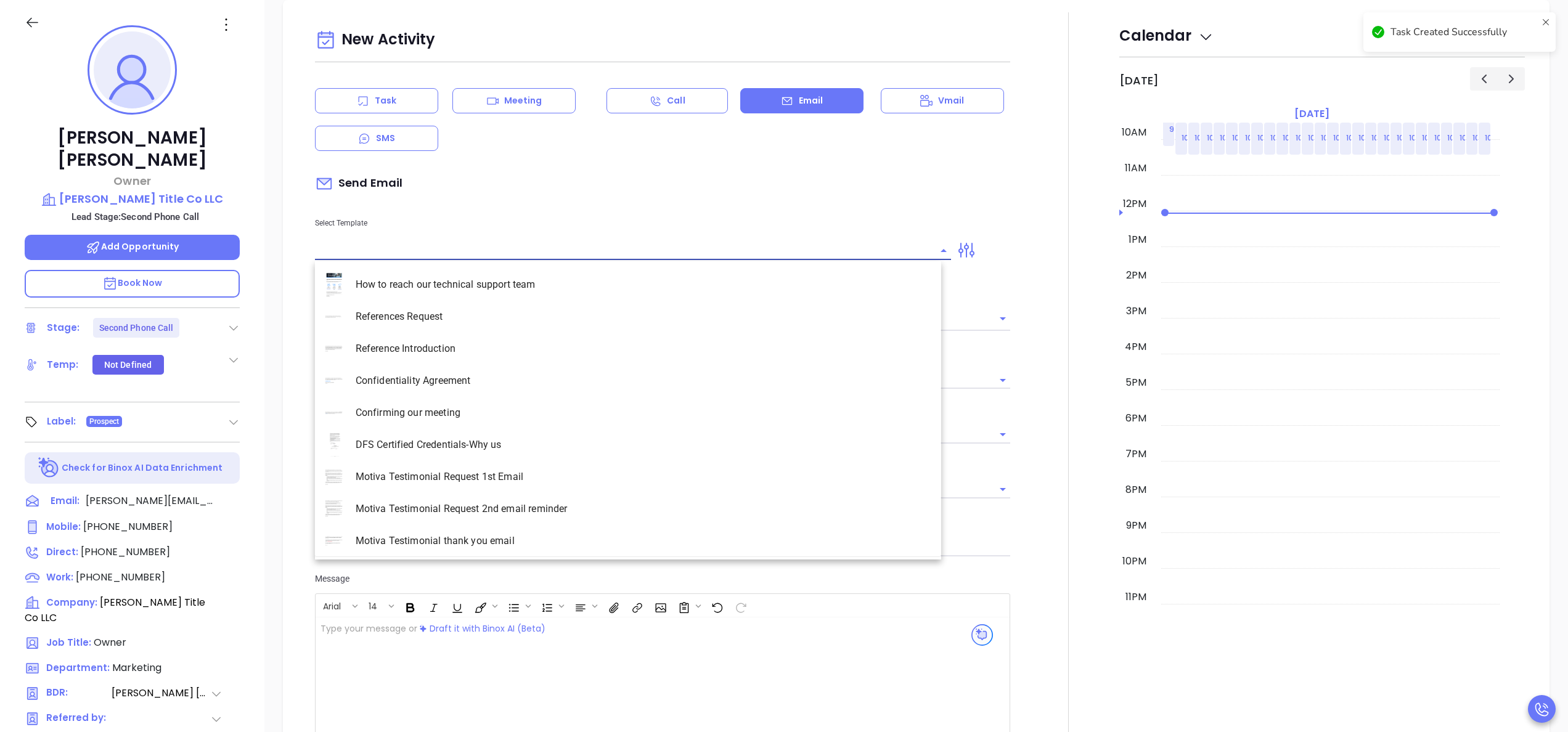
type input "[PERSON_NAME]"
click at [489, 257] on input "text" at bounding box center [624, 250] width 618 height 17
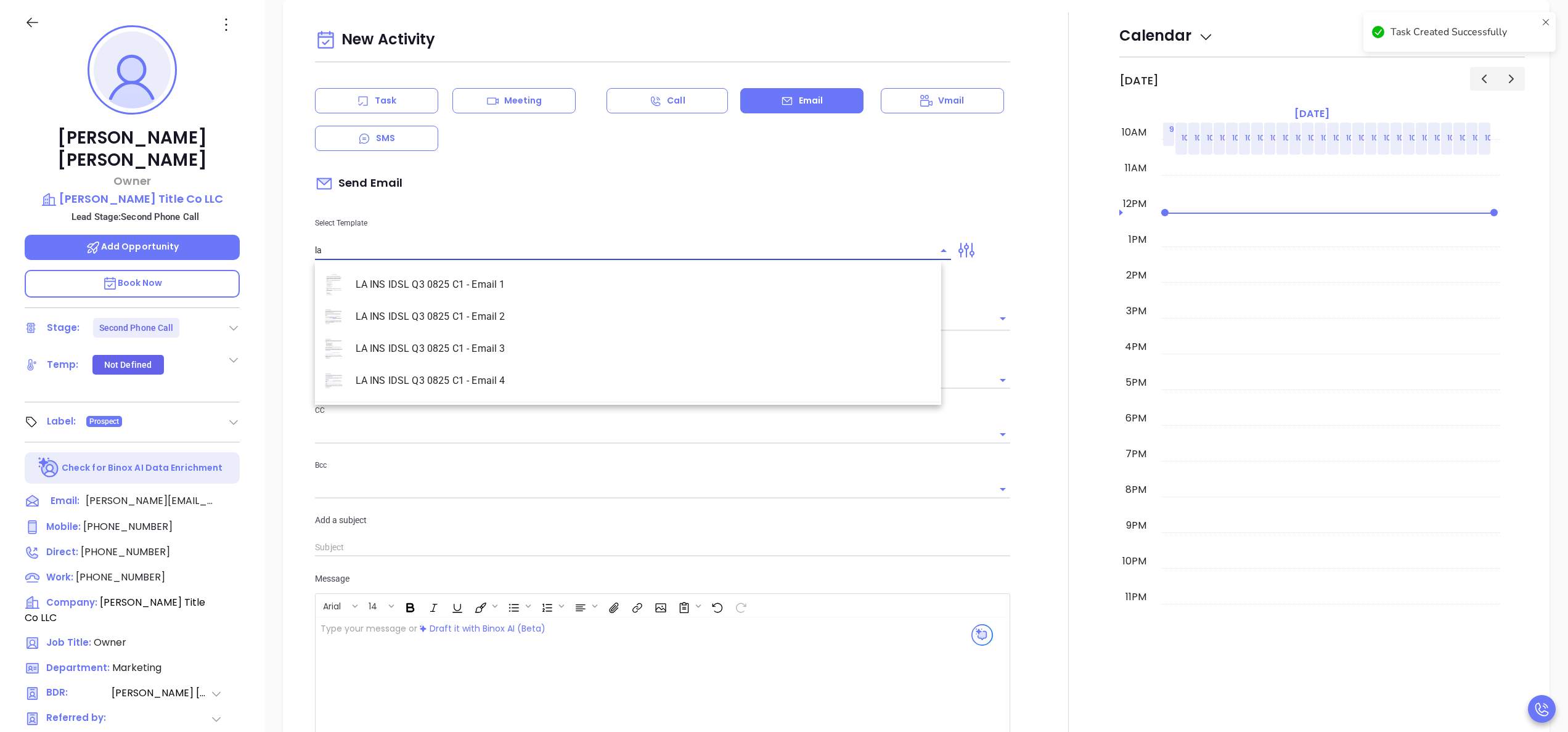
click at [499, 318] on li "LA INS IDSL Q3 0825 C1 - Email 2" at bounding box center [628, 316] width 626 height 32
type input "LA INS IDSL Q3 0825 C1 - Email 2"
type input "February is coming fast—will [PERSON_NAME] Title Co LLC be compliant?"
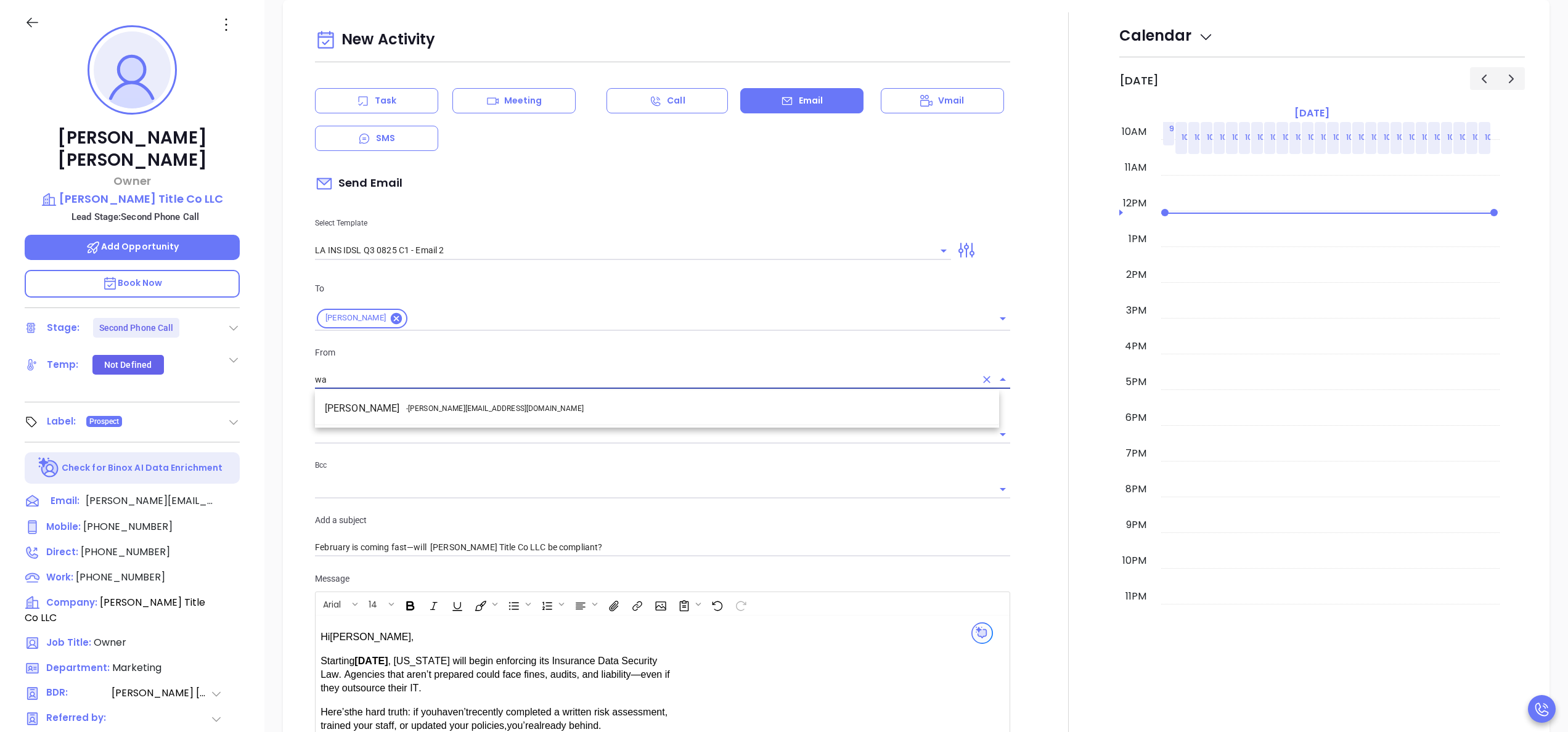
click at [540, 414] on li "Walter Contreras - [EMAIL_ADDRESS][DOMAIN_NAME]" at bounding box center [657, 408] width 684 height 22
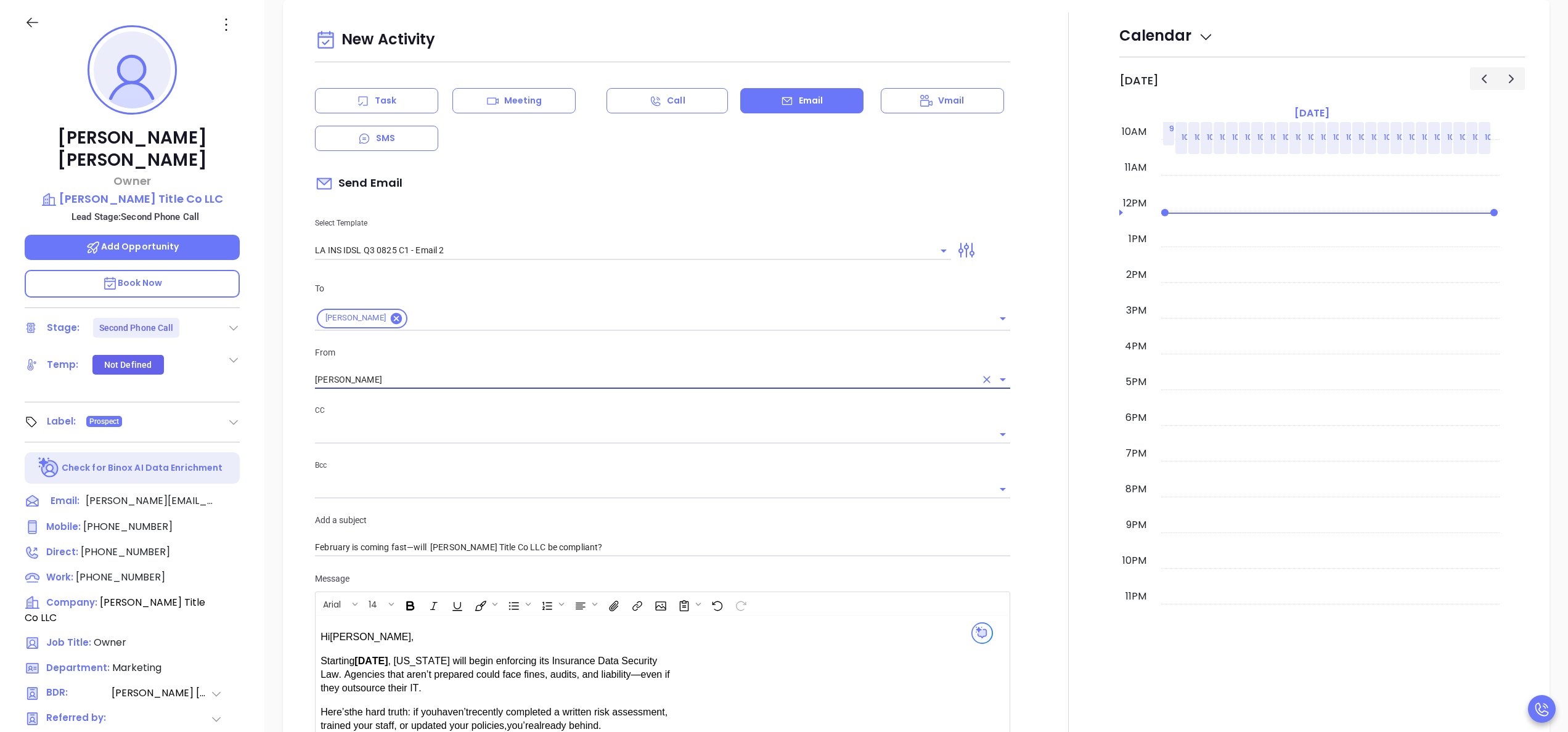
type input "[PERSON_NAME]"
click at [1020, 539] on div at bounding box center [1068, 485] width 102 height 946
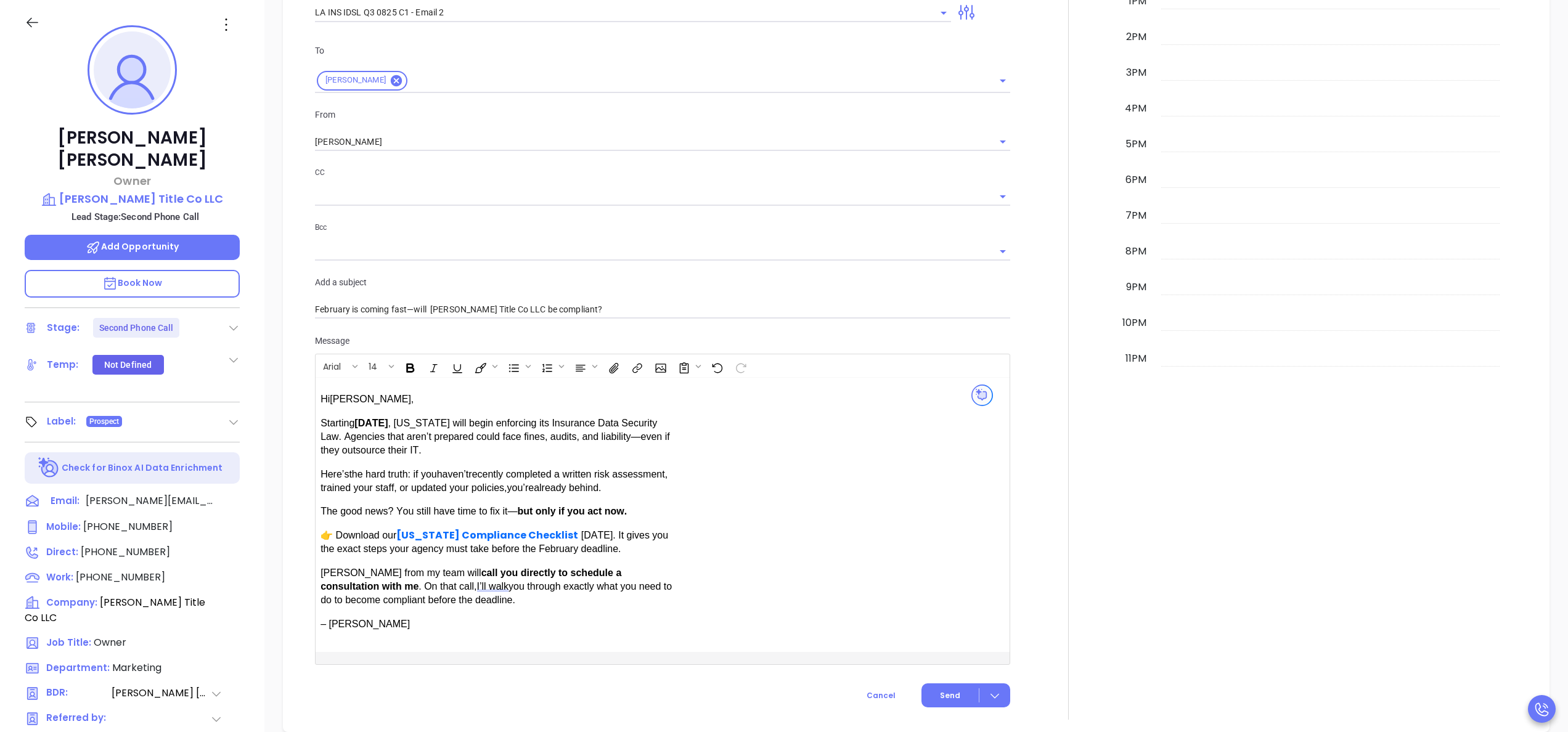
scroll to position [973, 0]
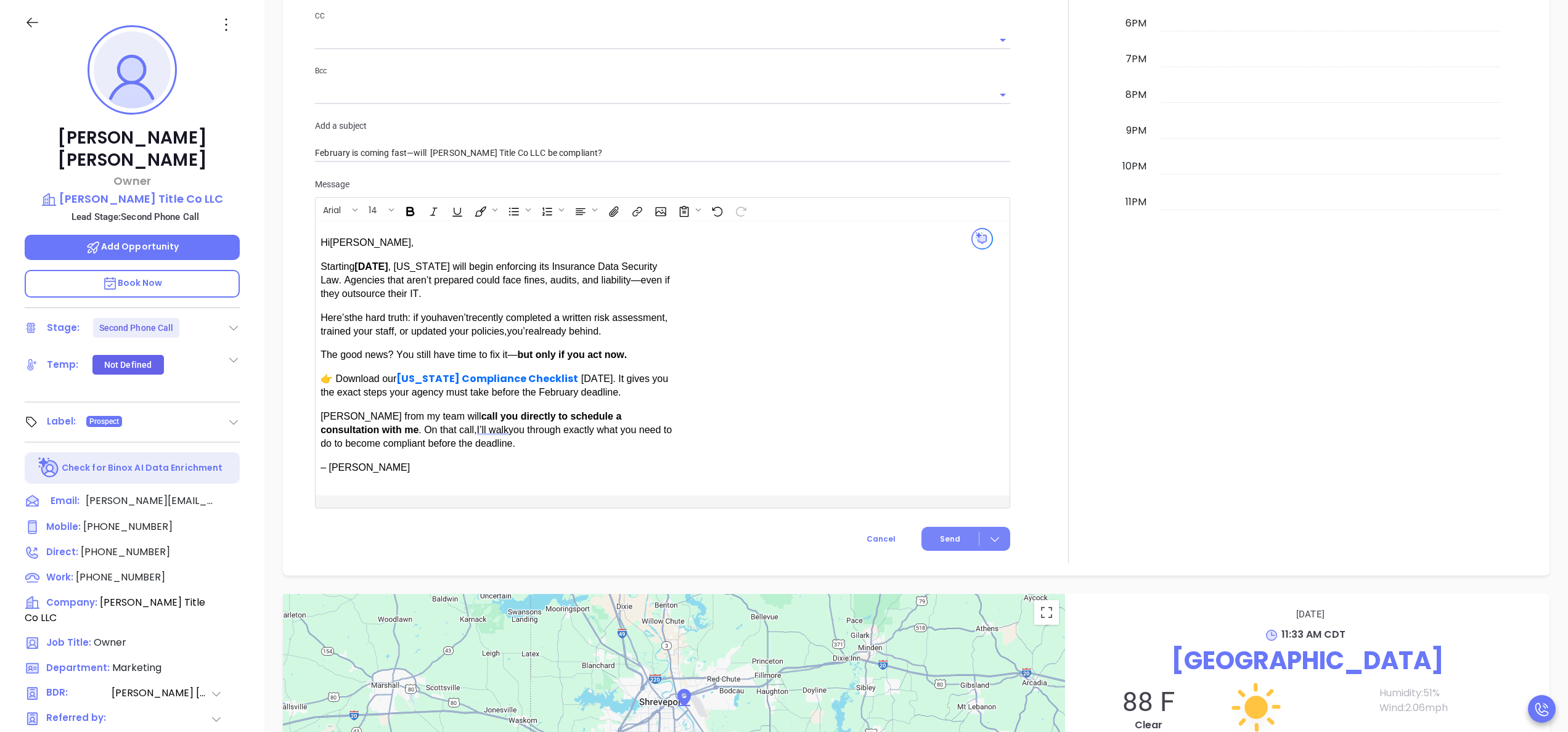
click at [954, 530] on button "Send" at bounding box center [966, 539] width 89 height 24
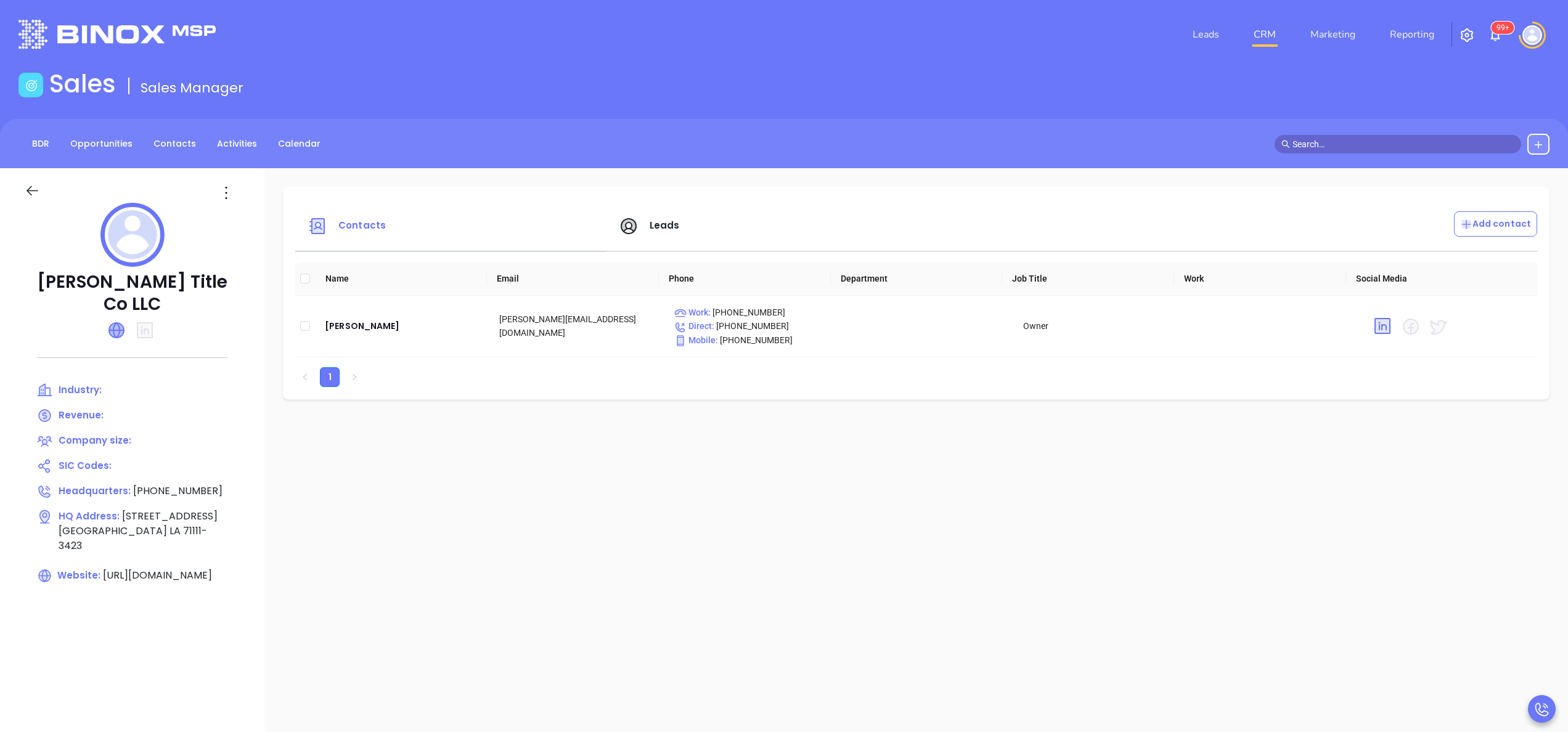
click at [112, 323] on icon at bounding box center [116, 330] width 15 height 15
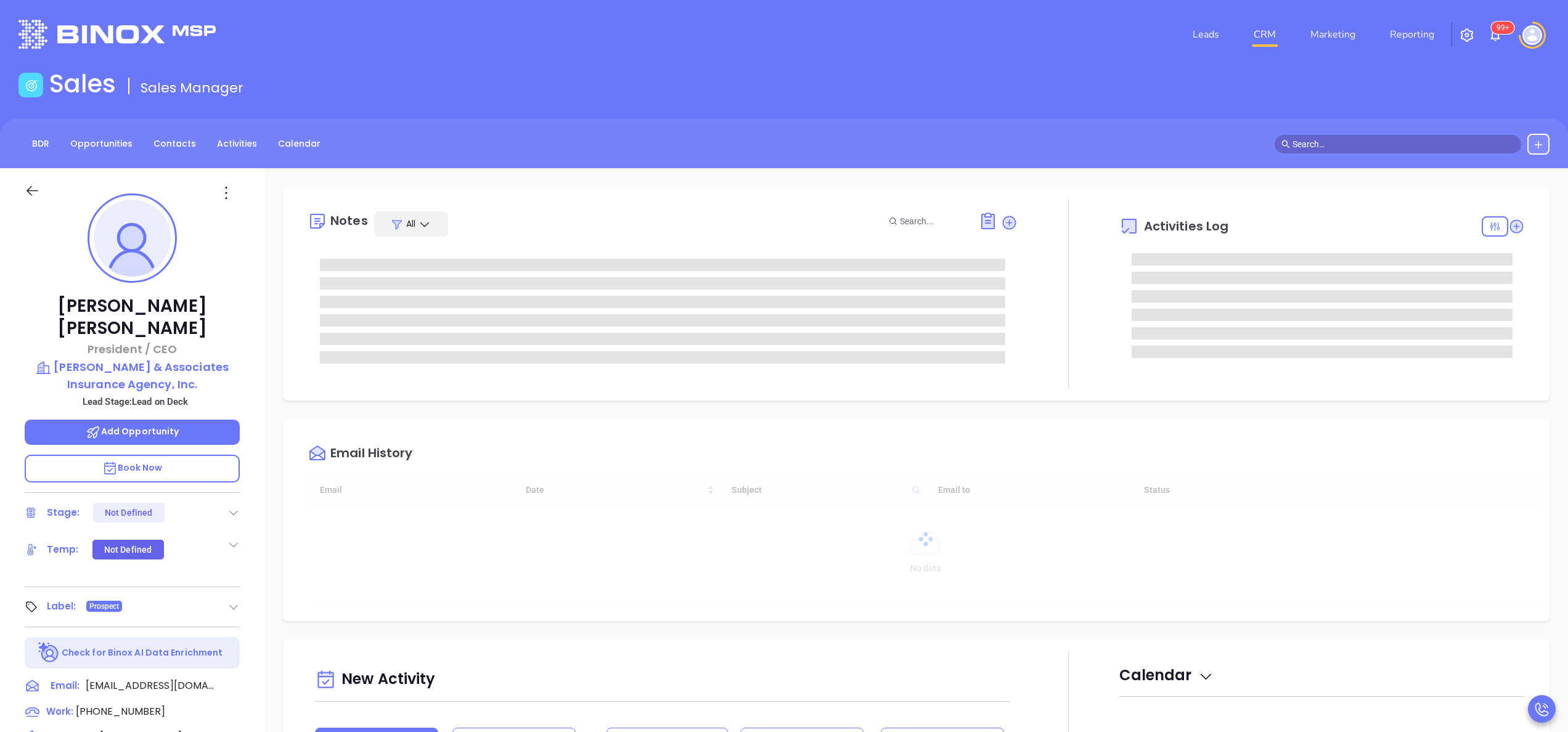
type input "[DATE]"
type input "[PERSON_NAME]"
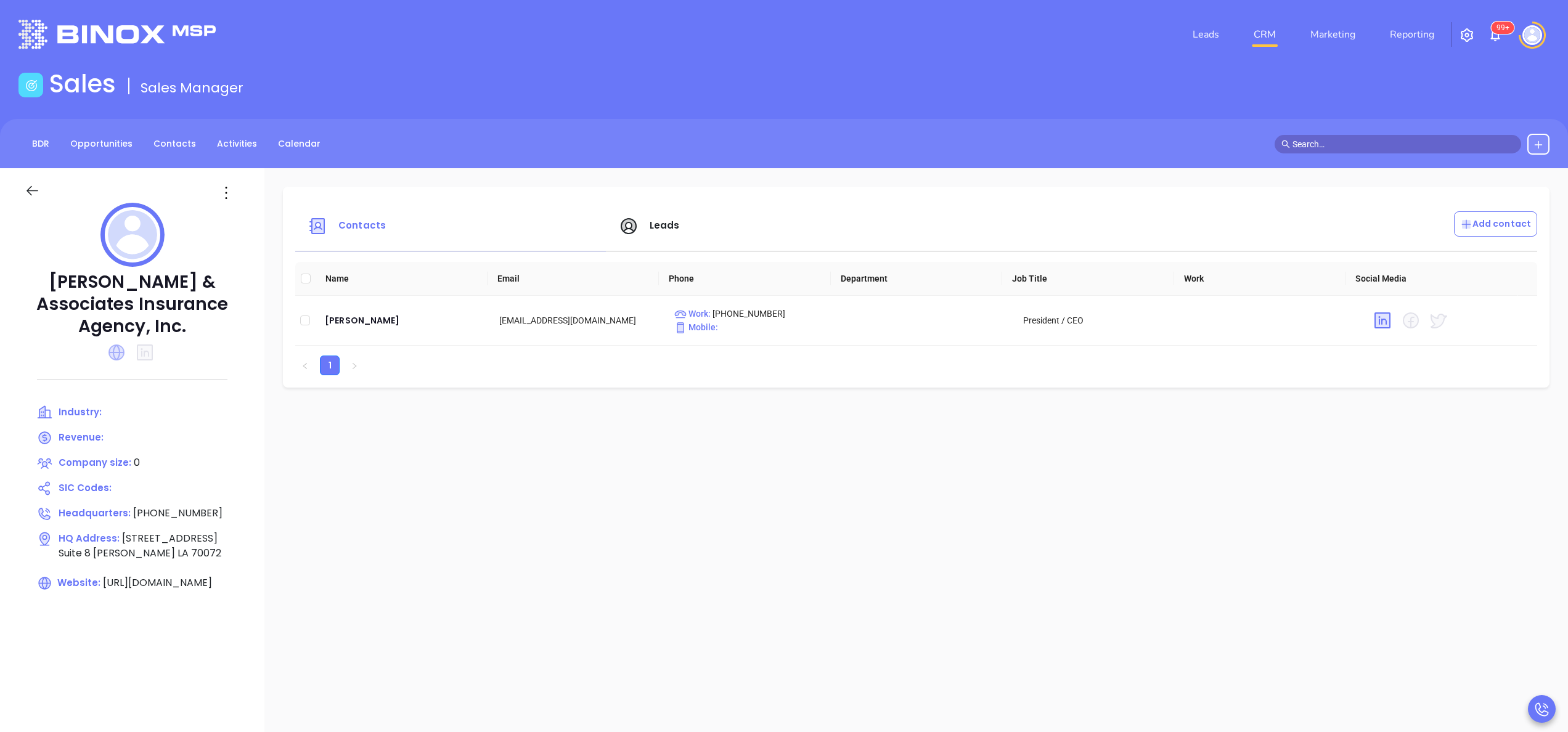
click at [125, 344] on icon at bounding box center [116, 352] width 16 height 16
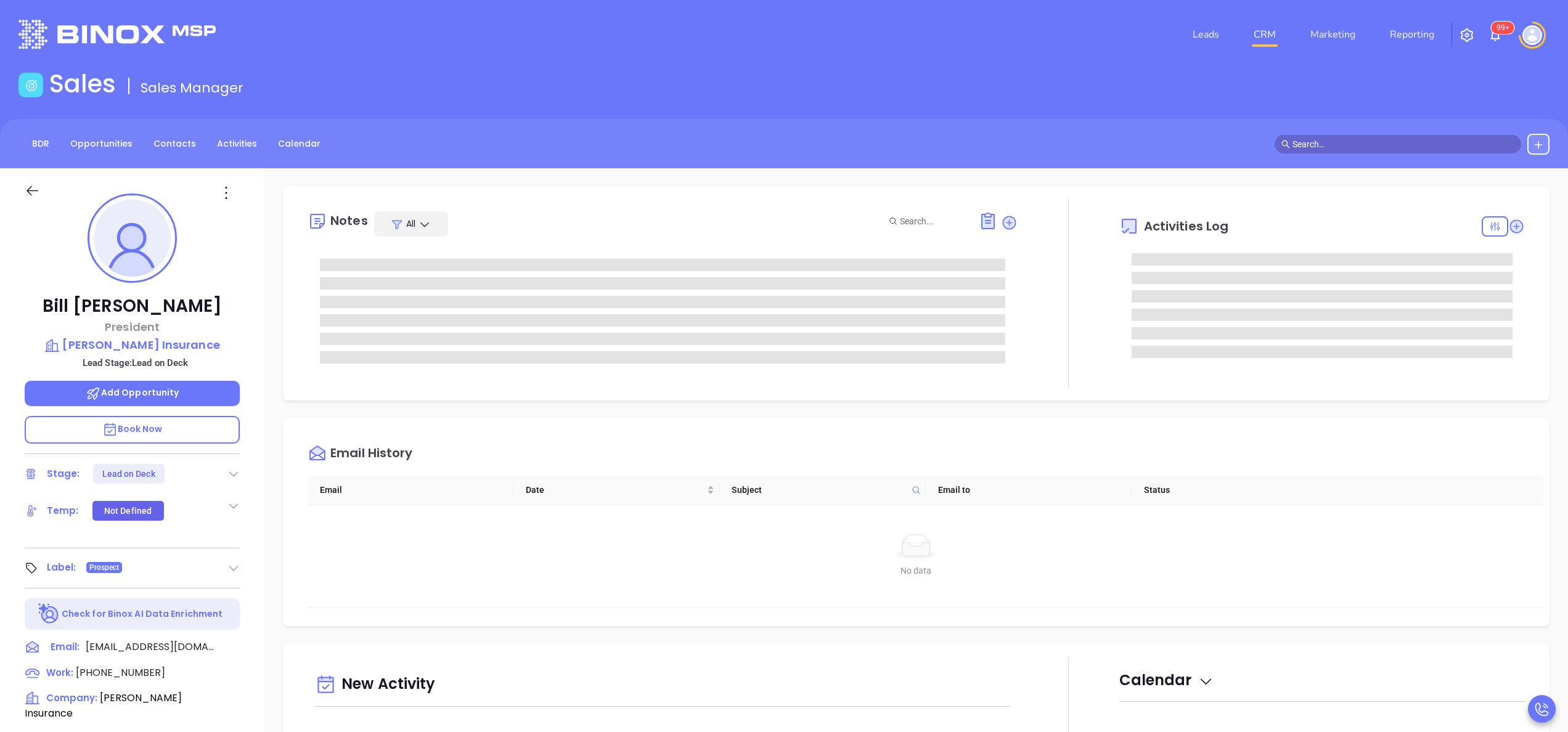
scroll to position [358, 0]
type input "[PERSON_NAME]"
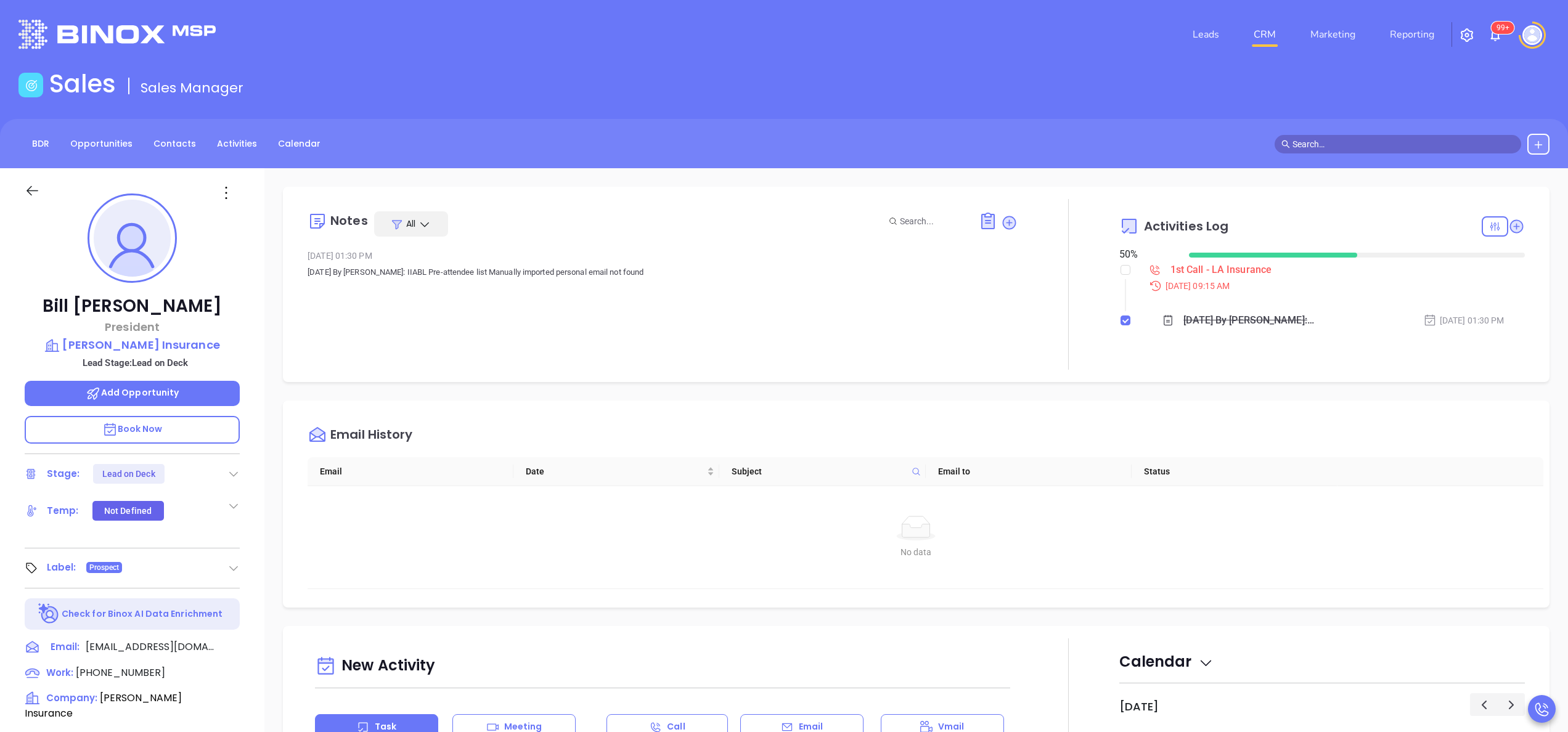
click at [1487, 229] on div at bounding box center [1495, 226] width 26 height 20
click at [1510, 225] on icon at bounding box center [1517, 226] width 14 height 14
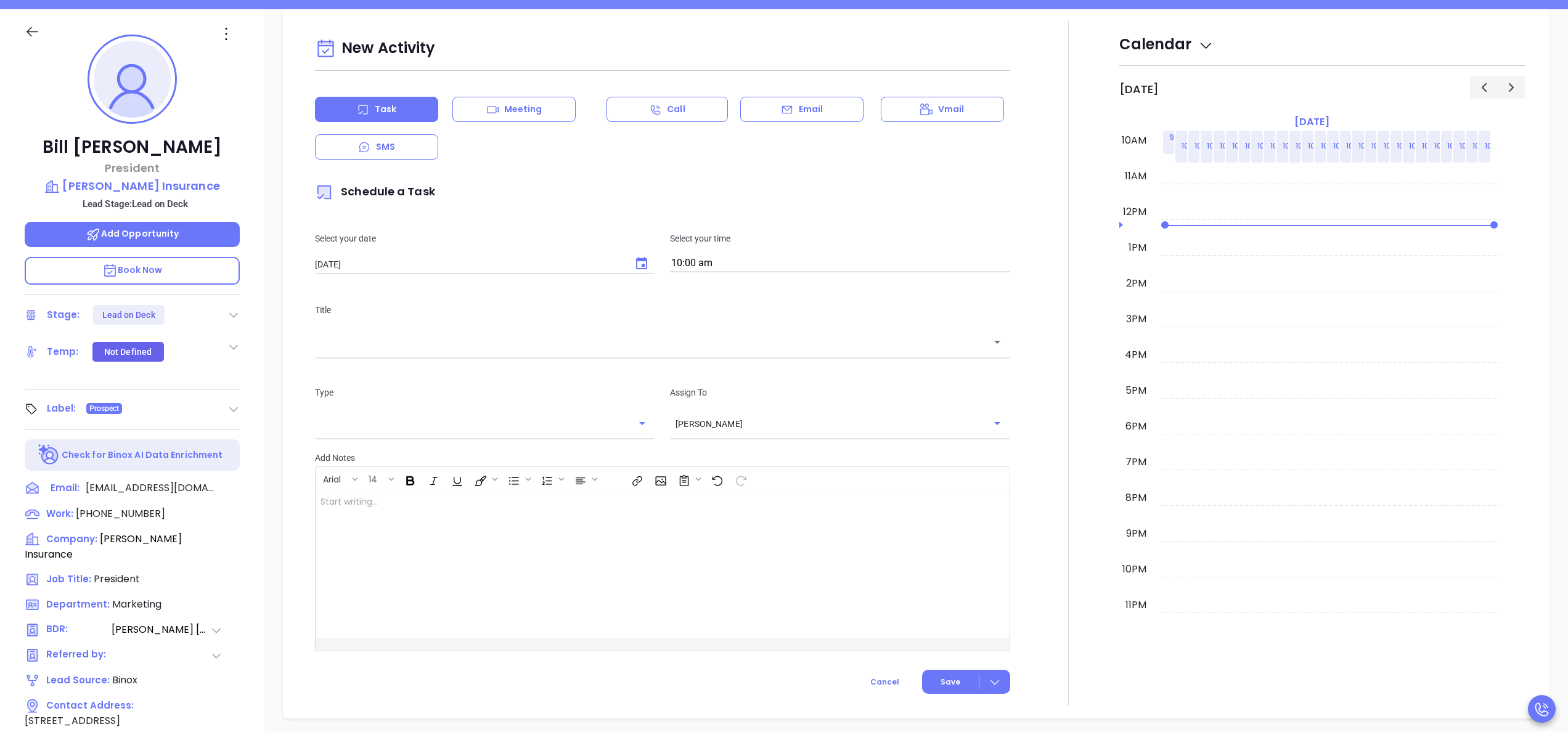
scroll to position [168, 0]
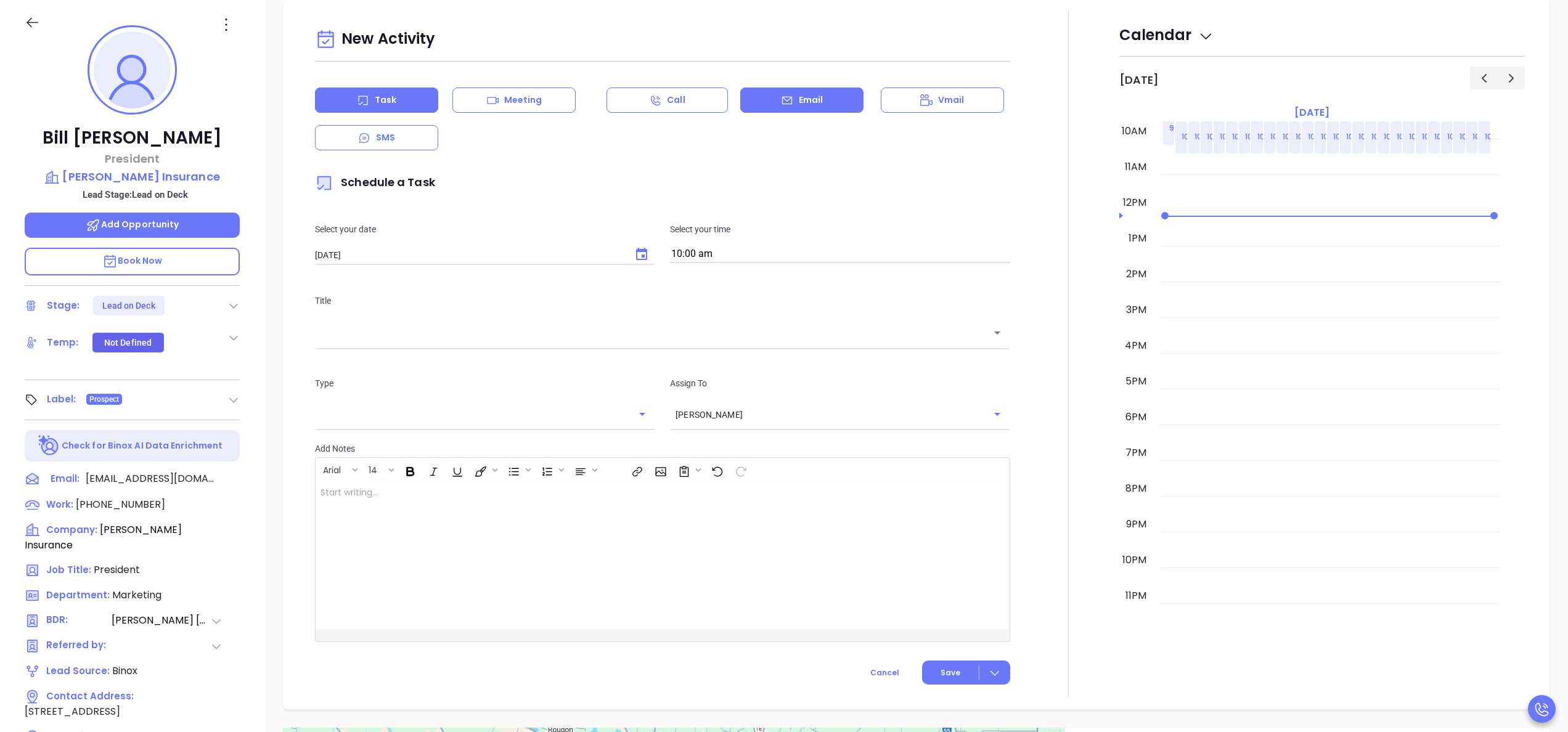
click at [809, 102] on p "Email" at bounding box center [811, 100] width 25 height 13
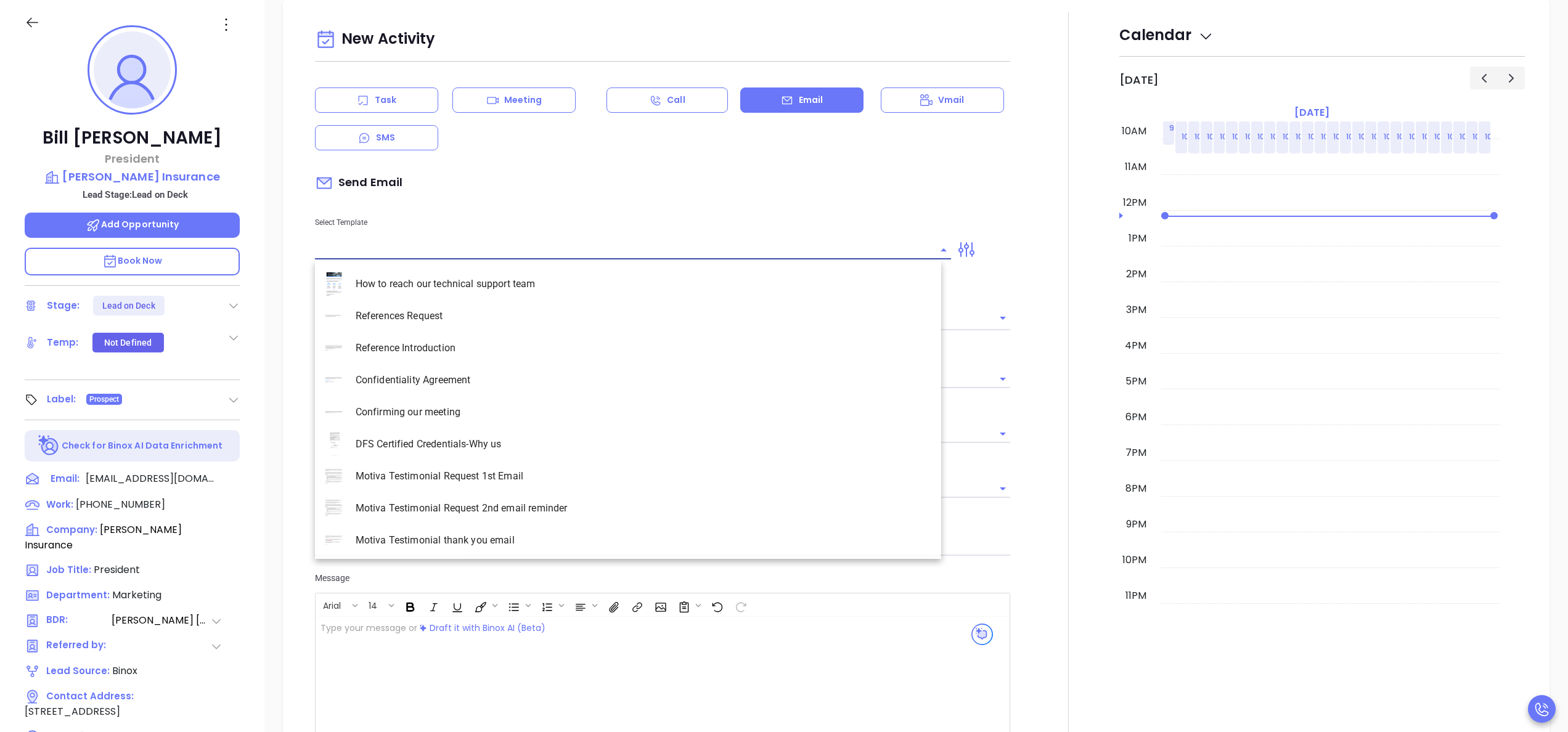
click at [454, 250] on input "text" at bounding box center [624, 249] width 618 height 17
type input "la"
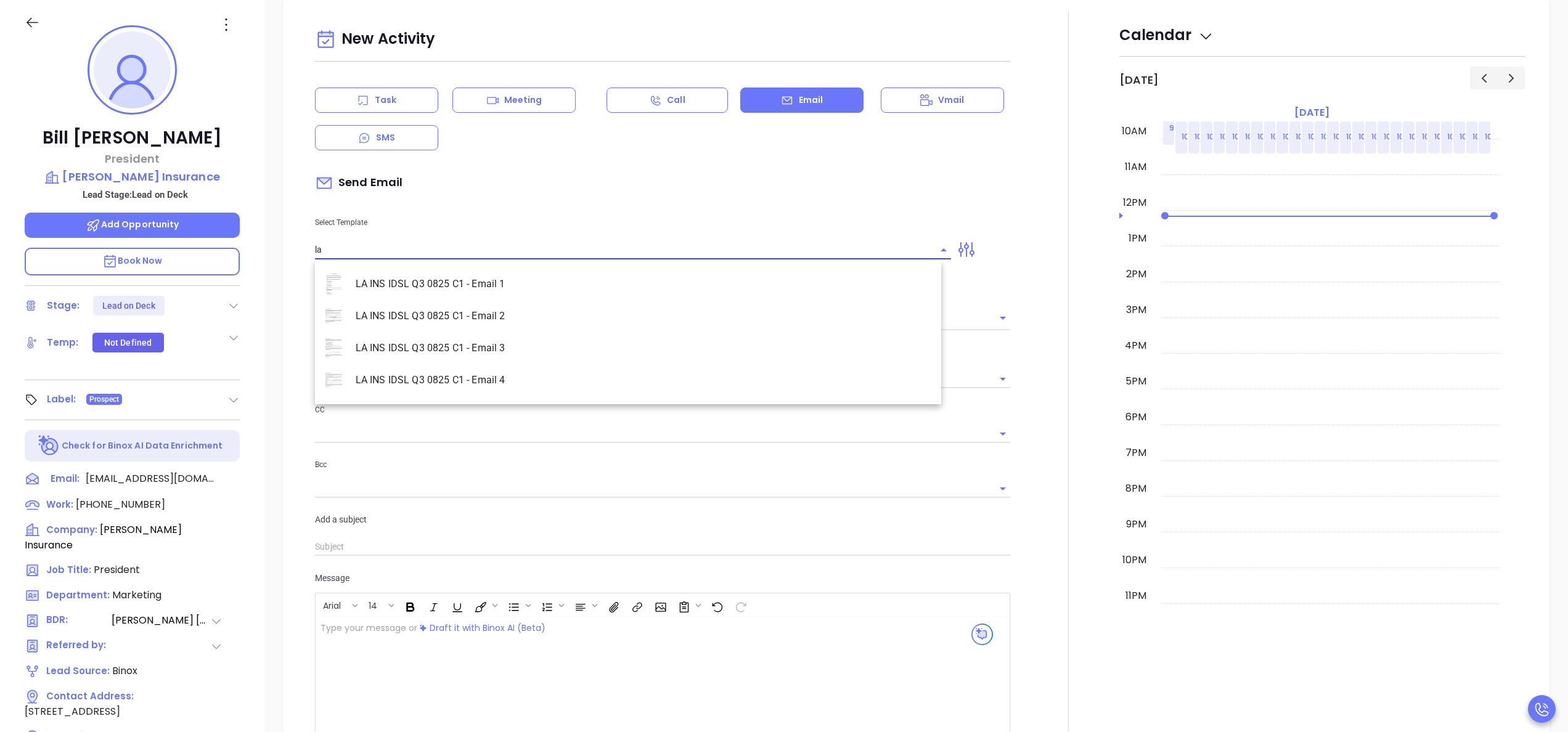
type input "[PERSON_NAME]"
click at [478, 308] on li "LA INS IDSL Q3 0825 C1 - Email 2" at bounding box center [628, 316] width 626 height 32
type input "LA INS IDSL Q3 0825 C1 - Email 2"
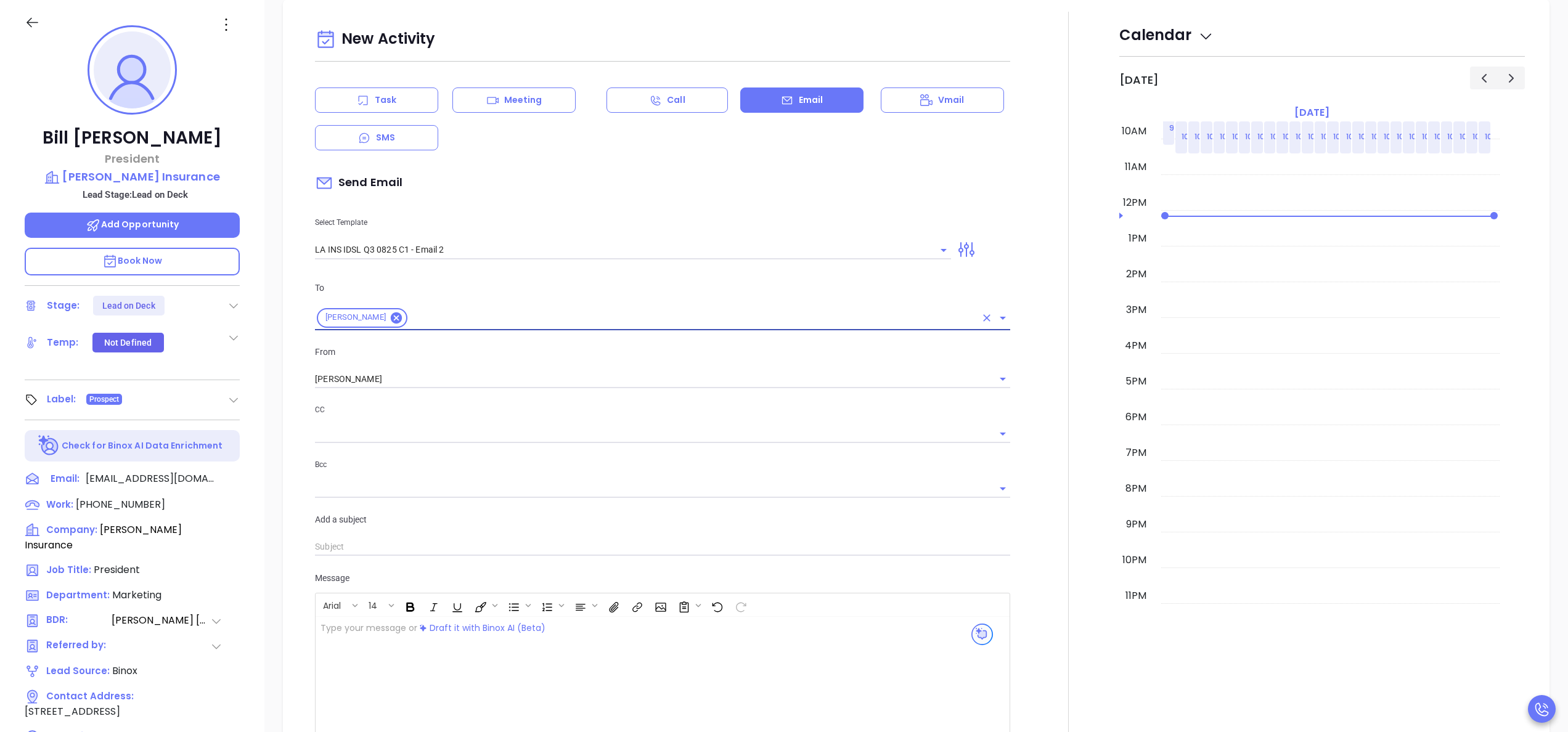
type input "February is coming fast—will [PERSON_NAME] Insurance be compliant?"
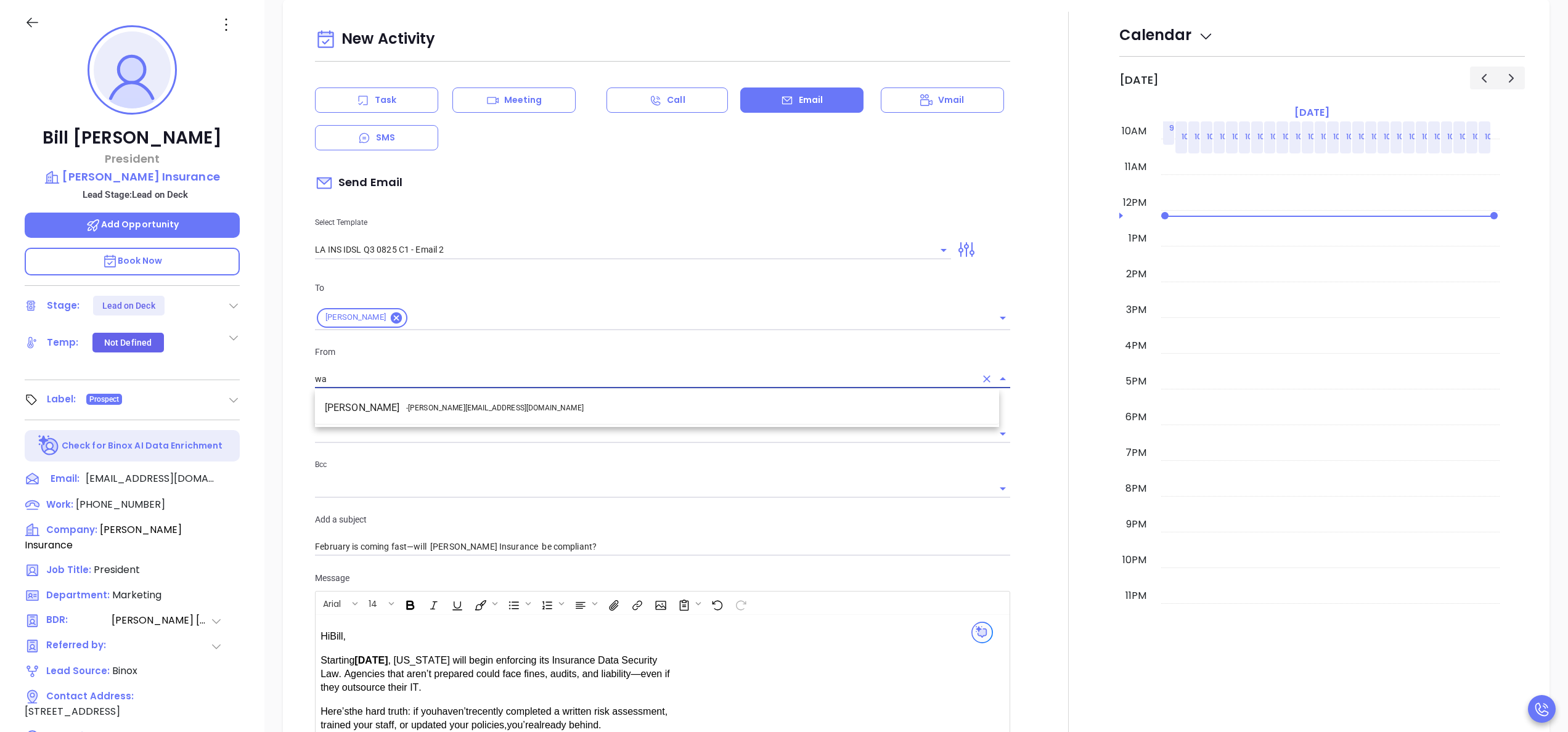
click at [506, 402] on li "Walter Contreras - [EMAIL_ADDRESS][DOMAIN_NAME]" at bounding box center [657, 408] width 684 height 22
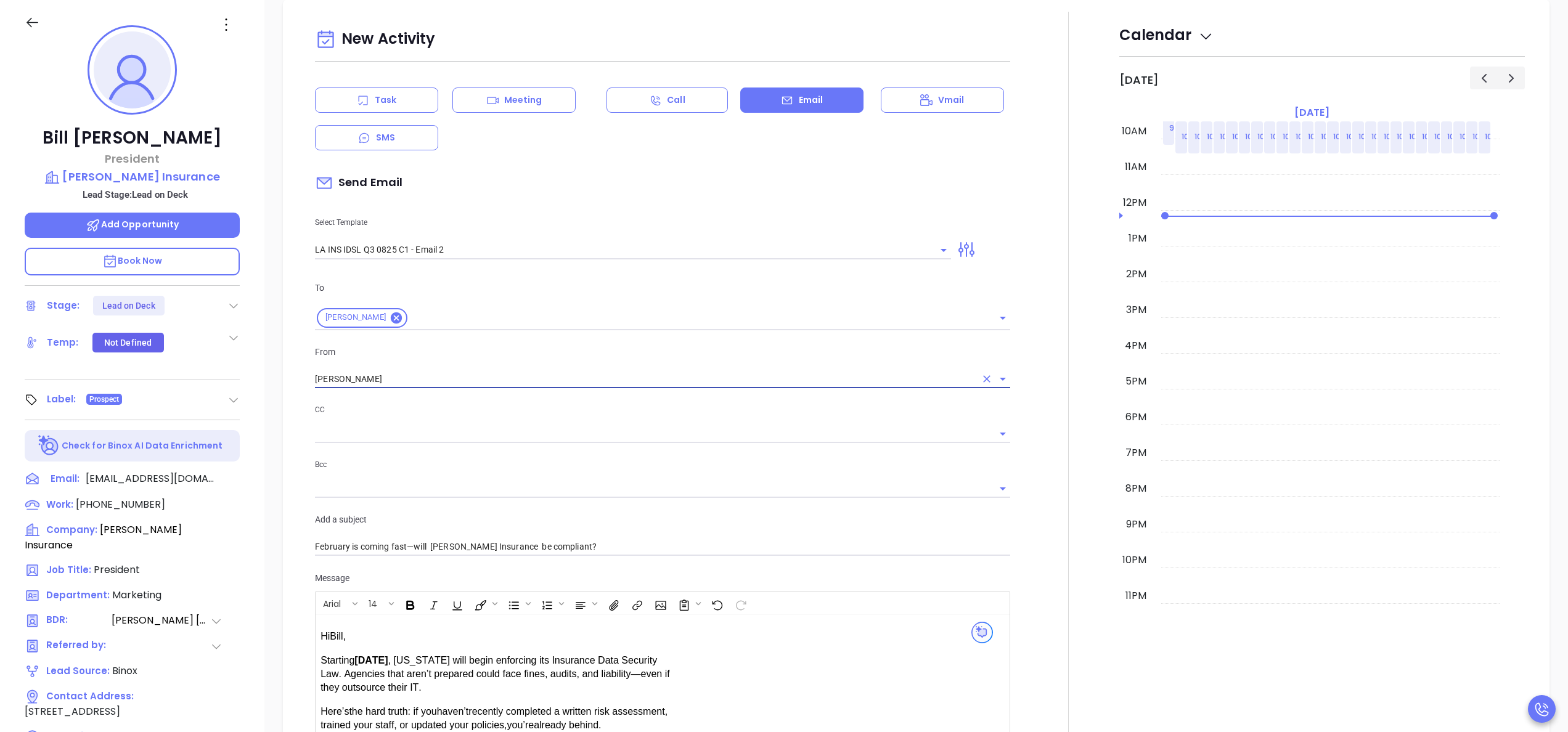
type input "[PERSON_NAME]"
click at [1024, 512] on div at bounding box center [1068, 484] width 102 height 946
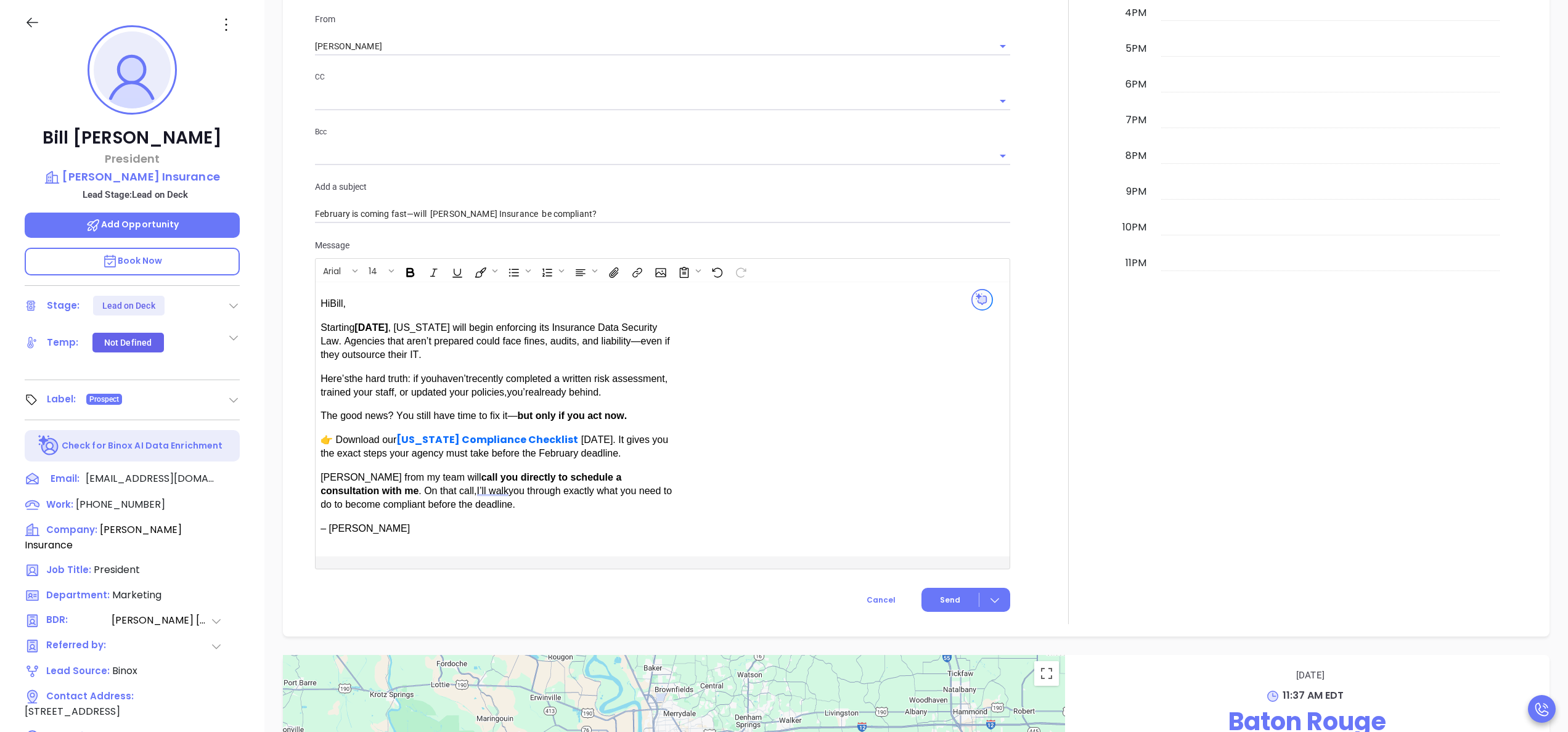
scroll to position [804, 0]
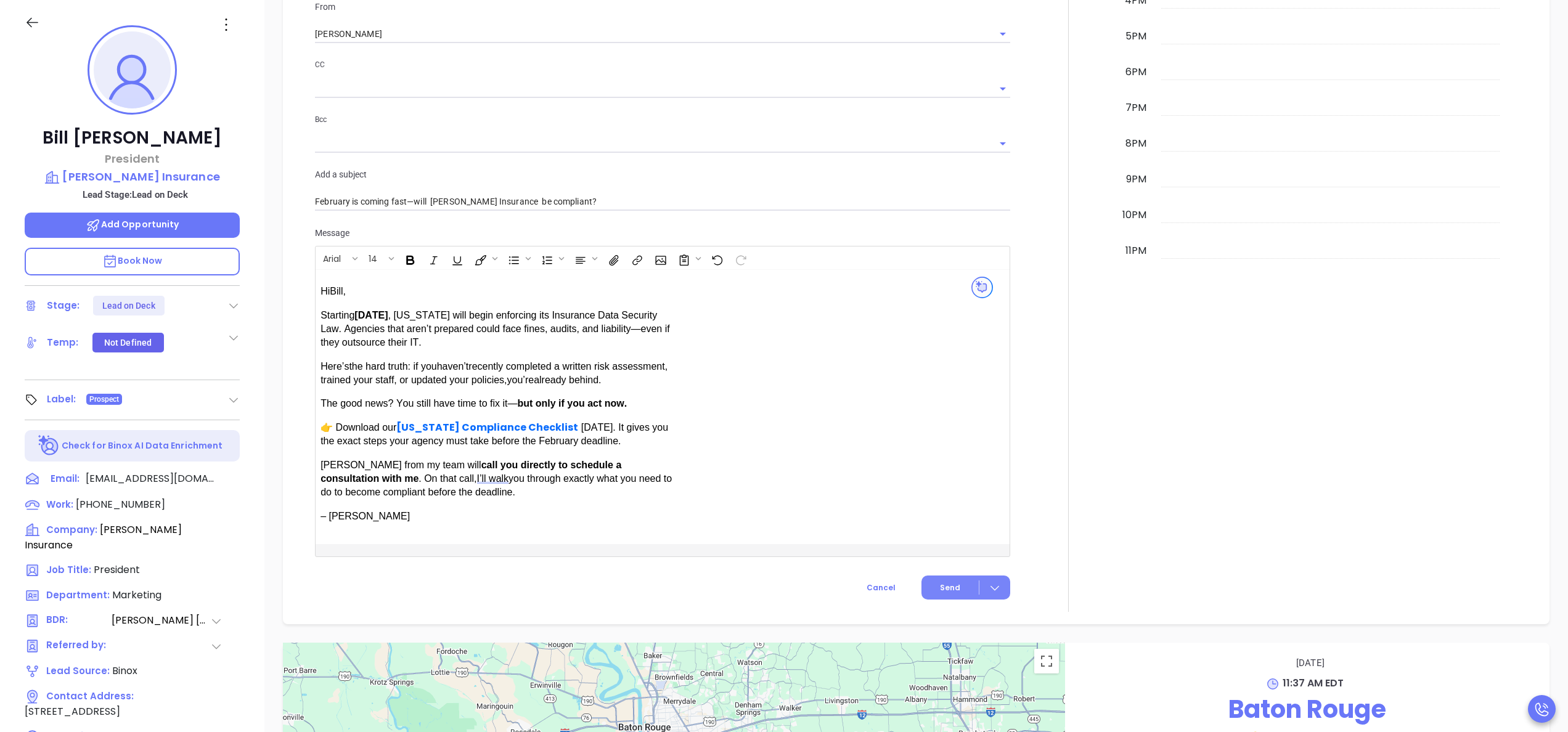
click at [935, 580] on button "Send" at bounding box center [966, 588] width 89 height 24
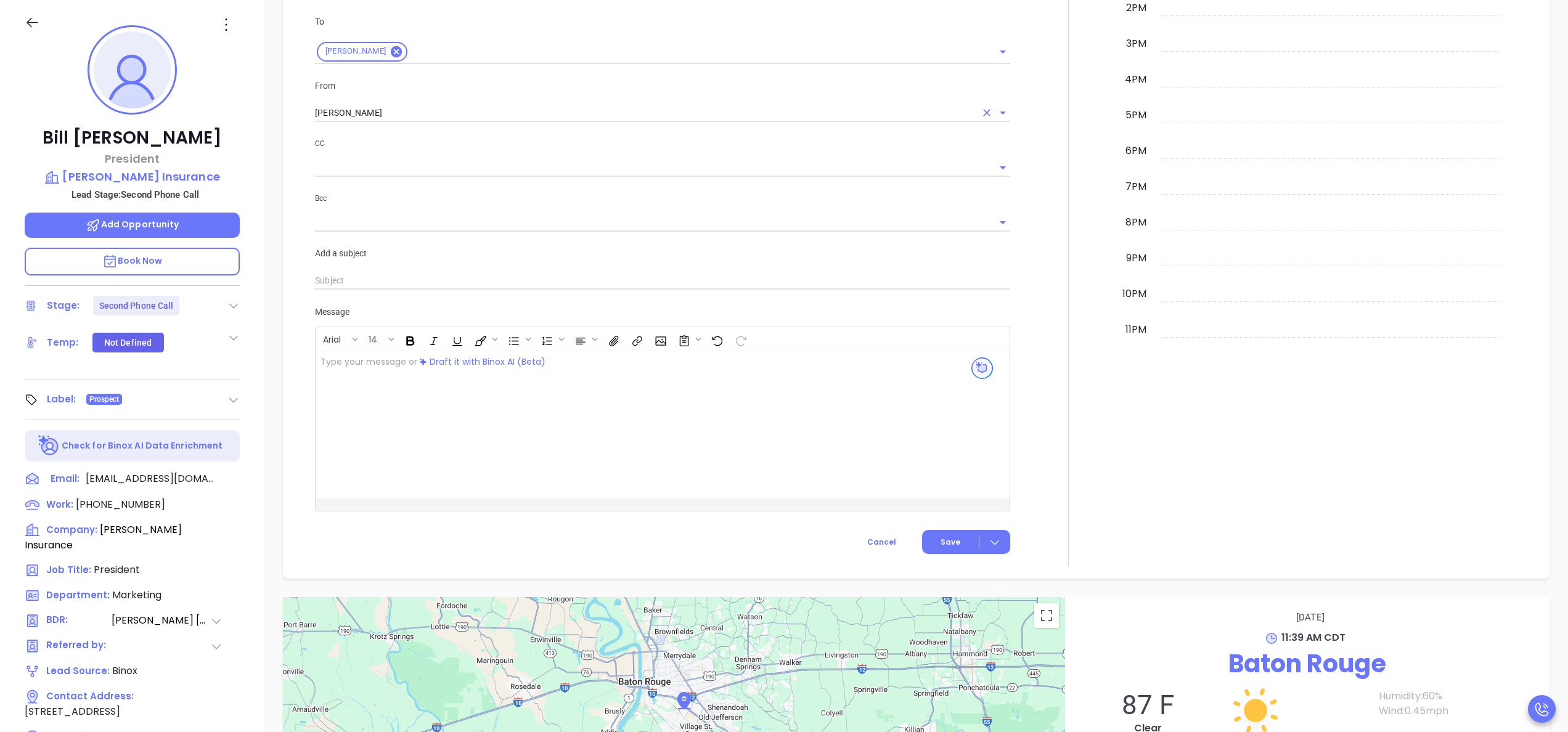
scroll to position [901, 0]
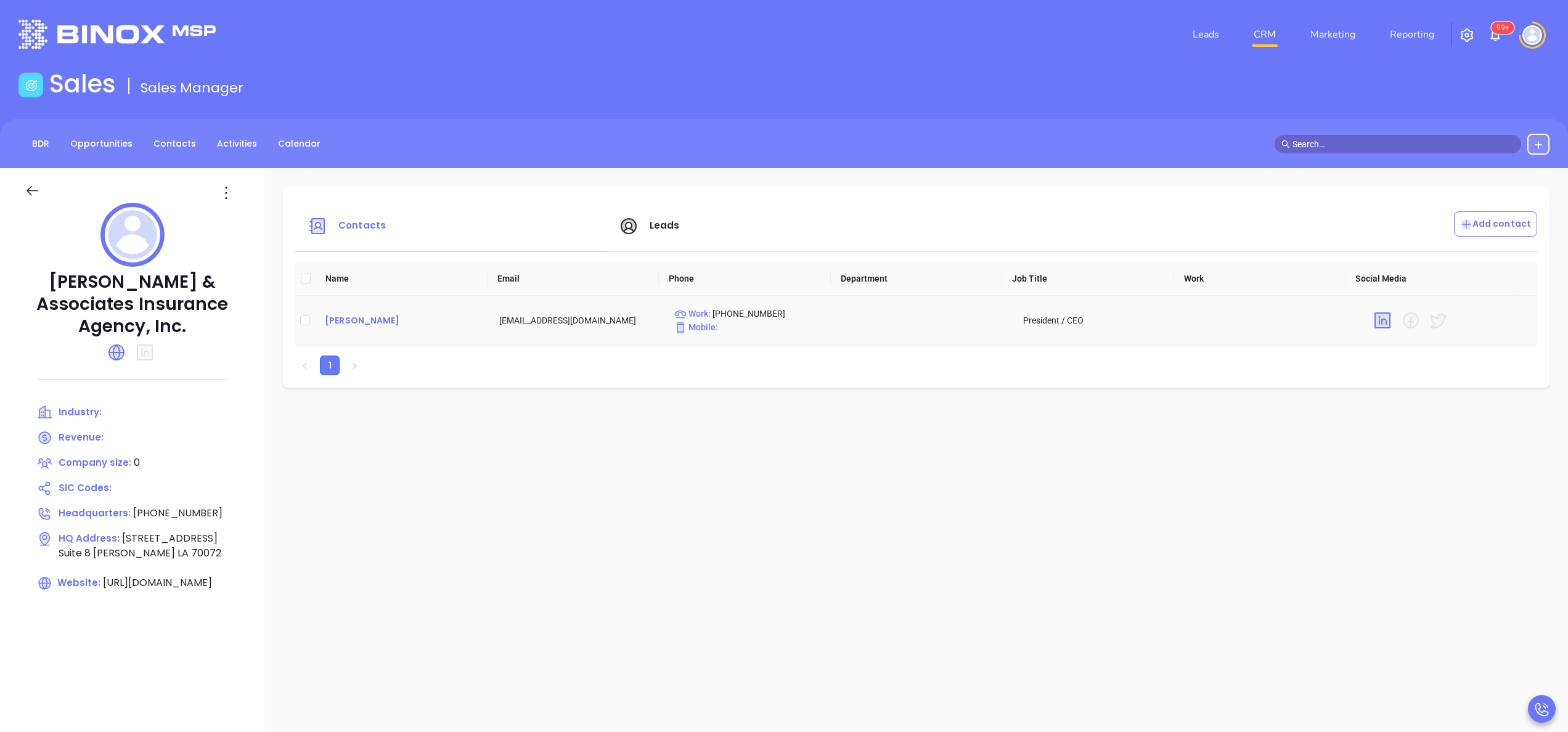
click at [414, 317] on div "[PERSON_NAME]" at bounding box center [402, 320] width 155 height 15
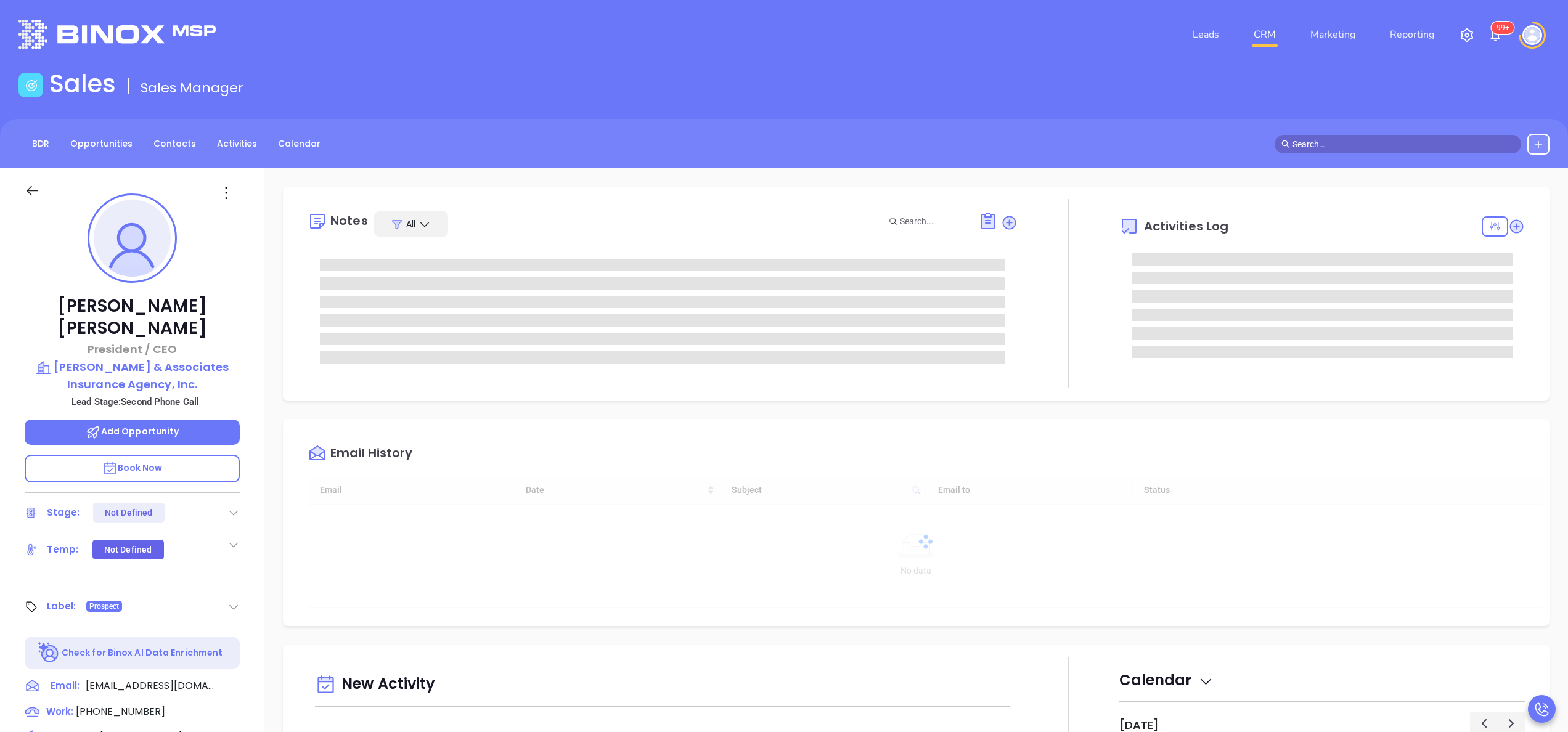
type input "[DATE]"
type input "[PERSON_NAME]"
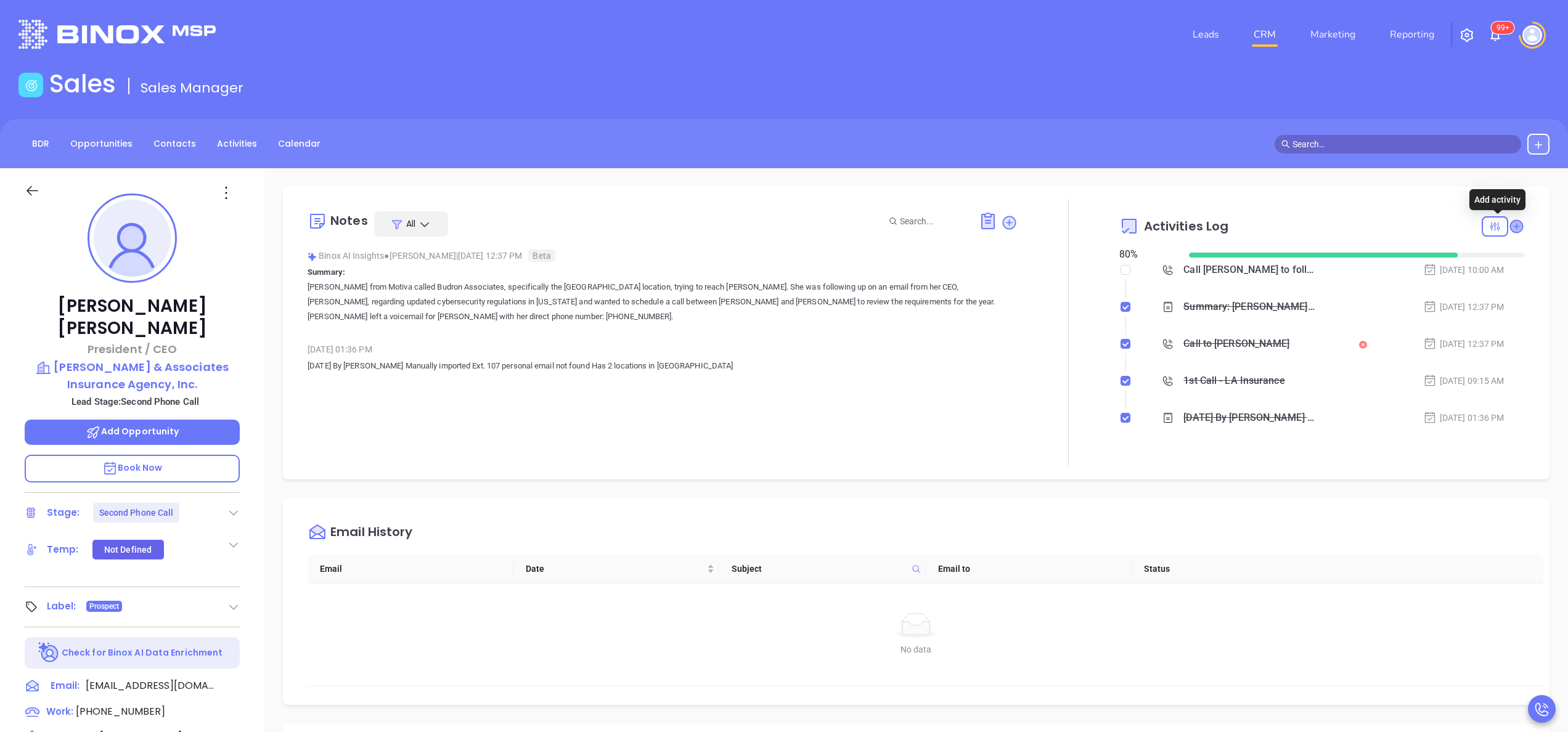
click at [1510, 223] on icon at bounding box center [1516, 226] width 13 height 13
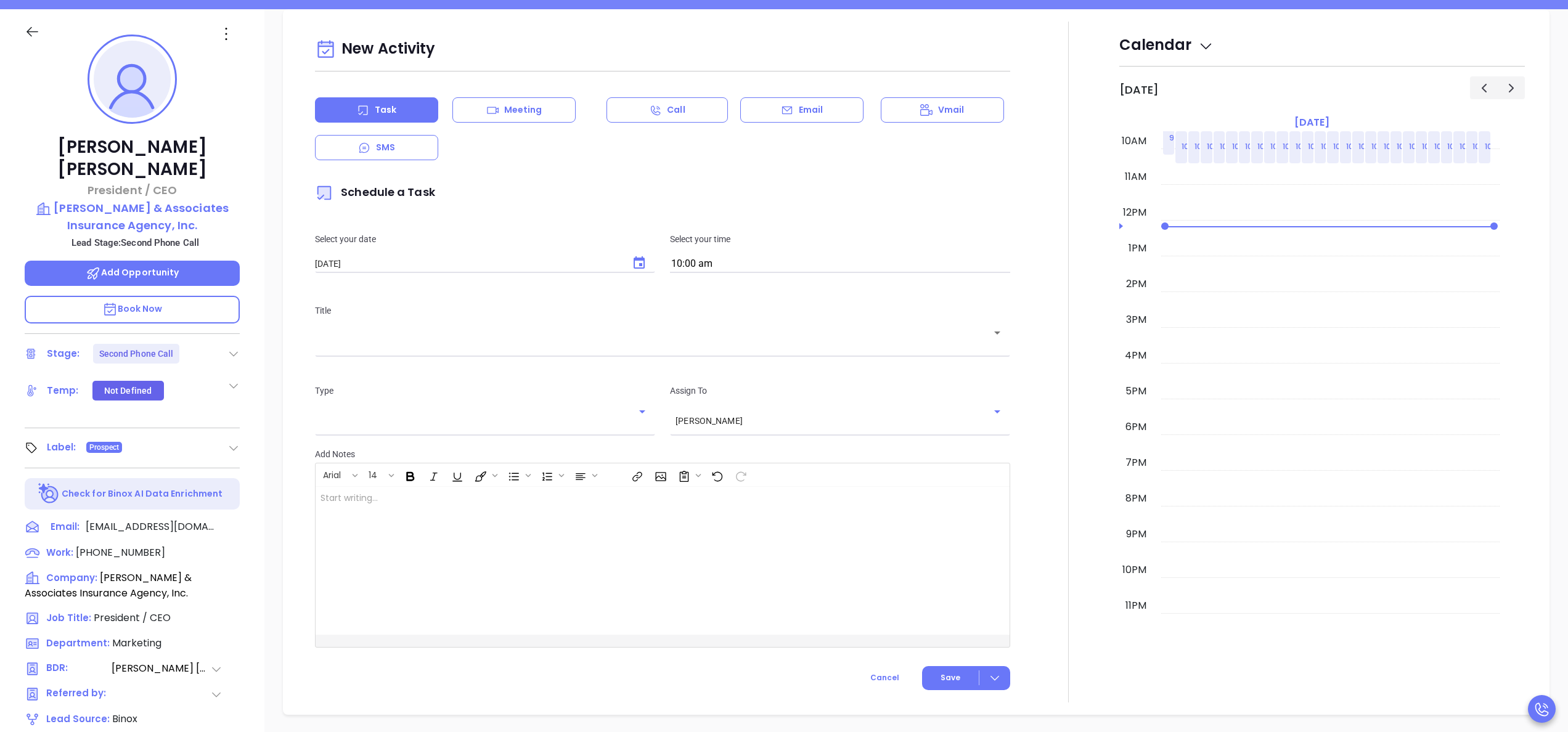
scroll to position [168, 0]
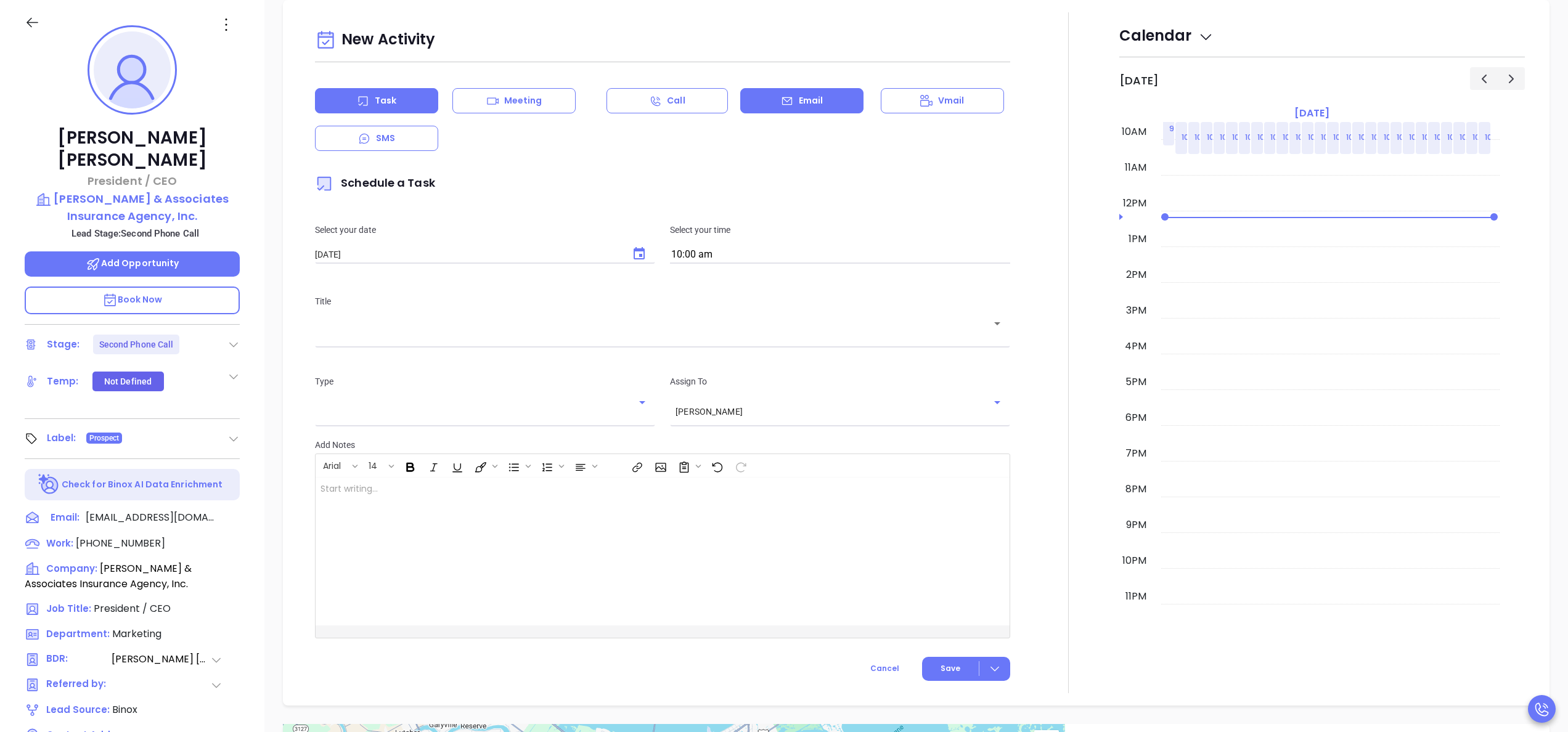
click at [827, 99] on div "Email" at bounding box center [802, 101] width 124 height 25
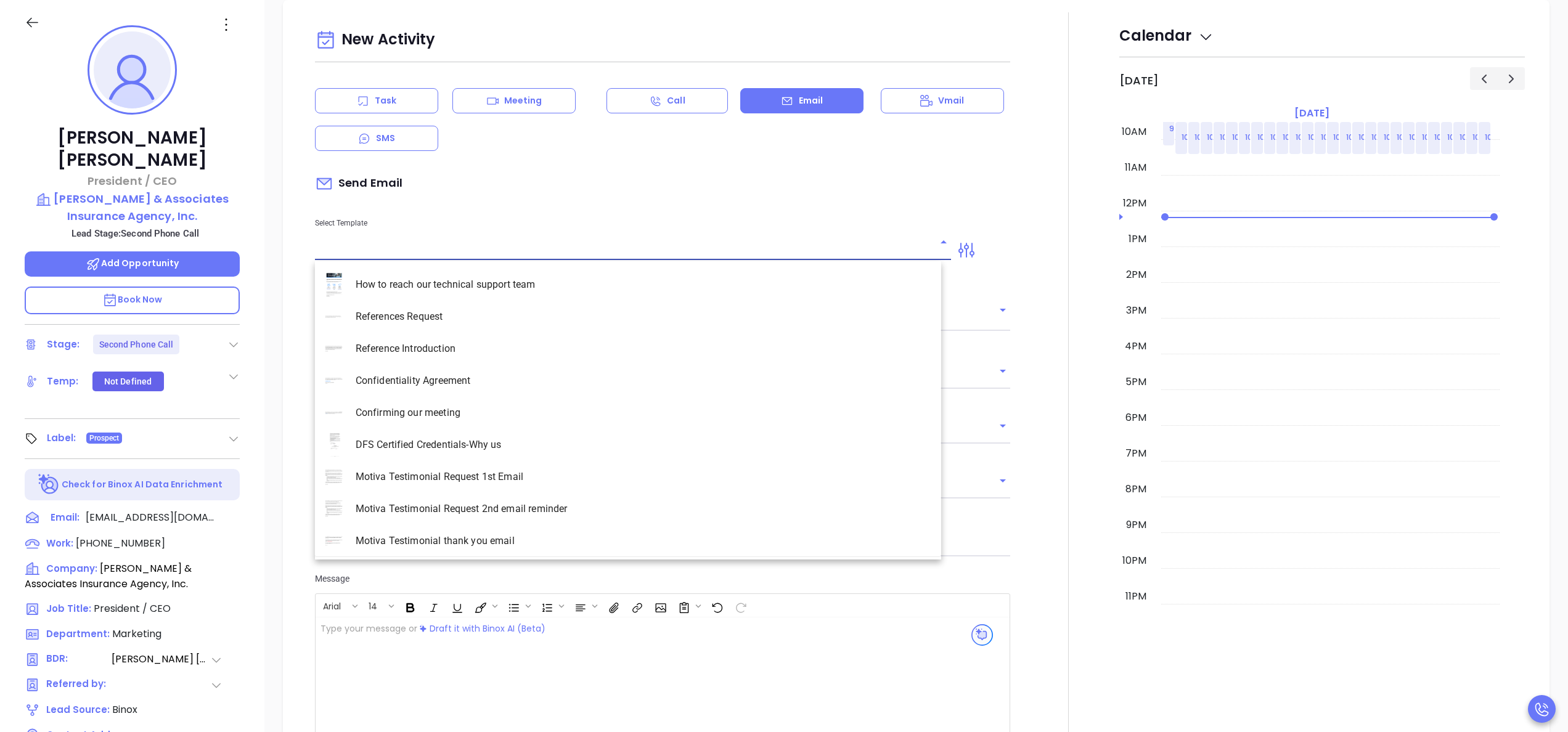
click at [481, 246] on input "text" at bounding box center [624, 250] width 618 height 17
type input "la"
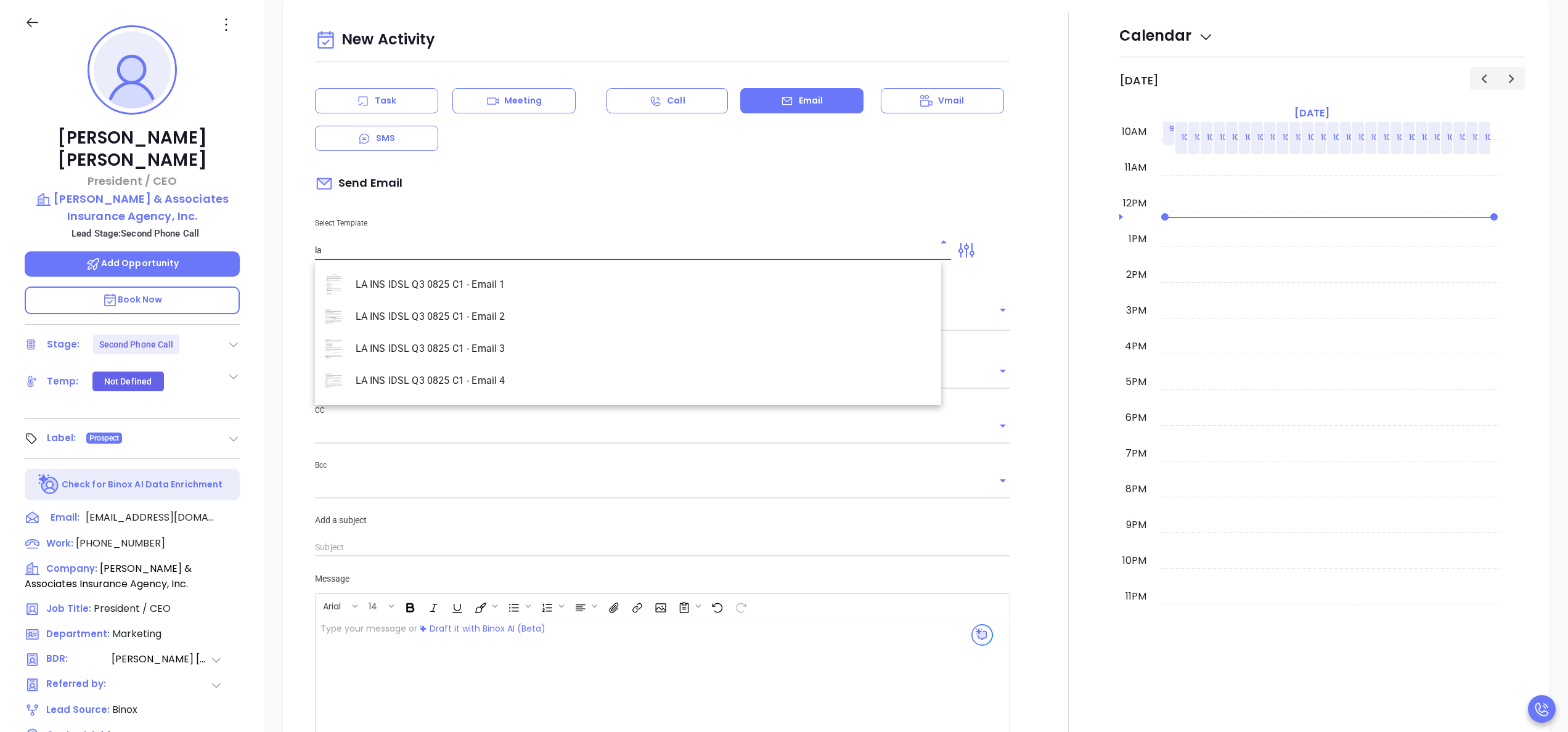
type input "[PERSON_NAME]"
click at [516, 314] on li "LA INS IDSL Q3 0825 C1 - Email 2" at bounding box center [628, 316] width 626 height 32
type input "LA INS IDSL Q3 0825 C1 - Email 2"
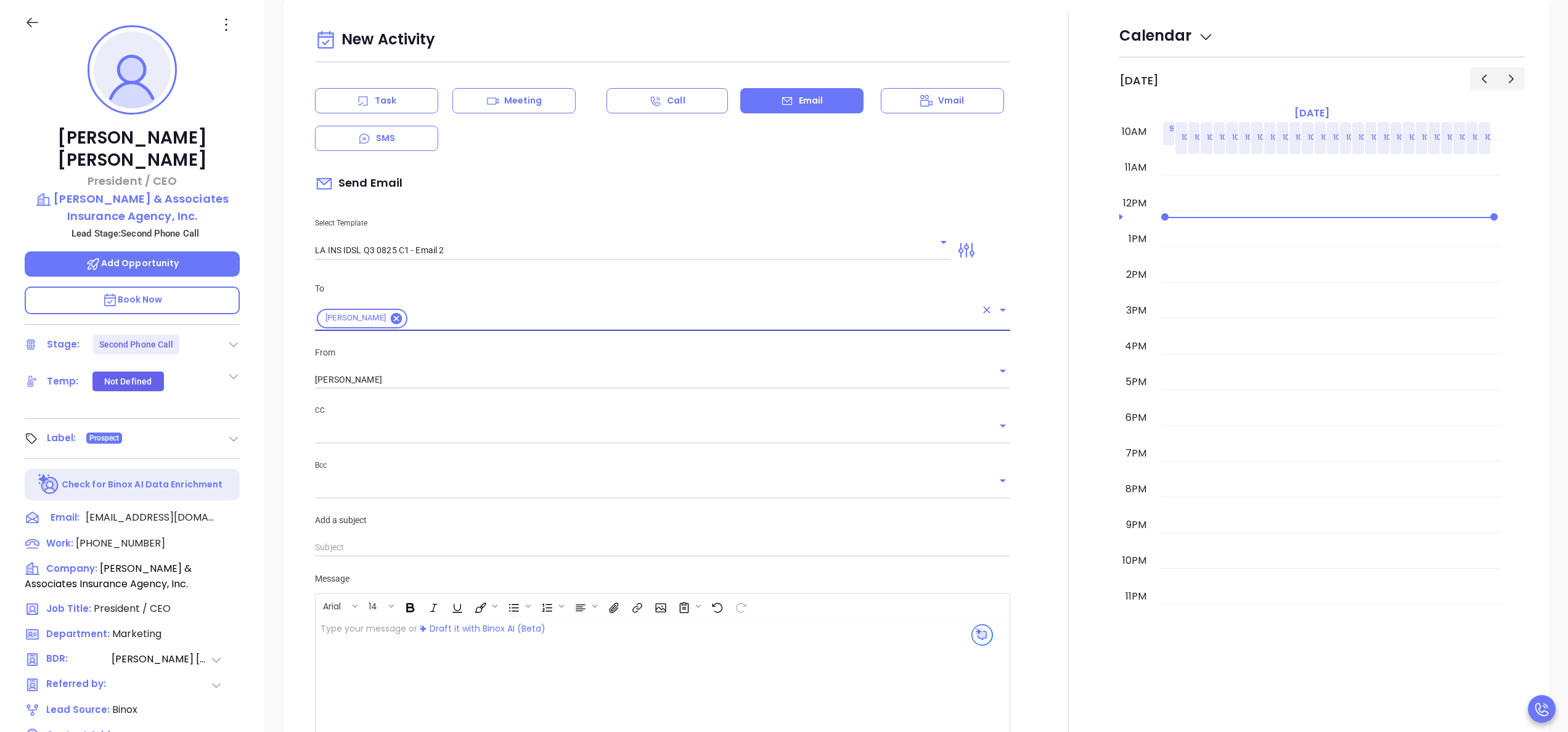
type input "February is coming fast—will [PERSON_NAME] & Associates Insurance Agency, Inc. …"
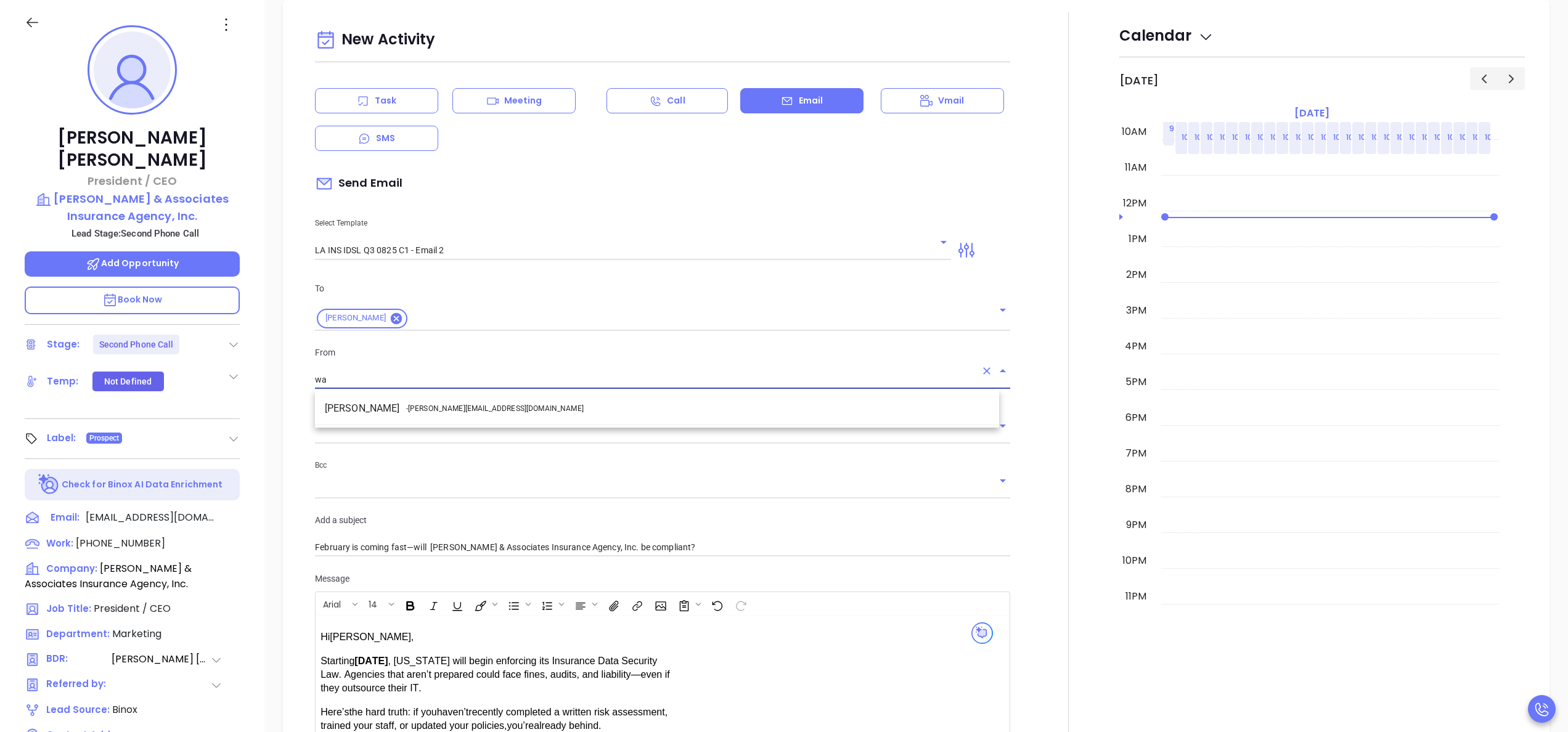
click at [561, 409] on li "Walter Contreras - [EMAIL_ADDRESS][DOMAIN_NAME]" at bounding box center [657, 408] width 684 height 22
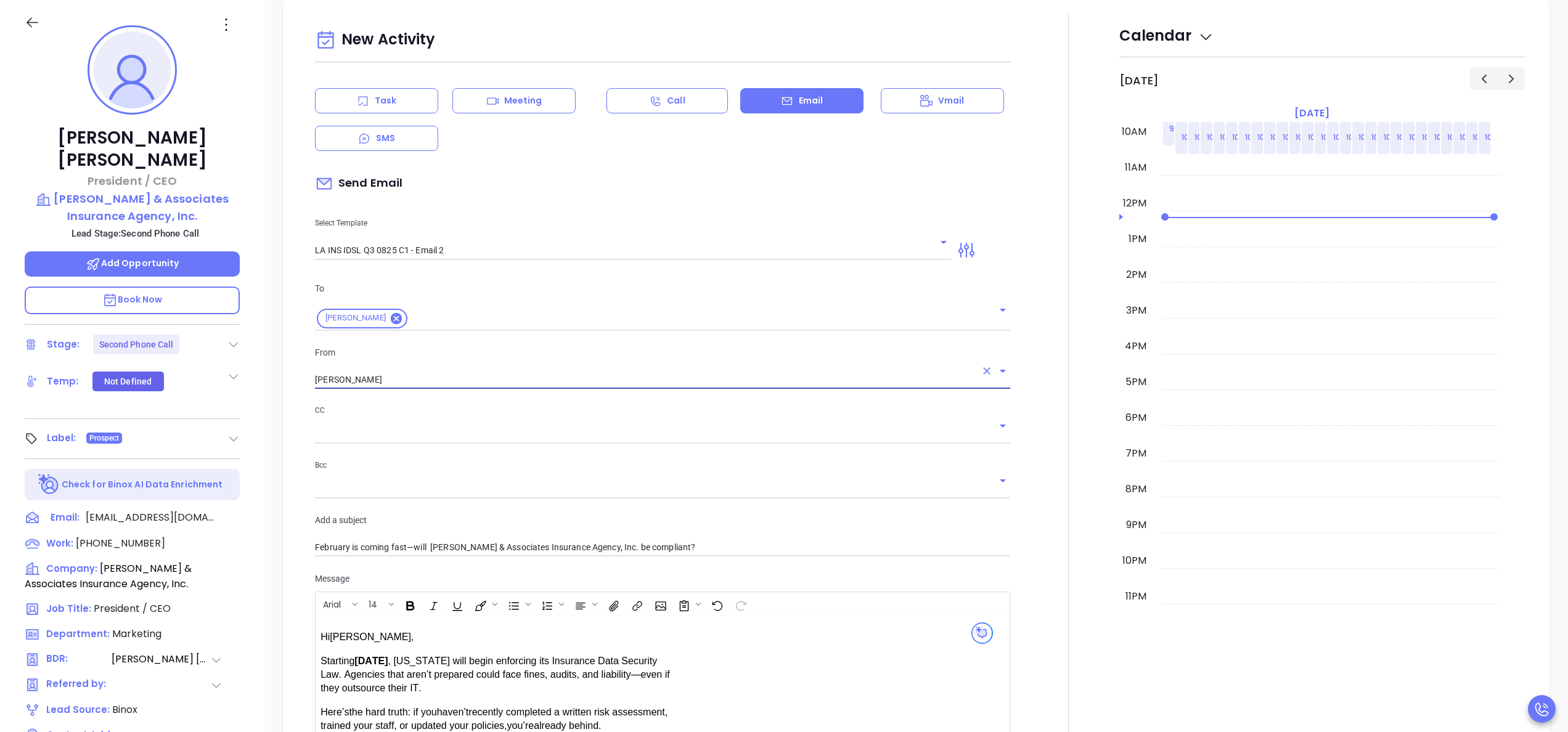
type input "[PERSON_NAME]"
click at [1025, 552] on div at bounding box center [1068, 485] width 102 height 946
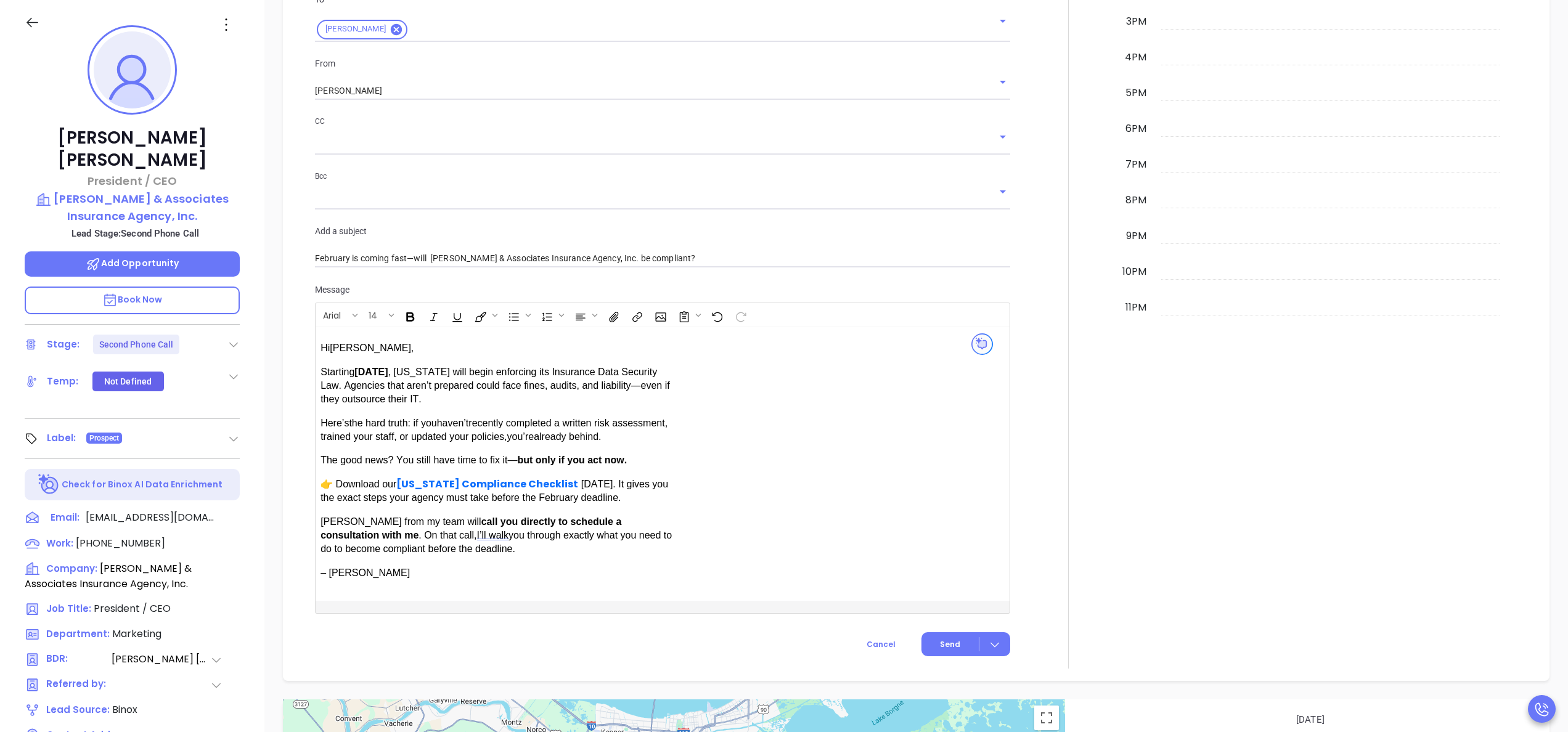
scroll to position [1000, 0]
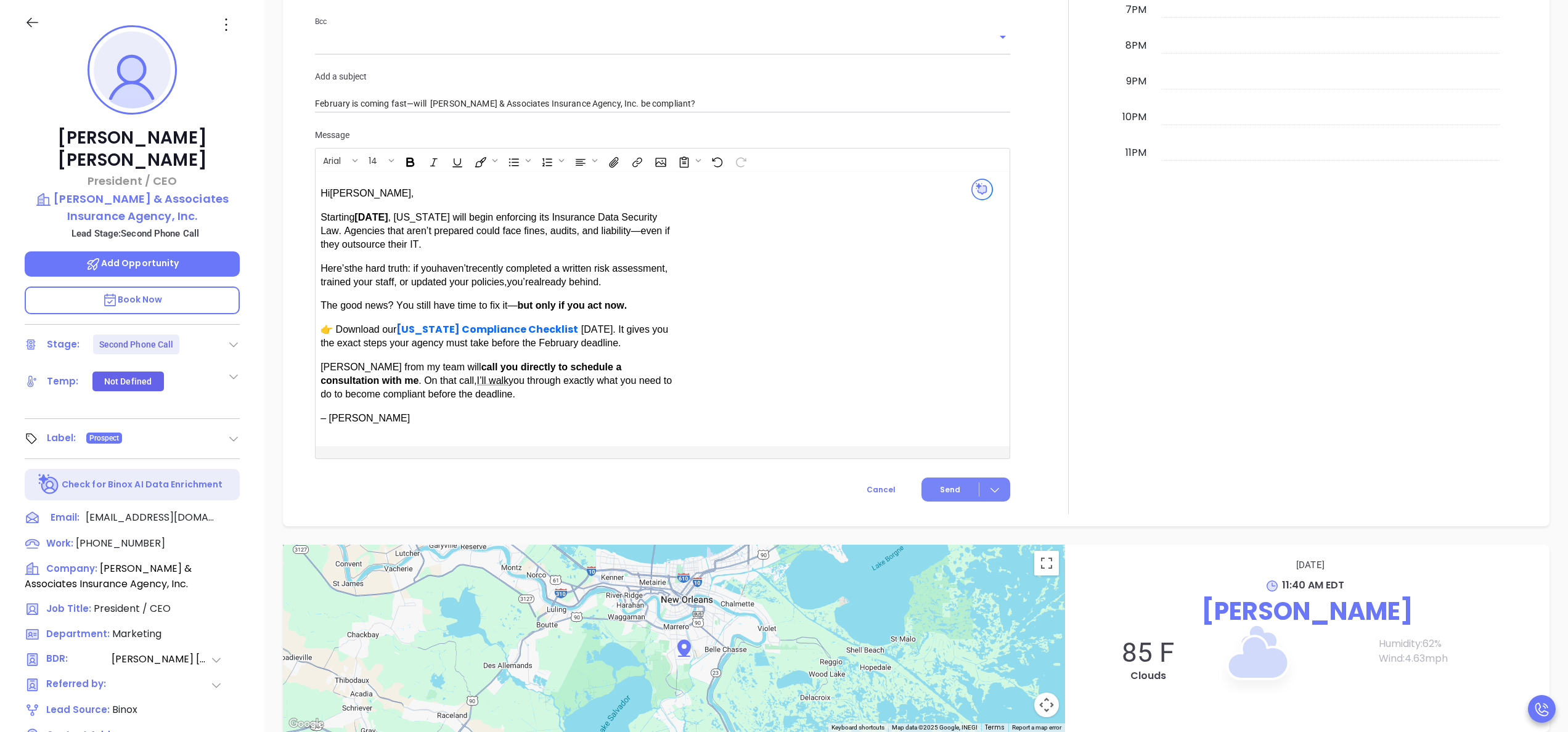
click at [940, 491] on span "Send" at bounding box center [949, 489] width 20 height 11
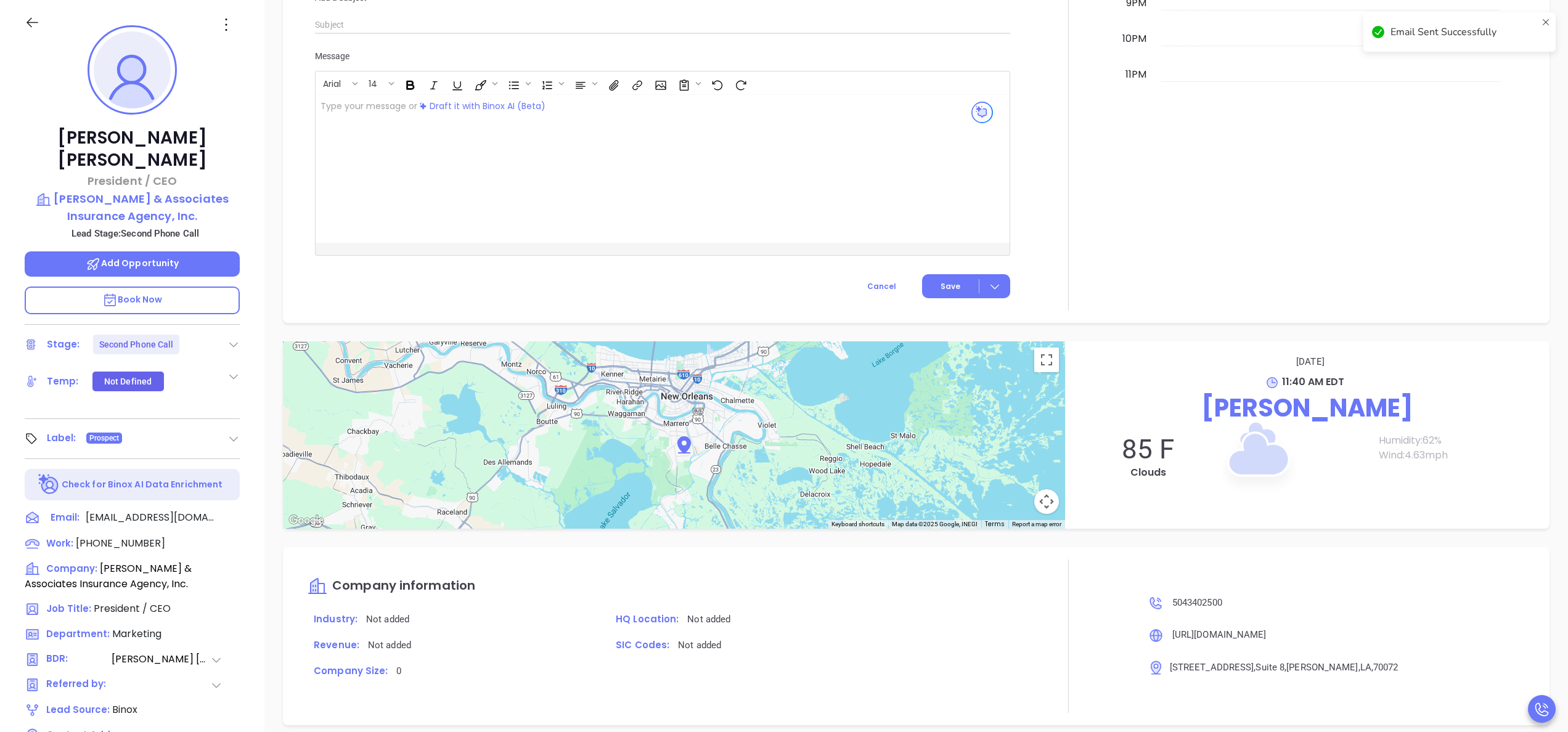
scroll to position [921, 0]
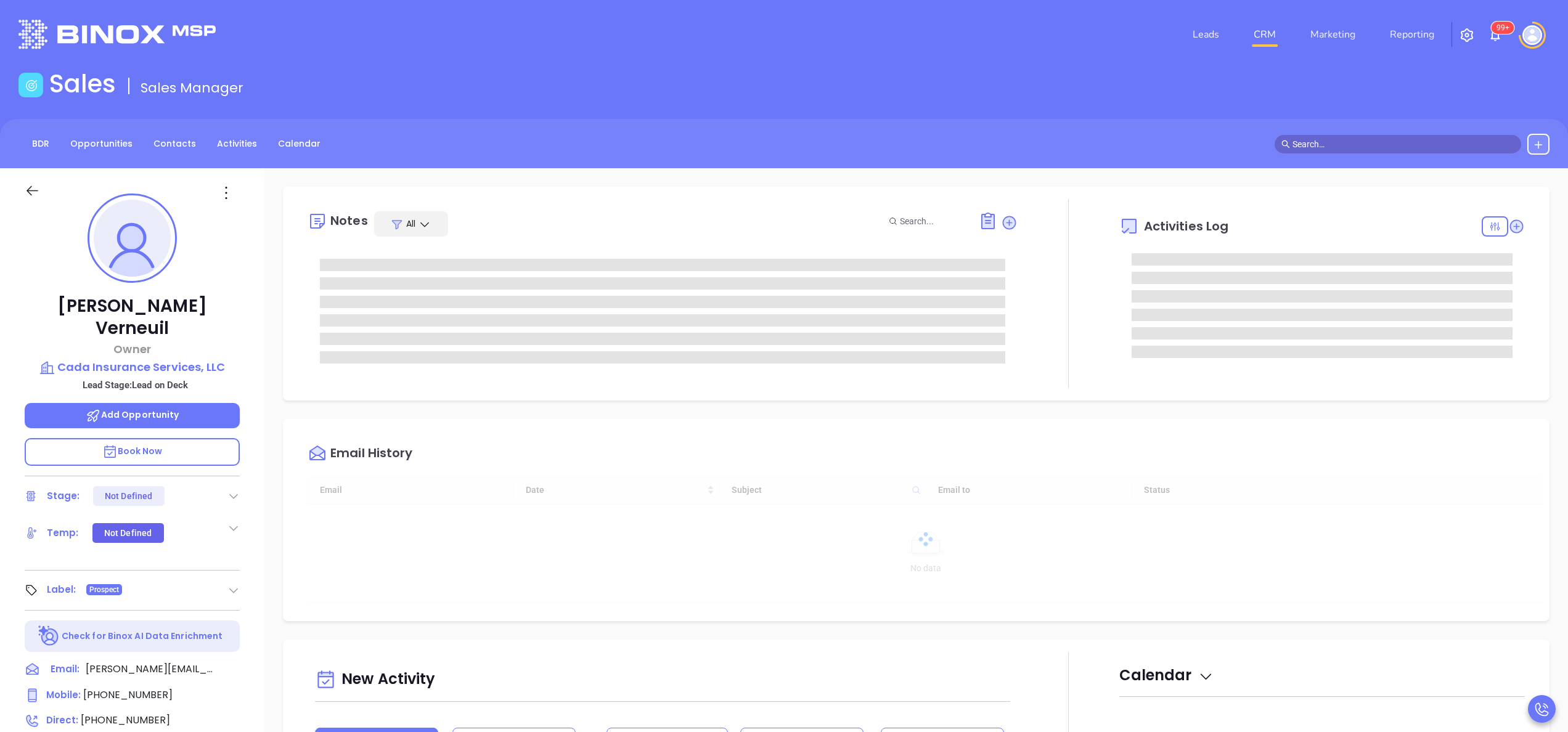
type input "[DATE]"
type input "[PERSON_NAME]"
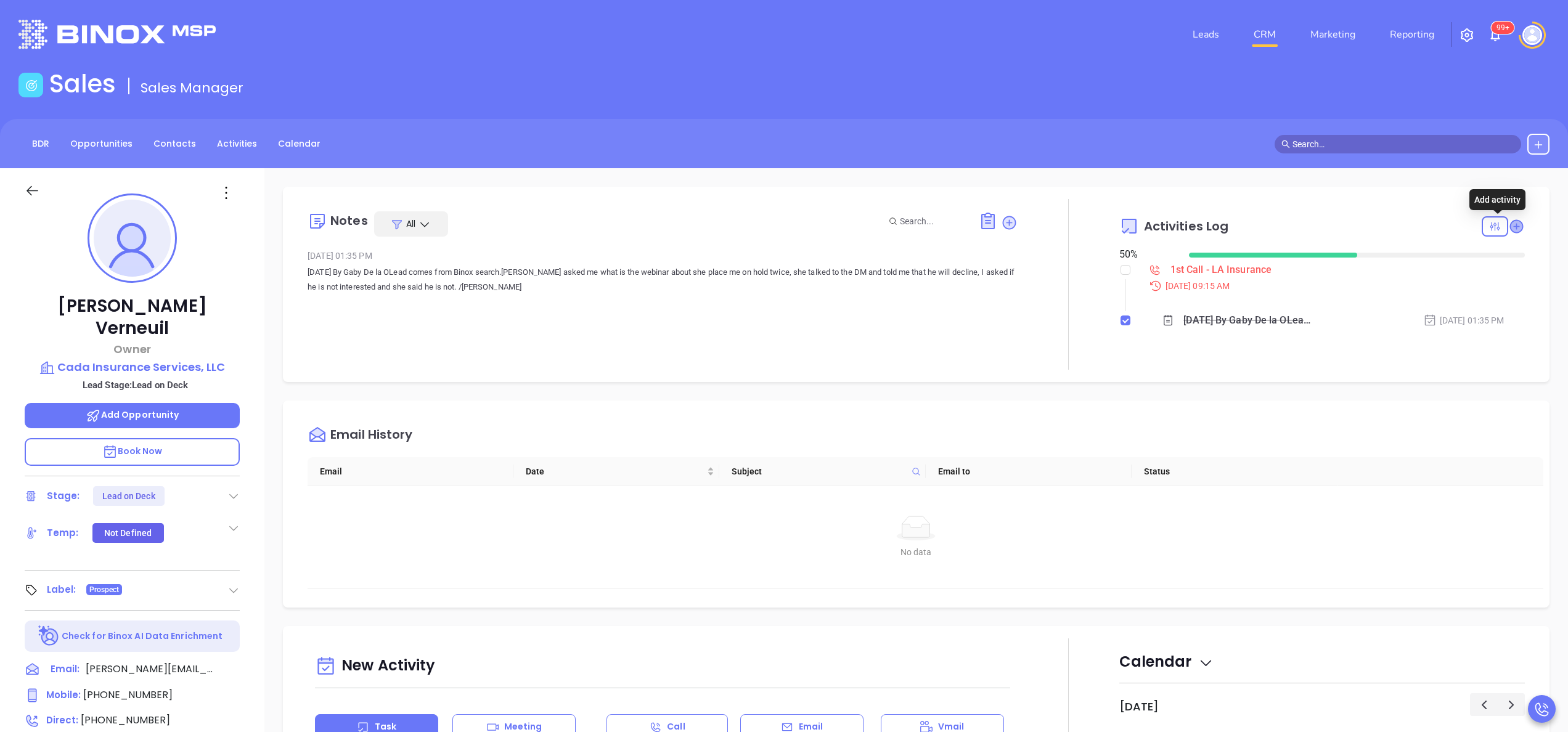
click at [1510, 223] on icon at bounding box center [1516, 226] width 13 height 13
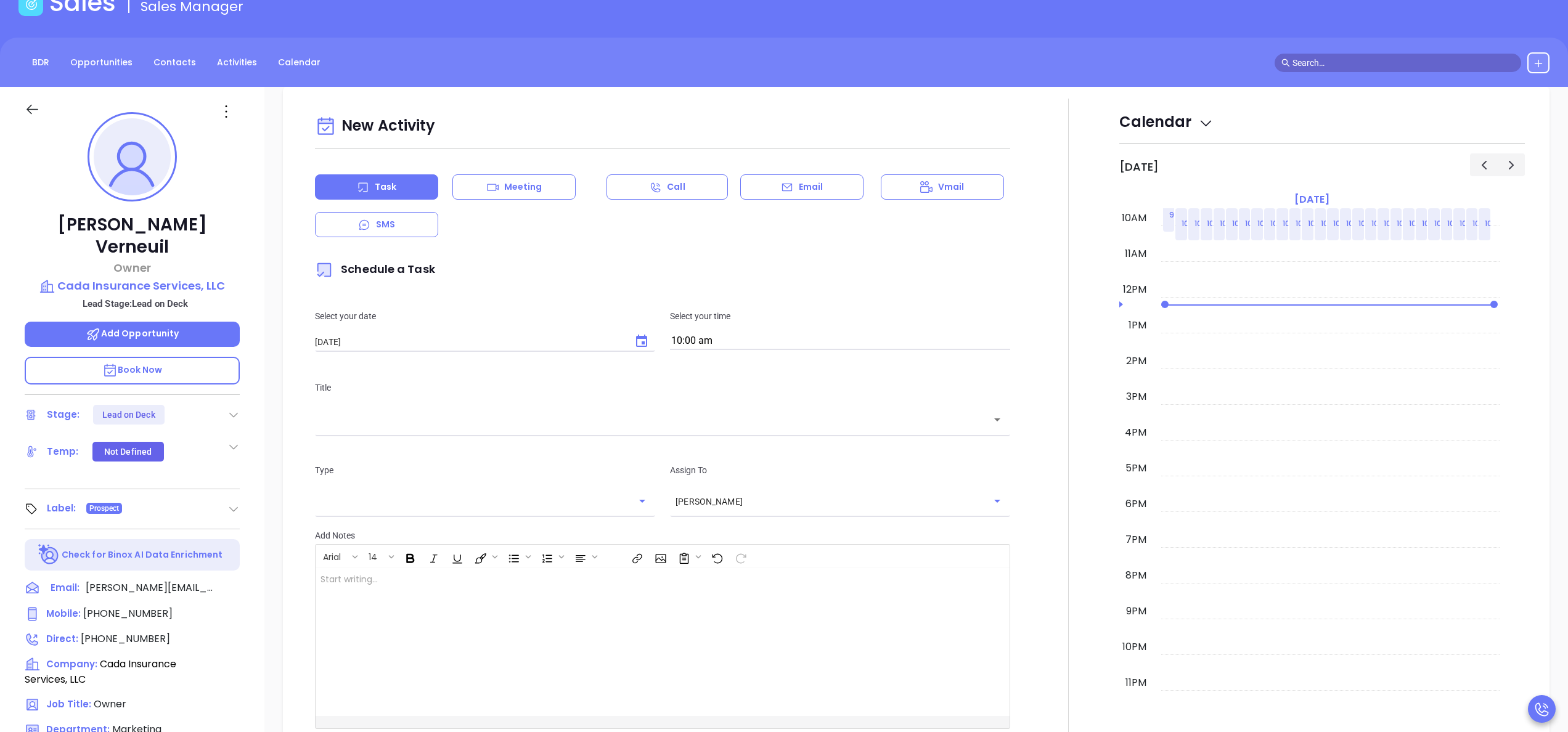
scroll to position [168, 0]
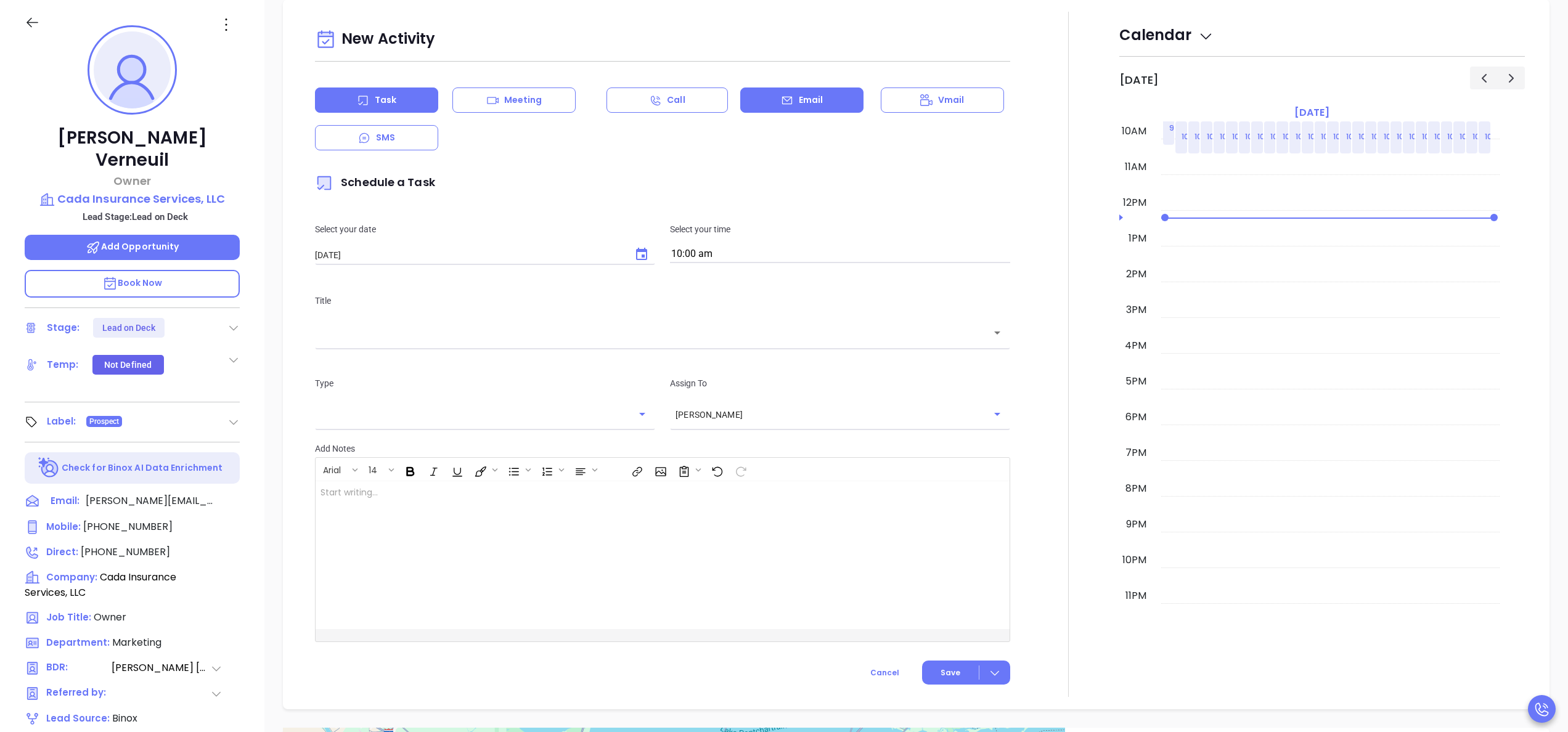
click at [781, 106] on icon at bounding box center [787, 101] width 13 height 13
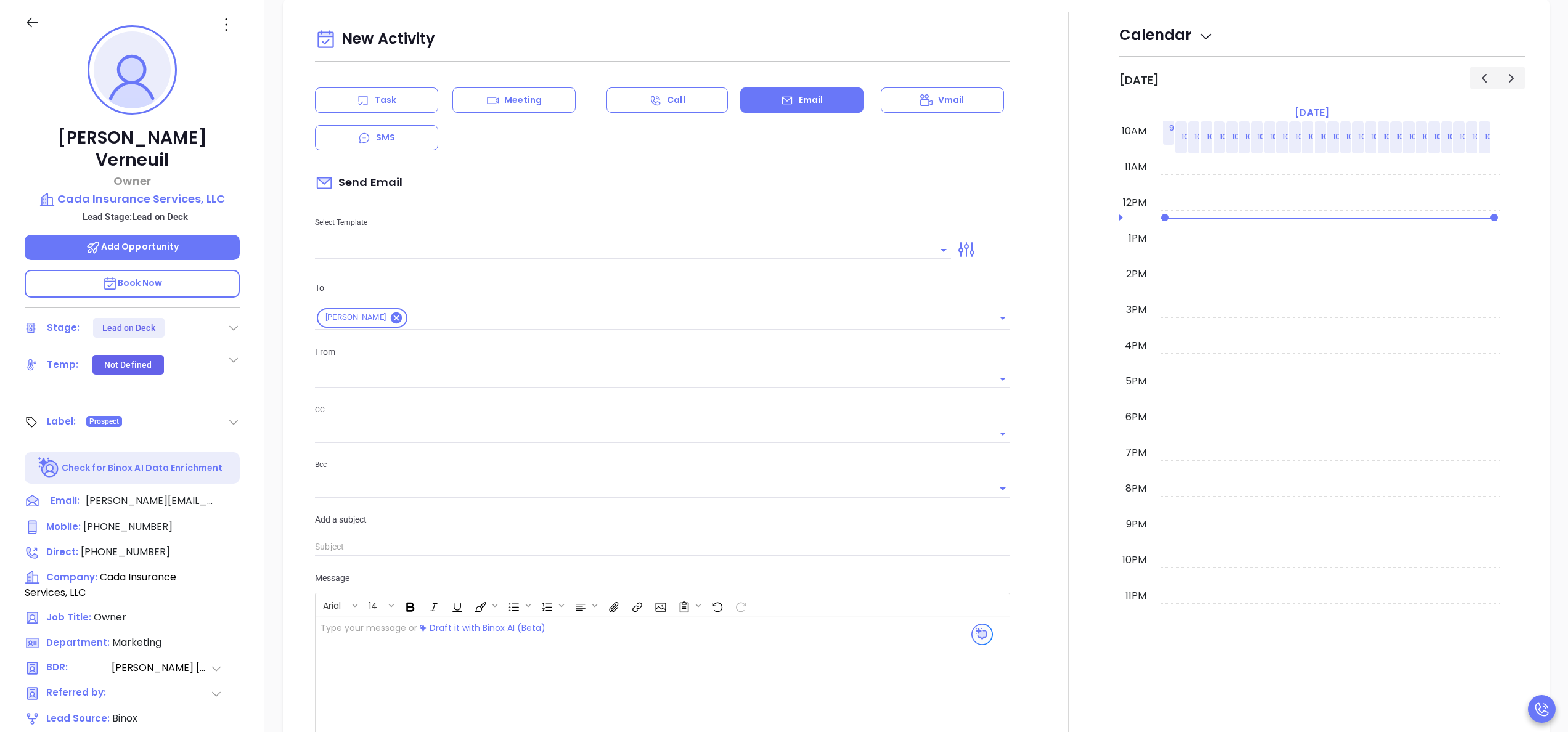
click at [550, 240] on div at bounding box center [633, 249] width 636 height 20
type input "Anabell Dominguez"
click at [523, 308] on li "LA INS IDSL Q3 0825 C1 - Email 2" at bounding box center [628, 316] width 626 height 32
type input "LA INS IDSL Q3 0825 C1 - Email 2"
type input "February is coming fast—will Cada Insurance Services, LLC be compliant?"
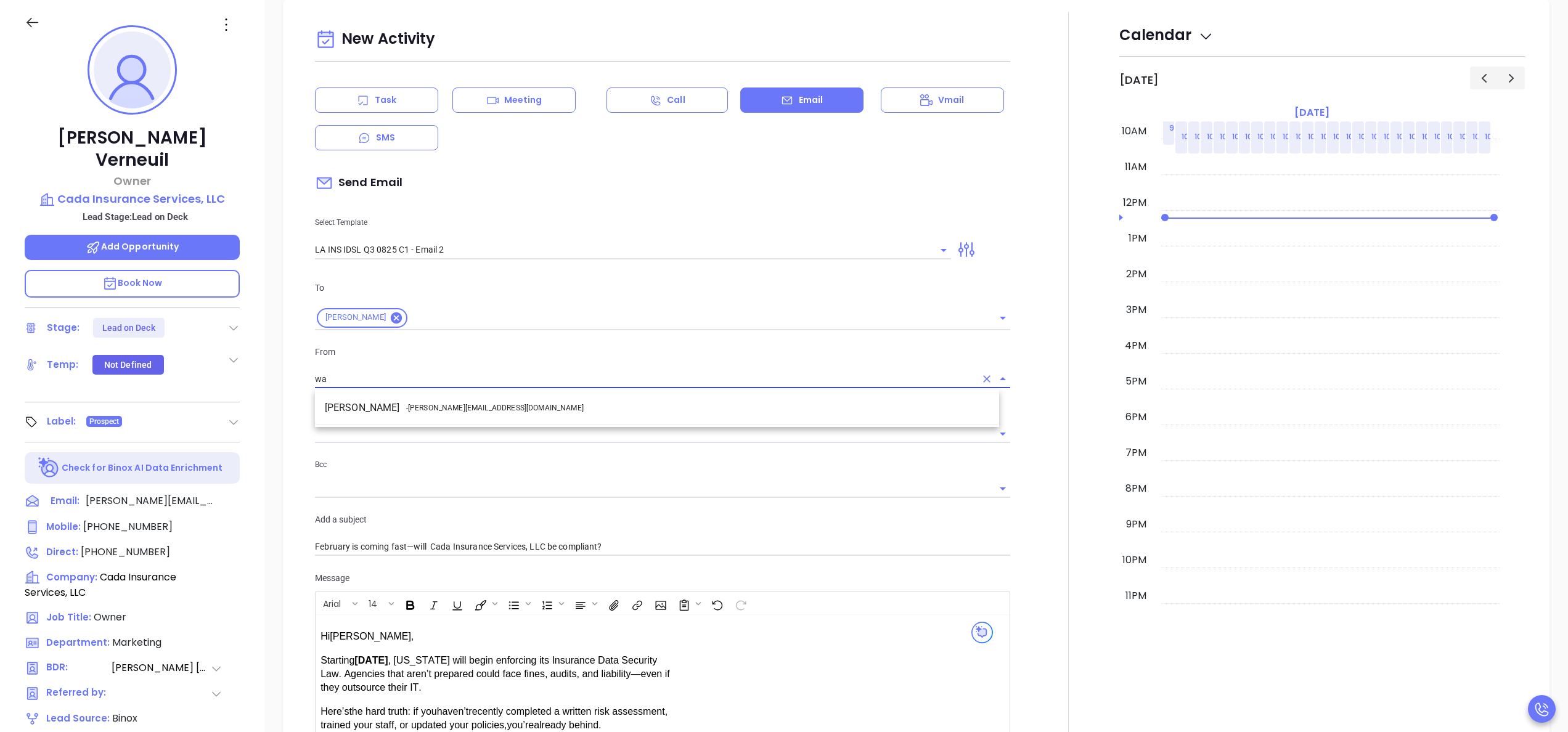
click at [532, 404] on li "Walter Contreras - walter@motiva.net" at bounding box center [657, 408] width 684 height 22
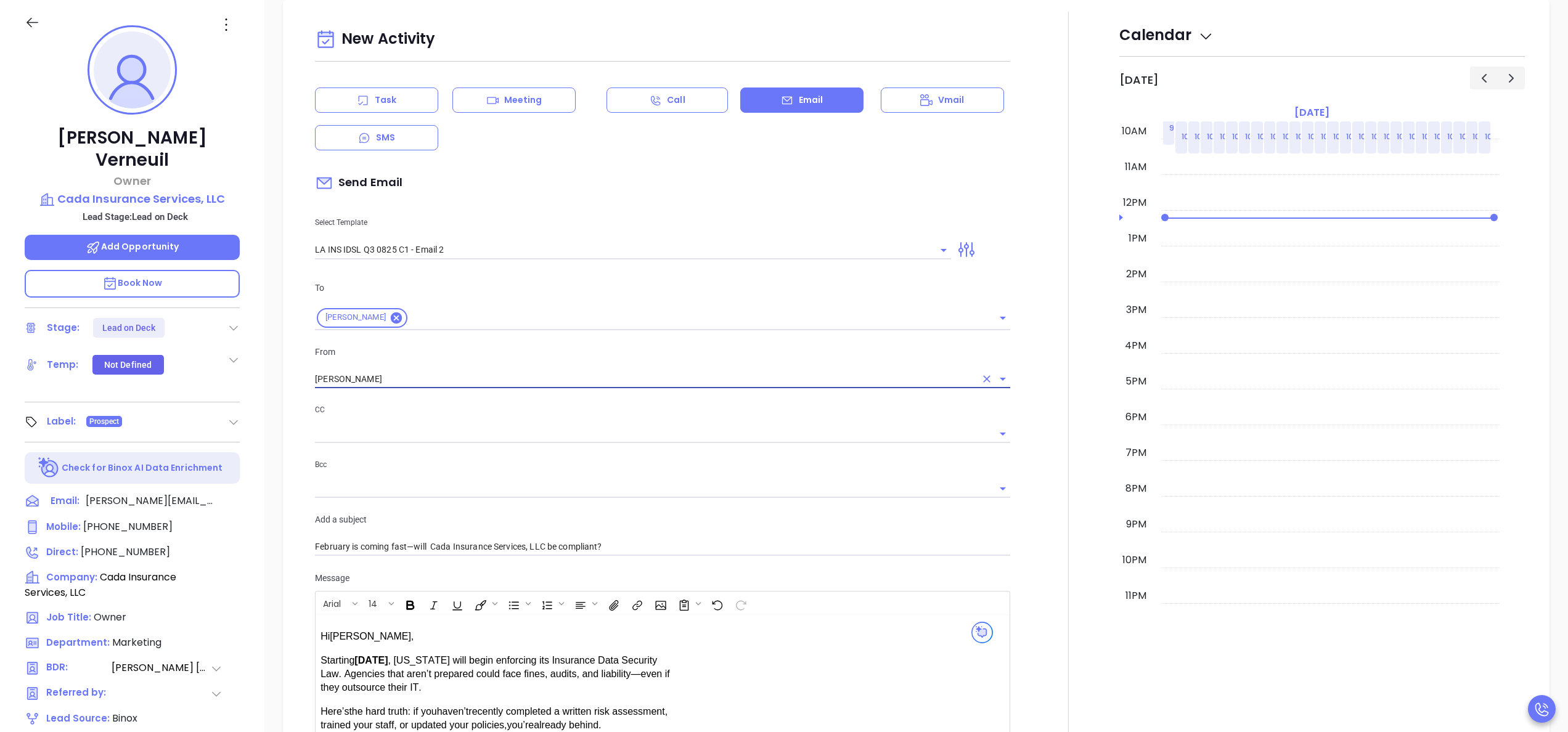
type input "[PERSON_NAME]"
click at [1044, 550] on div at bounding box center [1068, 484] width 102 height 946
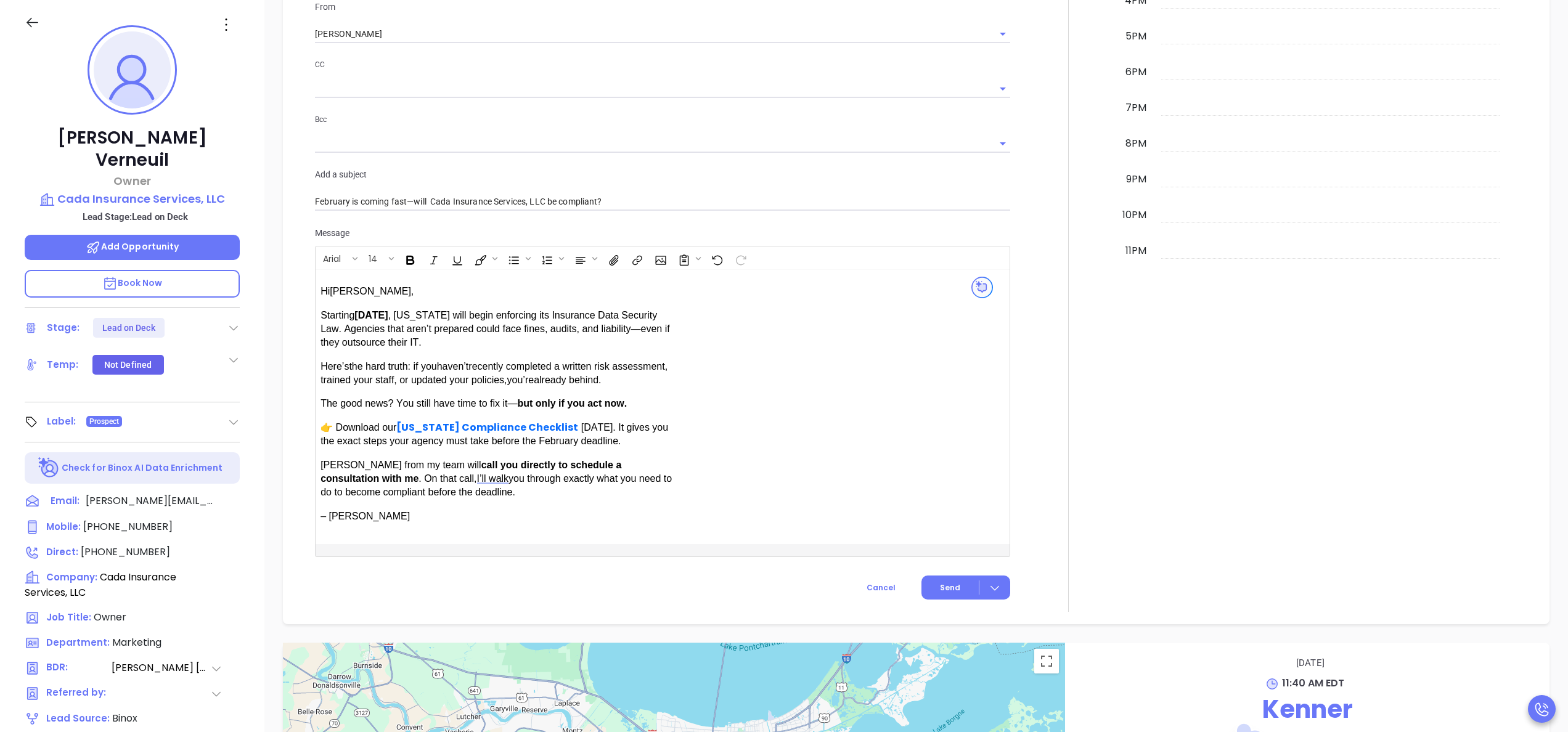
scroll to position [902, 0]
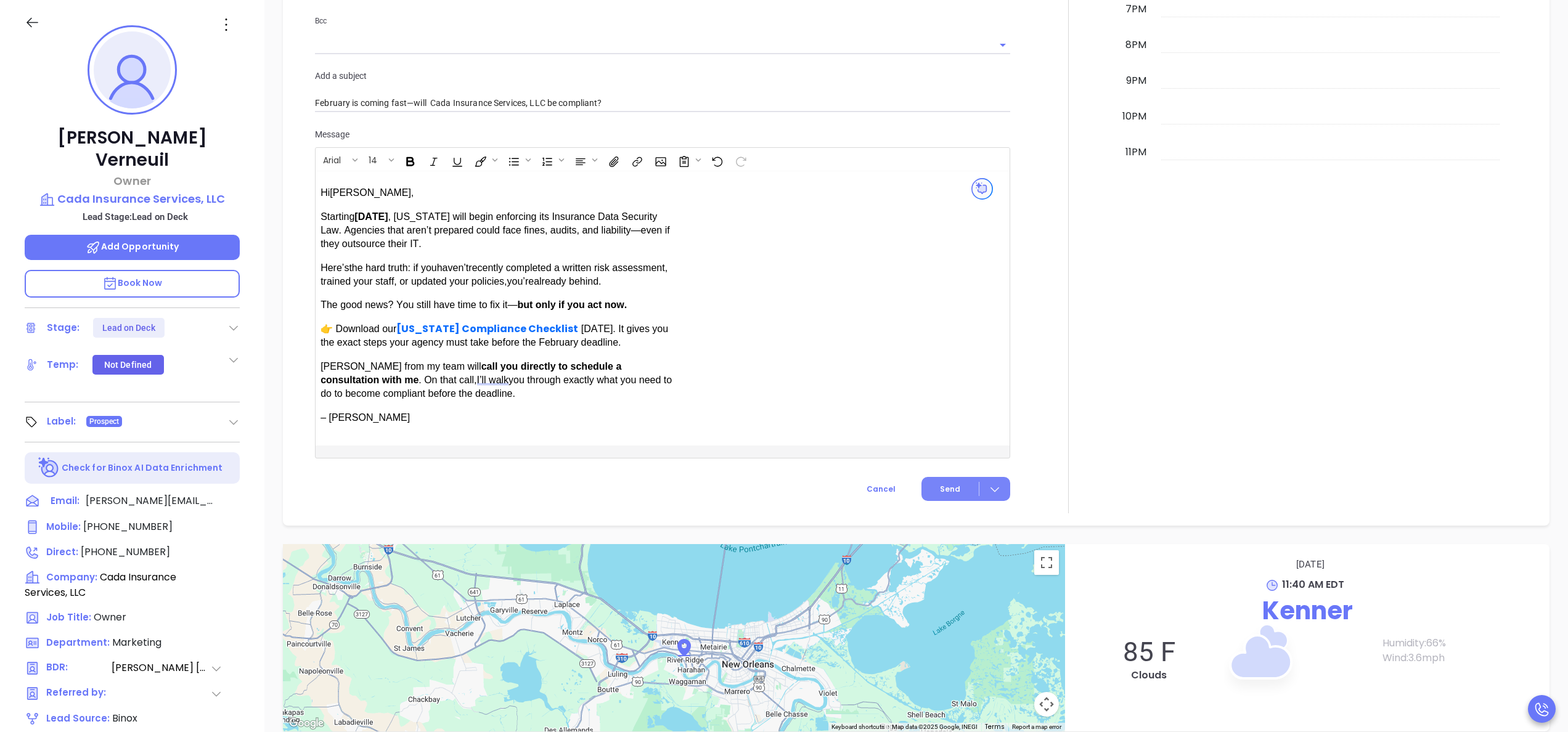
click at [950, 496] on button "Send" at bounding box center [966, 489] width 89 height 24
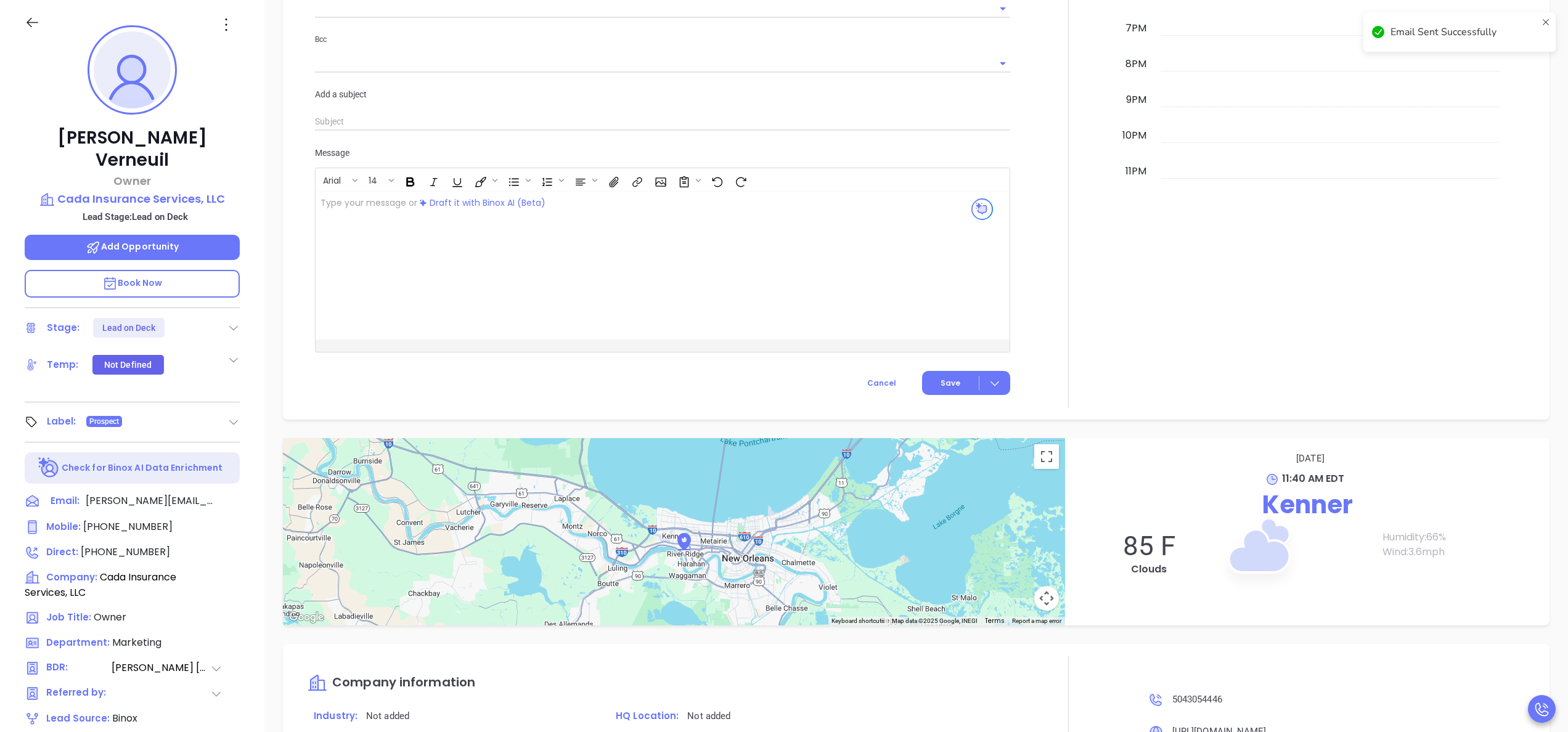
scroll to position [922, 0]
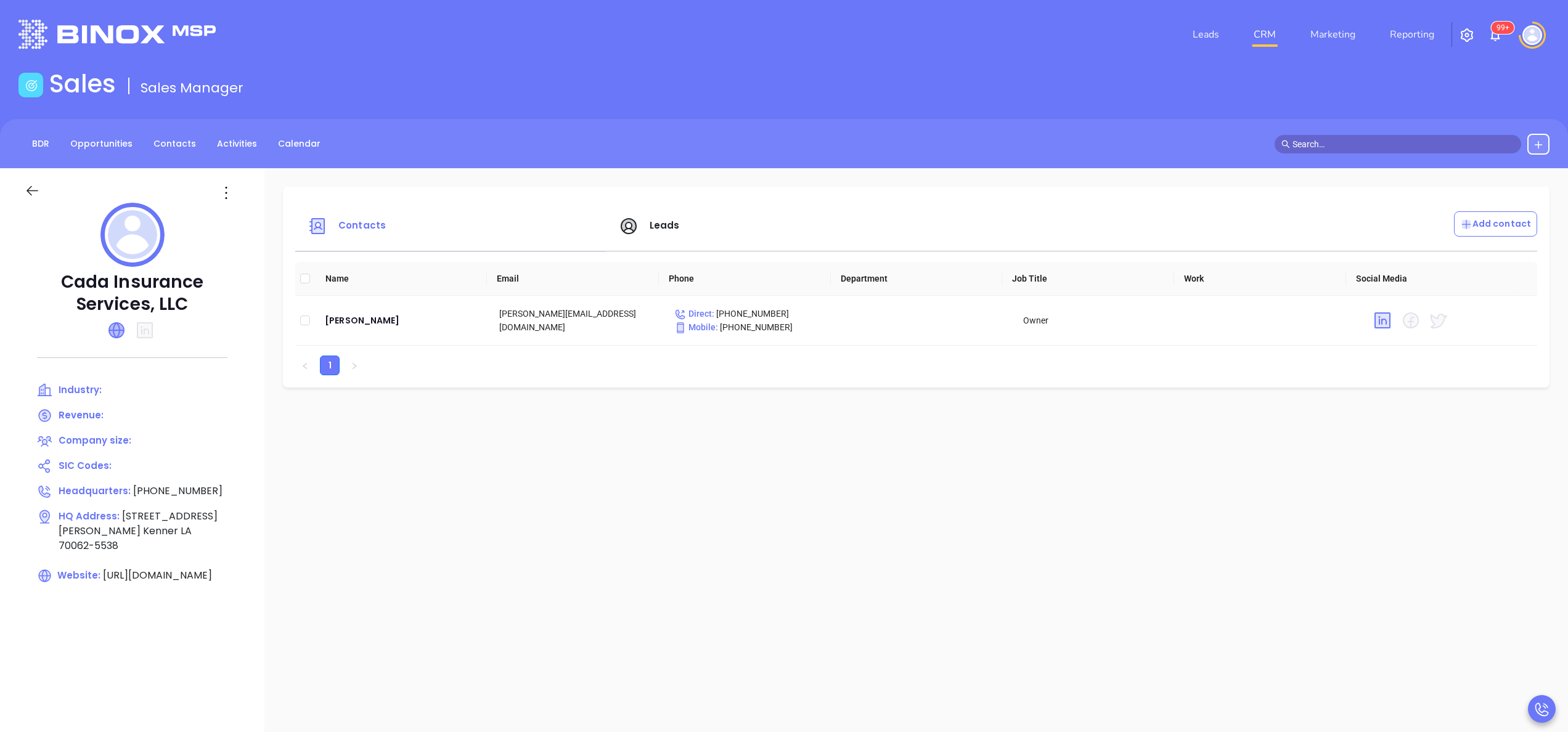
click at [118, 336] on icon at bounding box center [116, 330] width 15 height 15
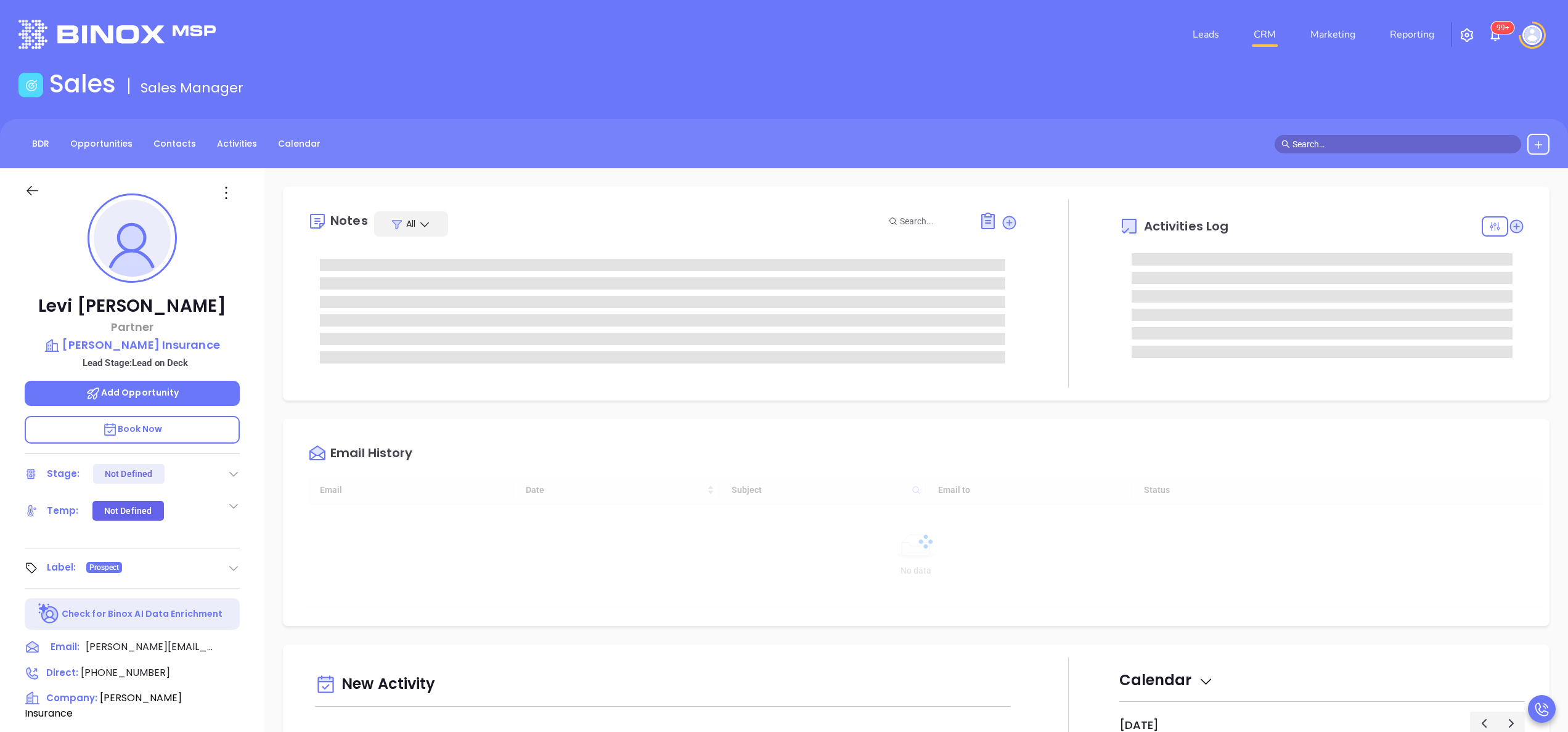
type input "[DATE]"
type input "[PERSON_NAME]"
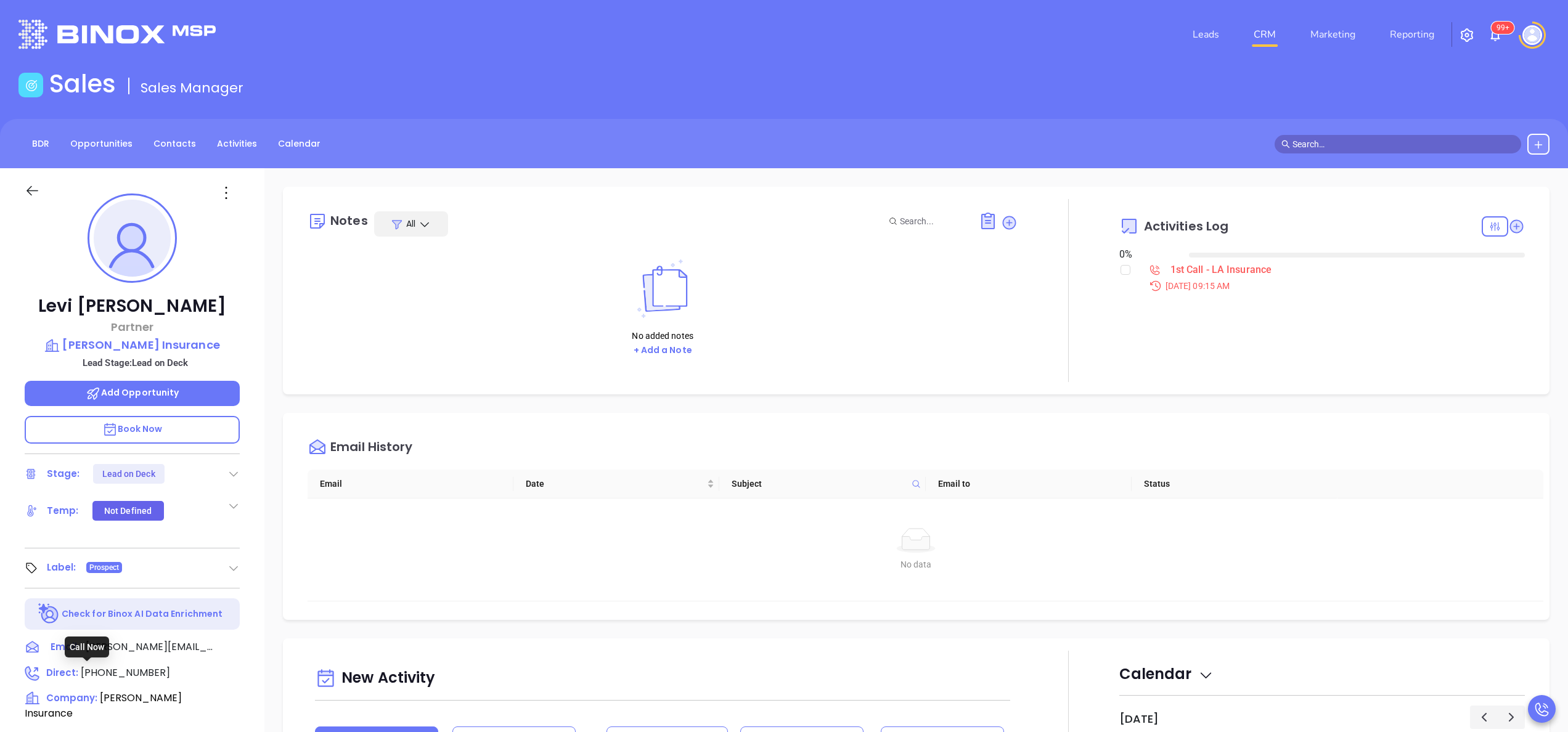
click at [125, 671] on span "[PHONE_NUMBER]" at bounding box center [126, 673] width 89 height 15
type input "[PHONE_NUMBER]"
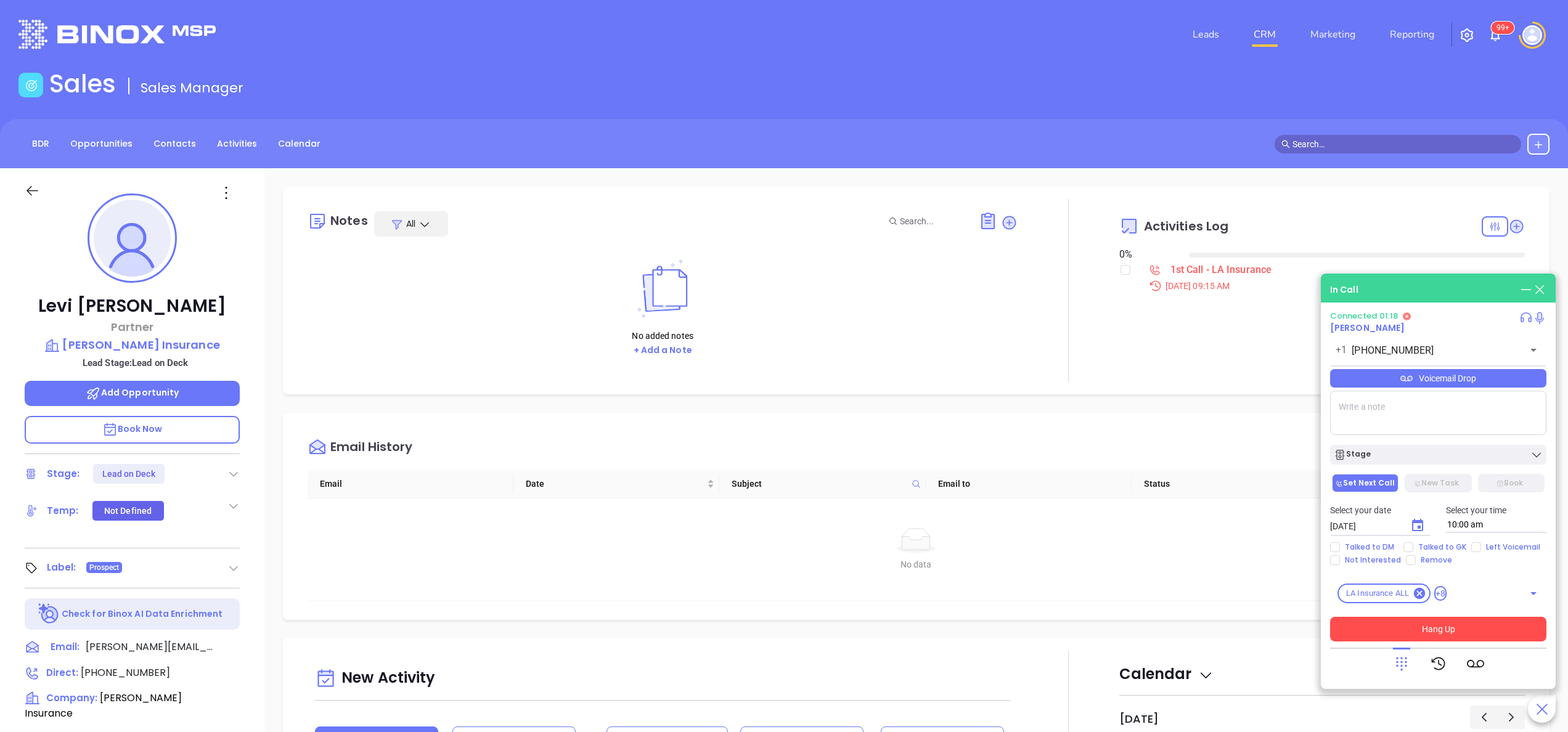
click at [1437, 634] on button "Hang Up" at bounding box center [1438, 630] width 217 height 25
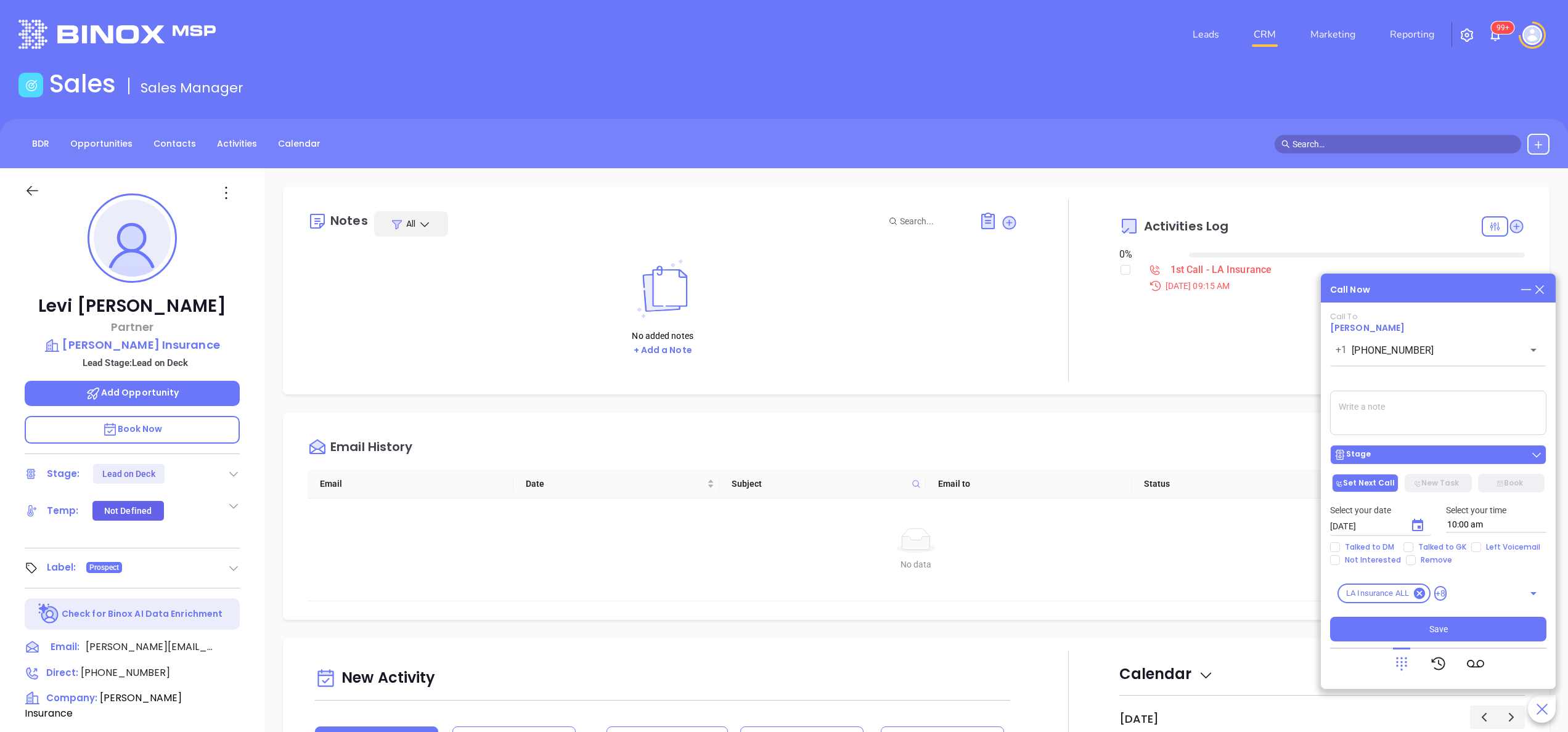
click at [1396, 454] on div "Stage" at bounding box center [1438, 454] width 209 height 13
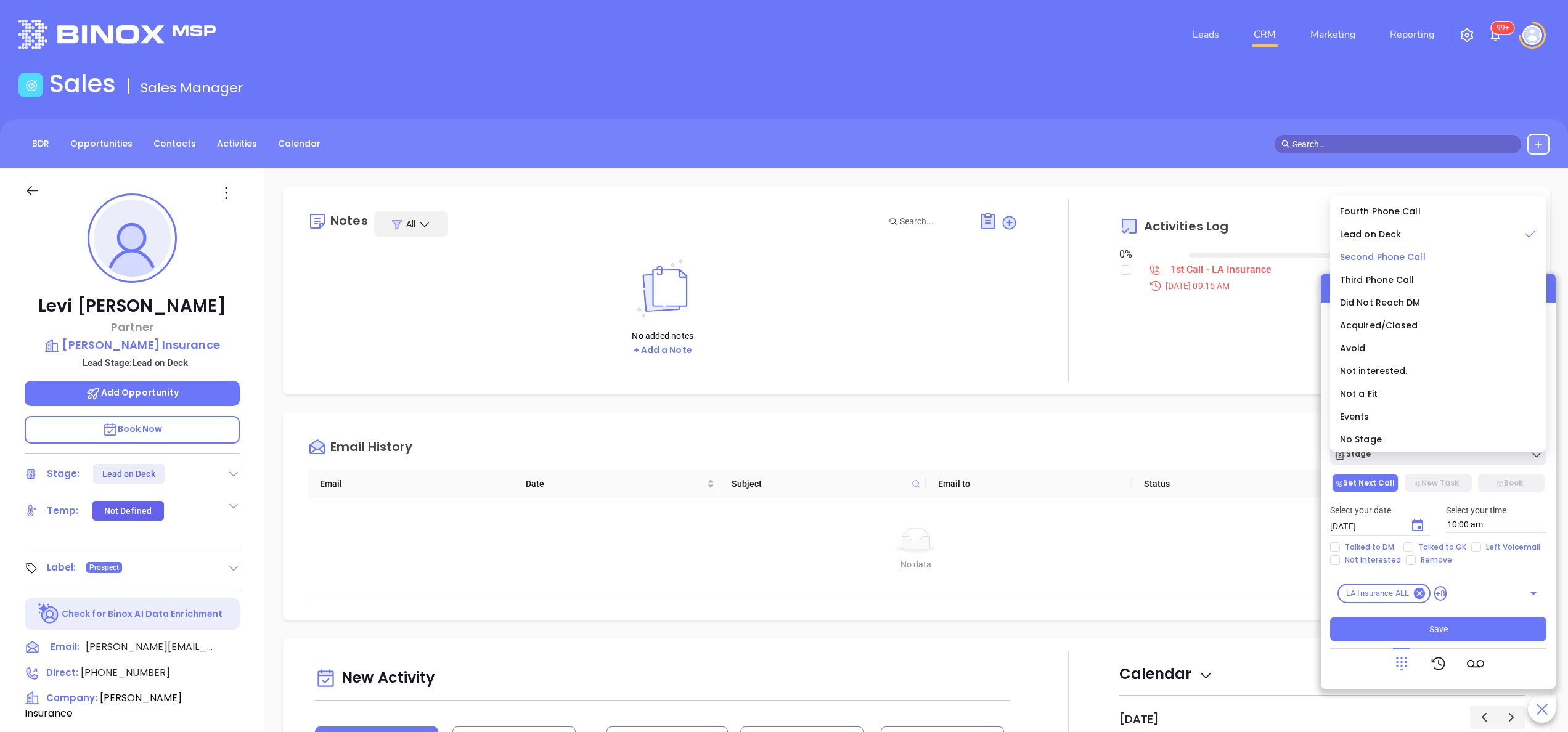
click at [1424, 259] on div "Second Phone Call" at bounding box center [1437, 257] width 196 height 14
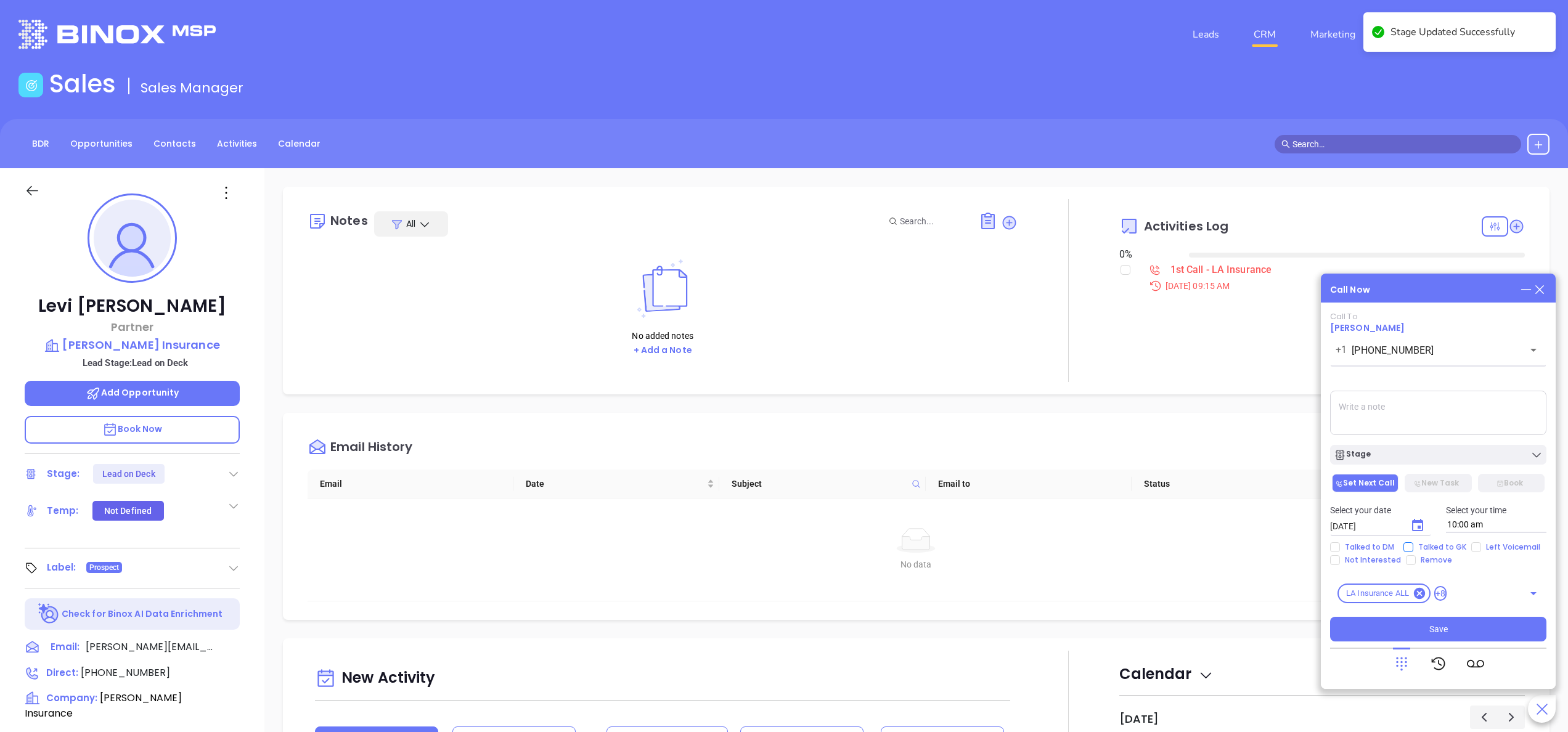
click at [1404, 545] on input "Talked to GK" at bounding box center [1408, 547] width 10 height 10
checkbox input "true"
click at [1425, 523] on button "Choose date, selected date is Sep 19, 2025" at bounding box center [1418, 526] width 25 height 25
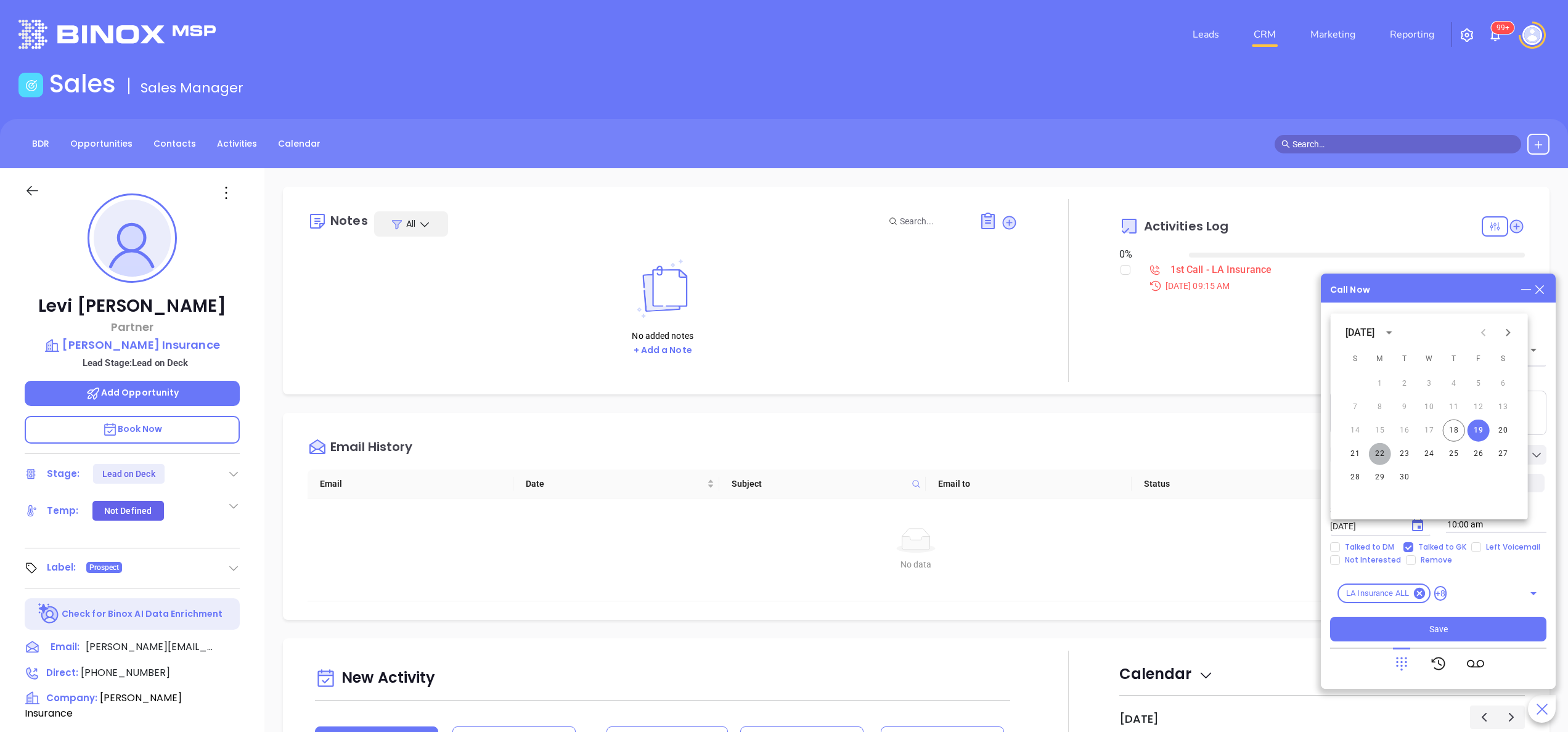
click at [1380, 453] on button "22" at bounding box center [1379, 454] width 22 height 22
type input "09/22/2025"
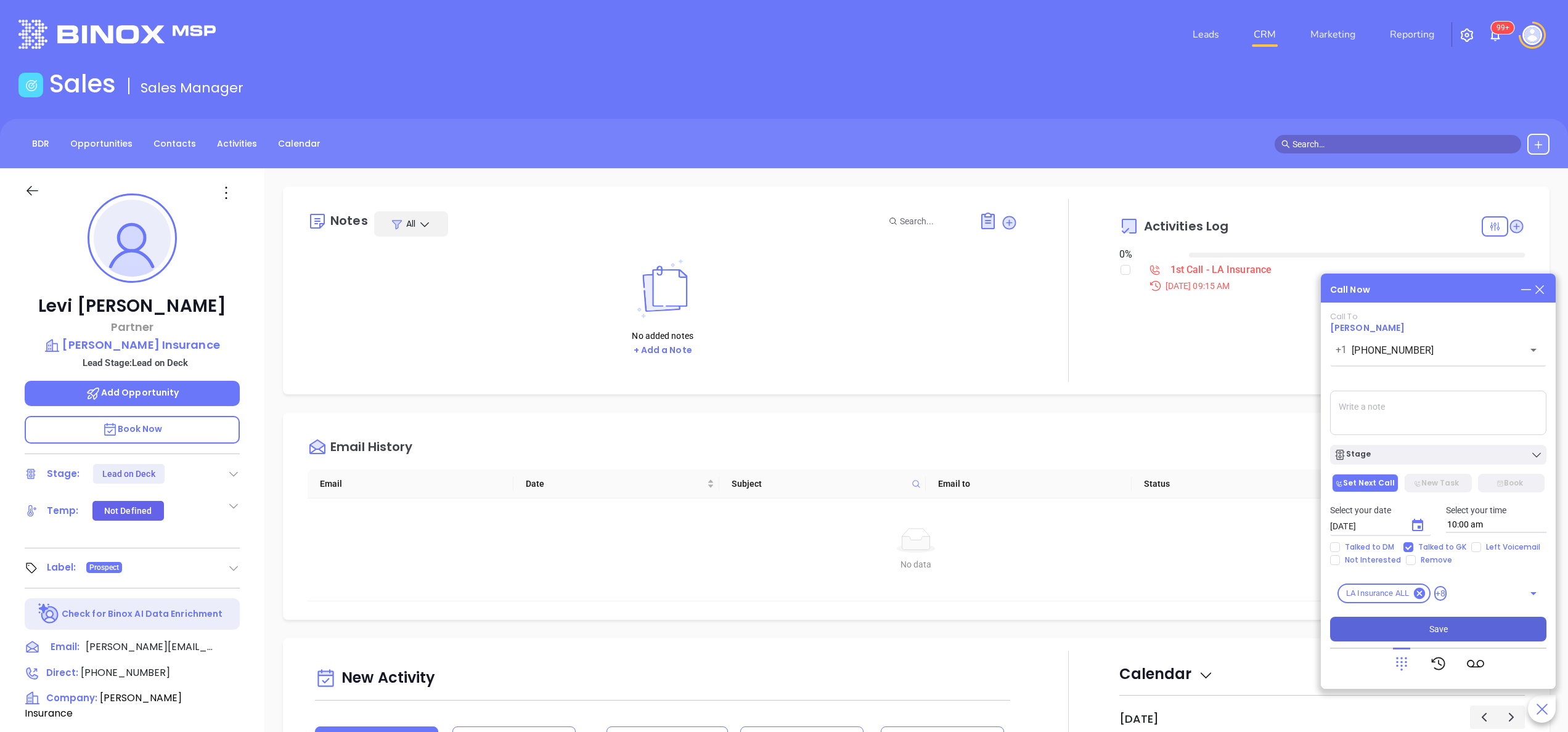
click at [1441, 630] on span "Save" at bounding box center [1438, 630] width 18 height 14
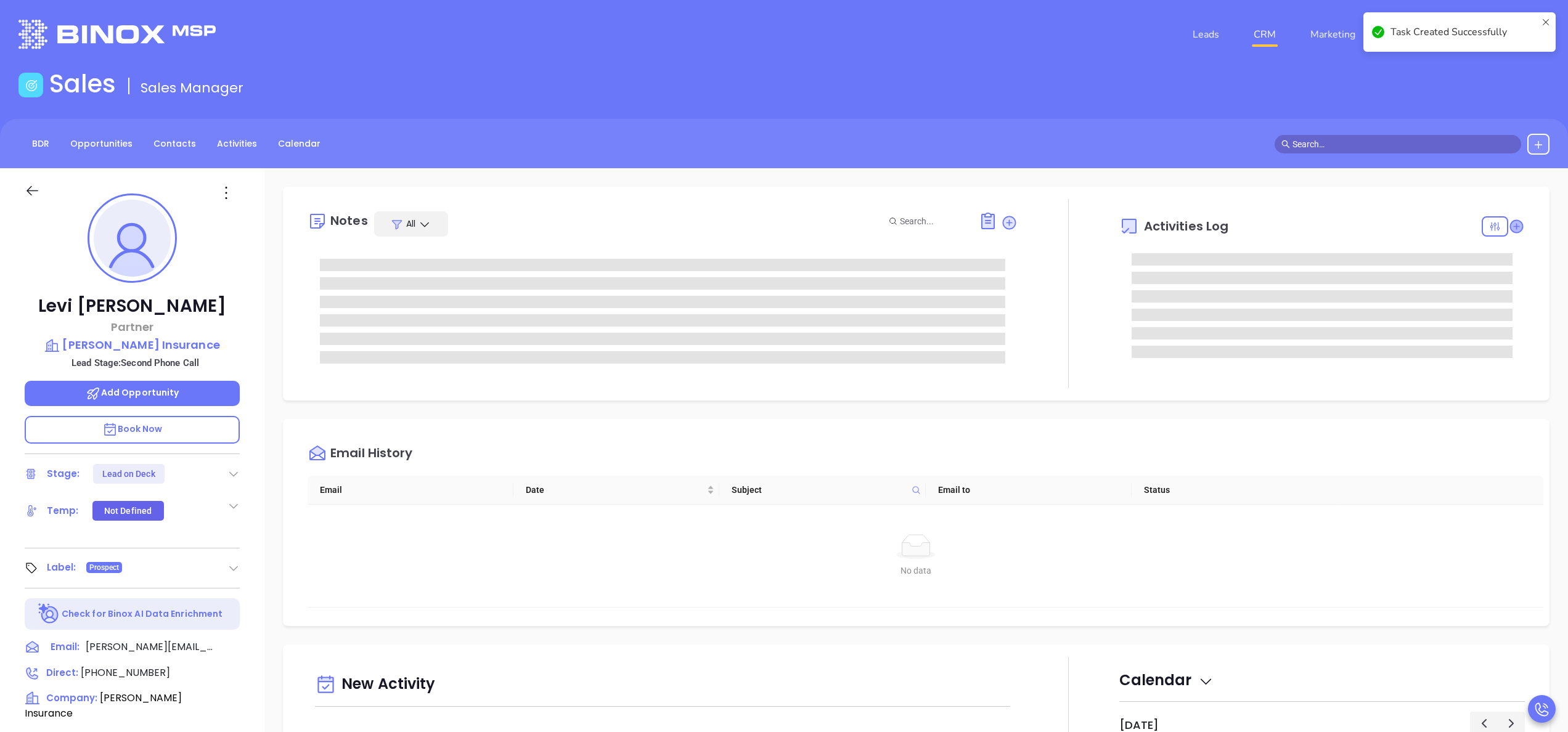
click at [1510, 222] on icon at bounding box center [1516, 226] width 13 height 13
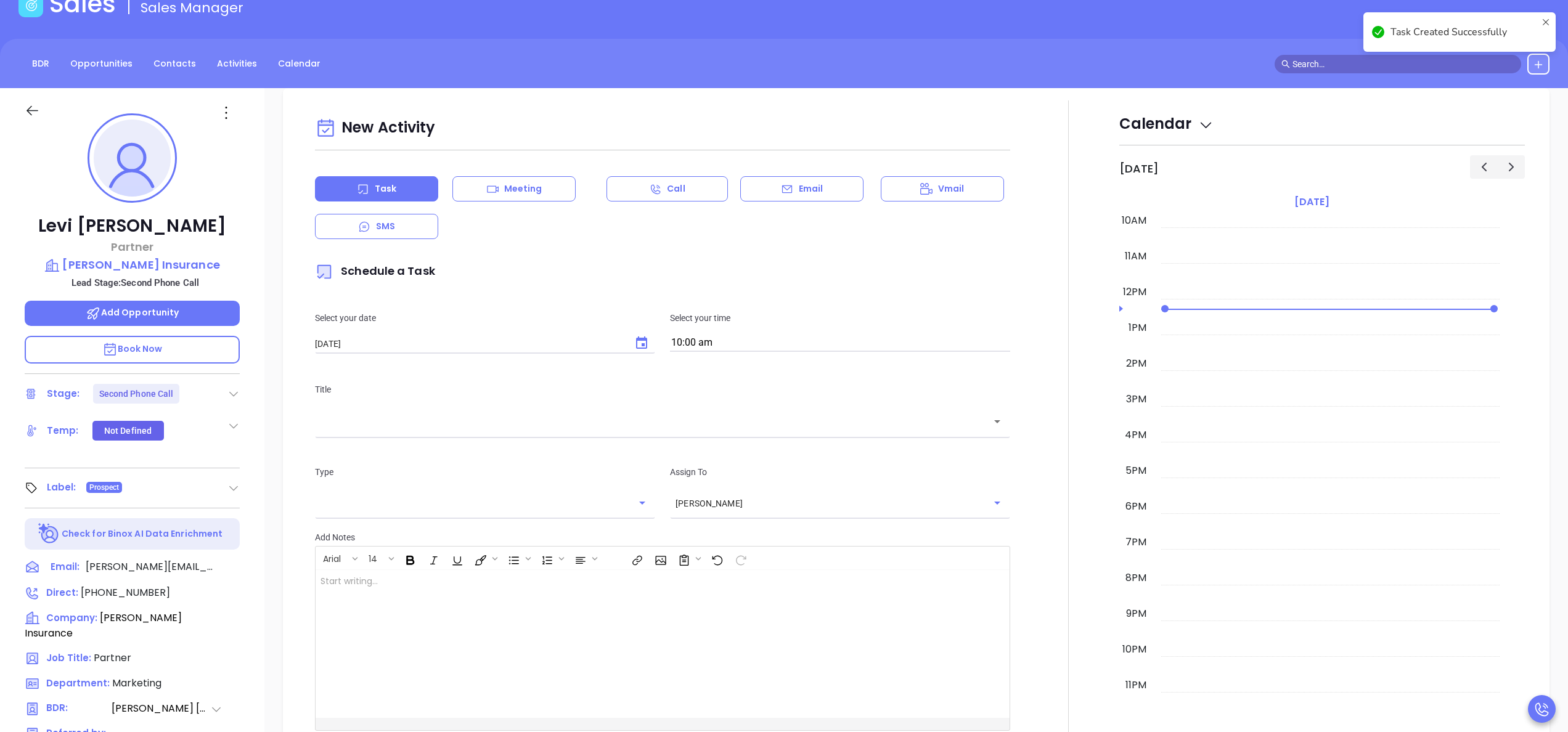
scroll to position [168, 0]
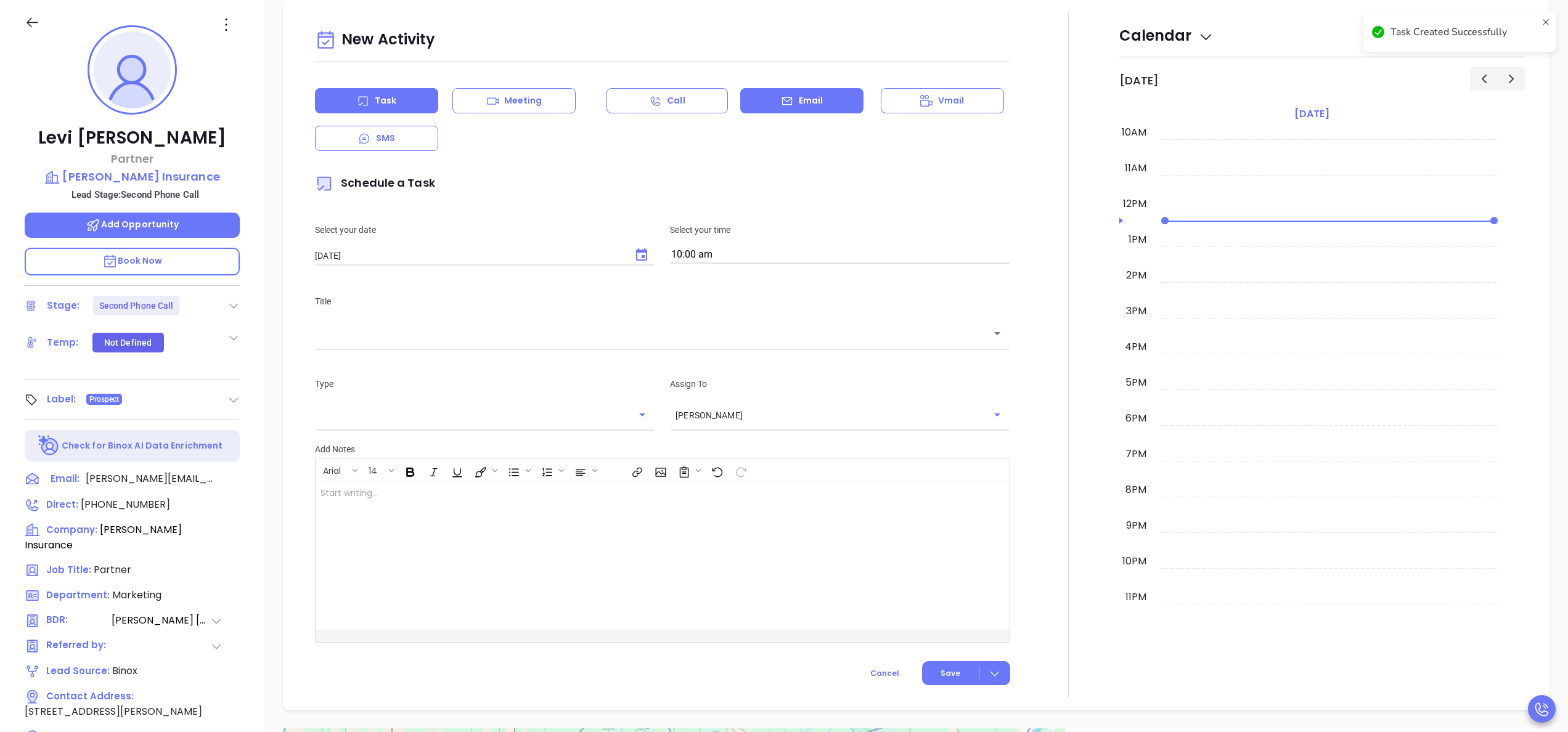
click at [787, 94] on div "Email" at bounding box center [802, 101] width 124 height 25
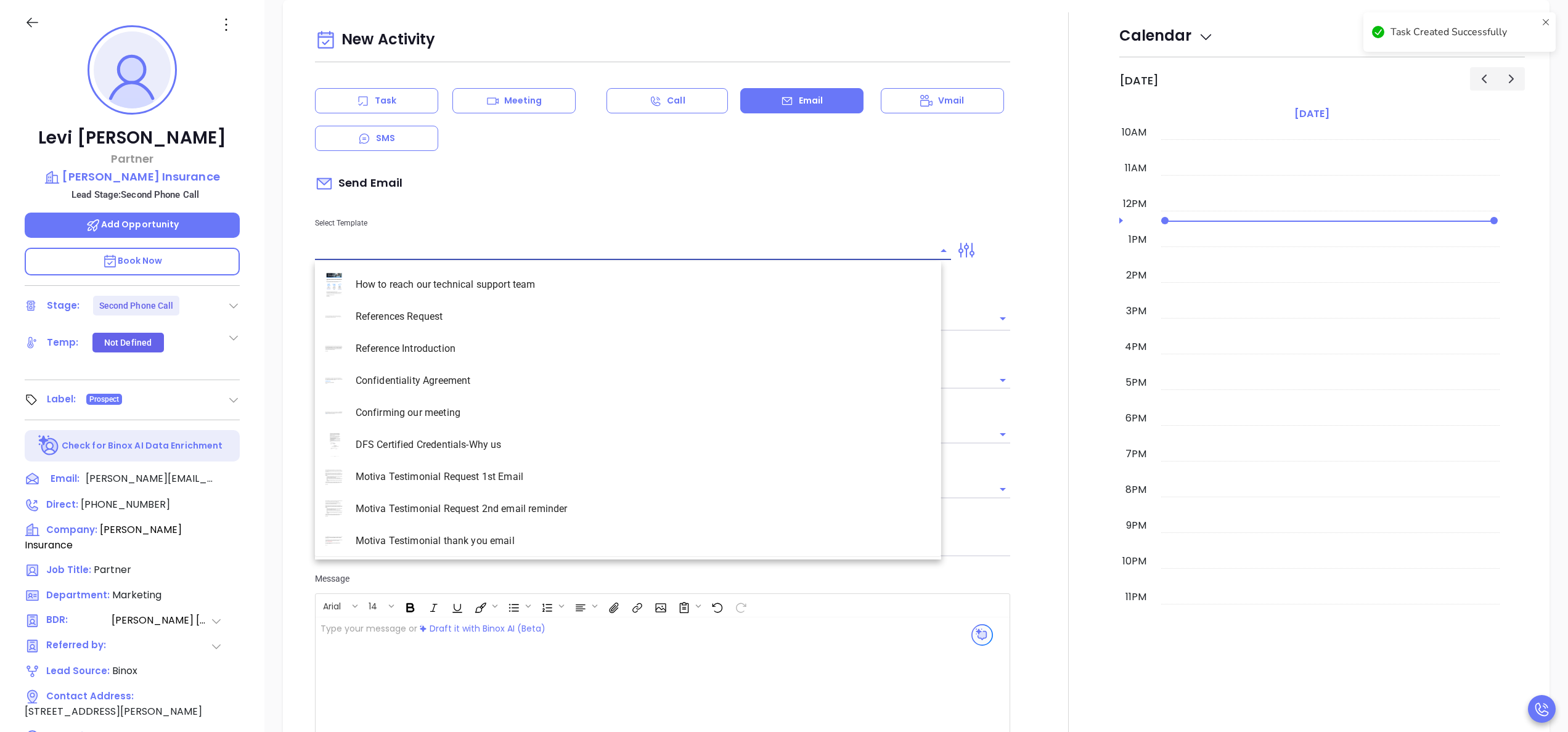
type input "[PERSON_NAME]"
click at [536, 254] on input "text" at bounding box center [624, 250] width 618 height 17
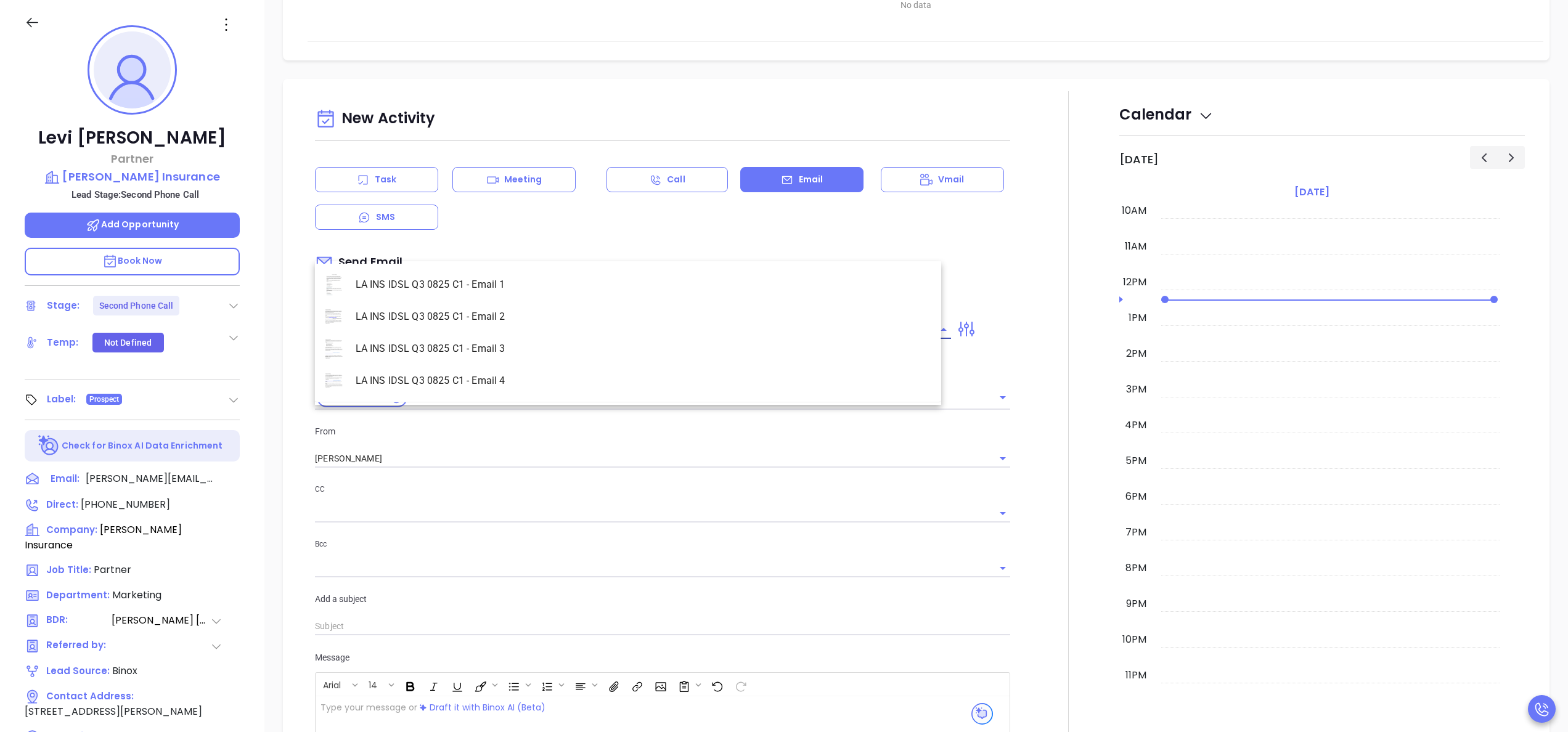
scroll to position [555, 0]
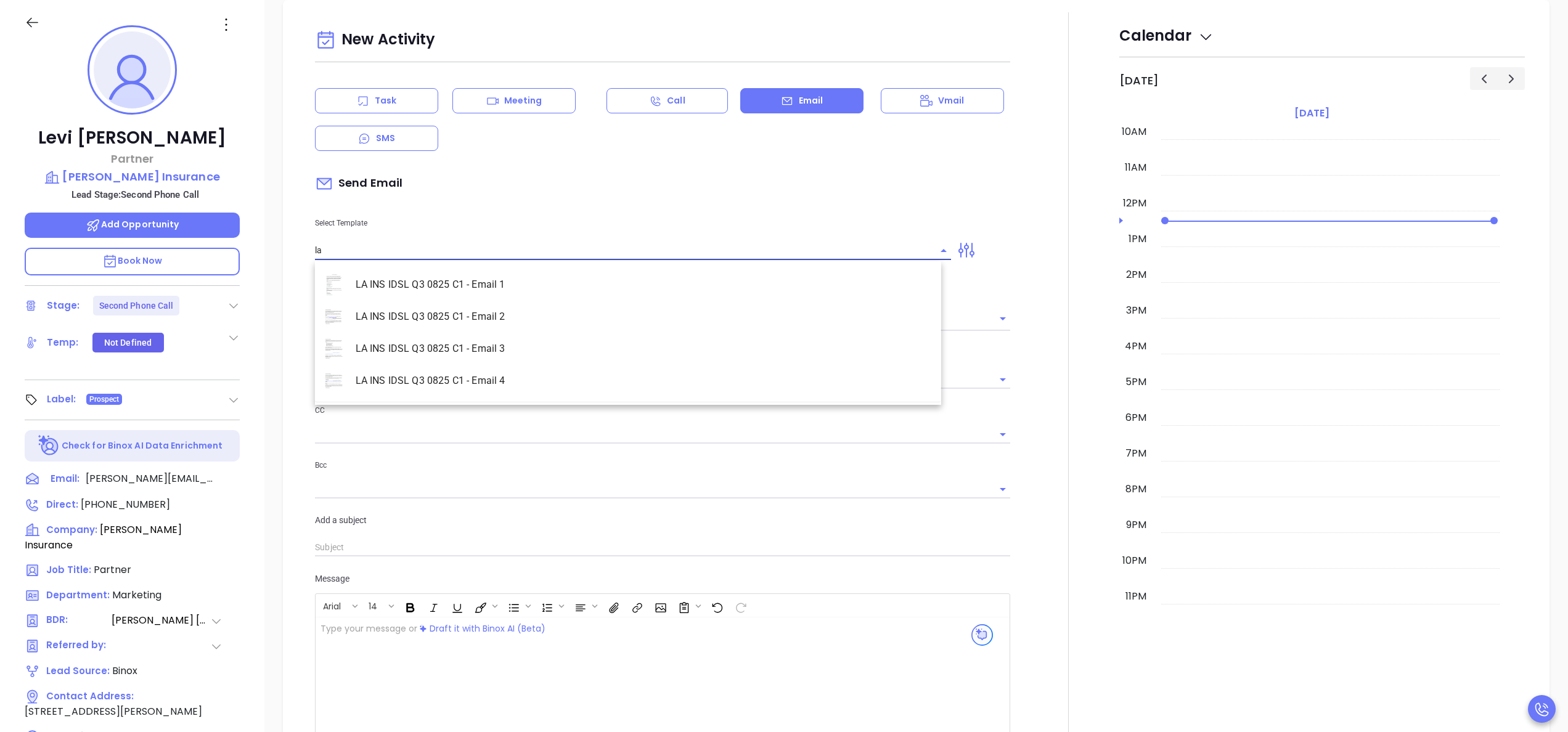
click at [535, 307] on li "LA INS IDSL Q3 0825 C1 - Email 2" at bounding box center [628, 316] width 626 height 32
type input "LA INS IDSL Q3 0825 C1 - Email 2"
type input "February is coming fast—will Kastner Insurance be compliant?"
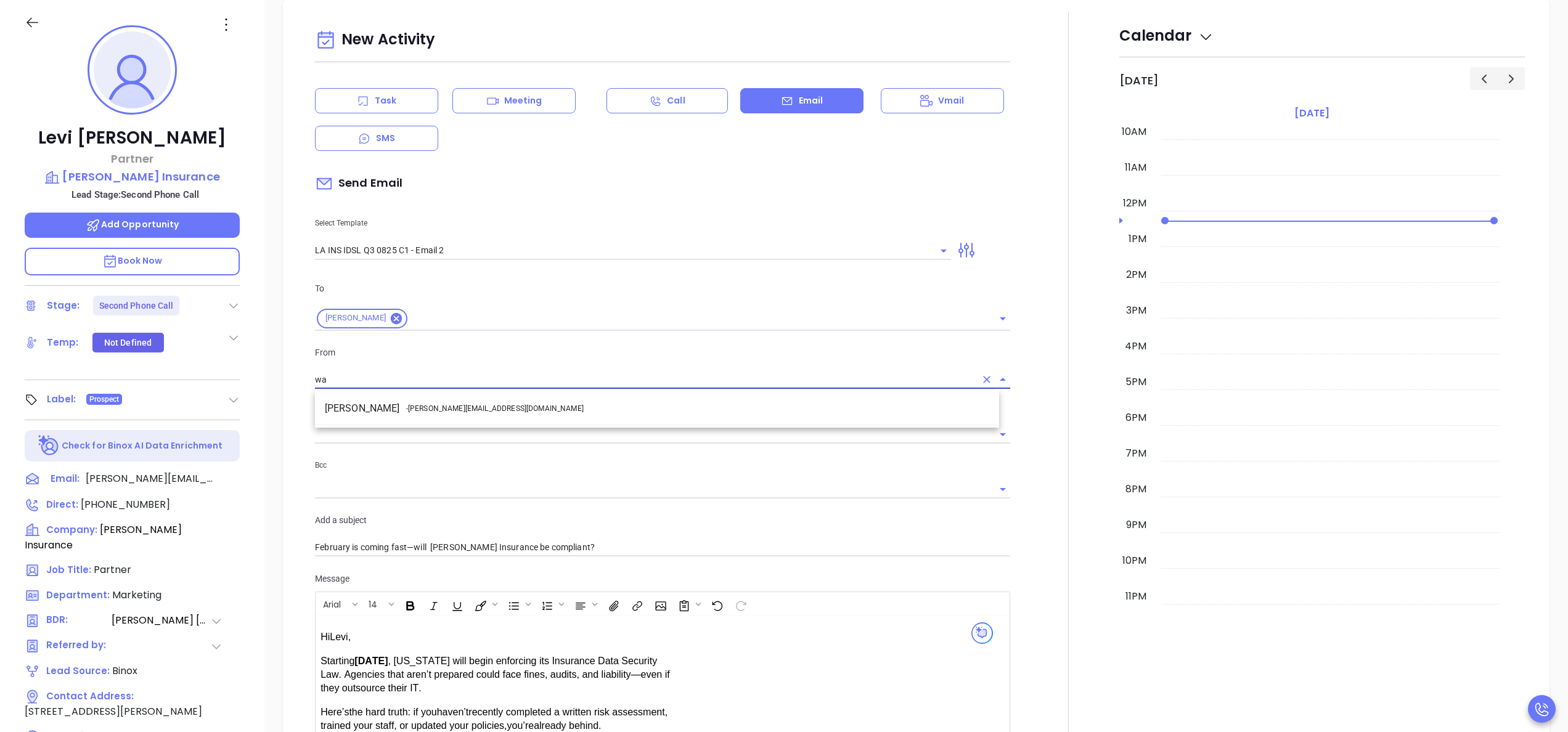
click at [447, 413] on span "- walter@motiva.net" at bounding box center [495, 408] width 178 height 11
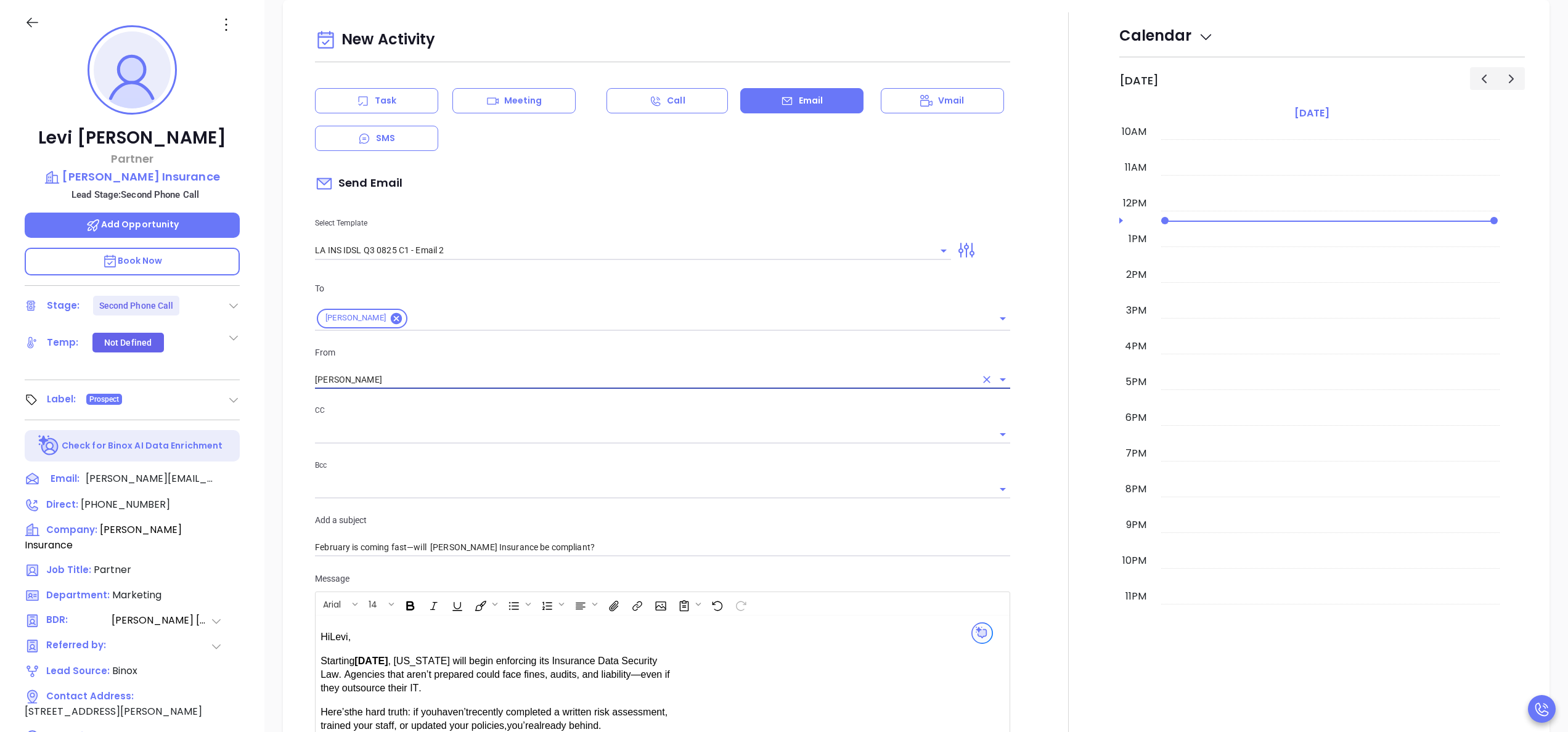
type input "Walter Contreras"
click at [1033, 485] on div at bounding box center [1068, 485] width 102 height 946
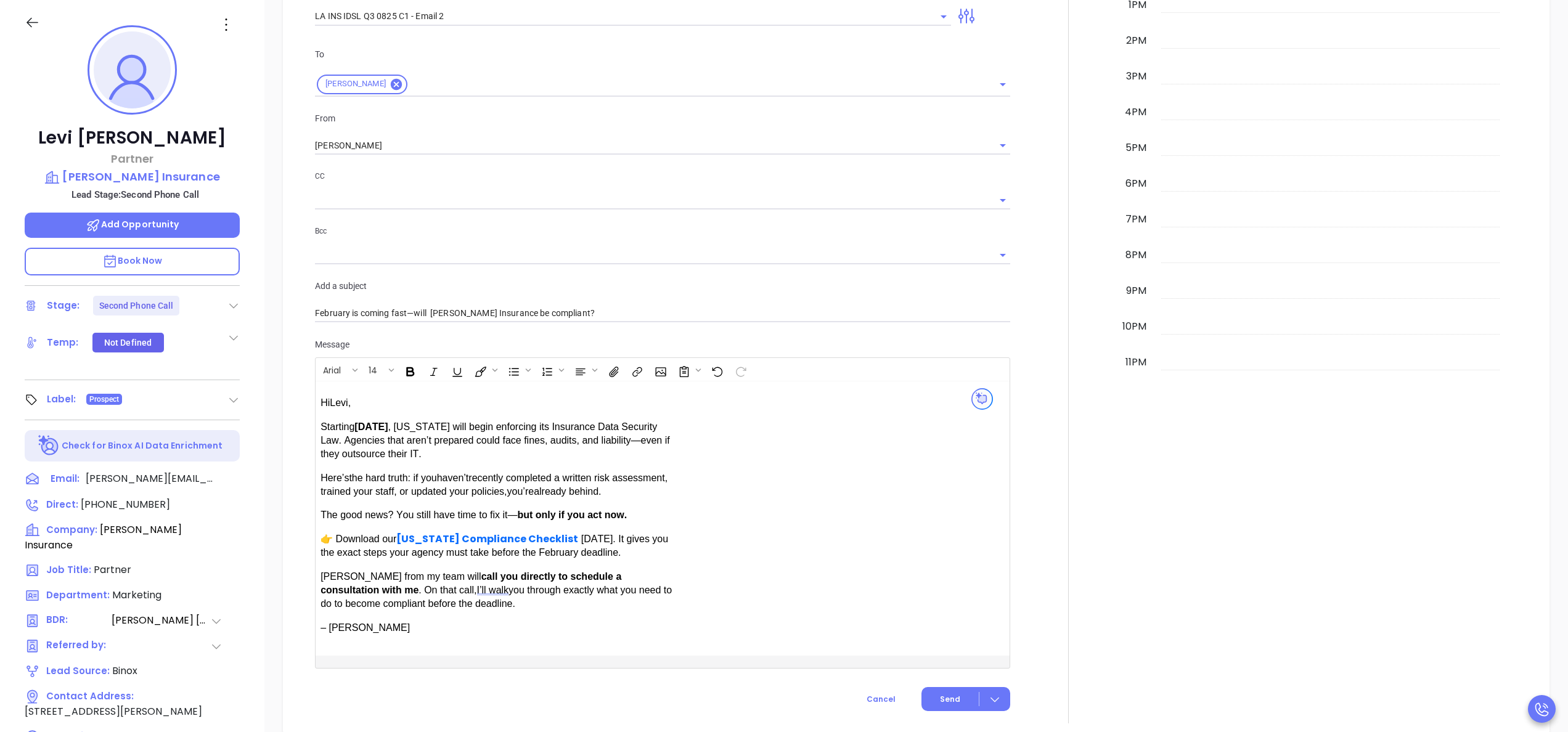
scroll to position [901, 0]
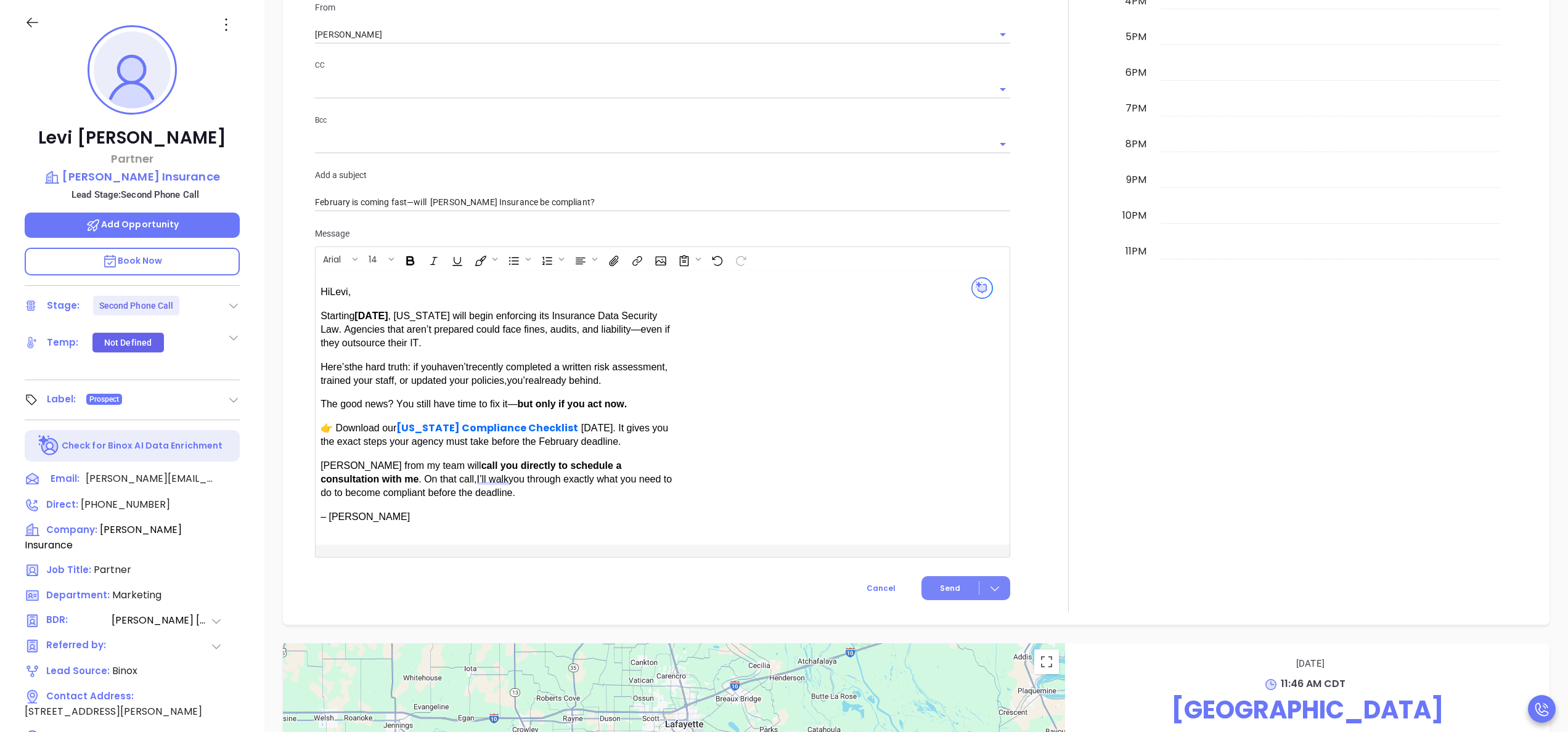
click at [949, 583] on button "Send" at bounding box center [966, 588] width 89 height 24
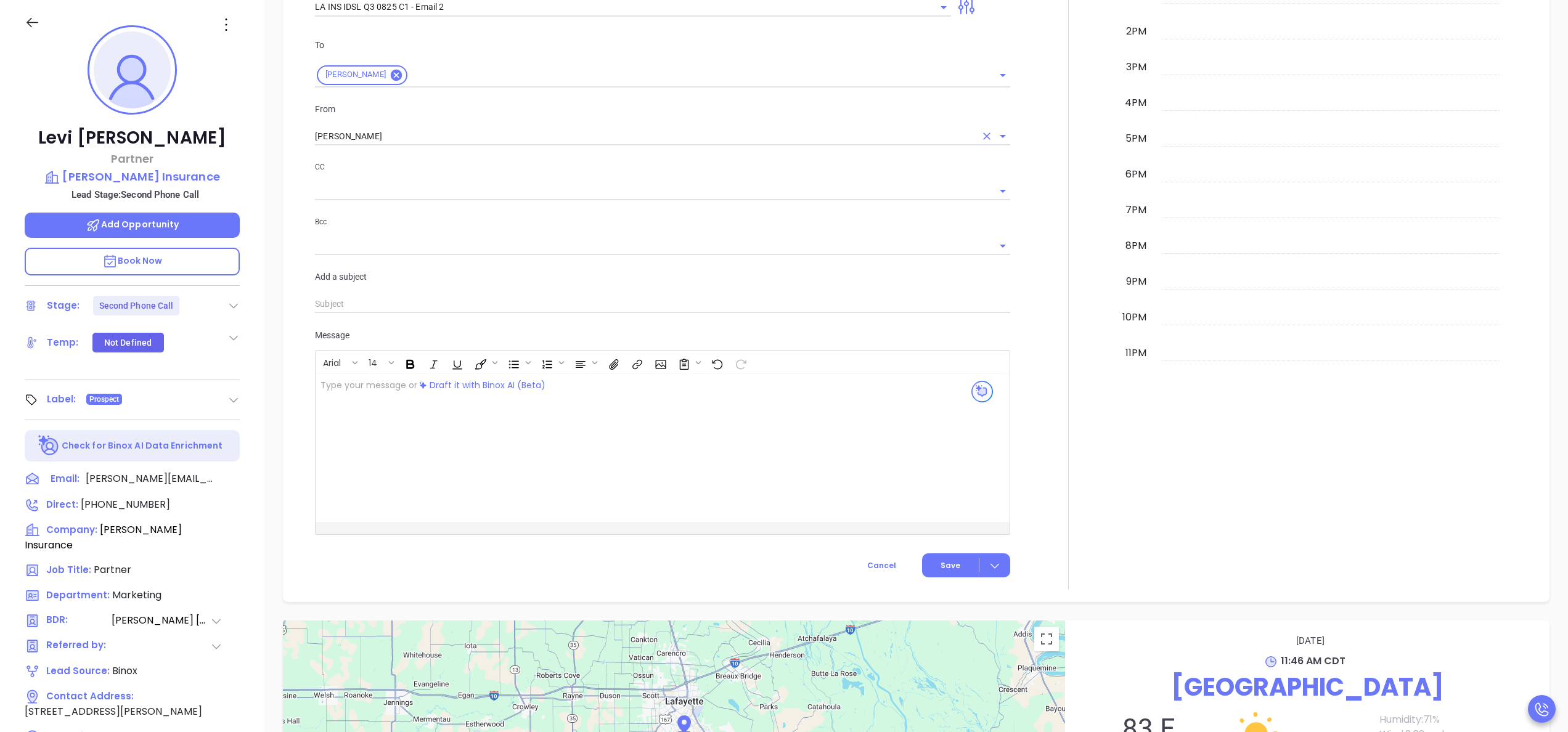
scroll to position [923, 0]
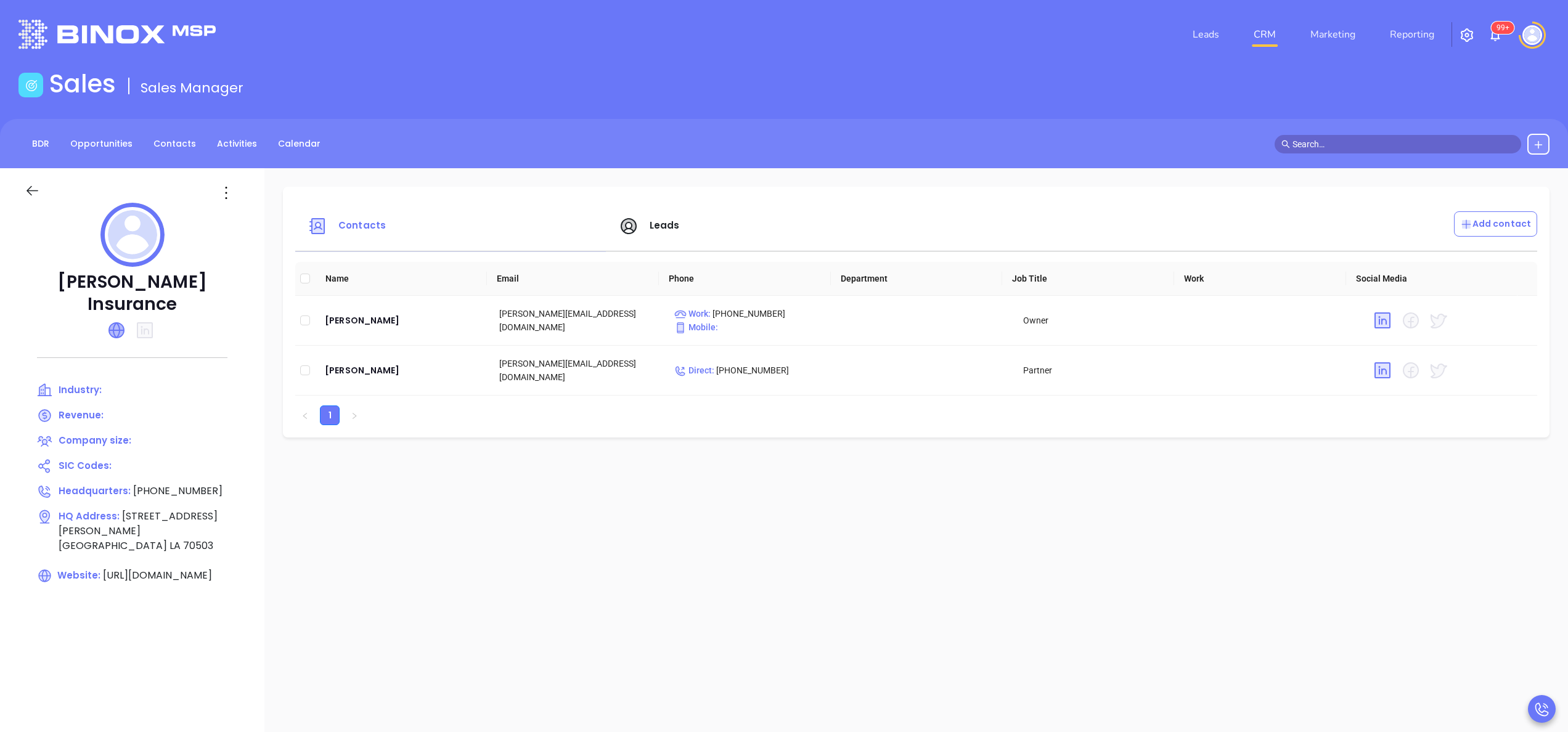
click at [116, 323] on icon at bounding box center [116, 330] width 15 height 15
click at [1401, 28] on link "Reporting" at bounding box center [1412, 35] width 54 height 25
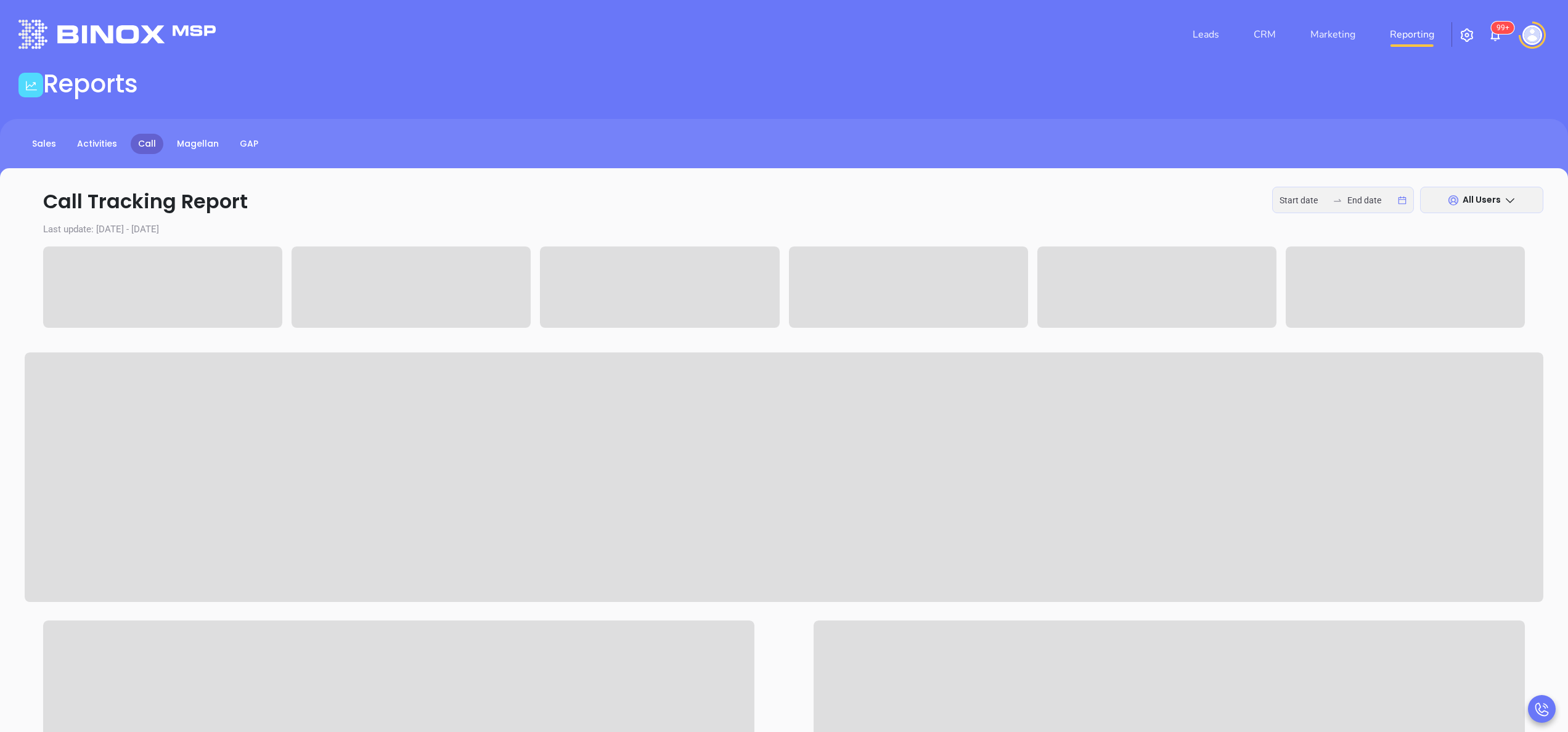
type input "2025-09-15"
type input "2025-09-18"
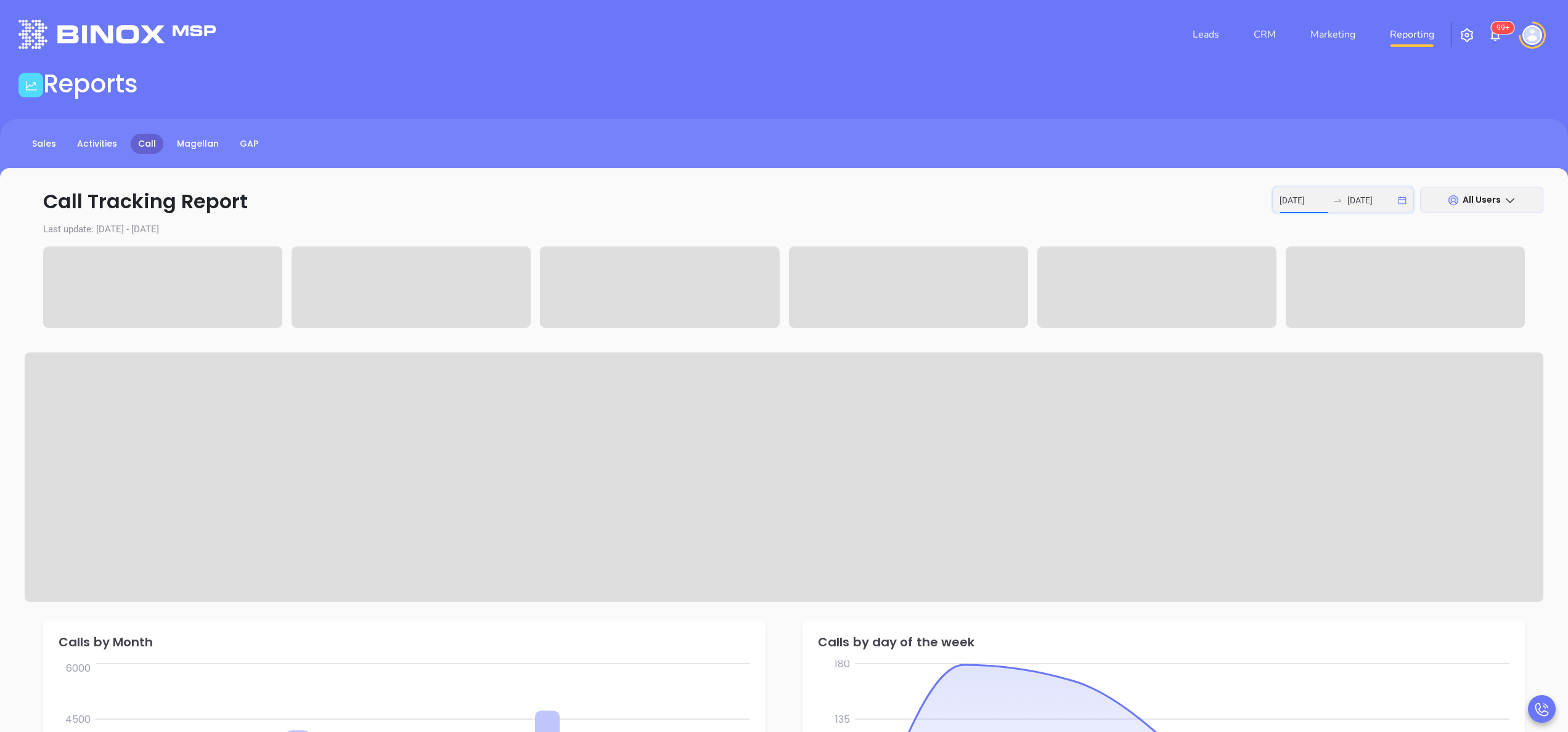
click at [1292, 198] on input "2025-09-15" at bounding box center [1304, 200] width 48 height 14
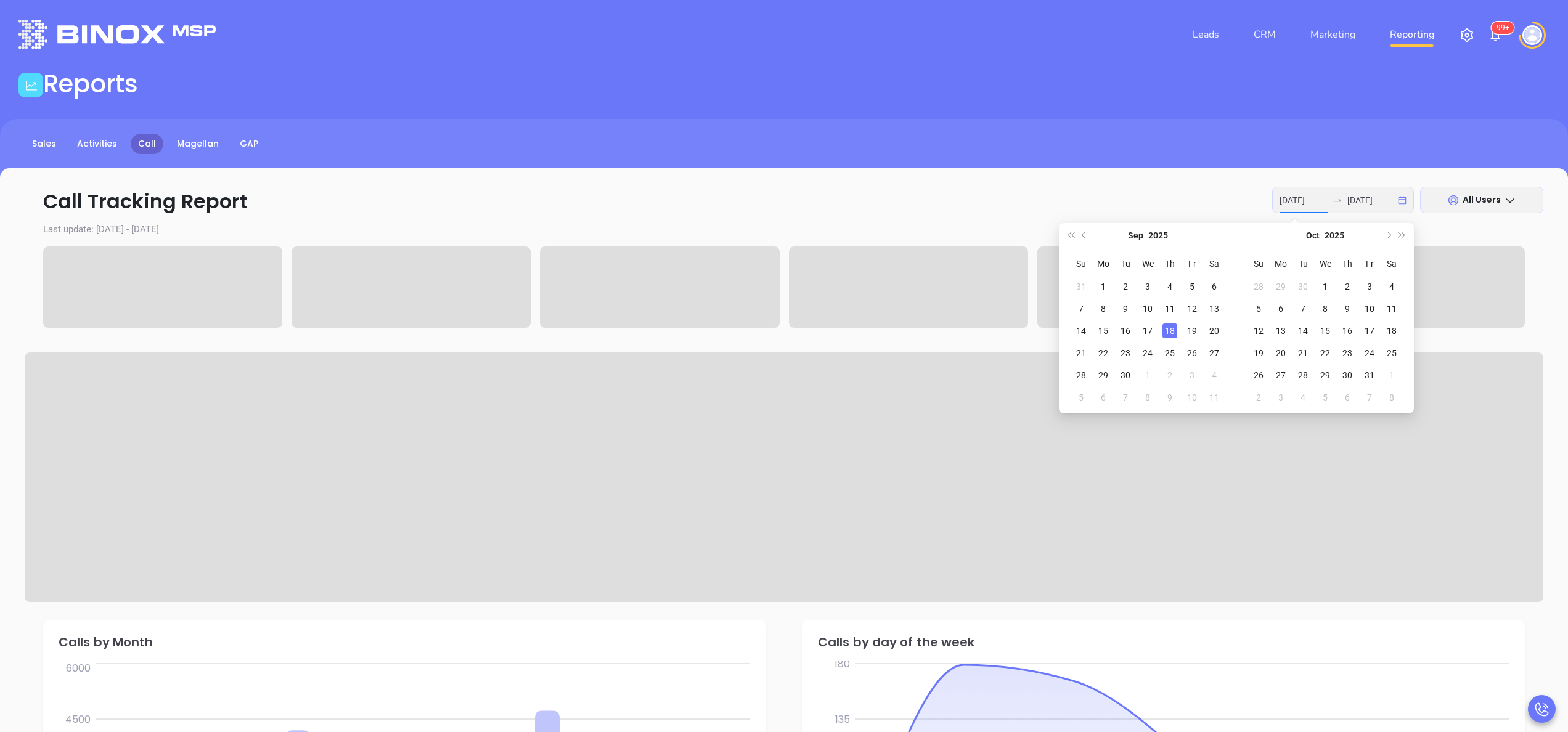
click at [1164, 328] on div "18" at bounding box center [1170, 331] width 15 height 15
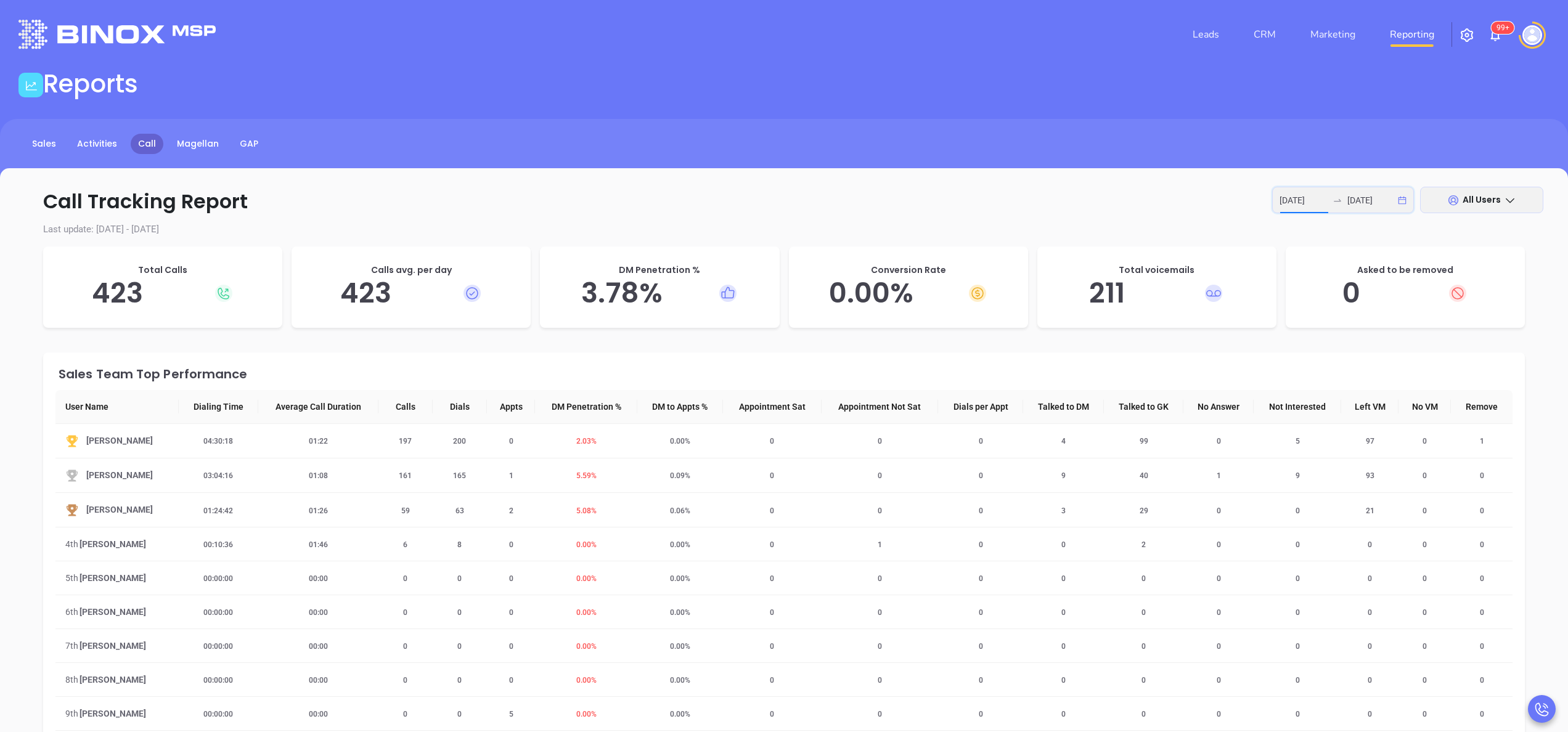
click at [1297, 200] on input "2025-09-18" at bounding box center [1304, 200] width 48 height 14
type input "2025-09-18"
click at [1169, 333] on div "18" at bounding box center [1170, 331] width 15 height 15
click at [493, 251] on div "Calls avg. per day 94" at bounding box center [411, 287] width 239 height 81
